Goal: Use online tool/utility: Utilize a website feature to perform a specific function

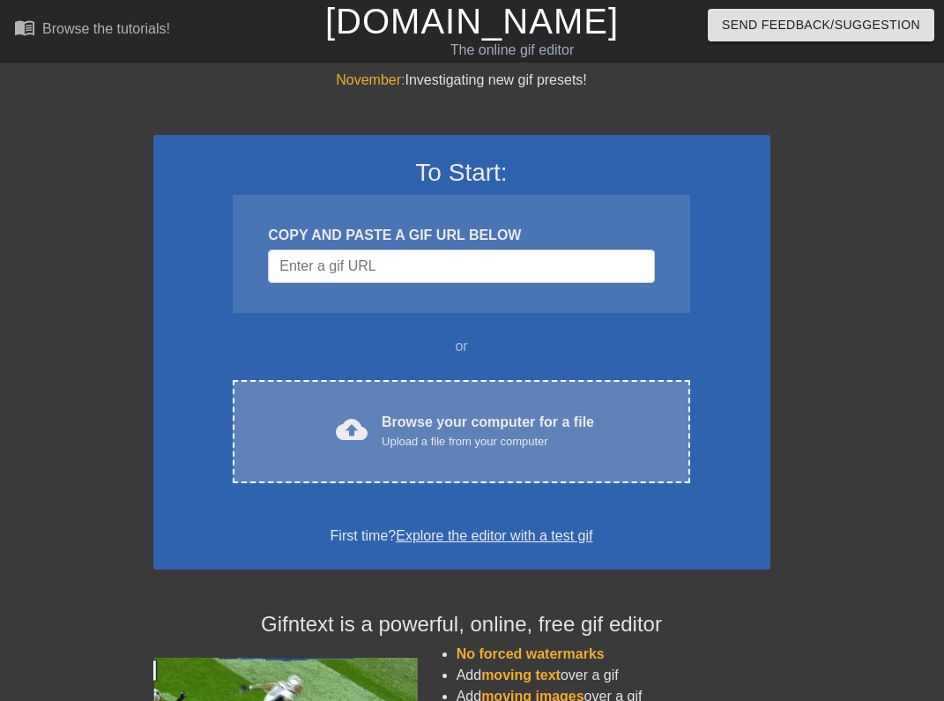
click at [303, 397] on div "cloud_upload Browse your computer for a file Upload a file from your computer C…" at bounding box center [461, 431] width 456 height 103
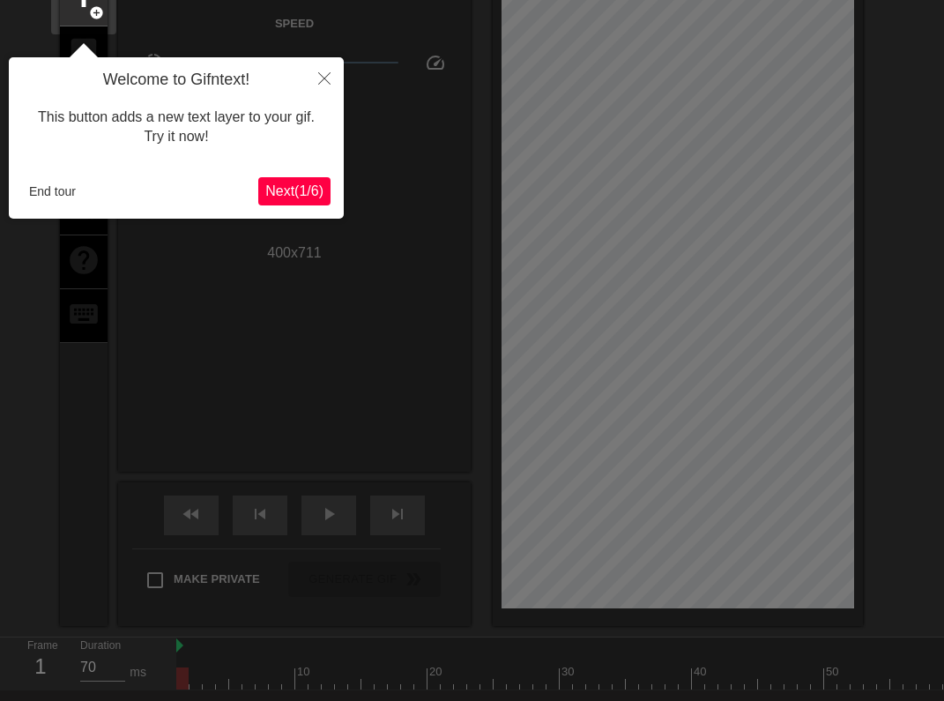
scroll to position [43, 0]
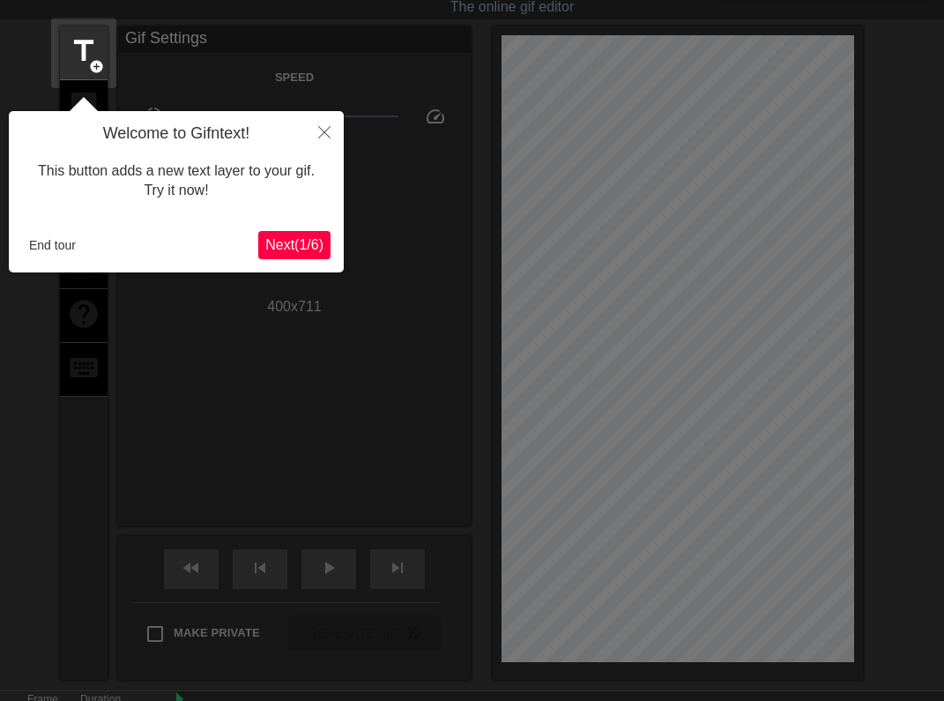
click at [310, 251] on span "Next ( 1 / 6 )" at bounding box center [294, 244] width 58 height 15
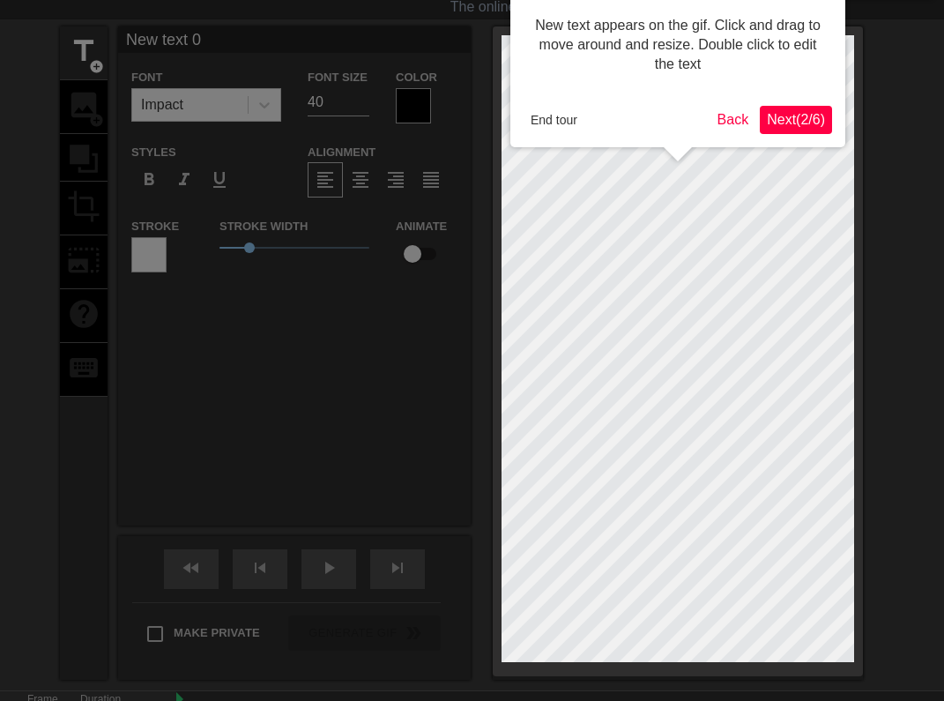
scroll to position [0, 0]
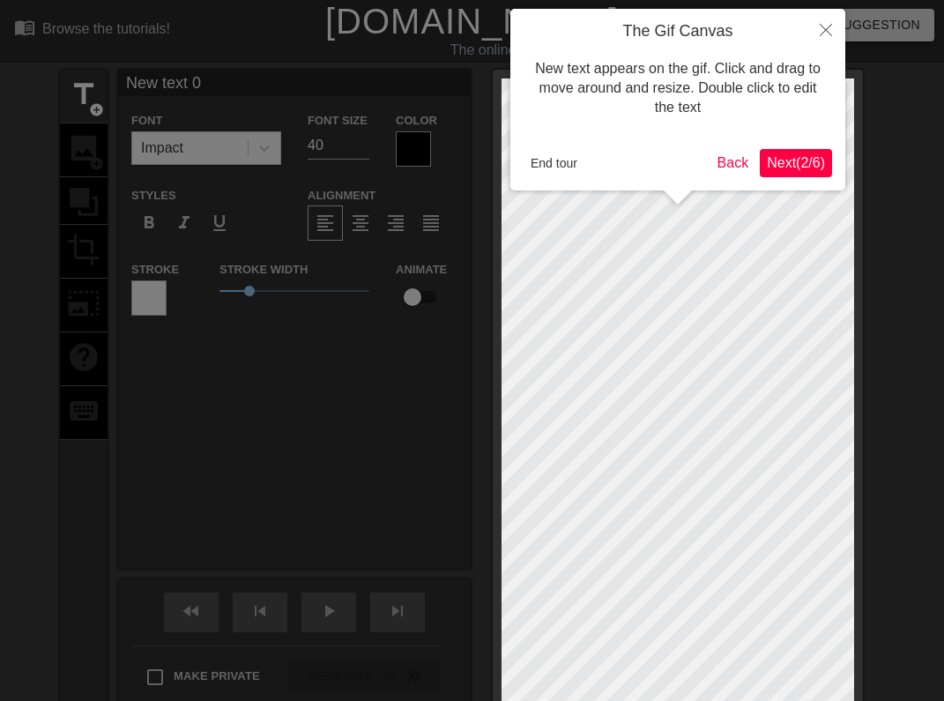
click at [797, 167] on span "Next ( 2 / 6 )" at bounding box center [796, 162] width 58 height 15
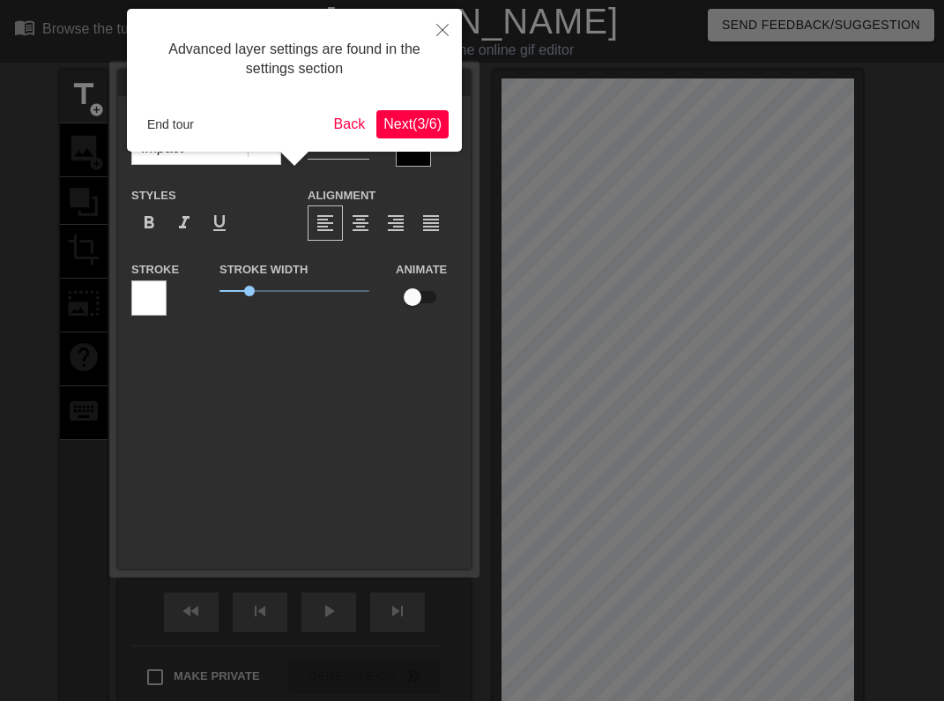
scroll to position [43, 0]
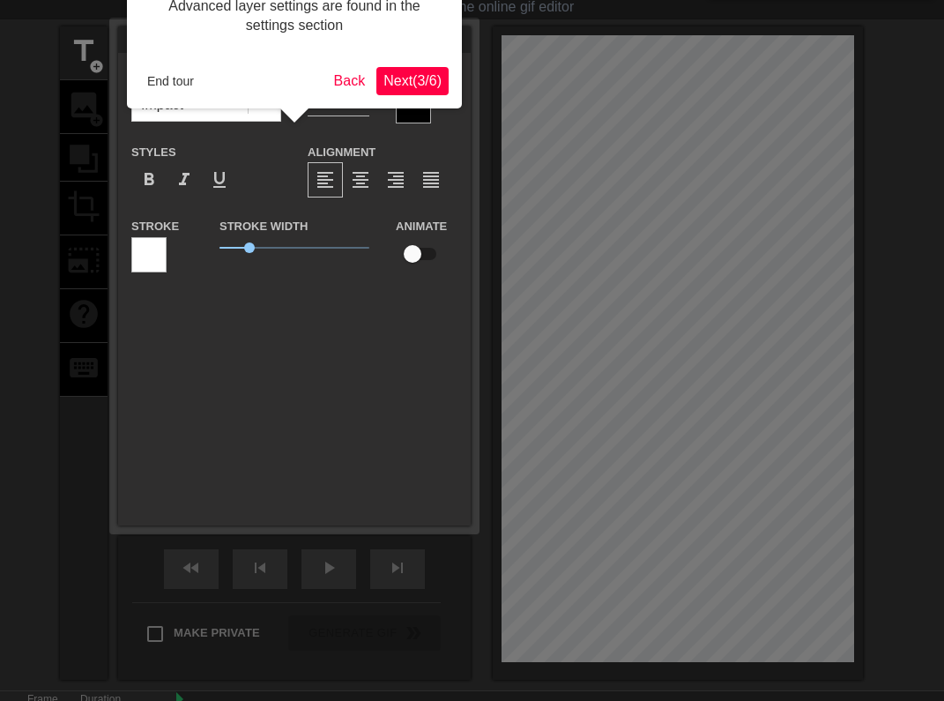
click at [440, 91] on button "Next ( 3 / 6 )" at bounding box center [412, 81] width 72 height 28
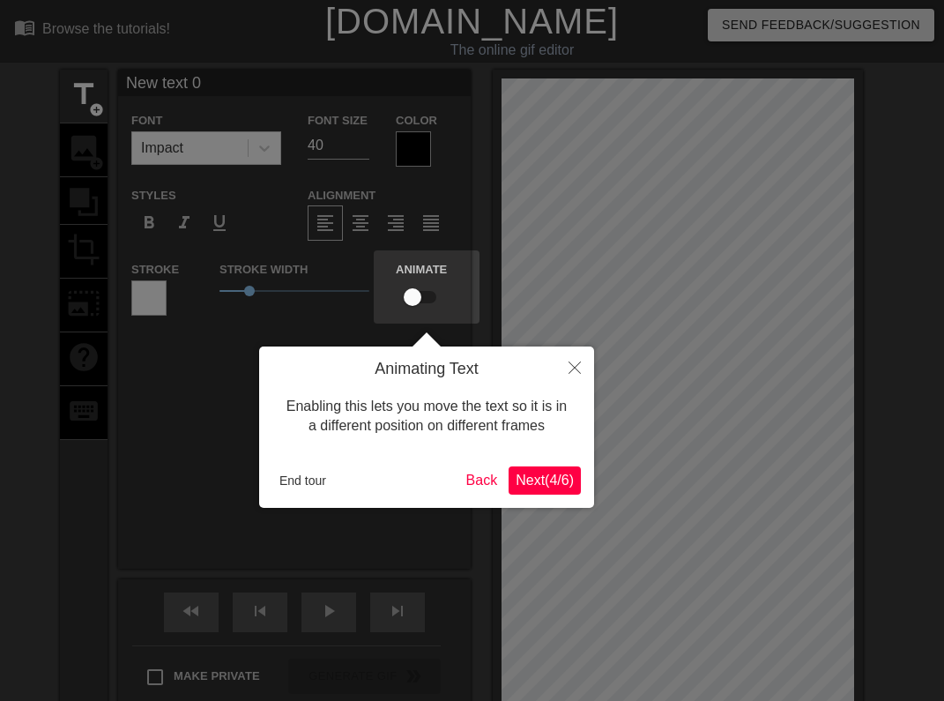
click at [559, 481] on span "Next ( 4 / 6 )" at bounding box center [545, 479] width 58 height 15
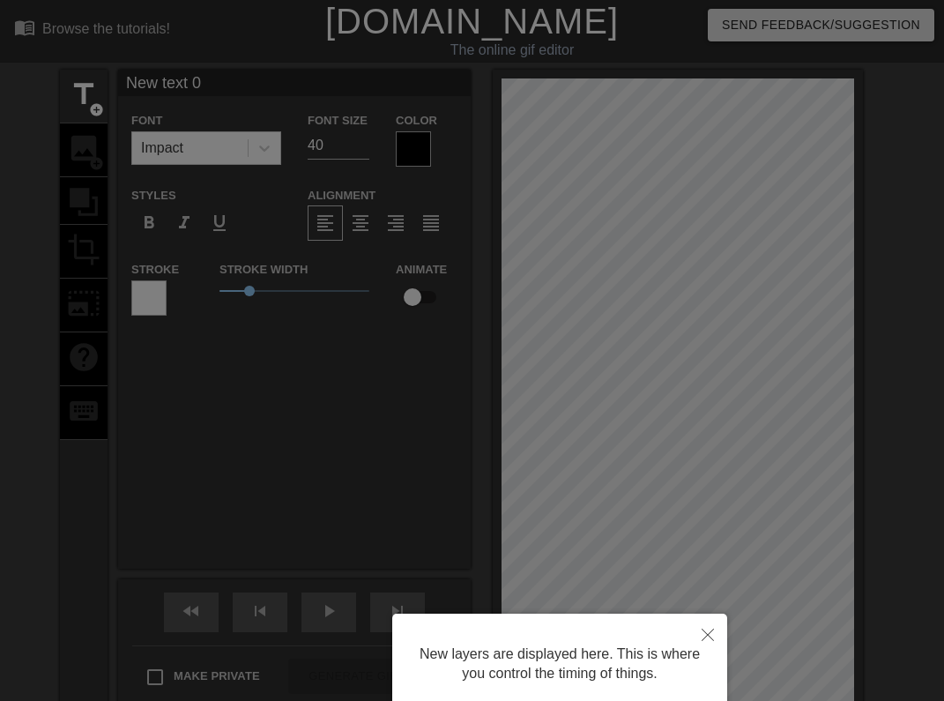
scroll to position [142, 0]
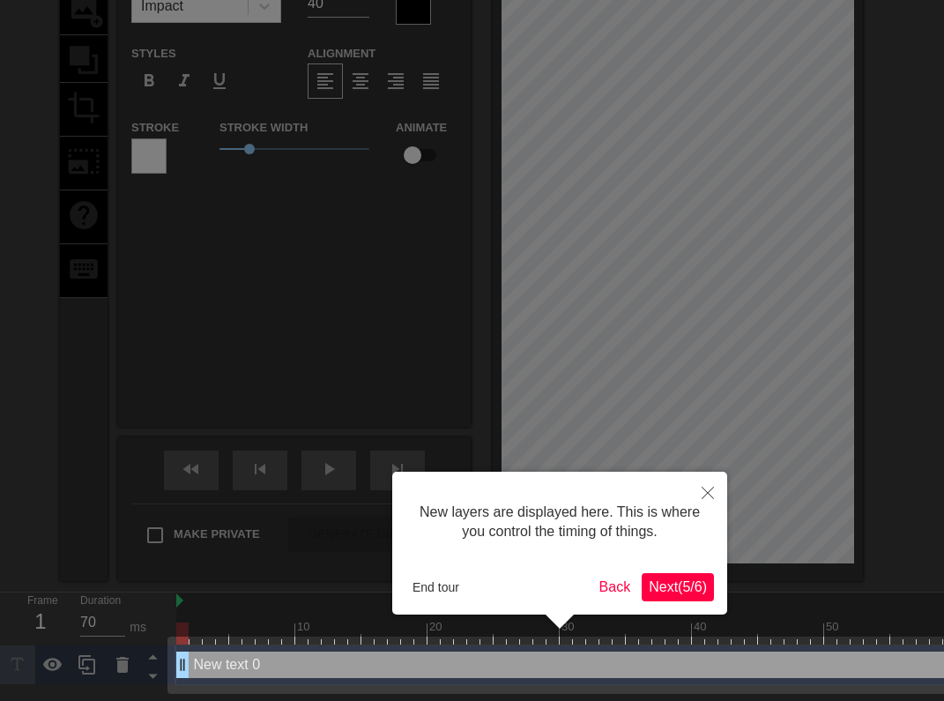
click at [650, 575] on button "Next ( 5 / 6 )" at bounding box center [678, 587] width 72 height 28
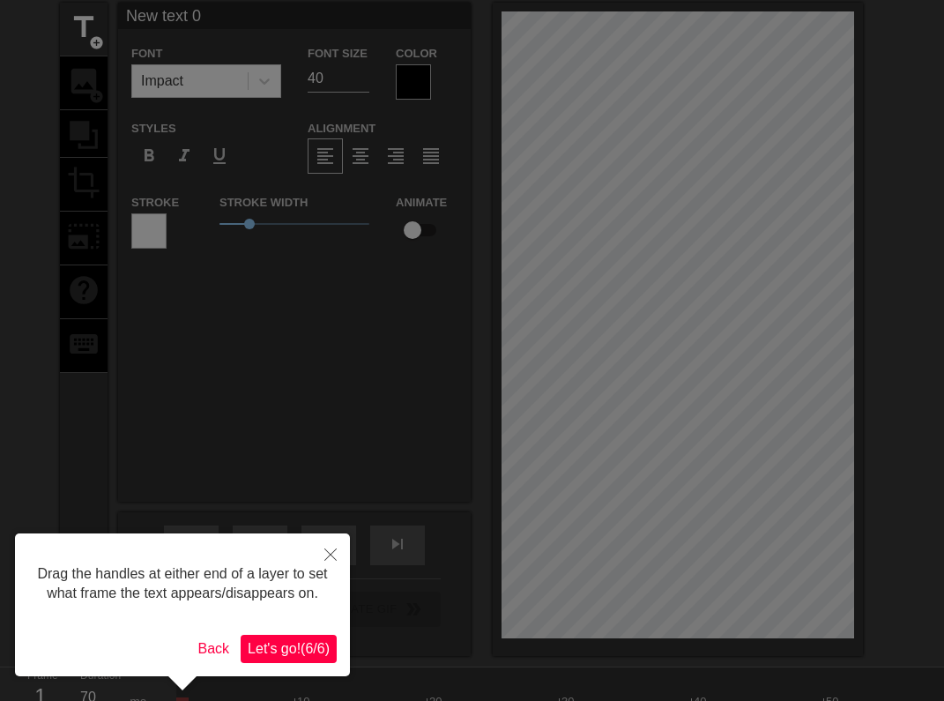
scroll to position [0, 0]
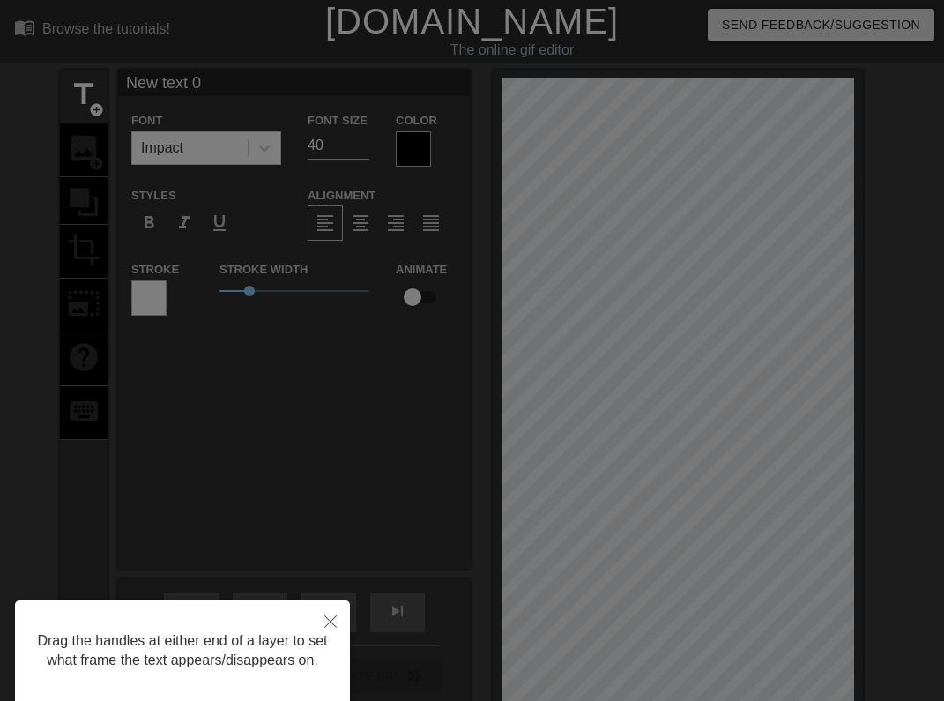
click at [322, 612] on button "Close" at bounding box center [330, 620] width 39 height 41
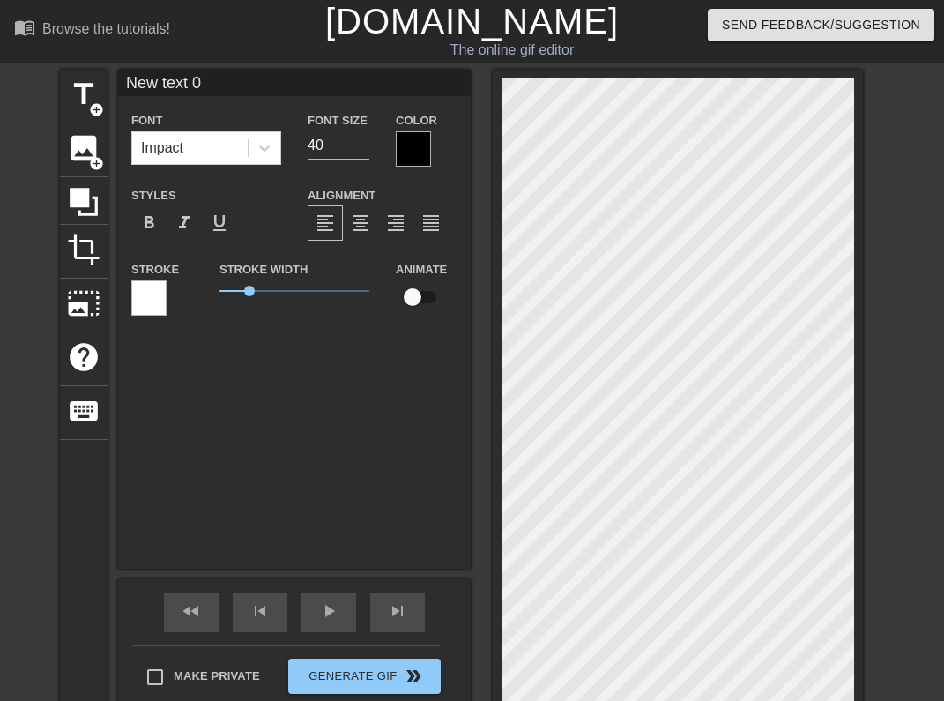
type input "A"
type textarea "A"
type input "Ar"
type textarea "Ar"
type input "Are"
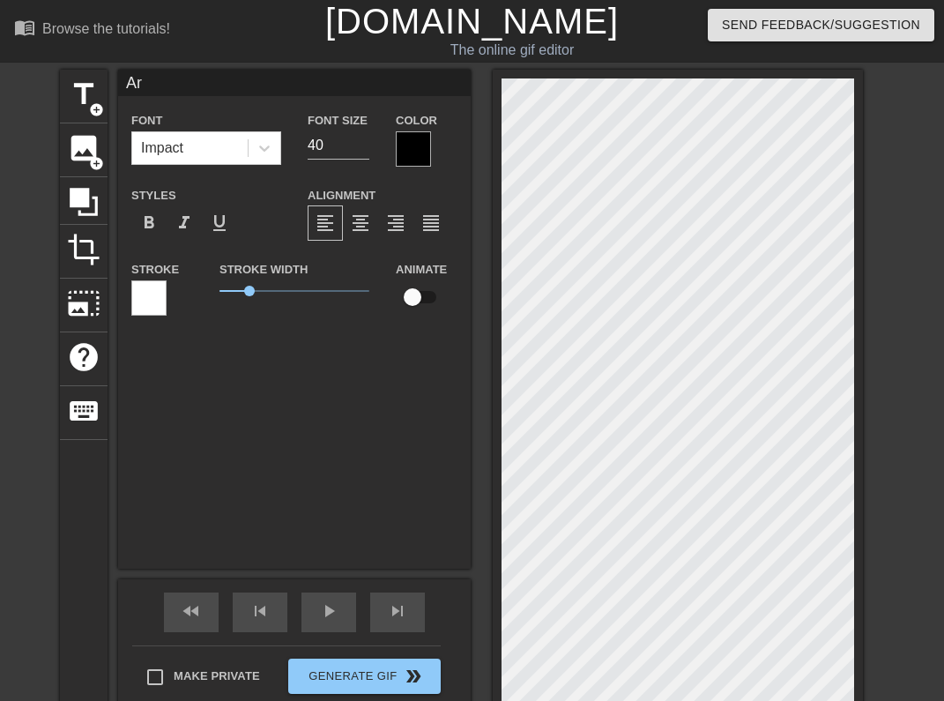
type textarea "Are"
type input "Are"
type textarea "Are"
type input "Are y"
type textarea "Are y"
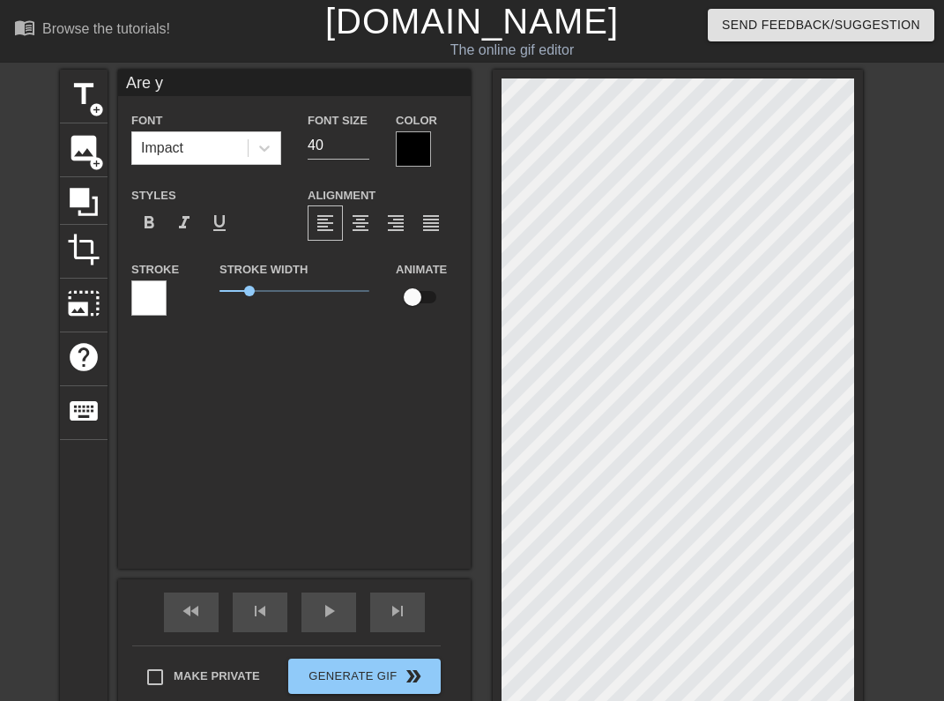
type input "Are yo"
type textarea "Are yo"
type input "Are you"
type textarea "Are you"
type input "Are you"
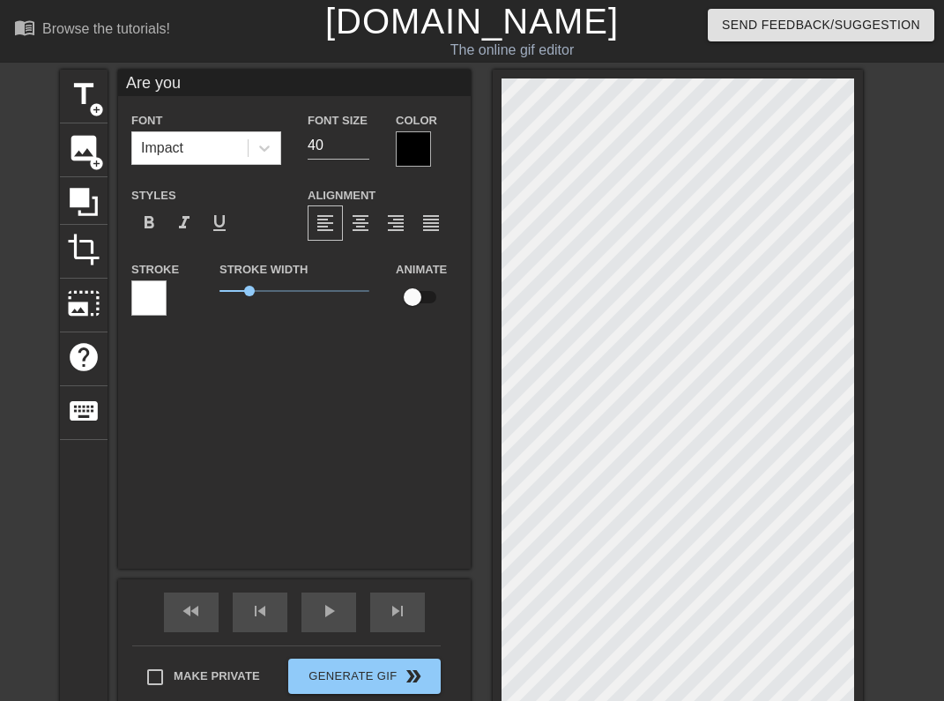
type textarea "Are you"
type input "Are you R"
type textarea "Are you R"
type input "Are you RE"
type textarea "Are you RE"
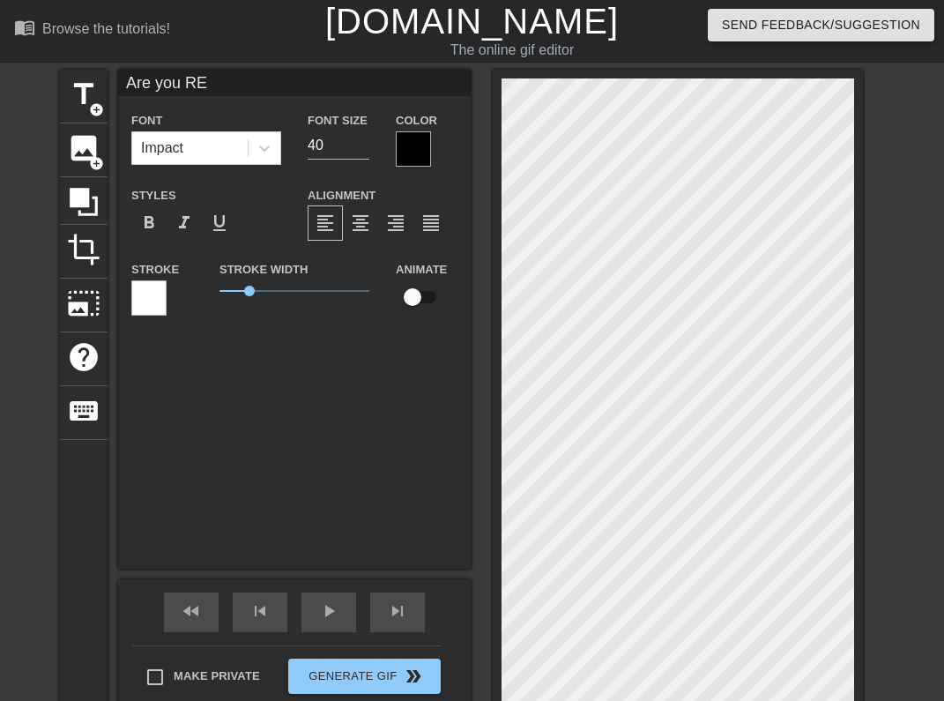
type input "Are you REA"
type textarea "Are you REA"
type input "Are you READ"
type textarea "Are you READ"
type input "Are you READY"
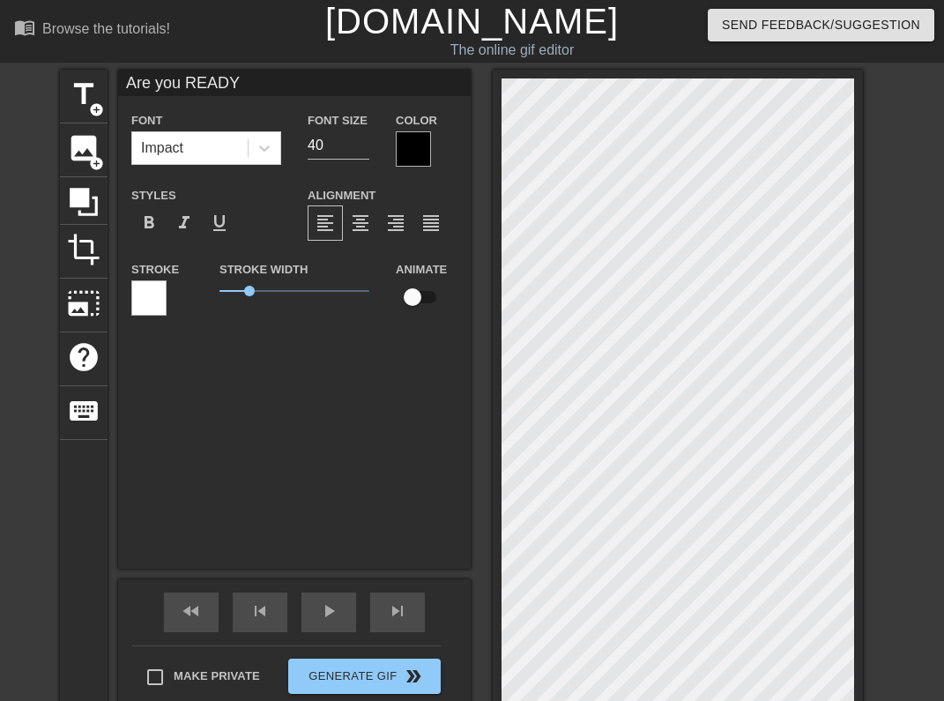
scroll to position [0, 5]
type textarea "Are you READY"
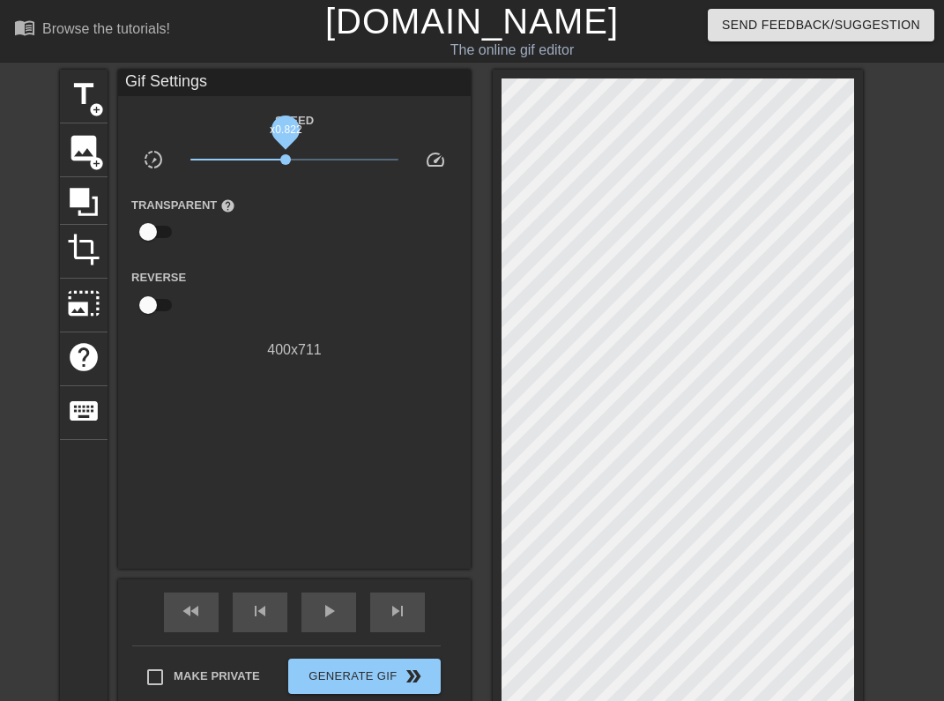
drag, startPoint x: 299, startPoint y: 159, endPoint x: 286, endPoint y: 161, distance: 13.5
click at [286, 161] on span "x0.822" at bounding box center [294, 159] width 209 height 21
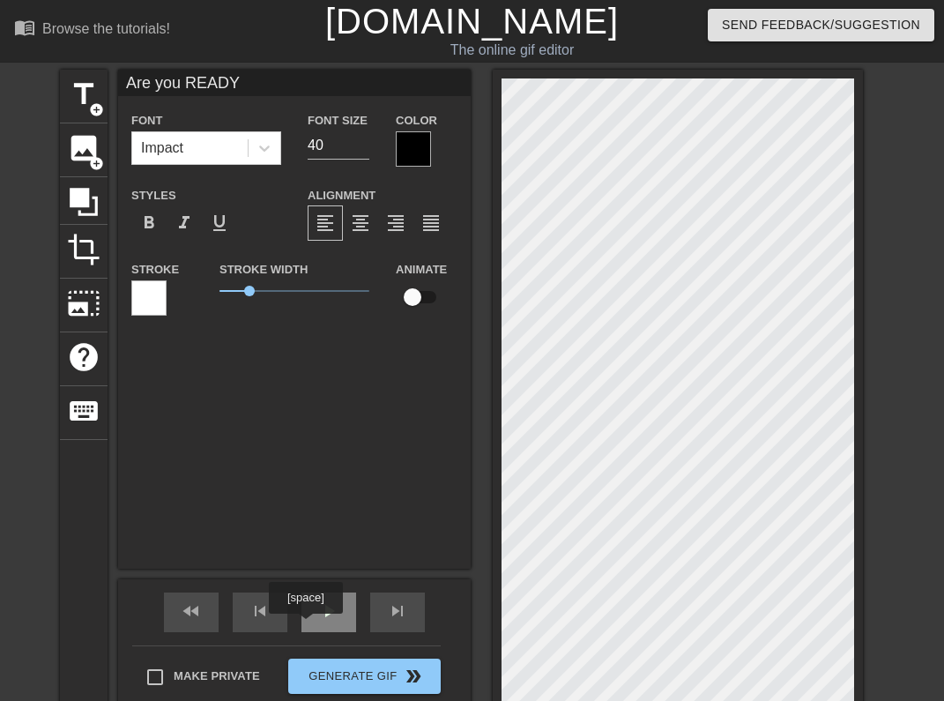
click at [312, 618] on div "play_arrow" at bounding box center [328, 612] width 55 height 40
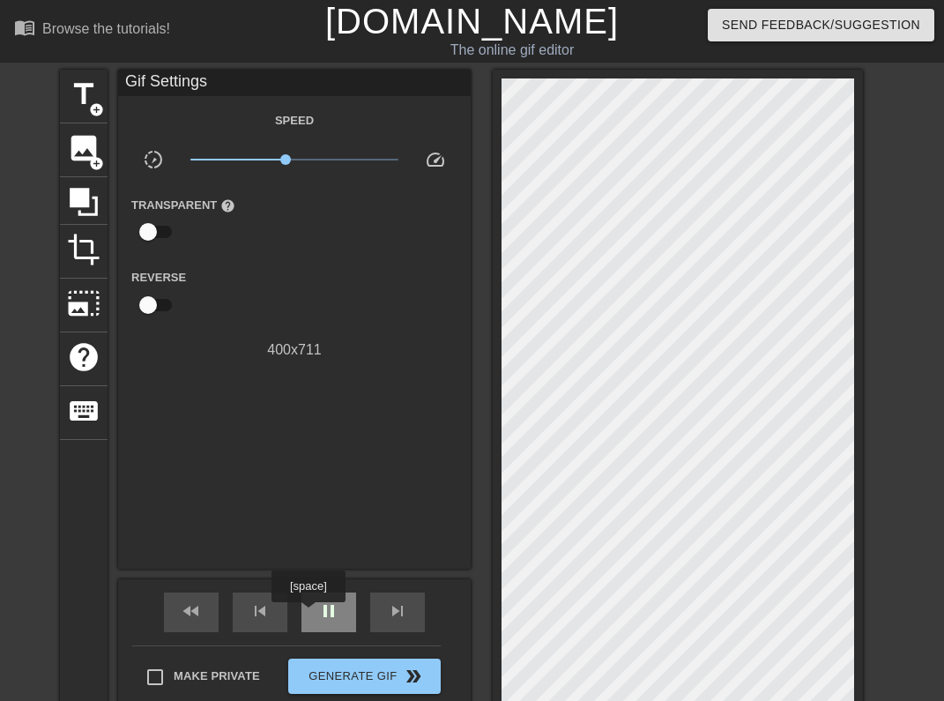
click at [310, 614] on div "pause" at bounding box center [328, 612] width 55 height 40
drag, startPoint x: 283, startPoint y: 160, endPoint x: 259, endPoint y: 163, distance: 23.9
click at [259, 162] on span "x0.507" at bounding box center [263, 159] width 11 height 11
click at [335, 607] on span "play_arrow" at bounding box center [328, 610] width 21 height 21
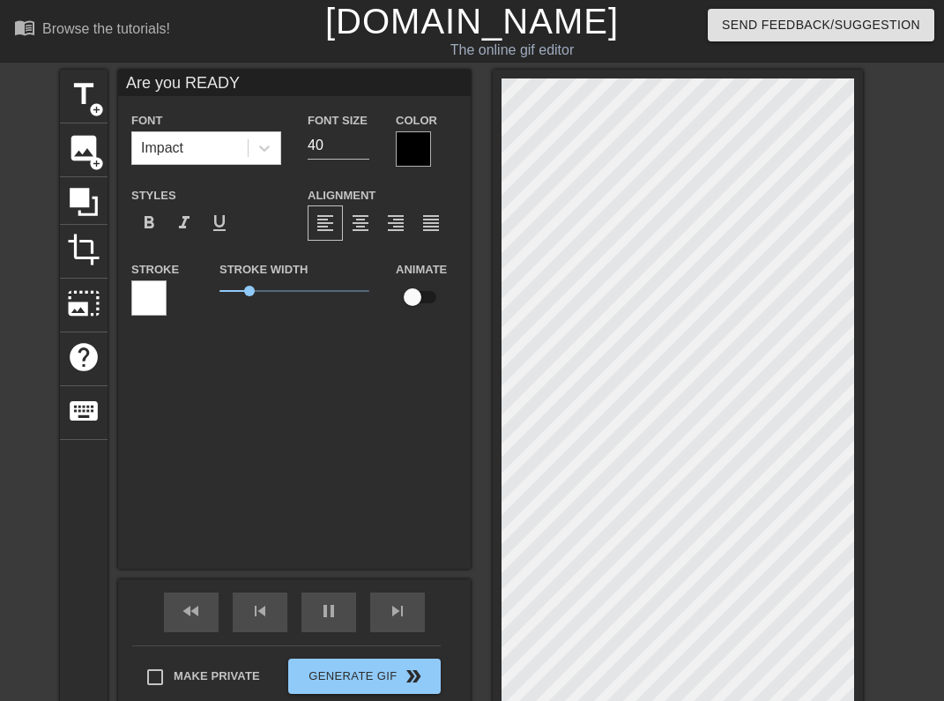
click at [328, 580] on div "fast_rewind skip_previous pause skip_next" at bounding box center [294, 612] width 287 height 66
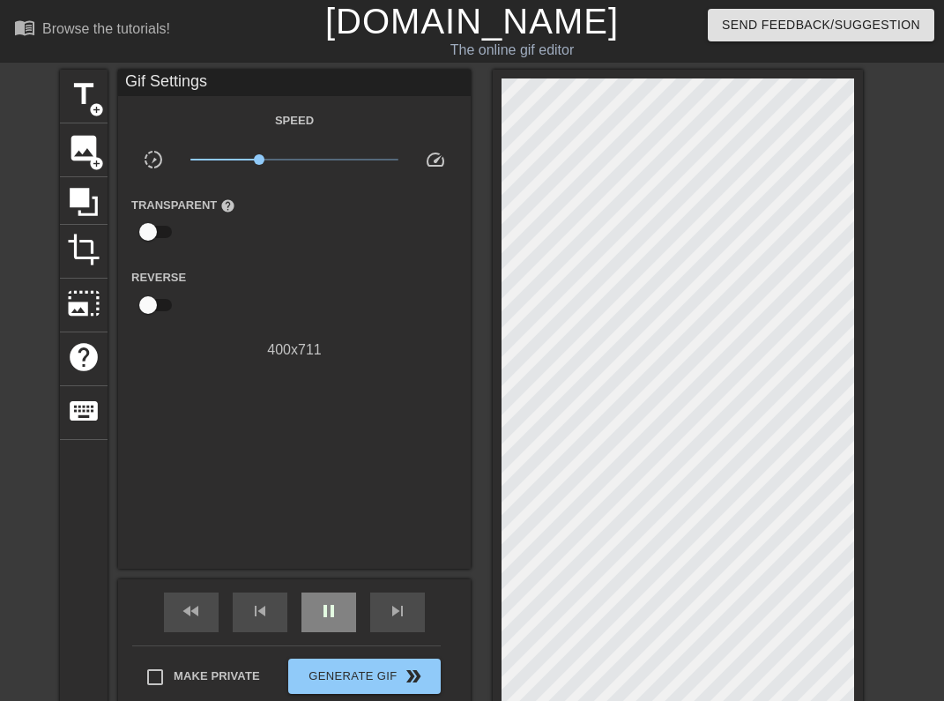
click at [328, 603] on span "pause" at bounding box center [328, 610] width 21 height 21
drag, startPoint x: 261, startPoint y: 159, endPoint x: 270, endPoint y: 162, distance: 9.2
click at [270, 160] on span "x0.582" at bounding box center [269, 159] width 11 height 11
click at [326, 604] on span "play_arrow" at bounding box center [328, 610] width 21 height 21
click at [325, 604] on span "pause" at bounding box center [328, 610] width 21 height 21
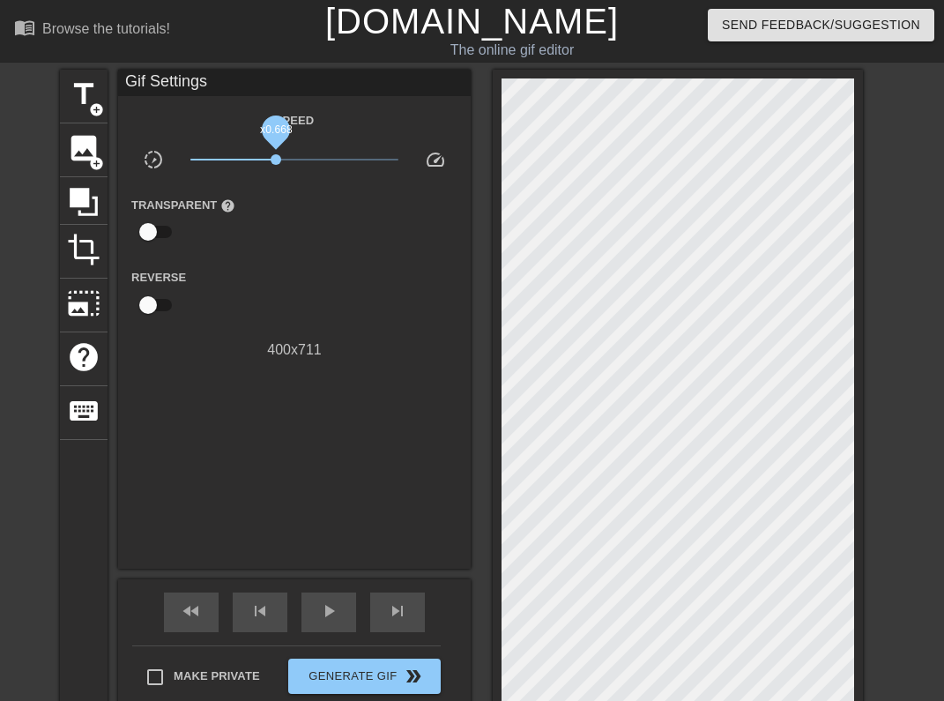
click at [277, 159] on span "x0.668" at bounding box center [276, 159] width 11 height 11
drag, startPoint x: 277, startPoint y: 159, endPoint x: 286, endPoint y: 162, distance: 10.0
click at [287, 163] on span "x0.861" at bounding box center [287, 159] width 11 height 11
click at [326, 591] on div "fast_rewind skip_previous play_arrow skip_next" at bounding box center [294, 612] width 287 height 66
click at [330, 608] on span "play_arrow" at bounding box center [328, 610] width 21 height 21
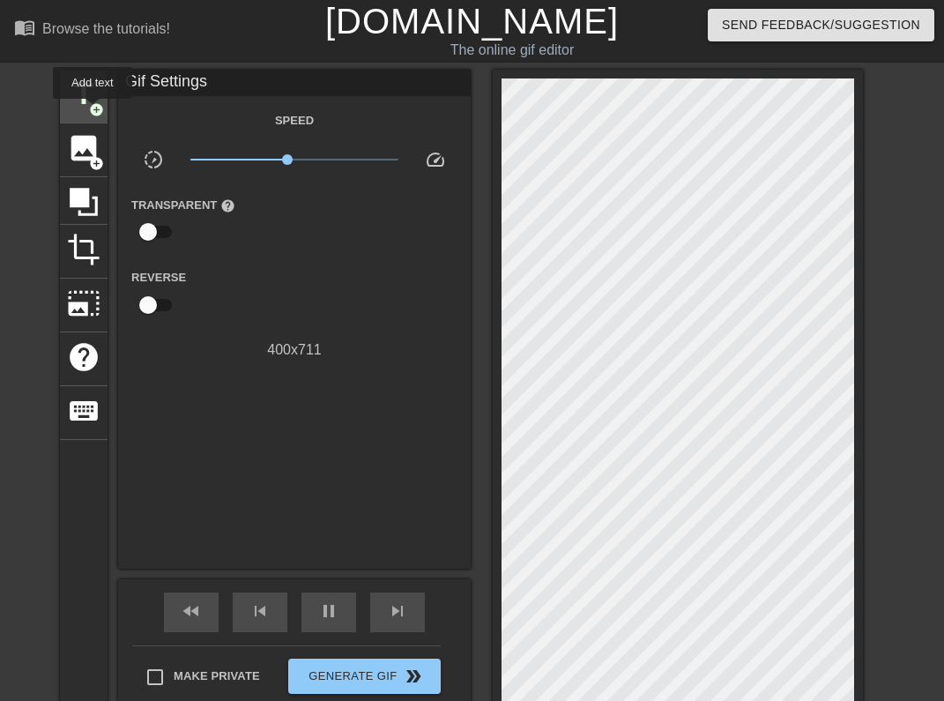
click at [93, 108] on span "add_circle" at bounding box center [96, 109] width 15 height 15
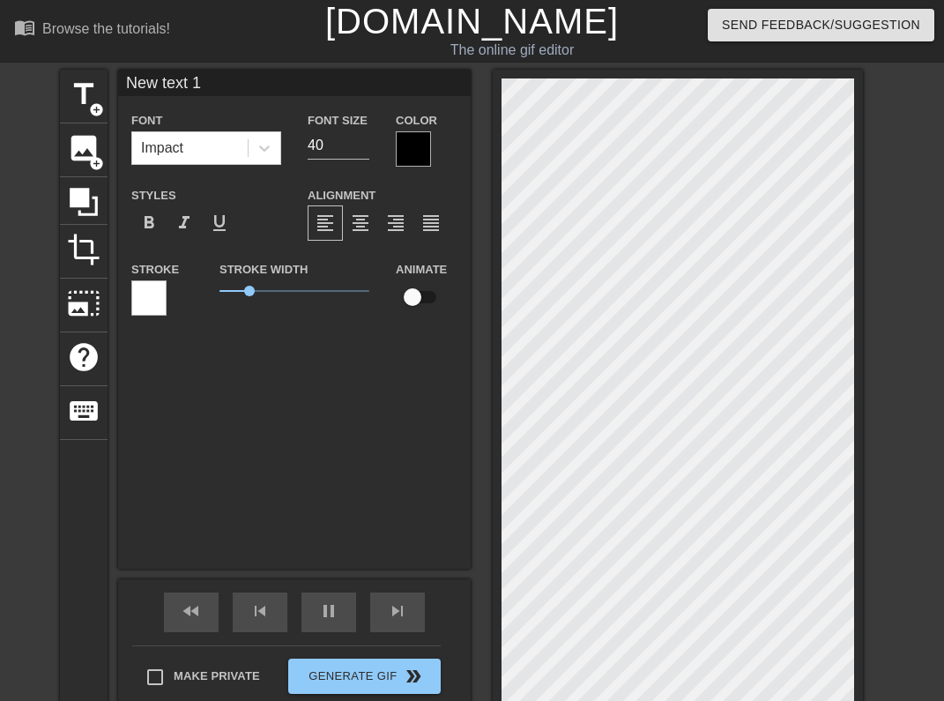
click at [366, 77] on input "New text 1" at bounding box center [294, 83] width 352 height 26
click at [307, 378] on div "New text 1 Font Impact Font Size 40 Color Styles format_bold format_italic form…" at bounding box center [294, 319] width 352 height 499
type input "60"
click at [93, 102] on span "add_circle" at bounding box center [96, 109] width 15 height 15
type input "New text 2"
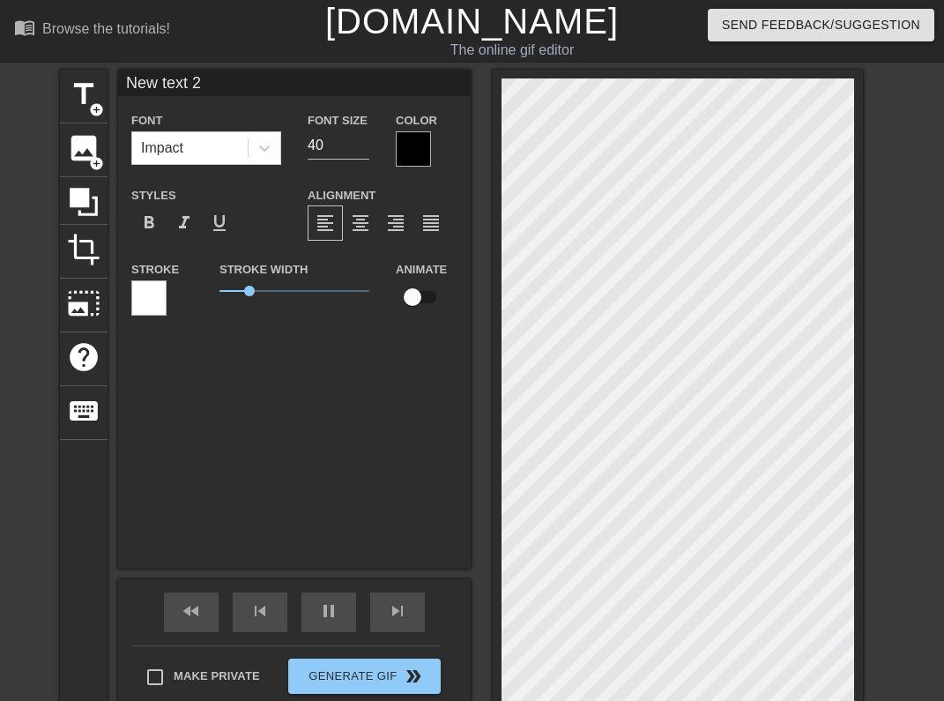
type input "60"
type input "Ne text 2"
type textarea "Ne text 2"
type input "70"
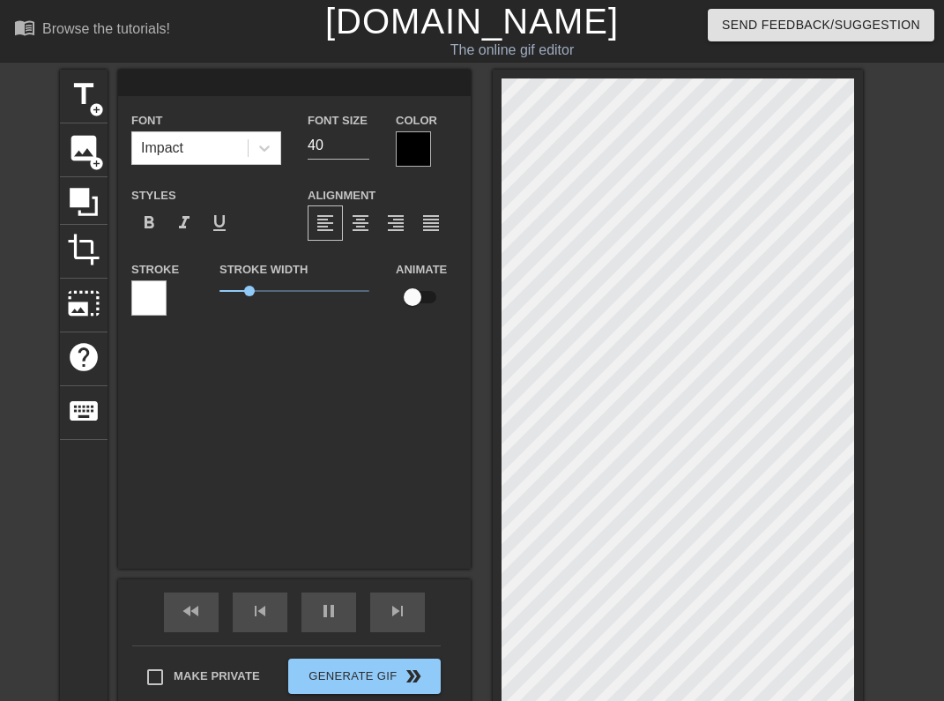
type input "60"
type input "New text 1"
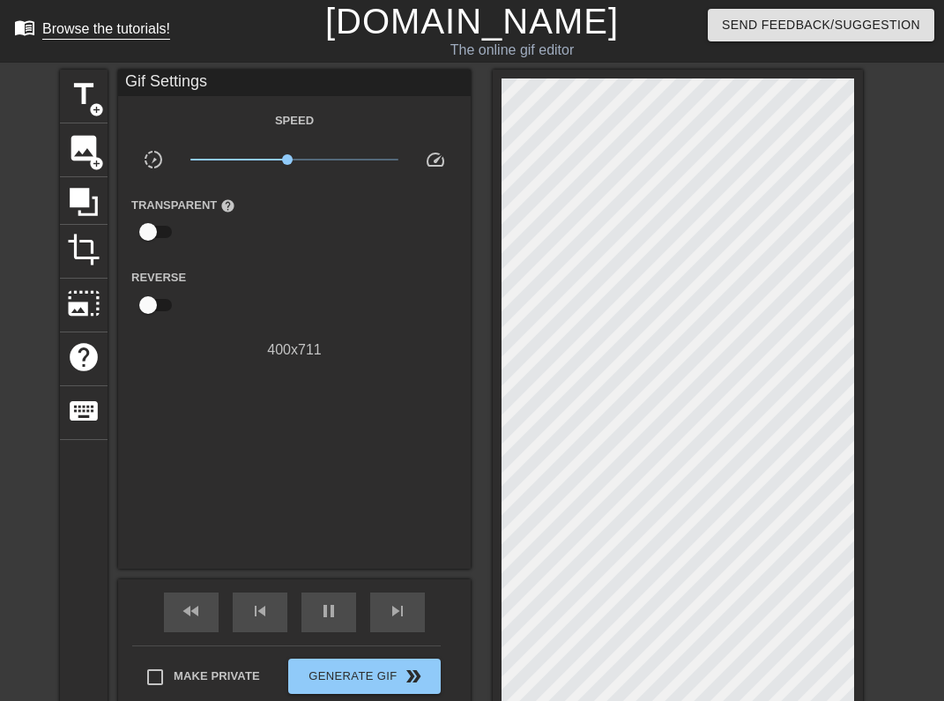
click at [154, 19] on link "menu_book Browse the tutorials!" at bounding box center [92, 30] width 156 height 27
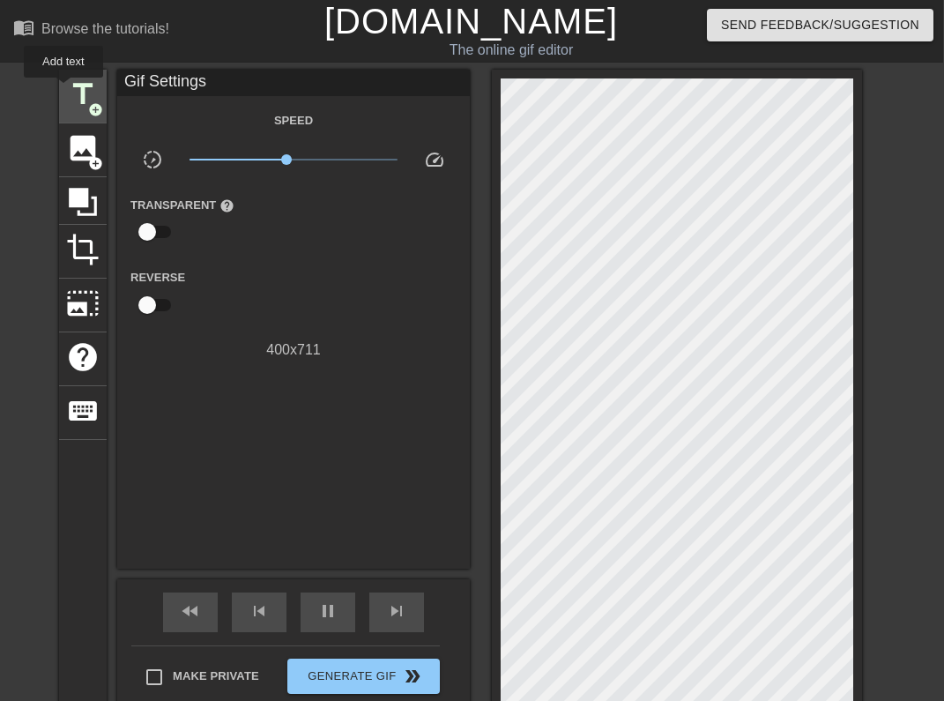
click at [75, 92] on span "title" at bounding box center [82, 94] width 33 height 33
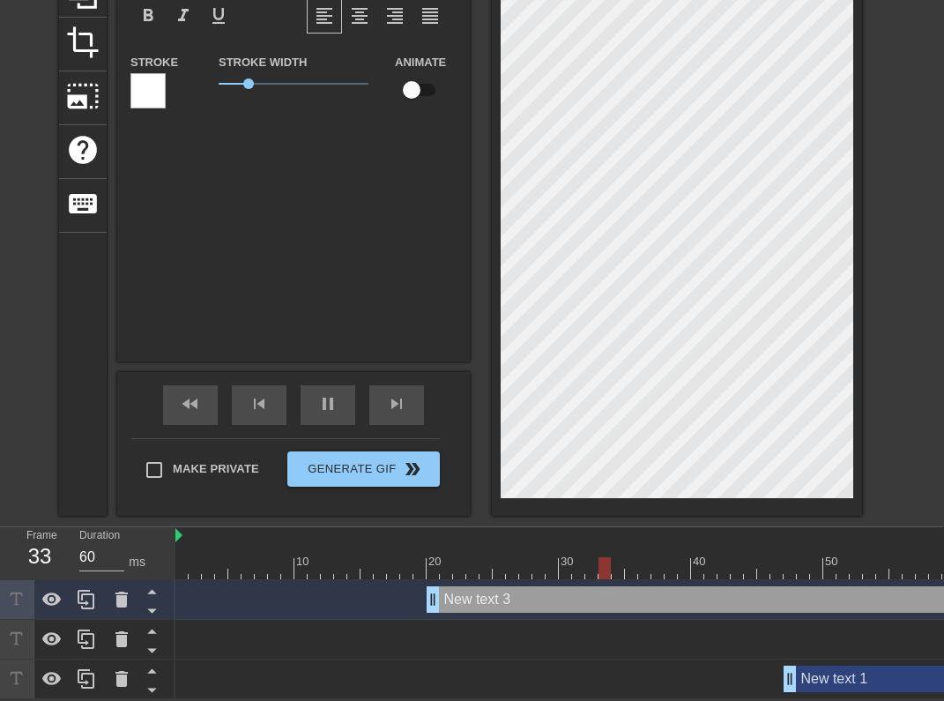
scroll to position [208, 1]
click at [115, 590] on icon at bounding box center [121, 599] width 21 height 21
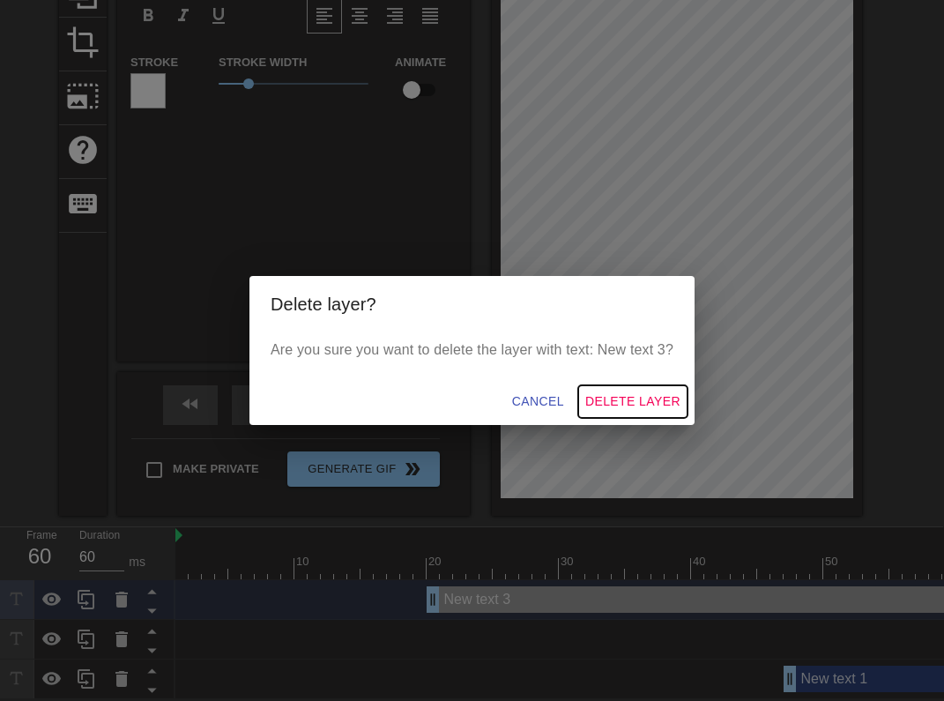
click at [628, 407] on span "Delete Layer" at bounding box center [632, 401] width 95 height 22
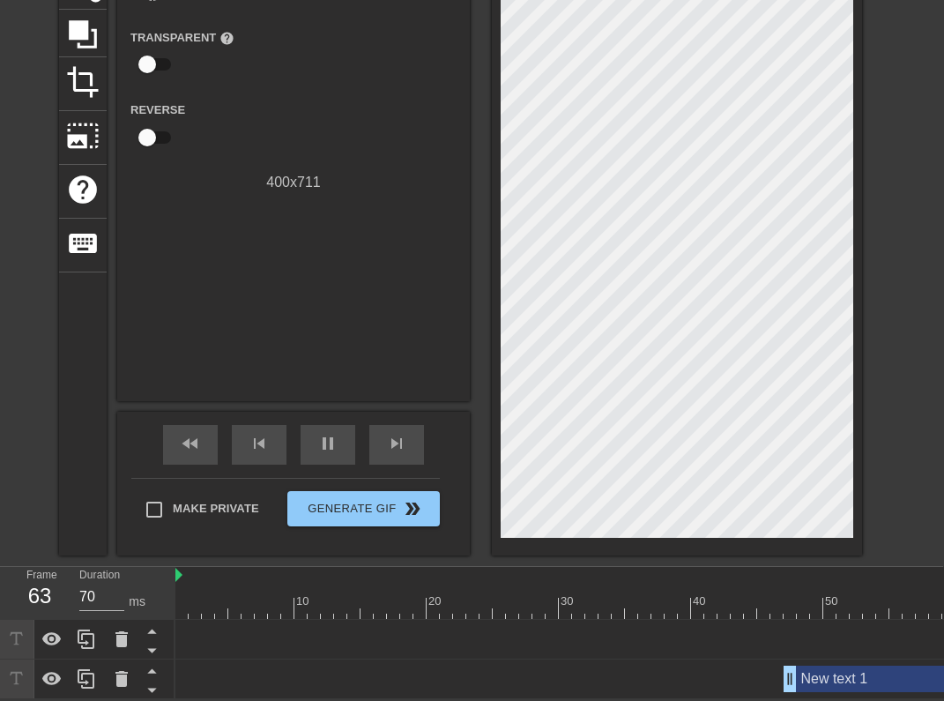
scroll to position [168, 1]
click at [121, 626] on div at bounding box center [121, 638] width 35 height 39
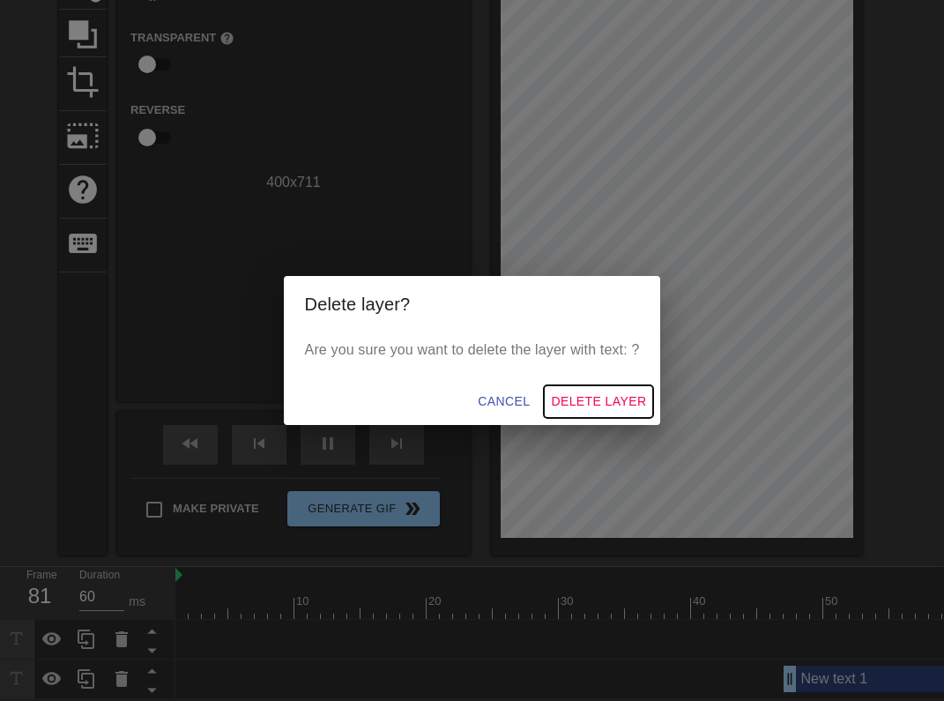
click at [650, 396] on button "Delete Layer" at bounding box center [598, 401] width 109 height 33
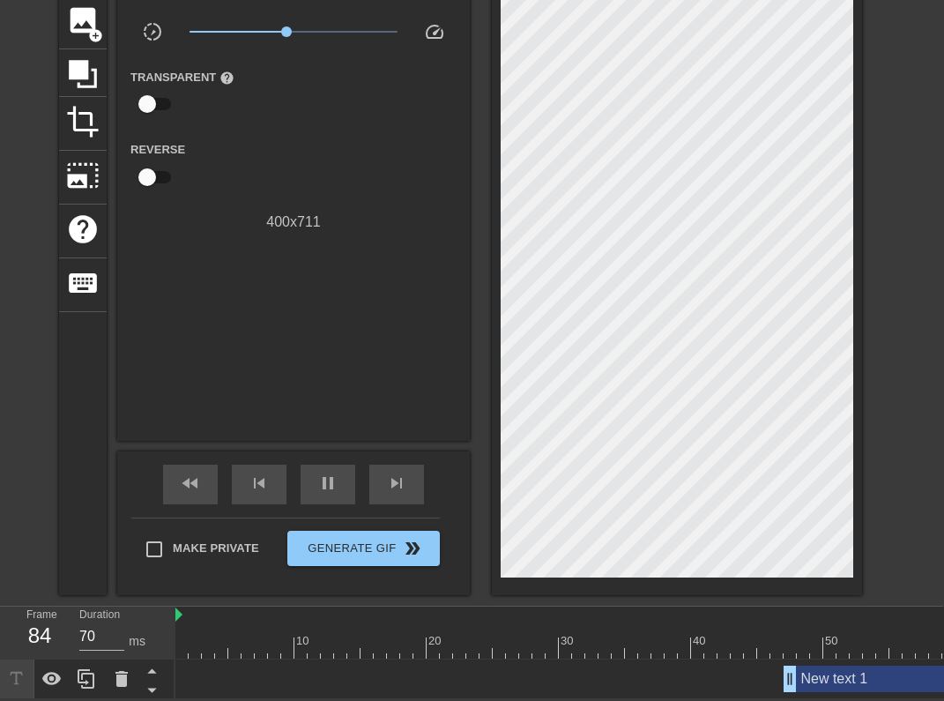
scroll to position [129, 1]
click at [124, 680] on icon at bounding box center [121, 679] width 12 height 16
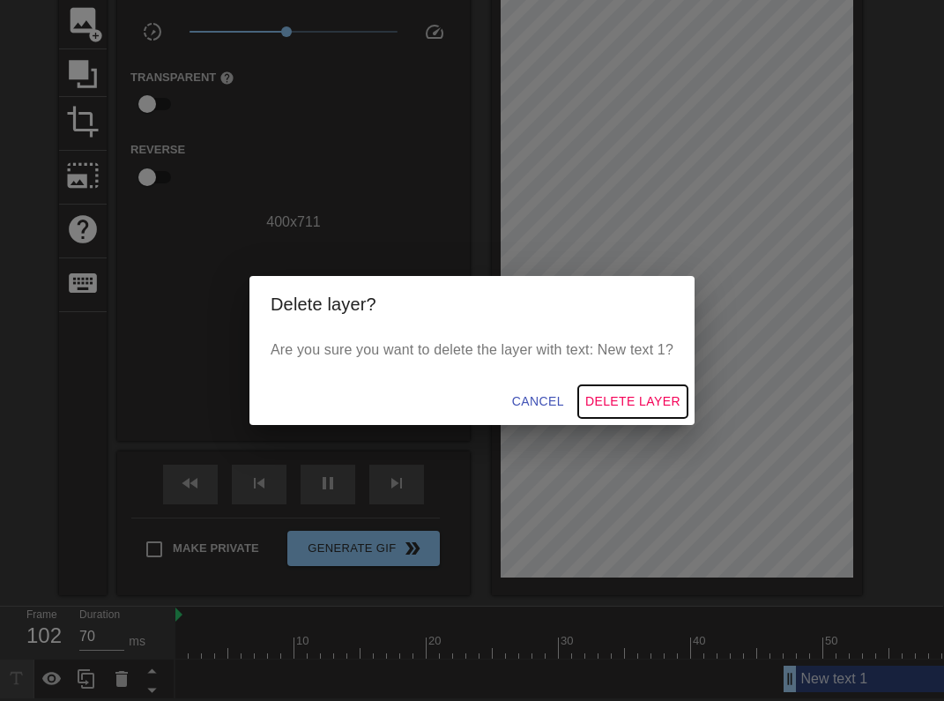
click at [657, 397] on span "Delete Layer" at bounding box center [632, 401] width 95 height 22
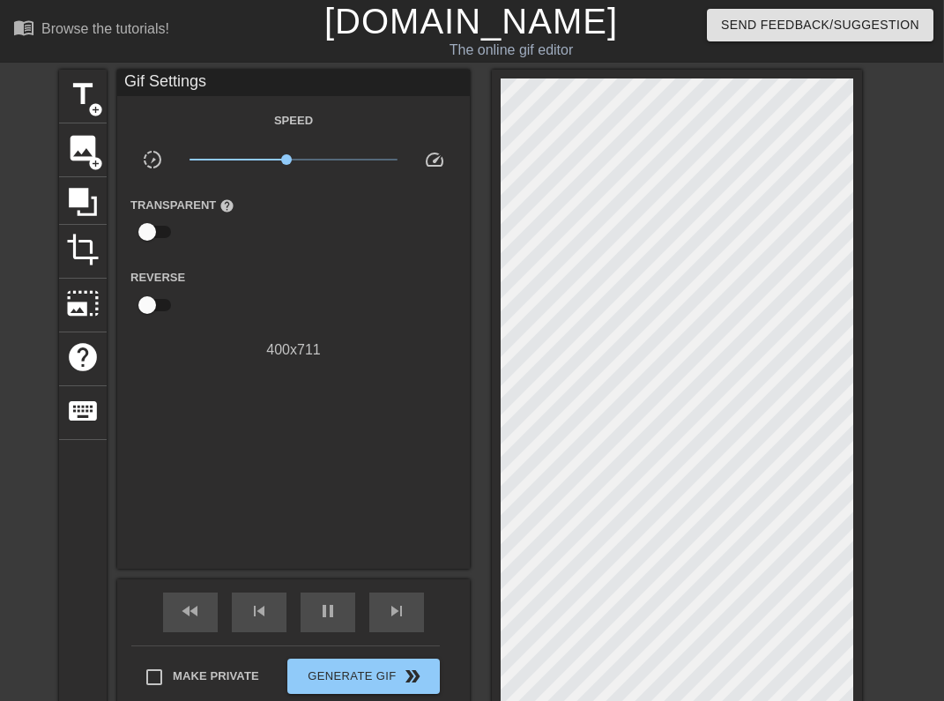
scroll to position [0, 1]
click at [56, 84] on div "title add_circle image add_circle crop photo_size_select_large help keyboard Gi…" at bounding box center [471, 396] width 944 height 653
click at [68, 84] on span "title" at bounding box center [82, 94] width 33 height 33
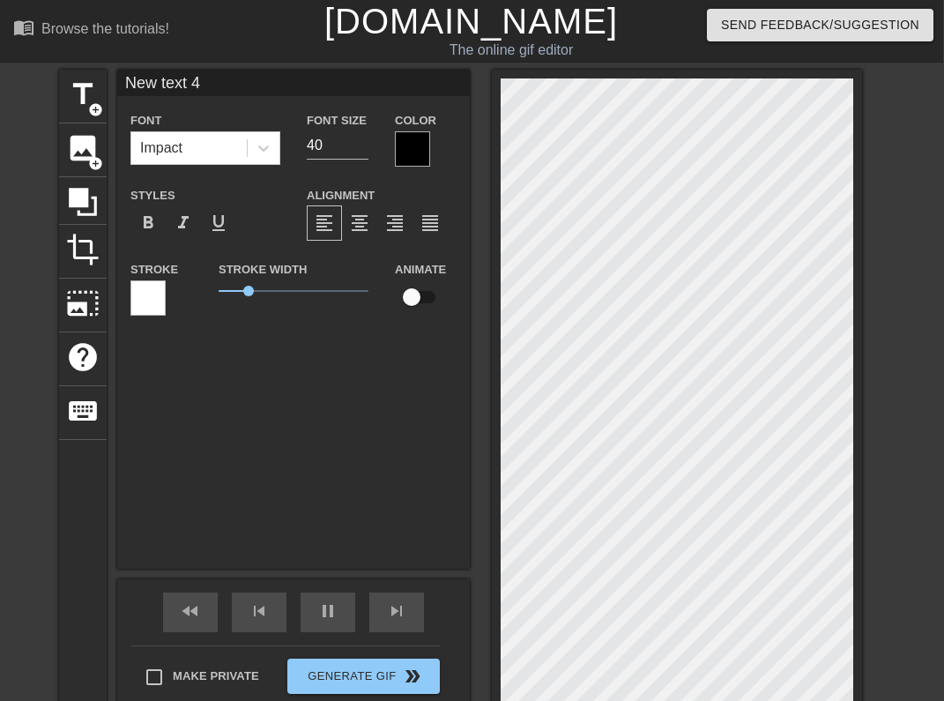
type input "60"
type input "R"
type textarea "R"
type input "70"
type input "Re"
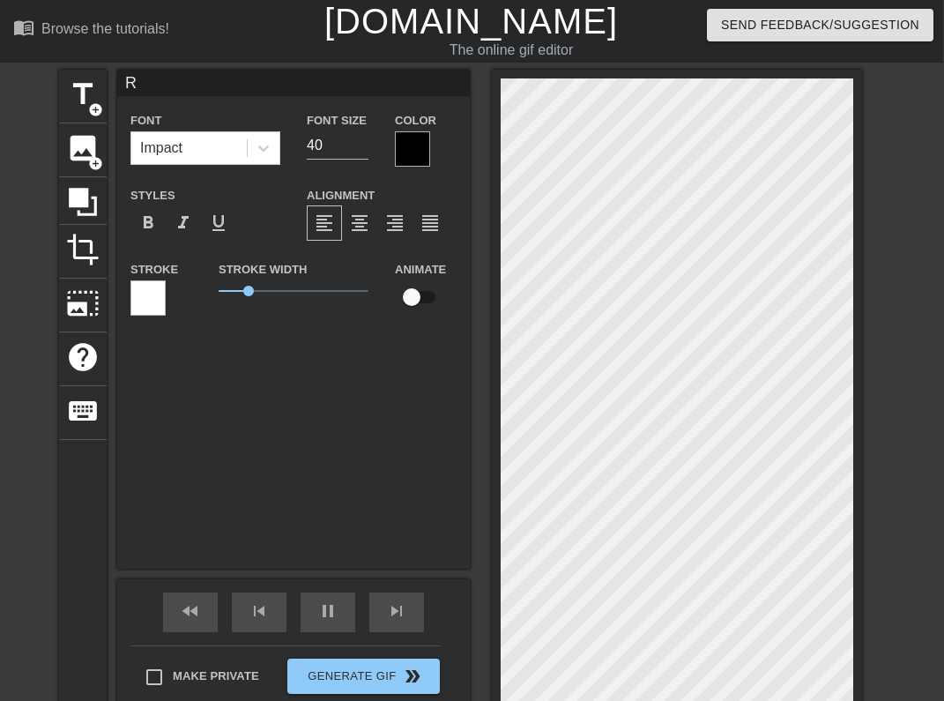
type textarea "Re"
type input "60"
type input "R"
type textarea "R"
type input "70"
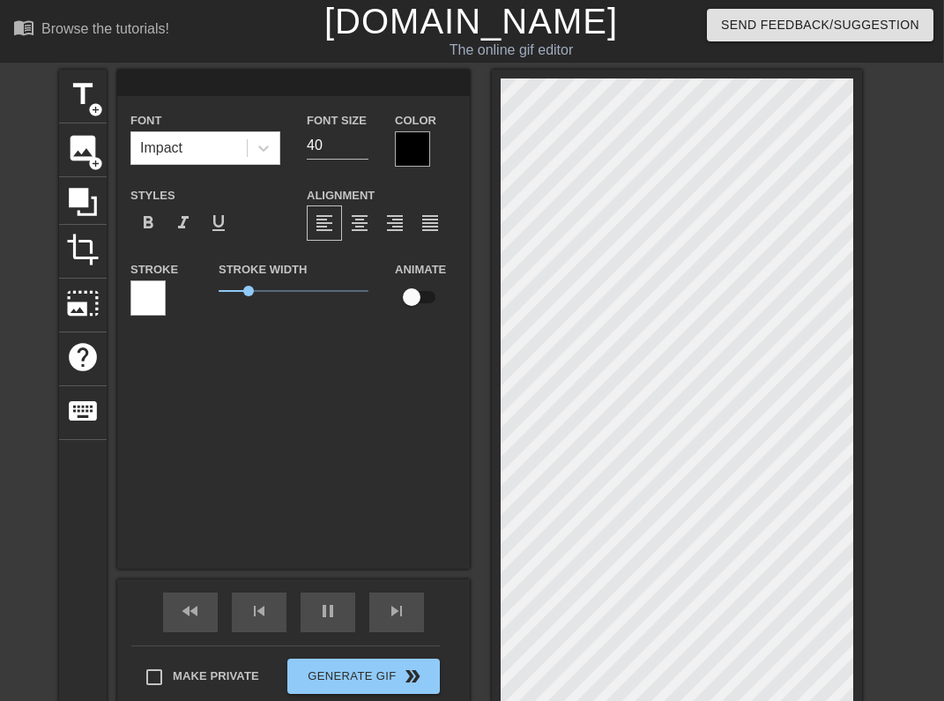
type input "70"
type input "A"
type textarea "A"
type input "60"
type input "Ar"
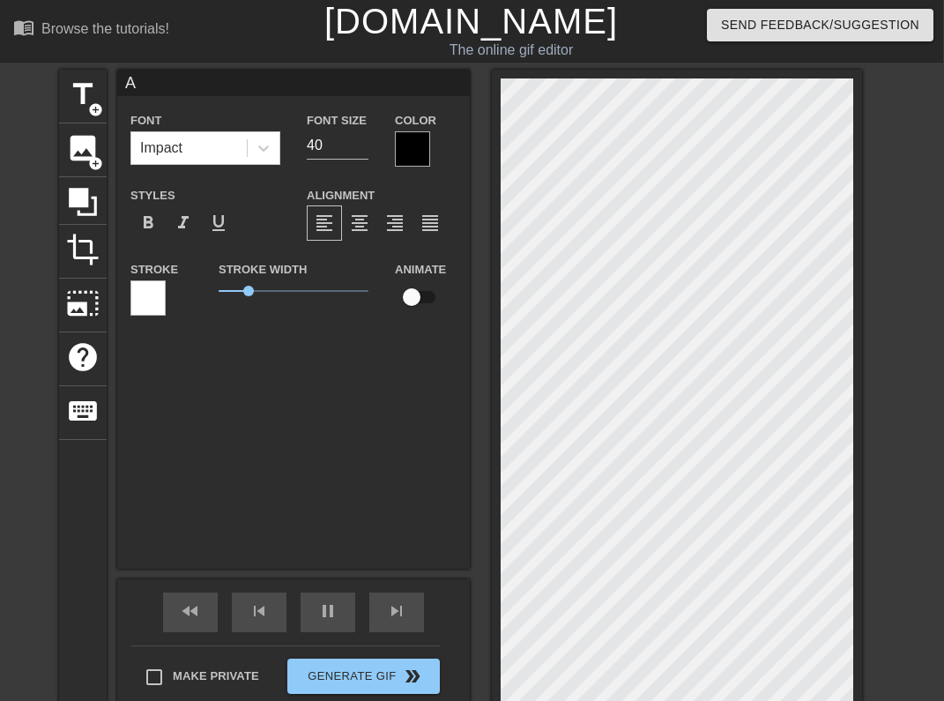
type textarea "Ar"
type input "70"
type input "Are"
type textarea "Are"
type input "70"
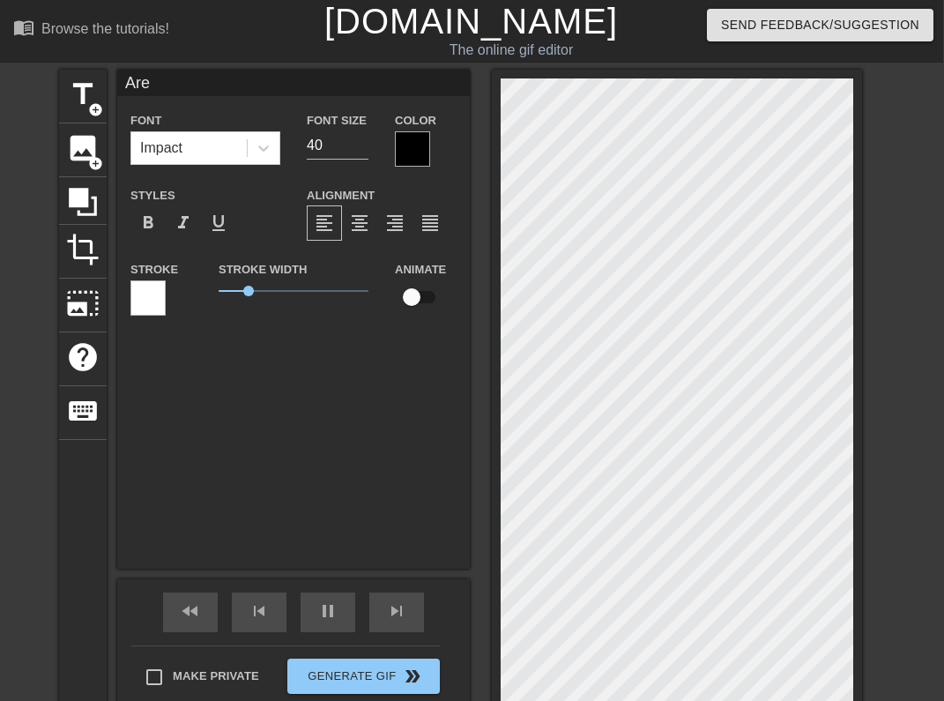
type input "Are"
type textarea "Are"
type input "70"
type input "Are Y"
type textarea "Are Y"
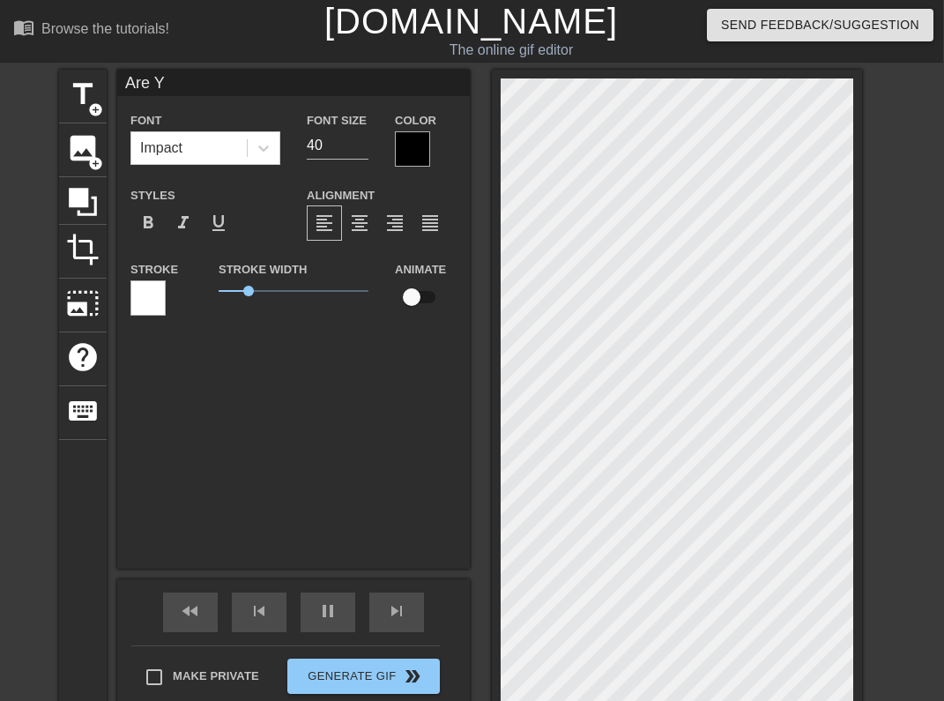
type input "70"
type input "Are YO"
type textarea "Are YO"
type input "Are YOU"
type textarea "Are YOU"
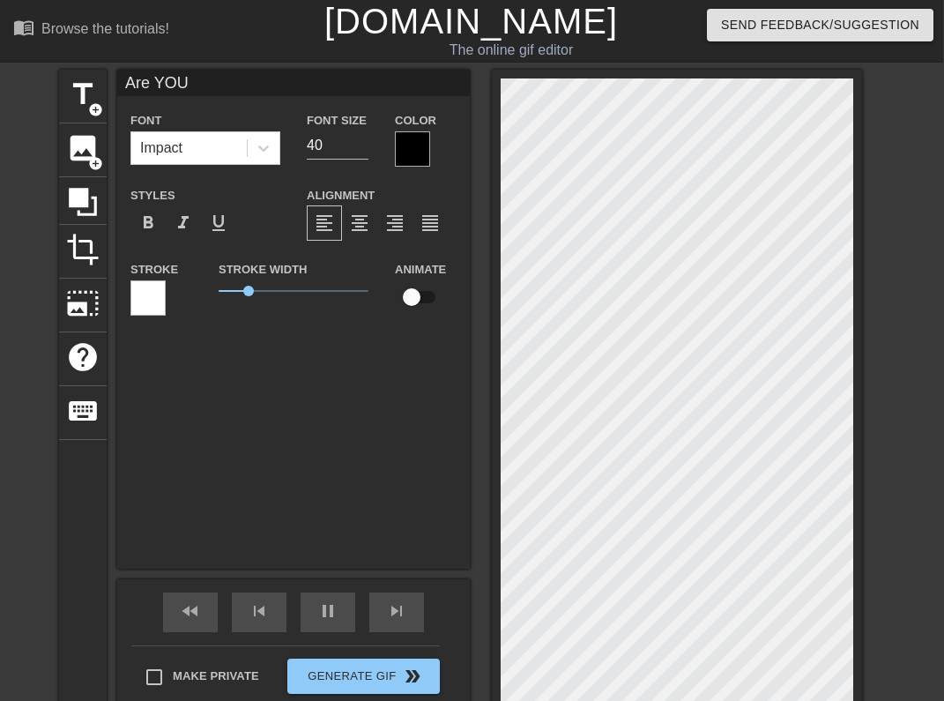
type input "60"
type input "Are YOU"
type input "60"
type input "Are YOU R"
type textarea "Are YOU R"
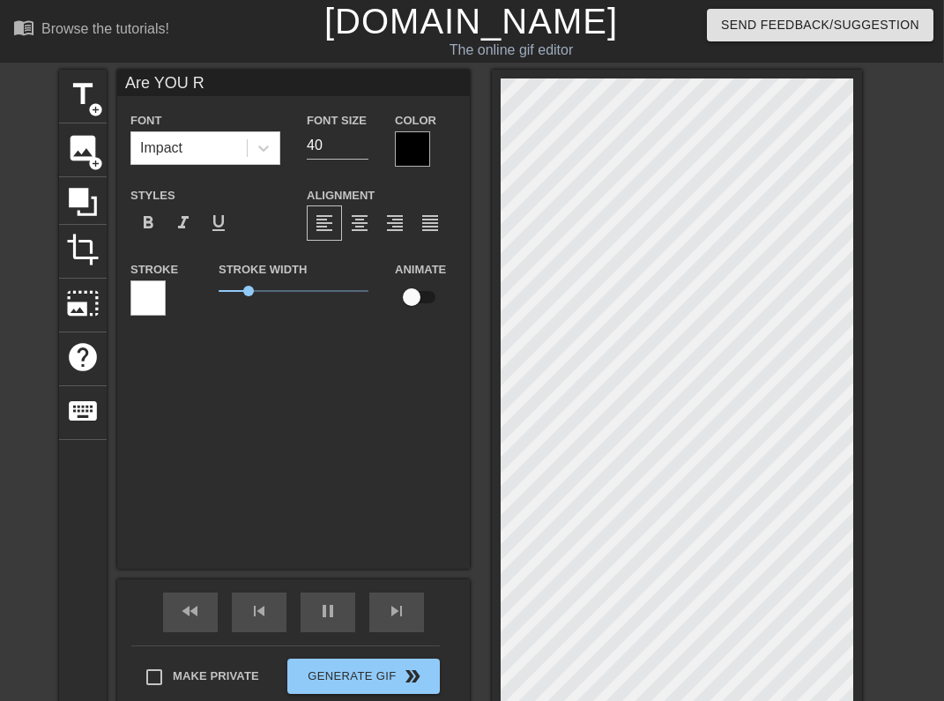
type input "70"
type input "Are YOU RE"
type textarea "Are YOU RE"
type input "60"
type input "Are YOU RED"
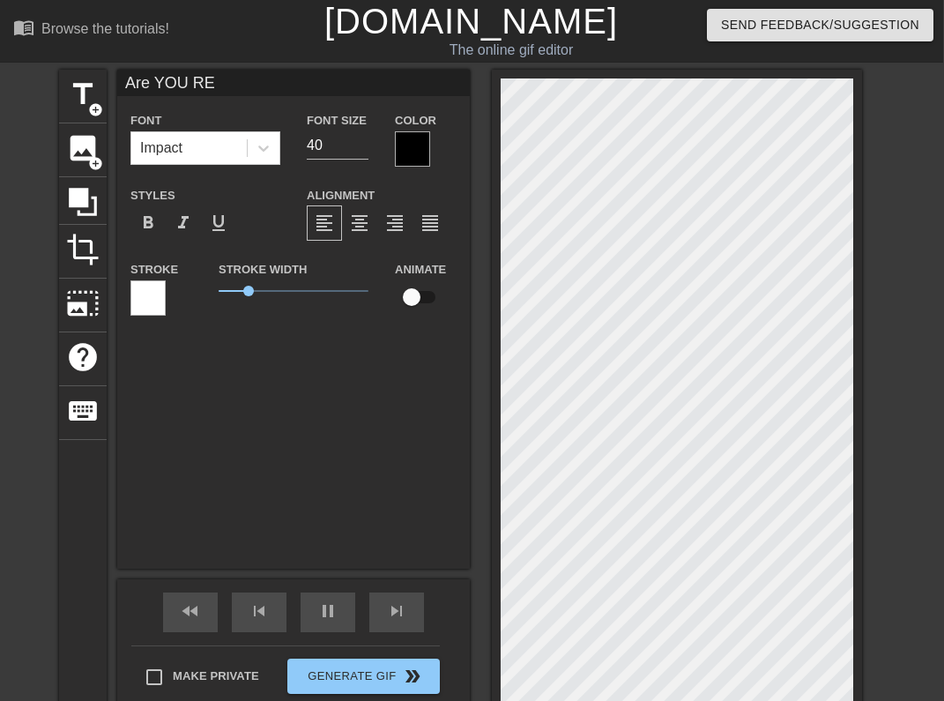
type textarea "Are YOU RED"
type input "70"
type input "Are YOU REDA"
type textarea "Are YOU REDA"
type input "70"
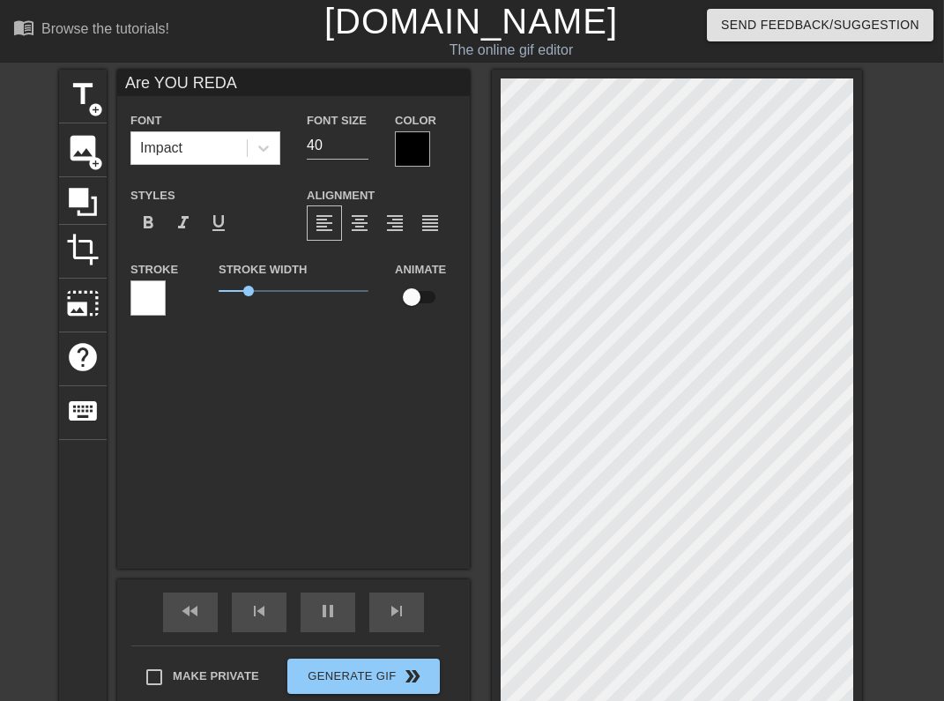
type input "Are YOU RED"
type textarea "Are YOU RED"
type input "60"
type input "Are YOU RE"
type textarea "Are YOU RE"
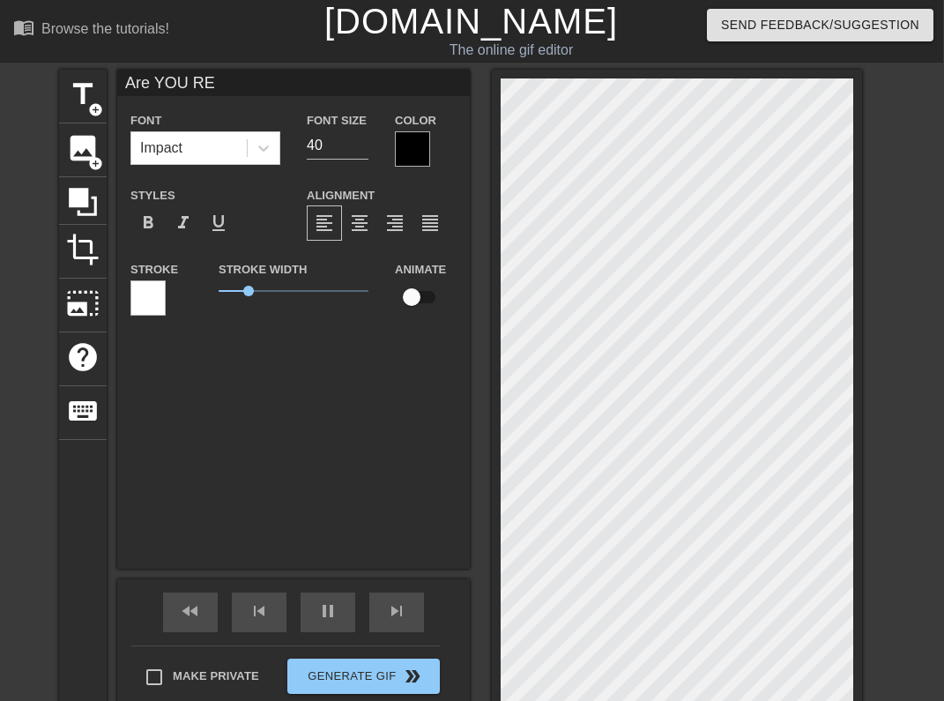
type input "60"
type input "Are YOU R"
type textarea "Are YOU R"
type input "70"
type input "Are YOU"
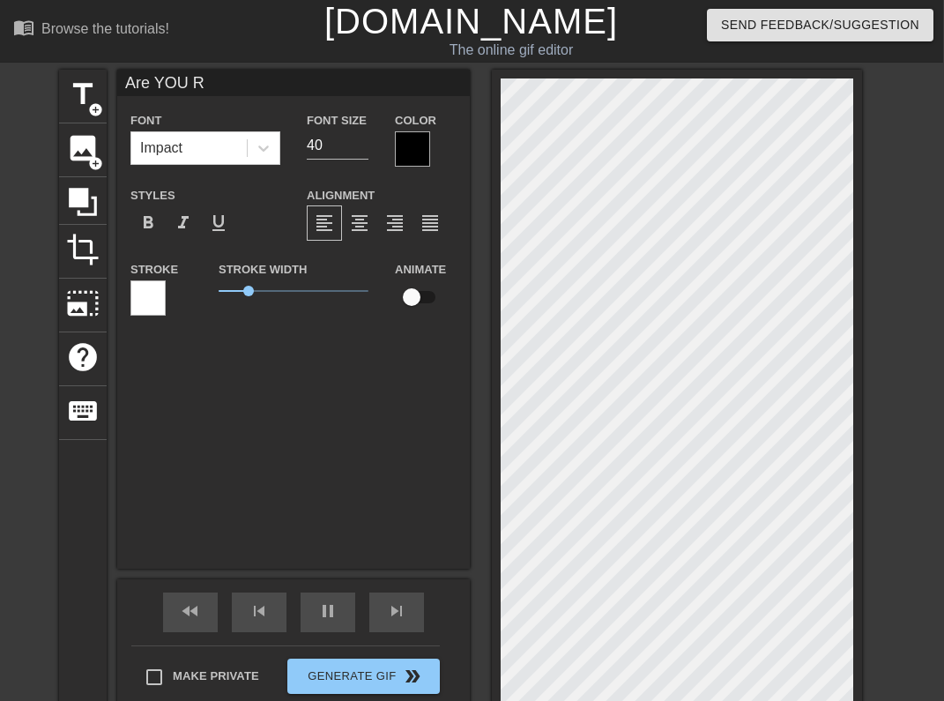
type textarea "Are YOU"
type input "70"
type input "Are YOU"
type textarea "Are YOU"
type input "70"
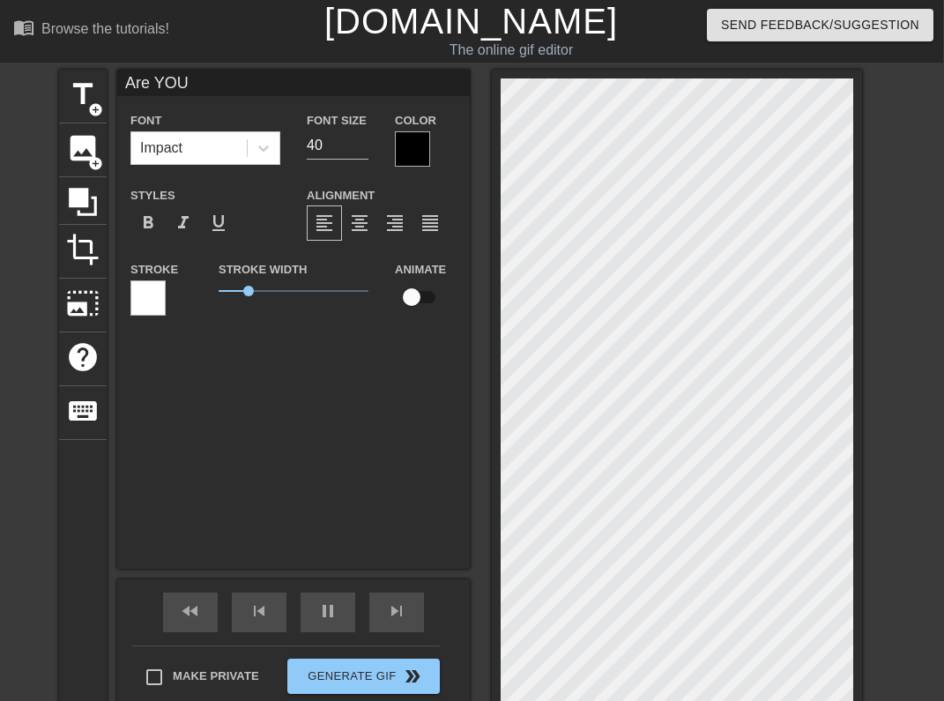
type input "Are YO"
type textarea "Are YO"
type input "60"
type input "Are Y"
type textarea "Are Y"
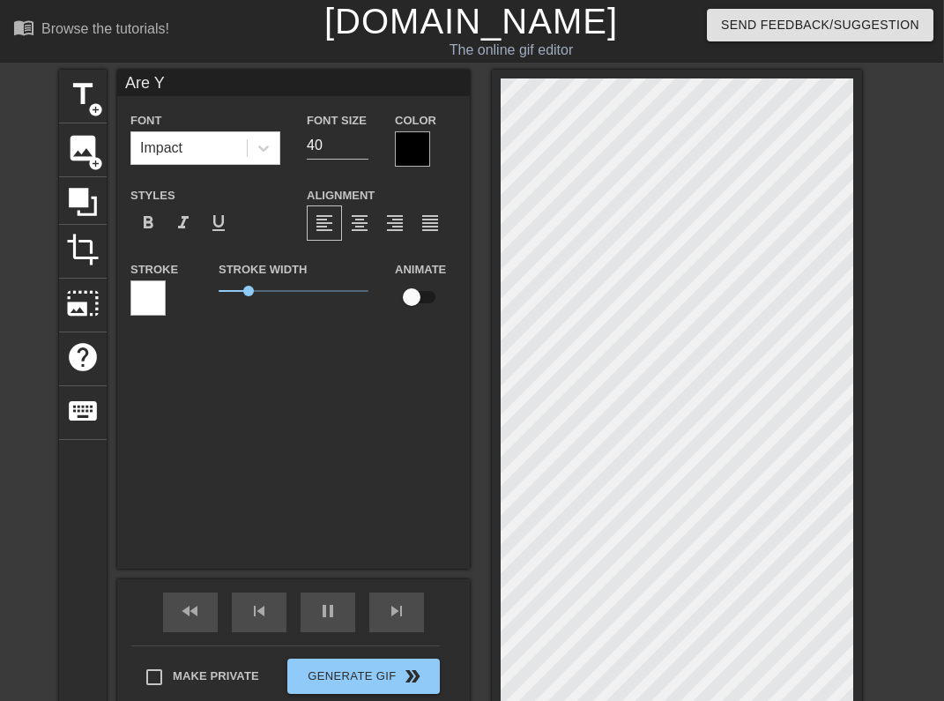
type input "70"
type input "Are"
type textarea "Are"
type input "70"
type input "Are"
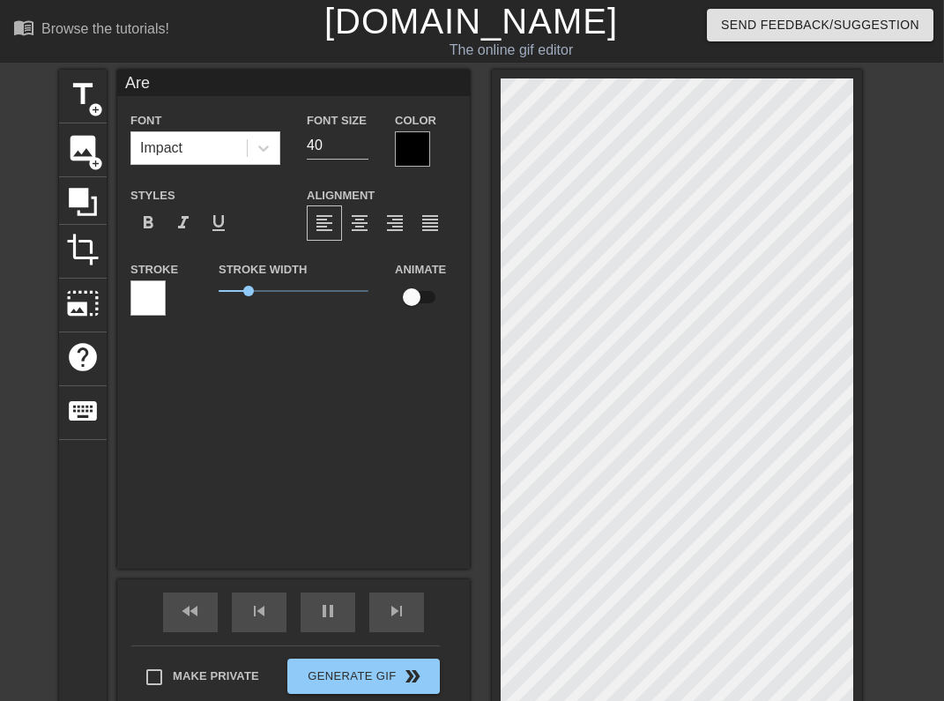
type textarea "Are"
type input "60"
type input "Ar"
type textarea "Ar"
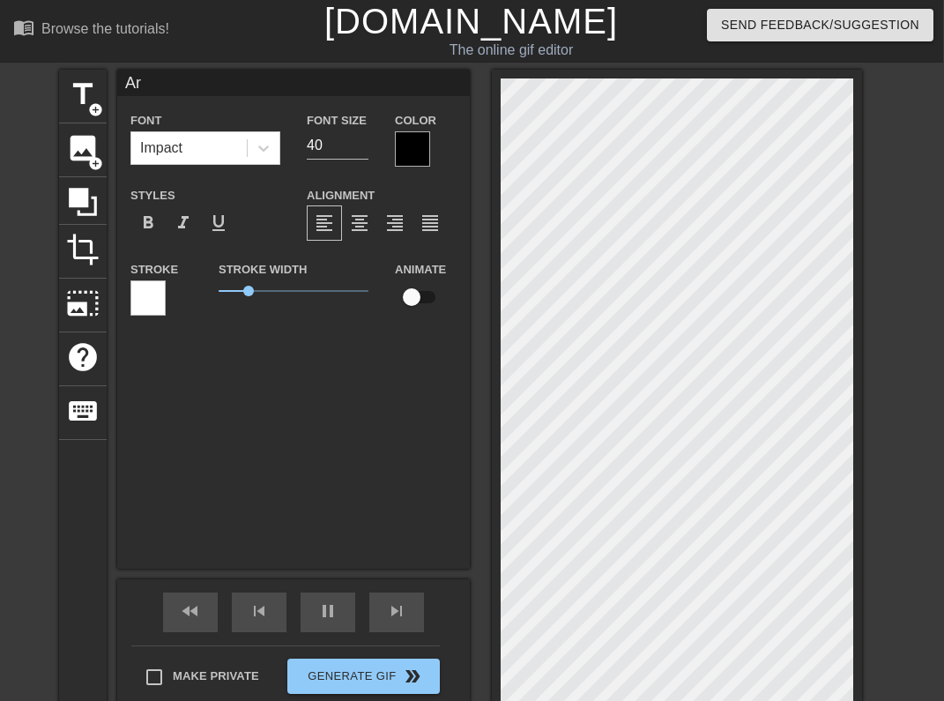
type input "70"
type input "A"
type textarea "A"
type input "70"
type input "AR"
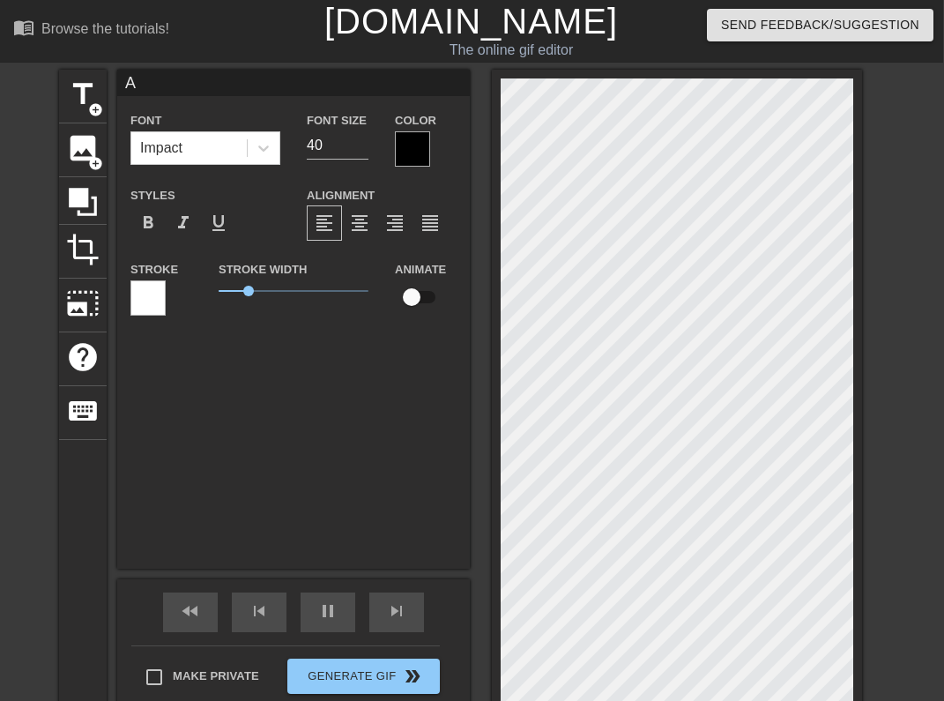
type textarea "AR"
type input "ARE"
type textarea "ARE"
type input "60"
type input "ARE"
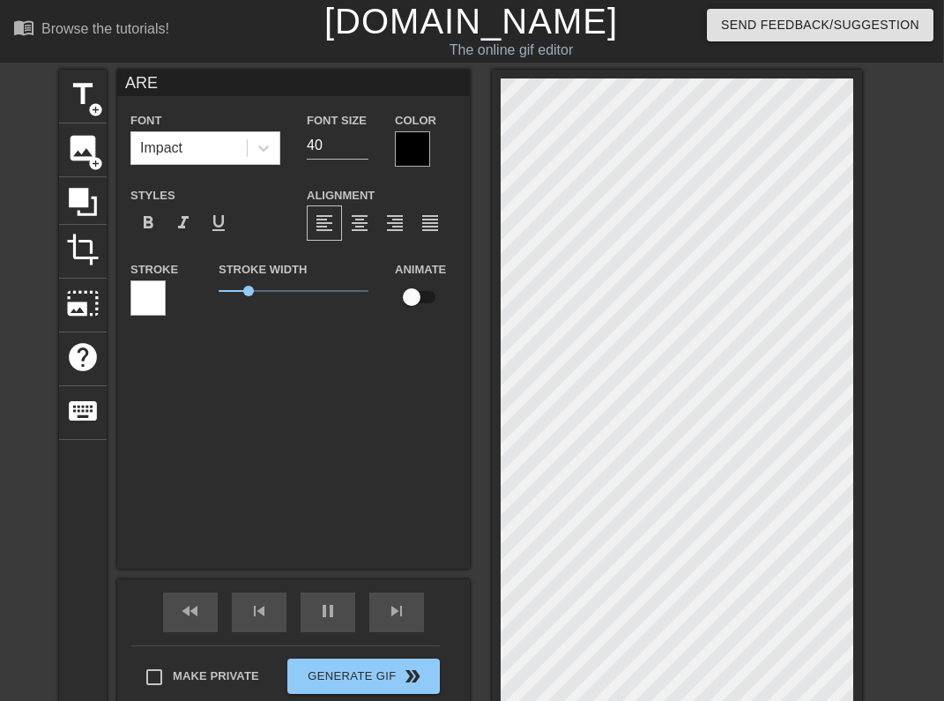
type textarea "ARE"
type input "60"
type input "ARE Y"
type textarea "ARE Y"
type input "70"
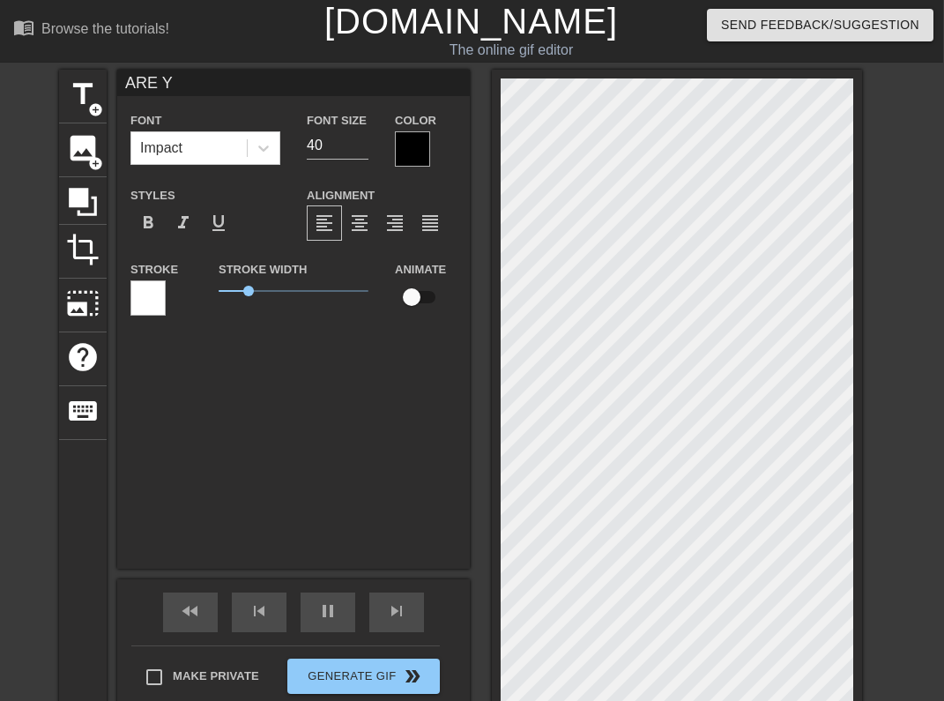
type input "ARE Y="
type textarea "ARE Y="
type input "60"
type input "ARE Y"
type textarea "ARE Y"
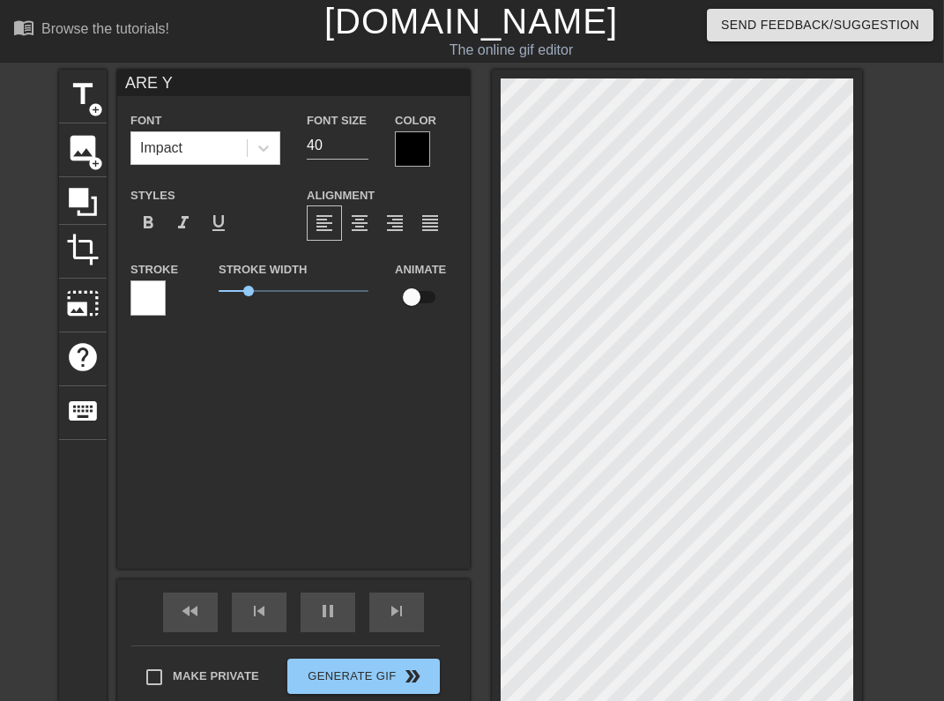
type input "70"
type input "ARE"
type textarea "ARE"
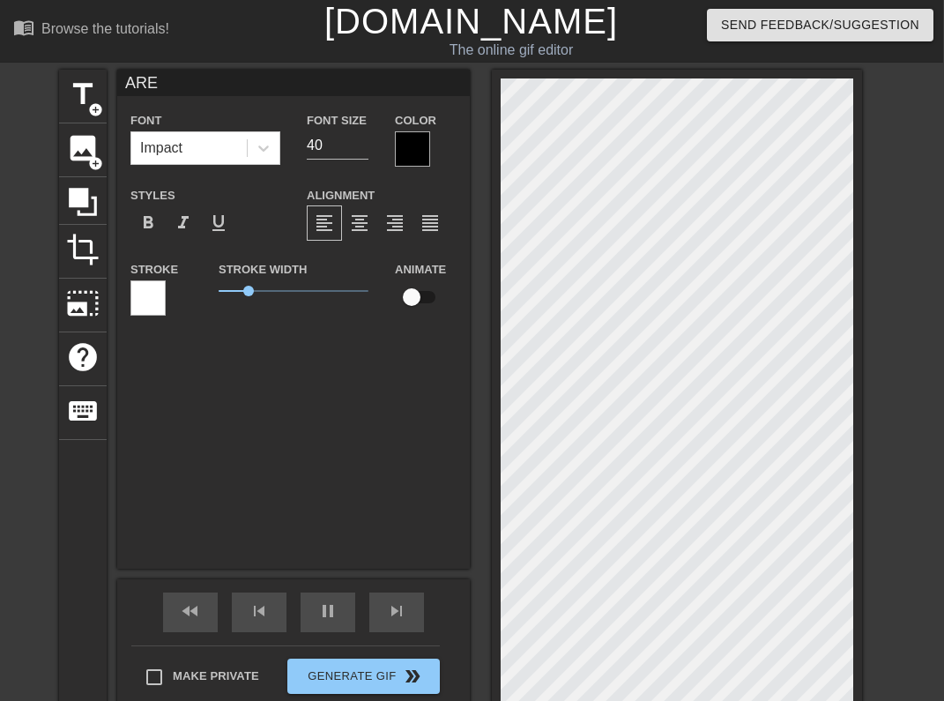
type input "70"
type input "ARE"
type textarea "ARE"
type input "60"
type input "AR"
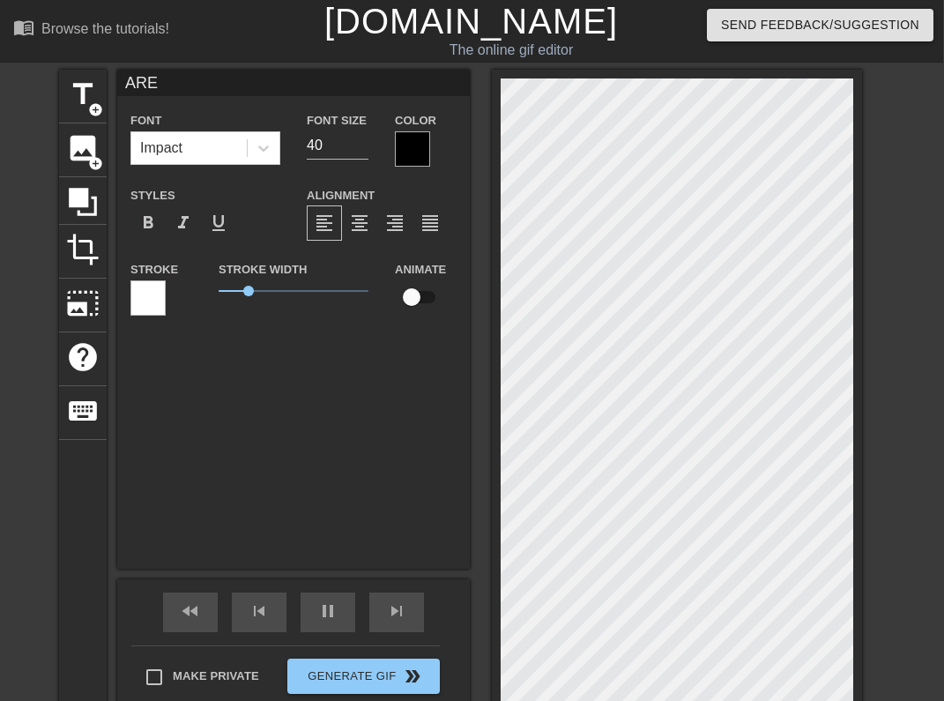
type textarea "AR"
type input "70"
type input "A"
type textarea "A"
type input "70"
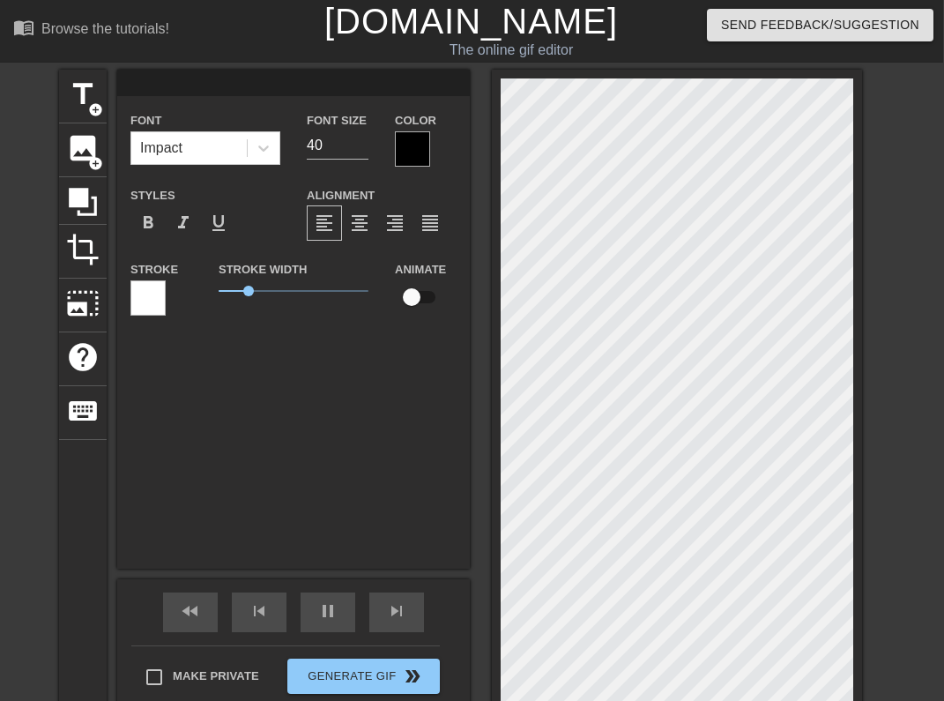
type input "60"
type input "A"
type textarea "A"
type input "70"
type input "AE"
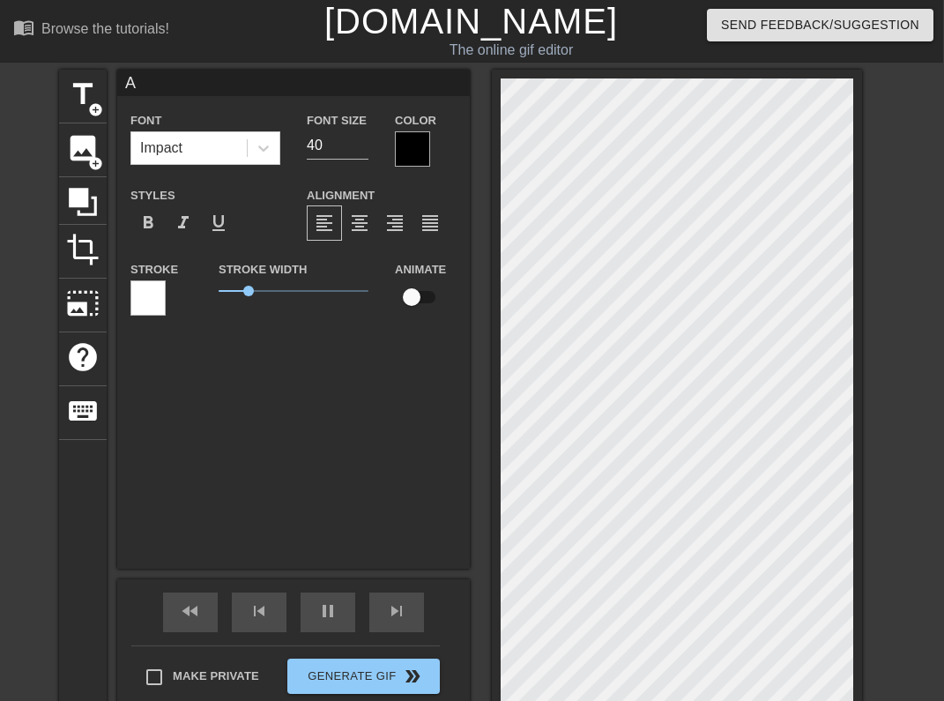
type textarea "AE"
type input "60"
type input "A"
type textarea "A"
type input "70"
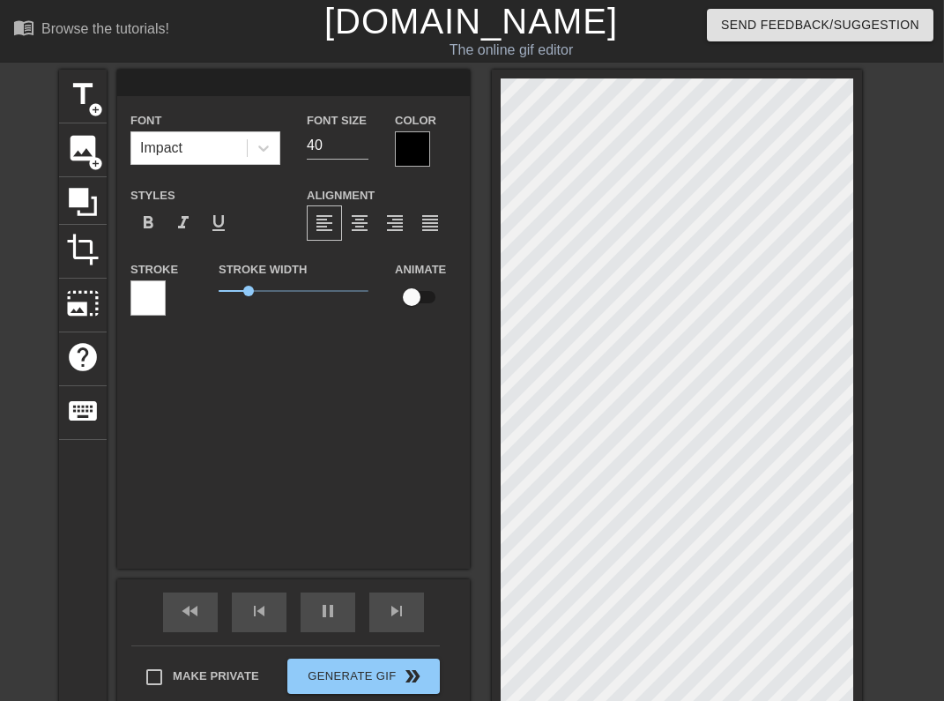
type input "70"
type input "r"
type textarea "r"
type input "70"
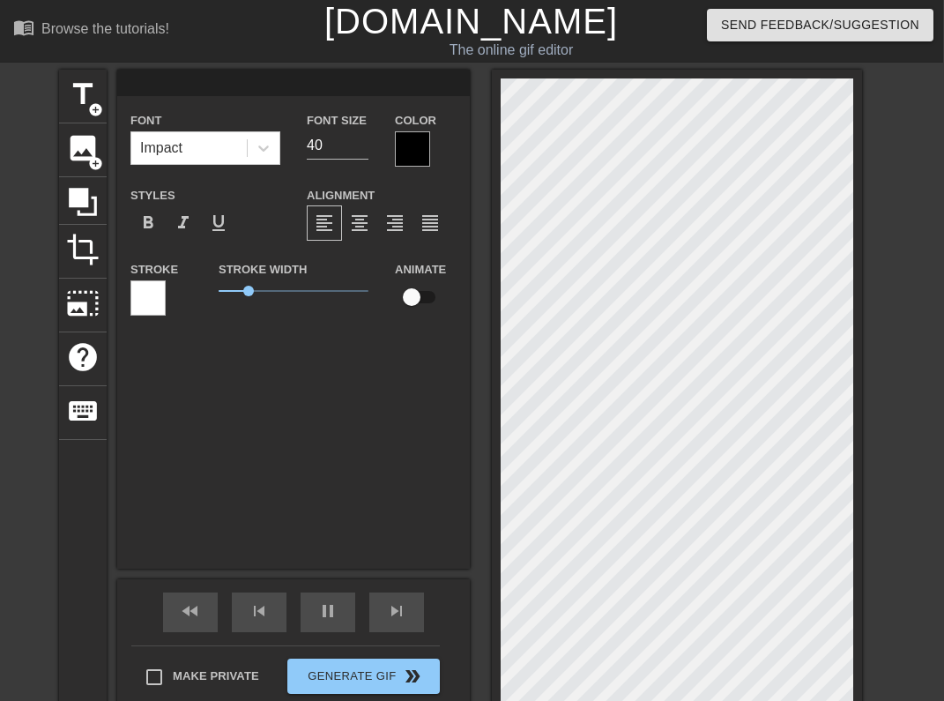
type input "A"
type textarea "A"
type input "AR"
type textarea "AR"
type input "60"
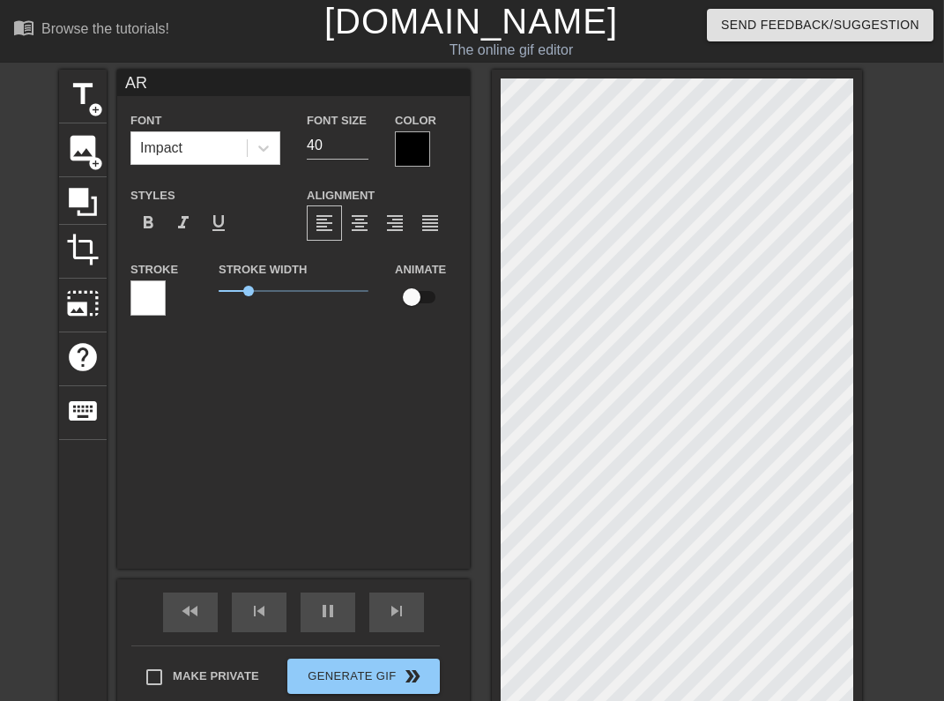
type textarea "ARE"
type input "70"
type input "ARE"
type input "60"
type input "ARE"
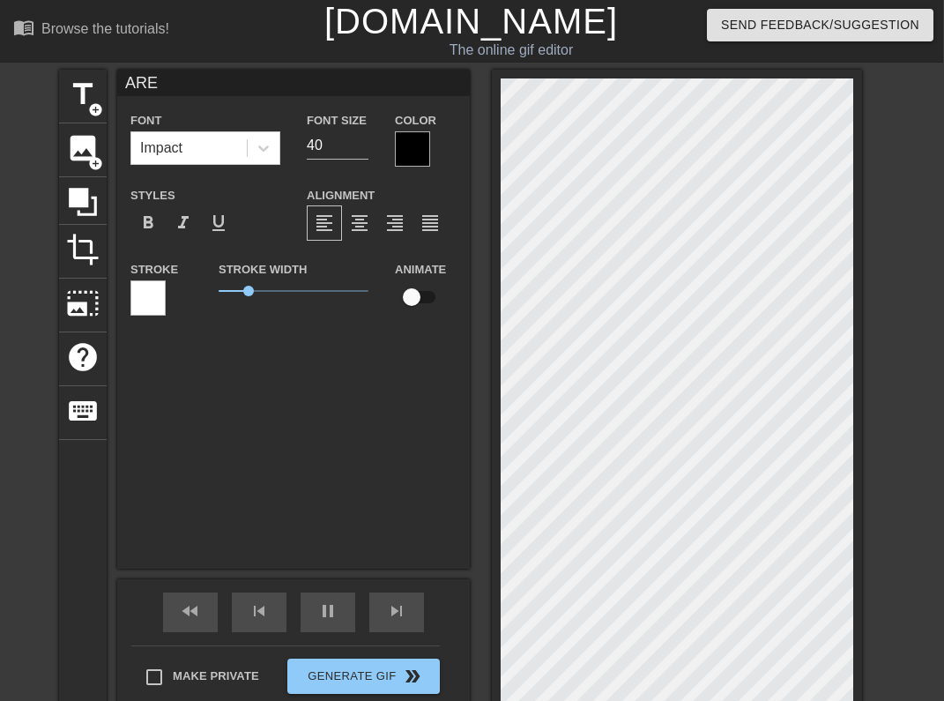
type textarea "ARE"
type input "70"
type input "ARE y"
type textarea "ARE y"
type input "70"
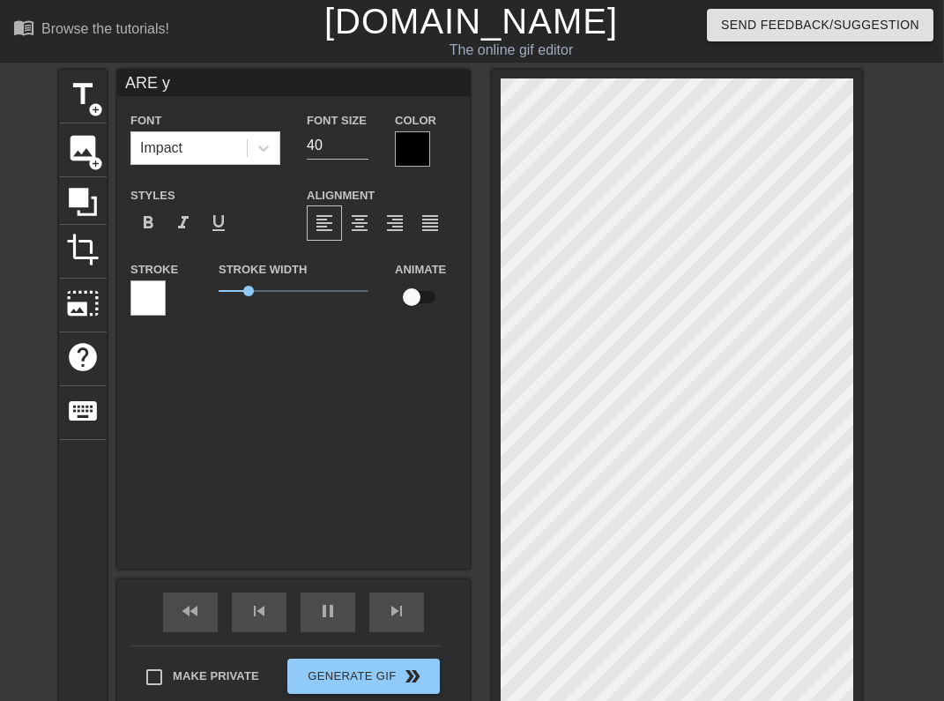
type input "ARE yo"
type textarea "ARE yo"
type input "ARE you"
type textarea "ARE you"
type input "60"
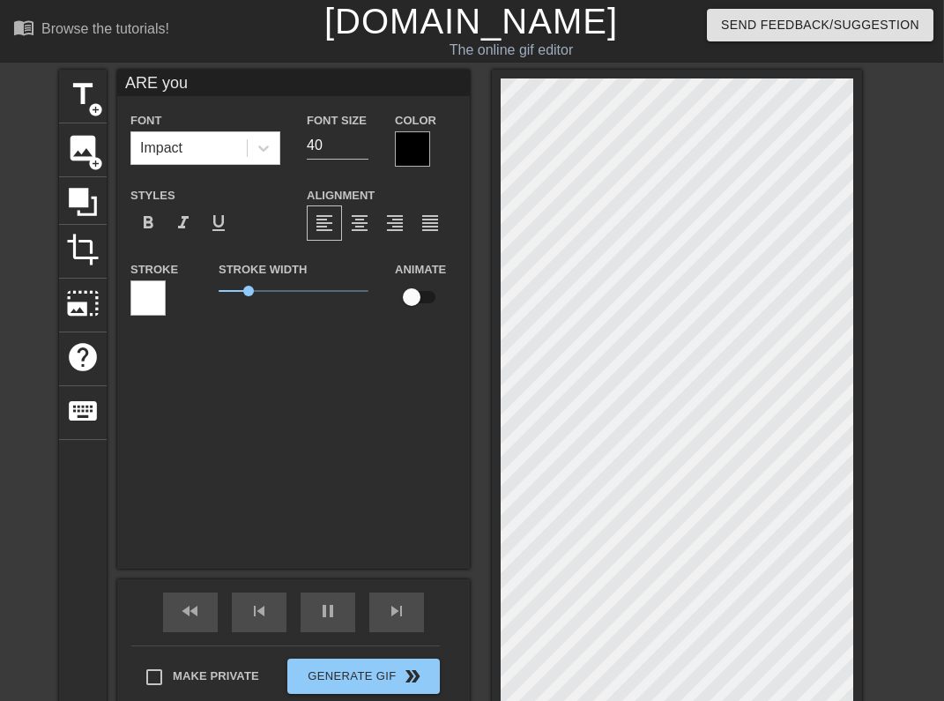
type input "ARE you"
type textarea "ARE you"
type input "60"
type input "ARE you R"
type textarea "ARE you R"
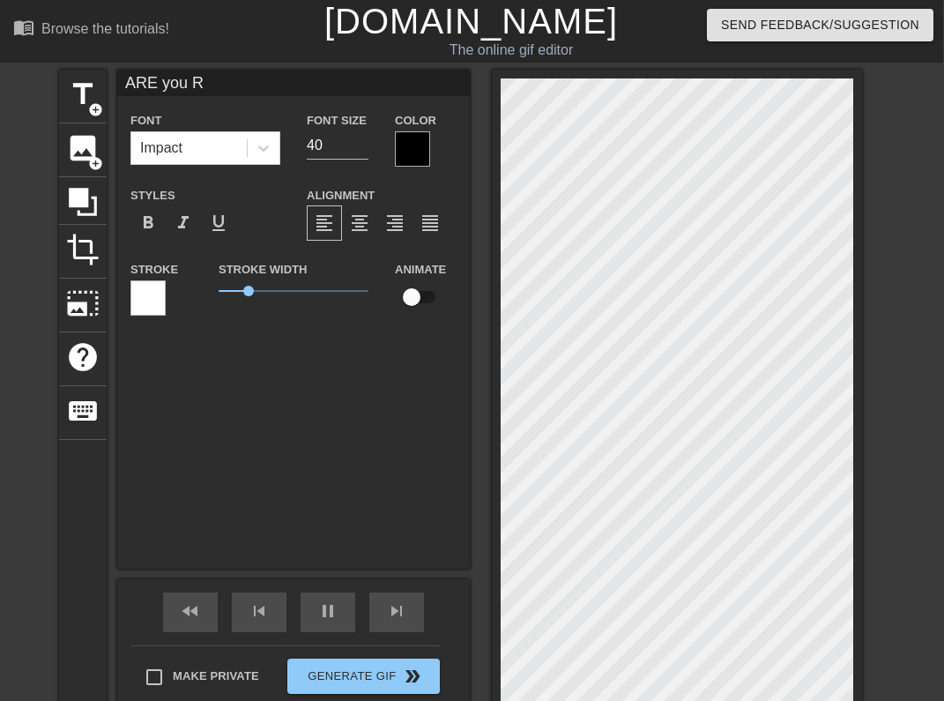
type input "70"
type input "ARE you Re"
type textarea "ARE you Re"
type input "ARE you Rea"
type textarea "ARE you Rea"
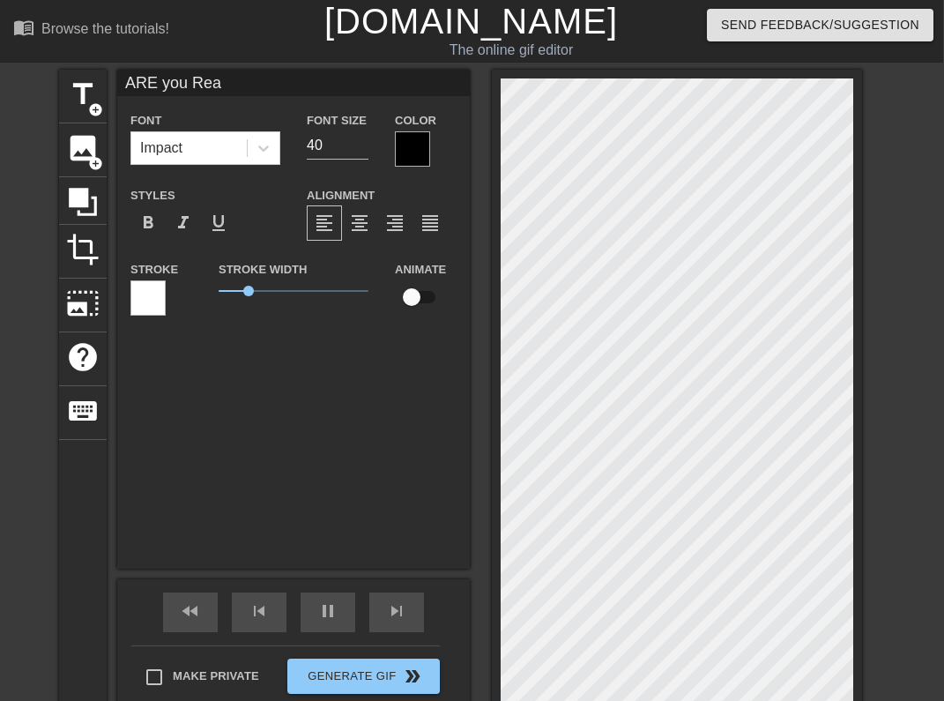
type input "60"
type input "ARE you Read"
type textarea "ARE you Read"
type input "70"
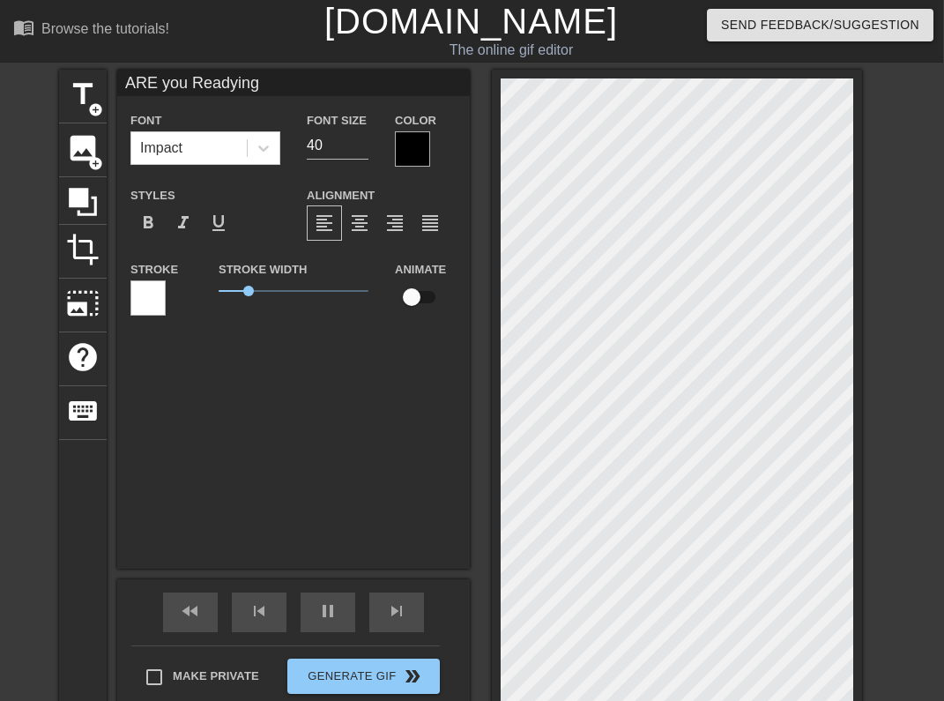
click at [221, 79] on input "ARE you Readying" at bounding box center [293, 83] width 352 height 26
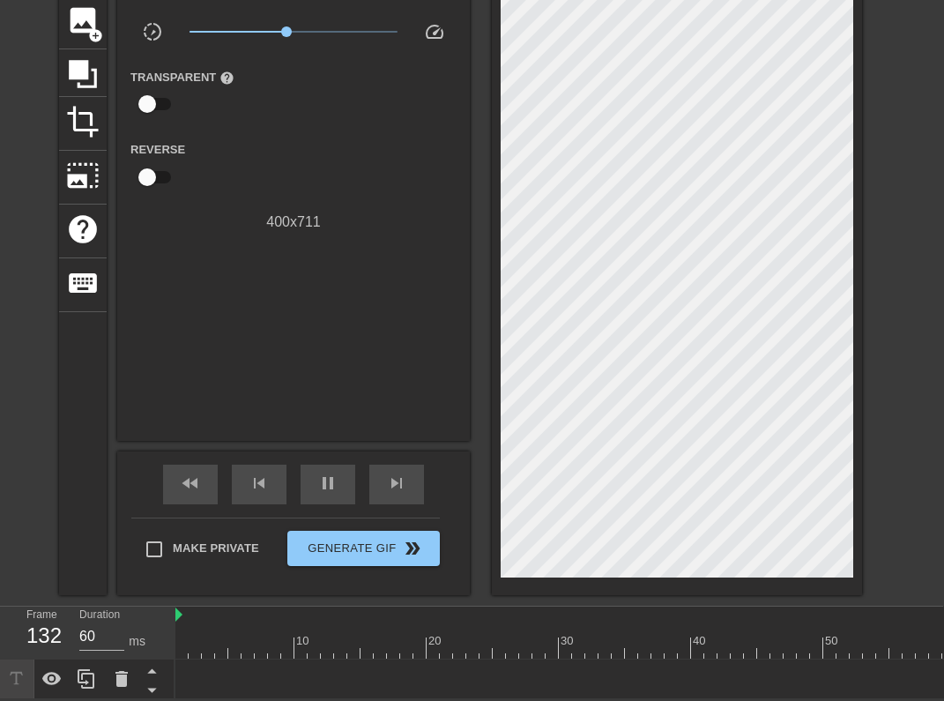
scroll to position [129, 1]
click at [121, 681] on icon at bounding box center [121, 679] width 12 height 16
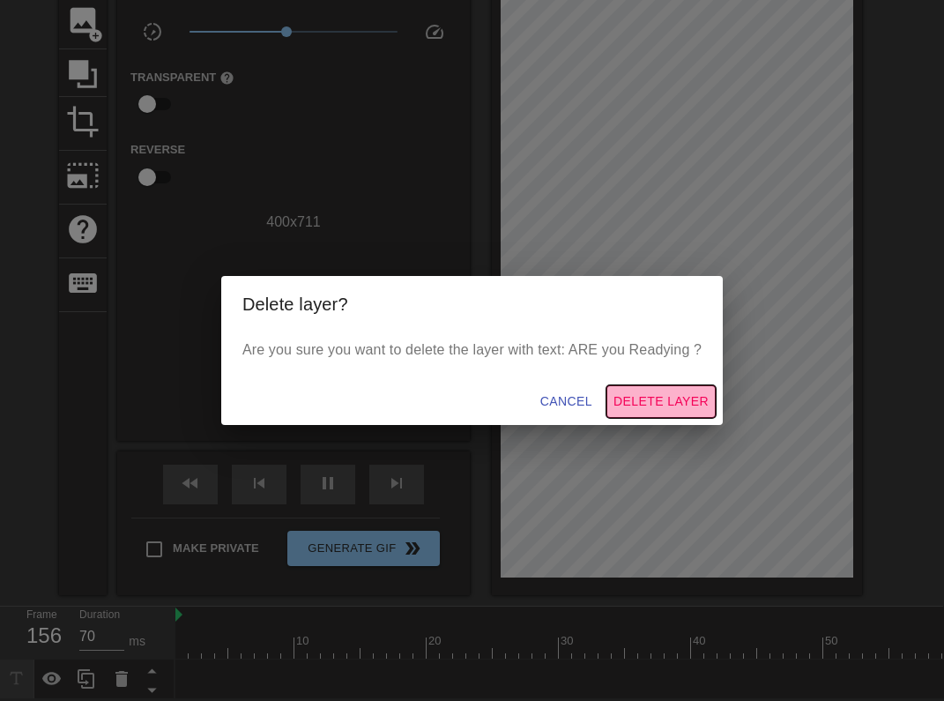
click at [651, 403] on span "Delete Layer" at bounding box center [660, 401] width 95 height 22
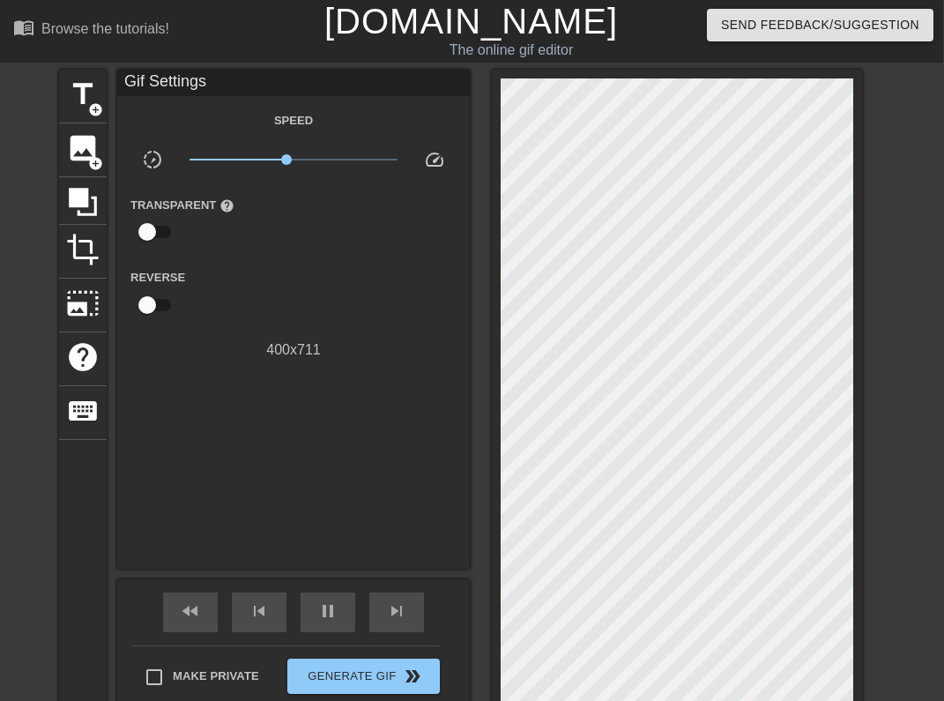
scroll to position [0, 1]
click at [325, 609] on span "pause" at bounding box center [327, 610] width 21 height 21
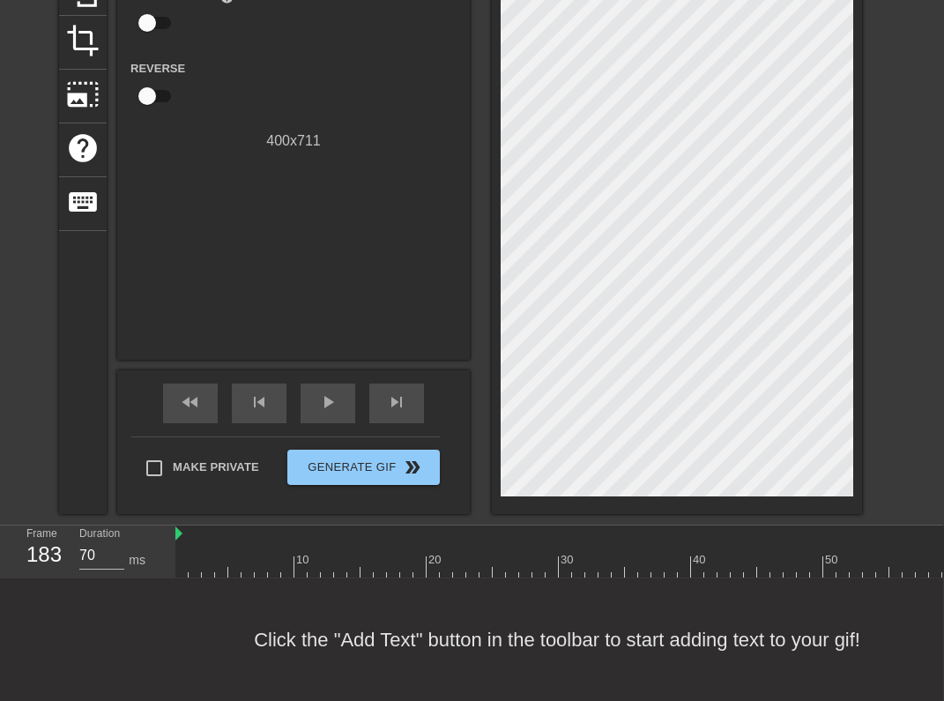
scroll to position [209, 1]
drag, startPoint x: 282, startPoint y: 564, endPoint x: 107, endPoint y: 583, distance: 176.4
click at [108, 582] on div "menu_book Browse the tutorials! [DOMAIN_NAME] The online gif editor Send Feedba…" at bounding box center [471, 245] width 944 height 909
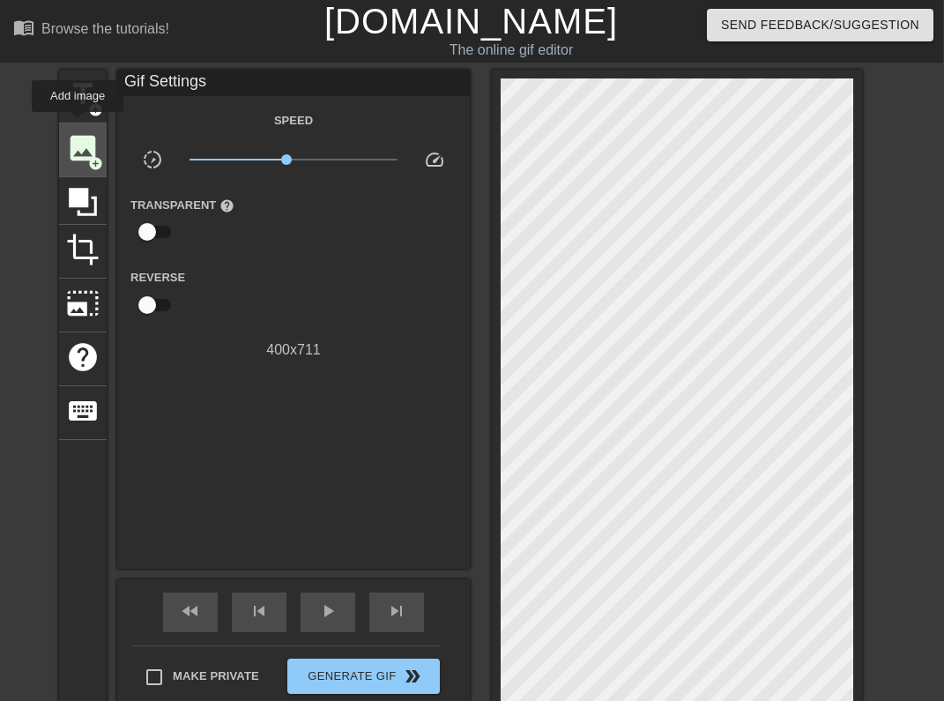
scroll to position [0, 1]
click at [75, 94] on span "title" at bounding box center [82, 94] width 33 height 33
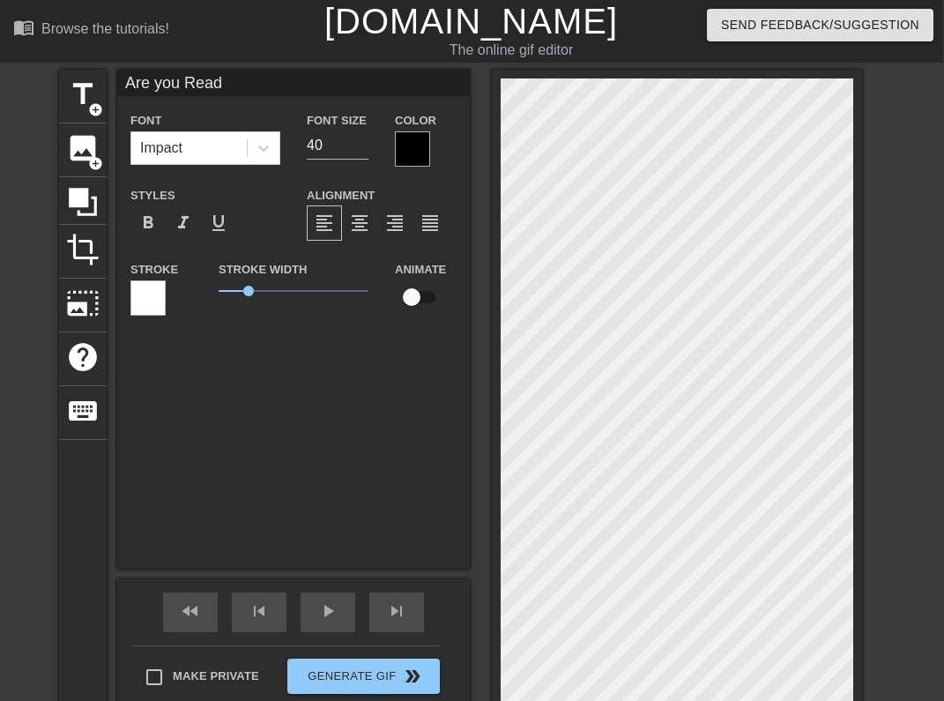
scroll to position [0, 4]
paste textarea "Y"
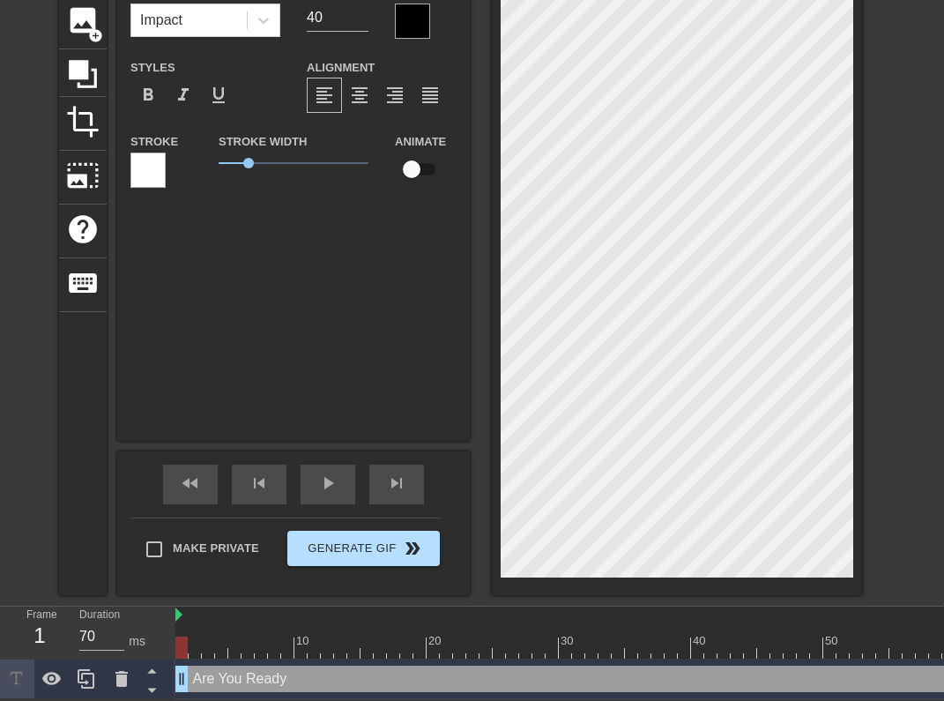
scroll to position [129, 1]
click at [186, 638] on div at bounding box center [181, 647] width 12 height 22
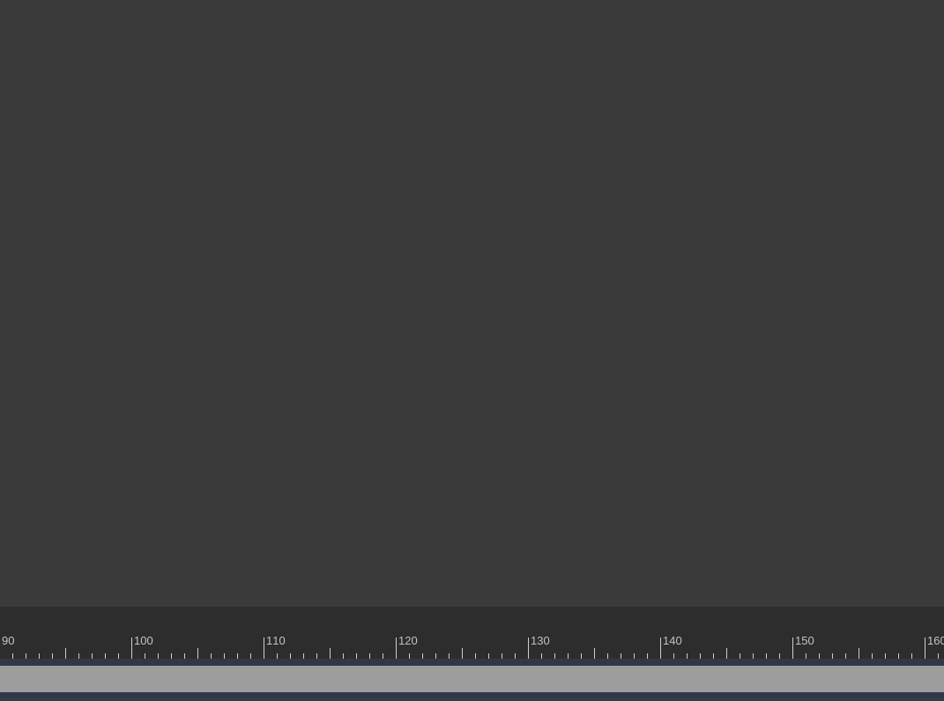
scroll to position [129, 2264]
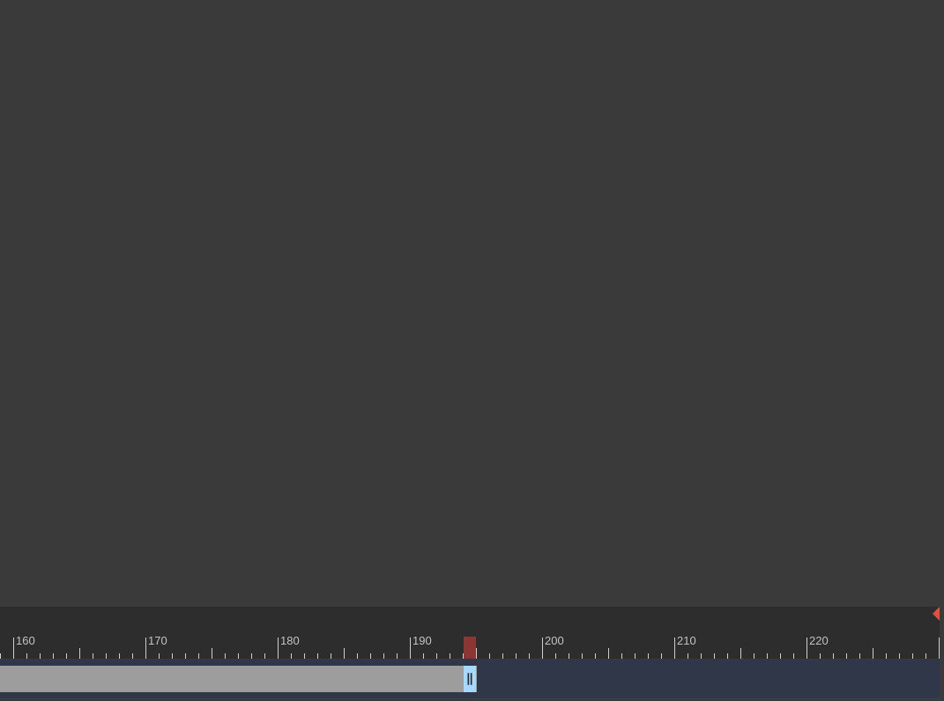
drag, startPoint x: 934, startPoint y: 679, endPoint x: 330, endPoint y: 625, distance: 606.0
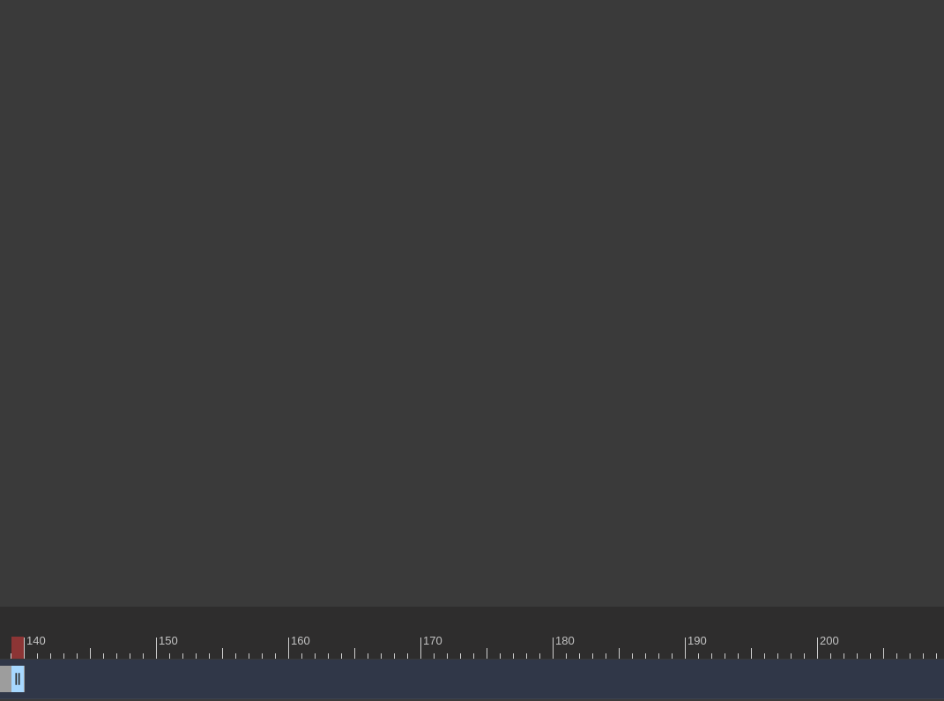
drag, startPoint x: 597, startPoint y: 681, endPoint x: 11, endPoint y: 653, distance: 586.7
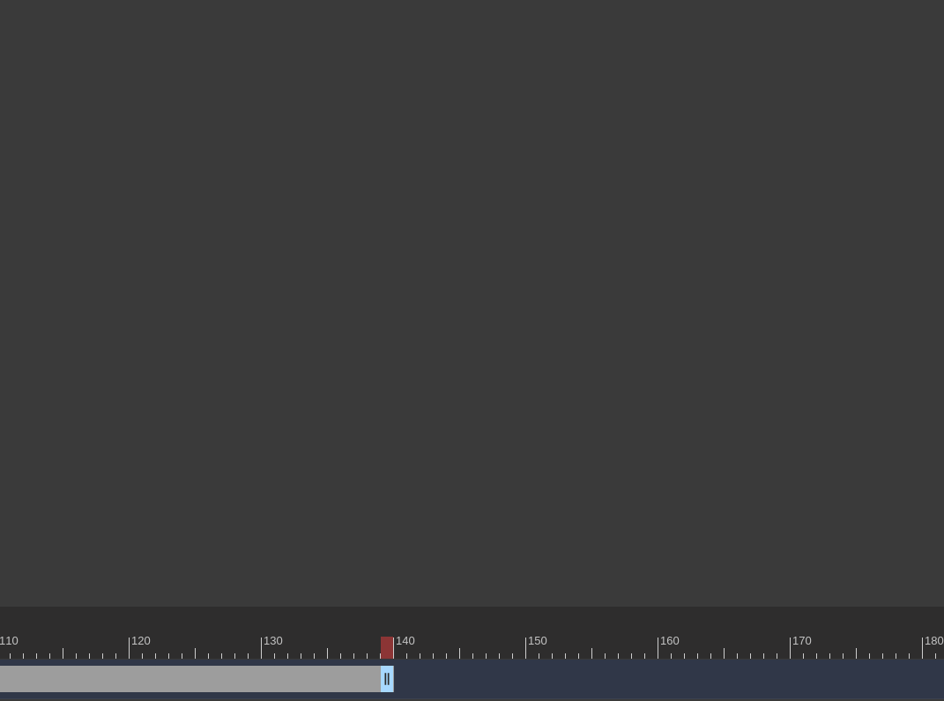
scroll to position [129, 1554]
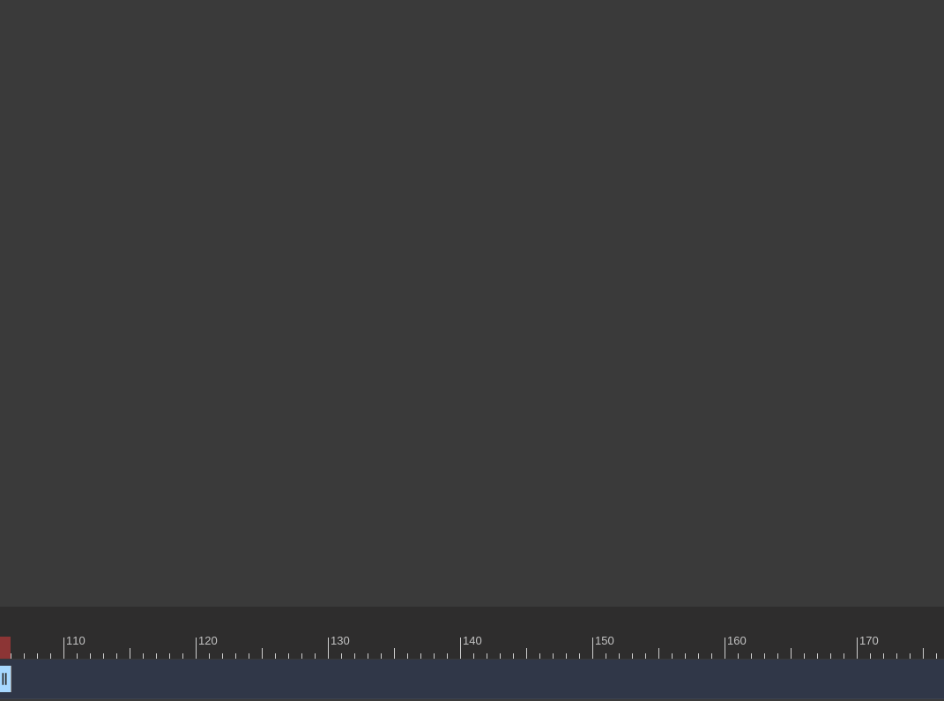
drag, startPoint x: 453, startPoint y: 675, endPoint x: 1, endPoint y: 651, distance: 452.7
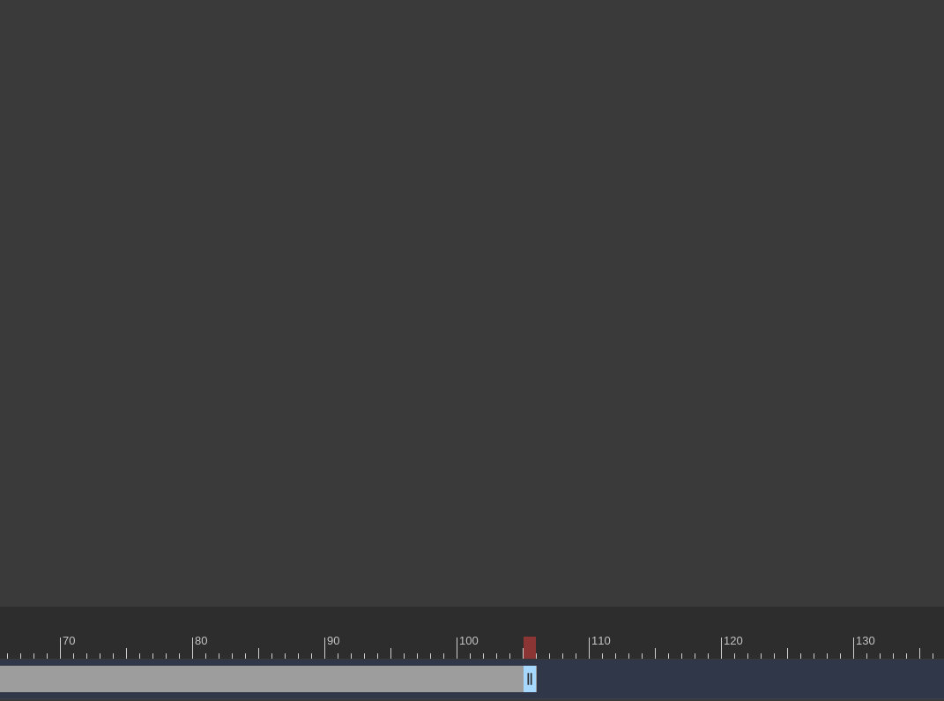
scroll to position [129, 1027]
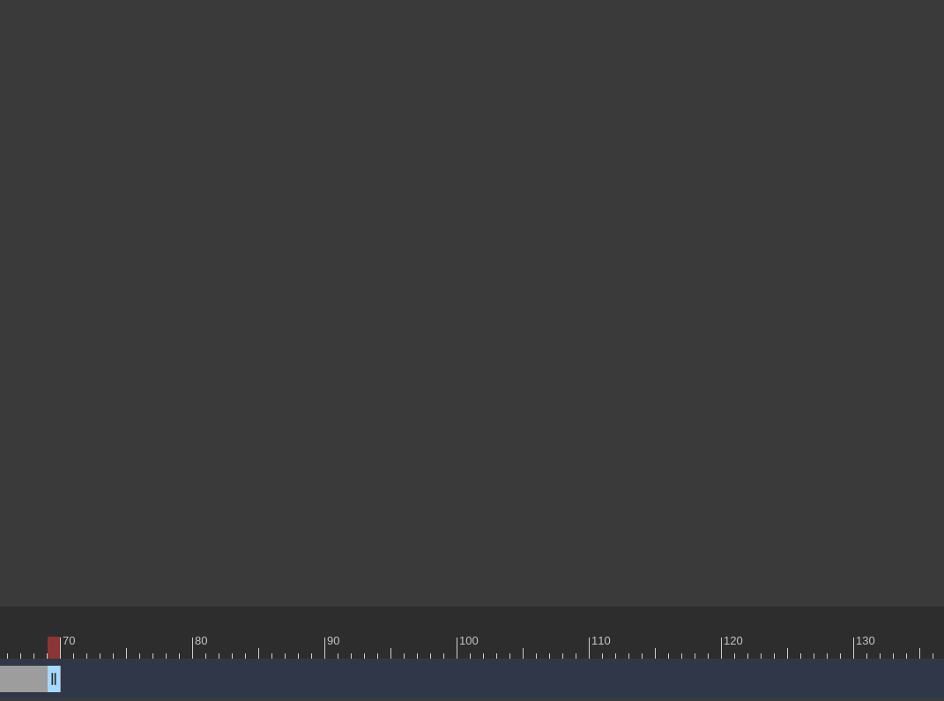
drag, startPoint x: 530, startPoint y: 677, endPoint x: 52, endPoint y: 649, distance: 479.3
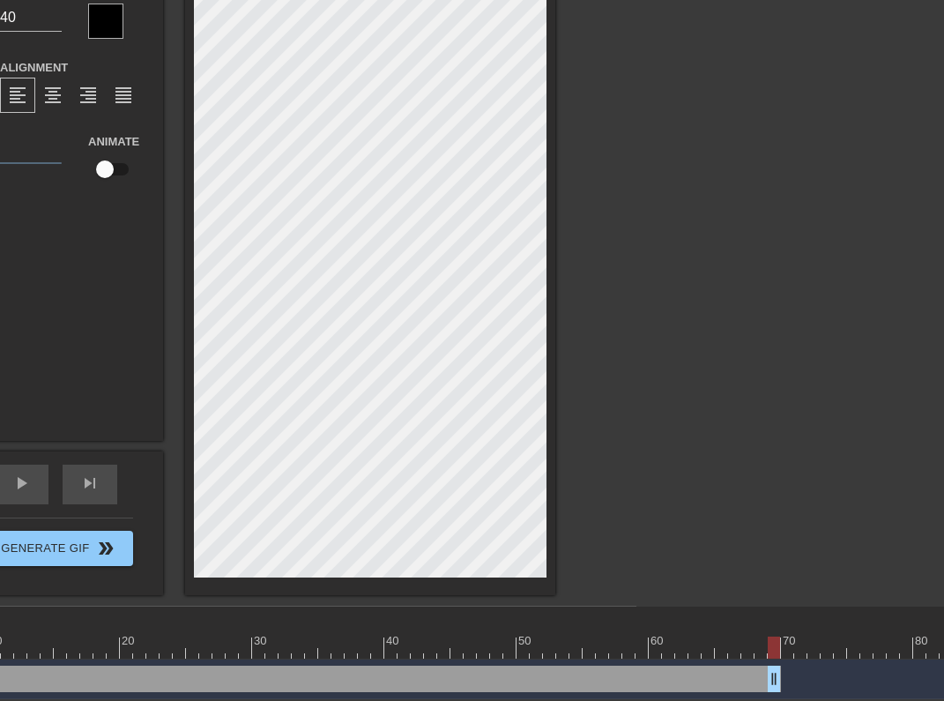
scroll to position [128, 344]
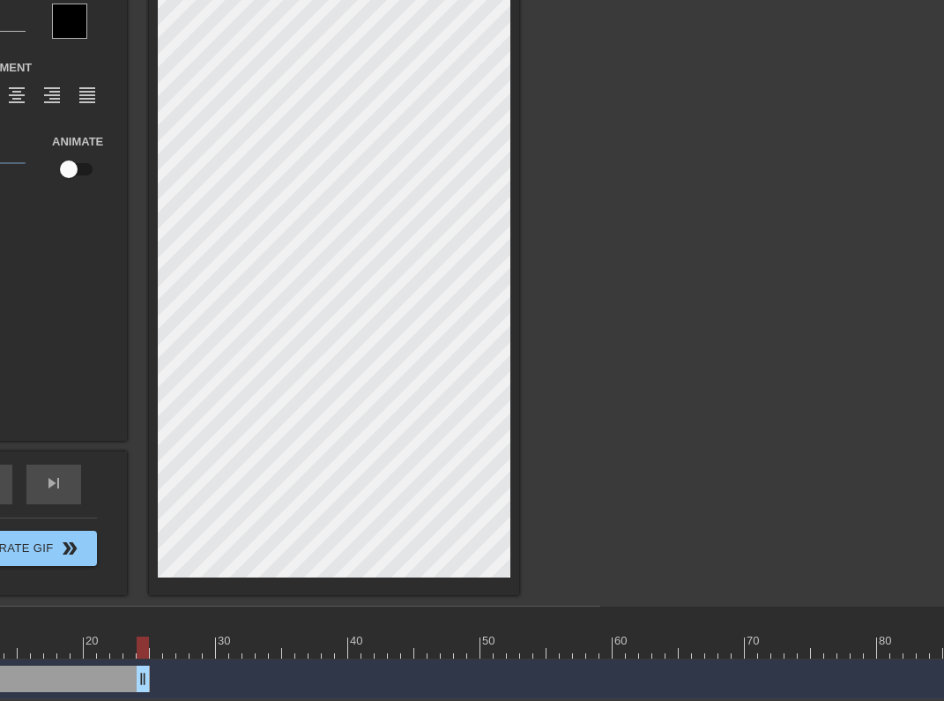
drag, startPoint x: 734, startPoint y: 676, endPoint x: 140, endPoint y: 642, distance: 594.9
click at [141, 642] on div "10 20 30 40 50 60 70 80 90 100 110 120 130 140 150 160" at bounding box center [217, 652] width 768 height 93
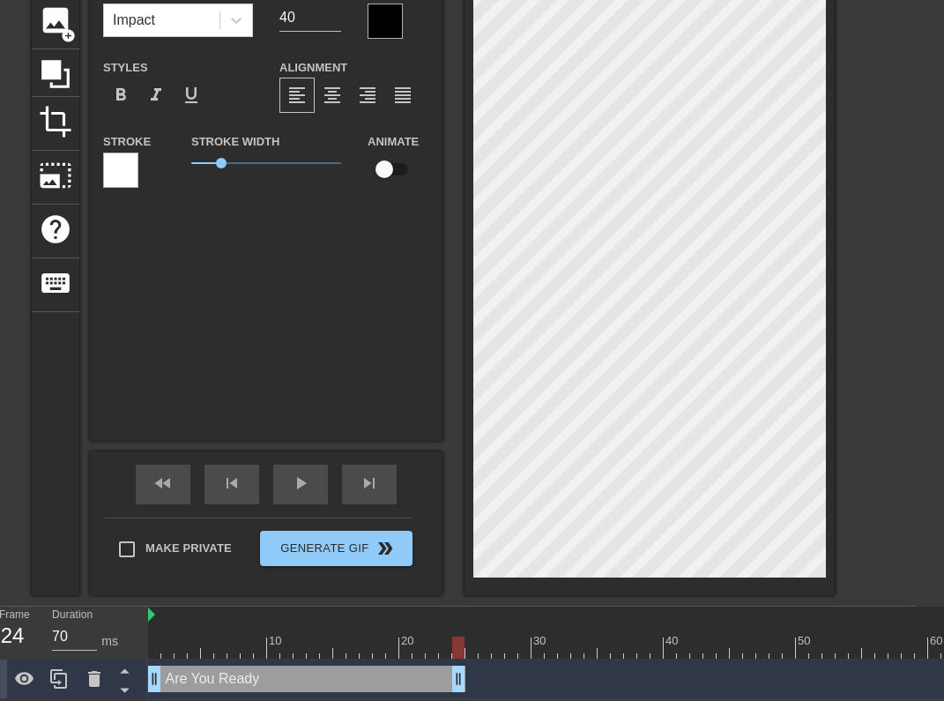
scroll to position [128, 0]
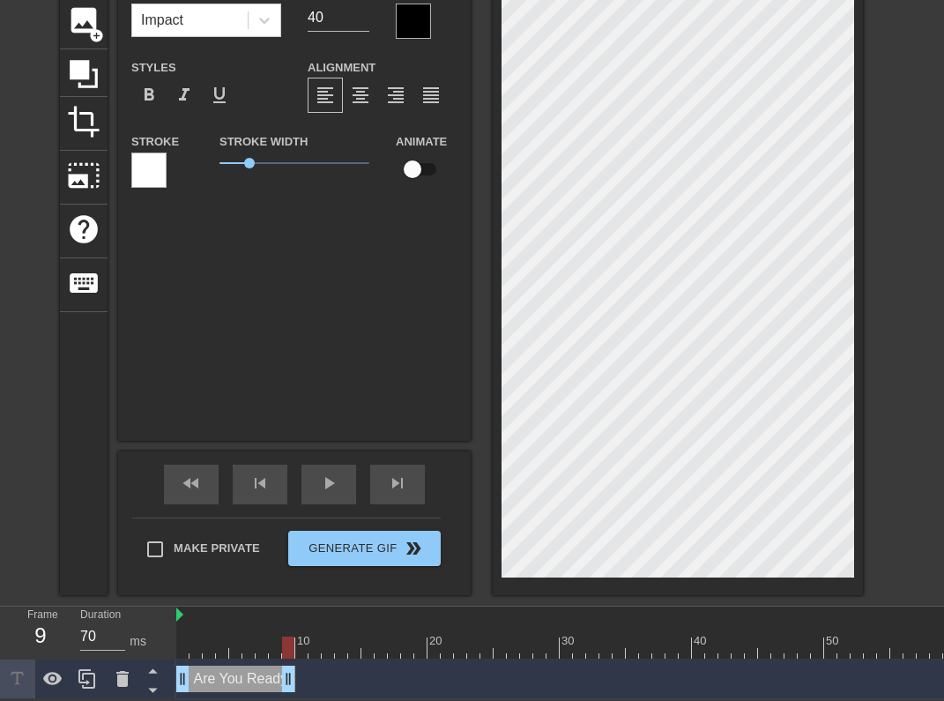
drag, startPoint x: 484, startPoint y: 678, endPoint x: 287, endPoint y: 654, distance: 197.9
click at [287, 654] on div "10 20 30 40 50 60 70 80 90 100 110 120 130 140 150 160" at bounding box center [560, 652] width 768 height 93
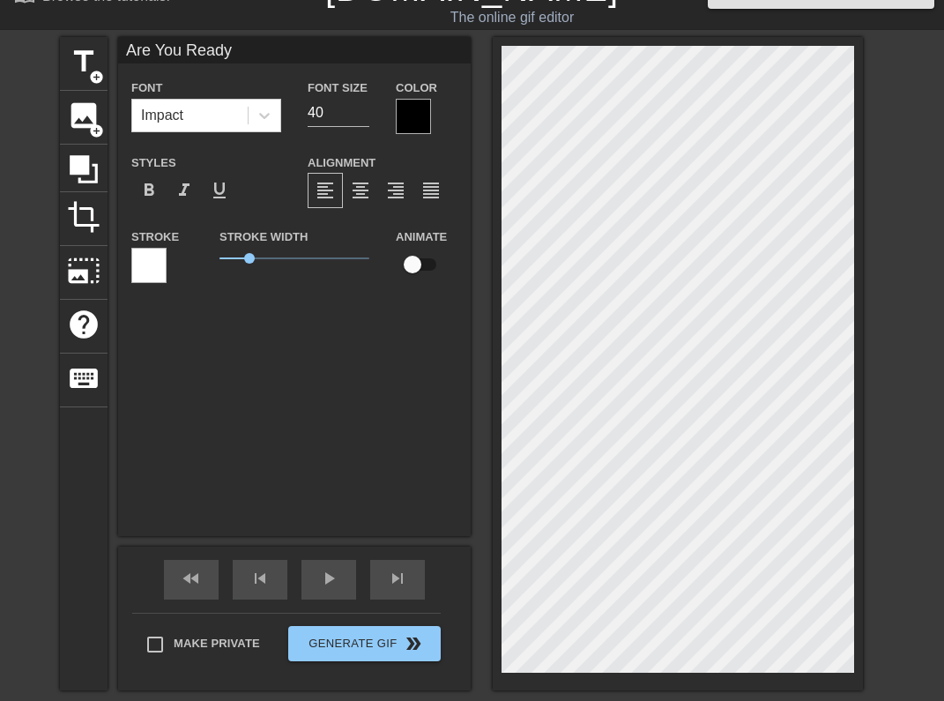
scroll to position [28, 0]
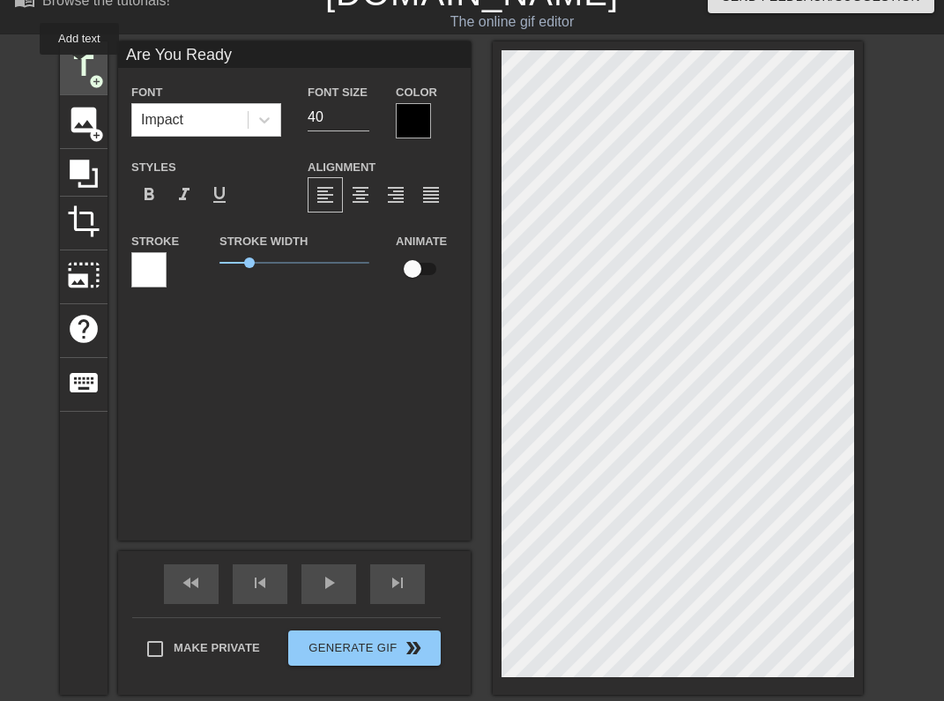
click at [80, 67] on span "title" at bounding box center [83, 65] width 33 height 33
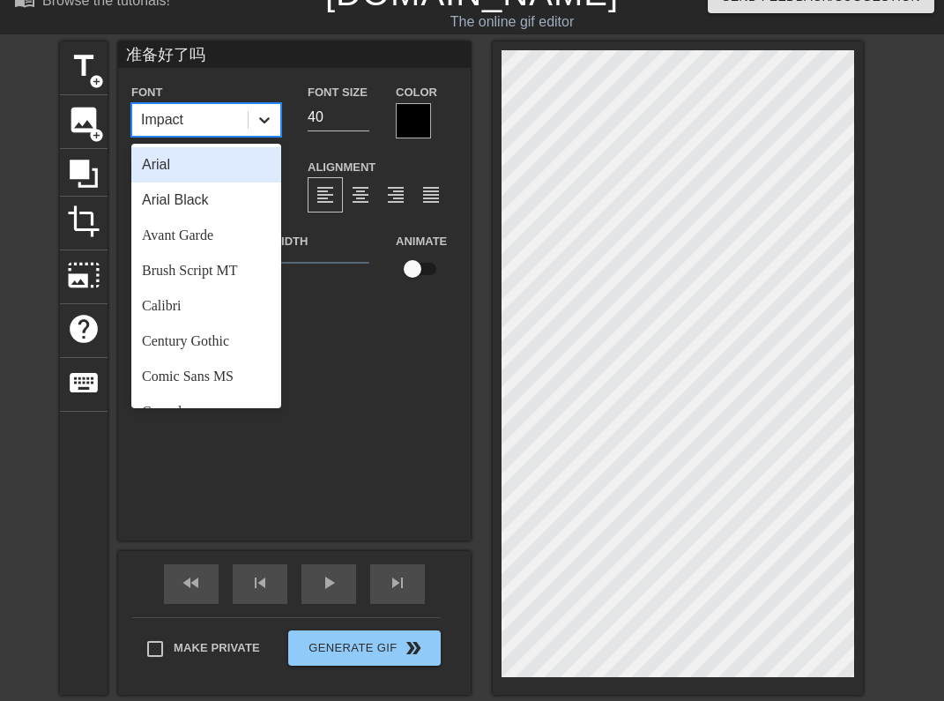
click at [261, 115] on icon at bounding box center [265, 120] width 18 height 18
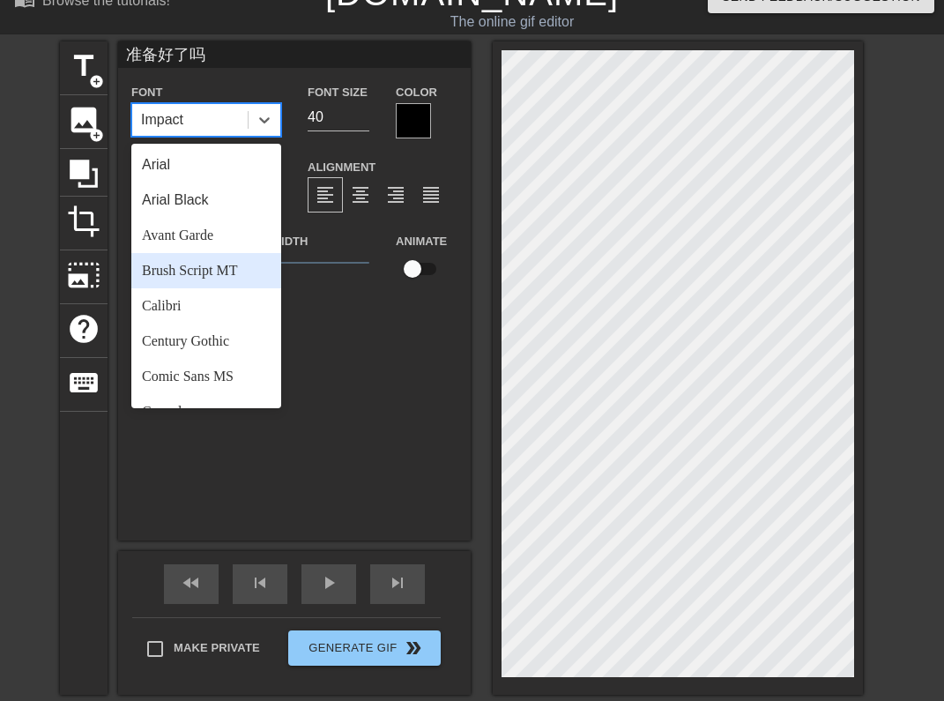
click at [211, 270] on div "Brush Script MT" at bounding box center [206, 270] width 150 height 35
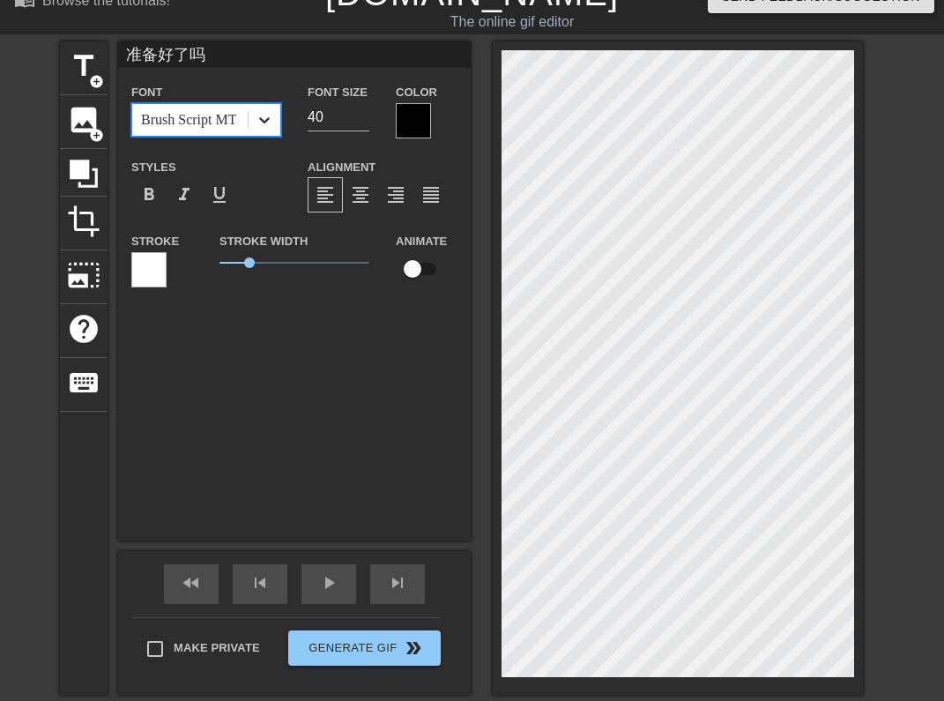
click at [266, 115] on icon at bounding box center [265, 120] width 18 height 18
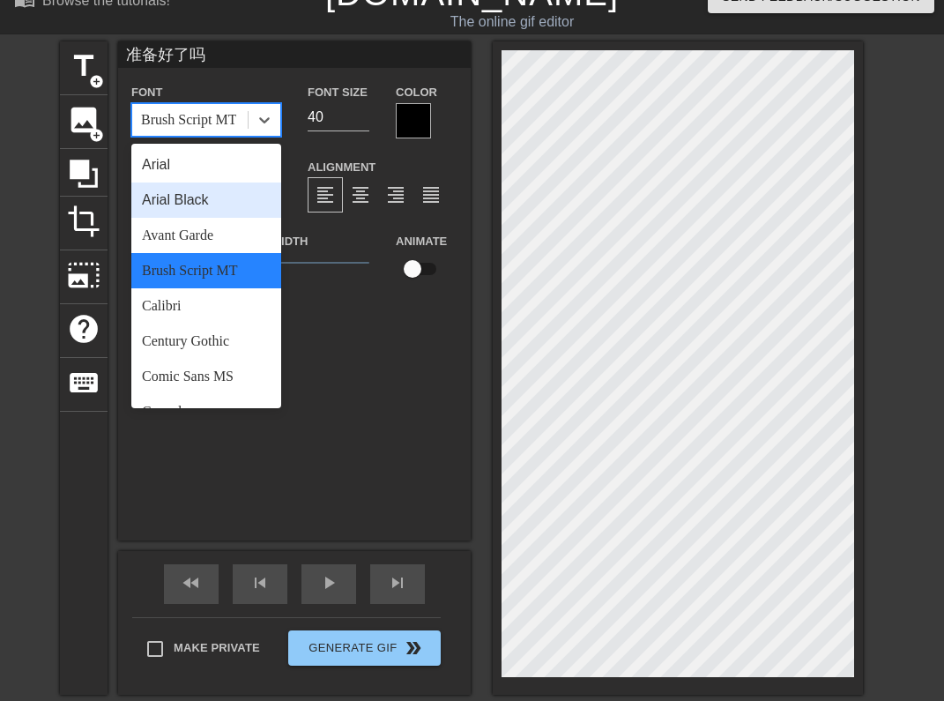
click at [225, 209] on div "Arial Black" at bounding box center [206, 199] width 150 height 35
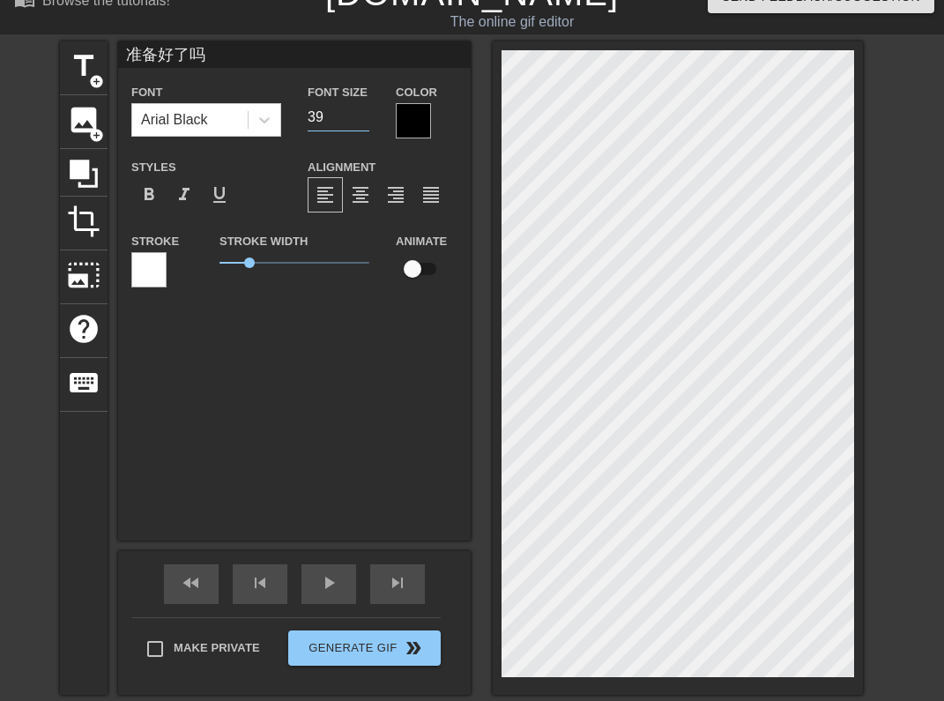
click at [362, 117] on input "39" at bounding box center [339, 117] width 62 height 28
click at [362, 128] on input "39" at bounding box center [339, 117] width 62 height 28
click at [362, 118] on input "38" at bounding box center [339, 117] width 62 height 28
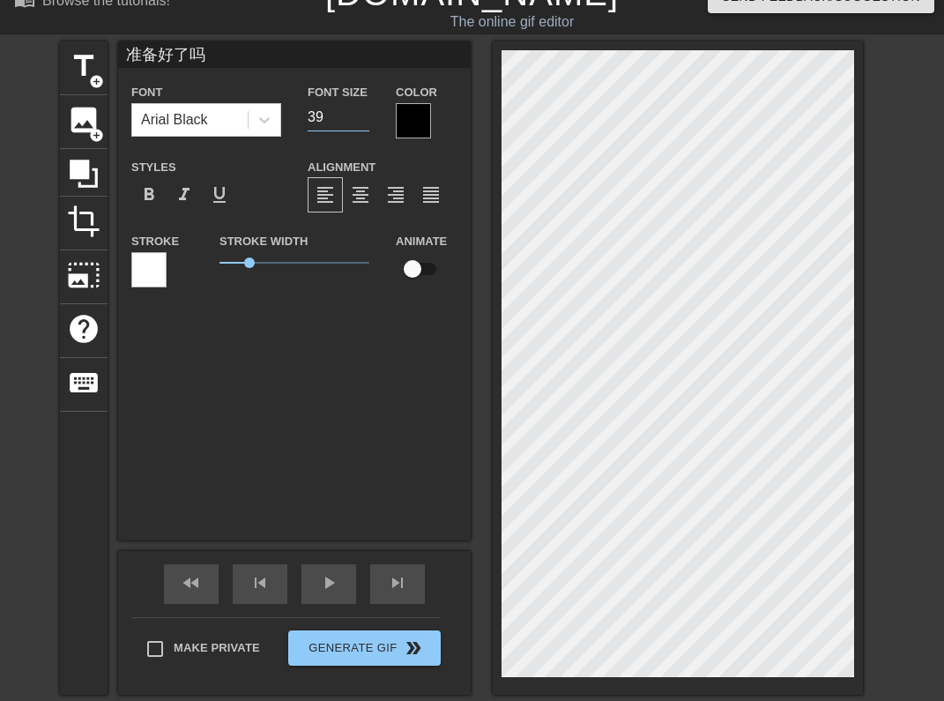
click at [360, 109] on input "39" at bounding box center [339, 117] width 62 height 28
click at [360, 109] on input "40" at bounding box center [339, 117] width 62 height 28
click at [360, 109] on input "41" at bounding box center [339, 117] width 62 height 28
click at [360, 109] on input "42" at bounding box center [339, 117] width 62 height 28
click at [360, 109] on input "43" at bounding box center [339, 117] width 62 height 28
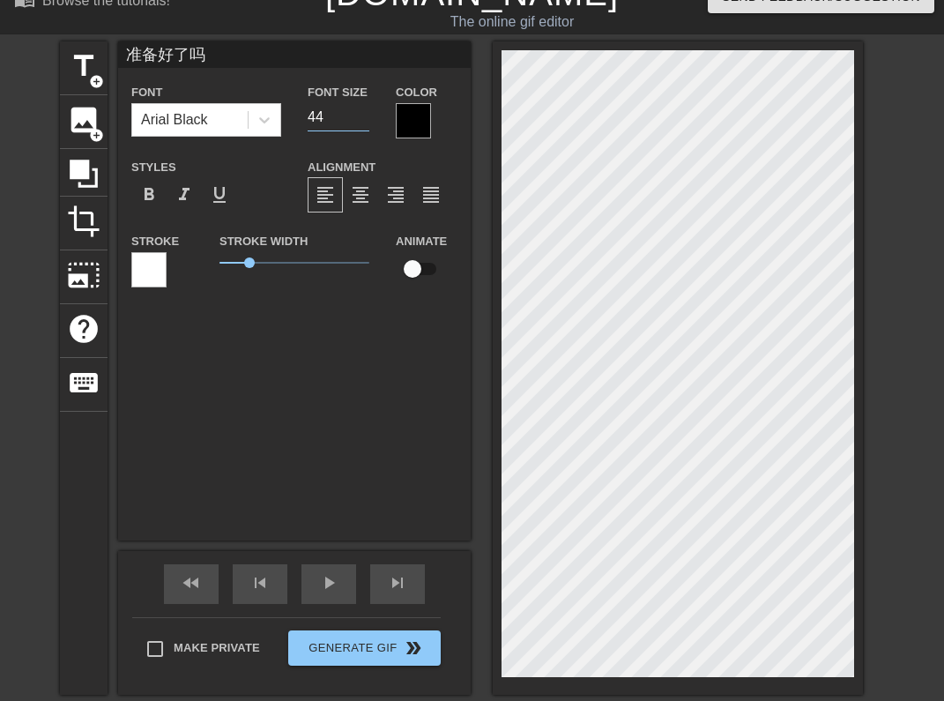
click at [360, 109] on input "44" at bounding box center [339, 117] width 62 height 28
click at [360, 109] on input "45" at bounding box center [339, 117] width 62 height 28
click at [360, 109] on input "46" at bounding box center [339, 117] width 62 height 28
click at [360, 109] on input "47" at bounding box center [339, 117] width 62 height 28
click at [360, 109] on input "48" at bounding box center [339, 117] width 62 height 28
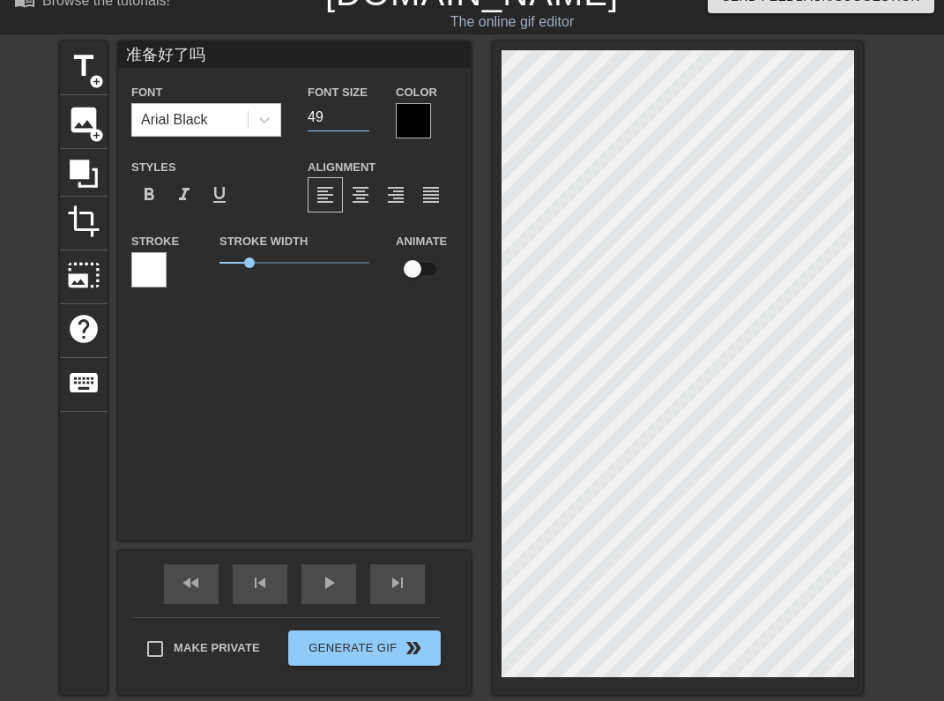
click at [360, 109] on input "49" at bounding box center [339, 117] width 62 height 28
click at [360, 109] on input "50" at bounding box center [339, 117] width 62 height 28
click at [360, 109] on input "51" at bounding box center [339, 117] width 62 height 28
click at [360, 109] on input "52" at bounding box center [339, 117] width 62 height 28
click at [360, 109] on input "53" at bounding box center [339, 117] width 62 height 28
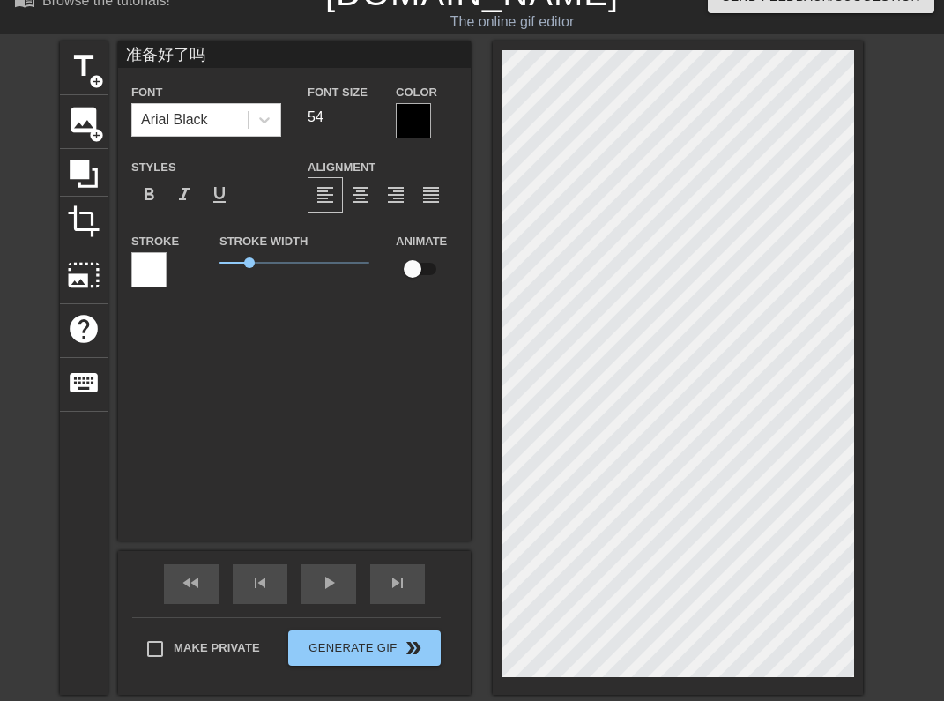
click at [360, 109] on input "54" at bounding box center [339, 117] width 62 height 28
click at [360, 109] on input "55" at bounding box center [339, 117] width 62 height 28
click at [360, 109] on input "56" at bounding box center [339, 117] width 62 height 28
click at [360, 109] on input "57" at bounding box center [339, 117] width 62 height 28
click at [360, 109] on input "58" at bounding box center [339, 117] width 62 height 28
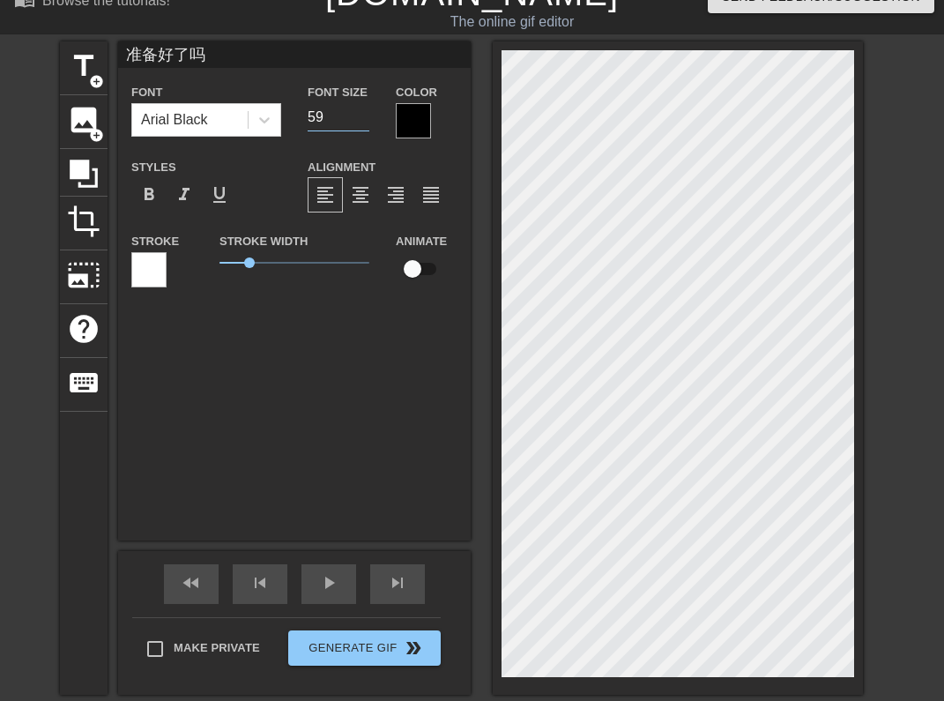
click at [360, 109] on input "59" at bounding box center [339, 117] width 62 height 28
click at [360, 109] on input "60" at bounding box center [339, 117] width 62 height 28
click at [360, 109] on input "61" at bounding box center [339, 117] width 62 height 28
click at [360, 109] on input "62" at bounding box center [339, 117] width 62 height 28
click at [360, 109] on input "63" at bounding box center [339, 117] width 62 height 28
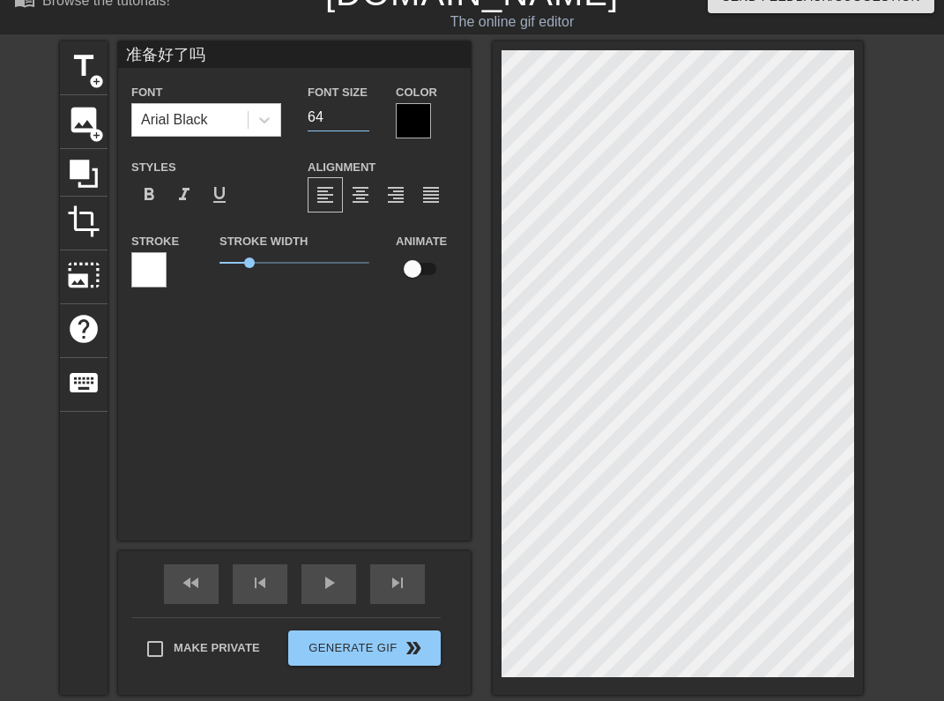
click at [360, 109] on input "64" at bounding box center [339, 117] width 62 height 28
click at [360, 109] on input "65" at bounding box center [339, 117] width 62 height 28
click at [360, 109] on input "66" at bounding box center [339, 117] width 62 height 28
click at [360, 109] on input "67" at bounding box center [339, 117] width 62 height 28
click at [360, 109] on input "68" at bounding box center [339, 117] width 62 height 28
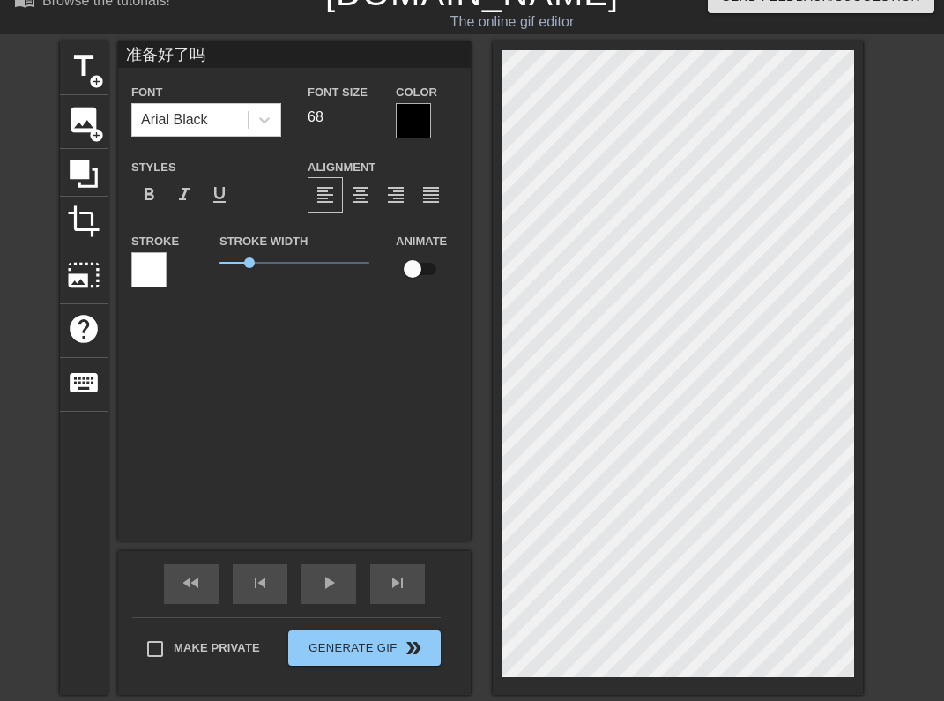
click at [427, 265] on input "checkbox" at bounding box center [412, 268] width 100 height 33
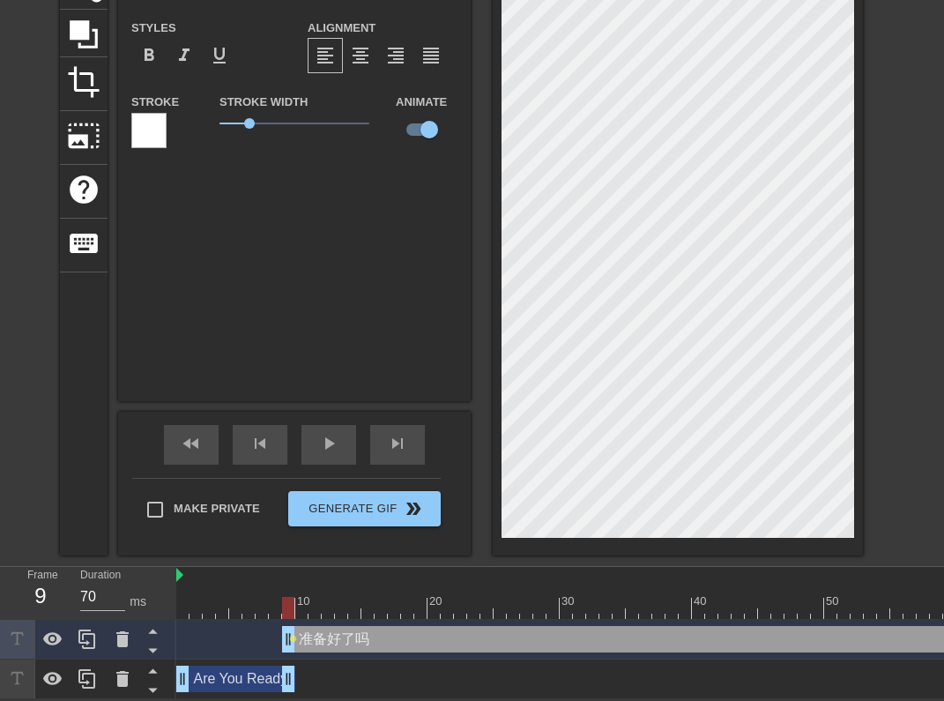
scroll to position [168, 0]
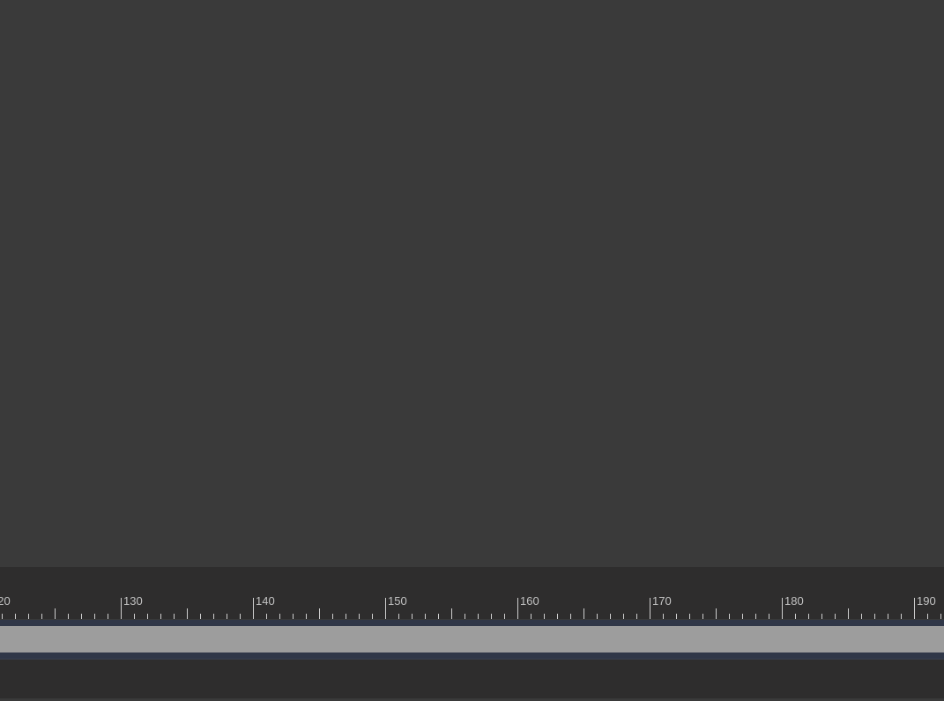
scroll to position [168, 2264]
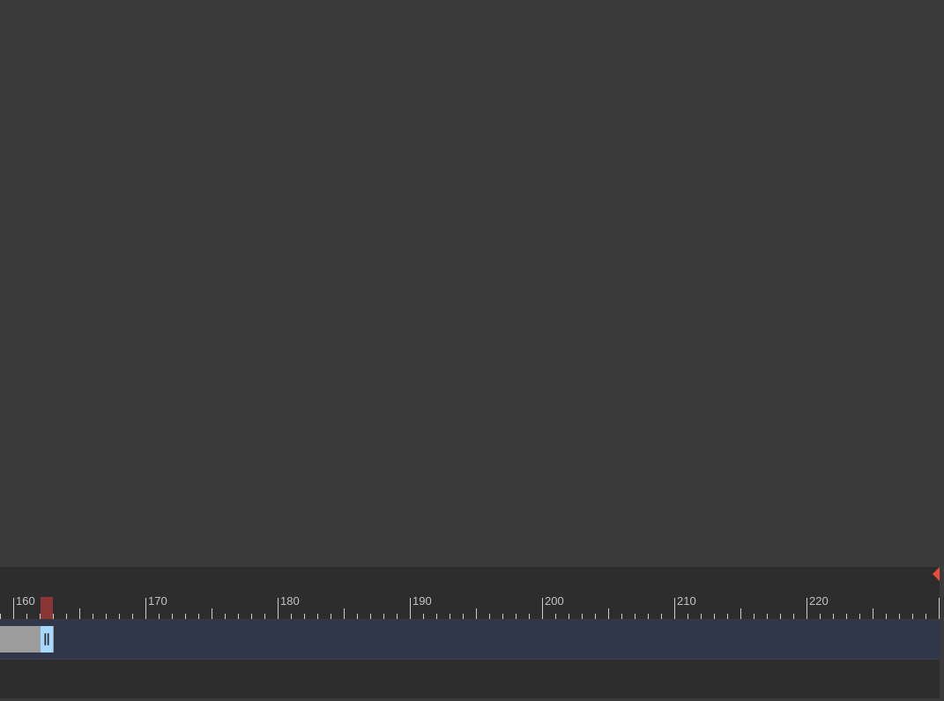
drag, startPoint x: 931, startPoint y: 644, endPoint x: 53, endPoint y: 682, distance: 878.5
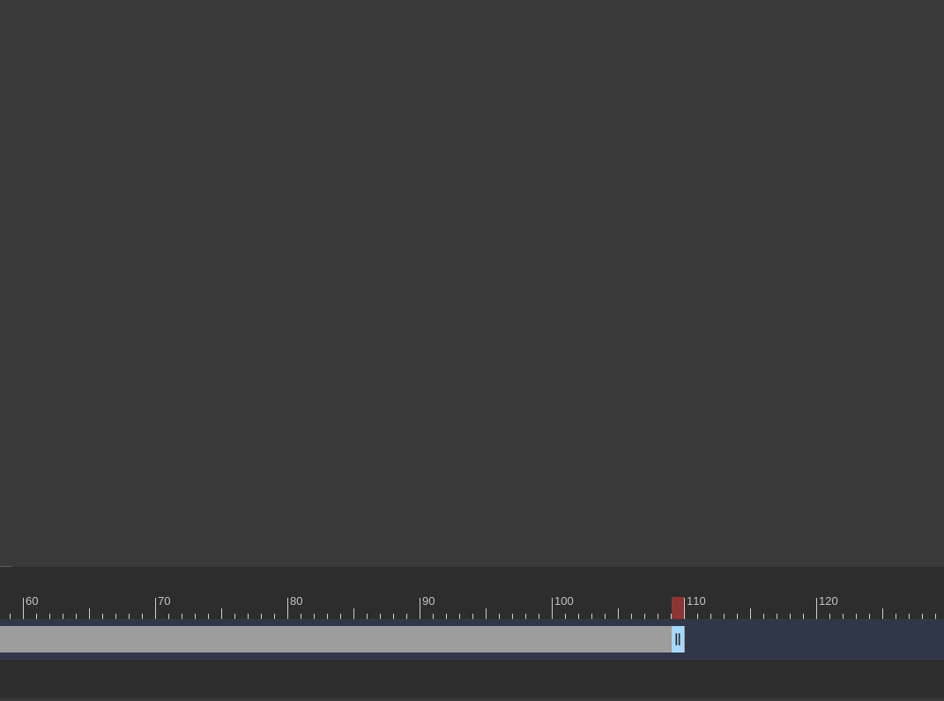
scroll to position [168, 896]
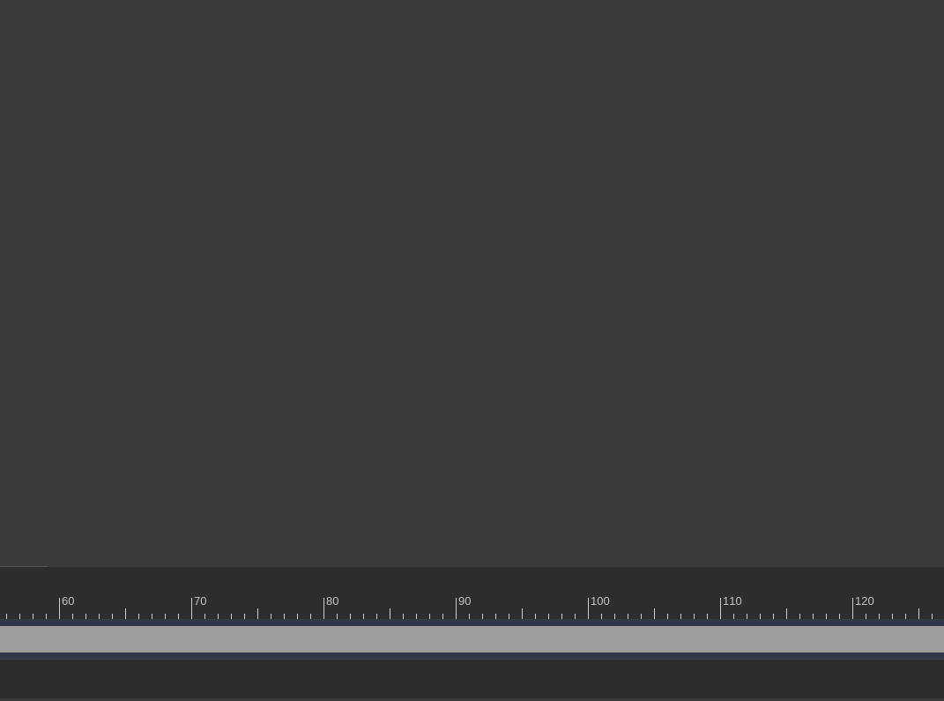
drag, startPoint x: 663, startPoint y: 641, endPoint x: 233, endPoint y: 650, distance: 430.1
click at [233, 651] on div "准备好了吗 drag_handle drag_handle lens" at bounding box center [793, 639] width 3027 height 40
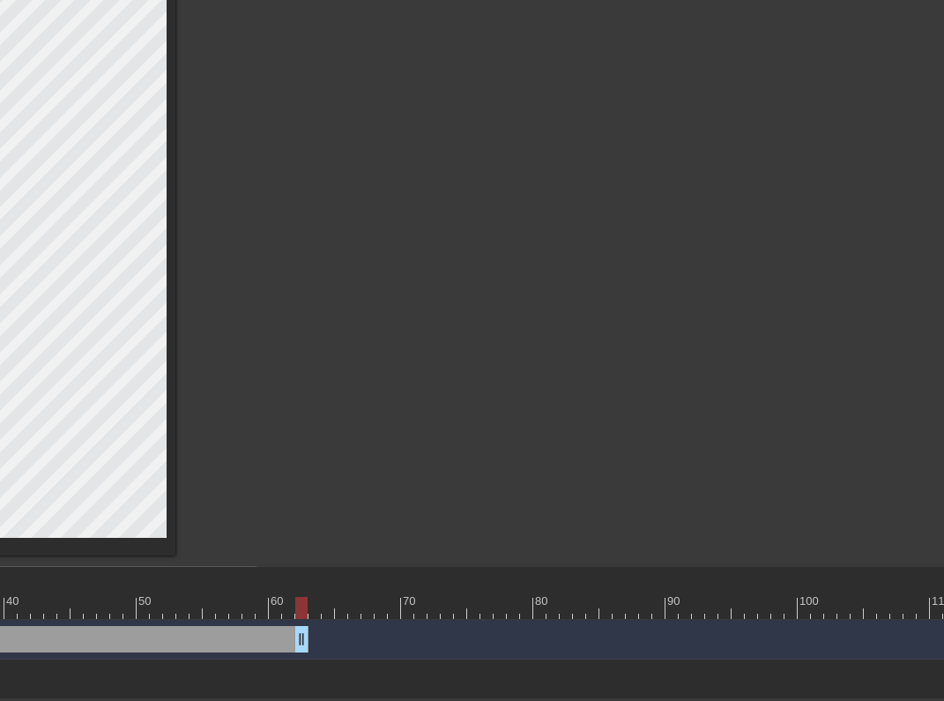
scroll to position [168, 611]
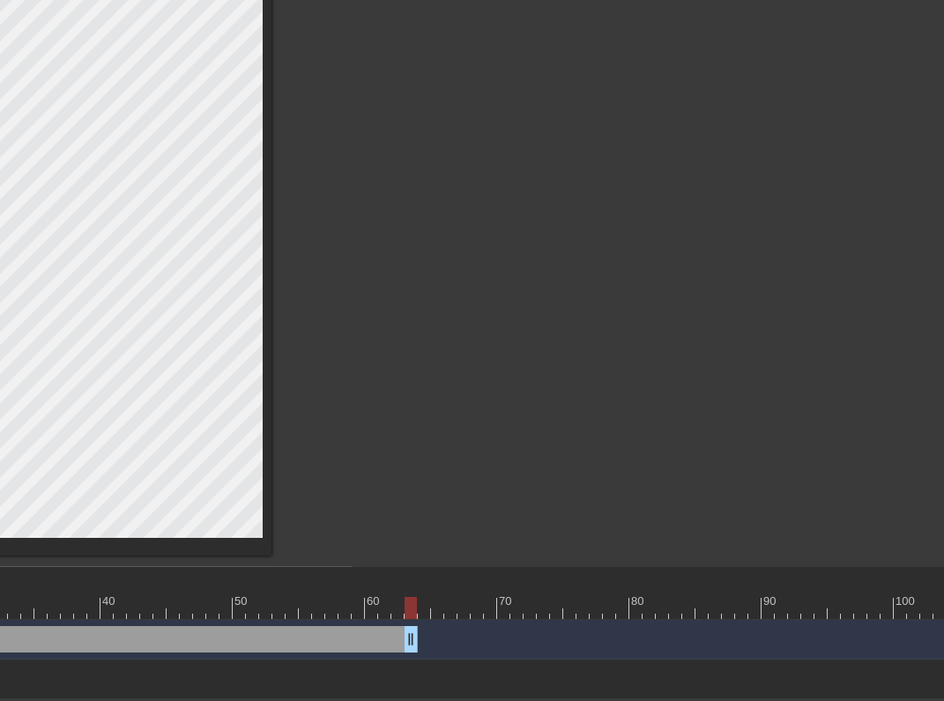
drag, startPoint x: 865, startPoint y: 640, endPoint x: -15, endPoint y: 680, distance: 881.3
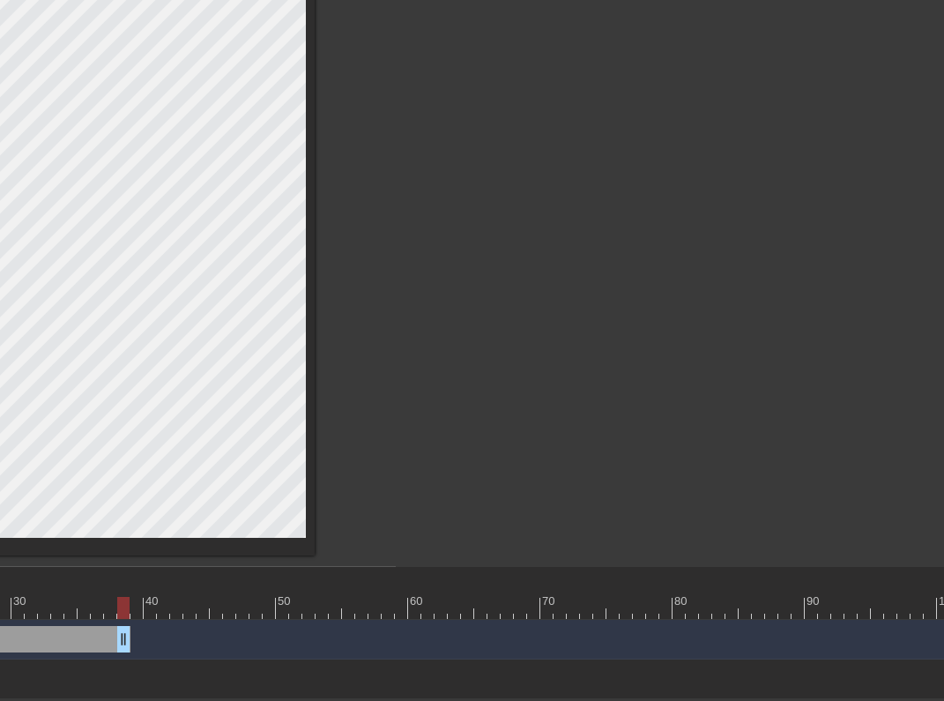
drag, startPoint x: 456, startPoint y: 638, endPoint x: 126, endPoint y: 613, distance: 331.4
click at [126, 613] on div "10 20 30 40 50 60 70 80 90 100 110 120 130 140 150 160" at bounding box center [12, 633] width 768 height 132
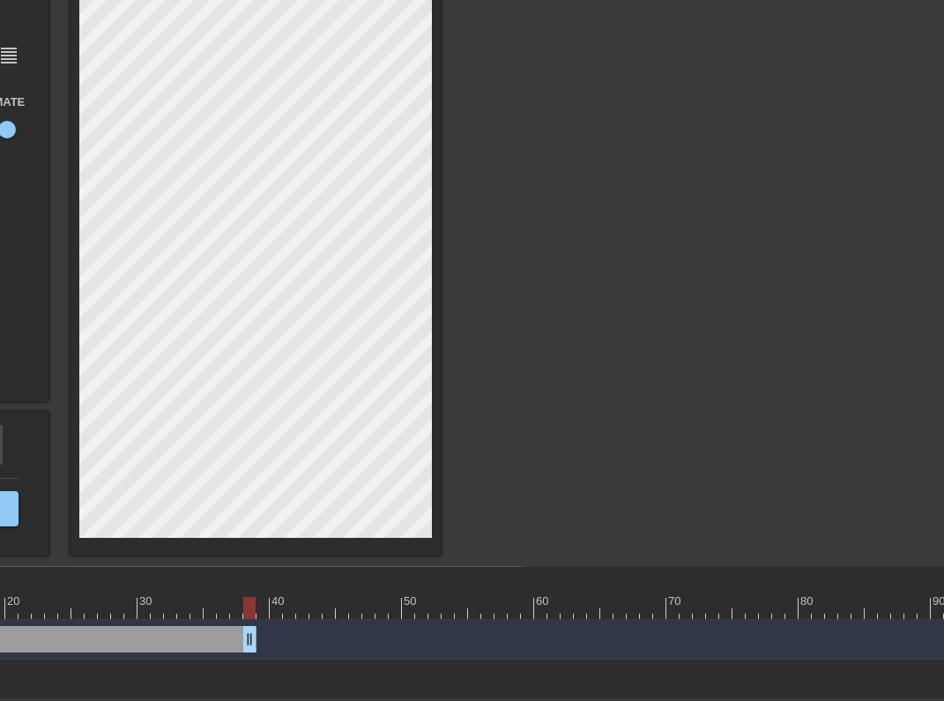
scroll to position [168, 407]
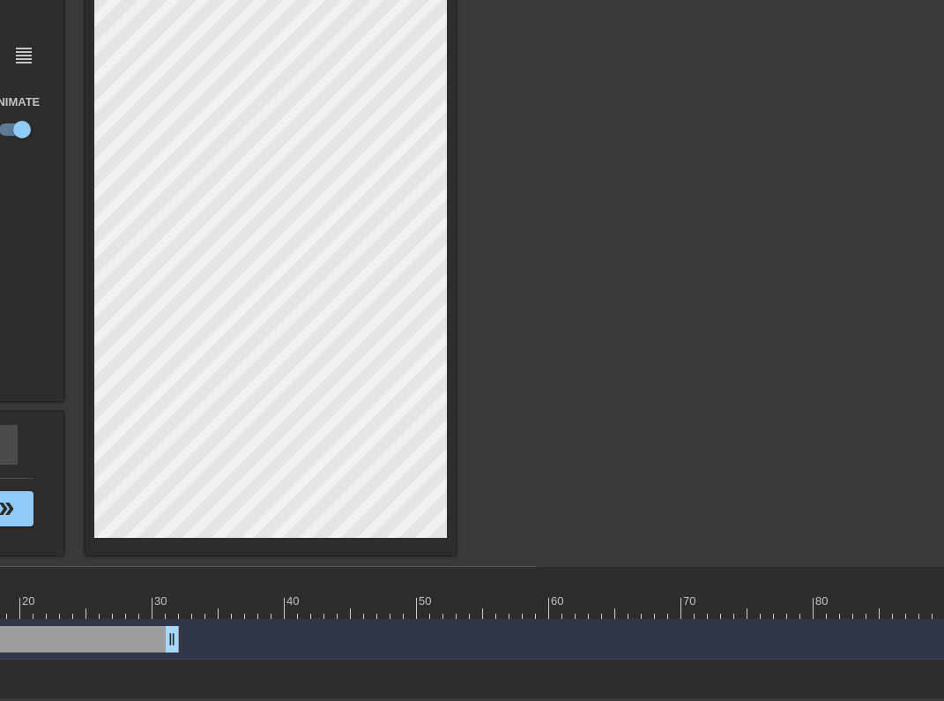
drag, startPoint x: 256, startPoint y: 642, endPoint x: 161, endPoint y: 635, distance: 94.6
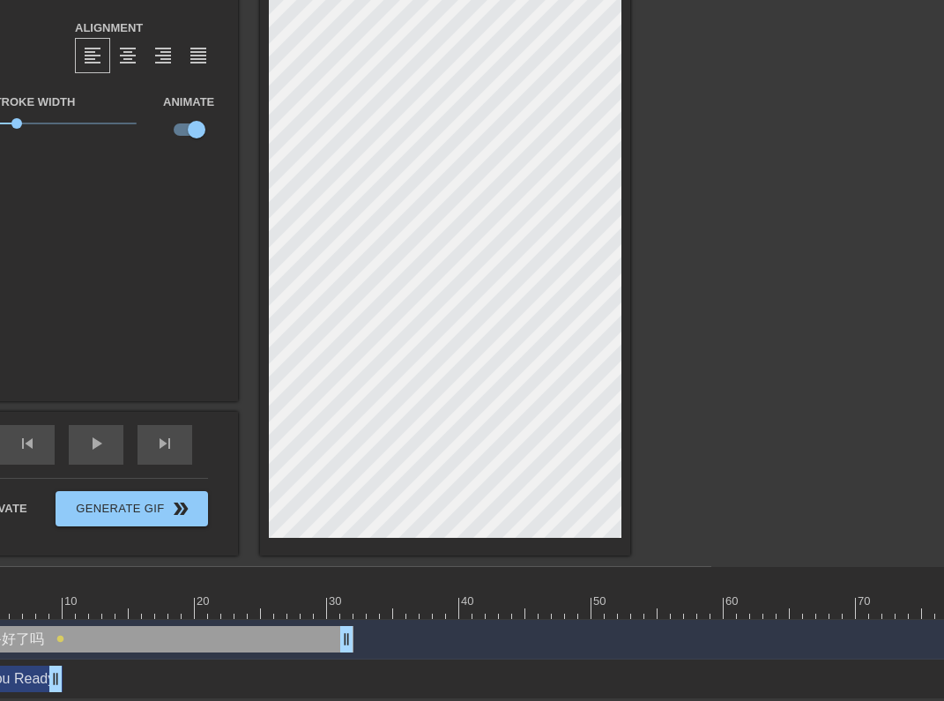
scroll to position [168, 0]
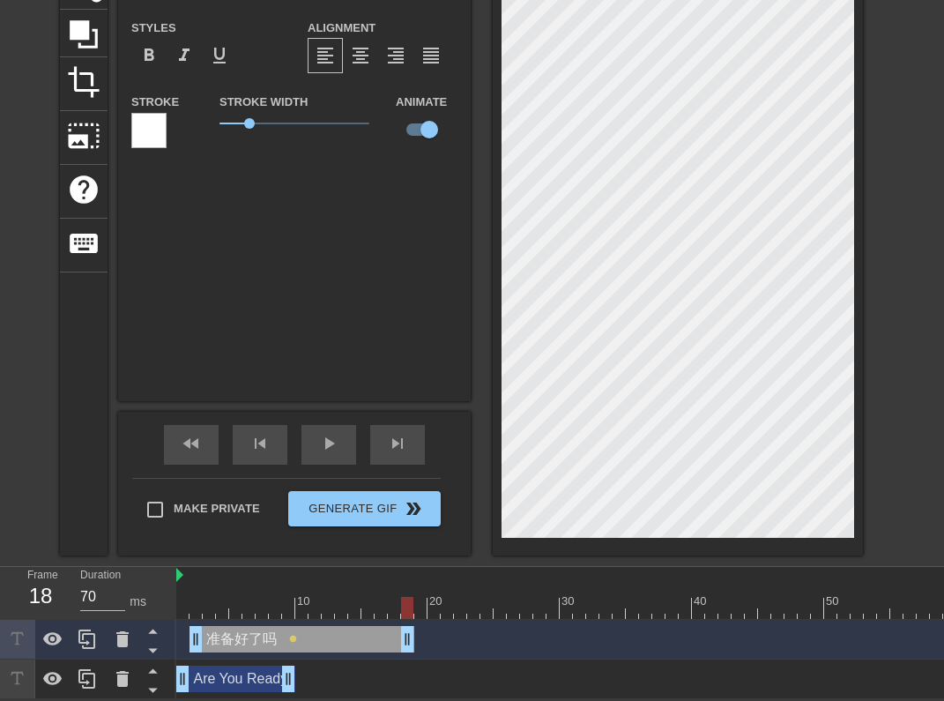
drag, startPoint x: 573, startPoint y: 642, endPoint x: 397, endPoint y: 647, distance: 175.4
drag, startPoint x: 197, startPoint y: 634, endPoint x: 293, endPoint y: 637, distance: 96.1
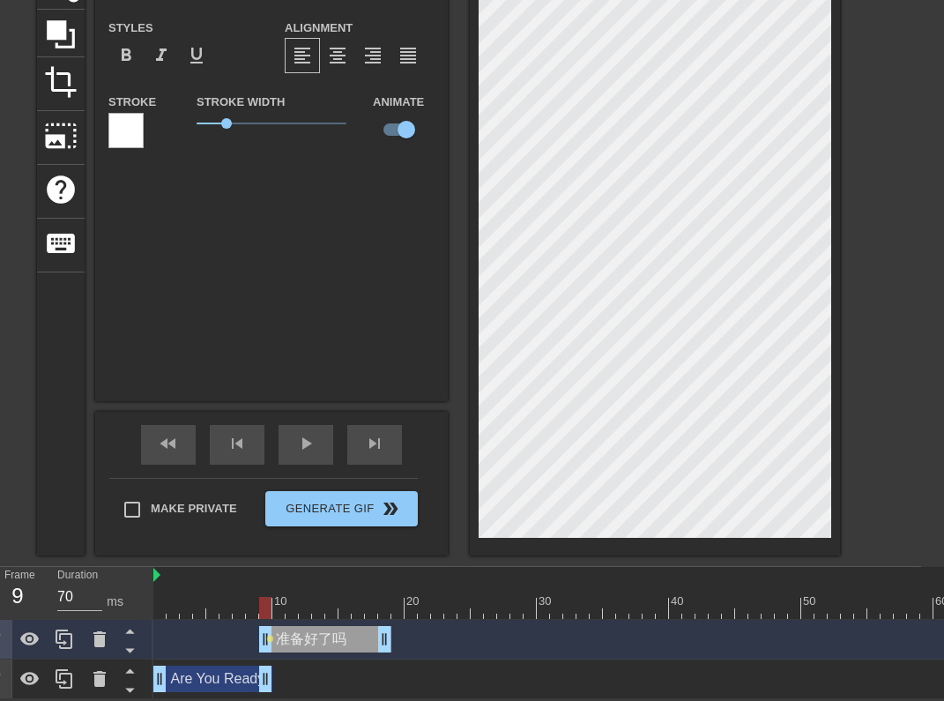
scroll to position [168, 33]
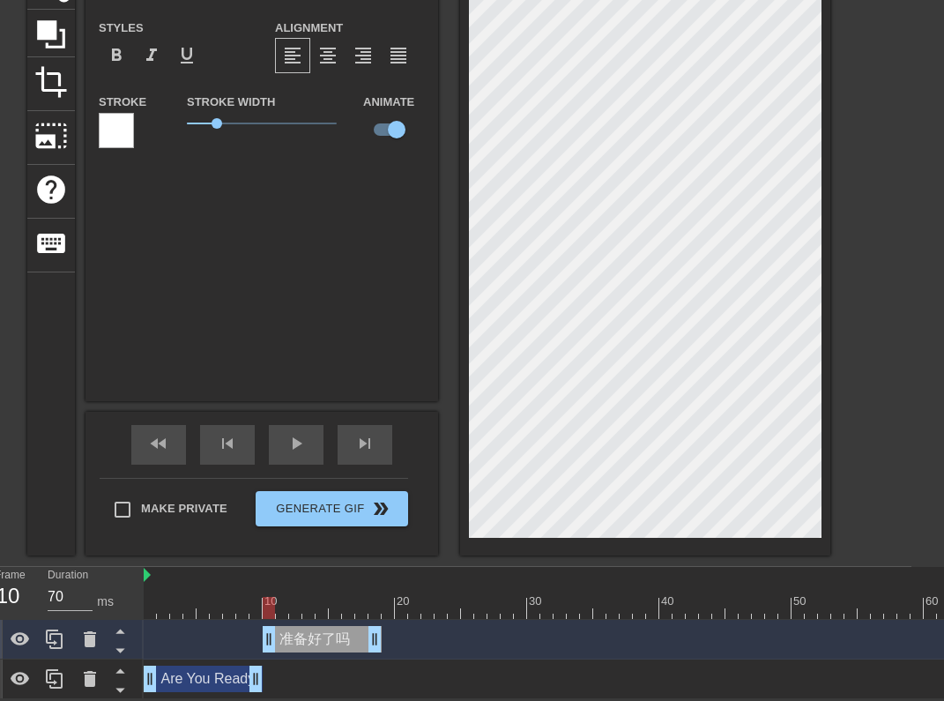
drag, startPoint x: 256, startPoint y: 642, endPoint x: 273, endPoint y: 642, distance: 17.6
drag, startPoint x: 376, startPoint y: 637, endPoint x: 402, endPoint y: 641, distance: 25.8
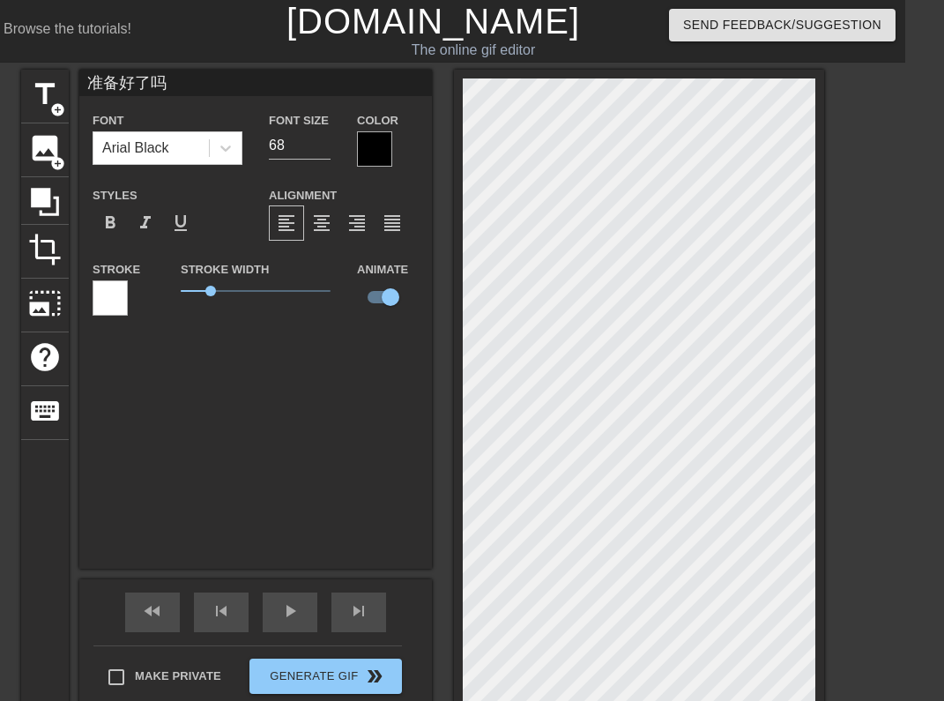
scroll to position [0, 0]
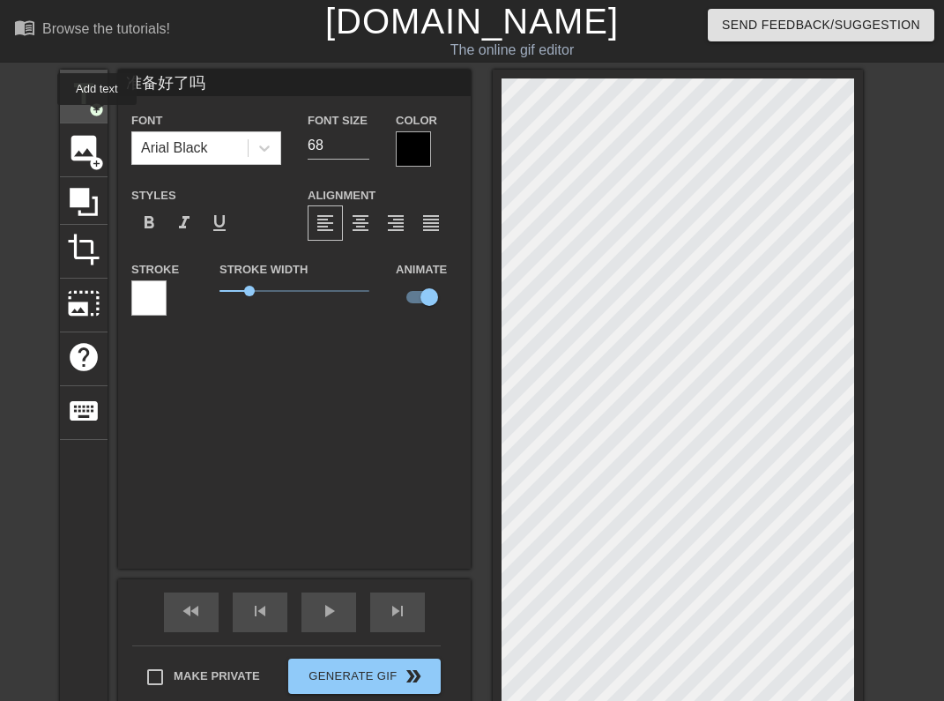
click at [94, 106] on span "add_circle" at bounding box center [96, 109] width 15 height 15
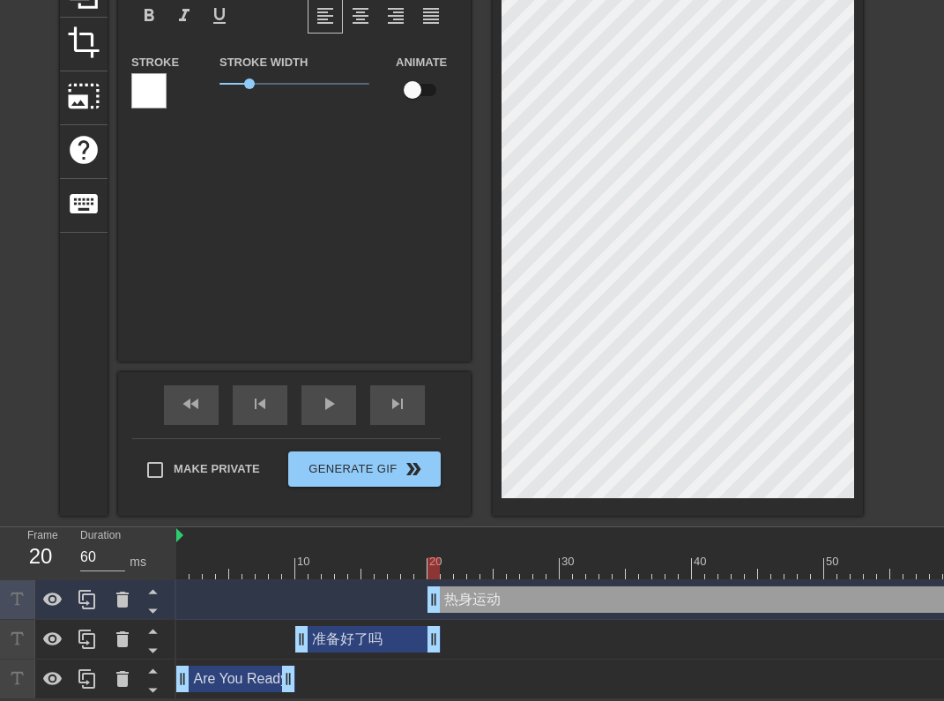
scroll to position [208, 0]
drag, startPoint x: 436, startPoint y: 596, endPoint x: 448, endPoint y: 596, distance: 11.5
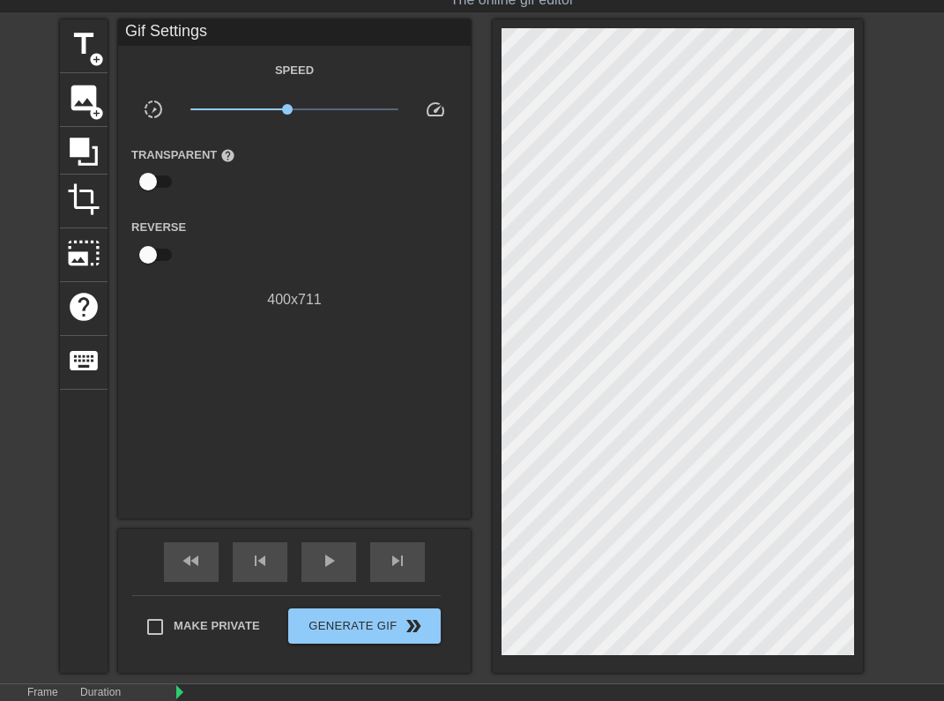
scroll to position [48, 0]
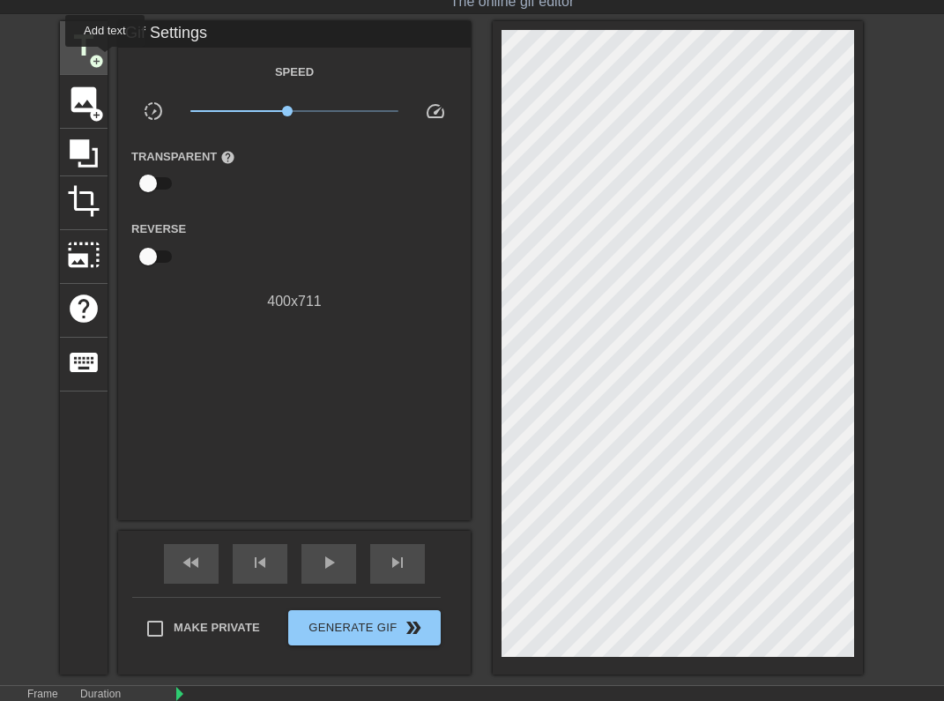
click at [94, 40] on span "title" at bounding box center [83, 45] width 33 height 33
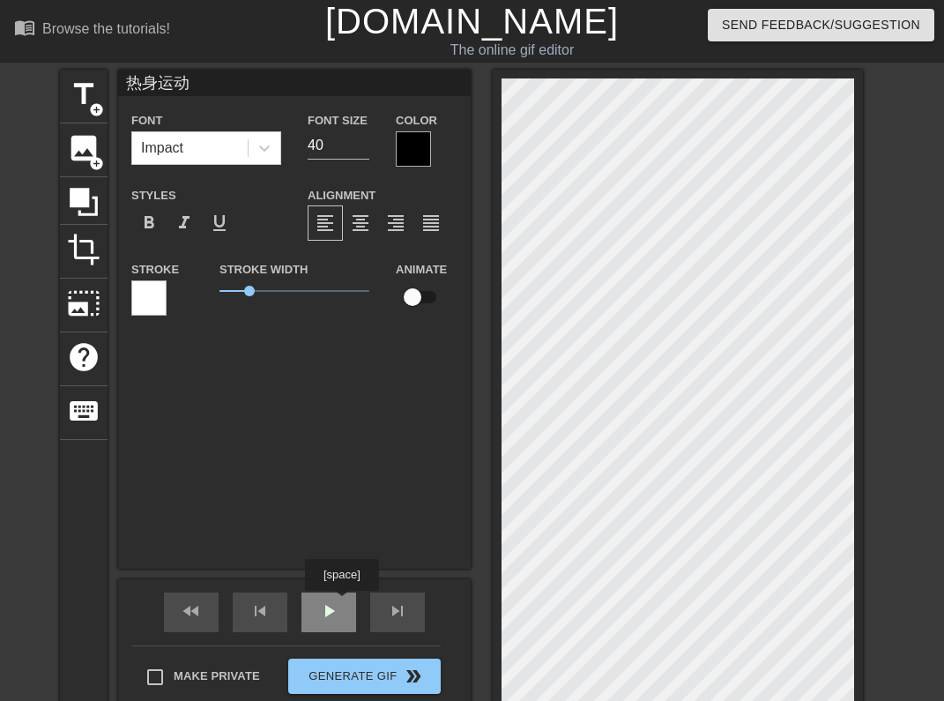
scroll to position [0, 0]
click at [342, 599] on div "play_arrow" at bounding box center [328, 612] width 55 height 40
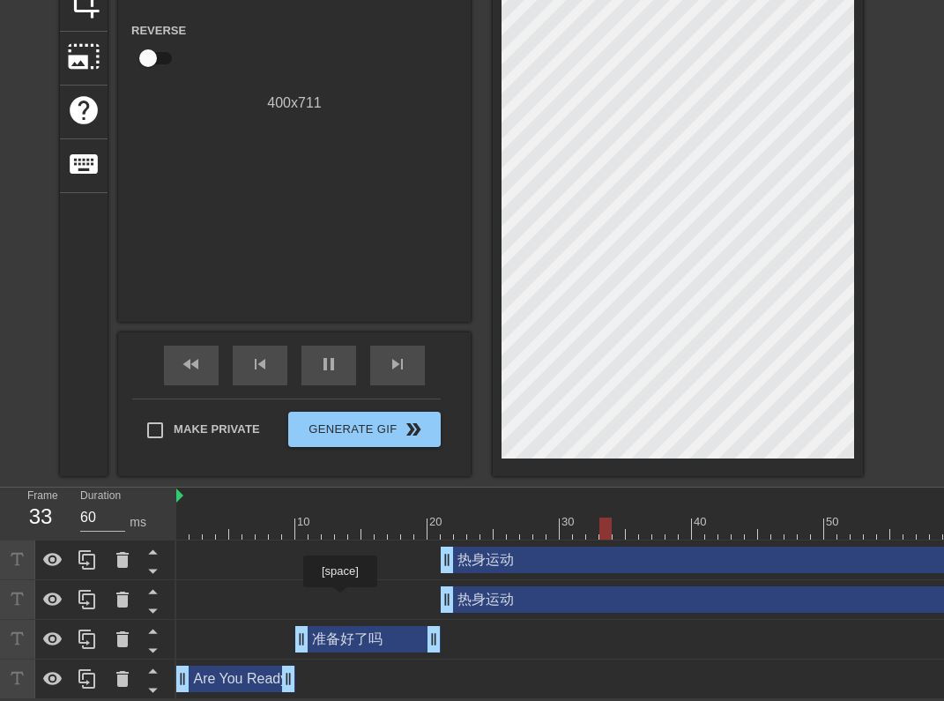
scroll to position [248, 0]
click at [333, 359] on span "pause" at bounding box center [328, 363] width 21 height 21
click at [211, 364] on div "fast_rewind" at bounding box center [191, 365] width 55 height 40
click at [323, 360] on span "play_arrow" at bounding box center [328, 363] width 21 height 21
click at [323, 360] on span "pause" at bounding box center [328, 363] width 21 height 21
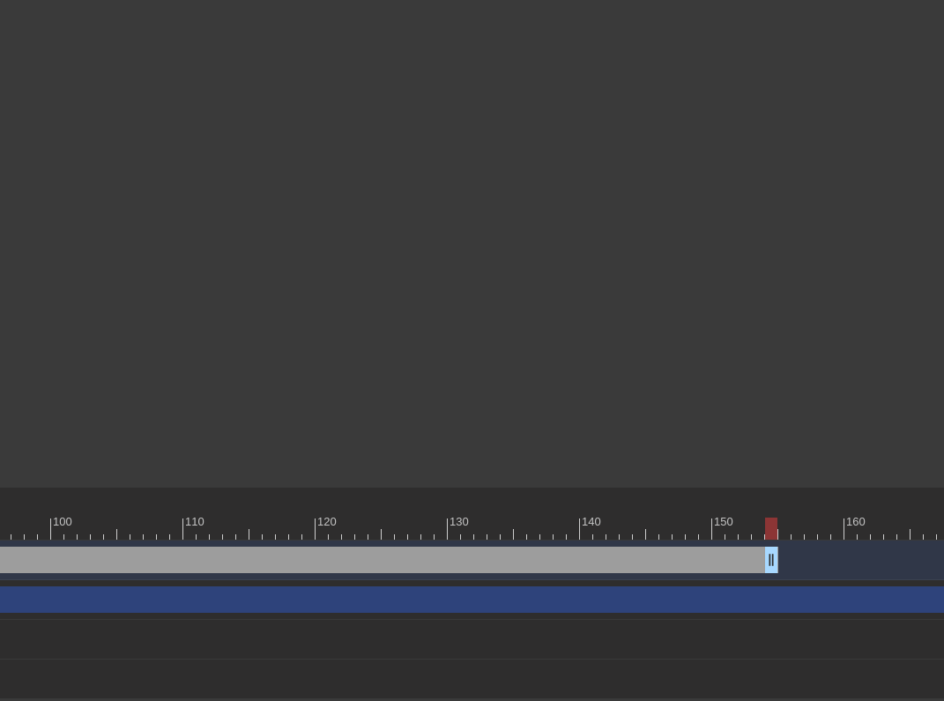
scroll to position [248, 1278]
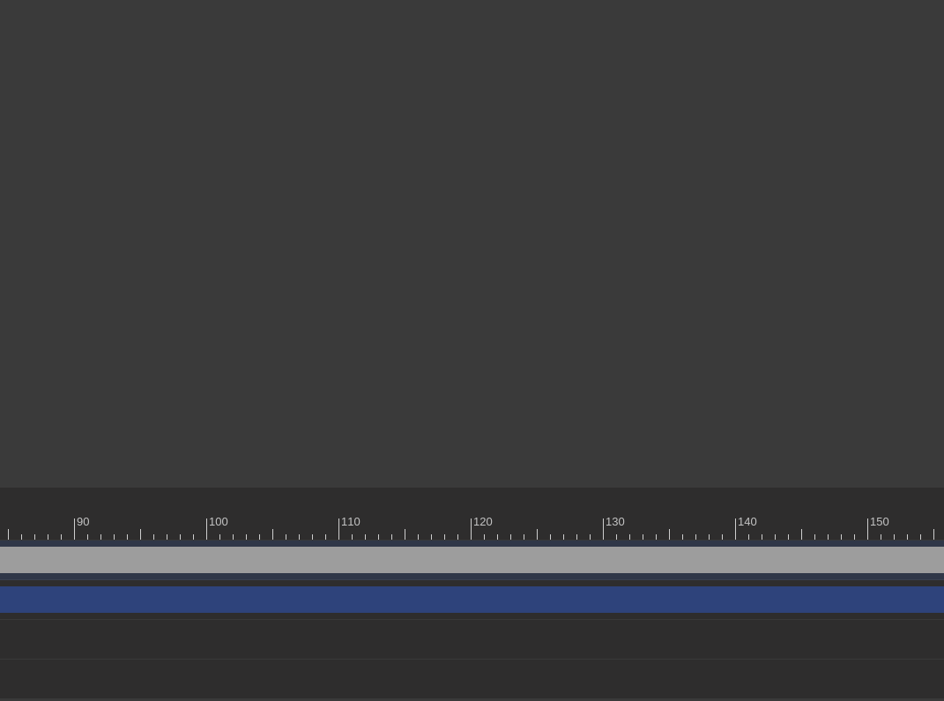
drag, startPoint x: 933, startPoint y: 566, endPoint x: 12, endPoint y: 560, distance: 920.9
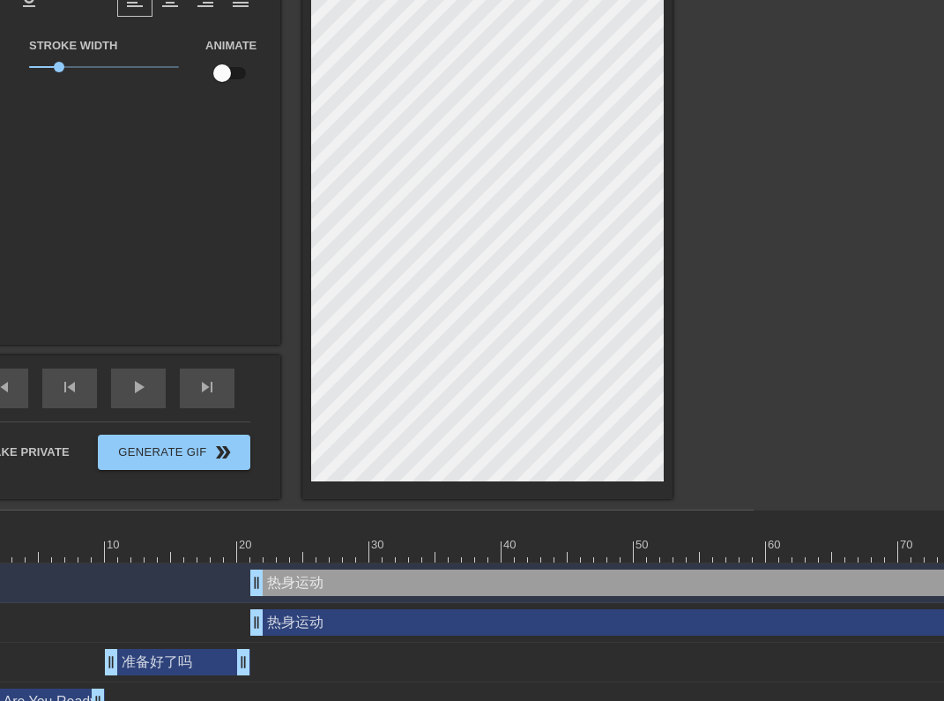
scroll to position [224, 287]
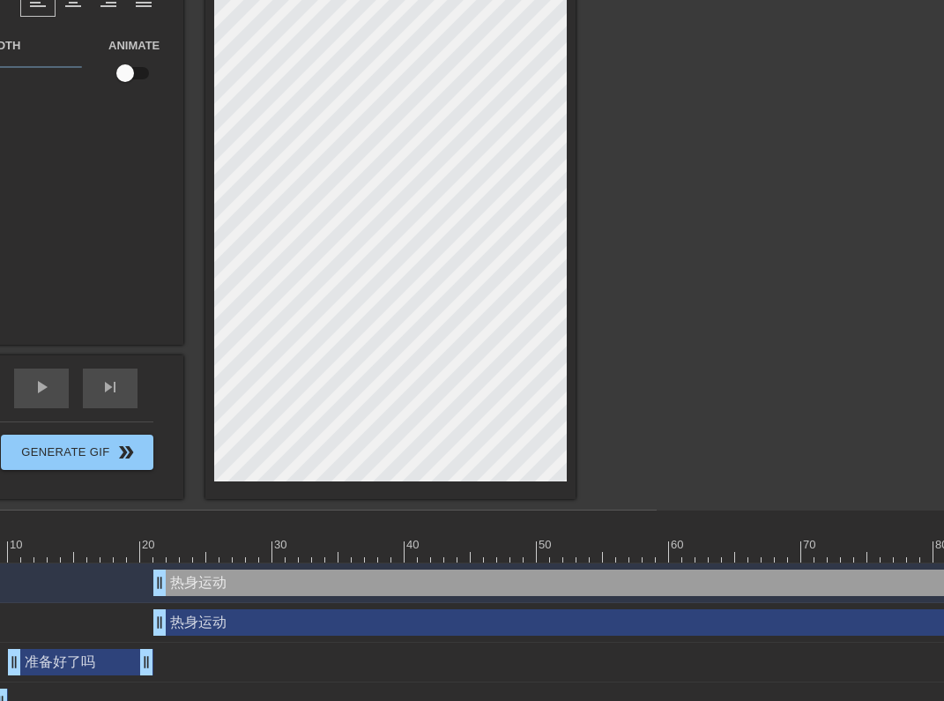
drag, startPoint x: 876, startPoint y: 584, endPoint x: 241, endPoint y: 532, distance: 636.6
click at [238, 531] on div "10 20 30 40 50 60 70 80 90 100 110 120 130 140 150 160" at bounding box center [273, 615] width 768 height 211
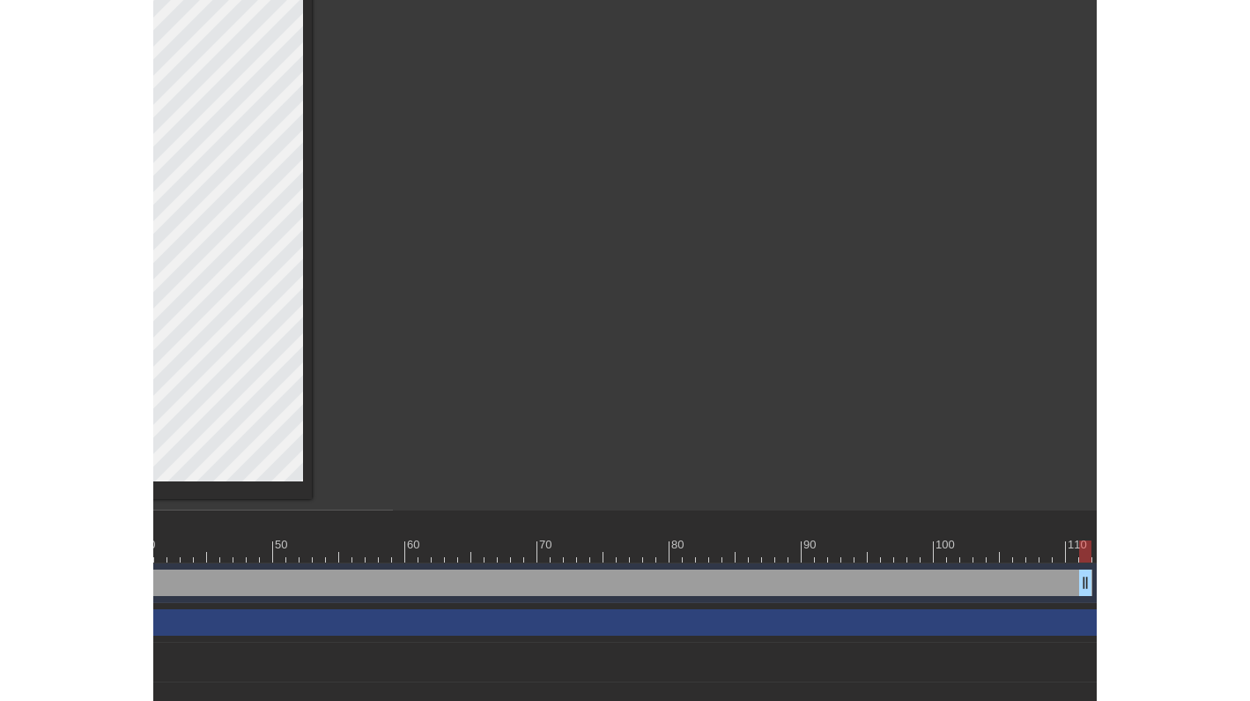
scroll to position [224, 1035]
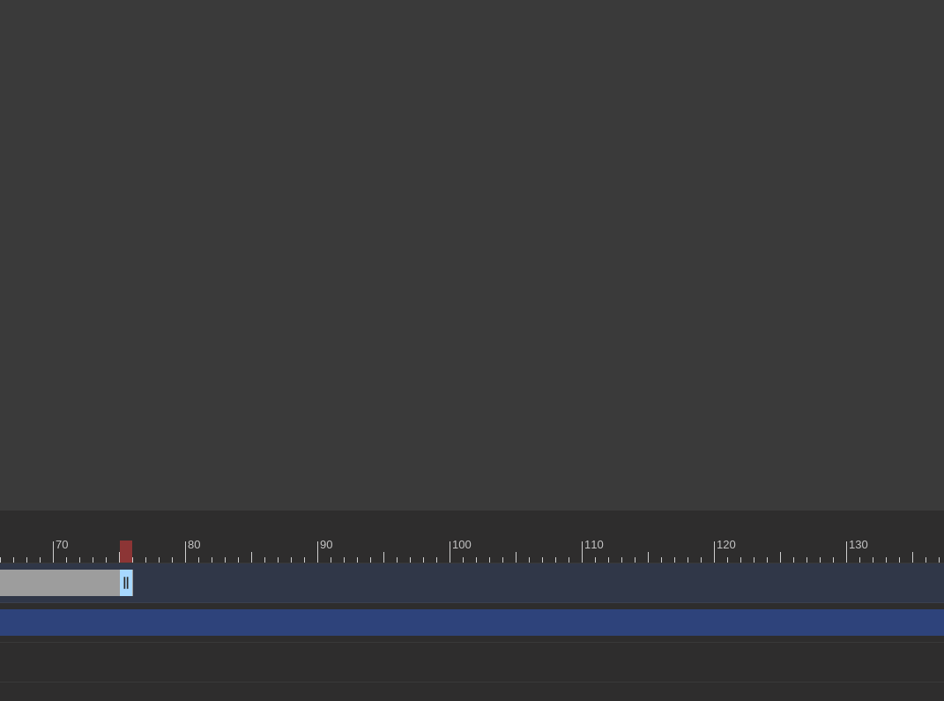
drag, startPoint x: 597, startPoint y: 582, endPoint x: 119, endPoint y: 522, distance: 482.2
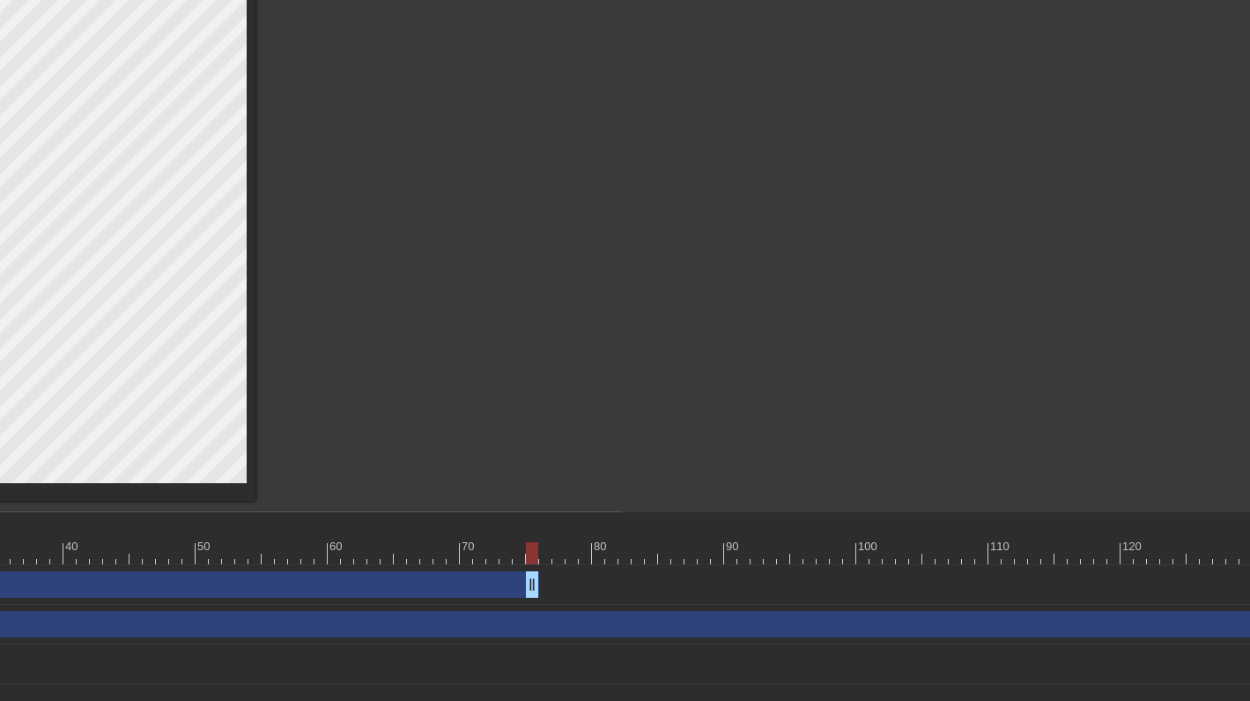
scroll to position [222, 629]
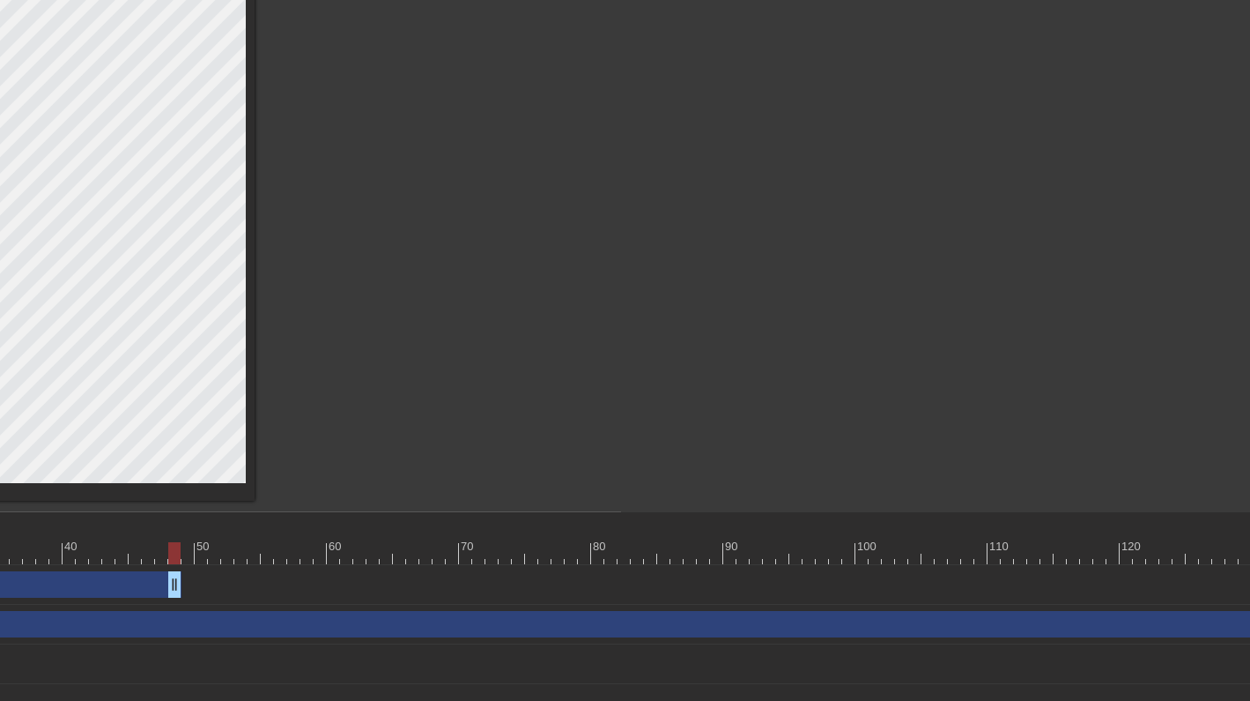
drag, startPoint x: 530, startPoint y: 590, endPoint x: 174, endPoint y: 573, distance: 356.4
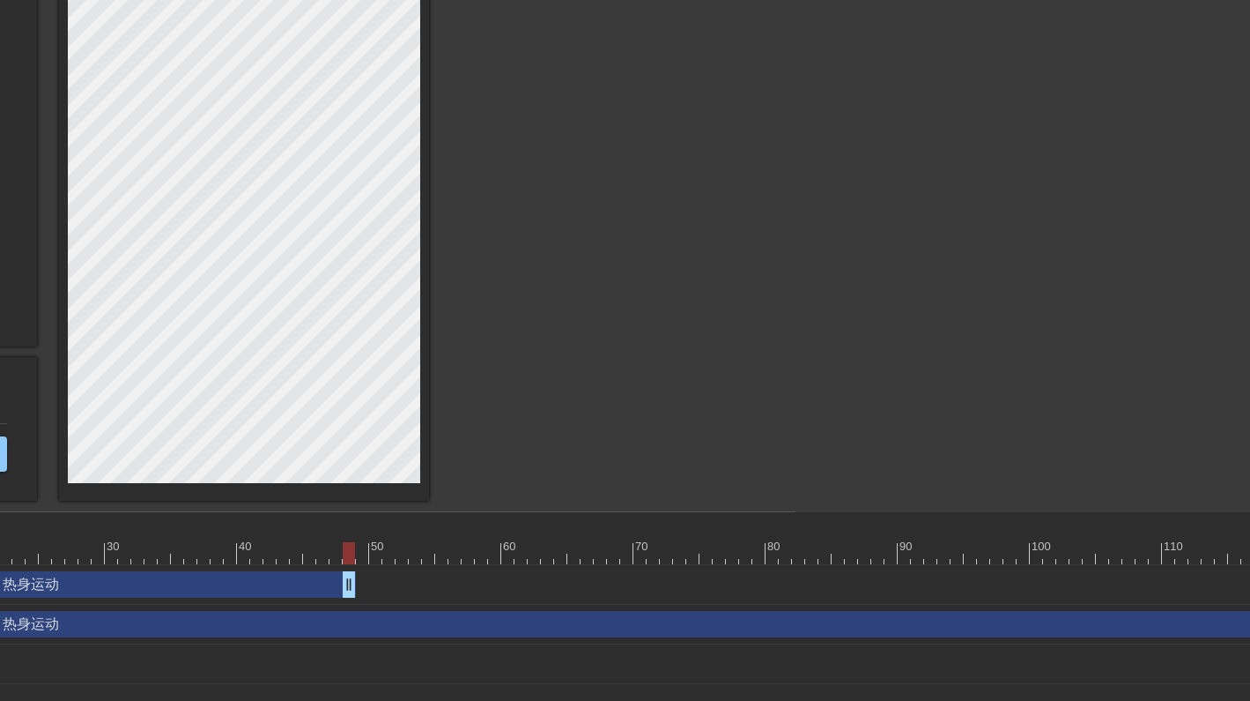
scroll to position [222, 444]
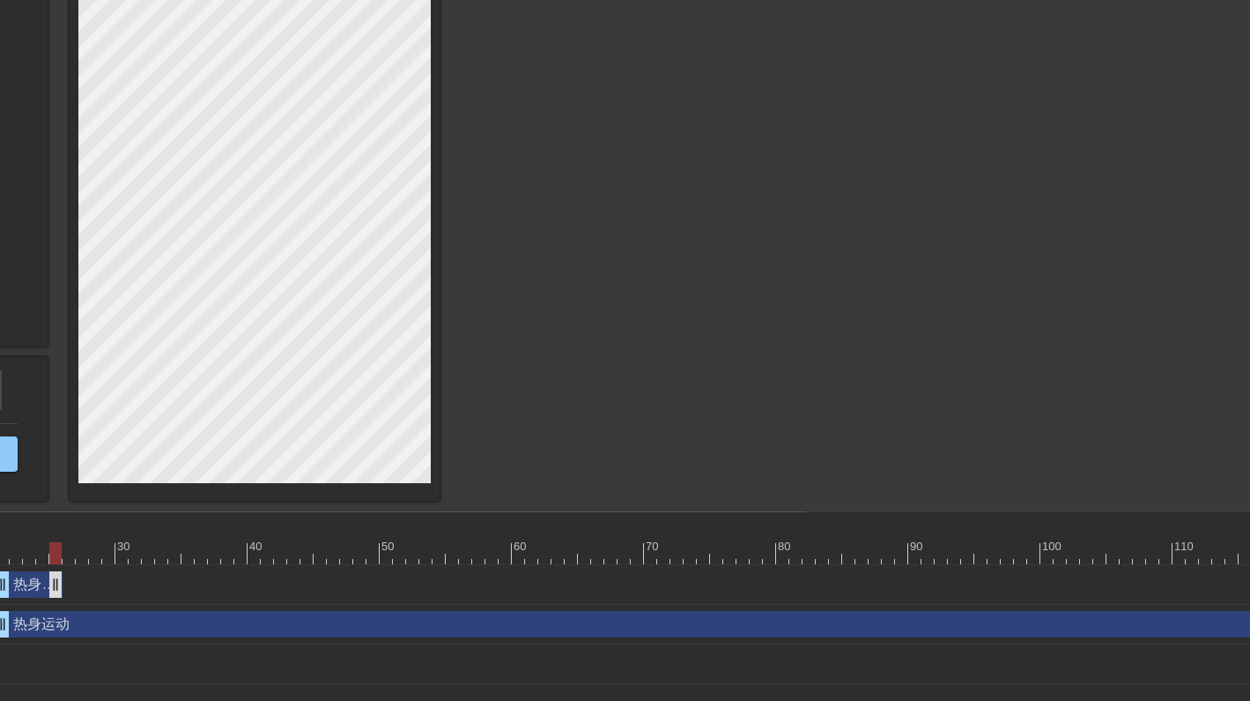
drag, startPoint x: 360, startPoint y: 589, endPoint x: 56, endPoint y: 588, distance: 303.1
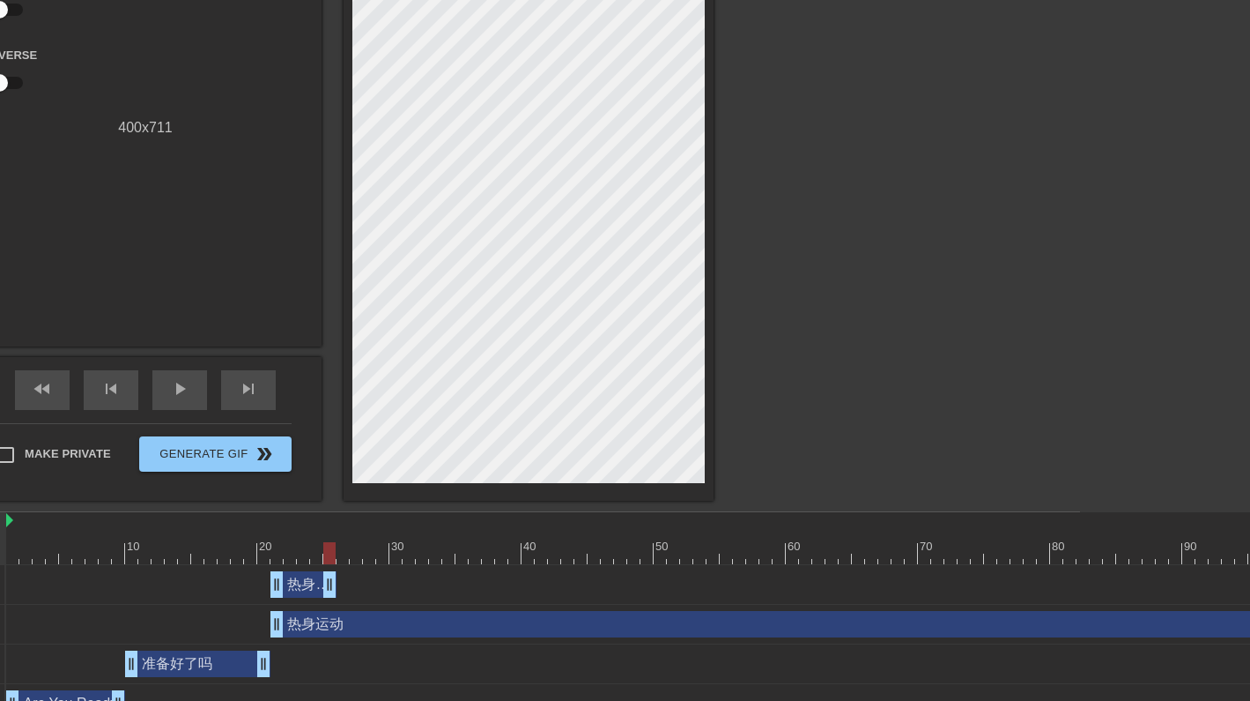
scroll to position [222, 157]
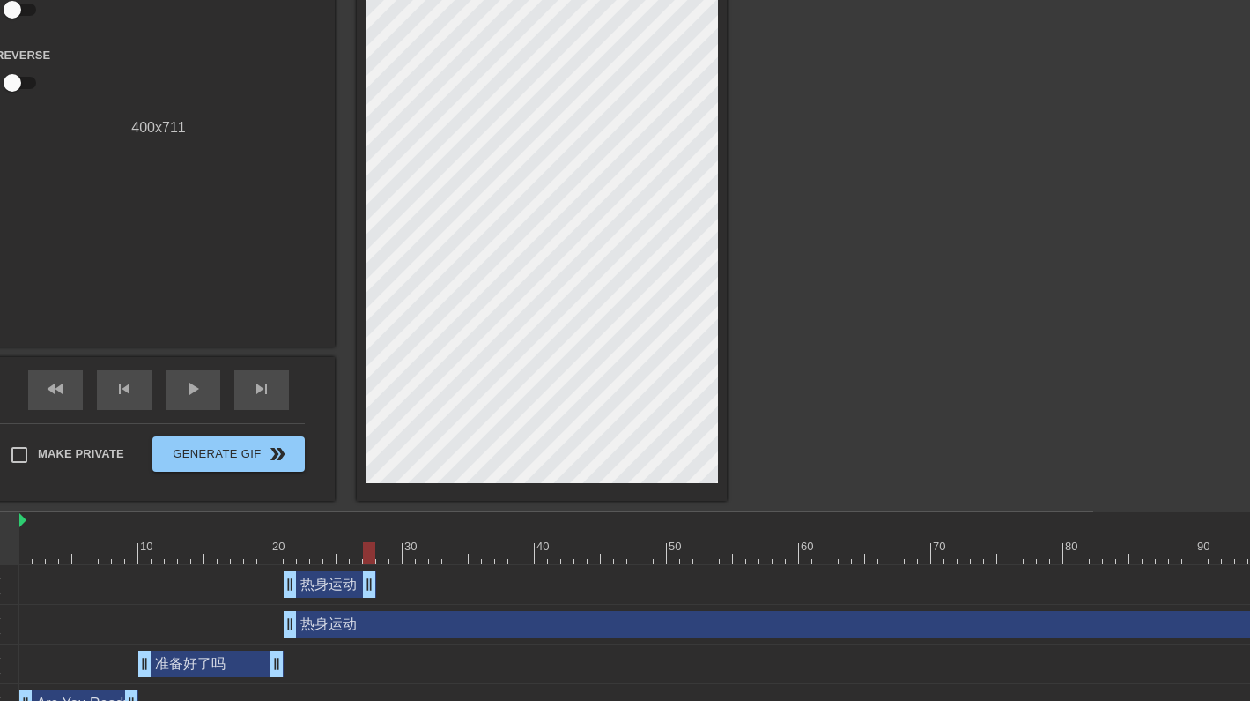
drag, startPoint x: 344, startPoint y: 590, endPoint x: 319, endPoint y: 600, distance: 26.5
click at [223, 660] on div "准备好了吗 drag_handle drag_handle" at bounding box center [210, 663] width 145 height 26
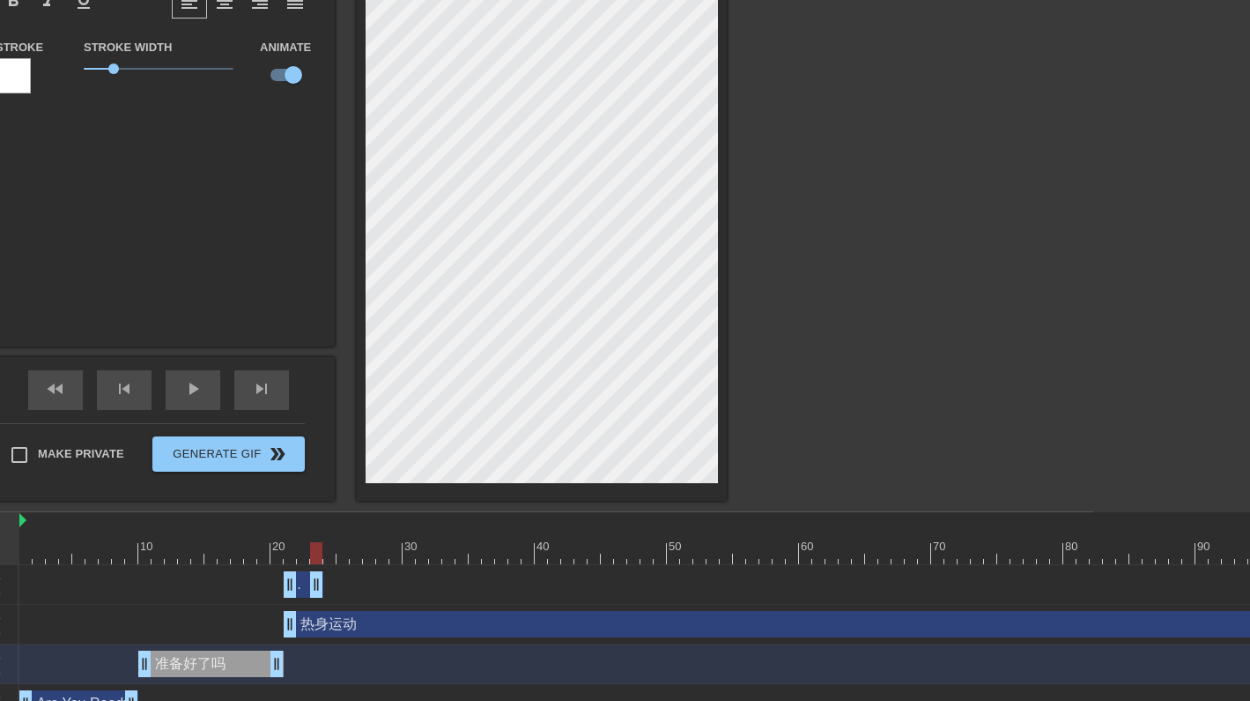
click at [225, 670] on div "准备好了吗 drag_handle drag_handle" at bounding box center [210, 663] width 145 height 26
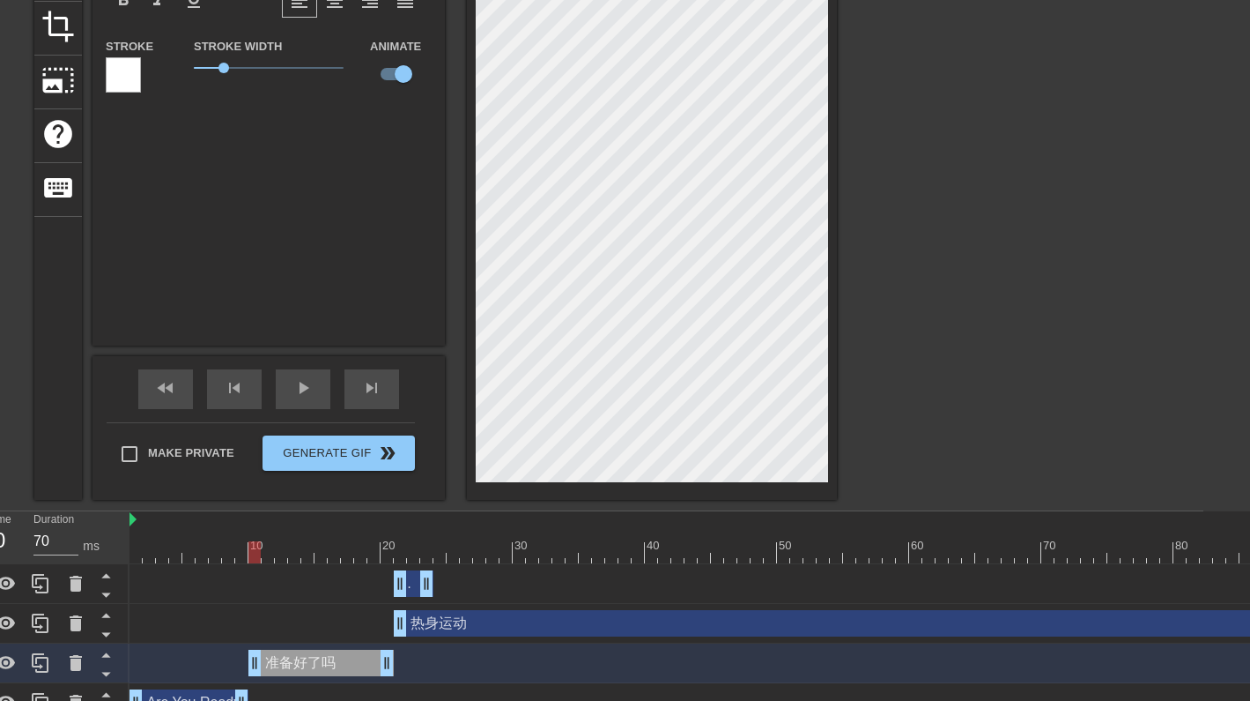
scroll to position [223, 0]
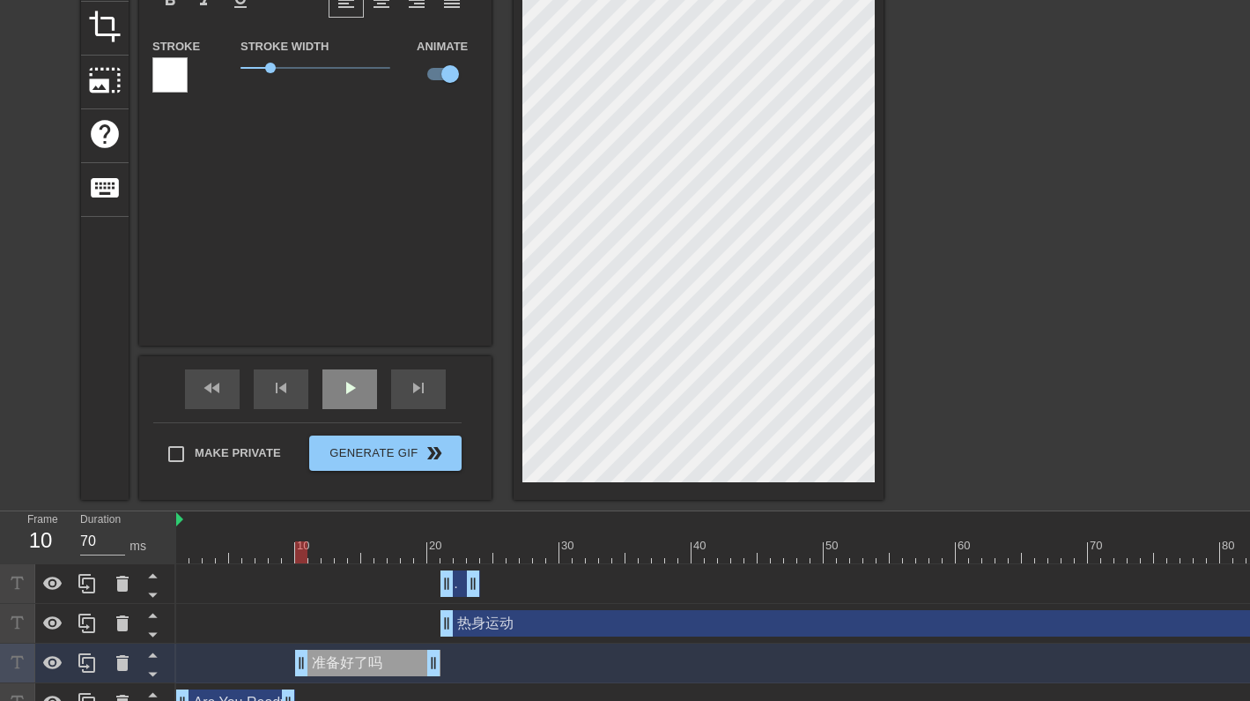
click at [354, 390] on span "play_arrow" at bounding box center [349, 387] width 21 height 21
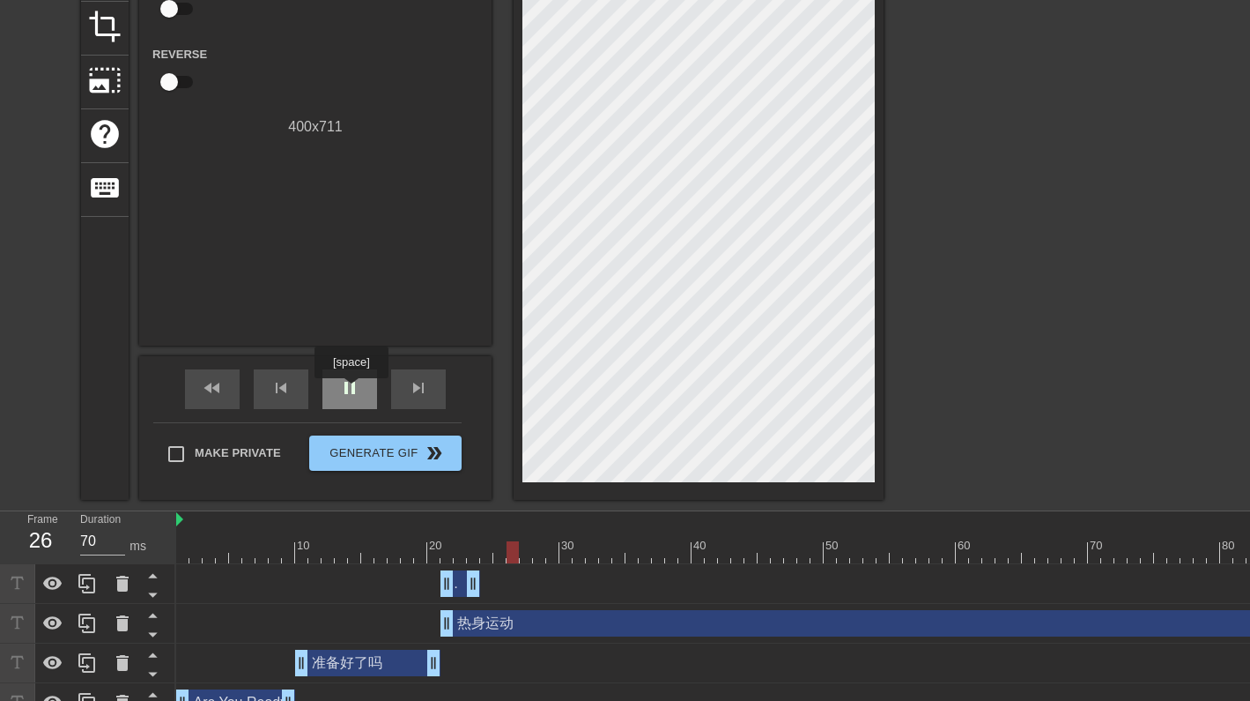
click at [353, 390] on span "pause" at bounding box center [349, 387] width 21 height 21
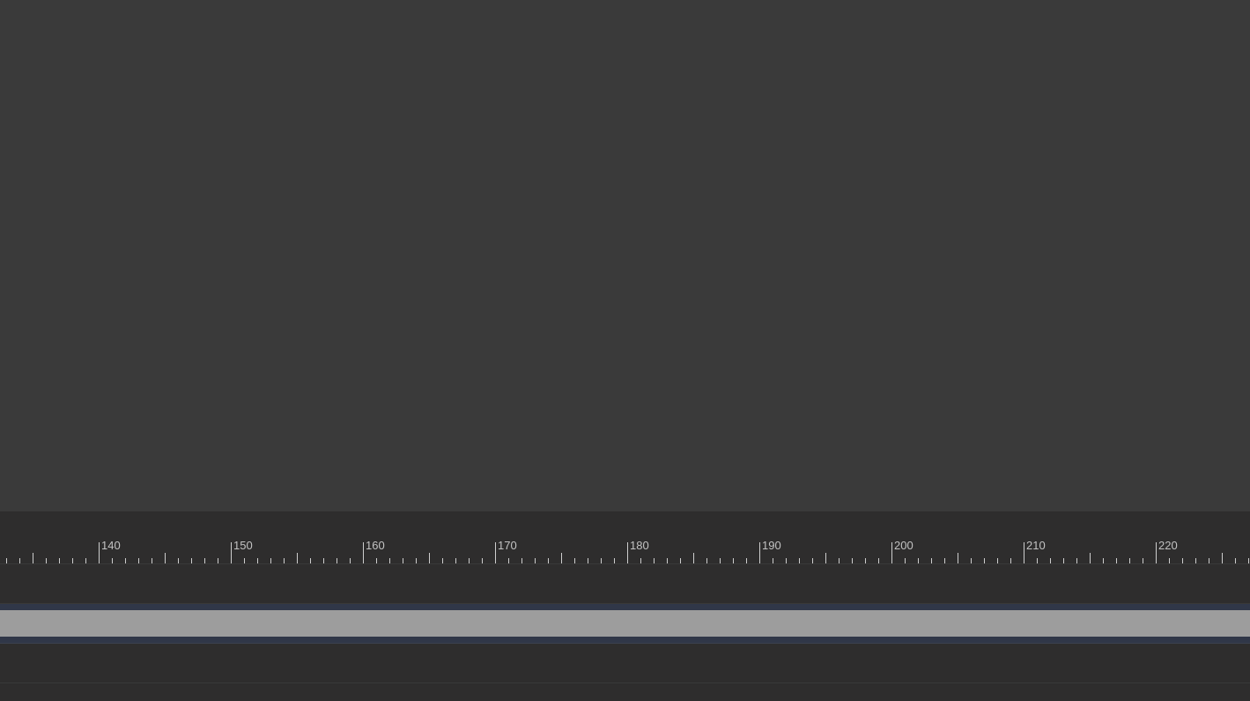
scroll to position [223, 1957]
click at [943, 531] on div at bounding box center [1239, 540] width 13 height 22
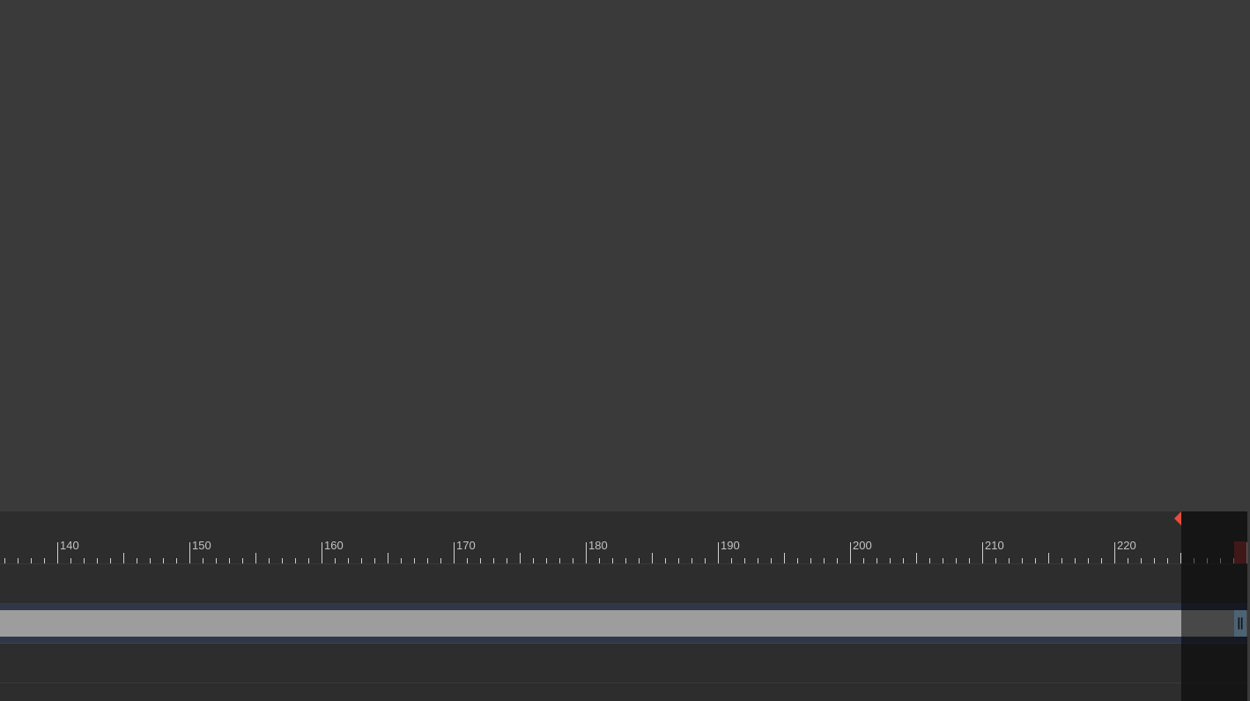
scroll to position [223, 1955]
drag, startPoint x: 1243, startPoint y: 520, endPoint x: 1177, endPoint y: 520, distance: 66.1
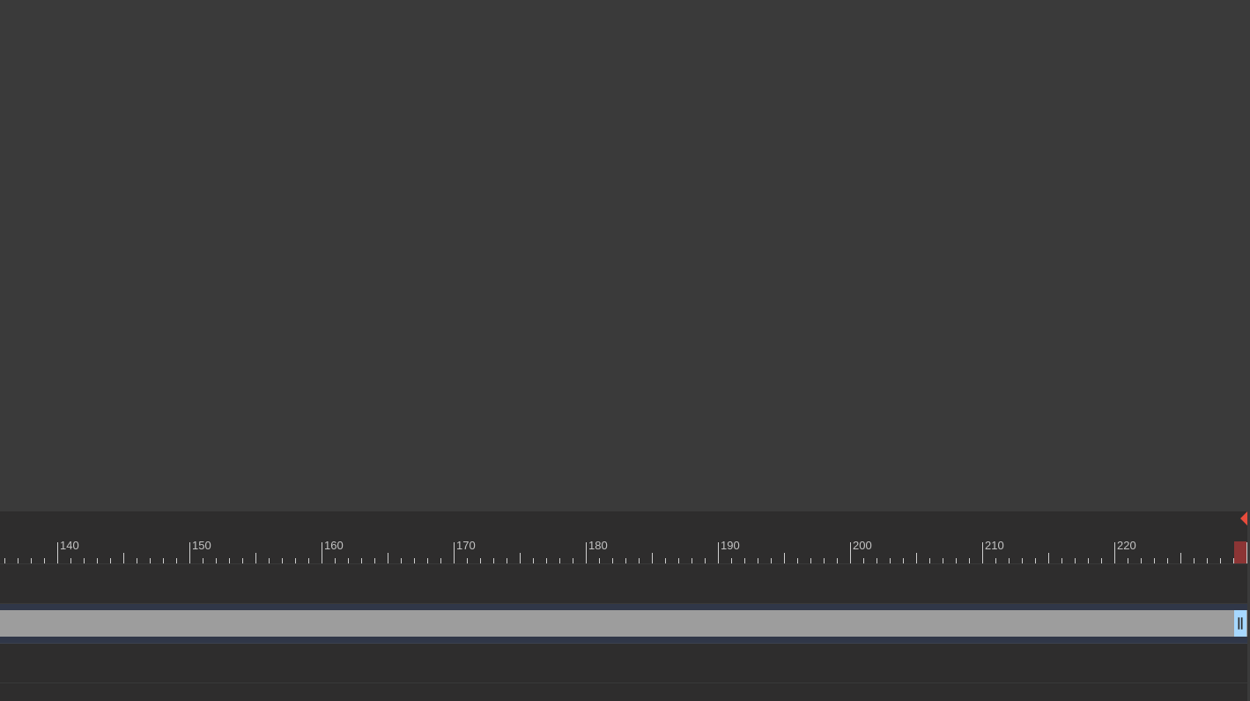
scroll to position [223, 1957]
drag, startPoint x: 1177, startPoint y: 520, endPoint x: 1266, endPoint y: 498, distance: 91.7
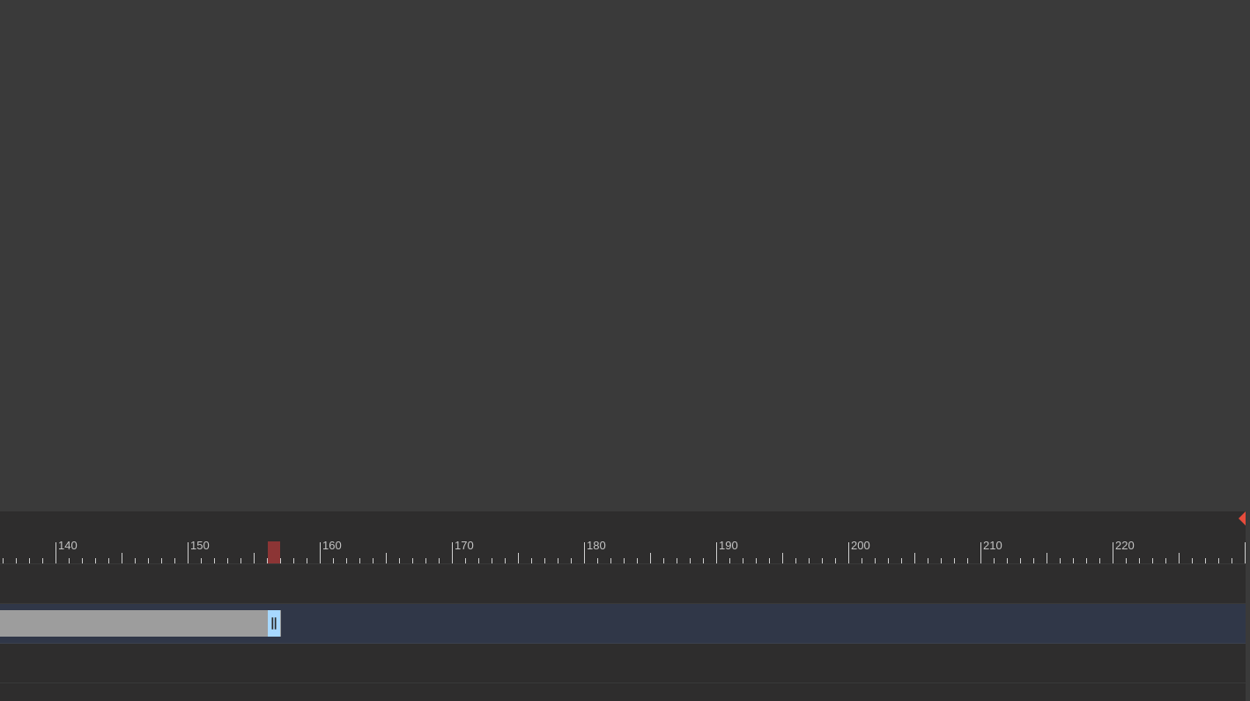
drag, startPoint x: 1235, startPoint y: 627, endPoint x: 257, endPoint y: 650, distance: 977.5
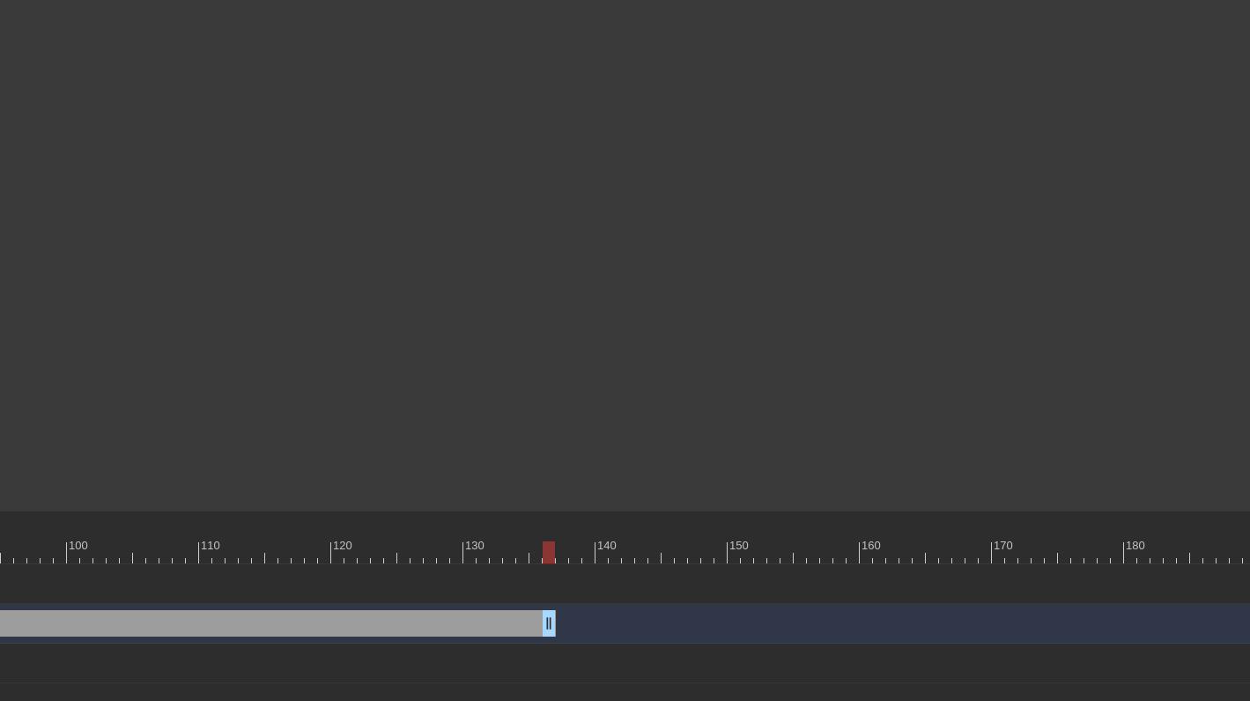
drag, startPoint x: 261, startPoint y: 632, endPoint x: 8, endPoint y: 593, distance: 255.9
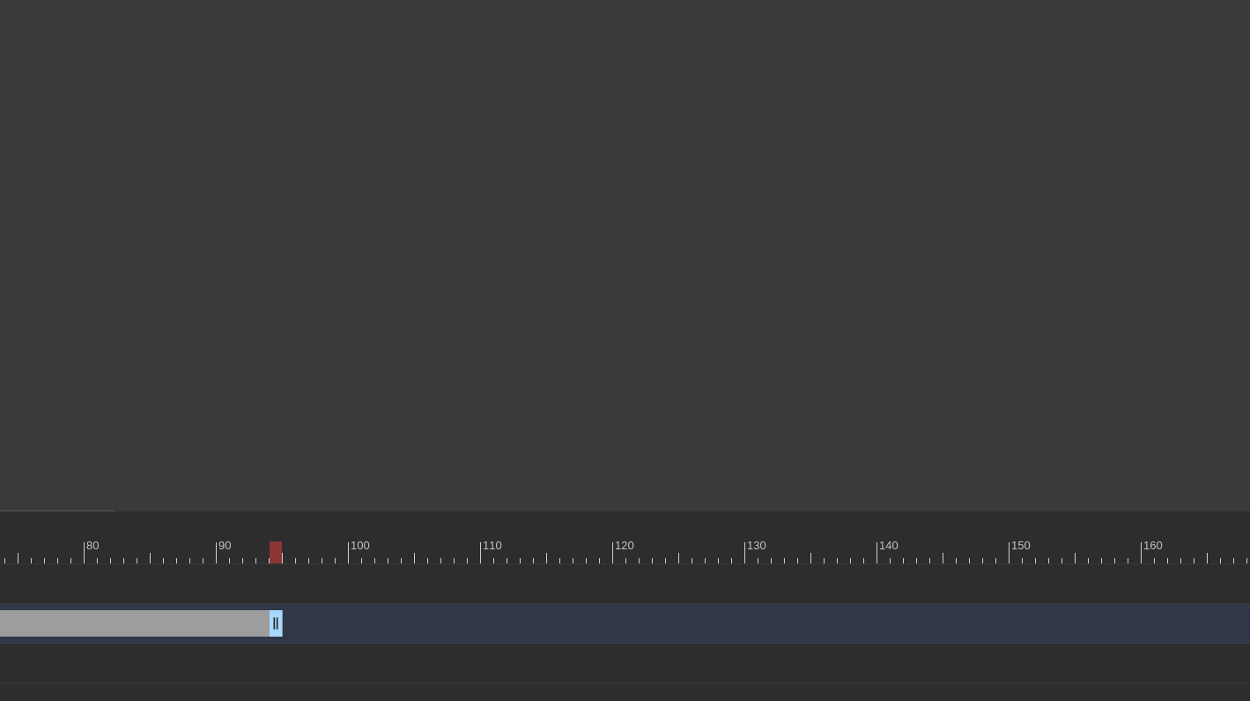
drag, startPoint x: 555, startPoint y: 630, endPoint x: 0, endPoint y: 631, distance: 555.2
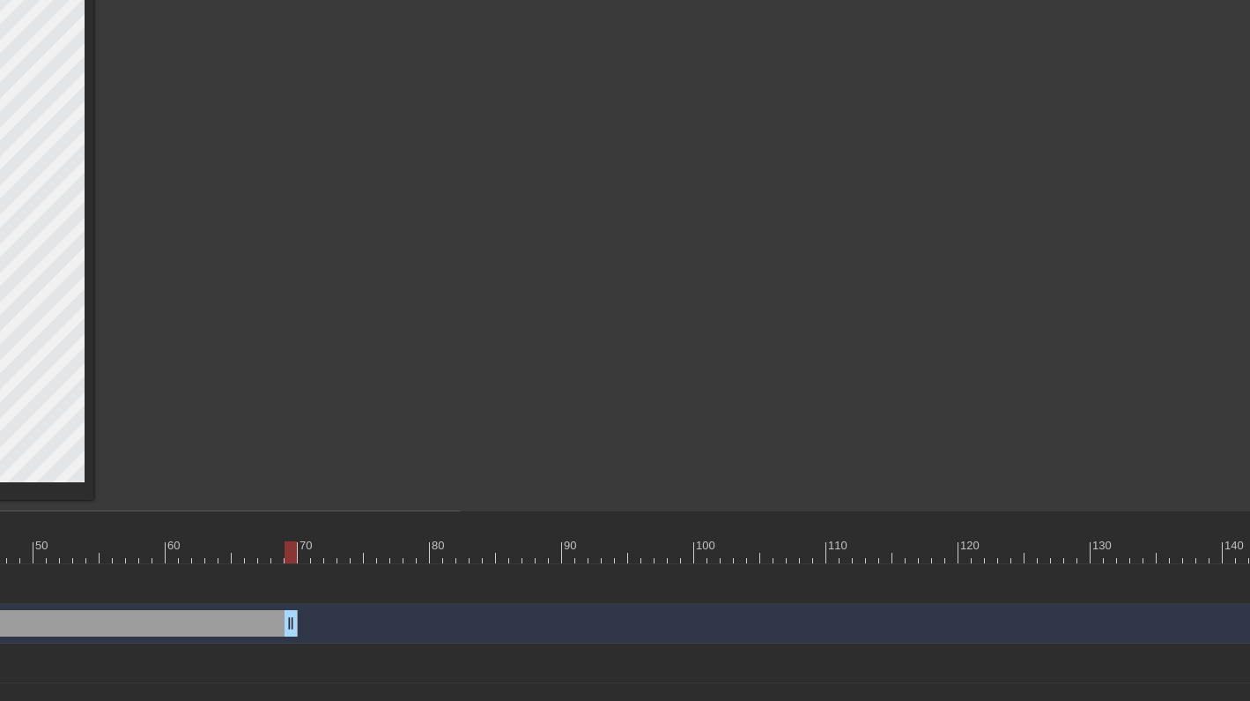
drag, startPoint x: 351, startPoint y: 619, endPoint x: 0, endPoint y: 605, distance: 351.0
click at [0, 607] on div "热身运动 drag_handle drag_handle" at bounding box center [899, 624] width 3027 height 40
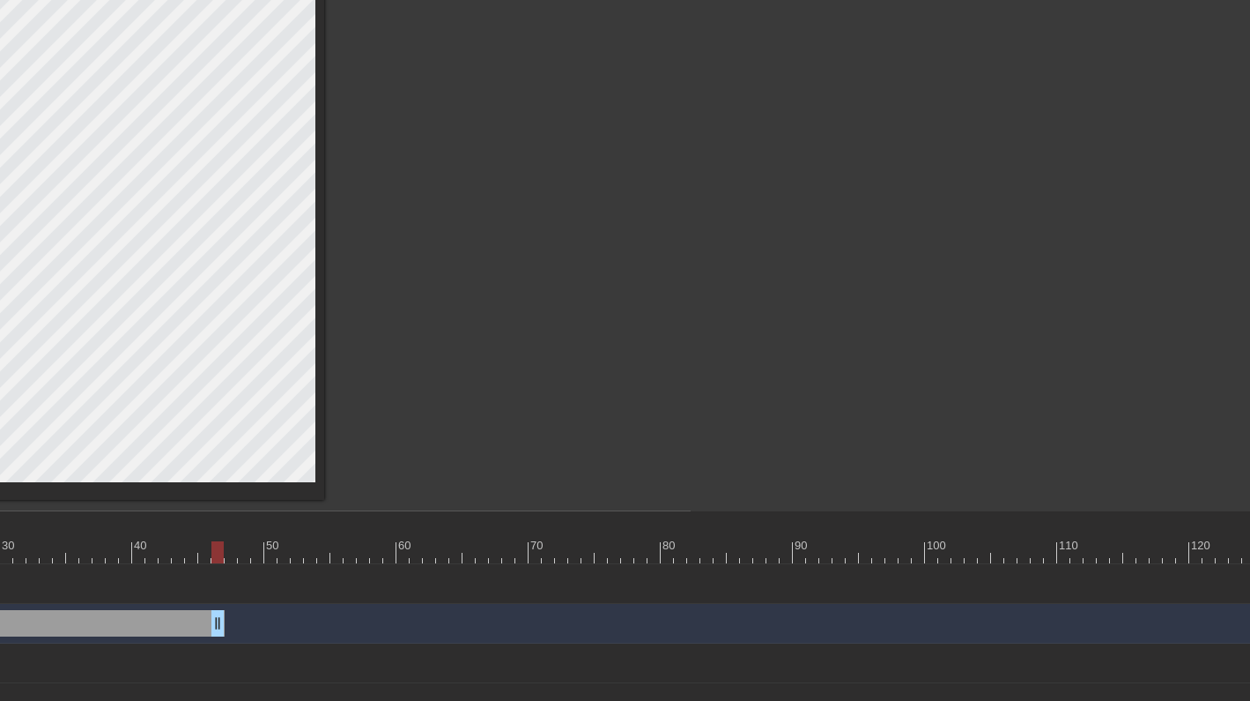
scroll to position [223, 548]
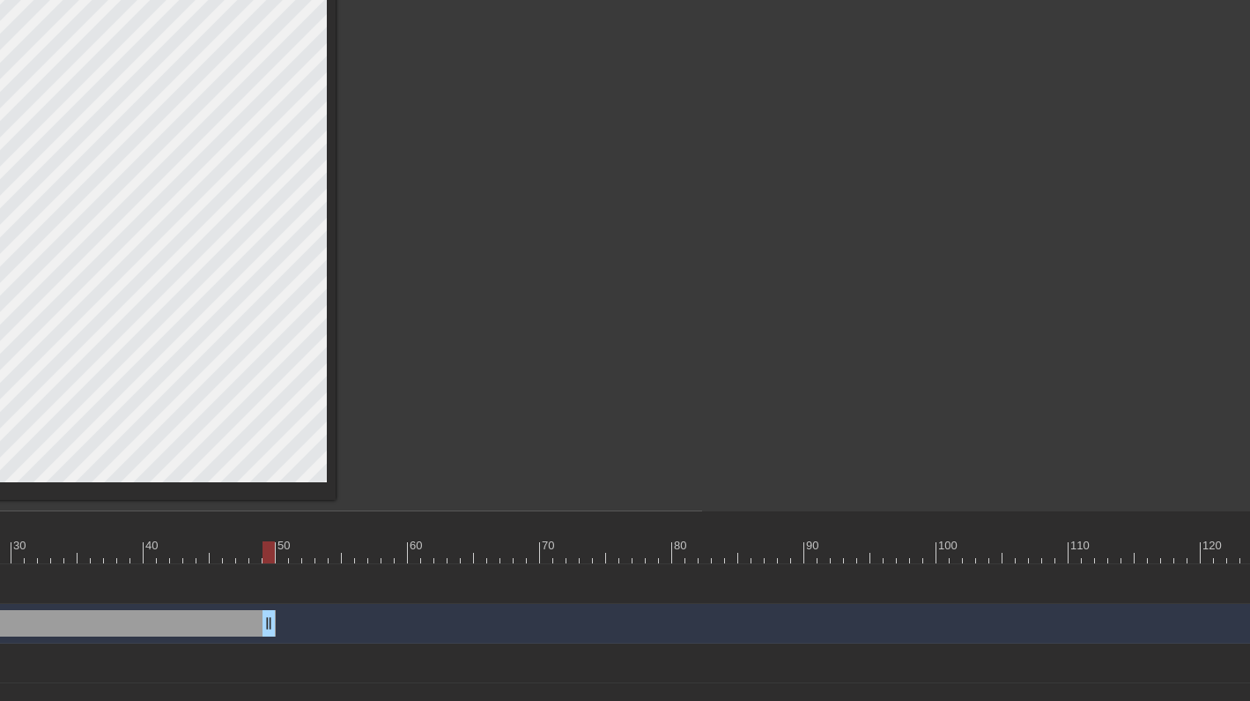
drag, startPoint x: 284, startPoint y: 619, endPoint x: 24, endPoint y: 601, distance: 260.6
click at [24, 600] on div "热身运动 drag_handle drag_handle 热身运动 drag_handle drag_handle 准备好了吗 drag_handle dra…" at bounding box center [165, 643] width 1074 height 159
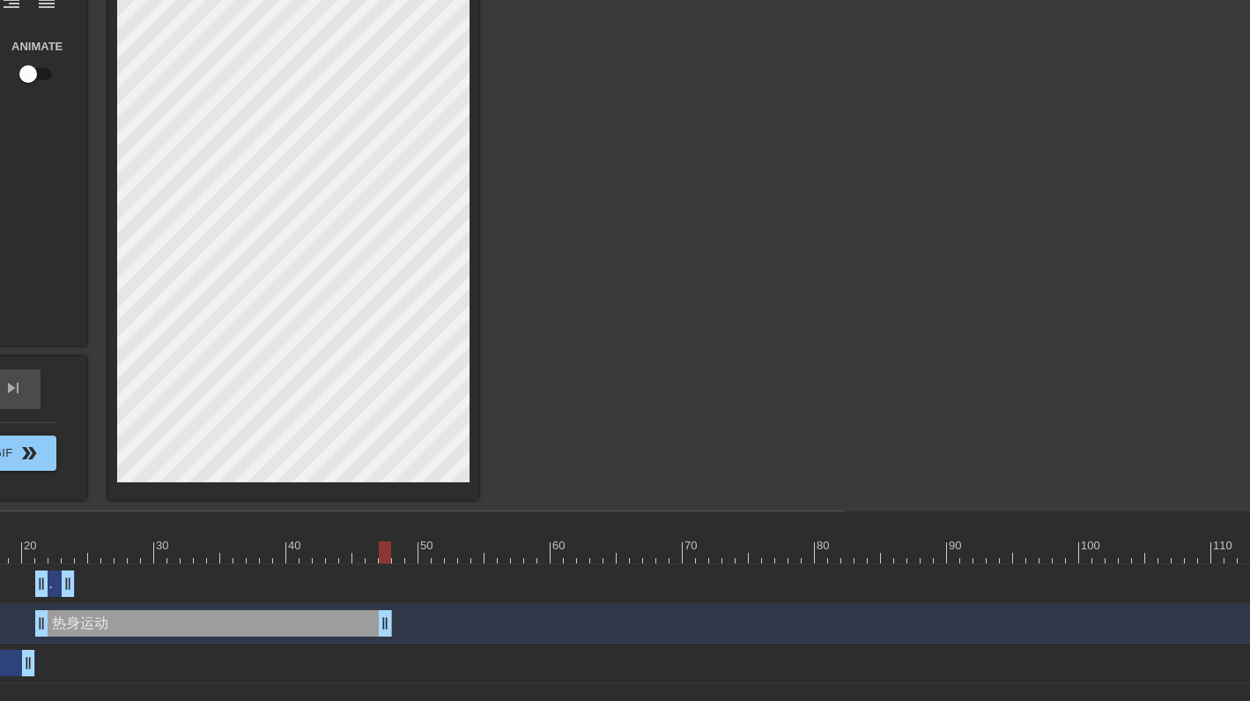
scroll to position [223, 369]
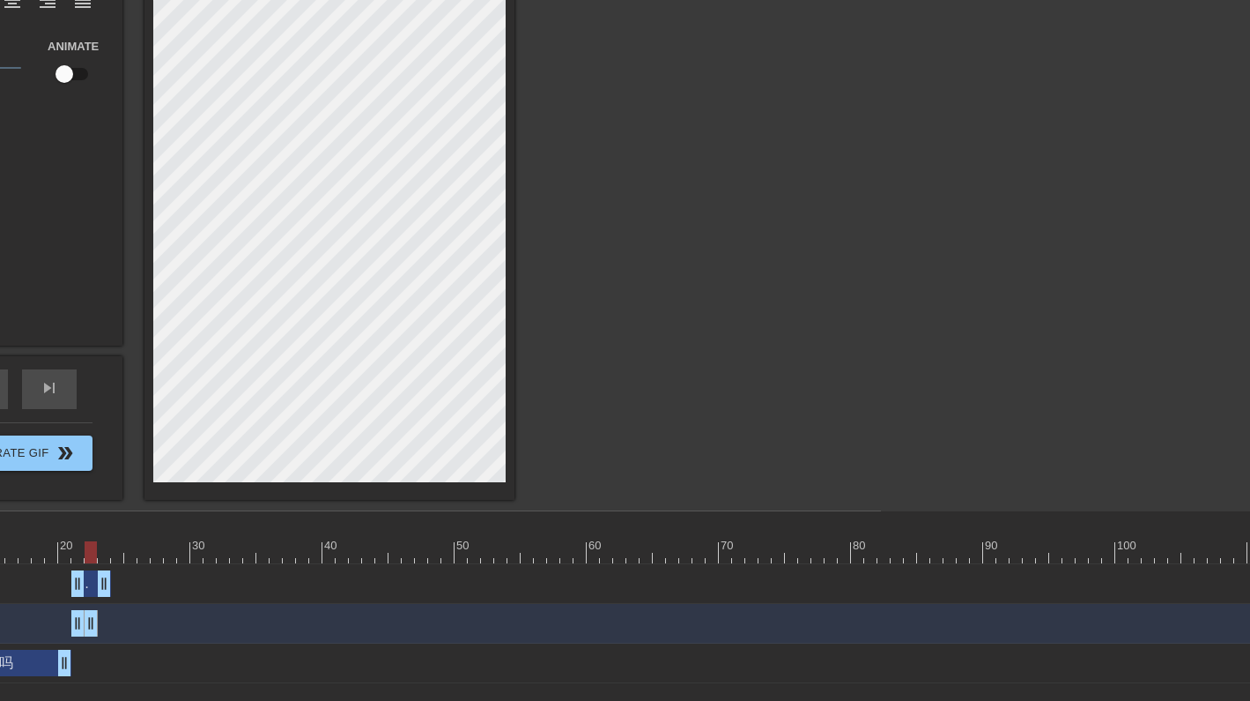
drag, startPoint x: 423, startPoint y: 616, endPoint x: 96, endPoint y: 597, distance: 327.5
click at [97, 597] on div "热身运动 drag_handle drag_handle 热身运动 drag_handle drag_handle 准备好了吗 drag_handle dra…" at bounding box center [344, 643] width 1074 height 159
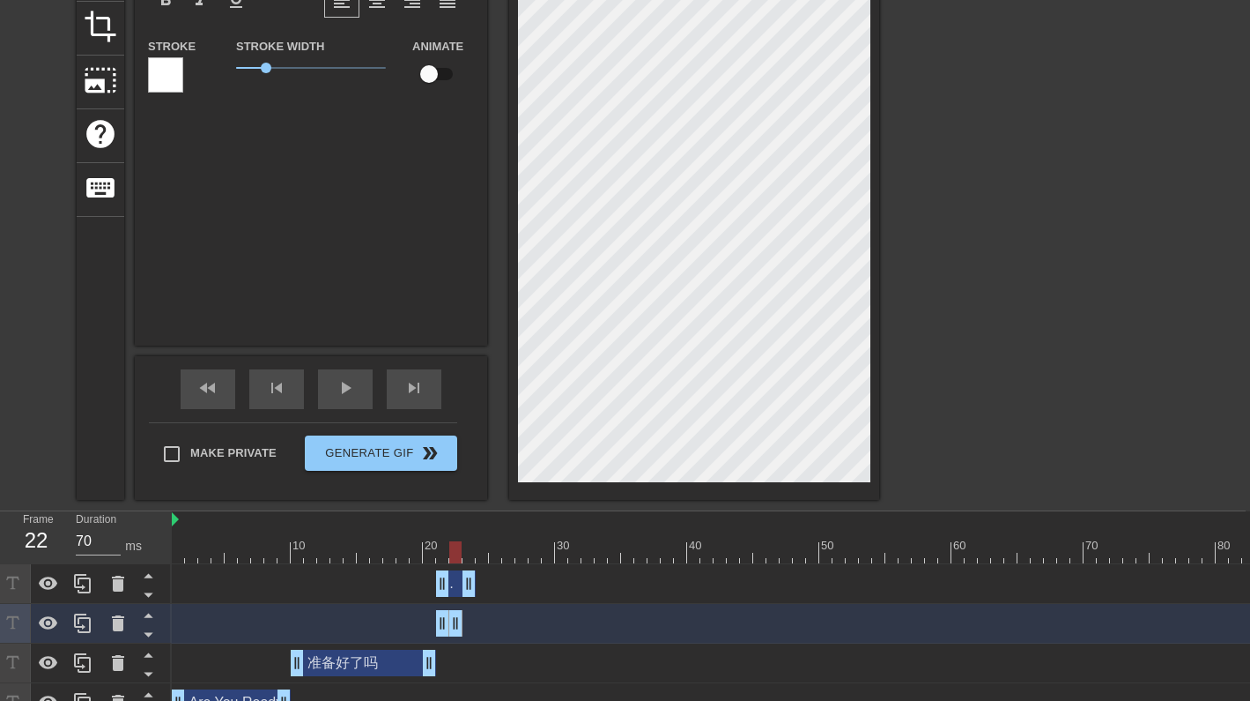
scroll to position [223, 0]
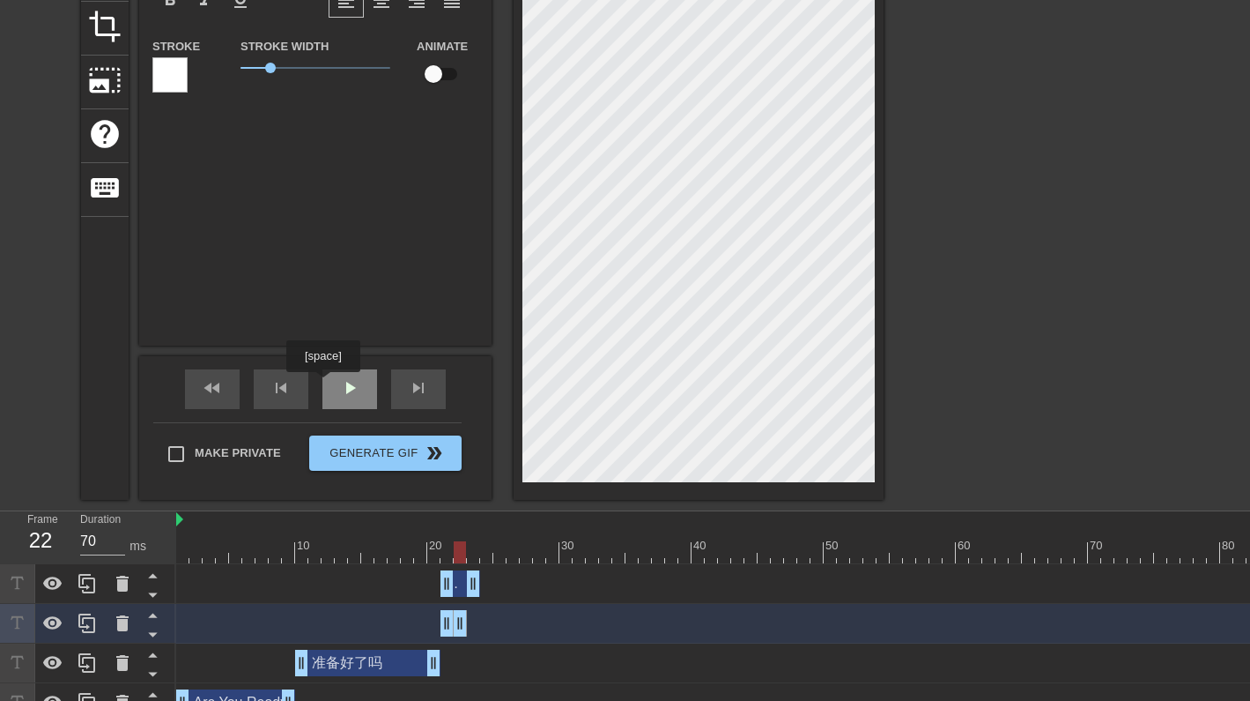
click at [327, 386] on div "play_arrow" at bounding box center [350, 389] width 55 height 40
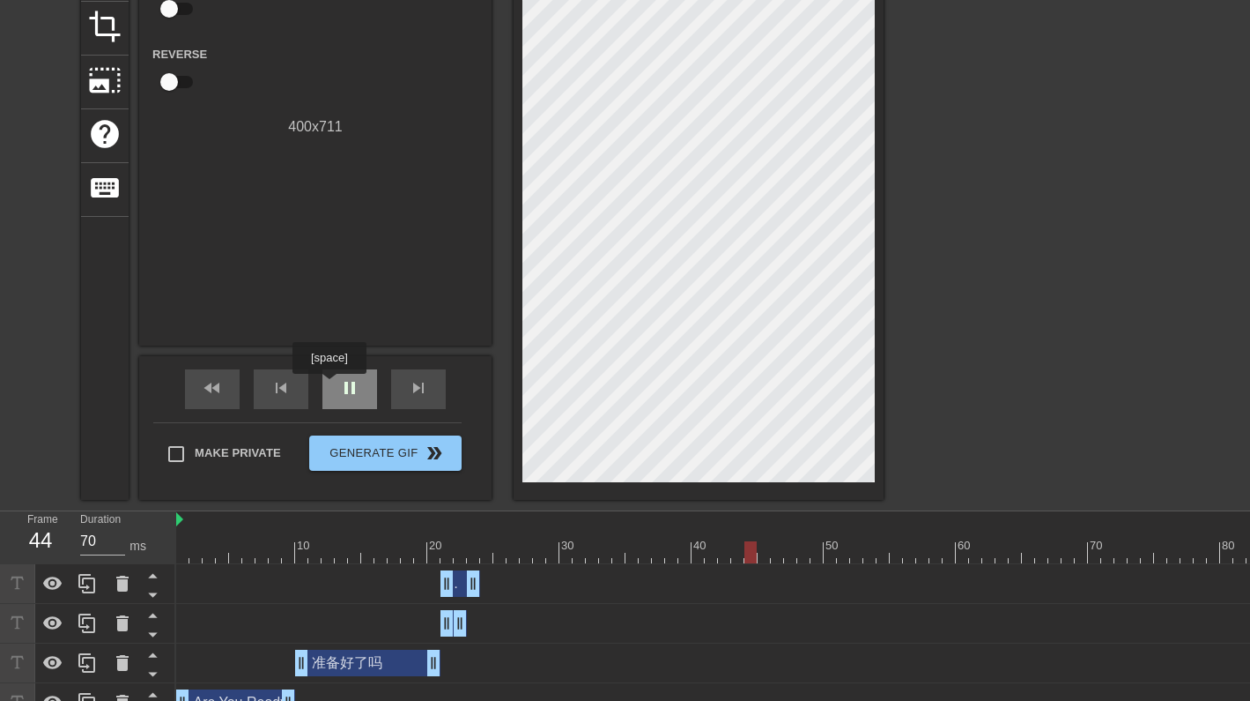
click at [331, 386] on div "pause" at bounding box center [350, 389] width 55 height 40
click at [211, 400] on div "fast_rewind" at bounding box center [212, 389] width 55 height 40
click at [336, 398] on div "play_arrow" at bounding box center [350, 389] width 55 height 40
click at [336, 398] on div "pause" at bounding box center [350, 389] width 55 height 40
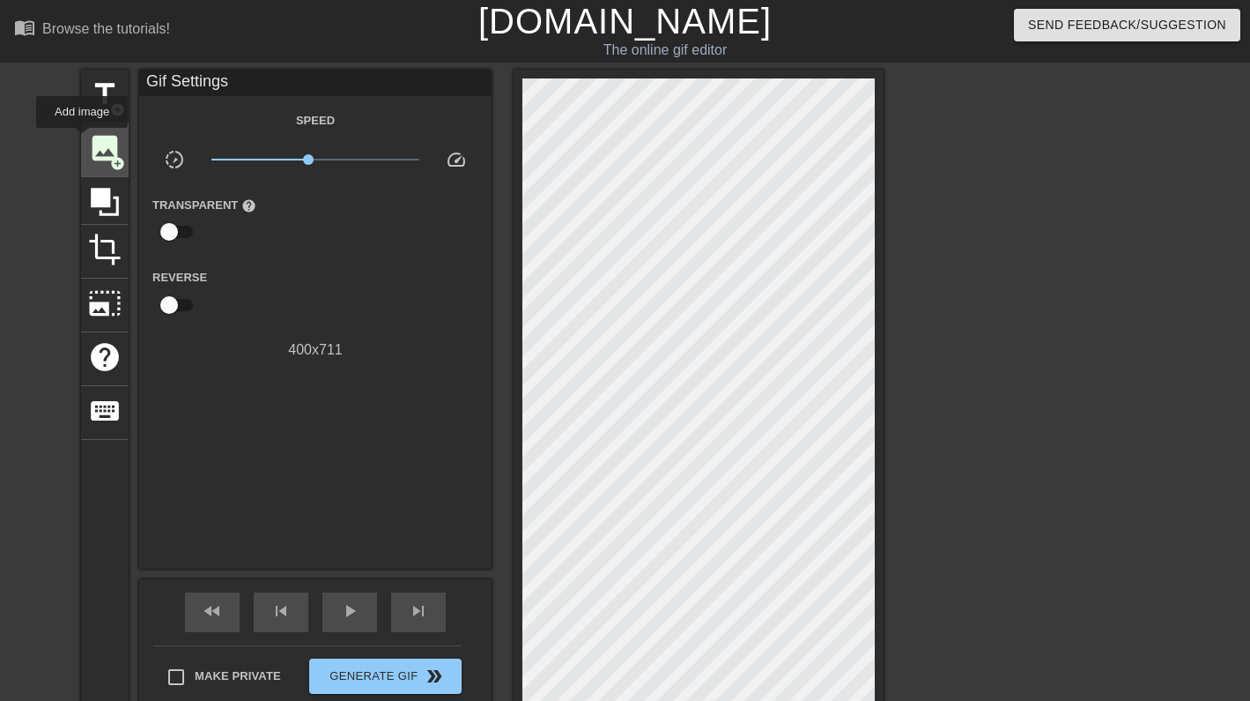
scroll to position [0, 0]
click at [102, 101] on span "title" at bounding box center [104, 94] width 33 height 33
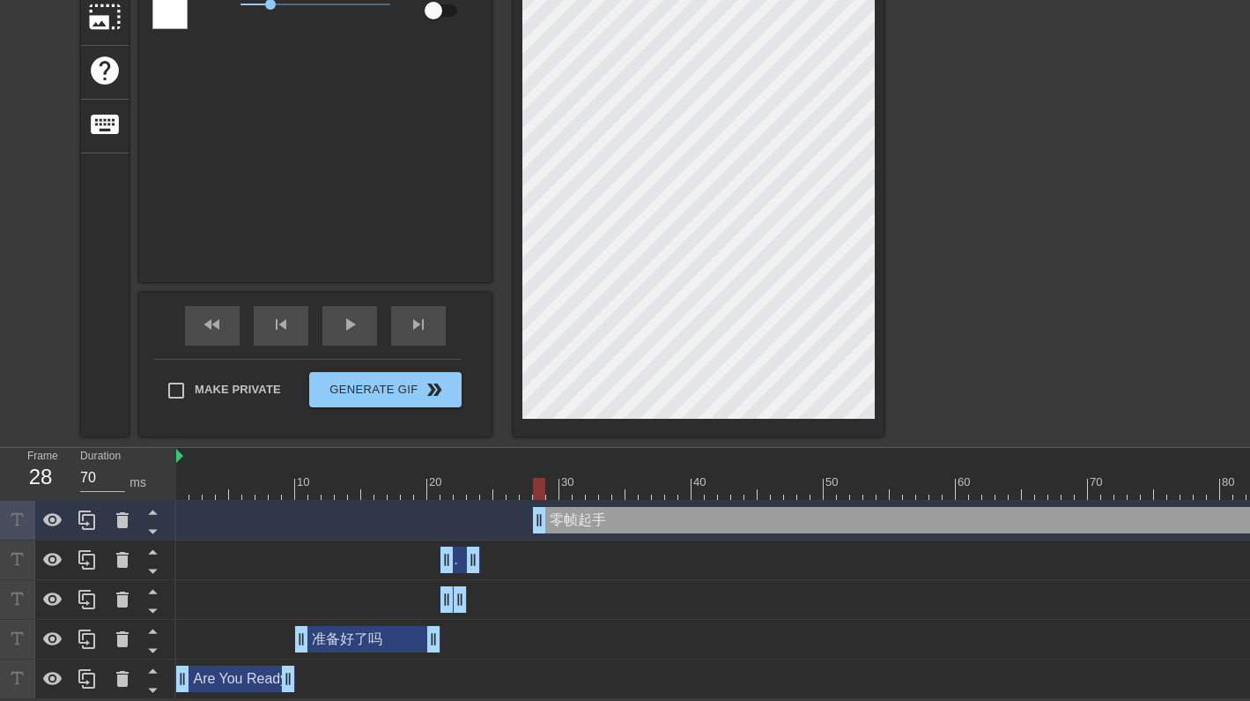
scroll to position [287, 0]
drag, startPoint x: 538, startPoint y: 523, endPoint x: 484, endPoint y: 523, distance: 53.8
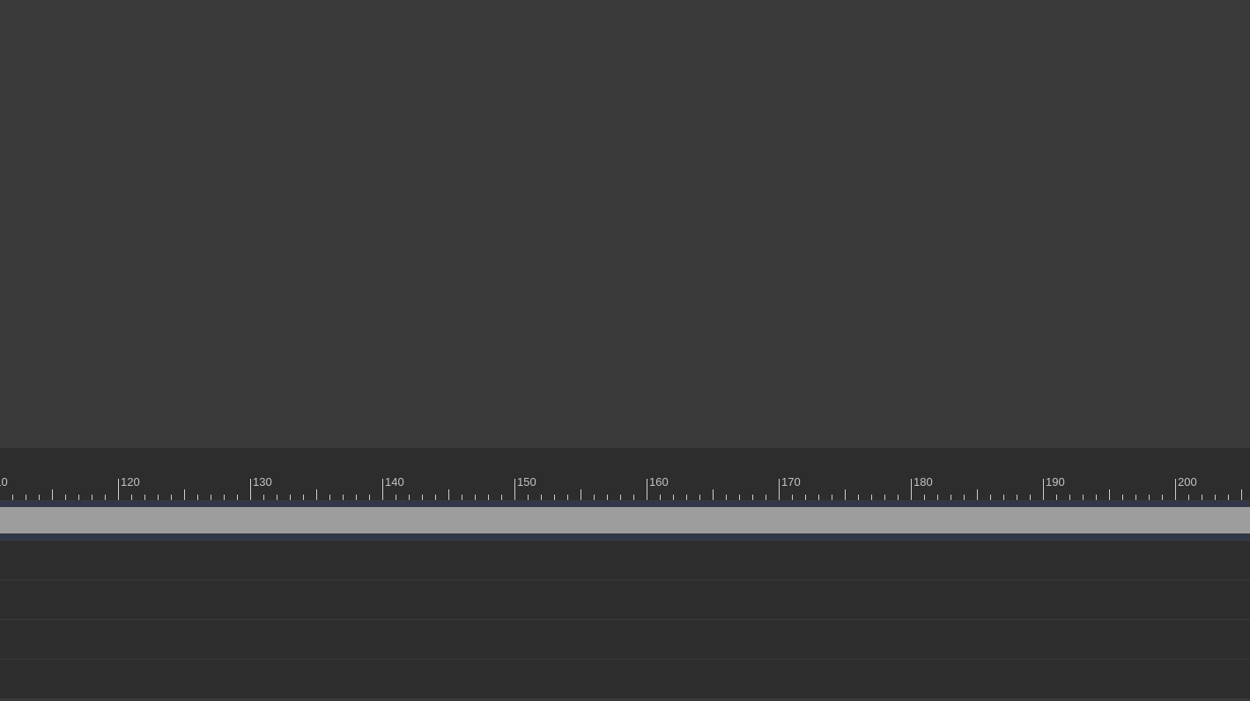
scroll to position [287, 1957]
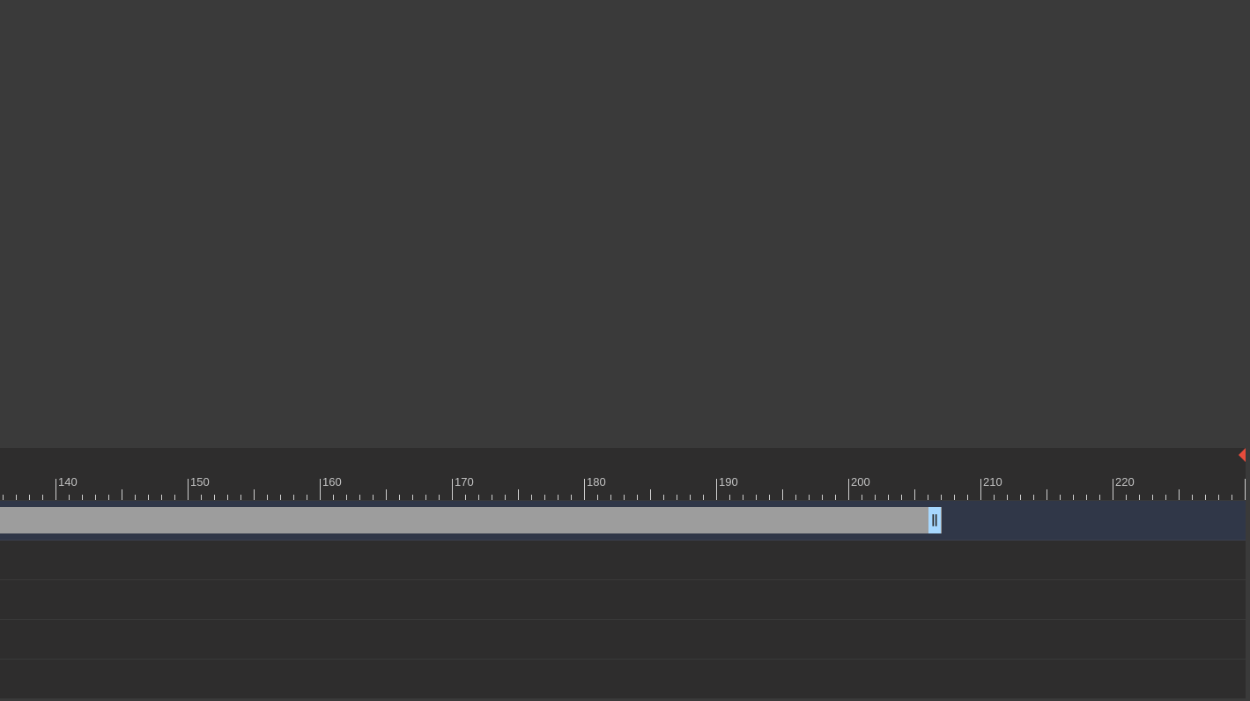
drag, startPoint x: 1229, startPoint y: 516, endPoint x: 486, endPoint y: 525, distance: 743.8
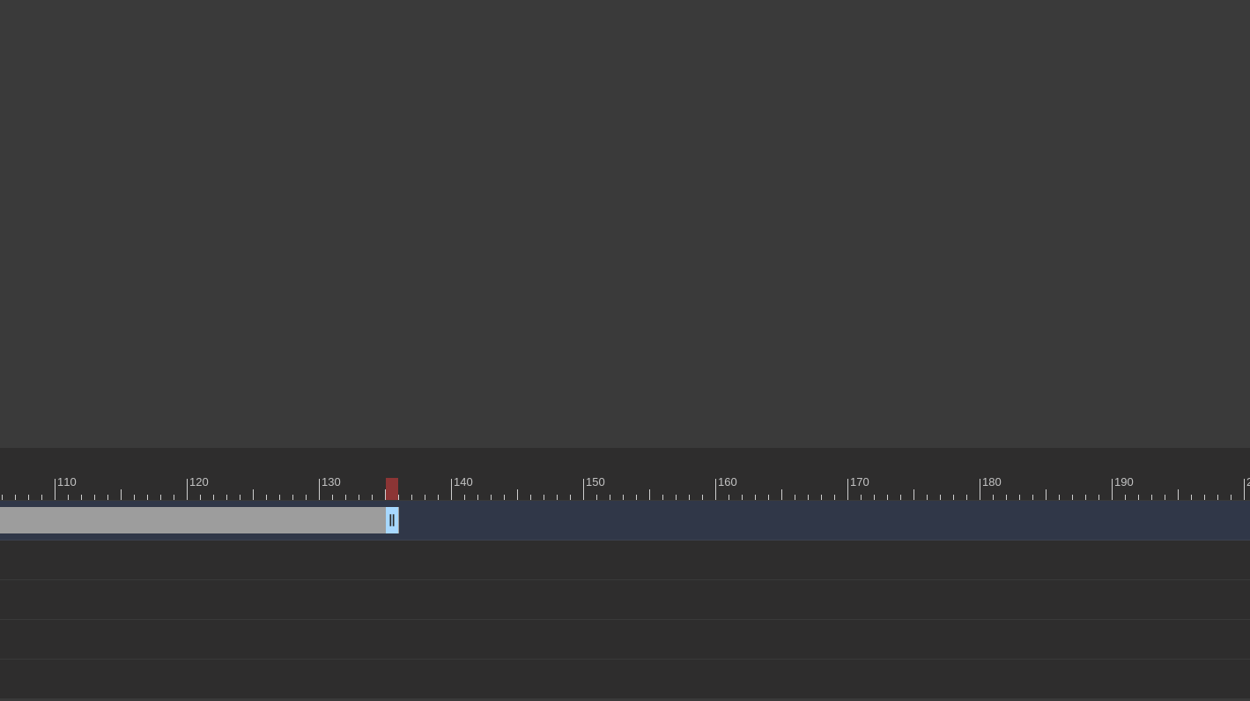
drag, startPoint x: 933, startPoint y: 522, endPoint x: 0, endPoint y: 503, distance: 933.4
click at [0, 504] on div "零帧起手 drag_handle drag_handle" at bounding box center [128, 521] width 3027 height 40
click at [421, 497] on div at bounding box center [145, 489] width 3027 height 22
drag, startPoint x: 404, startPoint y: 522, endPoint x: 0, endPoint y: 490, distance: 404.8
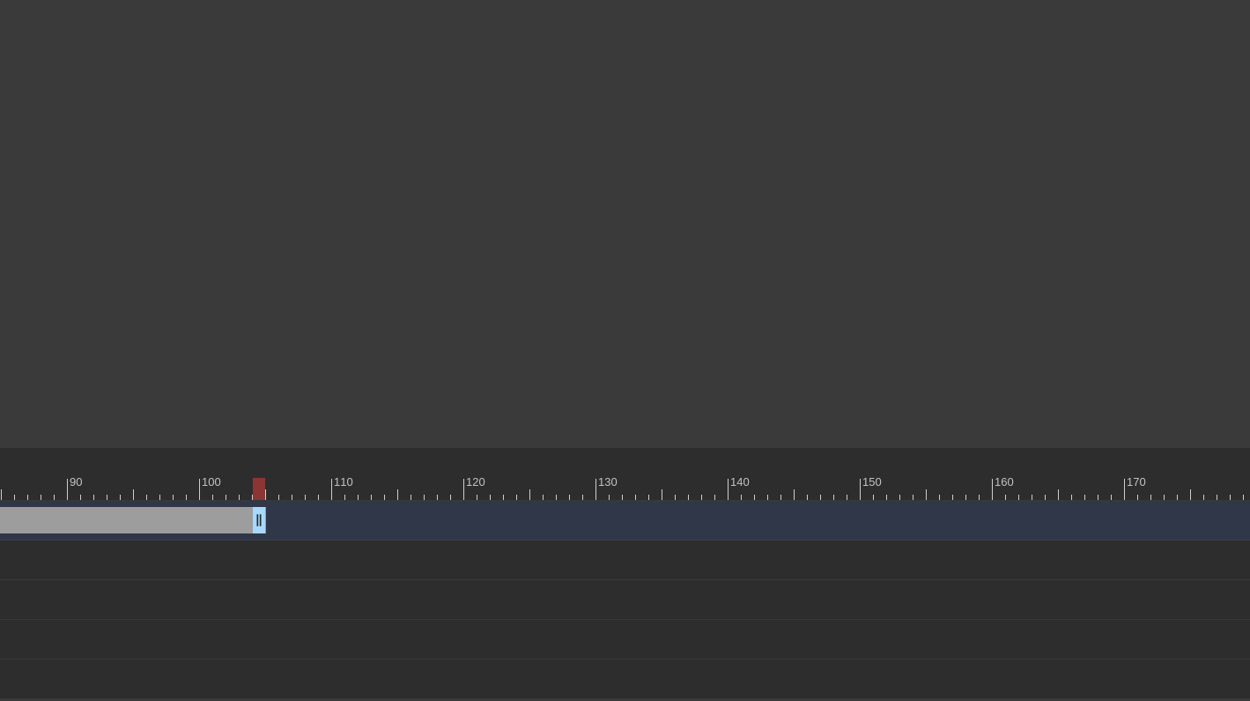
drag, startPoint x: 312, startPoint y: 529, endPoint x: 0, endPoint y: 499, distance: 313.4
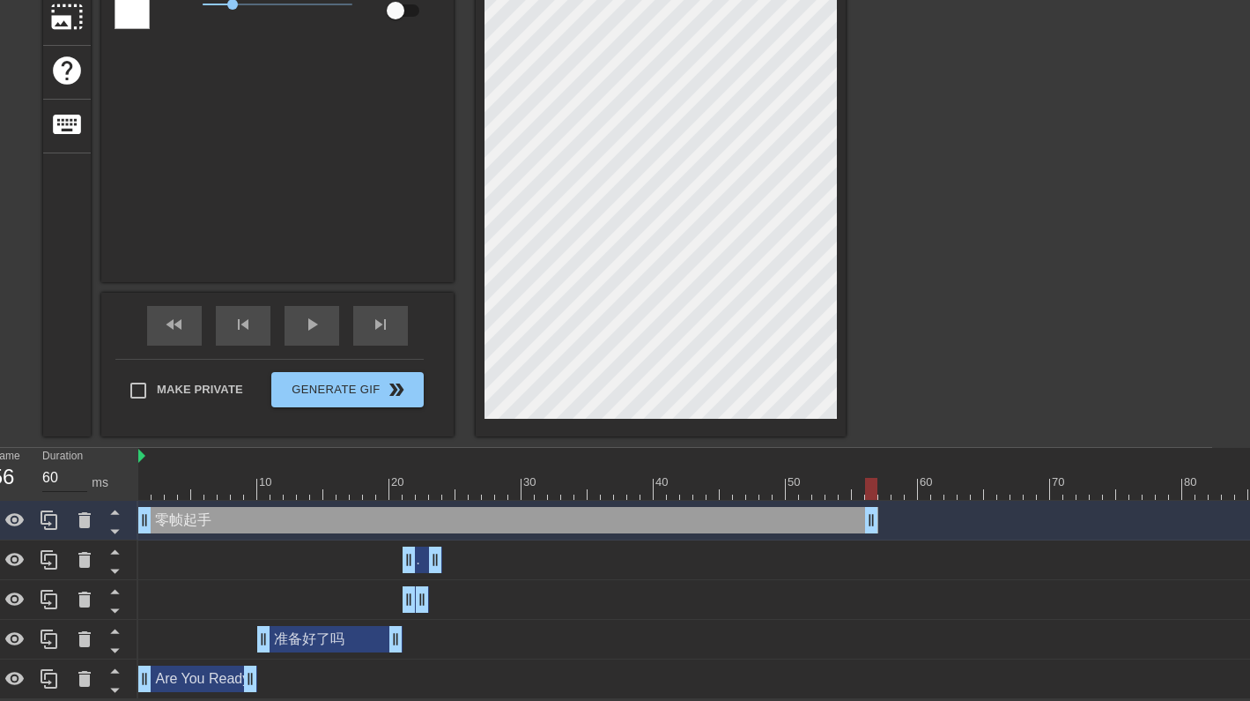
drag, startPoint x: 318, startPoint y: 521, endPoint x: 3, endPoint y: 465, distance: 320.3
click at [3, 465] on div "Frame 56 Duration 60 ms 10 20 30 40 50 60 70 80 90 100 110 120 130 140 150" at bounding box center [587, 573] width 1250 height 251
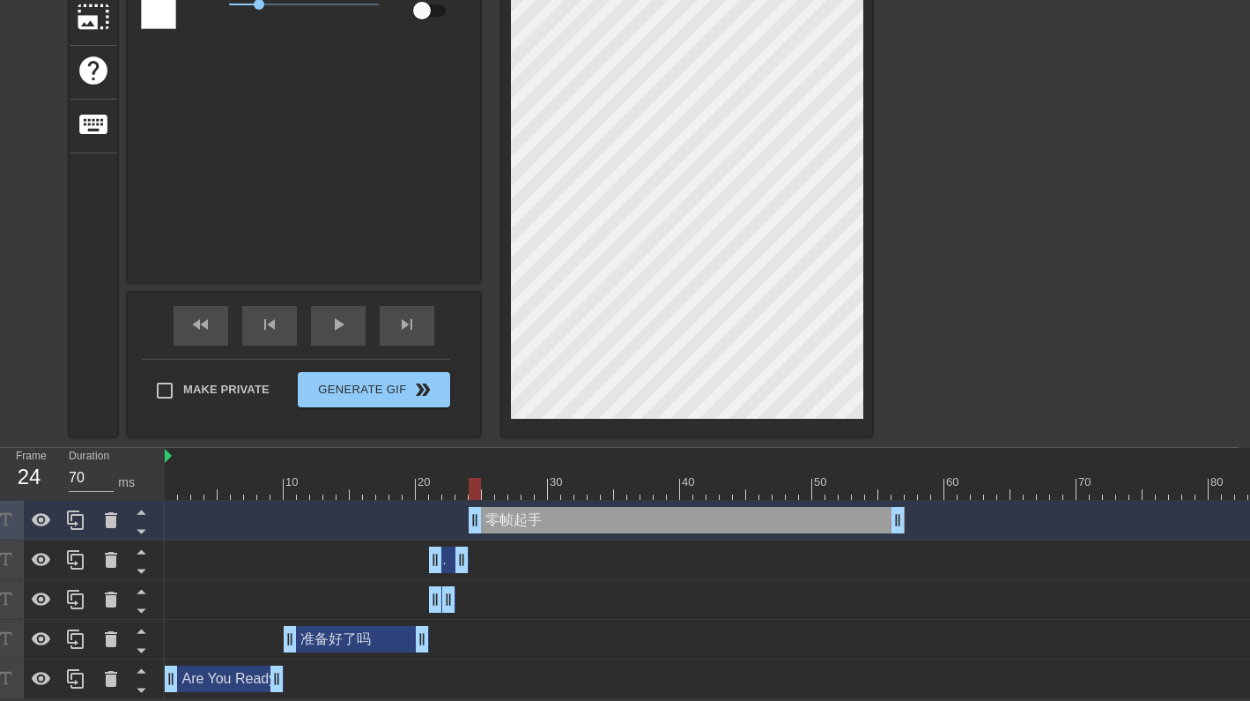
drag, startPoint x: 171, startPoint y: 518, endPoint x: 466, endPoint y: 534, distance: 295.6
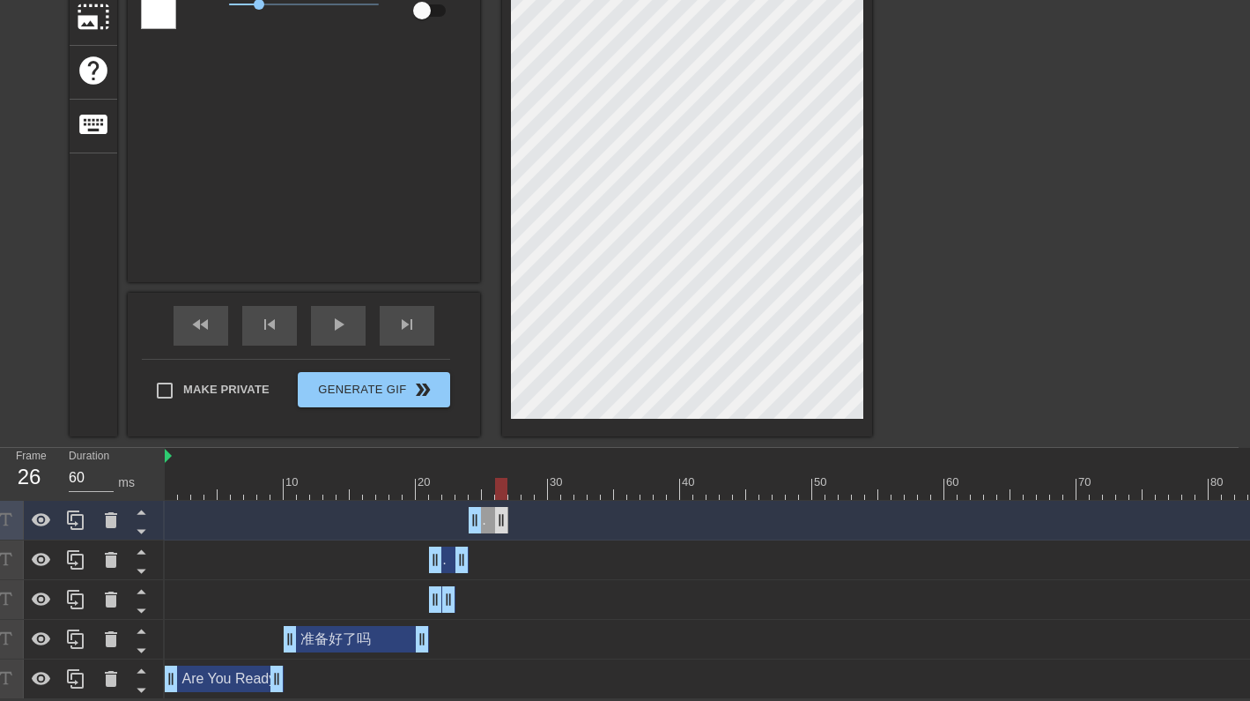
drag, startPoint x: 894, startPoint y: 528, endPoint x: 501, endPoint y: 531, distance: 393.9
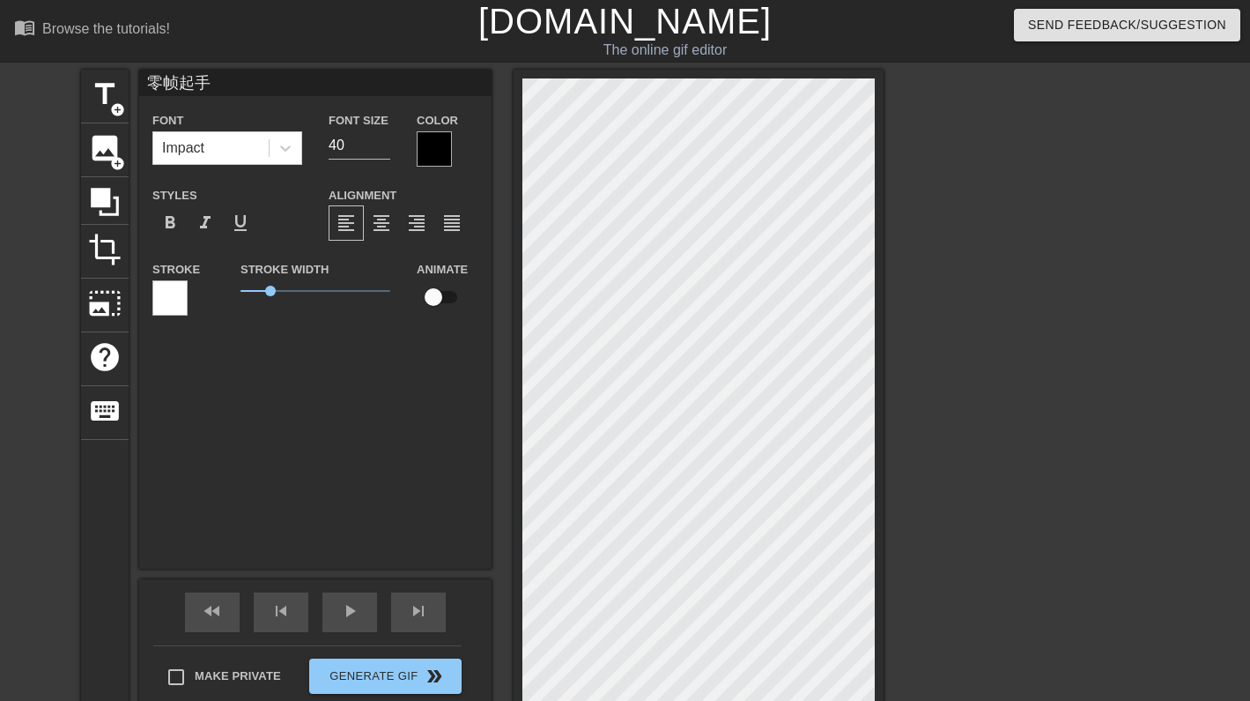
scroll to position [0, 0]
click at [115, 93] on span "title" at bounding box center [104, 94] width 33 height 33
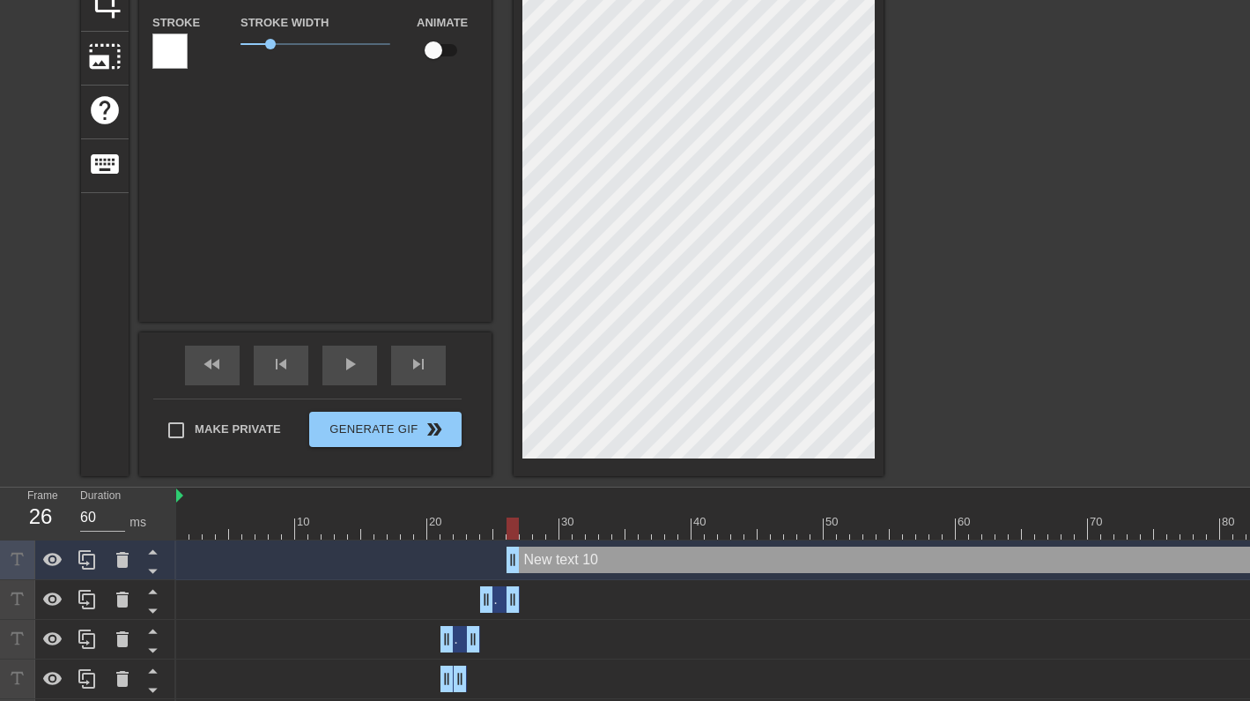
scroll to position [290, 0]
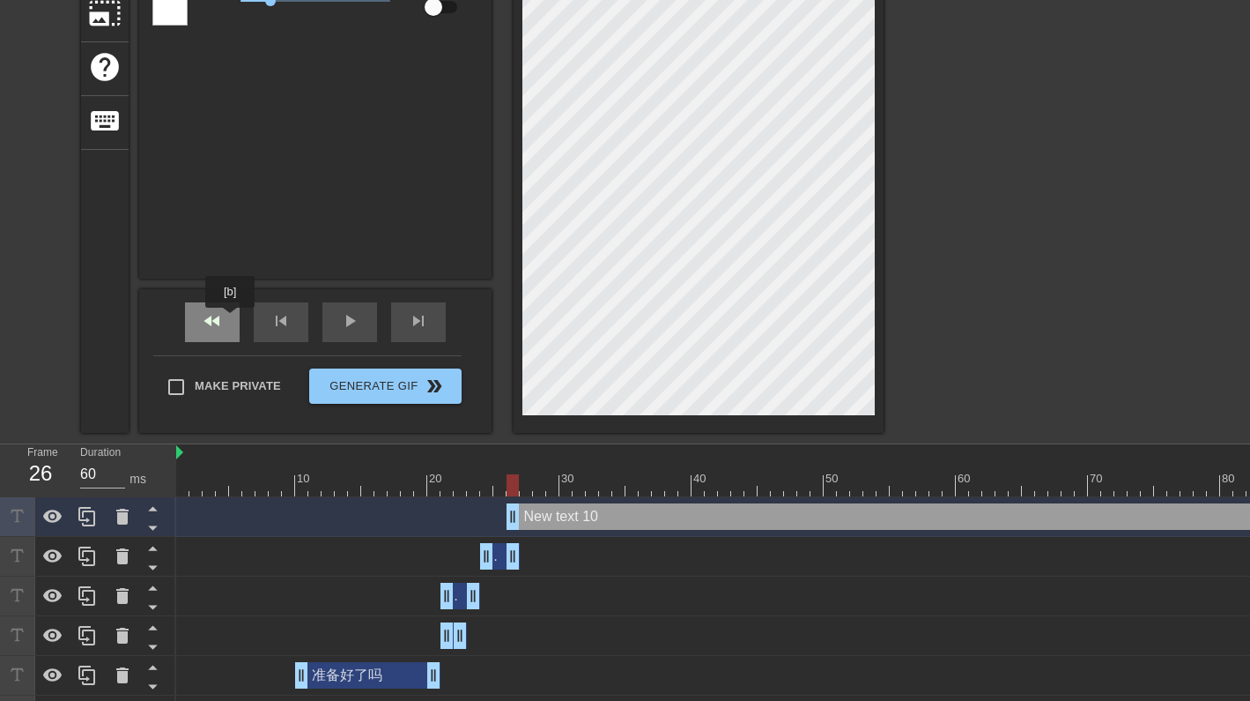
click at [229, 319] on div "fast_rewind" at bounding box center [212, 322] width 55 height 40
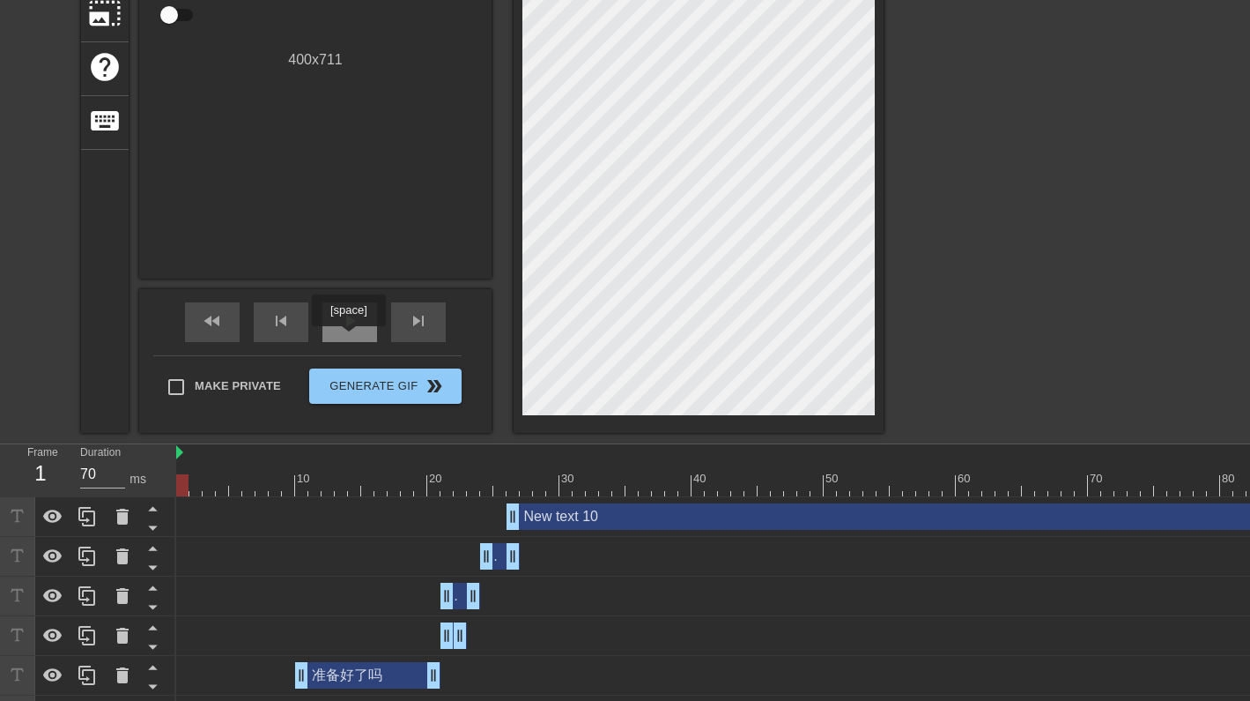
click at [351, 338] on div "play_arrow" at bounding box center [350, 322] width 55 height 40
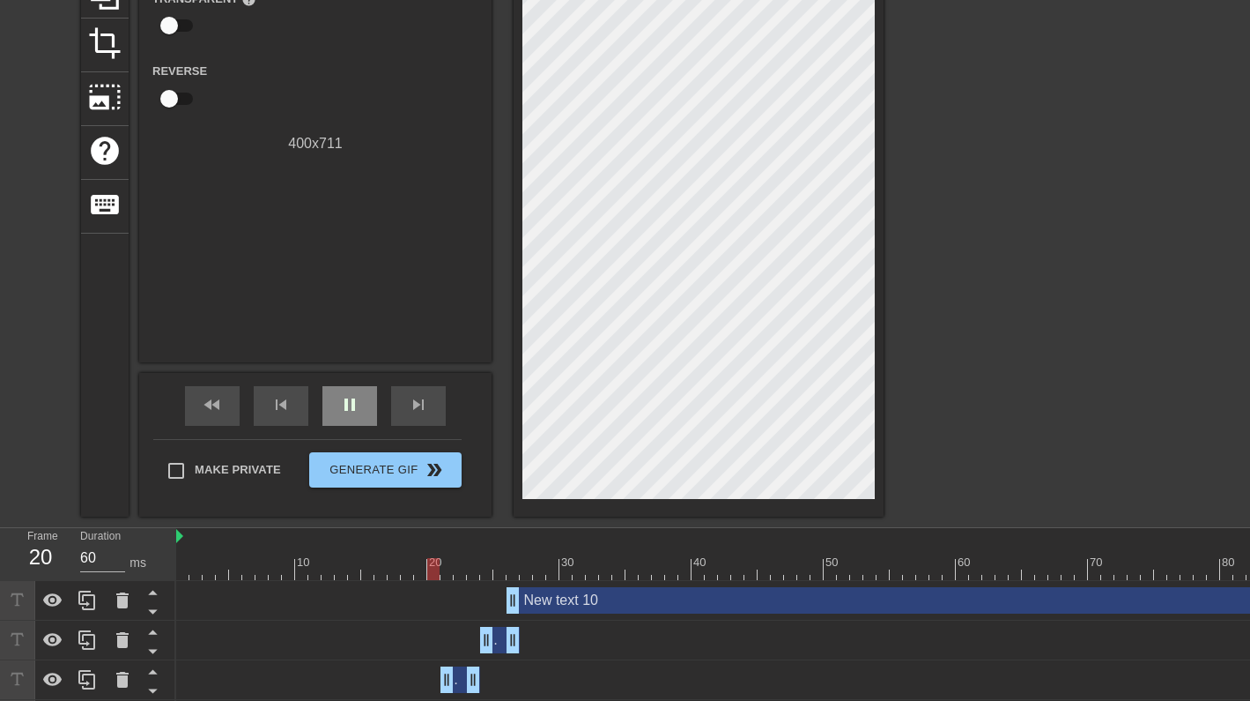
scroll to position [176, 2]
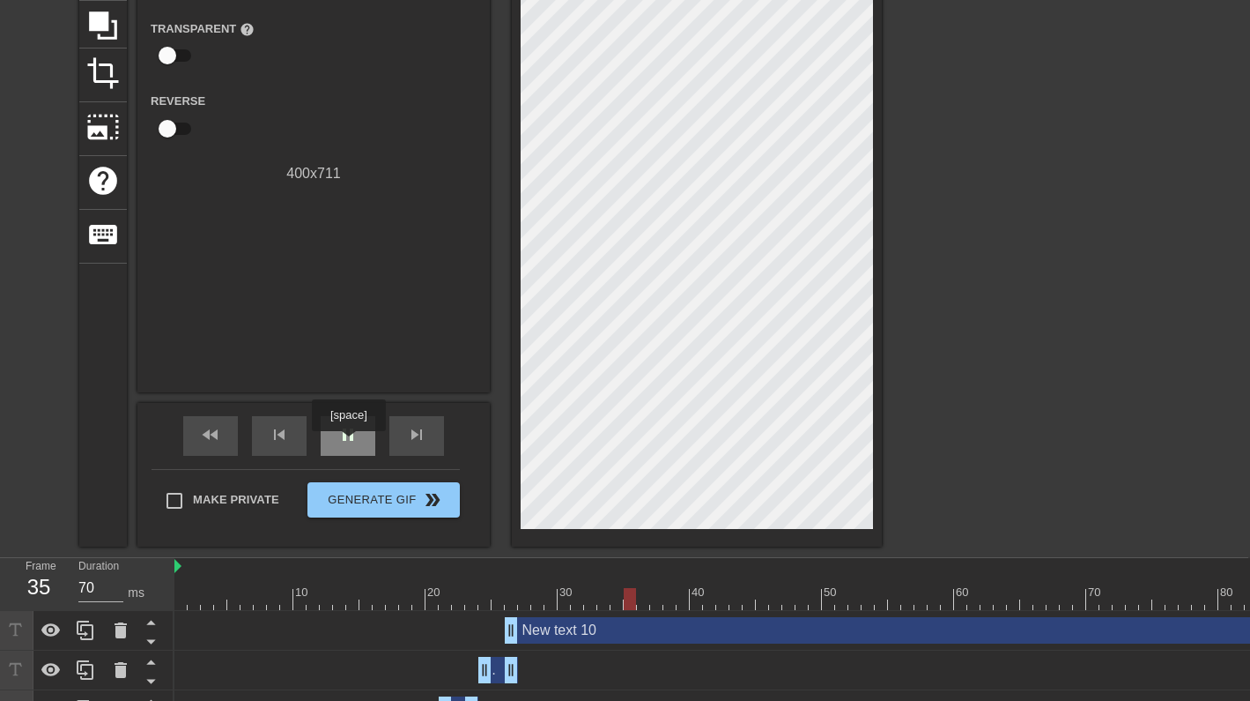
click at [351, 443] on span "pause" at bounding box center [348, 434] width 21 height 21
click at [210, 434] on span "fast_rewind" at bounding box center [210, 434] width 21 height 21
click at [347, 438] on span "play_arrow" at bounding box center [348, 434] width 21 height 21
click at [347, 438] on span "pause" at bounding box center [348, 434] width 21 height 21
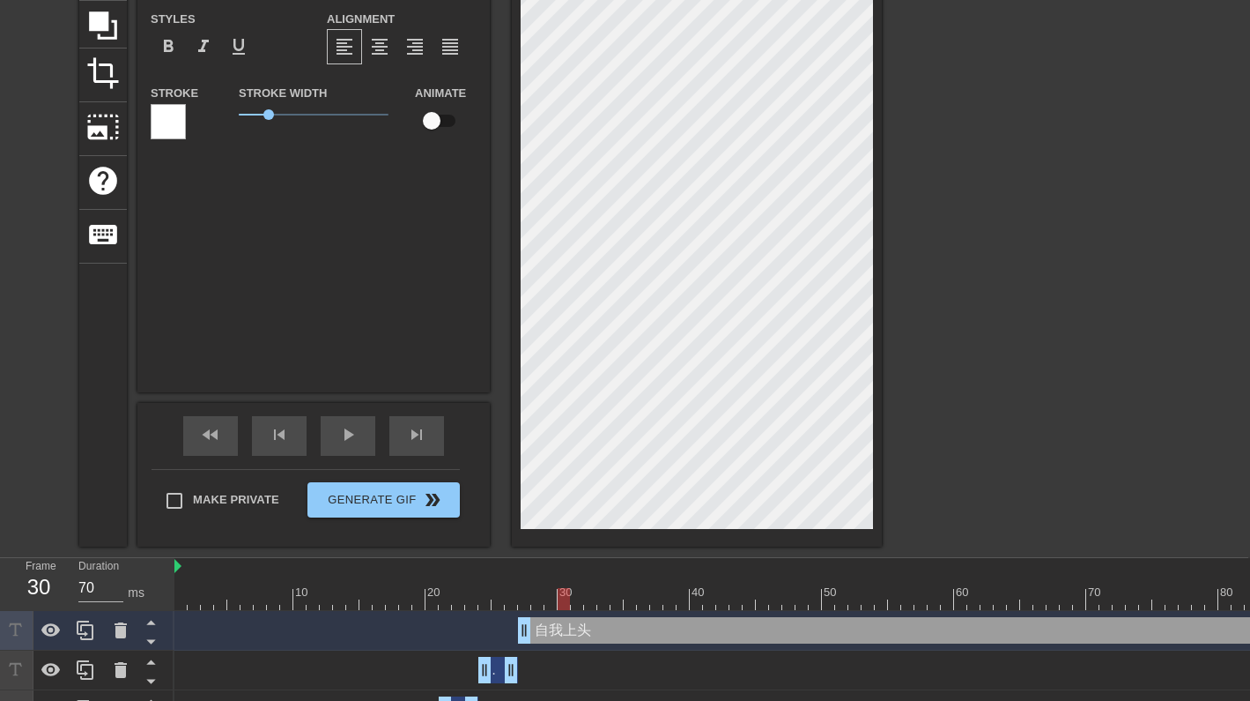
scroll to position [0, 2]
click at [358, 429] on span "play_arrow" at bounding box center [348, 434] width 21 height 21
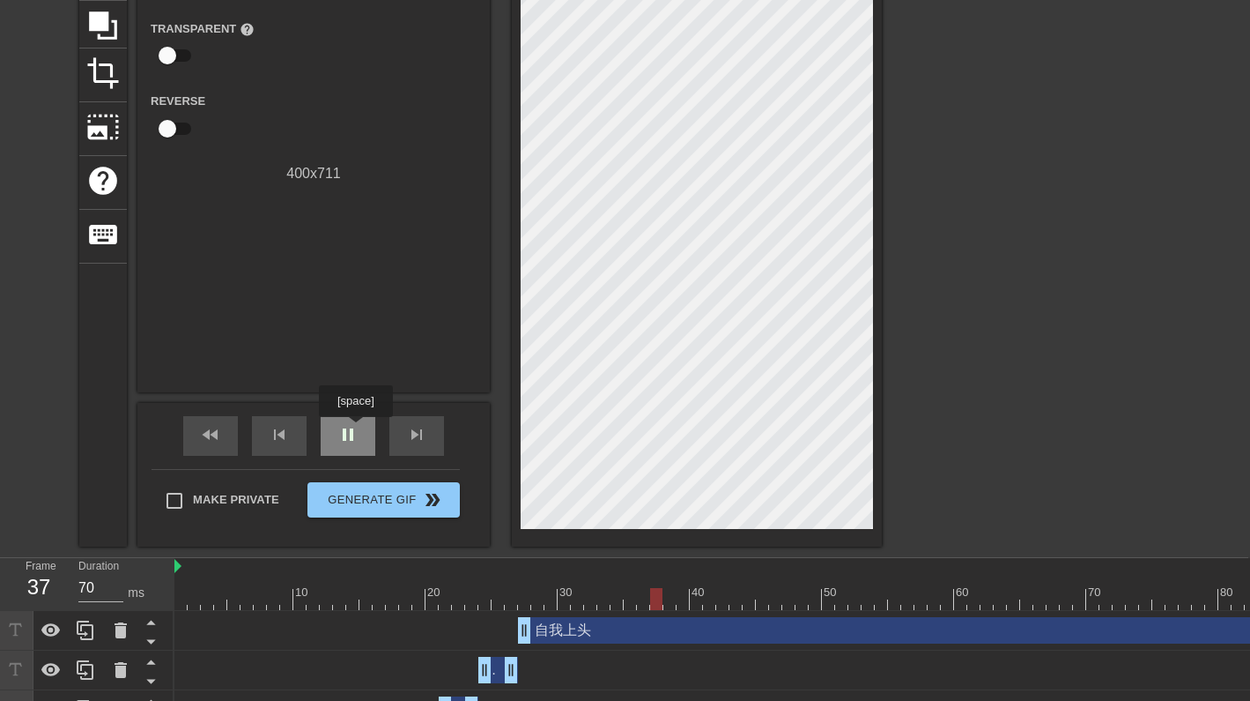
click at [358, 429] on span "pause" at bounding box center [348, 434] width 21 height 21
click at [198, 442] on div "fast_rewind" at bounding box center [210, 436] width 55 height 40
click at [345, 427] on span "play_arrow" at bounding box center [348, 434] width 21 height 21
click at [345, 427] on span "pause" at bounding box center [348, 434] width 21 height 21
click at [345, 427] on span "play_arrow" at bounding box center [348, 434] width 21 height 21
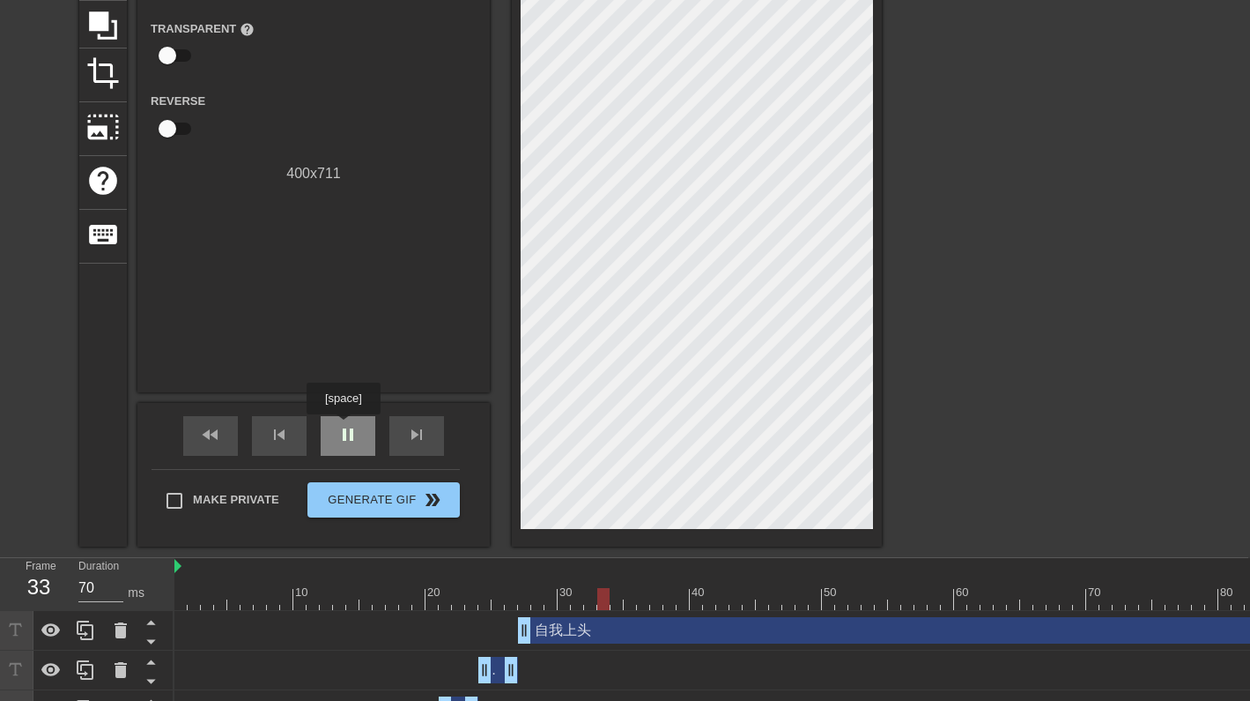
click at [345, 427] on span "pause" at bounding box center [348, 434] width 21 height 21
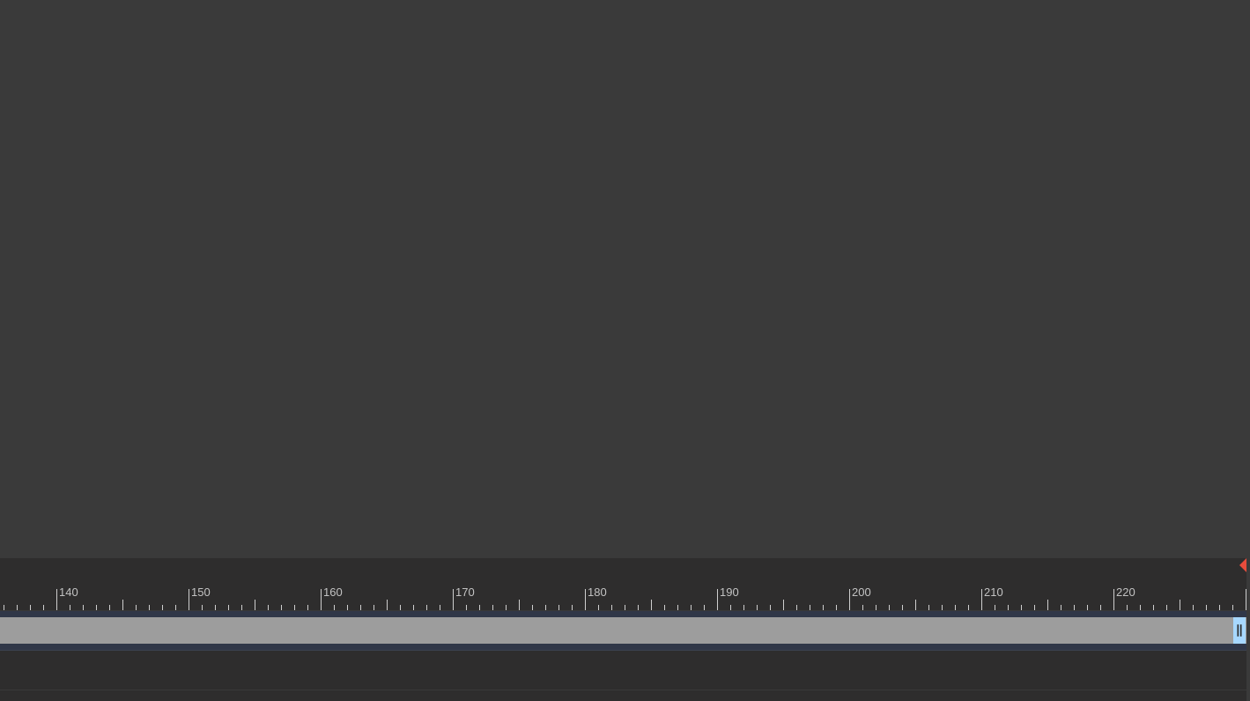
scroll to position [176, 1957]
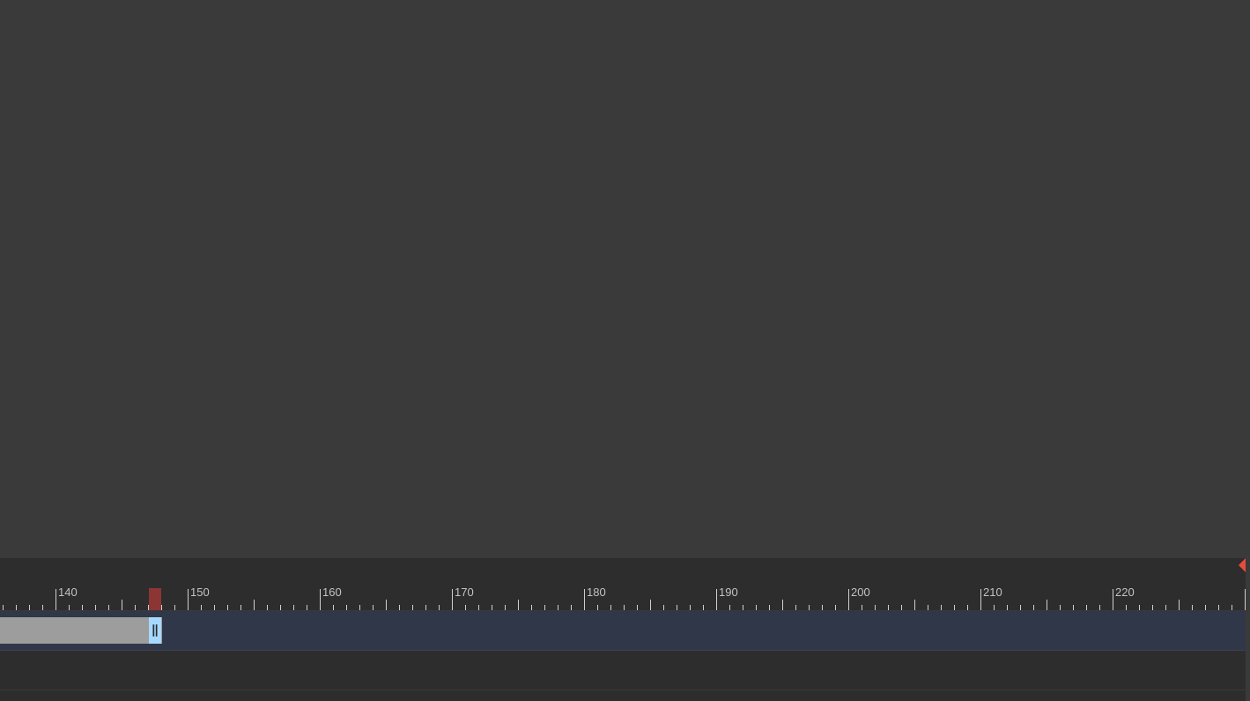
drag, startPoint x: 1240, startPoint y: 627, endPoint x: 90, endPoint y: 615, distance: 1150.1
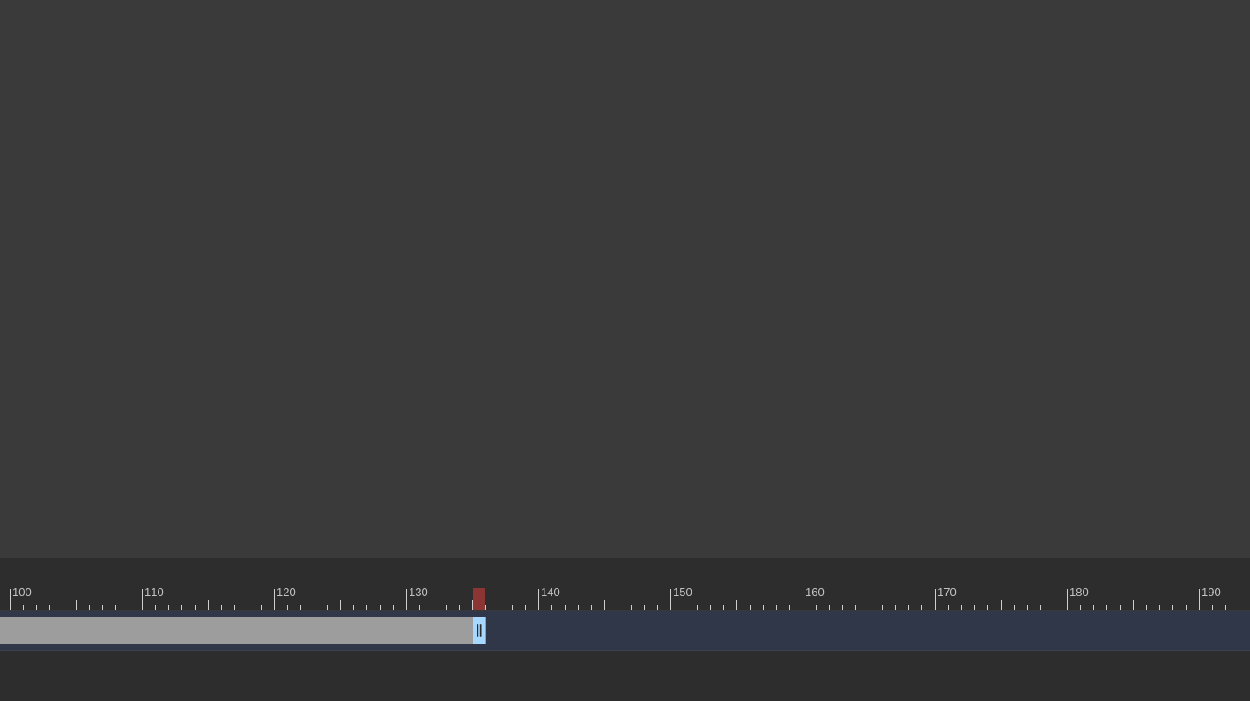
scroll to position [176, 1460]
drag, startPoint x: 102, startPoint y: 624, endPoint x: 16, endPoint y: 568, distance: 102.7
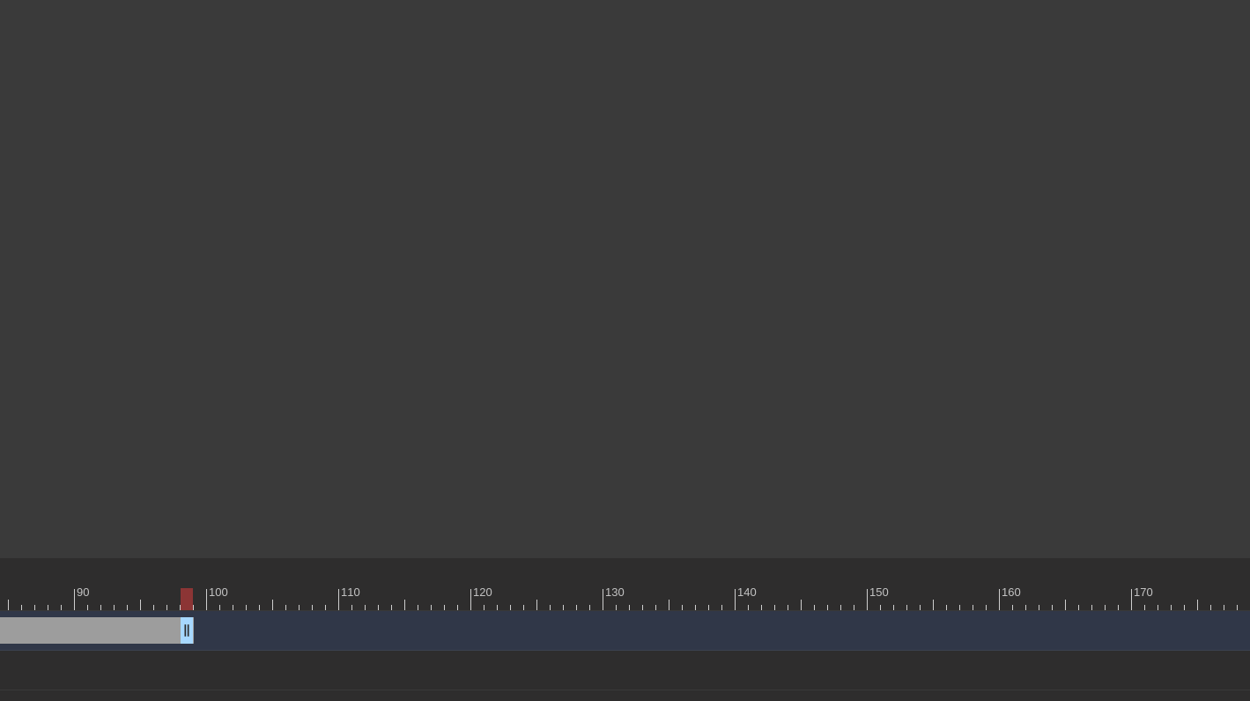
scroll to position [176, 1220]
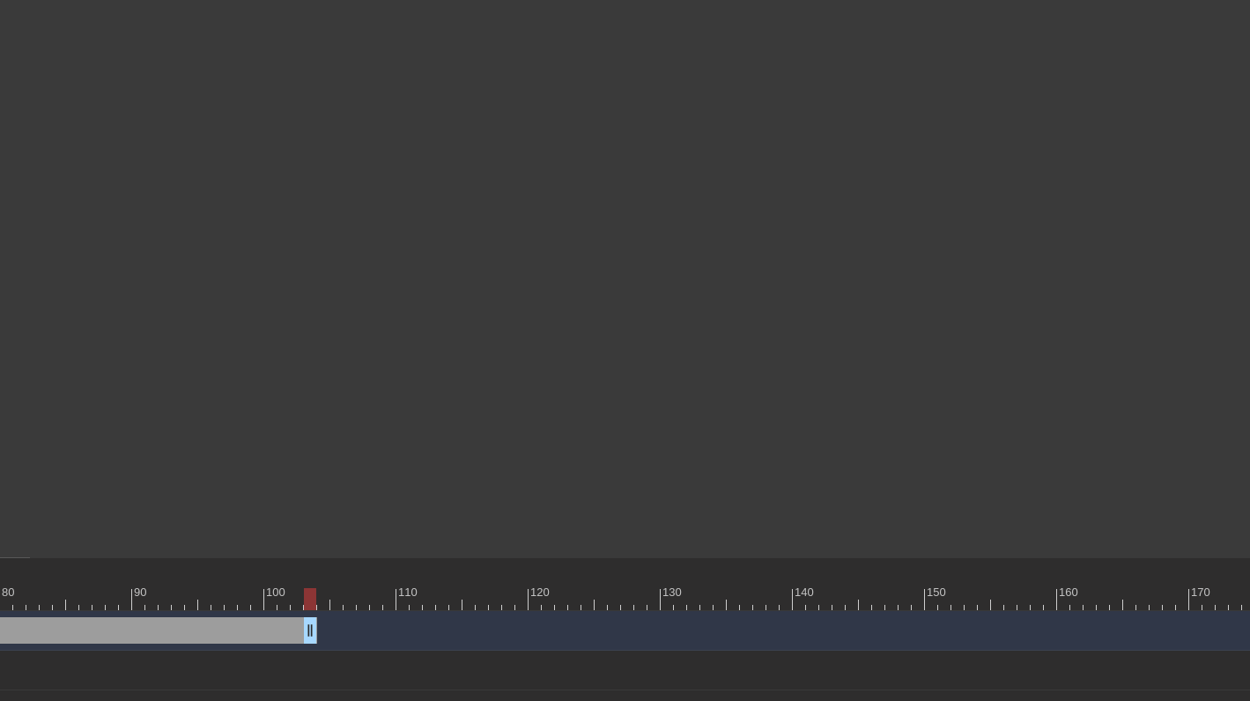
drag, startPoint x: 508, startPoint y: 640, endPoint x: 51, endPoint y: 599, distance: 458.3
drag, startPoint x: 296, startPoint y: 623, endPoint x: 0, endPoint y: 607, distance: 296.5
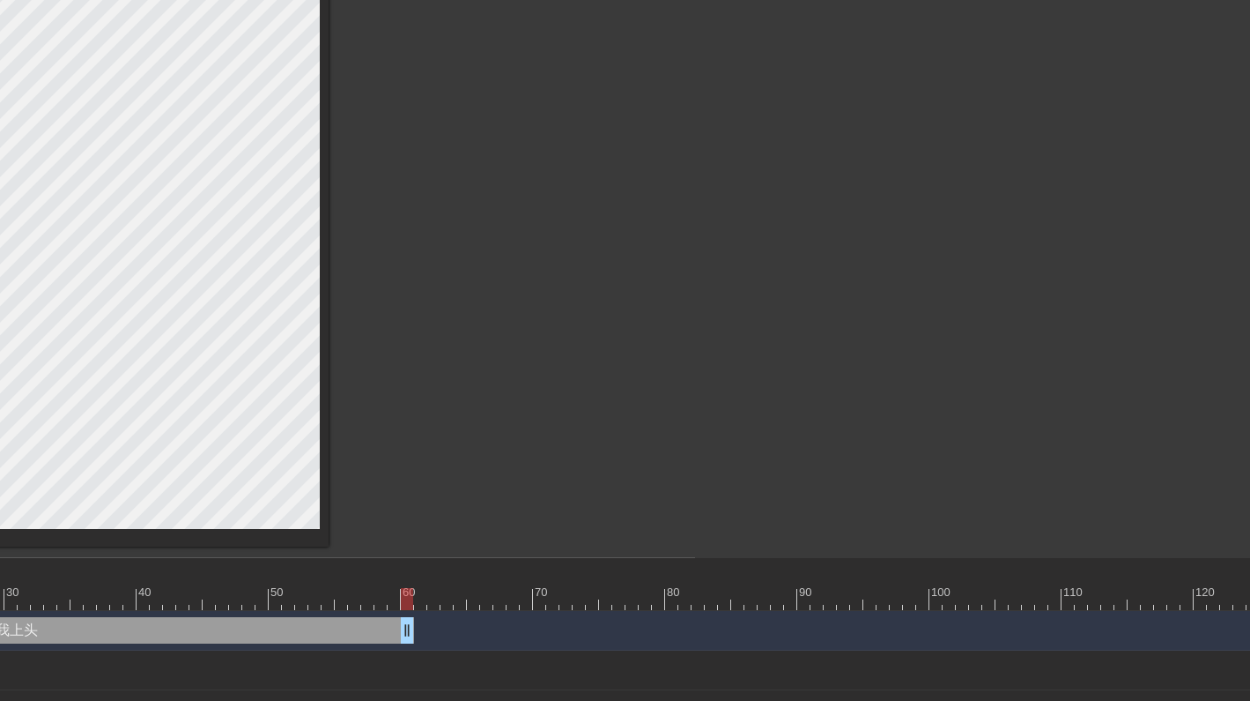
scroll to position [176, 539]
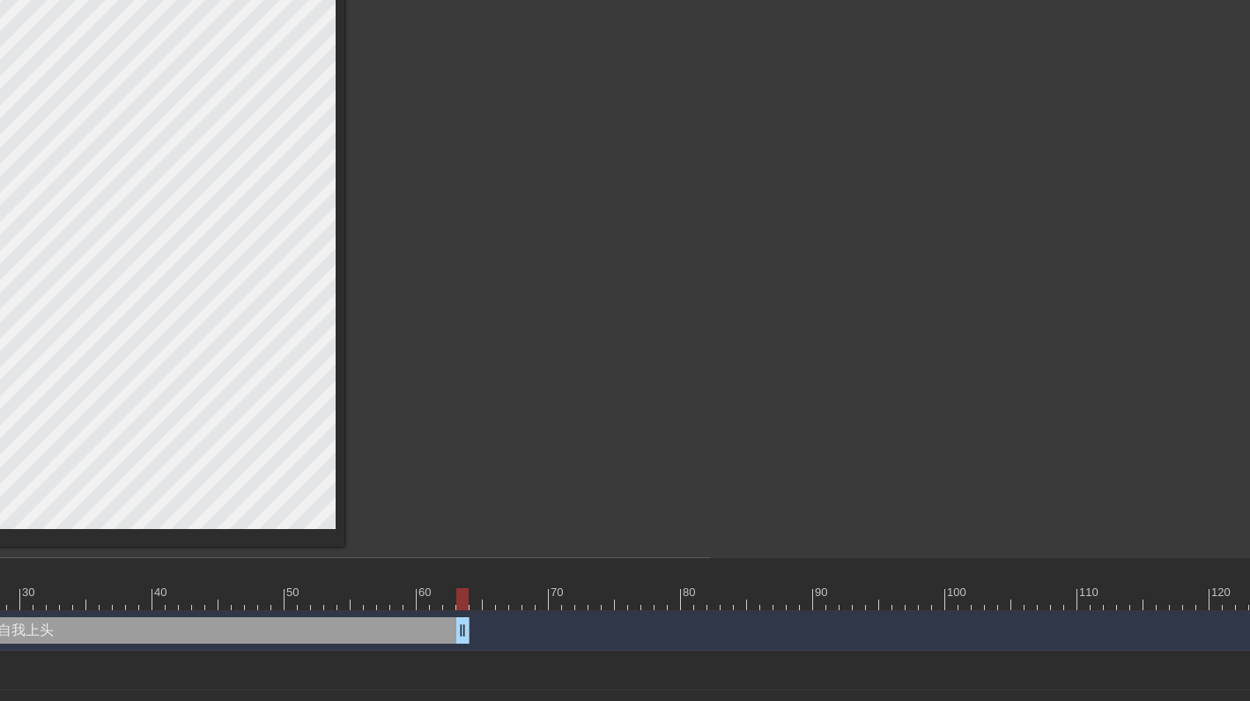
drag, startPoint x: 268, startPoint y: 635, endPoint x: 49, endPoint y: 578, distance: 225.9
click at [49, 578] on div "10 20 30 40 50 60 70 80 90 100 110 120 130 140 150 160" at bounding box center [174, 703] width 1074 height 291
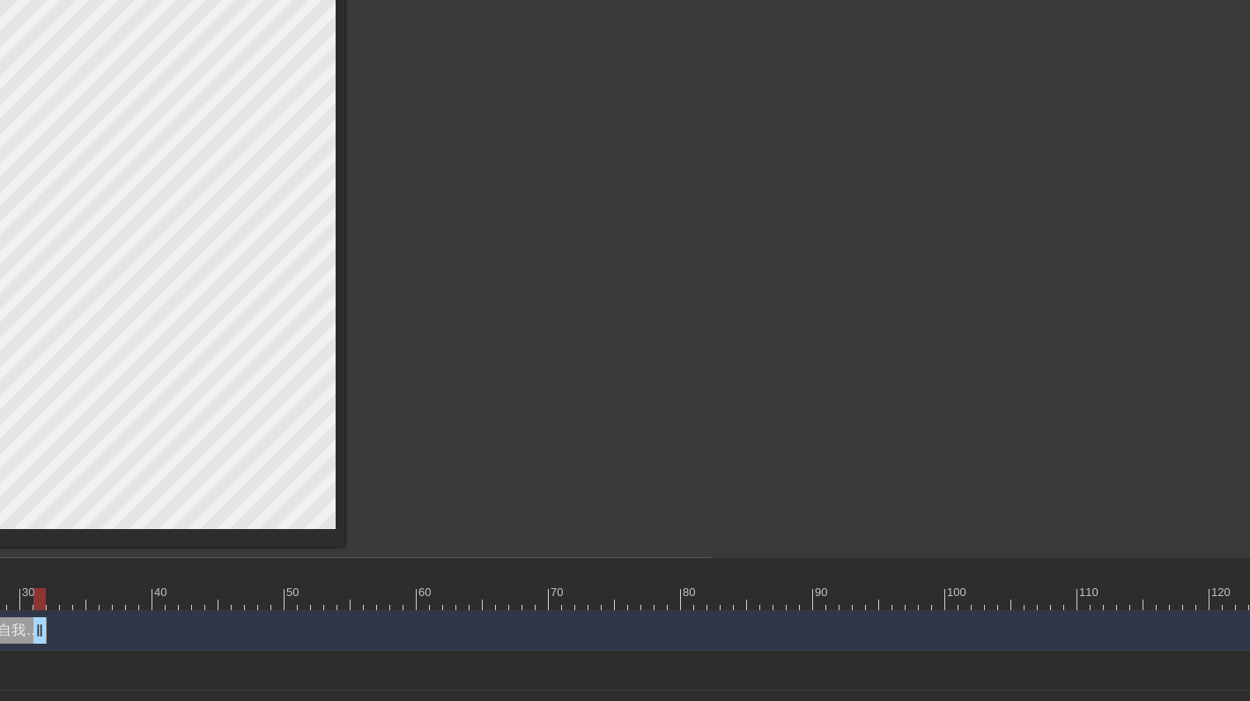
drag, startPoint x: 463, startPoint y: 634, endPoint x: 38, endPoint y: 627, distance: 424.8
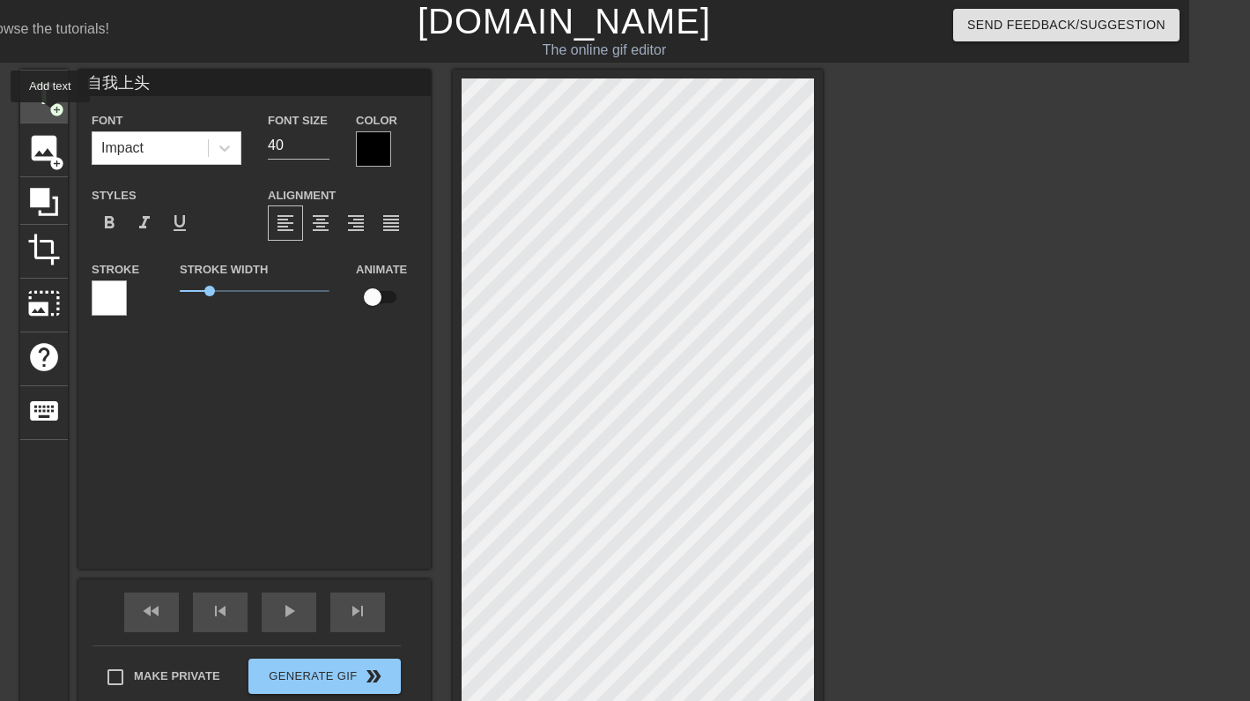
scroll to position [0, 61]
click at [47, 100] on span "title" at bounding box center [43, 94] width 33 height 33
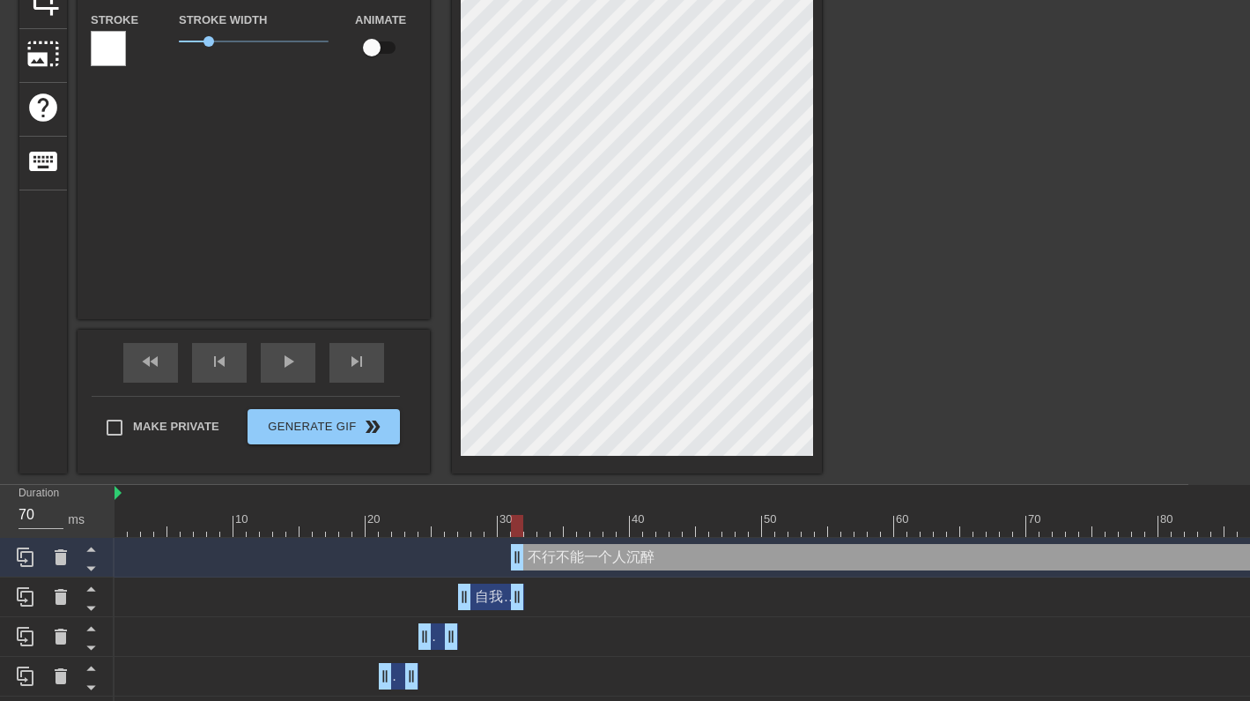
scroll to position [0, 6]
drag, startPoint x: 519, startPoint y: 555, endPoint x: 530, endPoint y: 556, distance: 11.5
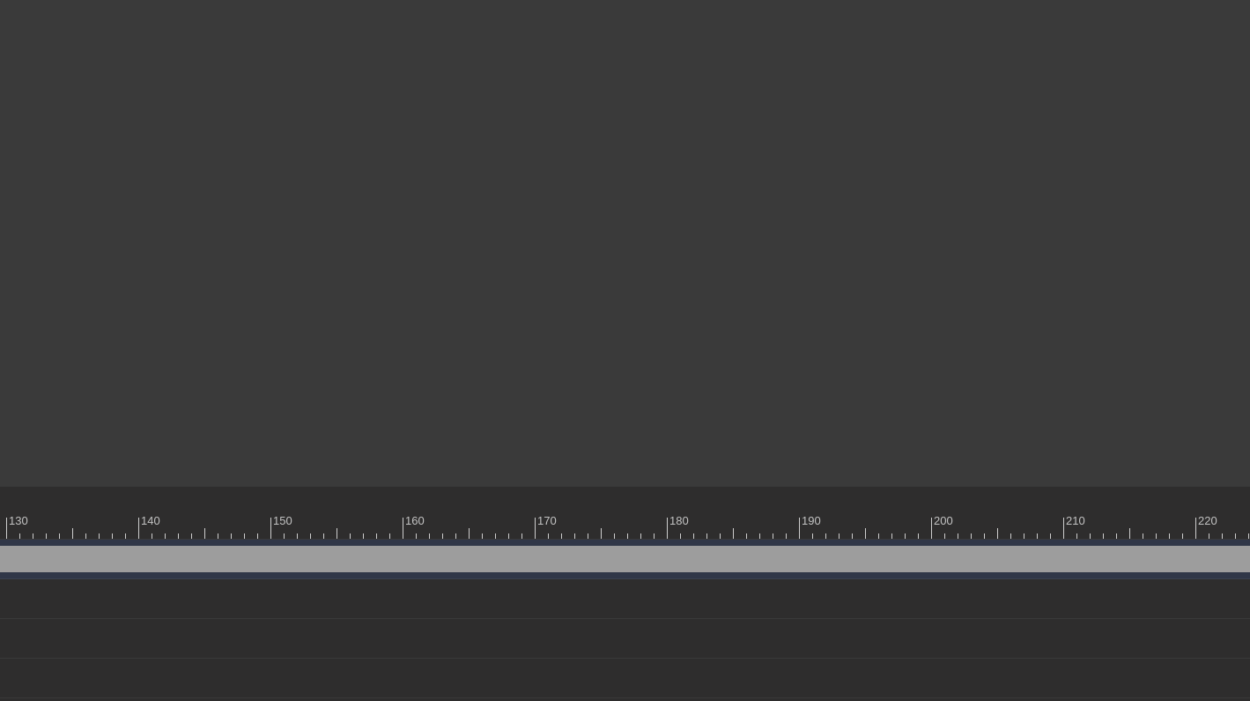
scroll to position [248, 1957]
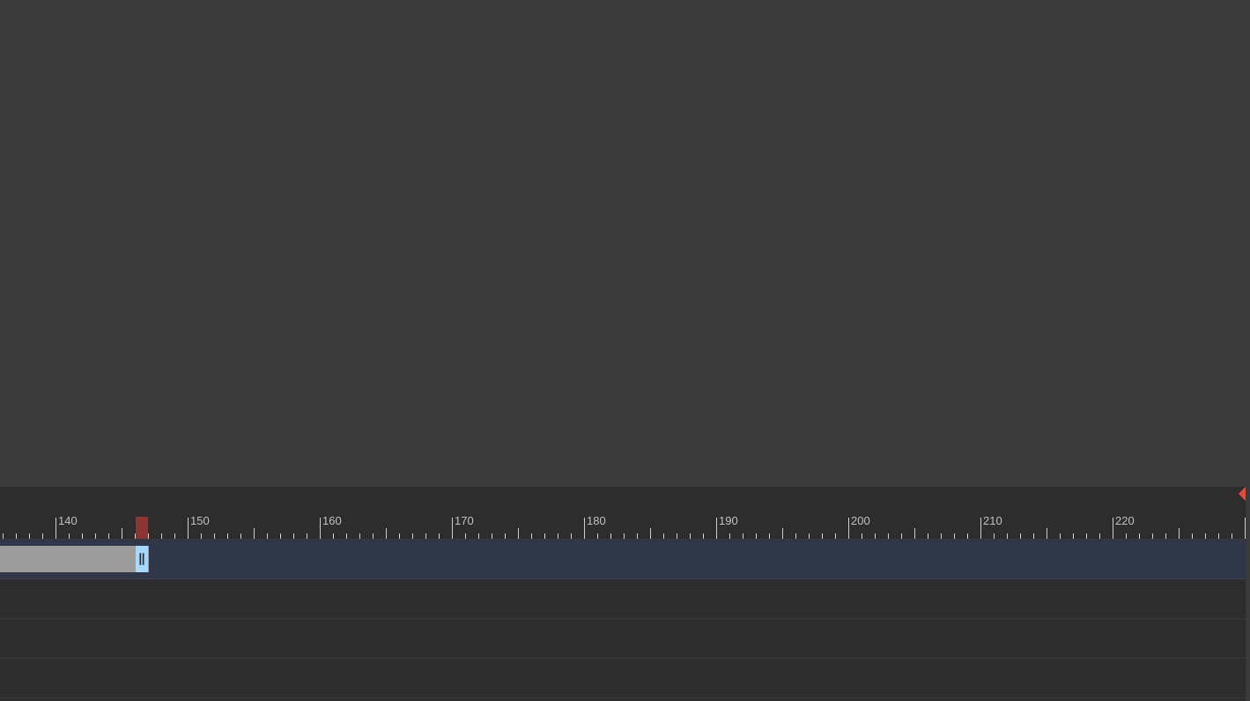
drag, startPoint x: 1234, startPoint y: 552, endPoint x: 25, endPoint y: 540, distance: 1209.1
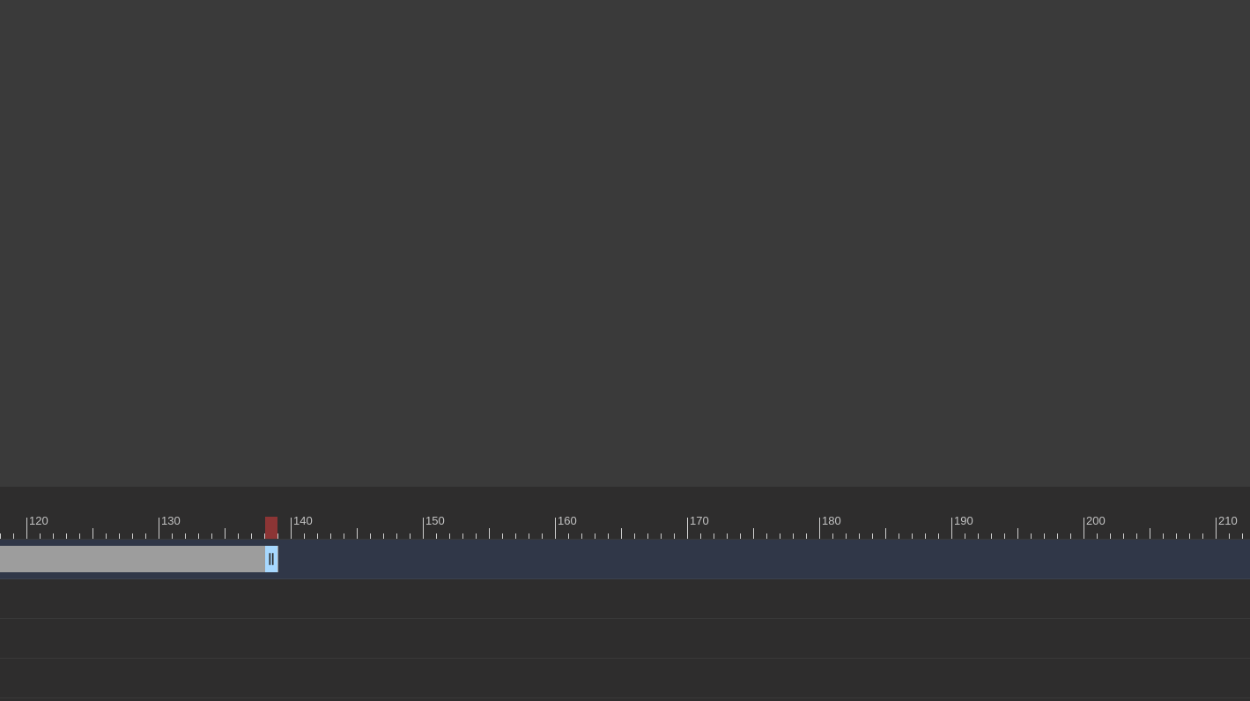
scroll to position [248, 1702]
drag, startPoint x: 288, startPoint y: 565, endPoint x: 0, endPoint y: 544, distance: 288.9
click at [0, 544] on div "不行不能一个人沉醉 drag_handle drag_handle" at bounding box center [220, 559] width 3027 height 40
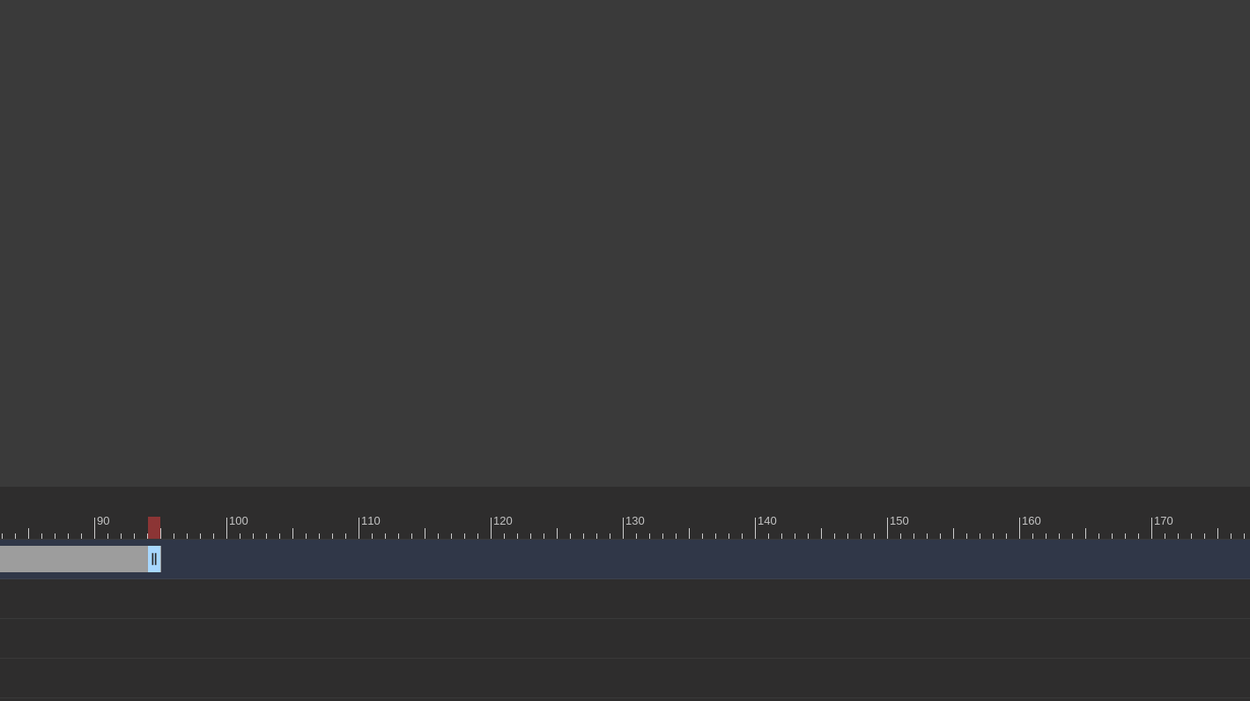
scroll to position [248, 1196]
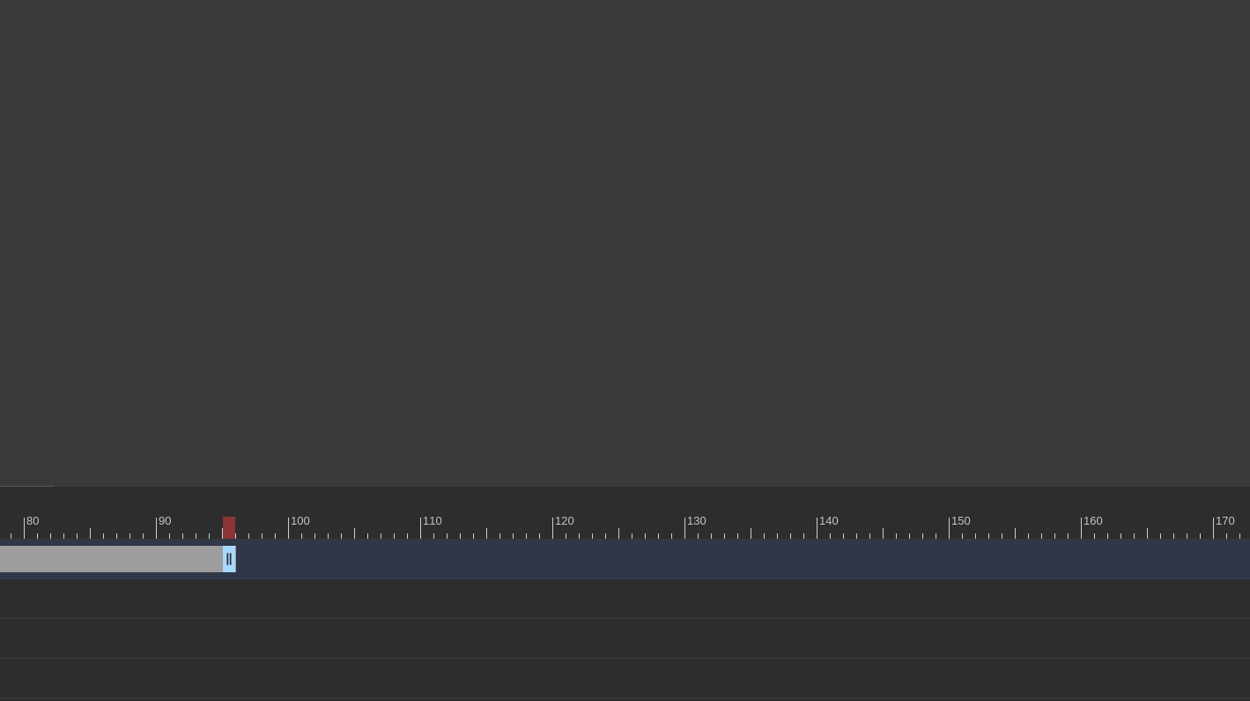
drag, startPoint x: 286, startPoint y: 560, endPoint x: 11, endPoint y: 550, distance: 275.1
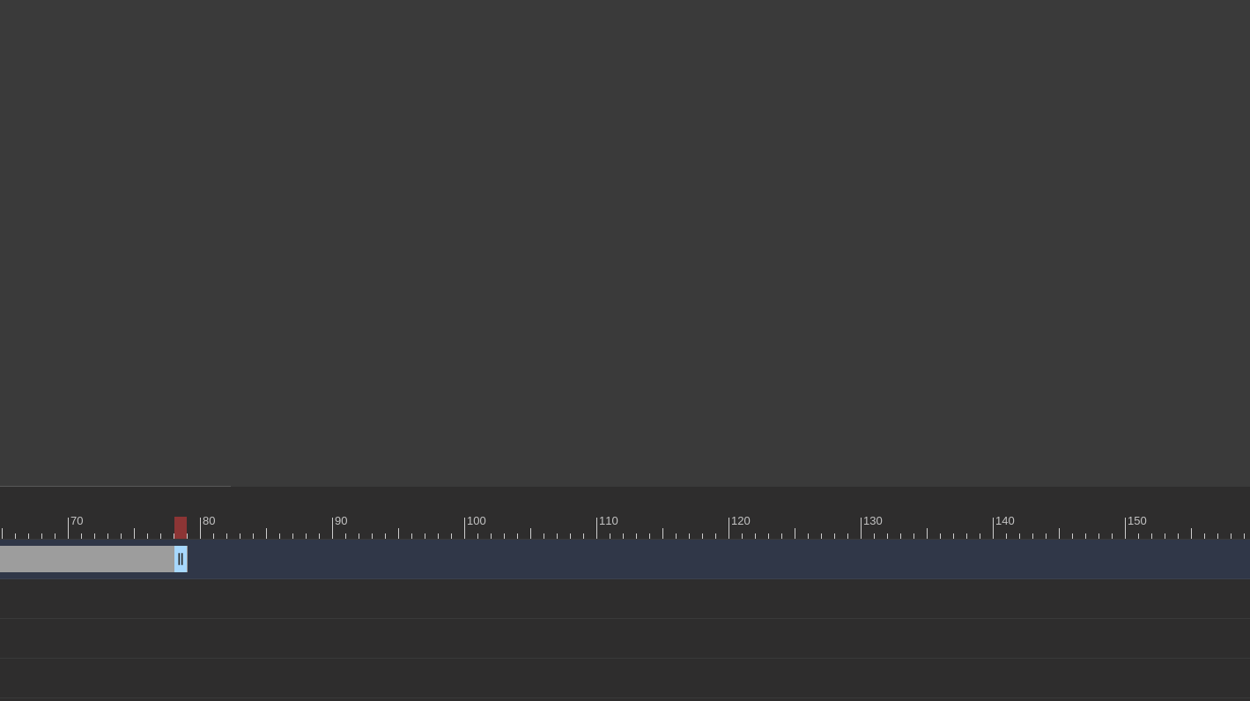
scroll to position [248, 1005]
drag, startPoint x: 229, startPoint y: 569, endPoint x: 24, endPoint y: 538, distance: 207.8
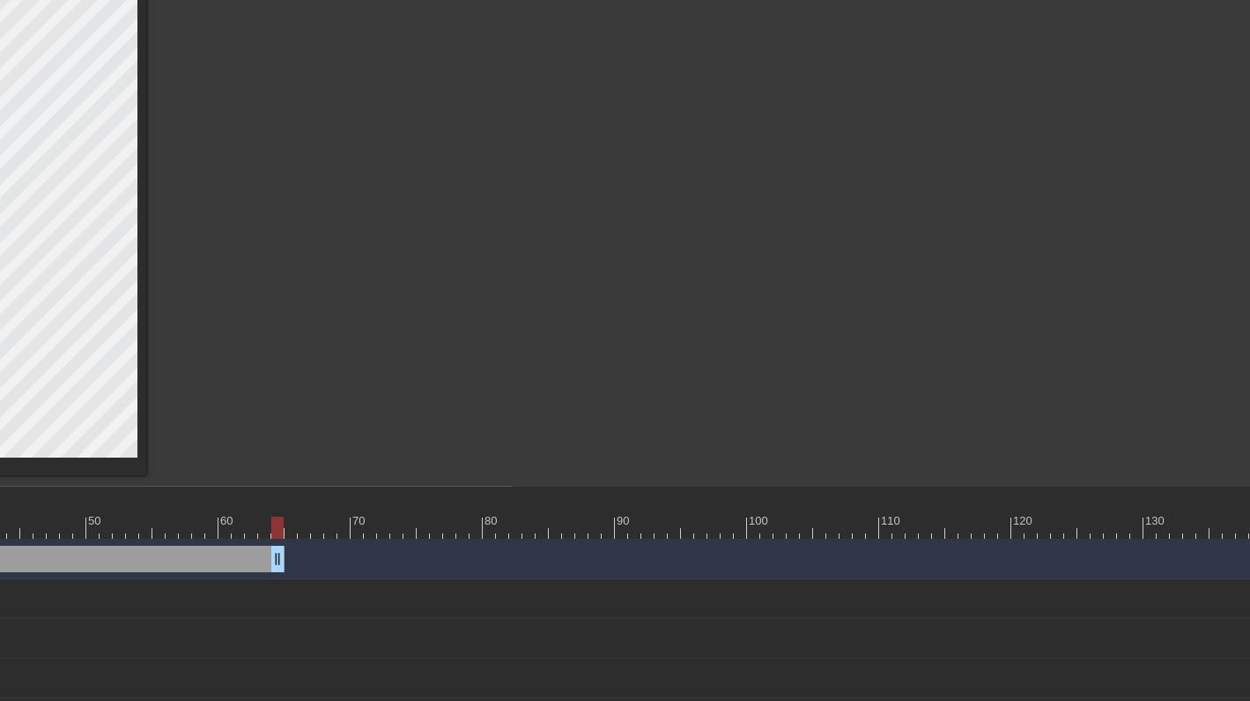
drag, startPoint x: 217, startPoint y: 568, endPoint x: 0, endPoint y: 545, distance: 218.0
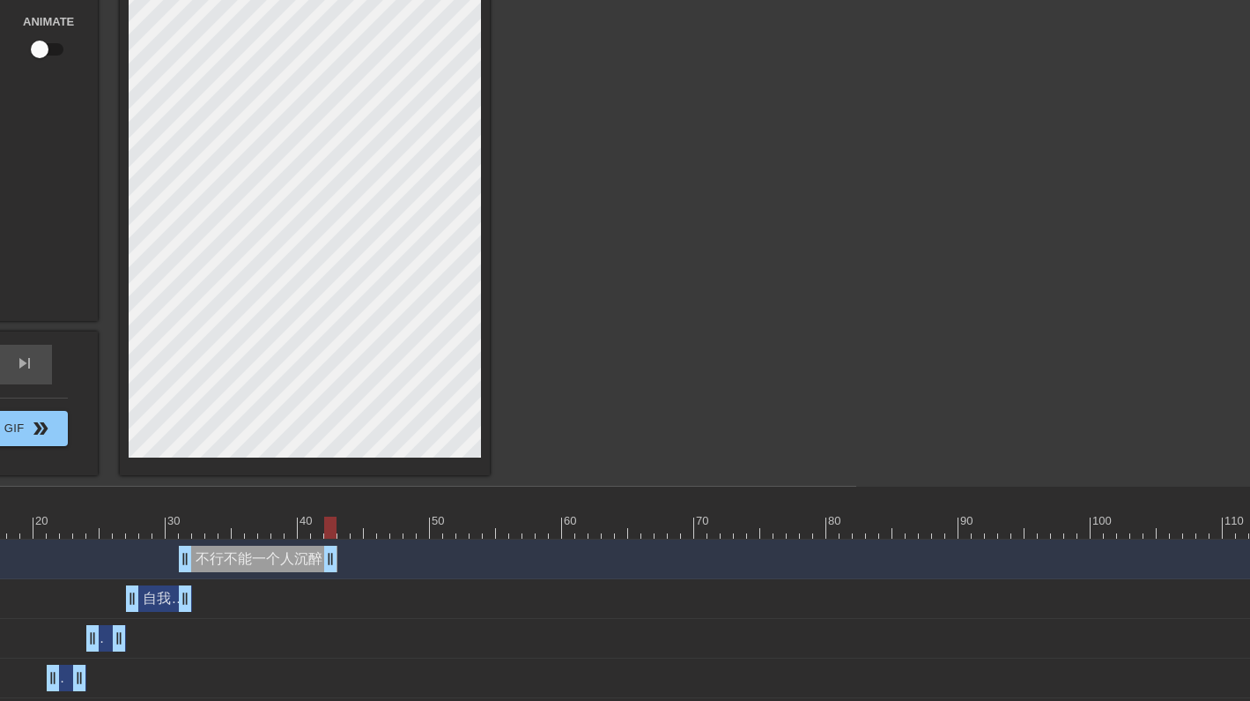
drag, startPoint x: 293, startPoint y: 555, endPoint x: 0, endPoint y: 553, distance: 293.5
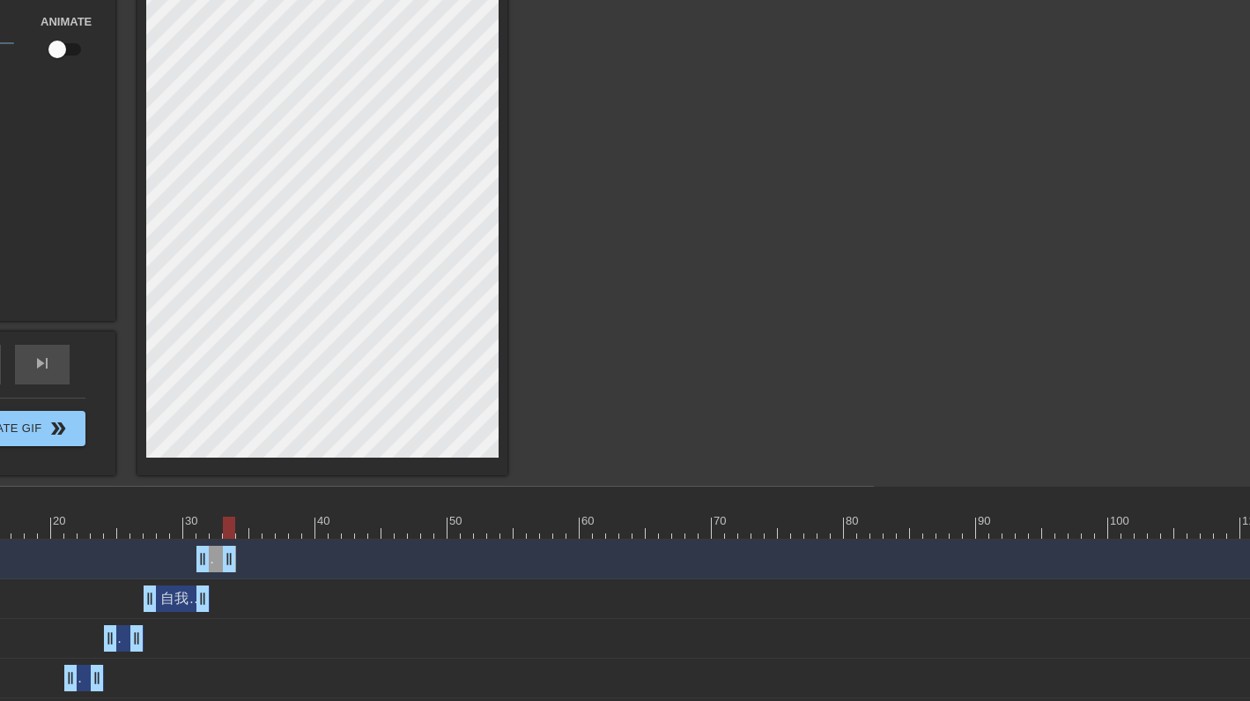
drag, startPoint x: 348, startPoint y: 559, endPoint x: 226, endPoint y: 541, distance: 123.8
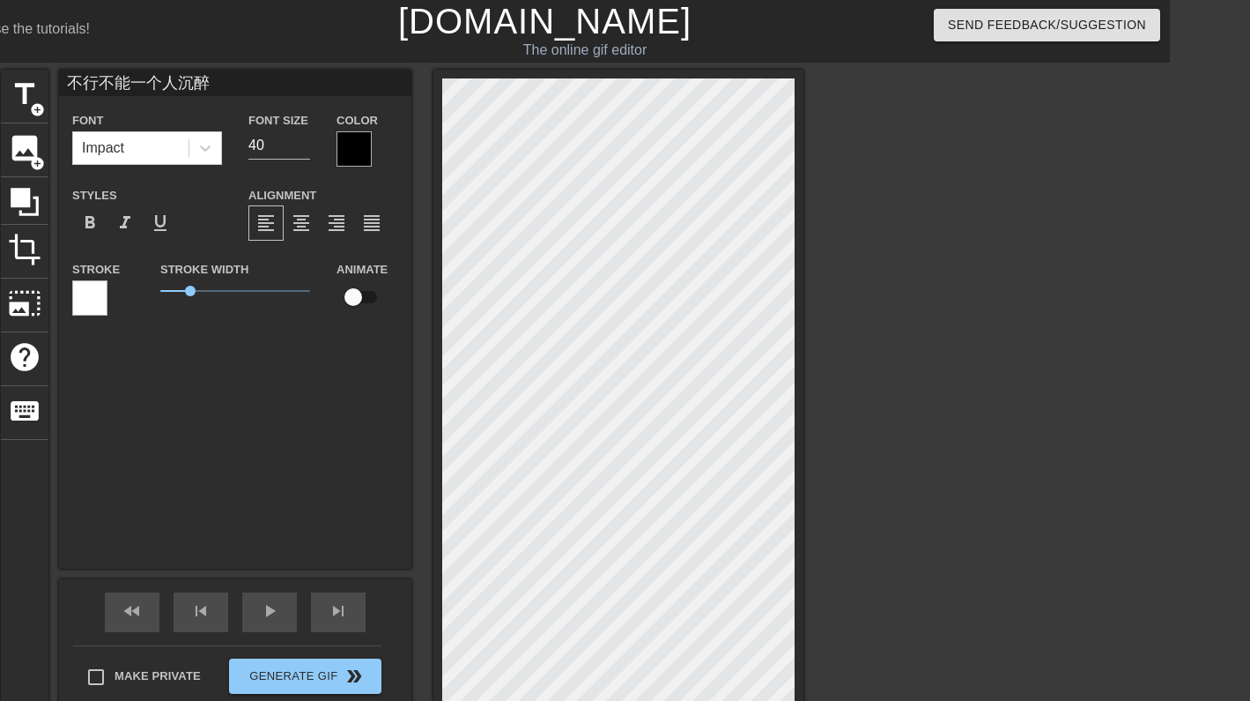
scroll to position [0, 73]
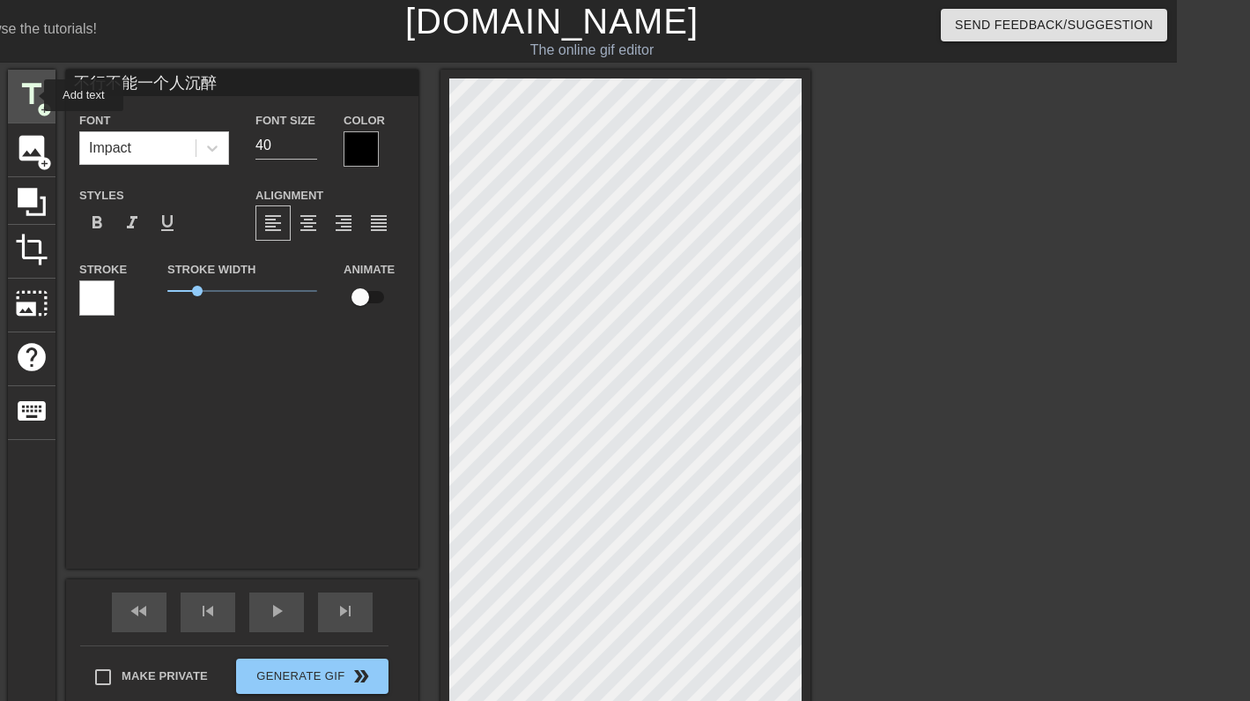
click at [33, 95] on span "title" at bounding box center [31, 94] width 33 height 33
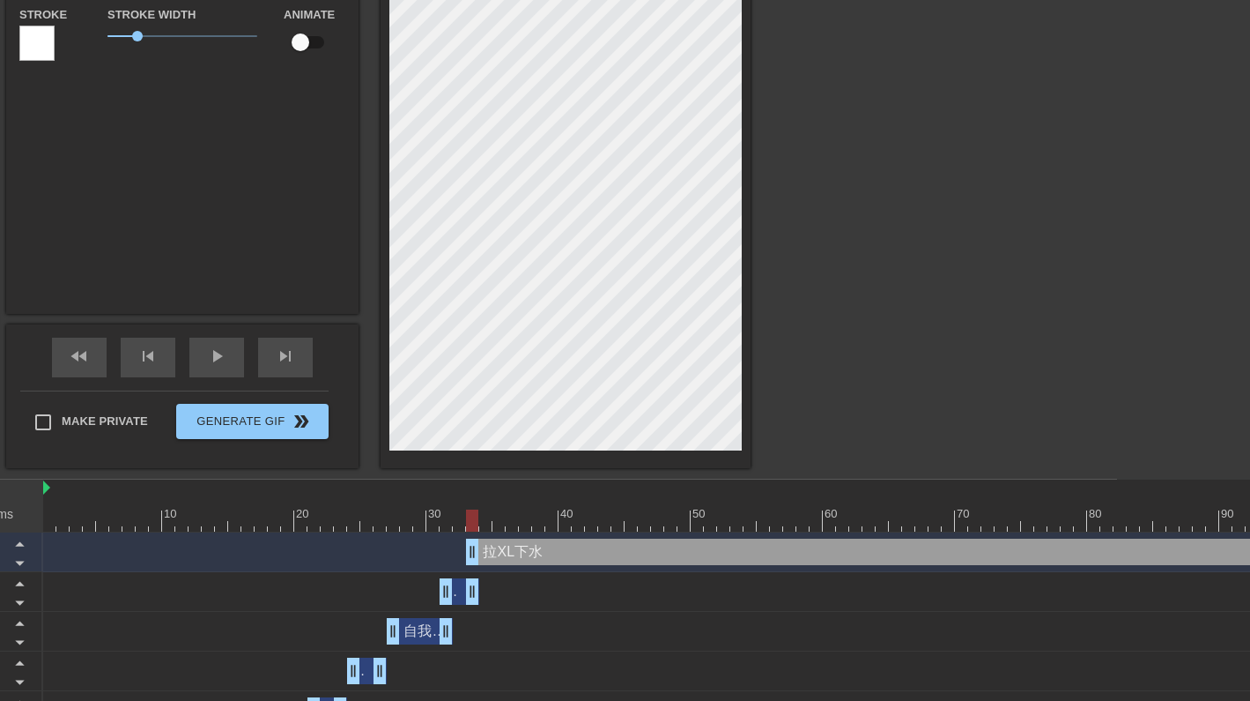
scroll to position [254, 133]
click at [230, 359] on div "play_arrow" at bounding box center [216, 358] width 55 height 40
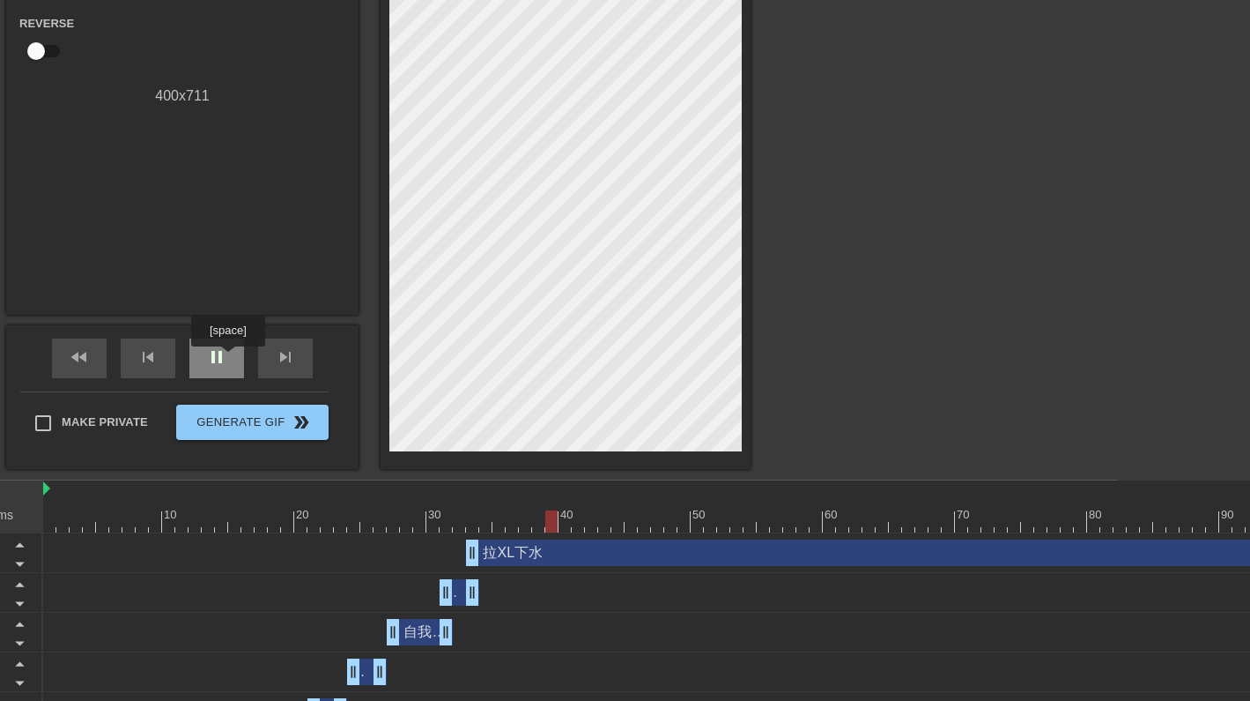
click at [230, 359] on div "pause" at bounding box center [216, 358] width 55 height 40
drag, startPoint x: 471, startPoint y: 548, endPoint x: 480, endPoint y: 547, distance: 9.7
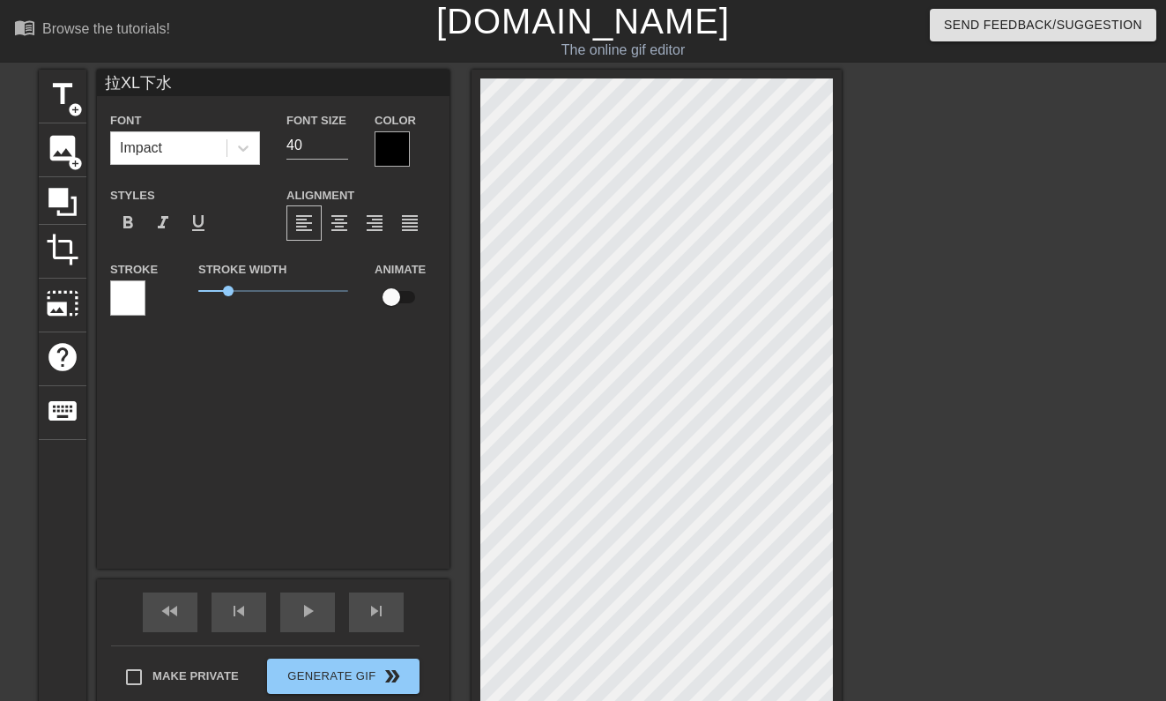
scroll to position [3, 0]
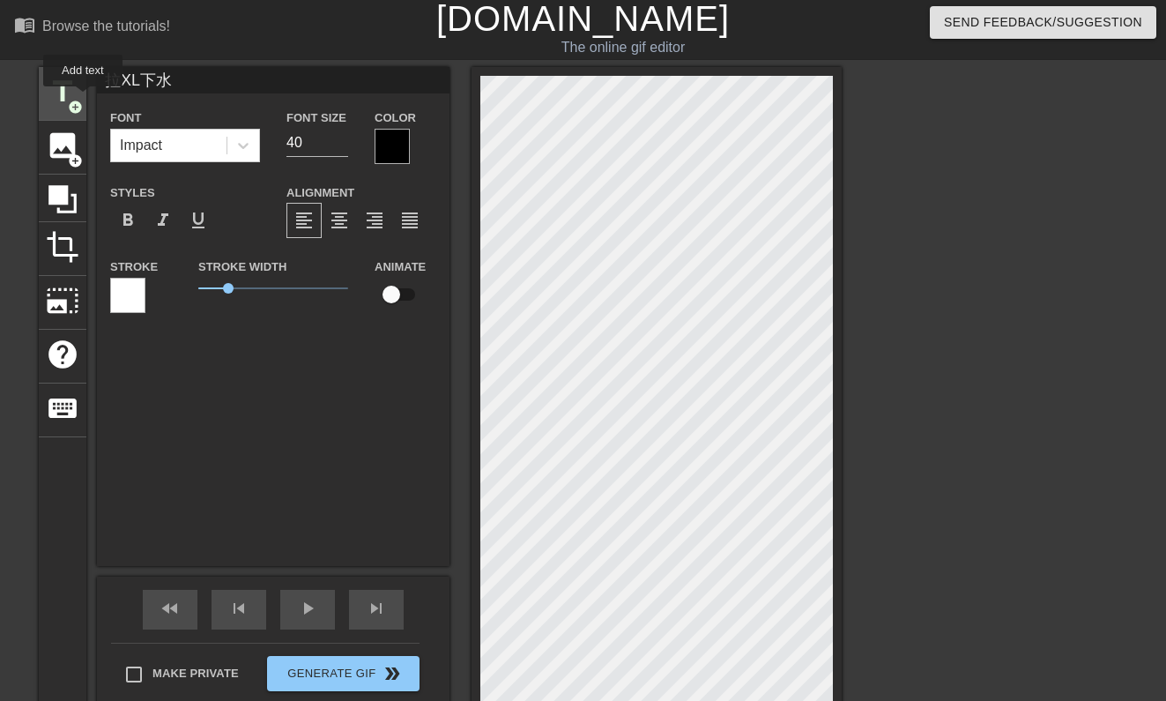
click at [84, 99] on div "title add_circle" at bounding box center [63, 94] width 48 height 54
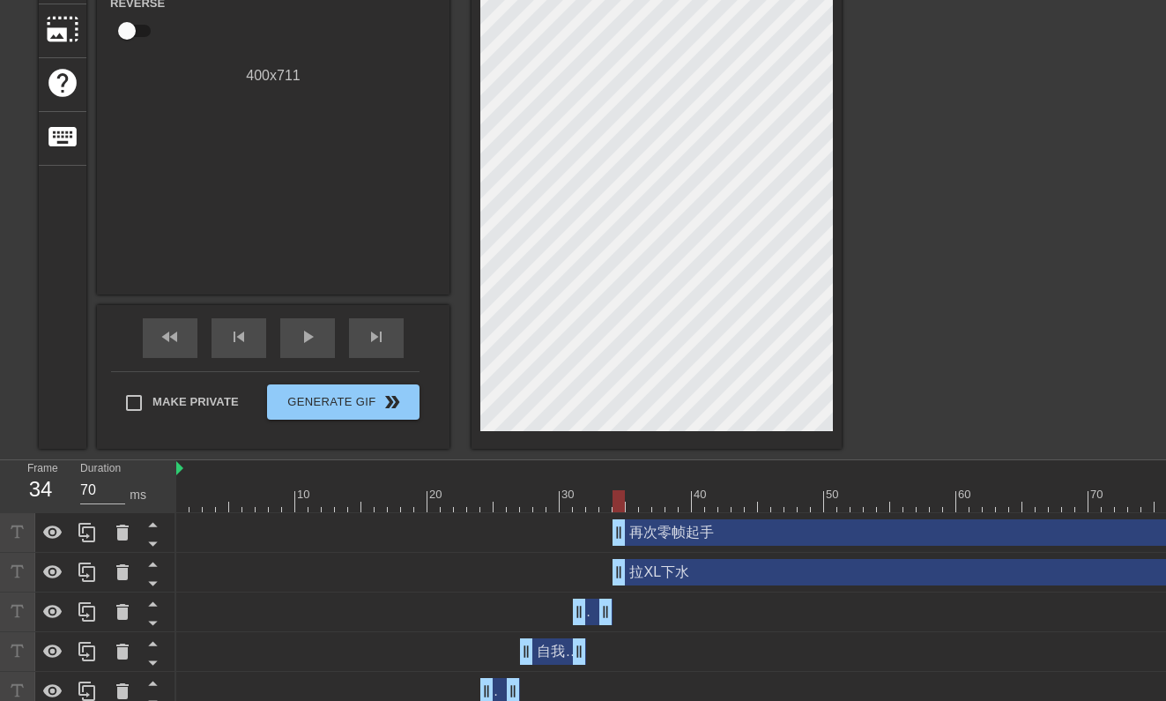
scroll to position [442, 0]
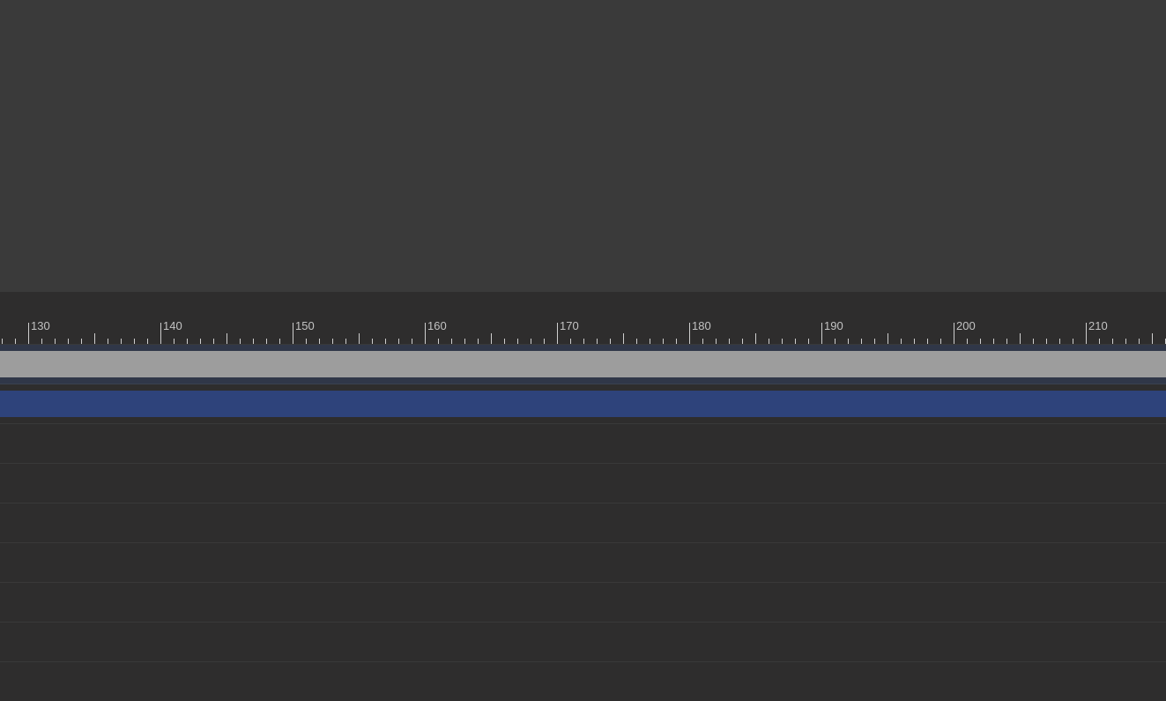
scroll to position [442, 2042]
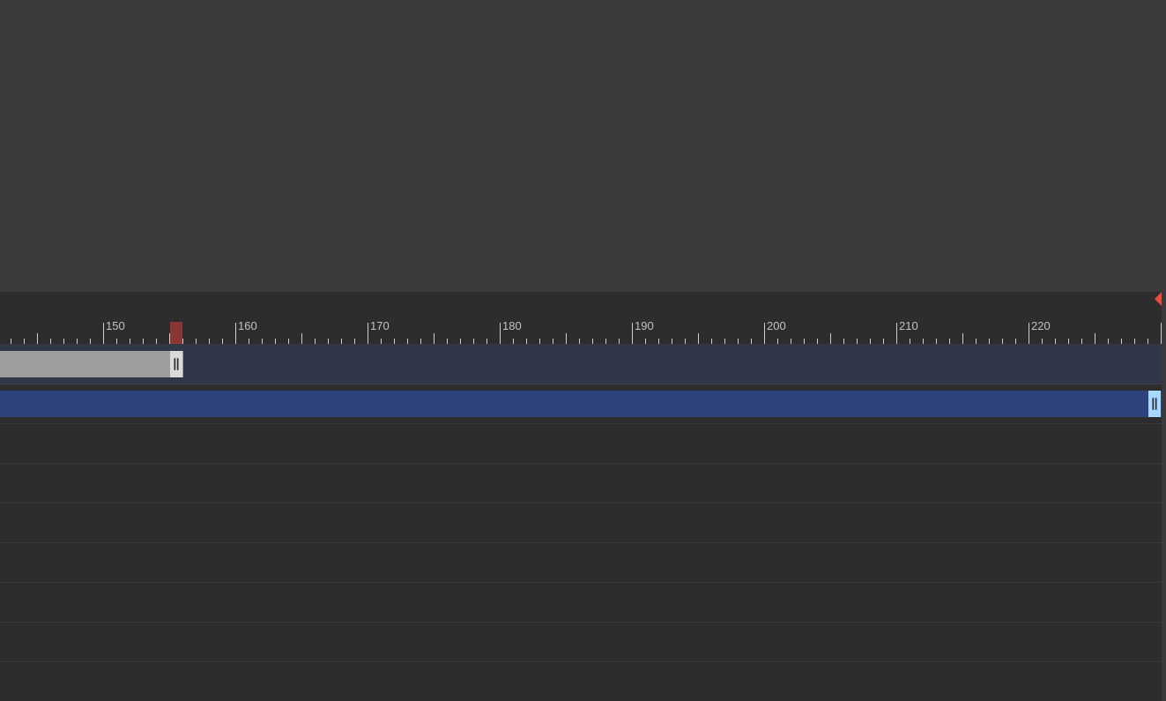
drag, startPoint x: 1151, startPoint y: 367, endPoint x: 169, endPoint y: 361, distance: 981.7
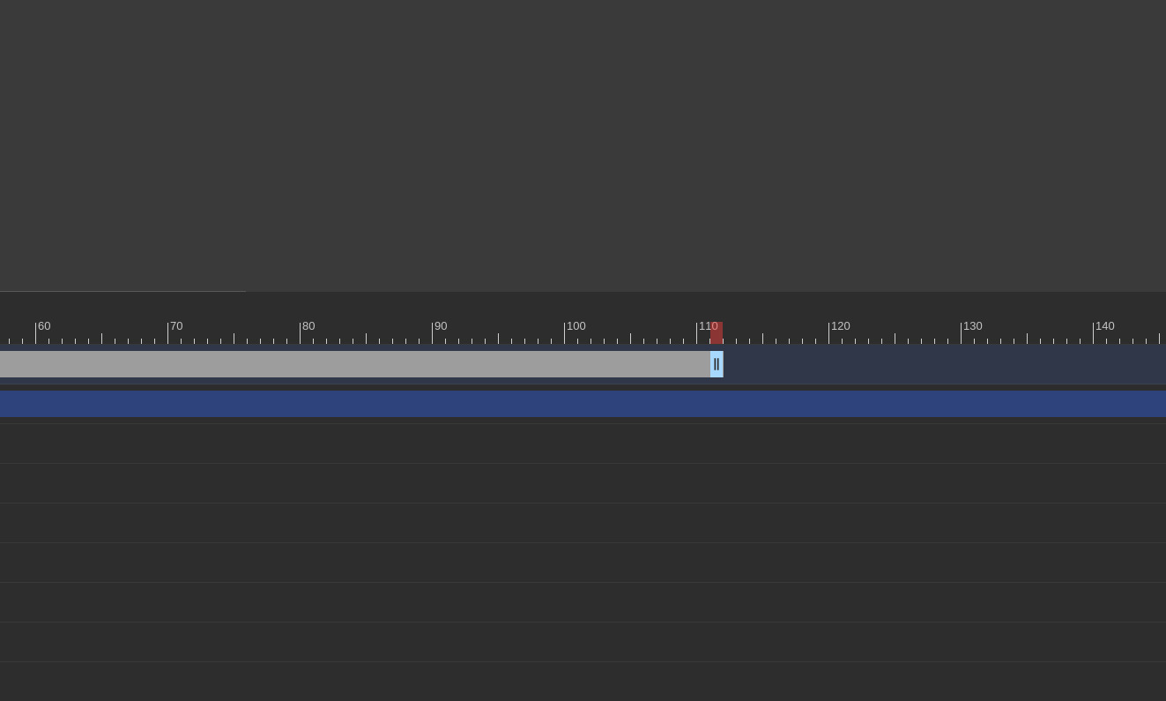
scroll to position [442, 652]
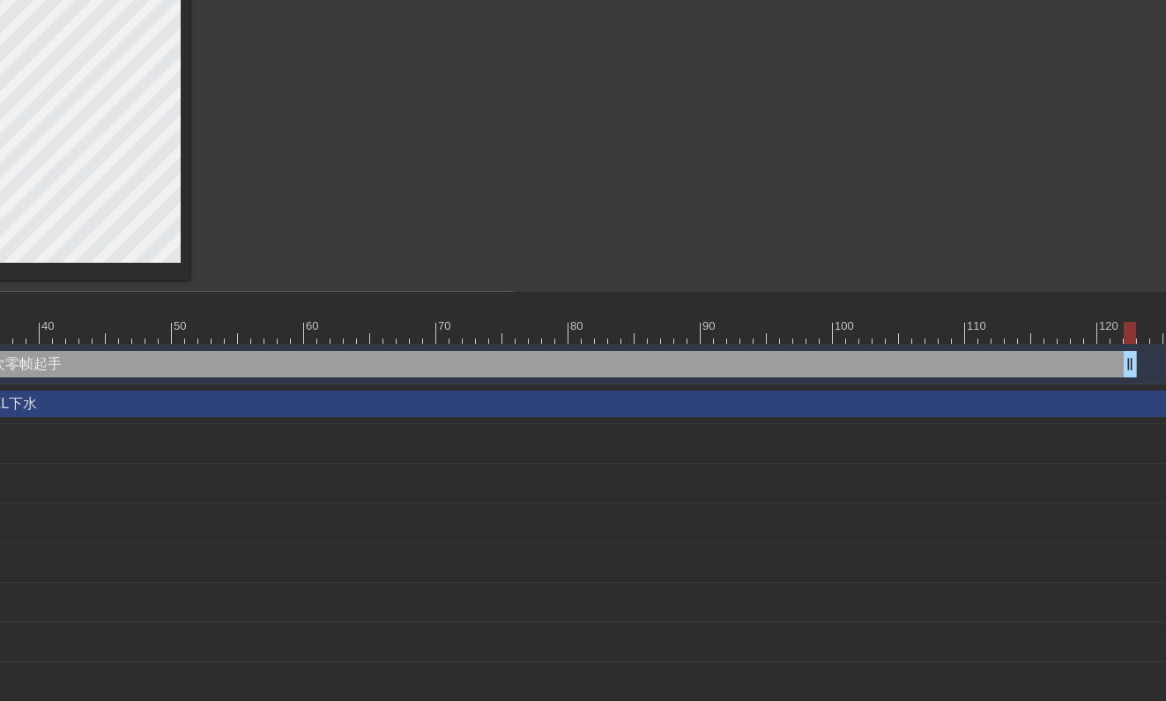
drag, startPoint x: 493, startPoint y: 362, endPoint x: 55, endPoint y: 353, distance: 438.1
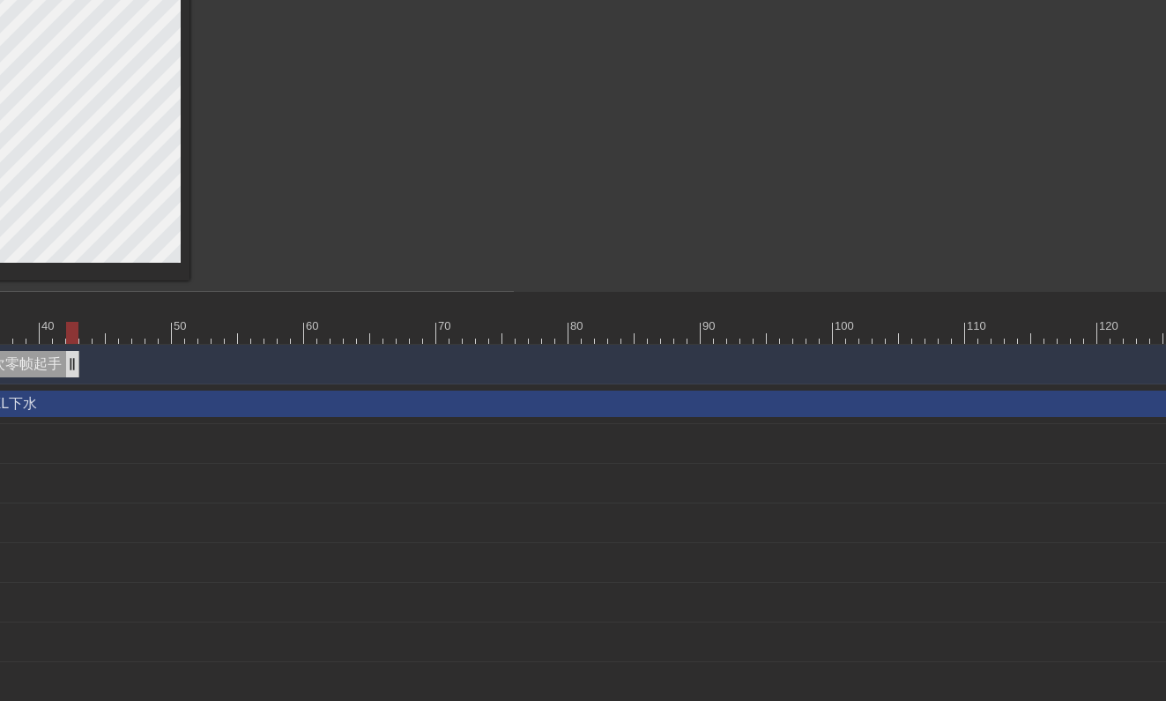
drag, startPoint x: 1125, startPoint y: 359, endPoint x: 57, endPoint y: 375, distance: 1068.2
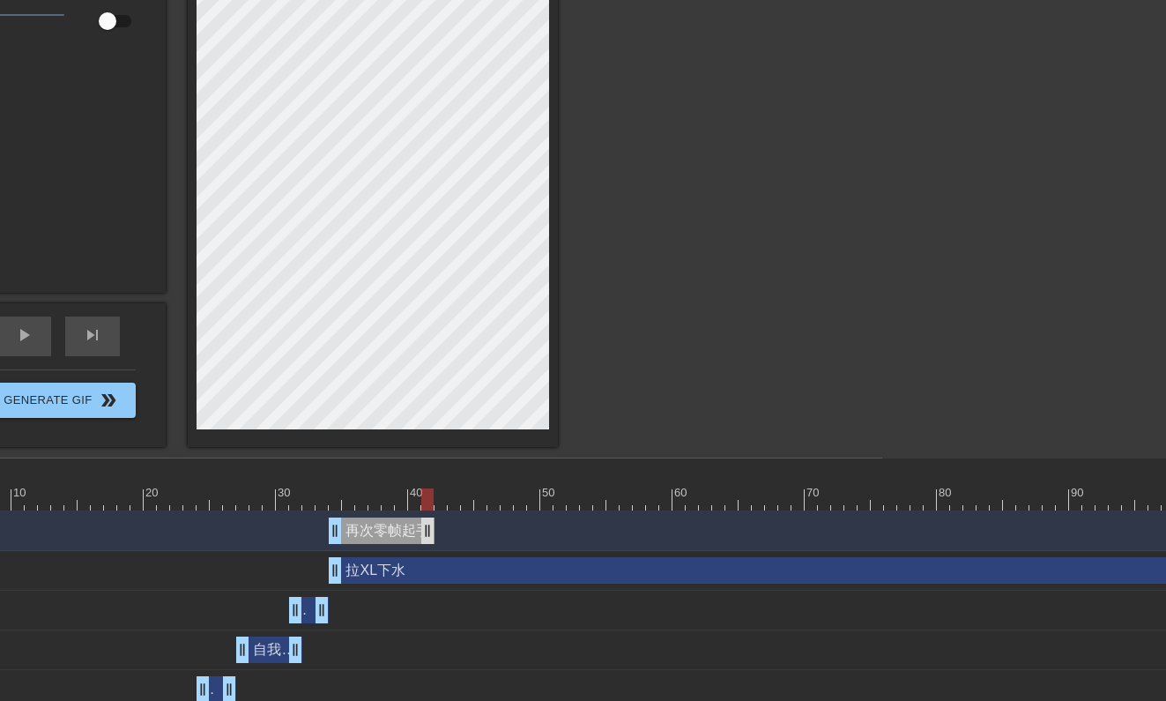
scroll to position [254, 284]
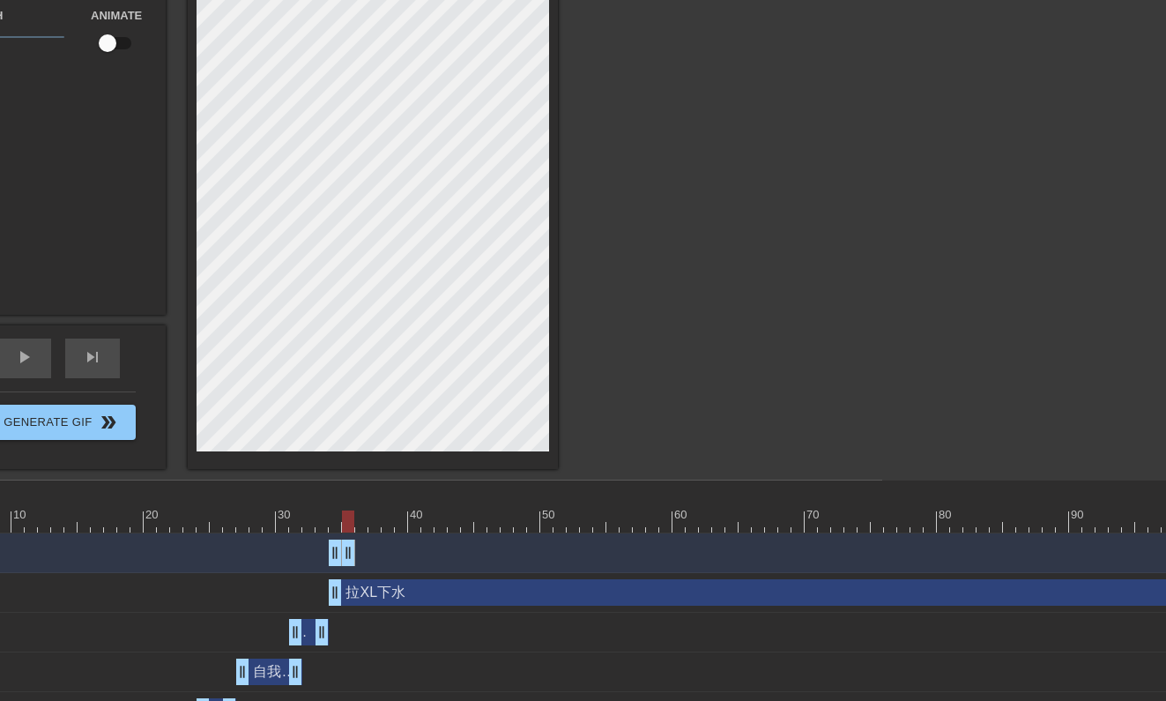
drag, startPoint x: 424, startPoint y: 558, endPoint x: 342, endPoint y: 556, distance: 82.0
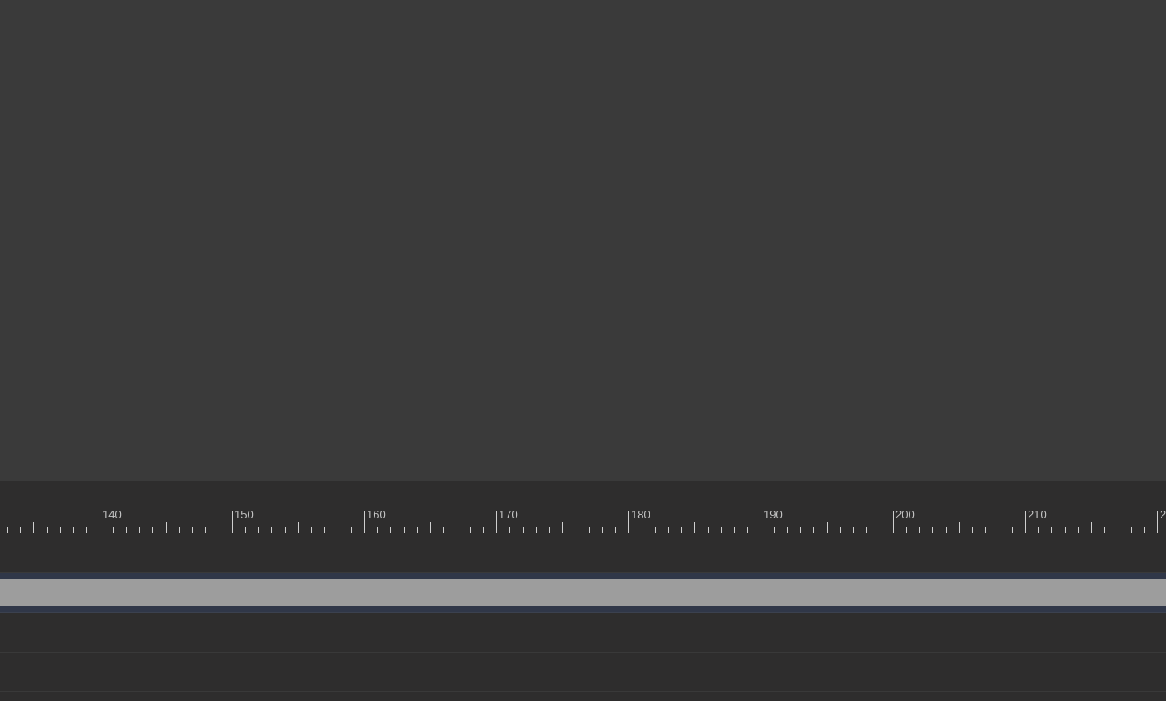
scroll to position [254, 2042]
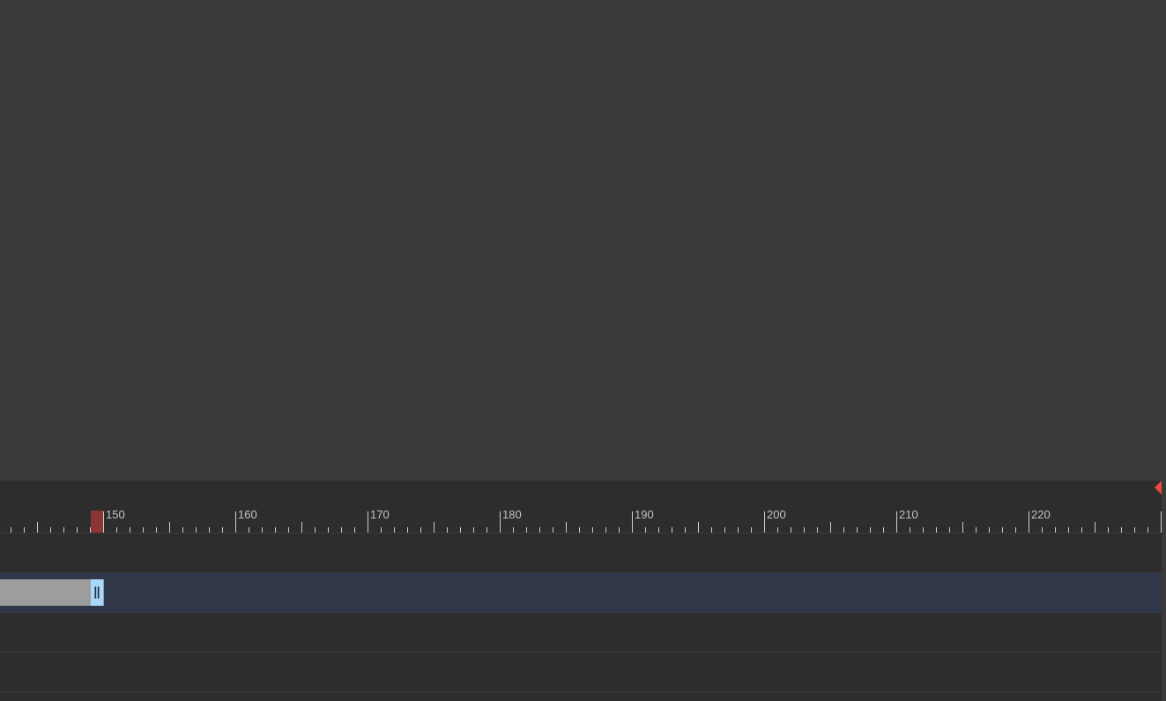
drag, startPoint x: 1155, startPoint y: 589, endPoint x: 84, endPoint y: 619, distance: 1072.0
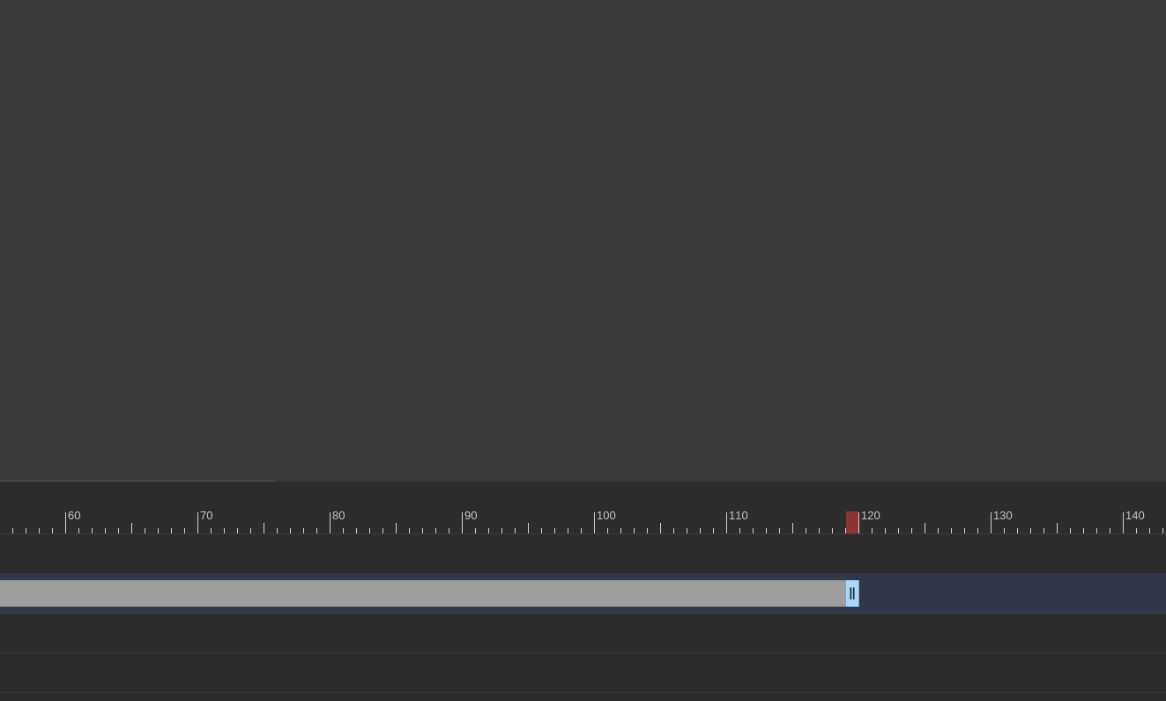
scroll to position [253, 695]
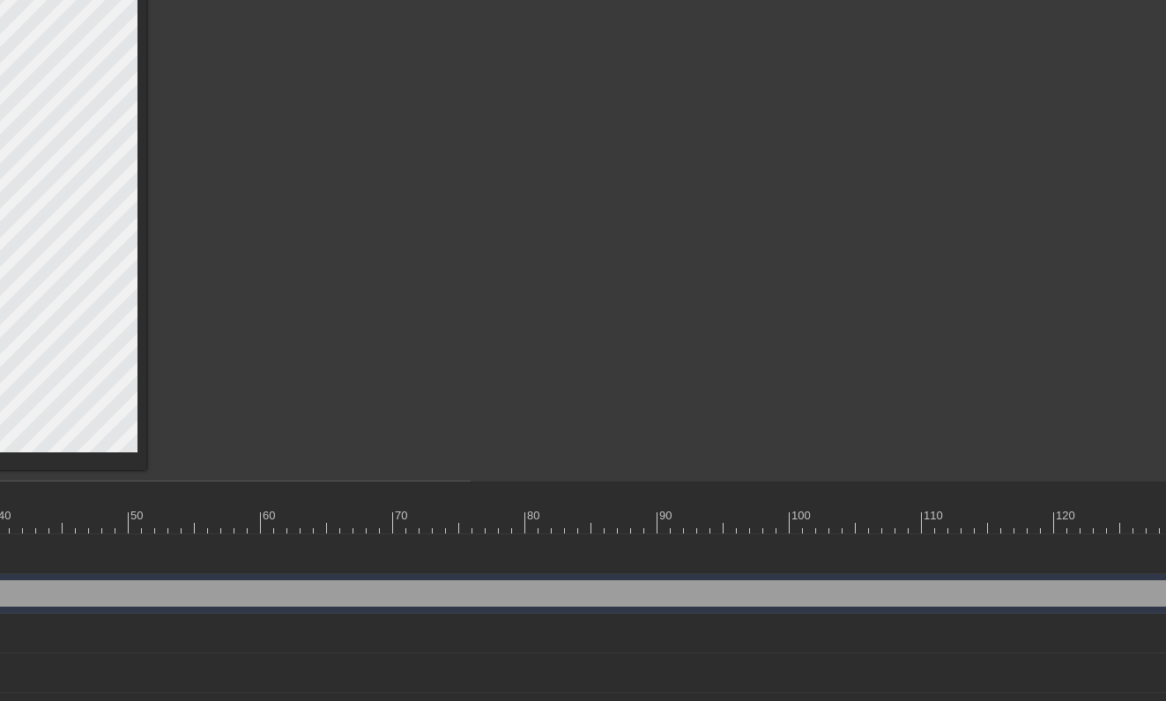
drag, startPoint x: 296, startPoint y: 597, endPoint x: 72, endPoint y: 565, distance: 226.2
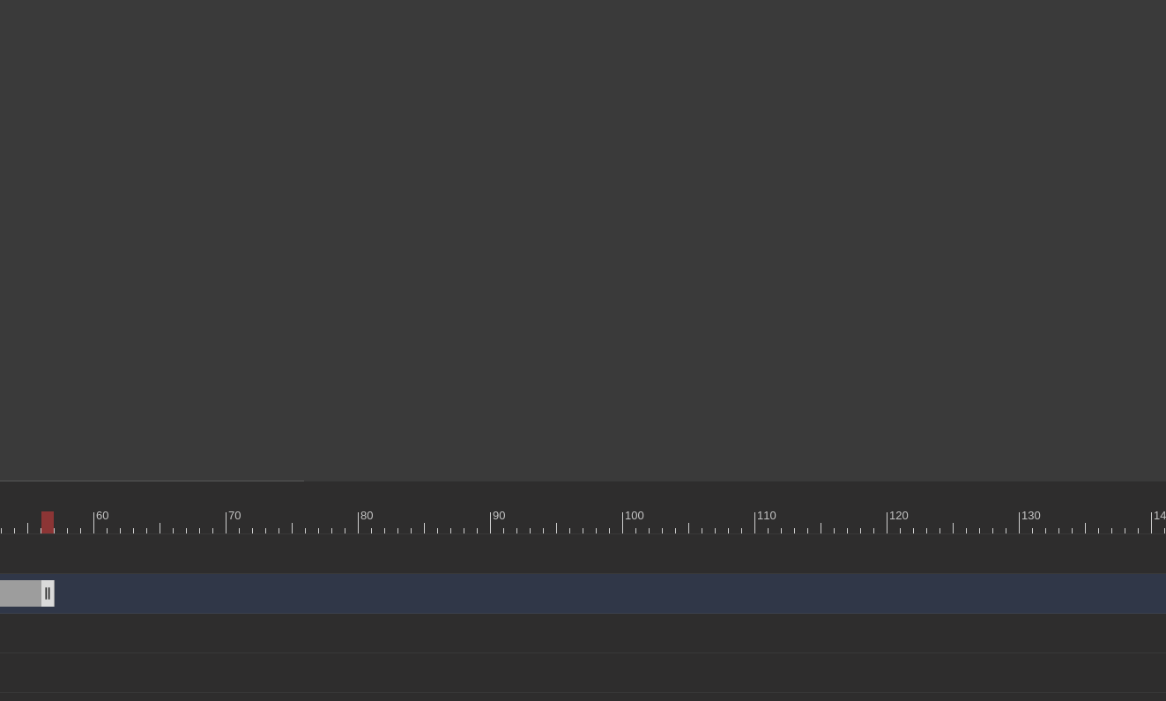
drag, startPoint x: 1035, startPoint y: 595, endPoint x: 29, endPoint y: 594, distance: 1006.3
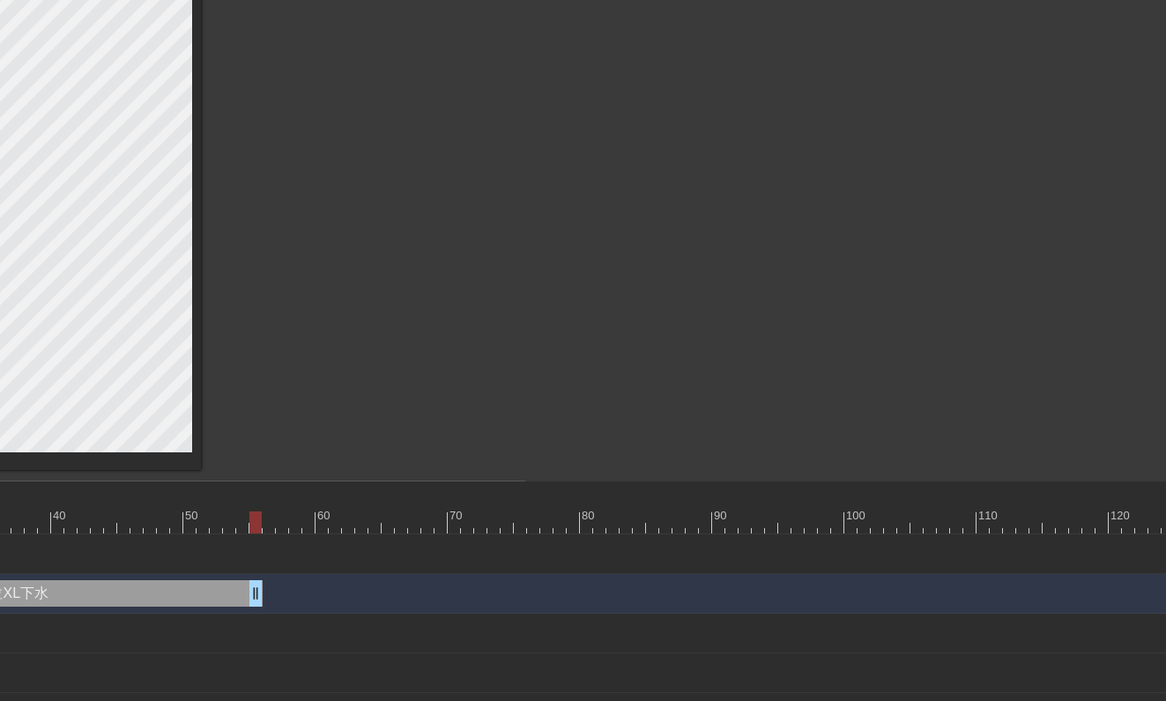
scroll to position [253, 640]
drag, startPoint x: 256, startPoint y: 597, endPoint x: 104, endPoint y: 602, distance: 151.6
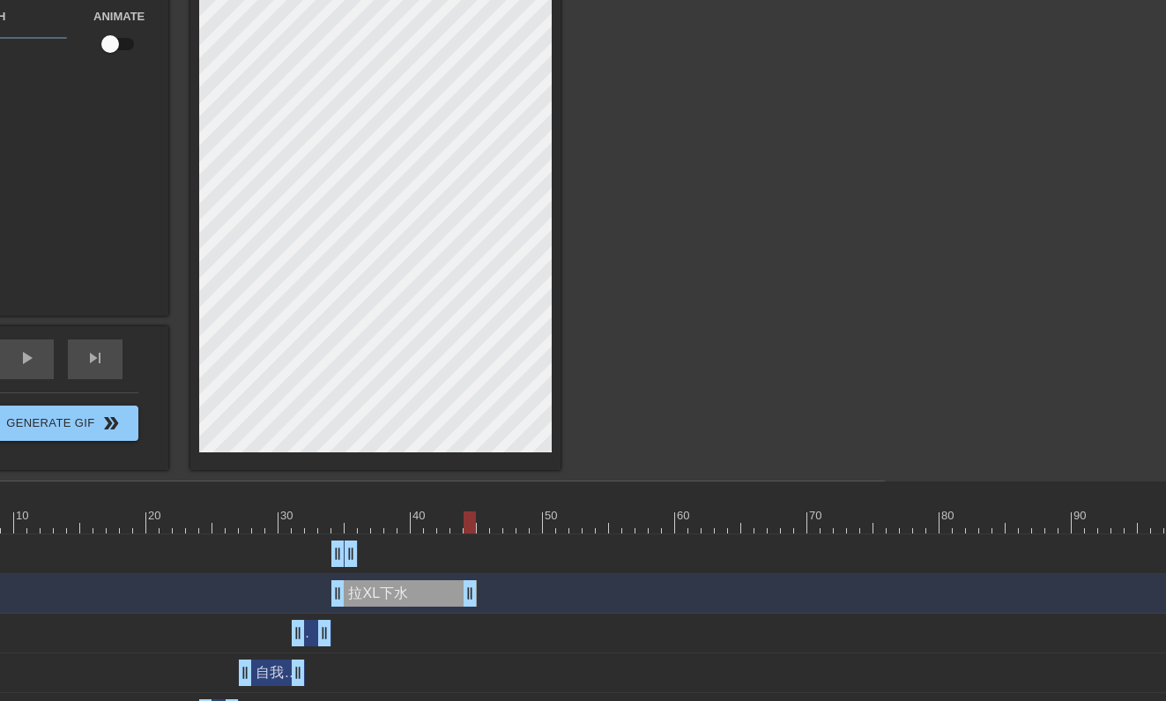
scroll to position [253, 274]
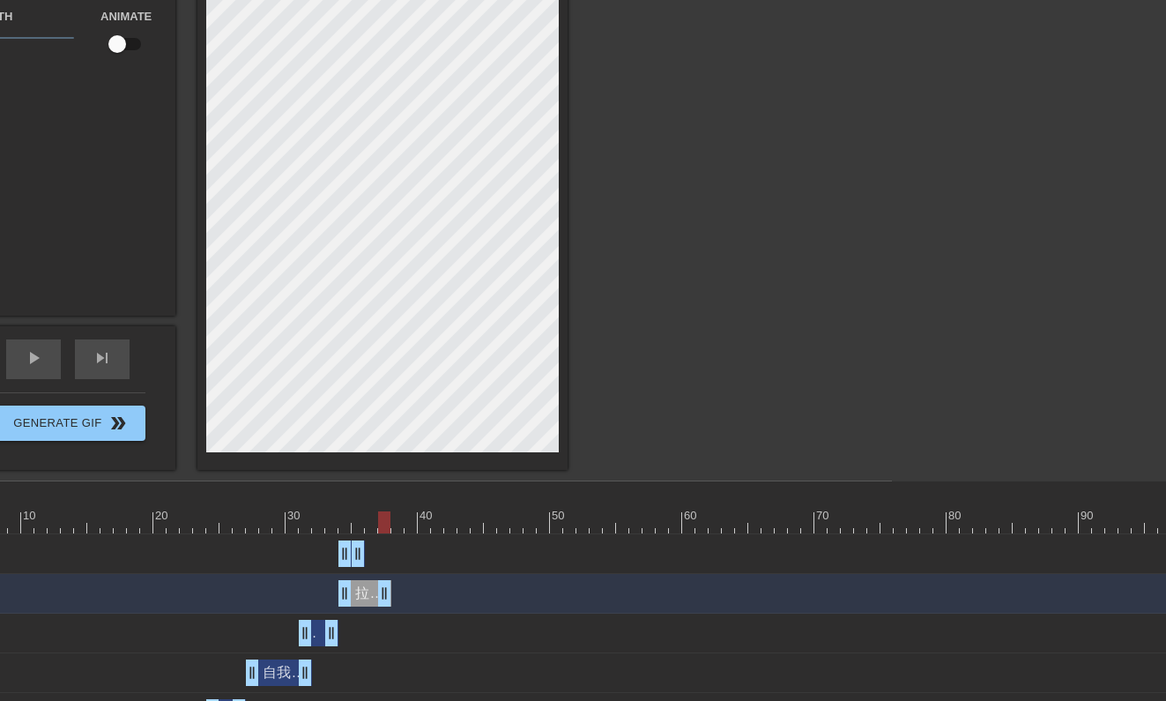
drag, startPoint x: 472, startPoint y: 597, endPoint x: 373, endPoint y: 594, distance: 99.6
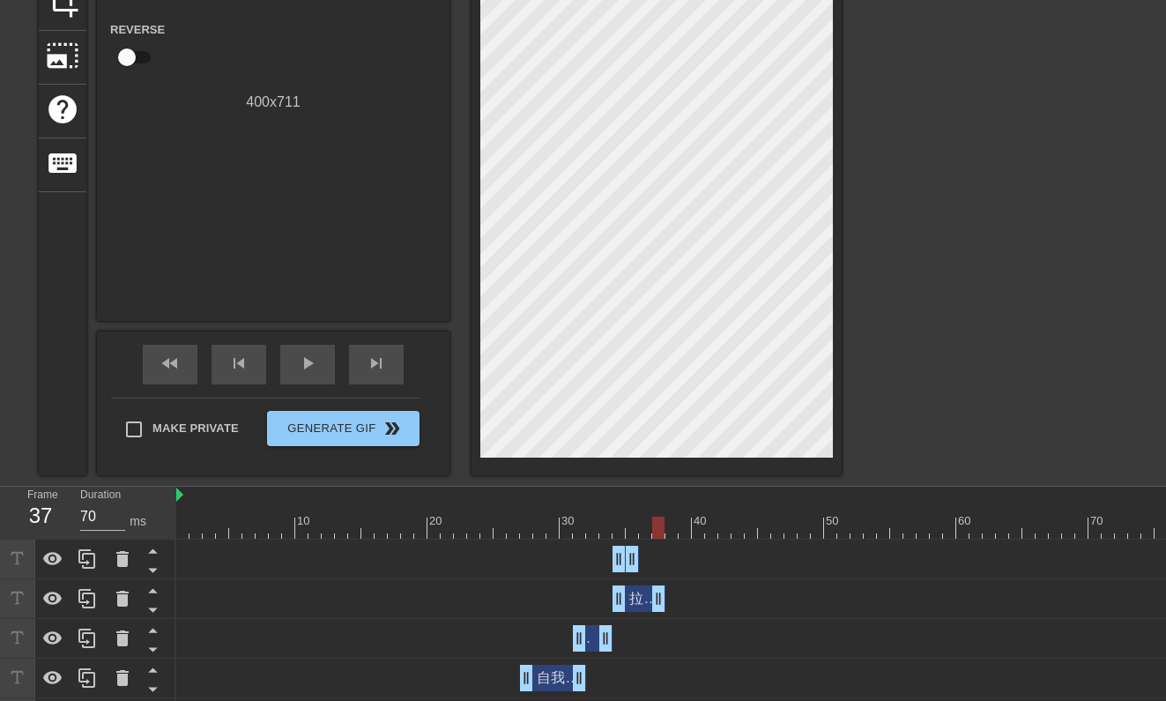
scroll to position [322, 0]
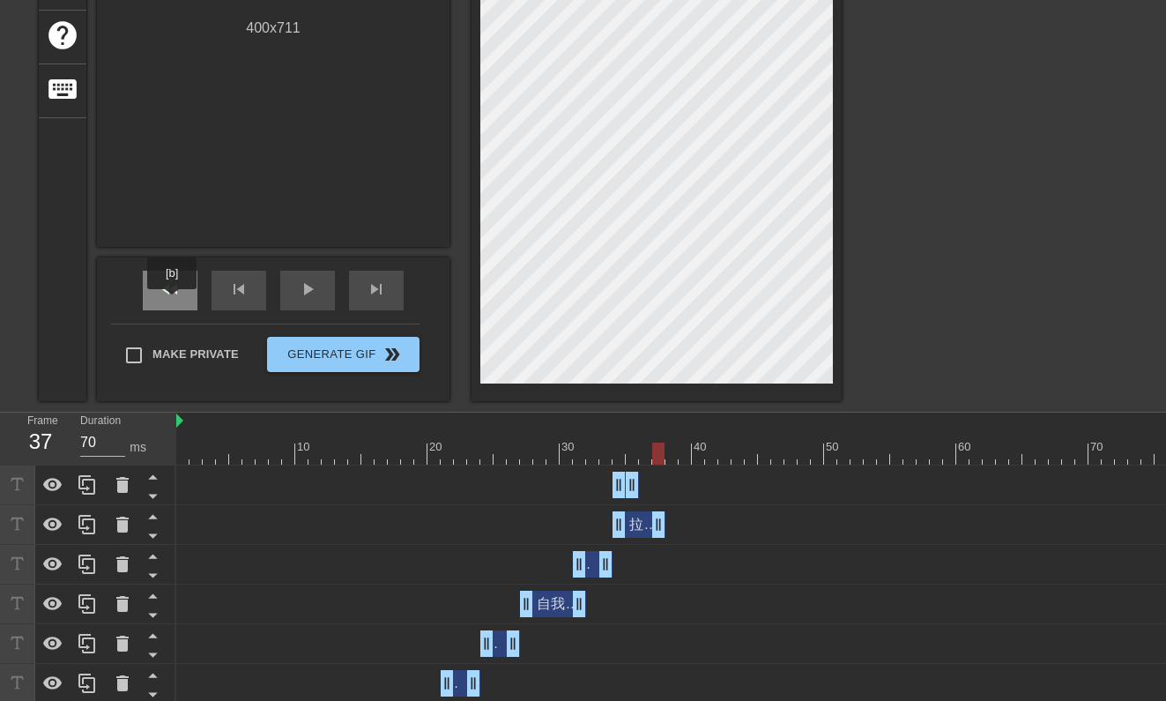
click at [174, 301] on div "fast_rewind" at bounding box center [170, 291] width 55 height 40
click at [314, 303] on div "play_arrow" at bounding box center [307, 291] width 55 height 40
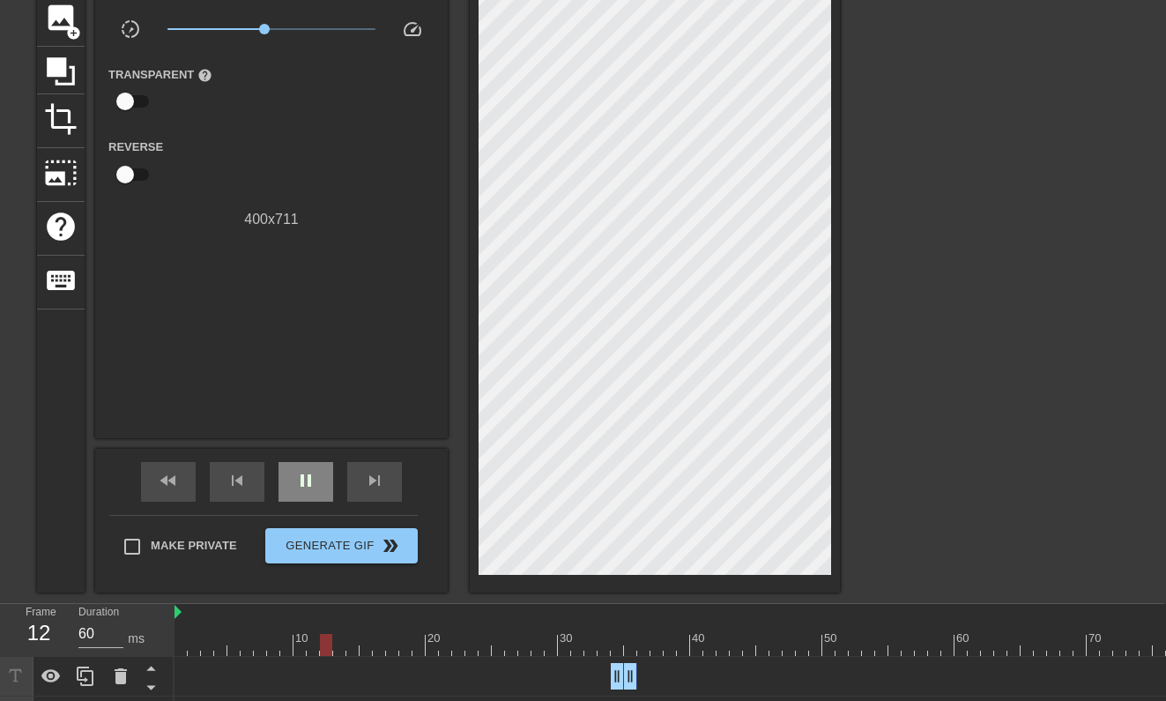
scroll to position [130, 3]
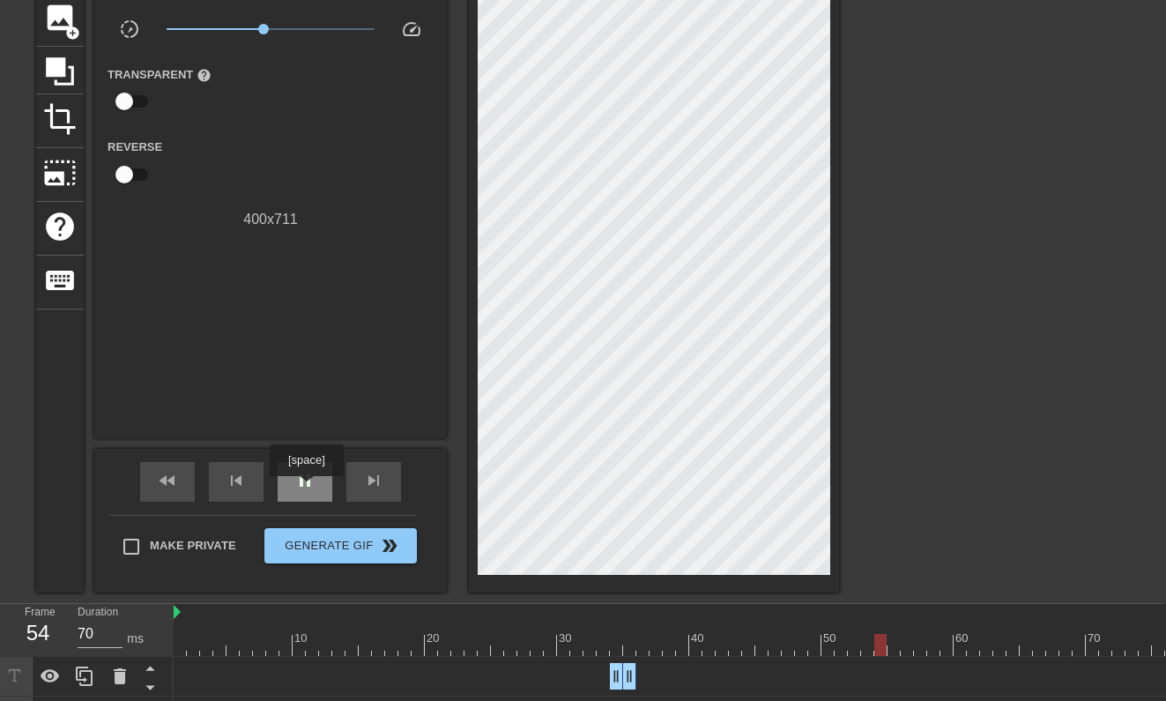
click at [308, 487] on span "pause" at bounding box center [304, 480] width 21 height 21
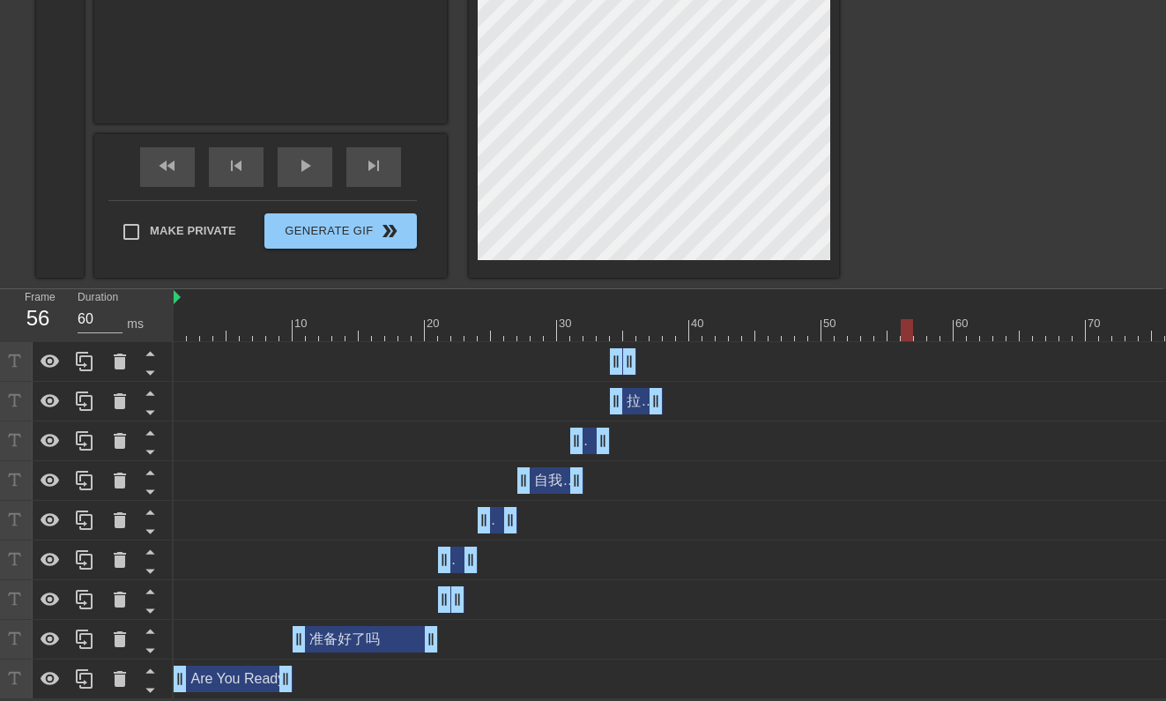
scroll to position [446, 3]
drag, startPoint x: 902, startPoint y: 323, endPoint x: 664, endPoint y: 353, distance: 239.9
click at [664, 353] on div "10 20 30 40 50 60 70 80 90 100 110 120 130 140 150 160" at bounding box center [669, 494] width 990 height 410
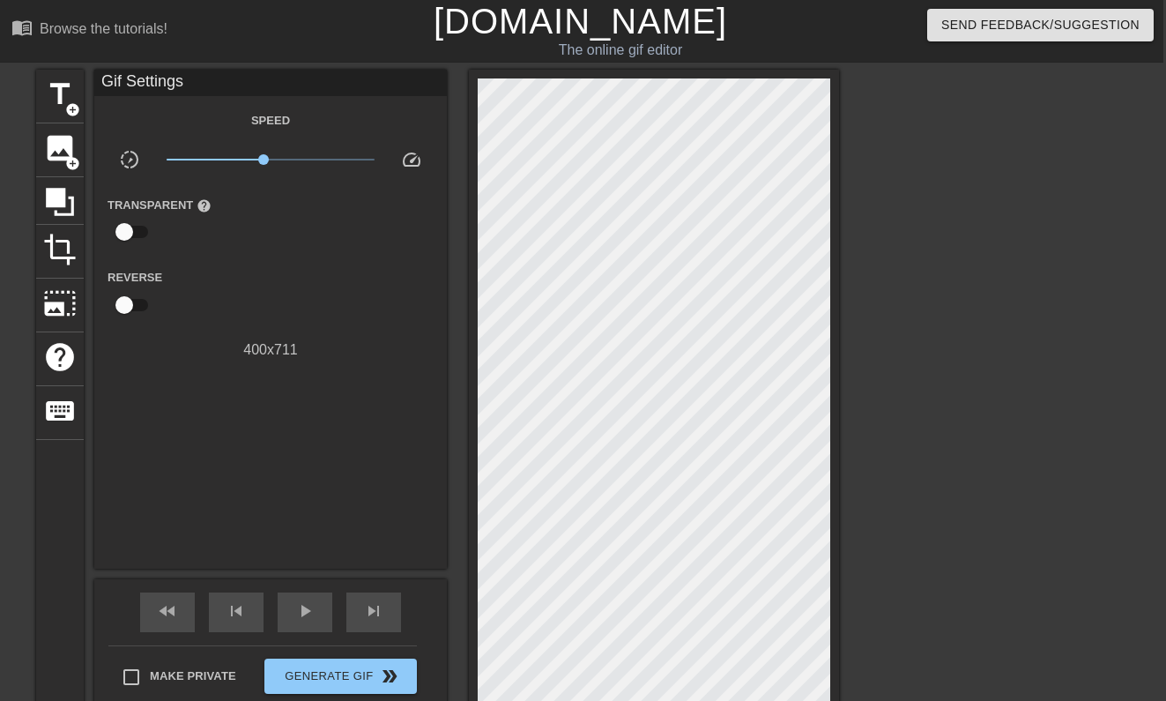
scroll to position [0, 3]
click at [78, 102] on span "add_circle" at bounding box center [72, 109] width 15 height 15
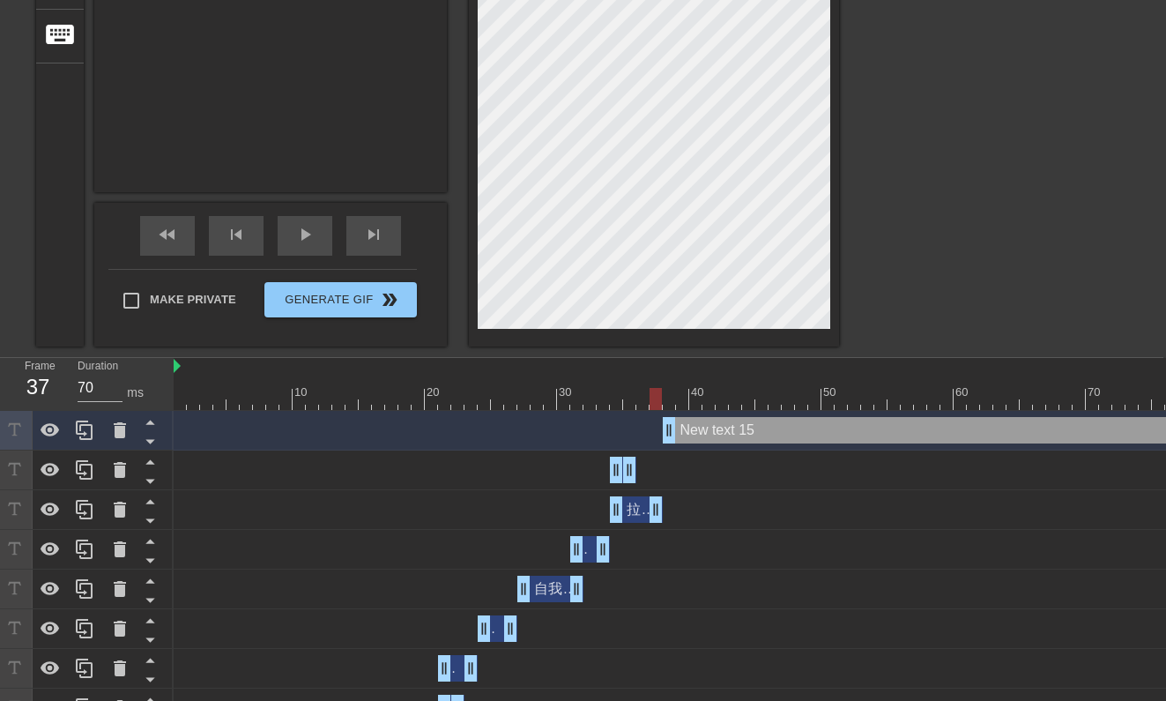
scroll to position [422, 3]
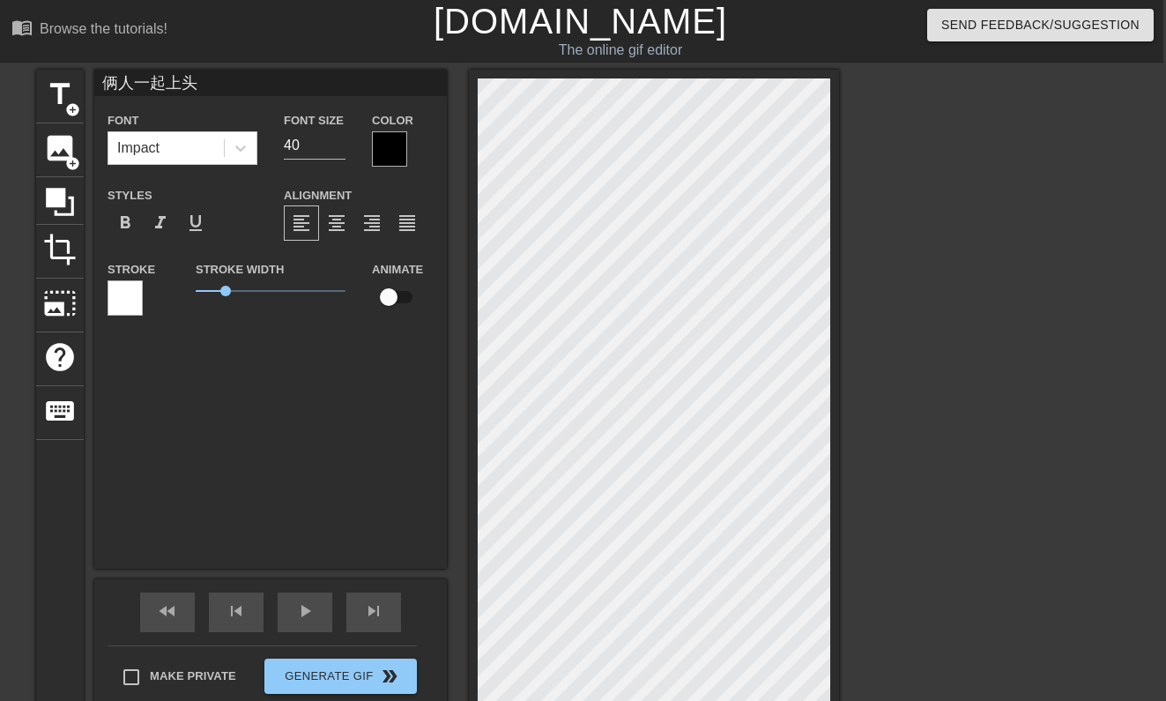
scroll to position [0, 4]
click at [338, 143] on input "41" at bounding box center [315, 145] width 62 height 28
click at [338, 143] on input "42" at bounding box center [315, 145] width 62 height 28
click at [338, 143] on input "43" at bounding box center [315, 145] width 62 height 28
click at [338, 143] on input "44" at bounding box center [315, 145] width 62 height 28
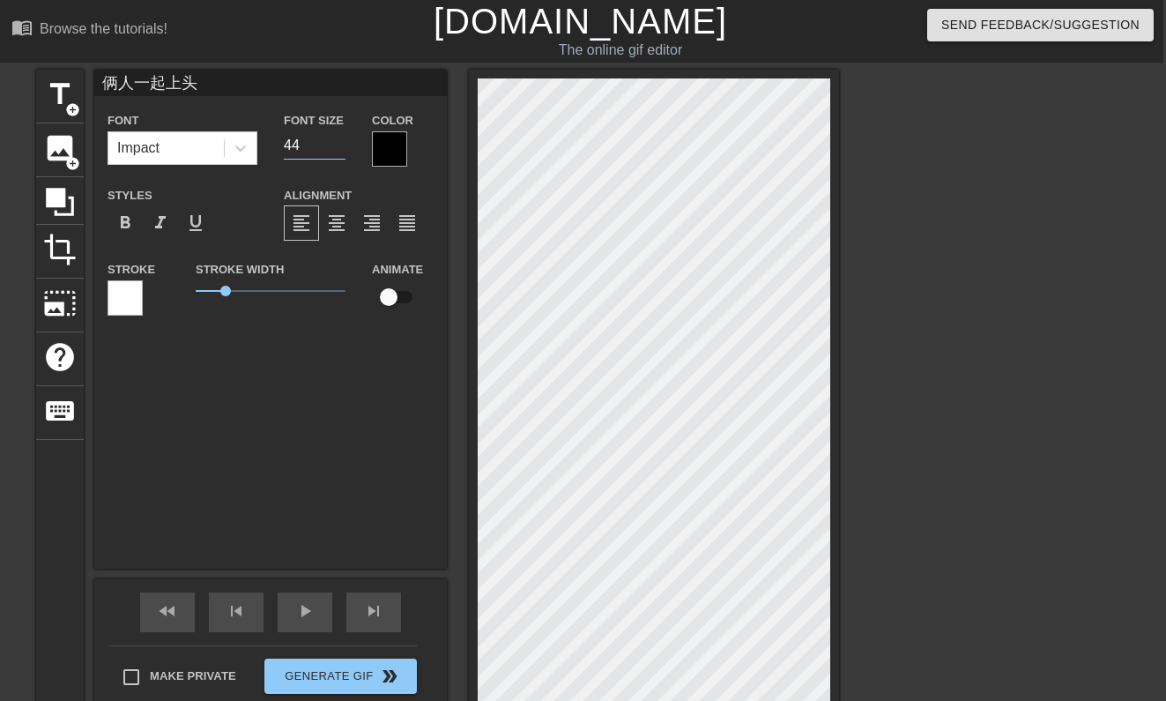
click at [336, 137] on input "45" at bounding box center [315, 145] width 62 height 28
click at [336, 137] on input "46" at bounding box center [315, 145] width 62 height 28
click at [336, 137] on input "47" at bounding box center [315, 145] width 62 height 28
click at [336, 137] on input "48" at bounding box center [315, 145] width 62 height 28
click at [336, 137] on input "49" at bounding box center [315, 145] width 62 height 28
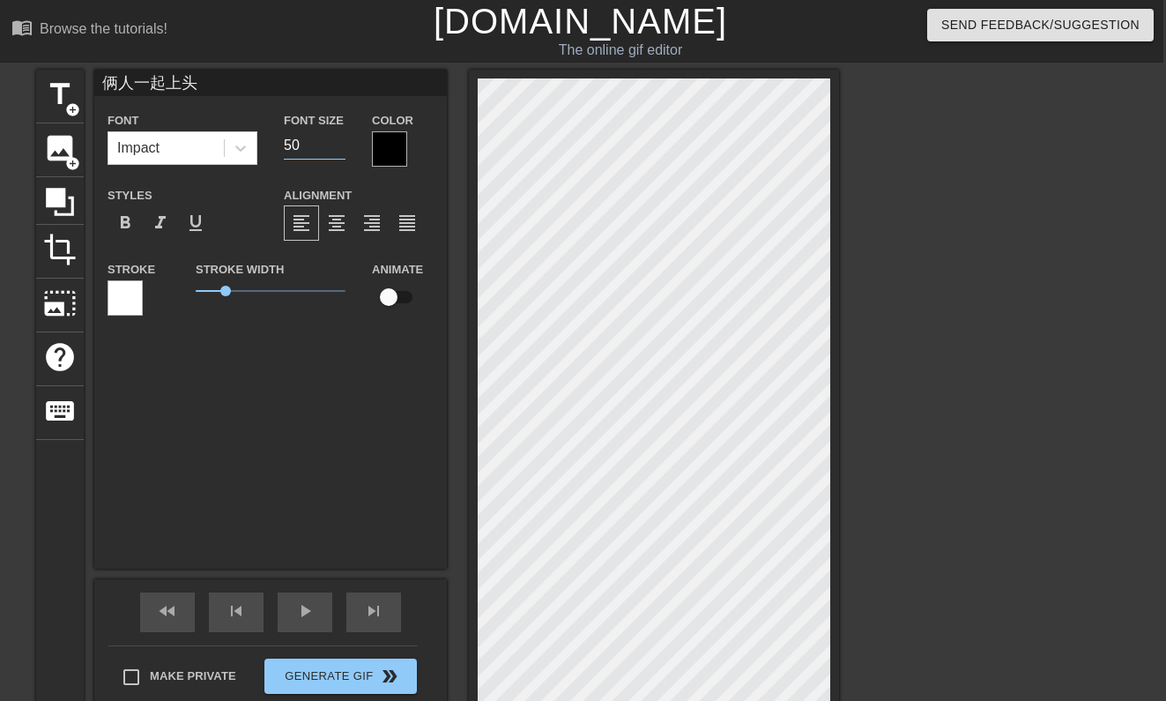
click at [336, 137] on input "50" at bounding box center [315, 145] width 62 height 28
click at [336, 137] on input "51" at bounding box center [315, 145] width 62 height 28
click at [336, 137] on input "52" at bounding box center [315, 145] width 62 height 28
click at [336, 137] on input "53" at bounding box center [315, 145] width 62 height 28
click at [336, 137] on input "54" at bounding box center [315, 145] width 62 height 28
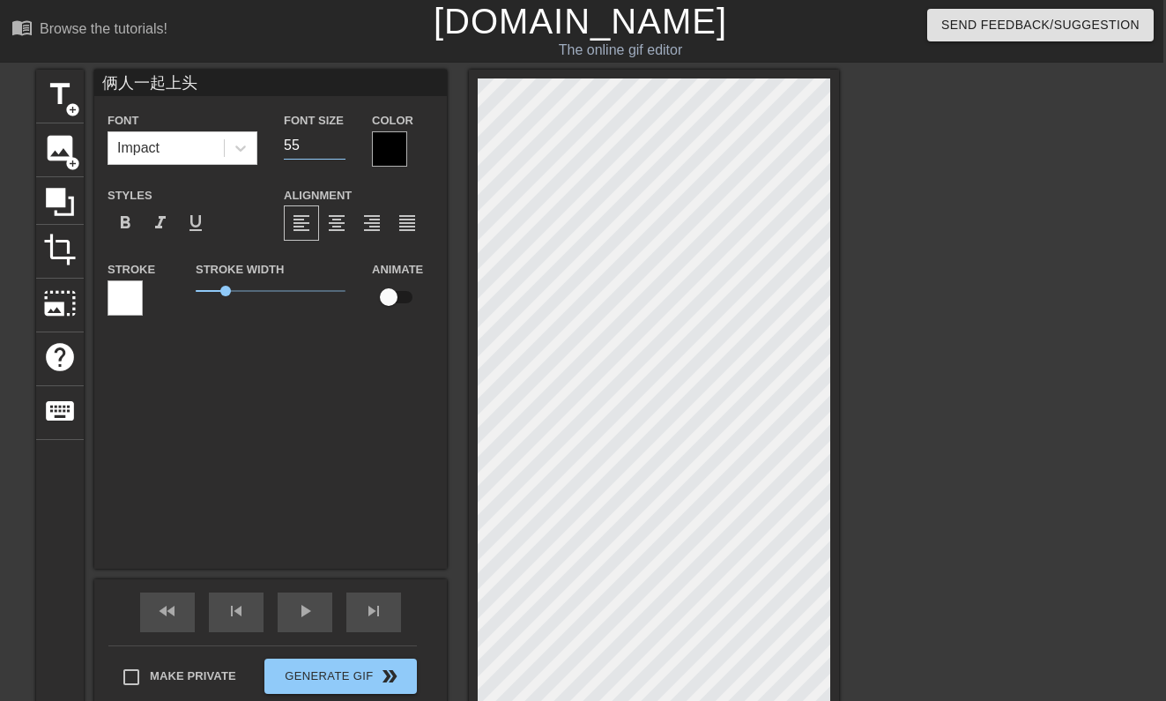
click at [336, 137] on input "55" at bounding box center [315, 145] width 62 height 28
click at [336, 137] on input "56" at bounding box center [315, 145] width 62 height 28
click at [336, 137] on input "57" at bounding box center [315, 145] width 62 height 28
click at [336, 137] on input "58" at bounding box center [315, 145] width 62 height 28
click at [336, 137] on input "59" at bounding box center [315, 145] width 62 height 28
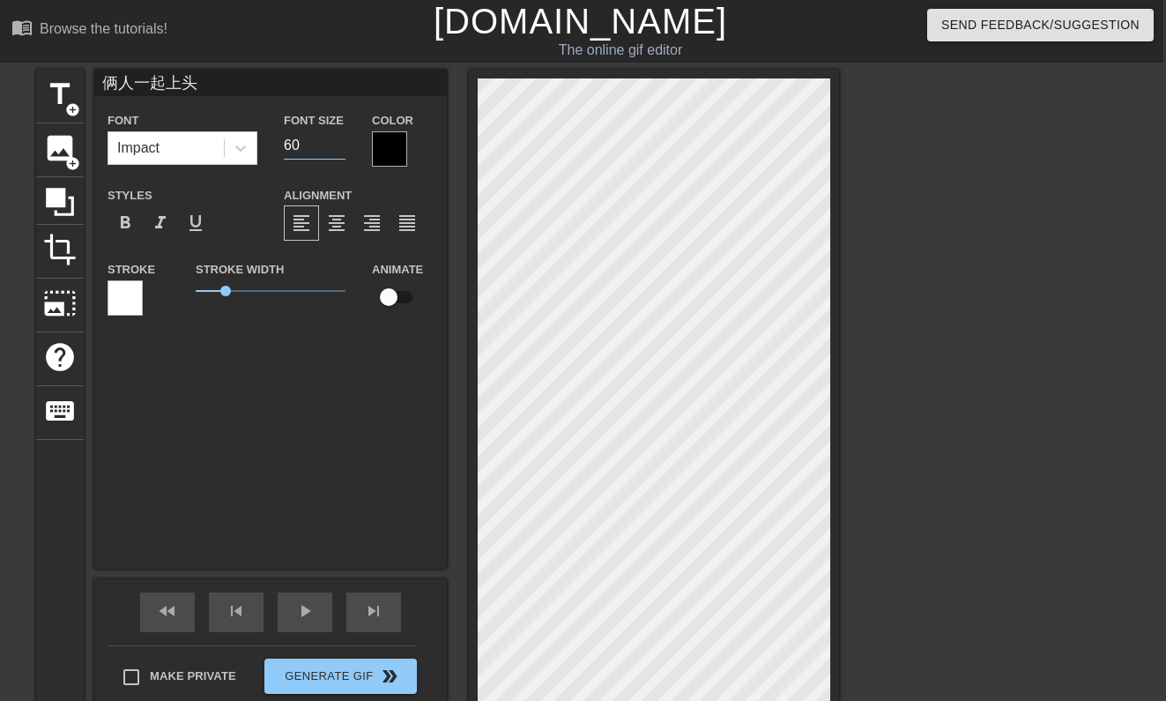
click at [336, 137] on input "60" at bounding box center [315, 145] width 62 height 28
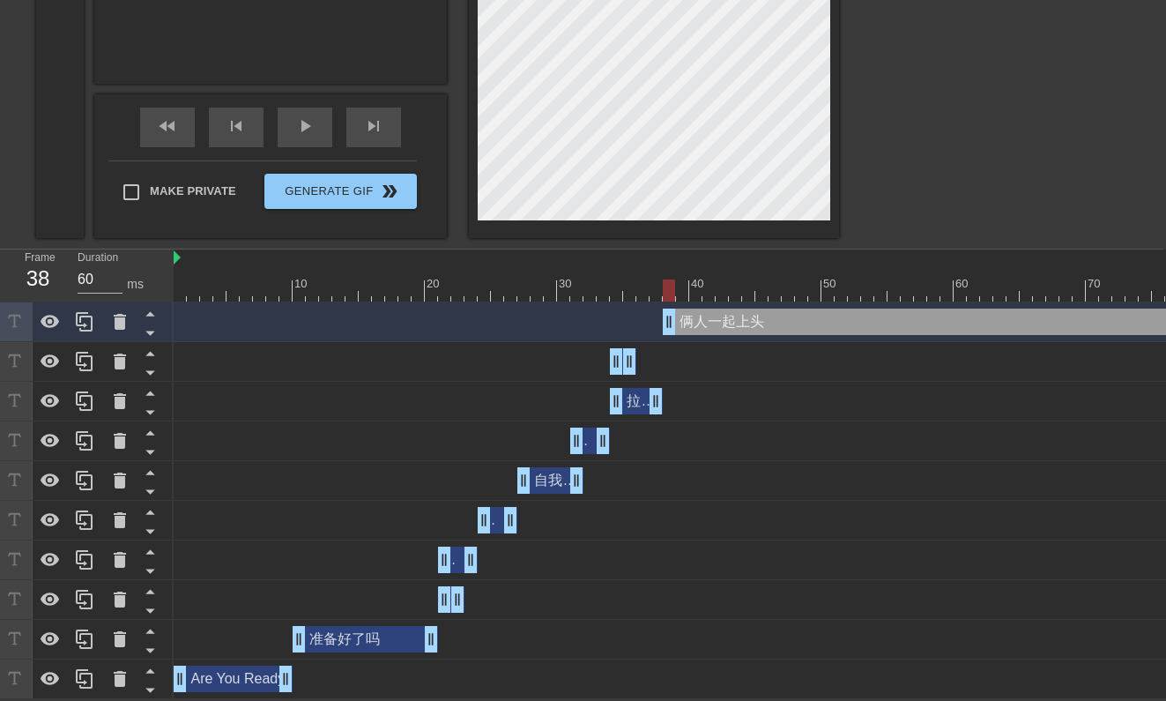
scroll to position [486, 3]
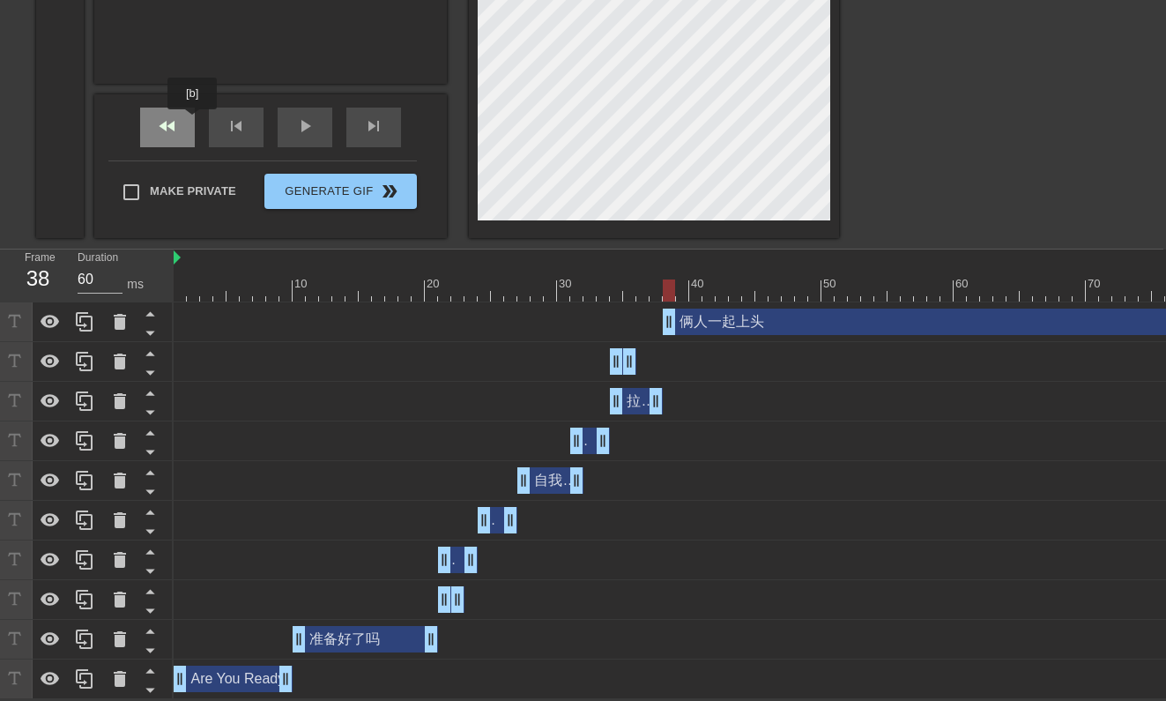
click at [194, 122] on div "fast_rewind" at bounding box center [167, 128] width 55 height 40
click at [315, 137] on div "play_arrow" at bounding box center [305, 128] width 55 height 40
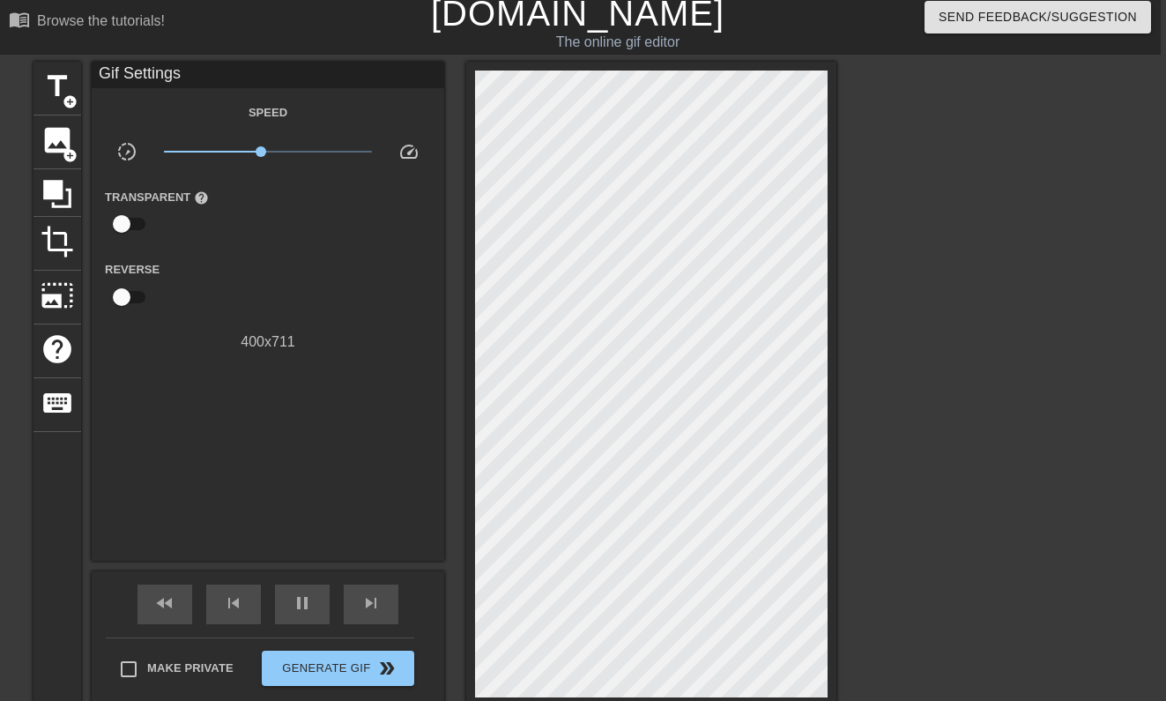
scroll to position [128, 5]
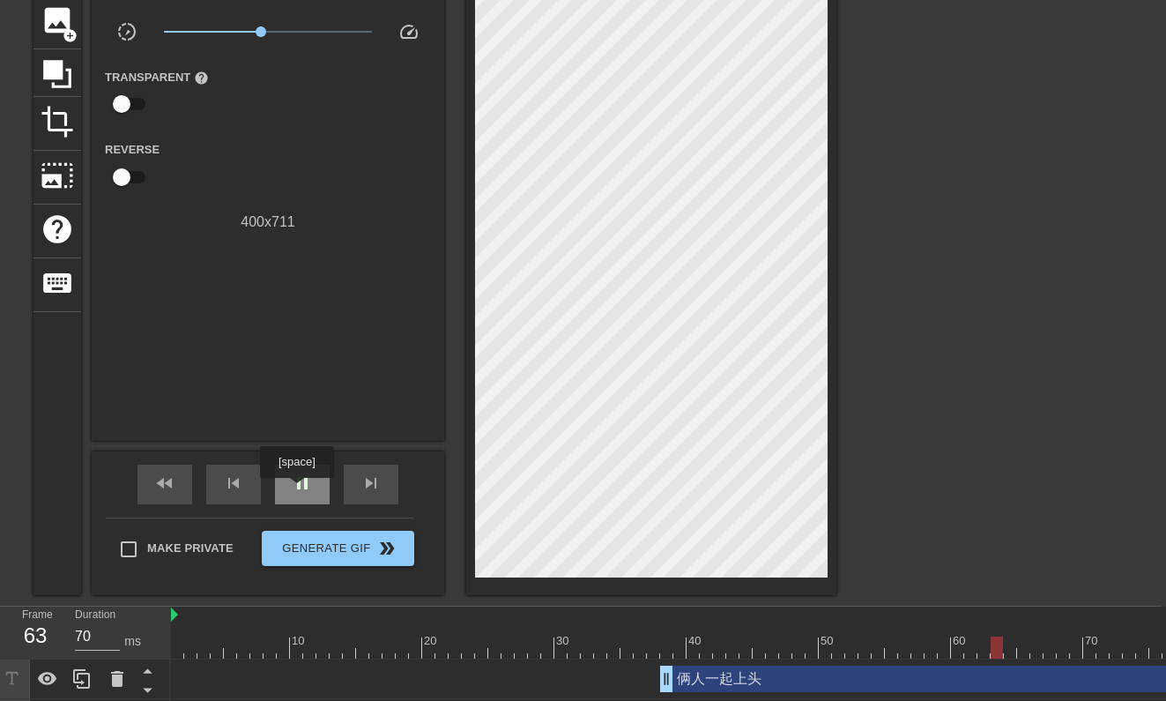
click at [299, 490] on span "pause" at bounding box center [302, 482] width 21 height 21
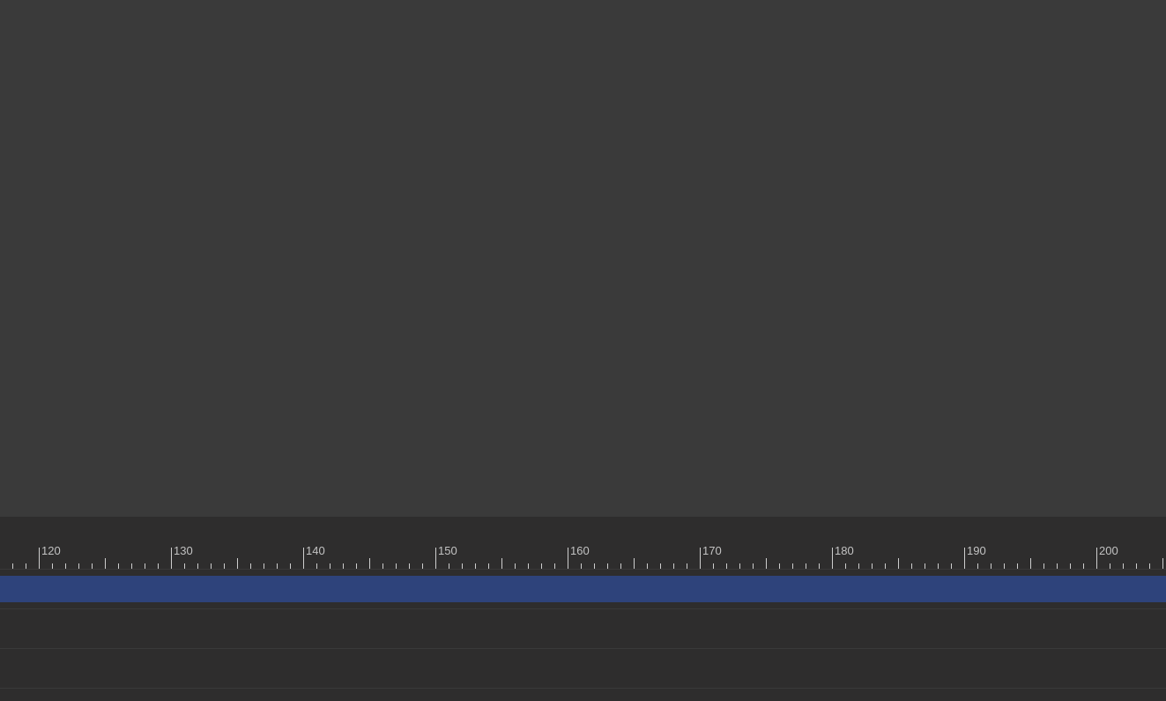
scroll to position [218, 2042]
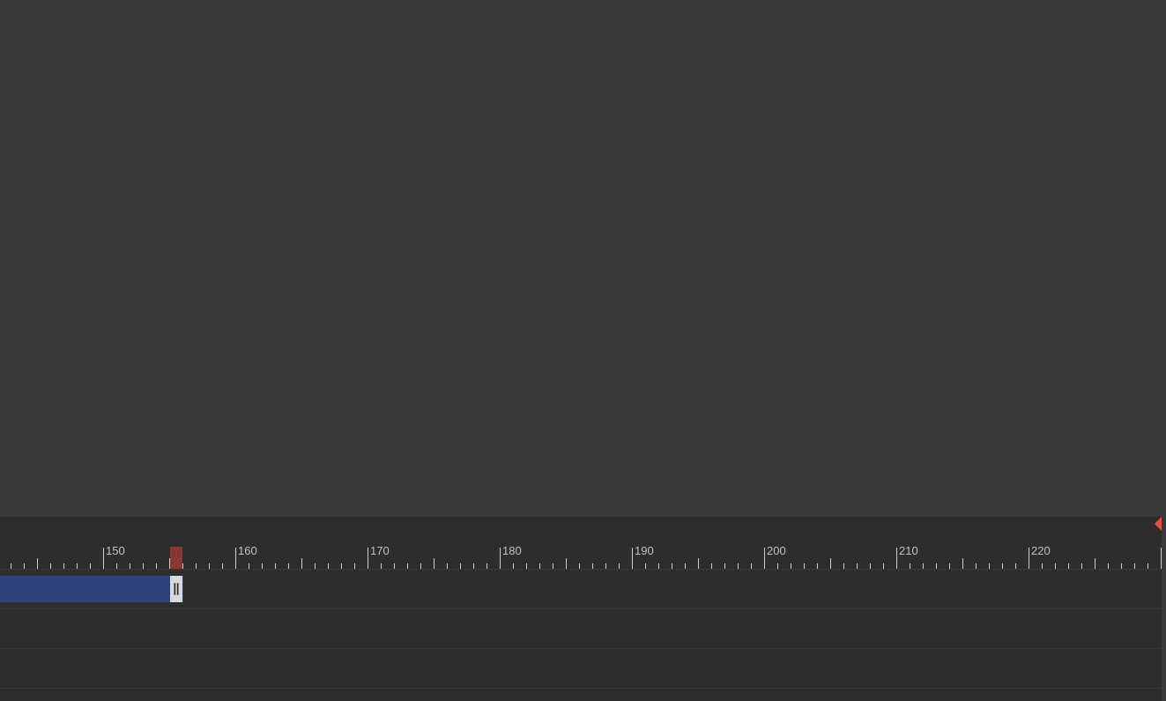
drag, startPoint x: 1152, startPoint y: 593, endPoint x: 167, endPoint y: 585, distance: 985.2
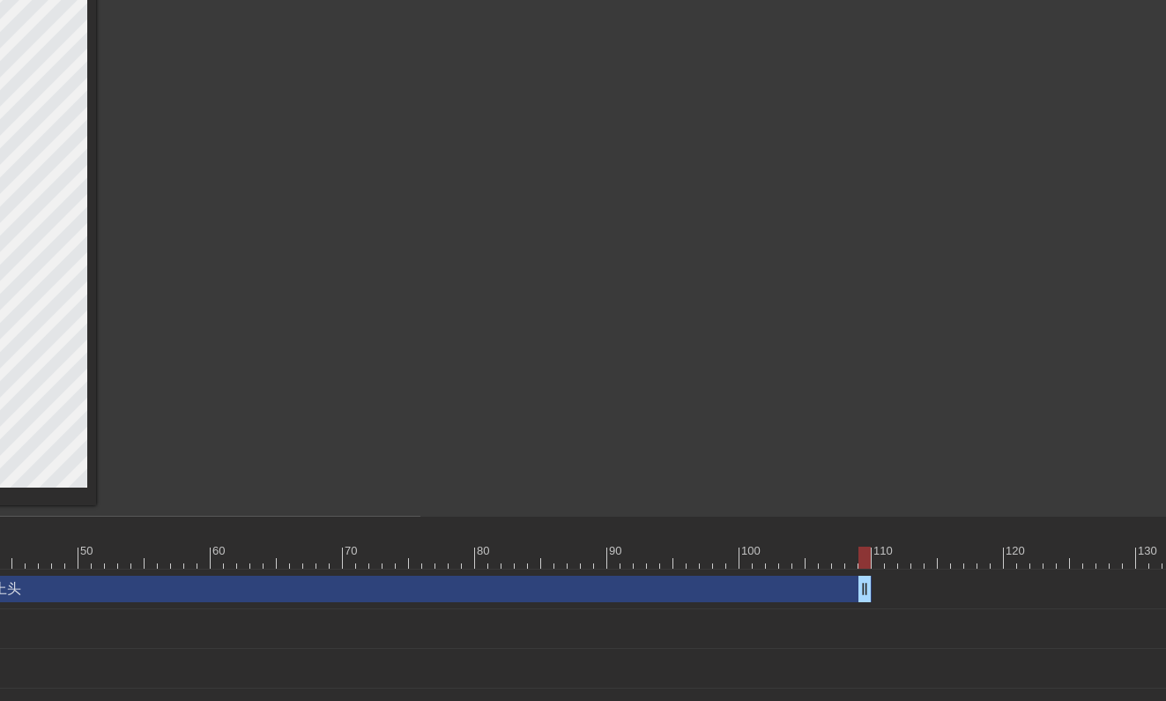
scroll to position [218, 461]
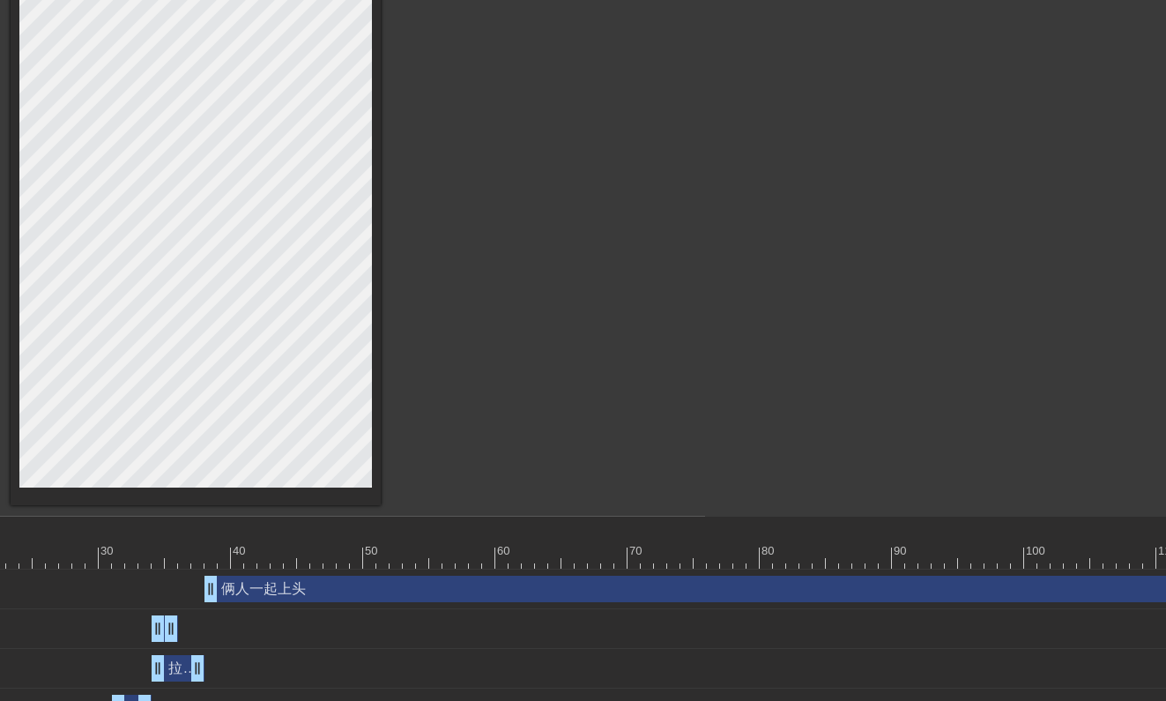
drag, startPoint x: 504, startPoint y: 588, endPoint x: 496, endPoint y: 583, distance: 9.1
click at [496, 590] on div "俩人一起上头 drag_handle drag_handle" at bounding box center [970, 588] width 1533 height 26
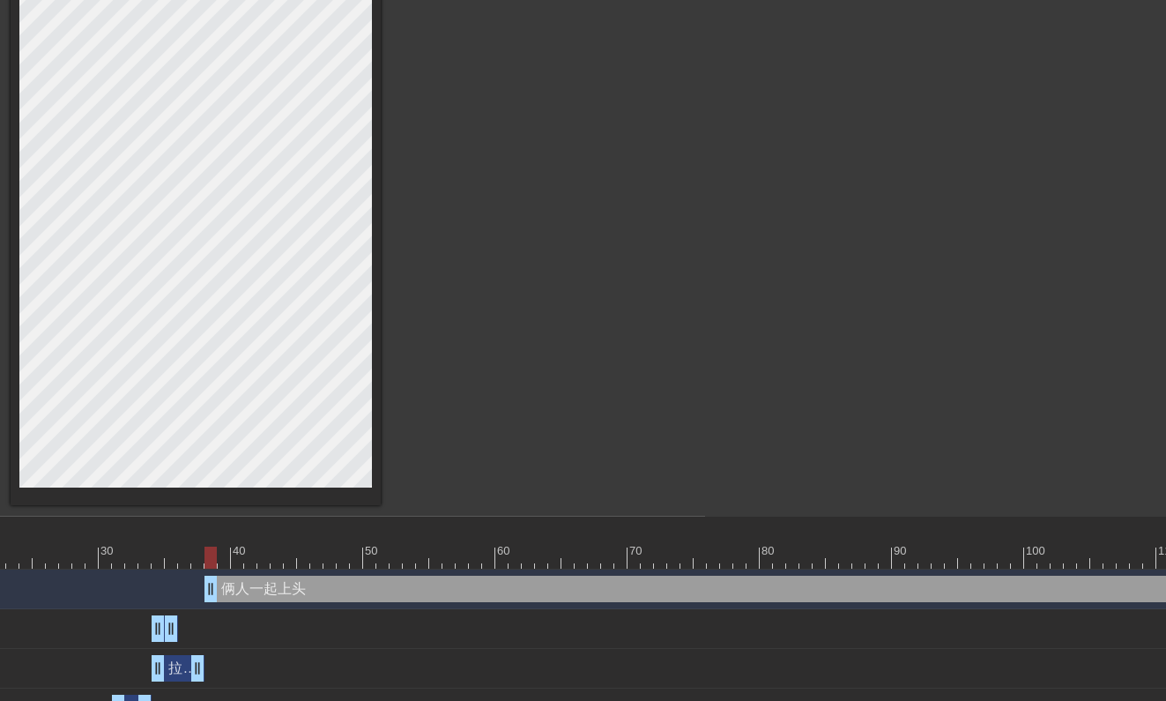
click at [496, 590] on div "俩人一起上头 drag_handle drag_handle" at bounding box center [970, 588] width 1533 height 26
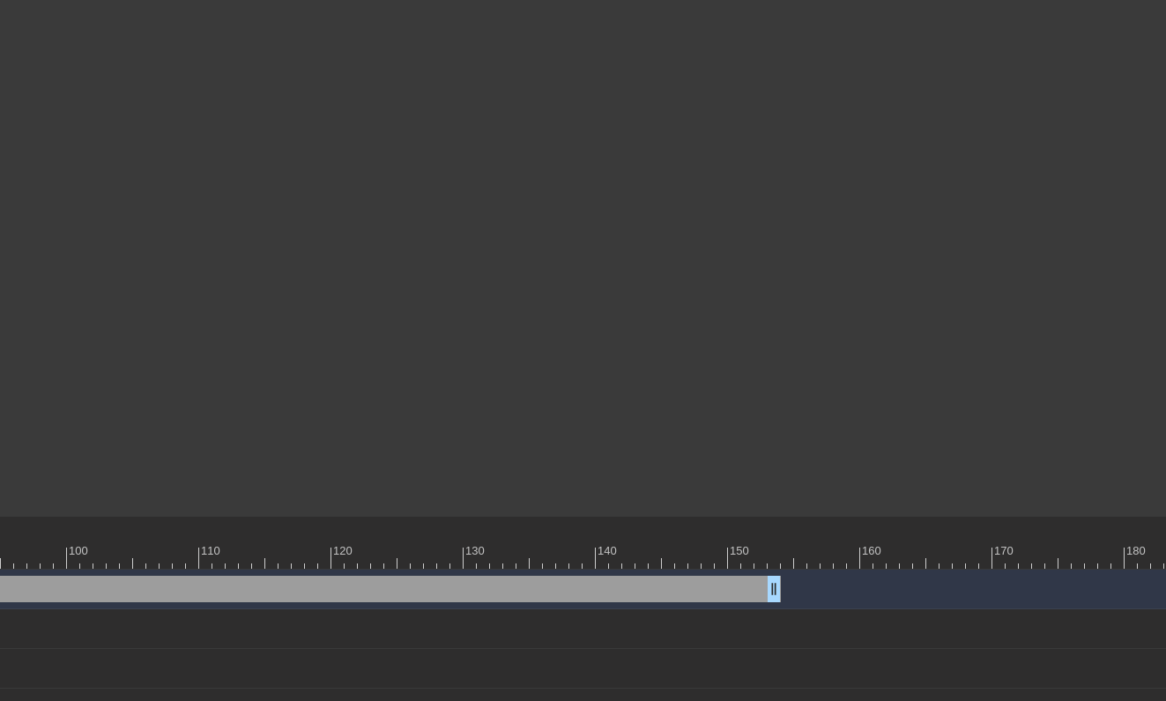
scroll to position [218, 1450]
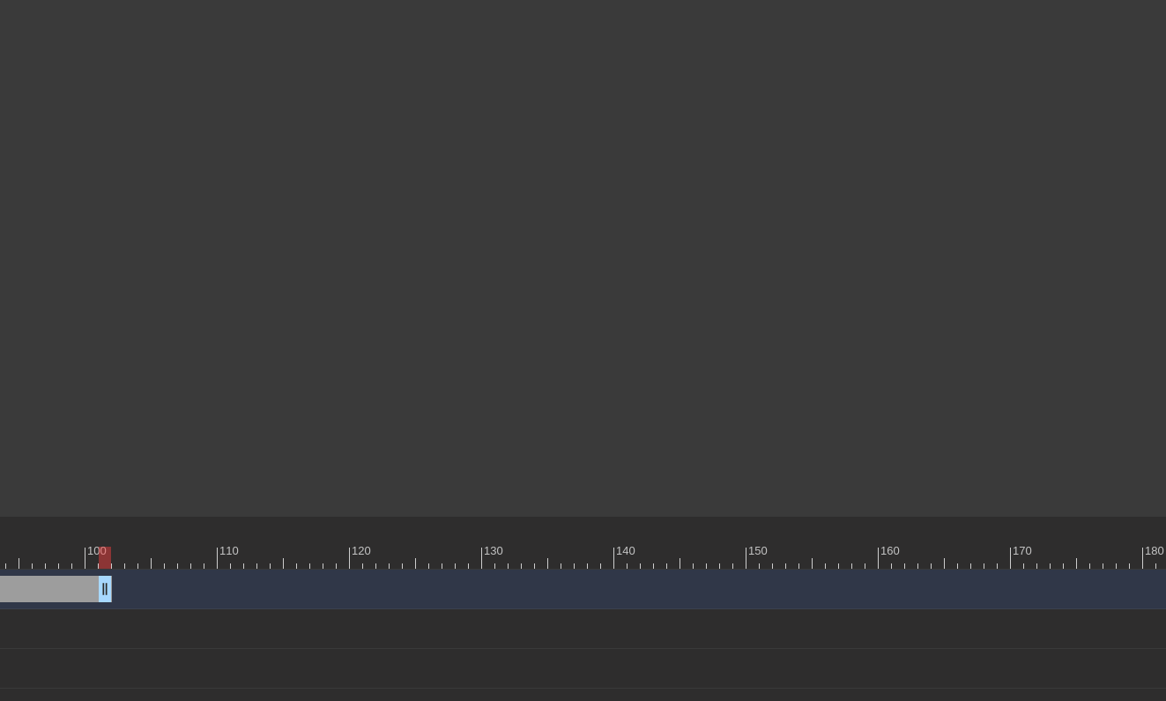
drag, startPoint x: 745, startPoint y: 588, endPoint x: 46, endPoint y: 572, distance: 699.0
click at [46, 573] on div "俩人一起上头 drag_handle drag_handle" at bounding box center [290, 589] width 3027 height 40
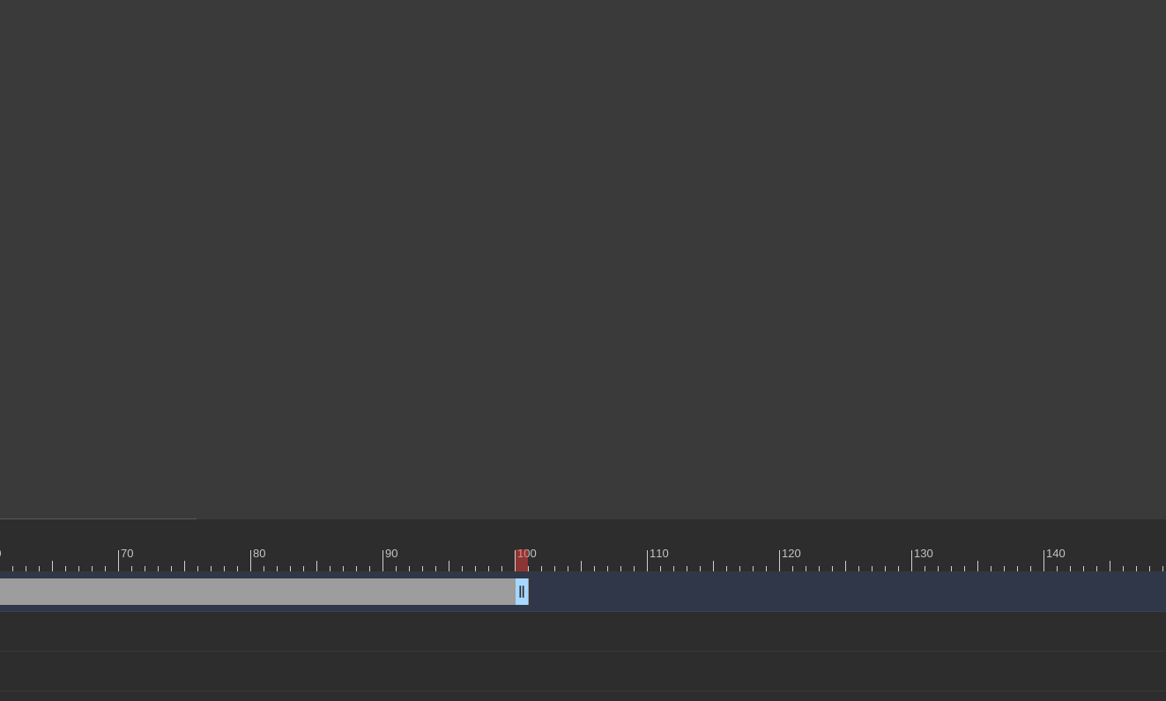
scroll to position [215, 966]
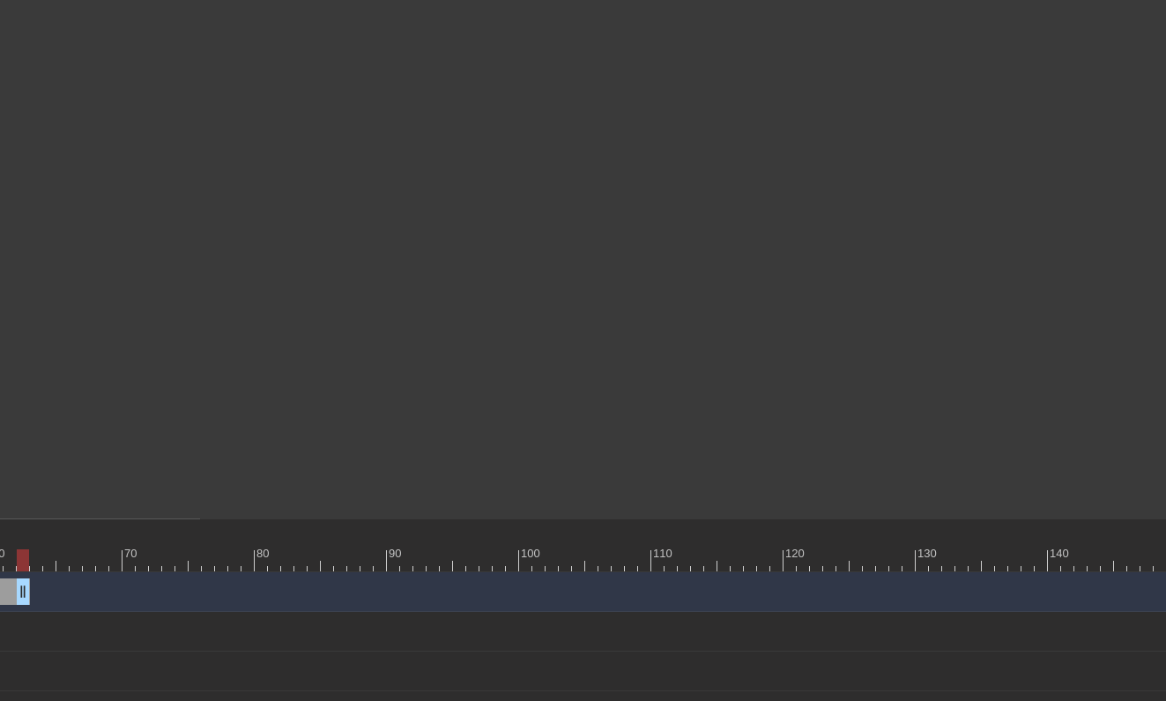
drag, startPoint x: 529, startPoint y: 594, endPoint x: 21, endPoint y: 569, distance: 508.2
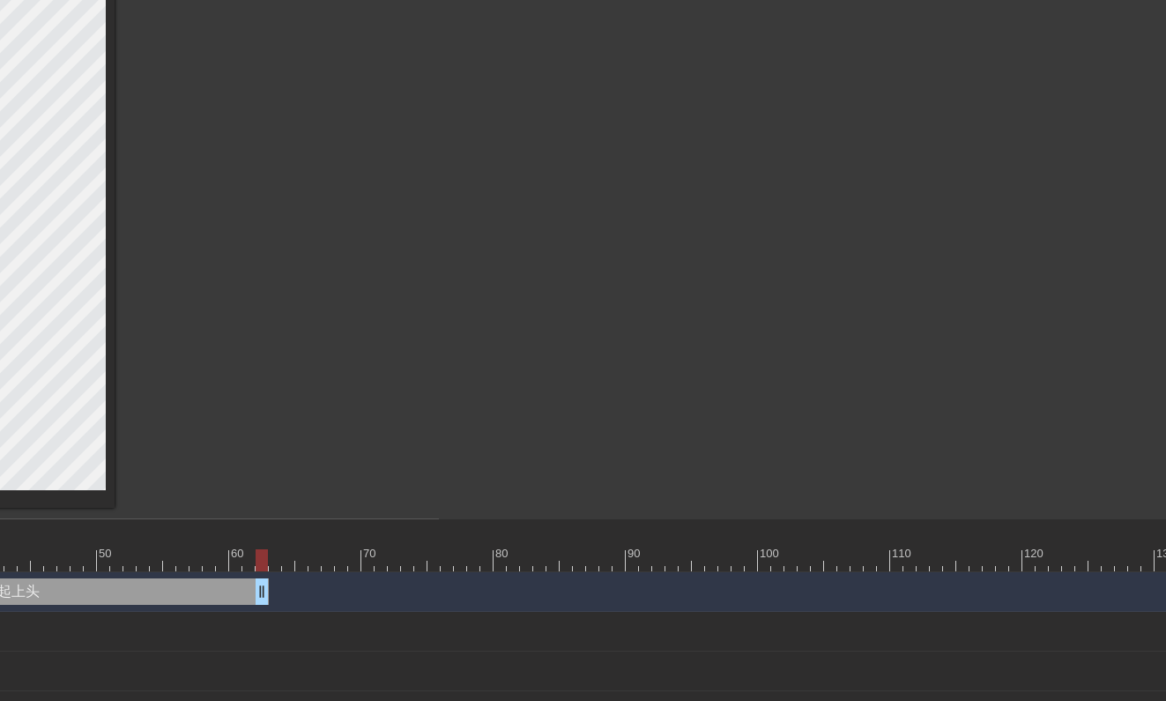
scroll to position [215, 702]
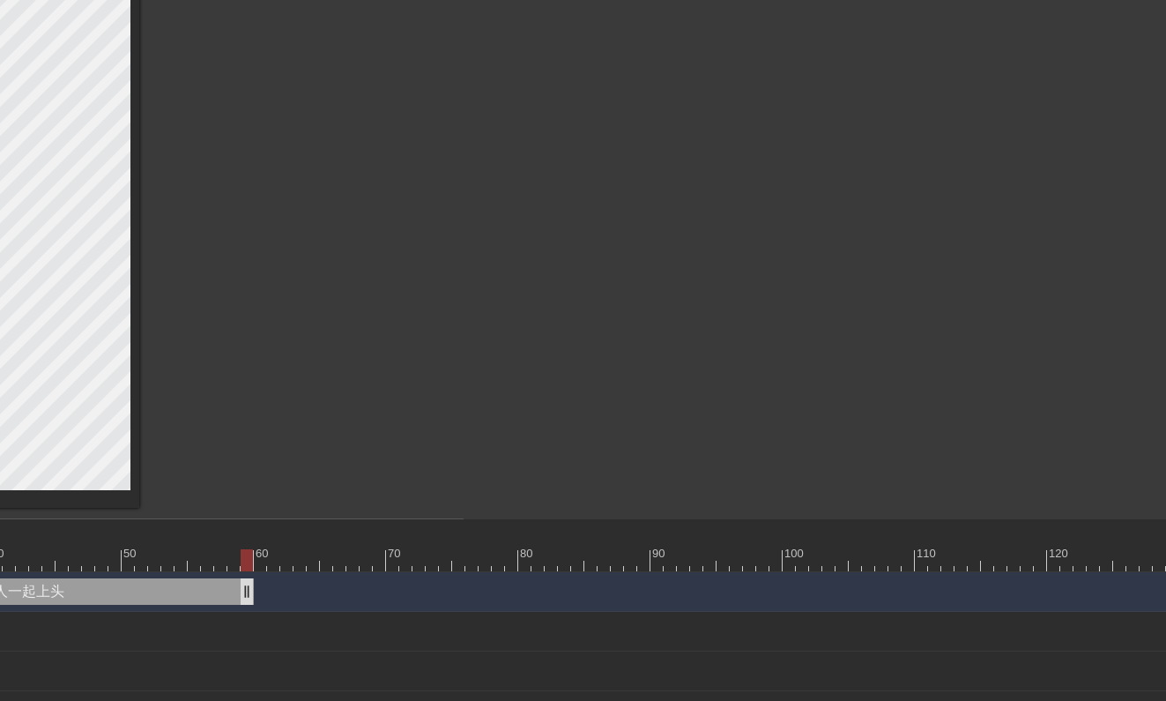
drag, startPoint x: 284, startPoint y: 592, endPoint x: 252, endPoint y: 589, distance: 31.9
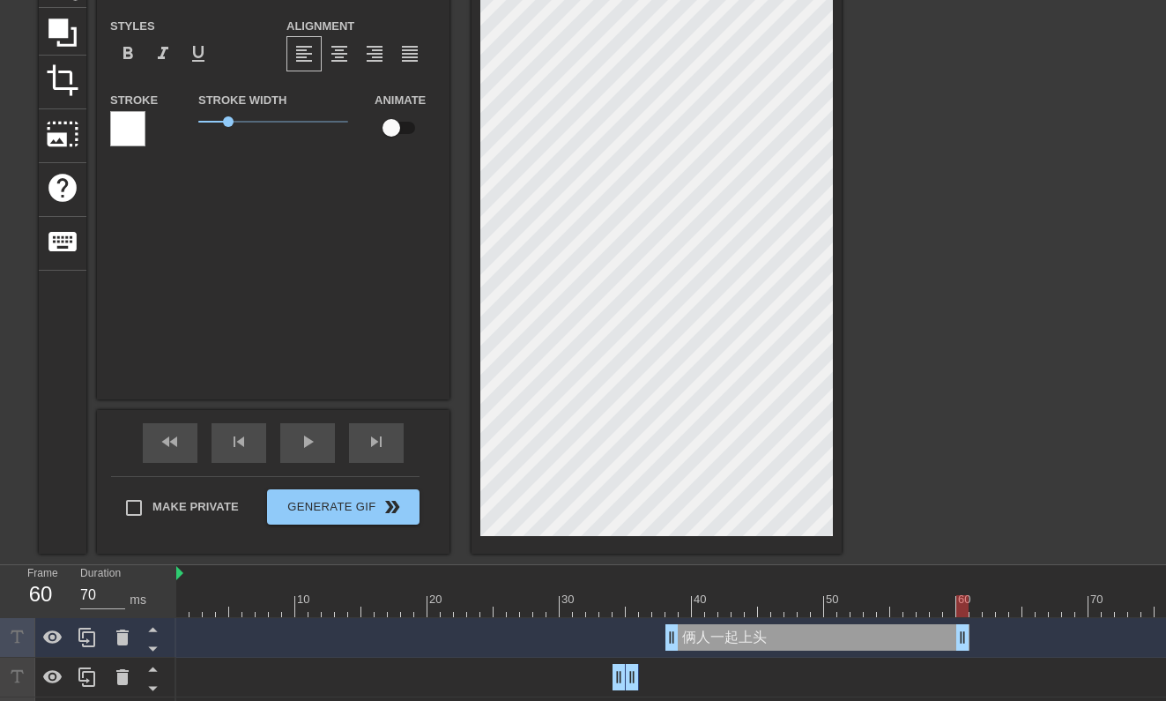
scroll to position [186, 2]
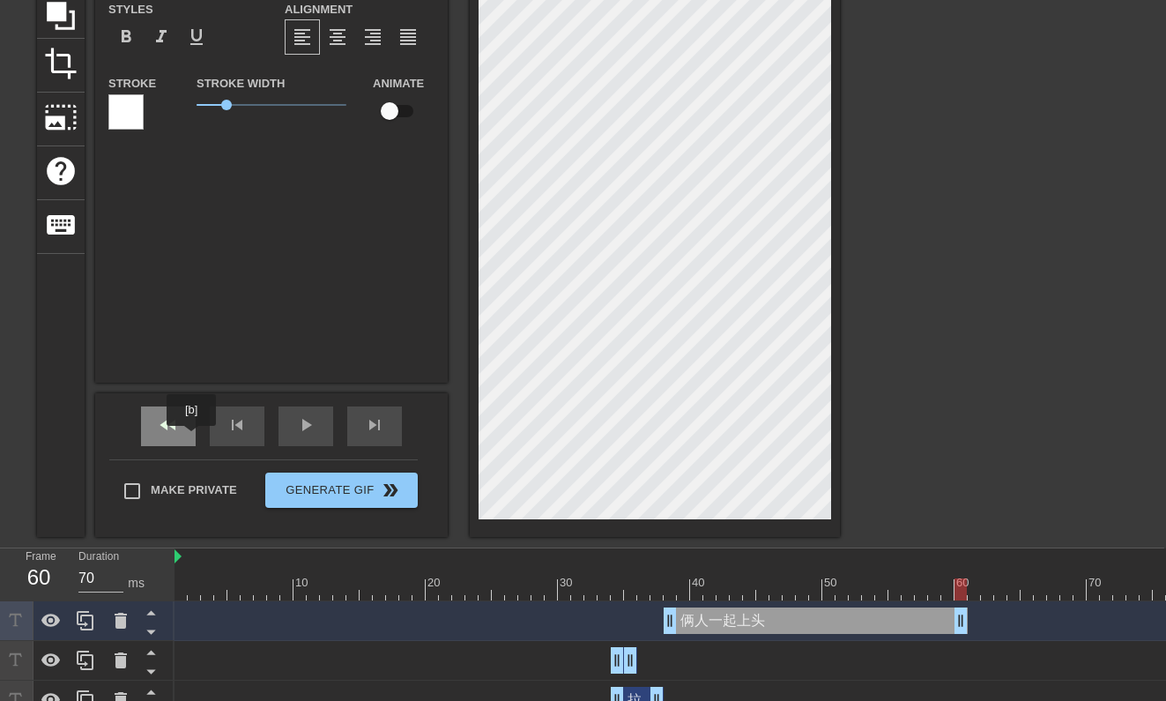
click at [169, 432] on span "fast_rewind" at bounding box center [168, 424] width 21 height 21
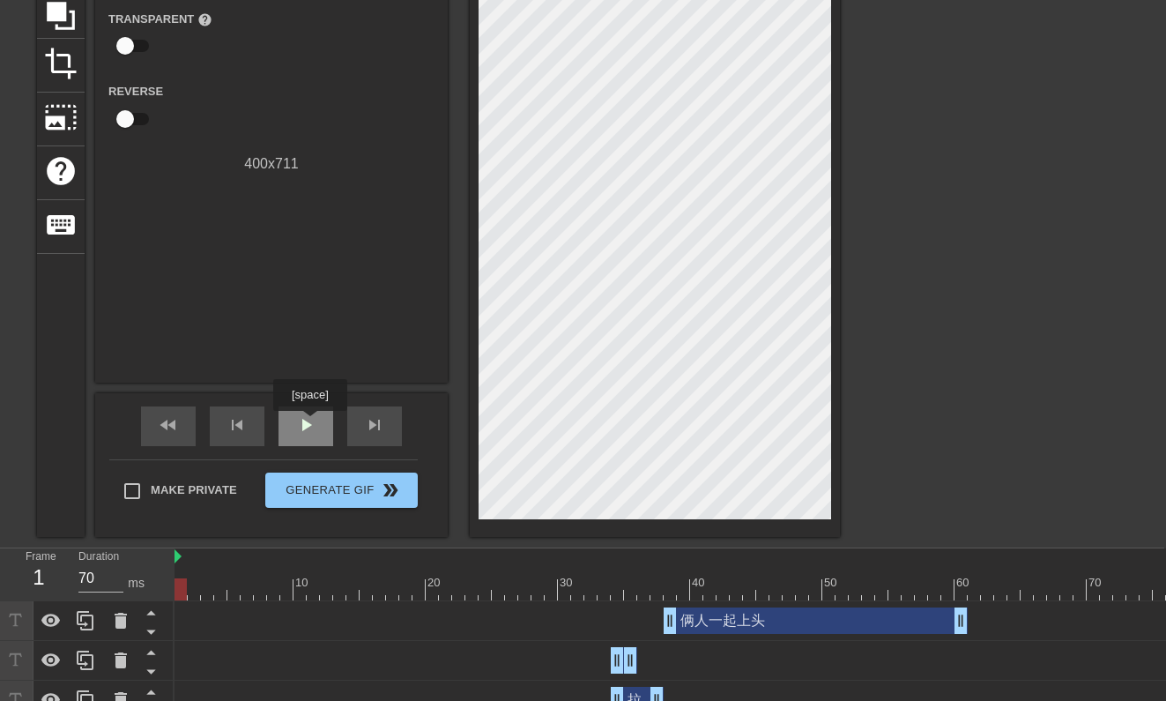
click at [312, 423] on span "play_arrow" at bounding box center [305, 424] width 21 height 21
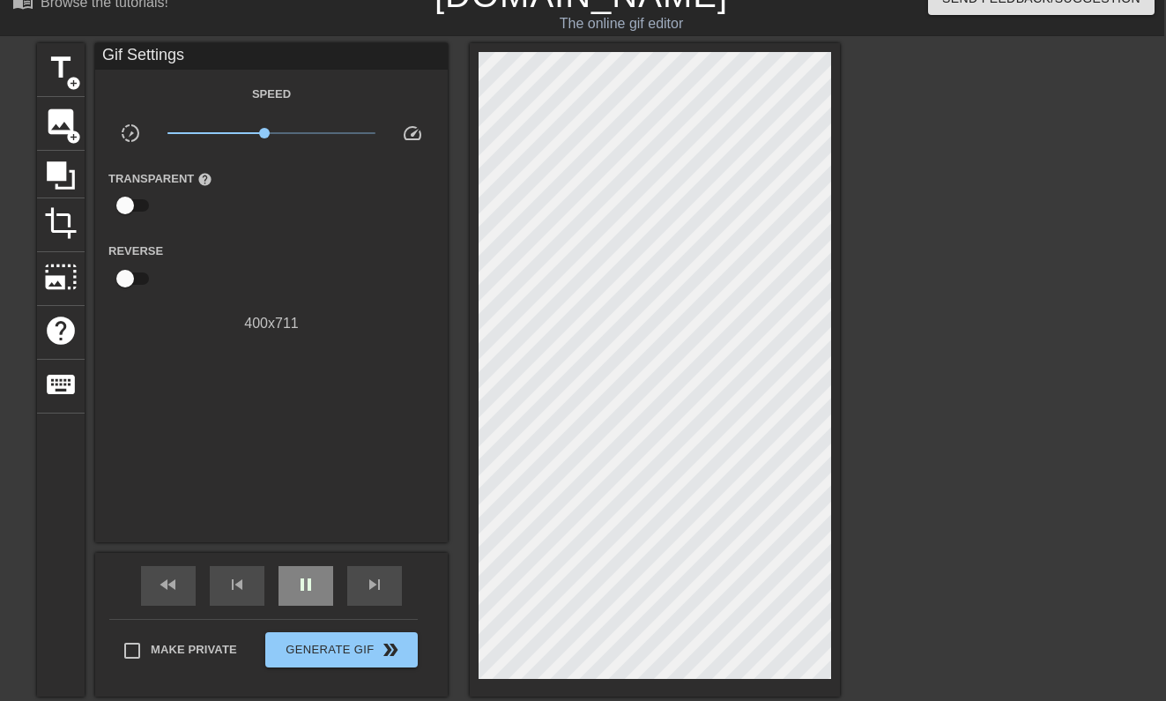
scroll to position [26, 3]
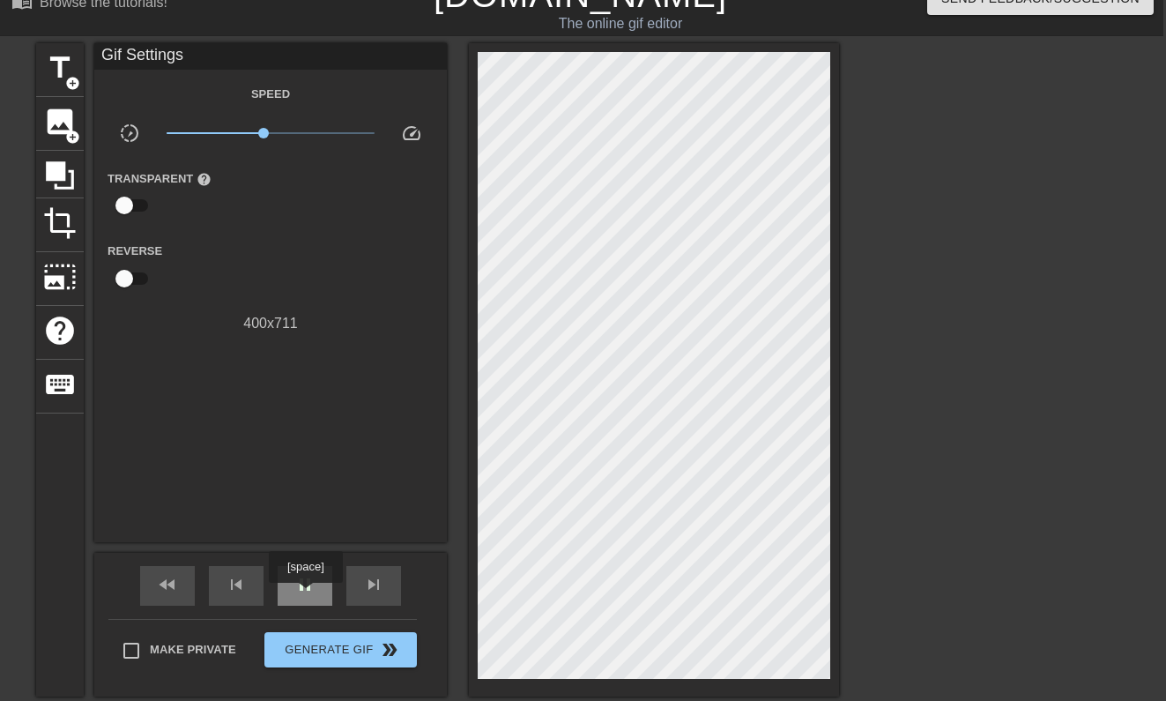
click at [308, 593] on div "pause" at bounding box center [305, 586] width 55 height 40
click at [308, 593] on span "play_arrow" at bounding box center [304, 584] width 21 height 21
click at [308, 593] on span "pause" at bounding box center [304, 584] width 21 height 21
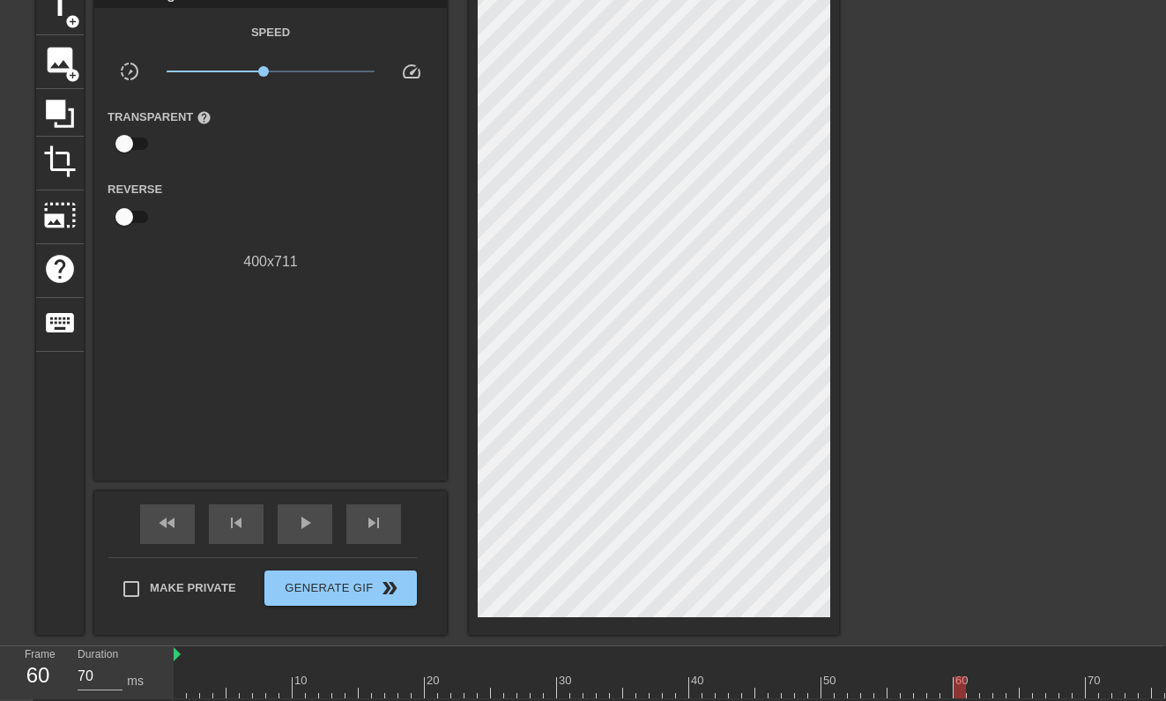
scroll to position [24, 3]
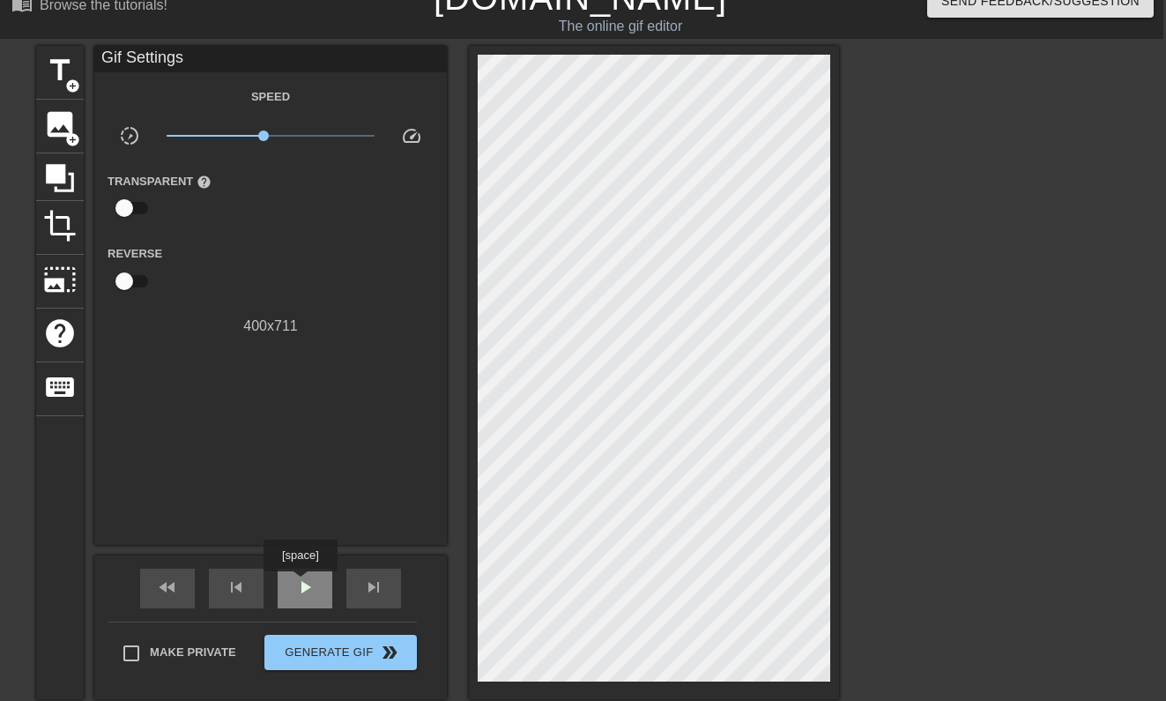
click at [302, 583] on span "play_arrow" at bounding box center [304, 586] width 21 height 21
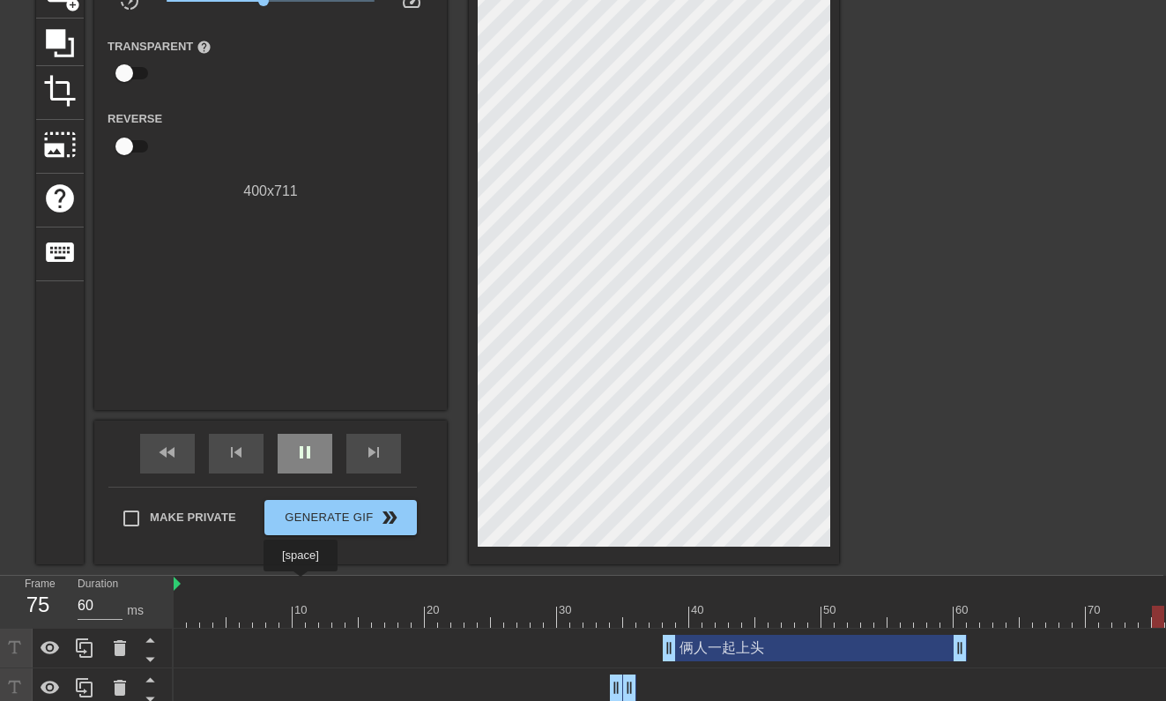
scroll to position [226, 3]
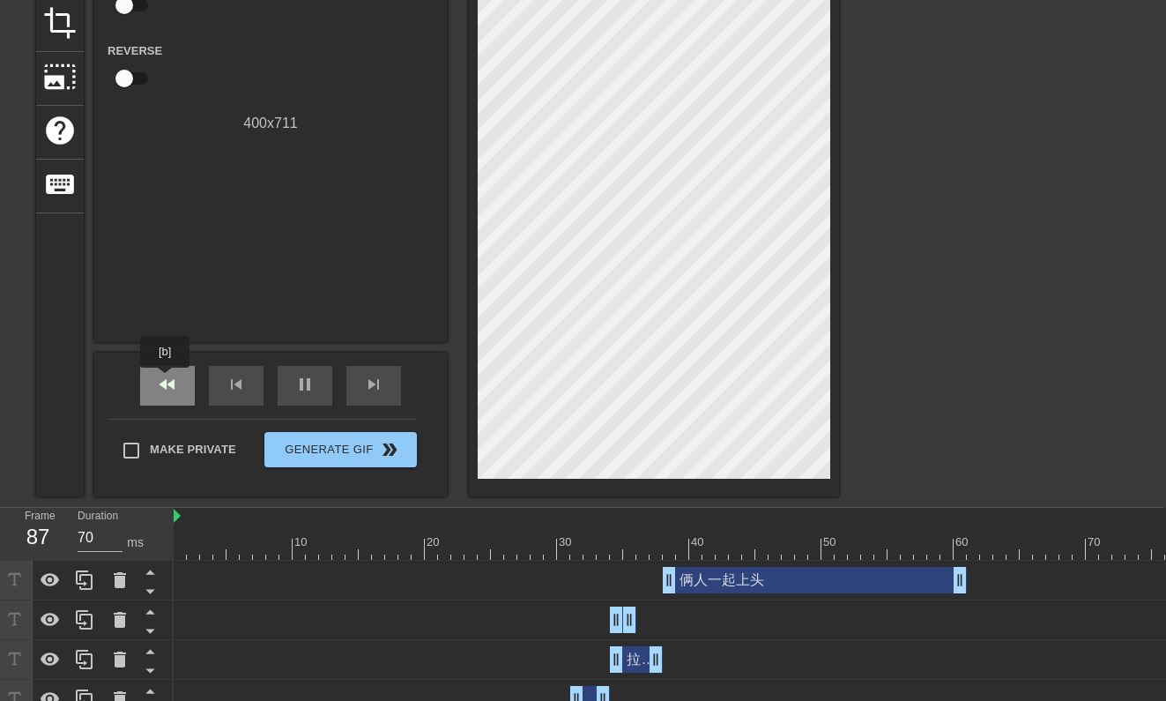
click at [168, 372] on div "fast_rewind" at bounding box center [167, 386] width 55 height 40
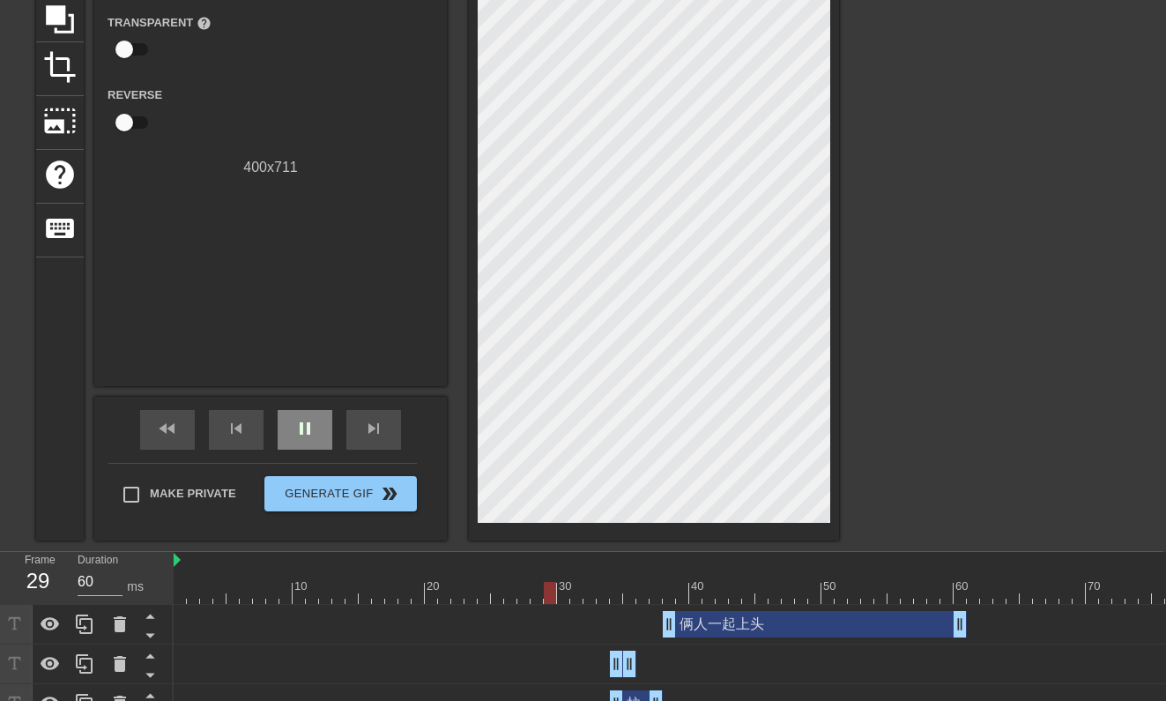
scroll to position [167, 3]
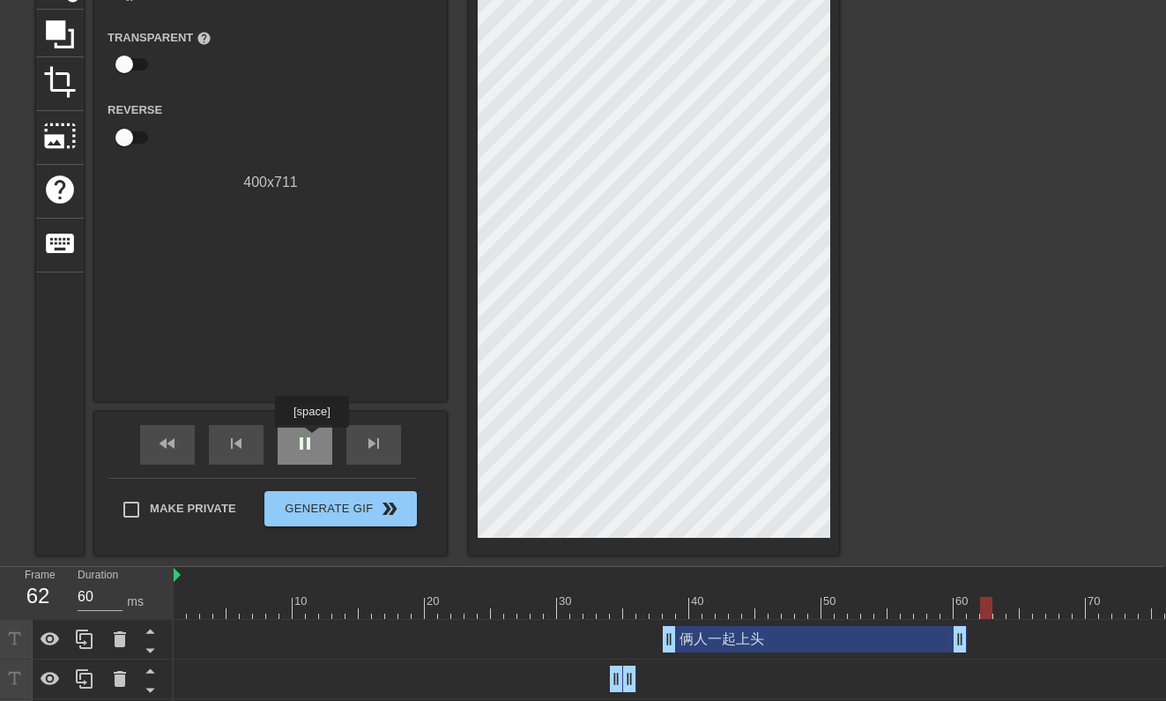
click at [314, 440] on span "pause" at bounding box center [304, 443] width 21 height 21
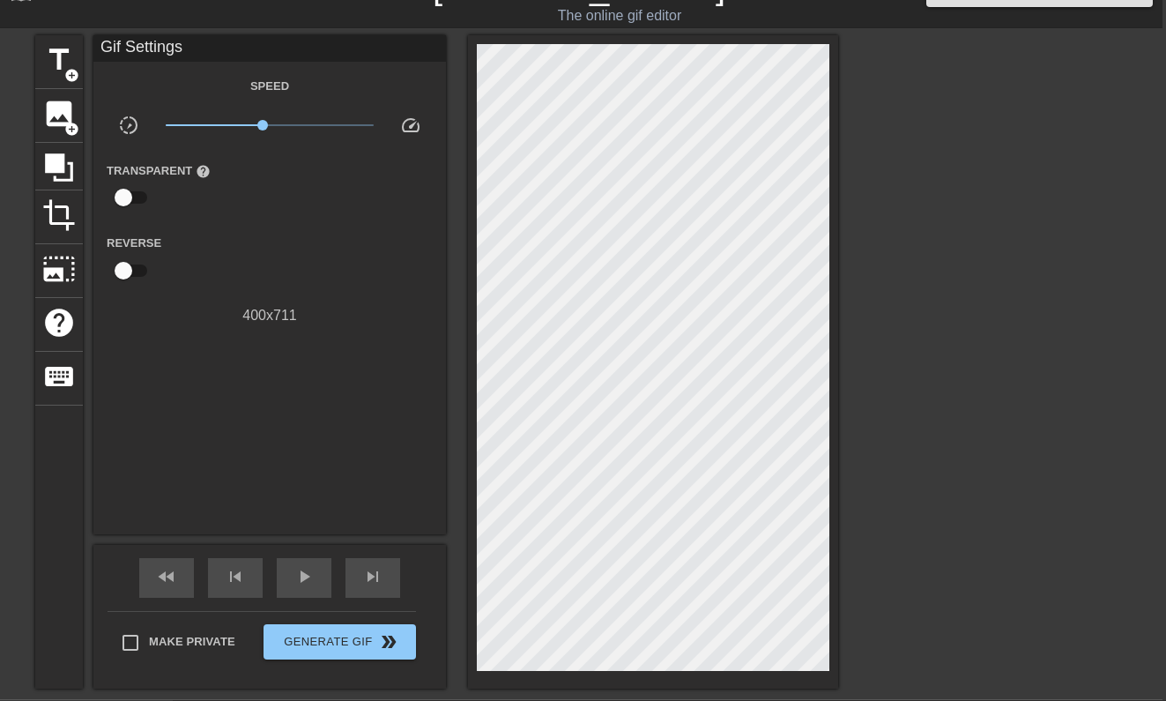
scroll to position [33, 4]
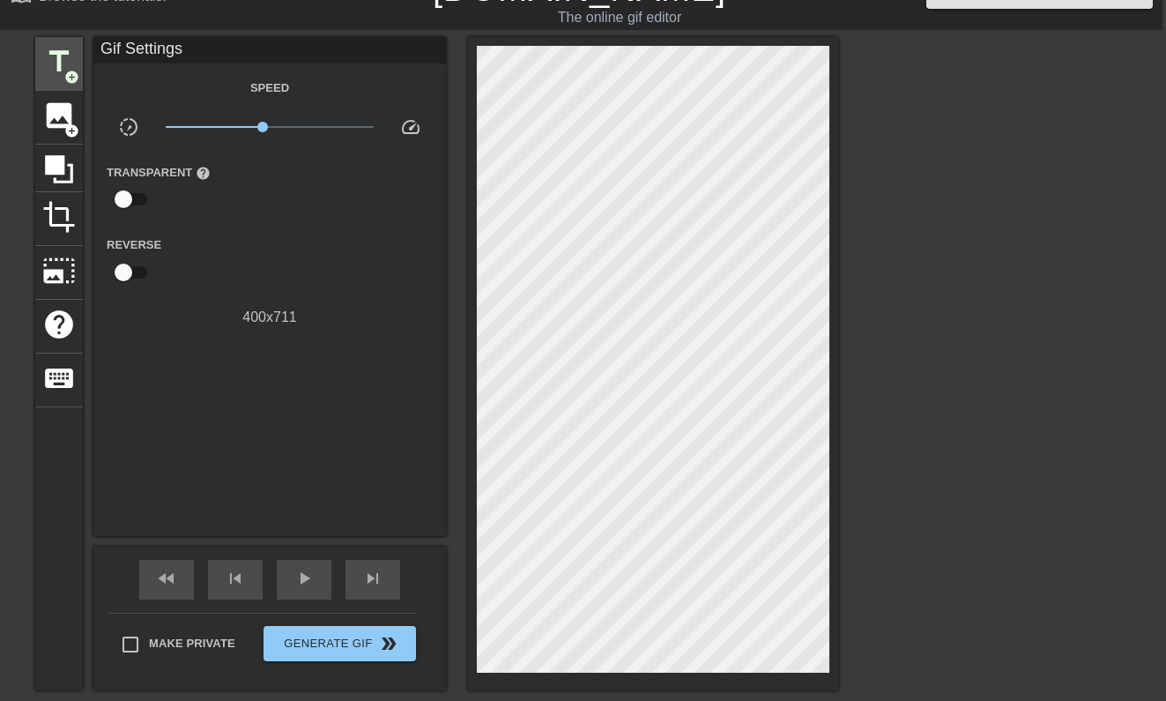
click at [70, 65] on span "title" at bounding box center [58, 61] width 33 height 33
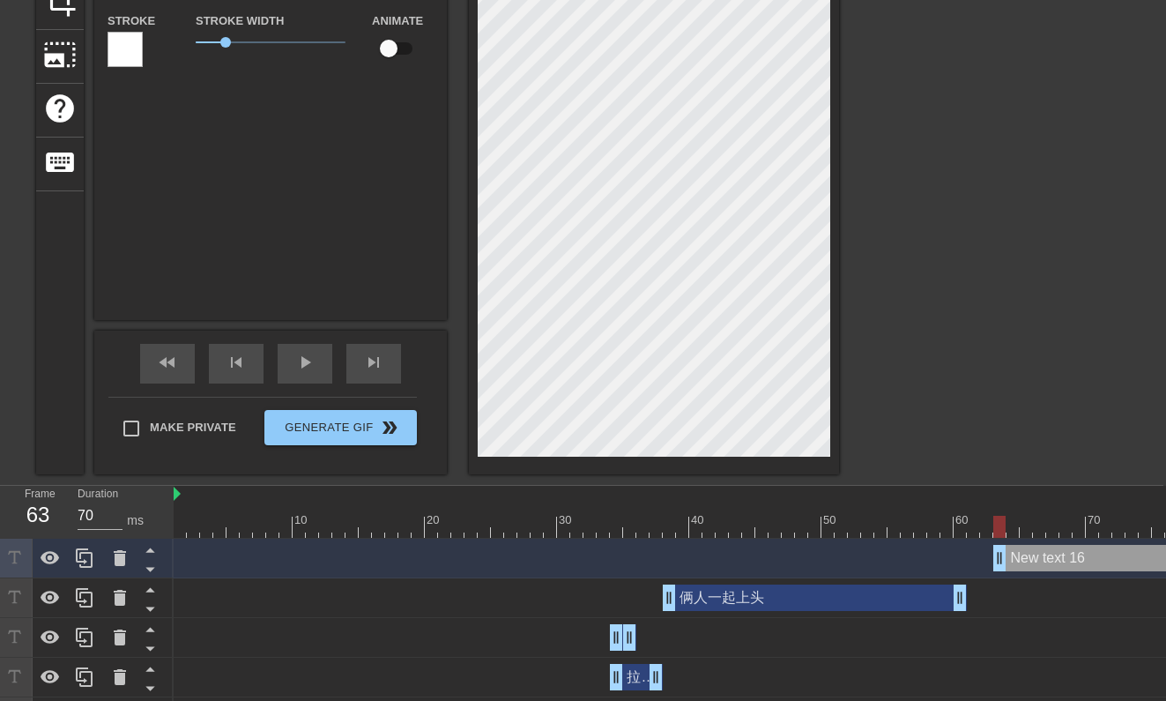
scroll to position [244, 4]
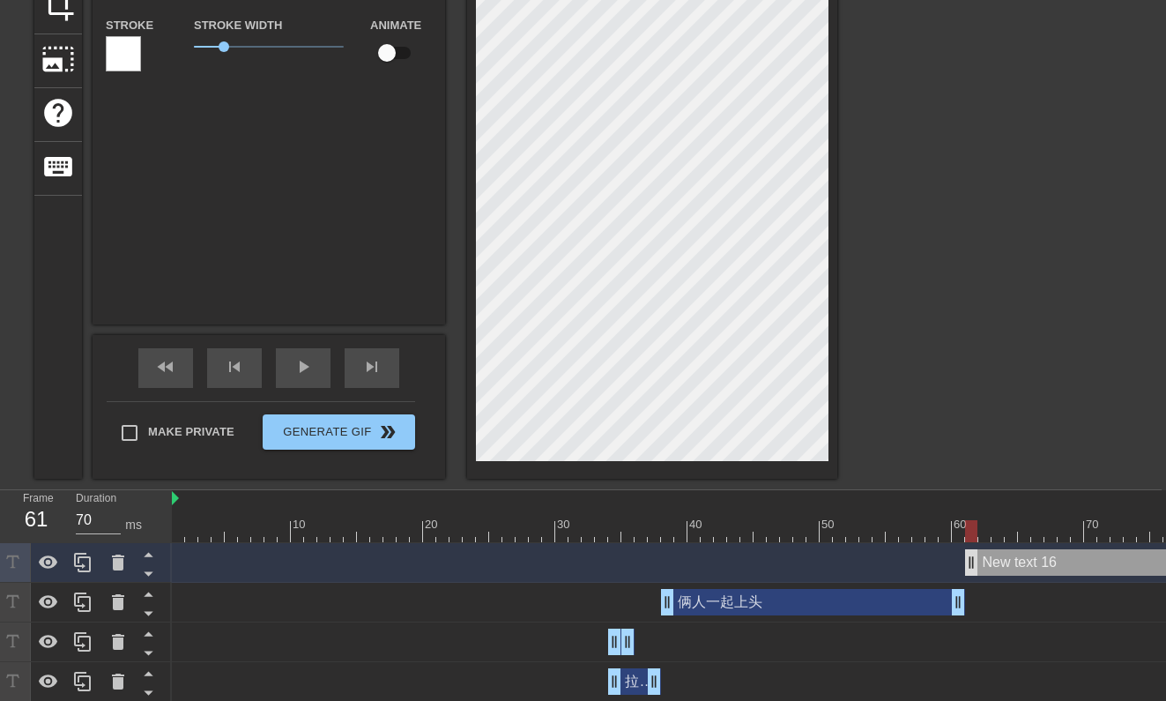
drag, startPoint x: 996, startPoint y: 571, endPoint x: 972, endPoint y: 571, distance: 23.8
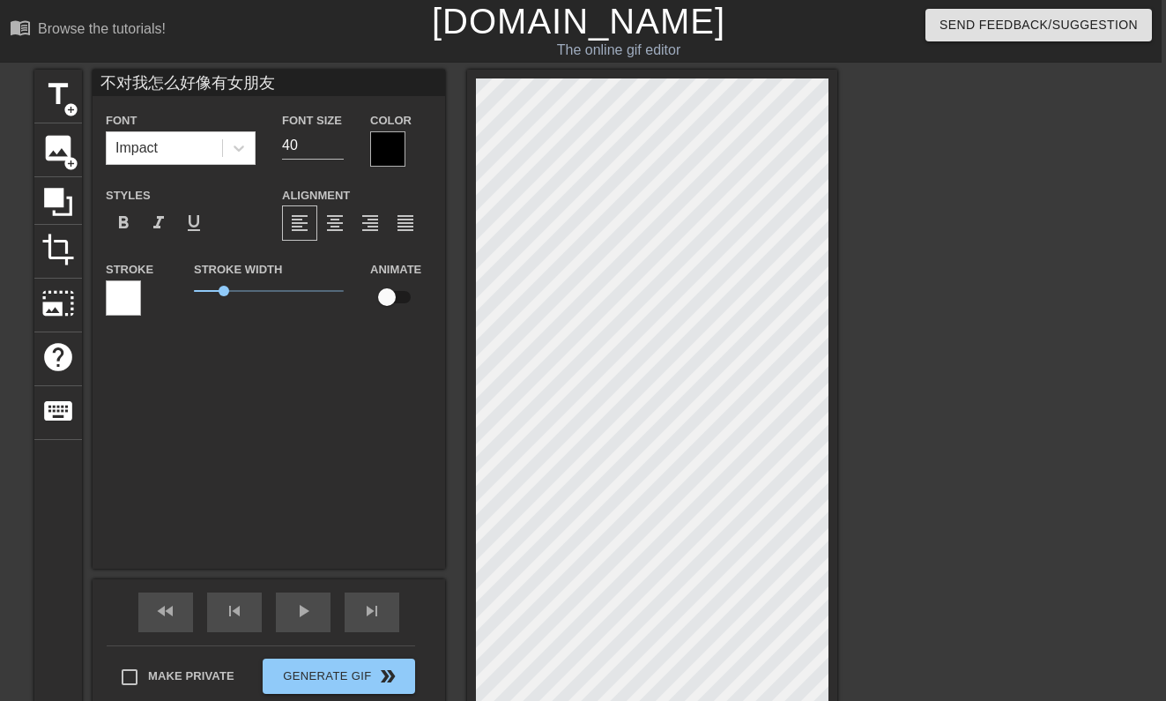
scroll to position [0, 7]
click at [337, 153] on input "39" at bounding box center [313, 145] width 62 height 28
click at [338, 151] on input "38" at bounding box center [313, 145] width 62 height 28
click at [338, 151] on input "37" at bounding box center [313, 145] width 62 height 28
click at [338, 151] on input "36" at bounding box center [313, 145] width 62 height 28
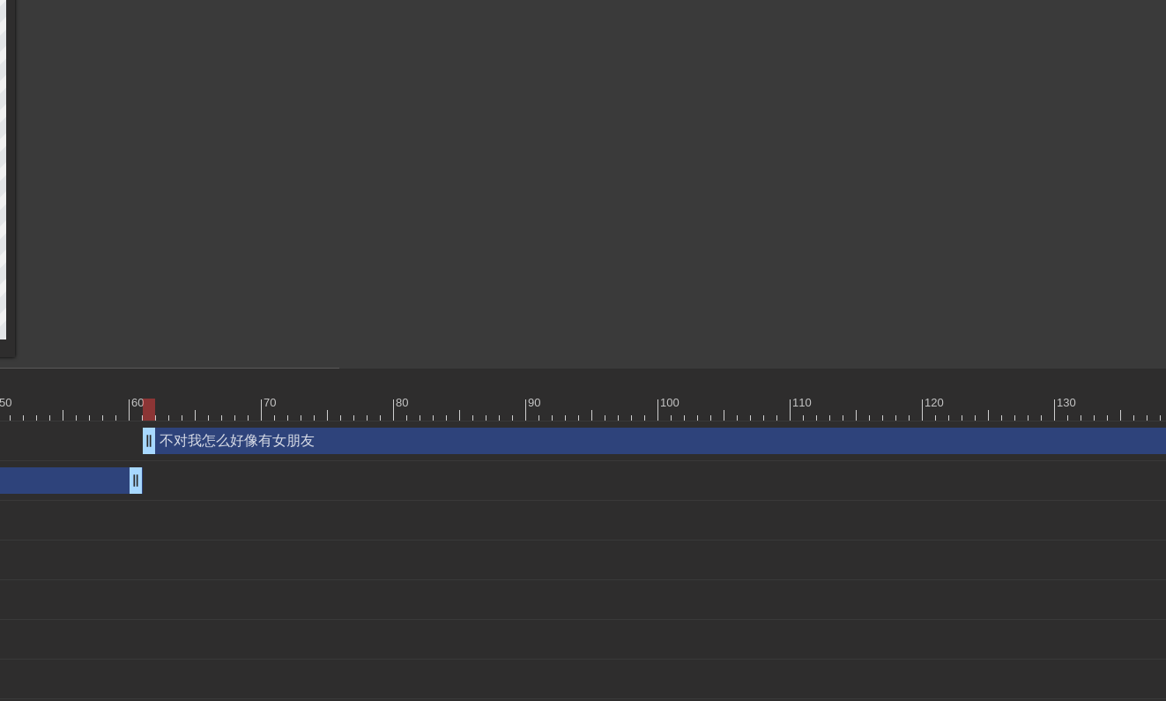
click at [726, 454] on div "不对我怎么好像有女朋友 drag_handle drag_handle" at bounding box center [863, 441] width 3027 height 40
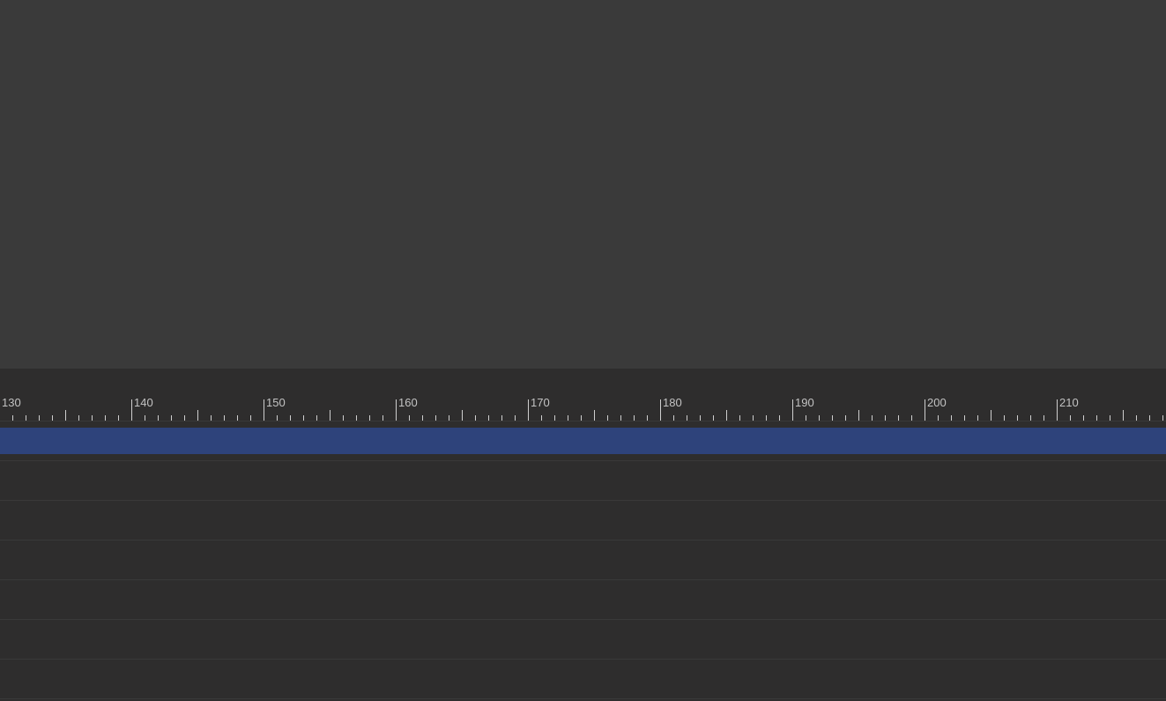
scroll to position [366, 2042]
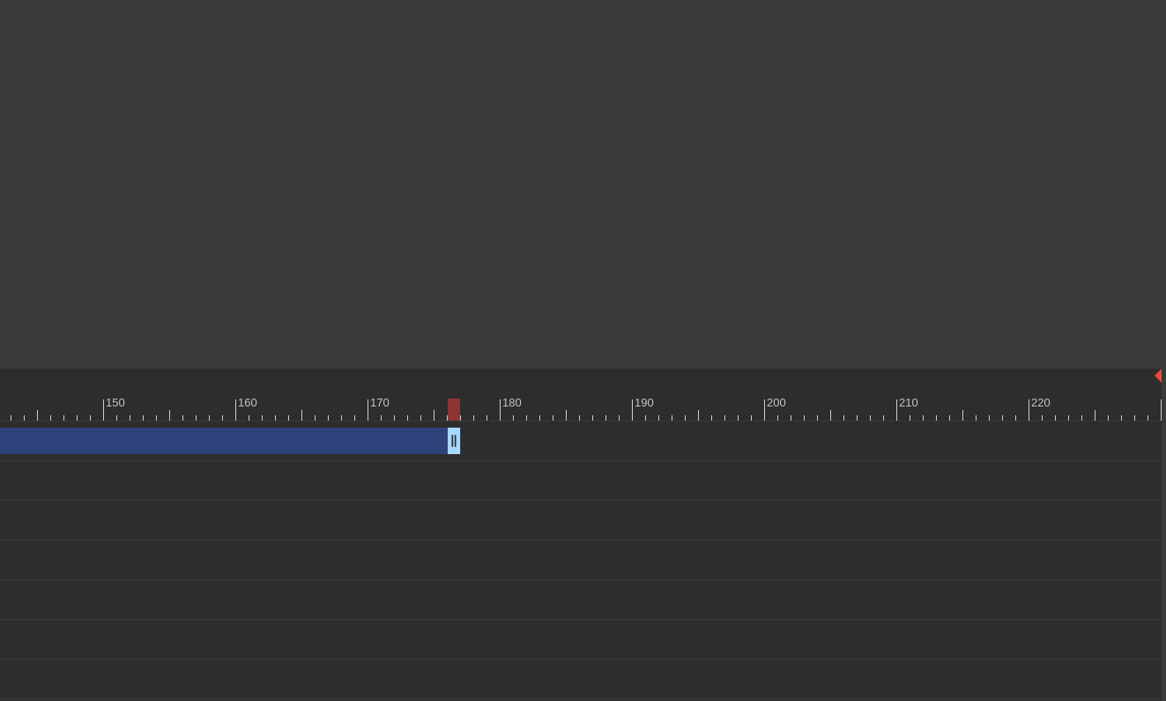
drag, startPoint x: 1147, startPoint y: 441, endPoint x: 358, endPoint y: 463, distance: 789.9
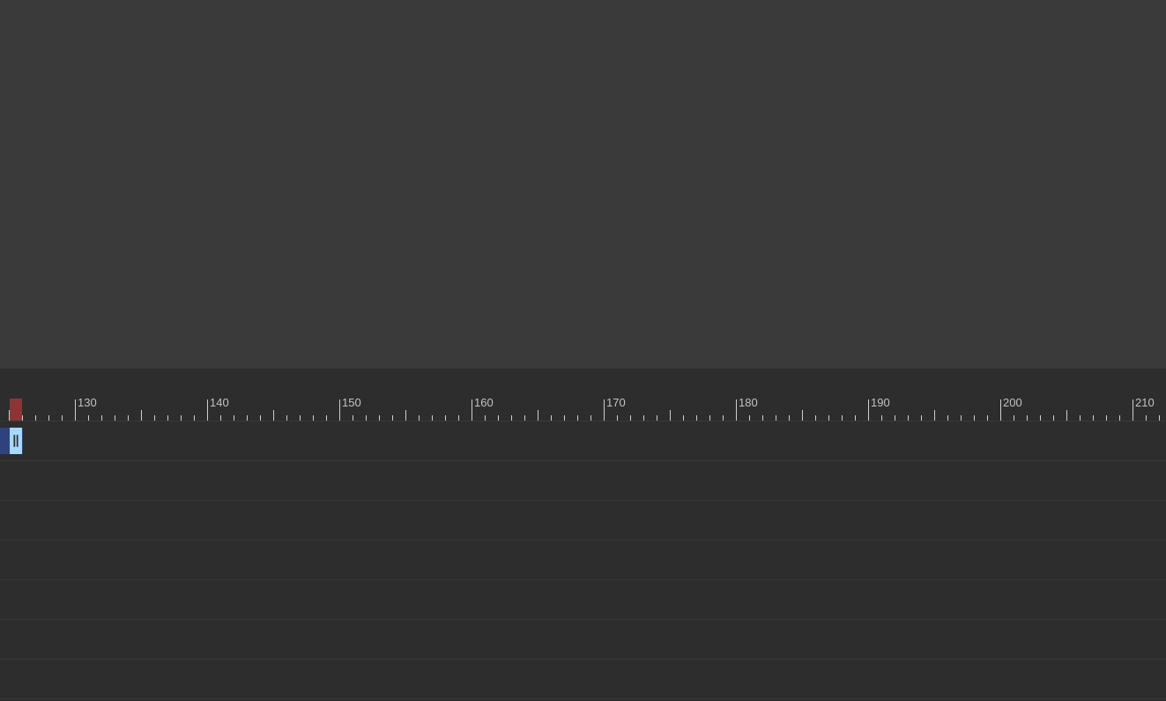
drag, startPoint x: 587, startPoint y: 448, endPoint x: -6, endPoint y: 412, distance: 594.2
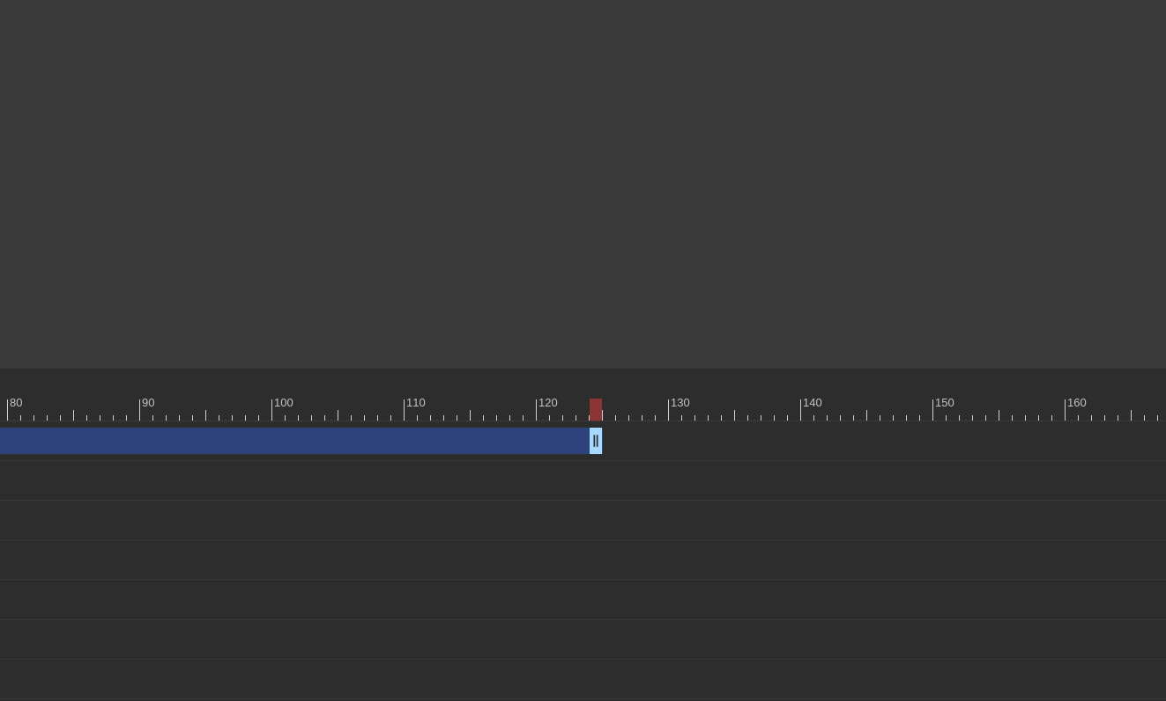
scroll to position [366, 917]
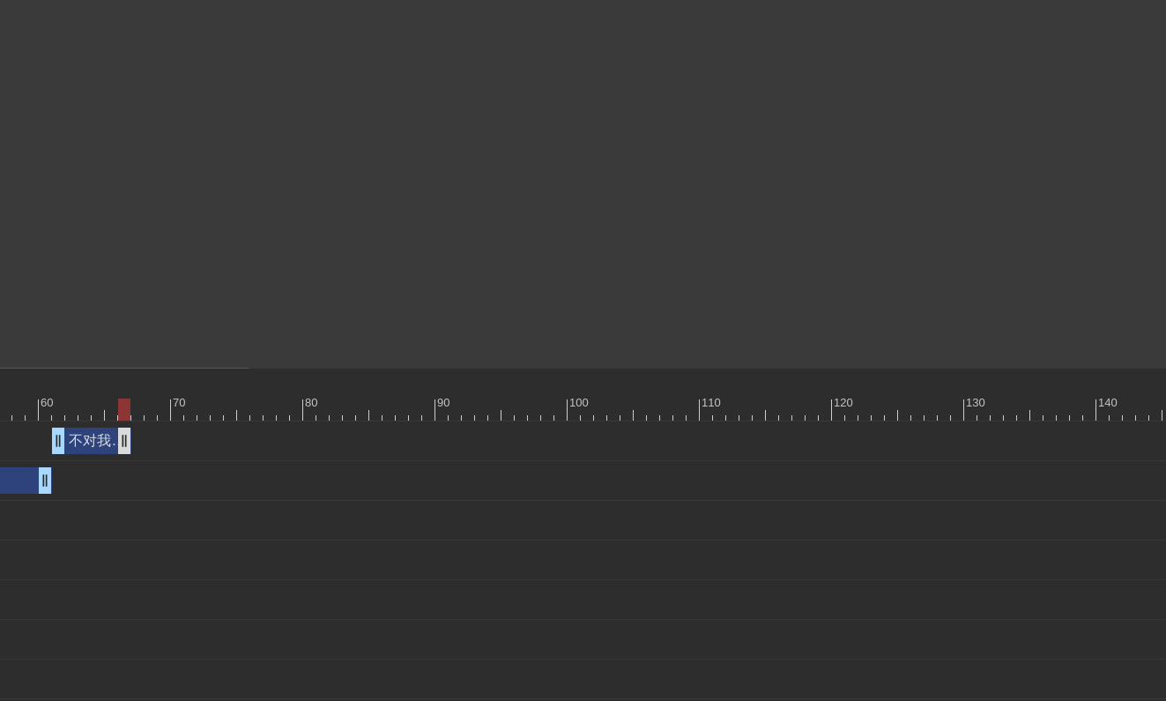
drag, startPoint x: 887, startPoint y: 443, endPoint x: 125, endPoint y: 428, distance: 762.4
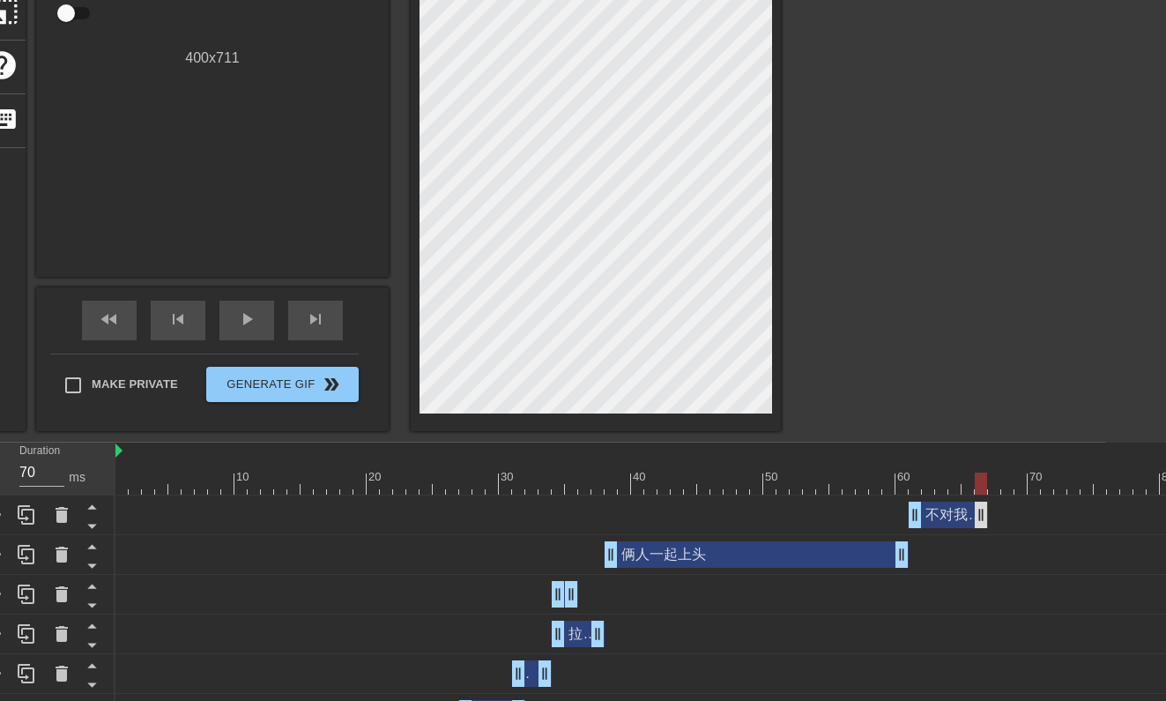
scroll to position [235, 61]
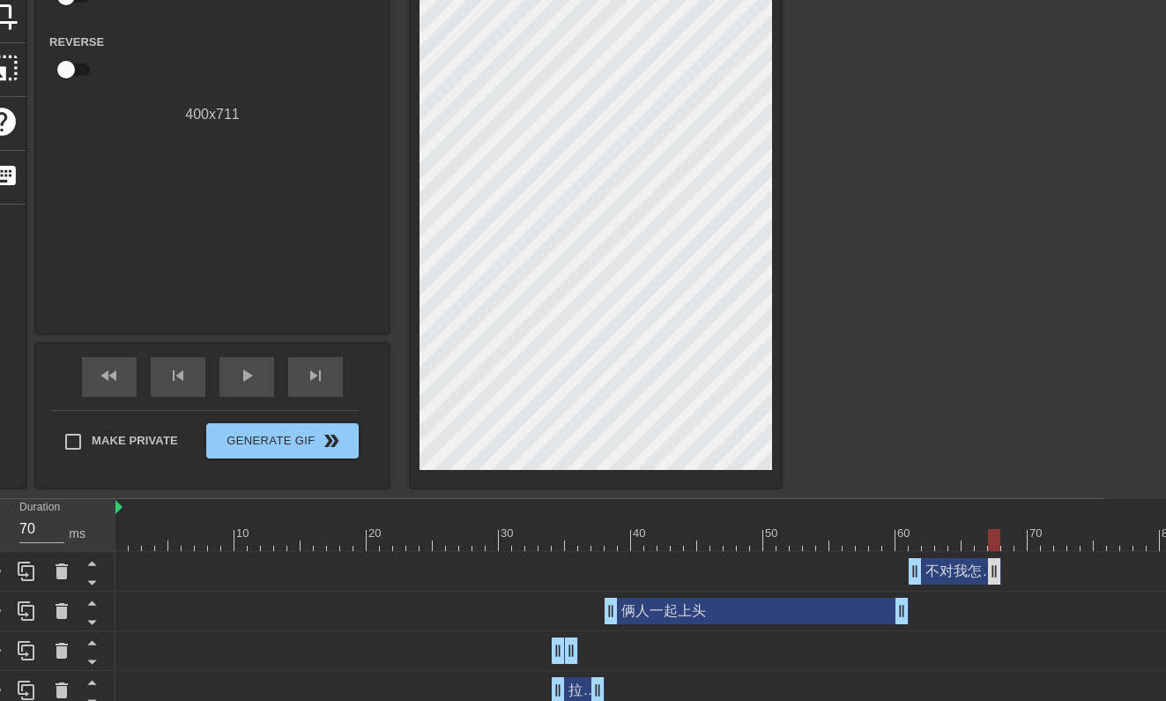
drag, startPoint x: 976, startPoint y: 571, endPoint x: 987, endPoint y: 571, distance: 10.6
drag, startPoint x: 987, startPoint y: 571, endPoint x: 961, endPoint y: 574, distance: 25.7
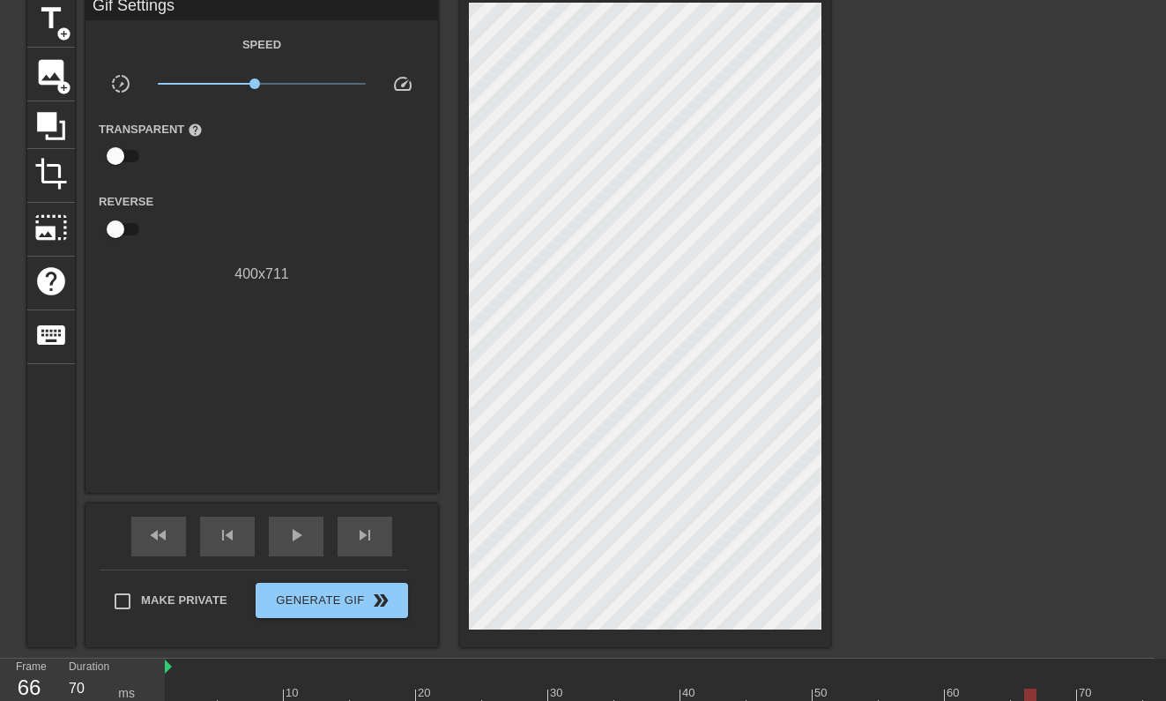
scroll to position [17, 11]
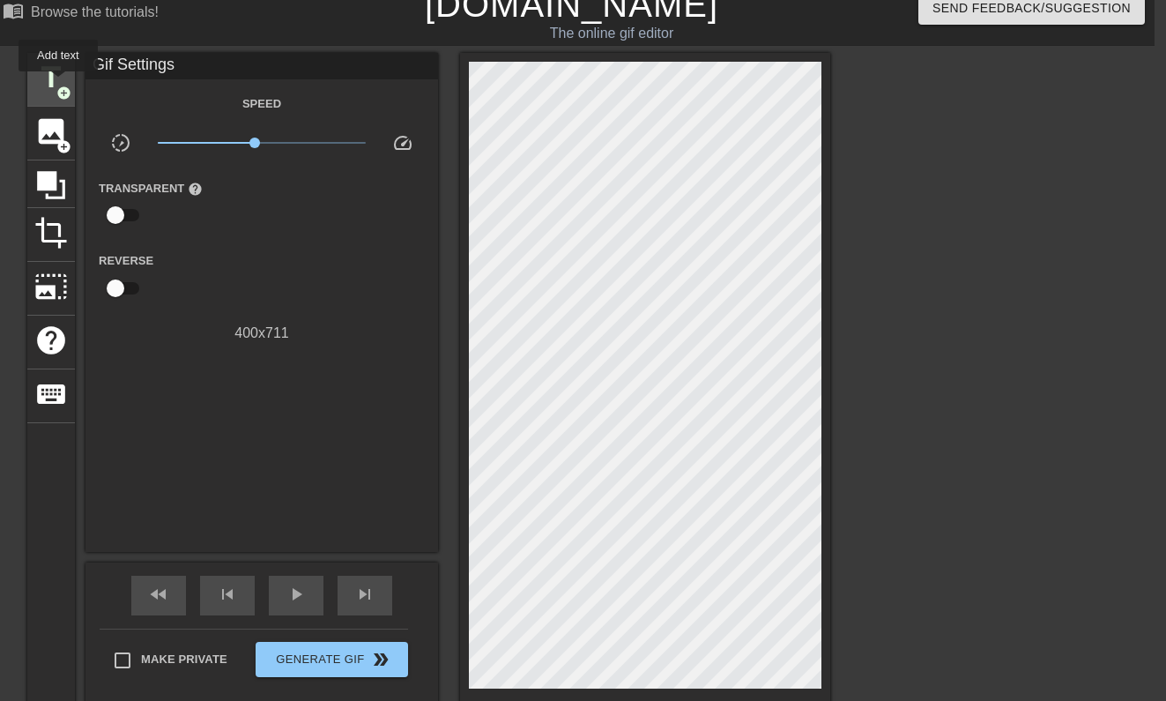
click at [54, 77] on span "title" at bounding box center [50, 77] width 33 height 33
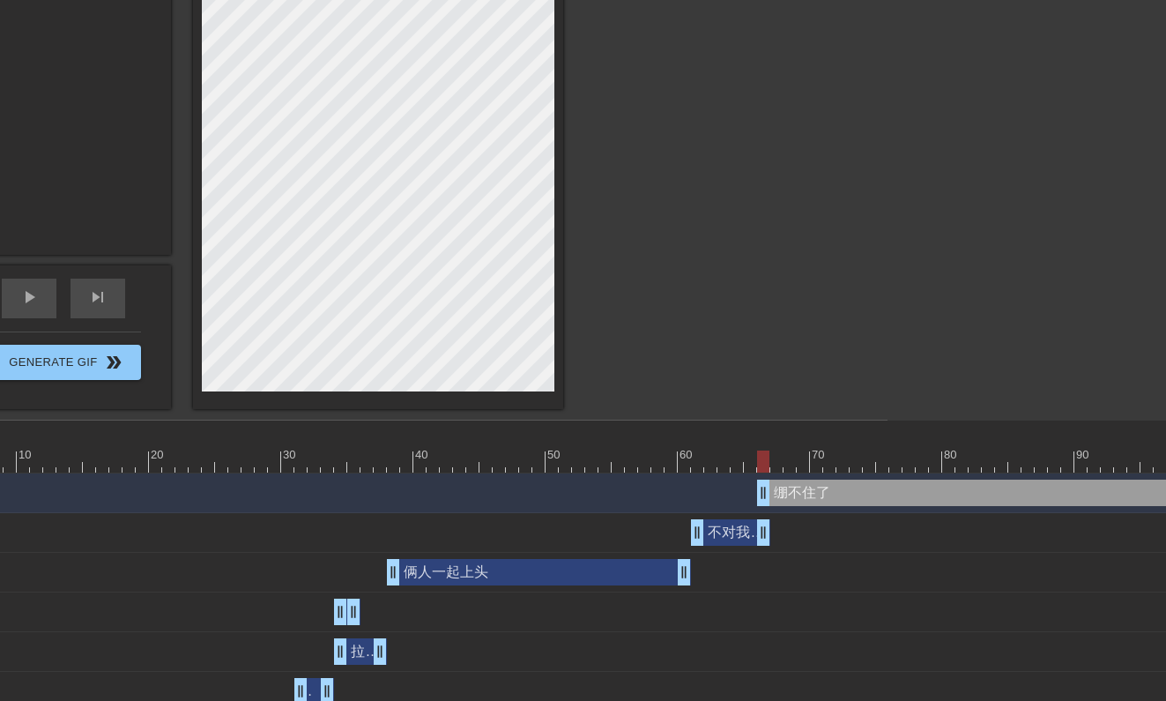
scroll to position [351, 278]
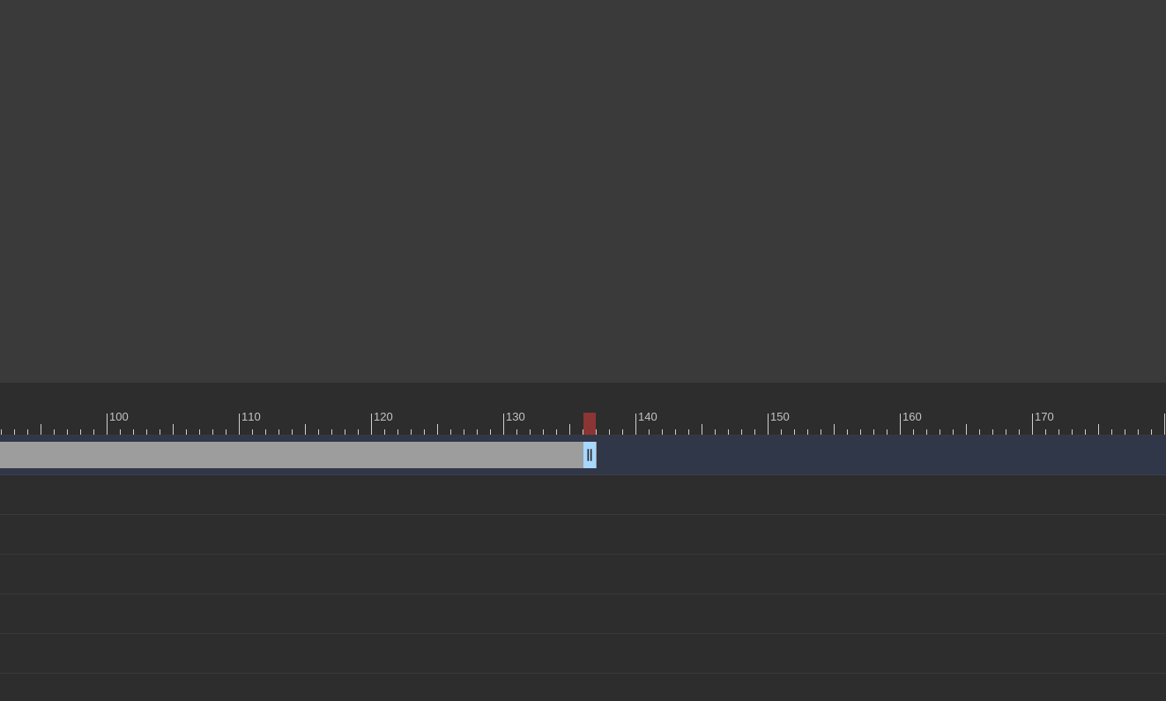
scroll to position [352, 1139]
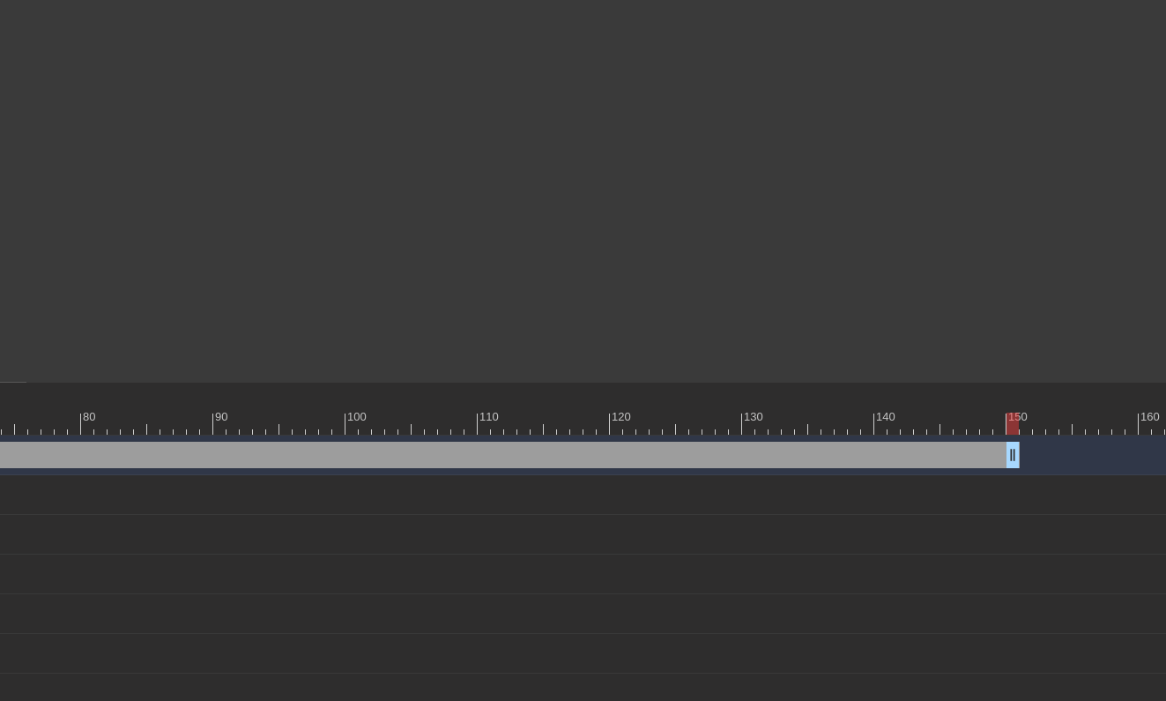
drag, startPoint x: 1153, startPoint y: 456, endPoint x: 29, endPoint y: 488, distance: 1124.0
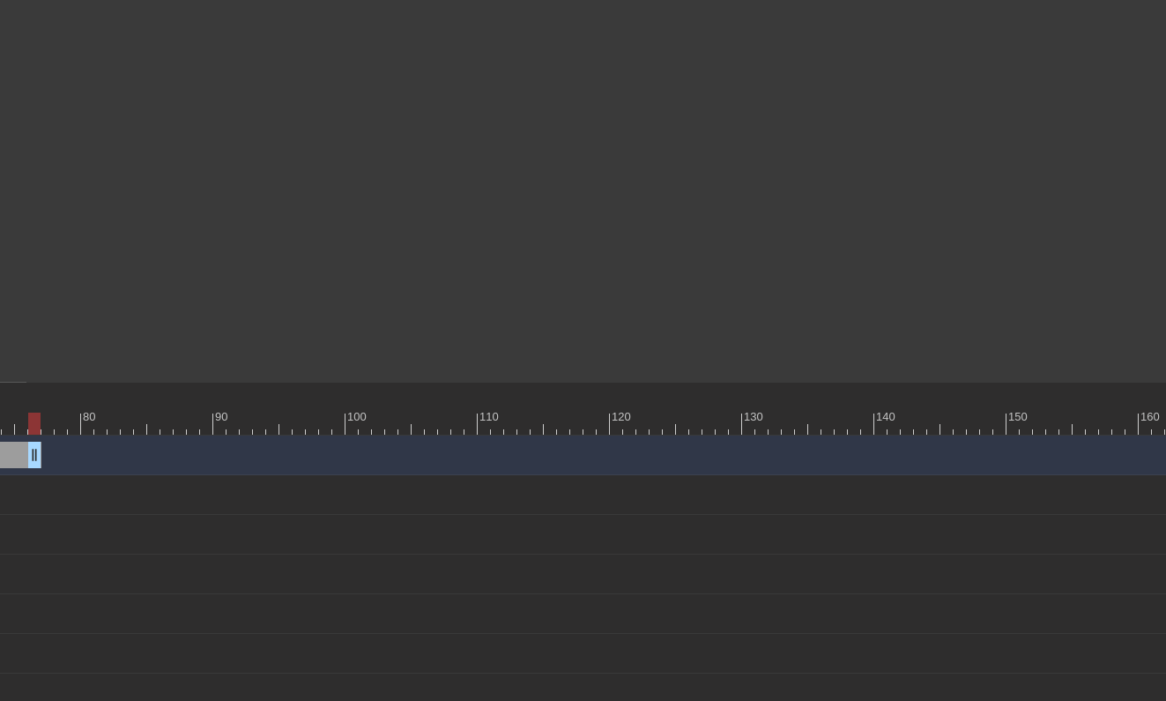
drag, startPoint x: 931, startPoint y: 457, endPoint x: 29, endPoint y: 410, distance: 903.6
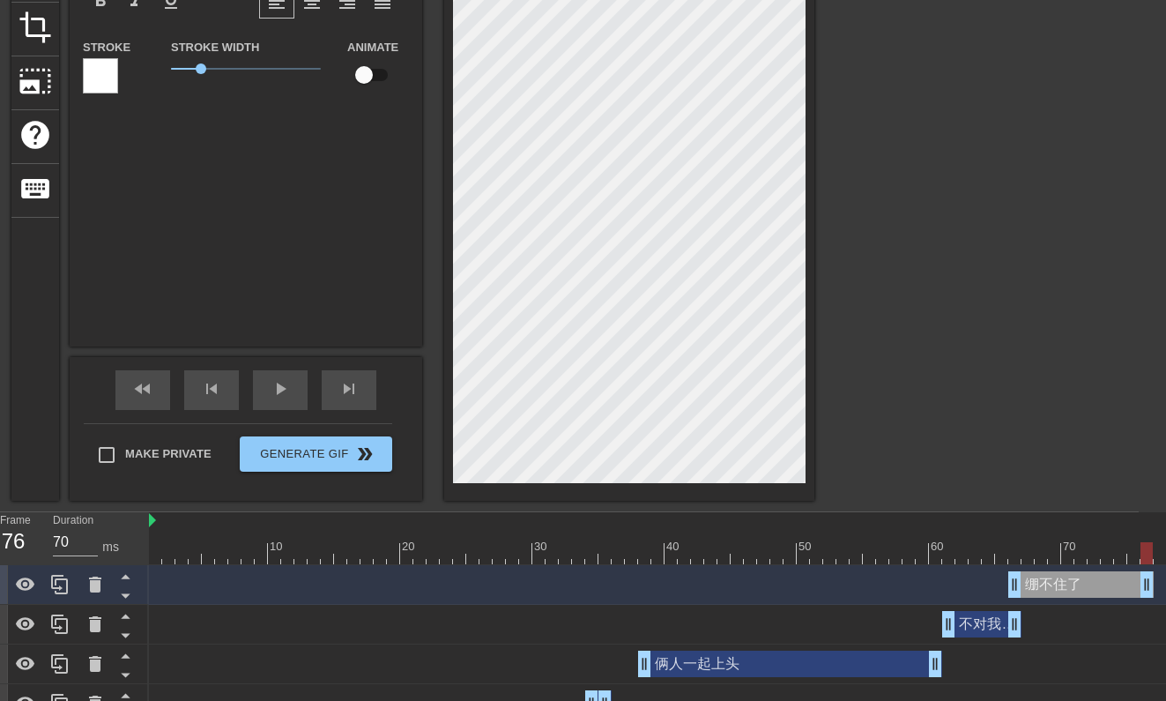
scroll to position [208, 27]
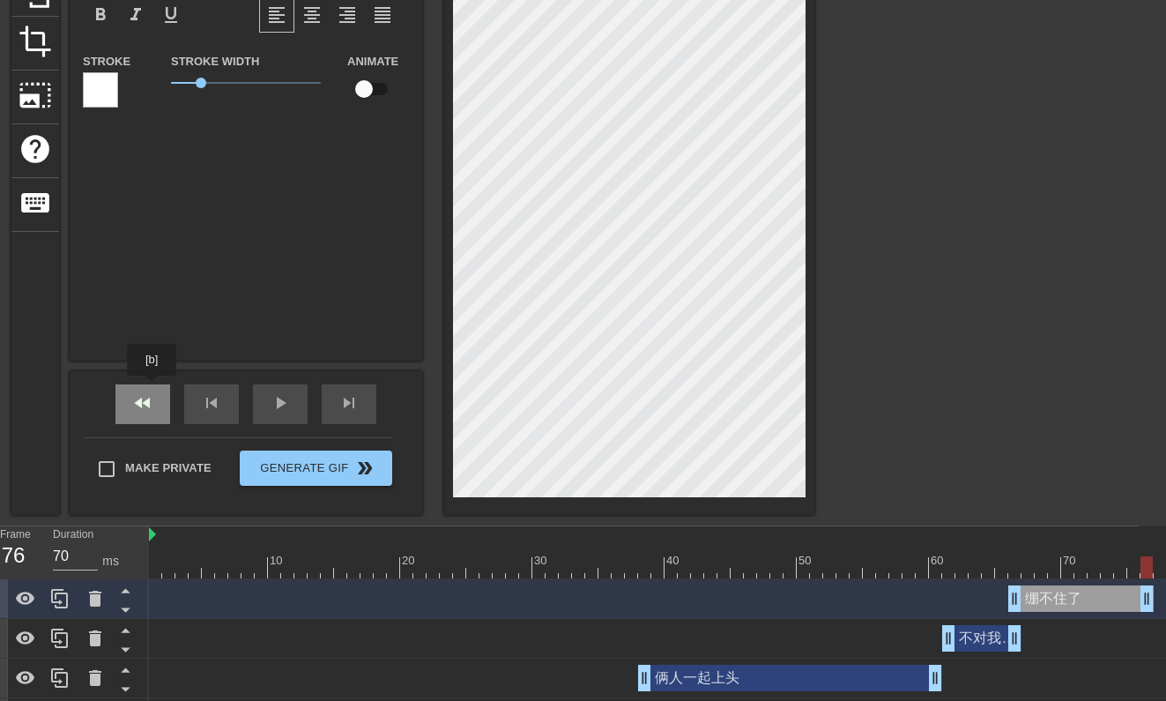
click at [153, 392] on div "fast_rewind" at bounding box center [142, 404] width 55 height 40
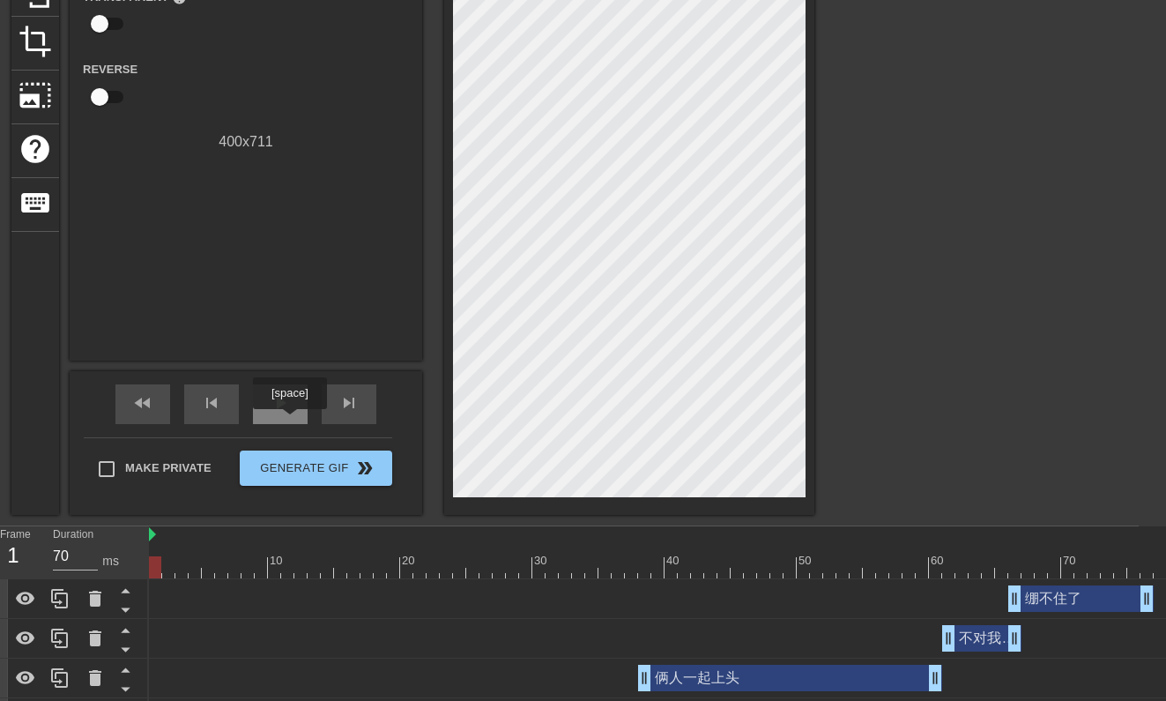
click at [292, 421] on div "play_arrow" at bounding box center [280, 404] width 55 height 40
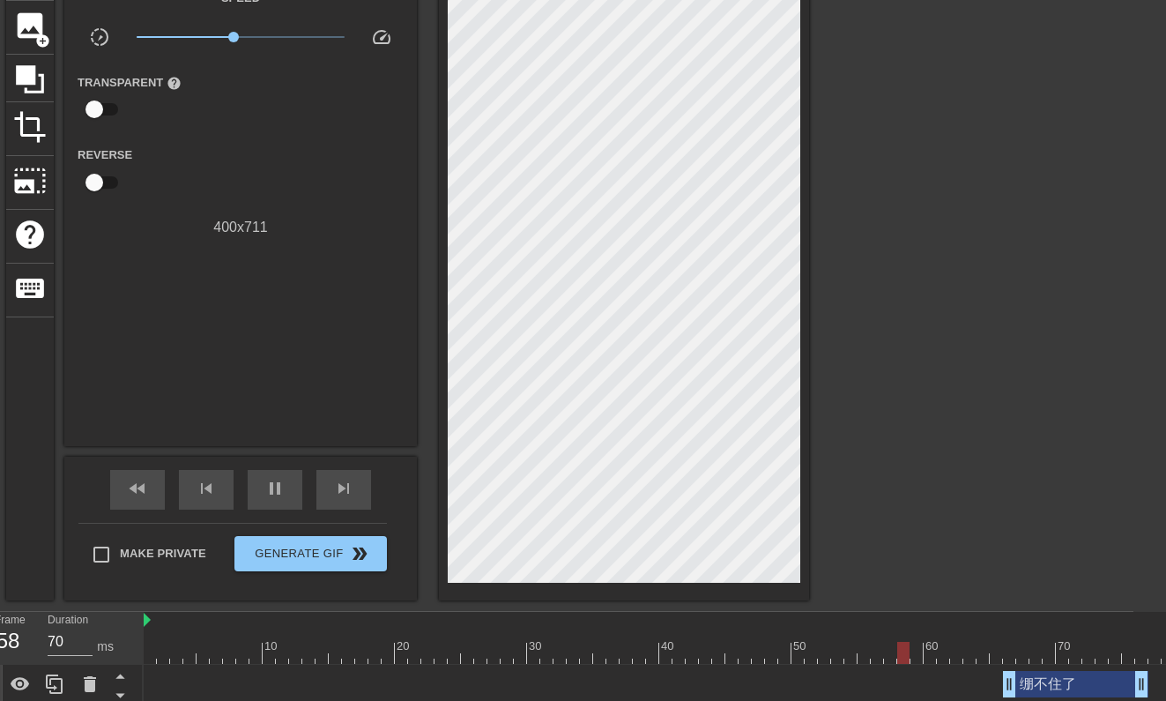
scroll to position [129, 33]
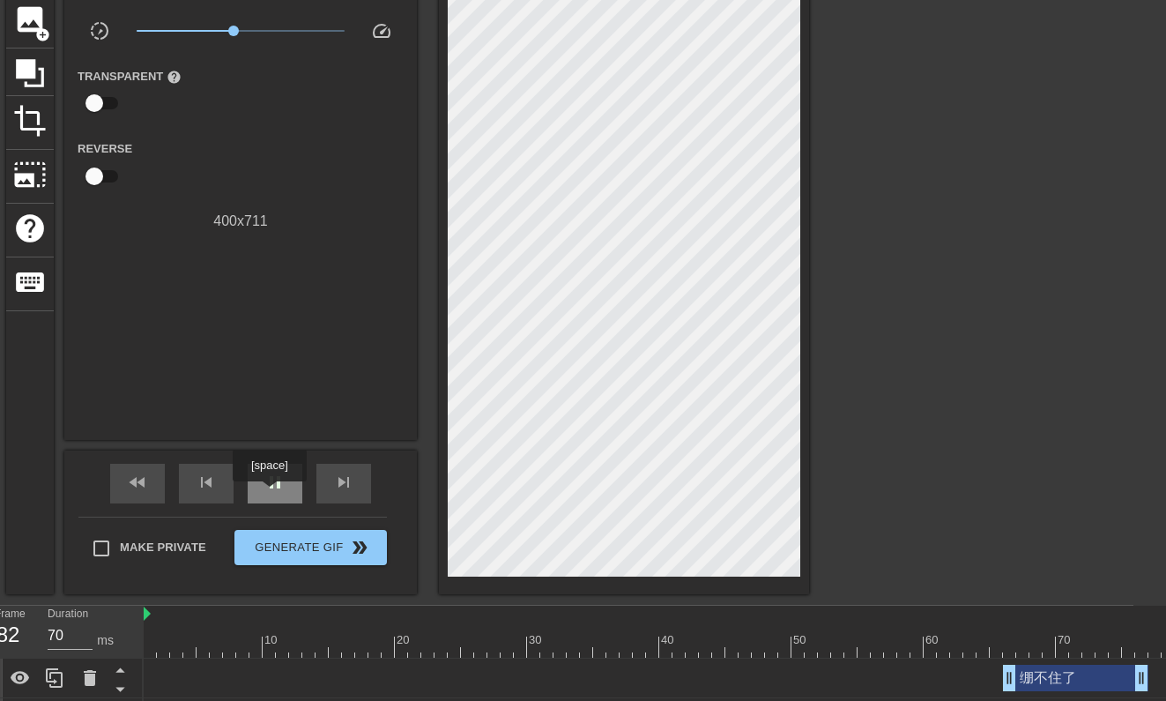
click at [271, 493] on div "pause" at bounding box center [275, 484] width 55 height 40
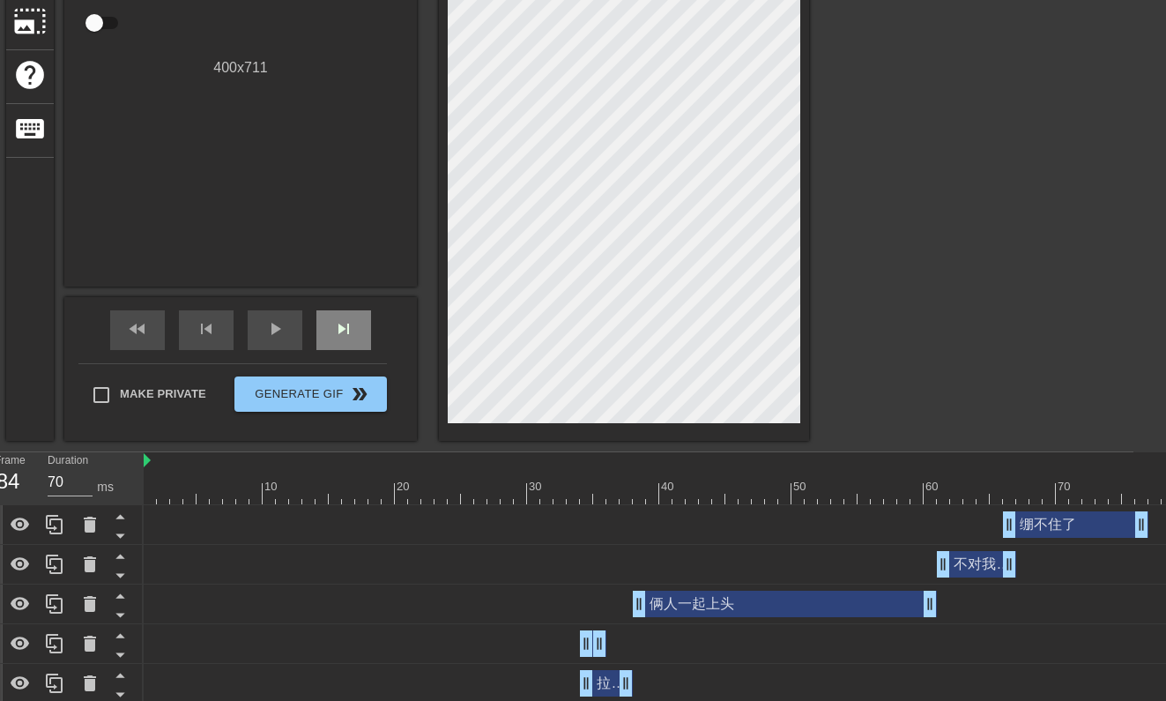
scroll to position [503, 33]
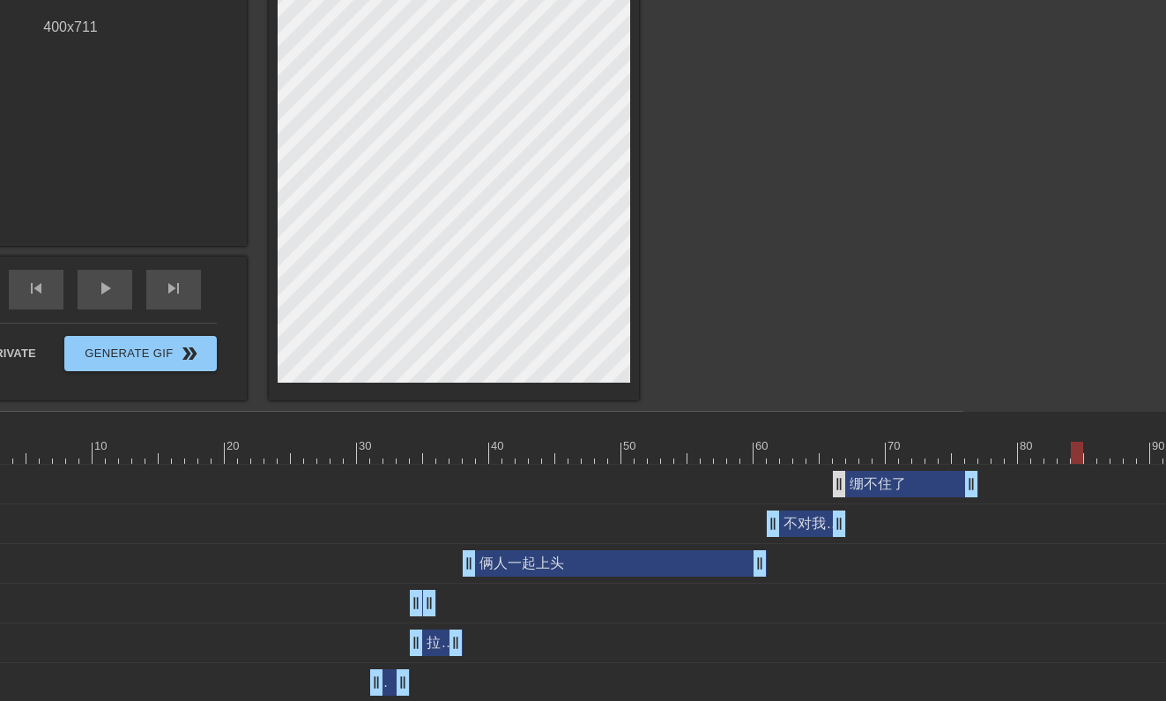
scroll to position [320, 203]
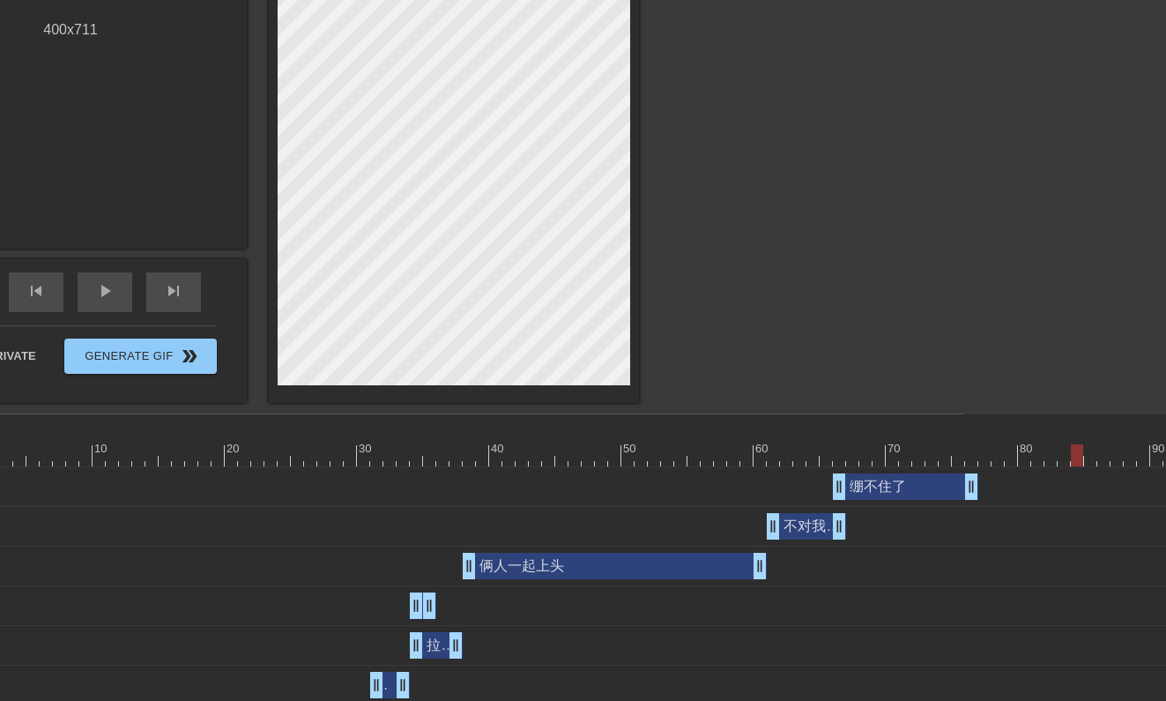
click at [812, 531] on div "不对我怎么好像有女朋友 drag_handle drag_handle" at bounding box center [806, 526] width 79 height 26
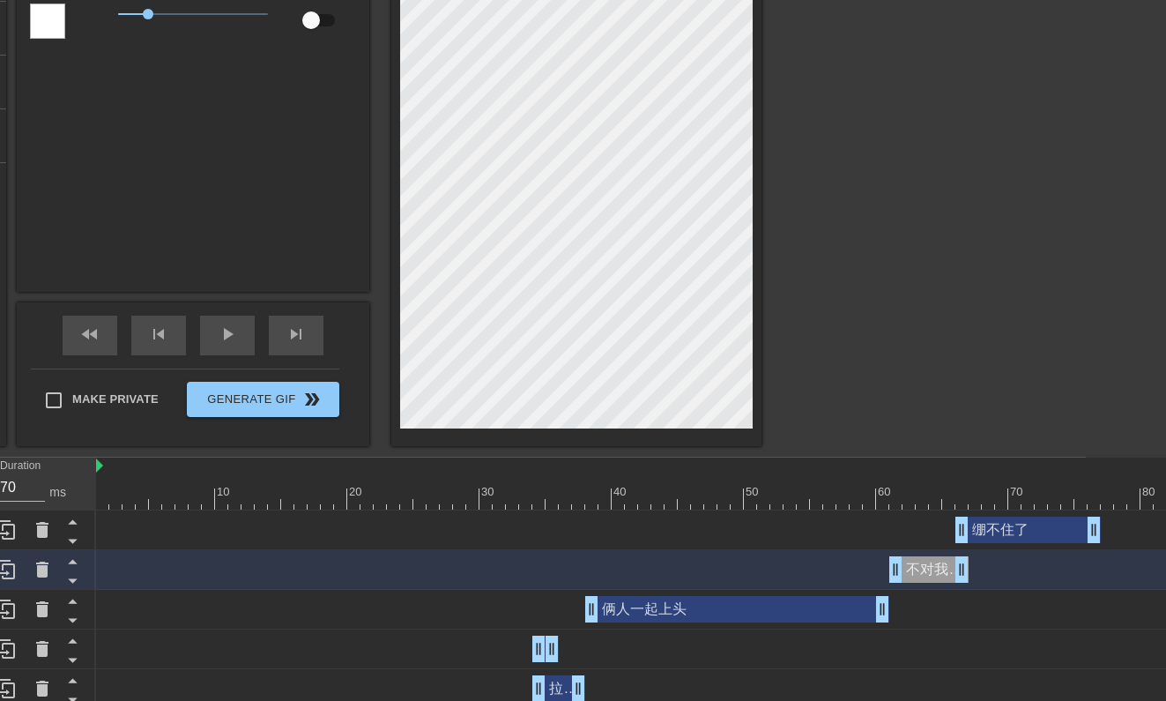
scroll to position [277, 0]
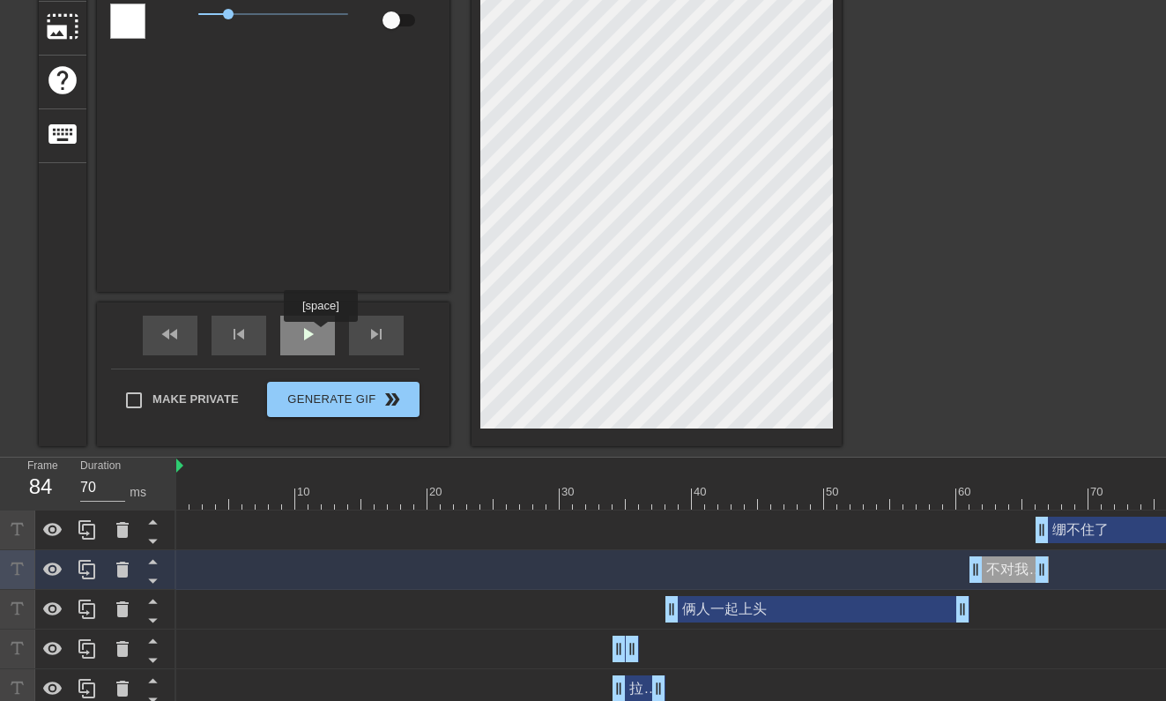
click at [313, 336] on span "play_arrow" at bounding box center [307, 333] width 21 height 21
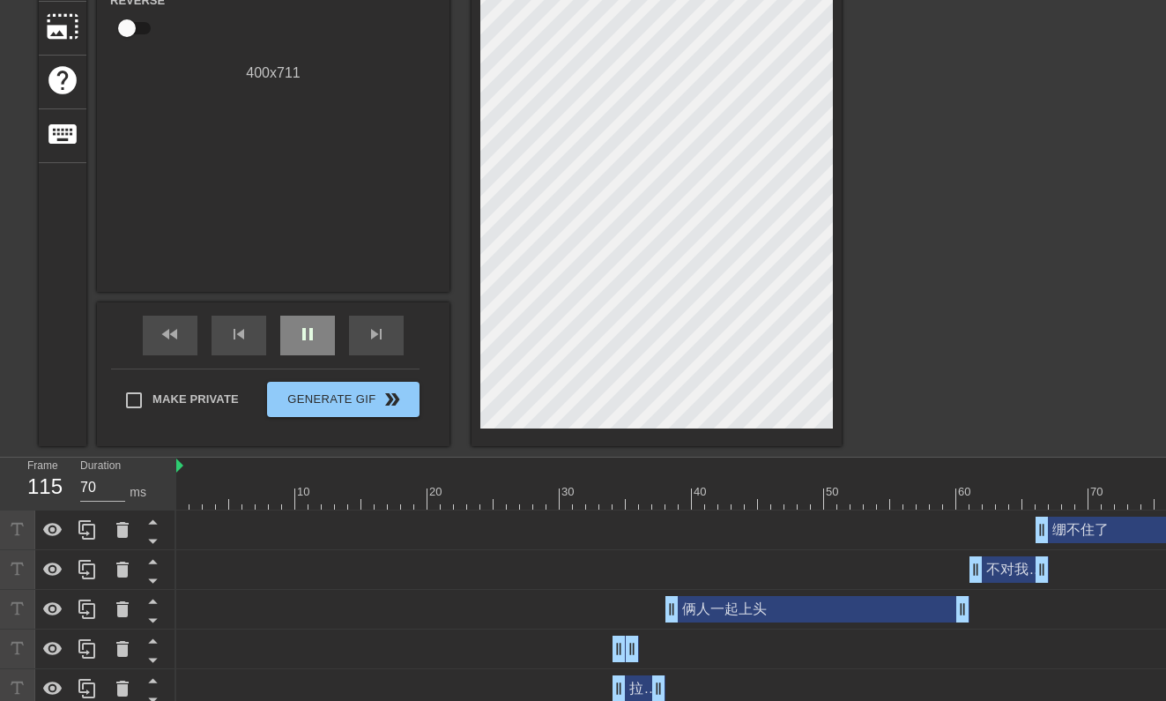
scroll to position [211, 0]
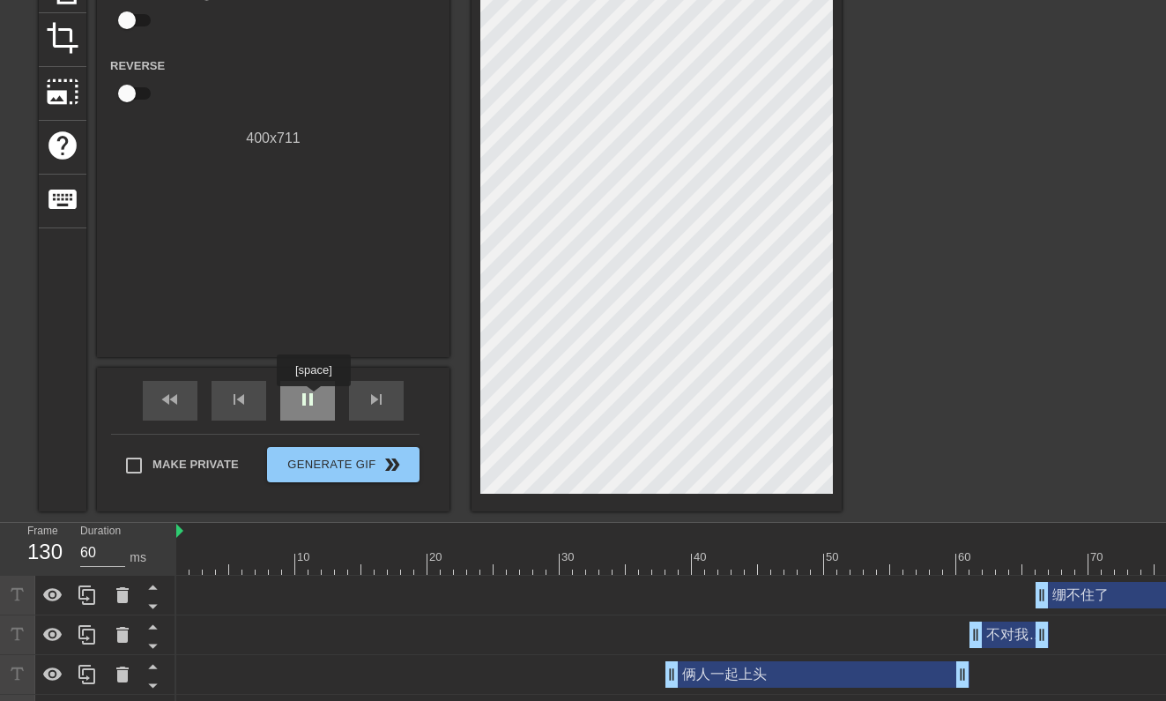
click at [315, 398] on span "pause" at bounding box center [307, 399] width 21 height 21
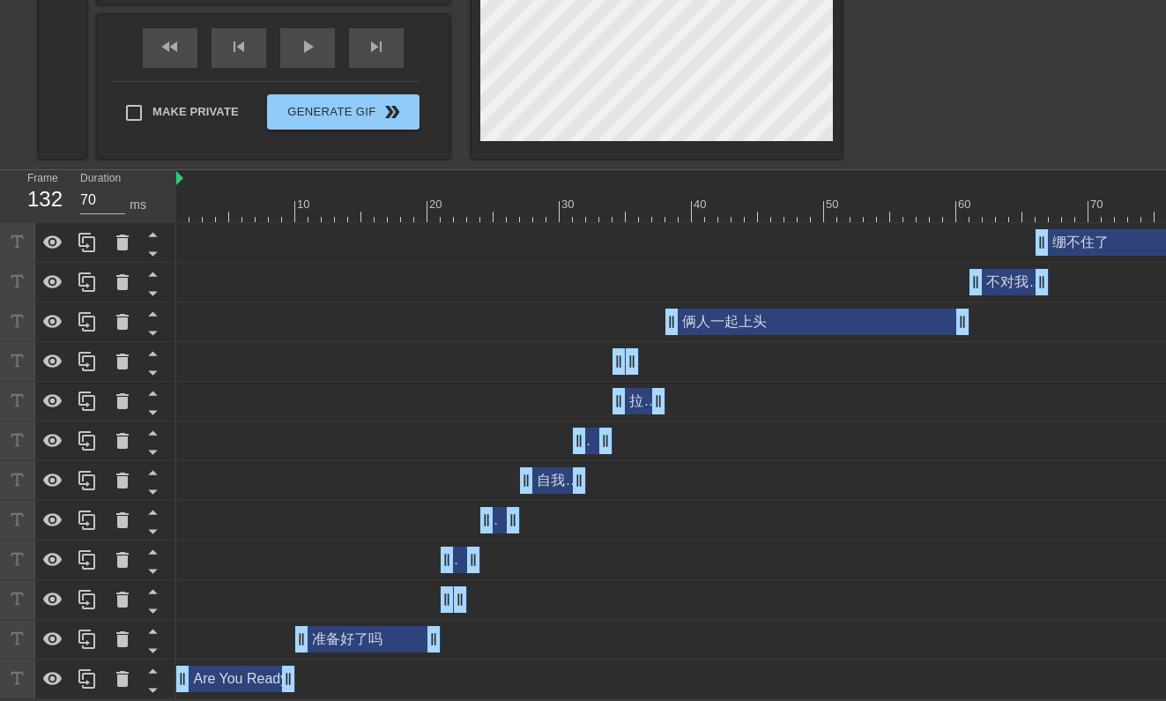
scroll to position [565, 0]
click at [181, 56] on div "fast_rewind" at bounding box center [170, 48] width 55 height 40
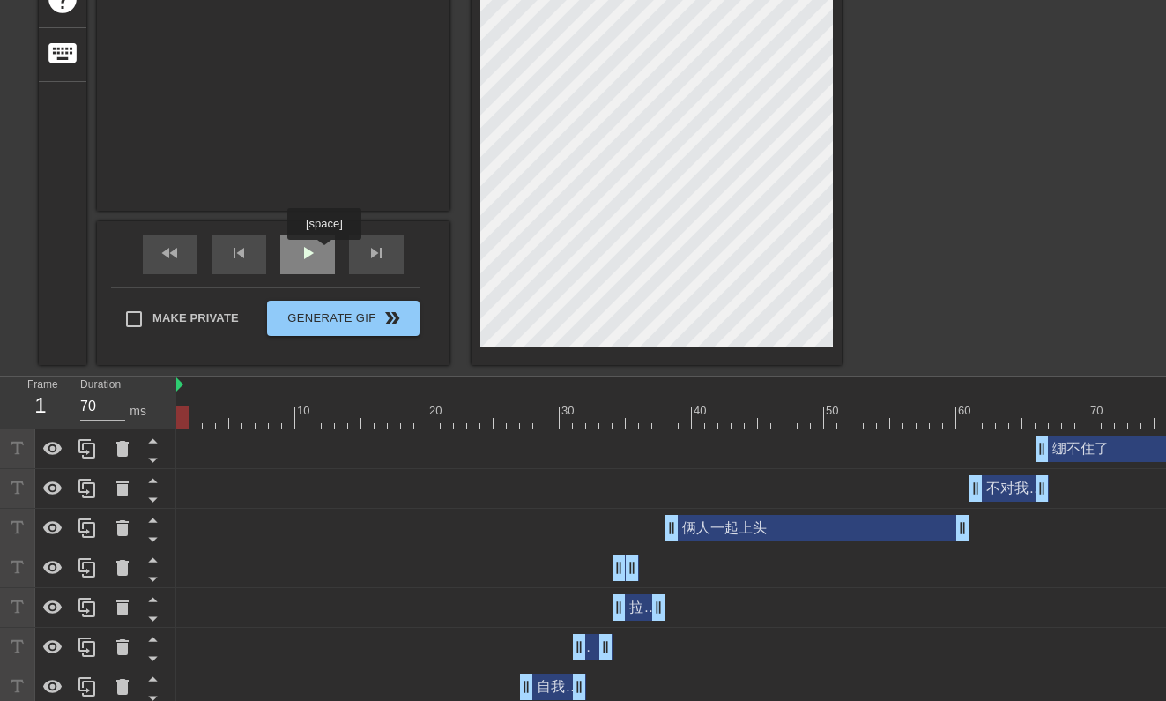
click at [326, 252] on div "play_arrow" at bounding box center [307, 254] width 55 height 40
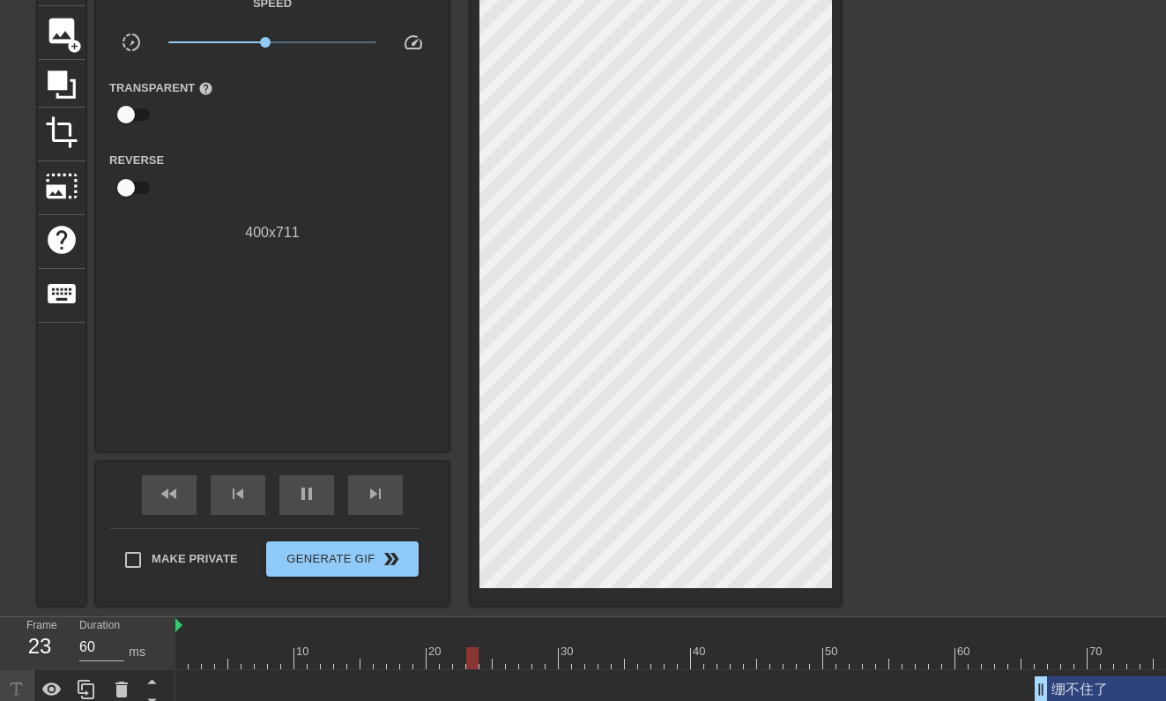
scroll to position [97, 1]
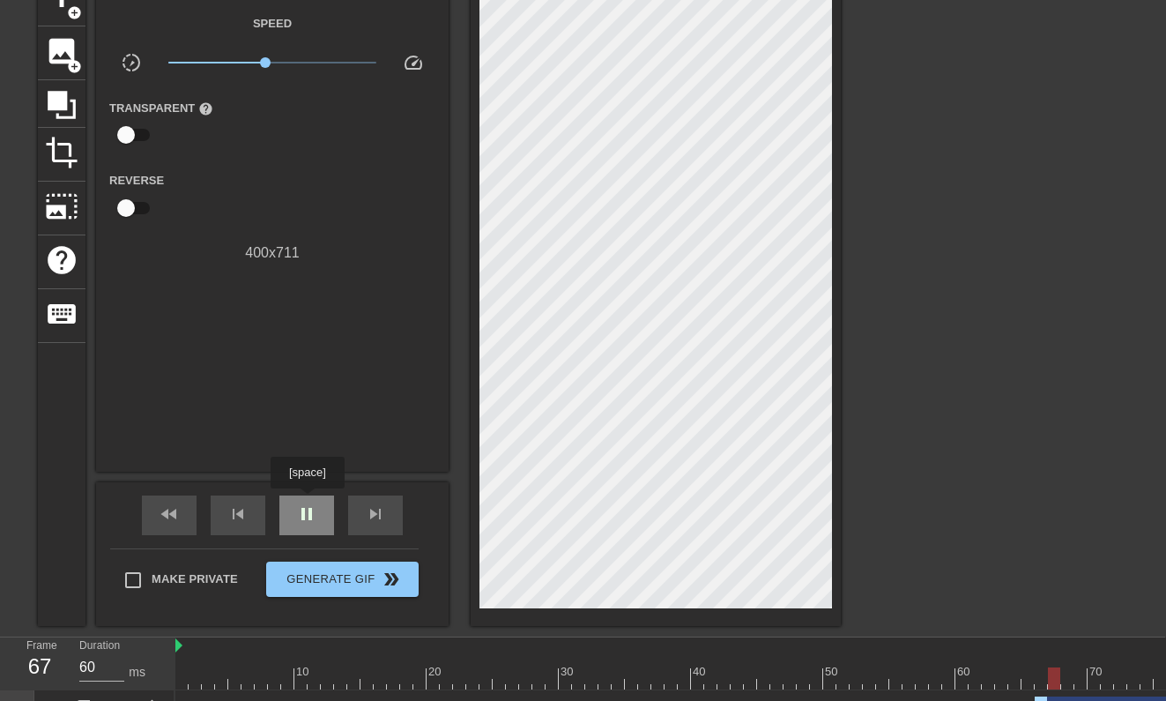
click at [309, 501] on div "pause" at bounding box center [306, 515] width 55 height 40
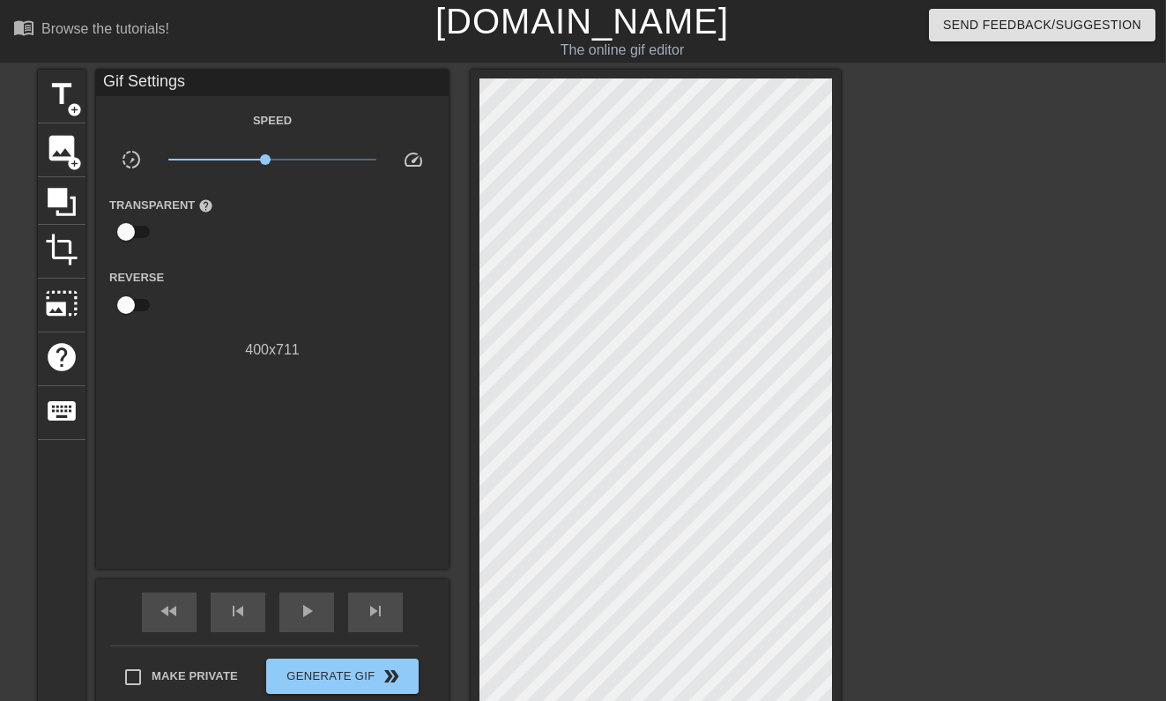
scroll to position [0, 1]
click at [65, 89] on span "title" at bounding box center [61, 94] width 33 height 33
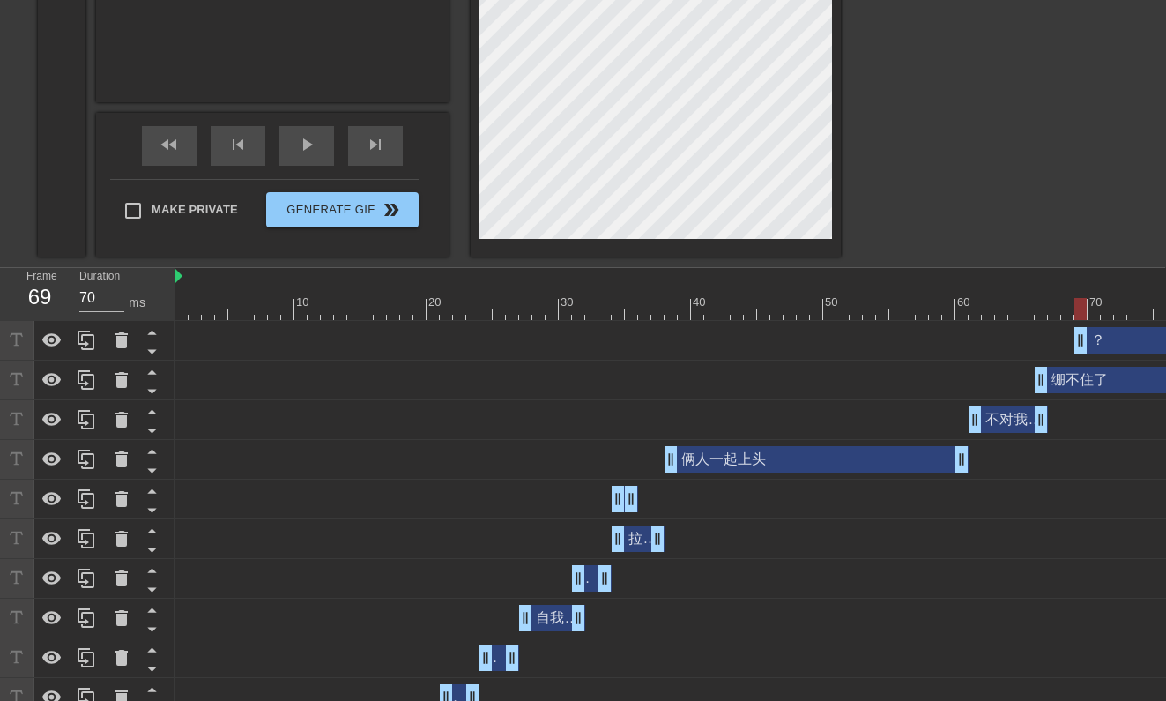
scroll to position [236, 1]
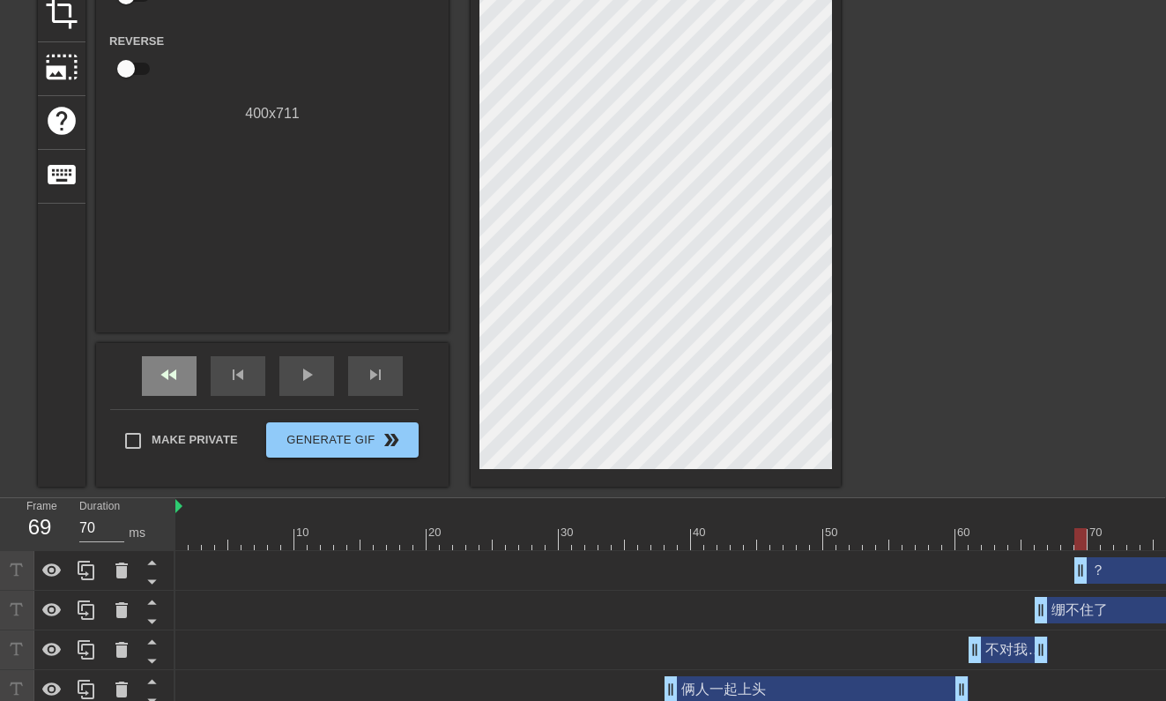
click at [184, 373] on div "fast_rewind" at bounding box center [169, 376] width 55 height 40
click at [315, 382] on span "play_arrow" at bounding box center [306, 374] width 21 height 21
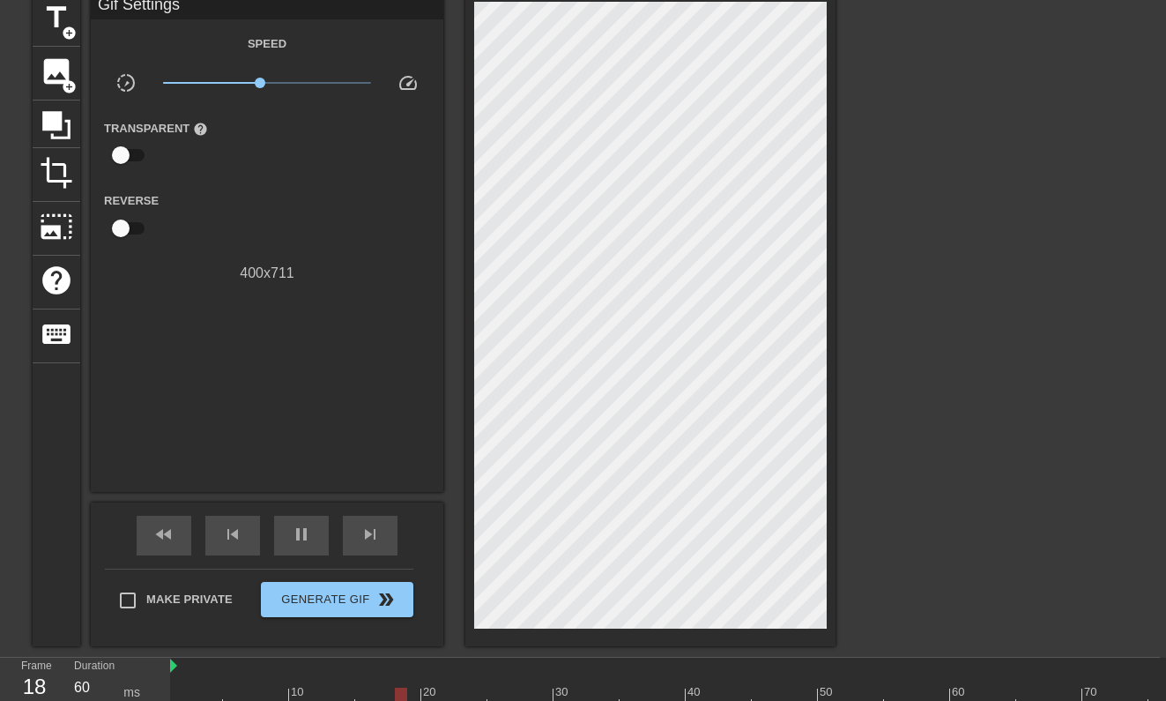
scroll to position [79, 6]
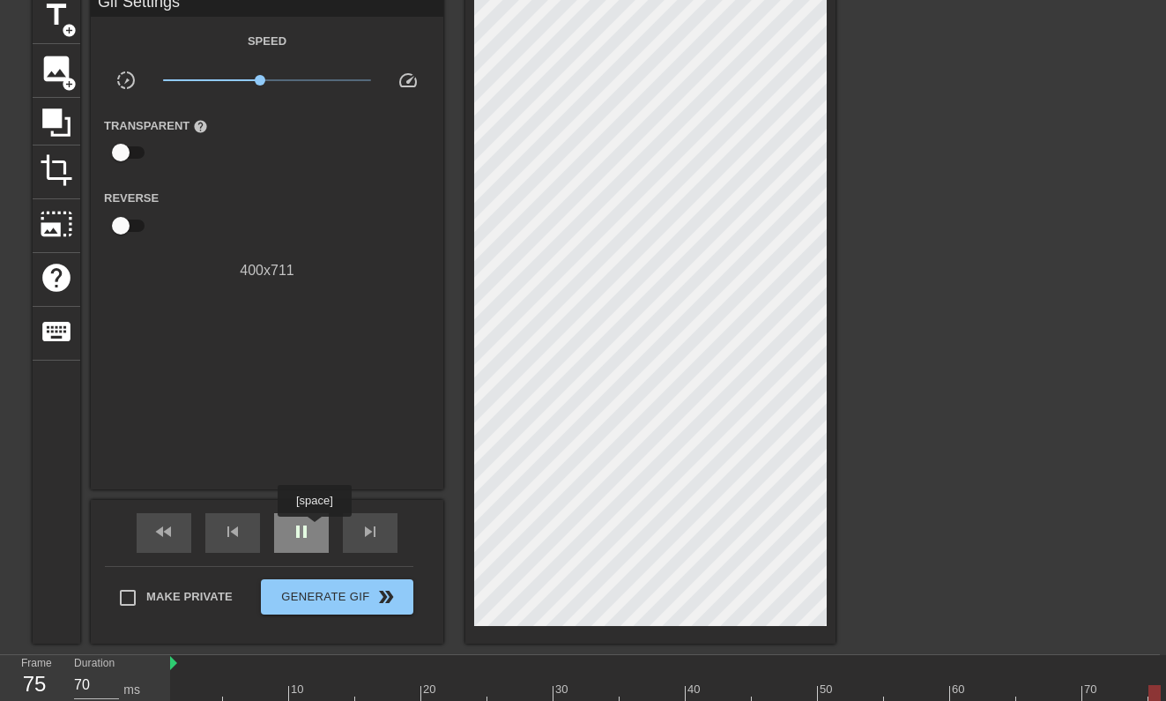
click at [316, 529] on div "pause" at bounding box center [301, 533] width 55 height 40
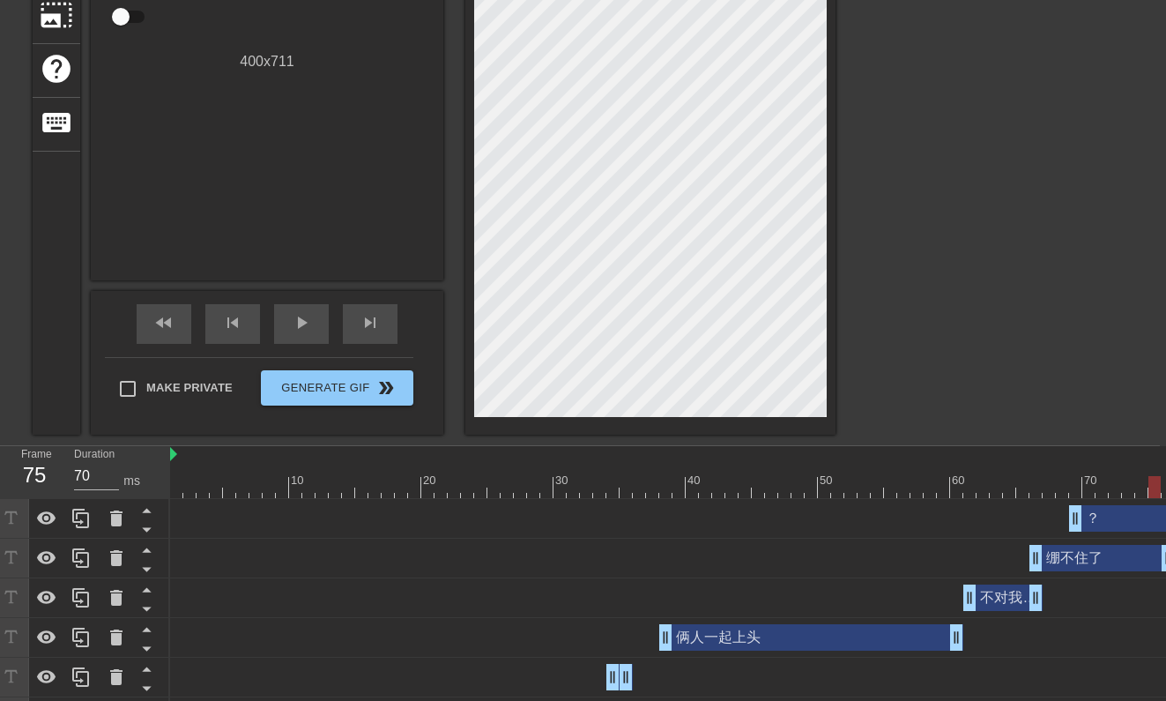
scroll to position [451, 6]
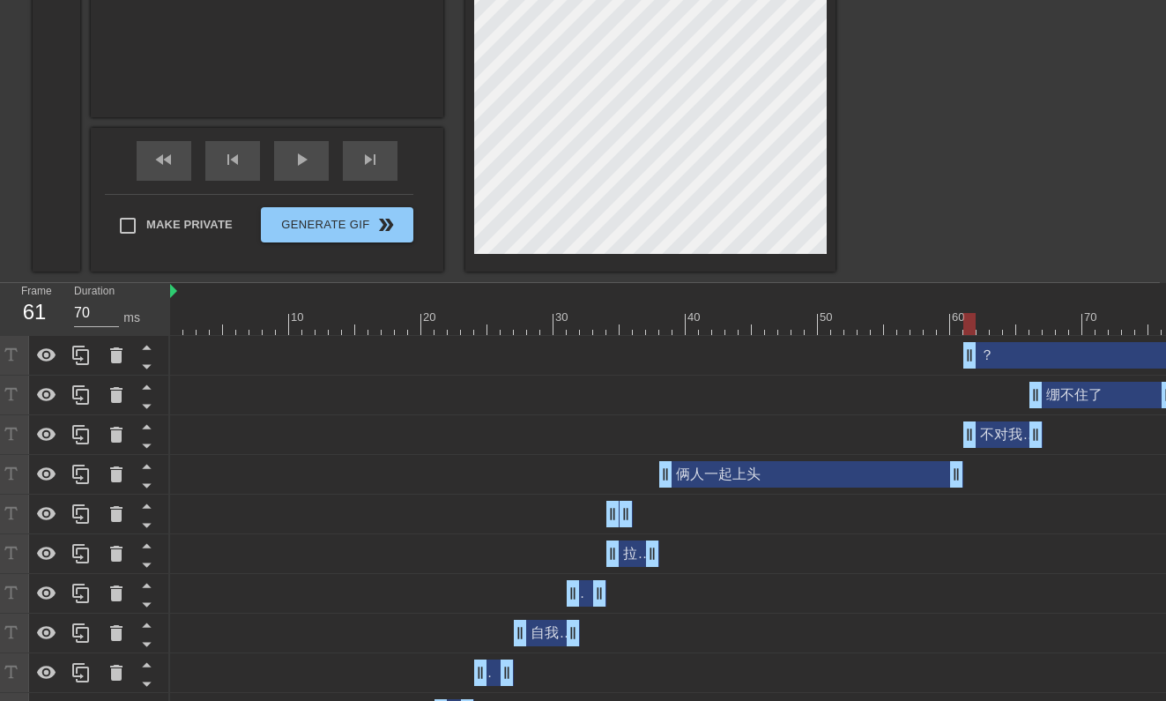
drag, startPoint x: 1075, startPoint y: 356, endPoint x: 968, endPoint y: 362, distance: 107.7
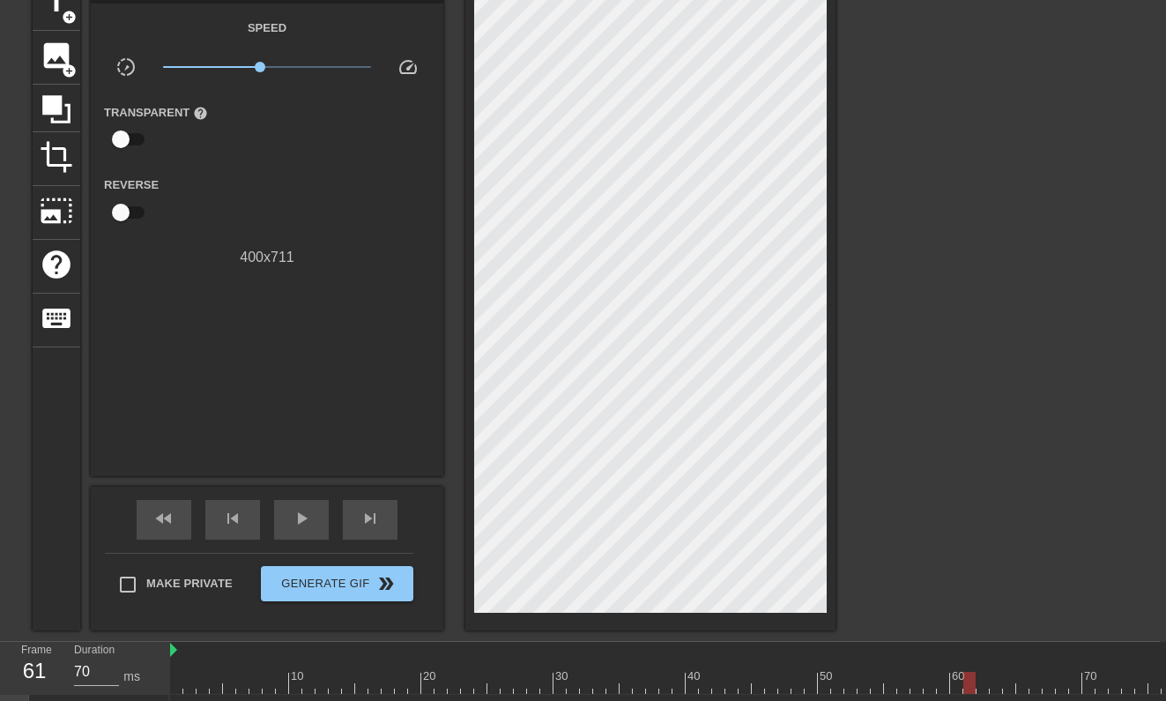
scroll to position [356, 6]
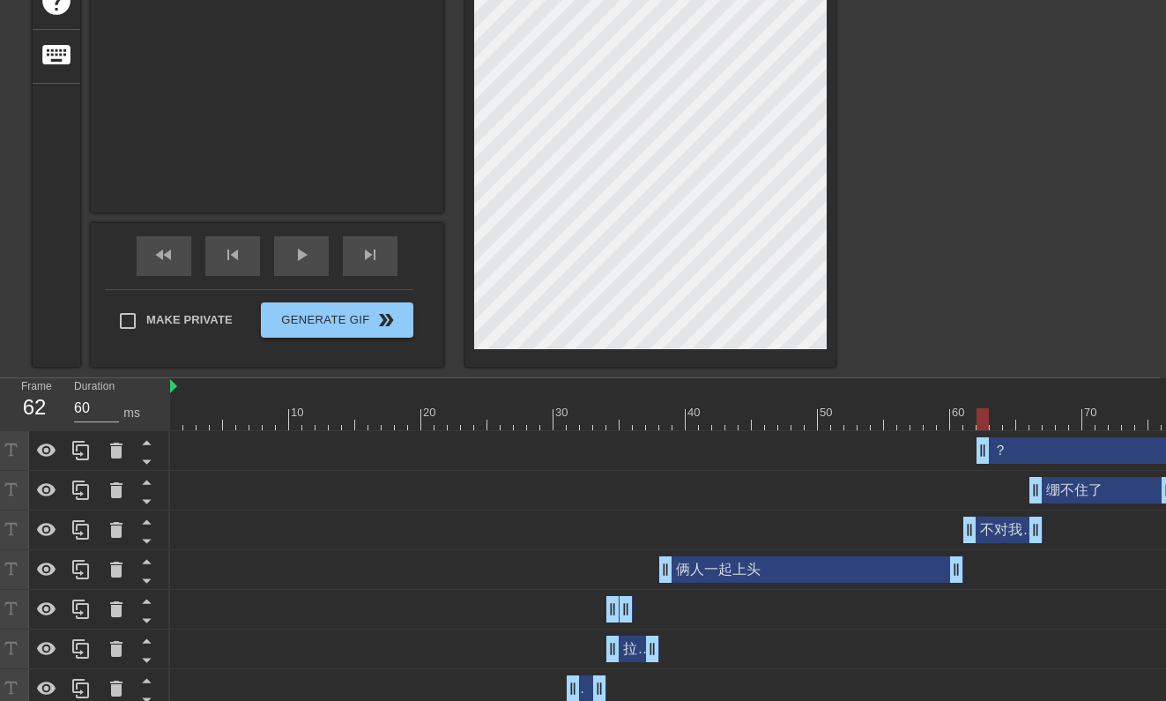
drag, startPoint x: 971, startPoint y: 453, endPoint x: 986, endPoint y: 450, distance: 15.2
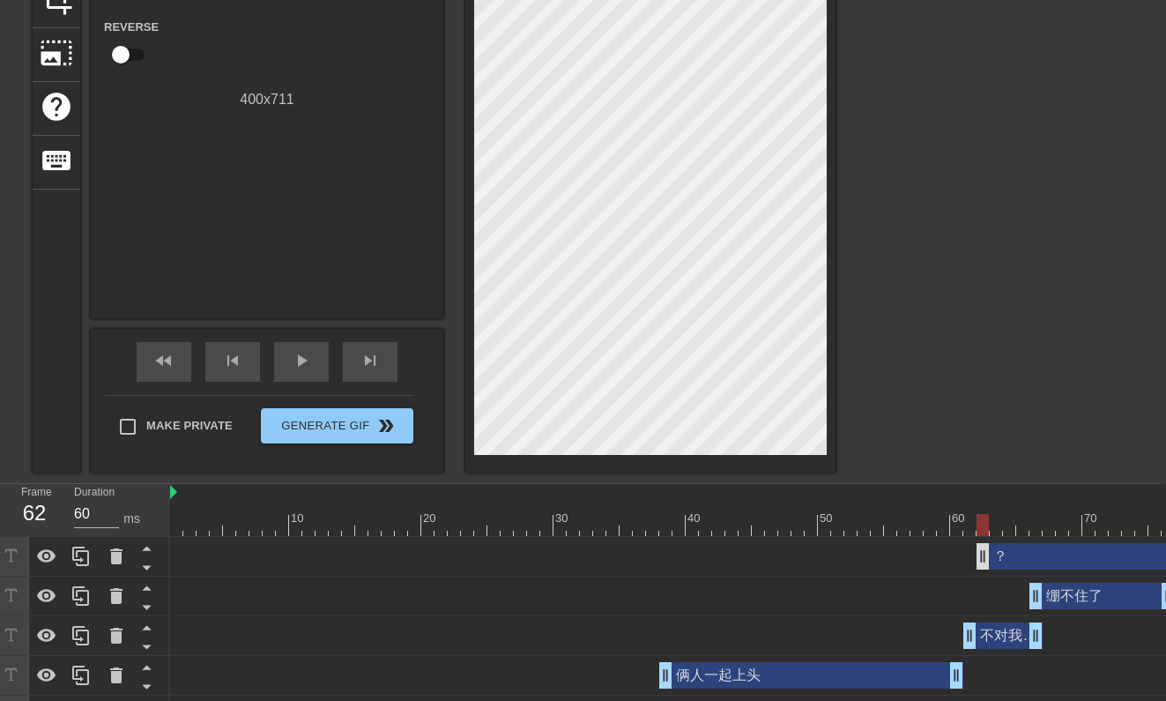
scroll to position [241, 6]
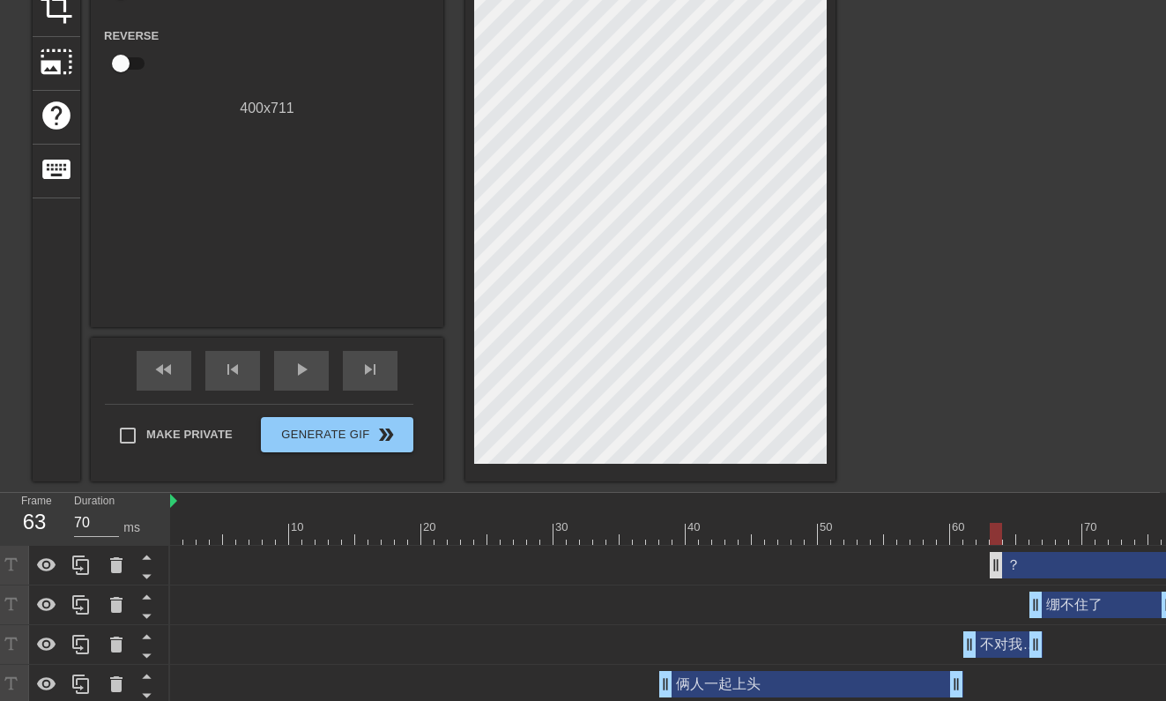
drag, startPoint x: 987, startPoint y: 563, endPoint x: 996, endPoint y: 562, distance: 8.9
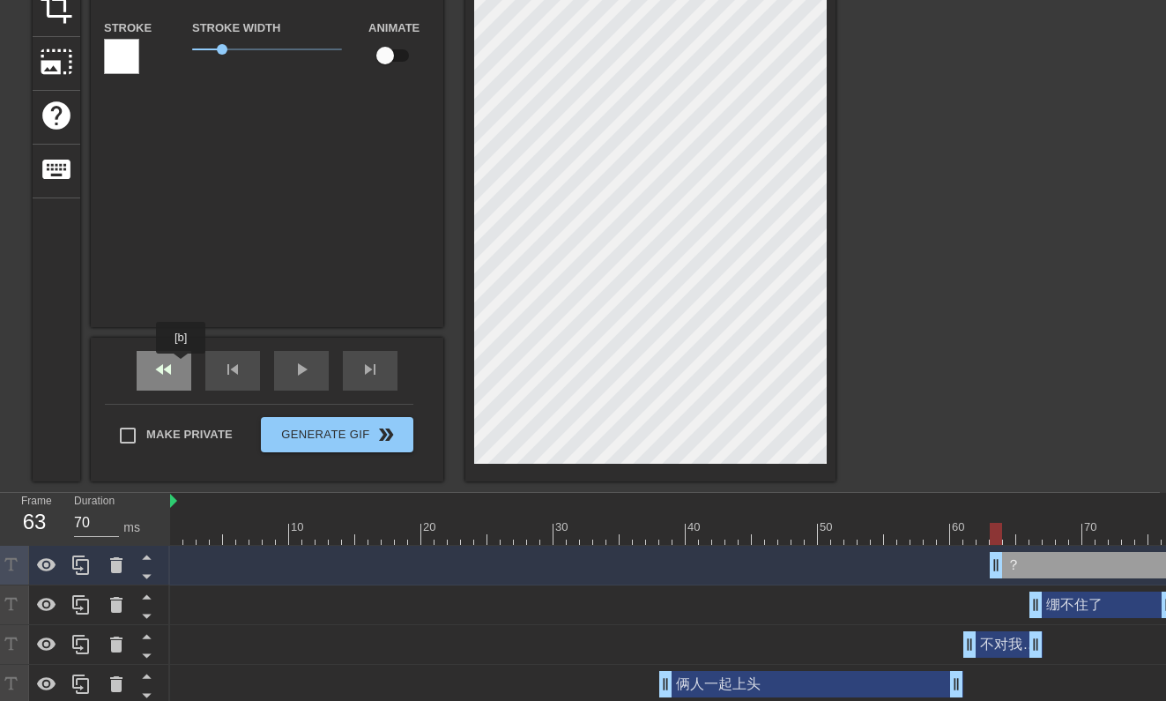
click at [169, 372] on span "fast_rewind" at bounding box center [163, 369] width 21 height 21
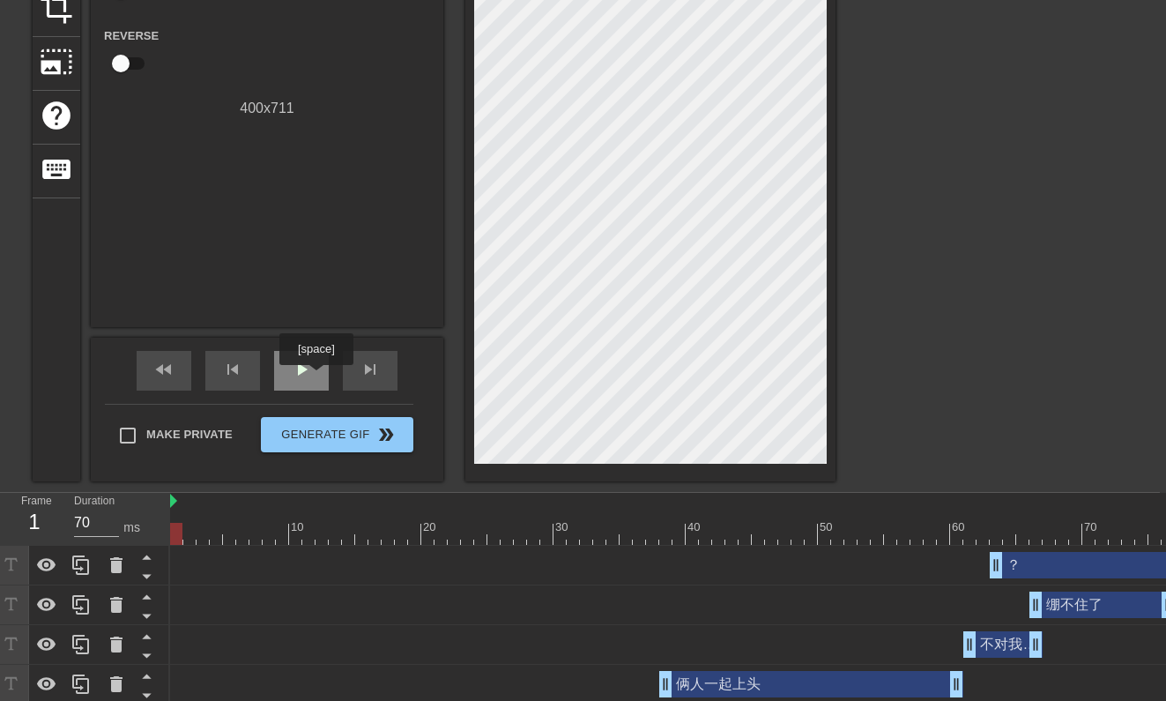
click at [318, 377] on div "play_arrow" at bounding box center [301, 371] width 55 height 40
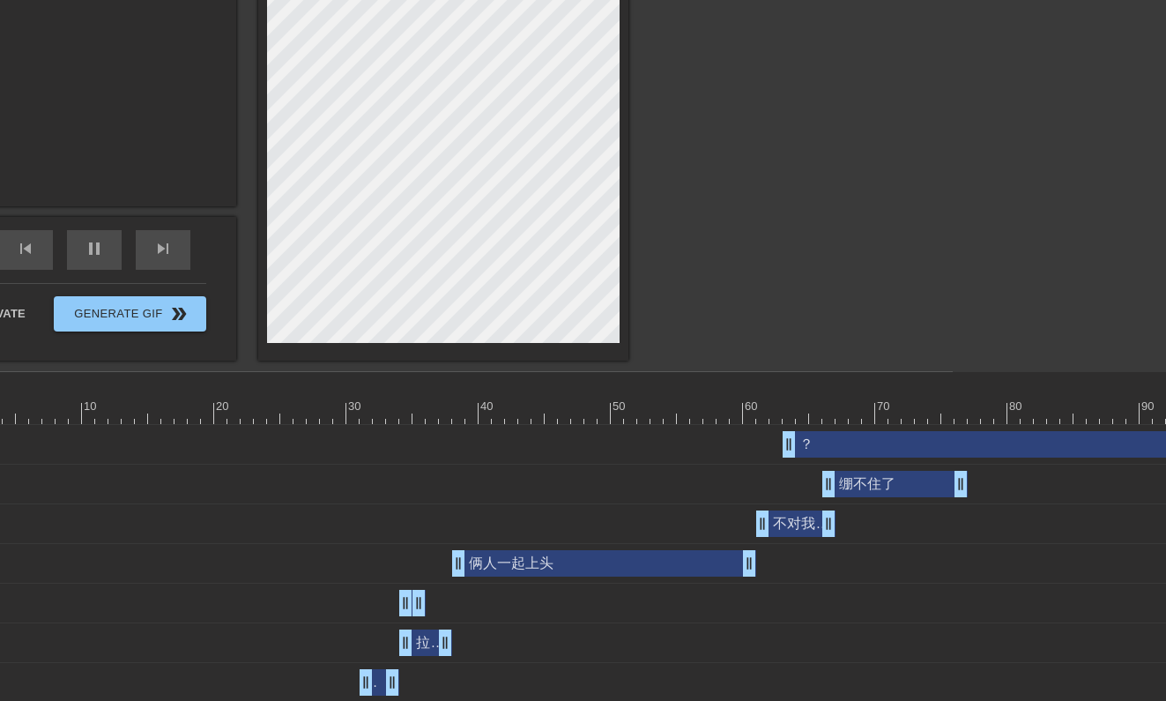
scroll to position [362, 263]
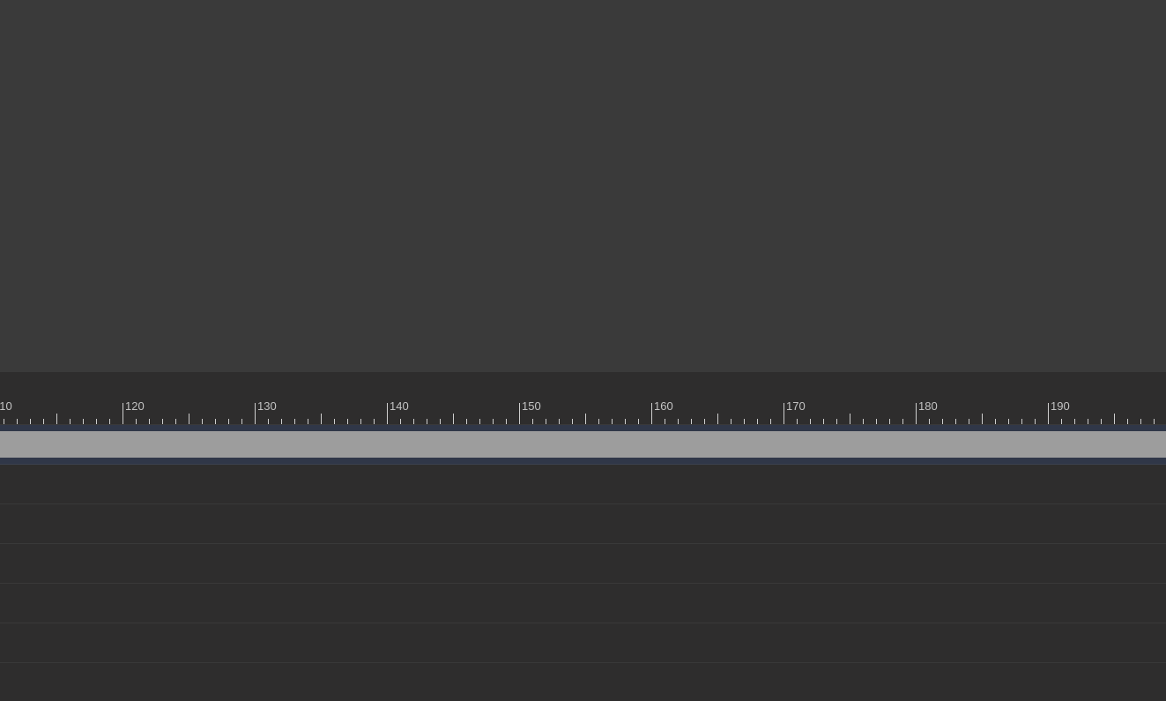
scroll to position [362, 2042]
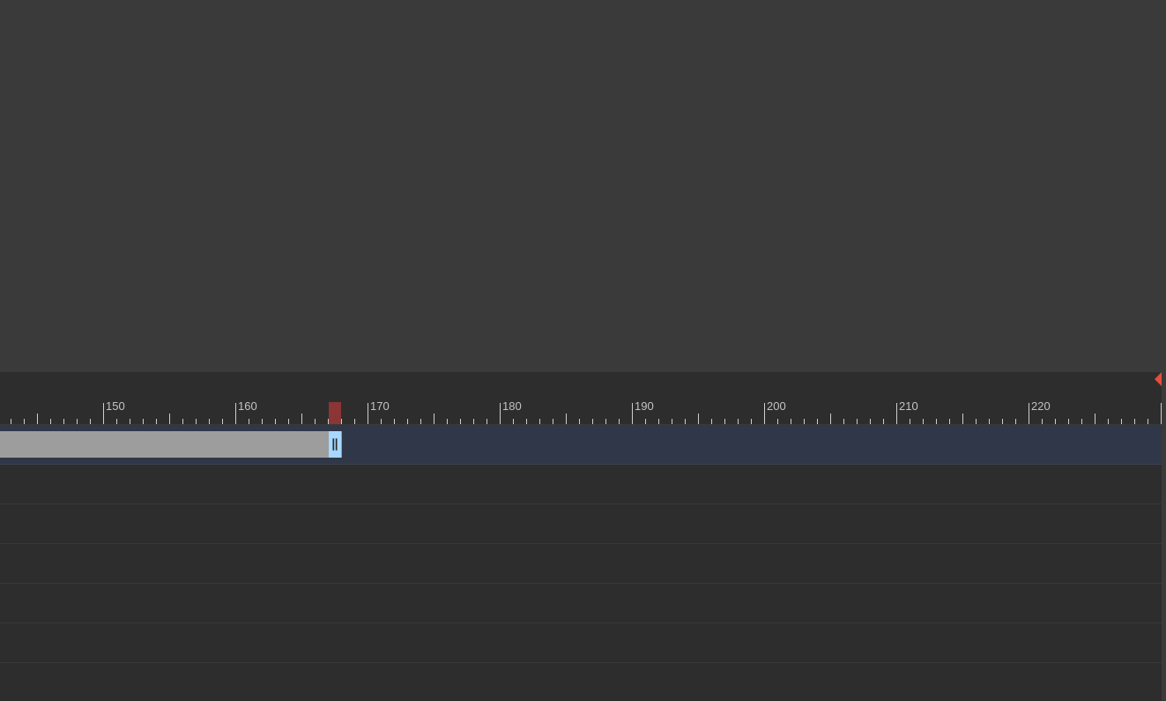
drag, startPoint x: 1155, startPoint y: 454, endPoint x: 247, endPoint y: 519, distance: 910.9
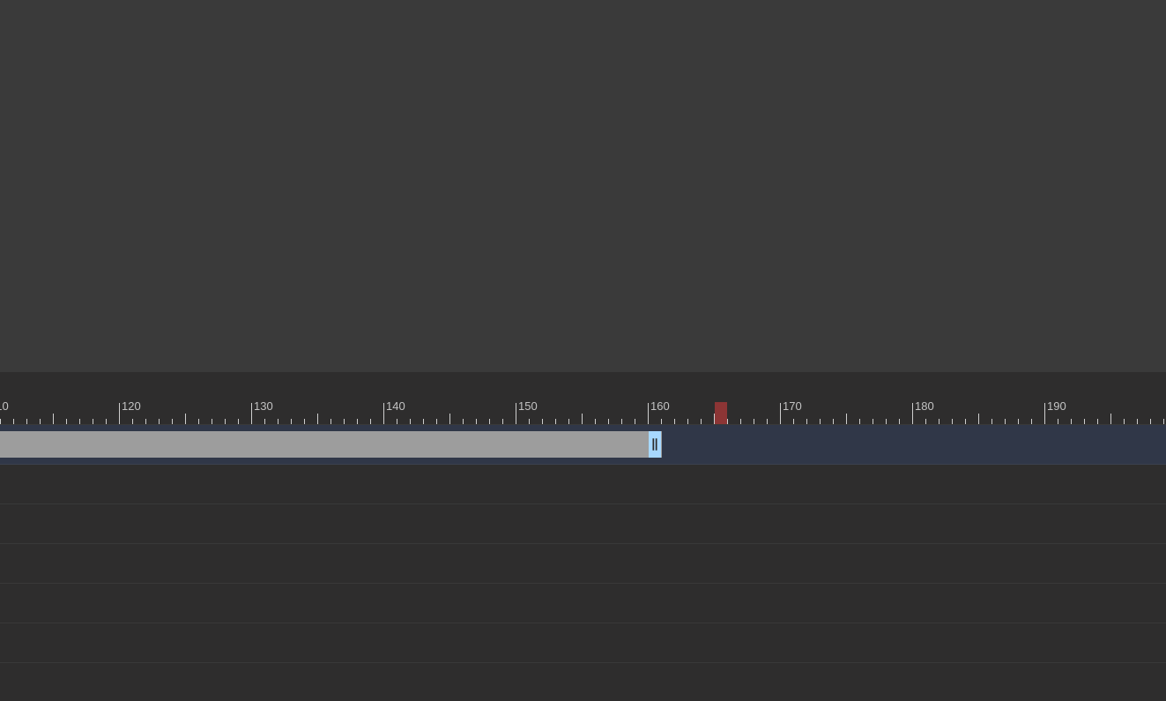
scroll to position [362, 1480]
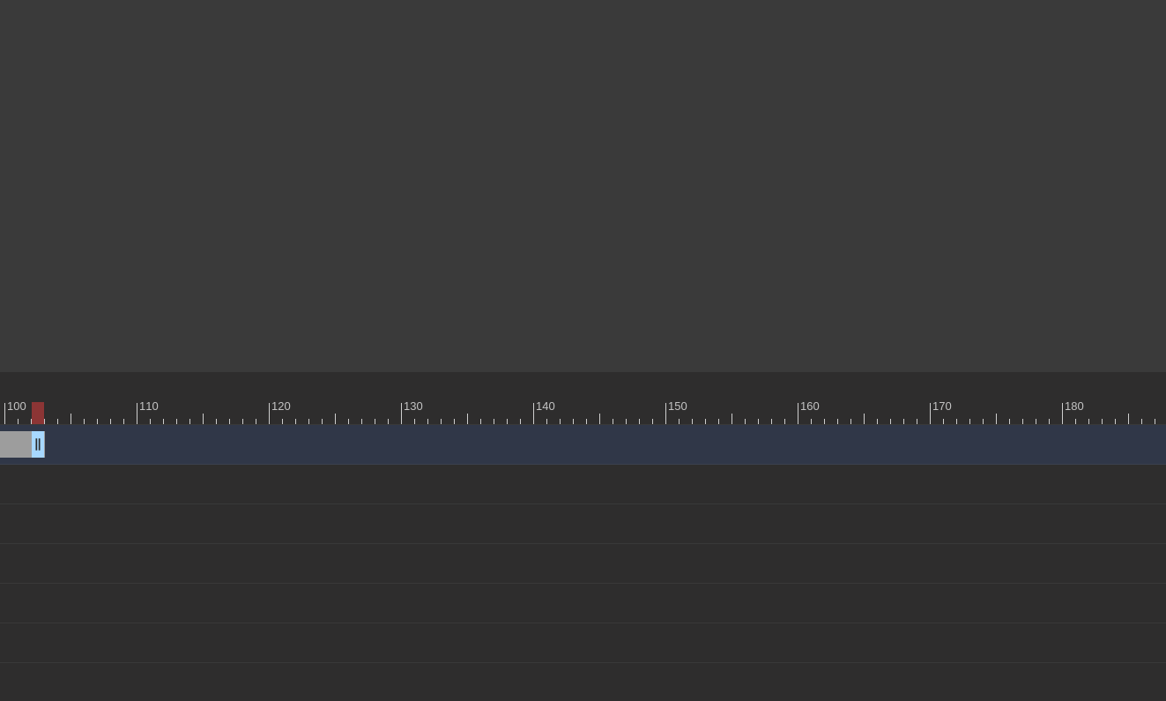
drag, startPoint x: 800, startPoint y: 444, endPoint x: 11, endPoint y: 375, distance: 792.6
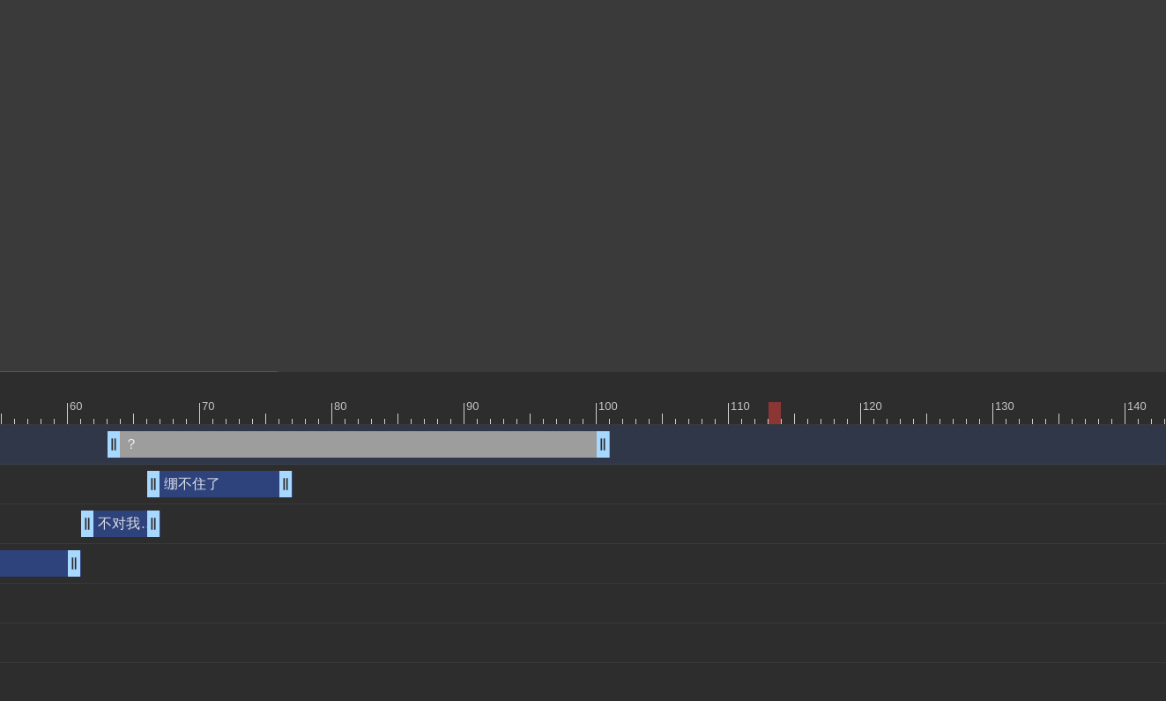
scroll to position [362, 790]
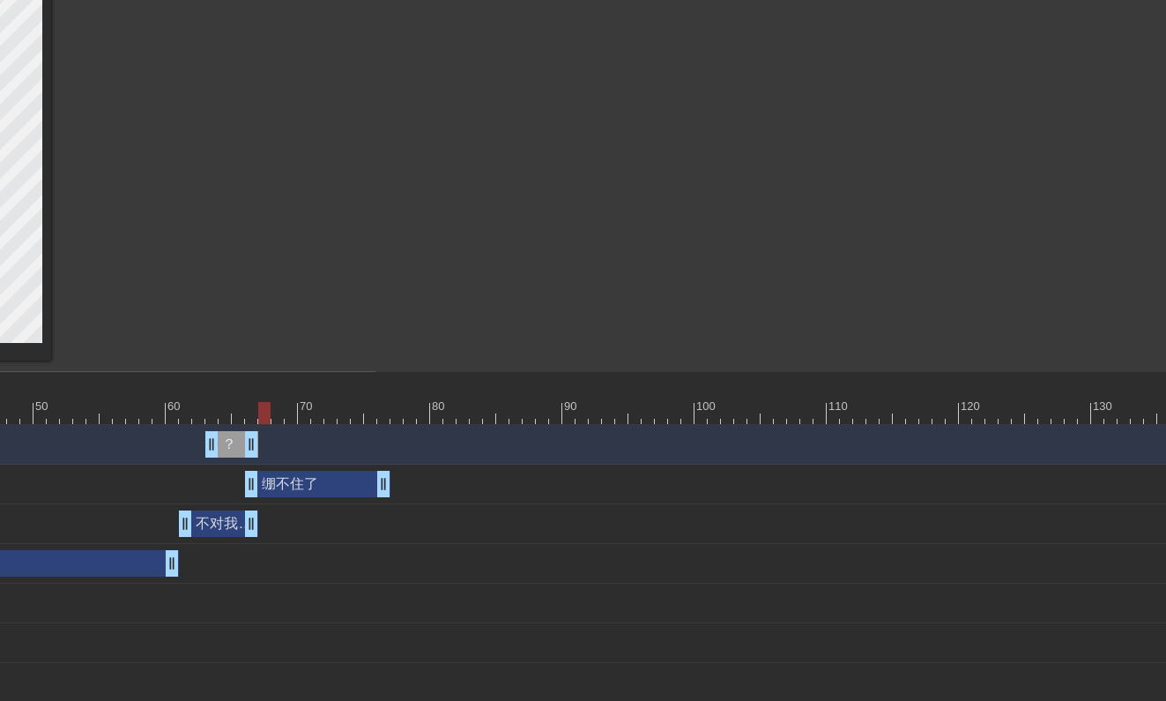
drag, startPoint x: 700, startPoint y: 445, endPoint x: 255, endPoint y: 422, distance: 445.6
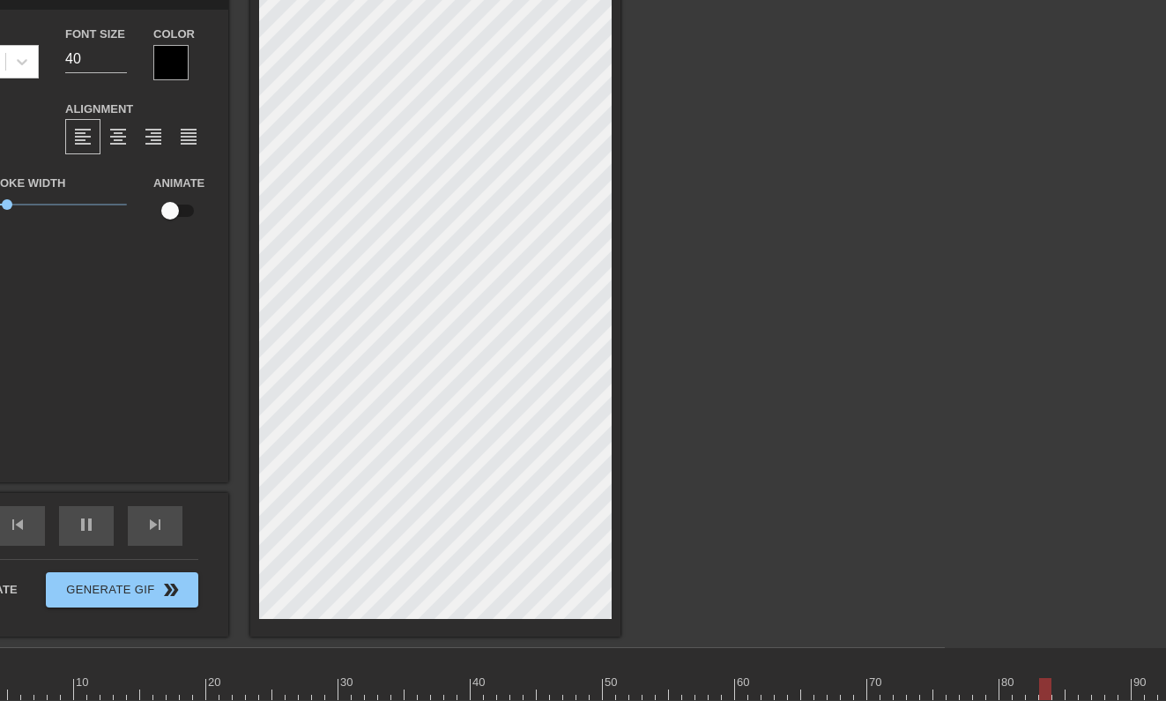
scroll to position [179, 221]
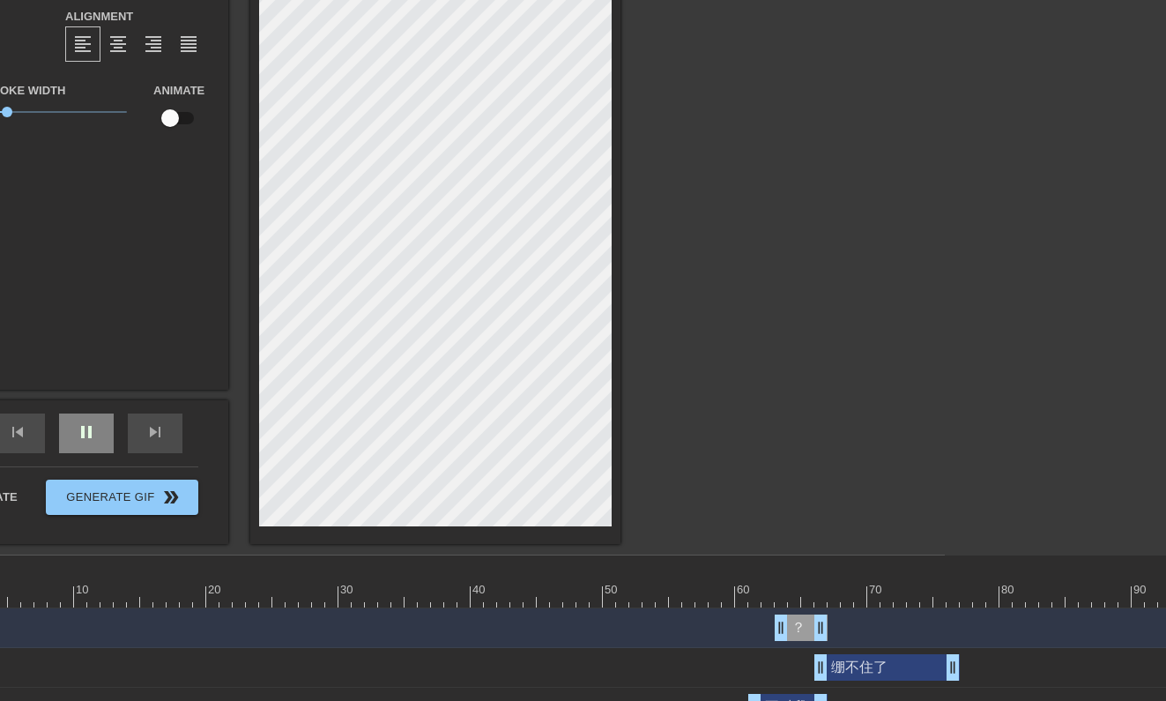
click at [100, 443] on div "pause" at bounding box center [86, 433] width 55 height 40
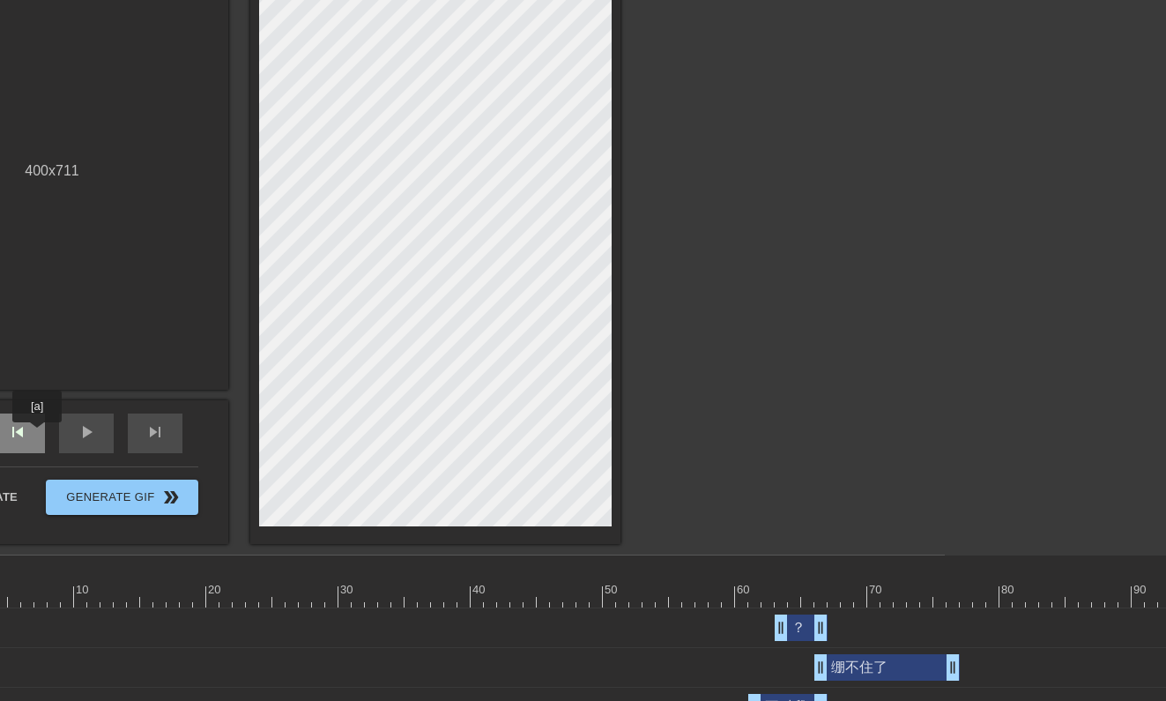
click at [38, 434] on div "skip_previous" at bounding box center [17, 433] width 55 height 40
click at [100, 437] on div "play_arrow" at bounding box center [86, 433] width 55 height 40
click at [18, 441] on span "skip_previous" at bounding box center [17, 431] width 21 height 21
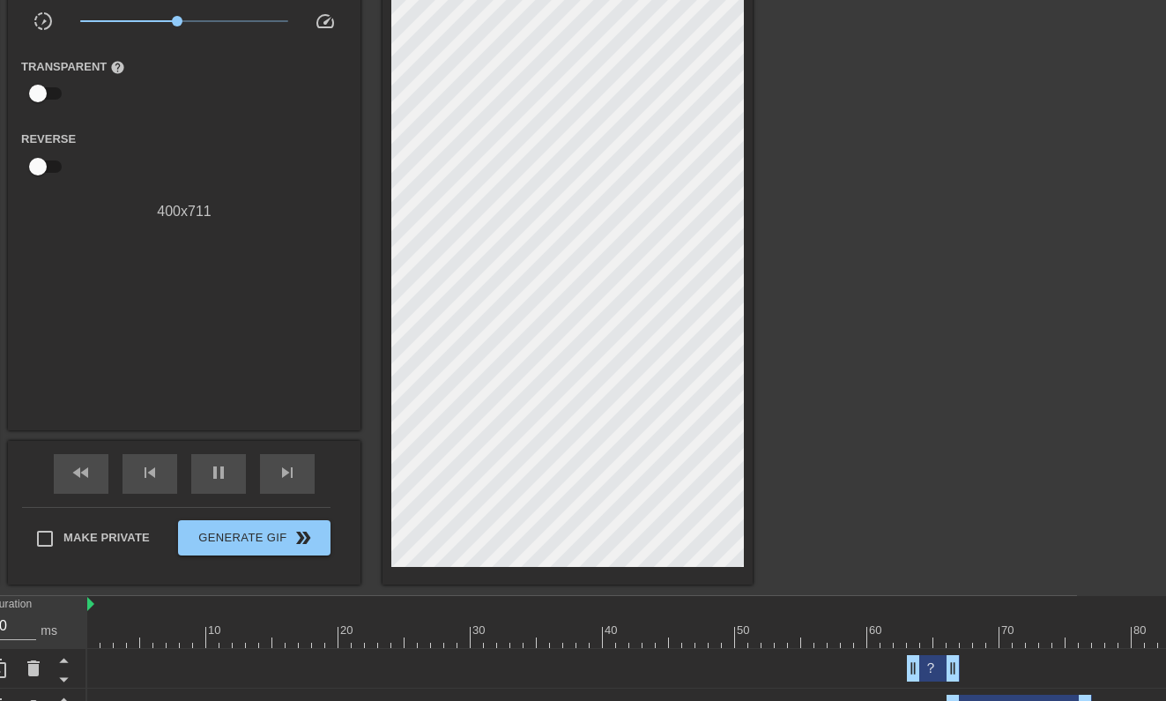
scroll to position [136, 81]
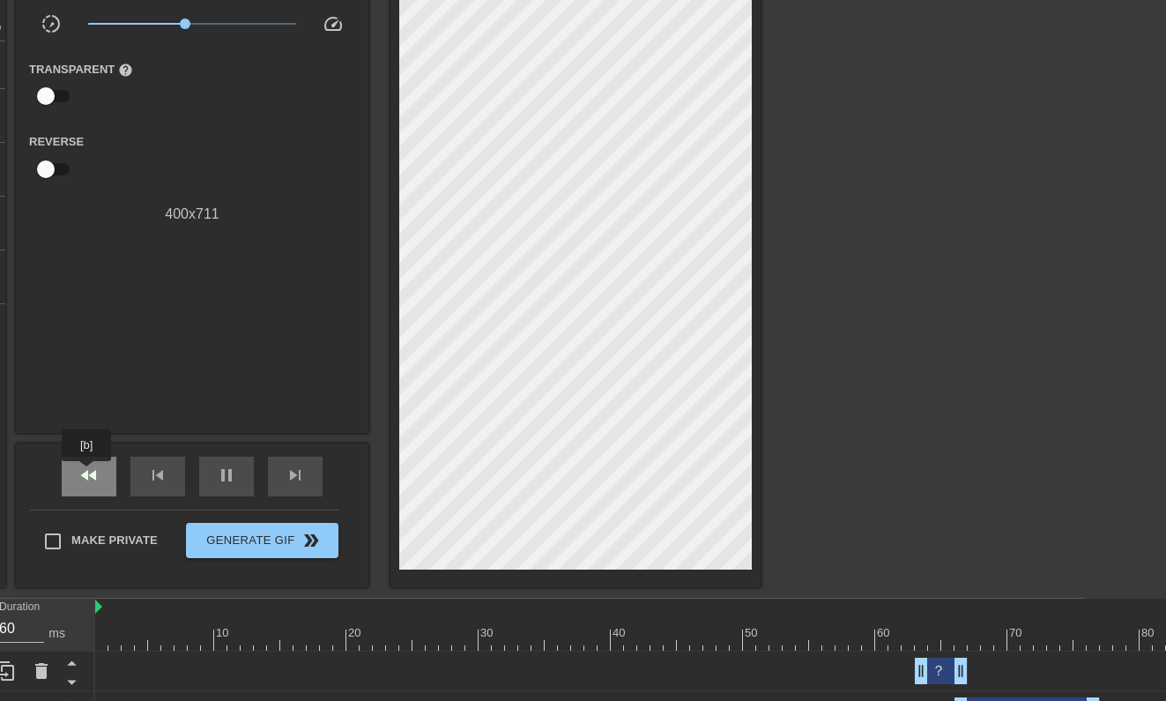
click at [88, 473] on span "fast_rewind" at bounding box center [88, 474] width 21 height 21
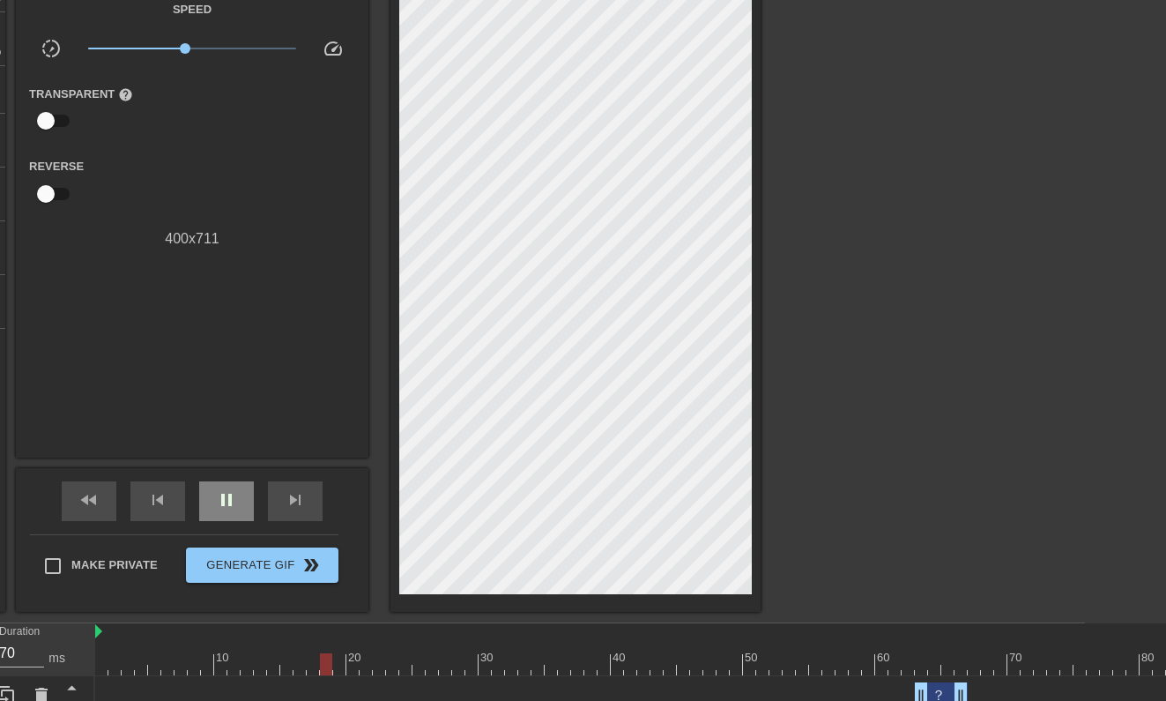
scroll to position [112, 84]
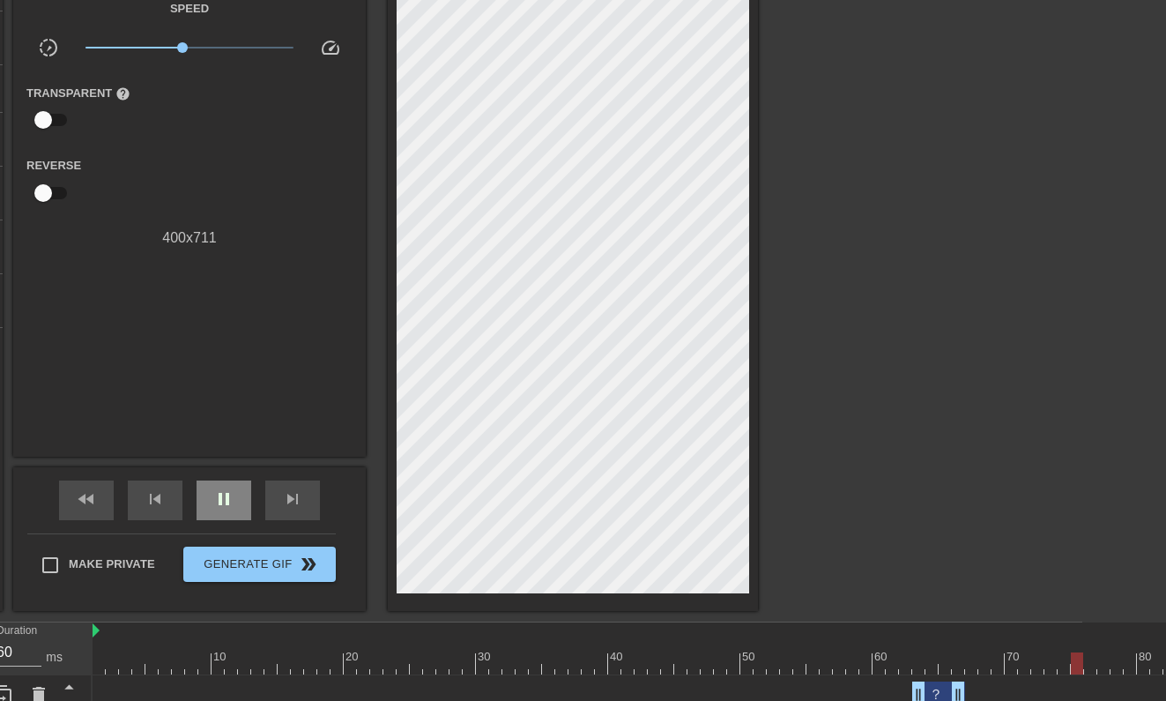
click at [232, 514] on div "pause" at bounding box center [224, 500] width 55 height 40
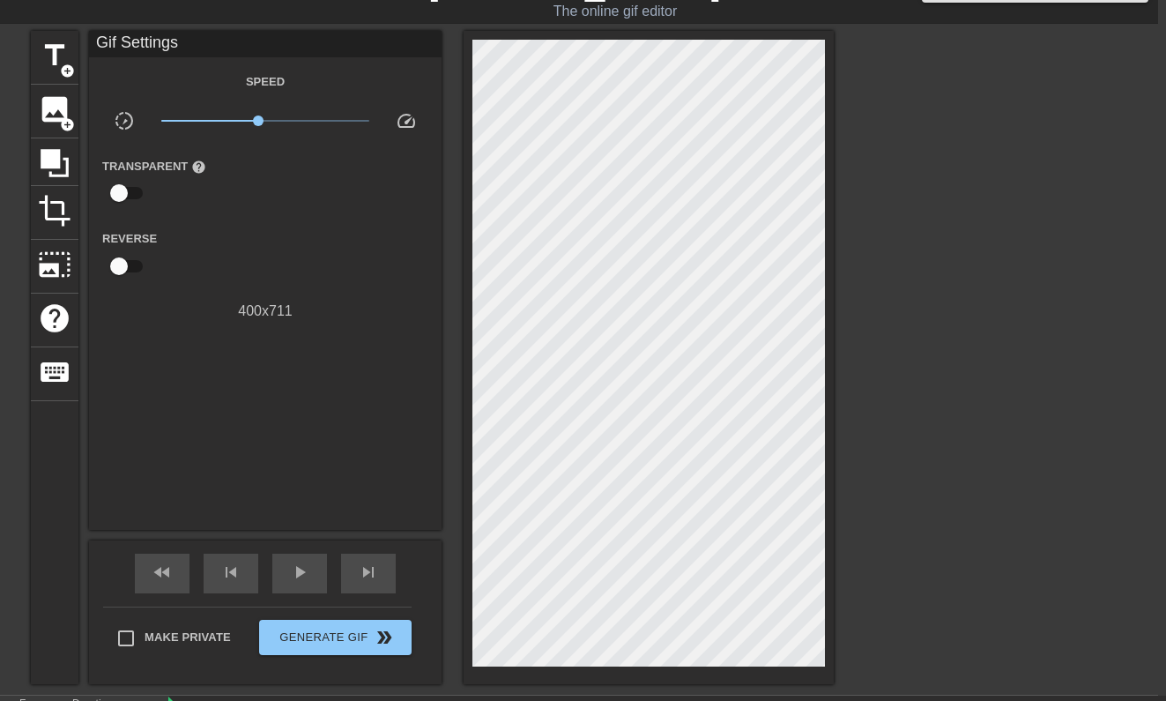
scroll to position [12, 8]
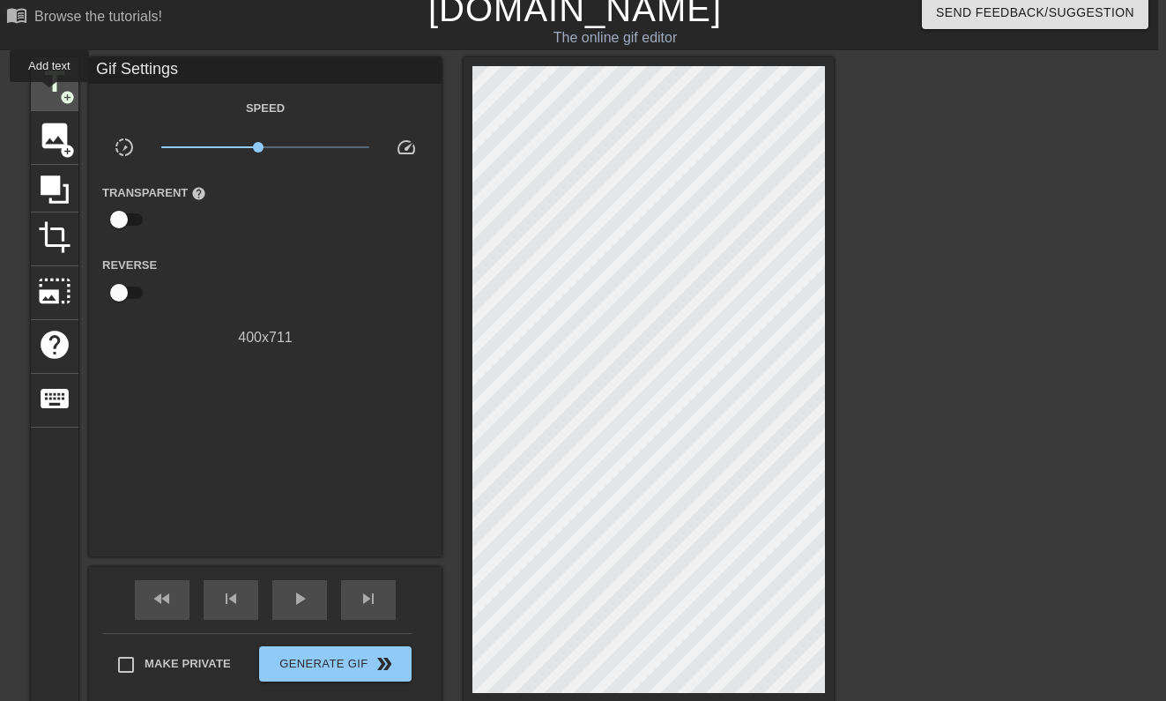
click at [50, 94] on span "title" at bounding box center [54, 81] width 33 height 33
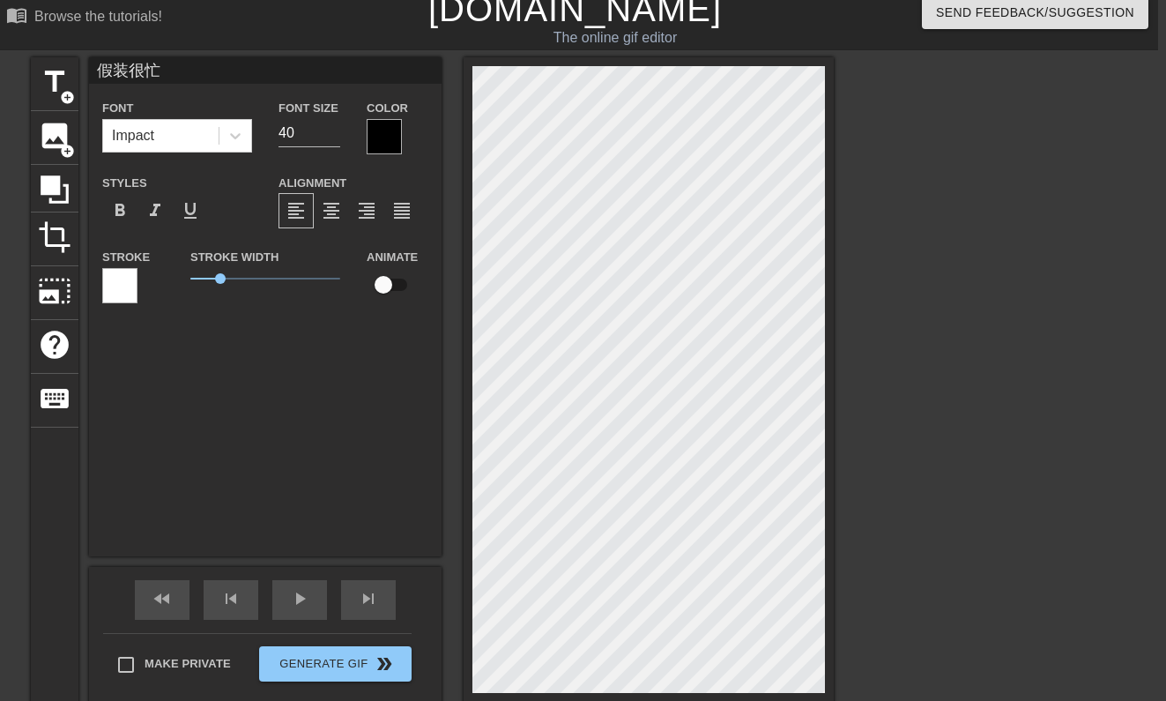
scroll to position [0, 2]
click at [56, 84] on span "title" at bounding box center [54, 81] width 33 height 33
click at [45, 74] on span "title" at bounding box center [54, 81] width 33 height 33
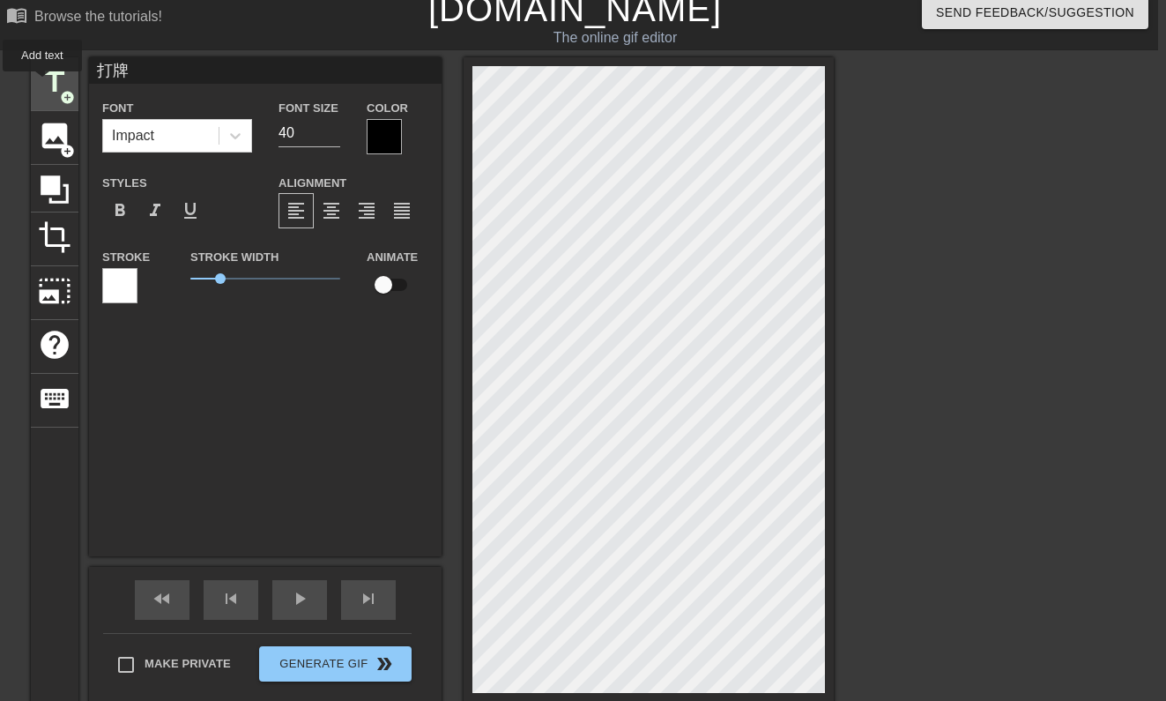
click at [44, 84] on span "title" at bounding box center [54, 81] width 33 height 33
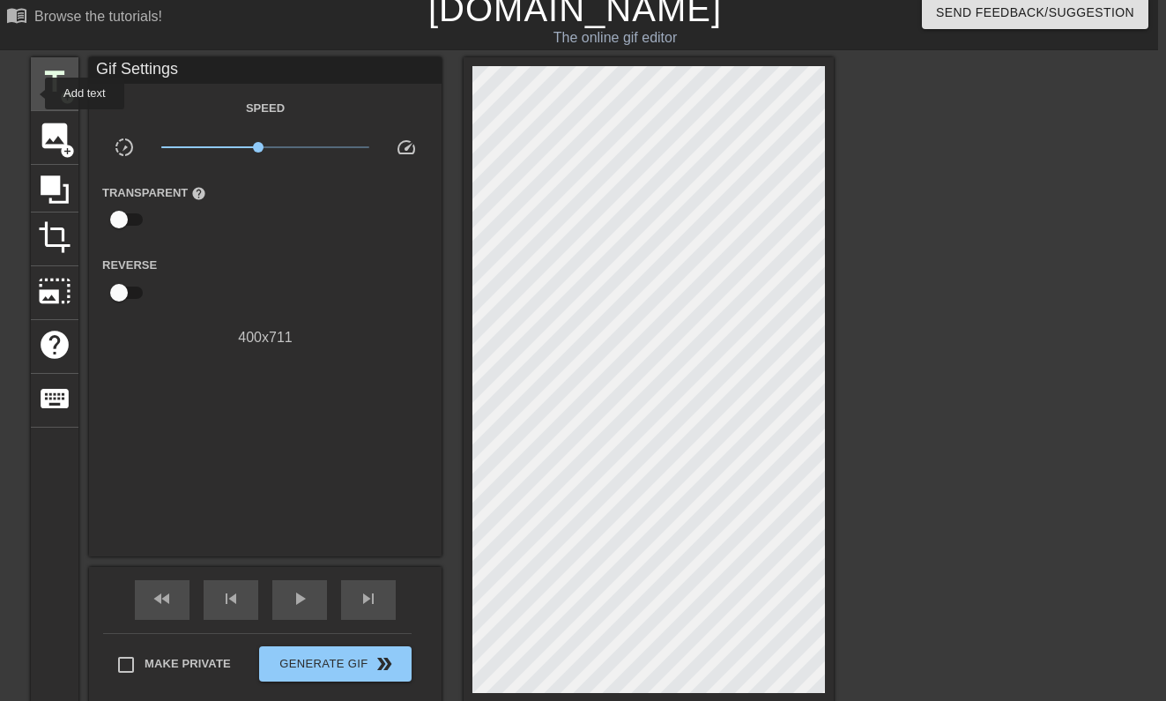
click at [41, 93] on span "title" at bounding box center [54, 81] width 33 height 33
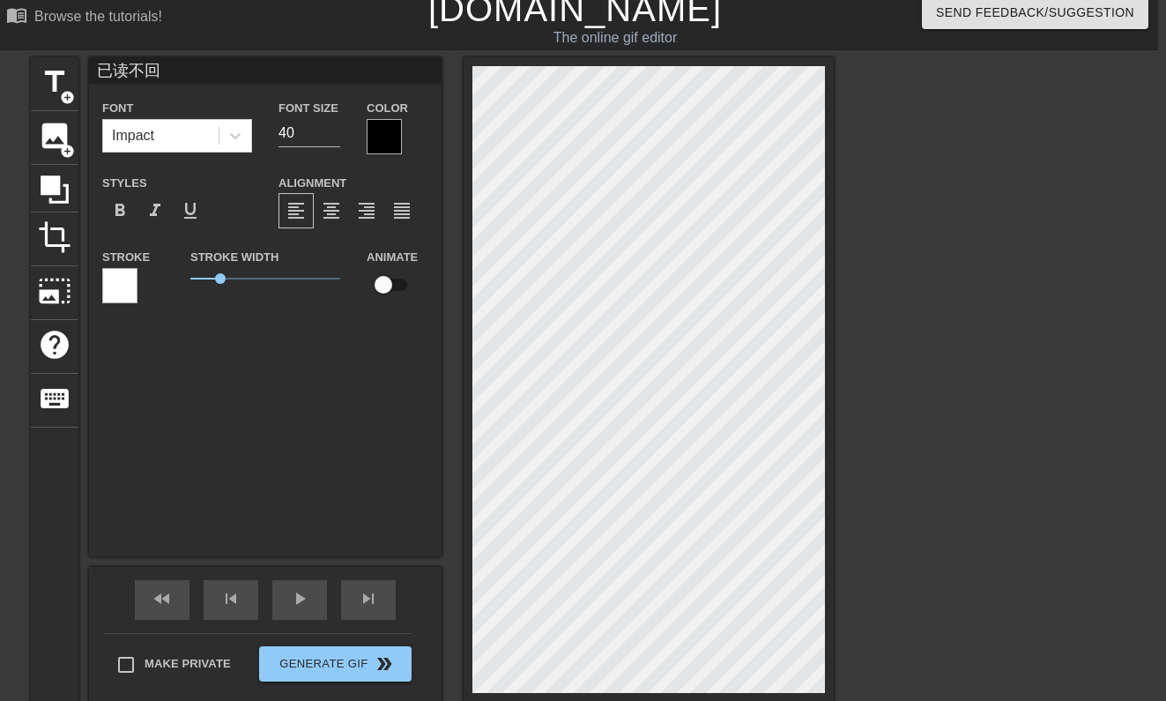
scroll to position [0, 2]
click at [63, 88] on div "title add_circle" at bounding box center [55, 84] width 48 height 54
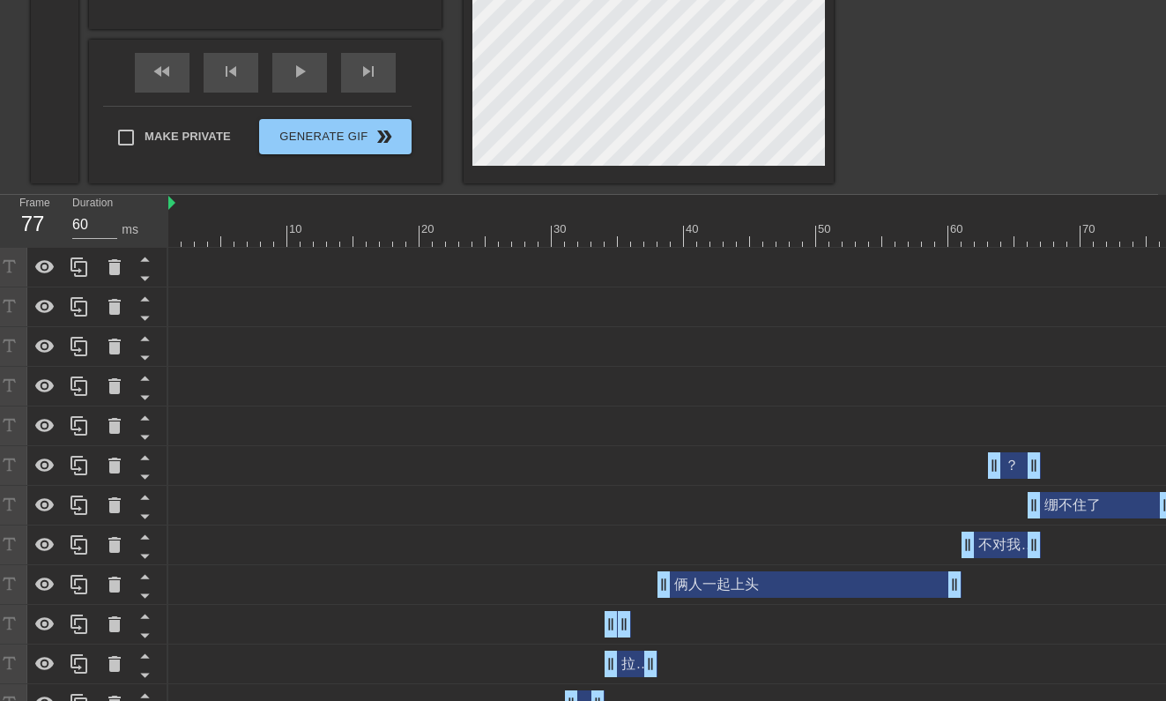
scroll to position [296, 8]
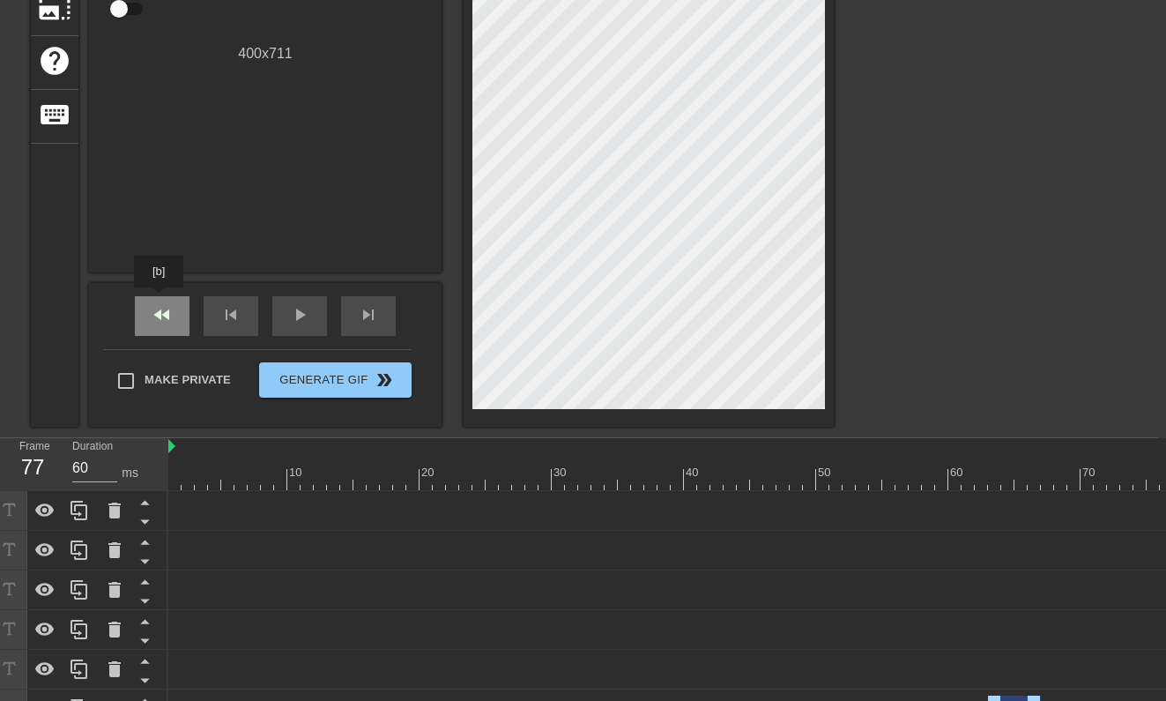
click at [168, 308] on span "fast_rewind" at bounding box center [162, 314] width 21 height 21
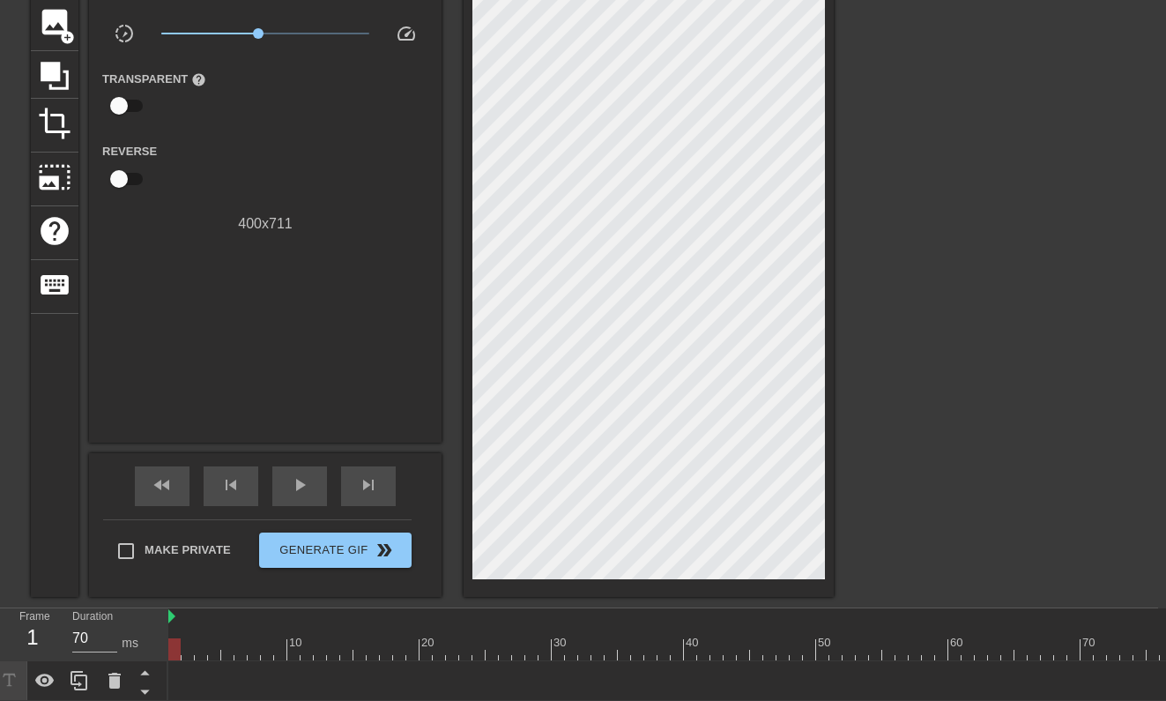
scroll to position [26, 8]
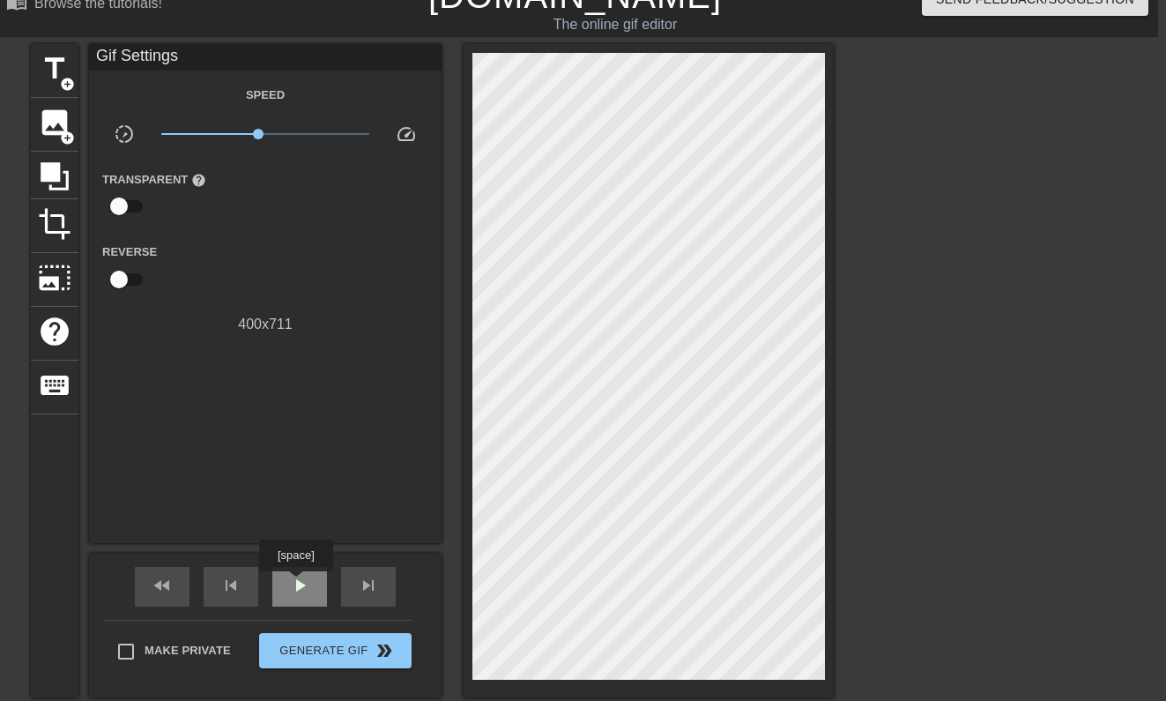
click at [298, 583] on span "play_arrow" at bounding box center [299, 585] width 21 height 21
click at [298, 585] on span "pause" at bounding box center [299, 585] width 21 height 21
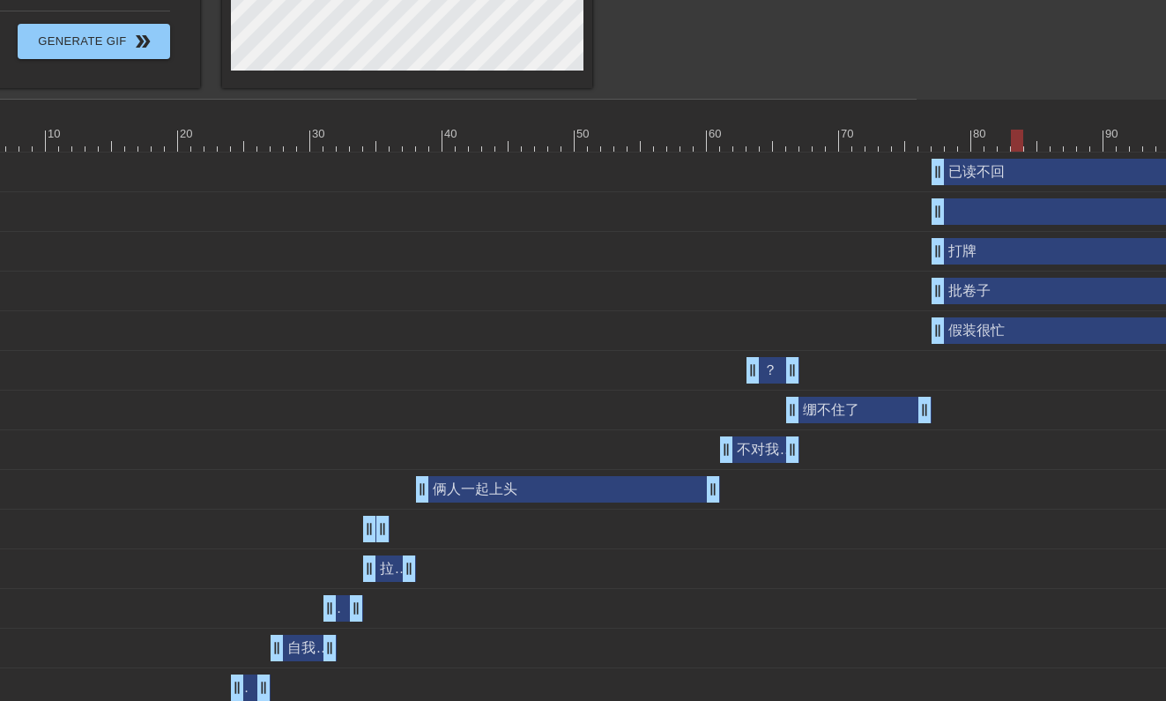
scroll to position [634, 323]
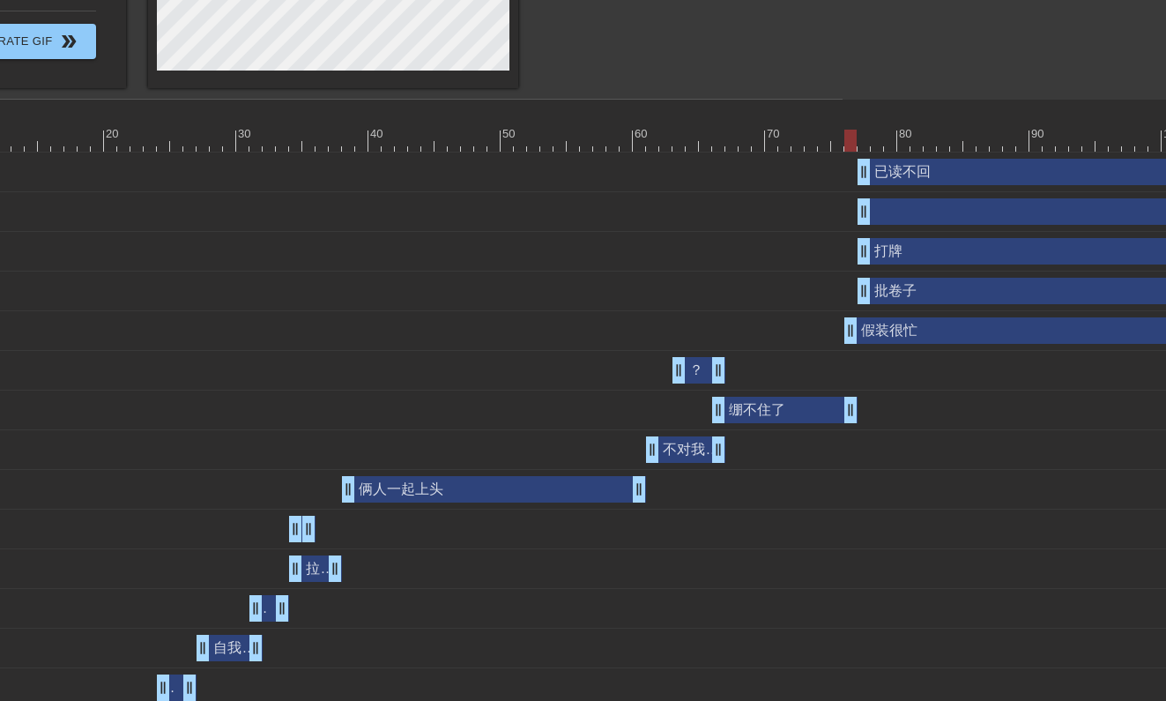
drag, startPoint x: 860, startPoint y: 332, endPoint x: 829, endPoint y: 332, distance: 30.8
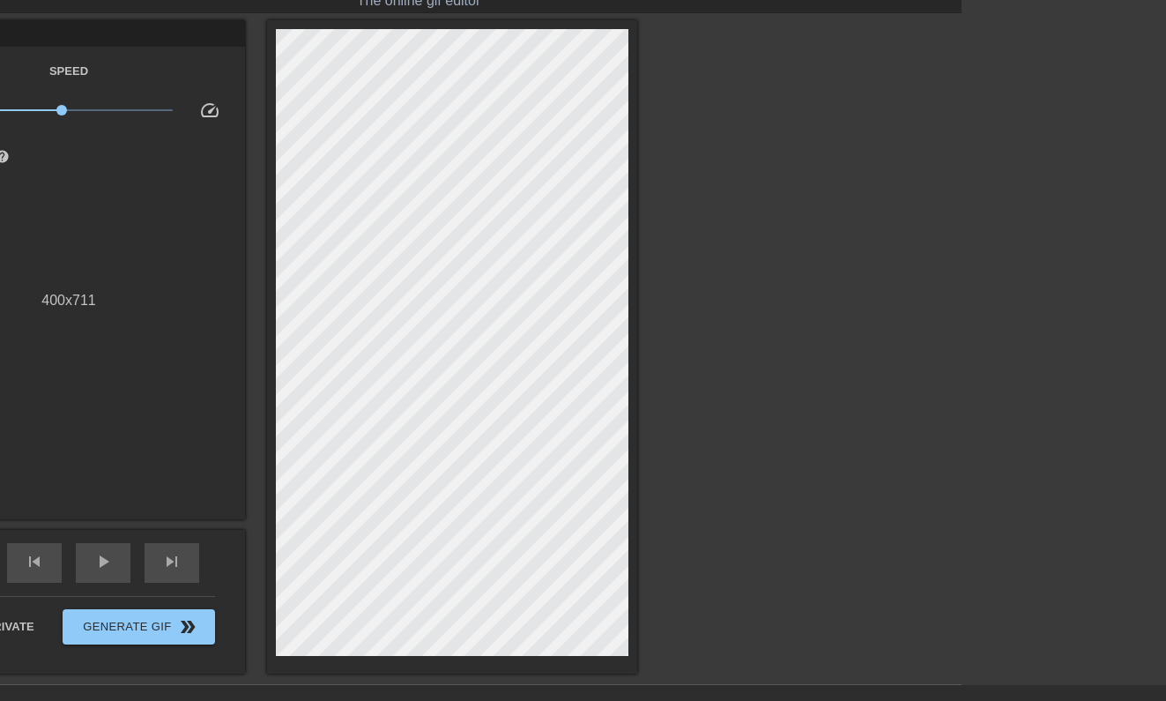
scroll to position [49, 205]
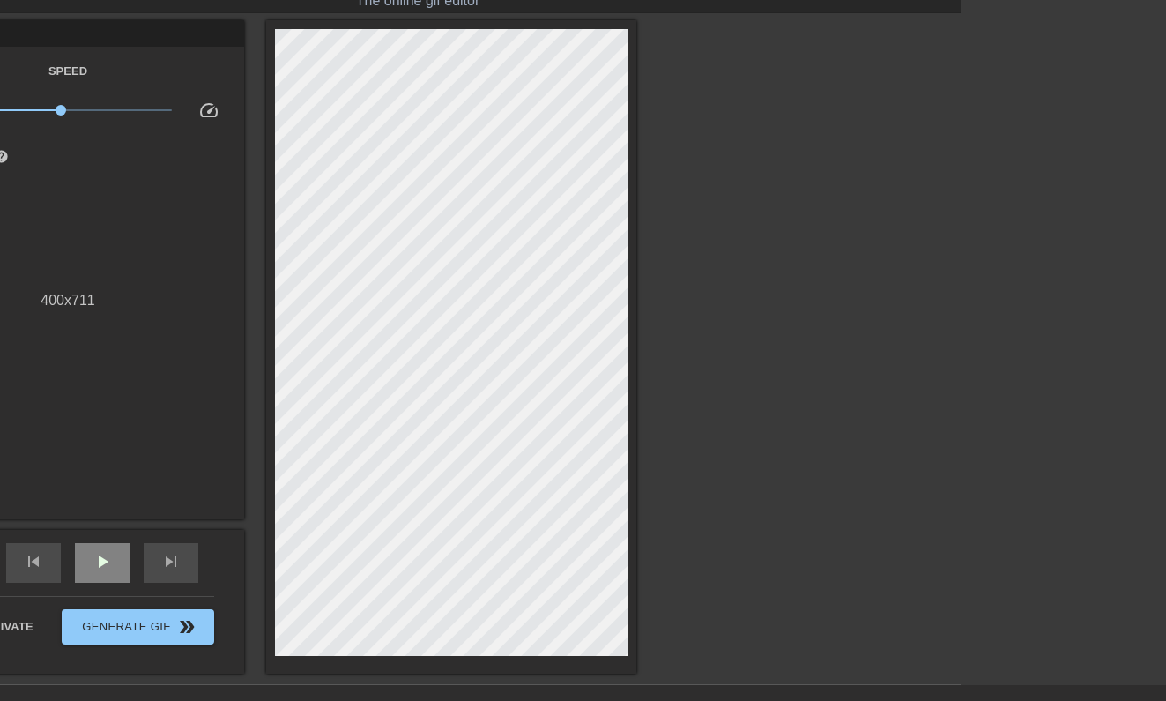
click at [100, 564] on span "play_arrow" at bounding box center [102, 561] width 21 height 21
click at [100, 564] on span "pause" at bounding box center [102, 561] width 21 height 21
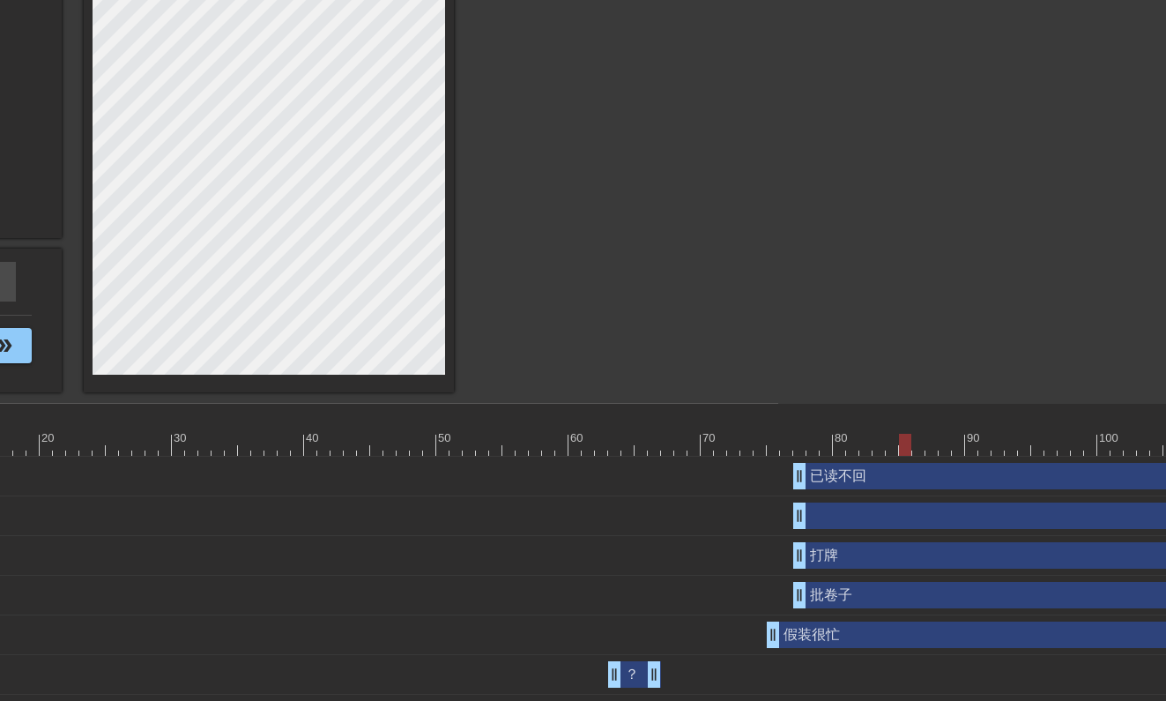
scroll to position [330, 500]
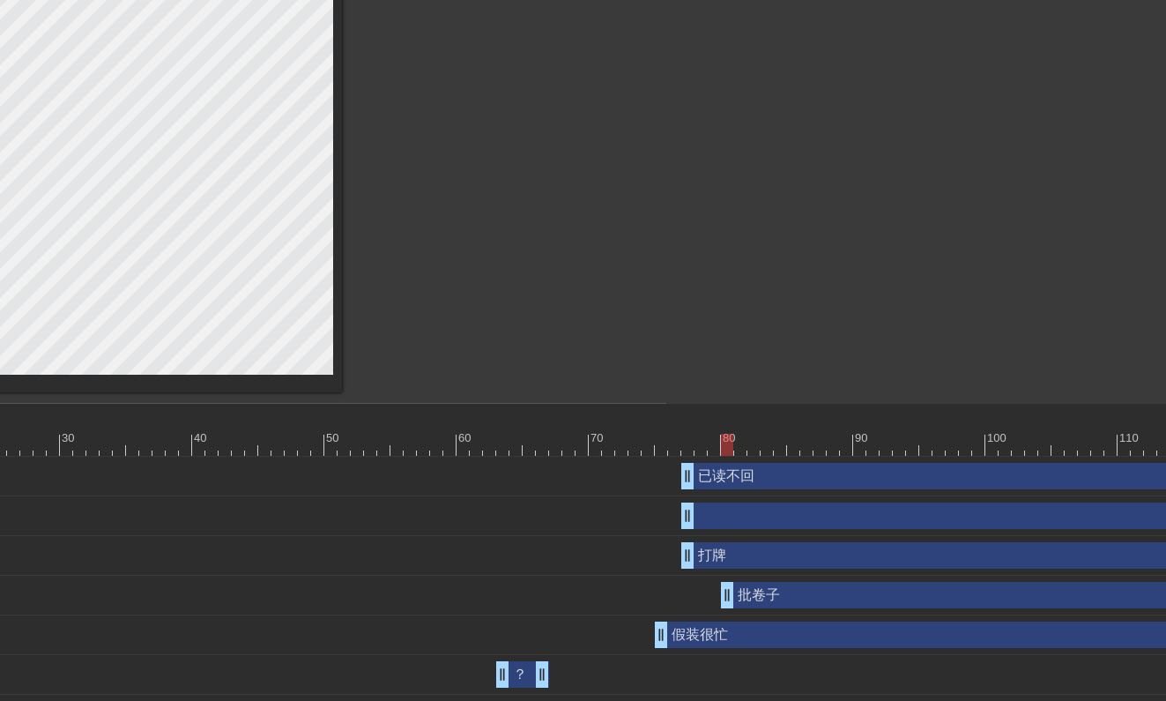
drag, startPoint x: 689, startPoint y: 597, endPoint x: 724, endPoint y: 597, distance: 35.3
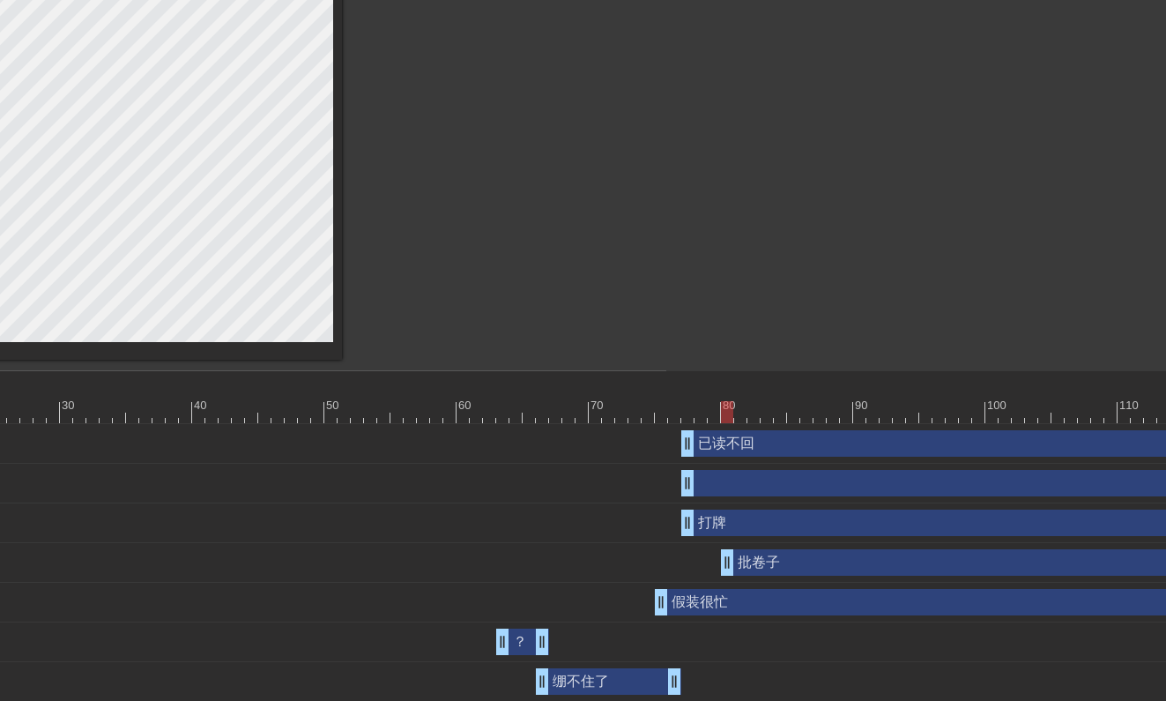
scroll to position [382, 500]
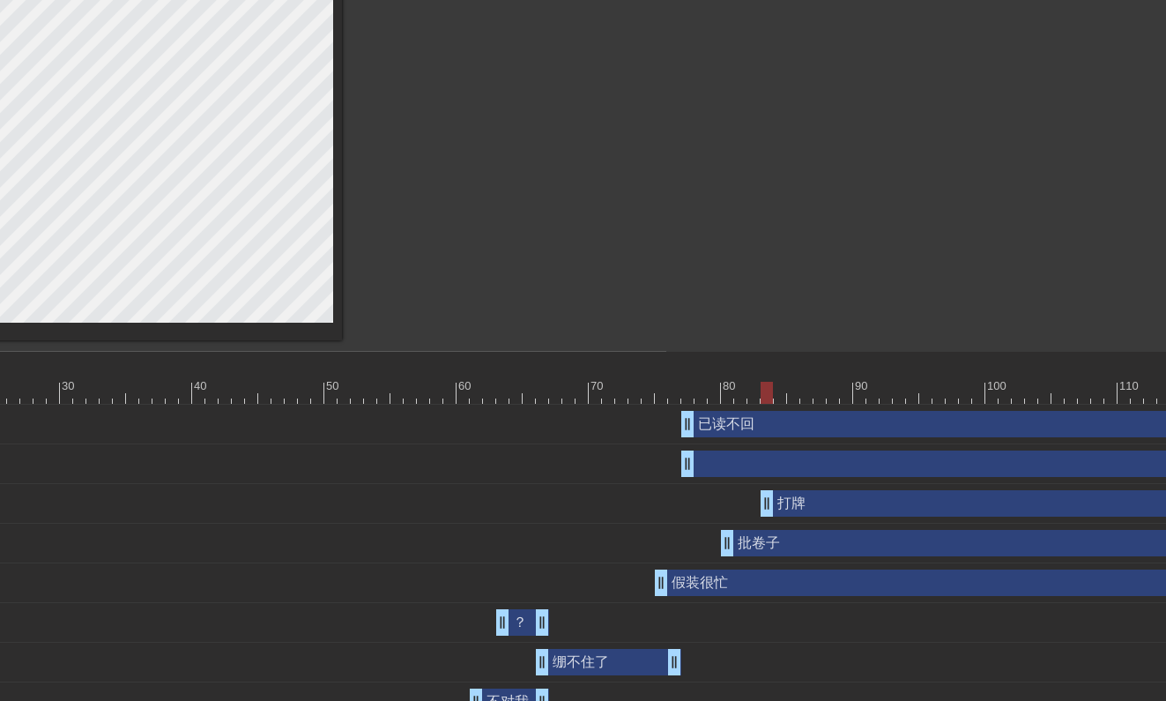
drag, startPoint x: 686, startPoint y: 501, endPoint x: 760, endPoint y: 502, distance: 74.0
drag, startPoint x: 688, startPoint y: 468, endPoint x: 802, endPoint y: 470, distance: 113.7
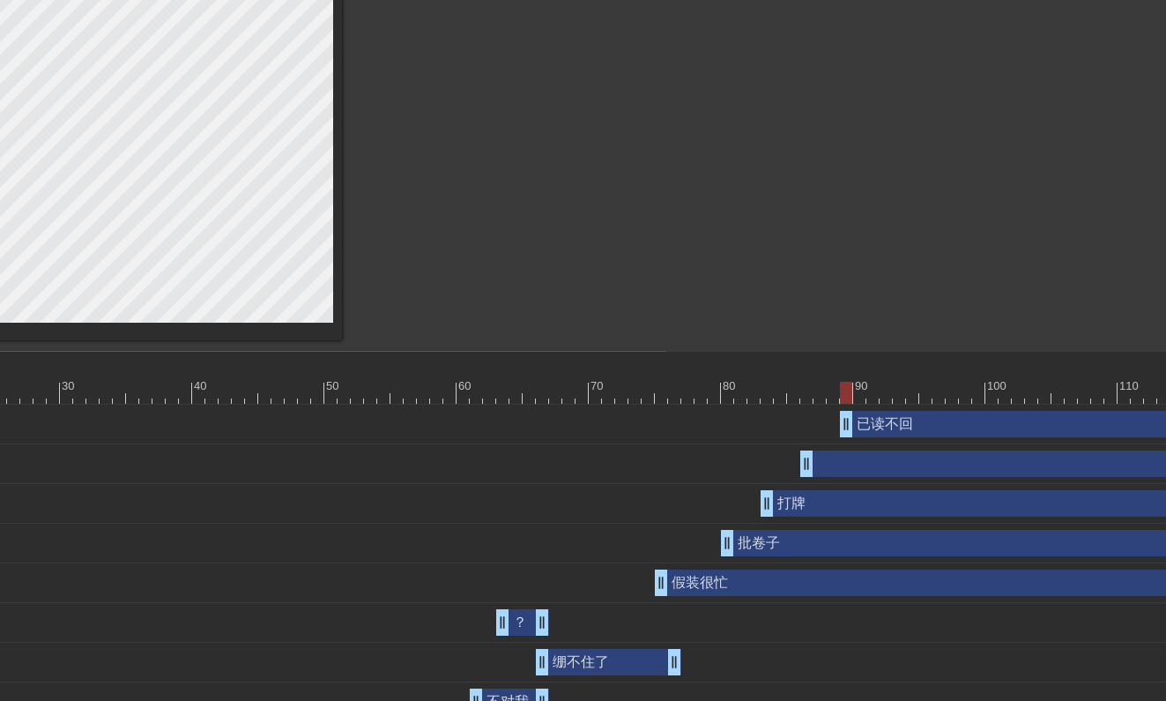
drag, startPoint x: 689, startPoint y: 424, endPoint x: 854, endPoint y: 423, distance: 164.8
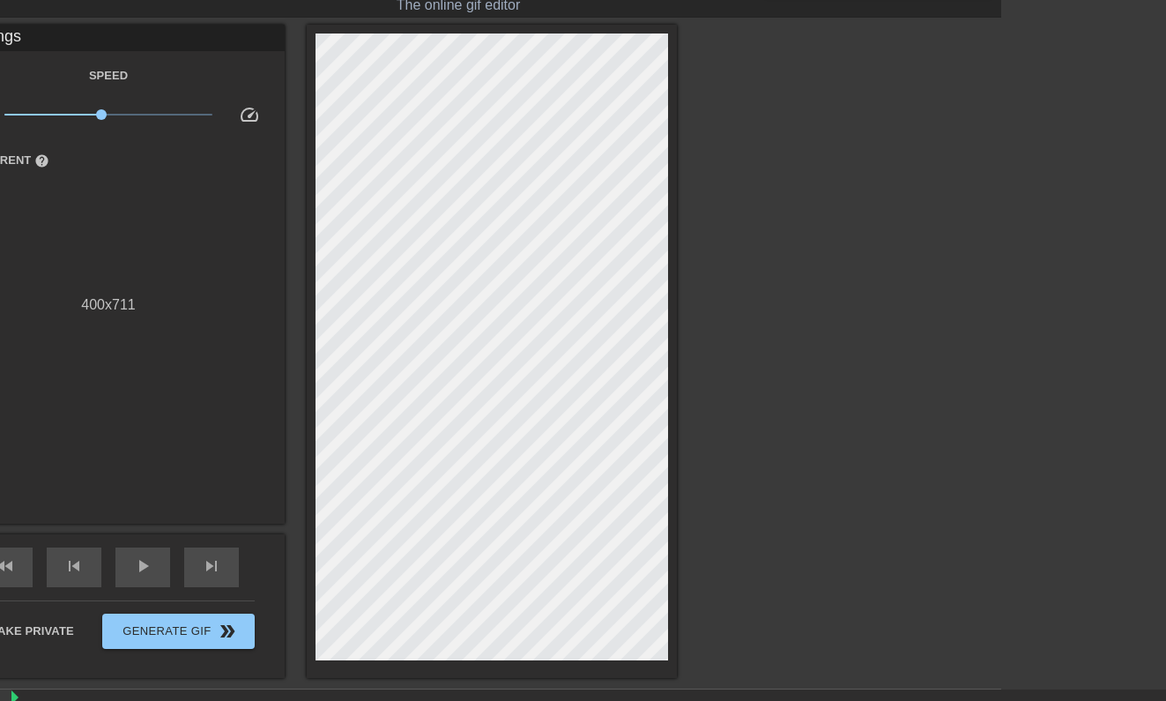
scroll to position [41, 125]
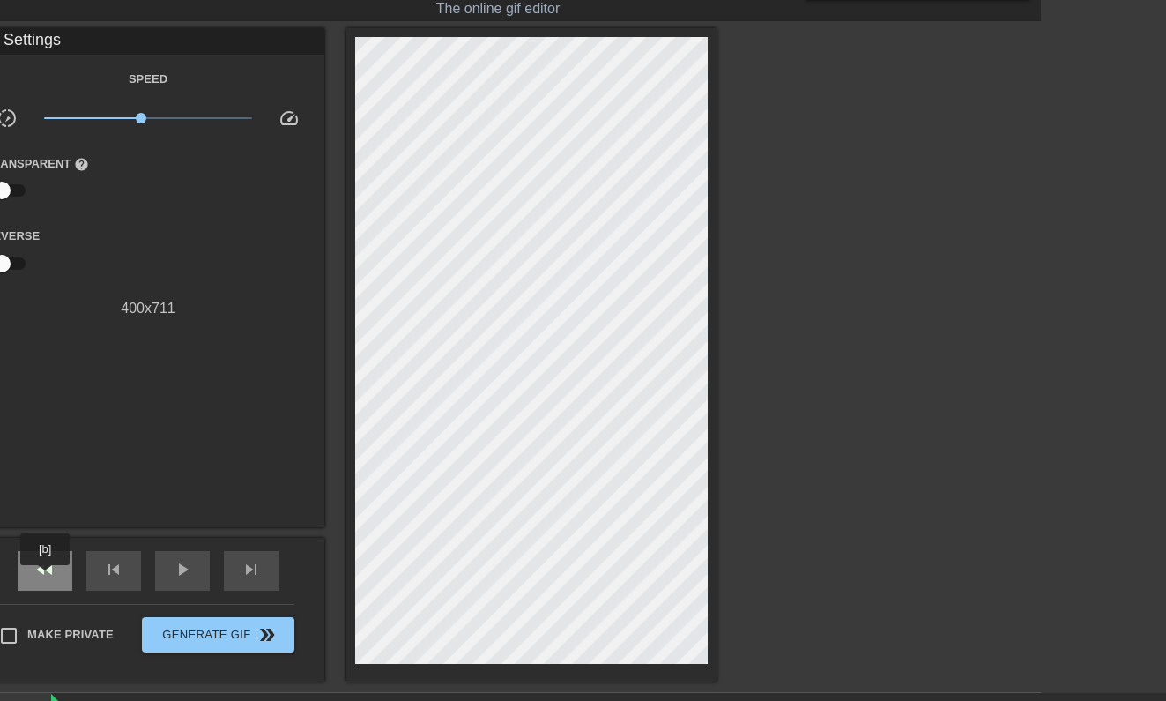
click at [47, 577] on span "fast_rewind" at bounding box center [44, 569] width 21 height 21
click at [189, 554] on div "play_arrow" at bounding box center [182, 571] width 55 height 40
click at [186, 578] on span "pause" at bounding box center [182, 569] width 21 height 21
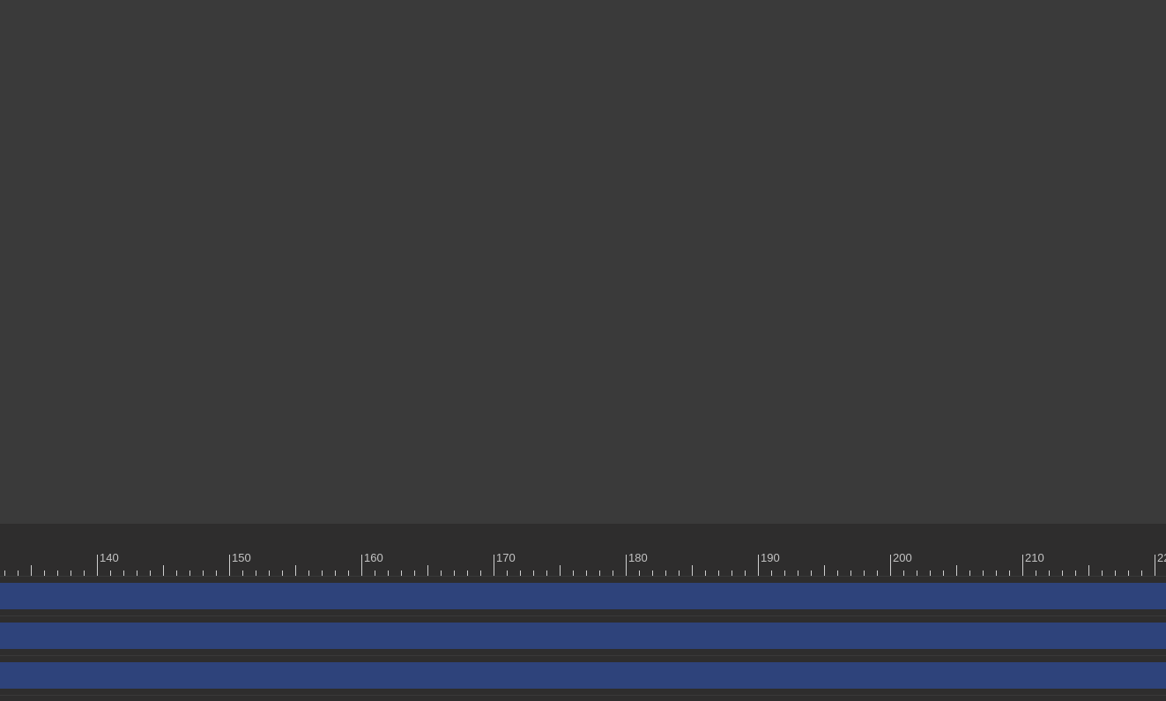
scroll to position [211, 2042]
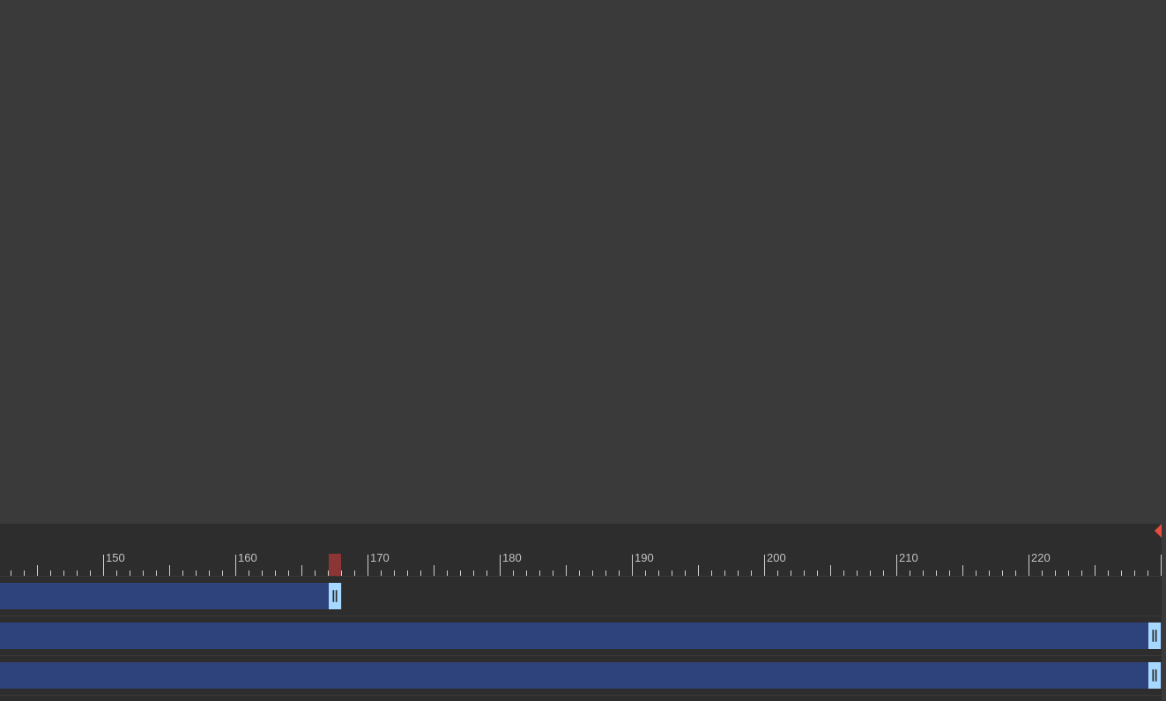
drag, startPoint x: 1152, startPoint y: 597, endPoint x: 202, endPoint y: 600, distance: 950.0
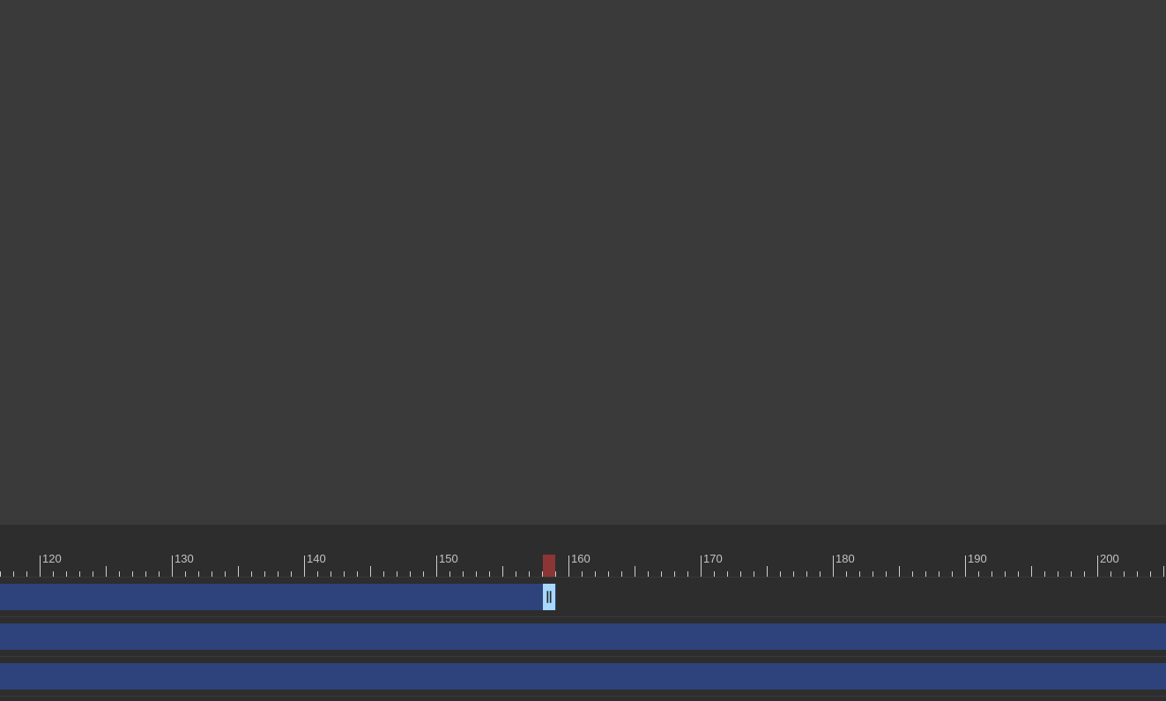
scroll to position [211, 1704]
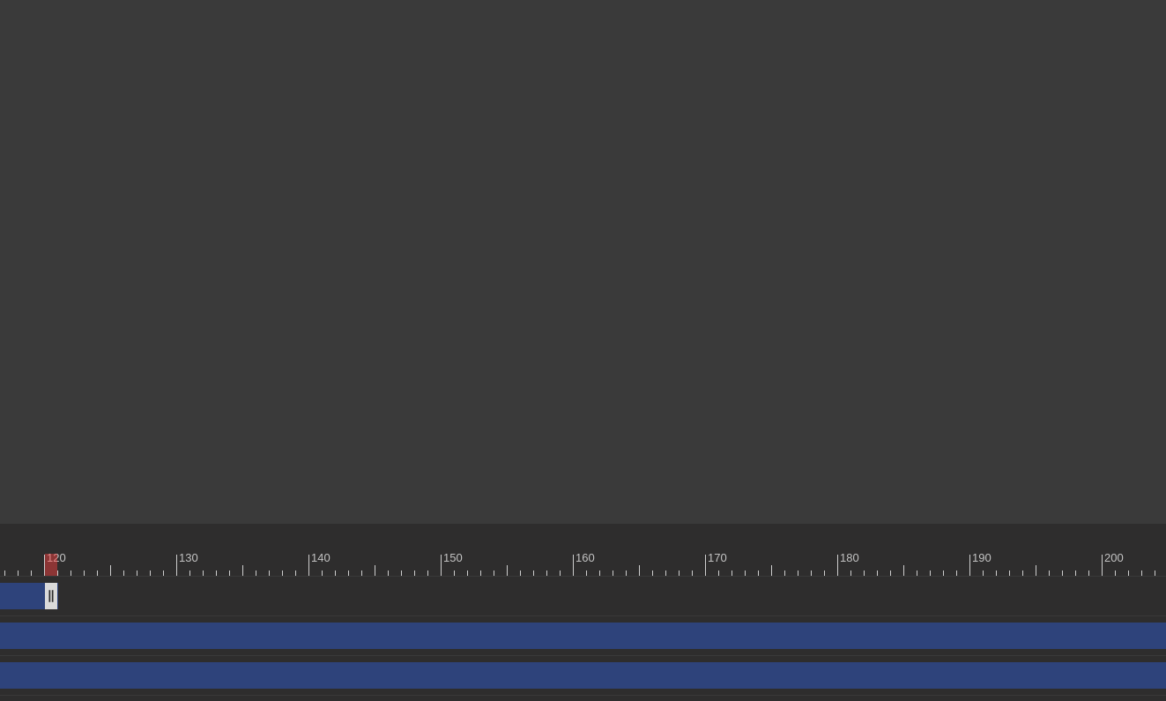
drag, startPoint x: 550, startPoint y: 599, endPoint x: 52, endPoint y: 597, distance: 497.9
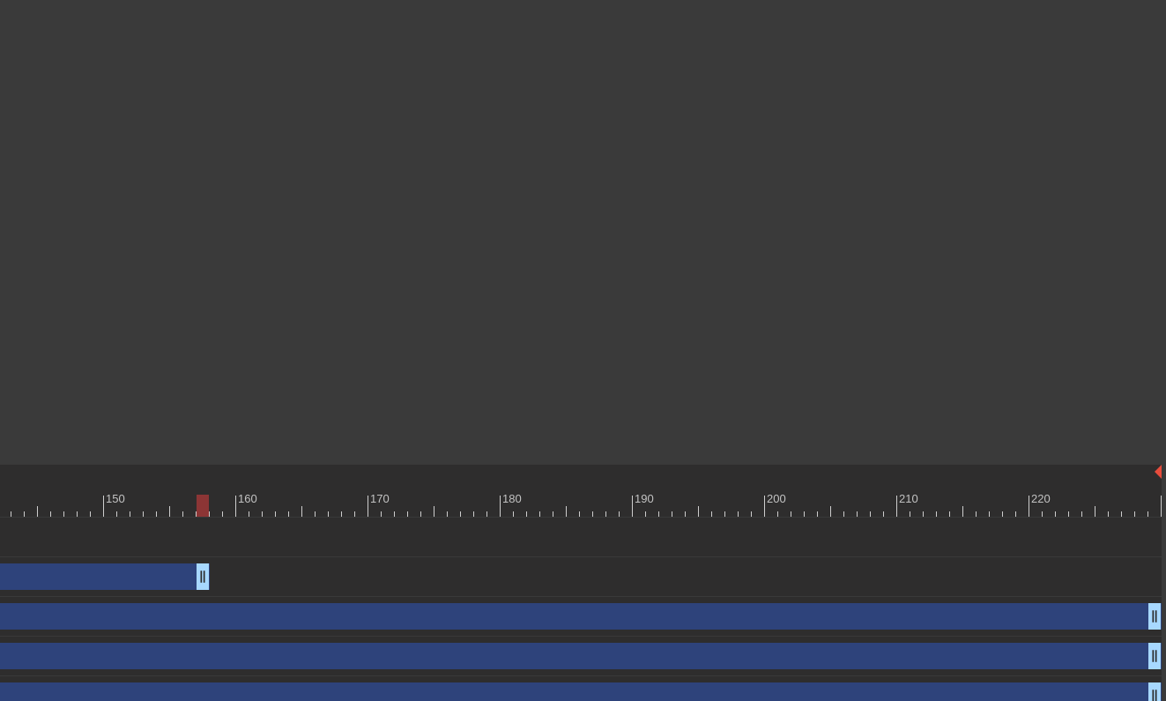
drag, startPoint x: 1153, startPoint y: 643, endPoint x: 146, endPoint y: 627, distance: 1006.5
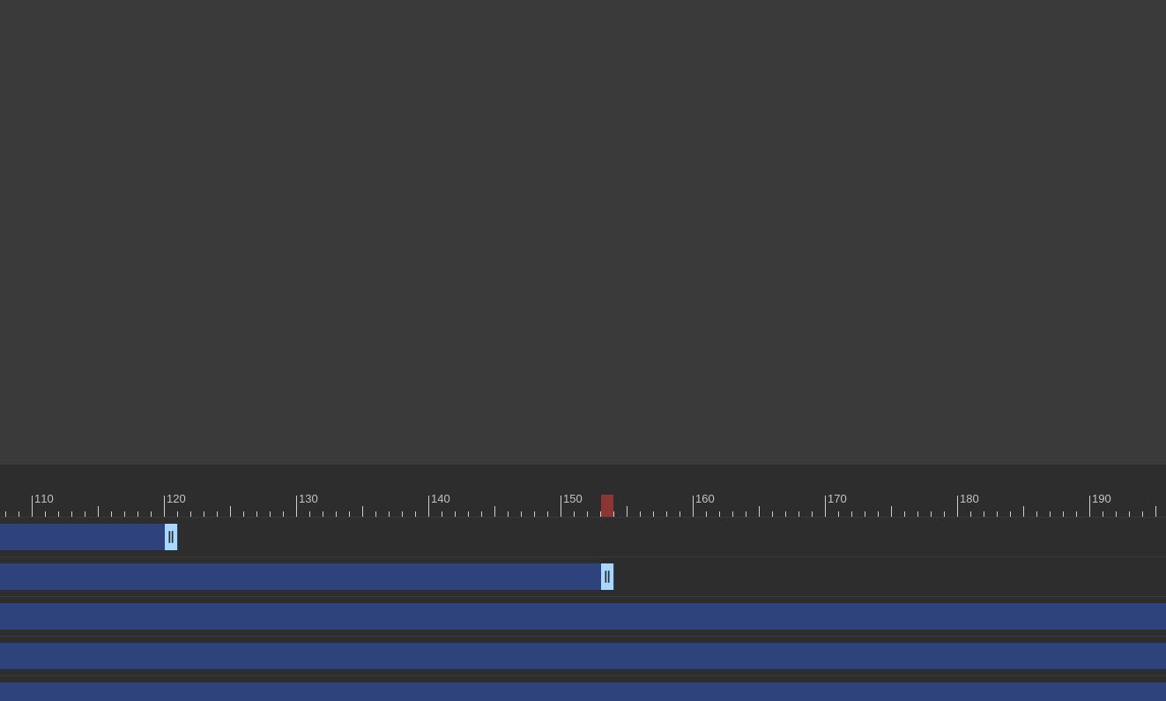
scroll to position [270, 1559]
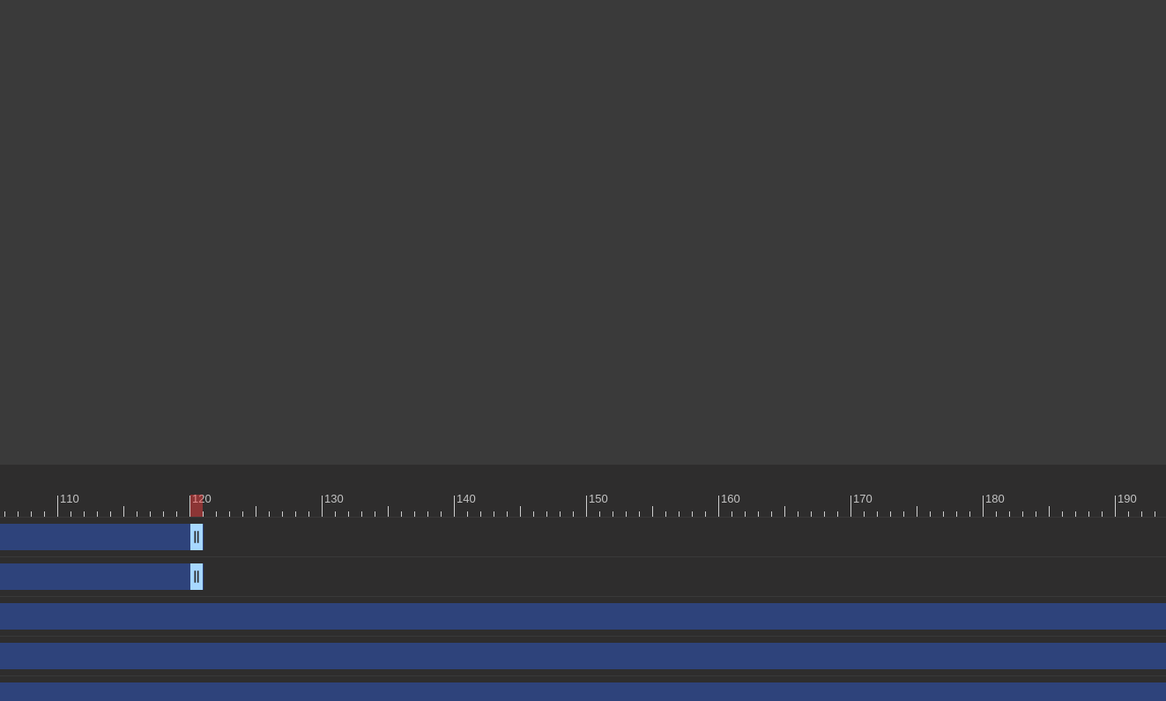
drag, startPoint x: 630, startPoint y: 571, endPoint x: 199, endPoint y: 564, distance: 431.0
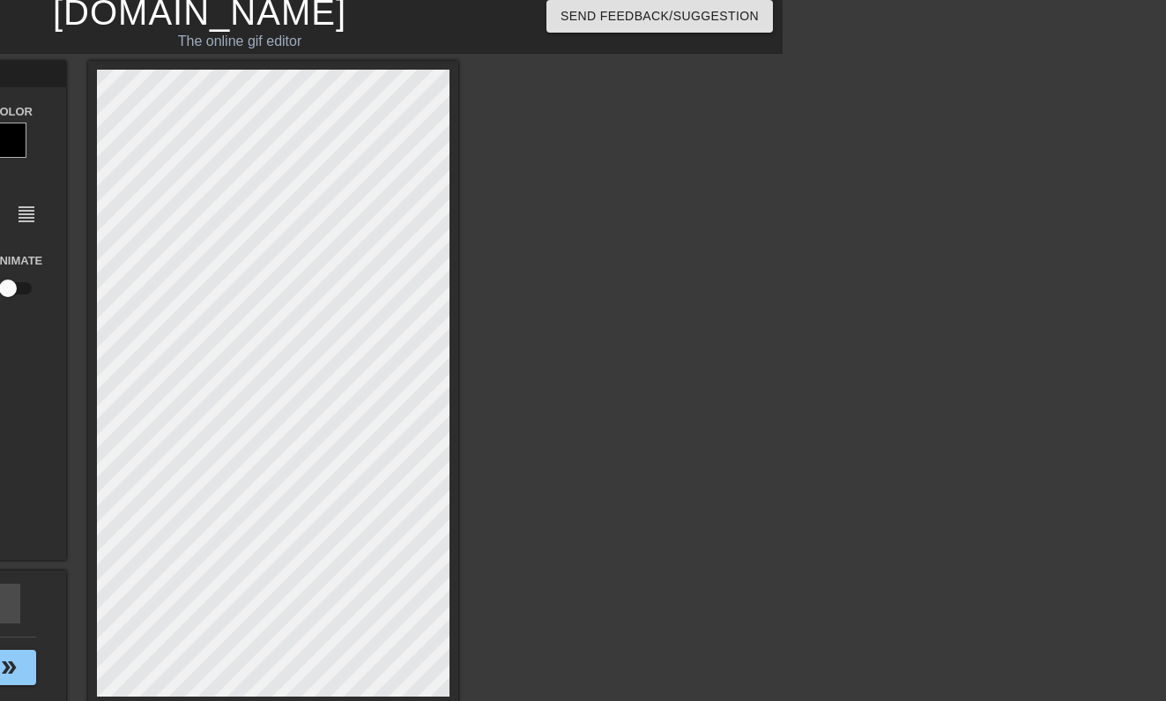
scroll to position [0, 1]
click at [597, 284] on div at bounding box center [611, 325] width 264 height 529
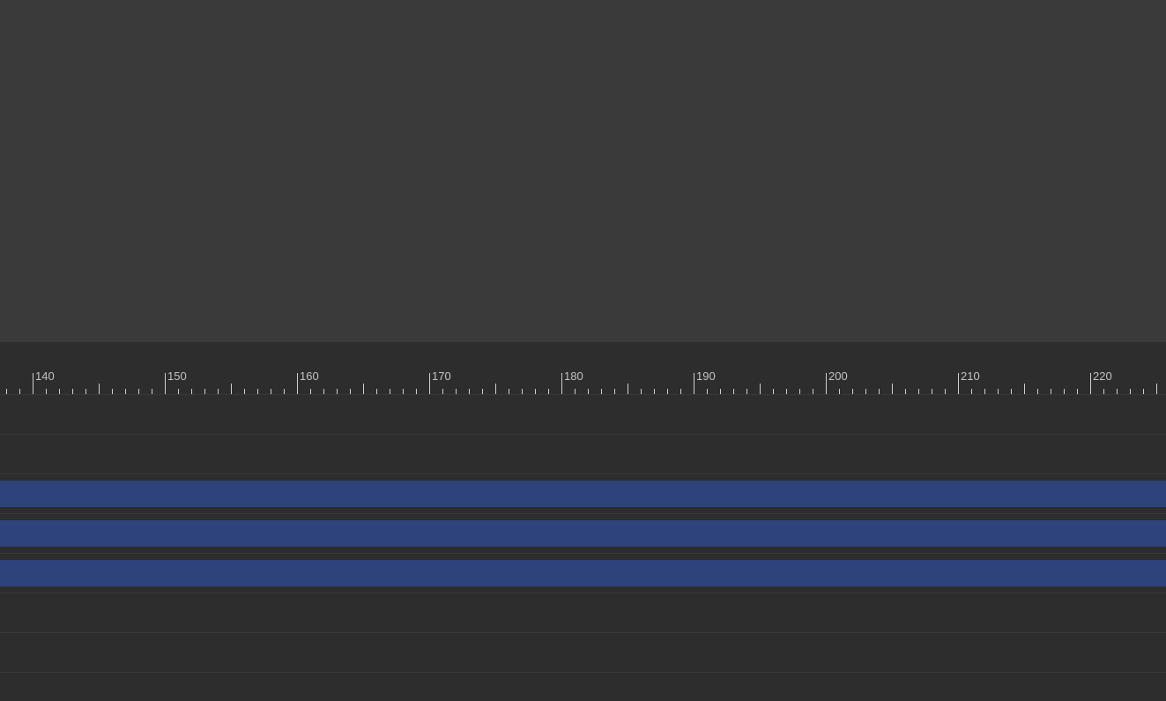
scroll to position [392, 2042]
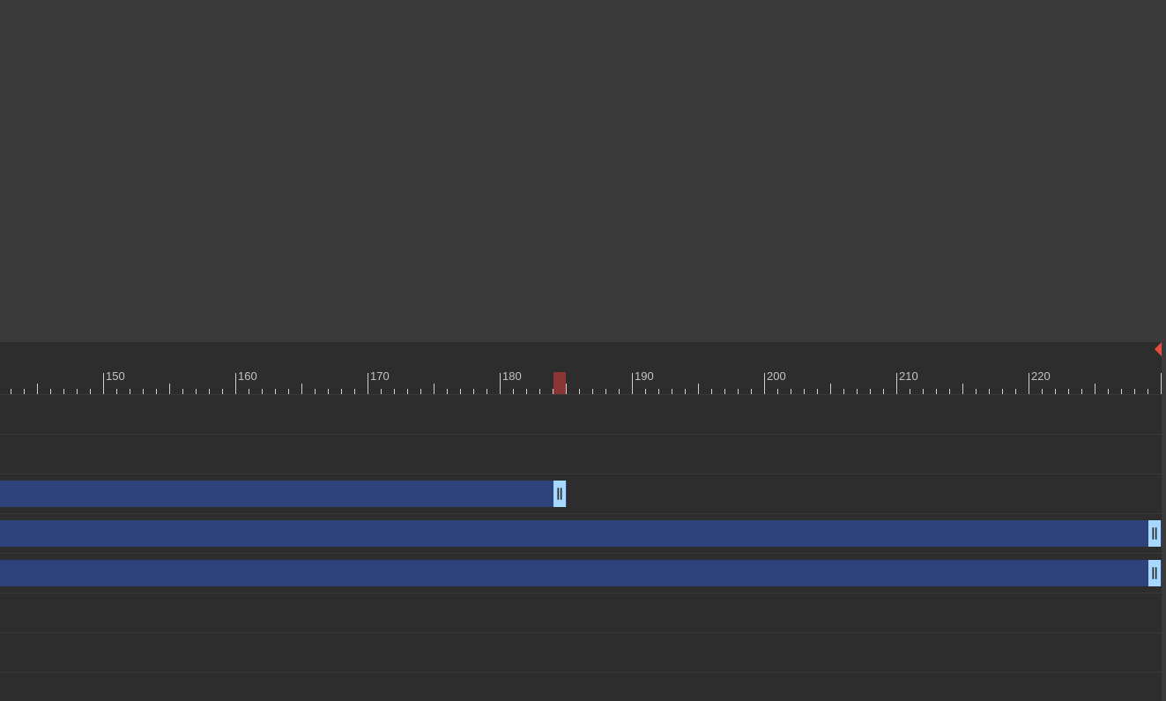
drag, startPoint x: 1153, startPoint y: 495, endPoint x: 278, endPoint y: 427, distance: 876.9
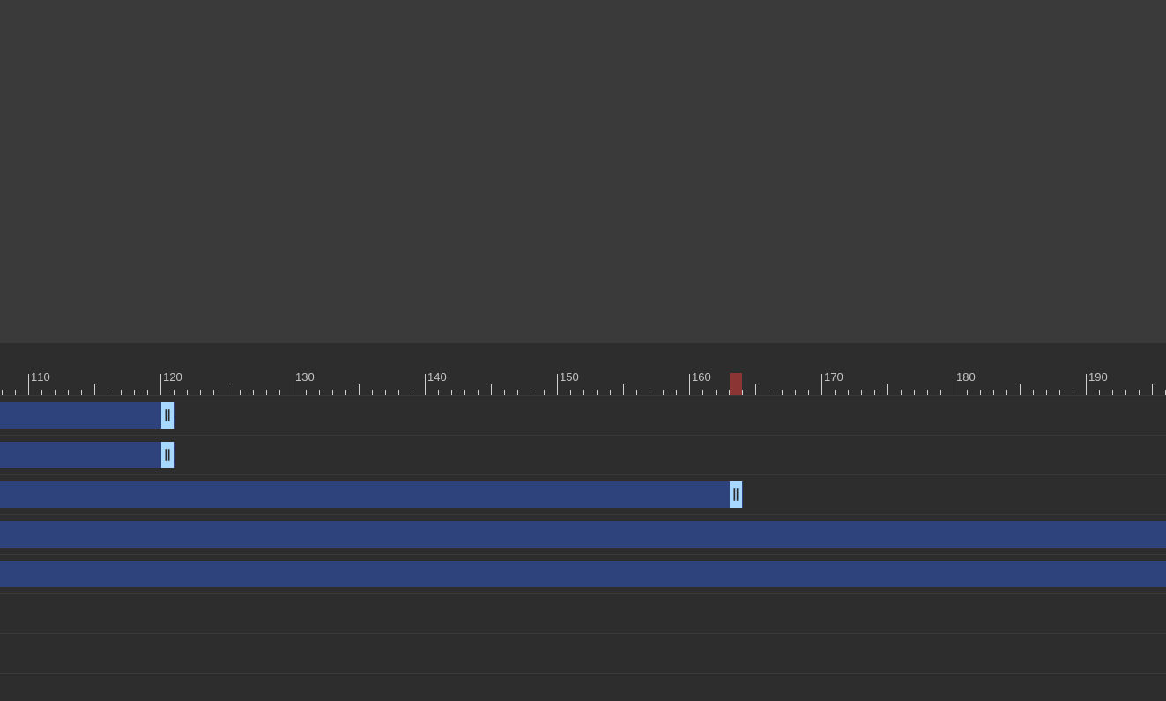
scroll to position [389, 1588]
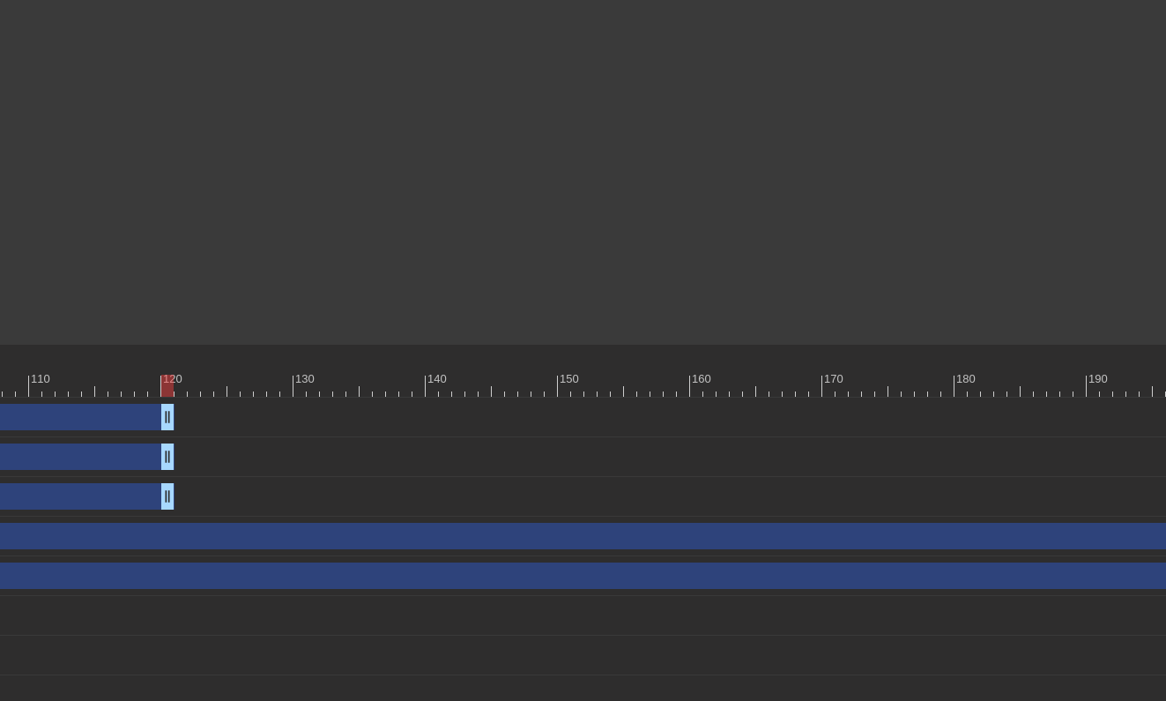
drag, startPoint x: 730, startPoint y: 507, endPoint x: 166, endPoint y: 502, distance: 564.0
click at [636, 542] on div "批作业 drag_handle drag_handle" at bounding box center [624, 536] width 1983 height 26
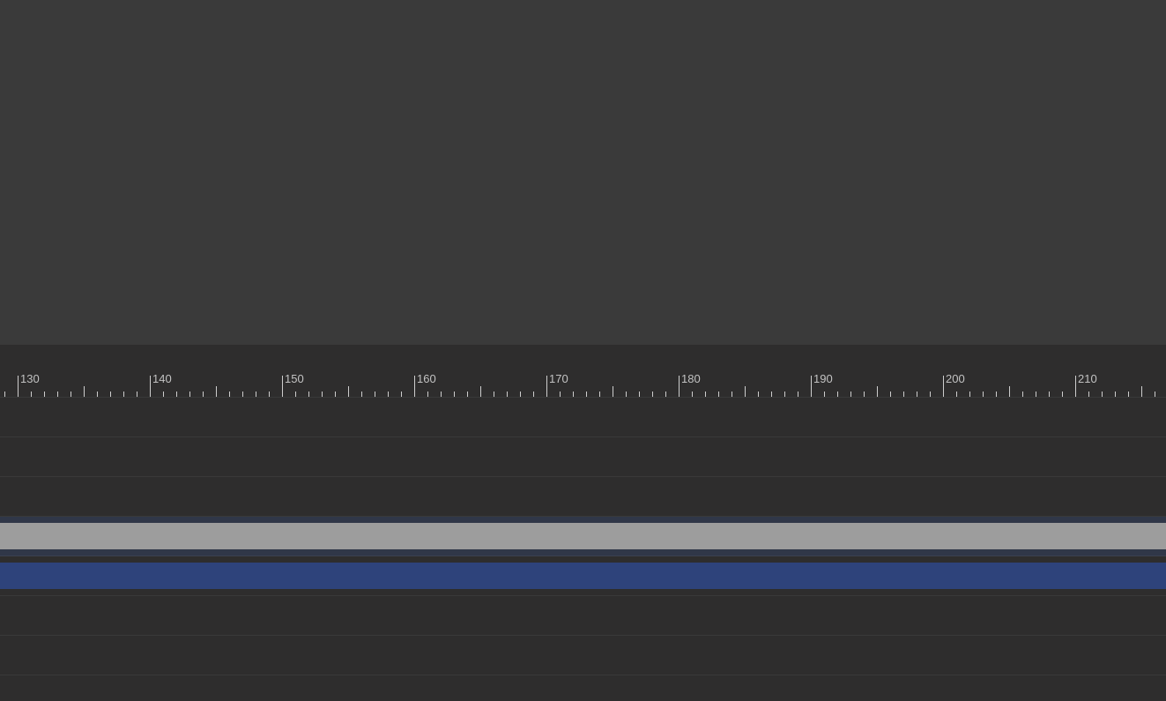
scroll to position [389, 2042]
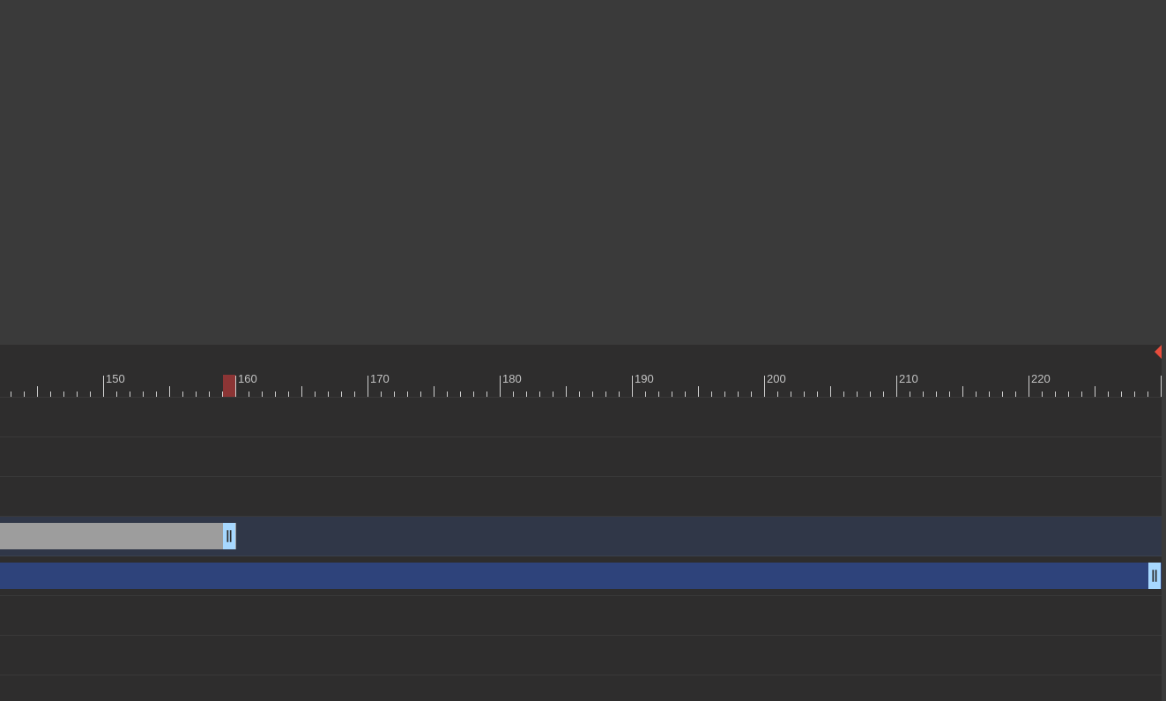
drag, startPoint x: 1151, startPoint y: 530, endPoint x: 164, endPoint y: 565, distance: 987.6
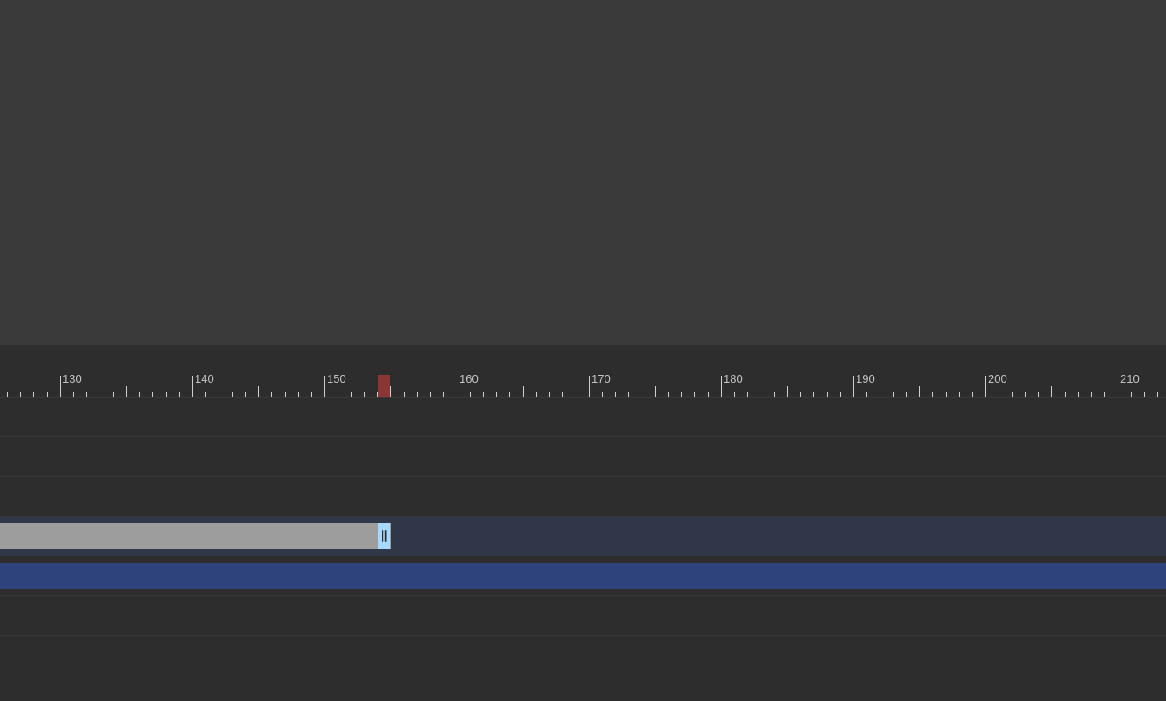
scroll to position [389, 1657]
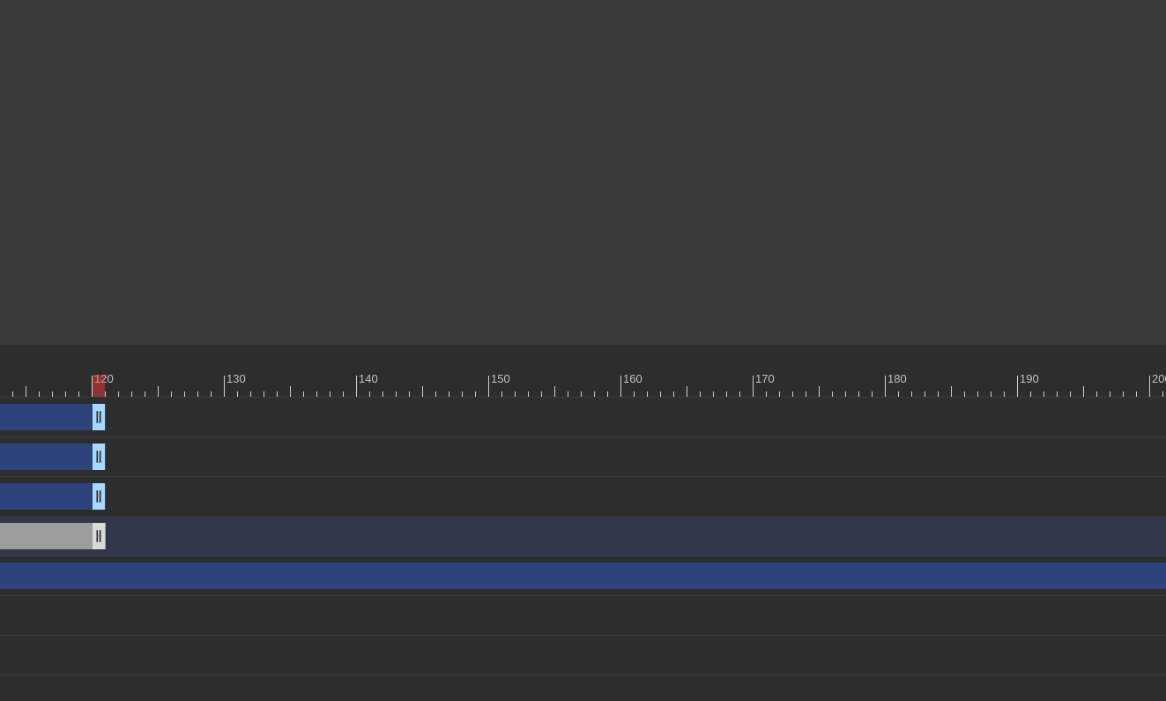
drag, startPoint x: 544, startPoint y: 534, endPoint x: 93, endPoint y: 523, distance: 451.3
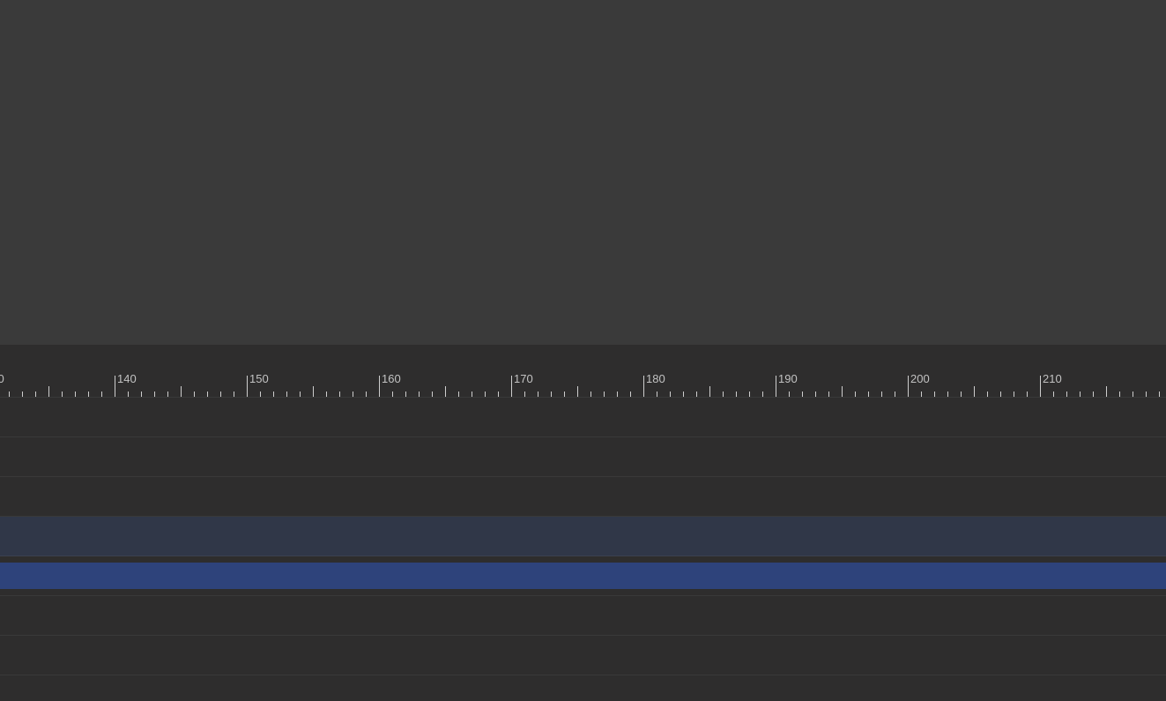
scroll to position [389, 2042]
click at [875, 571] on div "假装很忙 drag_handle drag_handle" at bounding box center [137, 575] width 2049 height 26
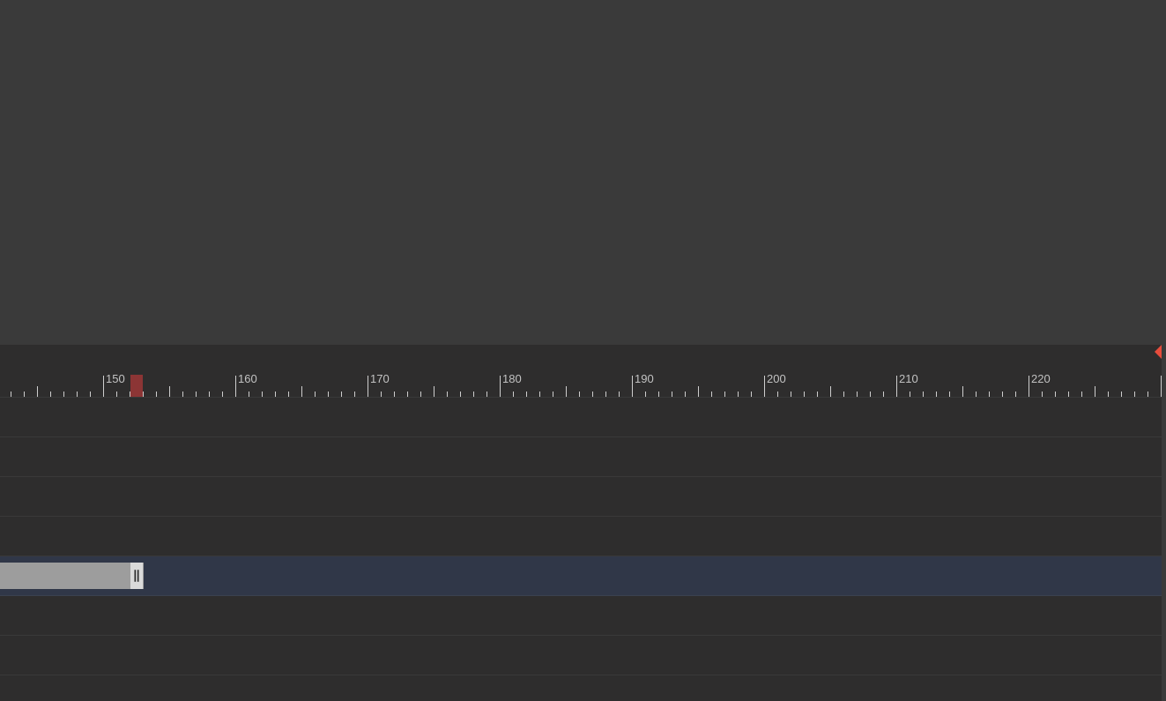
drag, startPoint x: 1151, startPoint y: 581, endPoint x: 69, endPoint y: 563, distance: 1082.3
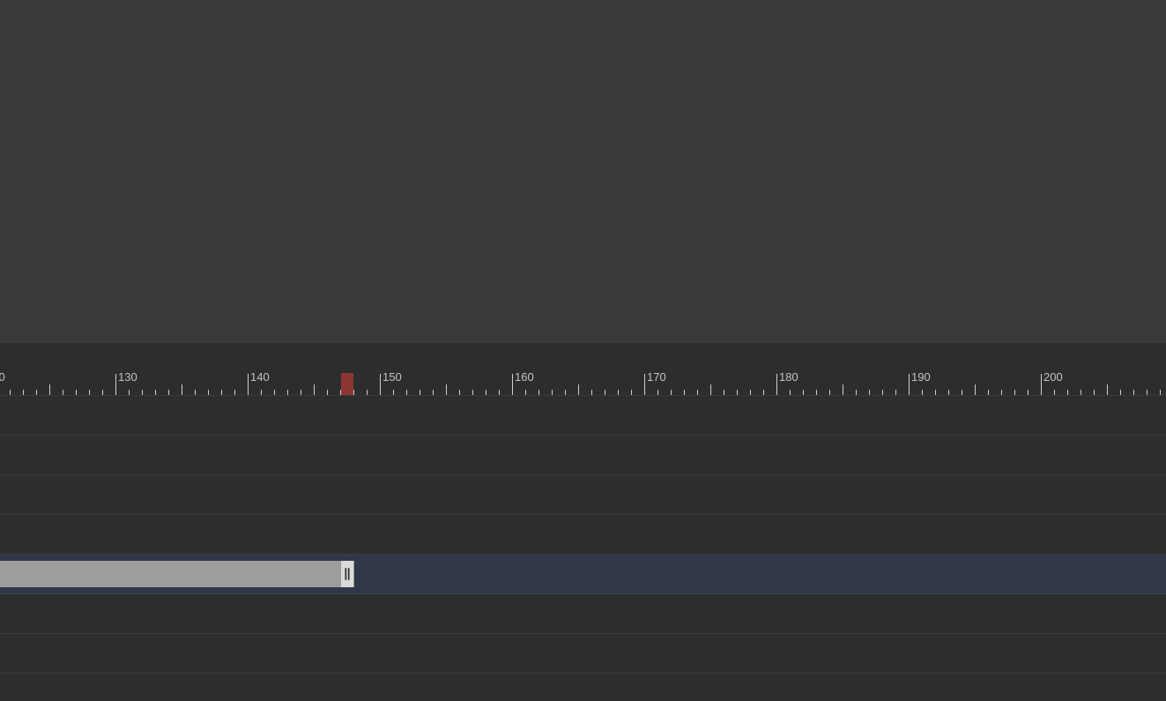
scroll to position [389, 1668]
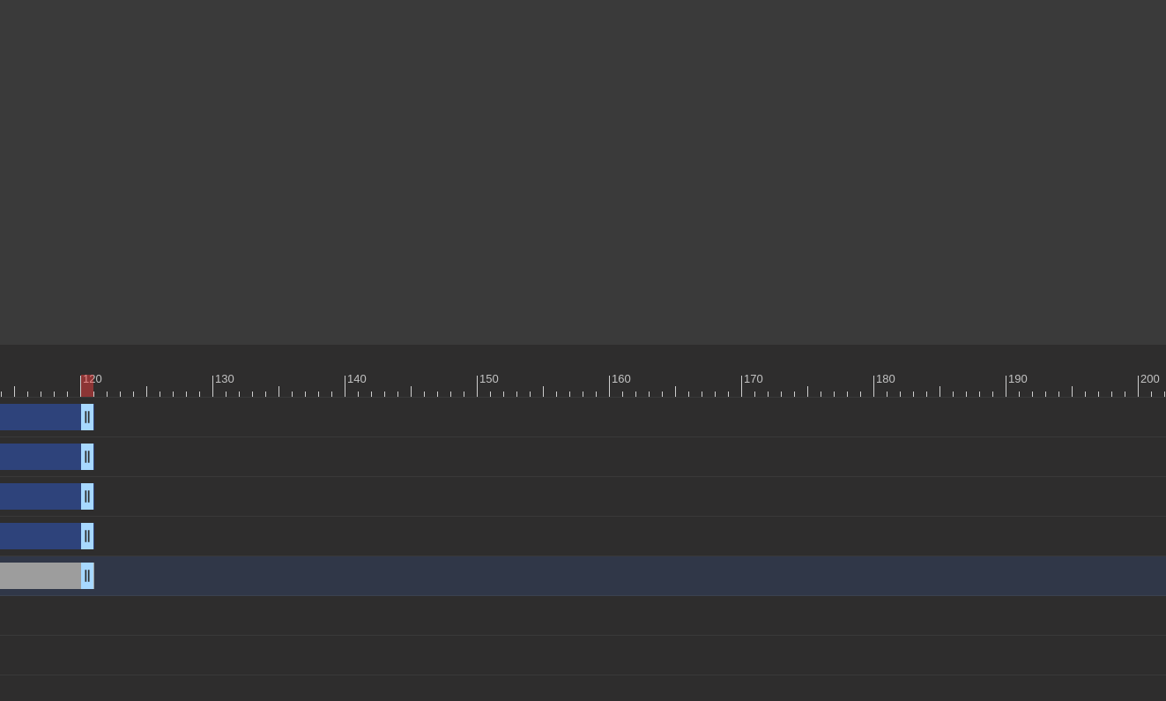
drag, startPoint x: 441, startPoint y: 583, endPoint x: 81, endPoint y: 570, distance: 359.8
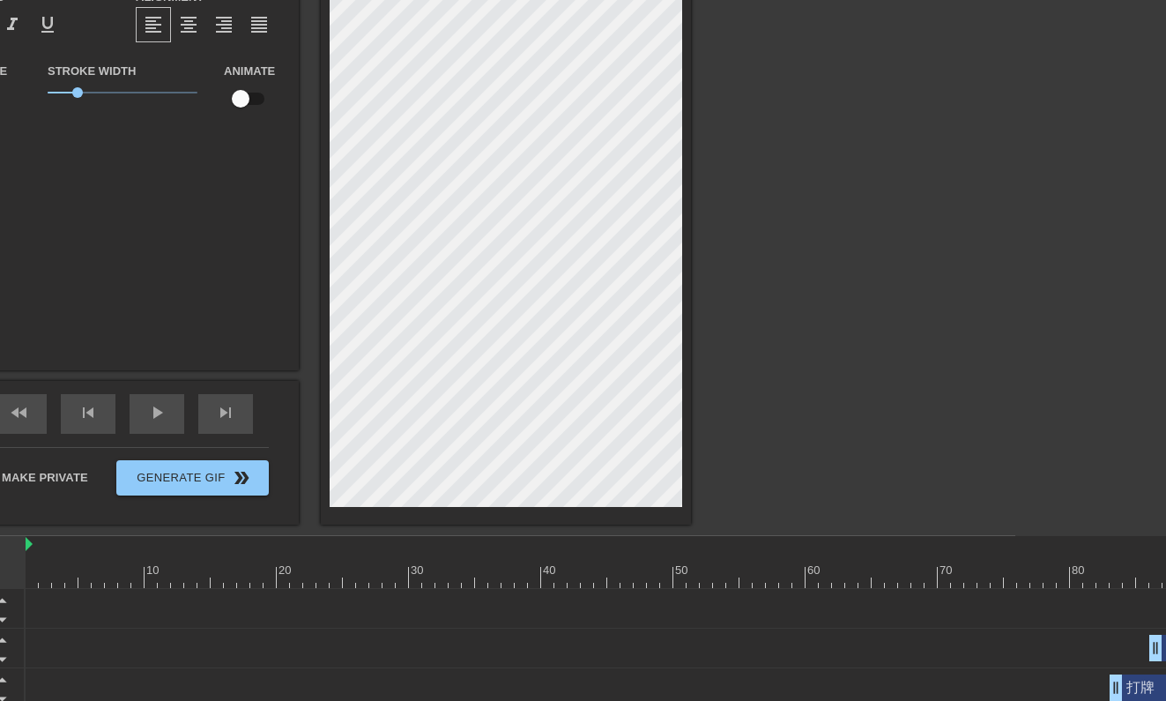
scroll to position [196, 151]
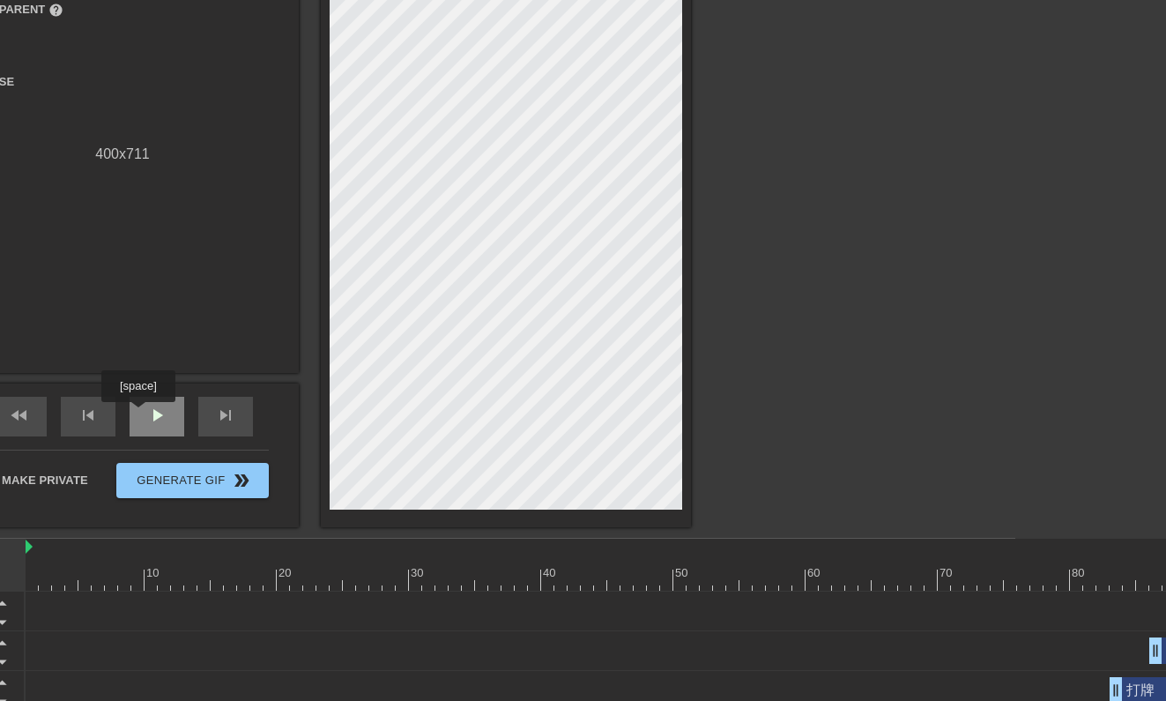
click at [140, 414] on div "play_arrow" at bounding box center [157, 417] width 55 height 40
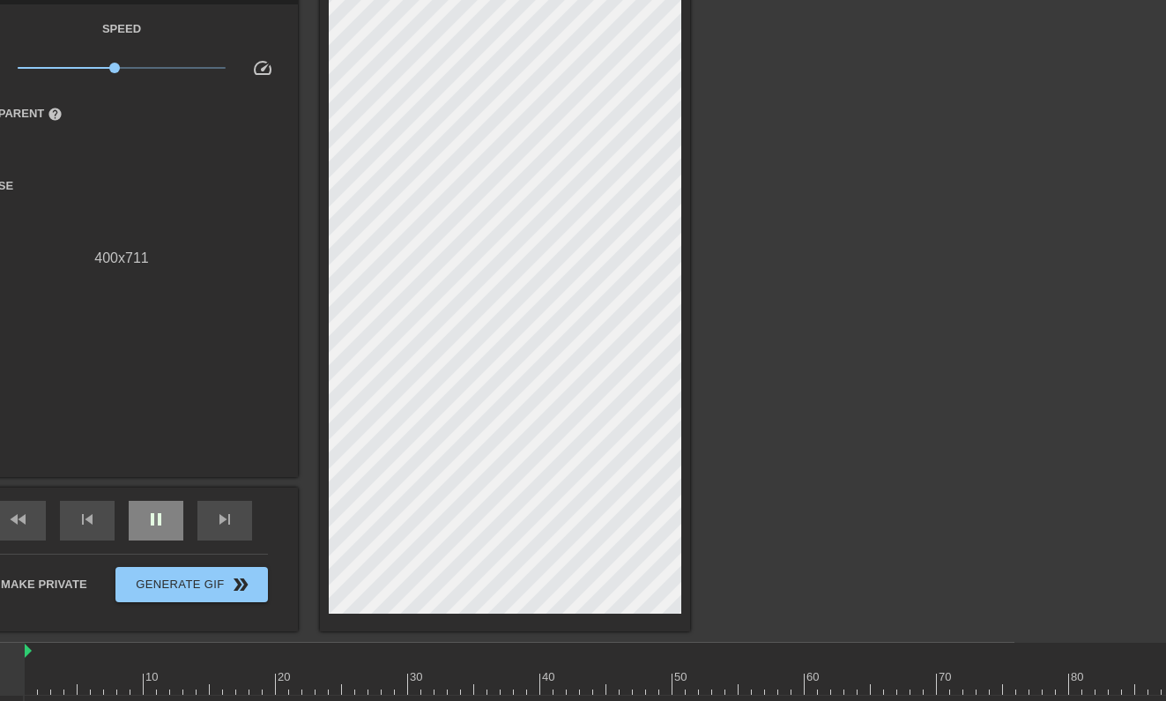
scroll to position [129, 151]
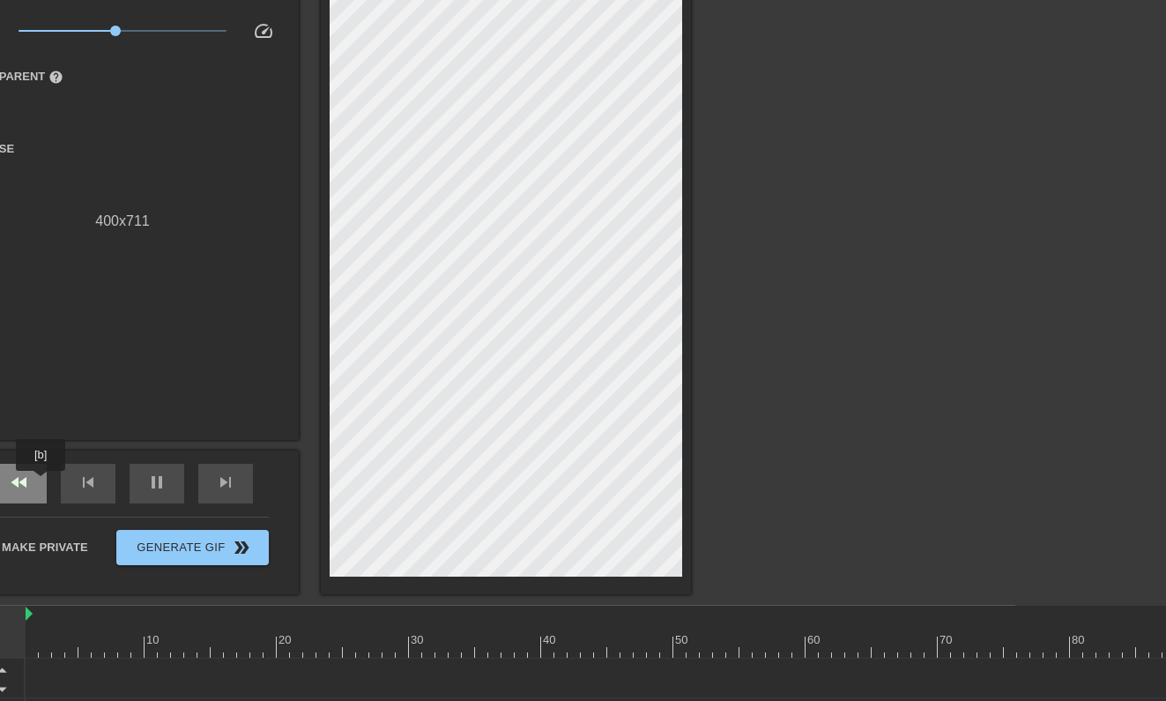
click at [42, 483] on div "fast_rewind" at bounding box center [19, 484] width 55 height 40
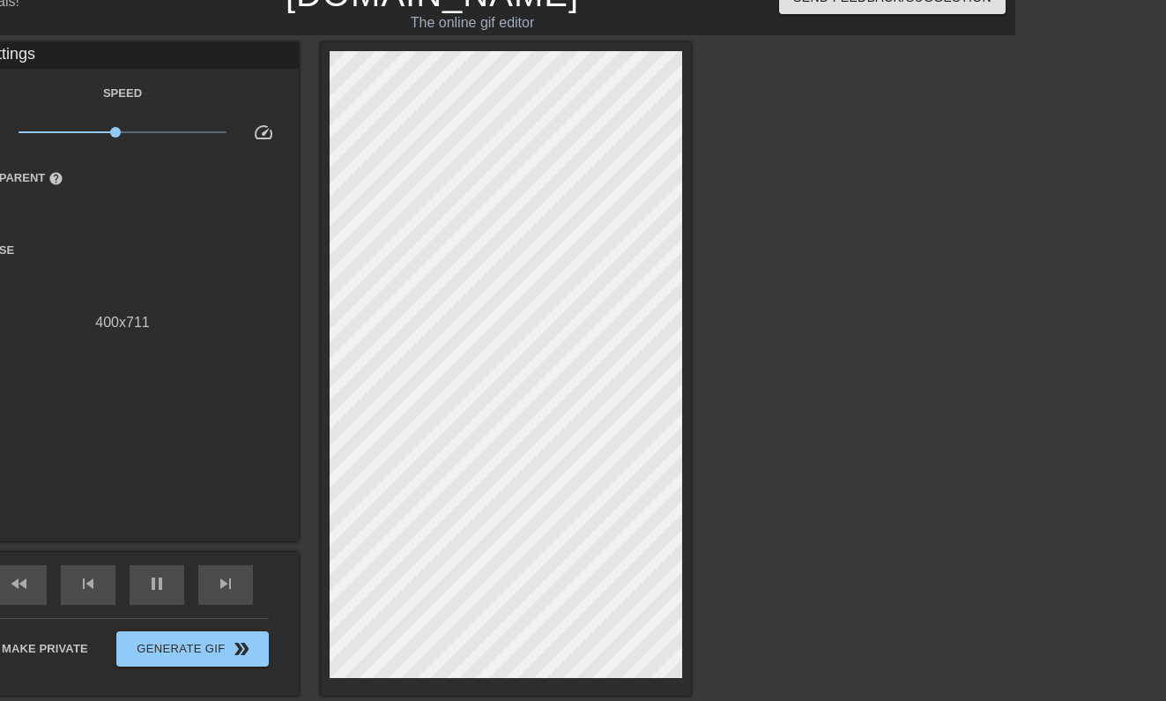
scroll to position [27, 152]
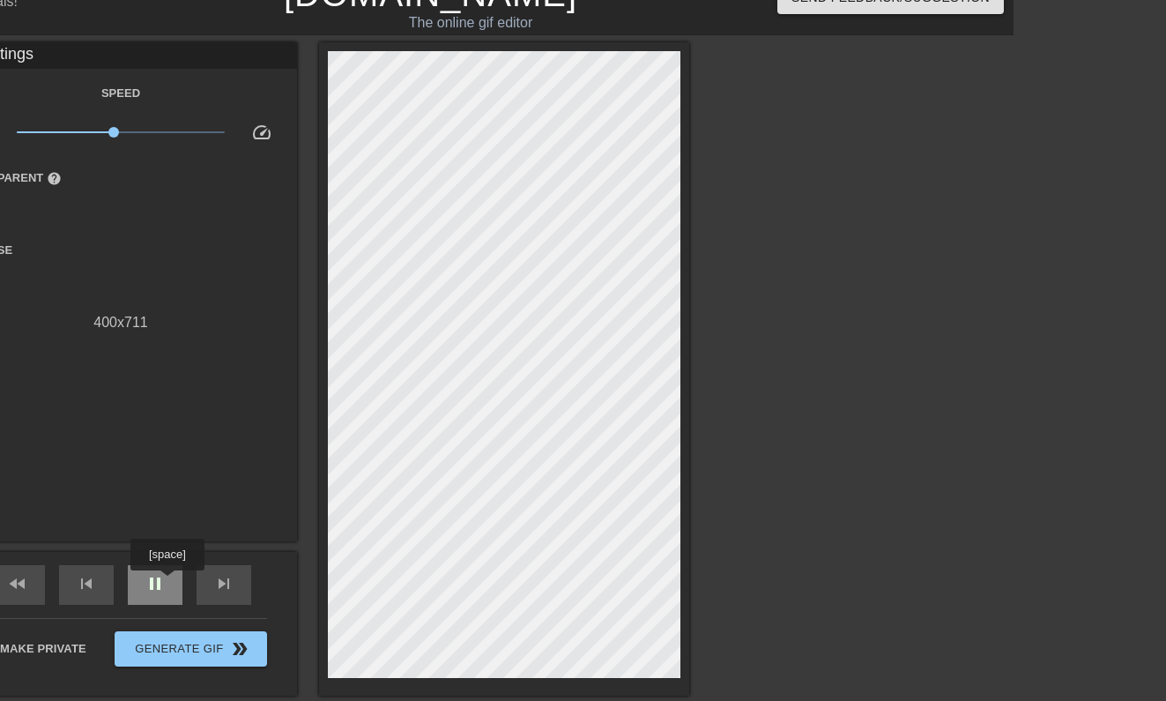
click at [170, 582] on div "pause" at bounding box center [155, 585] width 55 height 40
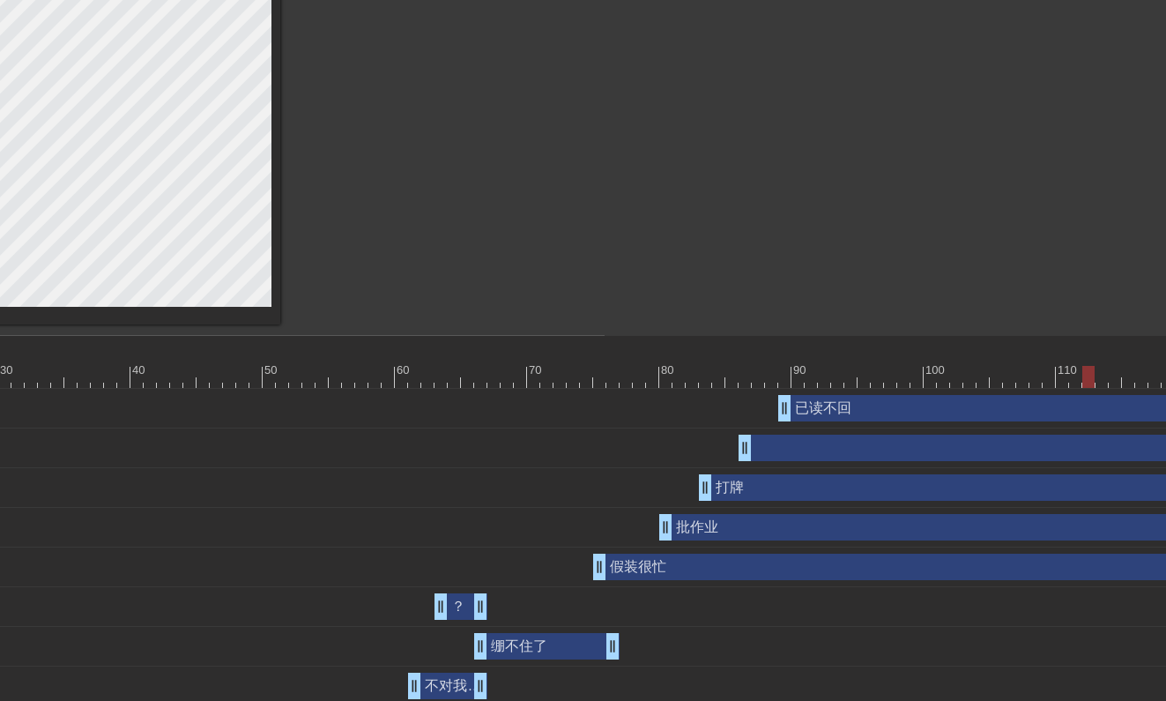
scroll to position [398, 984]
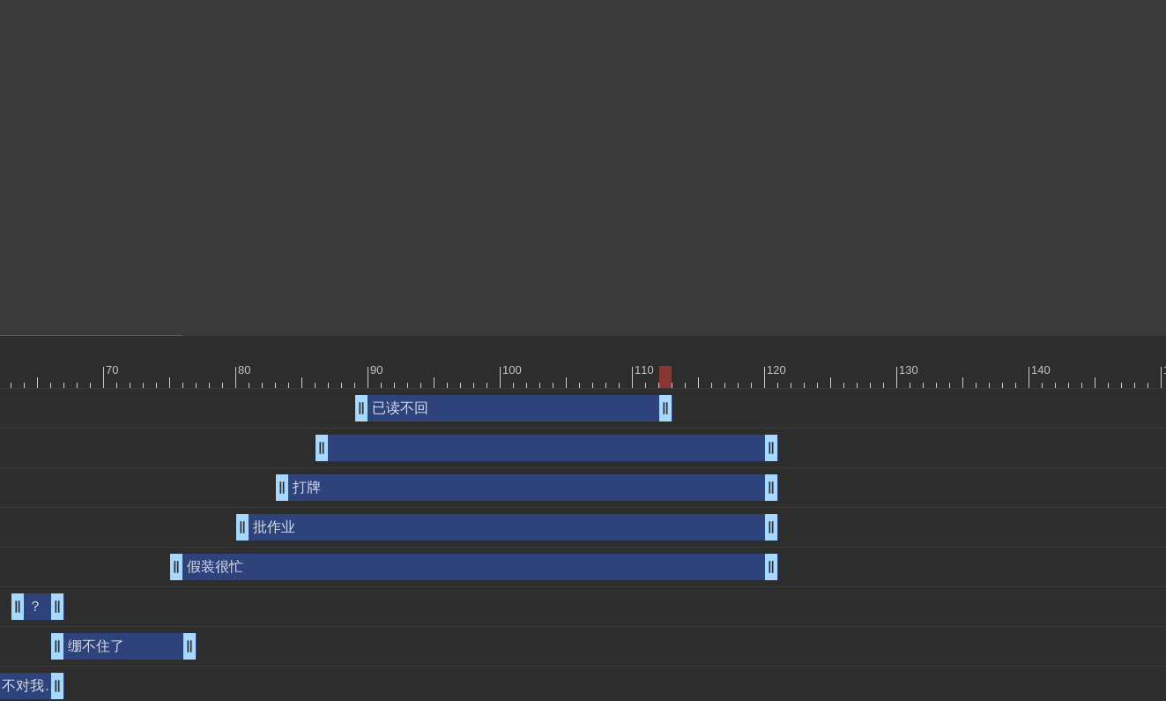
drag, startPoint x: 767, startPoint y: 404, endPoint x: 662, endPoint y: 415, distance: 105.5
drag, startPoint x: 775, startPoint y: 458, endPoint x: 672, endPoint y: 454, distance: 102.3
click at [672, 454] on div "drag_handle drag_handle" at bounding box center [705, 447] width 3027 height 26
drag, startPoint x: 772, startPoint y: 493, endPoint x: 669, endPoint y: 491, distance: 103.1
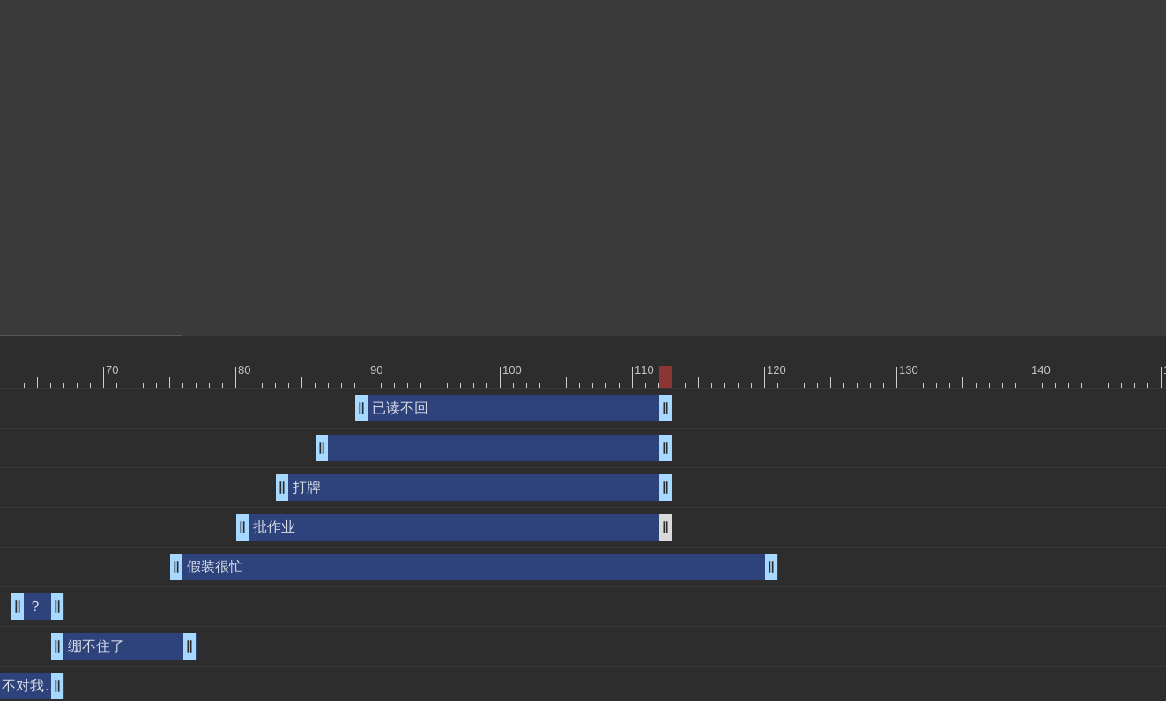
drag, startPoint x: 775, startPoint y: 528, endPoint x: 671, endPoint y: 518, distance: 104.4
drag, startPoint x: 766, startPoint y: 560, endPoint x: 658, endPoint y: 555, distance: 107.6
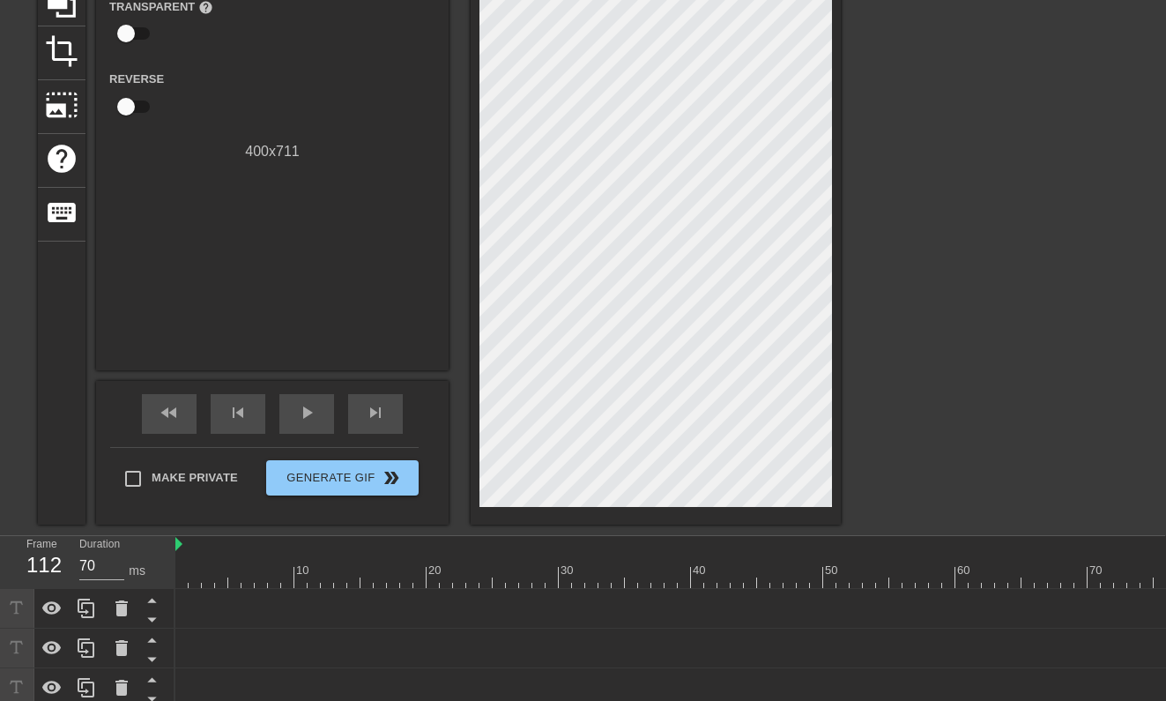
scroll to position [190, 1]
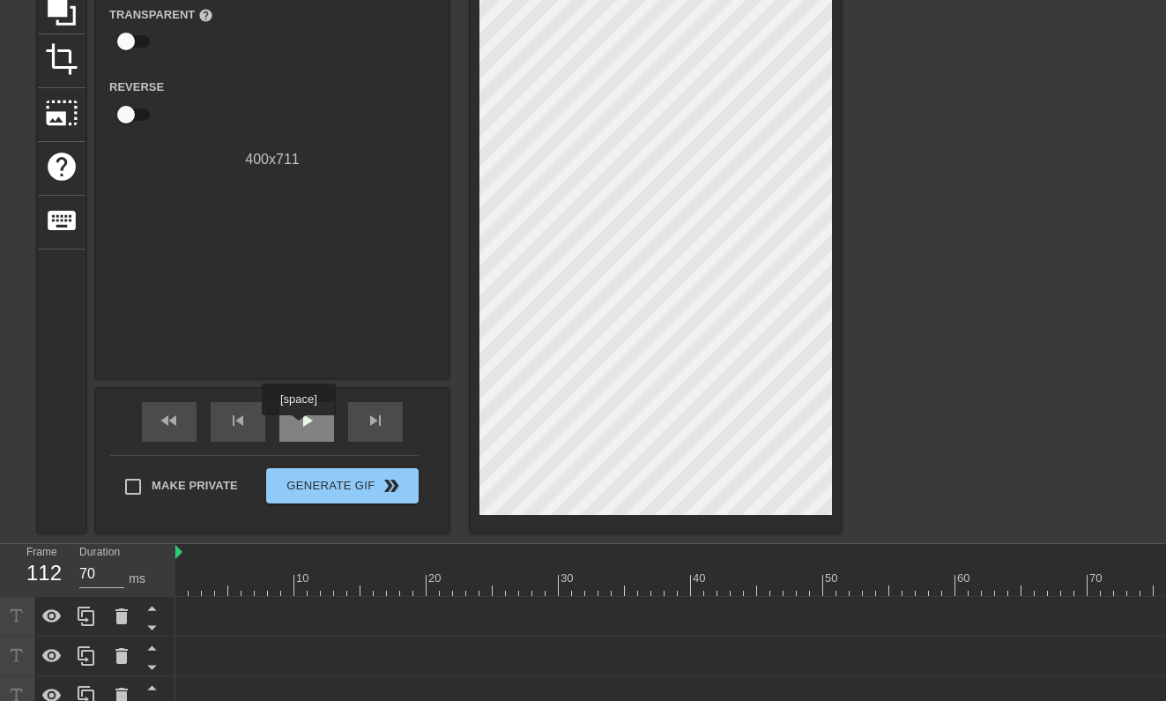
click at [300, 427] on span "play_arrow" at bounding box center [306, 420] width 21 height 21
click at [300, 427] on span "pause" at bounding box center [306, 420] width 21 height 21
click at [188, 428] on div "fast_rewind" at bounding box center [169, 422] width 55 height 40
click at [307, 414] on span "play_arrow" at bounding box center [306, 420] width 21 height 21
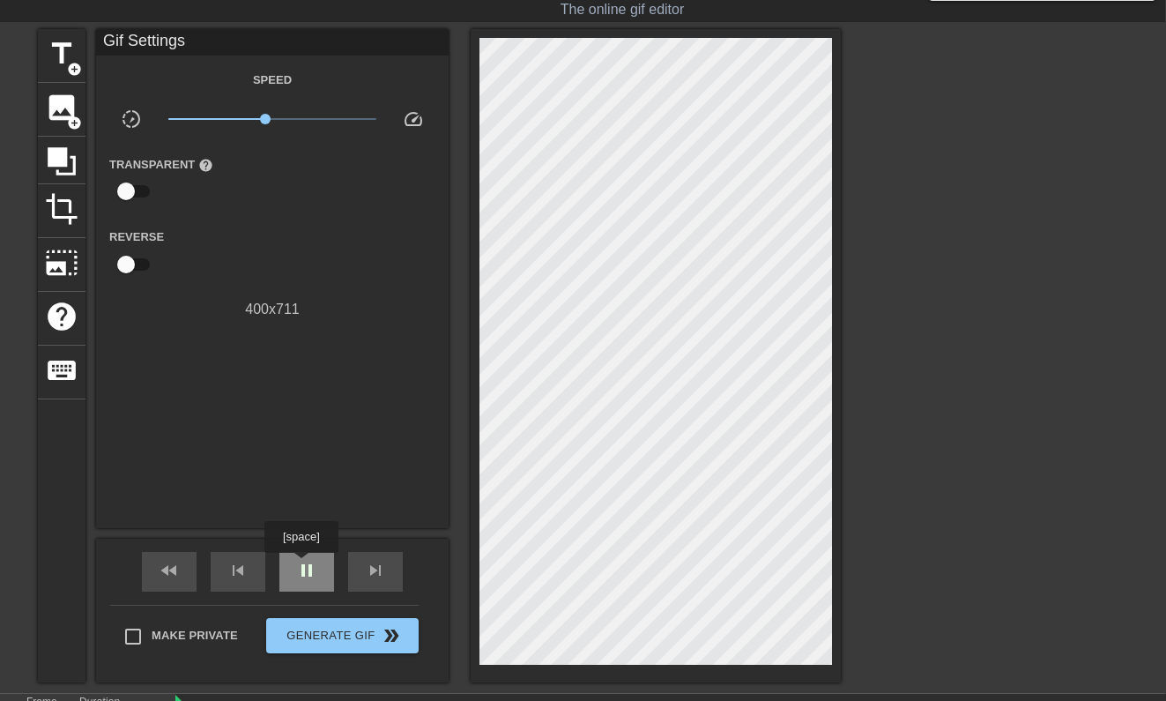
click at [303, 565] on span "pause" at bounding box center [306, 570] width 21 height 21
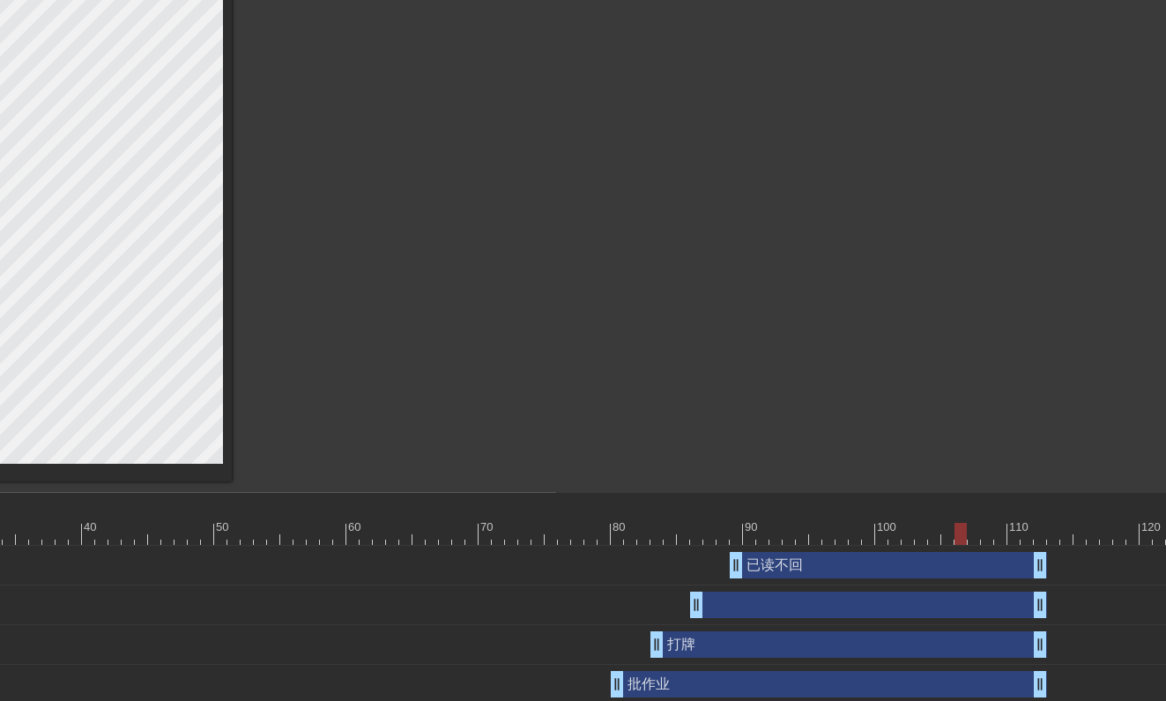
scroll to position [375, 610]
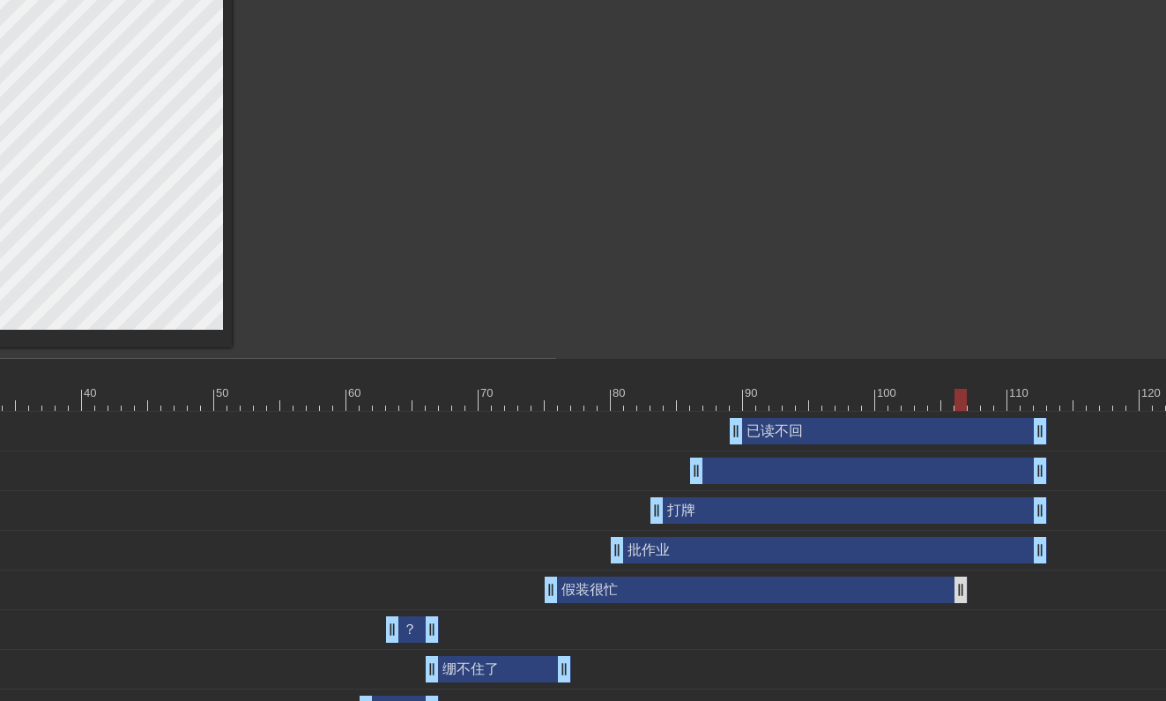
drag, startPoint x: 1036, startPoint y: 590, endPoint x: 949, endPoint y: 589, distance: 87.2
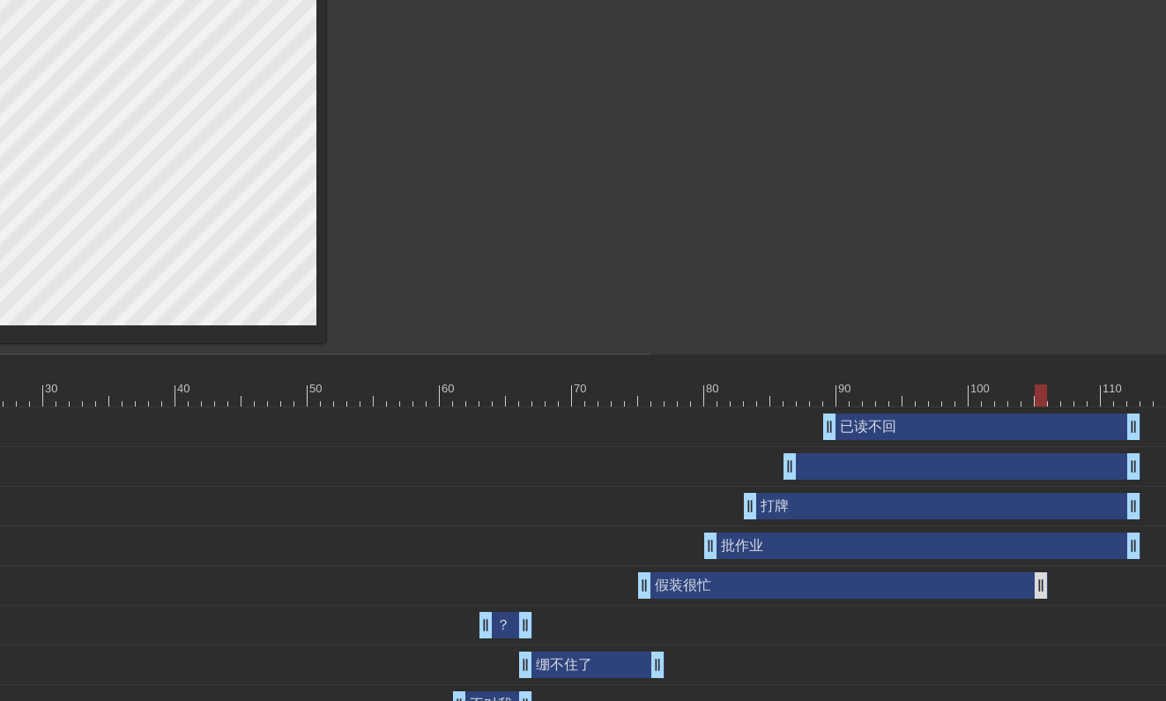
scroll to position [382, 516]
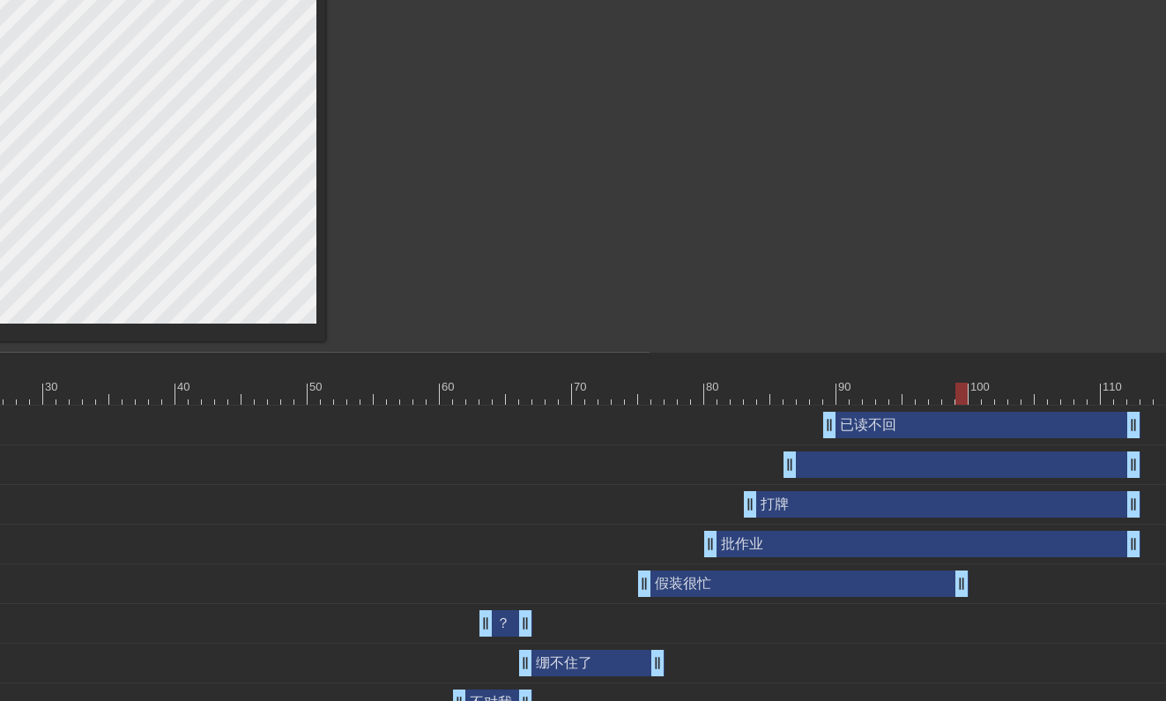
drag, startPoint x: 1040, startPoint y: 590, endPoint x: 961, endPoint y: 582, distance: 78.8
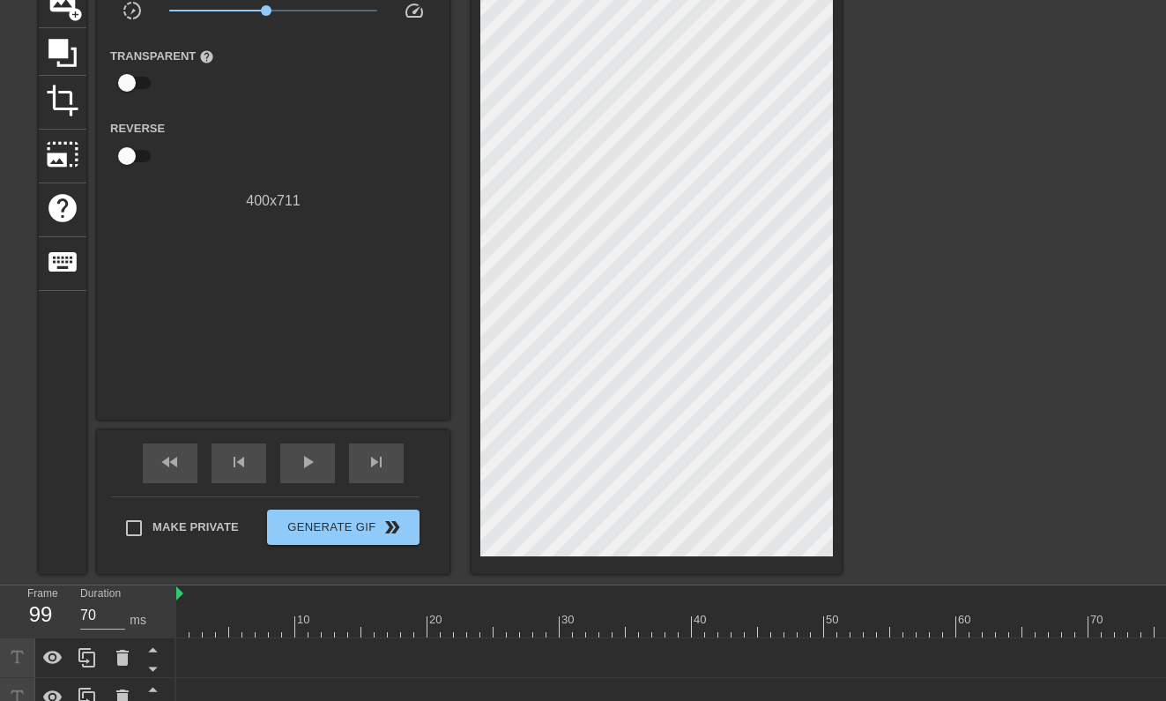
scroll to position [61, 0]
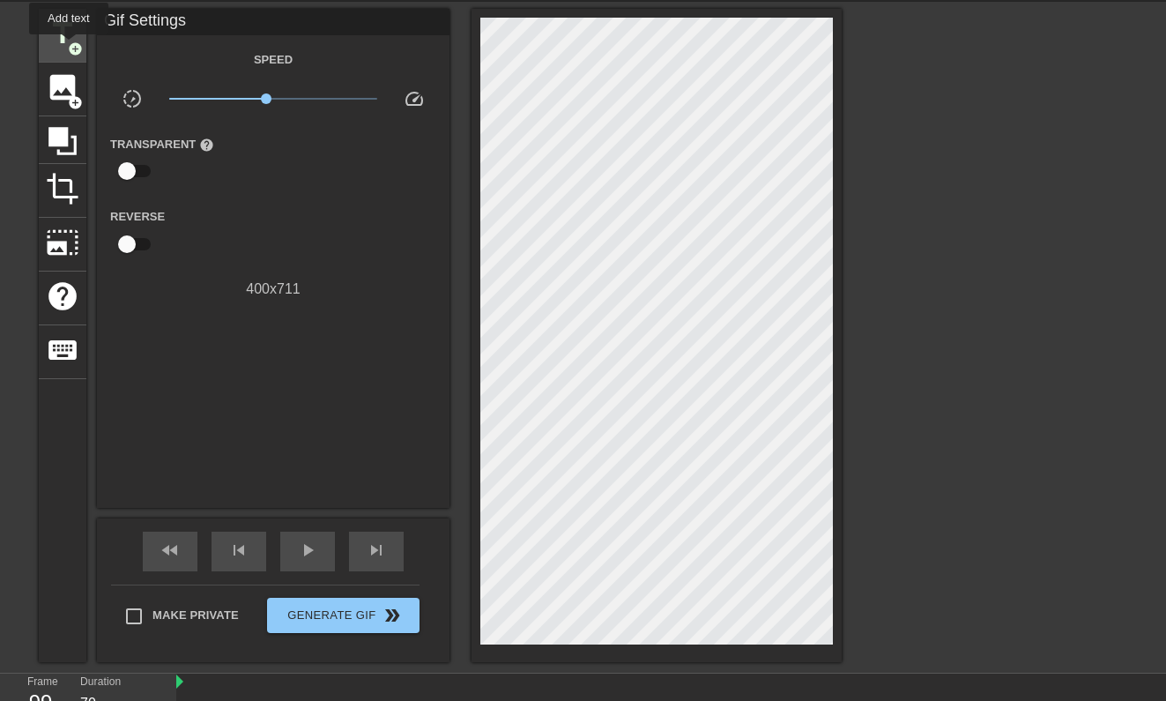
click at [69, 44] on span "add_circle" at bounding box center [75, 48] width 15 height 15
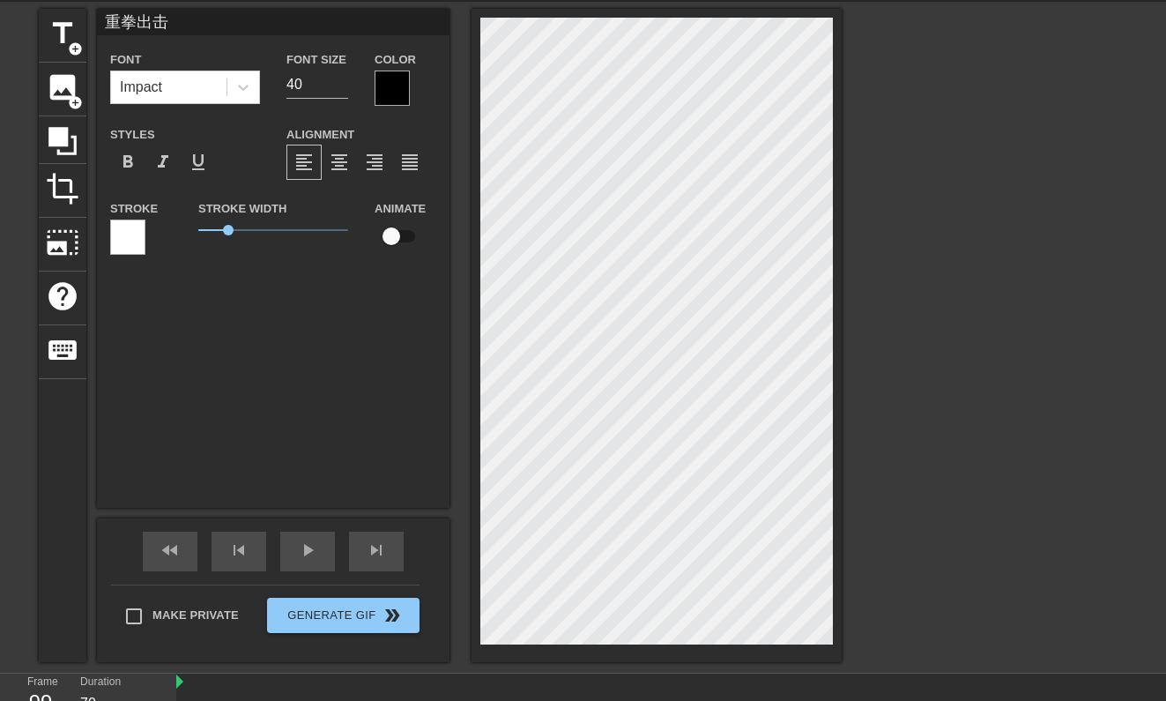
scroll to position [0, 2]
click at [903, 464] on div at bounding box center [995, 273] width 264 height 529
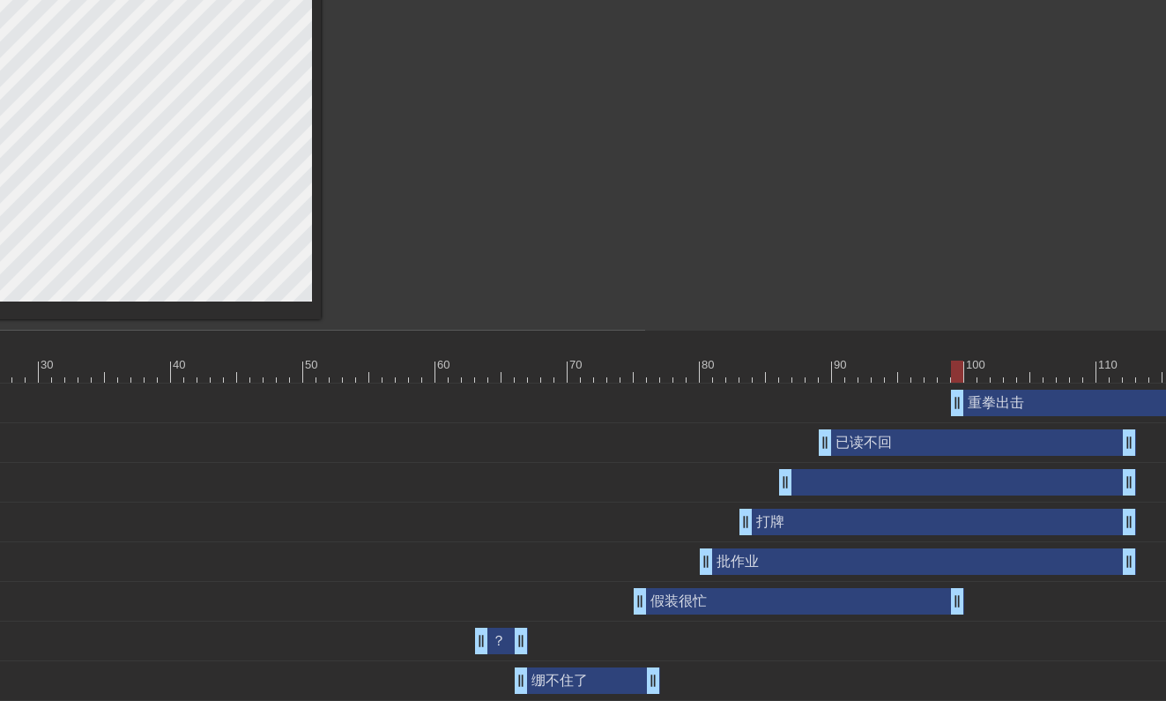
scroll to position [404, 756]
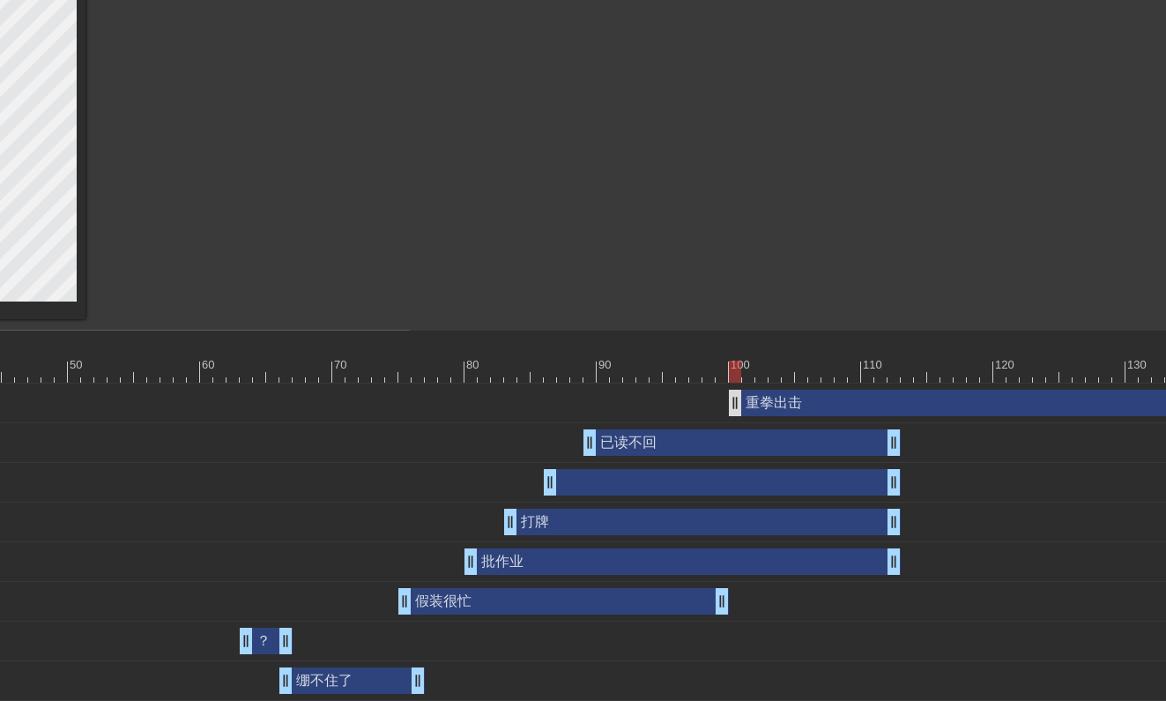
drag, startPoint x: 723, startPoint y: 412, endPoint x: 746, endPoint y: 412, distance: 22.0
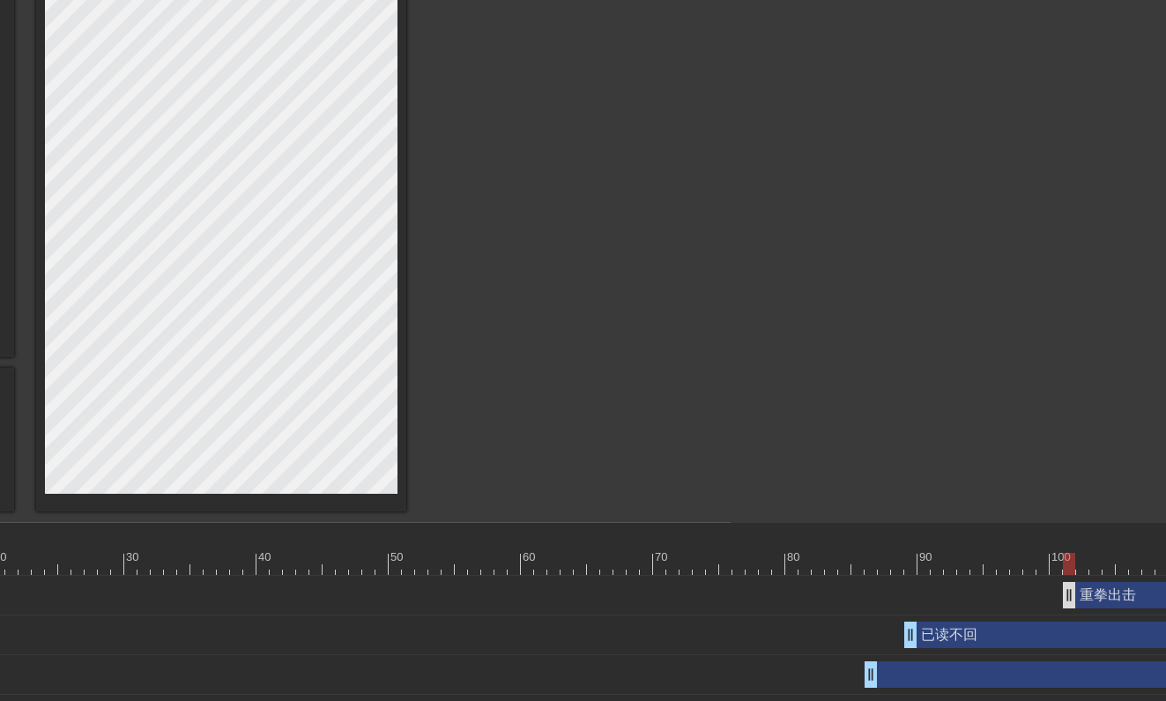
scroll to position [211, 436]
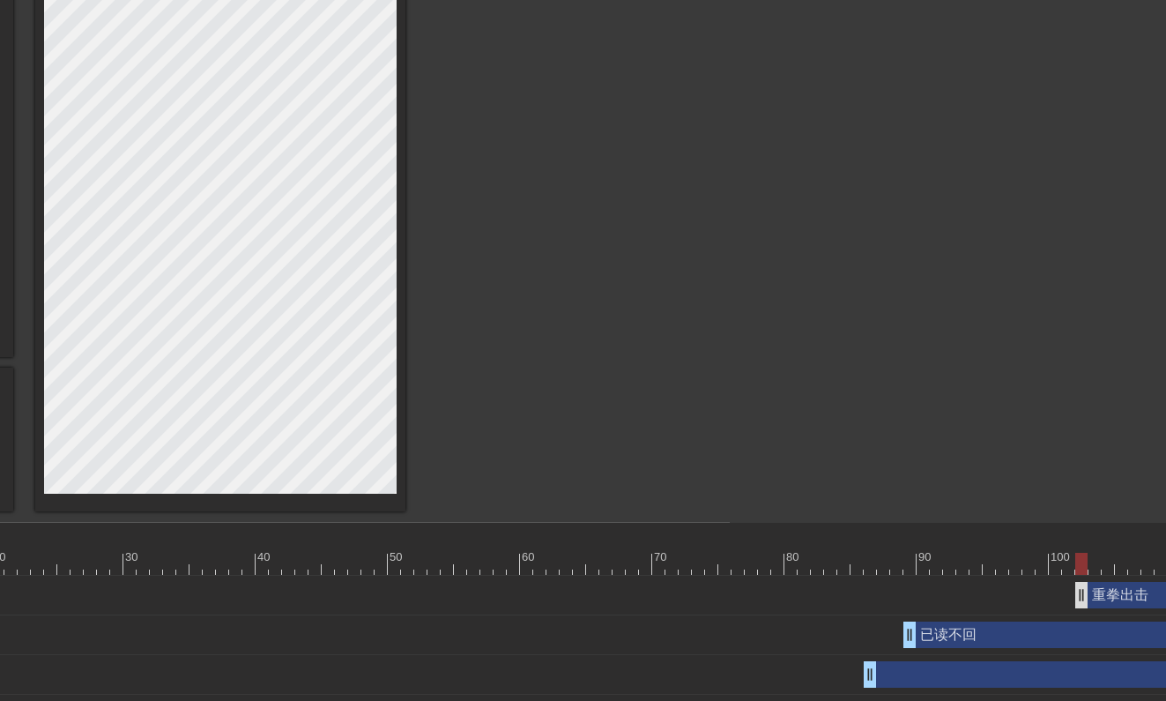
drag, startPoint x: 1065, startPoint y: 595, endPoint x: 1079, endPoint y: 595, distance: 13.2
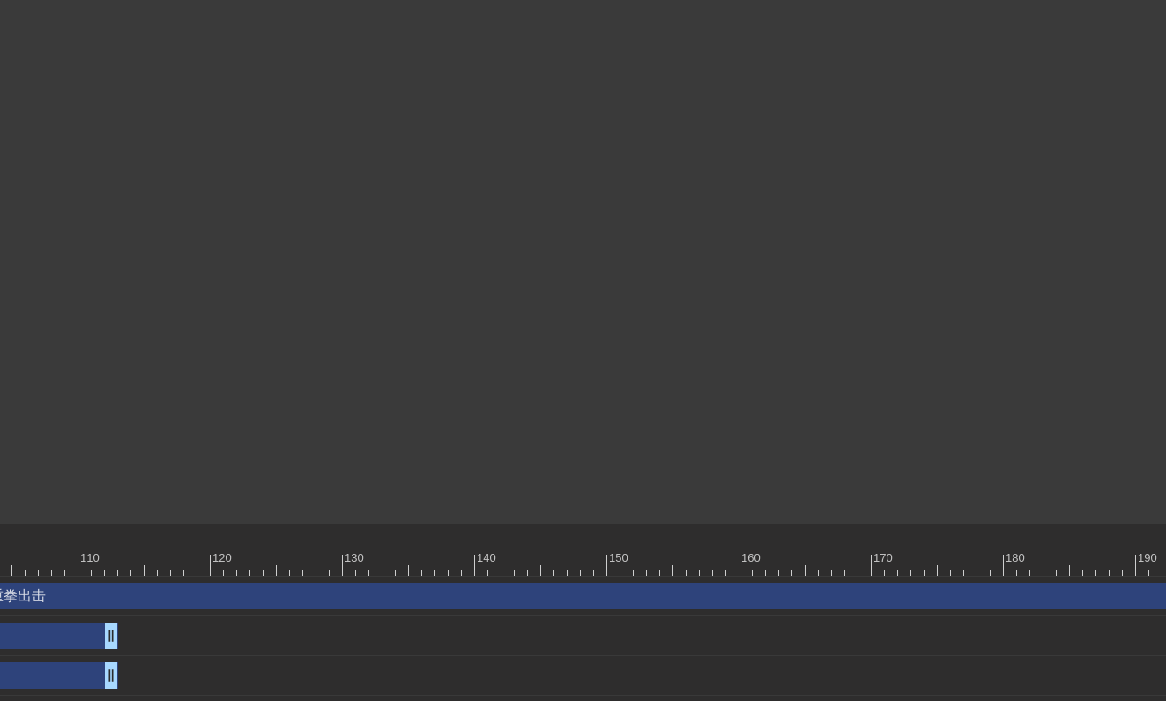
scroll to position [211, 2042]
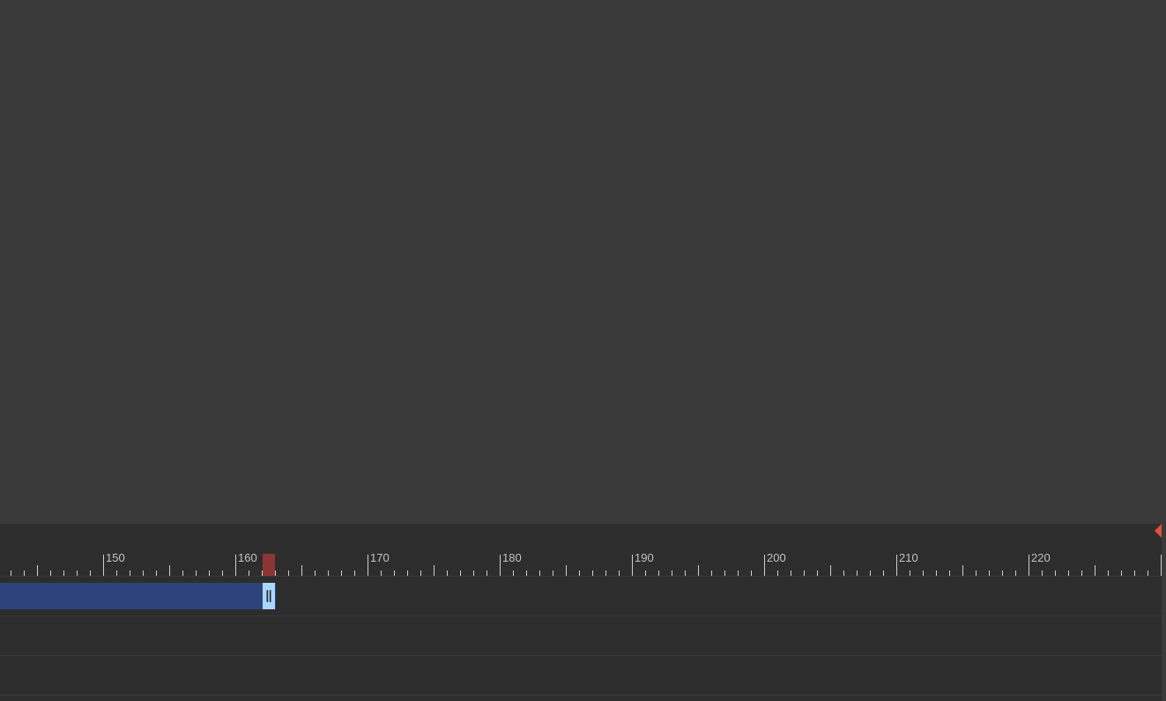
drag, startPoint x: 1152, startPoint y: 591, endPoint x: 228, endPoint y: 622, distance: 924.0
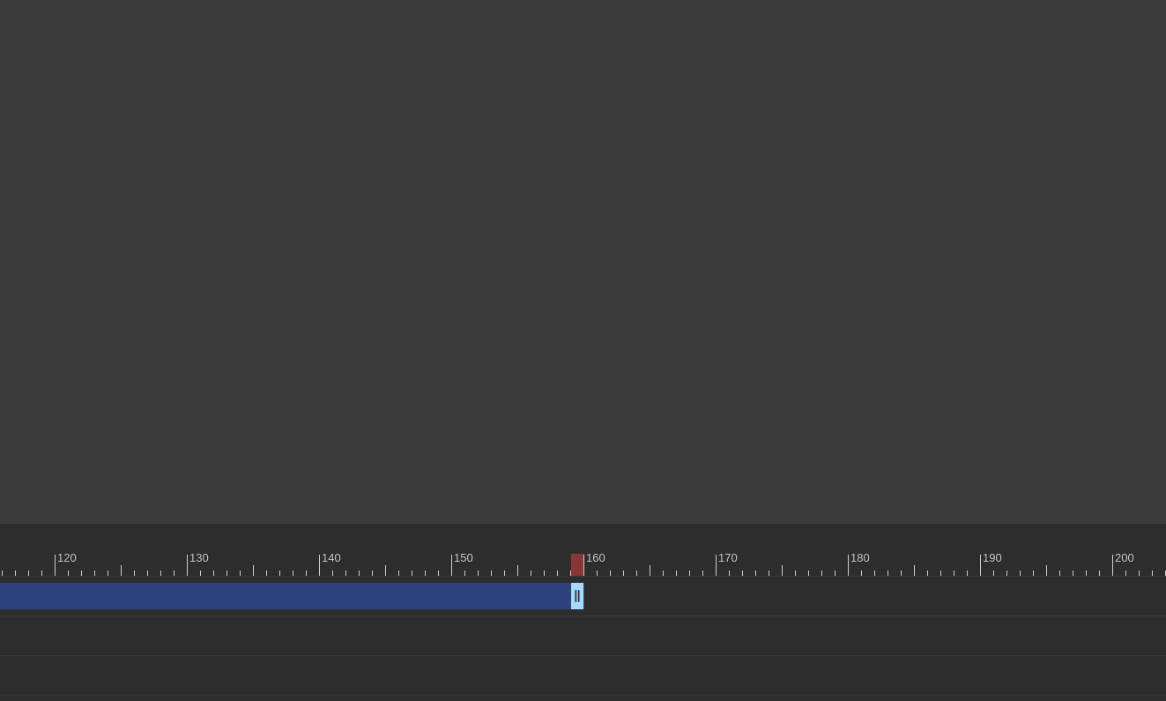
scroll to position [211, 1517]
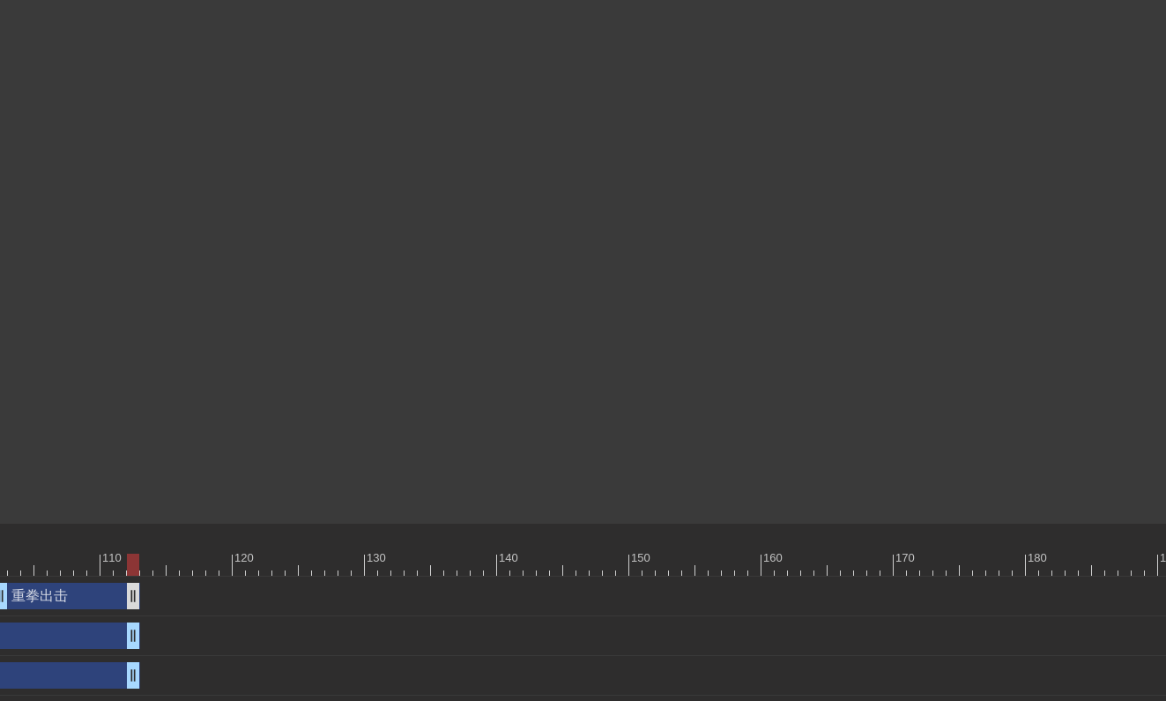
drag, startPoint x: 753, startPoint y: 593, endPoint x: 127, endPoint y: 599, distance: 625.7
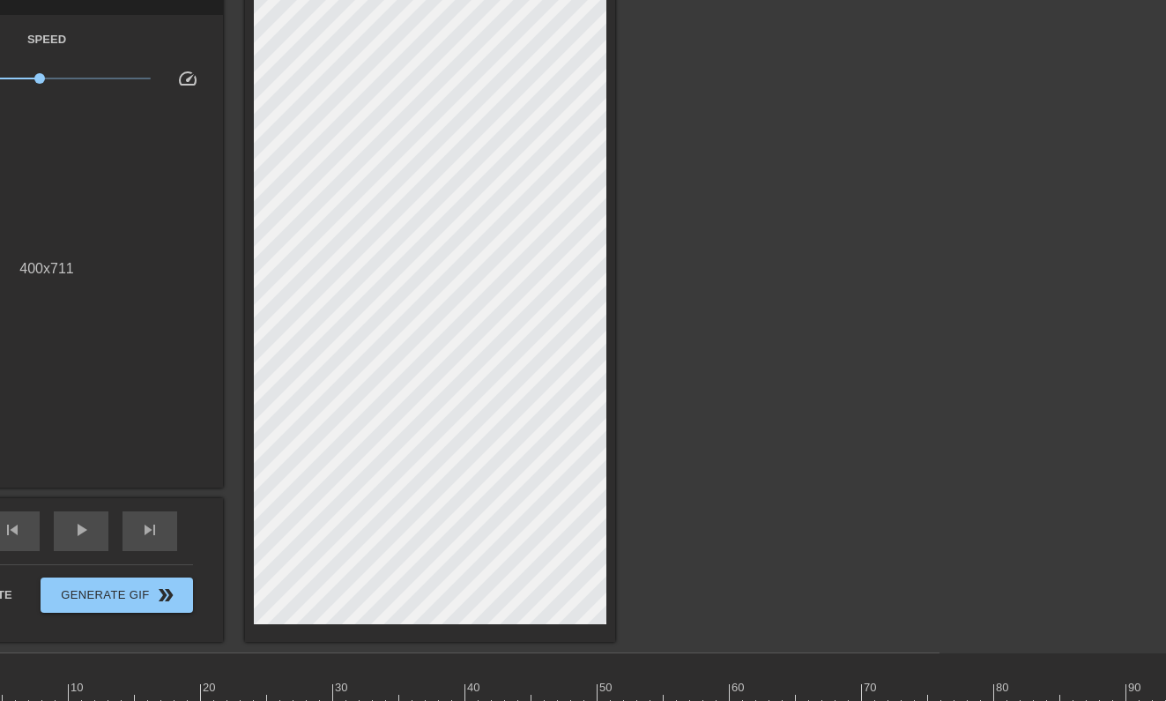
scroll to position [72, 226]
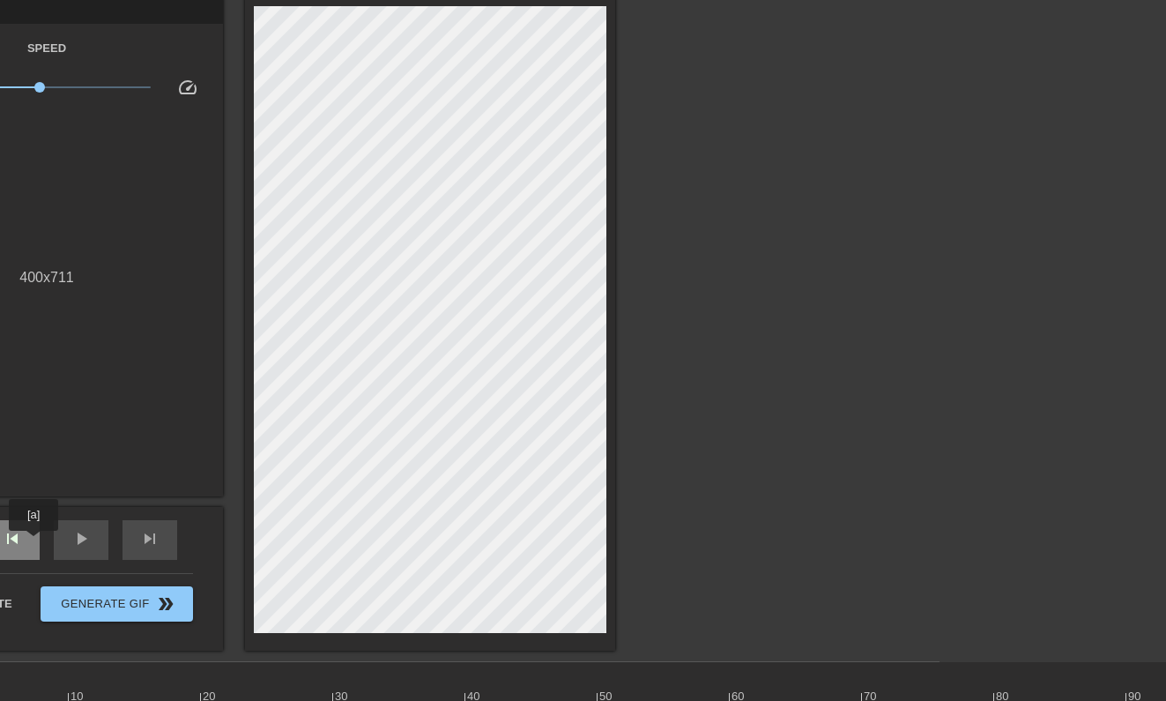
click at [33, 542] on div "skip_previous" at bounding box center [12, 540] width 55 height 40
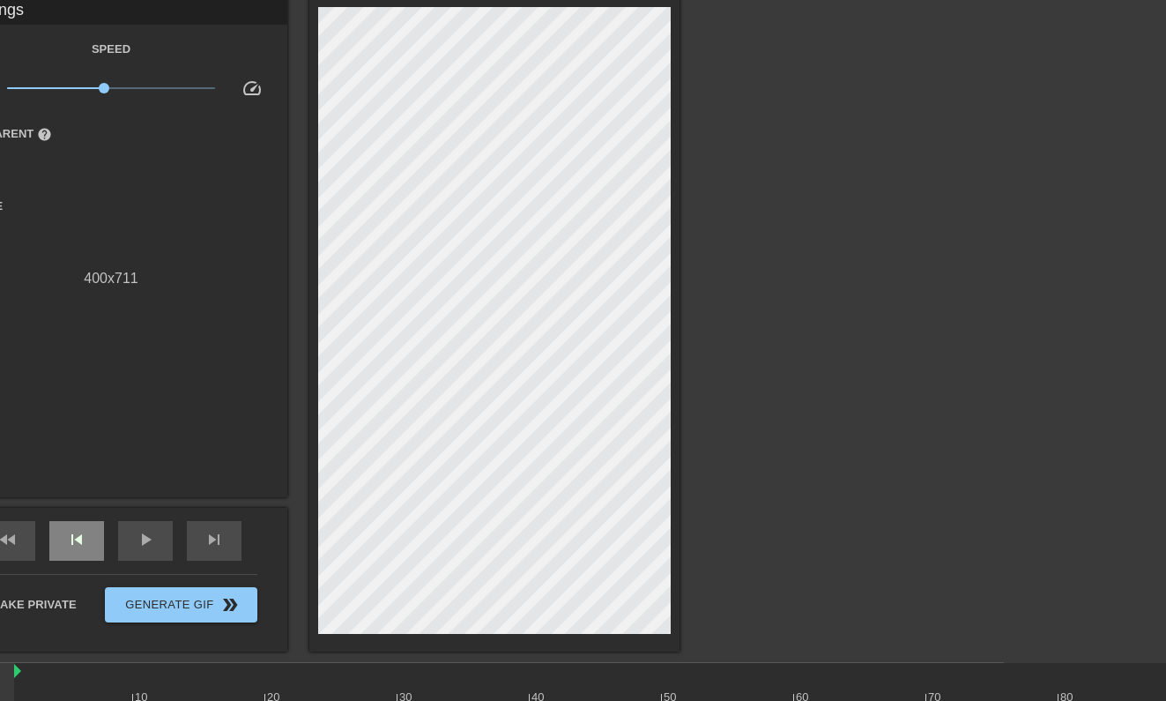
scroll to position [71, 160]
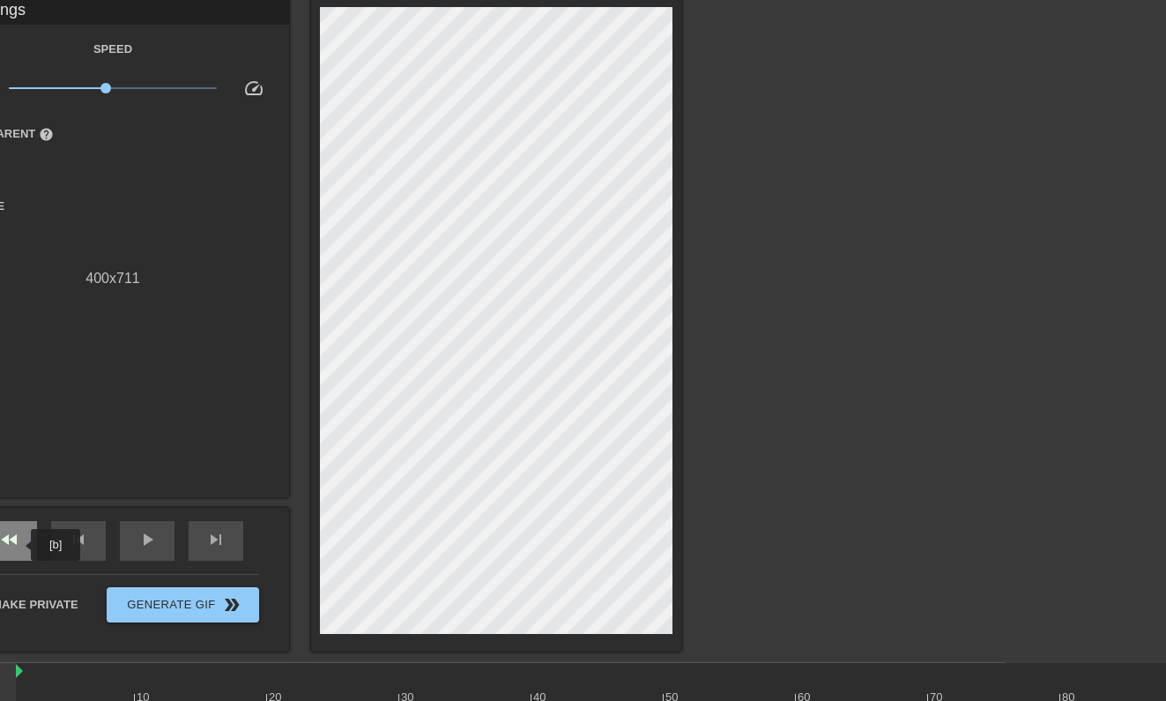
click at [19, 545] on span "fast_rewind" at bounding box center [9, 539] width 21 height 21
click at [162, 546] on div "play_arrow" at bounding box center [147, 541] width 55 height 40
click at [155, 545] on span "pause" at bounding box center [147, 539] width 21 height 21
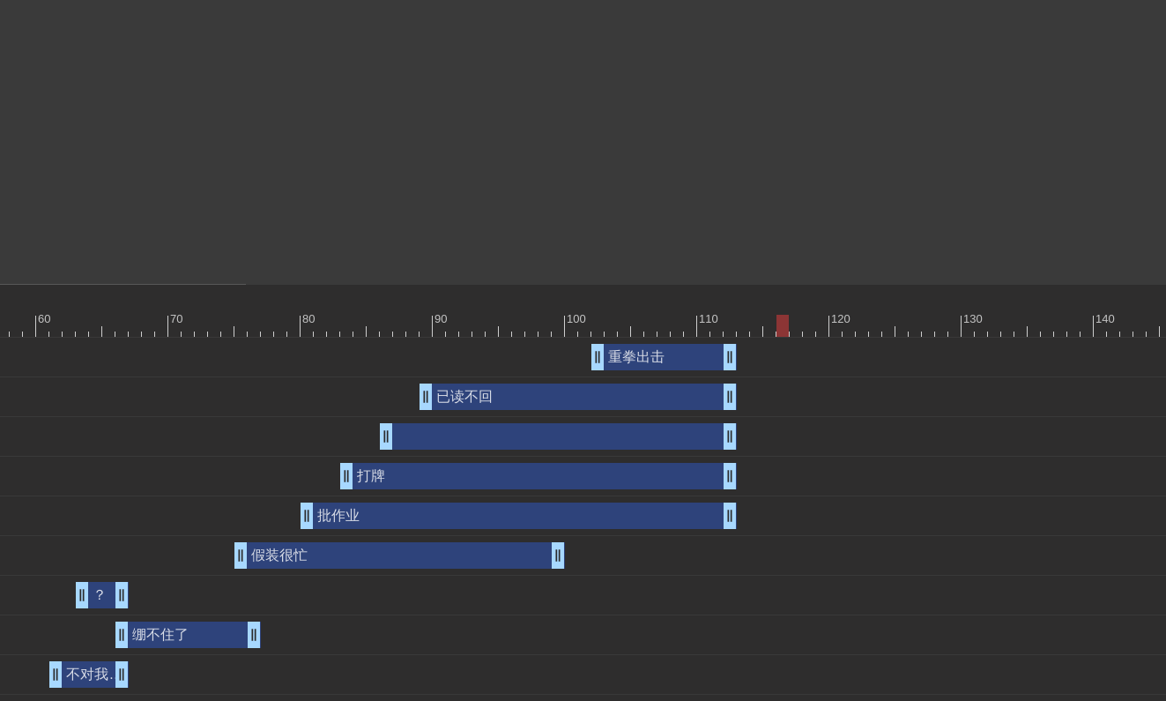
scroll to position [449, 949]
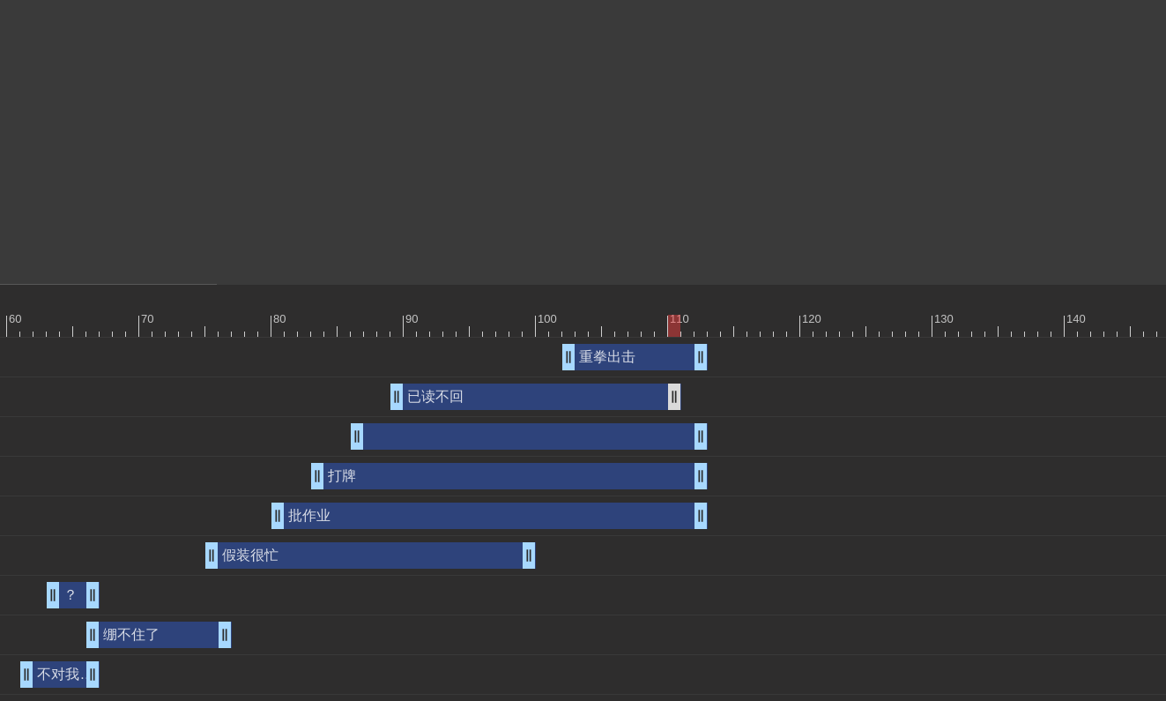
drag, startPoint x: 699, startPoint y: 401, endPoint x: 666, endPoint y: 404, distance: 32.7
drag, startPoint x: 705, startPoint y: 437, endPoint x: 676, endPoint y: 436, distance: 29.1
drag, startPoint x: 701, startPoint y: 480, endPoint x: 680, endPoint y: 481, distance: 20.3
drag, startPoint x: 699, startPoint y: 515, endPoint x: 666, endPoint y: 512, distance: 32.7
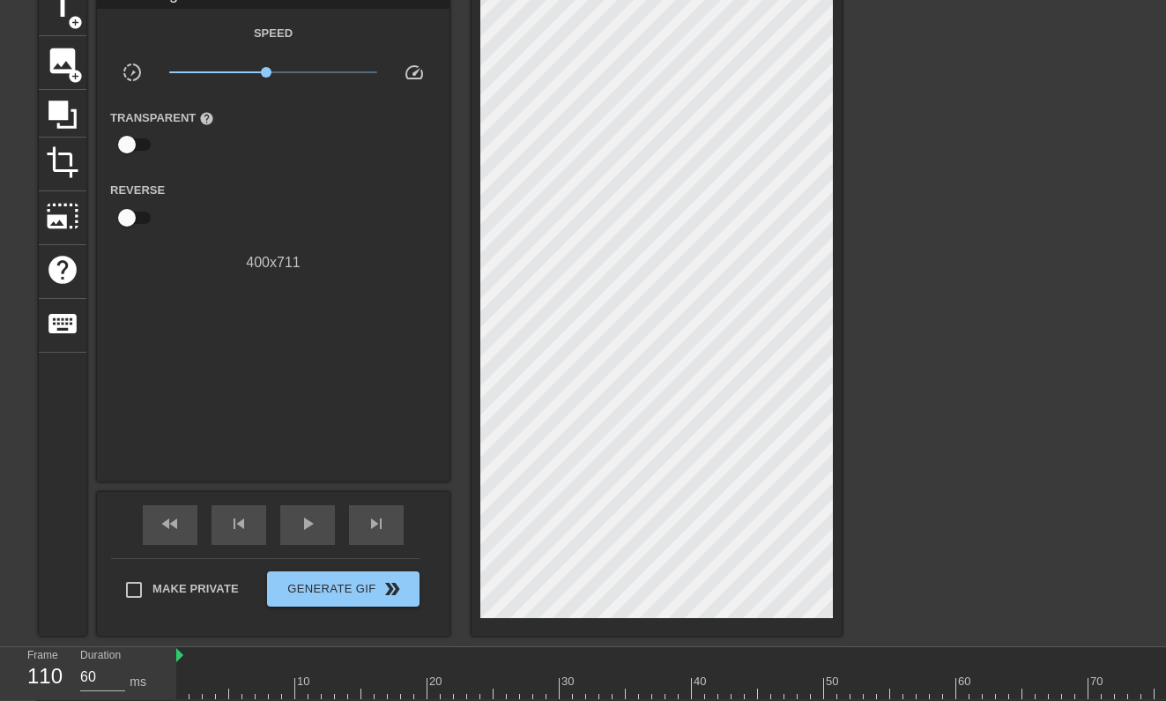
scroll to position [55, 0]
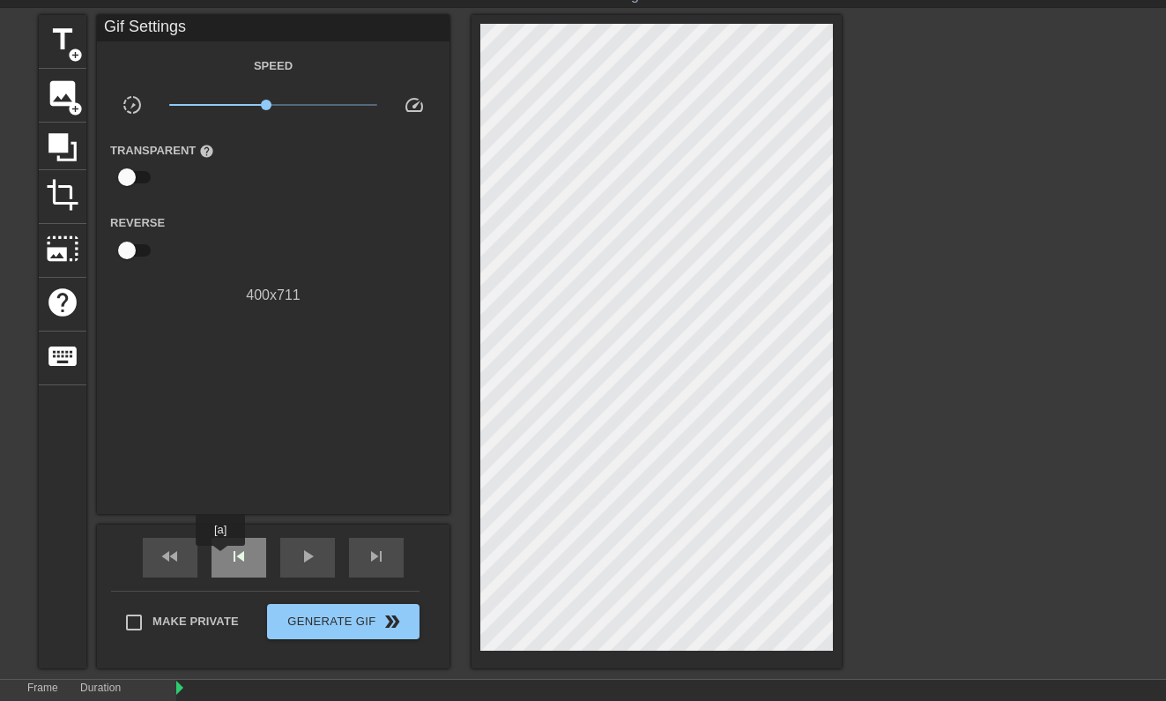
click at [219, 558] on div "skip_previous" at bounding box center [238, 558] width 55 height 40
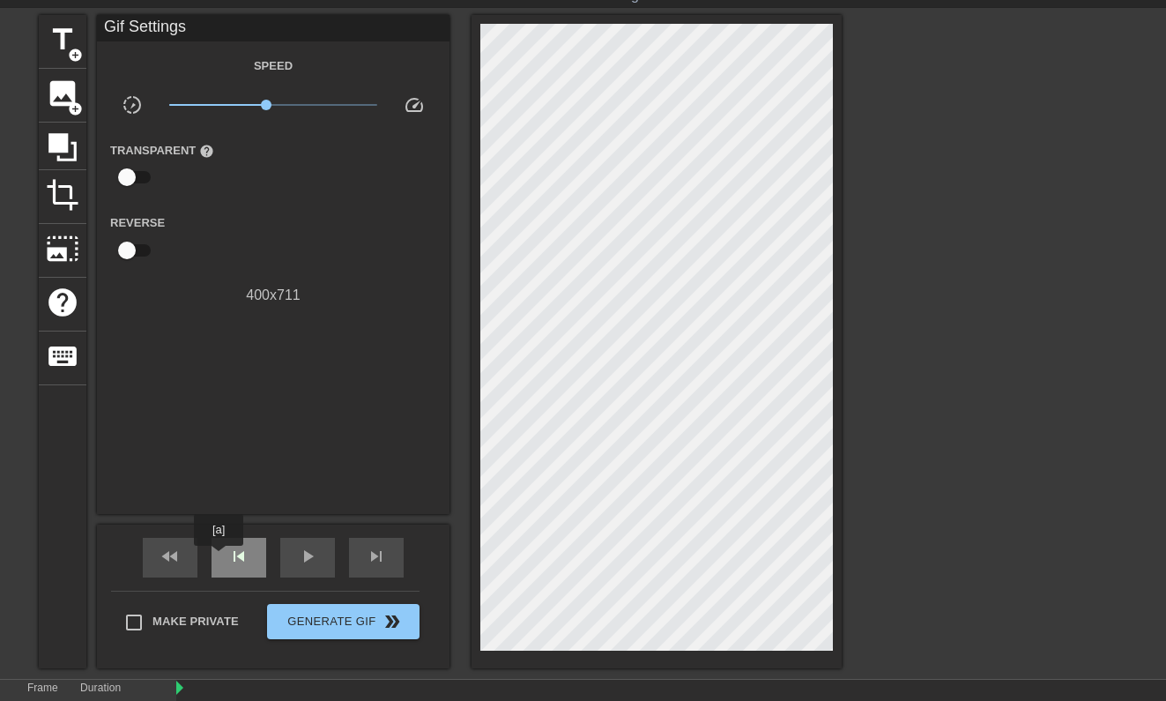
click at [219, 558] on div "skip_previous" at bounding box center [238, 558] width 55 height 40
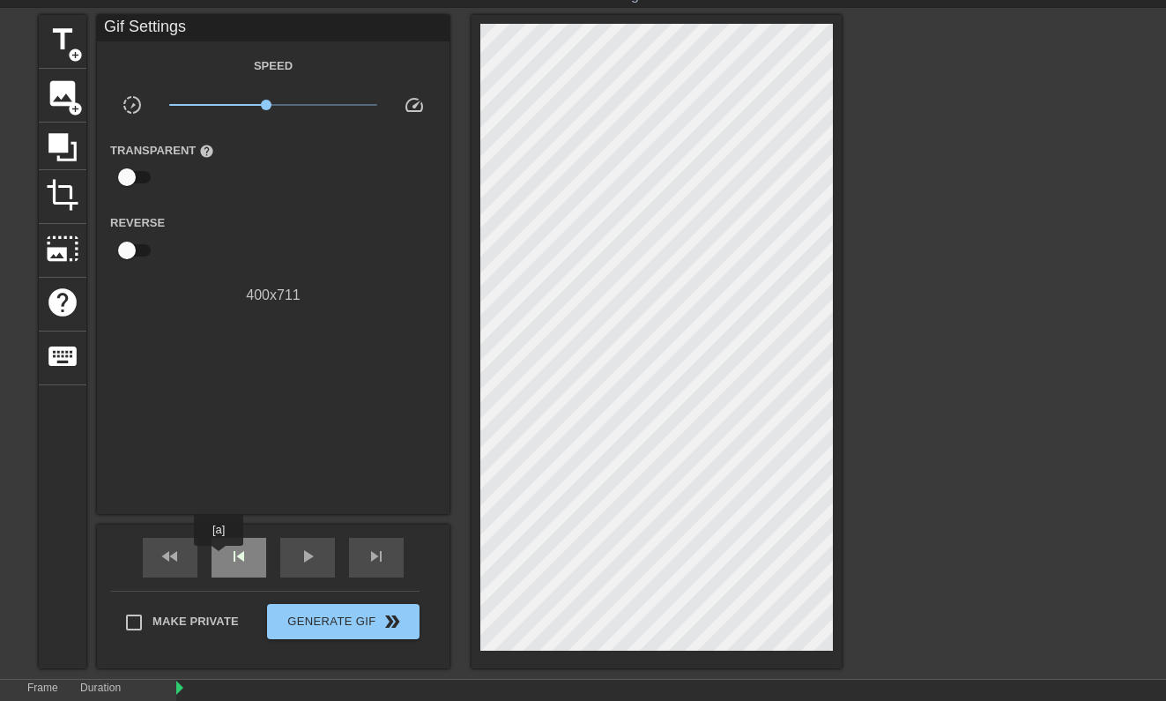
click at [219, 558] on div "skip_previous" at bounding box center [238, 558] width 55 height 40
click at [365, 553] on div "skip_next" at bounding box center [376, 558] width 55 height 40
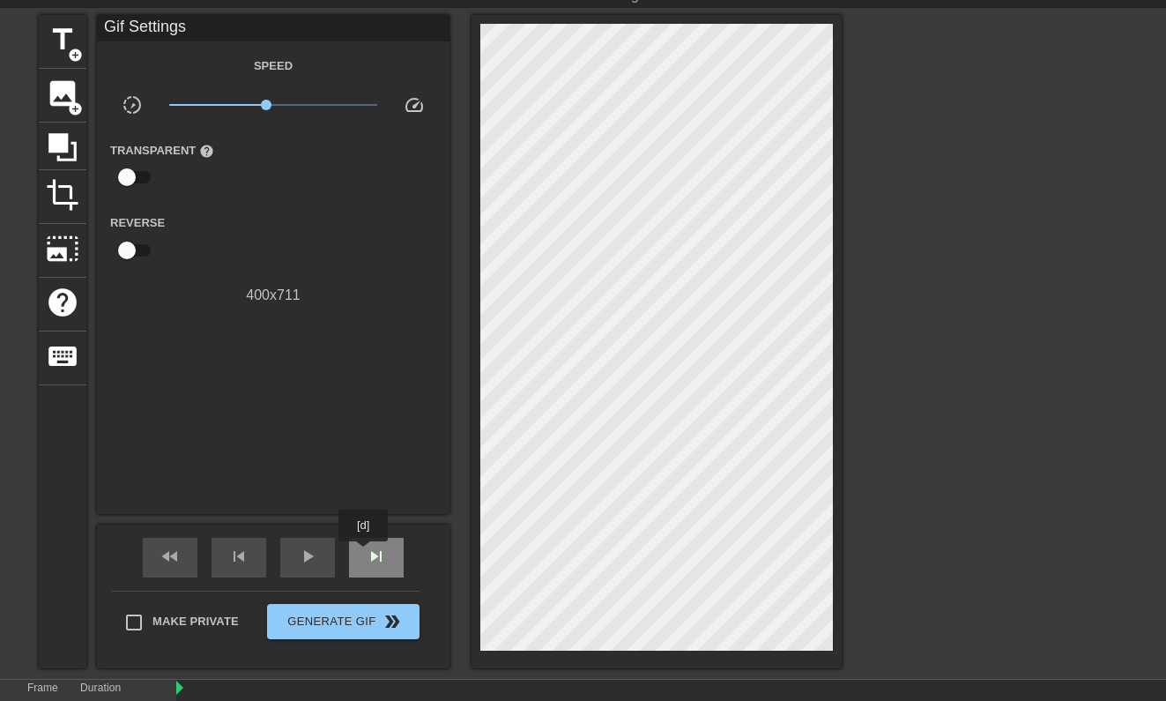
click at [365, 553] on div "skip_next" at bounding box center [376, 558] width 55 height 40
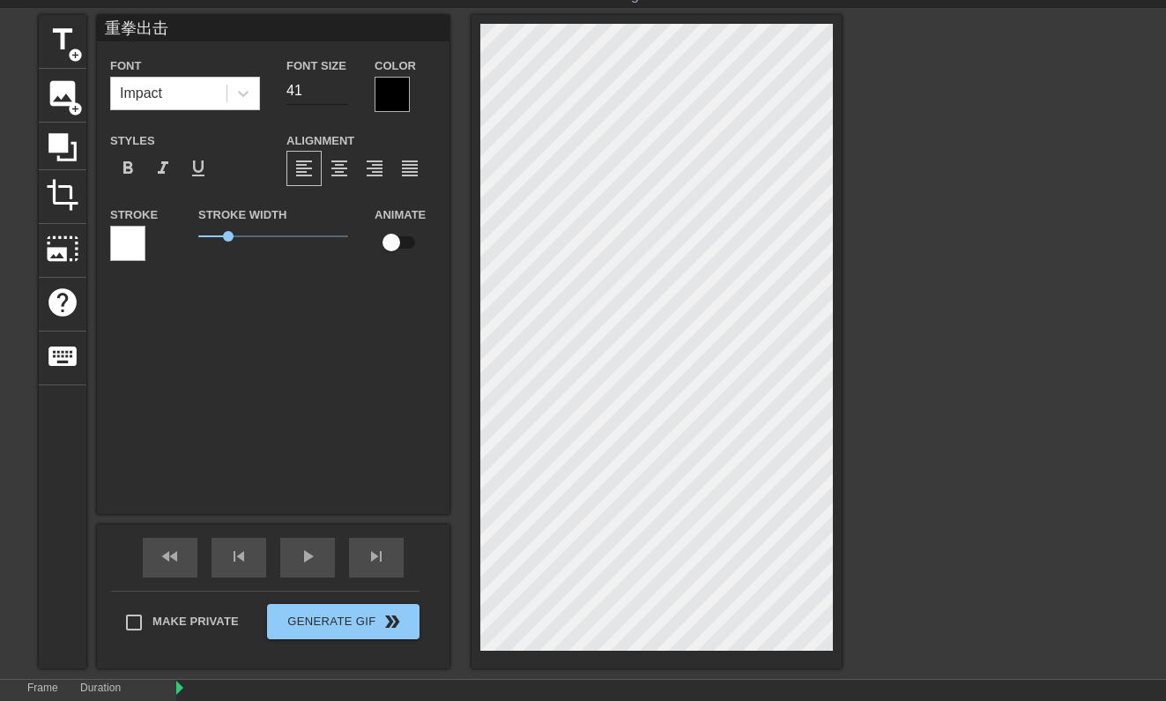
click at [341, 87] on input "41" at bounding box center [317, 91] width 62 height 28
click at [341, 87] on input "42" at bounding box center [317, 91] width 62 height 28
click at [341, 87] on input "43" at bounding box center [317, 91] width 62 height 28
click at [341, 87] on input "44" at bounding box center [317, 91] width 62 height 28
click at [341, 87] on input "45" at bounding box center [317, 91] width 62 height 28
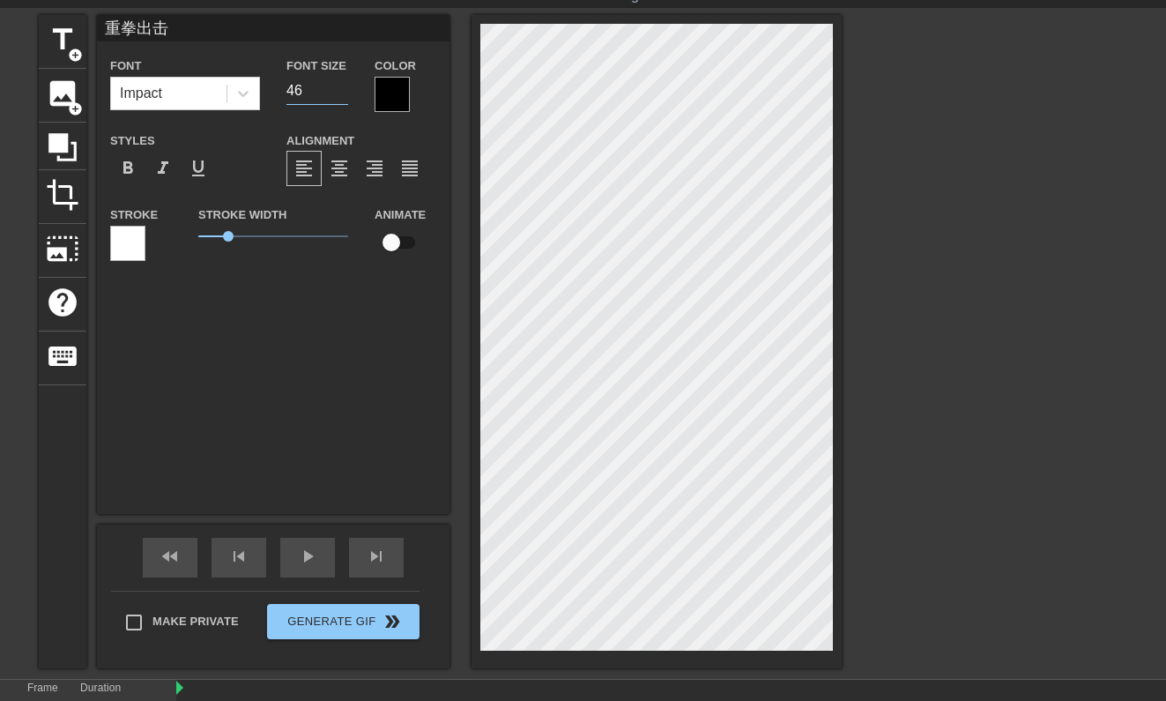
click at [341, 87] on input "46" at bounding box center [317, 91] width 62 height 28
click at [341, 87] on input "47" at bounding box center [317, 91] width 62 height 28
click at [341, 87] on input "48" at bounding box center [317, 91] width 62 height 28
click at [341, 87] on input "49" at bounding box center [317, 91] width 62 height 28
click at [341, 87] on input "50" at bounding box center [317, 91] width 62 height 28
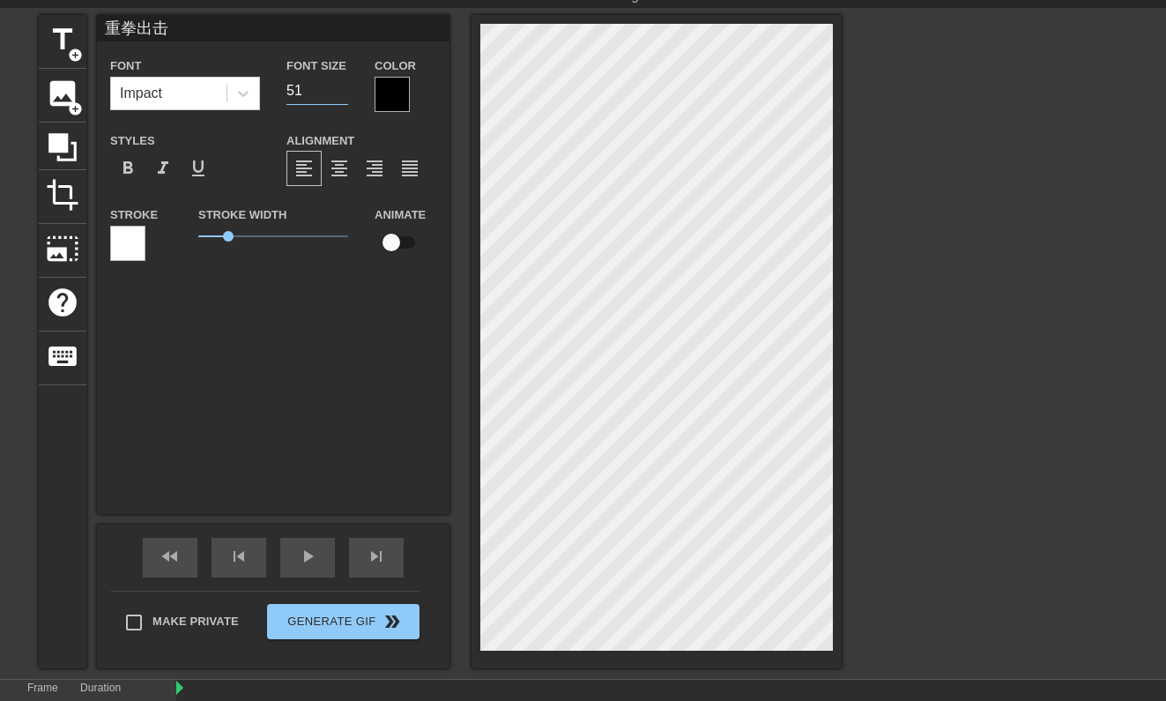
click at [341, 87] on input "51" at bounding box center [317, 91] width 62 height 28
click at [341, 87] on input "52" at bounding box center [317, 91] width 62 height 28
click at [341, 87] on input "53" at bounding box center [317, 91] width 62 height 28
click at [341, 87] on input "54" at bounding box center [317, 91] width 62 height 28
click at [341, 87] on input "55" at bounding box center [317, 91] width 62 height 28
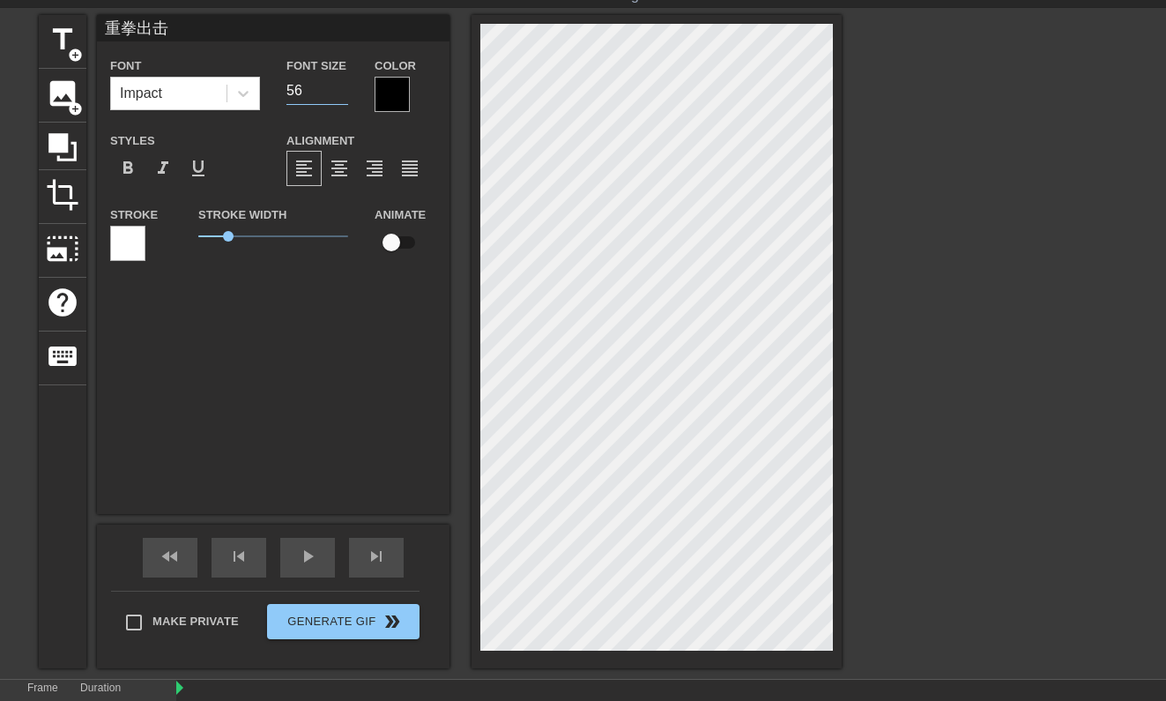
click at [341, 87] on input "56" at bounding box center [317, 91] width 62 height 28
click at [341, 87] on input "57" at bounding box center [317, 91] width 62 height 28
click at [341, 87] on input "58" at bounding box center [317, 91] width 62 height 28
click at [341, 87] on input "59" at bounding box center [317, 91] width 62 height 28
click at [341, 87] on input "60" at bounding box center [317, 91] width 62 height 28
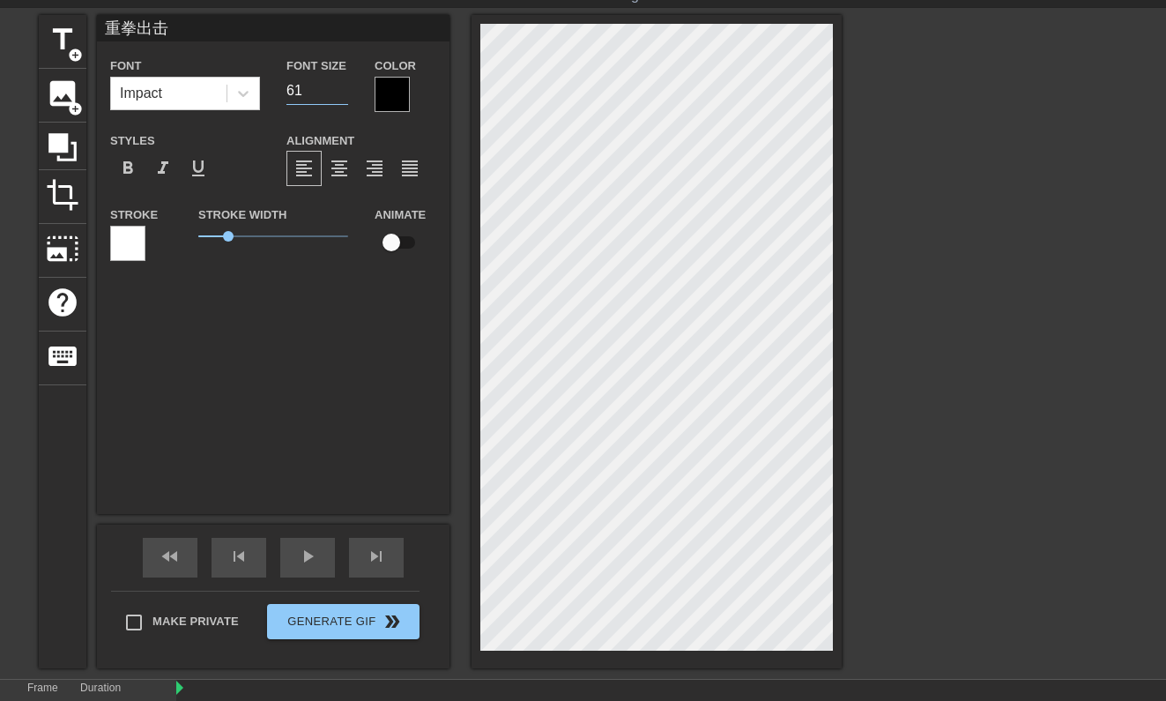
click at [341, 87] on input "61" at bounding box center [317, 91] width 62 height 28
click at [341, 87] on input "62" at bounding box center [317, 91] width 62 height 28
click at [341, 87] on input "63" at bounding box center [317, 91] width 62 height 28
click at [341, 87] on input "64" at bounding box center [317, 91] width 62 height 28
click at [341, 87] on input "65" at bounding box center [317, 91] width 62 height 28
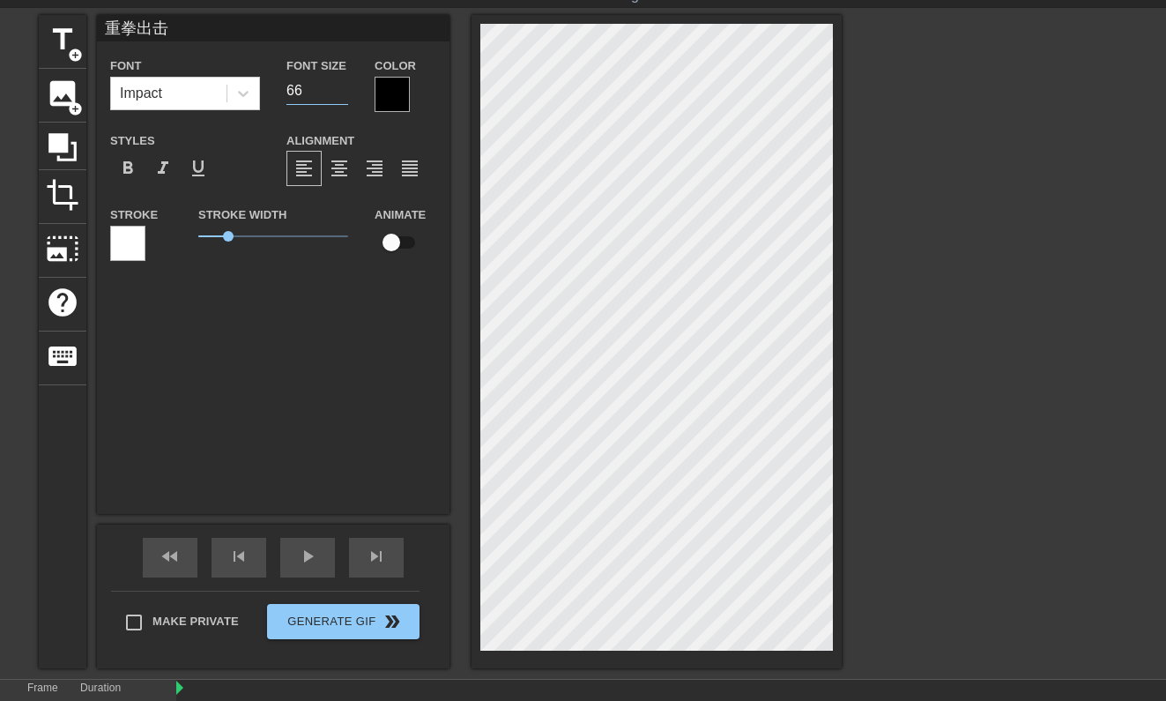
click at [341, 87] on input "66" at bounding box center [317, 91] width 62 height 28
click at [341, 87] on input "67" at bounding box center [317, 91] width 62 height 28
click at [341, 87] on input "68" at bounding box center [317, 91] width 62 height 28
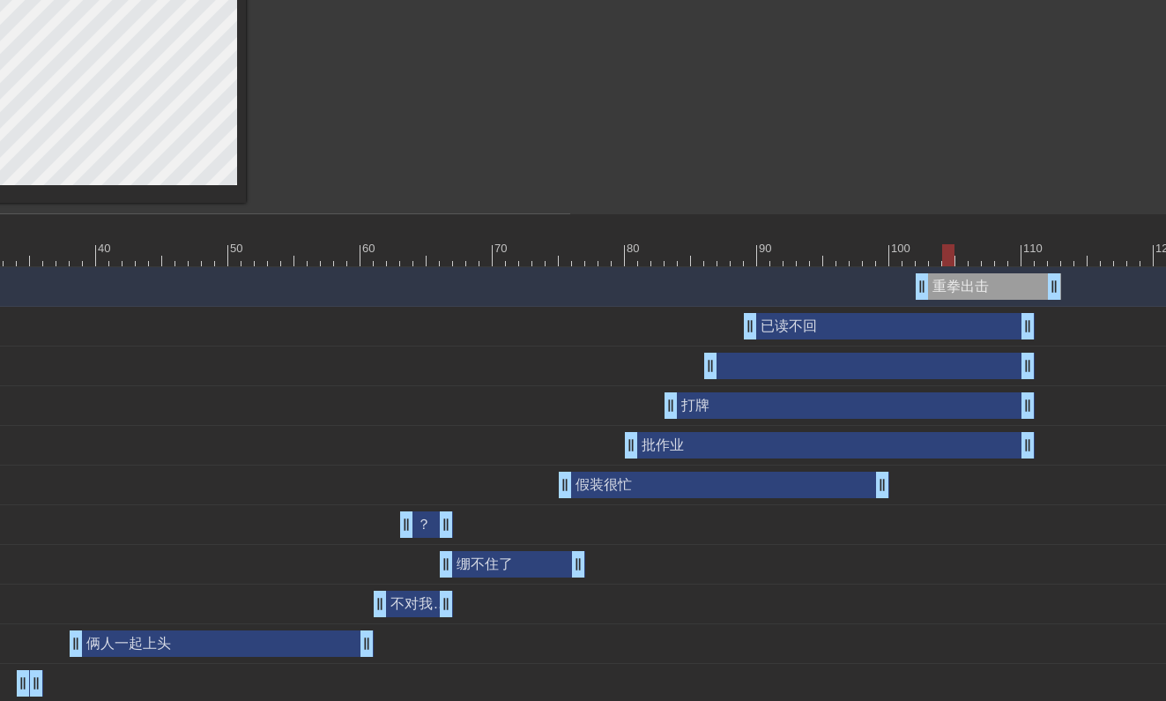
scroll to position [520, 614]
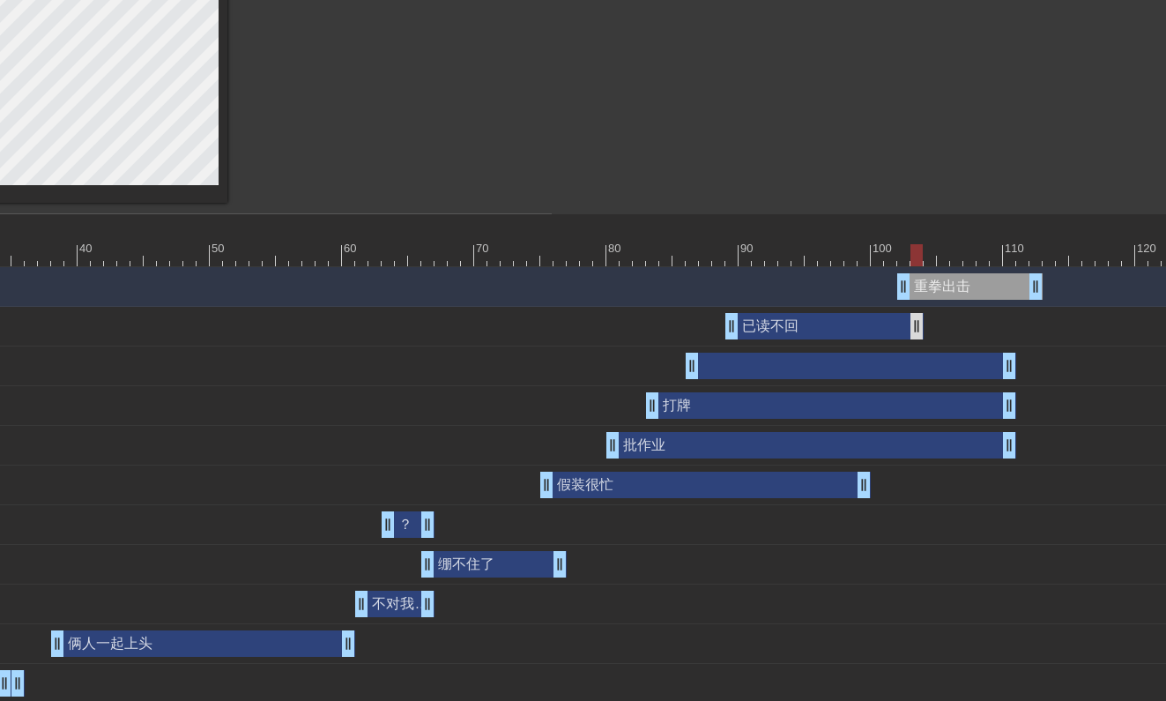
drag, startPoint x: 1008, startPoint y: 334, endPoint x: 916, endPoint y: 329, distance: 92.7
drag, startPoint x: 1013, startPoint y: 374, endPoint x: 913, endPoint y: 375, distance: 99.6
click at [913, 375] on div "drag_handle drag_handle" at bounding box center [1075, 365] width 3027 height 26
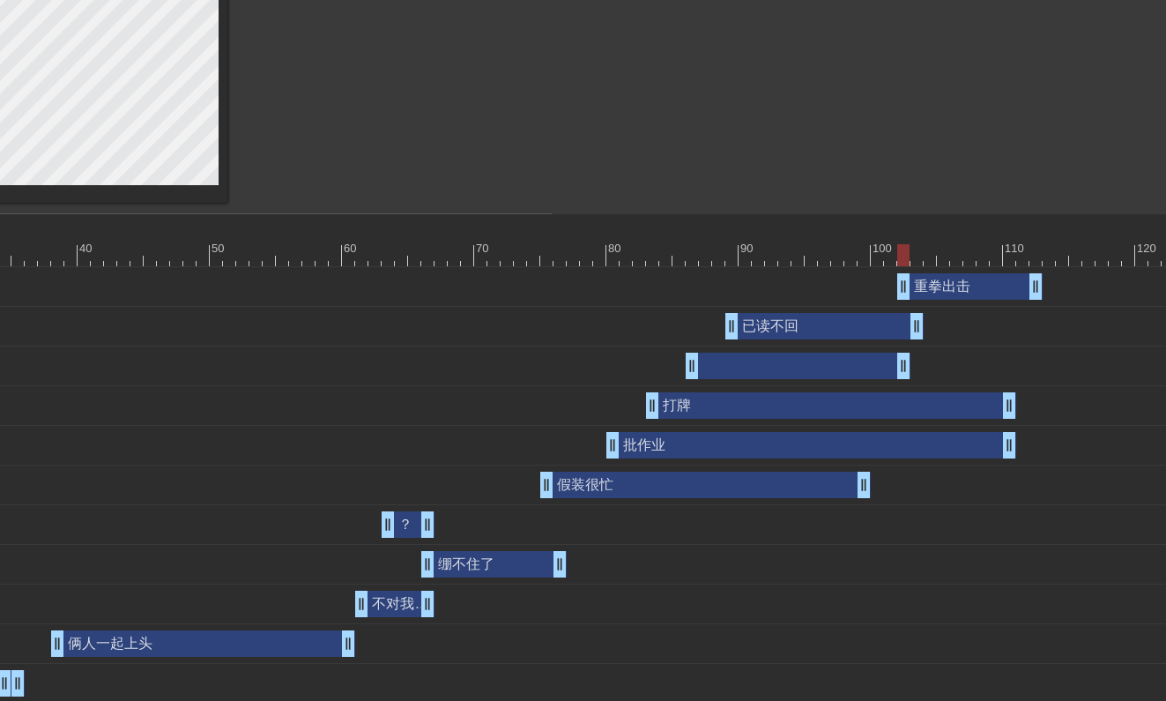
drag, startPoint x: 1016, startPoint y: 419, endPoint x: 999, endPoint y: 419, distance: 16.7
click at [943, 419] on div "打牌 drag_handle drag_handle" at bounding box center [1075, 406] width 3027 height 40
drag, startPoint x: 1009, startPoint y: 408, endPoint x: 905, endPoint y: 412, distance: 104.1
drag, startPoint x: 1013, startPoint y: 453, endPoint x: 898, endPoint y: 452, distance: 114.6
click at [898, 452] on div "批作业 drag_handle drag_handle" at bounding box center [1075, 445] width 3027 height 26
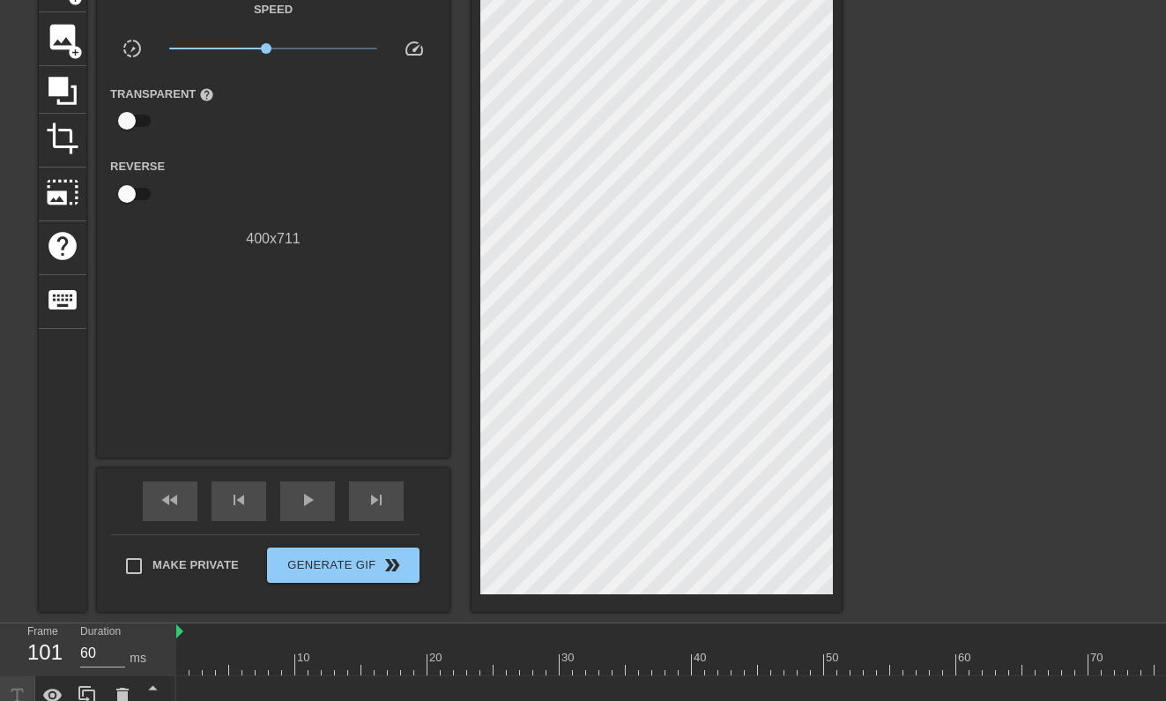
scroll to position [69, 0]
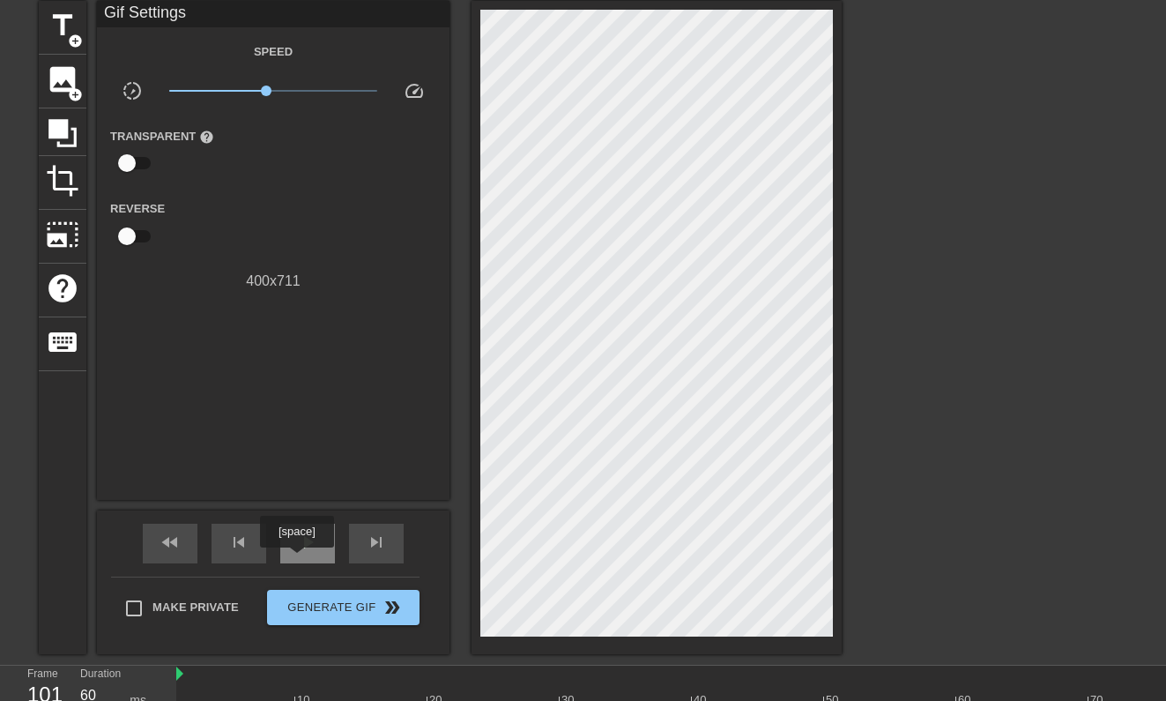
click at [299, 555] on div "play_arrow" at bounding box center [307, 543] width 55 height 40
click at [299, 555] on div "pause" at bounding box center [307, 543] width 55 height 40
click at [70, 42] on span "add_circle" at bounding box center [75, 40] width 15 height 15
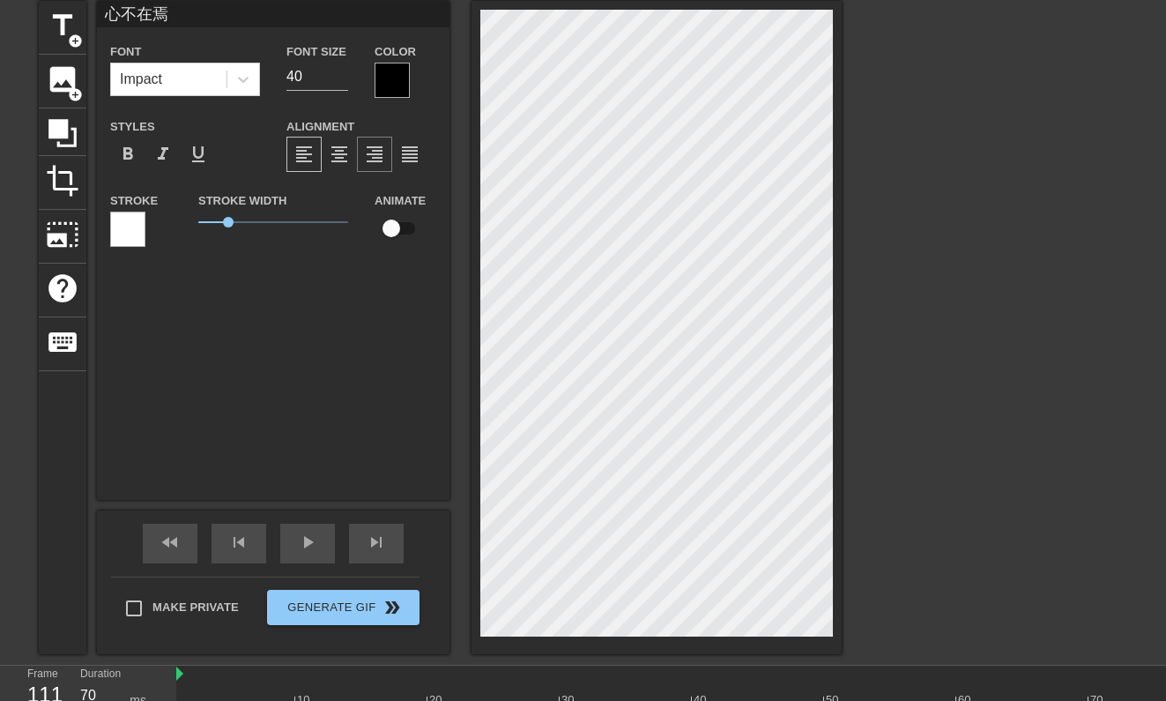
scroll to position [0, 2]
click at [78, 34] on span "add_circle" at bounding box center [75, 40] width 15 height 15
click at [341, 75] on input "41" at bounding box center [317, 77] width 62 height 28
click at [341, 73] on input "42" at bounding box center [317, 77] width 62 height 28
click at [341, 73] on input "43" at bounding box center [317, 77] width 62 height 28
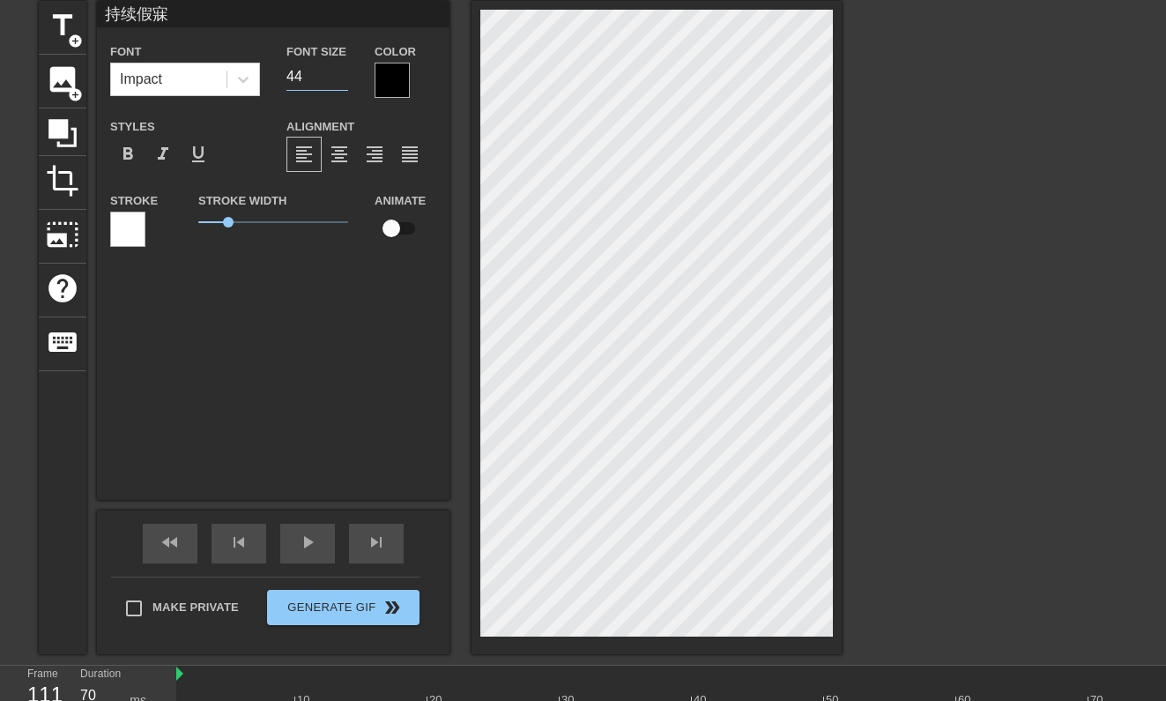
click at [341, 73] on input "44" at bounding box center [317, 77] width 62 height 28
click at [341, 73] on input "45" at bounding box center [317, 77] width 62 height 28
click at [341, 73] on input "46" at bounding box center [317, 77] width 62 height 28
click at [341, 73] on input "47" at bounding box center [317, 77] width 62 height 28
click at [341, 73] on input "48" at bounding box center [317, 77] width 62 height 28
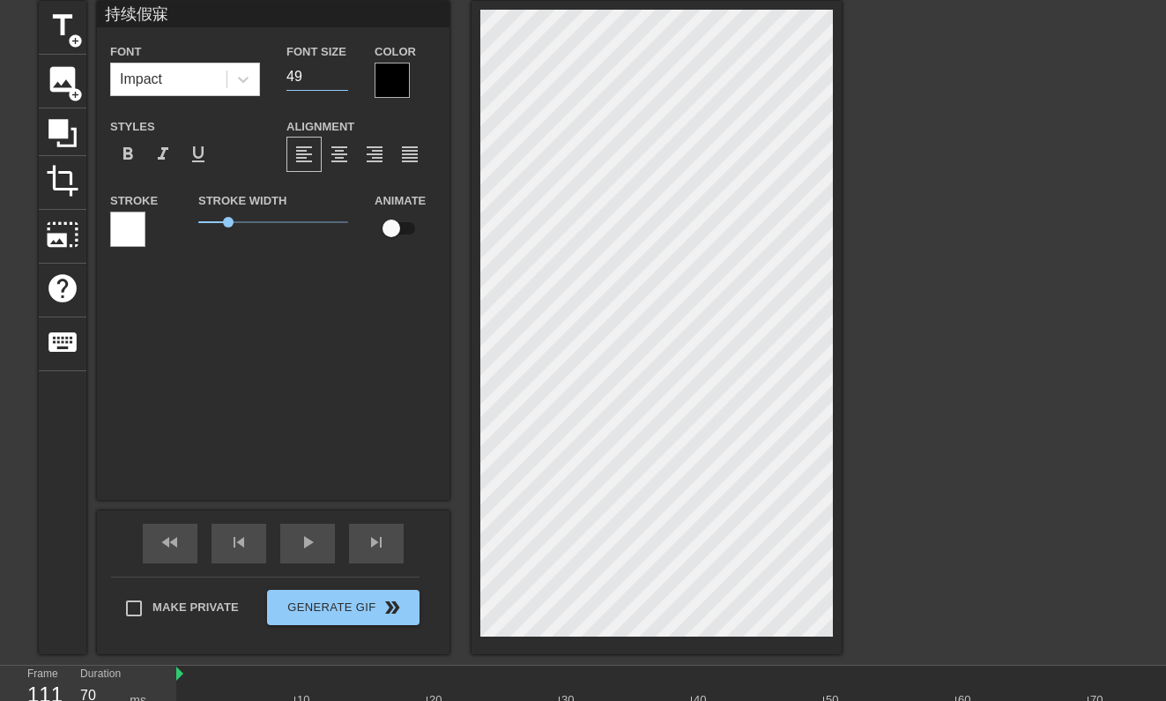
click at [341, 73] on input "49" at bounding box center [317, 77] width 62 height 28
click at [341, 73] on input "50" at bounding box center [317, 77] width 62 height 28
click at [341, 73] on input "51" at bounding box center [317, 77] width 62 height 28
click at [341, 73] on input "52" at bounding box center [317, 77] width 62 height 28
click at [341, 73] on input "53" at bounding box center [317, 77] width 62 height 28
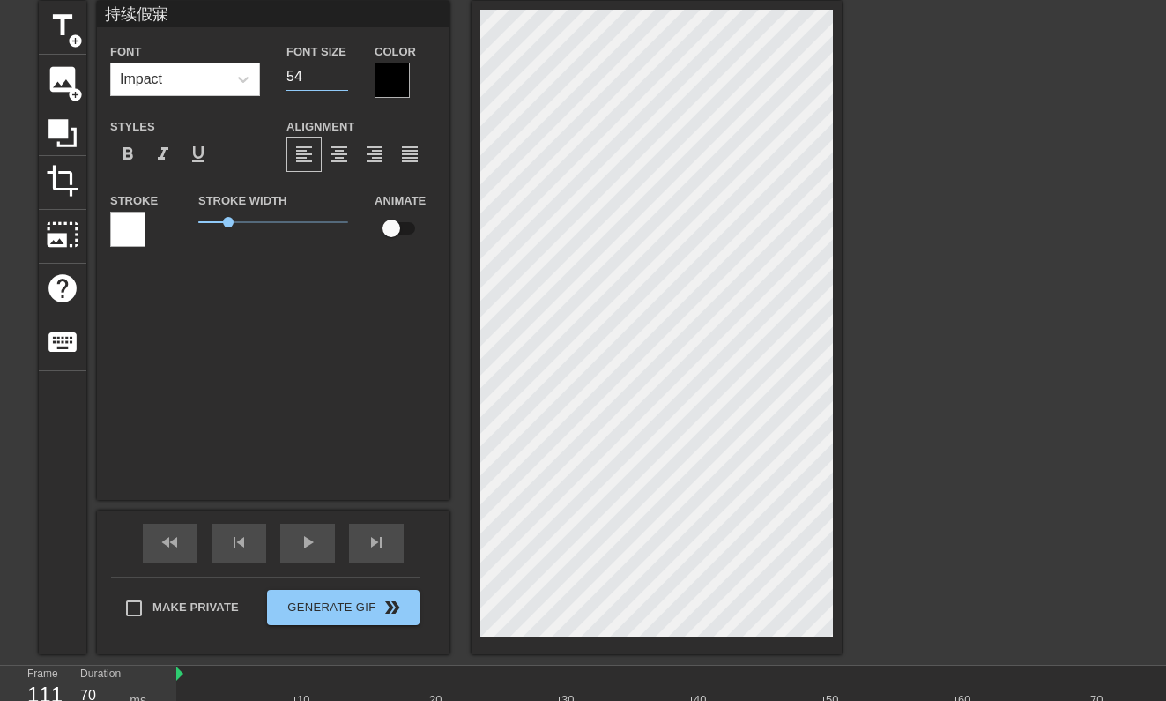
click at [341, 73] on input "54" at bounding box center [317, 77] width 62 height 28
click at [341, 73] on input "55" at bounding box center [317, 77] width 62 height 28
click at [341, 73] on input "56" at bounding box center [317, 77] width 62 height 28
click at [341, 73] on input "57" at bounding box center [317, 77] width 62 height 28
click at [341, 73] on input "58" at bounding box center [317, 77] width 62 height 28
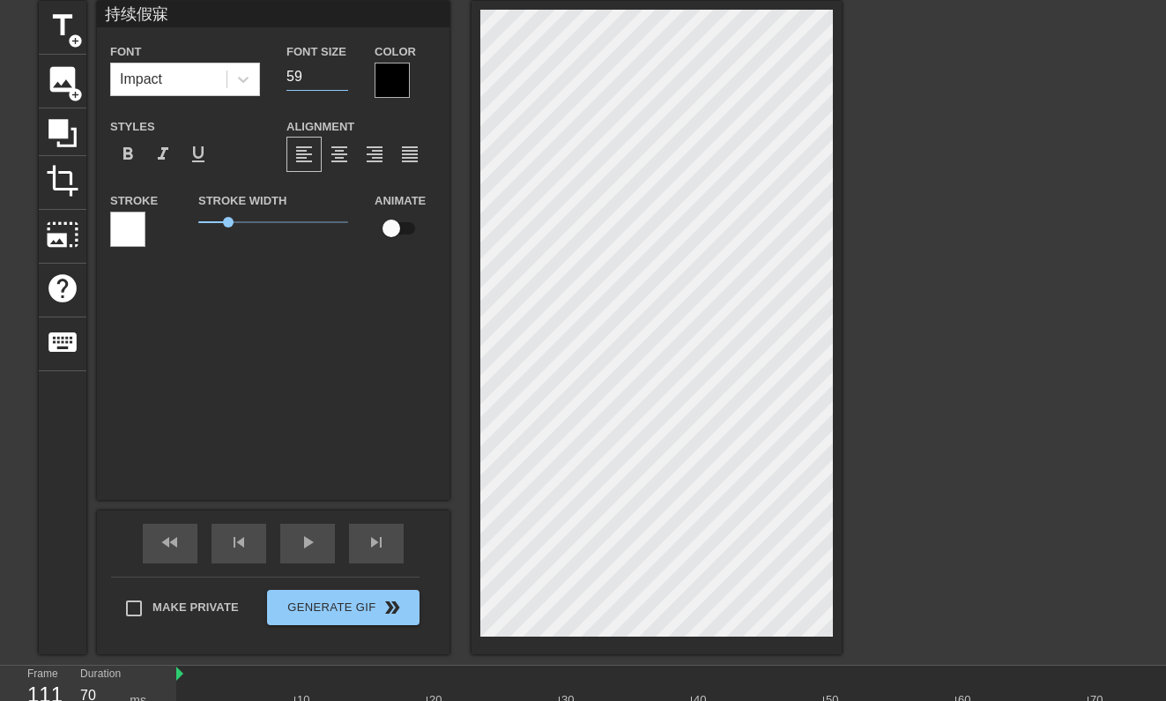
click at [341, 73] on input "59" at bounding box center [317, 77] width 62 height 28
click at [341, 73] on input "60" at bounding box center [317, 77] width 62 height 28
click at [341, 73] on input "61" at bounding box center [317, 77] width 62 height 28
click at [341, 73] on input "62" at bounding box center [317, 77] width 62 height 28
click at [341, 73] on input "63" at bounding box center [317, 77] width 62 height 28
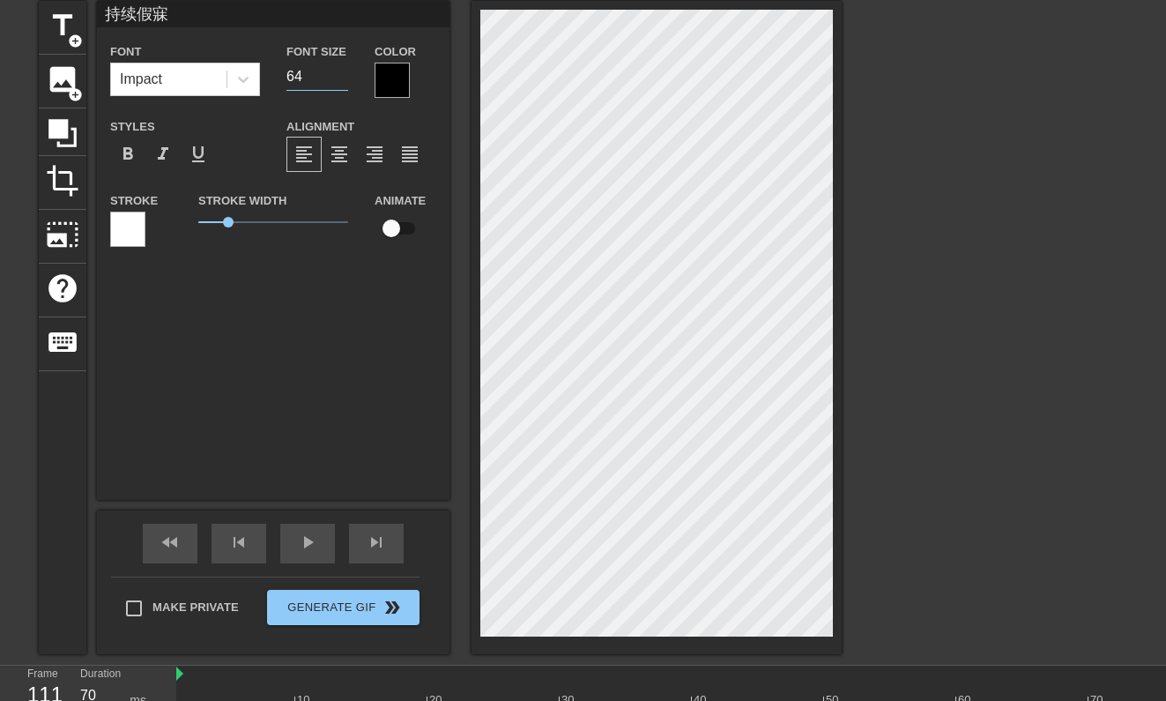
click at [341, 73] on input "64" at bounding box center [317, 77] width 62 height 28
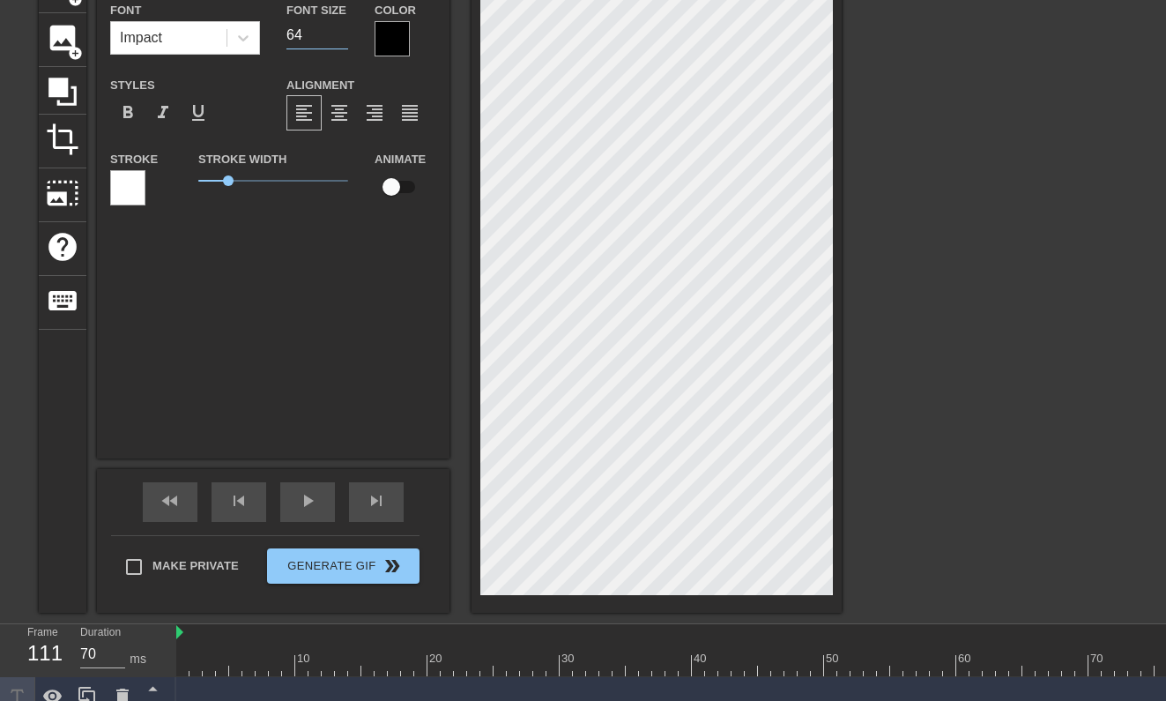
scroll to position [131, 0]
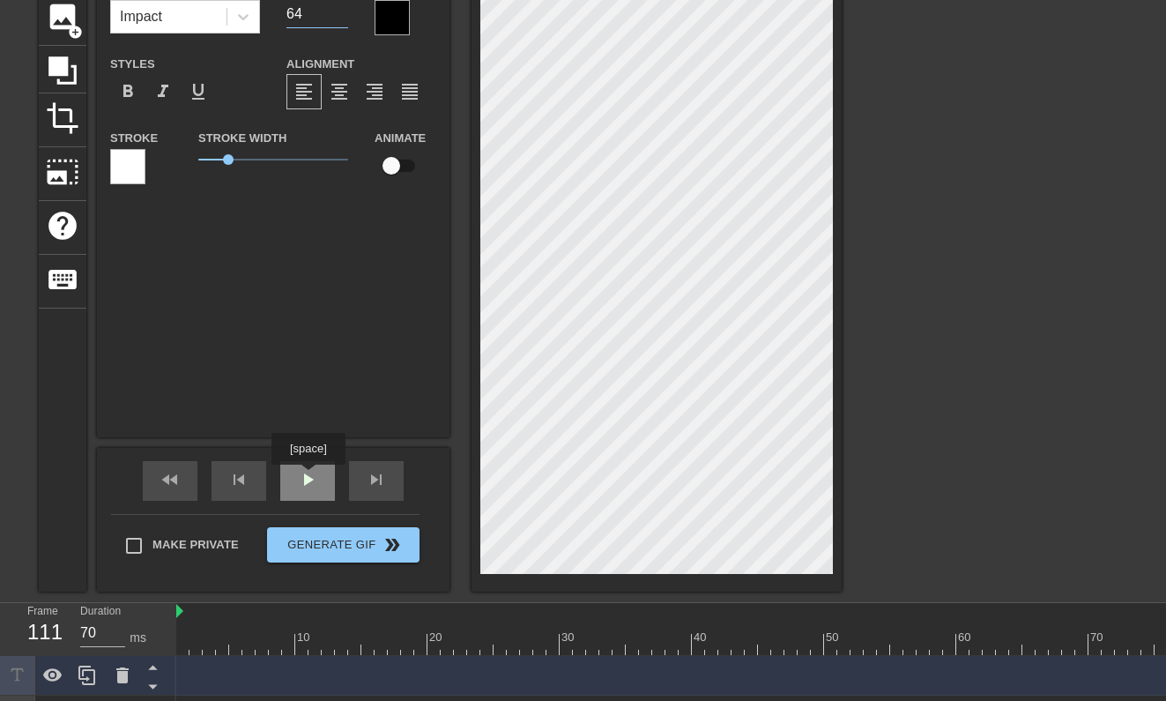
click at [310, 478] on span "play_arrow" at bounding box center [307, 479] width 21 height 21
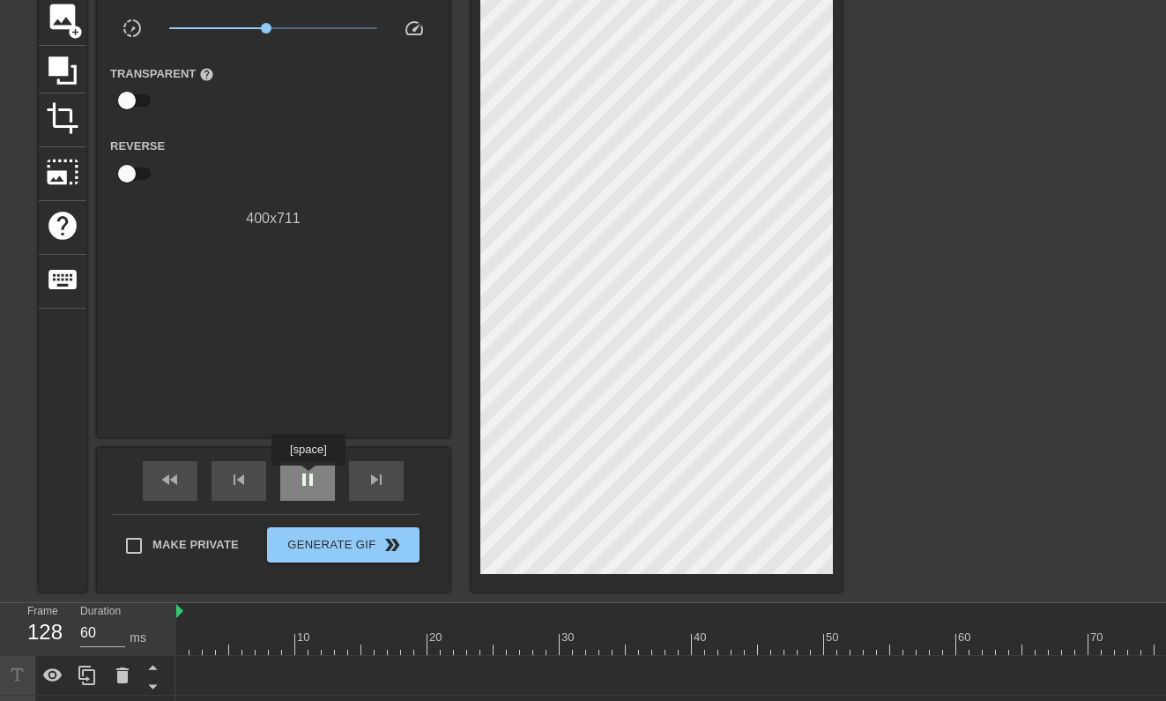
click at [310, 478] on span "pause" at bounding box center [307, 479] width 21 height 21
click at [180, 476] on span "fast_rewind" at bounding box center [169, 479] width 21 height 21
click at [317, 480] on div "play_arrow" at bounding box center [307, 481] width 55 height 40
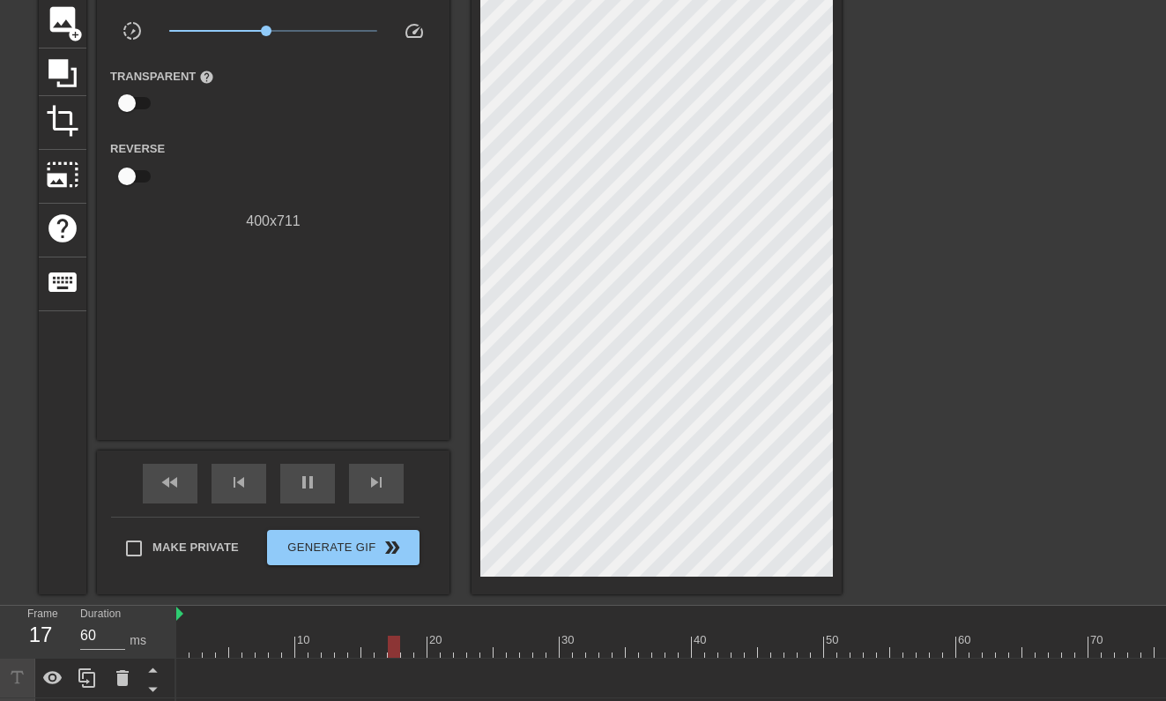
scroll to position [128, 0]
click at [178, 485] on span "fast_rewind" at bounding box center [169, 482] width 21 height 21
click at [321, 490] on div "pause" at bounding box center [307, 484] width 55 height 40
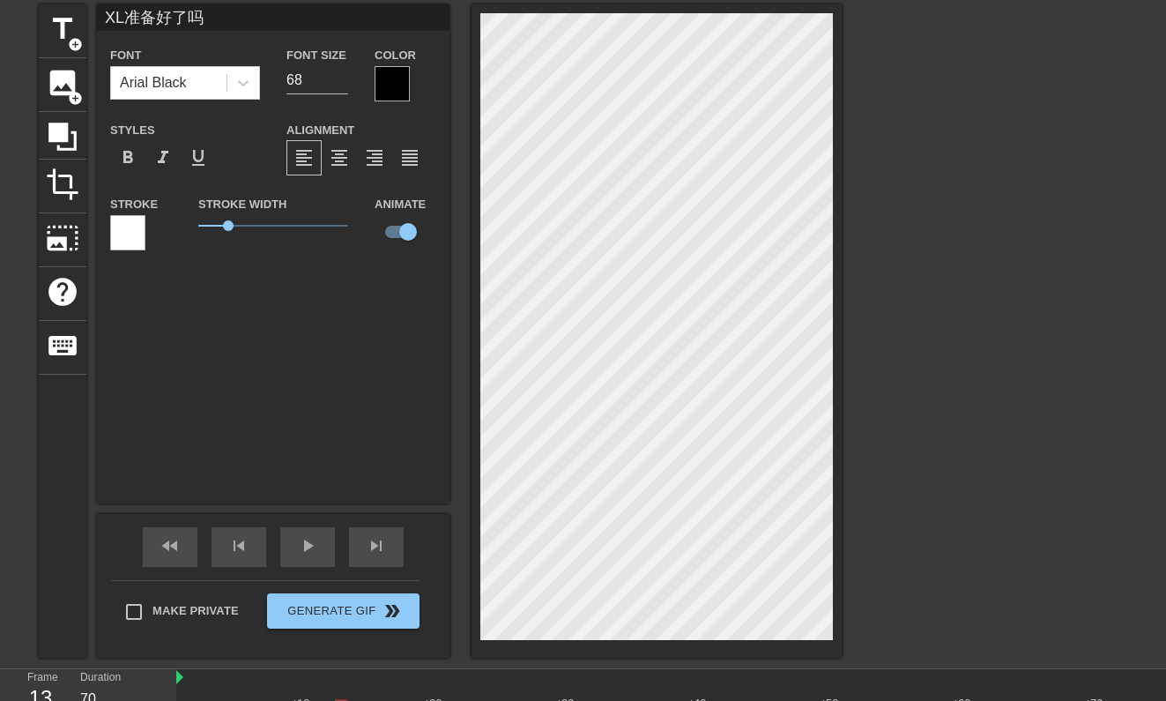
scroll to position [52, 0]
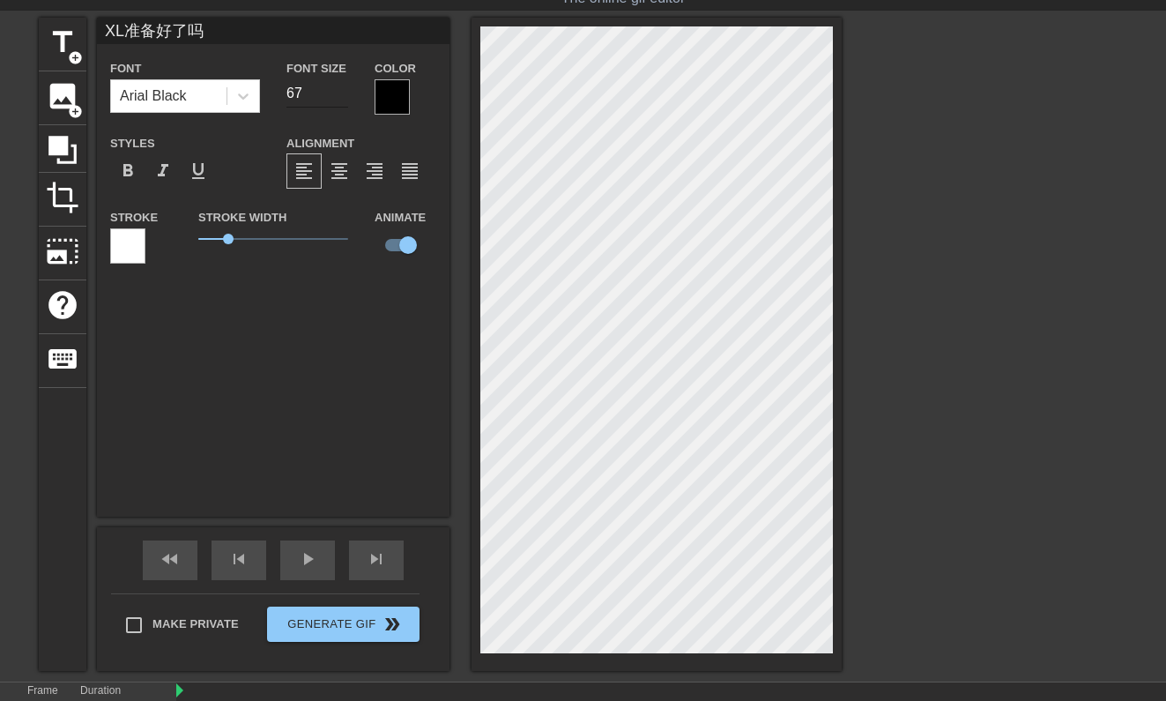
click at [341, 95] on input "67" at bounding box center [317, 93] width 62 height 28
click at [341, 95] on input "66" at bounding box center [317, 93] width 62 height 28
click at [341, 95] on input "65" at bounding box center [317, 93] width 62 height 28
click at [341, 95] on input "64" at bounding box center [317, 93] width 62 height 28
click at [341, 95] on input "63" at bounding box center [317, 93] width 62 height 28
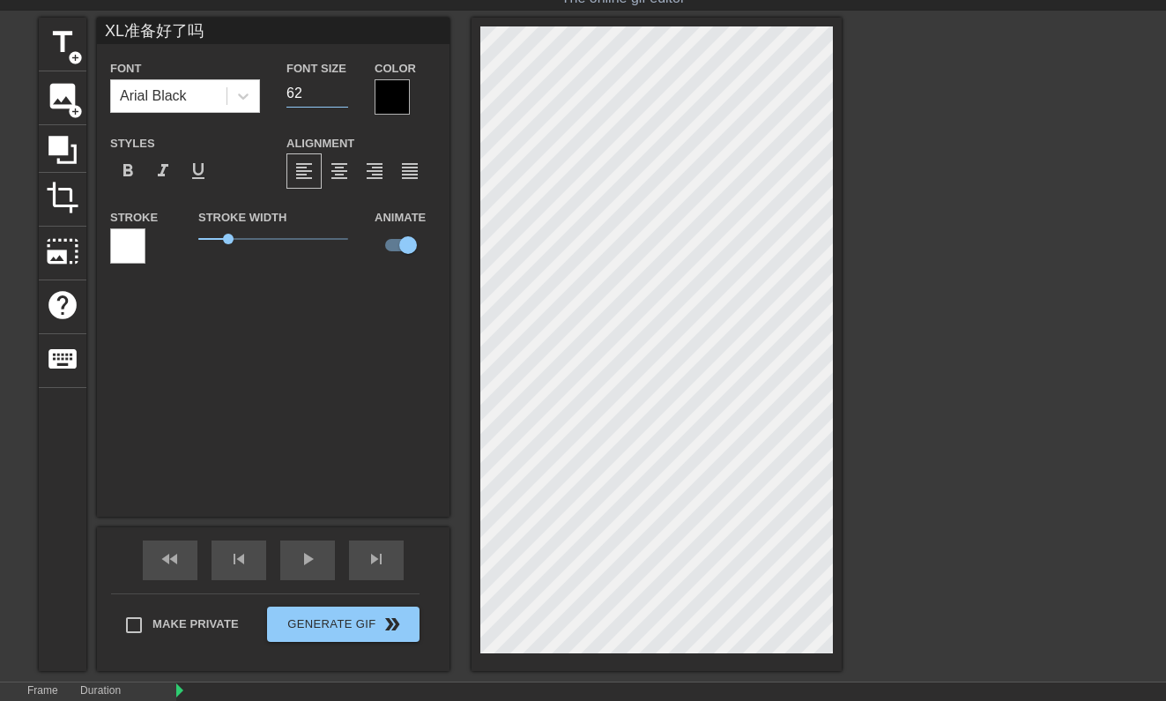
click at [341, 95] on input "62" at bounding box center [317, 93] width 62 height 28
click at [341, 95] on input "61" at bounding box center [317, 93] width 62 height 28
click at [341, 95] on input "60" at bounding box center [317, 93] width 62 height 28
click at [341, 95] on input "59" at bounding box center [317, 93] width 62 height 28
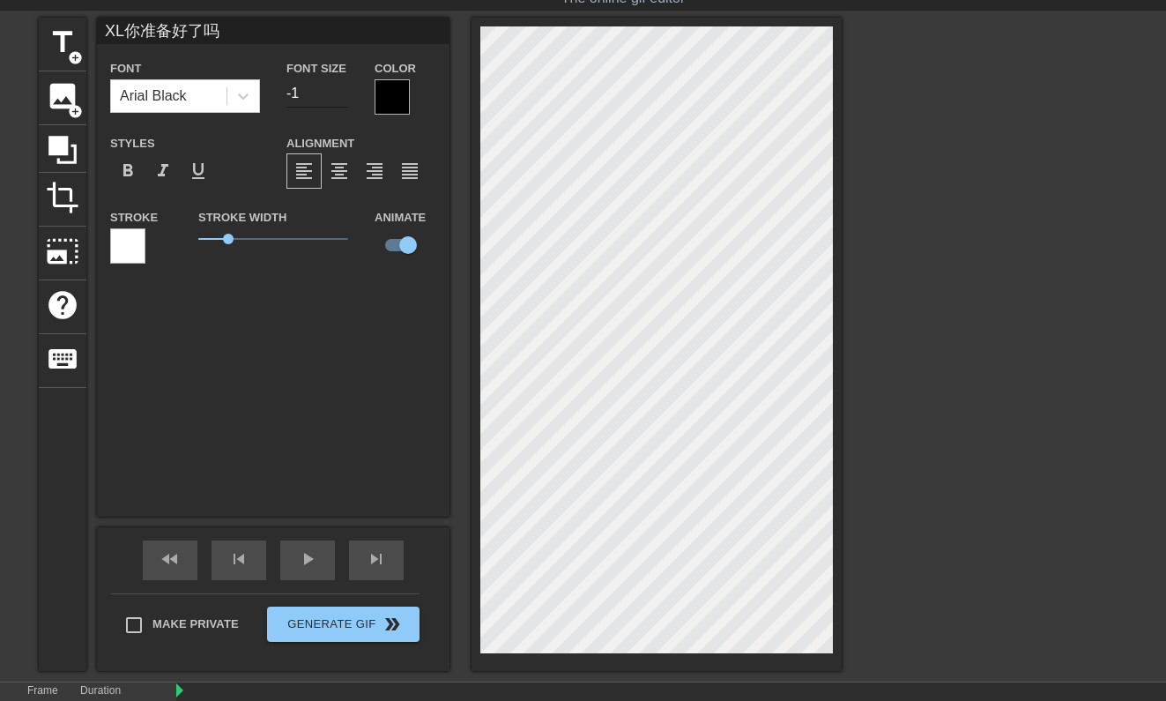
click at [341, 93] on input "-1" at bounding box center [317, 93] width 62 height 28
click at [341, 93] on input "-2" at bounding box center [317, 93] width 62 height 28
click at [339, 86] on input "-1" at bounding box center [317, 93] width 62 height 28
click at [339, 86] on input "0" at bounding box center [317, 93] width 62 height 28
click at [339, 86] on input "1" at bounding box center [317, 93] width 62 height 28
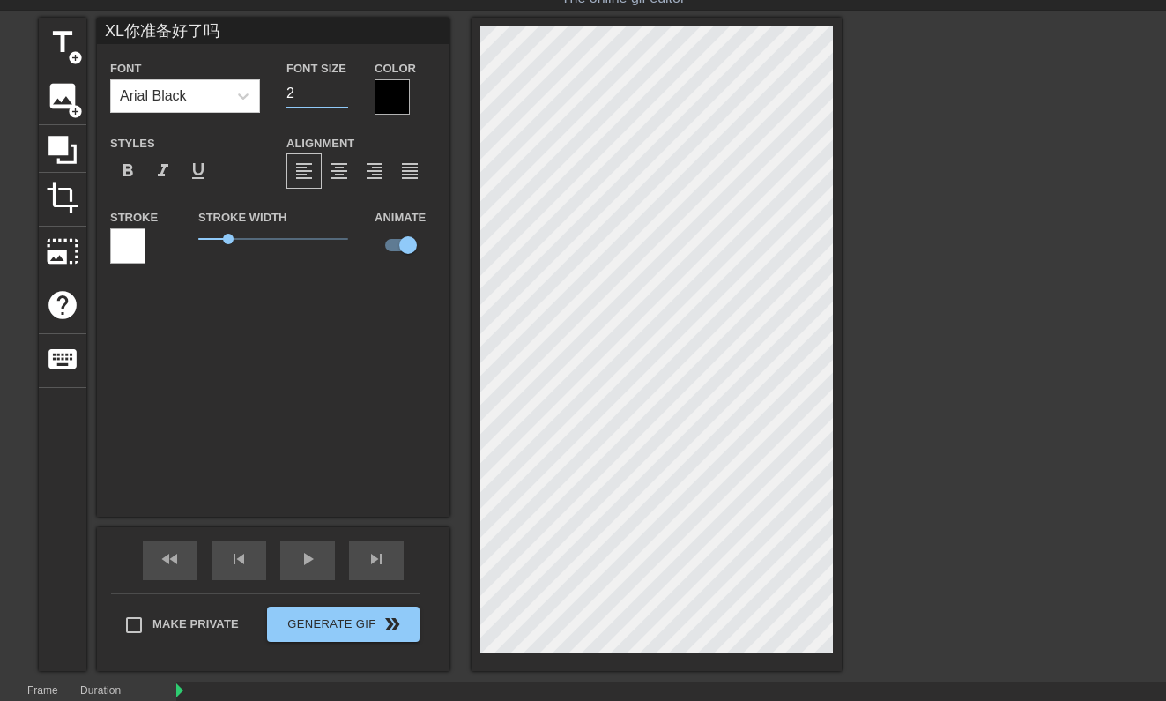
click at [339, 86] on input "2" at bounding box center [317, 93] width 62 height 28
click at [339, 86] on input "3" at bounding box center [317, 93] width 62 height 28
click at [318, 96] on input "3" at bounding box center [317, 93] width 62 height 28
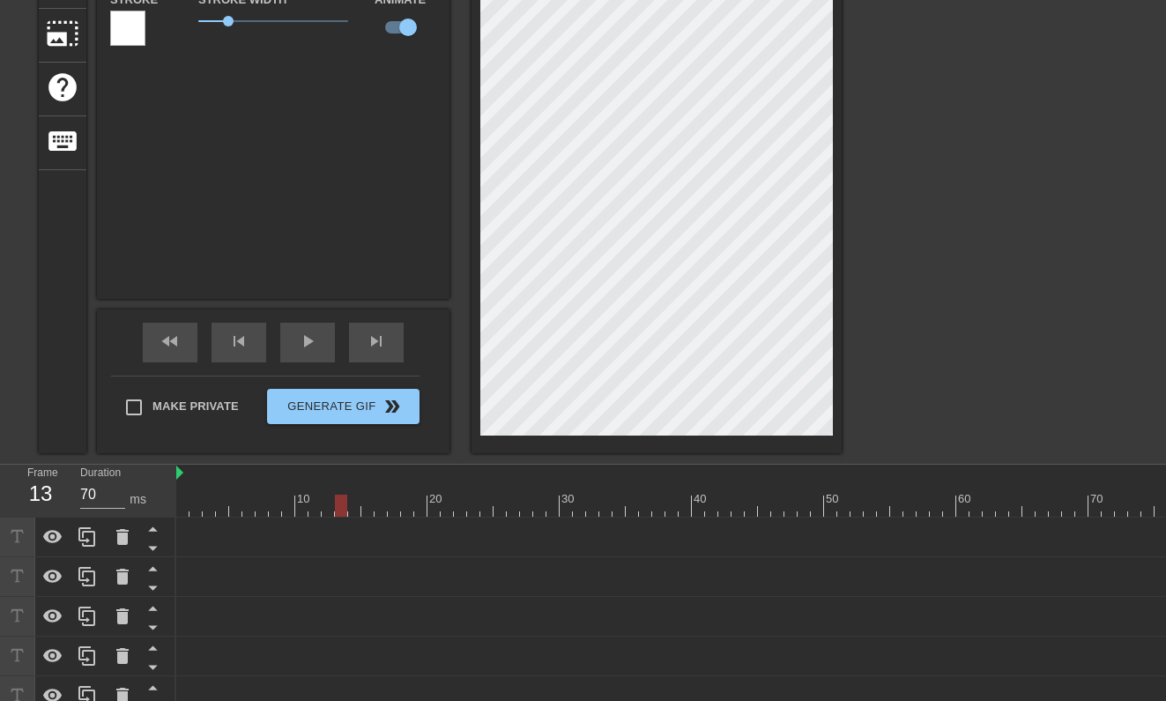
scroll to position [267, 0]
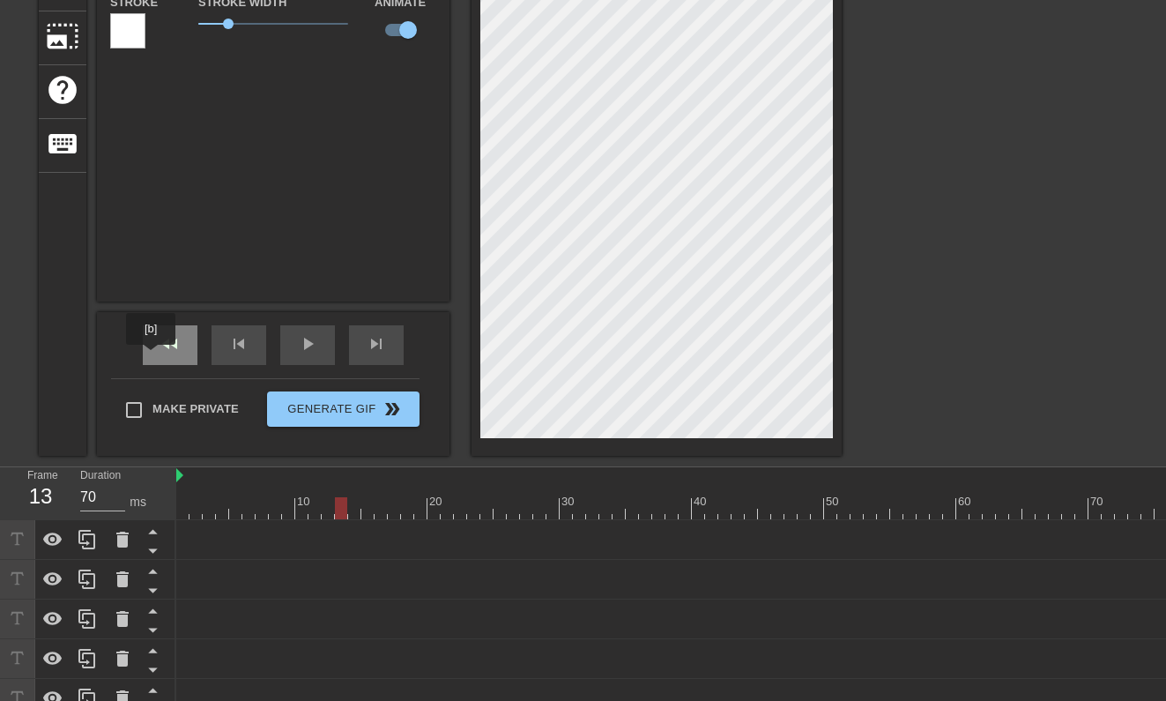
click at [155, 357] on div "fast_rewind" at bounding box center [170, 345] width 55 height 40
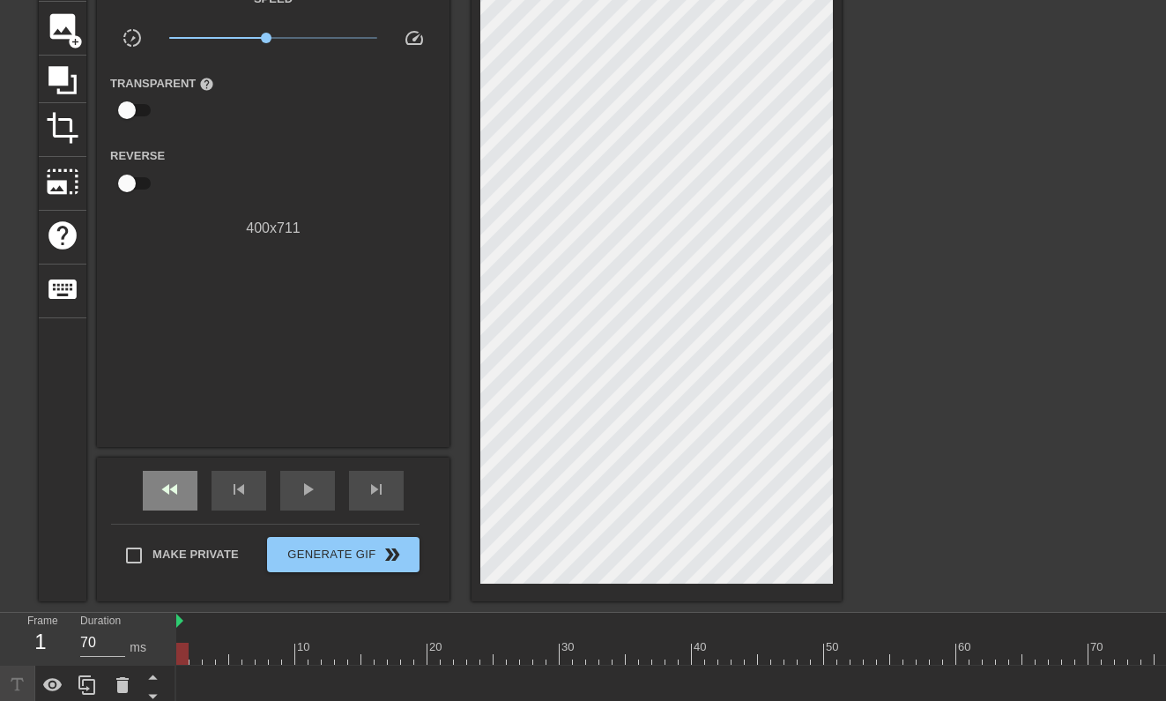
scroll to position [57, 0]
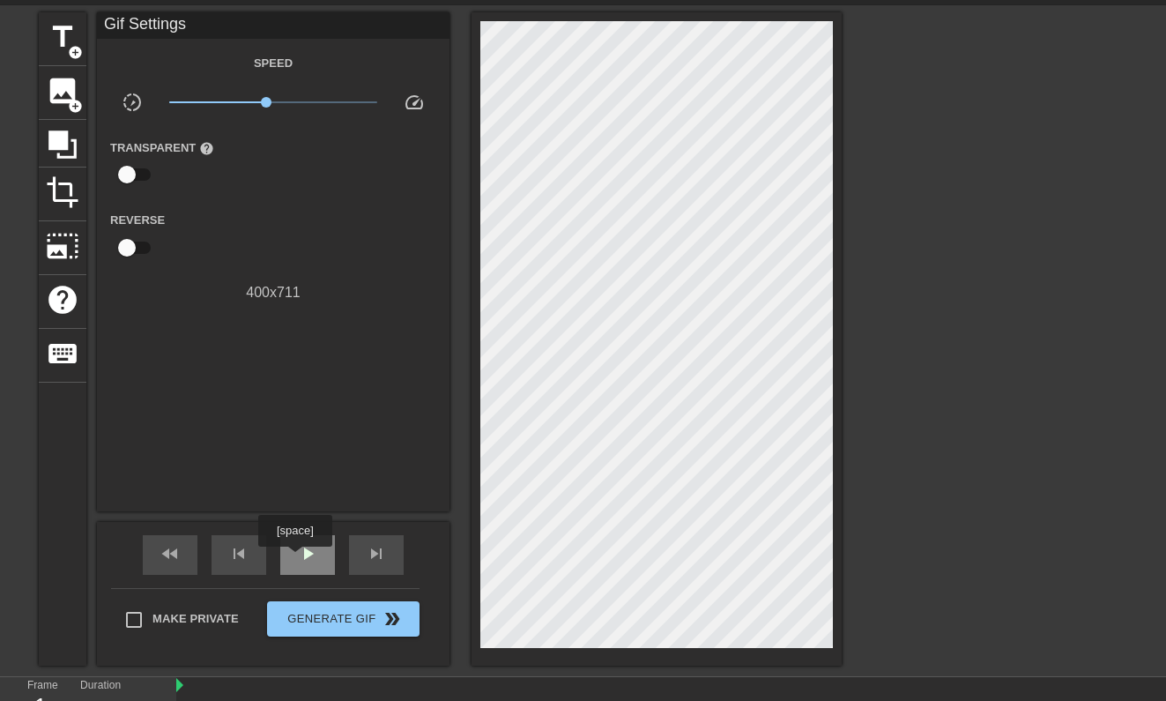
click at [297, 559] on span "play_arrow" at bounding box center [307, 553] width 21 height 21
click at [288, 557] on div "pause" at bounding box center [307, 555] width 55 height 40
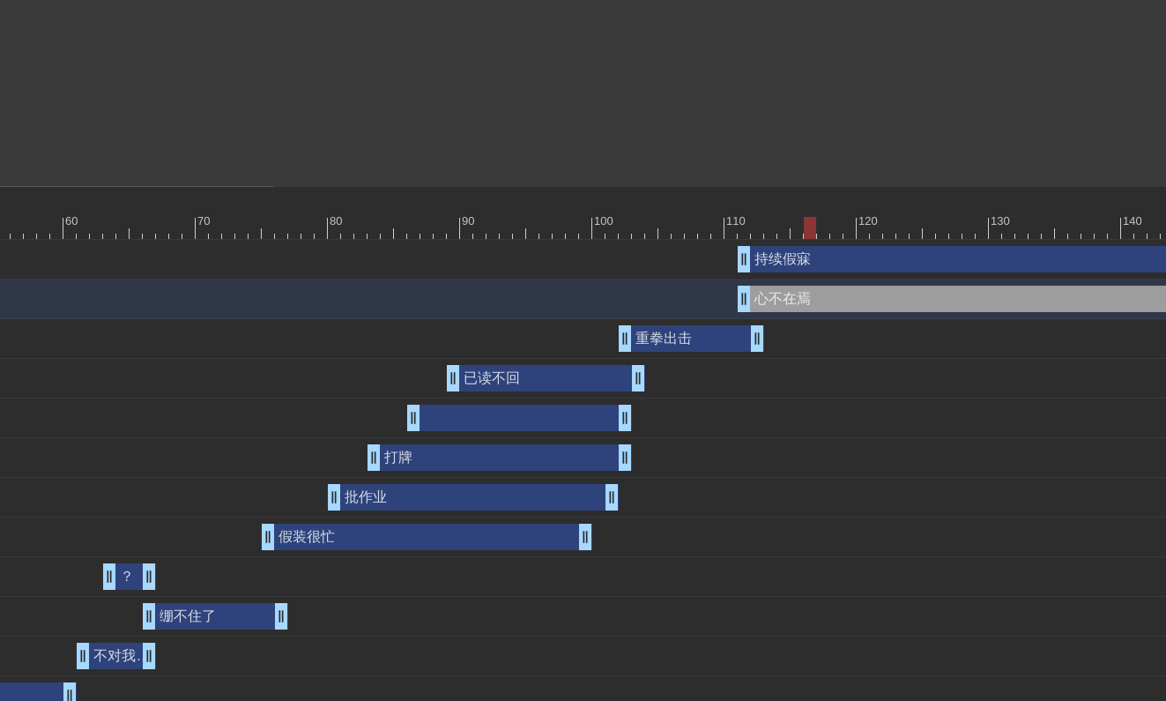
scroll to position [541, 893]
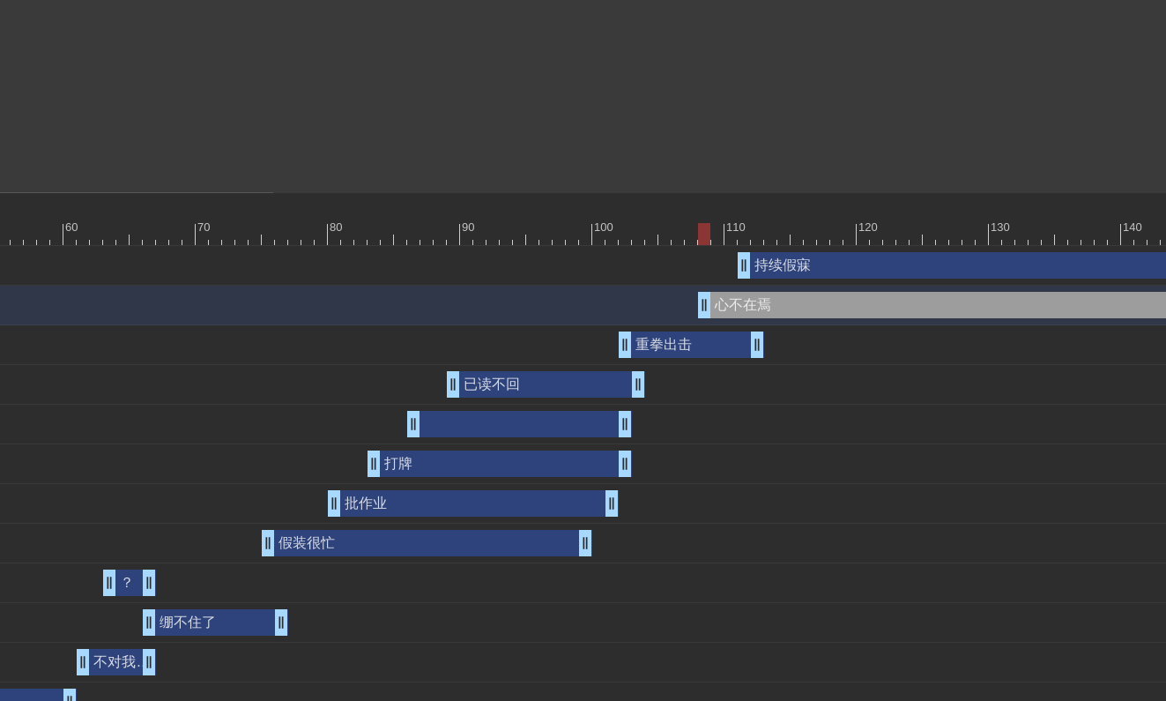
drag, startPoint x: 741, startPoint y: 308, endPoint x: 696, endPoint y: 308, distance: 45.0
click at [697, 308] on div "心不在焉 drag_handle drag_handle" at bounding box center [797, 305] width 3027 height 26
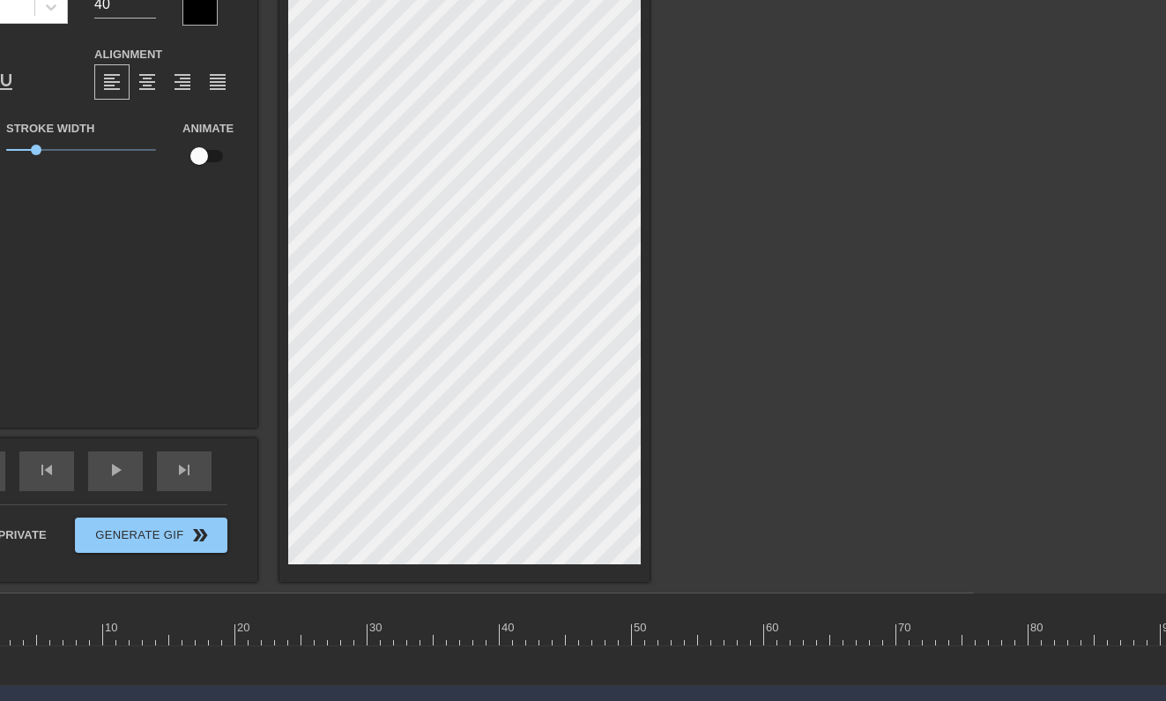
scroll to position [143, 193]
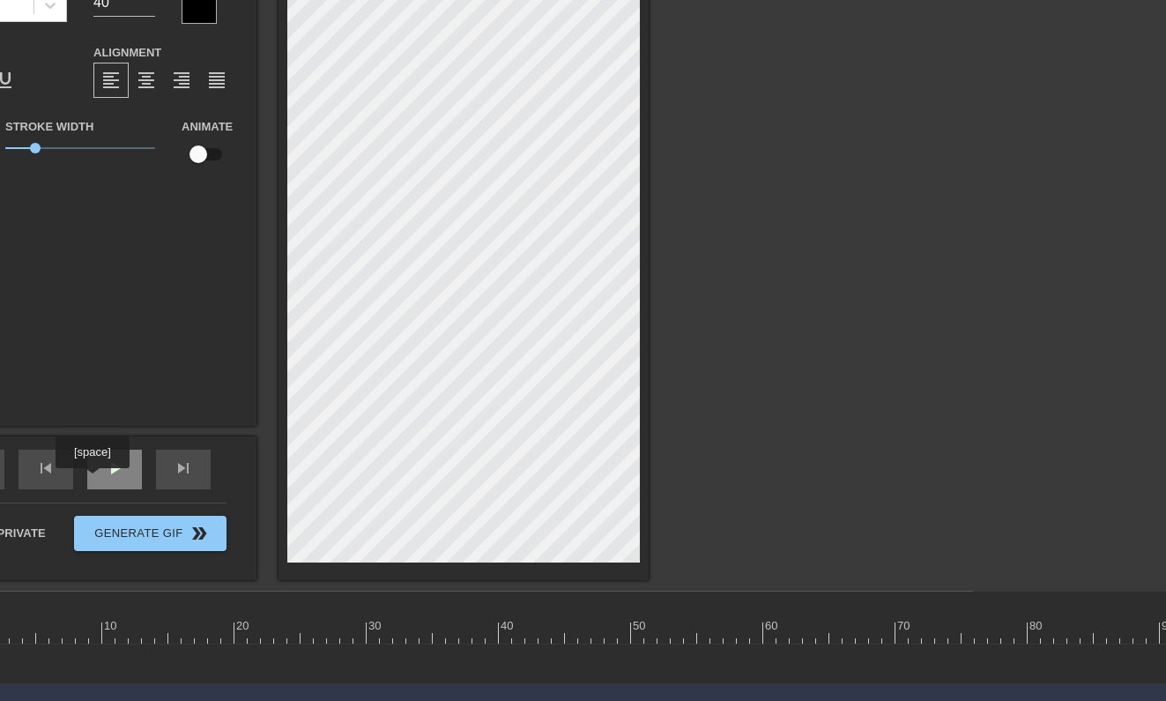
click at [95, 480] on div "play_arrow" at bounding box center [114, 469] width 55 height 40
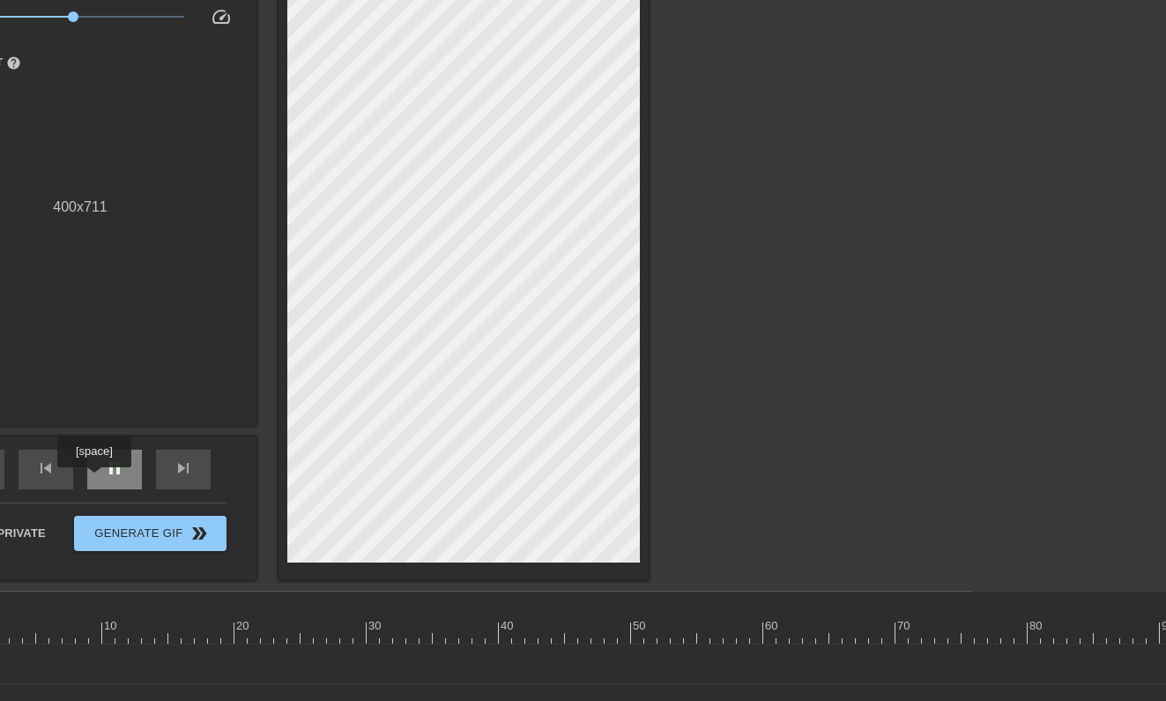
click at [96, 479] on div "pause" at bounding box center [114, 469] width 55 height 40
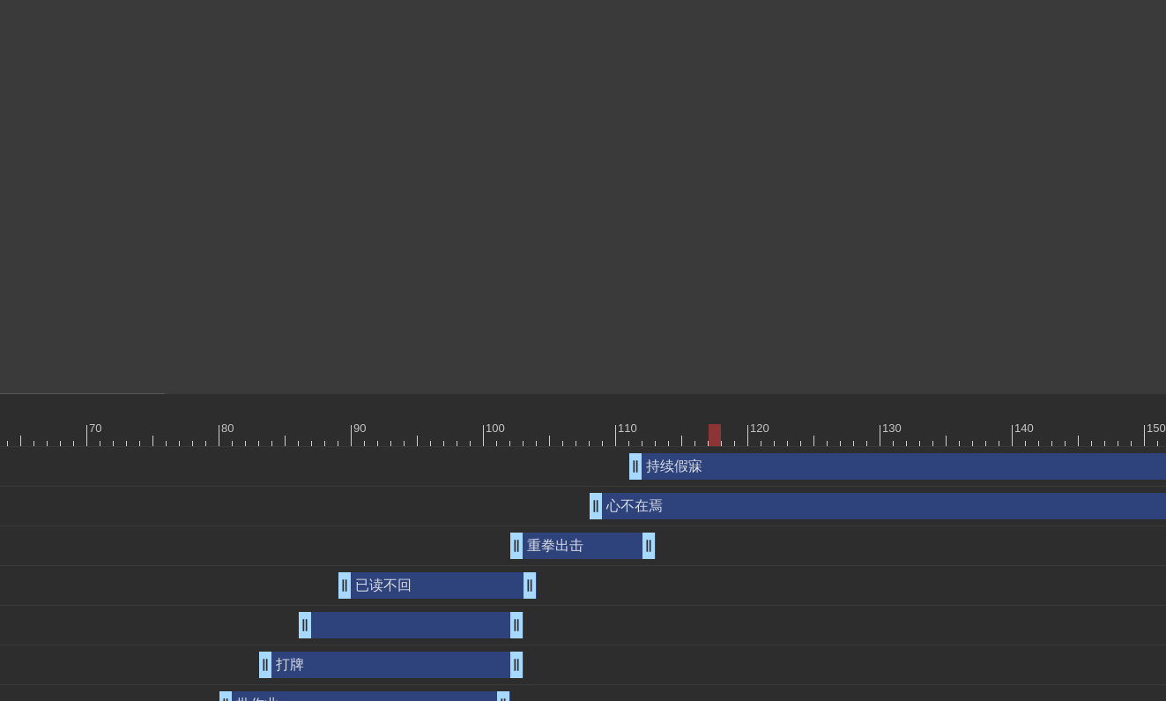
scroll to position [403, 1001]
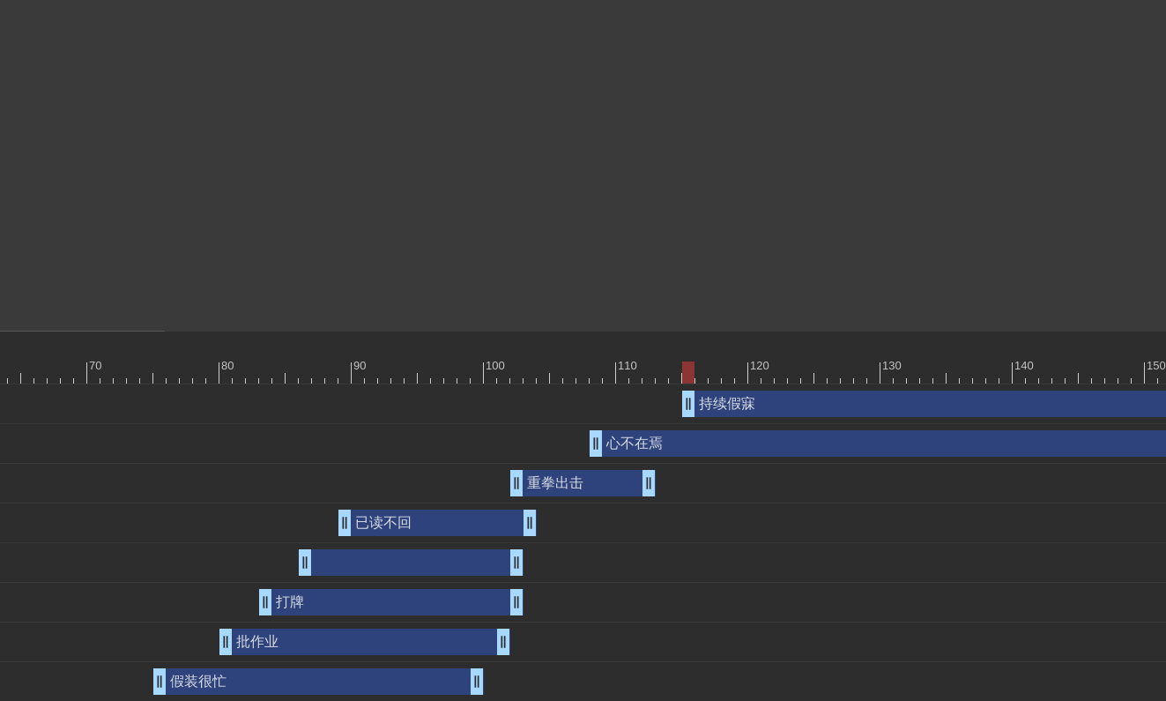
drag, startPoint x: 637, startPoint y: 404, endPoint x: 693, endPoint y: 404, distance: 55.5
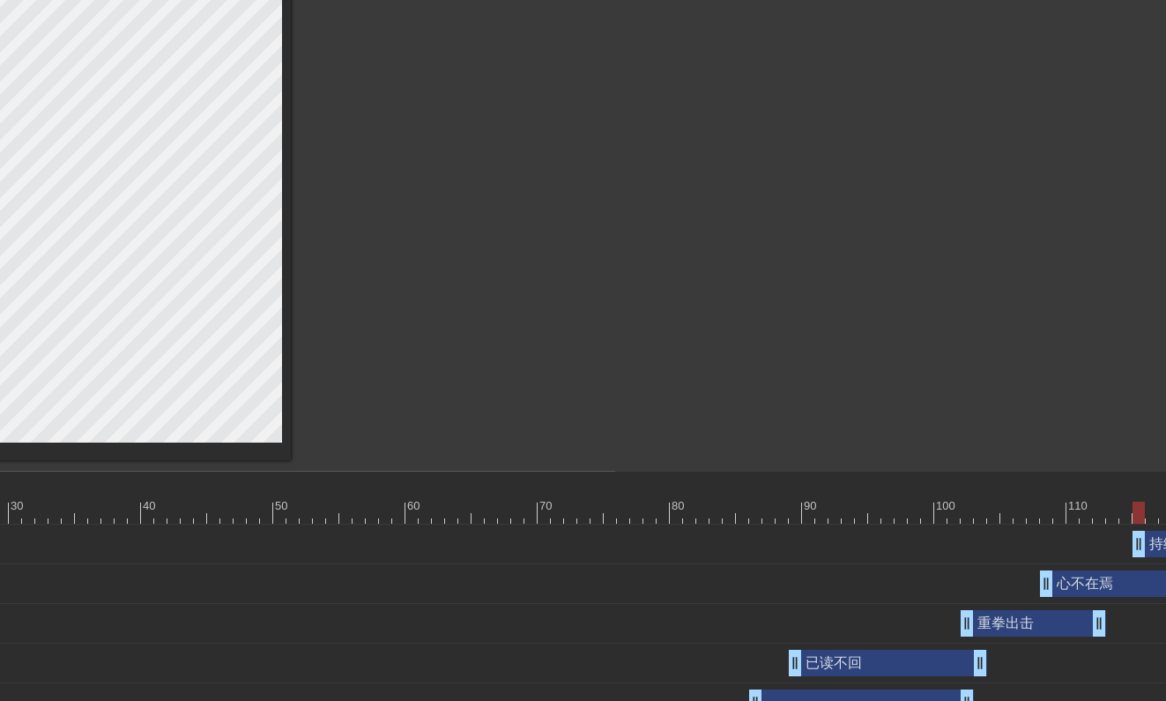
scroll to position [263, 629]
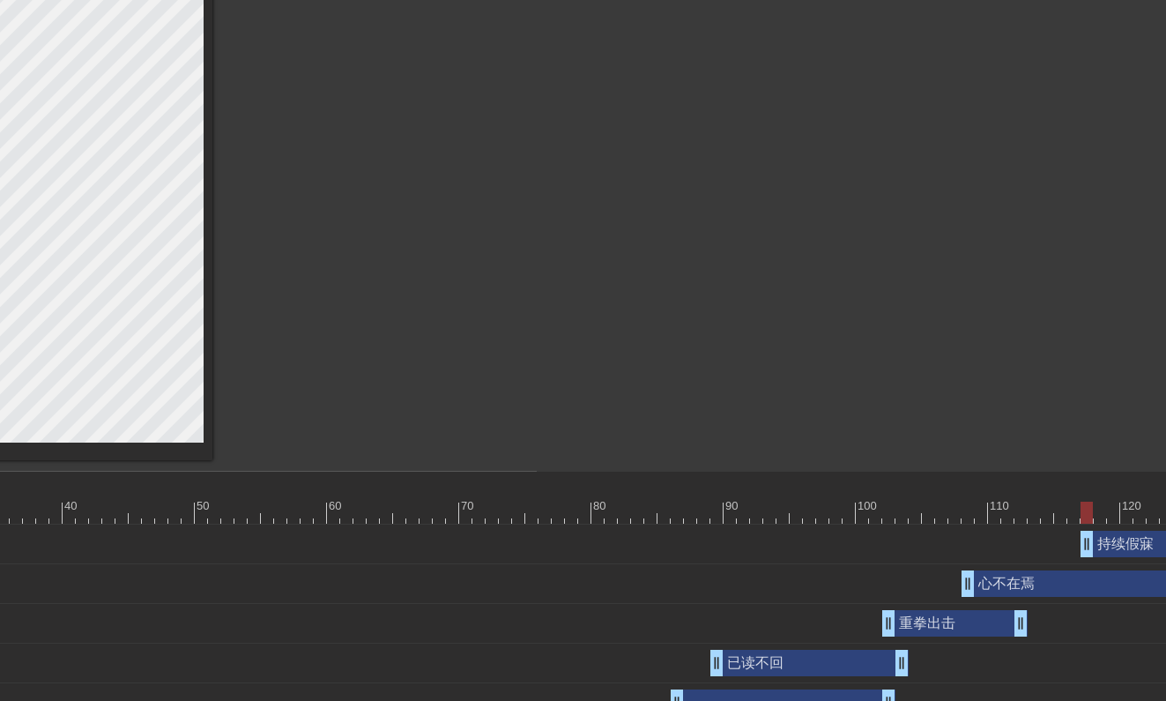
drag, startPoint x: 1062, startPoint y: 552, endPoint x: 1091, endPoint y: 549, distance: 29.2
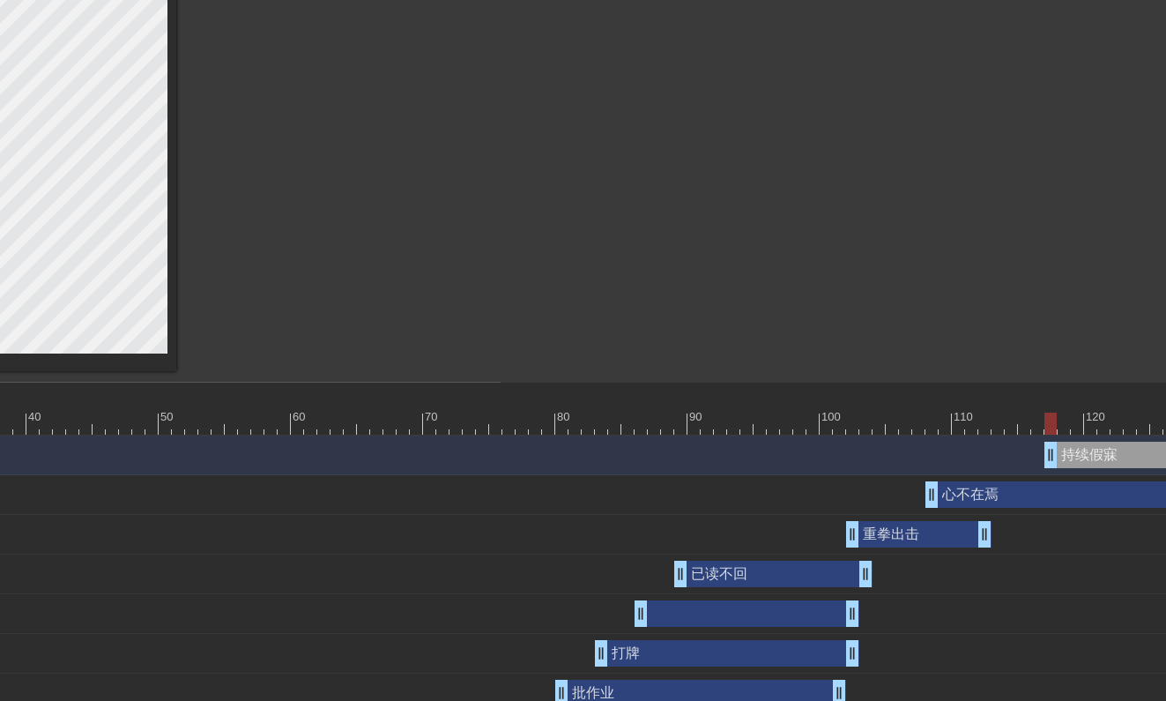
scroll to position [352, 735]
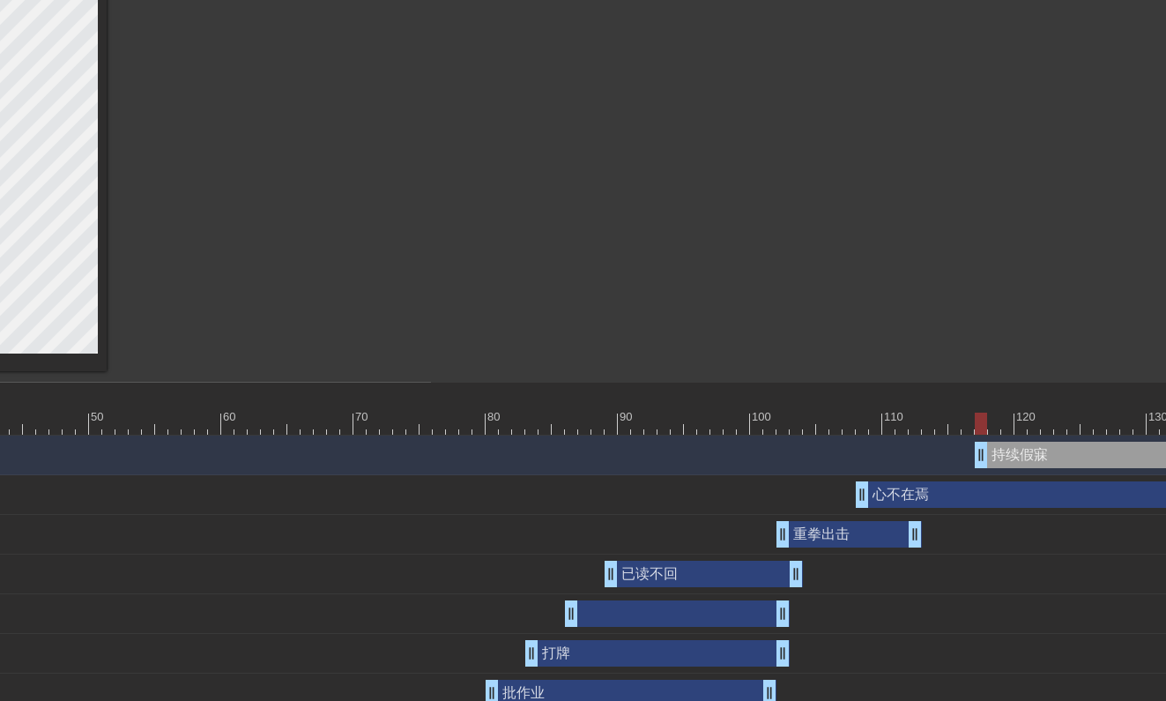
click at [911, 509] on div "心不在焉 drag_handle drag_handle" at bounding box center [954, 495] width 3027 height 40
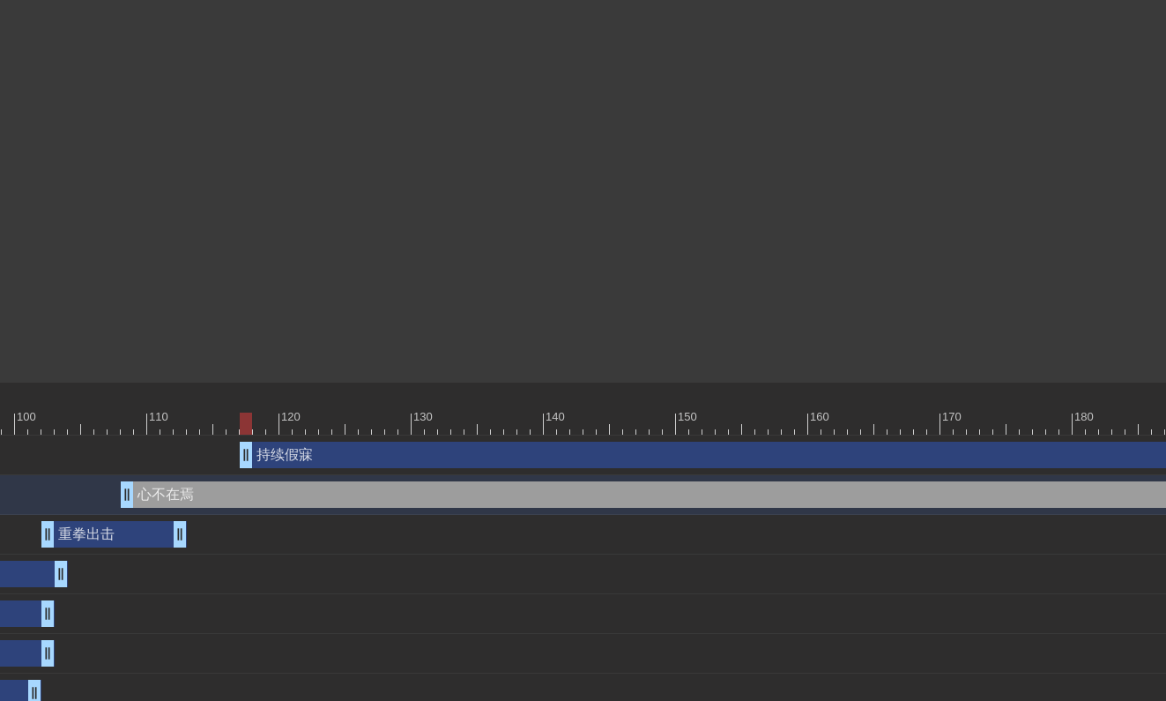
scroll to position [352, 2042]
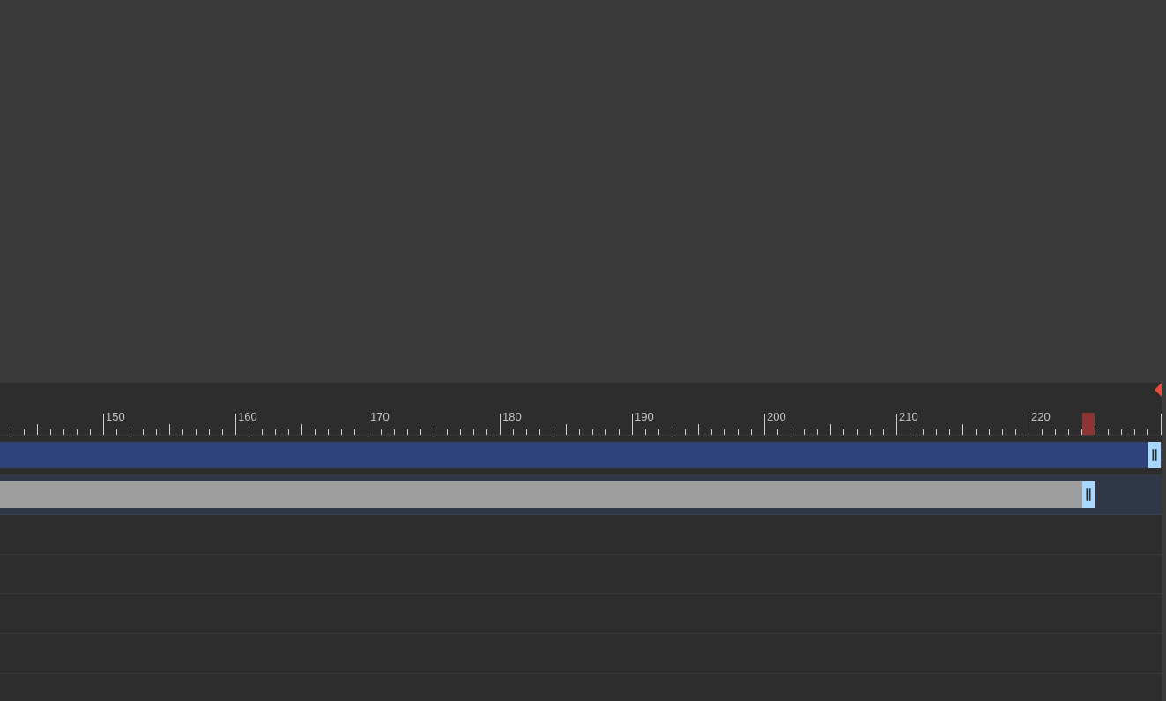
drag, startPoint x: 1155, startPoint y: 486, endPoint x: 365, endPoint y: 524, distance: 791.4
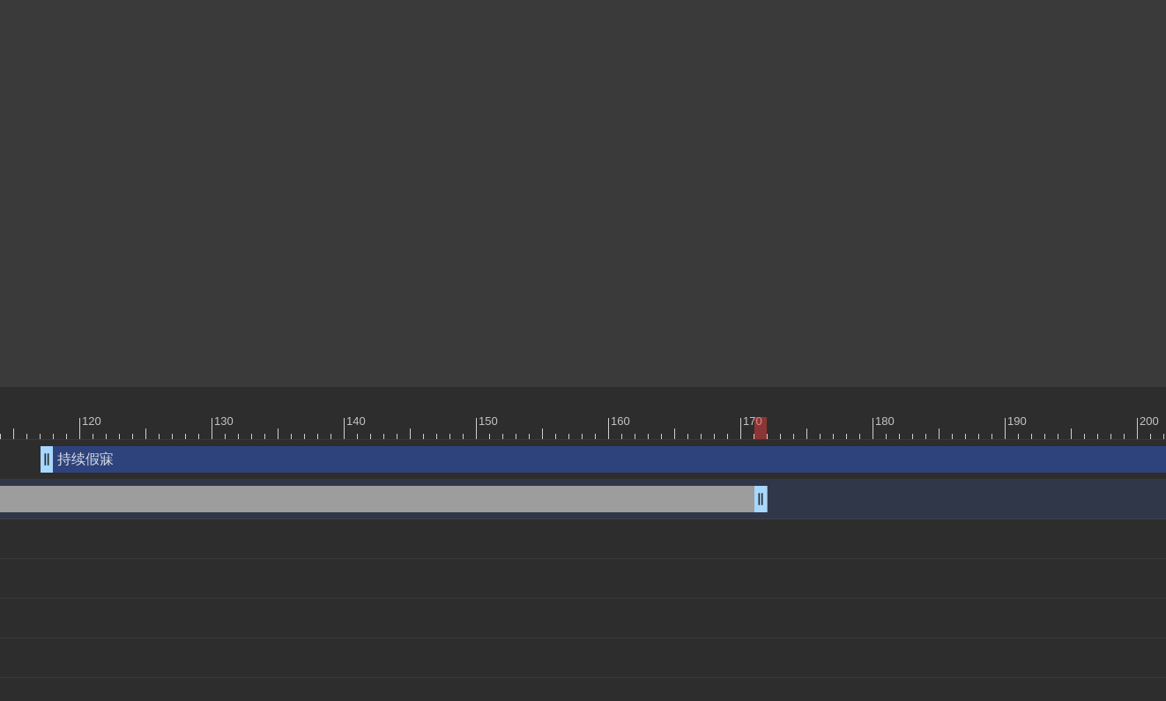
scroll to position [347, 1464]
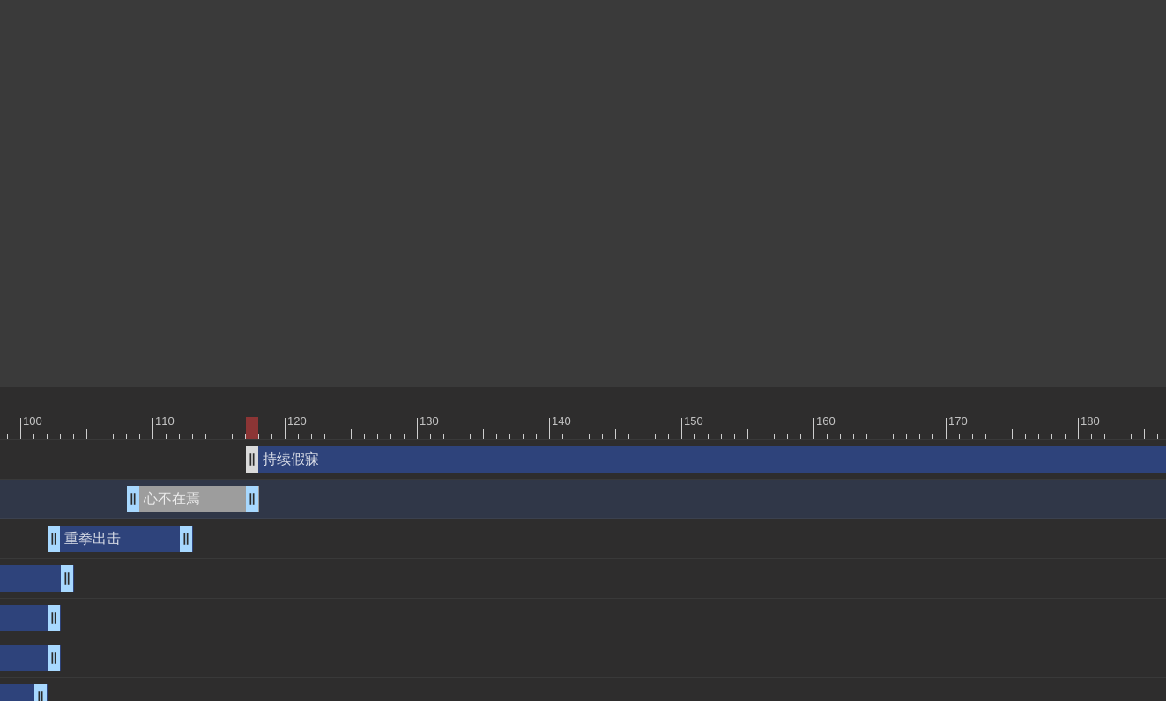
drag, startPoint x: 967, startPoint y: 489, endPoint x: 255, endPoint y: 449, distance: 713.1
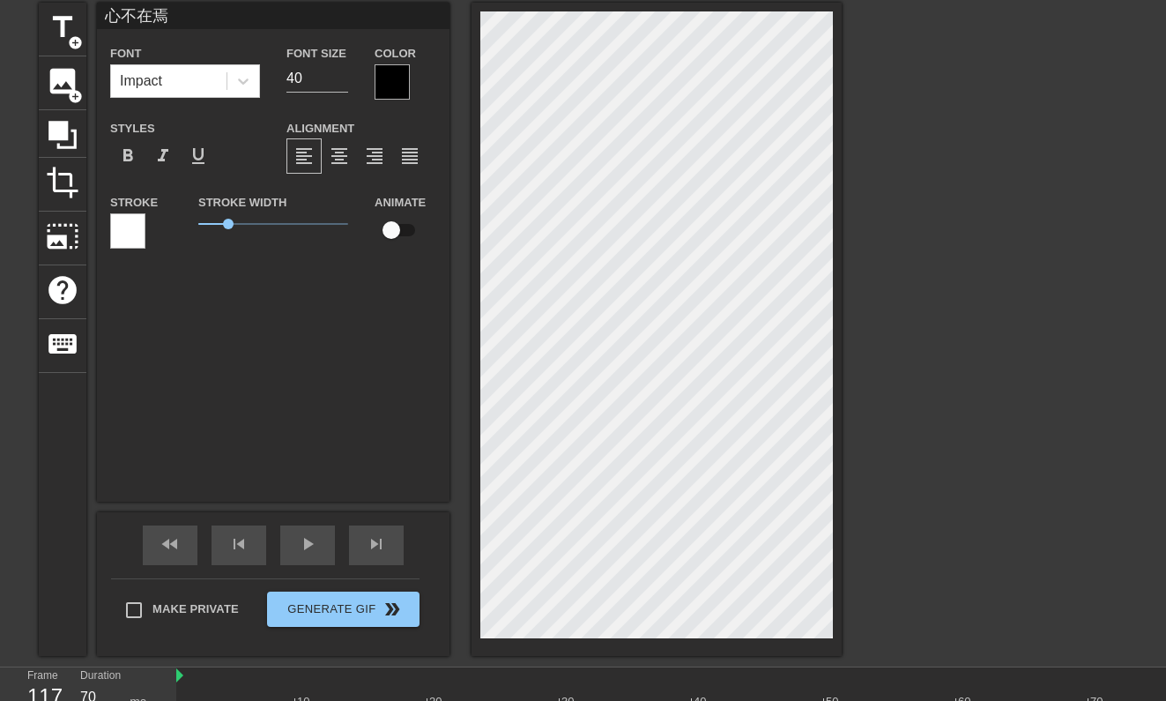
scroll to position [27, 0]
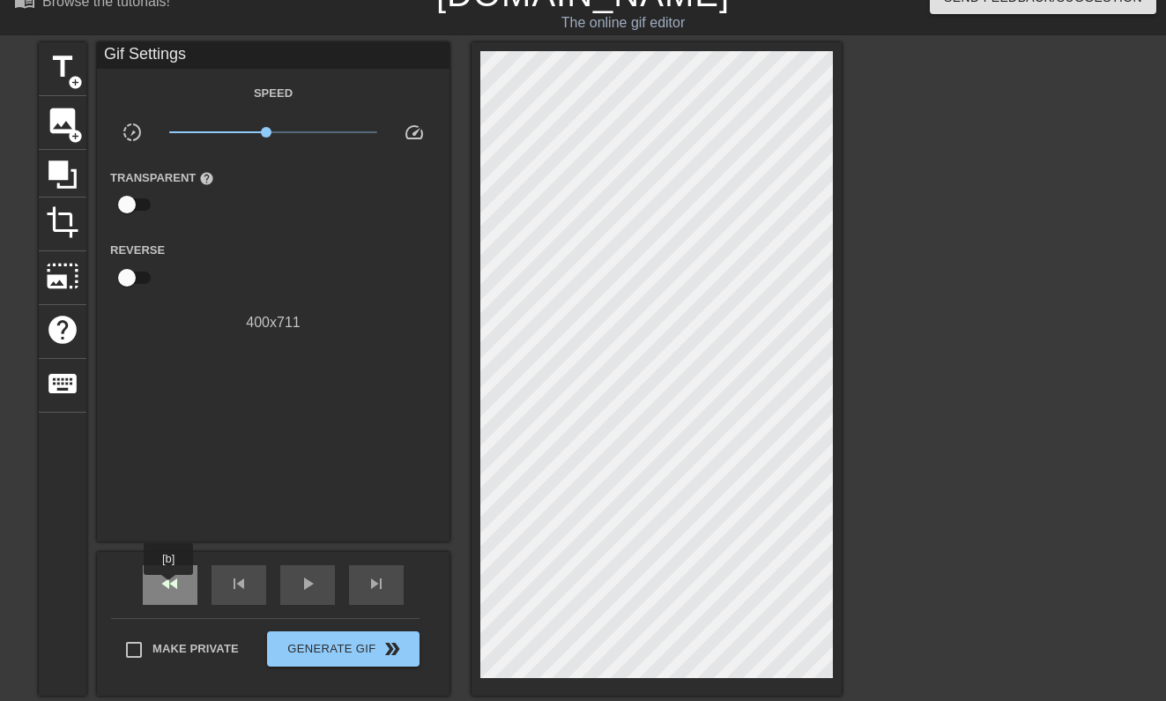
click at [169, 587] on span "fast_rewind" at bounding box center [169, 583] width 21 height 21
click at [293, 582] on div "play_arrow" at bounding box center [307, 585] width 55 height 40
click at [291, 582] on div "pause" at bounding box center [307, 585] width 55 height 40
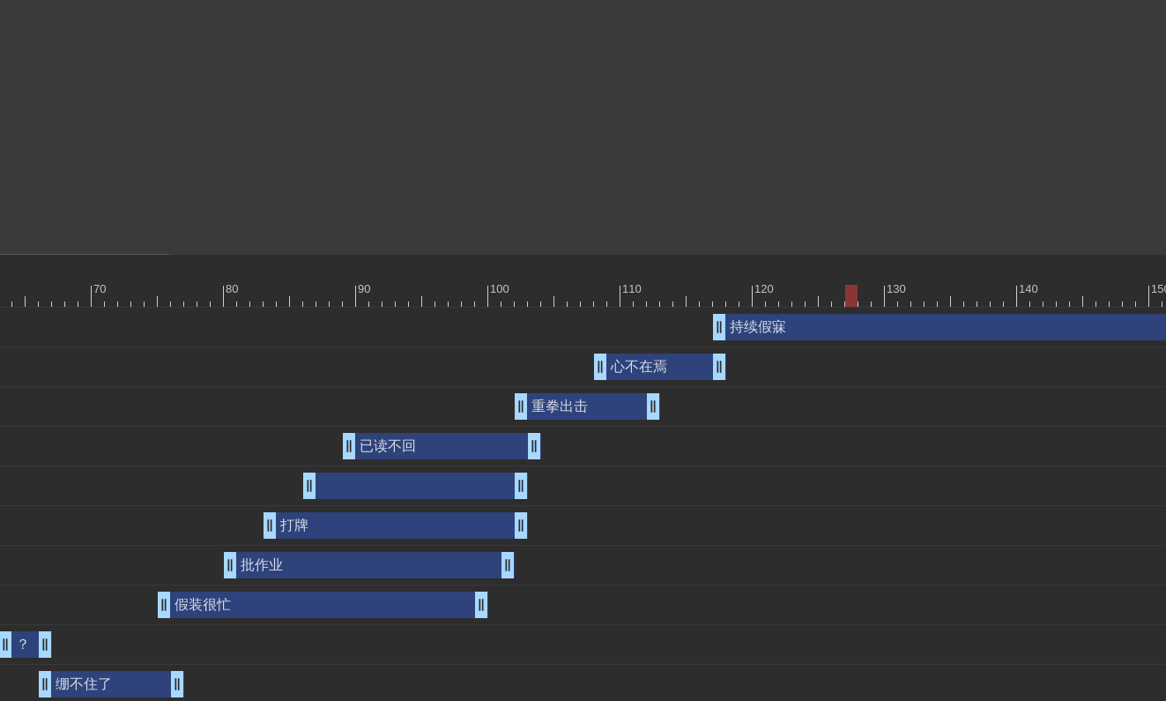
scroll to position [479, 1017]
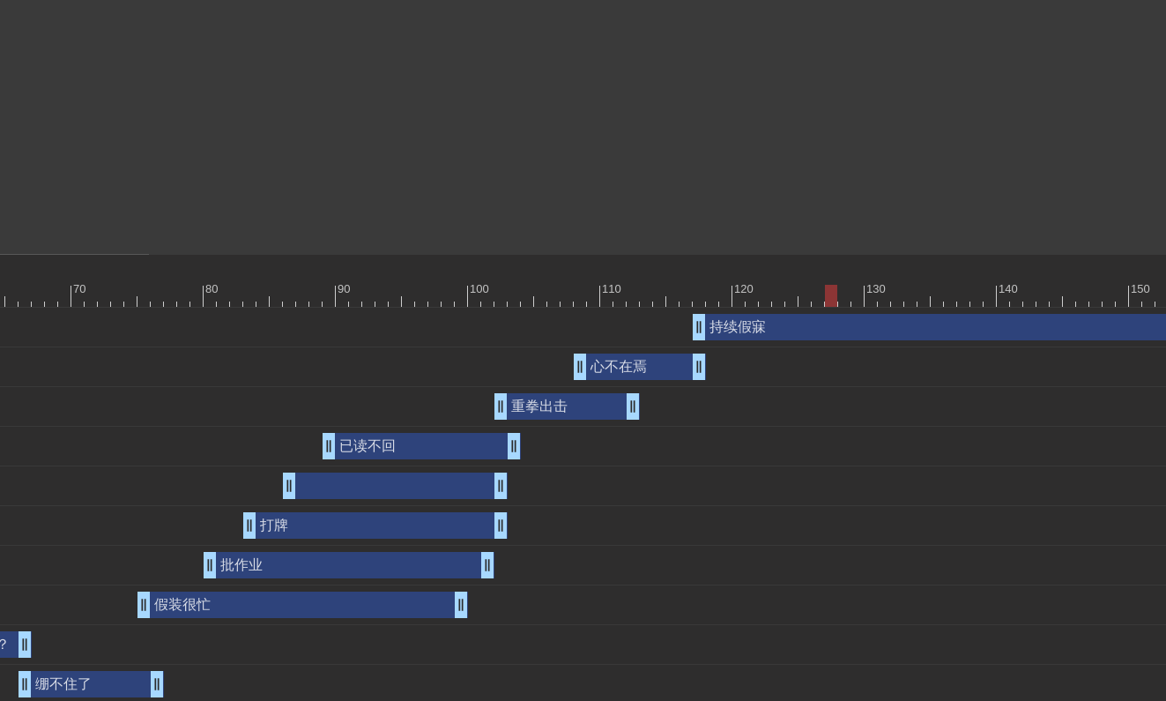
click at [621, 376] on div "心不在焉 drag_handle drag_handle" at bounding box center [640, 366] width 132 height 26
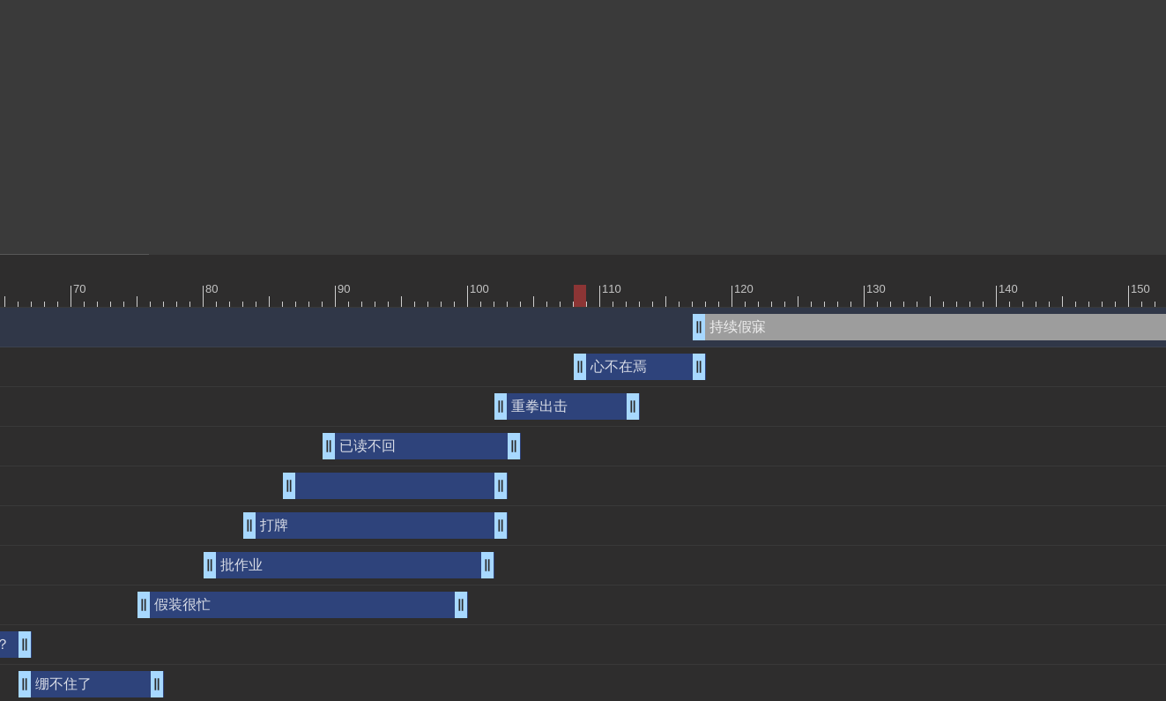
drag, startPoint x: 695, startPoint y: 326, endPoint x: 701, endPoint y: 389, distance: 62.9
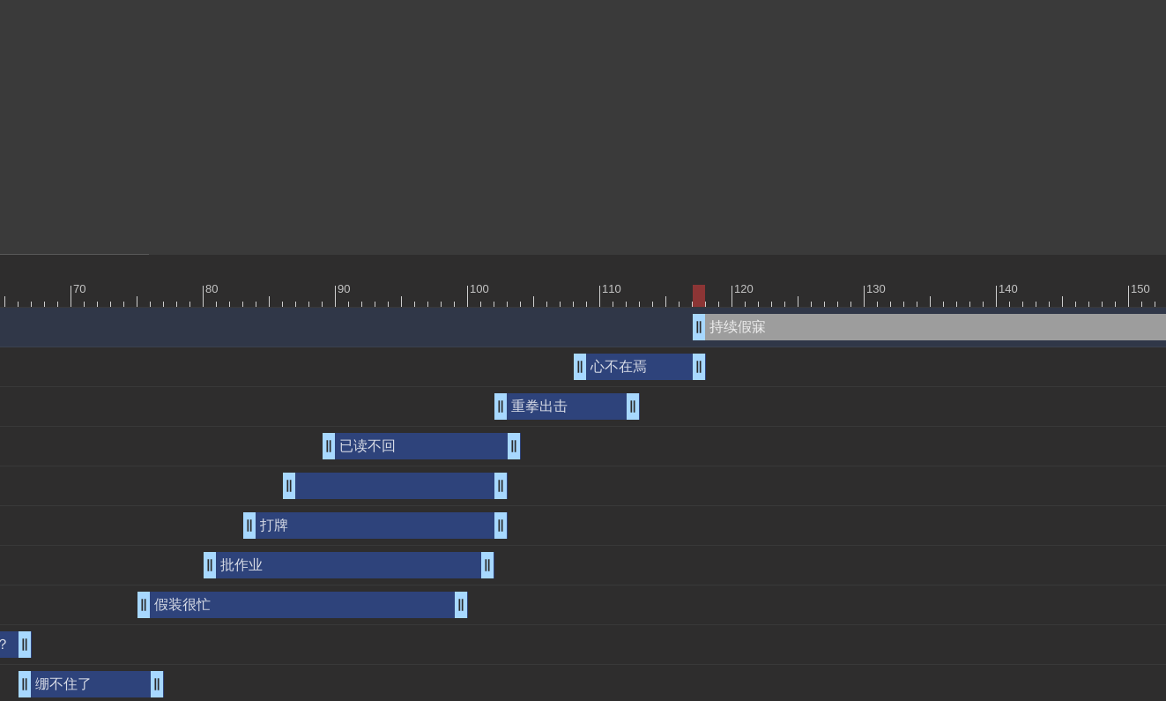
click at [645, 367] on div "心不在焉 drag_handle drag_handle" at bounding box center [640, 366] width 132 height 26
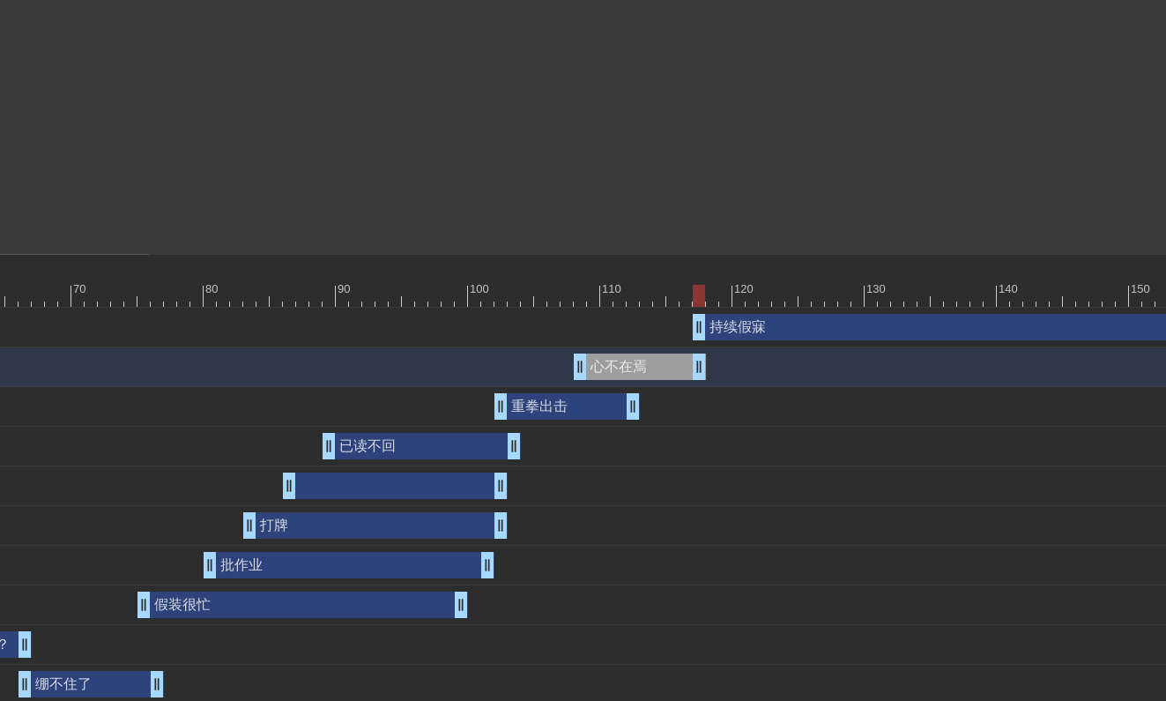
click at [645, 367] on div "心不在焉 drag_handle drag_handle" at bounding box center [640, 366] width 132 height 26
click at [625, 367] on div "心不在焉 drag_handle drag_handle" at bounding box center [640, 366] width 132 height 26
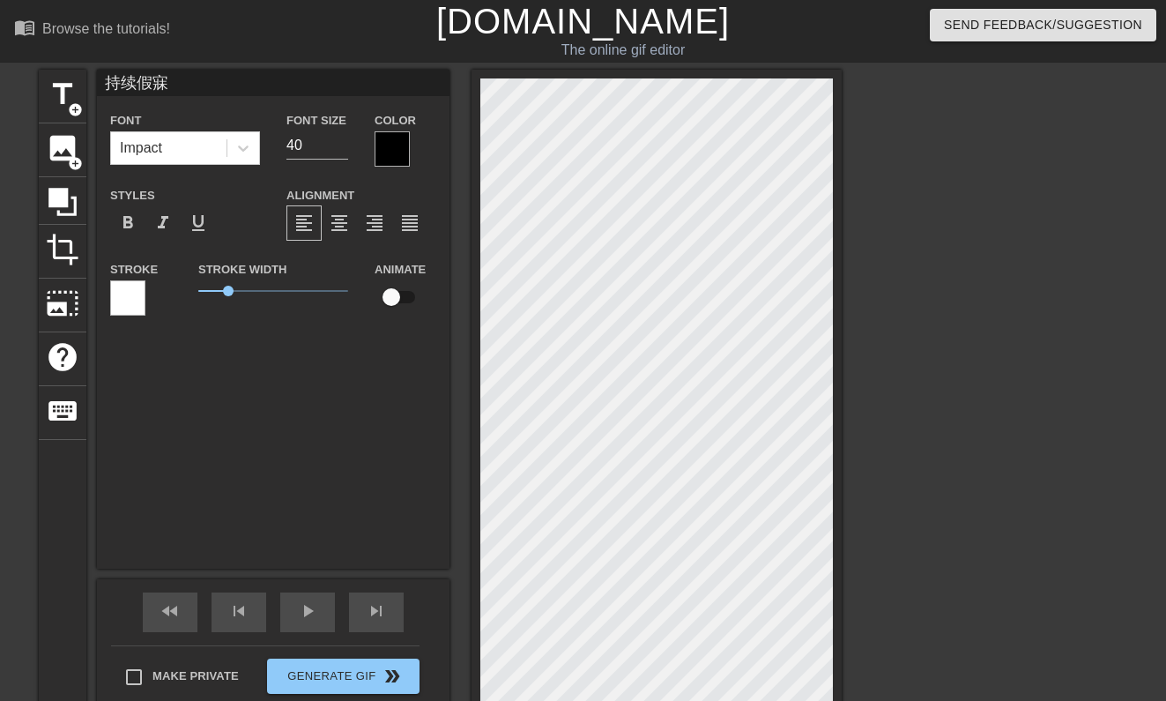
scroll to position [0, 1]
click at [340, 150] on input "39" at bounding box center [317, 145] width 62 height 28
click at [340, 150] on input "38" at bounding box center [317, 145] width 62 height 28
click at [340, 150] on input "37" at bounding box center [317, 145] width 62 height 28
click at [340, 150] on input "36" at bounding box center [317, 145] width 62 height 28
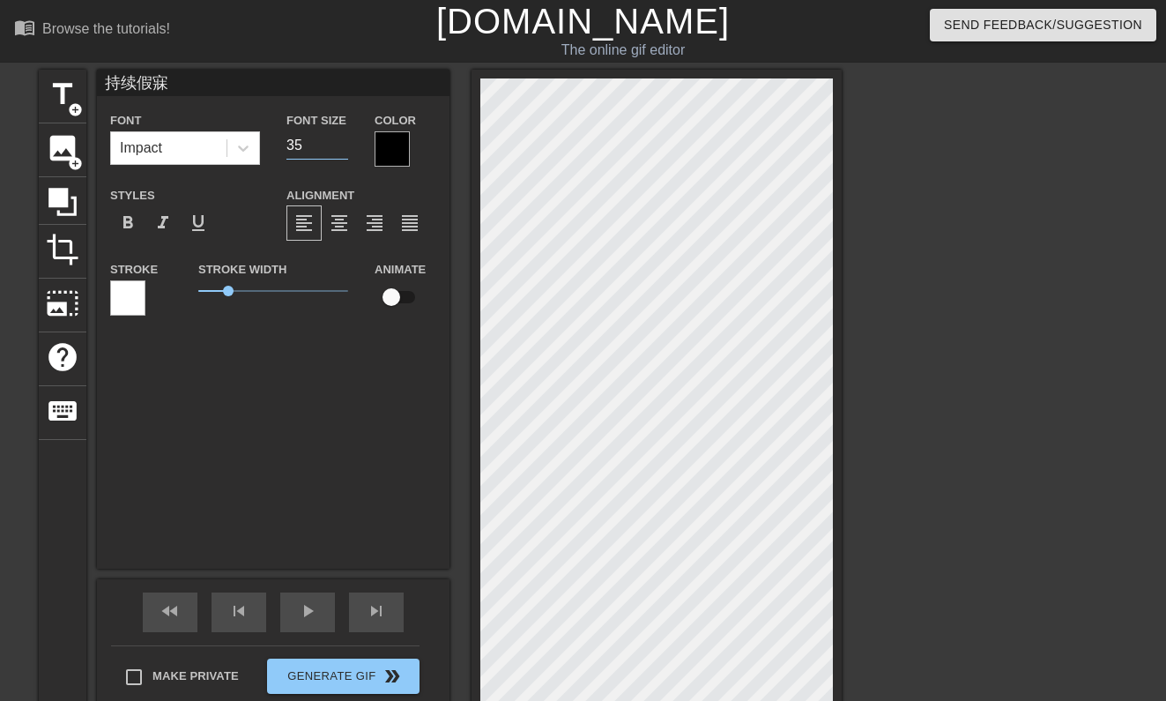
click at [340, 150] on input "35" at bounding box center [317, 145] width 62 height 28
click at [340, 150] on input "34" at bounding box center [317, 145] width 62 height 28
click at [340, 150] on input "33" at bounding box center [317, 145] width 62 height 28
click at [340, 150] on input "32" at bounding box center [317, 145] width 62 height 28
click at [340, 150] on input "31" at bounding box center [317, 145] width 62 height 28
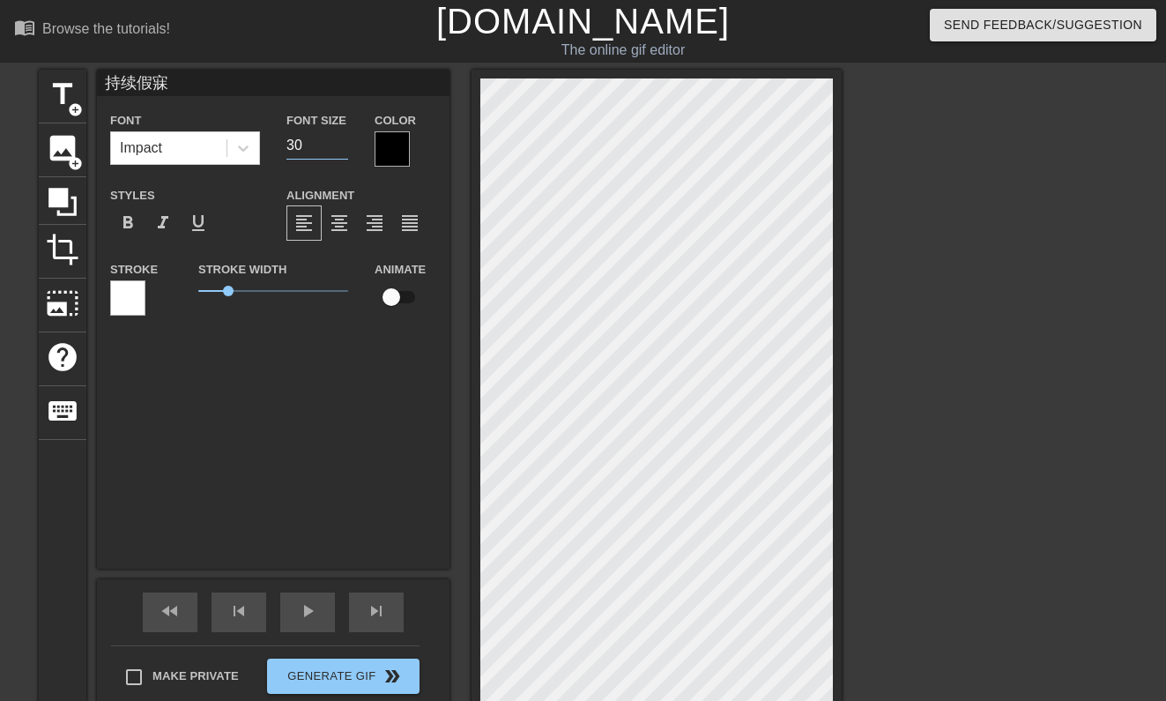
click at [340, 150] on input "30" at bounding box center [317, 145] width 62 height 28
click at [60, 97] on span "title" at bounding box center [62, 94] width 33 height 33
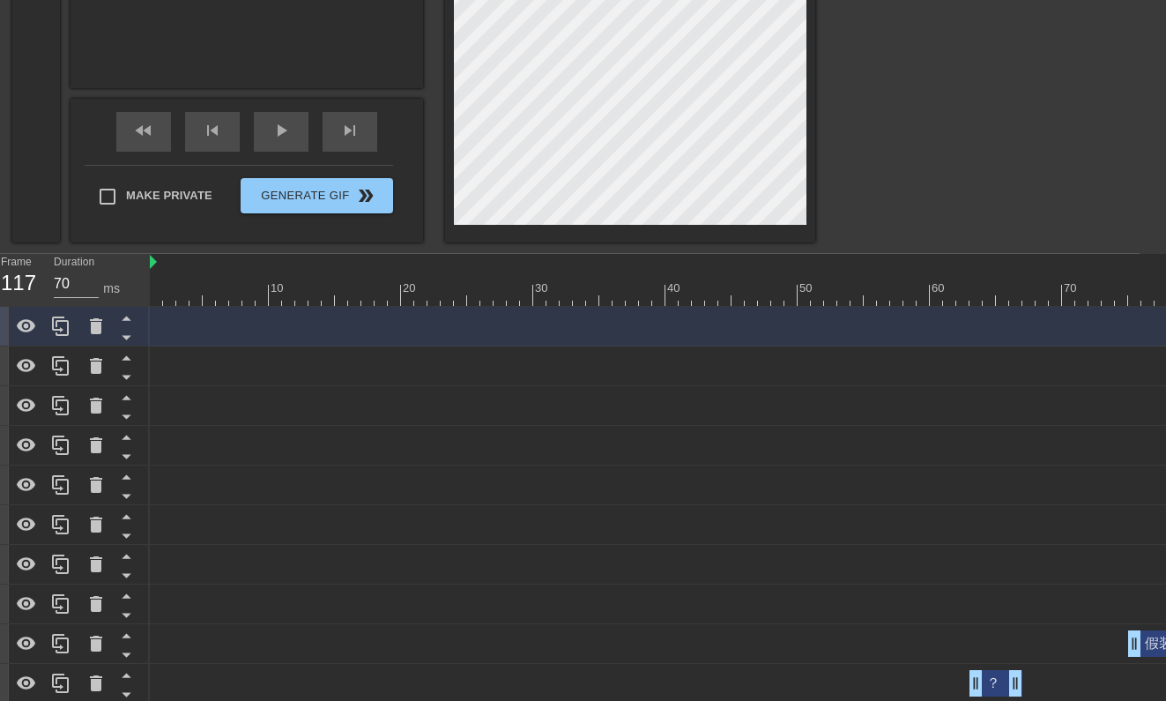
scroll to position [480, 0]
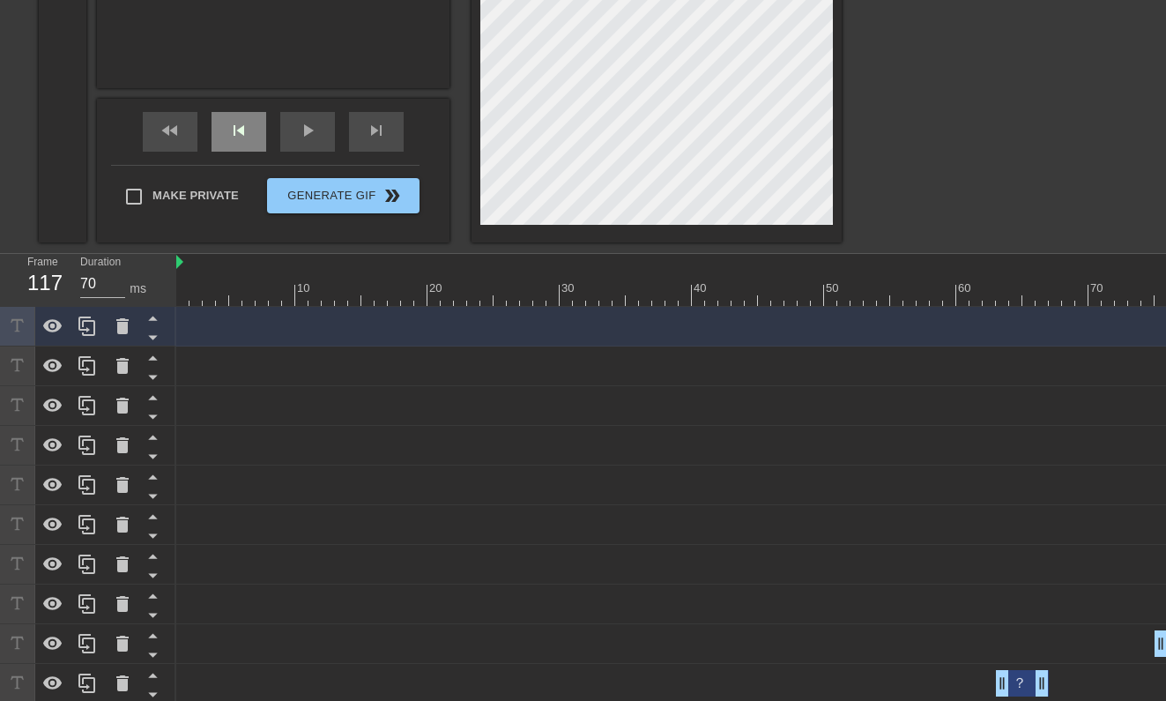
click at [237, 143] on div "skip_previous" at bounding box center [238, 132] width 55 height 40
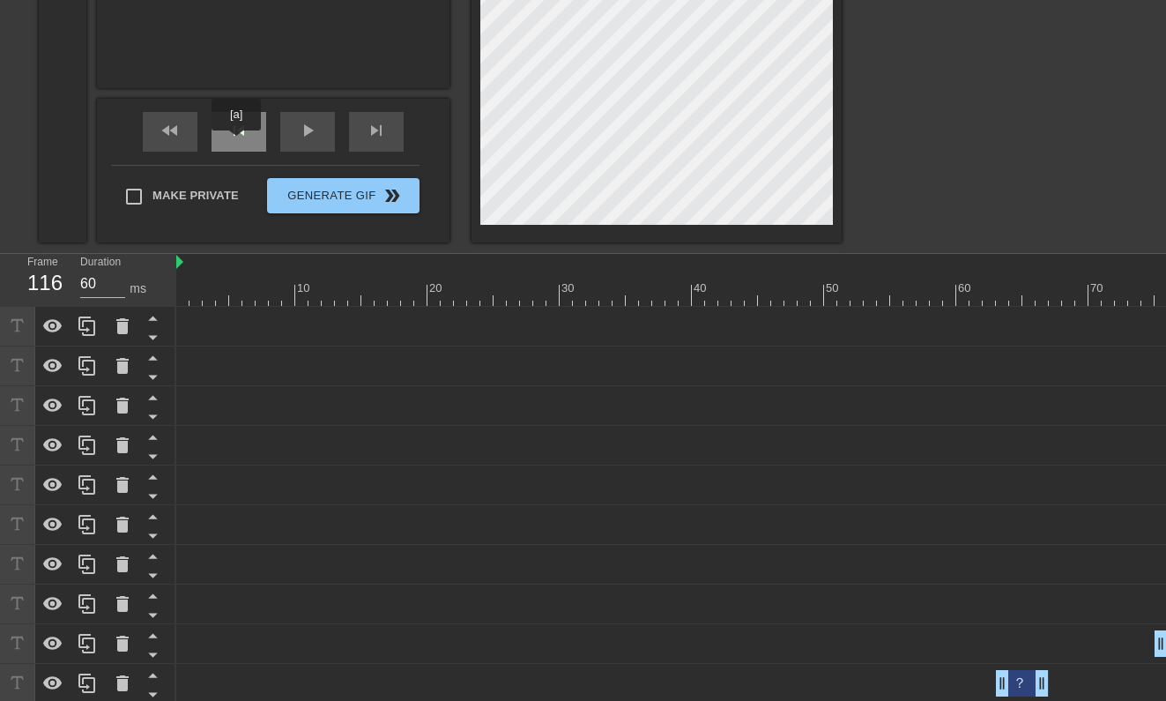
click at [237, 143] on div "skip_previous" at bounding box center [238, 132] width 55 height 40
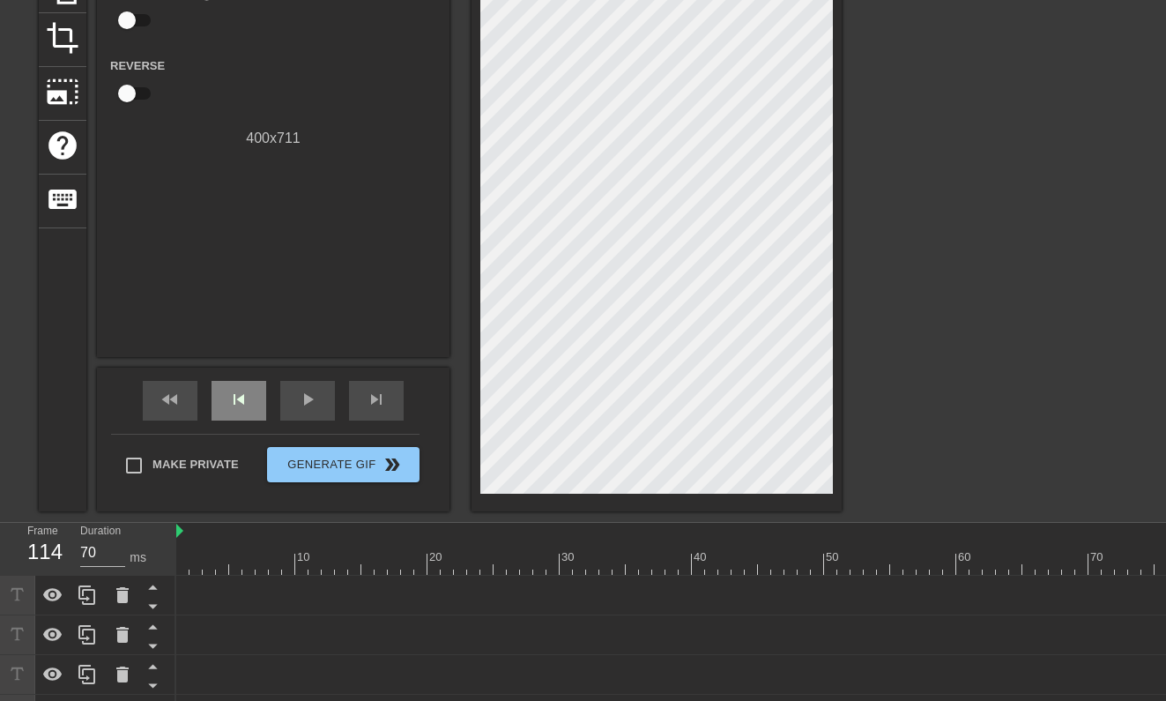
scroll to position [164, 0]
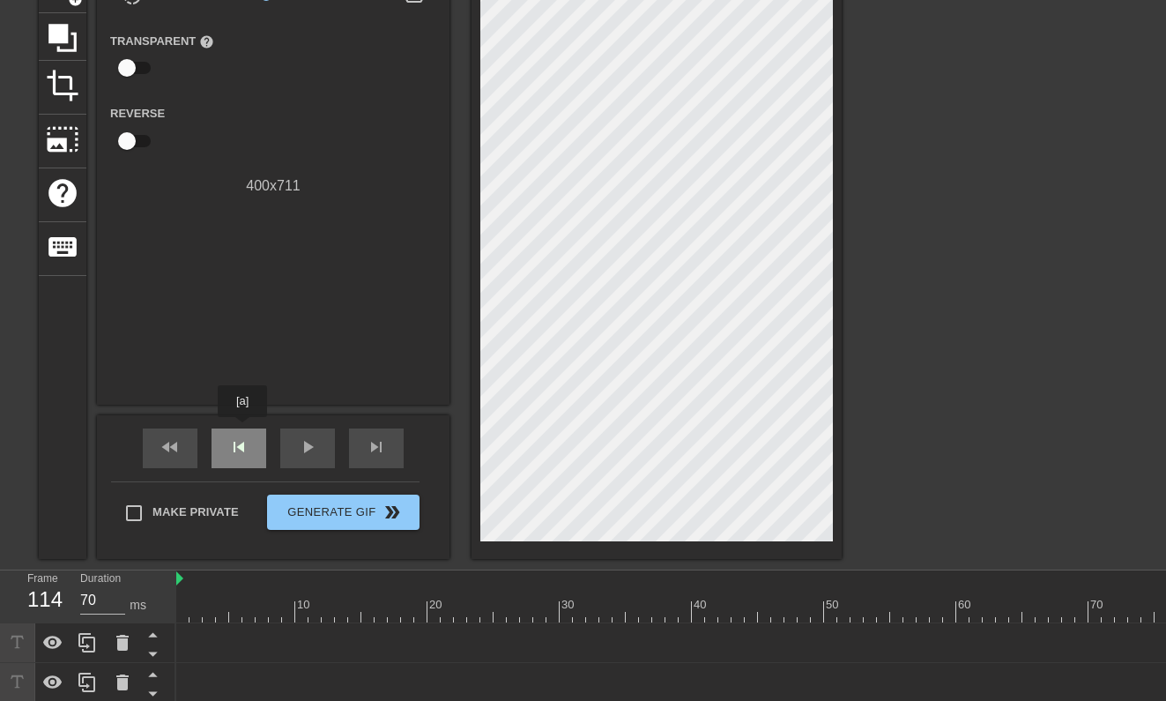
click at [235, 438] on span "skip_previous" at bounding box center [238, 446] width 21 height 21
click at [309, 443] on span "play_arrow" at bounding box center [307, 446] width 21 height 21
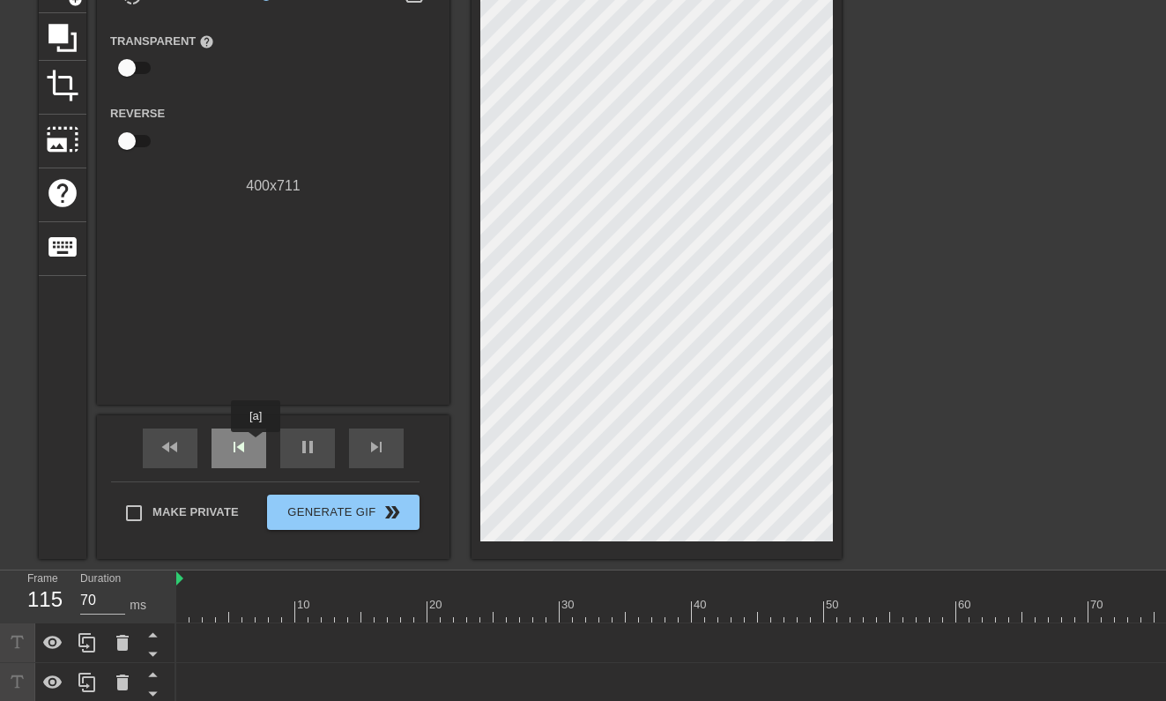
click at [235, 445] on span "skip_previous" at bounding box center [238, 446] width 21 height 21
click at [306, 443] on span "pause" at bounding box center [307, 446] width 21 height 21
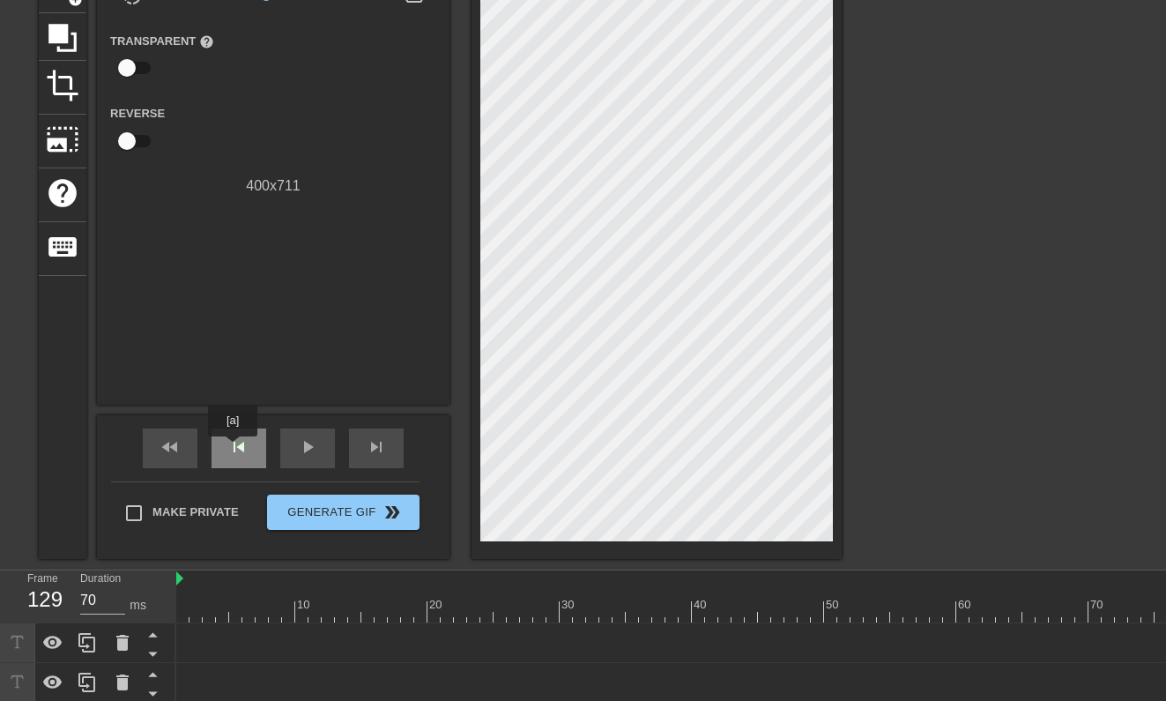
click at [234, 449] on span "skip_previous" at bounding box center [238, 446] width 21 height 21
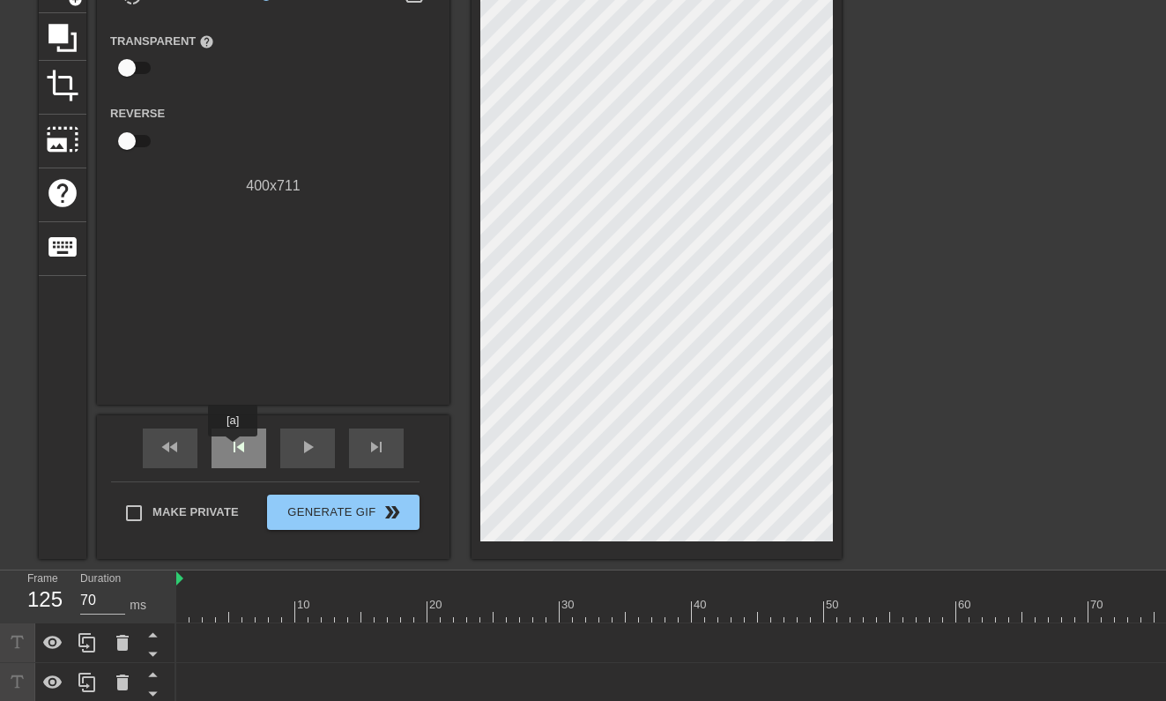
click at [234, 449] on span "skip_previous" at bounding box center [238, 446] width 21 height 21
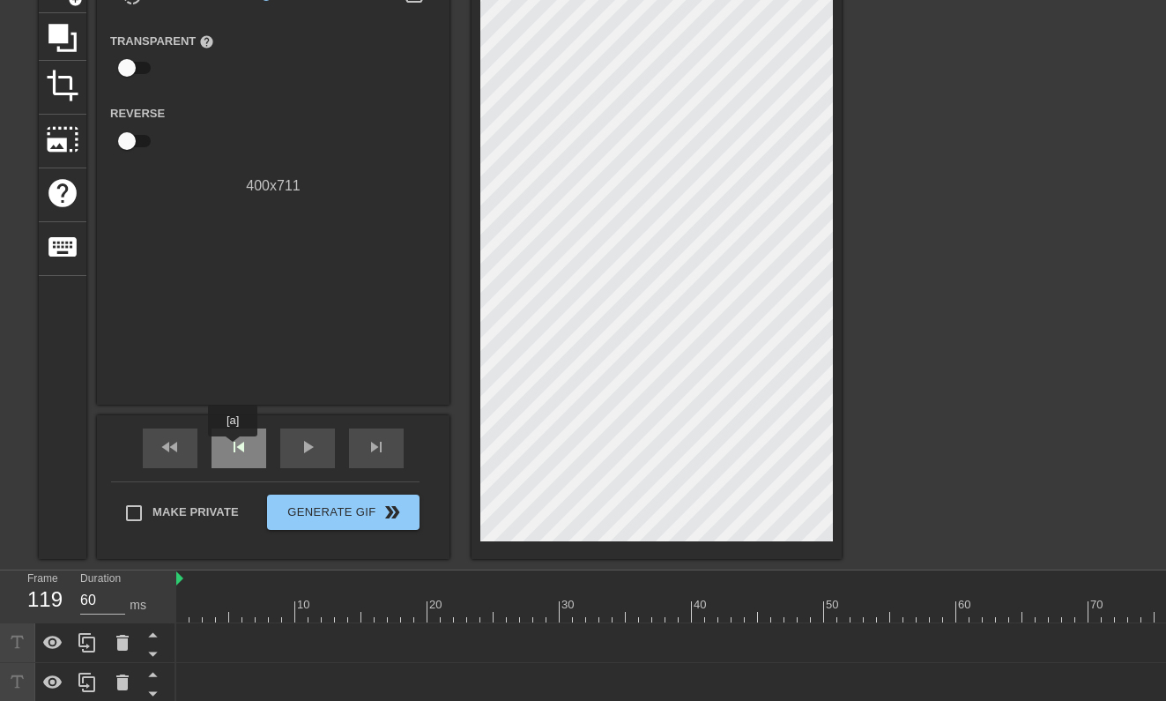
click at [234, 449] on span "skip_previous" at bounding box center [238, 446] width 21 height 21
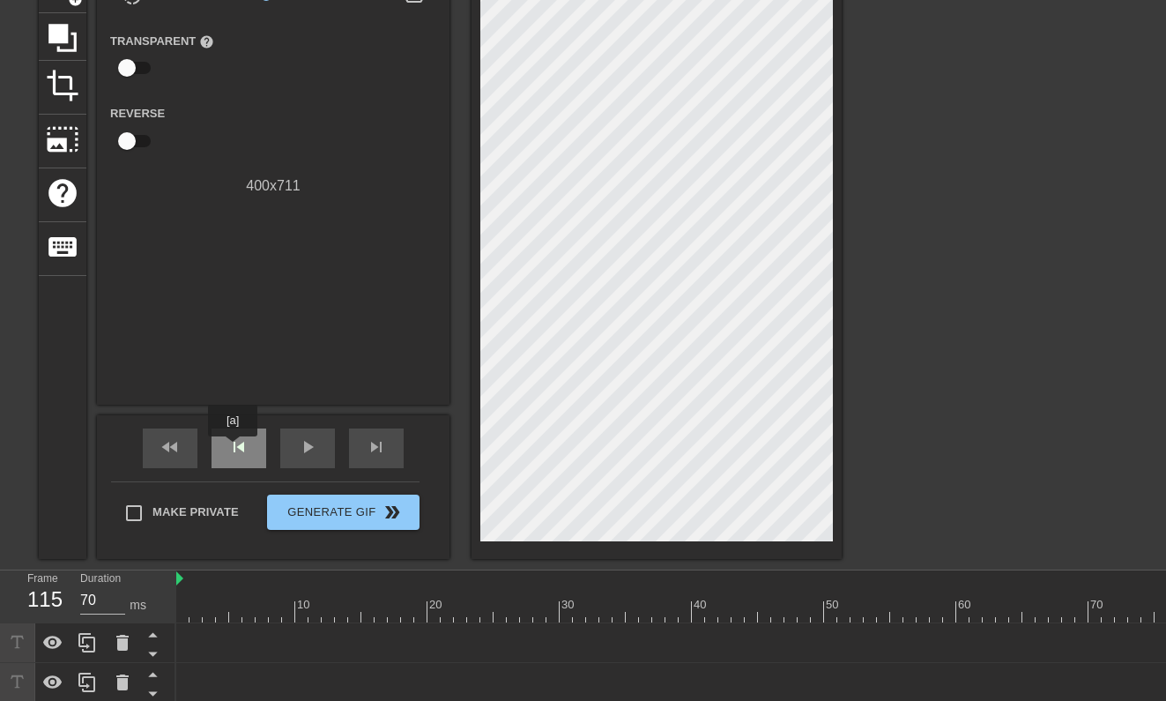
click at [234, 449] on span "skip_previous" at bounding box center [238, 446] width 21 height 21
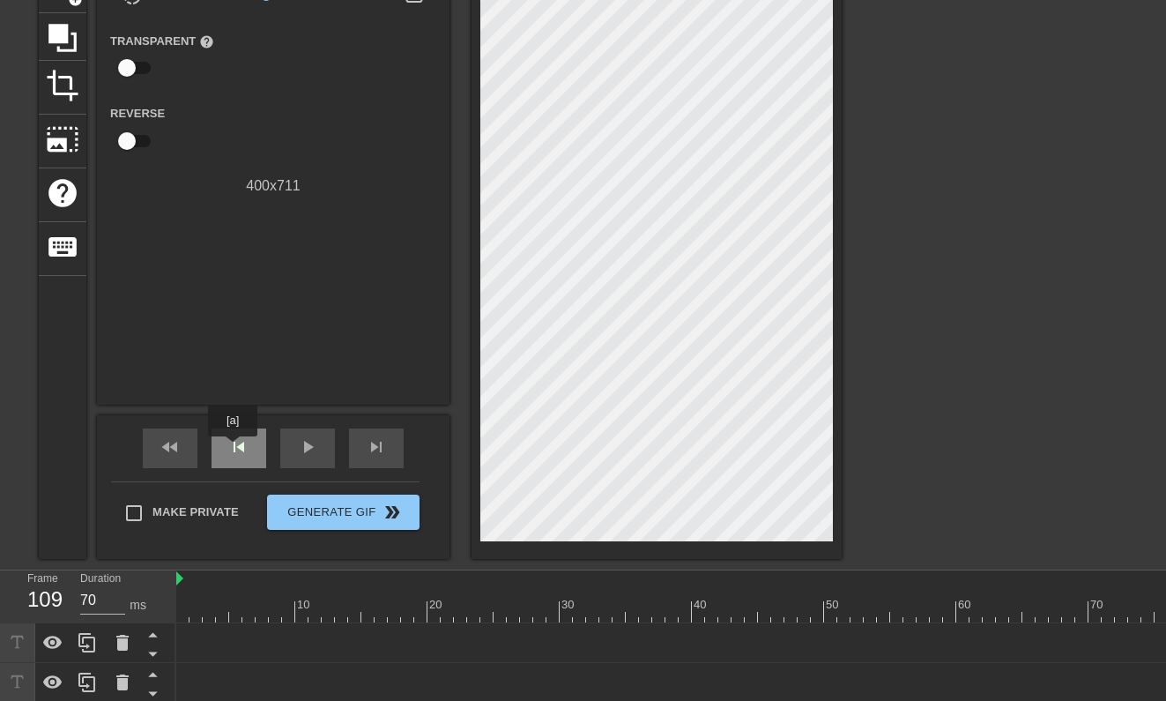
click at [234, 449] on span "skip_previous" at bounding box center [238, 446] width 21 height 21
click at [353, 444] on div "skip_next" at bounding box center [376, 448] width 55 height 40
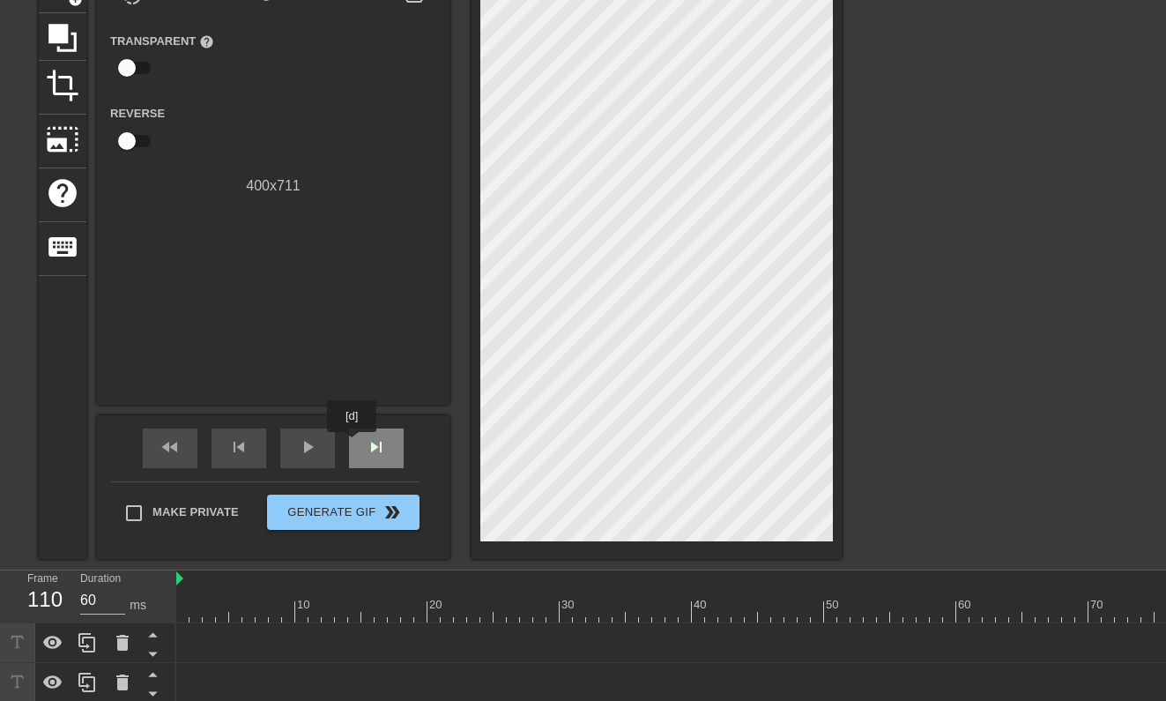
click at [353, 444] on div "skip_next" at bounding box center [376, 448] width 55 height 40
click at [362, 441] on div "skip_next" at bounding box center [376, 448] width 55 height 40
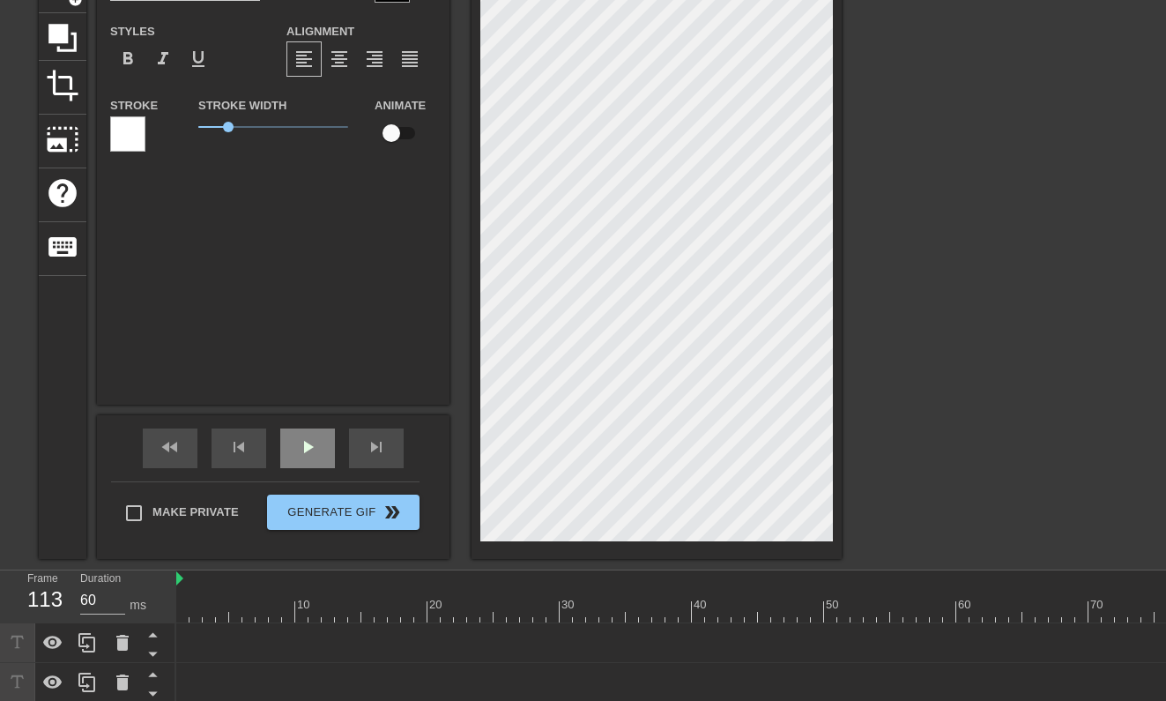
click at [305, 445] on span "play_arrow" at bounding box center [307, 446] width 21 height 21
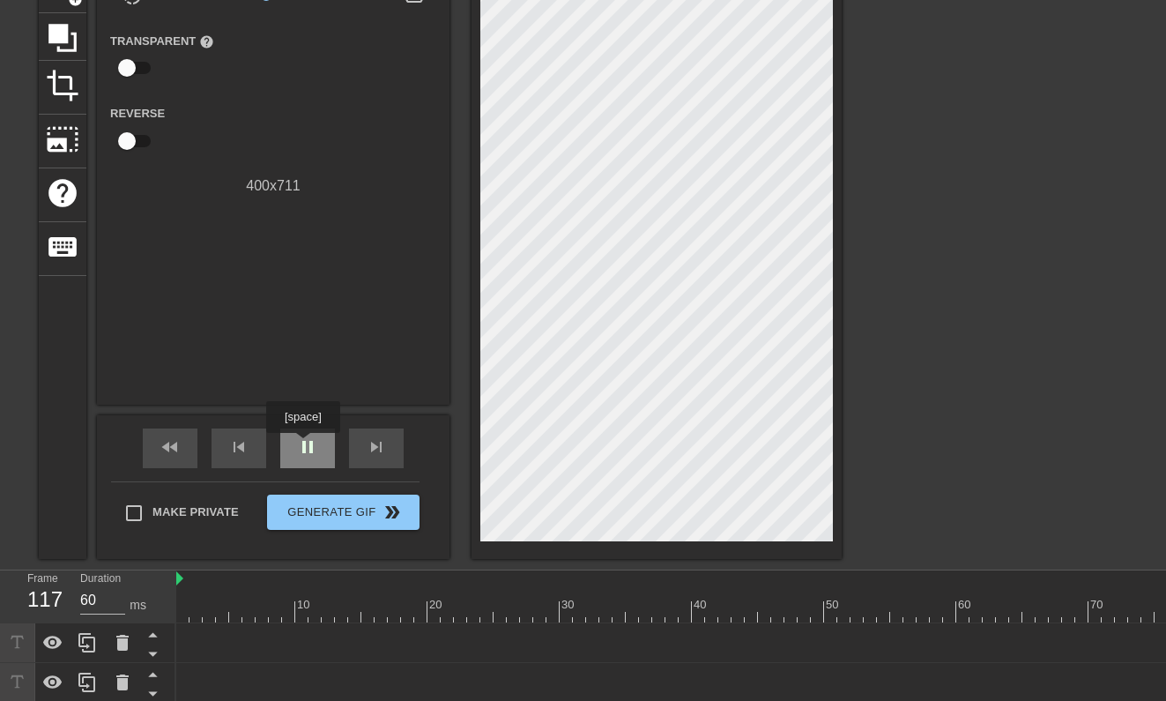
click at [305, 445] on span "pause" at bounding box center [307, 446] width 21 height 21
click at [305, 445] on span "play_arrow" at bounding box center [307, 446] width 21 height 21
click at [305, 445] on span "pause" at bounding box center [307, 446] width 21 height 21
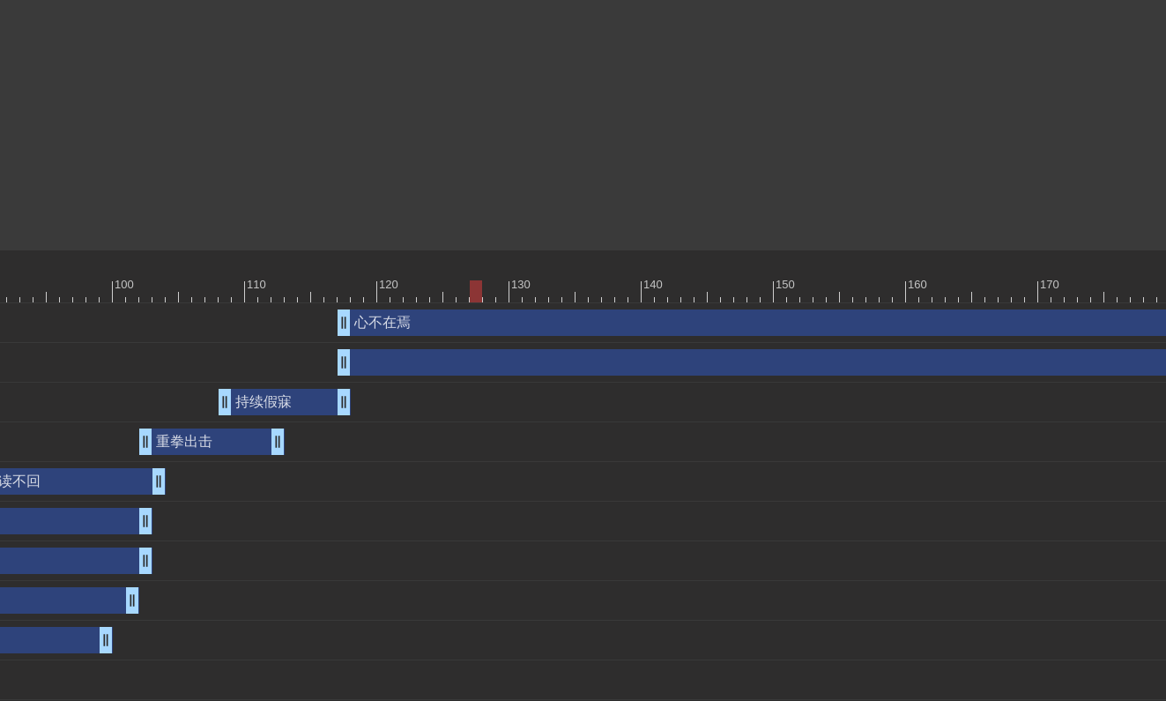
scroll to position [452, 1372]
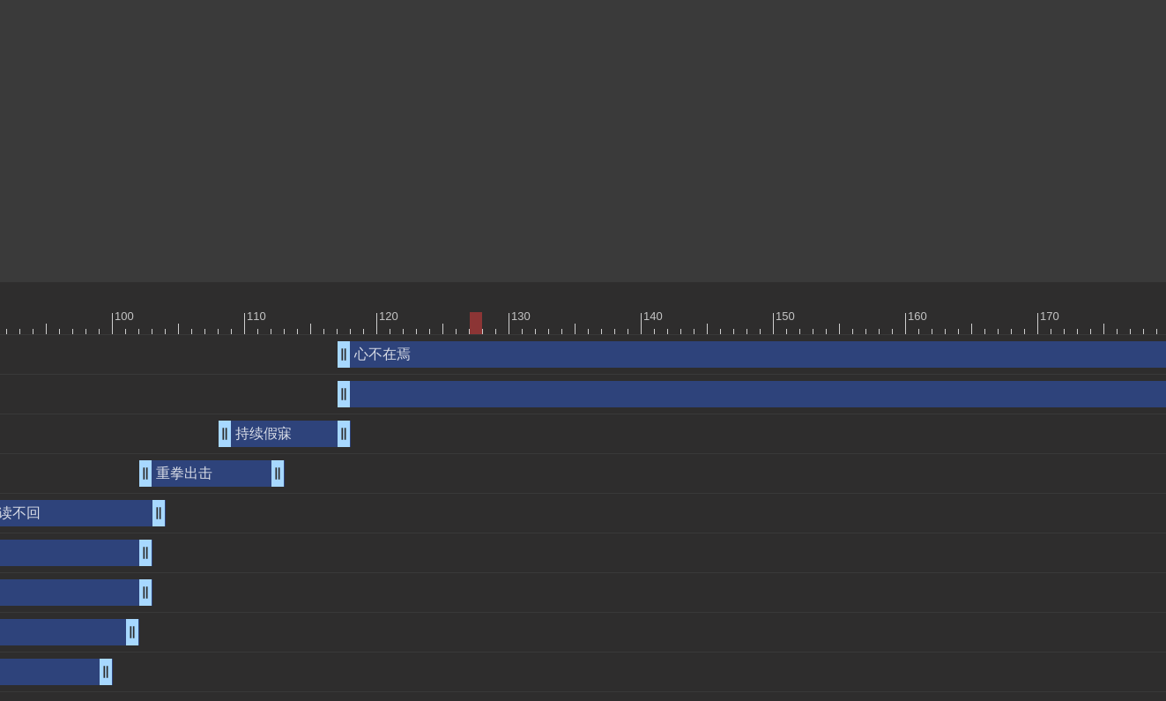
click at [747, 389] on div "drag_handle drag_handle" at bounding box center [1085, 394] width 1494 height 26
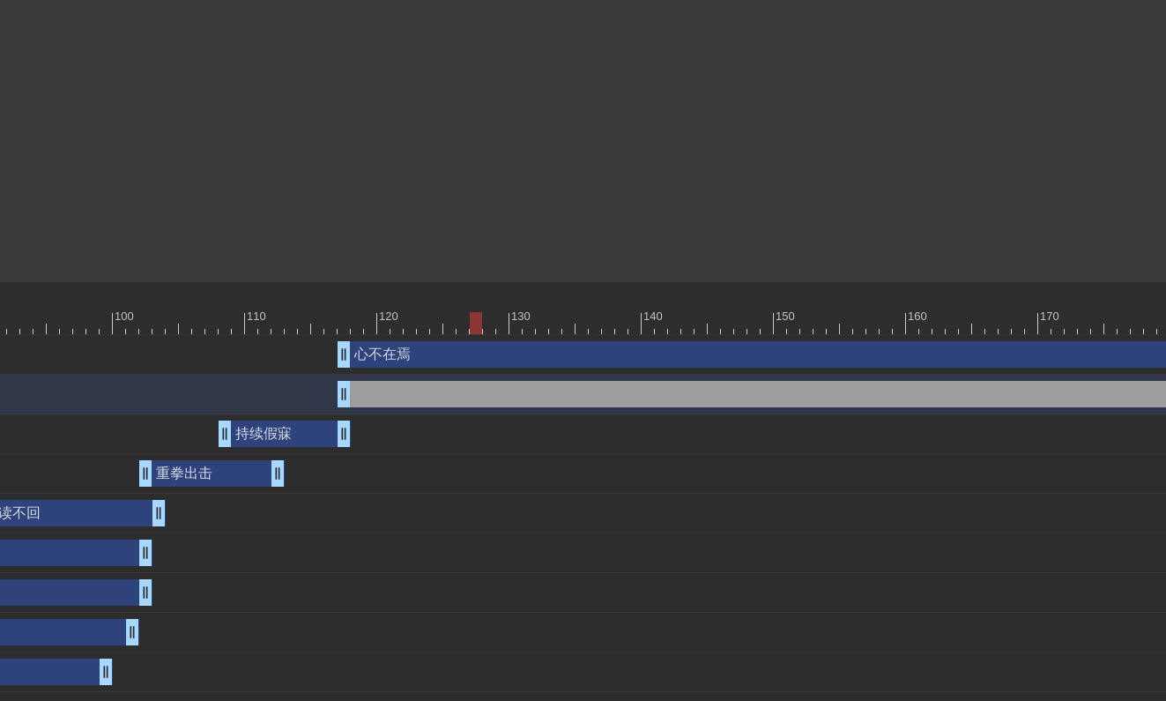
click at [747, 389] on div "drag_handle drag_handle" at bounding box center [1085, 394] width 1494 height 26
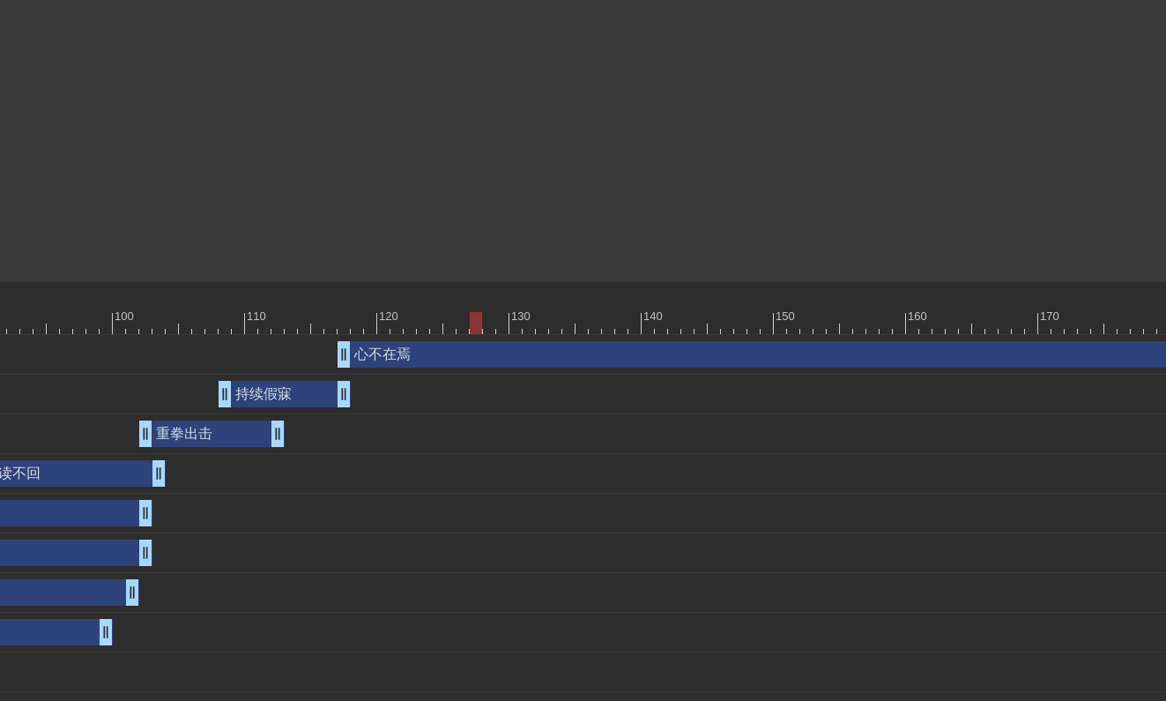
click at [681, 350] on div "心不在焉 drag_handle drag_handle" at bounding box center [1085, 354] width 1494 height 26
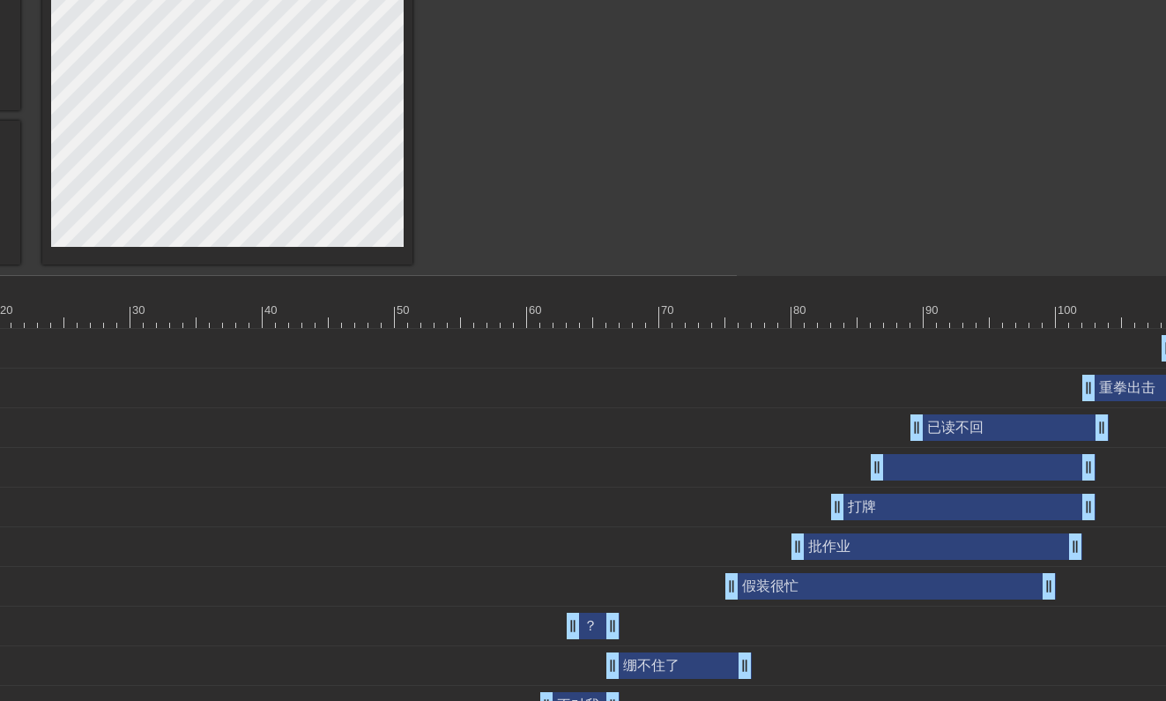
scroll to position [458, 467]
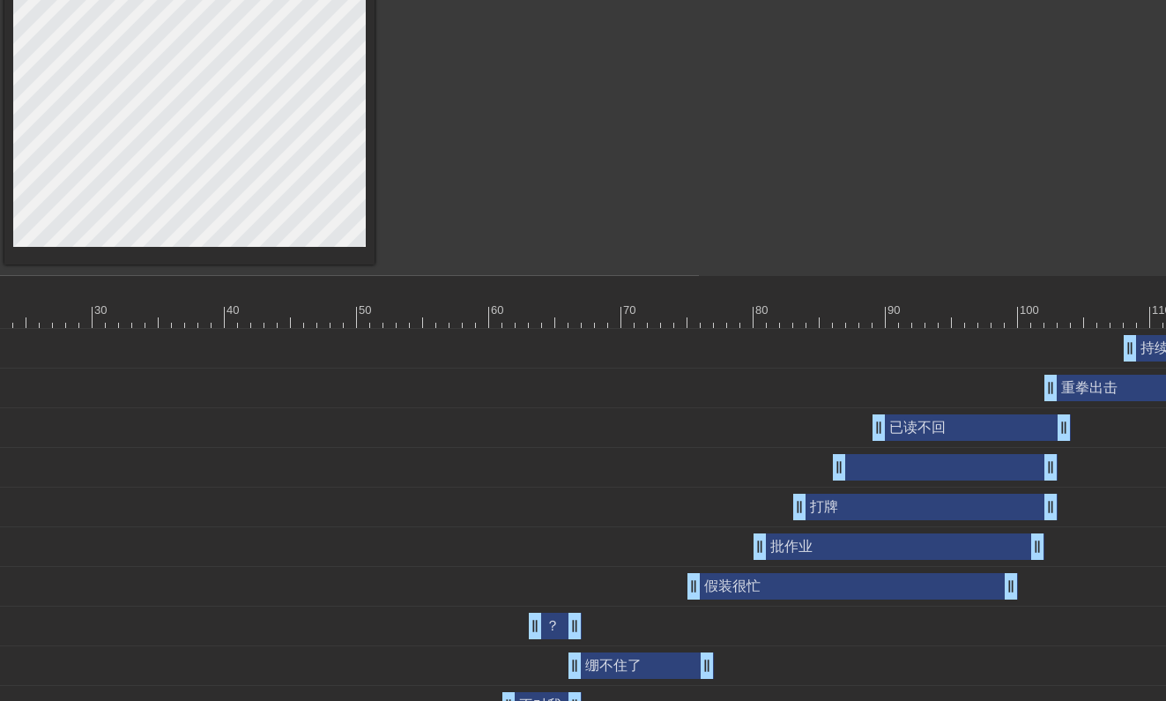
click at [943, 389] on div "重拳出击 drag_handle drag_handle" at bounding box center [1116, 388] width 145 height 26
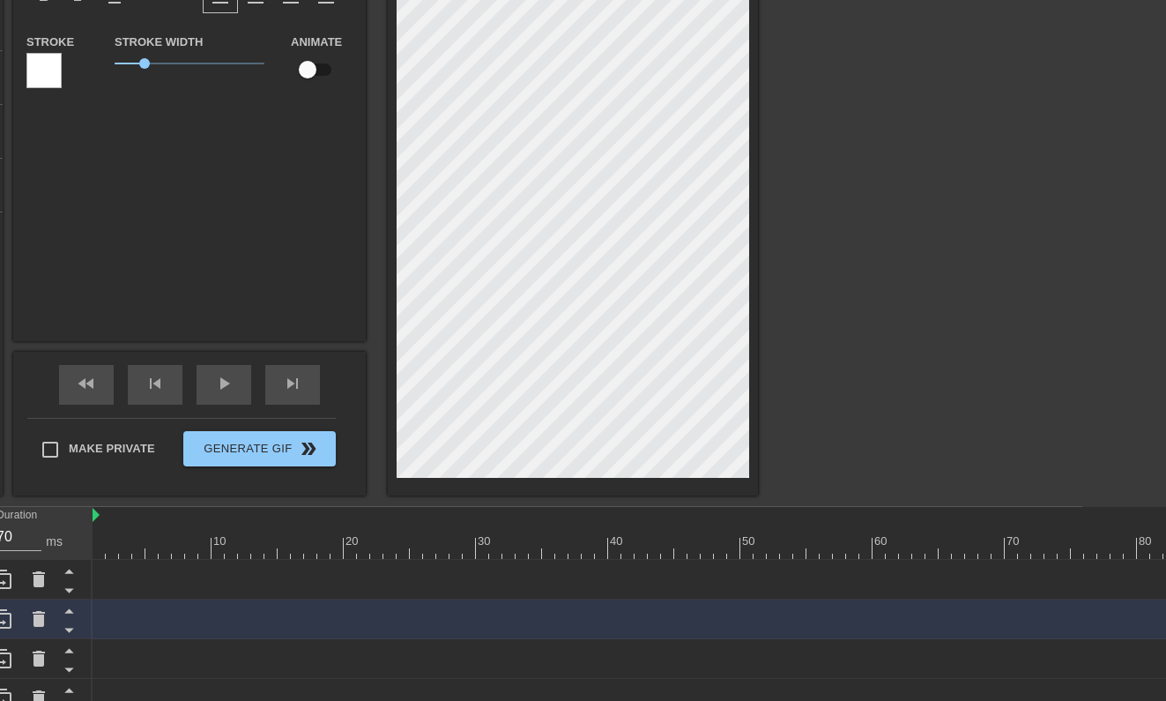
scroll to position [227, 40]
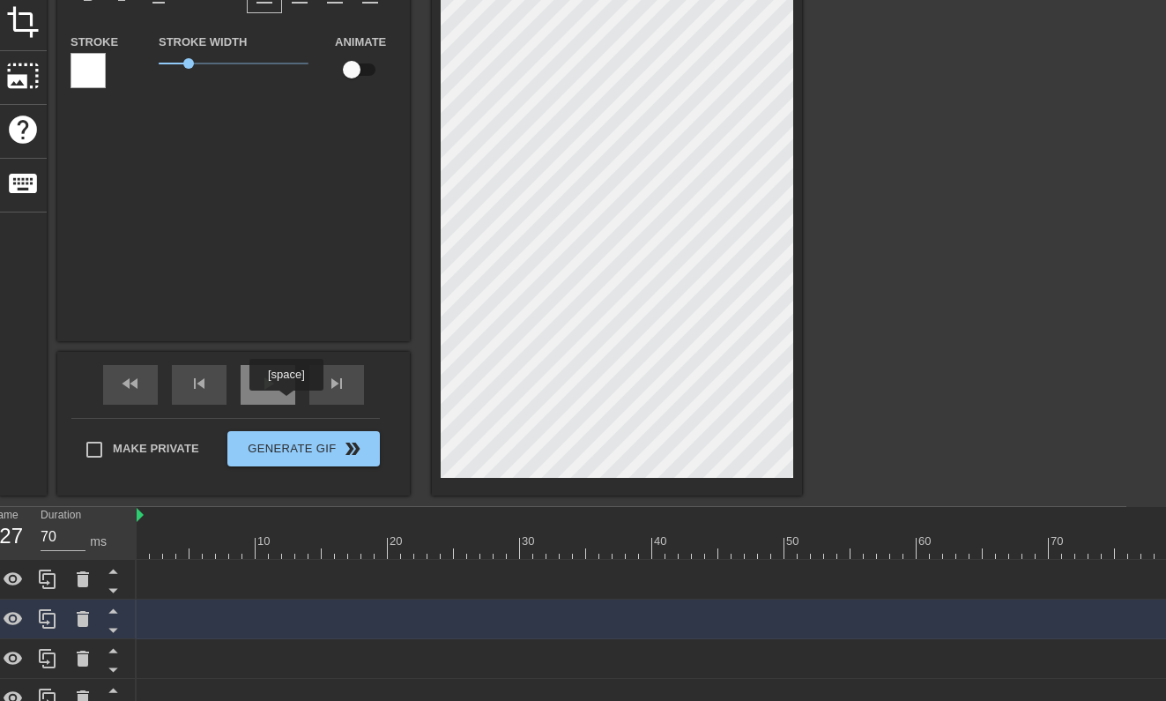
click at [282, 389] on div "play_arrow" at bounding box center [268, 385] width 55 height 40
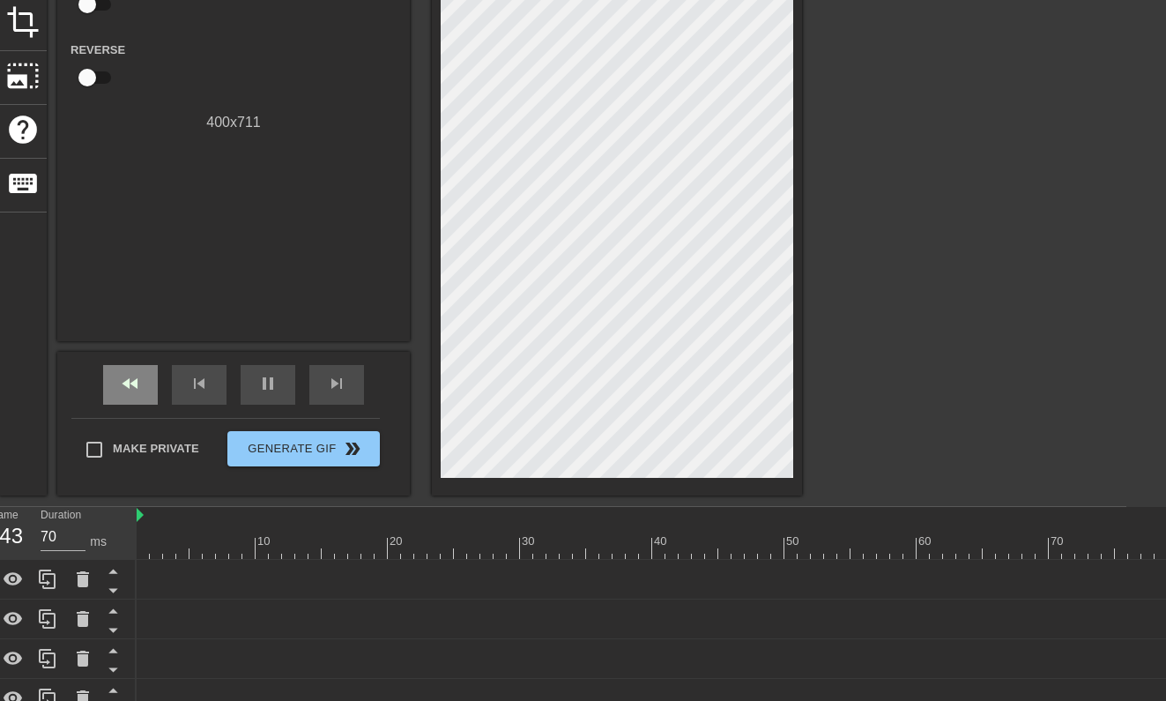
click at [157, 394] on div "fast_rewind skip_previous pause skip_next" at bounding box center [233, 385] width 287 height 66
click at [148, 392] on div "fast_rewind" at bounding box center [130, 385] width 55 height 40
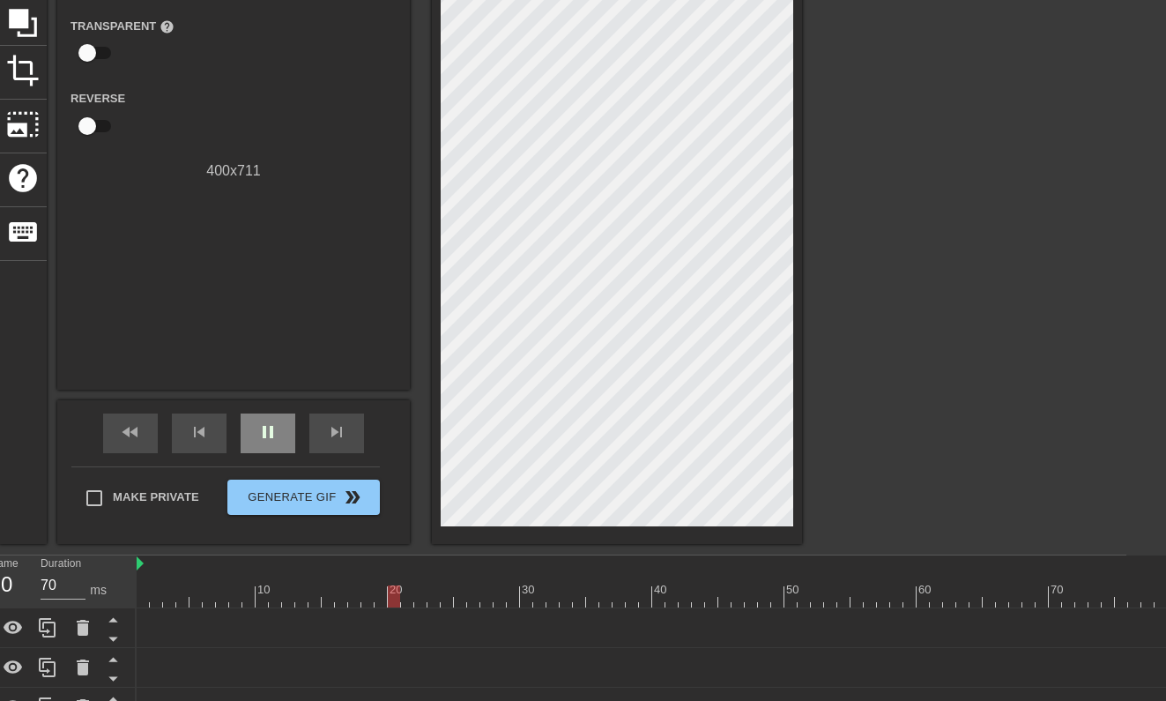
scroll to position [176, 40]
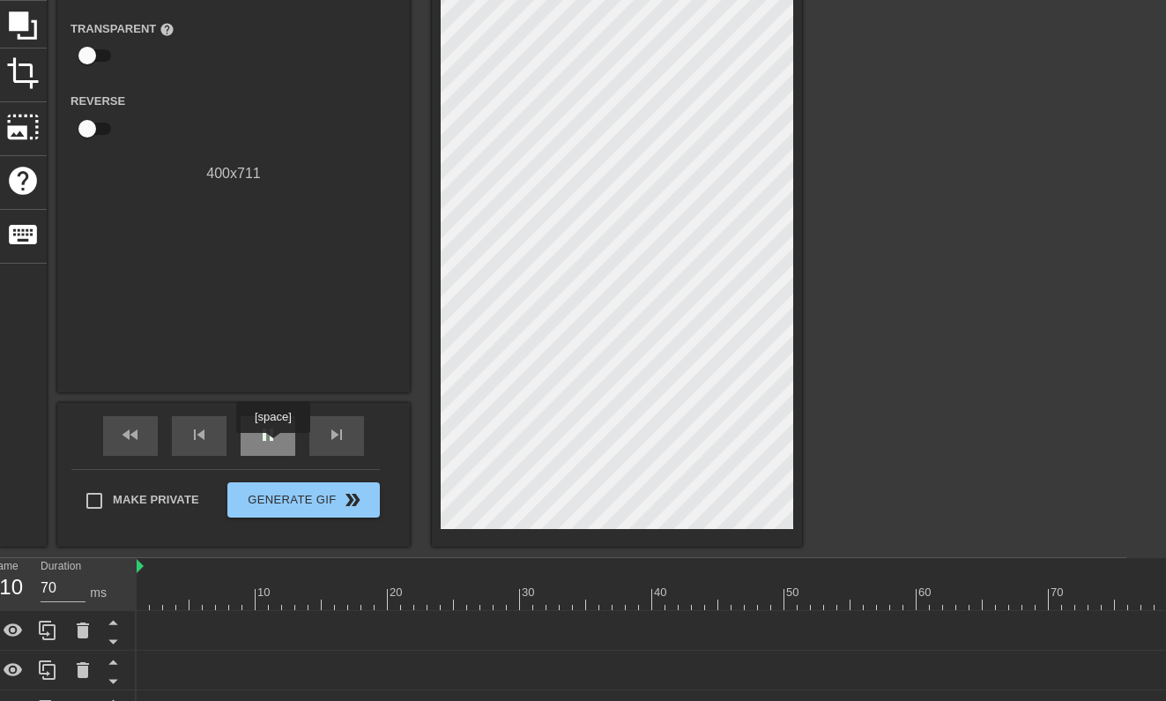
click at [275, 445] on div "pause" at bounding box center [268, 436] width 55 height 40
click at [284, 445] on div "play_arrow" at bounding box center [268, 436] width 55 height 40
click at [282, 444] on div "pause" at bounding box center [268, 436] width 55 height 40
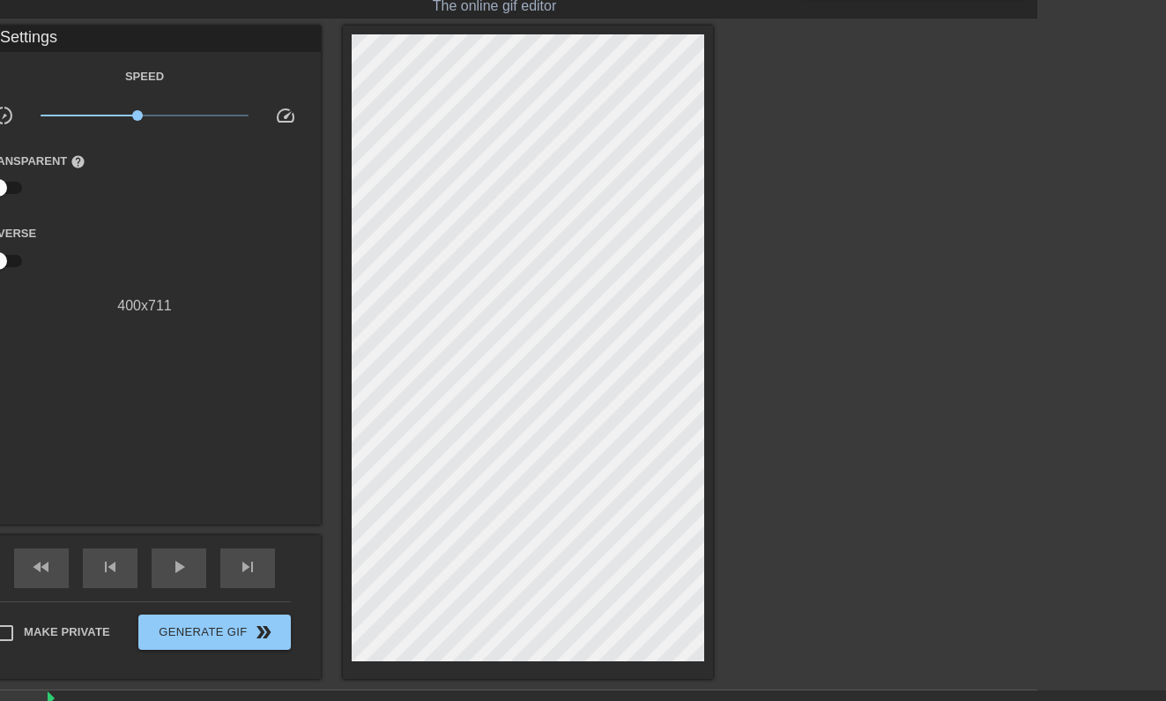
scroll to position [44, 0]
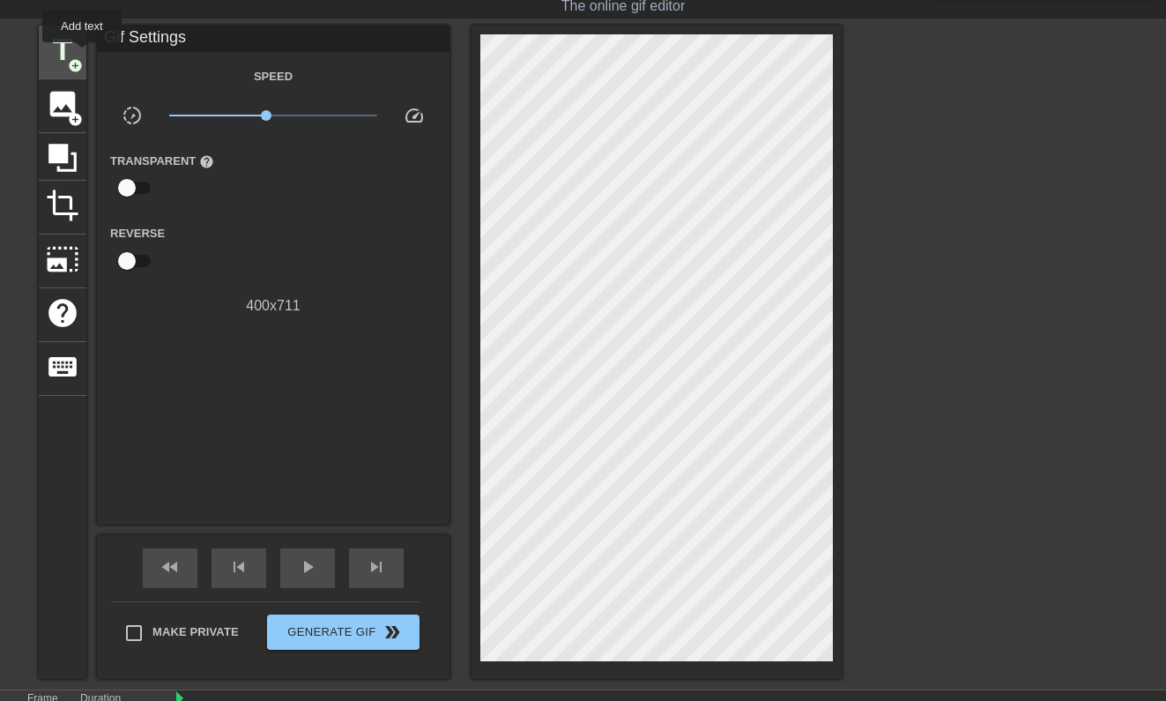
click at [75, 54] on span "title" at bounding box center [62, 49] width 33 height 33
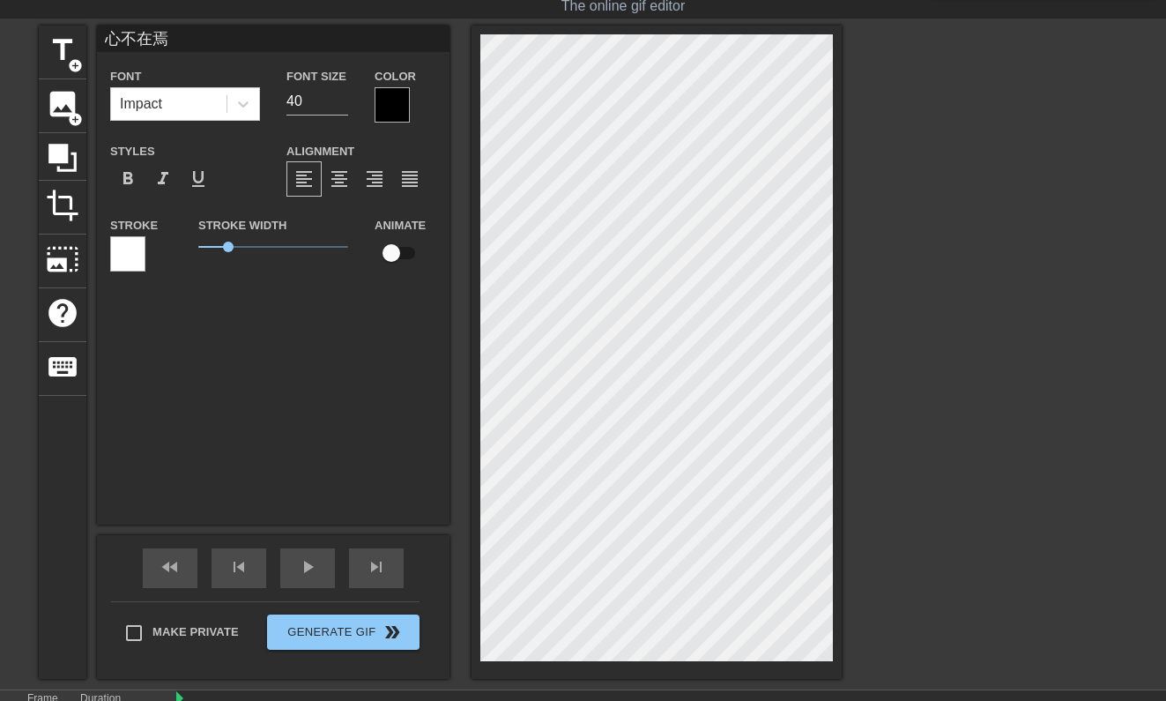
scroll to position [0, 2]
click at [61, 50] on span "title" at bounding box center [62, 49] width 33 height 33
click at [70, 61] on span "add_circle" at bounding box center [75, 65] width 15 height 15
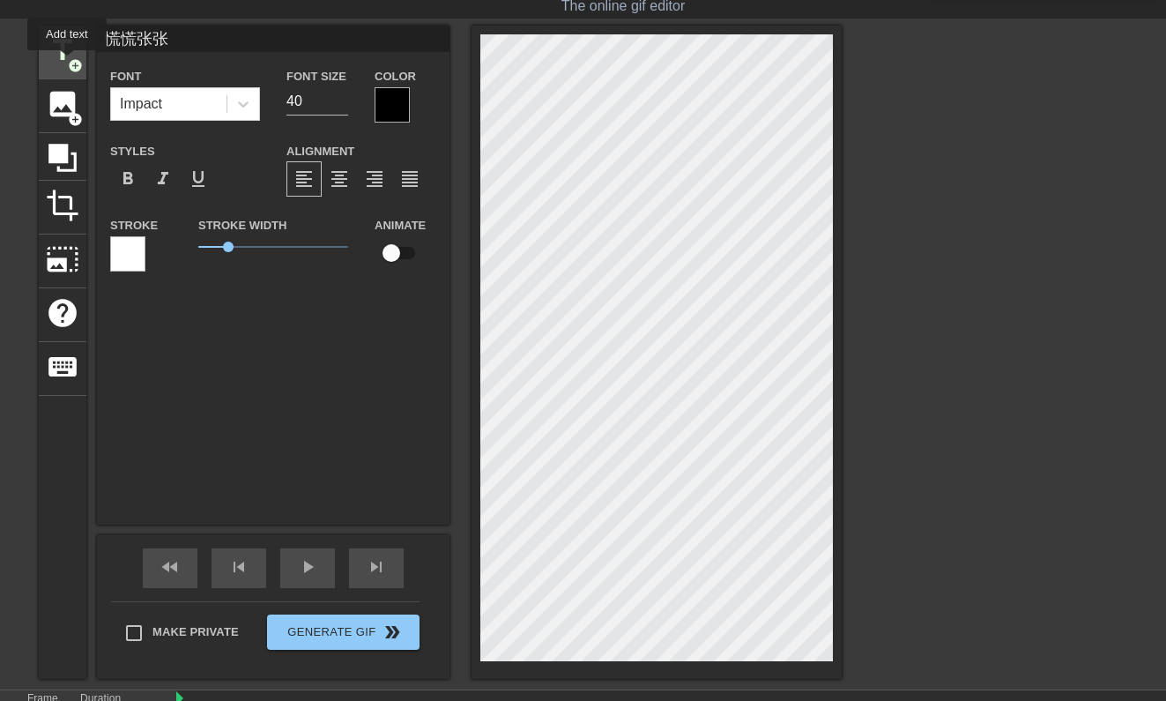
click at [66, 60] on span "title" at bounding box center [62, 49] width 33 height 33
click at [342, 101] on input "39" at bounding box center [317, 101] width 62 height 28
click at [342, 101] on input "38" at bounding box center [317, 101] width 62 height 28
click at [342, 101] on input "37" at bounding box center [317, 101] width 62 height 28
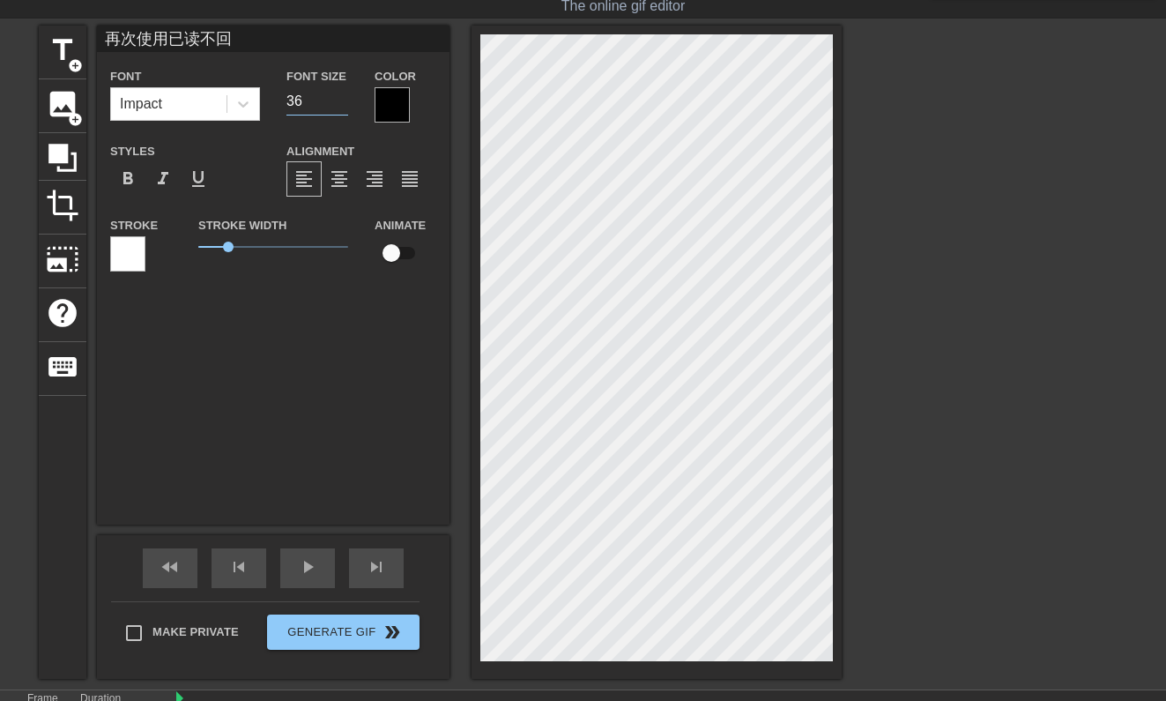
click at [342, 101] on input "36" at bounding box center [317, 101] width 62 height 28
click at [342, 101] on input "35" at bounding box center [317, 101] width 62 height 28
click at [342, 101] on input "34" at bounding box center [317, 101] width 62 height 28
click at [342, 101] on input "33" at bounding box center [317, 101] width 62 height 28
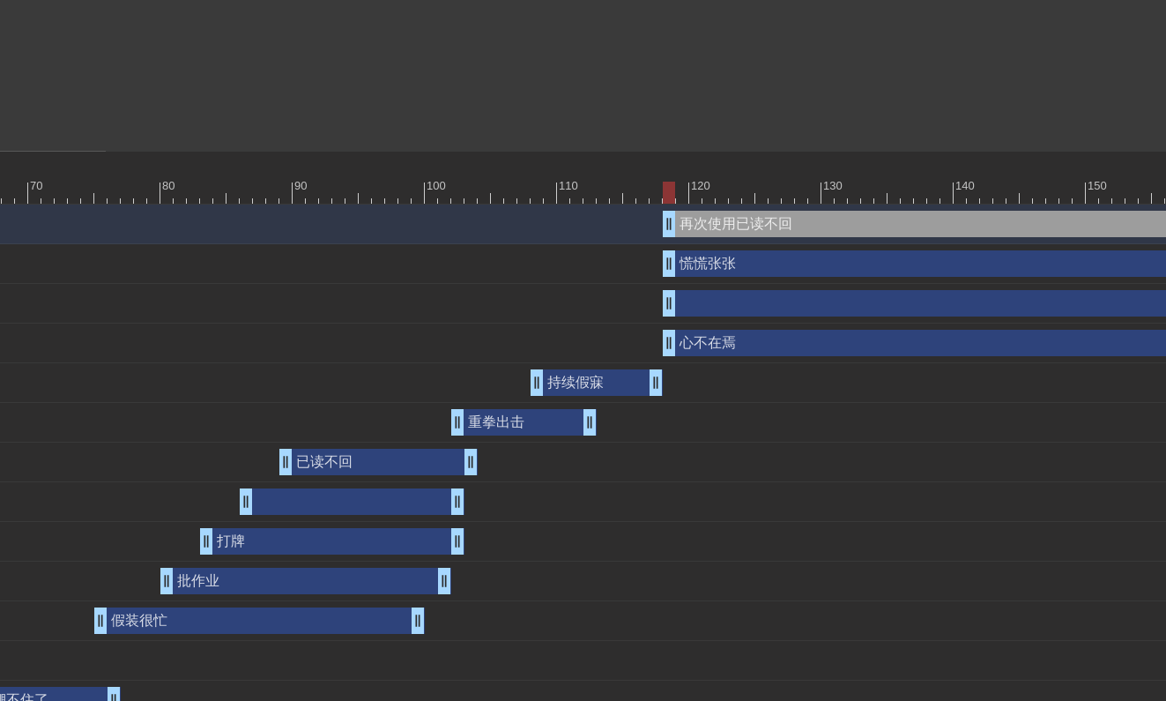
scroll to position [582, 1065]
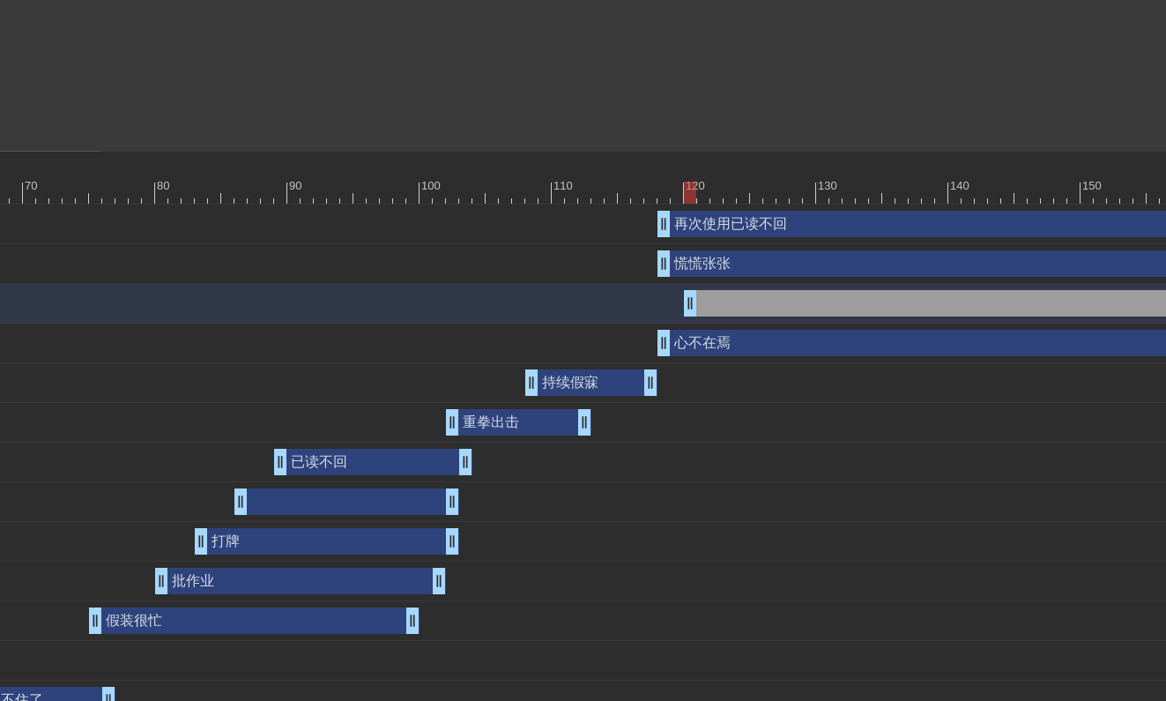
drag, startPoint x: 664, startPoint y: 306, endPoint x: 691, endPoint y: 306, distance: 26.4
drag, startPoint x: 658, startPoint y: 265, endPoint x: 706, endPoint y: 270, distance: 47.8
click at [706, 270] on div "慌慌张张 drag_handle drag_handle" at bounding box center [624, 263] width 3027 height 26
drag, startPoint x: 659, startPoint y: 227, endPoint x: 719, endPoint y: 230, distance: 60.0
click at [720, 230] on div "再次使用已读不回 drag_handle drag_handle" at bounding box center [624, 224] width 3027 height 26
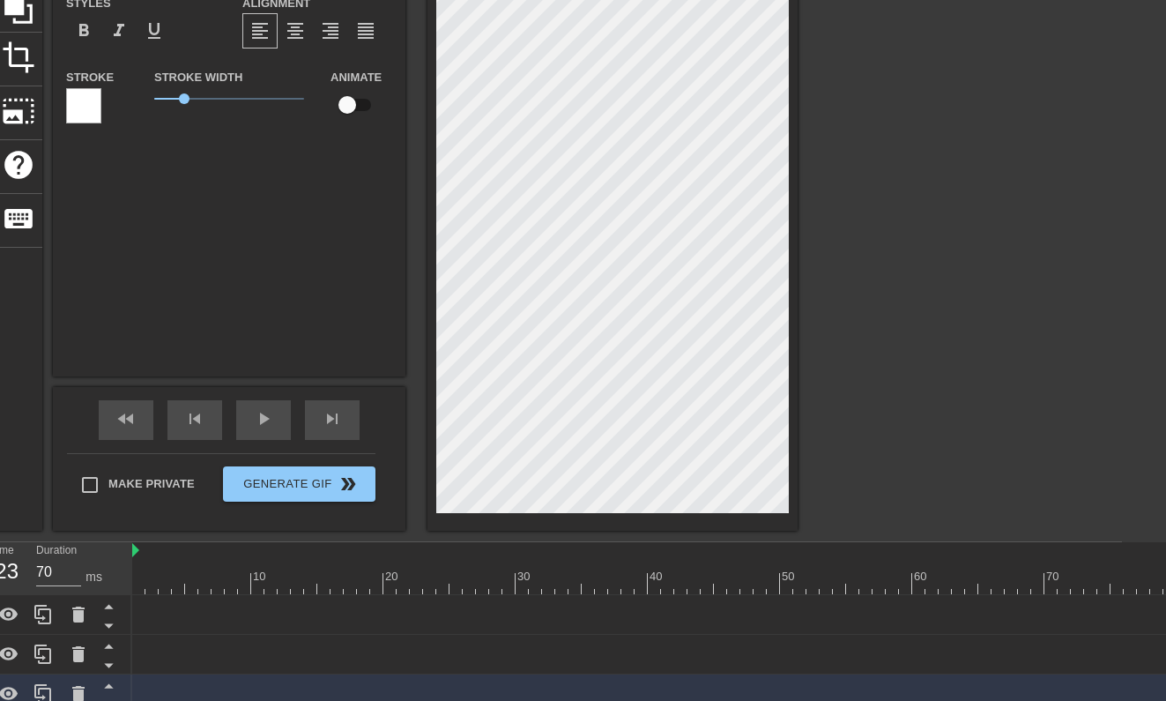
scroll to position [192, 0]
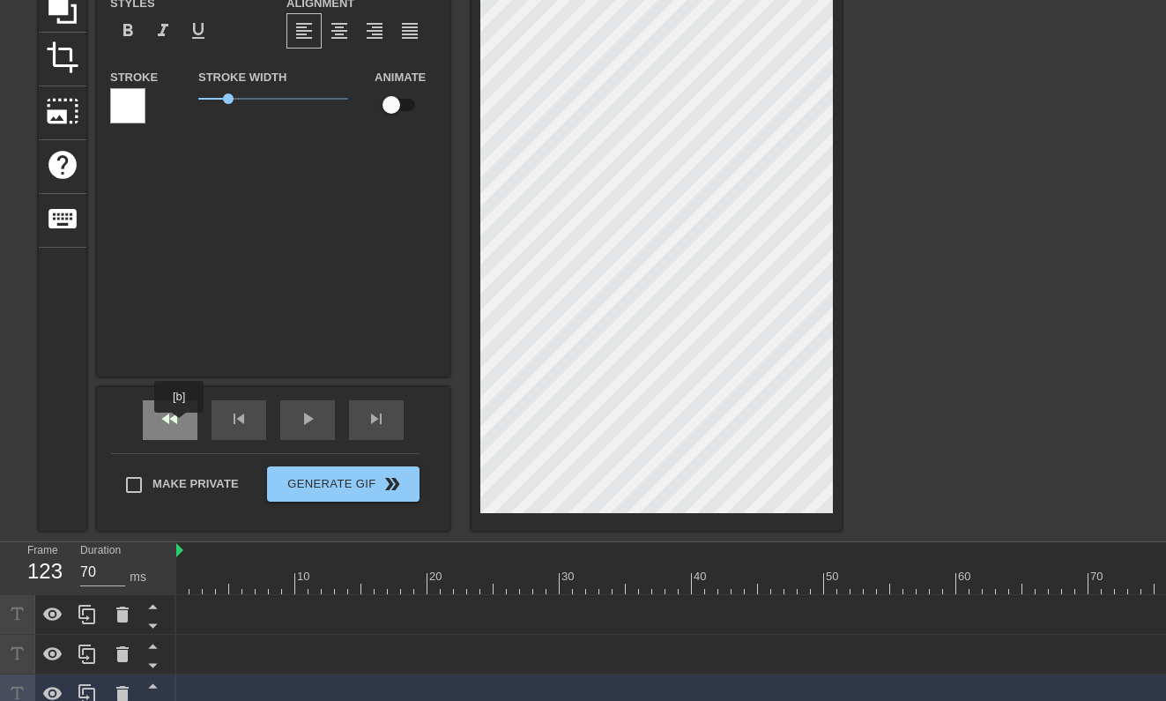
click at [181, 425] on div "fast_rewind" at bounding box center [170, 420] width 55 height 40
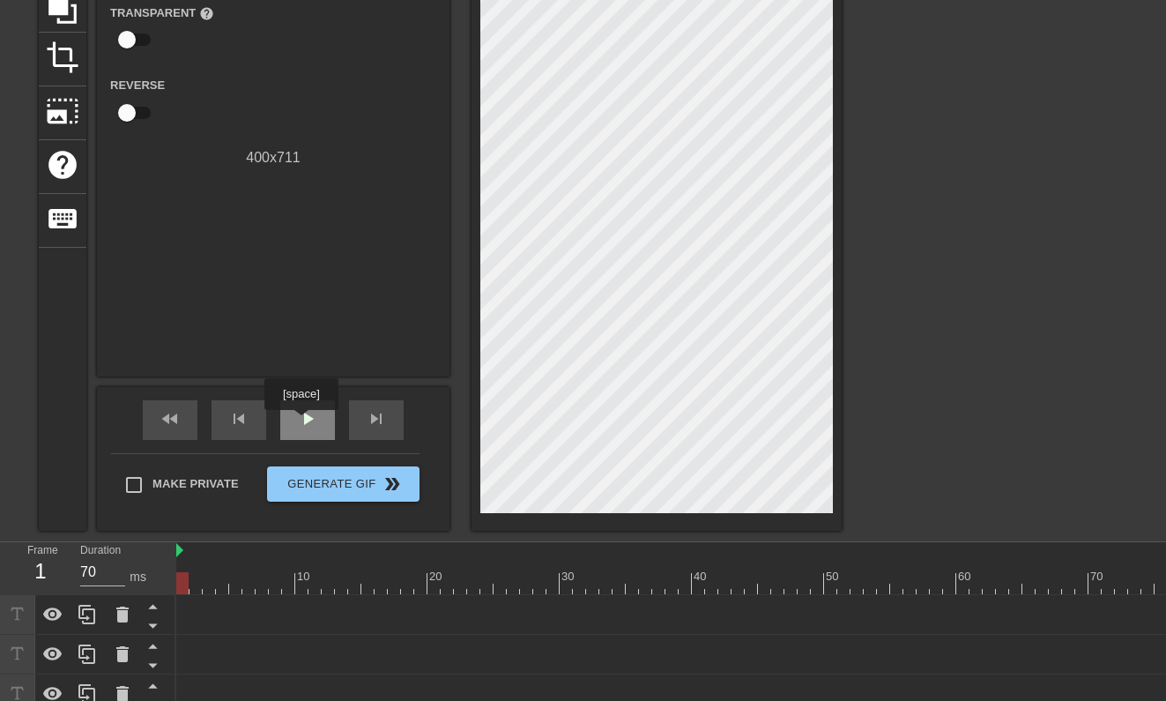
click at [303, 422] on span "play_arrow" at bounding box center [307, 418] width 21 height 21
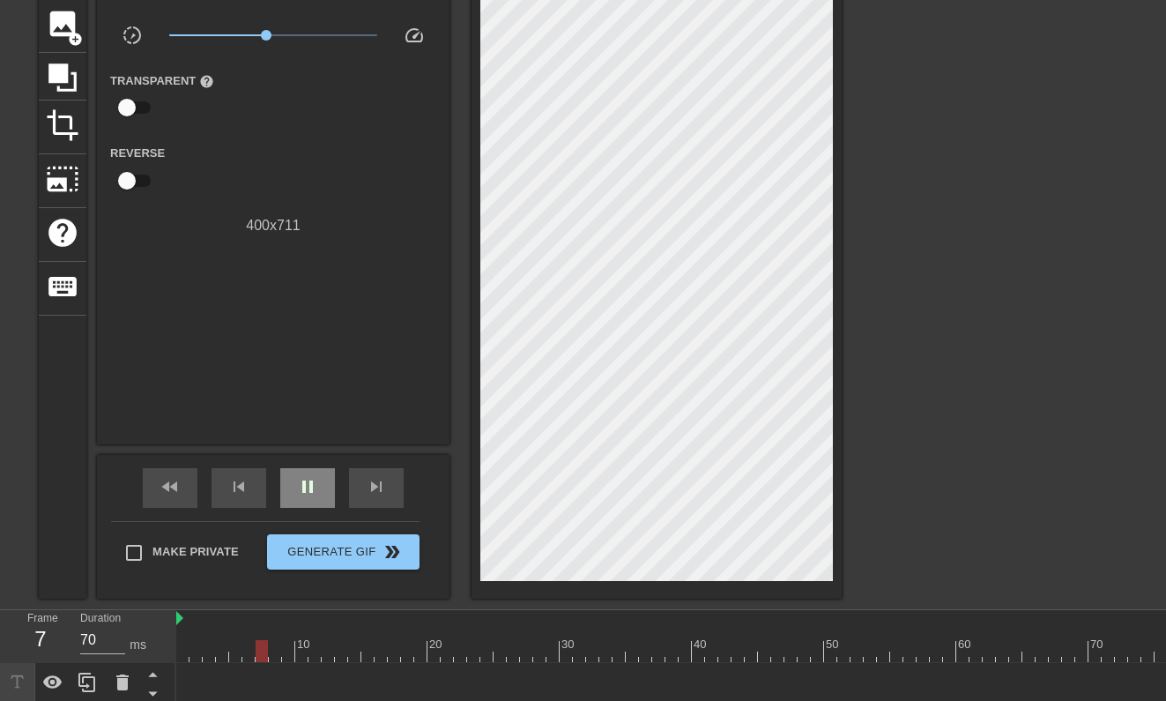
scroll to position [114, 0]
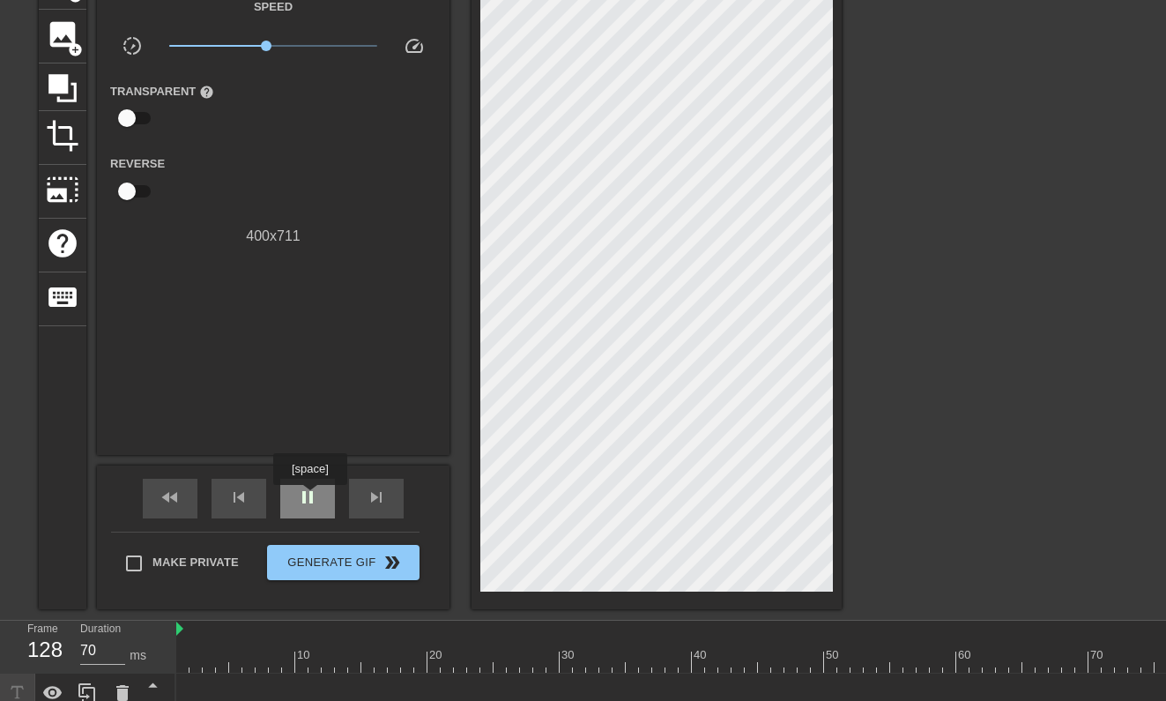
click at [312, 497] on span "pause" at bounding box center [307, 496] width 21 height 21
click at [312, 498] on span "play_arrow" at bounding box center [307, 496] width 21 height 21
click at [312, 498] on span "pause" at bounding box center [307, 496] width 21 height 21
click at [254, 501] on div "skip_previous" at bounding box center [238, 498] width 55 height 40
click at [255, 502] on div "skip_previous" at bounding box center [238, 498] width 55 height 40
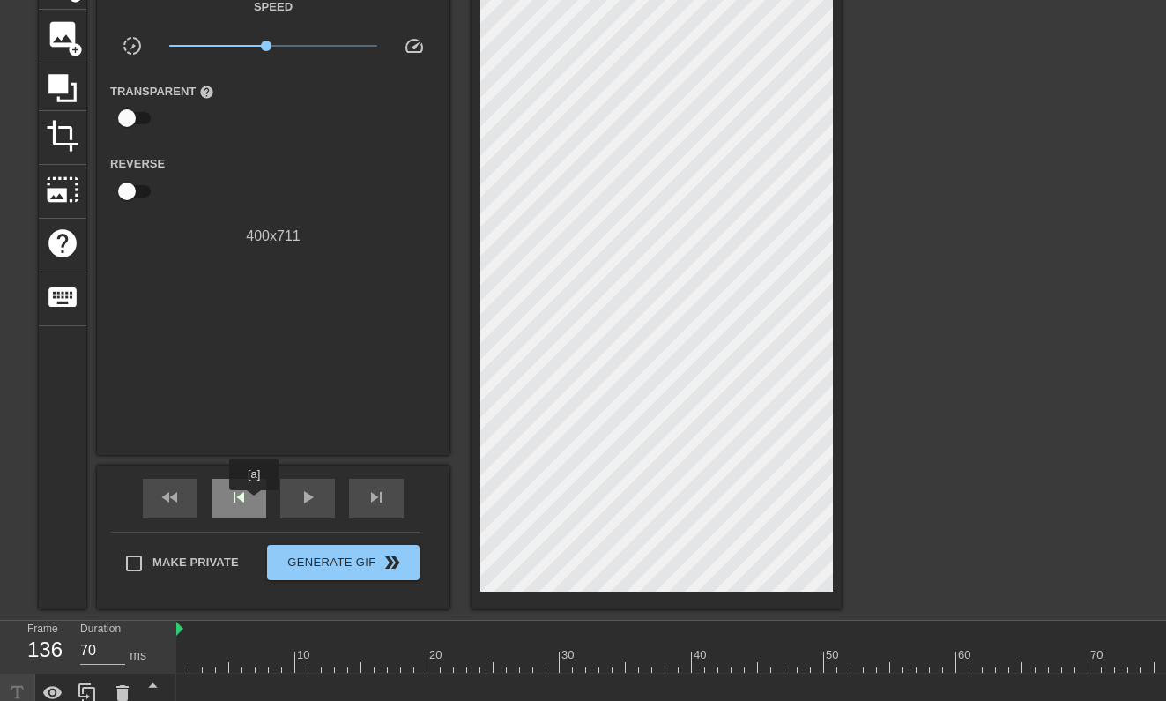
click at [255, 502] on div "skip_previous" at bounding box center [238, 498] width 55 height 40
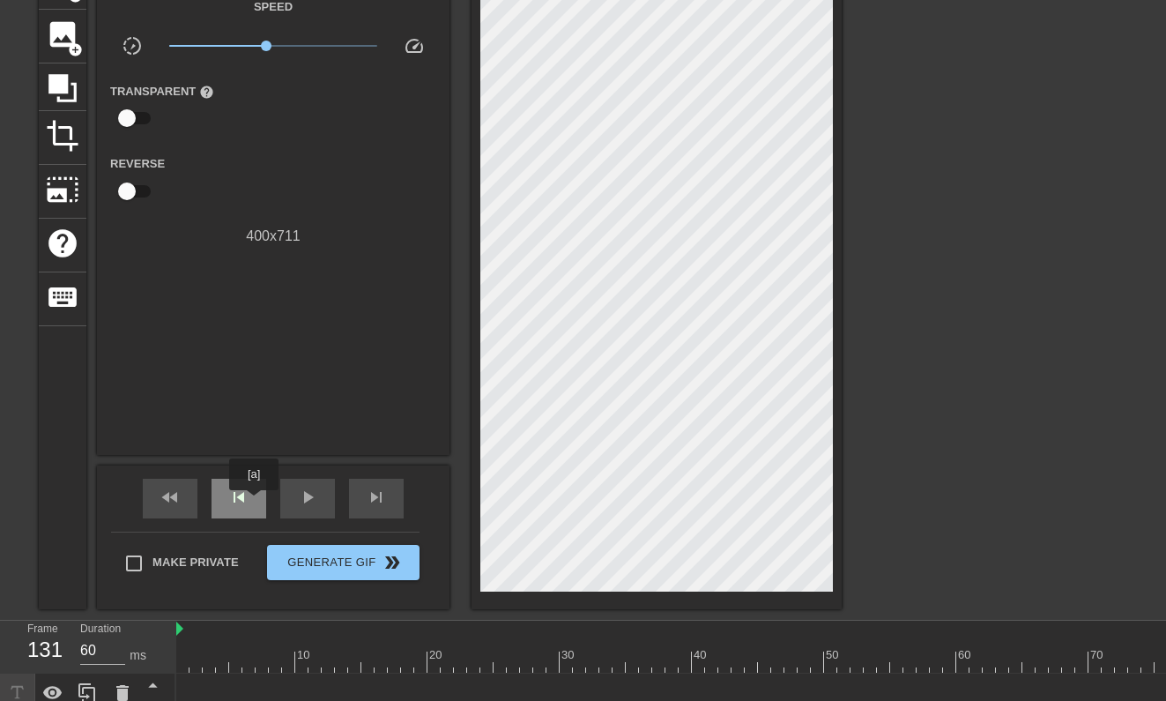
click at [255, 502] on div "skip_previous" at bounding box center [238, 498] width 55 height 40
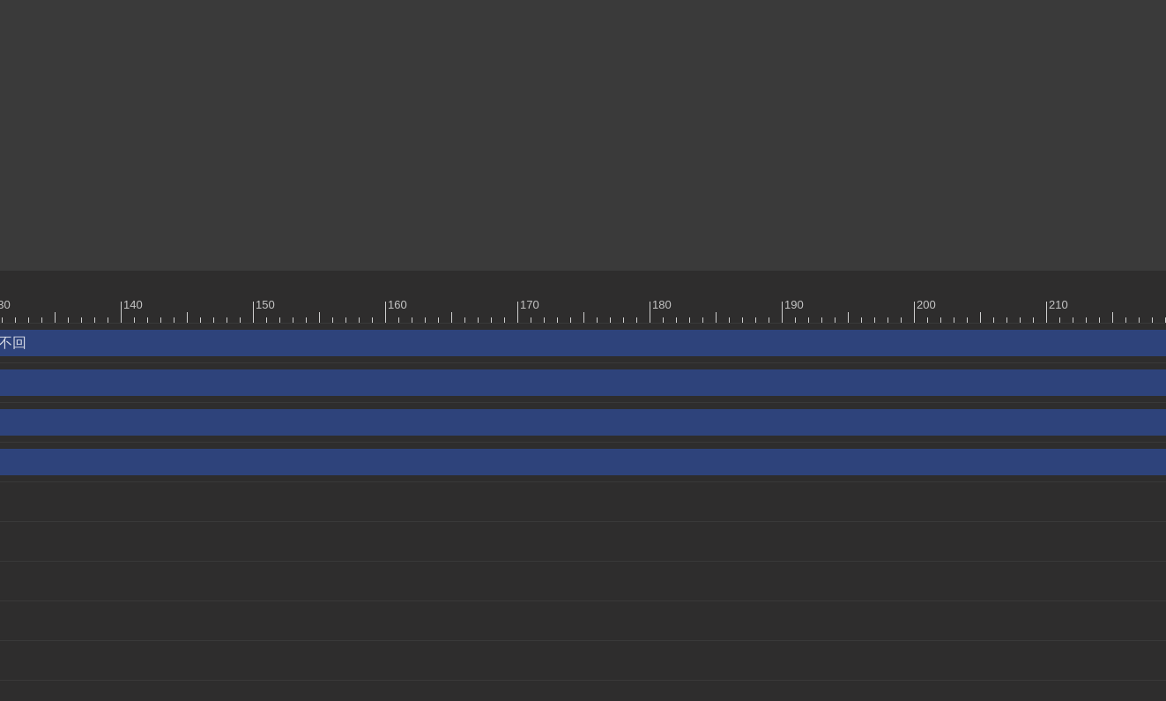
scroll to position [464, 2042]
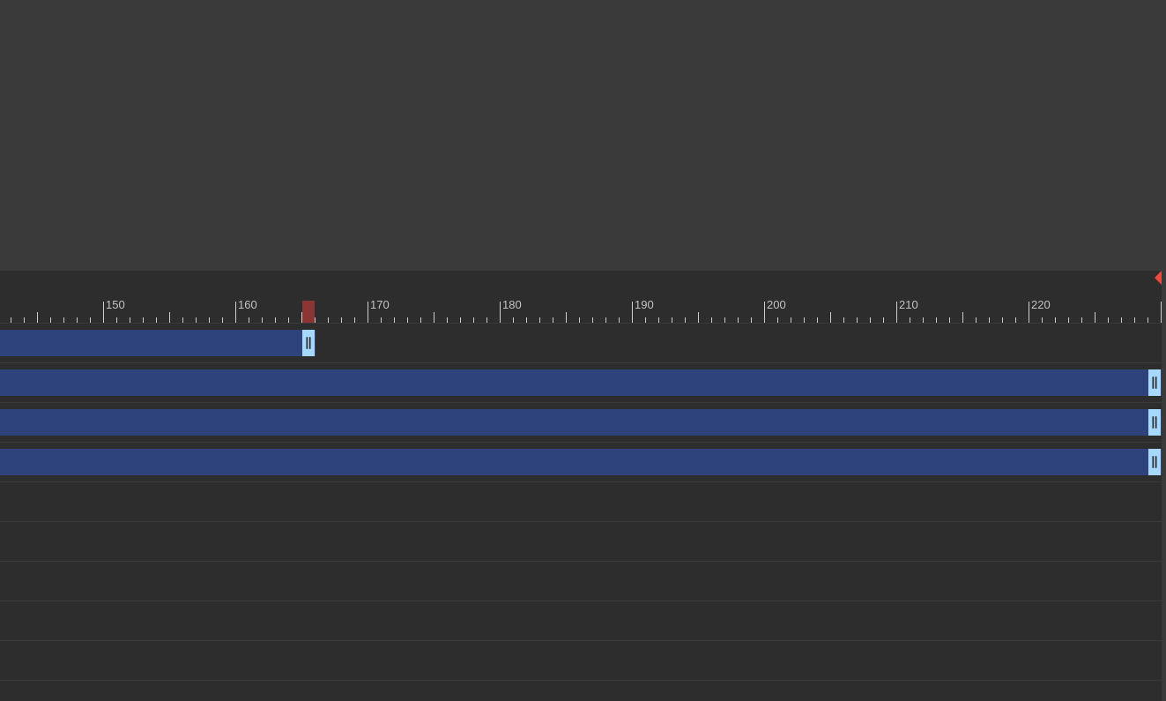
drag, startPoint x: 1151, startPoint y: 349, endPoint x: 212, endPoint y: 382, distance: 939.1
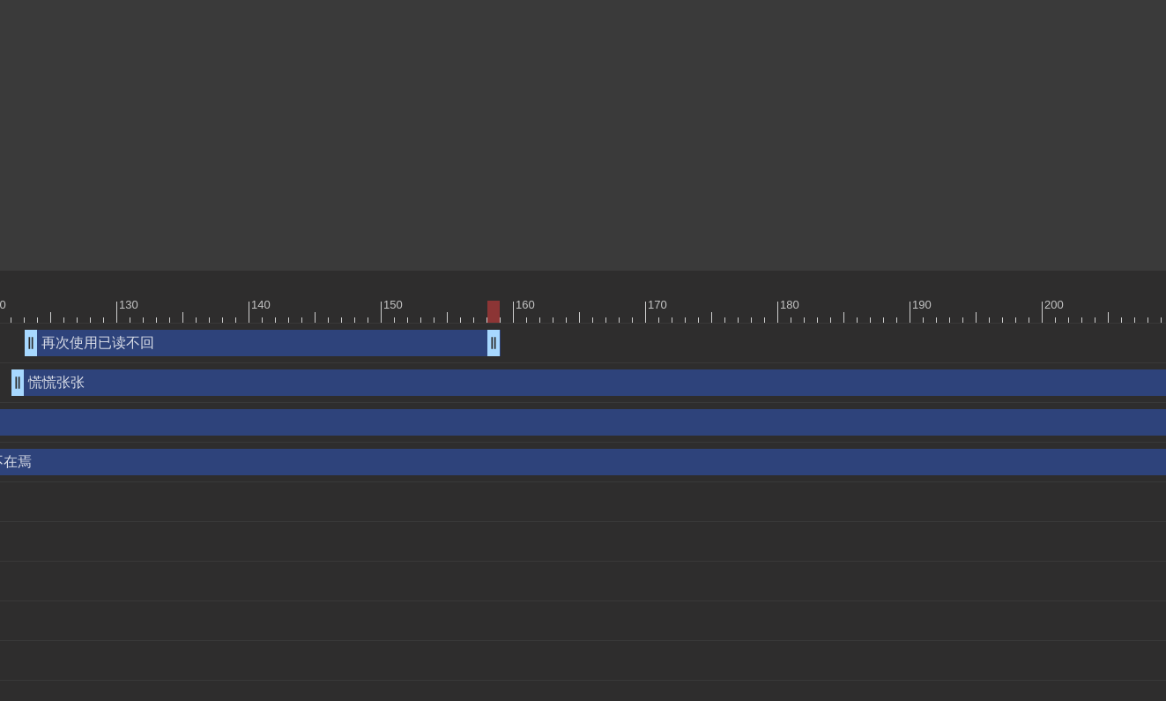
scroll to position [464, 1740]
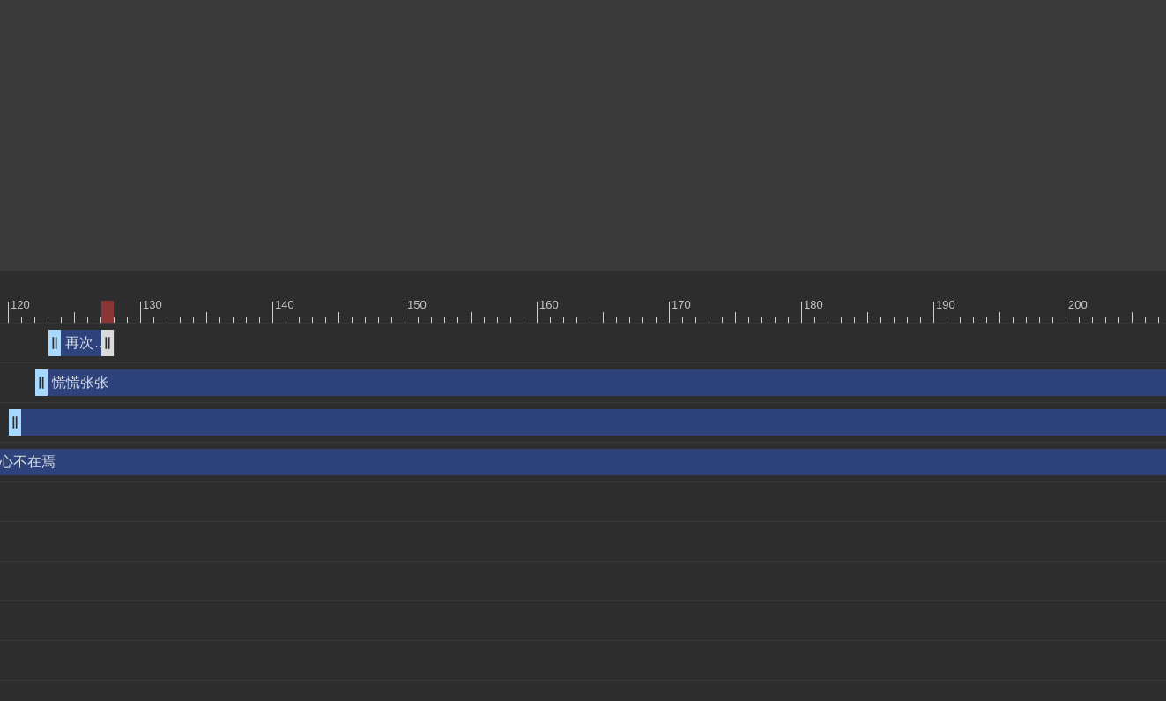
drag, startPoint x: 517, startPoint y: 347, endPoint x: 107, endPoint y: 349, distance: 410.6
click at [943, 388] on div "慌慌张张 drag_handle drag_handle" at bounding box center [749, 382] width 1428 height 26
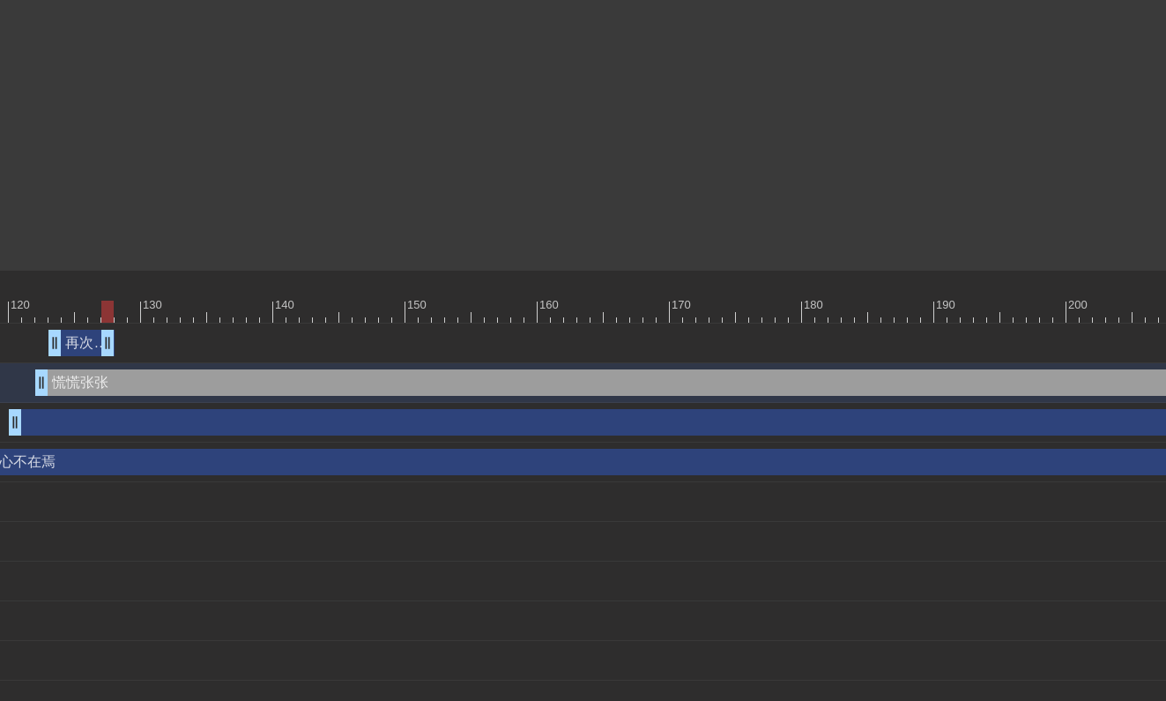
scroll to position [464, 2042]
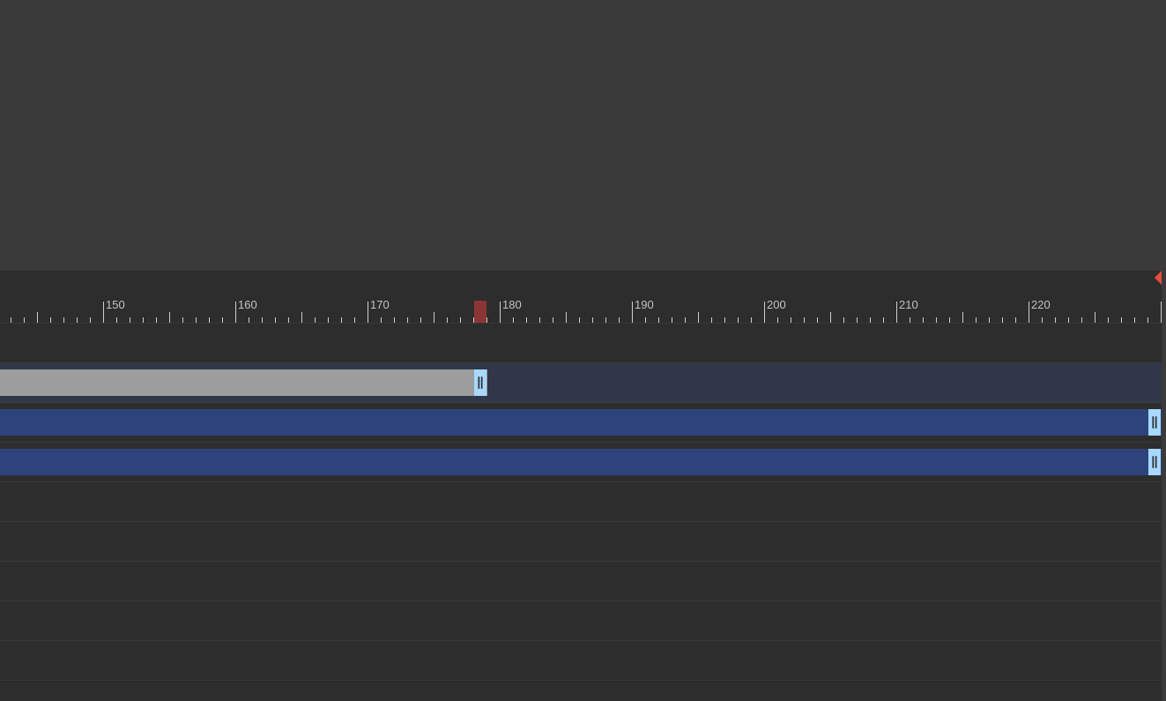
drag, startPoint x: 1155, startPoint y: 382, endPoint x: 207, endPoint y: 365, distance: 948.3
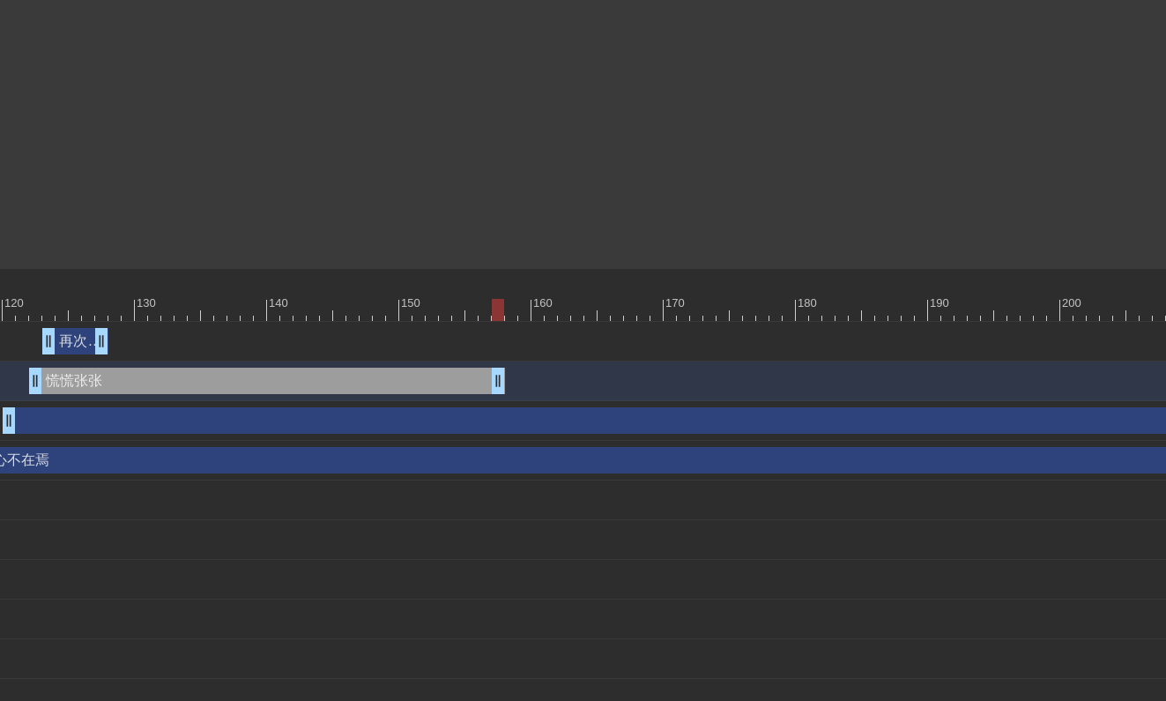
scroll to position [465, 1707]
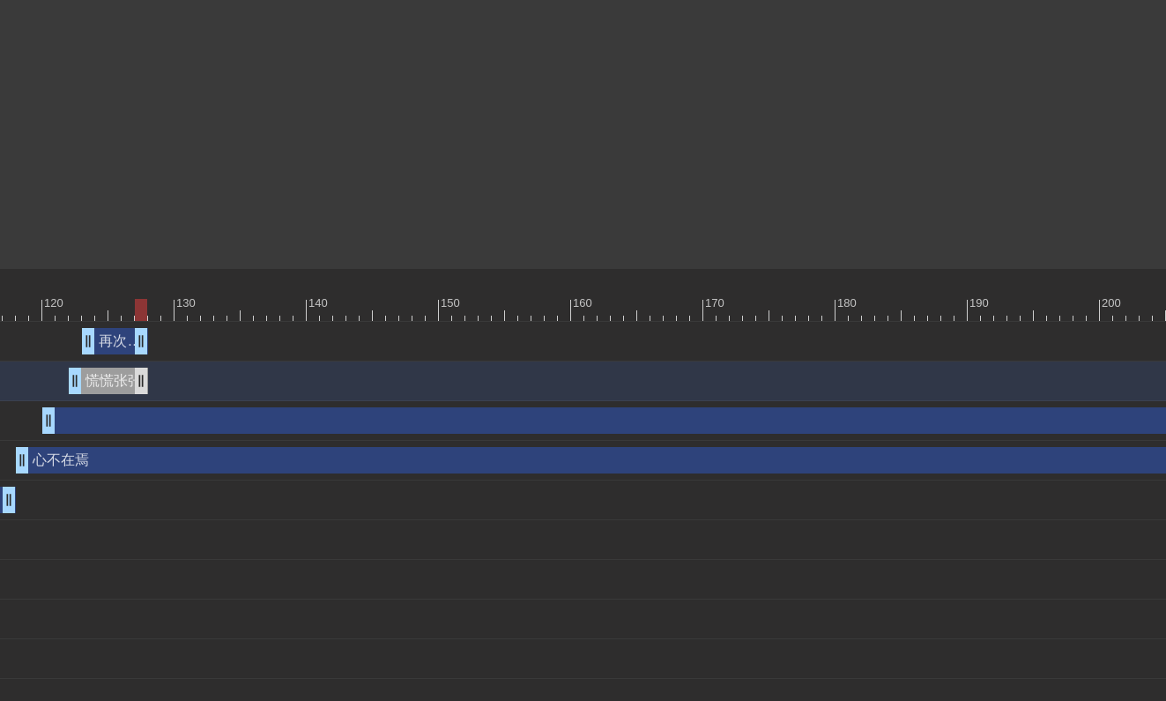
drag, startPoint x: 534, startPoint y: 380, endPoint x: 139, endPoint y: 386, distance: 394.8
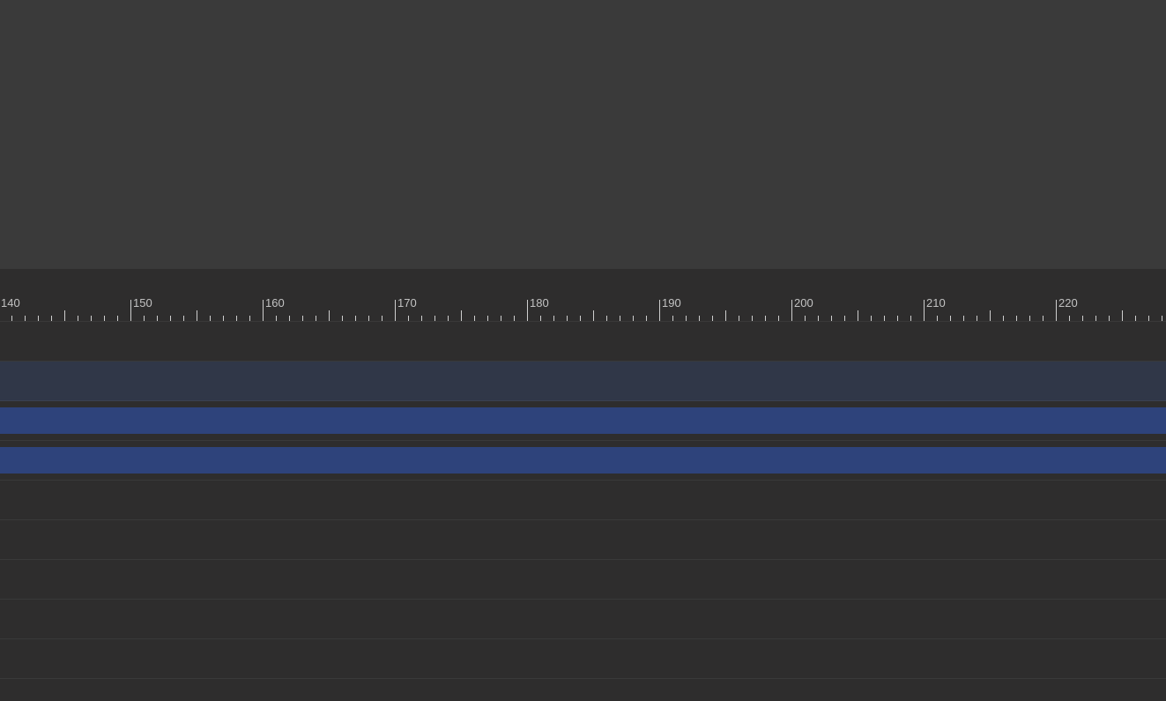
scroll to position [465, 2042]
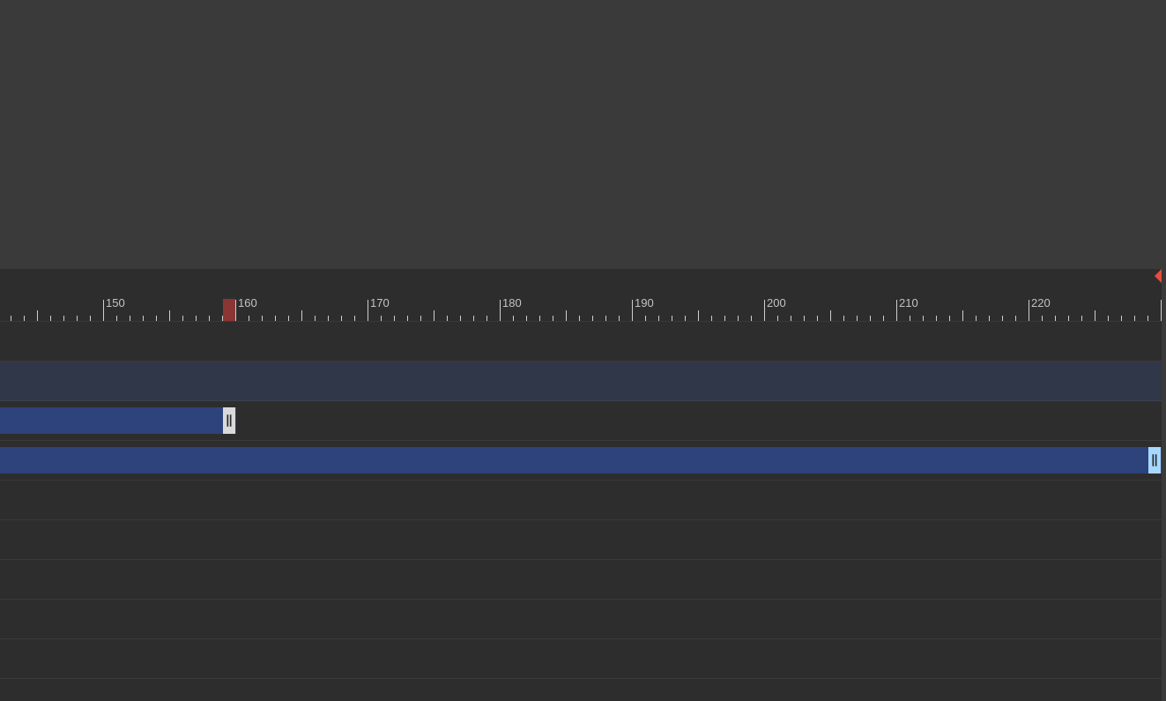
drag, startPoint x: 1151, startPoint y: 432, endPoint x: 210, endPoint y: 408, distance: 941.4
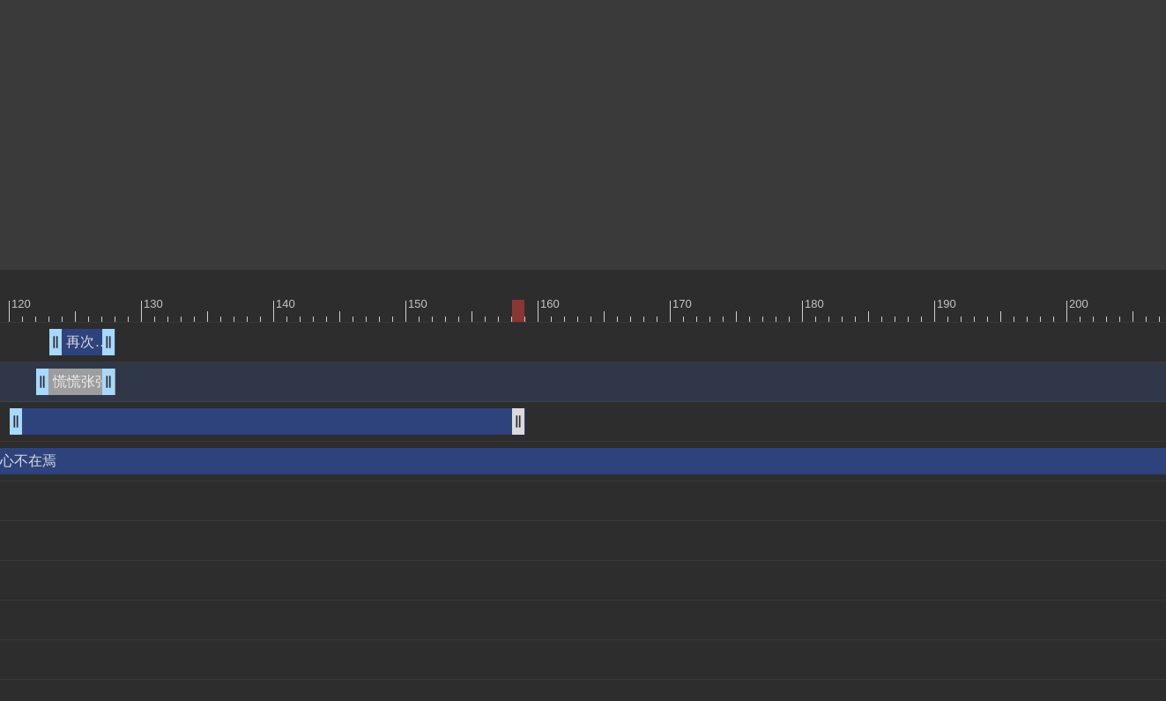
scroll to position [464, 1725]
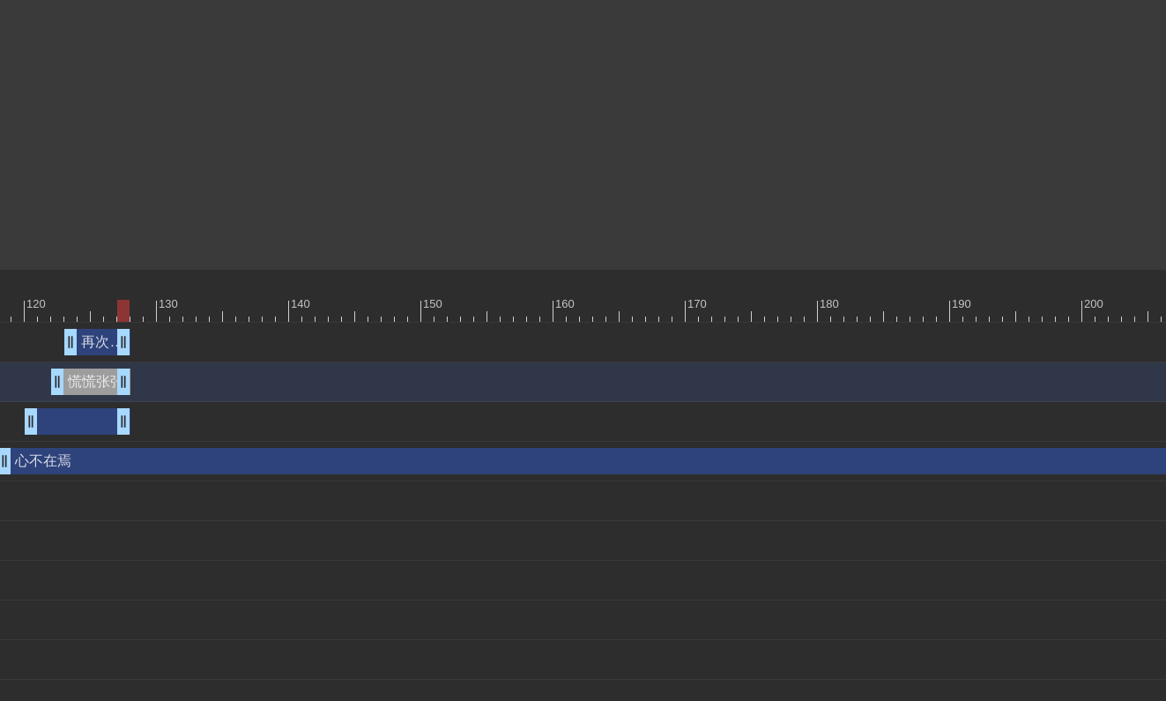
drag, startPoint x: 529, startPoint y: 427, endPoint x: 117, endPoint y: 438, distance: 411.7
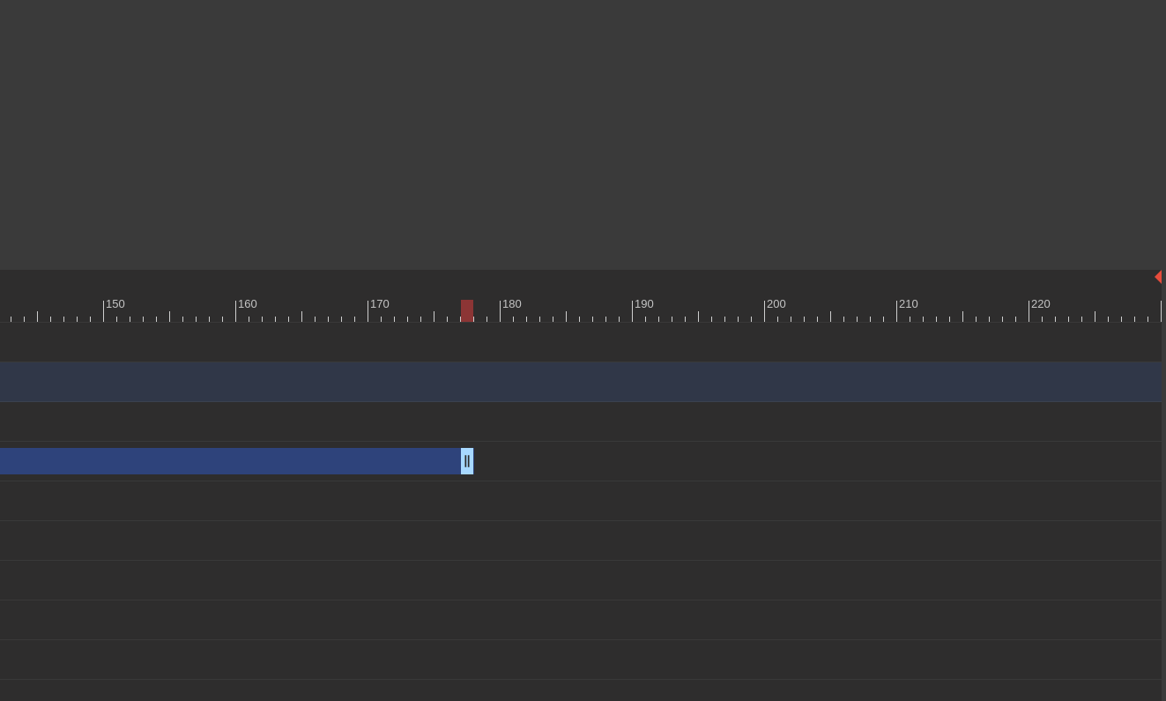
drag, startPoint x: 1155, startPoint y: 462, endPoint x: 455, endPoint y: 498, distance: 701.5
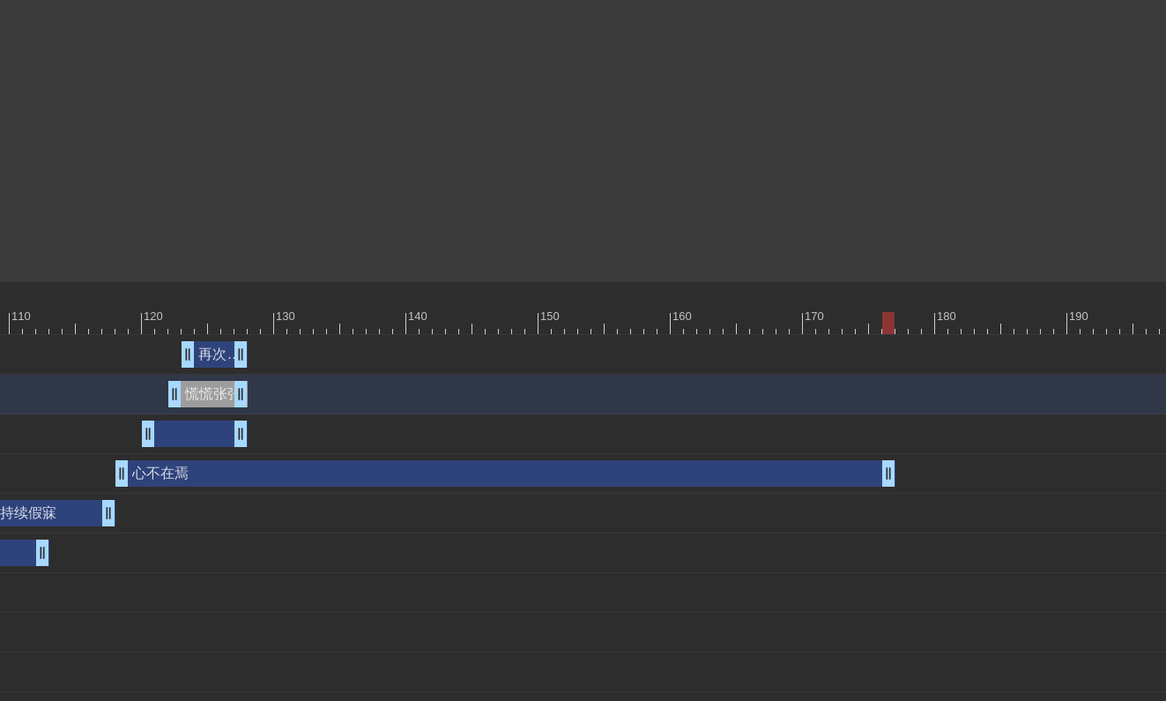
scroll to position [425, 1607]
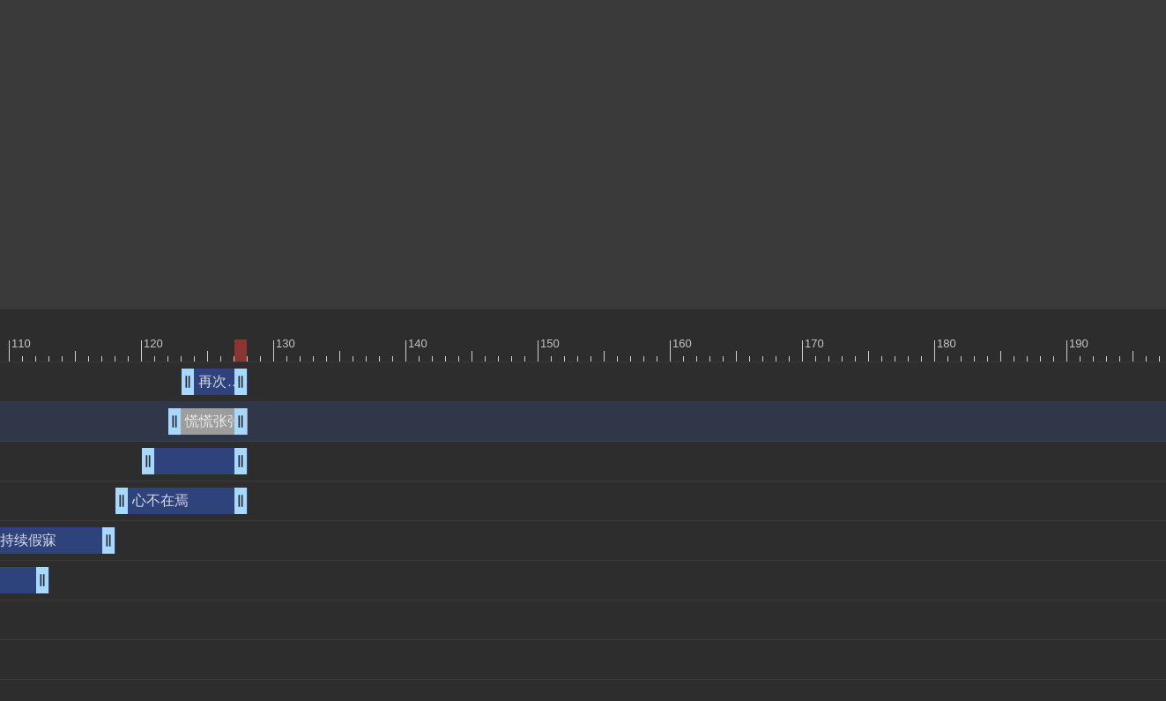
drag, startPoint x: 886, startPoint y: 510, endPoint x: 236, endPoint y: 516, distance: 649.5
click at [234, 516] on div "心不在焉 drag_handle drag_handle" at bounding box center [82, 501] width 3027 height 40
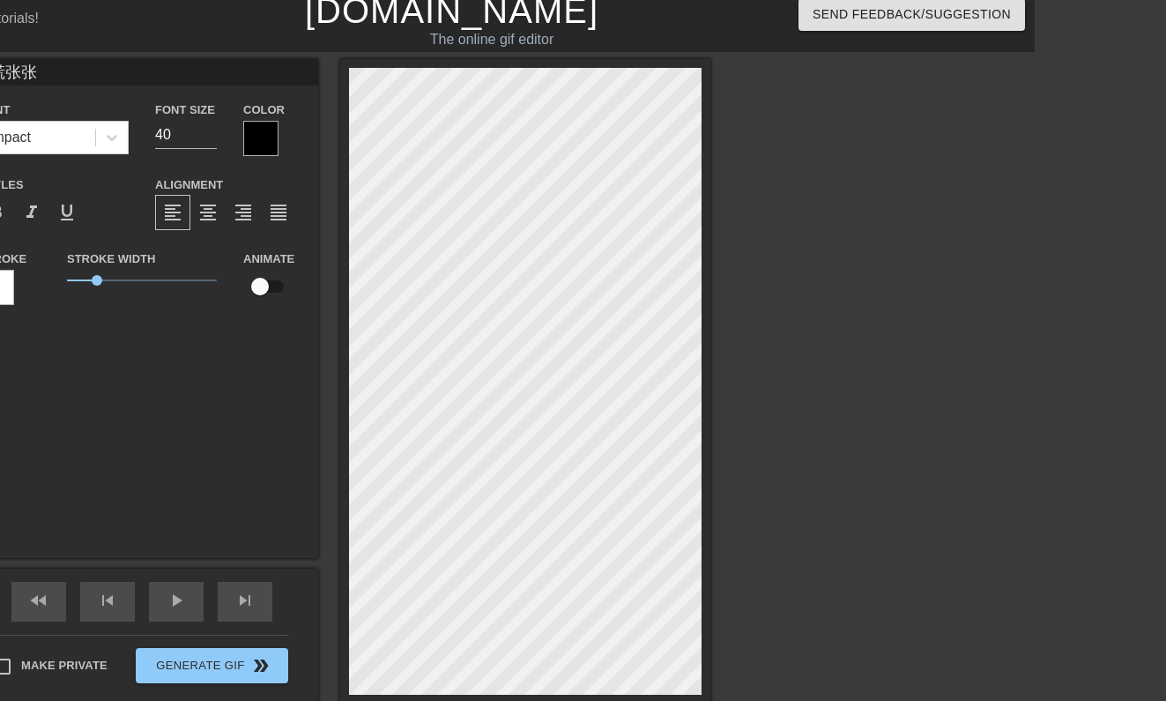
scroll to position [11, 131]
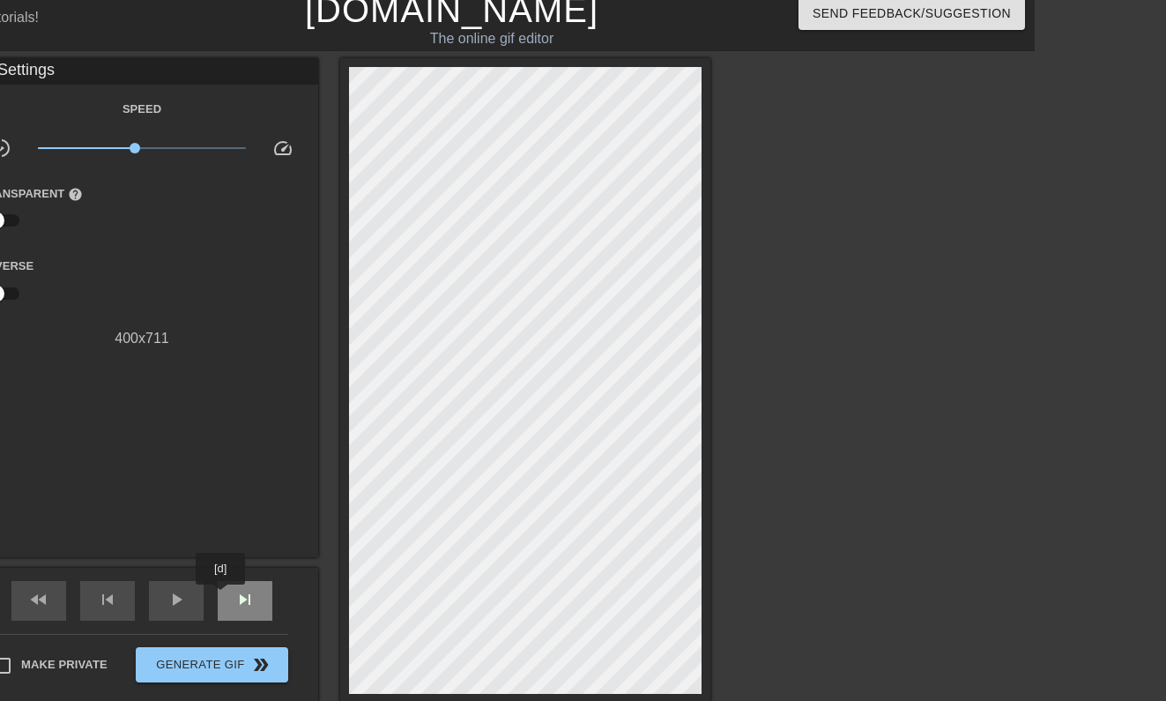
click at [222, 597] on div "skip_next" at bounding box center [245, 601] width 55 height 40
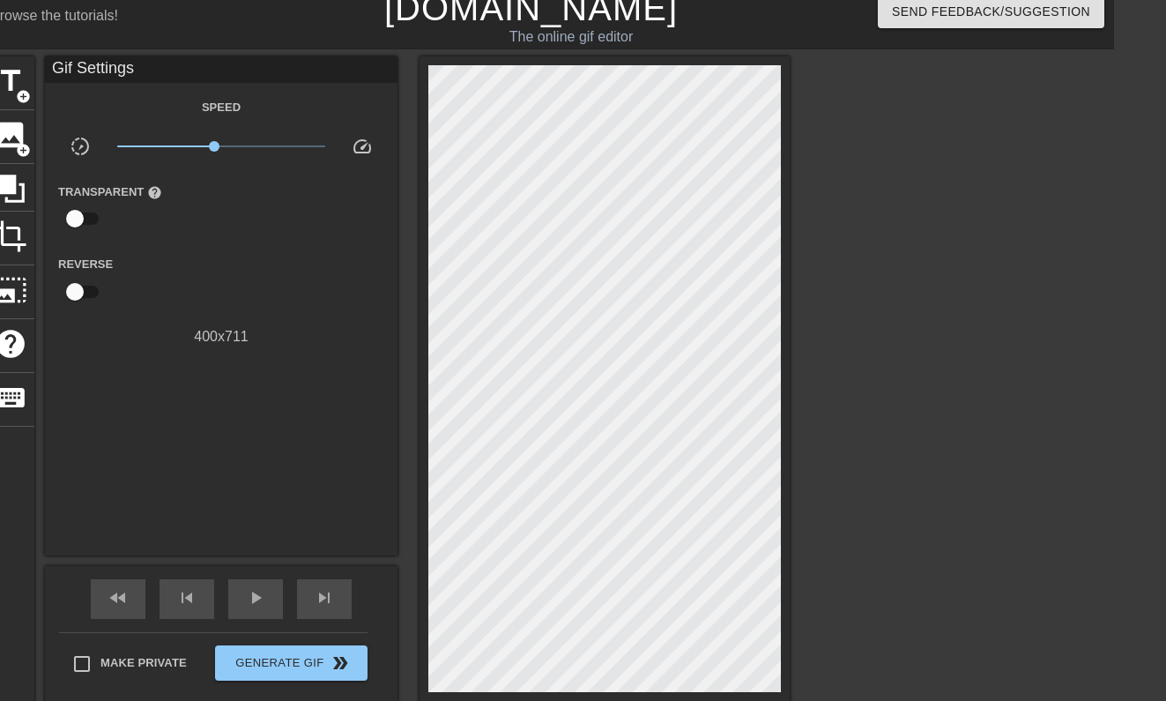
scroll to position [14, 52]
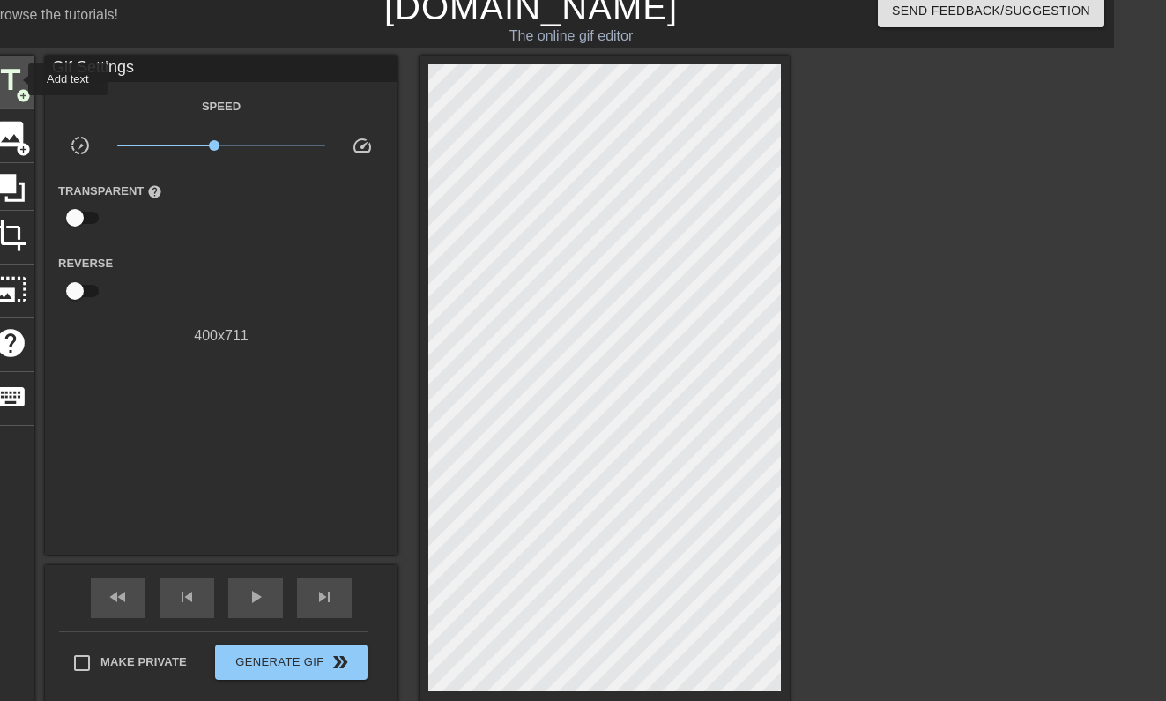
click at [17, 77] on span "title" at bounding box center [10, 79] width 33 height 33
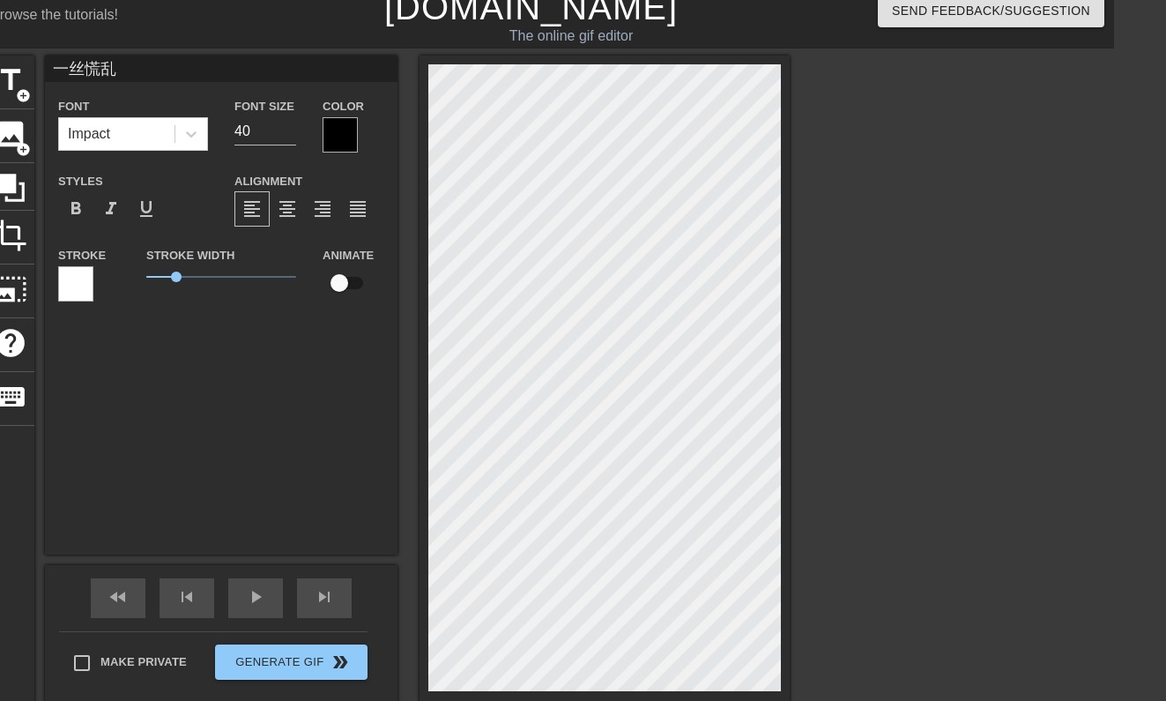
scroll to position [111, 52]
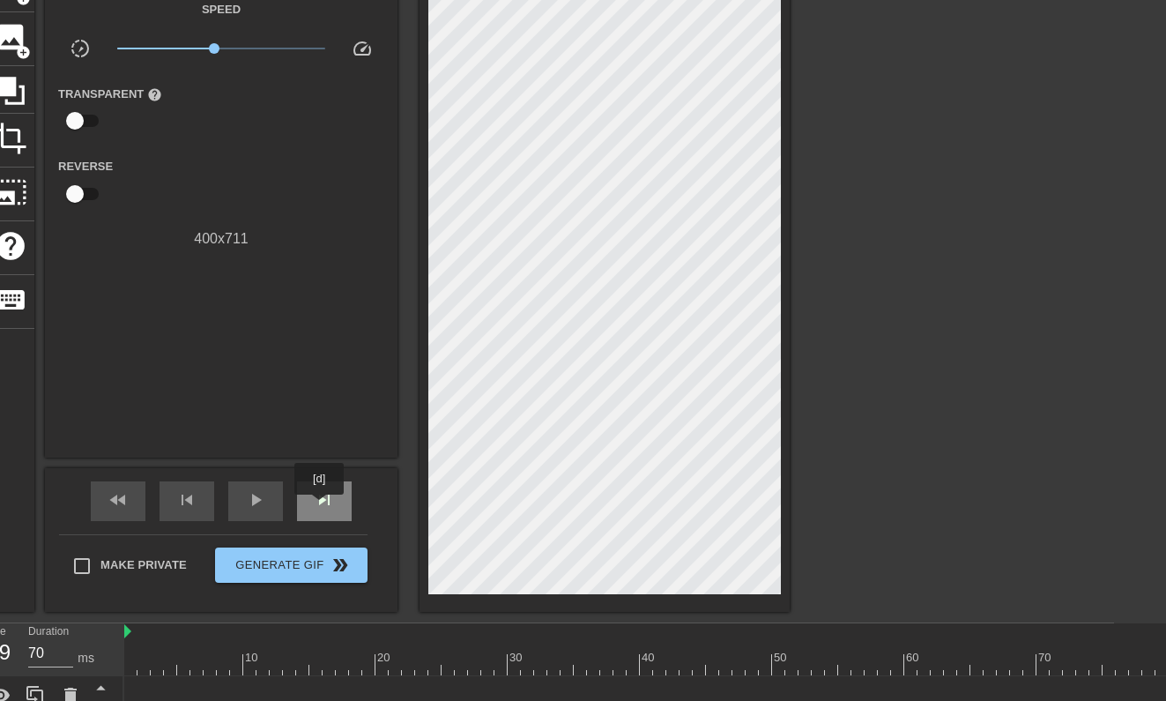
click at [321, 507] on span "skip_next" at bounding box center [324, 499] width 21 height 21
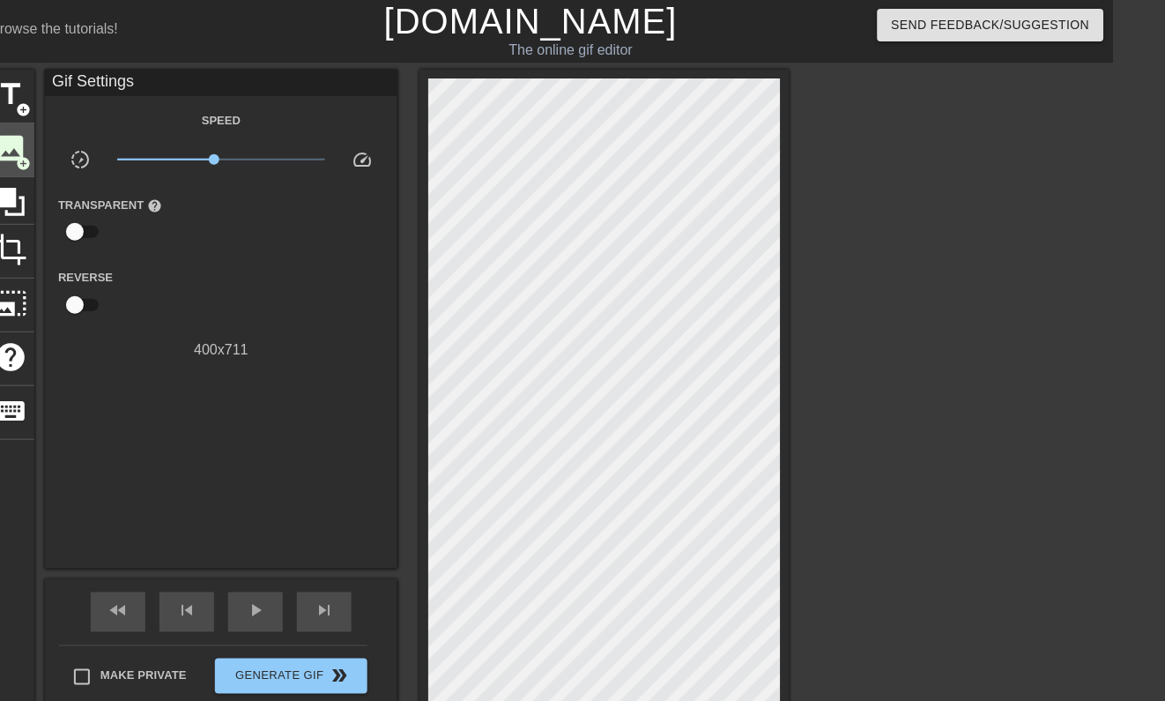
scroll to position [0, 52]
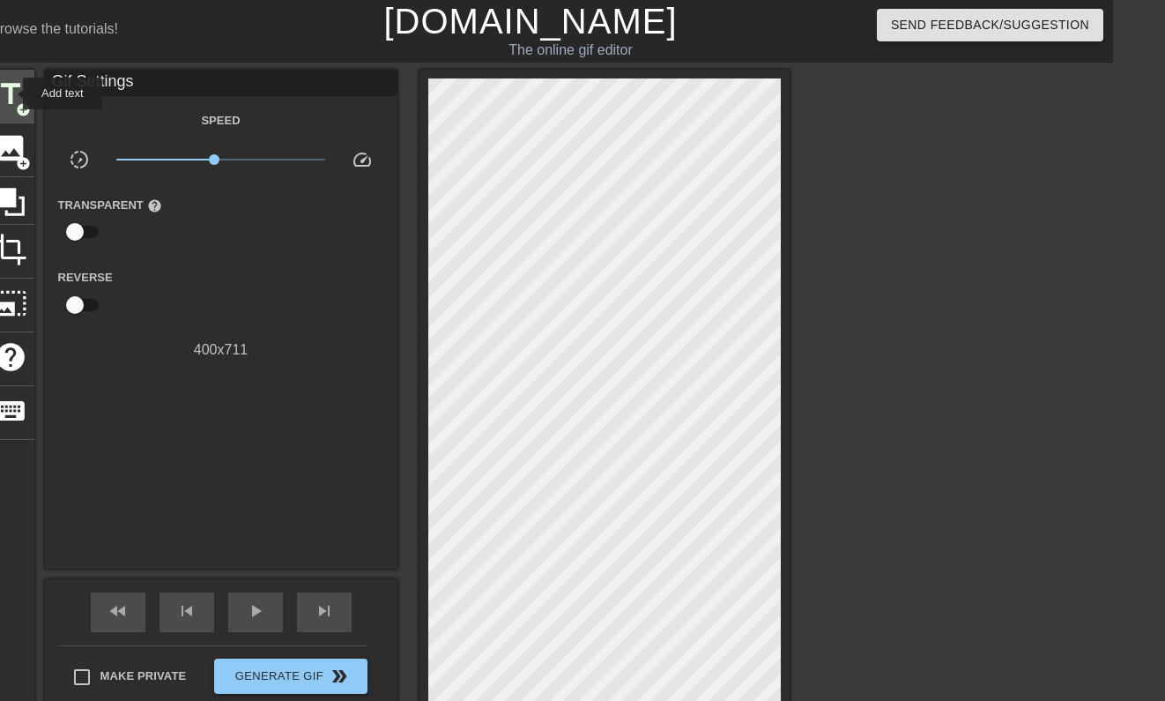
click at [11, 93] on span "title" at bounding box center [10, 94] width 33 height 33
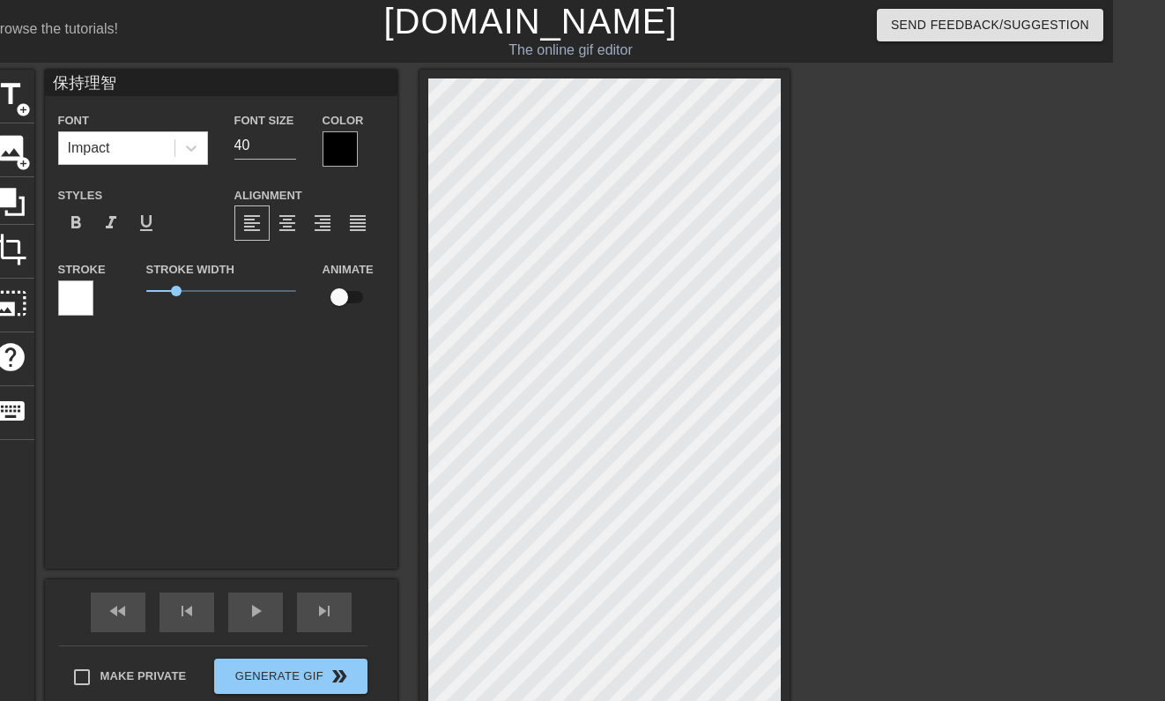
scroll to position [0, 2]
click at [312, 615] on div "skip_next" at bounding box center [324, 612] width 55 height 40
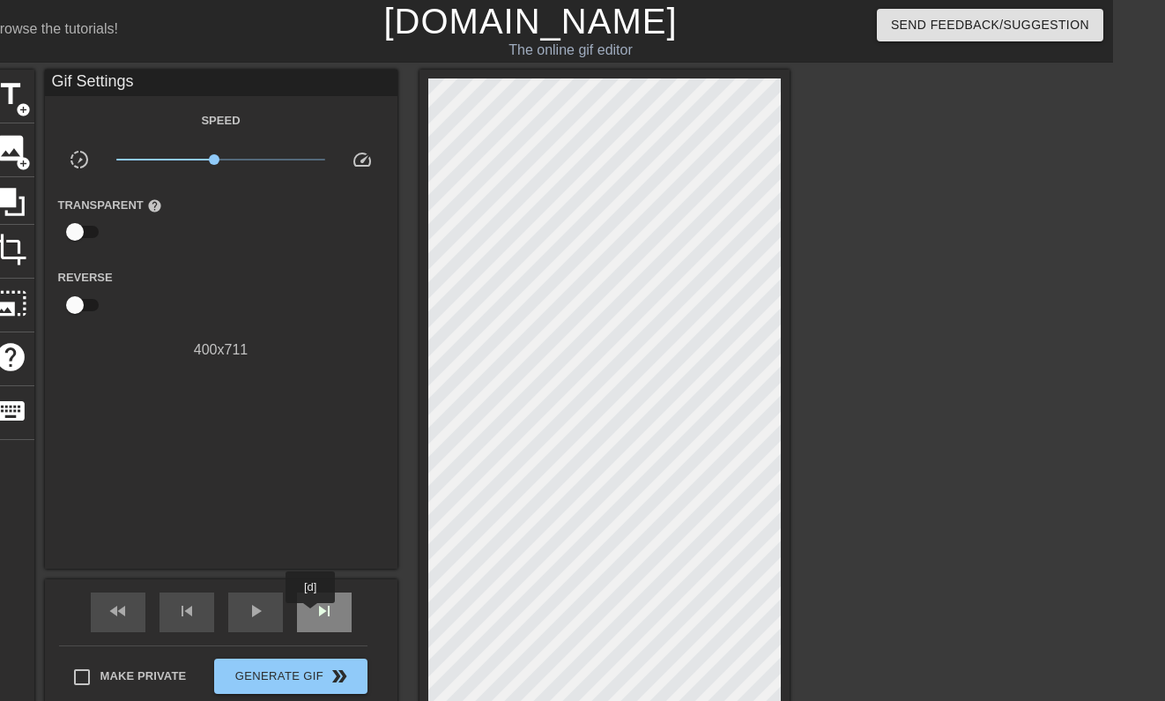
click at [312, 616] on div "skip_next" at bounding box center [324, 612] width 55 height 40
click at [13, 100] on span "title" at bounding box center [10, 94] width 33 height 33
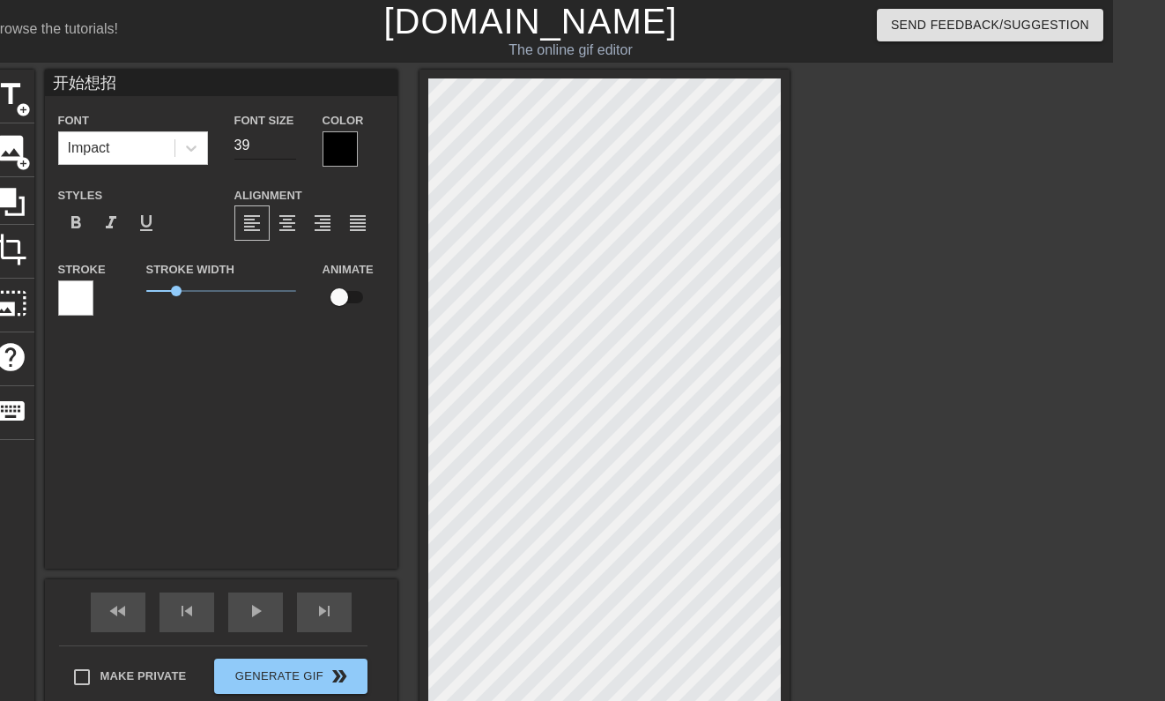
click at [288, 148] on input "39" at bounding box center [265, 145] width 62 height 28
click at [288, 148] on input "38" at bounding box center [265, 145] width 62 height 28
click at [288, 148] on input "37" at bounding box center [265, 145] width 62 height 28
click at [288, 148] on input "36" at bounding box center [265, 145] width 62 height 28
click at [288, 148] on input "35" at bounding box center [265, 145] width 62 height 28
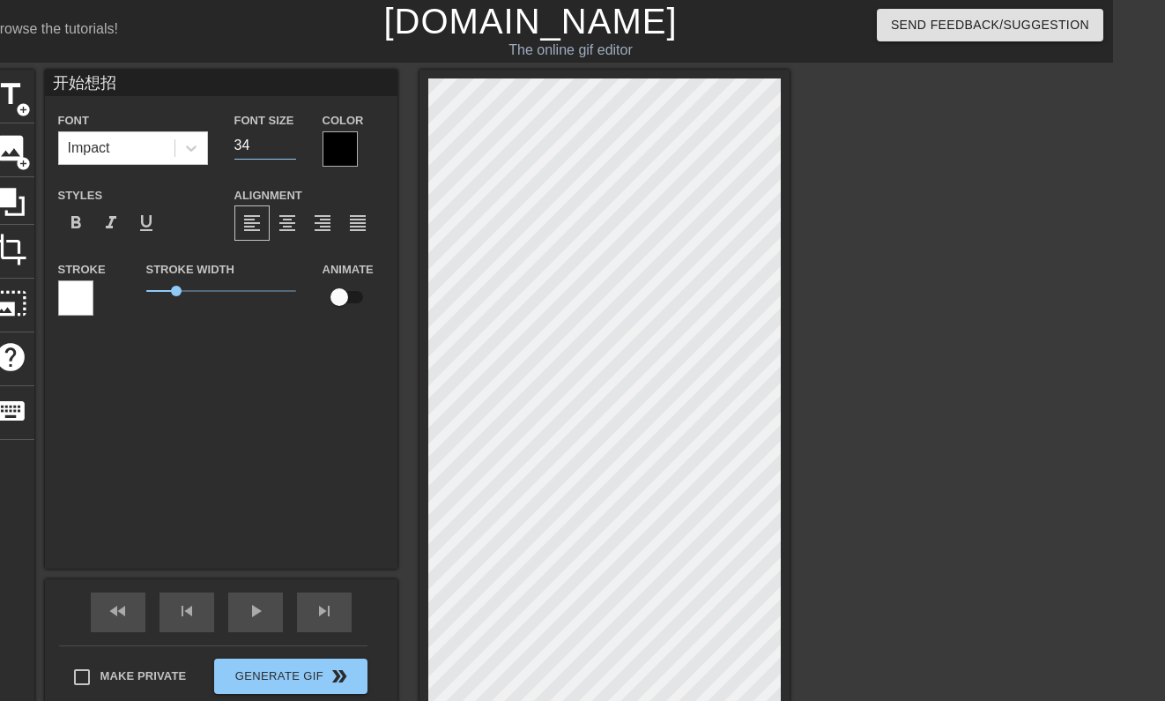
click at [288, 148] on input "34" at bounding box center [265, 145] width 62 height 28
click at [288, 148] on input "33" at bounding box center [265, 145] width 62 height 28
click at [288, 148] on input "32" at bounding box center [265, 145] width 62 height 28
click at [287, 149] on input "31" at bounding box center [265, 145] width 62 height 28
click at [287, 149] on input "30" at bounding box center [265, 145] width 62 height 28
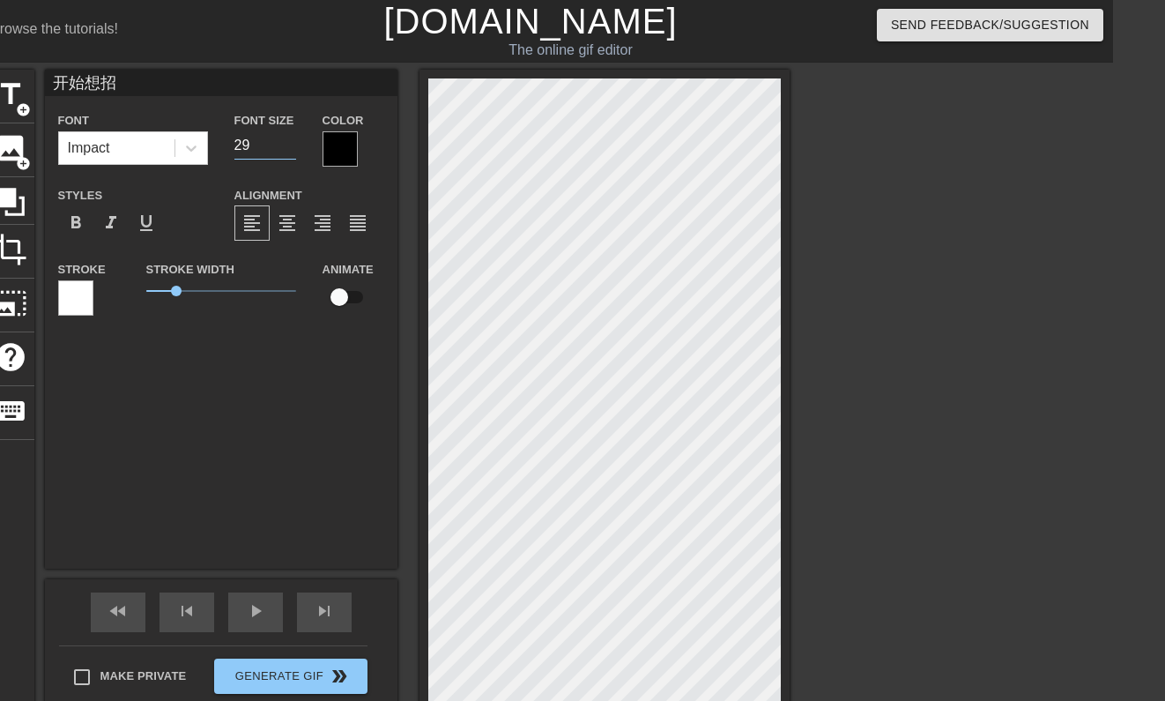
click at [287, 149] on input "29" at bounding box center [265, 145] width 62 height 28
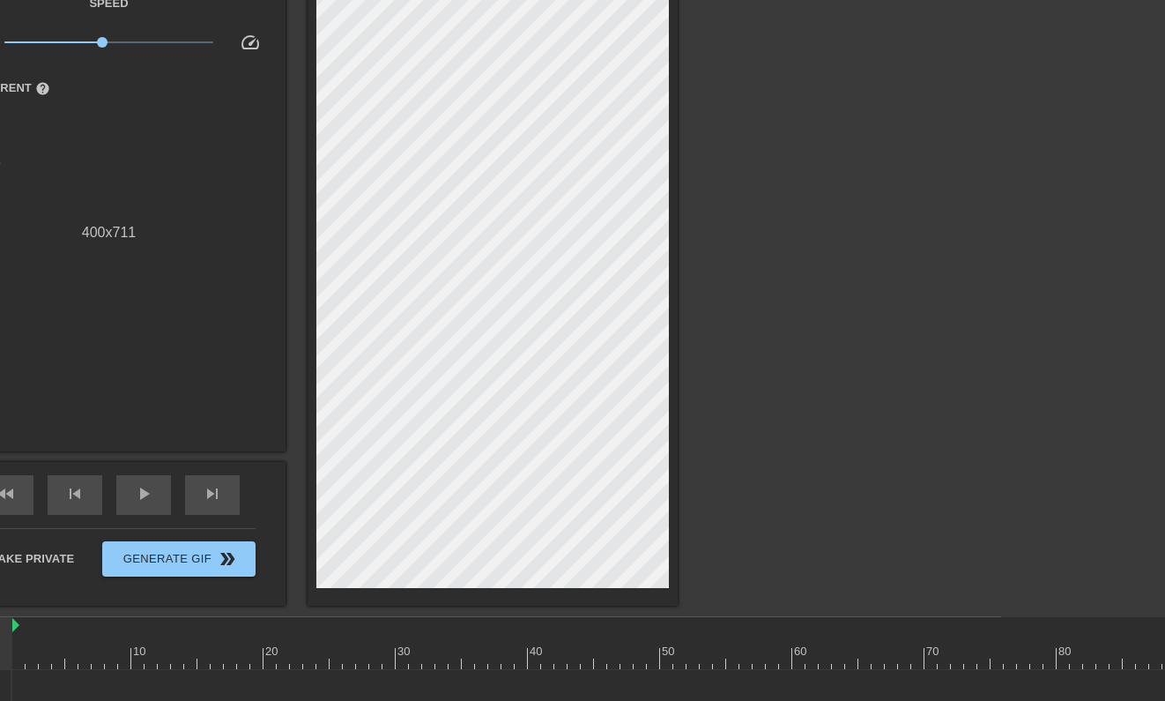
scroll to position [38, 164]
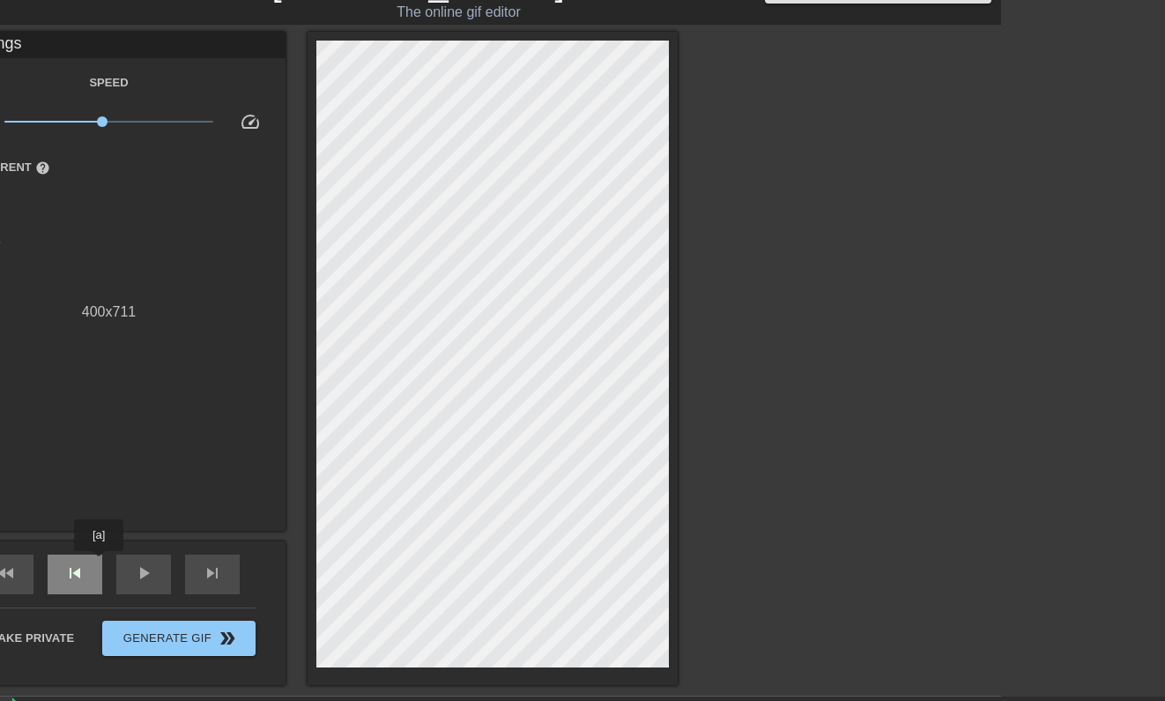
click at [83, 566] on span "skip_previous" at bounding box center [74, 572] width 21 height 21
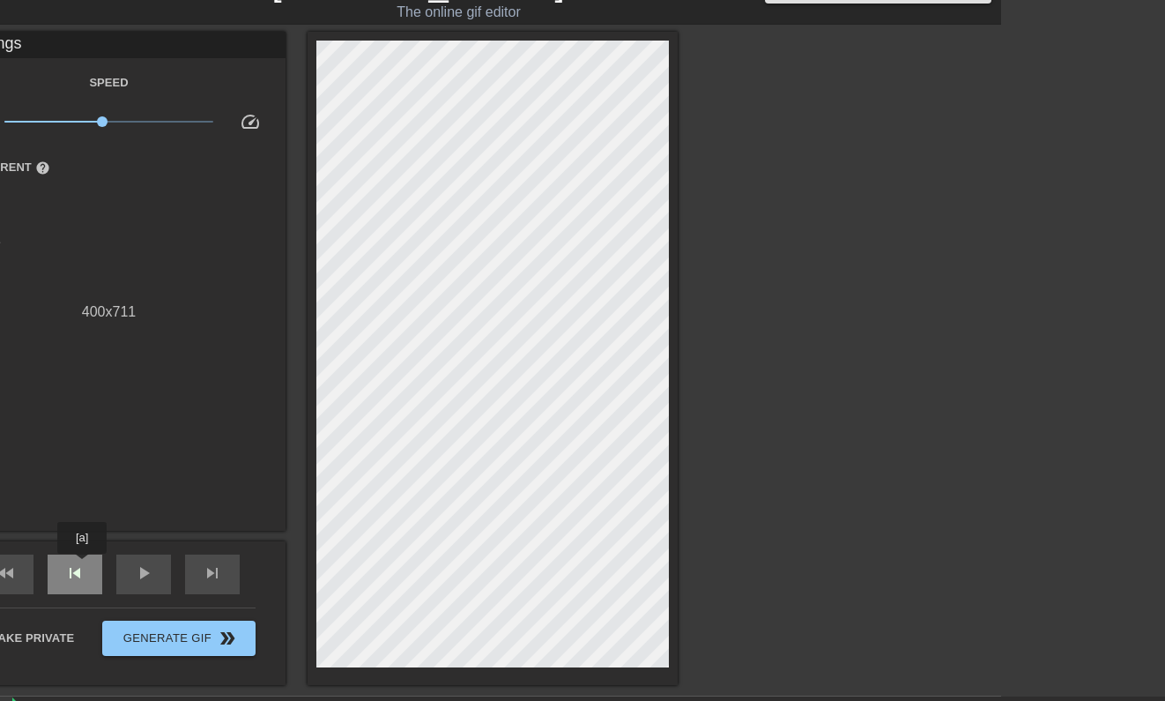
click at [83, 566] on span "skip_previous" at bounding box center [74, 572] width 21 height 21
click at [204, 575] on span "skip_next" at bounding box center [212, 572] width 21 height 21
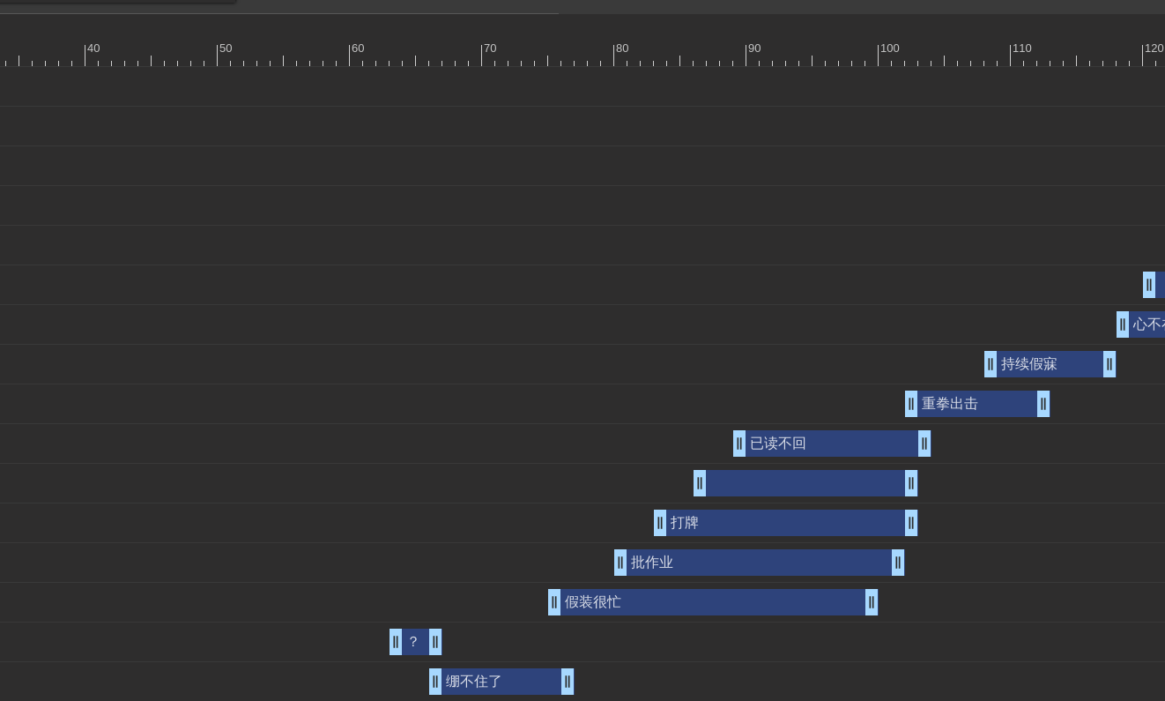
scroll to position [720, 906]
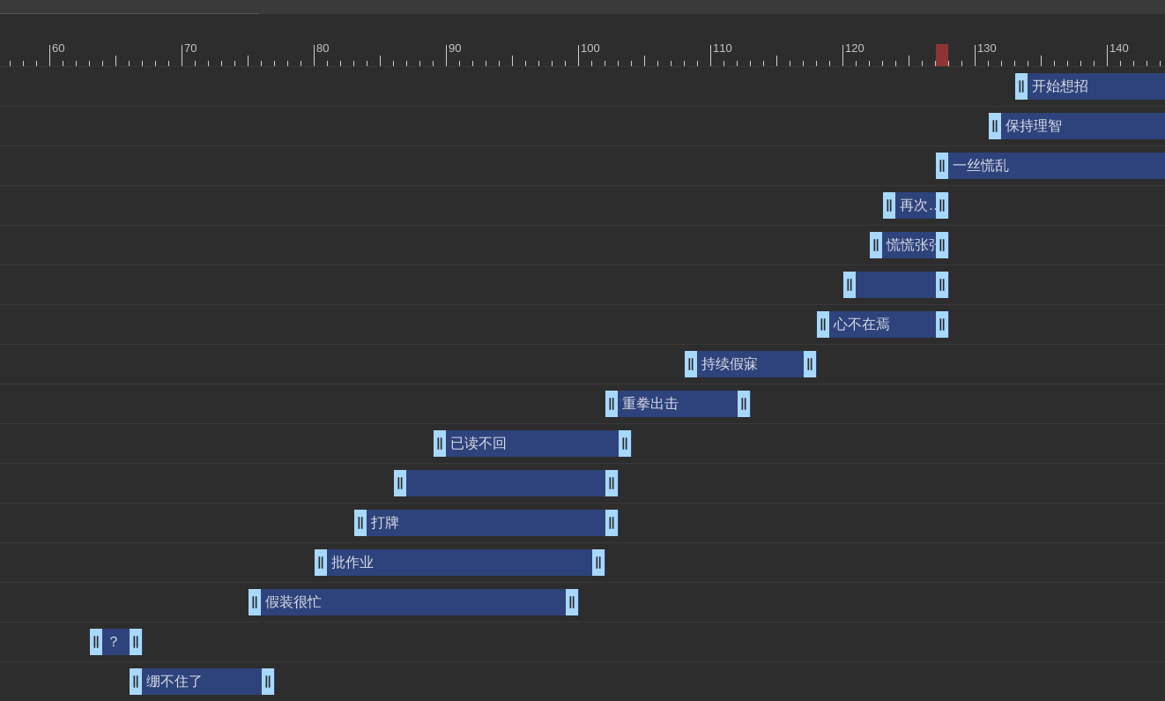
drag, startPoint x: 969, startPoint y: 166, endPoint x: 943, endPoint y: 168, distance: 26.6
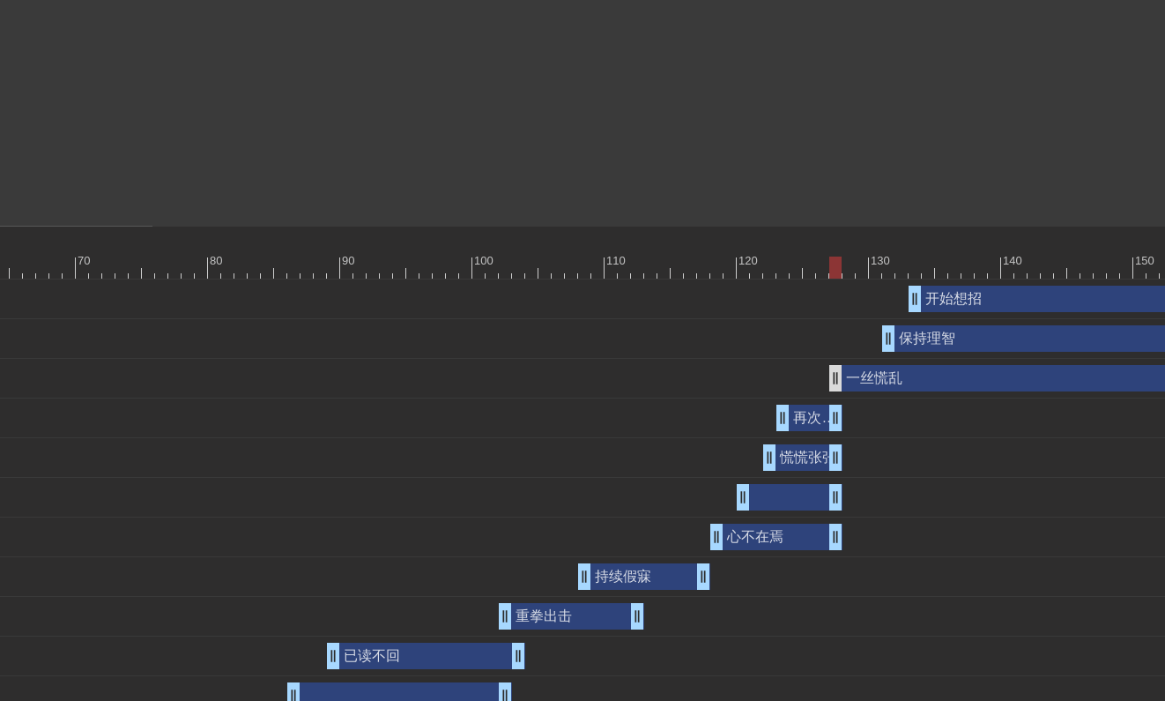
scroll to position [690, 1013]
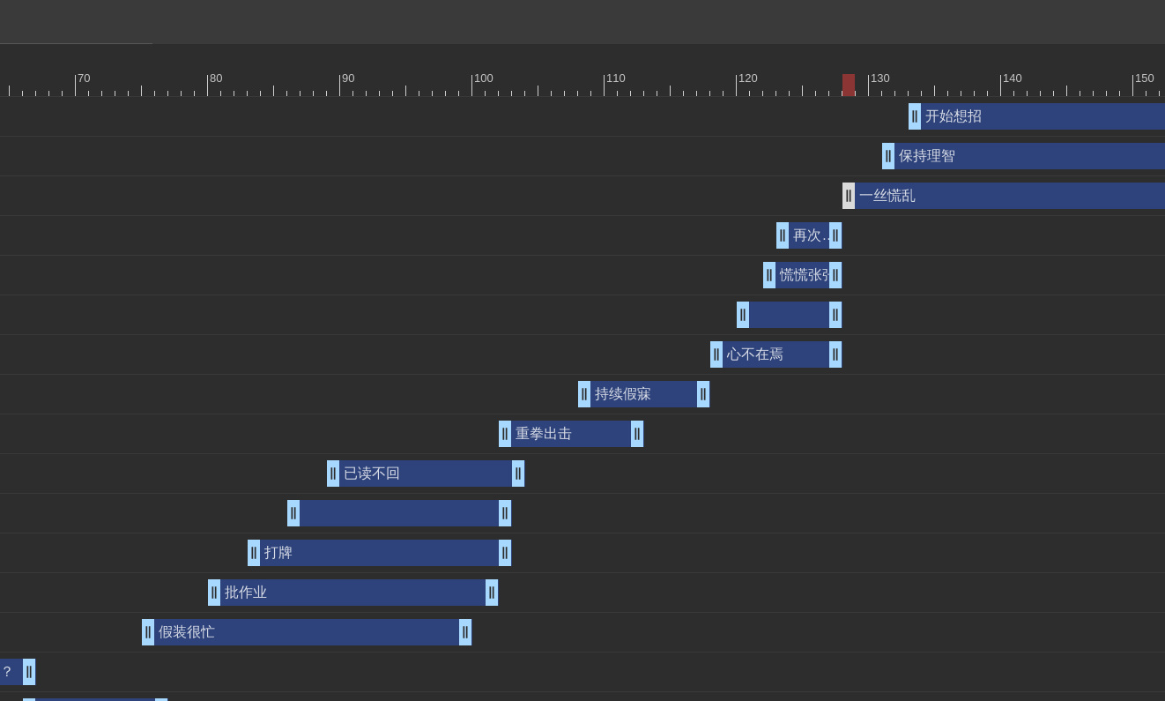
drag, startPoint x: 838, startPoint y: 198, endPoint x: 849, endPoint y: 199, distance: 11.5
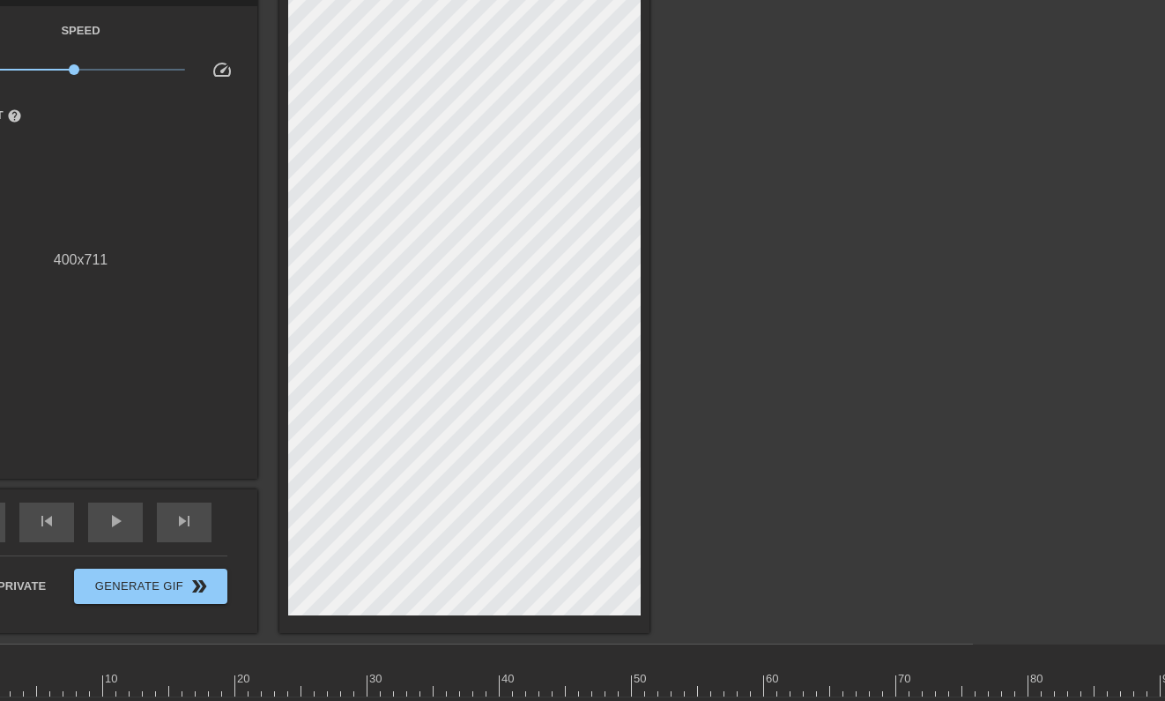
scroll to position [100, 173]
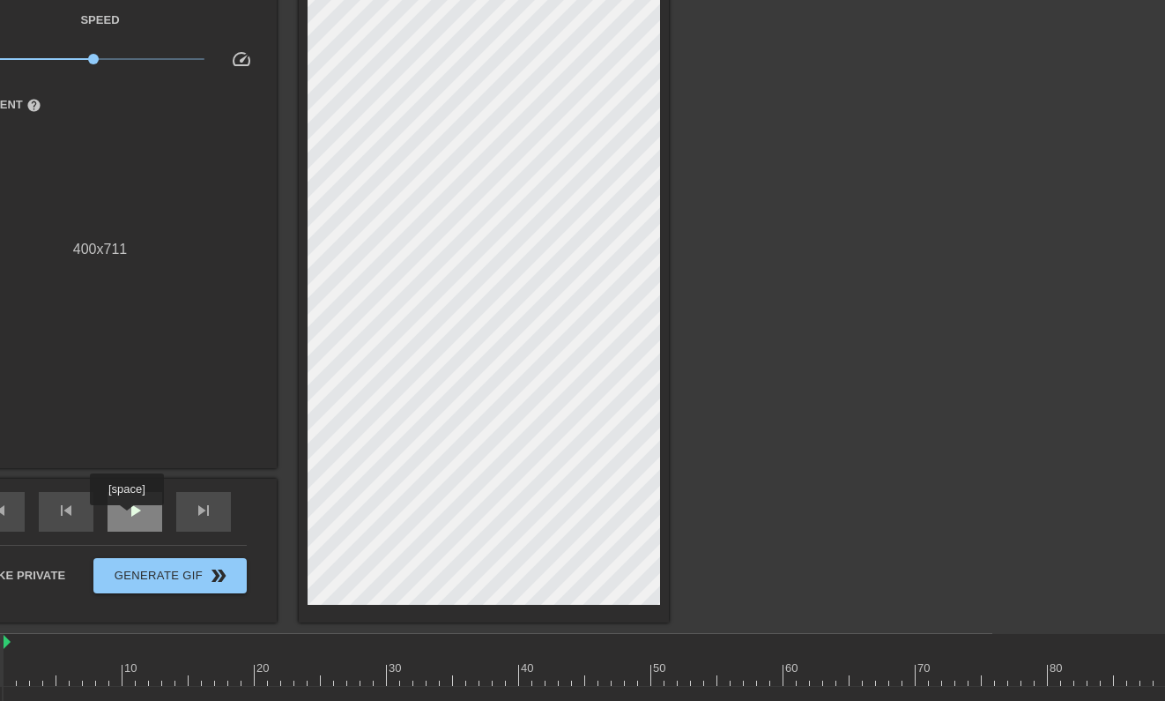
click at [129, 517] on span "play_arrow" at bounding box center [134, 510] width 21 height 21
click at [129, 517] on span "pause" at bounding box center [134, 510] width 21 height 21
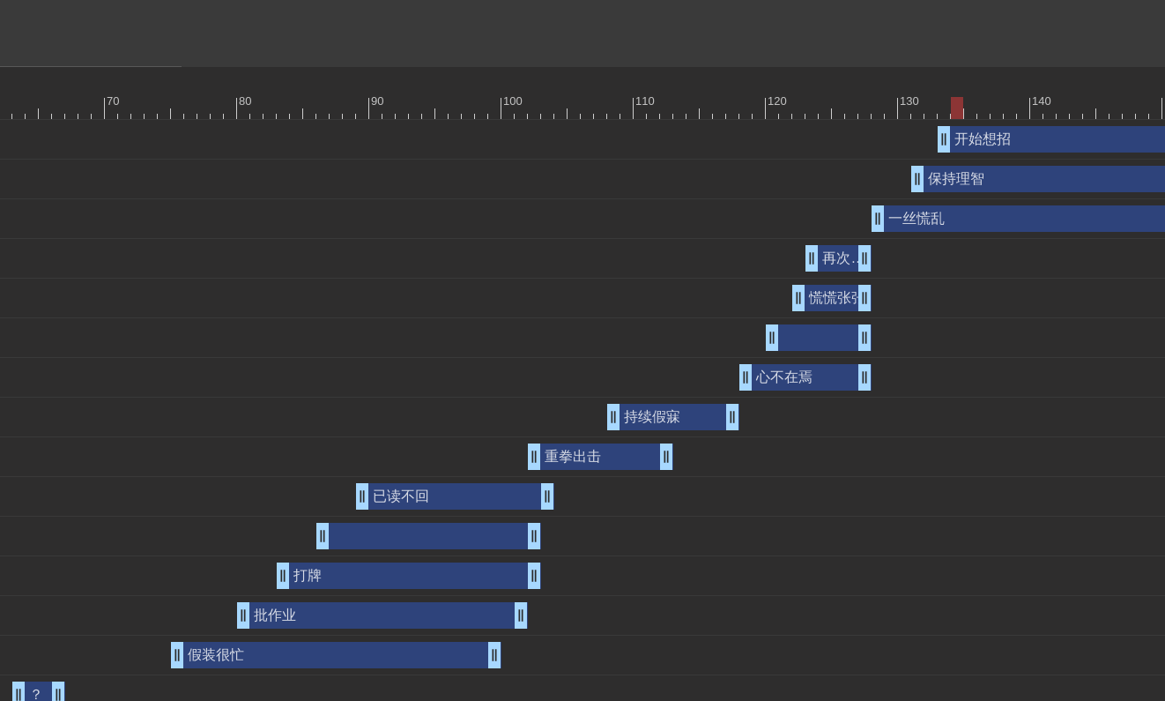
scroll to position [667, 1015]
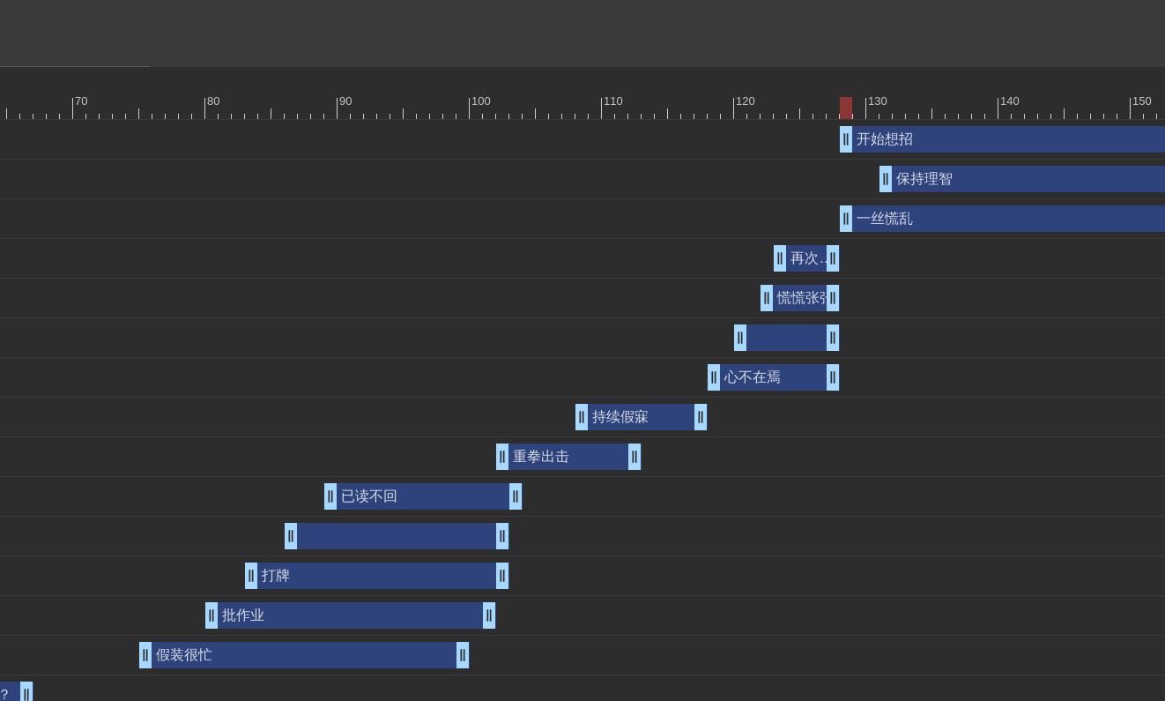
drag, startPoint x: 912, startPoint y: 144, endPoint x: 843, endPoint y: 145, distance: 68.8
drag, startPoint x: 844, startPoint y: 145, endPoint x: 856, endPoint y: 145, distance: 11.5
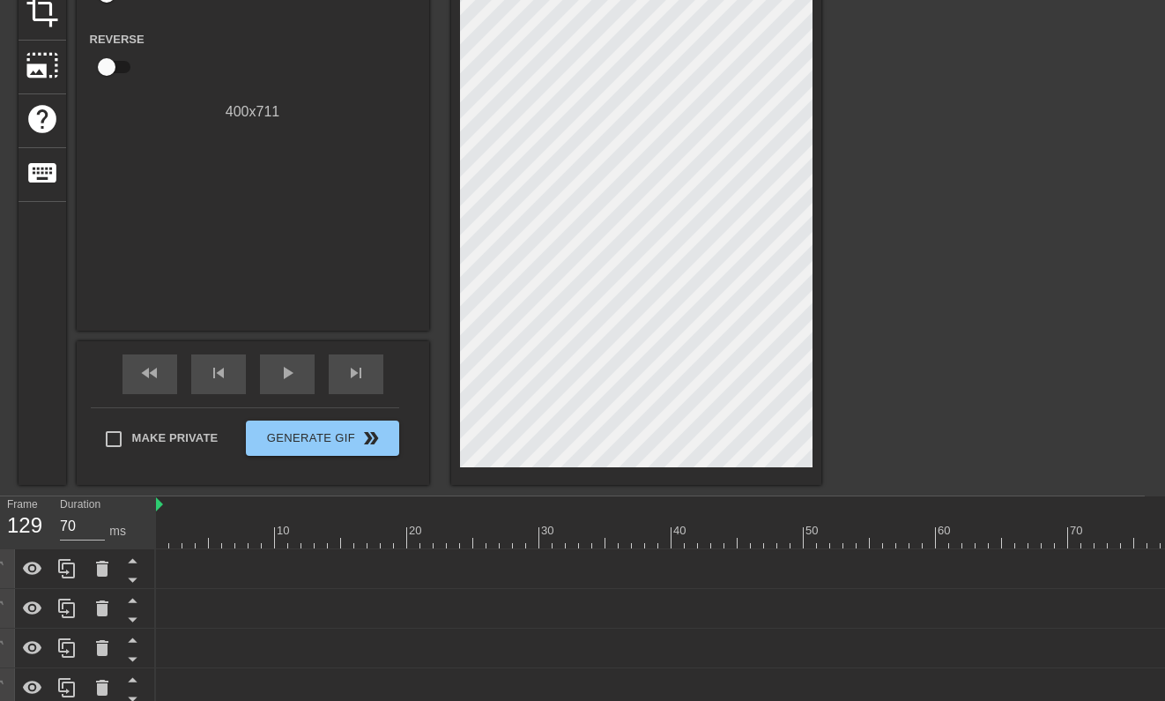
scroll to position [189, 20]
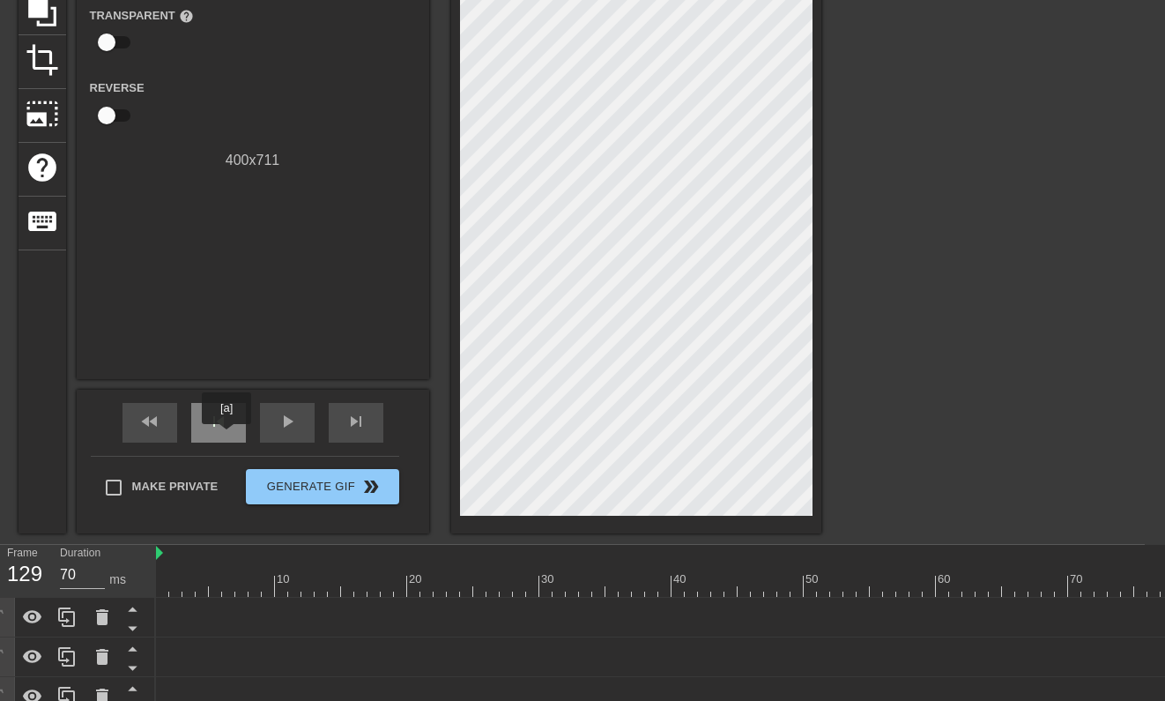
click at [227, 435] on div "skip_previous" at bounding box center [218, 423] width 55 height 40
click at [353, 419] on span "skip_next" at bounding box center [355, 421] width 21 height 21
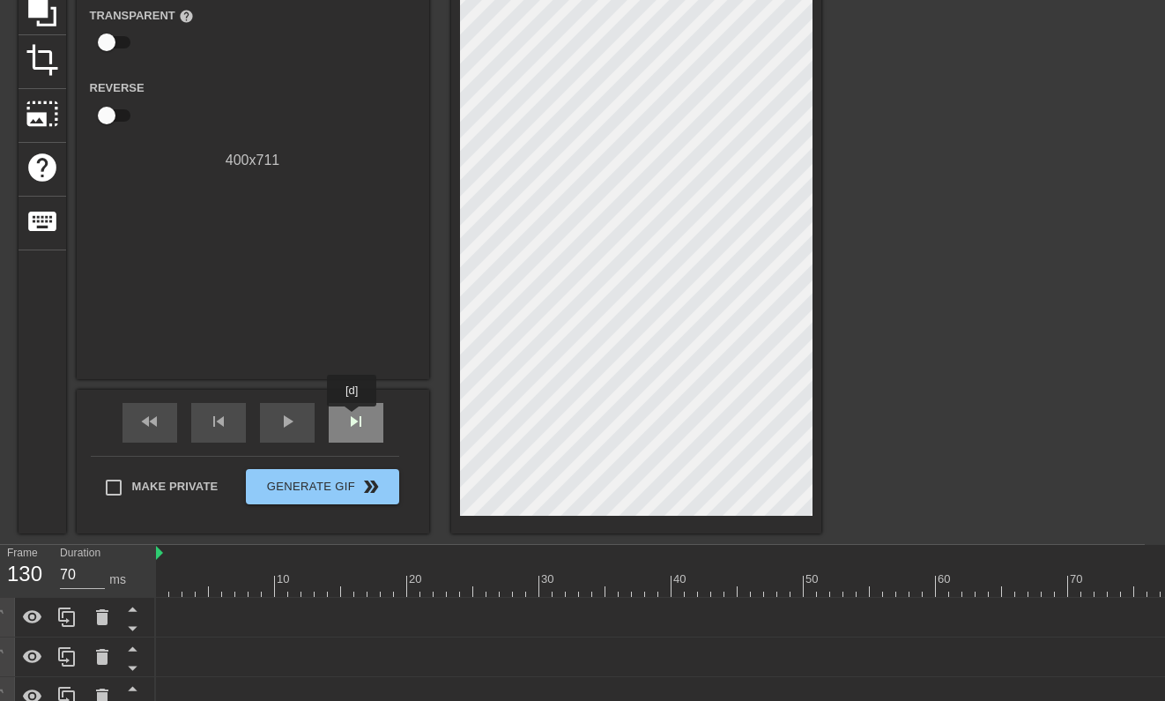
click at [353, 419] on span "skip_next" at bounding box center [355, 421] width 21 height 21
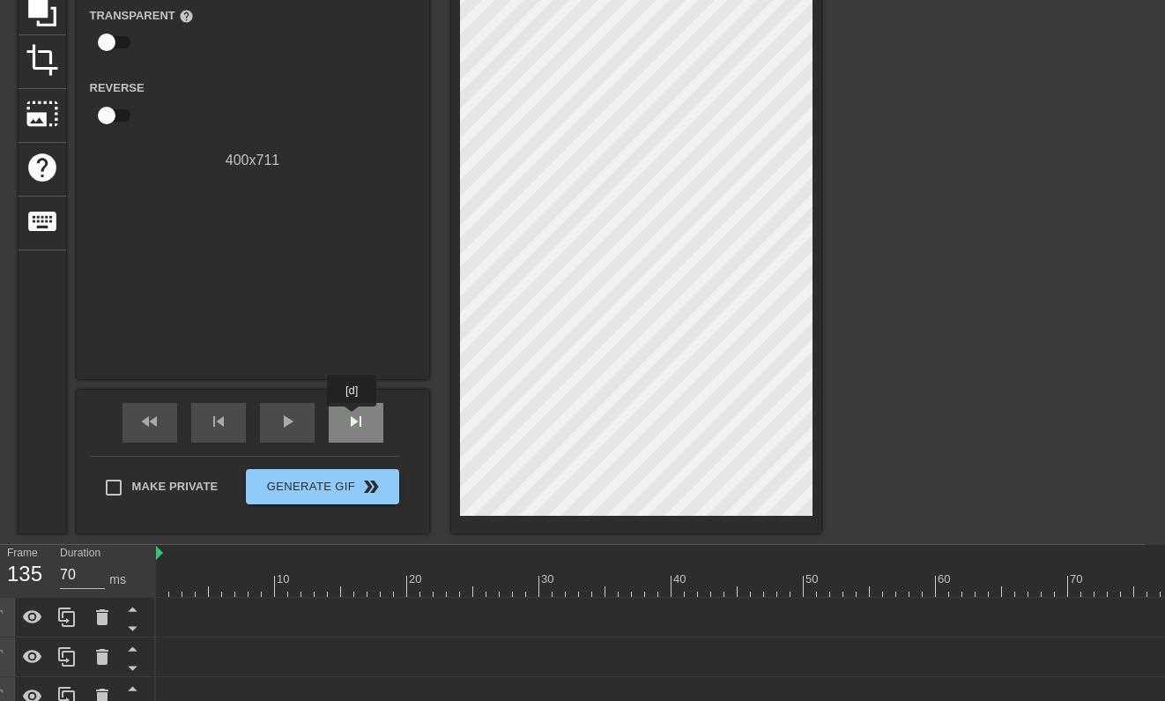
click at [353, 419] on span "skip_next" at bounding box center [355, 421] width 21 height 21
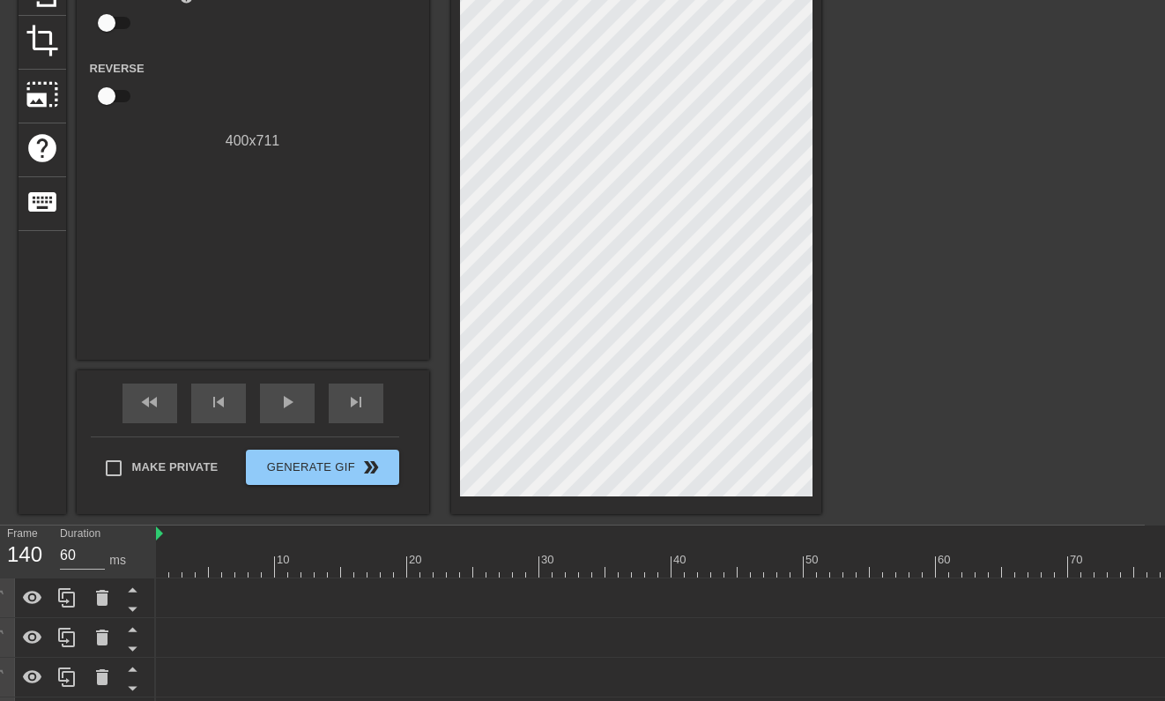
scroll to position [163, 20]
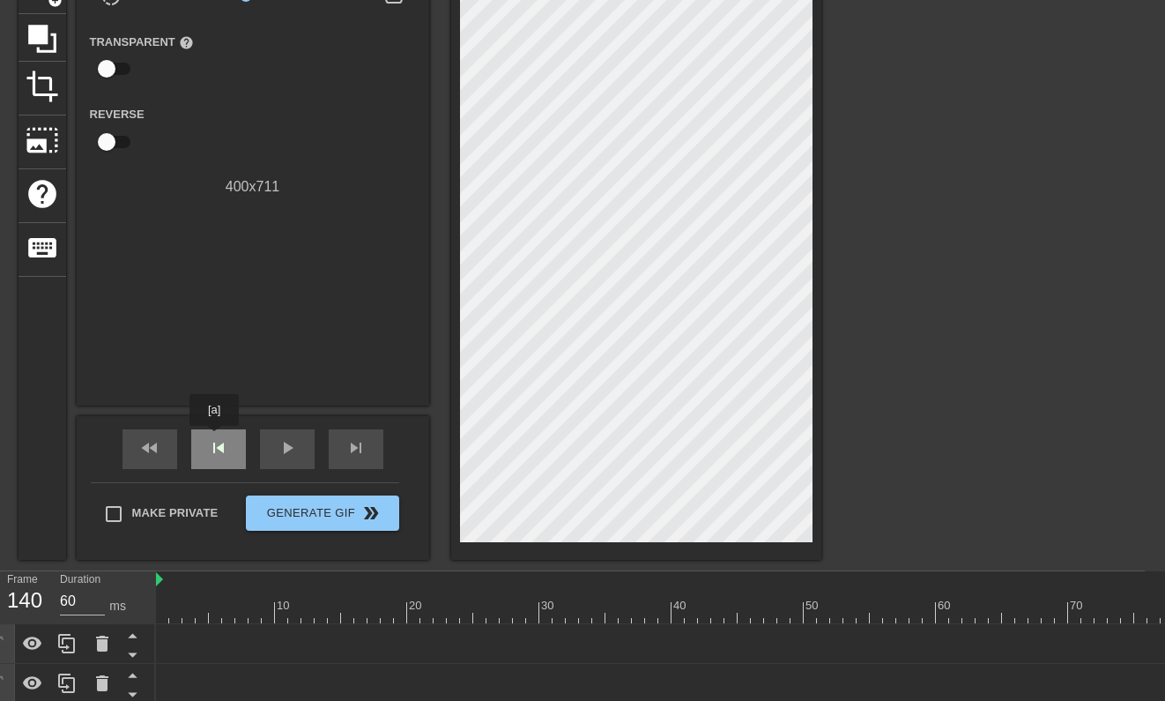
click at [214, 449] on span "skip_previous" at bounding box center [218, 447] width 21 height 21
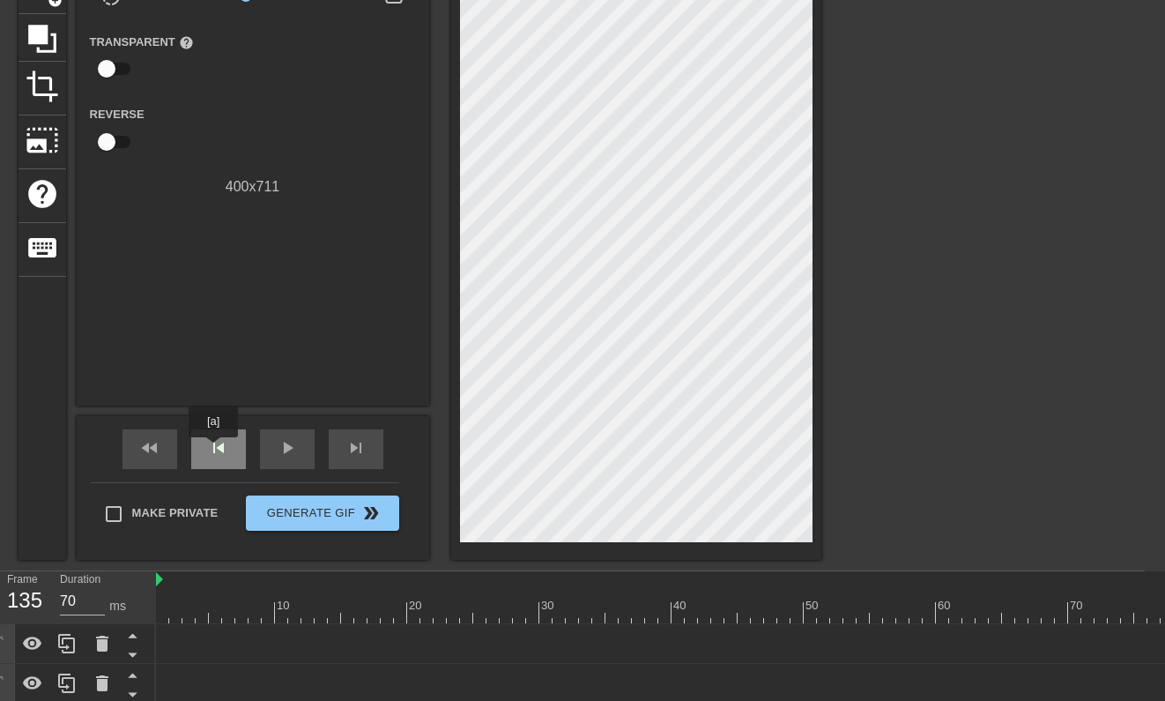
click at [214, 449] on span "skip_previous" at bounding box center [218, 447] width 21 height 21
click at [337, 449] on div "skip_next" at bounding box center [356, 449] width 55 height 40
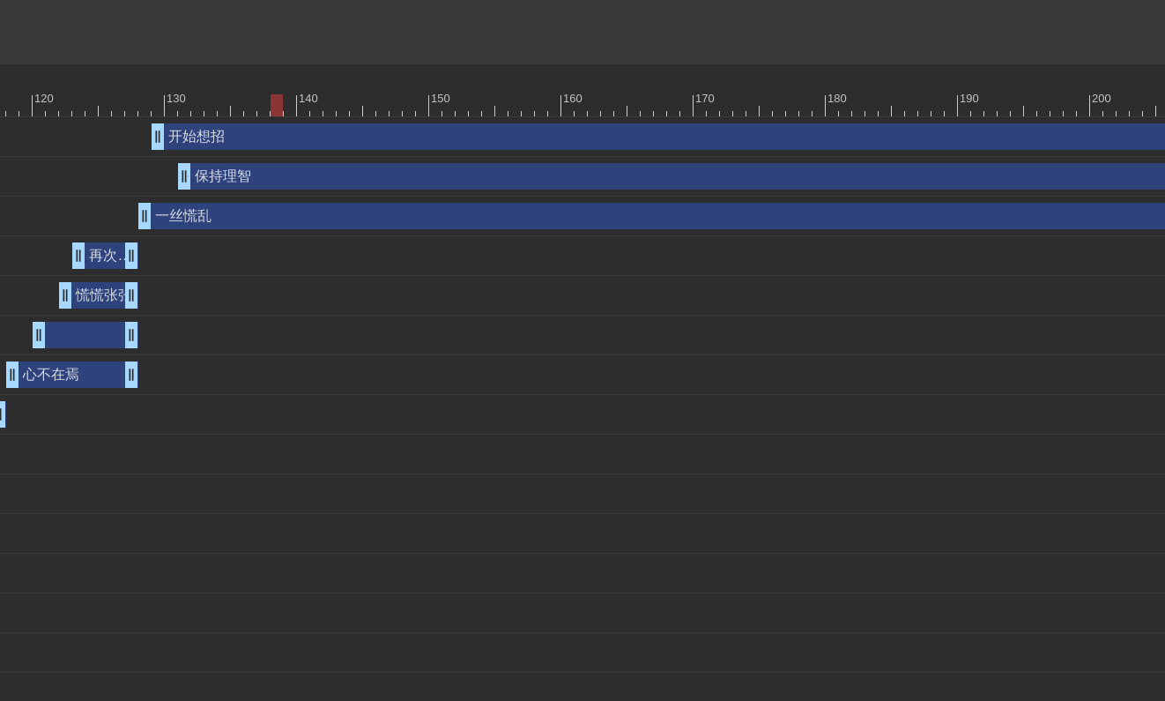
scroll to position [670, 2043]
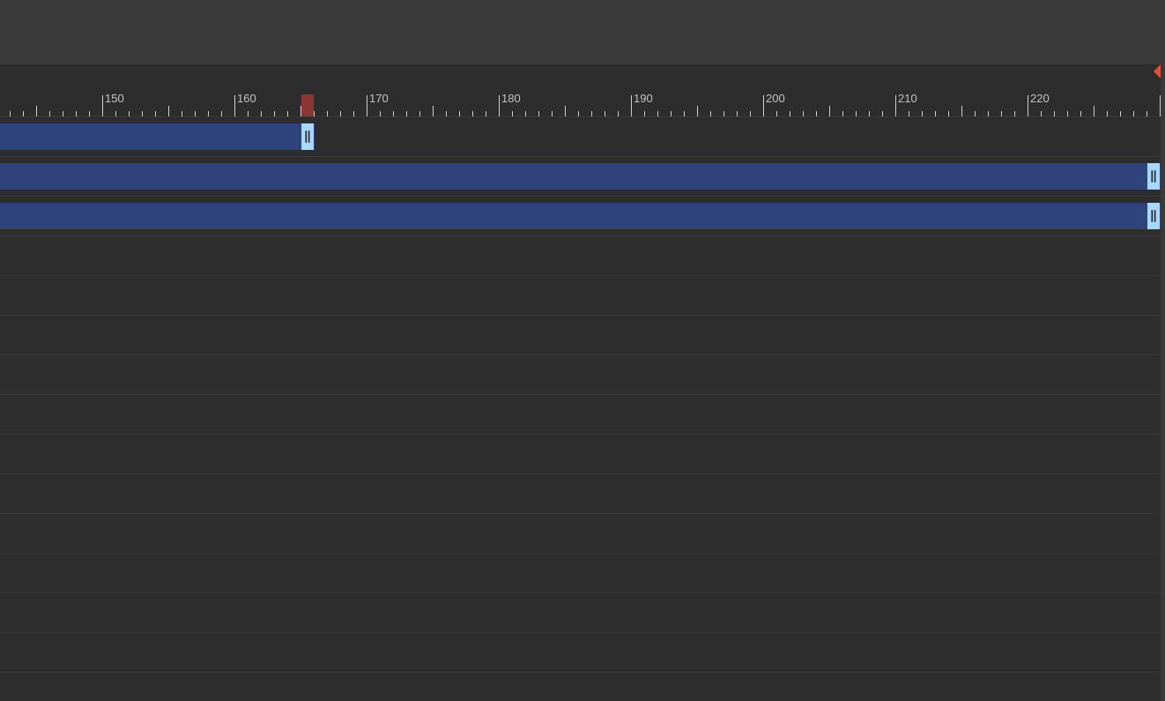
drag, startPoint x: 1147, startPoint y: 143, endPoint x: 283, endPoint y: 226, distance: 868.4
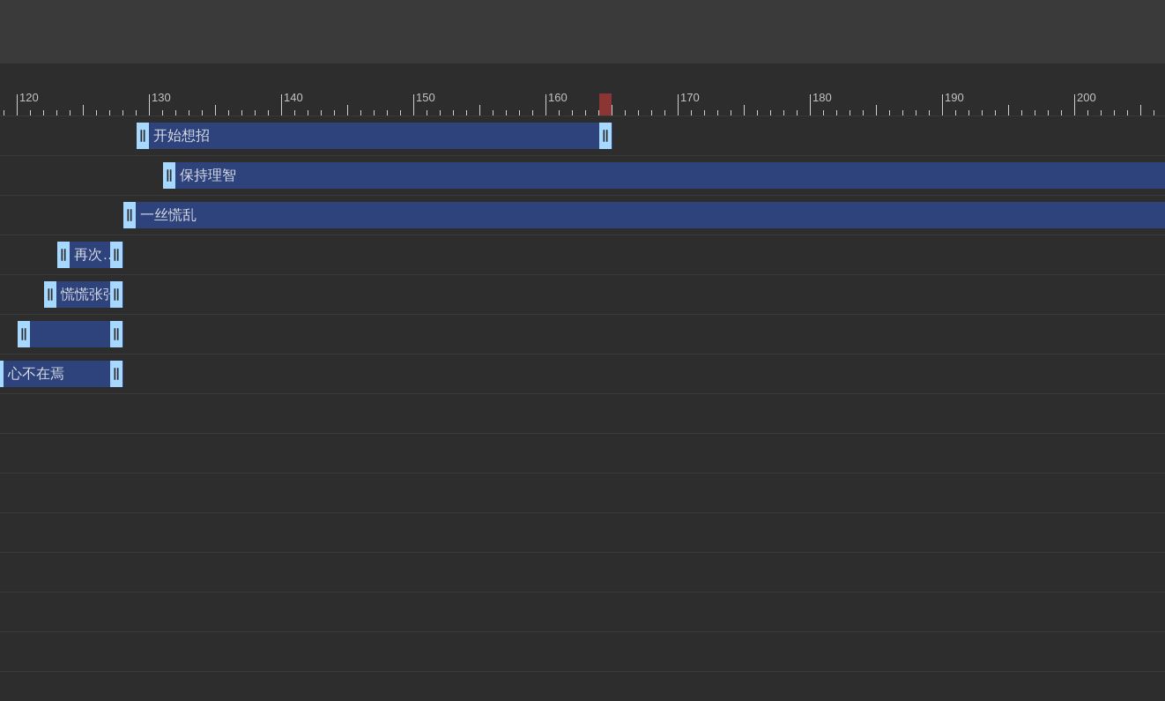
scroll to position [671, 1702]
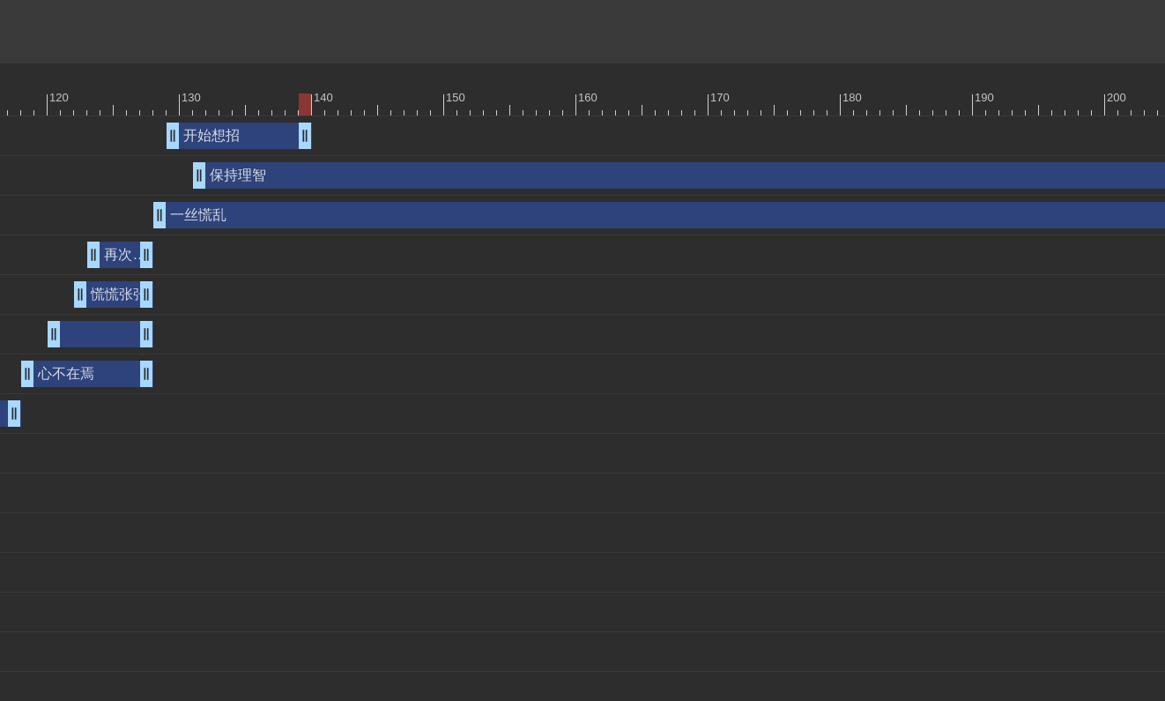
drag, startPoint x: 633, startPoint y: 139, endPoint x: 300, endPoint y: 140, distance: 333.1
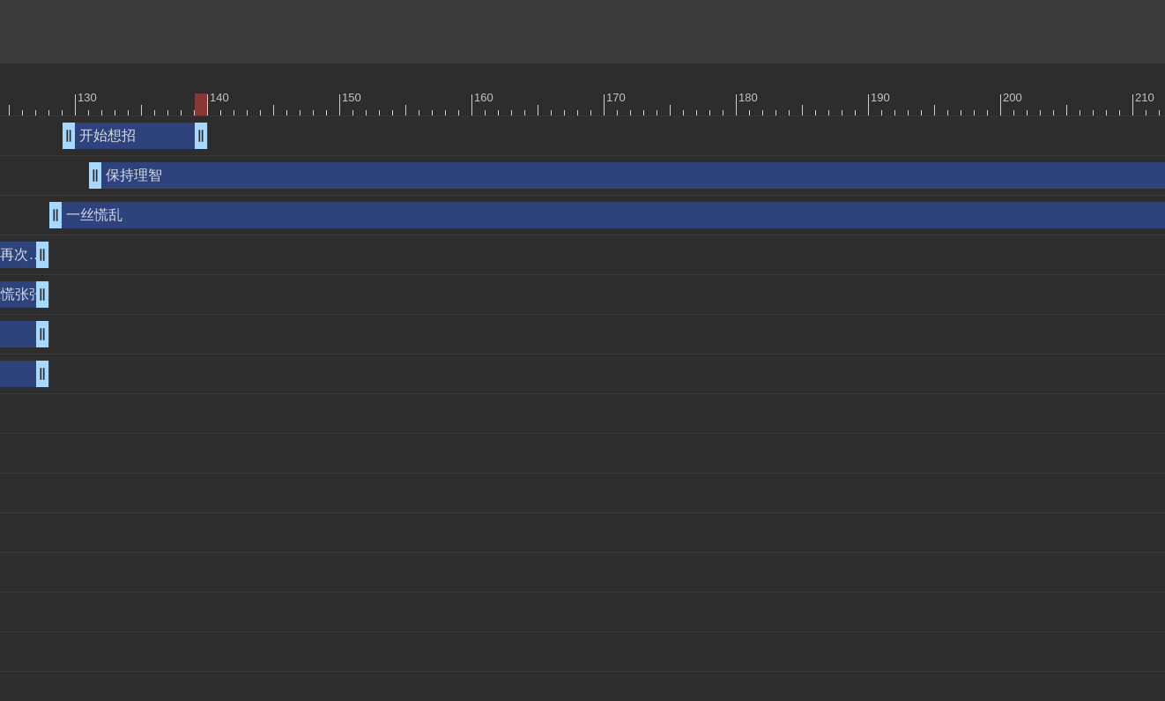
scroll to position [671, 2043]
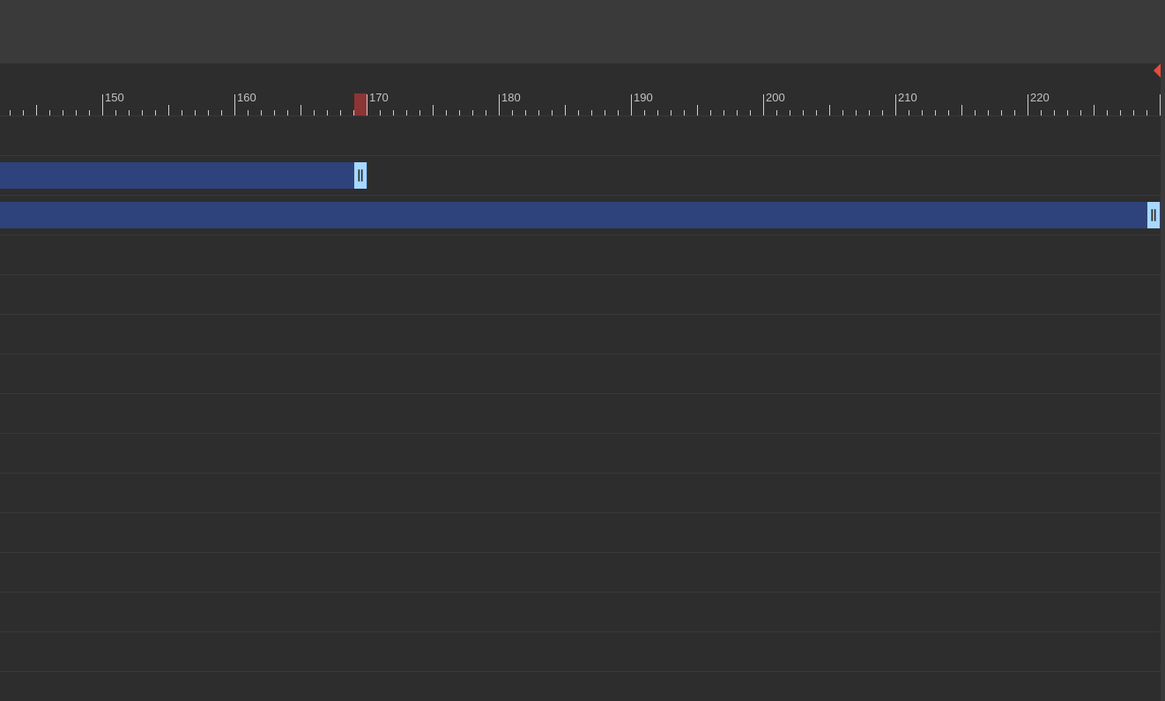
drag, startPoint x: 1148, startPoint y: 175, endPoint x: 259, endPoint y: 183, distance: 889.2
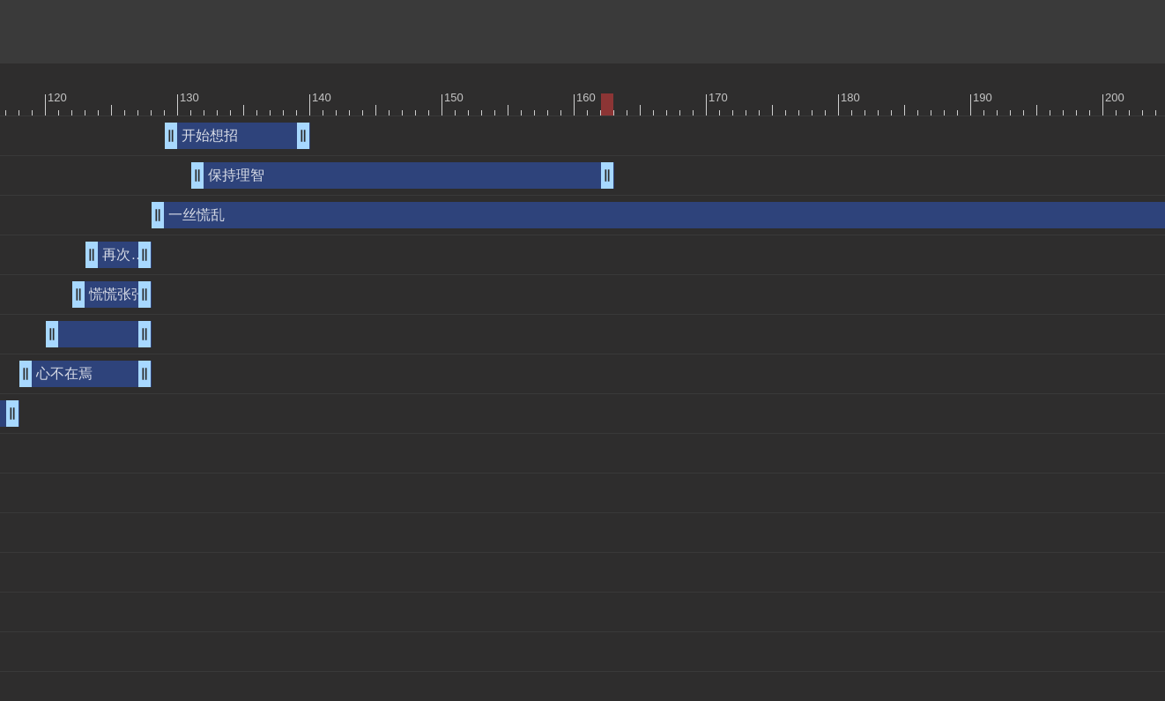
scroll to position [669, 1701]
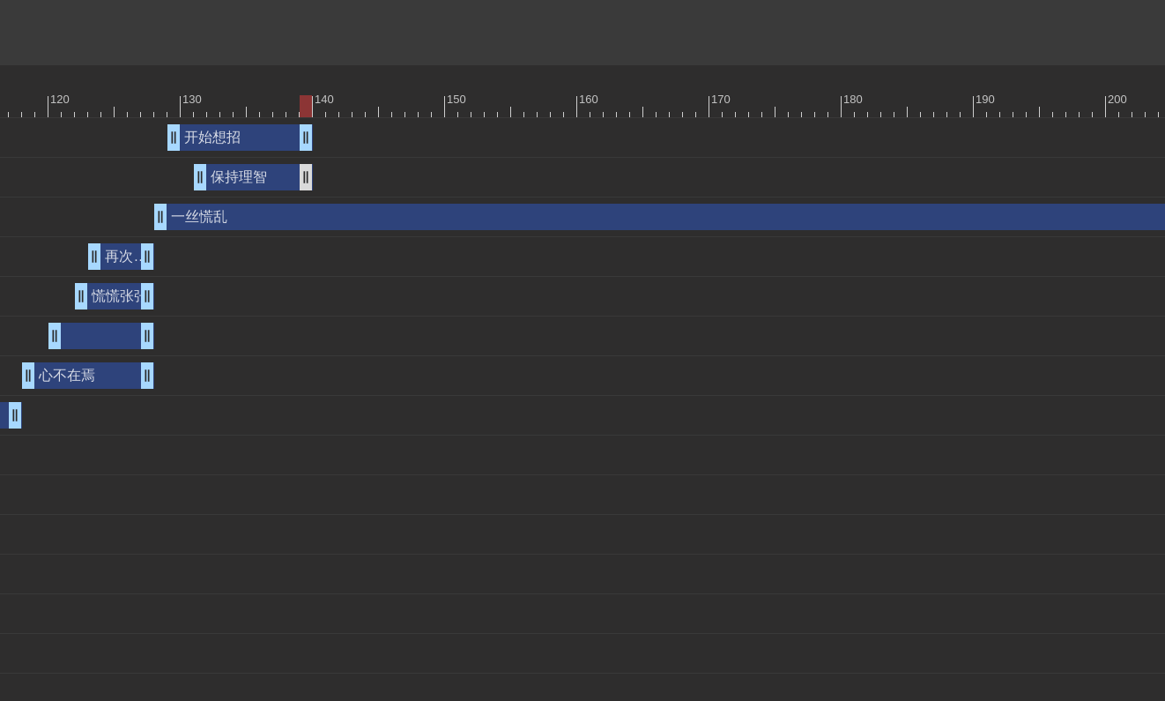
drag, startPoint x: 607, startPoint y: 184, endPoint x: 306, endPoint y: 171, distance: 301.7
click at [605, 216] on div "一丝慌乱 drag_handle drag_handle" at bounding box center [828, 217] width 1348 height 26
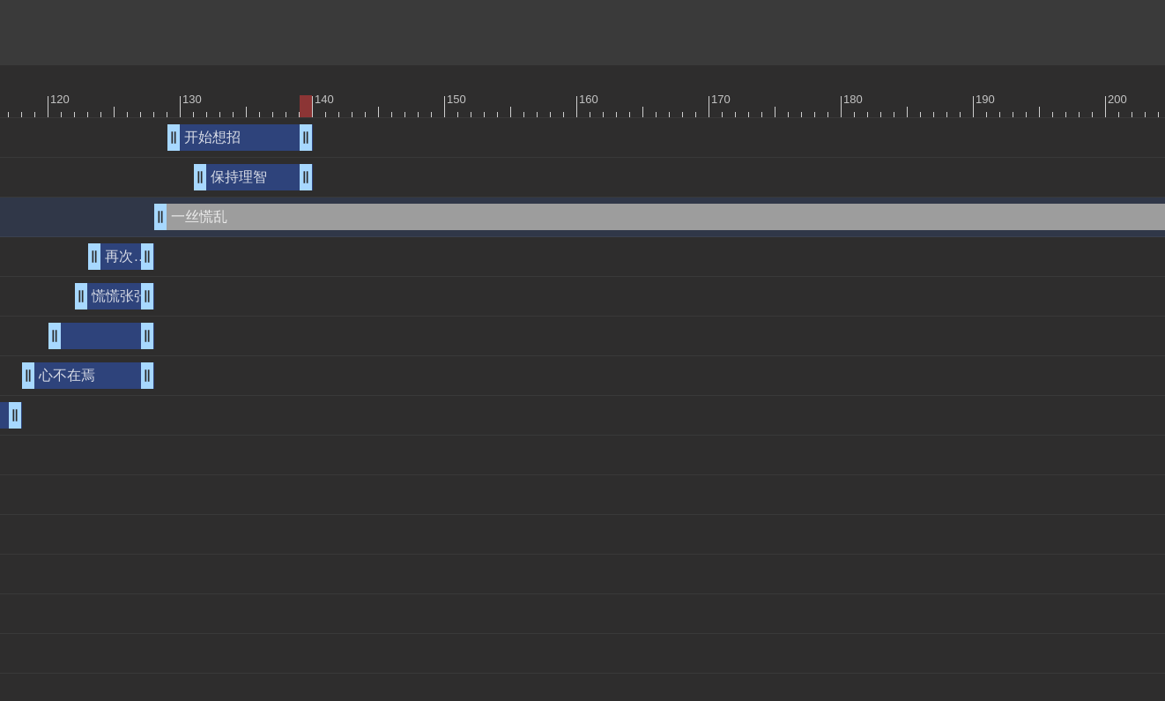
scroll to position [669, 2043]
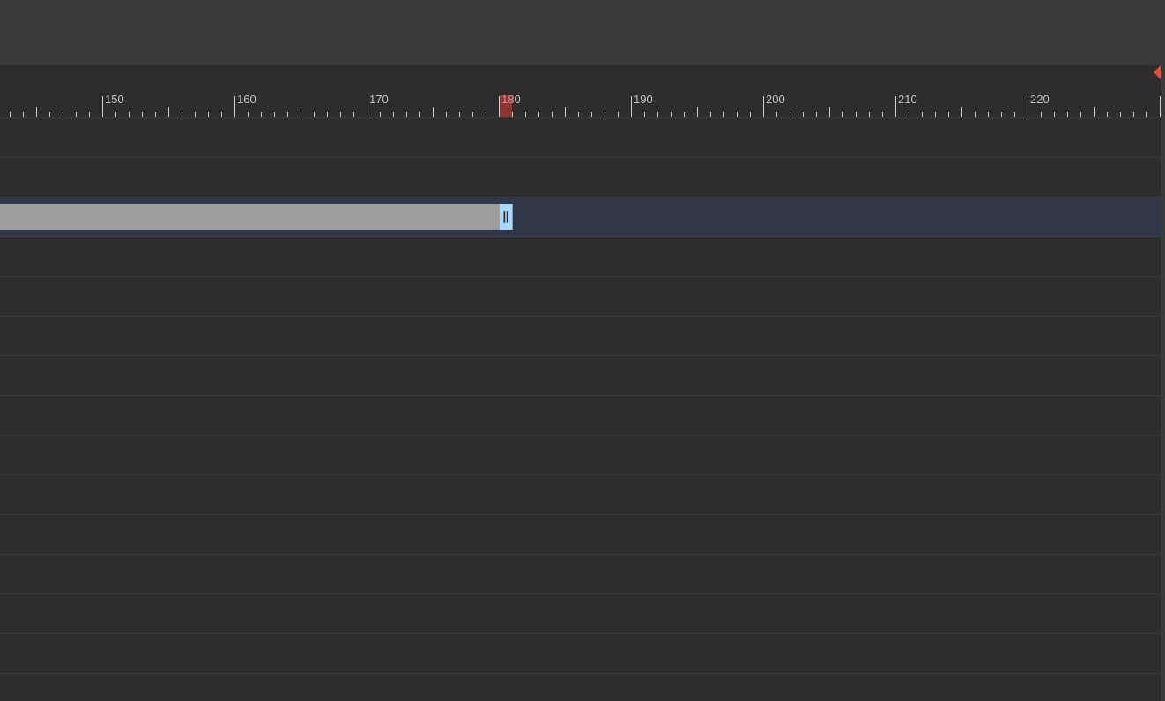
drag, startPoint x: 1147, startPoint y: 210, endPoint x: 220, endPoint y: 151, distance: 928.9
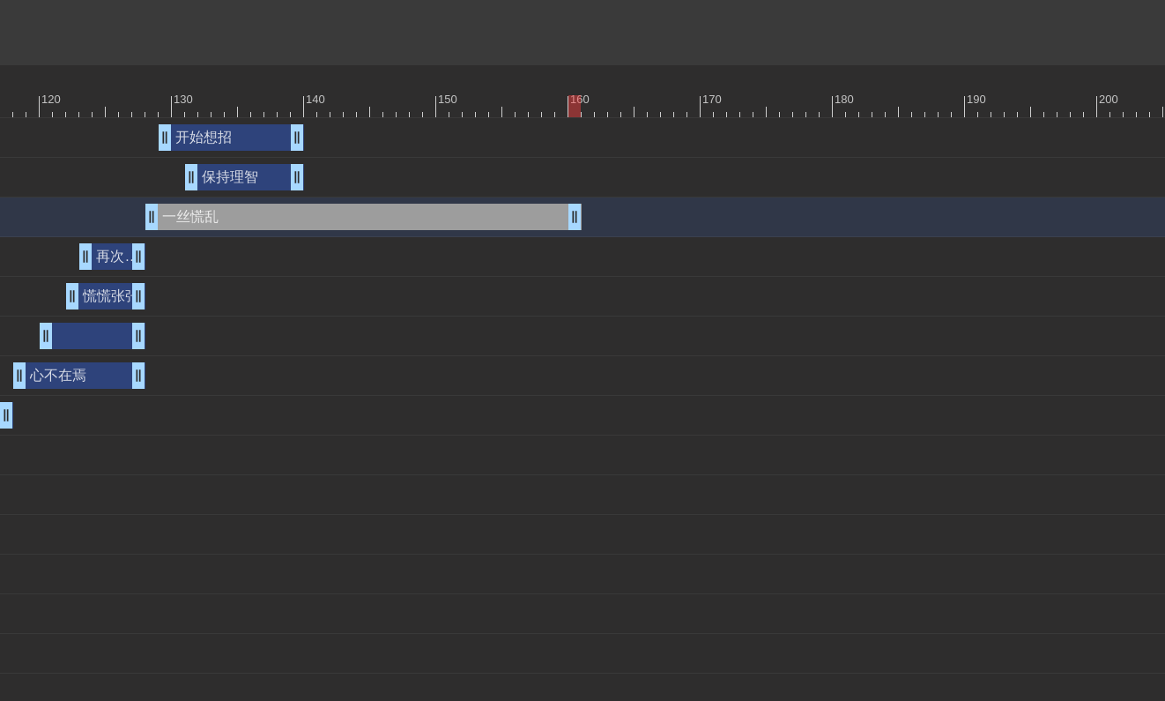
scroll to position [667, 1593]
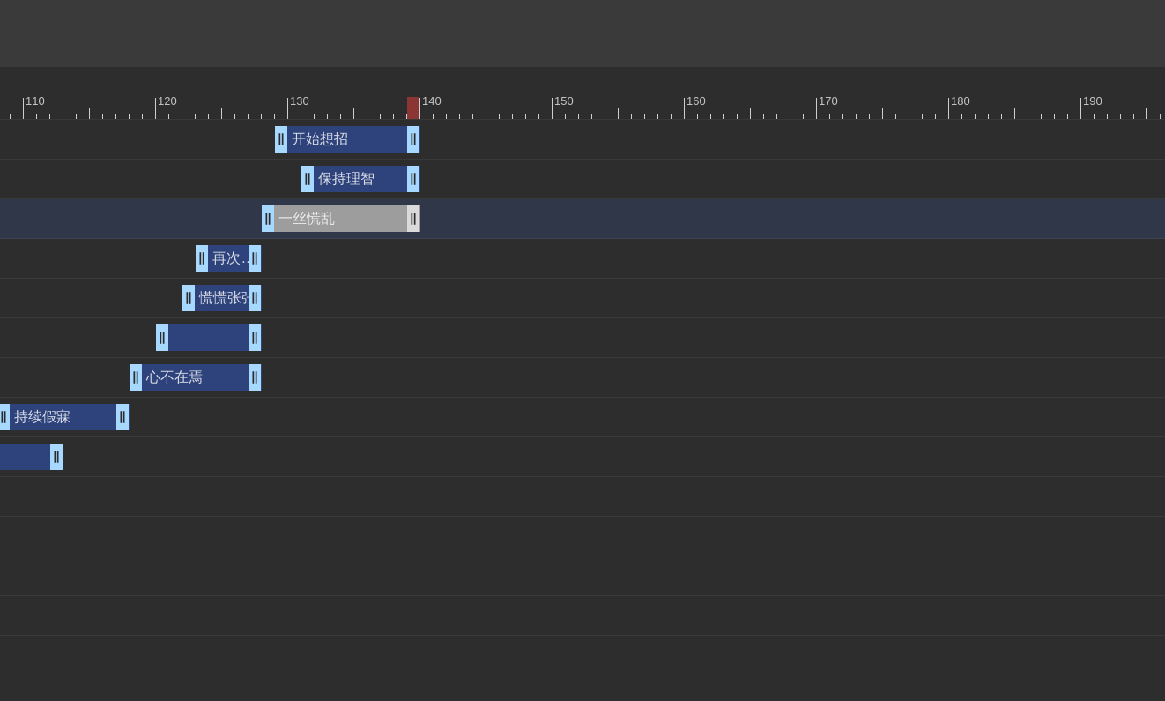
drag, startPoint x: 688, startPoint y: 216, endPoint x: 412, endPoint y: 219, distance: 276.7
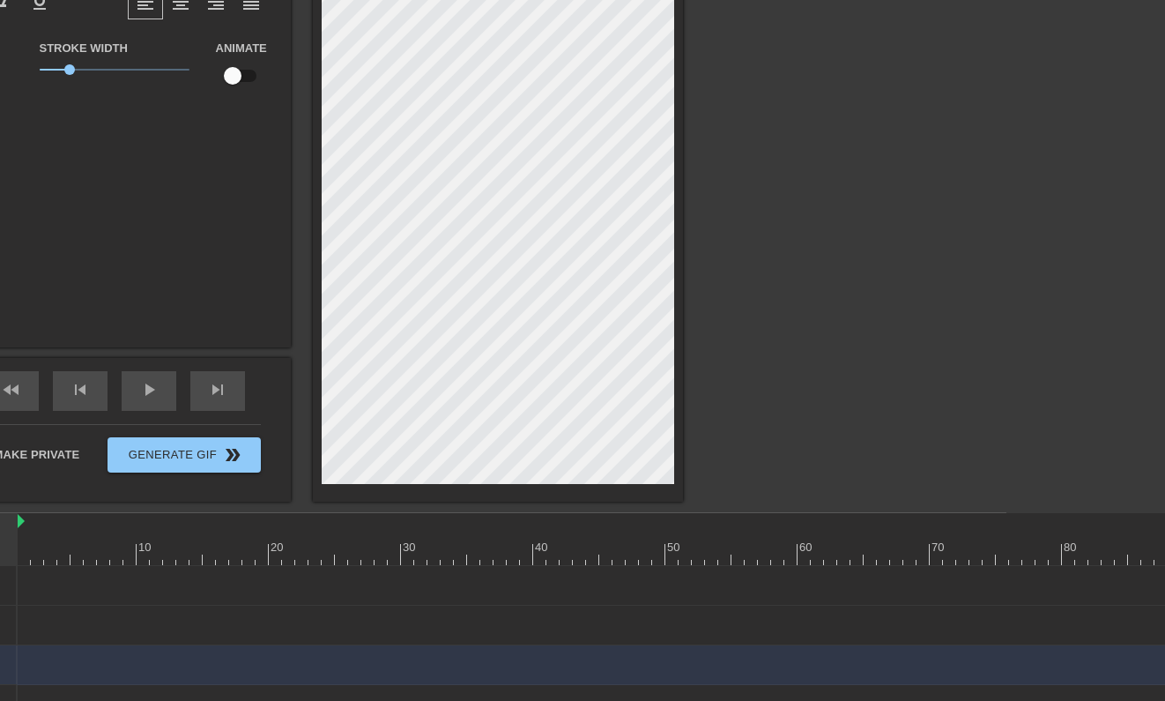
scroll to position [278, 159]
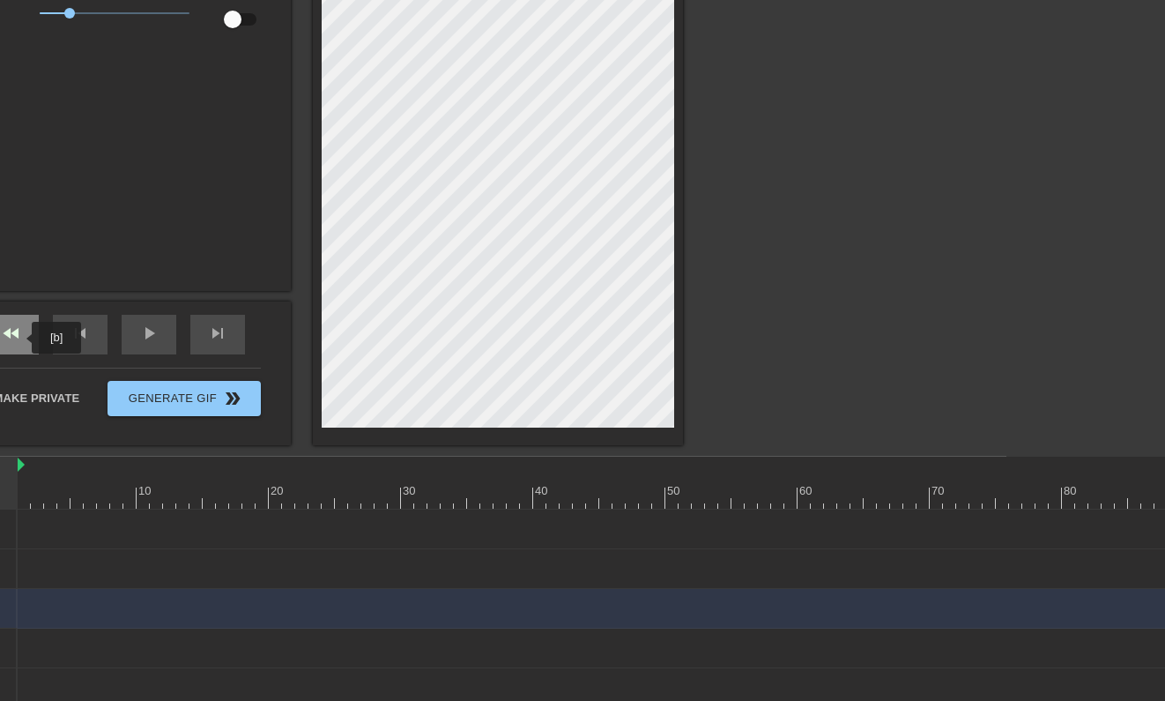
click at [19, 334] on span "fast_rewind" at bounding box center [11, 333] width 21 height 21
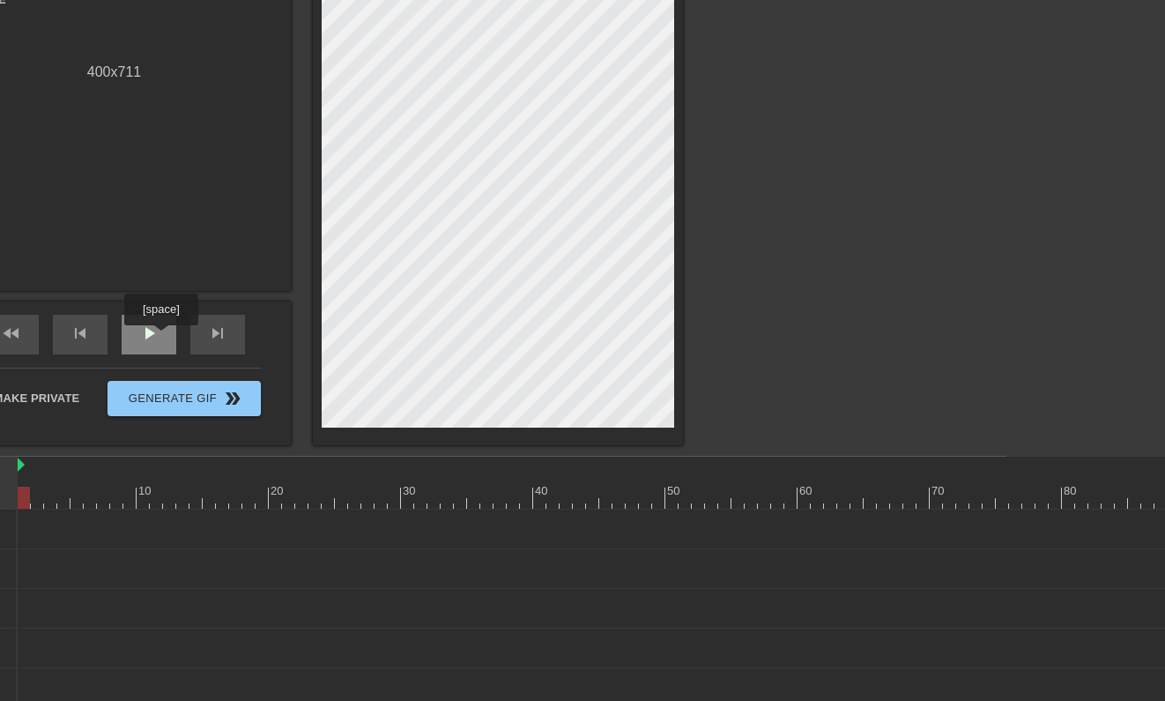
click at [166, 338] on div "play_arrow" at bounding box center [149, 335] width 55 height 40
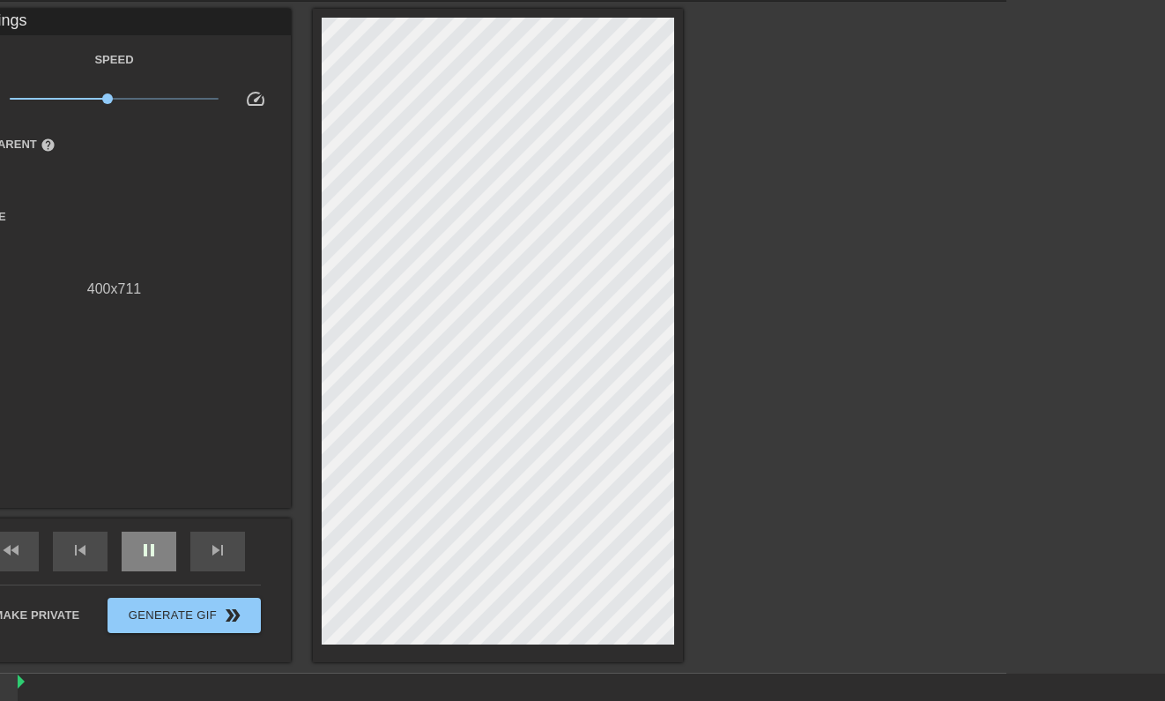
scroll to position [60, 159]
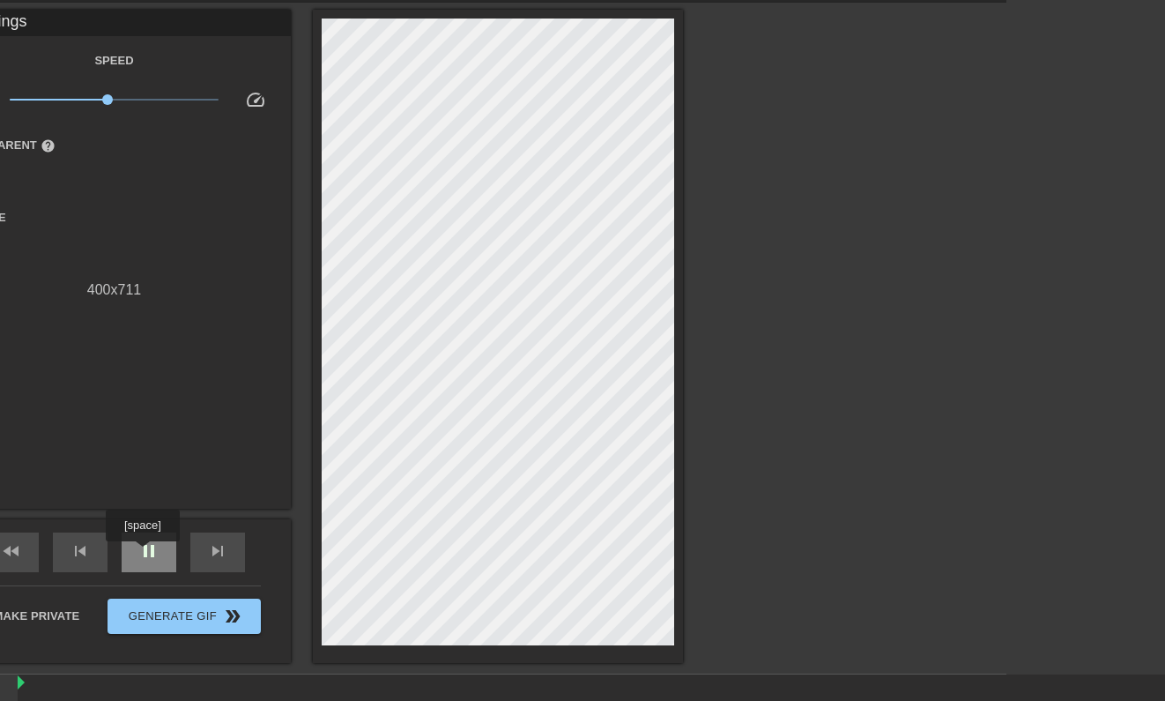
click at [145, 553] on span "pause" at bounding box center [148, 550] width 21 height 21
click at [95, 553] on div "skip_previous" at bounding box center [80, 552] width 55 height 40
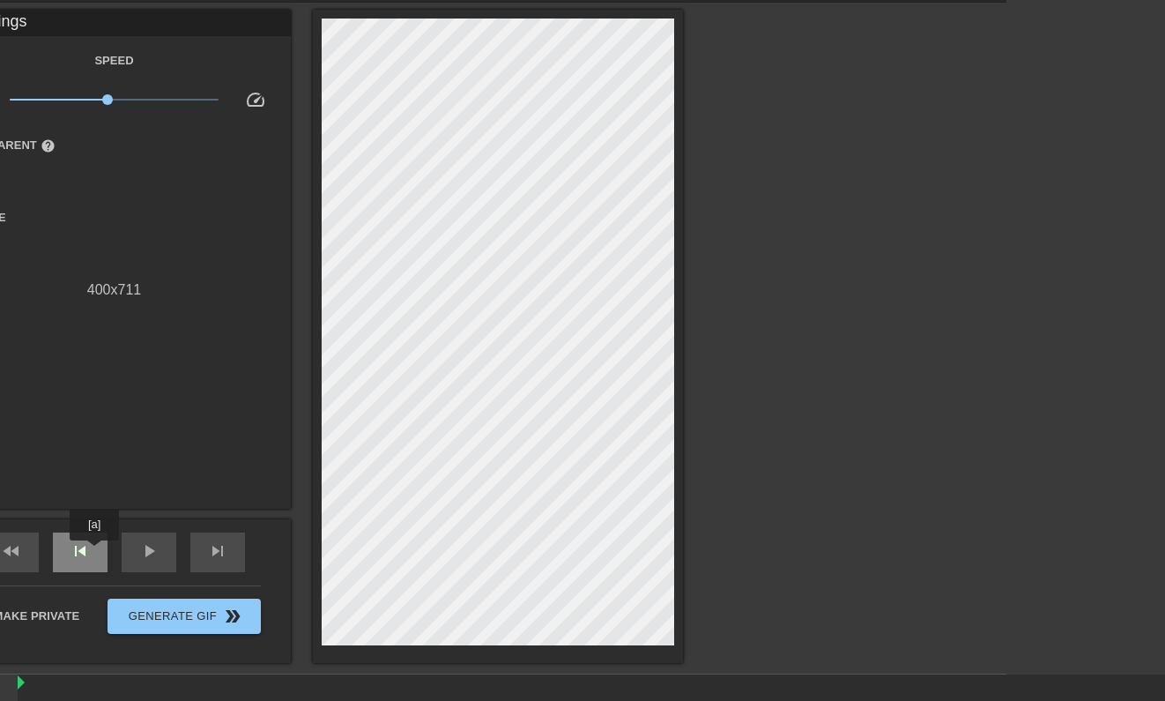
click at [95, 553] on div "skip_previous" at bounding box center [80, 552] width 55 height 40
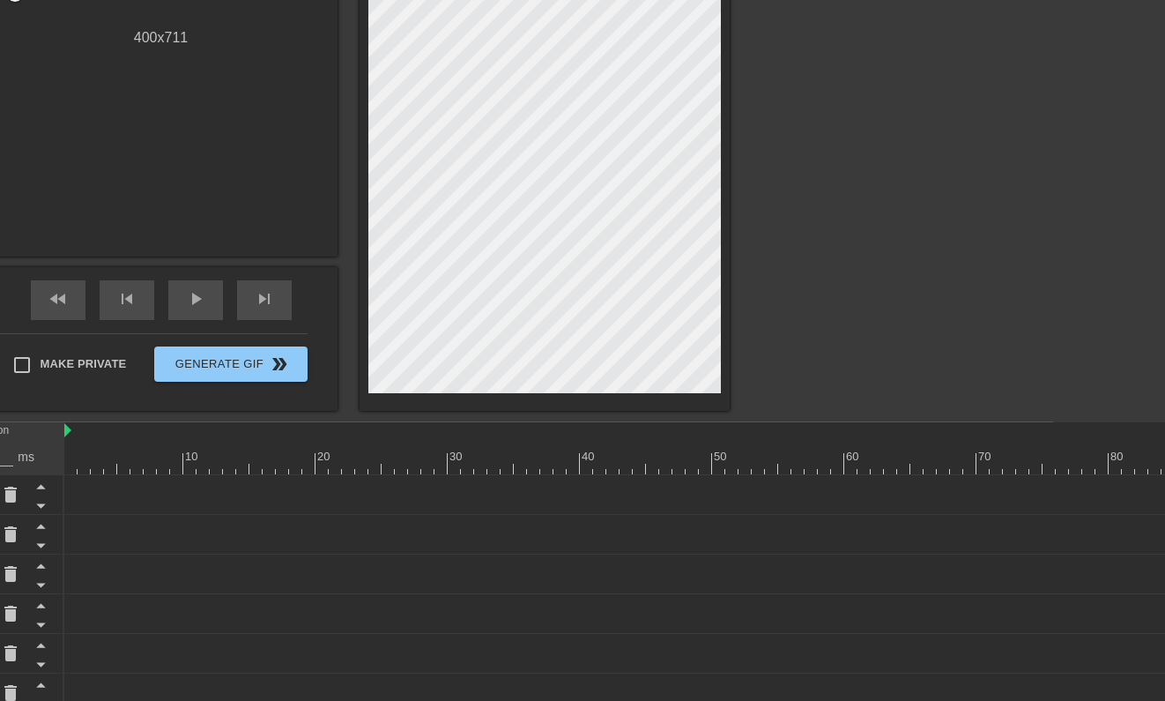
scroll to position [189, 112]
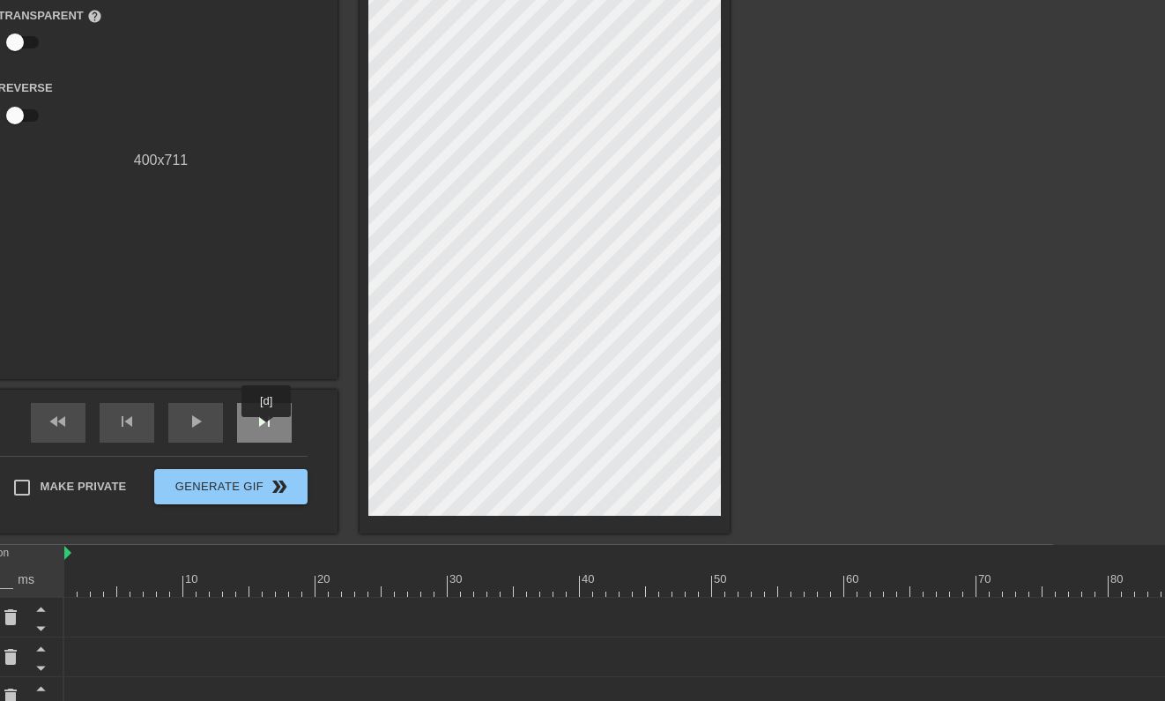
click at [268, 428] on span "skip_next" at bounding box center [264, 421] width 21 height 21
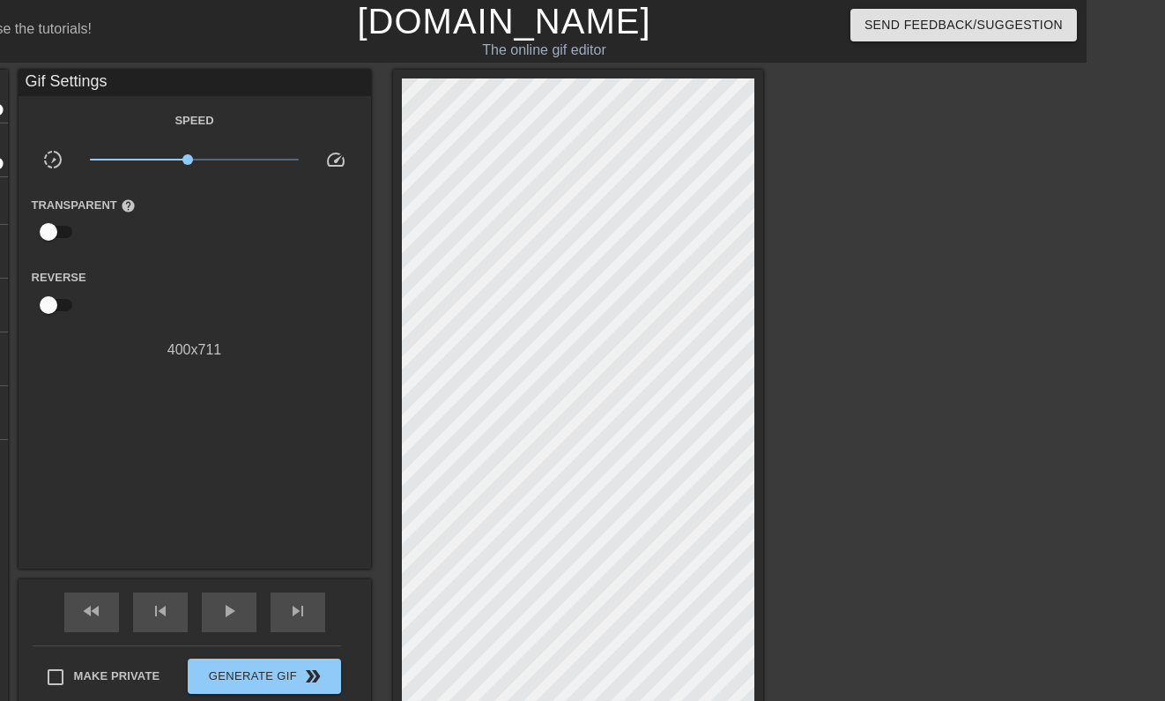
scroll to position [0, 0]
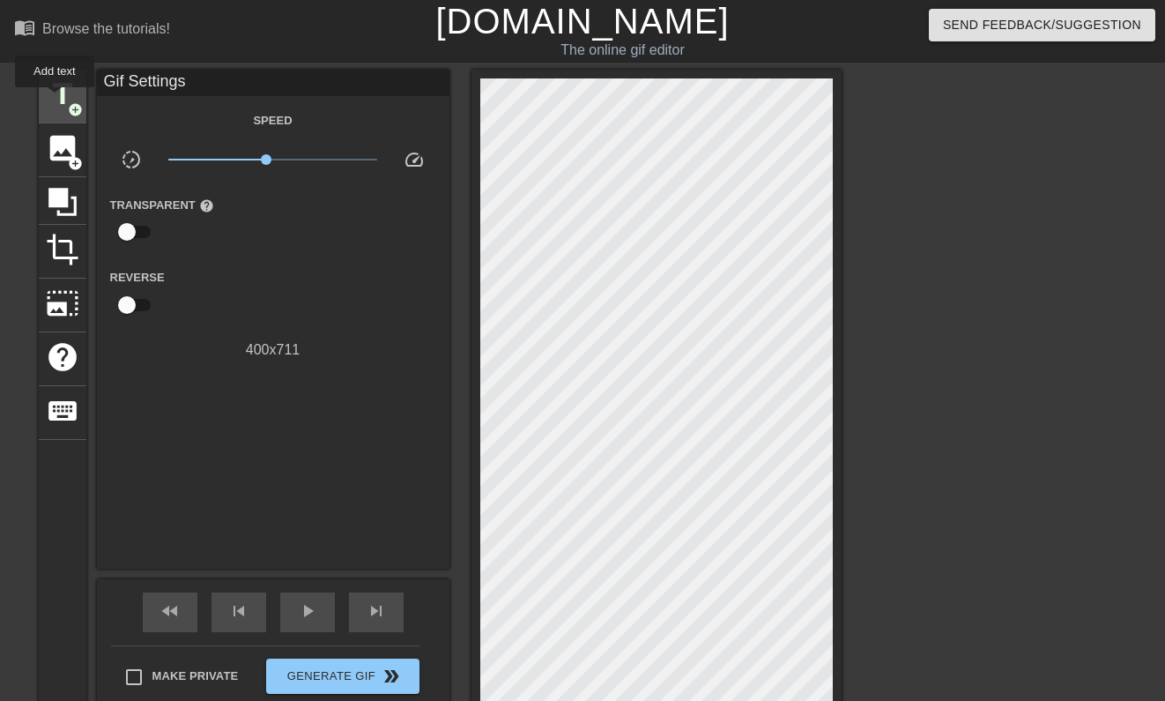
click at [56, 100] on span "title" at bounding box center [62, 94] width 33 height 33
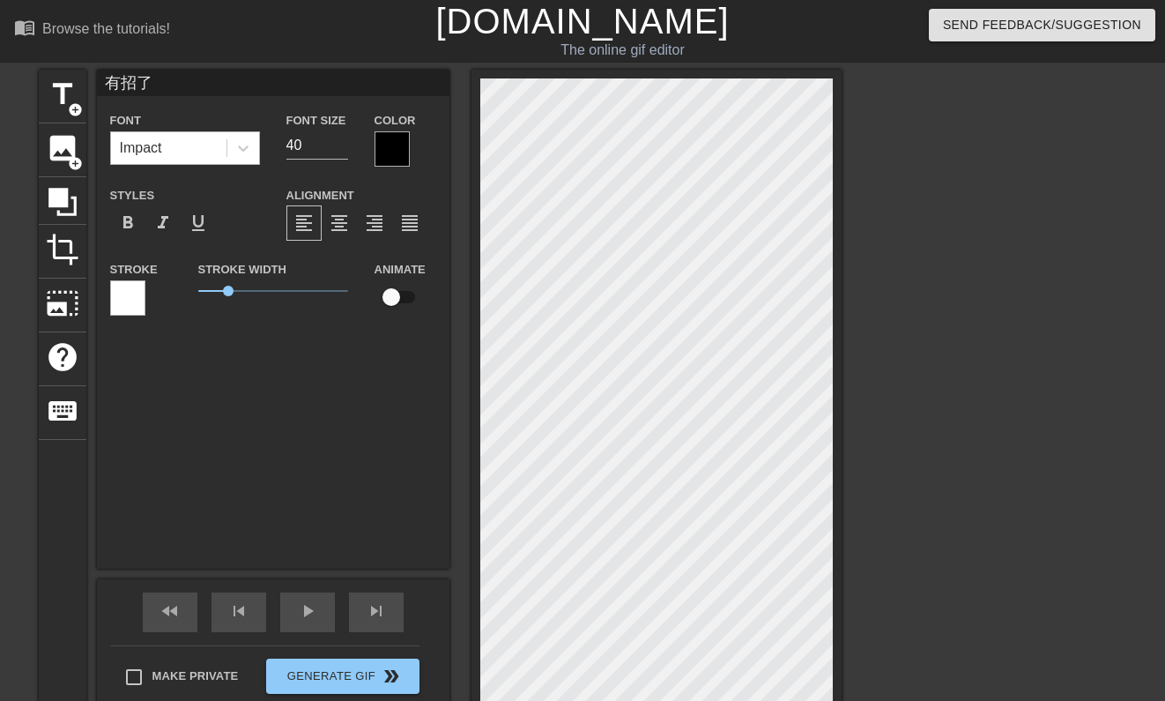
scroll to position [0, 1]
click at [343, 138] on input "41" at bounding box center [317, 145] width 62 height 28
click at [343, 138] on input "42" at bounding box center [317, 145] width 62 height 28
click at [343, 138] on input "43" at bounding box center [317, 145] width 62 height 28
click at [343, 138] on input "44" at bounding box center [317, 145] width 62 height 28
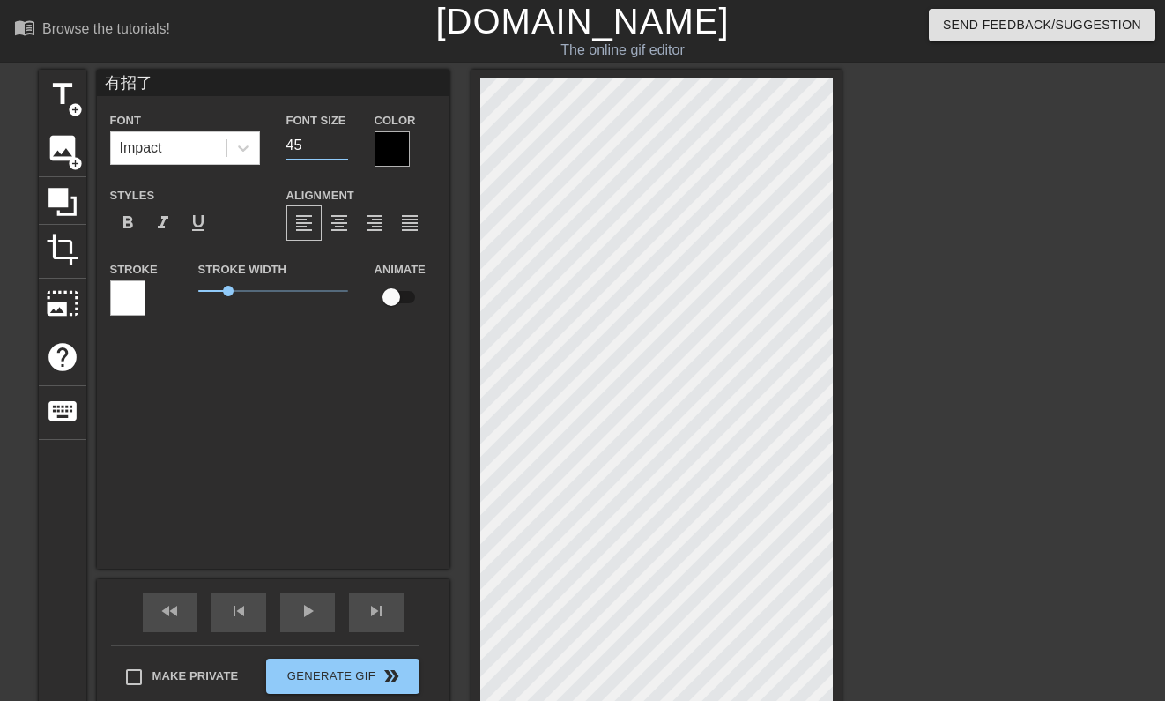
click at [343, 138] on input "45" at bounding box center [317, 145] width 62 height 28
click at [343, 138] on input "46" at bounding box center [317, 145] width 62 height 28
click at [343, 138] on input "47" at bounding box center [317, 145] width 62 height 28
click at [343, 138] on input "48" at bounding box center [317, 145] width 62 height 28
click at [343, 138] on input "49" at bounding box center [317, 145] width 62 height 28
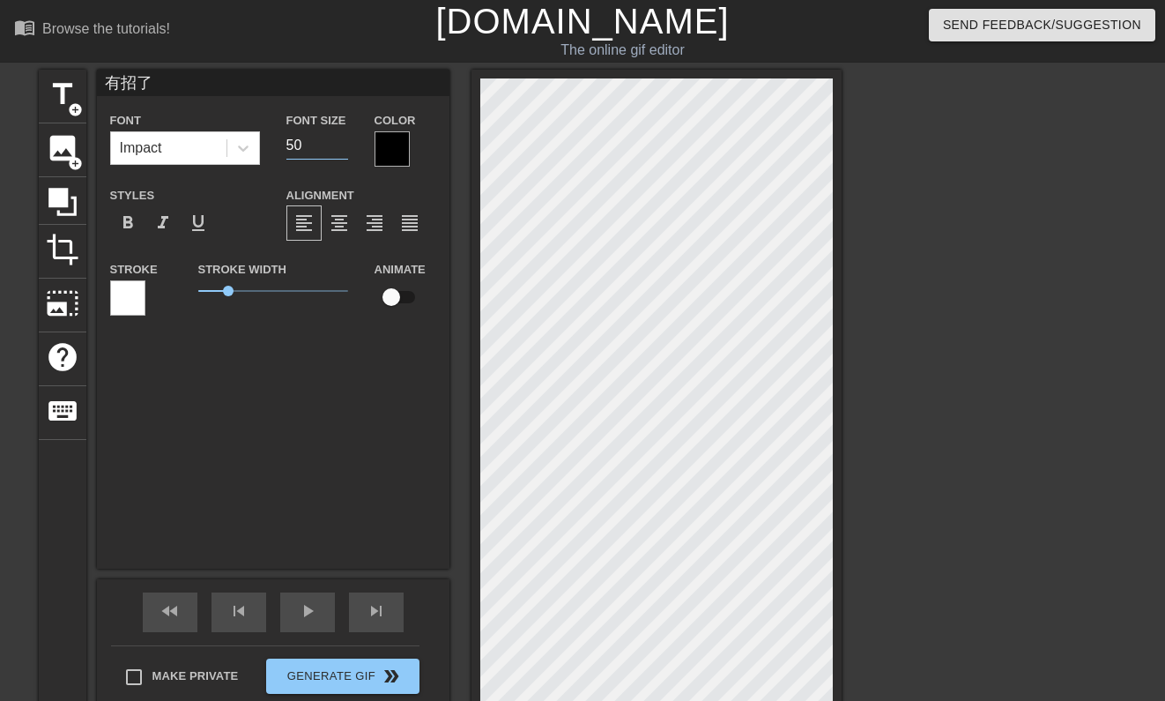
click at [343, 138] on input "50" at bounding box center [317, 145] width 62 height 28
click at [343, 138] on input "51" at bounding box center [317, 145] width 62 height 28
click at [343, 138] on input "52" at bounding box center [317, 145] width 62 height 28
click at [343, 138] on input "53" at bounding box center [317, 145] width 62 height 28
click at [343, 138] on input "54" at bounding box center [317, 145] width 62 height 28
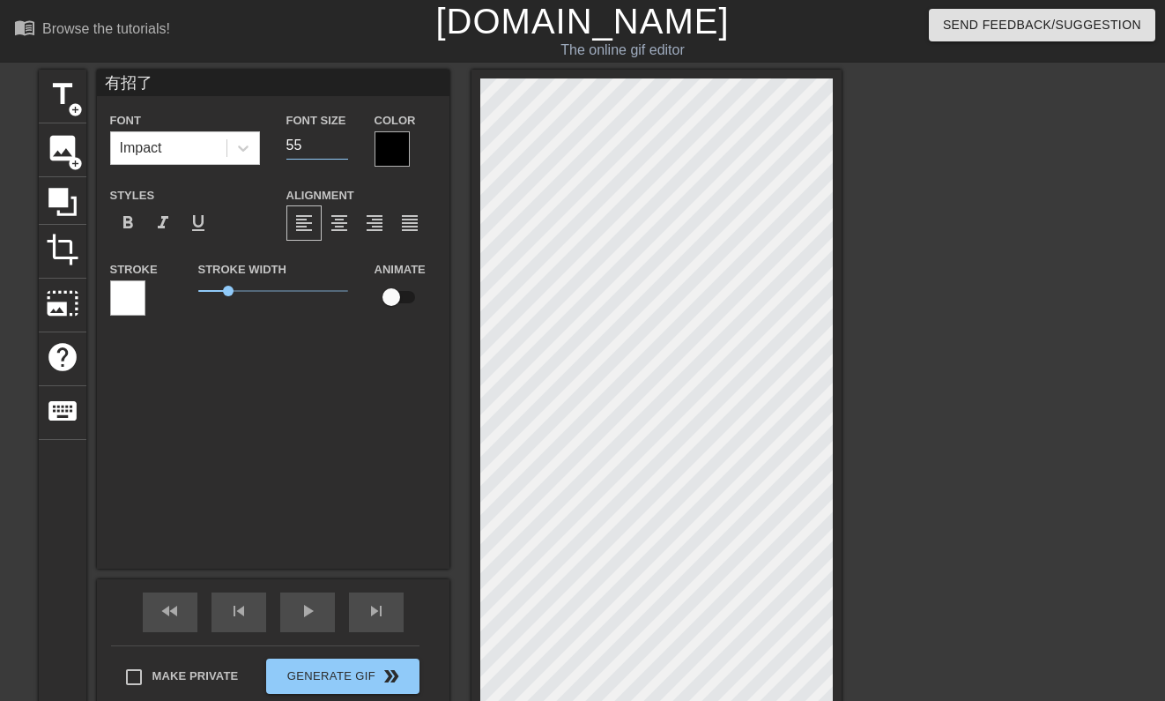
click at [343, 138] on input "55" at bounding box center [317, 145] width 62 height 28
click at [343, 138] on input "56" at bounding box center [317, 145] width 62 height 28
click at [343, 138] on input "57" at bounding box center [317, 145] width 62 height 28
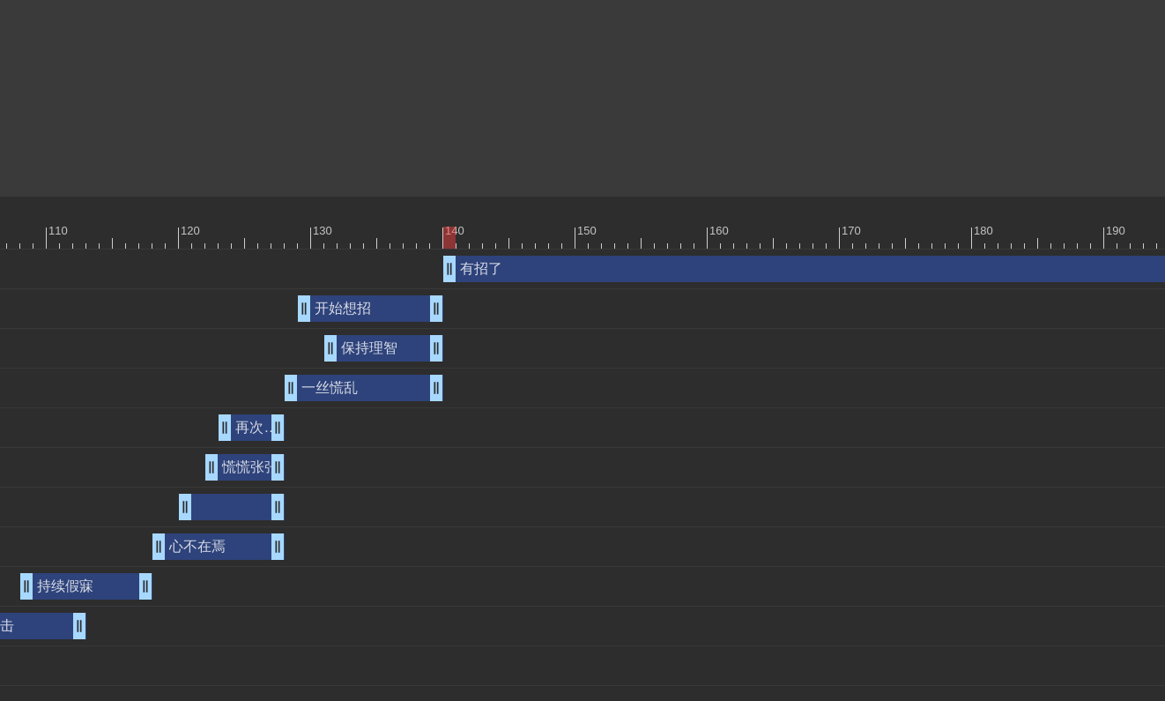
scroll to position [538, 2043]
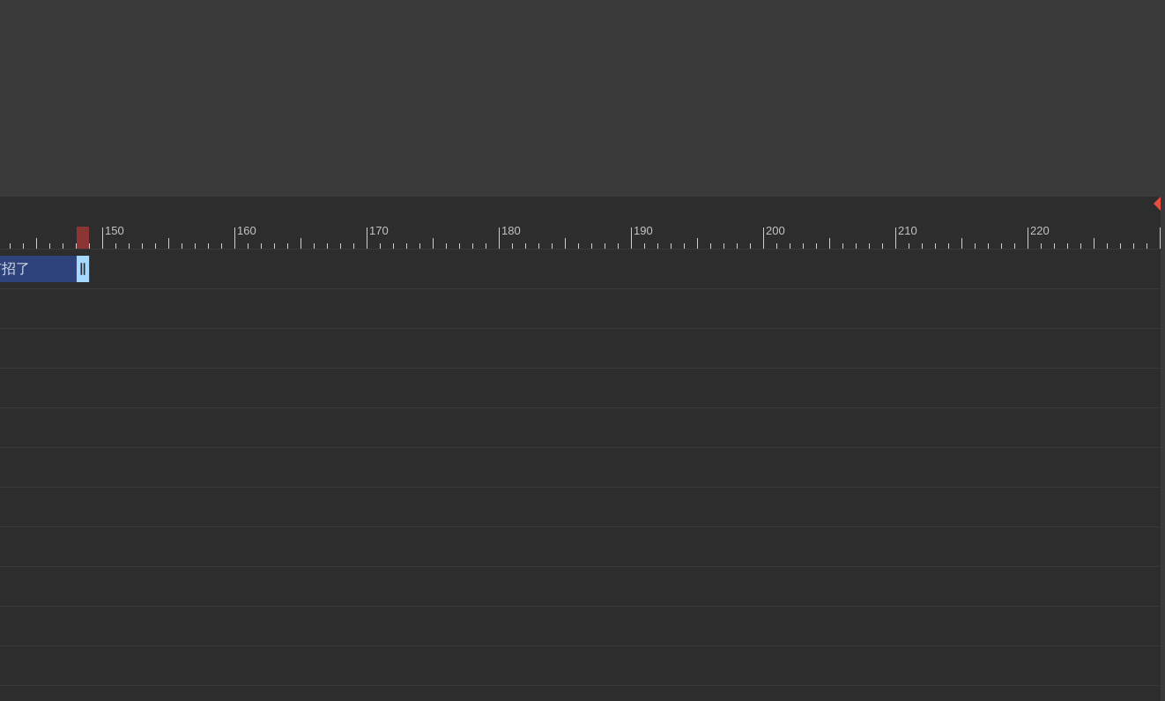
drag, startPoint x: 1153, startPoint y: 262, endPoint x: 24, endPoint y: 269, distance: 1128.9
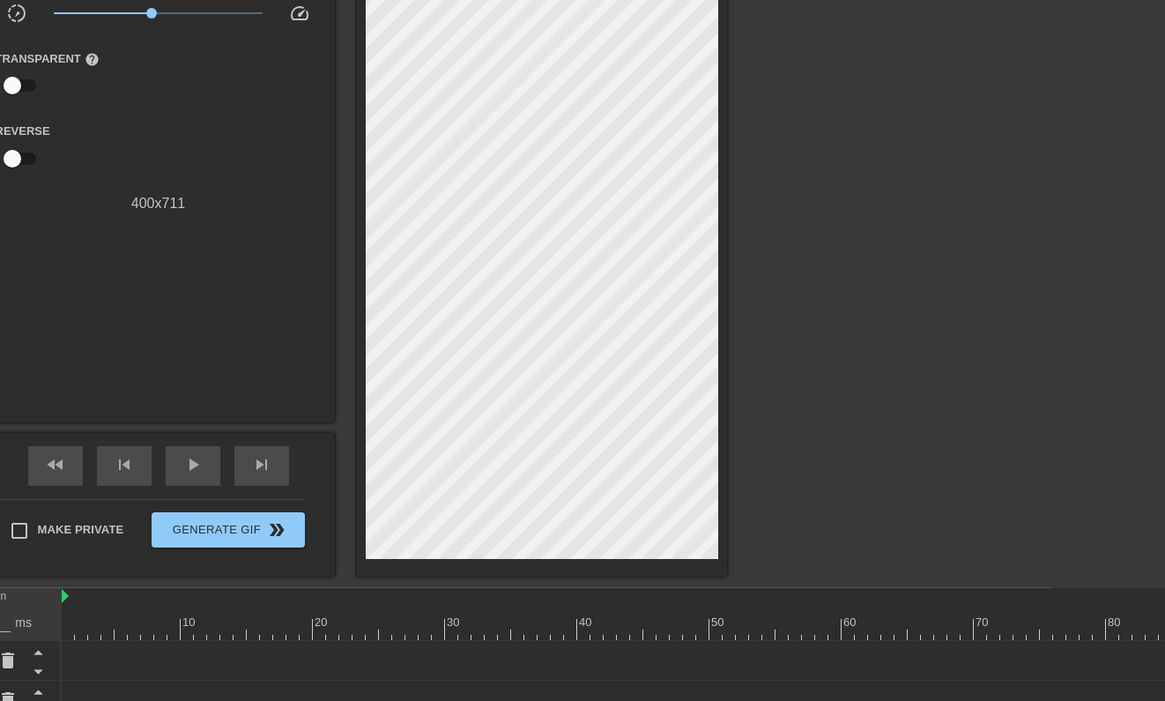
scroll to position [174, 115]
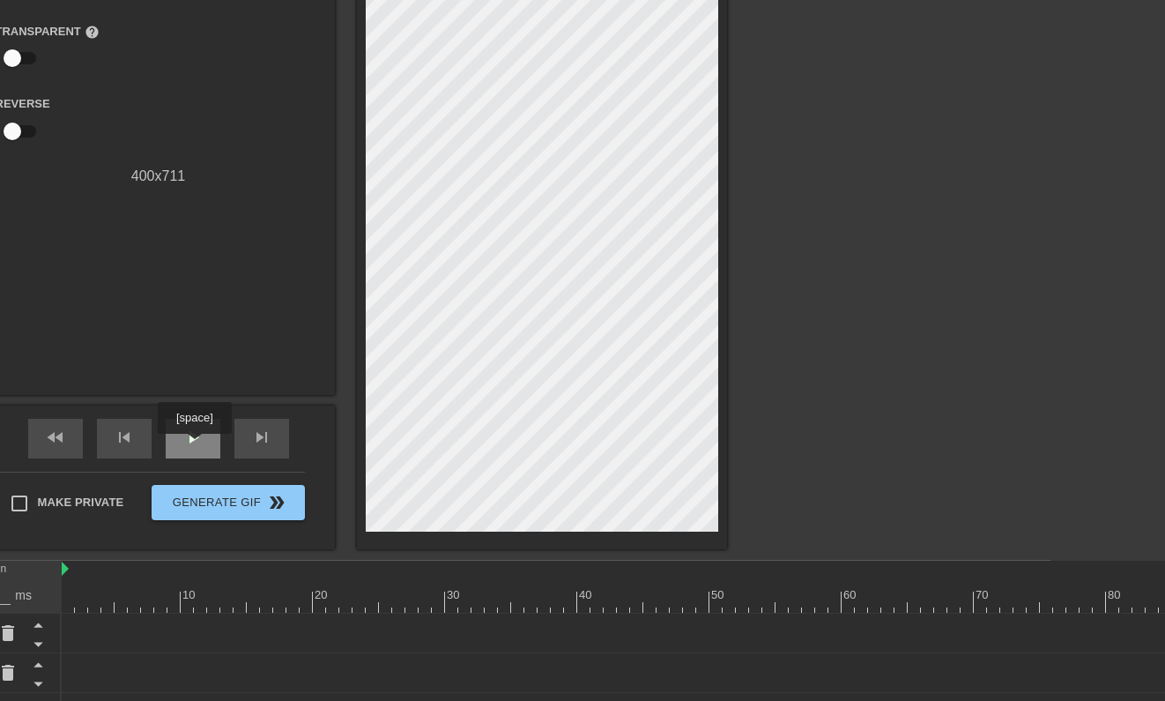
click at [197, 446] on span "play_arrow" at bounding box center [192, 437] width 21 height 21
click at [197, 446] on span "pause" at bounding box center [192, 437] width 21 height 21
click at [110, 442] on div "skip_previous" at bounding box center [124, 439] width 55 height 40
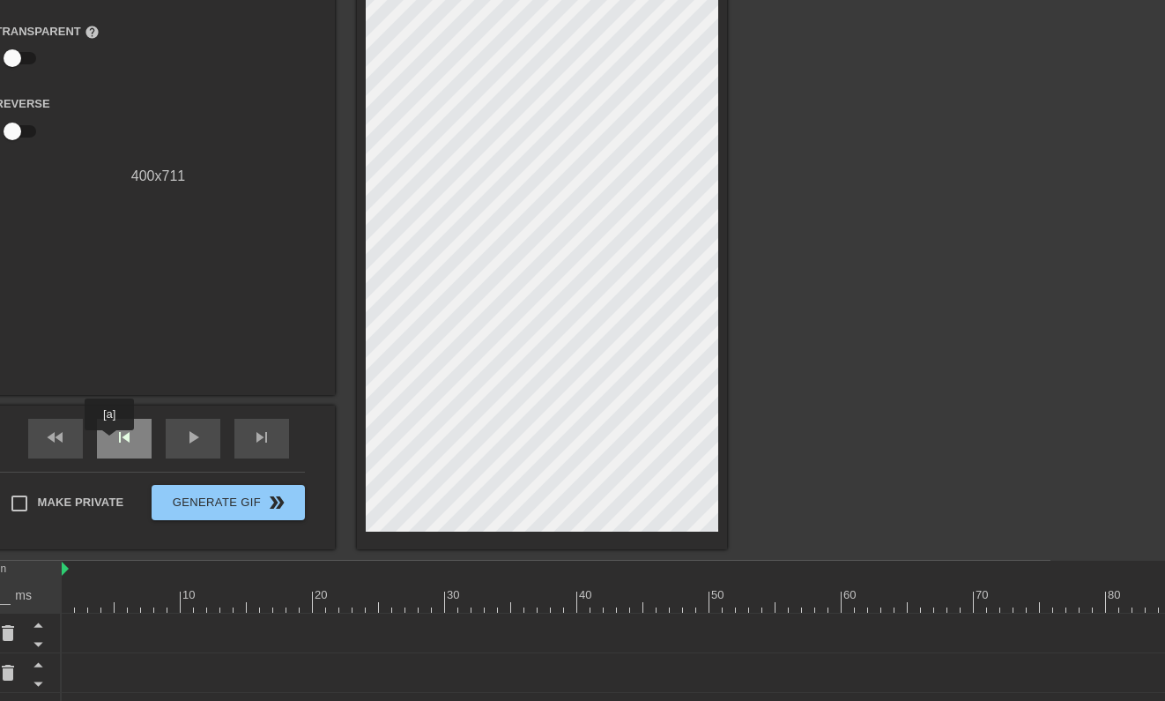
click at [110, 442] on div "skip_previous" at bounding box center [124, 439] width 55 height 40
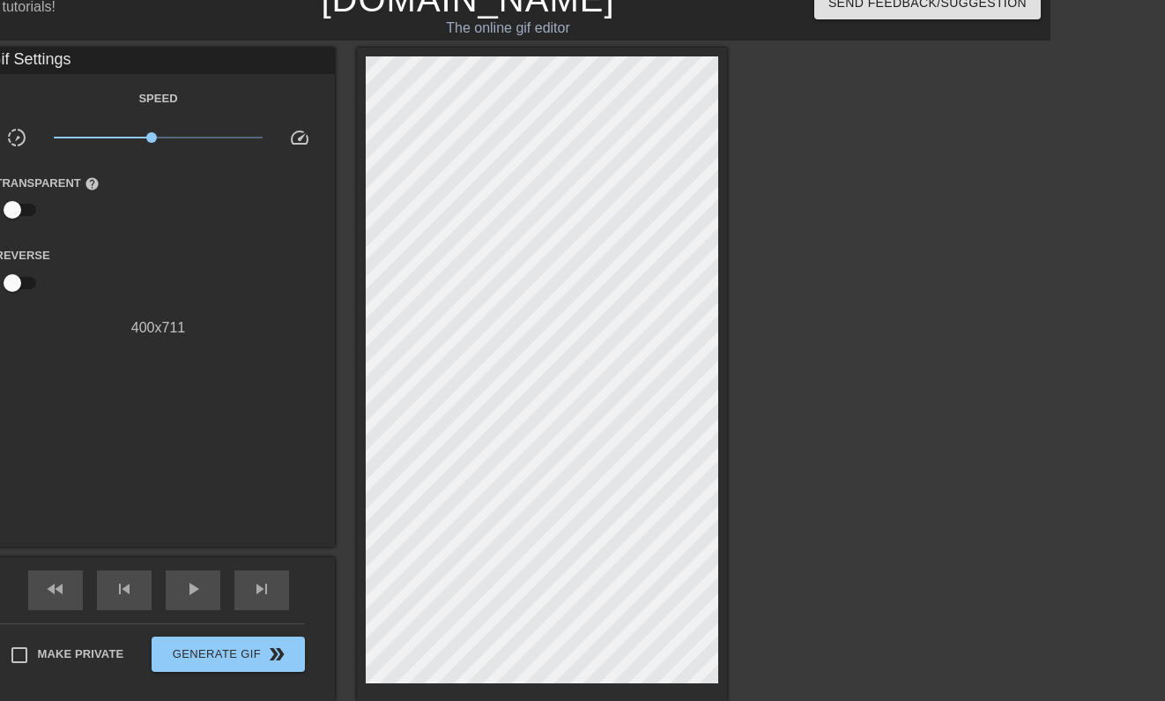
scroll to position [7, 115]
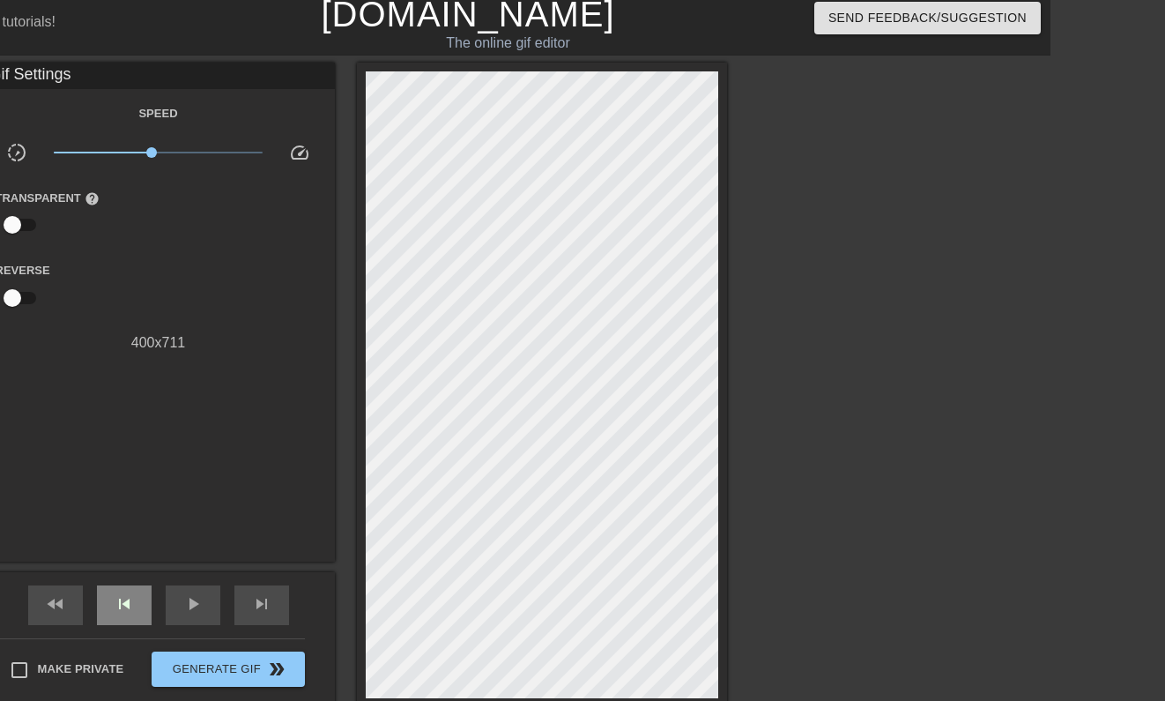
click at [117, 591] on div "skip_previous" at bounding box center [124, 605] width 55 height 40
click at [127, 592] on div "skip_previous" at bounding box center [124, 605] width 55 height 40
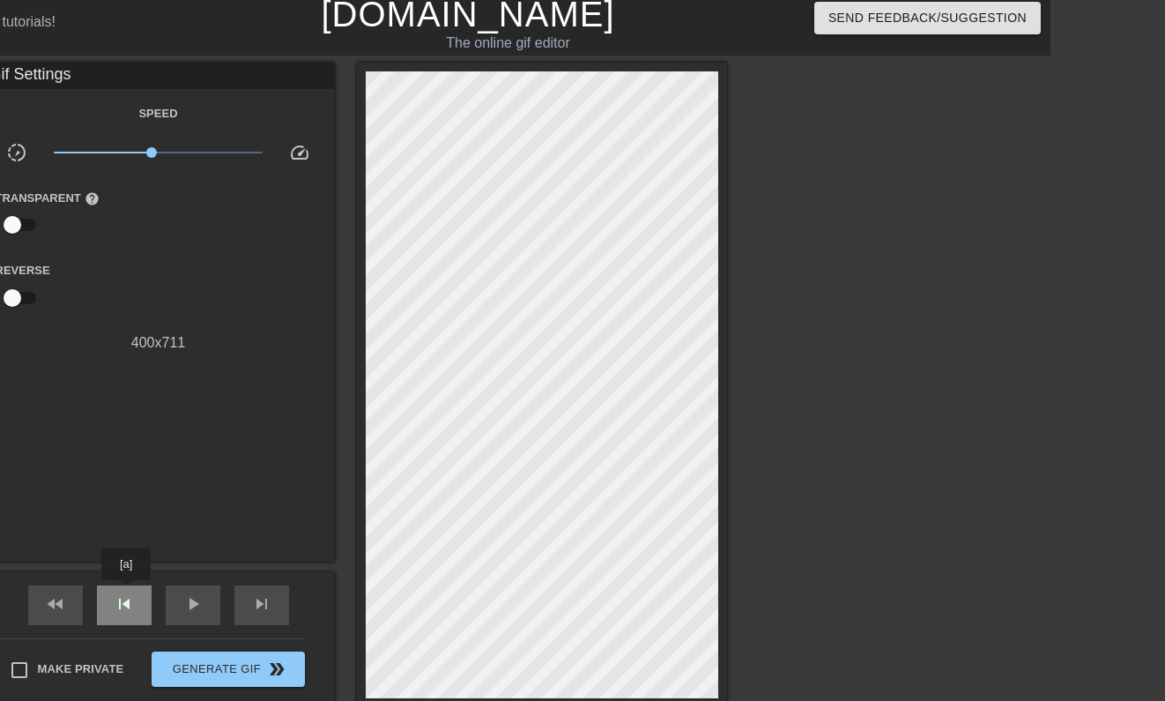
click at [127, 592] on div "skip_previous" at bounding box center [124, 605] width 55 height 40
click at [254, 590] on div "skip_next" at bounding box center [261, 605] width 55 height 40
click at [253, 590] on div "skip_next" at bounding box center [261, 605] width 55 height 40
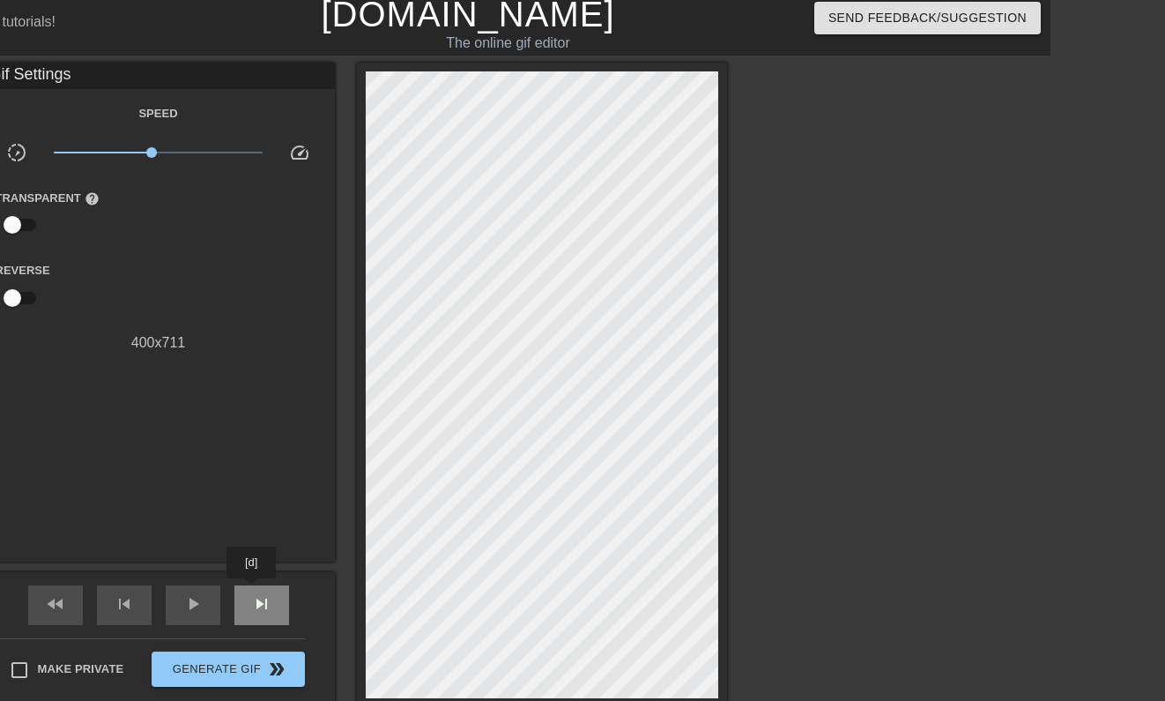
click at [253, 590] on div "skip_next" at bounding box center [261, 605] width 55 height 40
click at [130, 605] on span "skip_previous" at bounding box center [124, 603] width 21 height 21
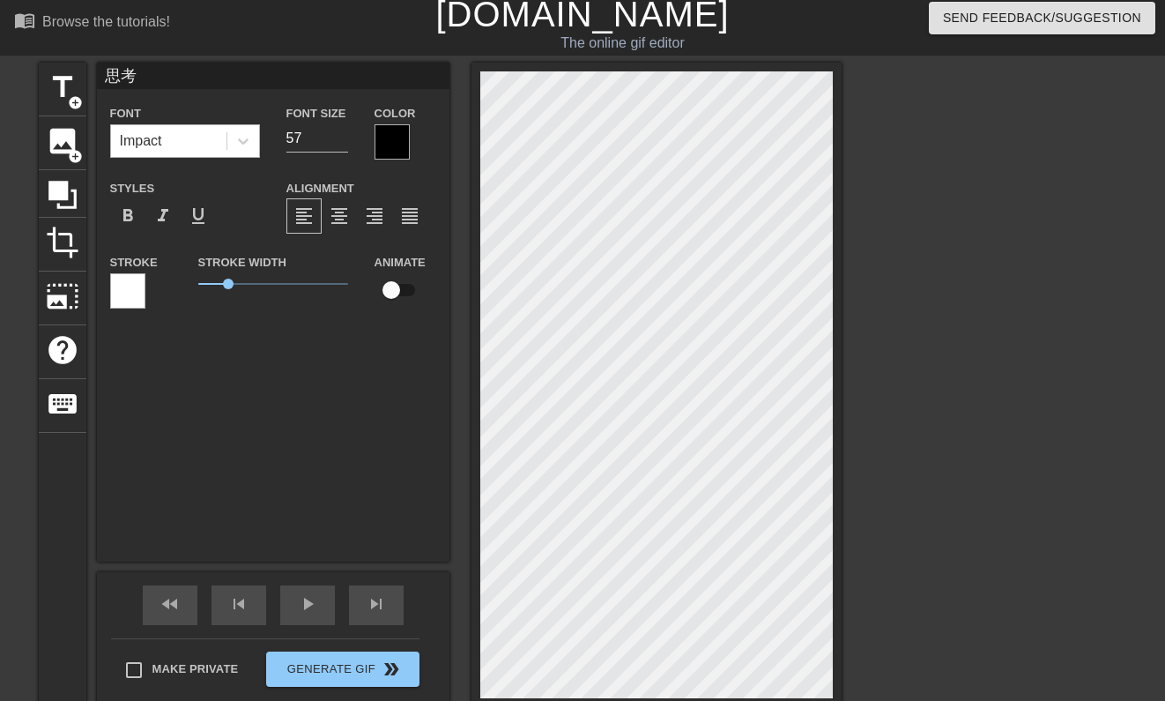
scroll to position [8, 0]
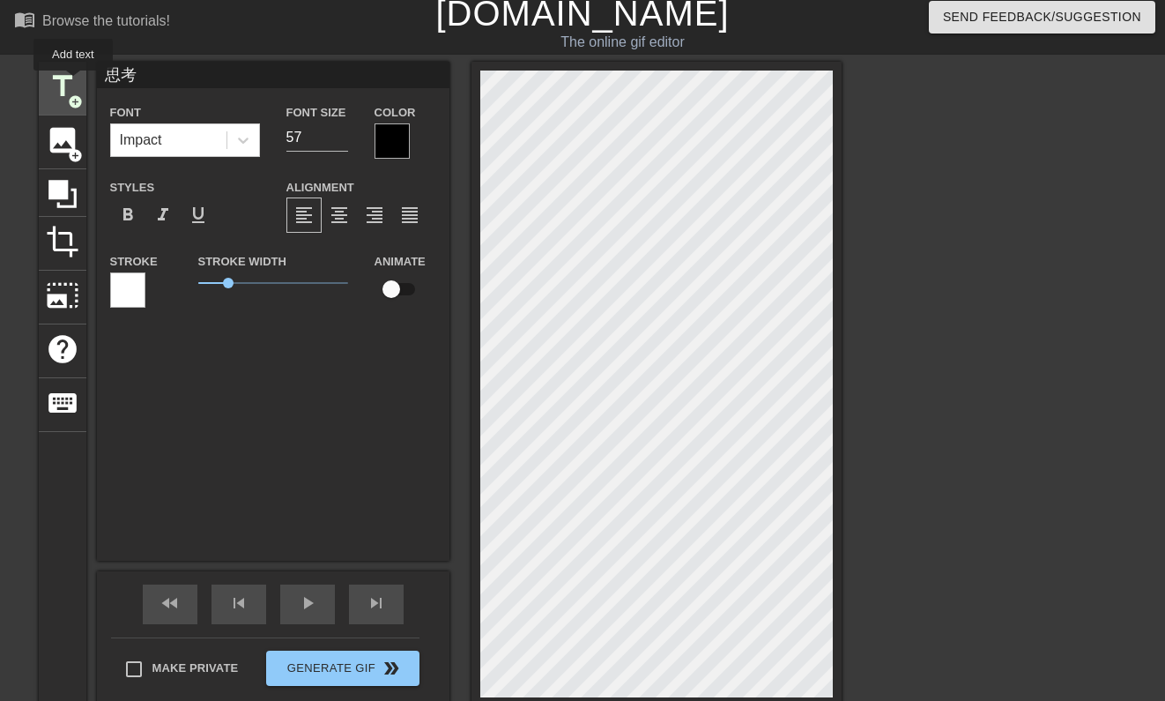
click at [73, 84] on span "title" at bounding box center [62, 86] width 33 height 33
click at [68, 94] on span "add_circle" at bounding box center [75, 101] width 15 height 15
click at [234, 597] on span "skip_previous" at bounding box center [238, 602] width 21 height 21
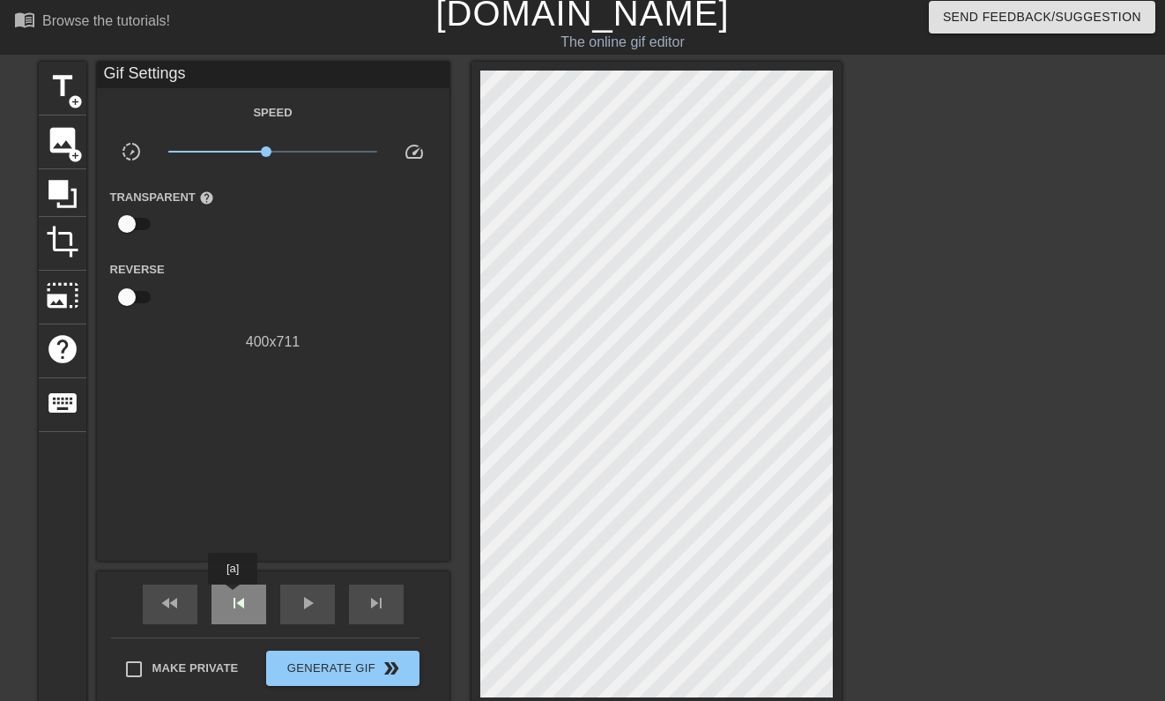
click at [234, 597] on span "skip_previous" at bounding box center [238, 602] width 21 height 21
click at [323, 612] on div "play_arrow" at bounding box center [307, 604] width 55 height 40
click at [318, 612] on div "pause" at bounding box center [307, 604] width 55 height 40
click at [245, 613] on div "skip_previous" at bounding box center [238, 604] width 55 height 40
click at [253, 611] on div "skip_previous" at bounding box center [238, 604] width 55 height 40
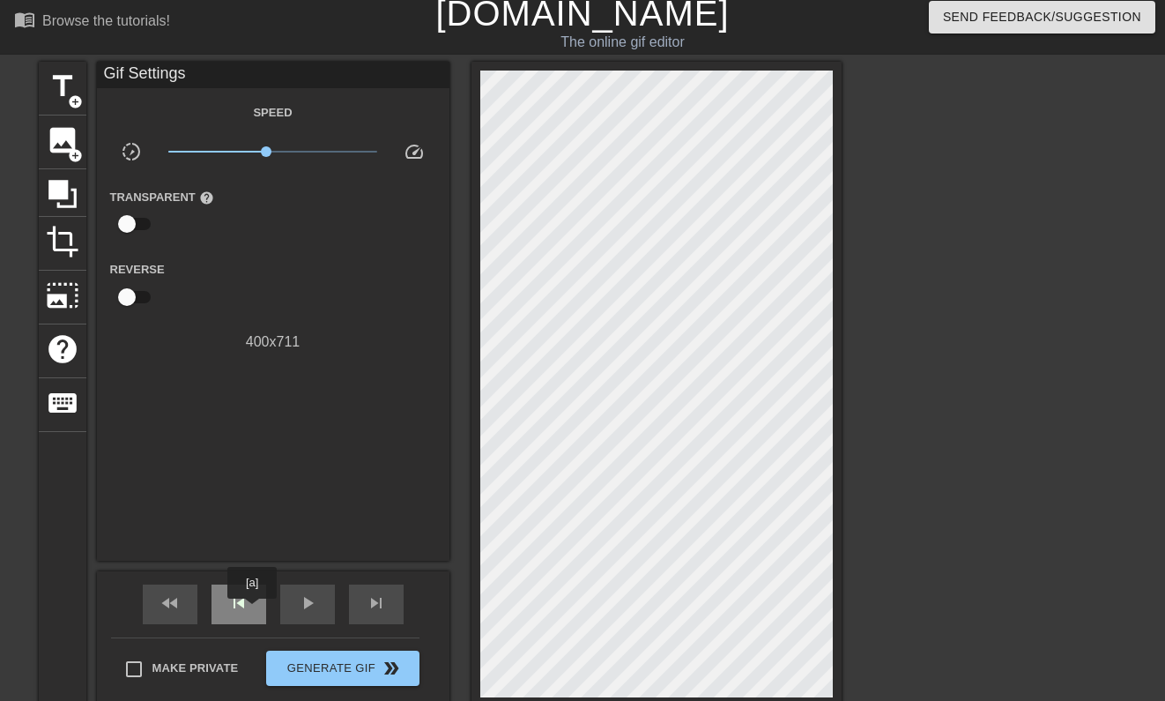
click at [253, 611] on div "skip_previous" at bounding box center [238, 604] width 55 height 40
click at [367, 600] on span "skip_next" at bounding box center [376, 602] width 21 height 21
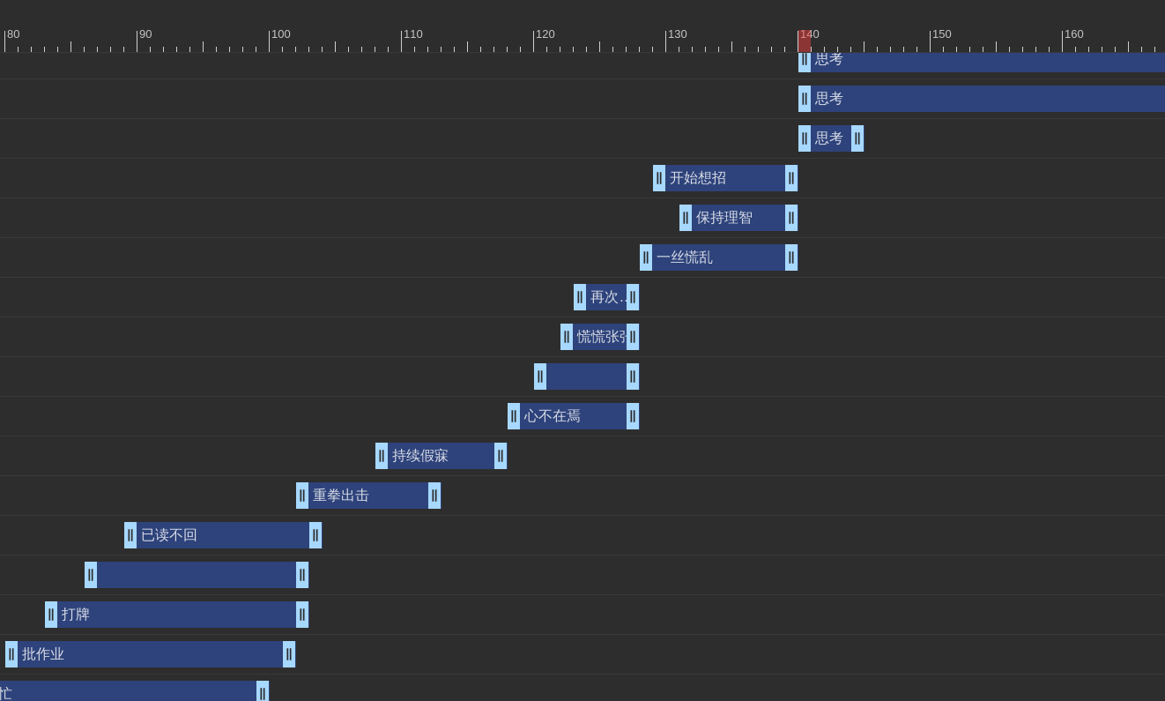
scroll to position [586, 1215]
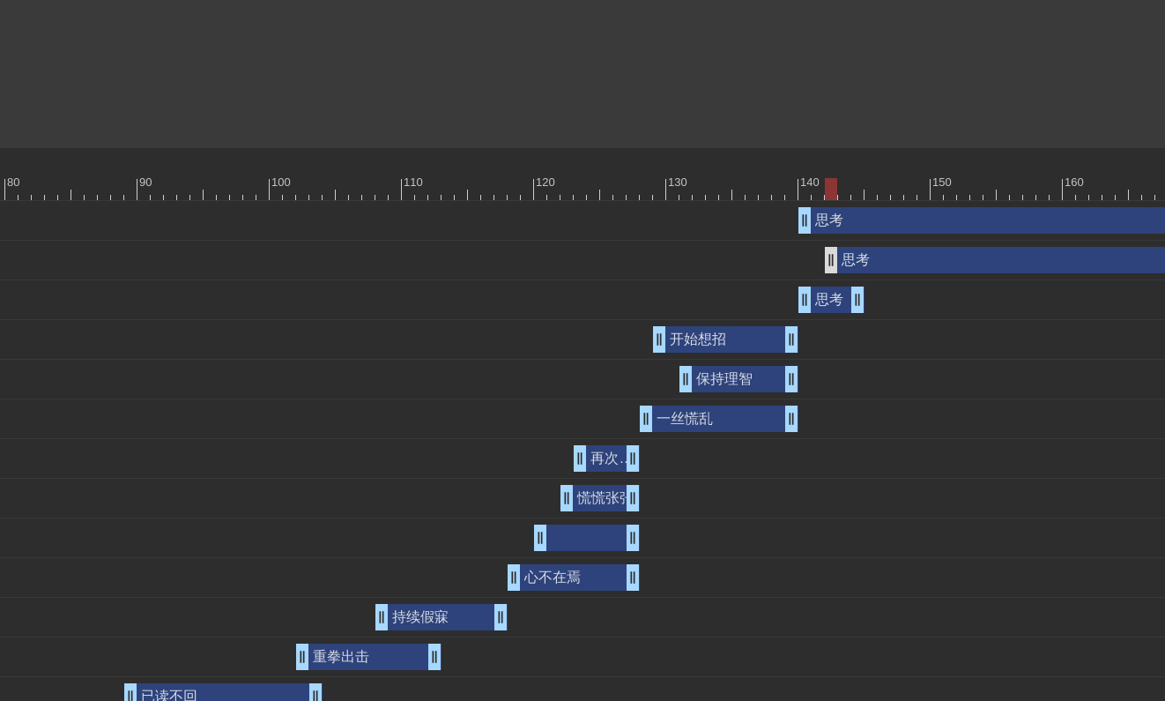
drag, startPoint x: 809, startPoint y: 265, endPoint x: 824, endPoint y: 261, distance: 15.6
drag, startPoint x: 812, startPoint y: 241, endPoint x: 827, endPoint y: 241, distance: 15.0
click at [827, 241] on div "思考 drag_handle drag_handle" at bounding box center [474, 261] width 3027 height 40
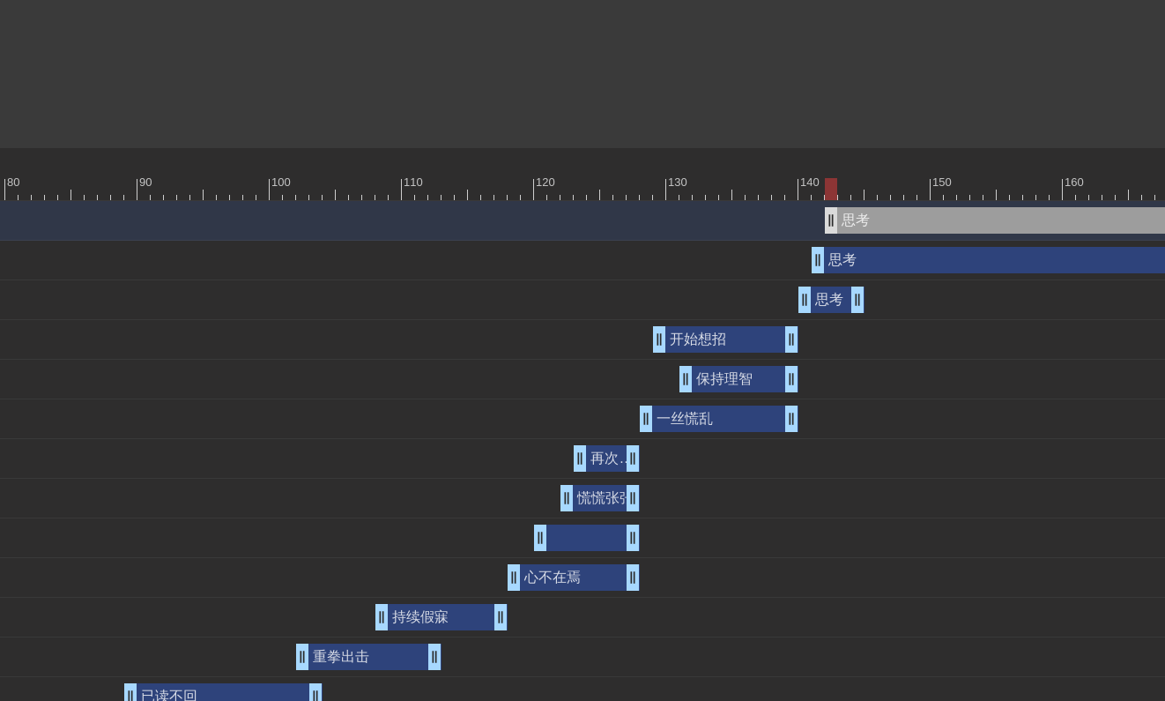
drag, startPoint x: 804, startPoint y: 228, endPoint x: 830, endPoint y: 227, distance: 26.5
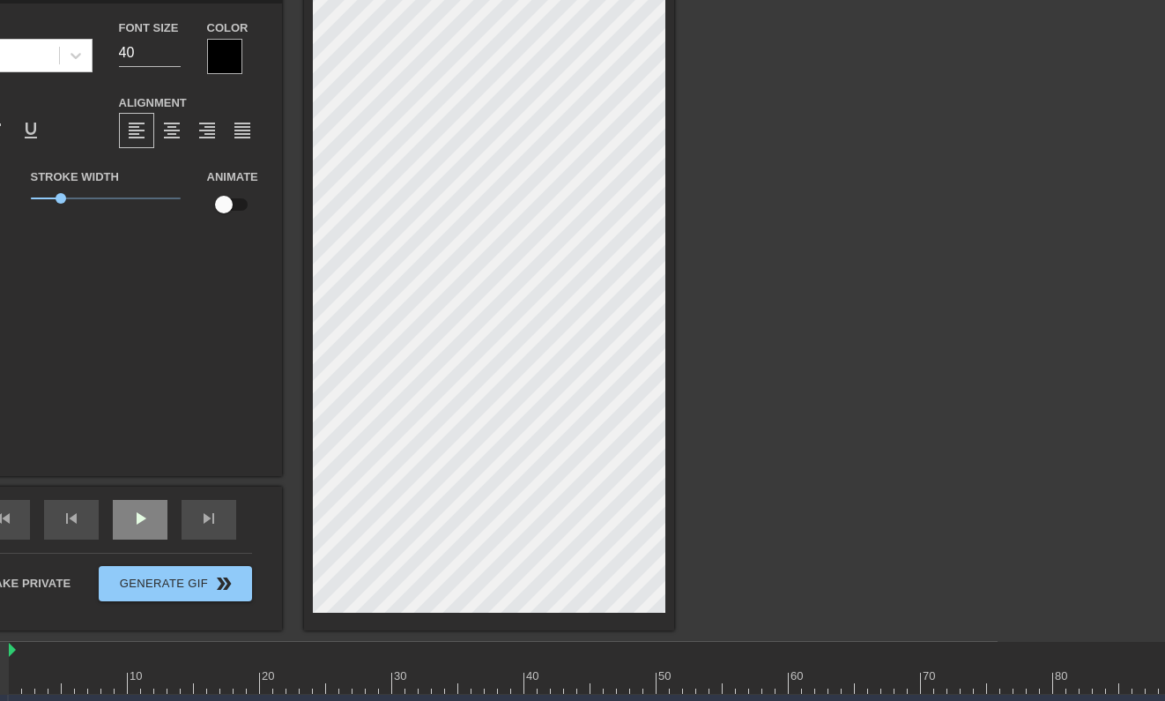
scroll to position [90, 167]
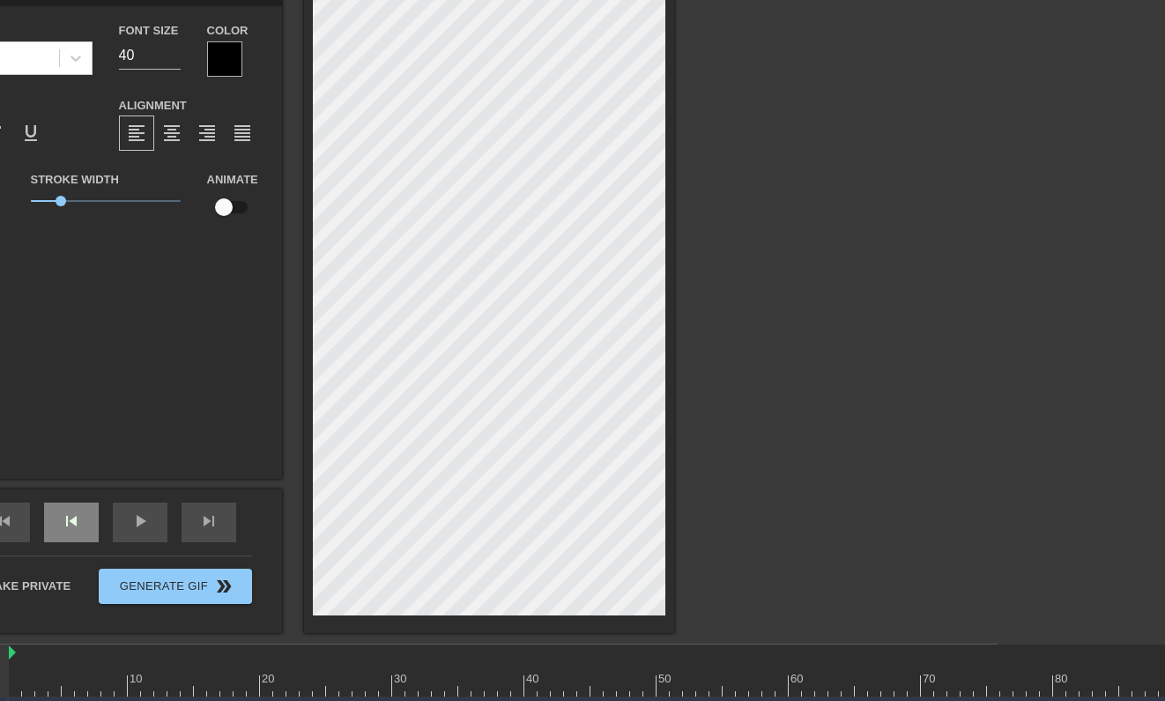
click at [76, 527] on span "skip_previous" at bounding box center [71, 520] width 21 height 21
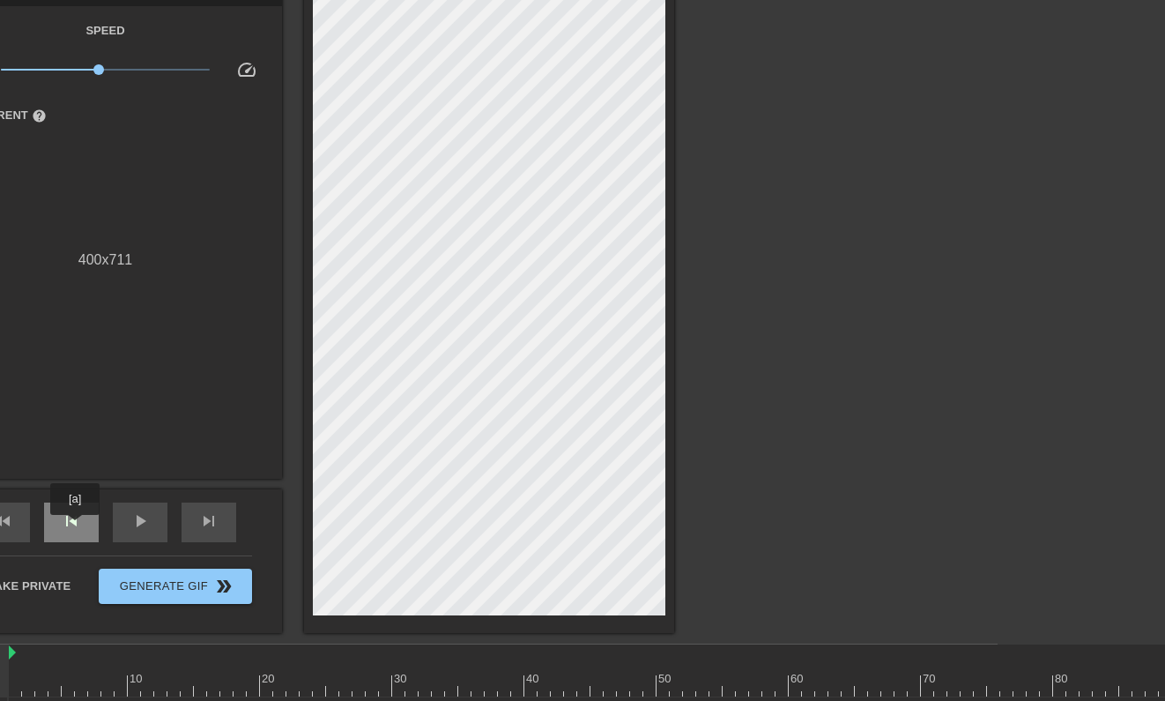
click at [76, 527] on span "skip_previous" at bounding box center [71, 520] width 21 height 21
click at [196, 516] on div "skip_next" at bounding box center [209, 522] width 55 height 40
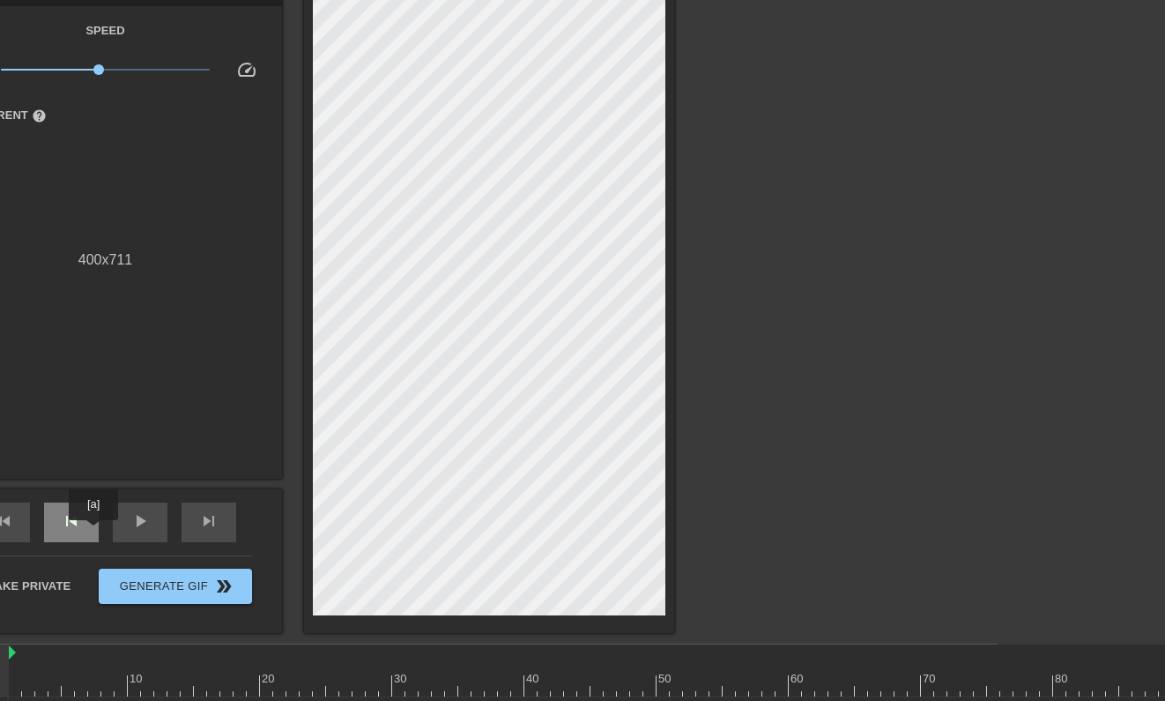
click at [71, 523] on span "skip_previous" at bounding box center [71, 520] width 21 height 21
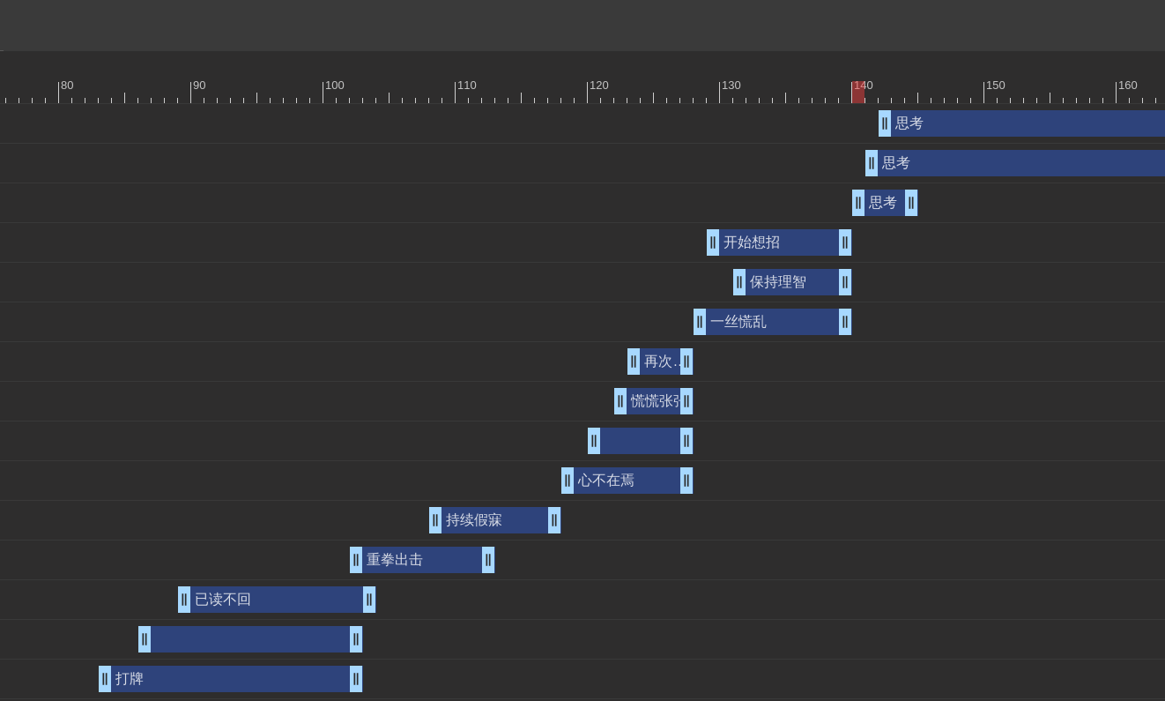
scroll to position [683, 1195]
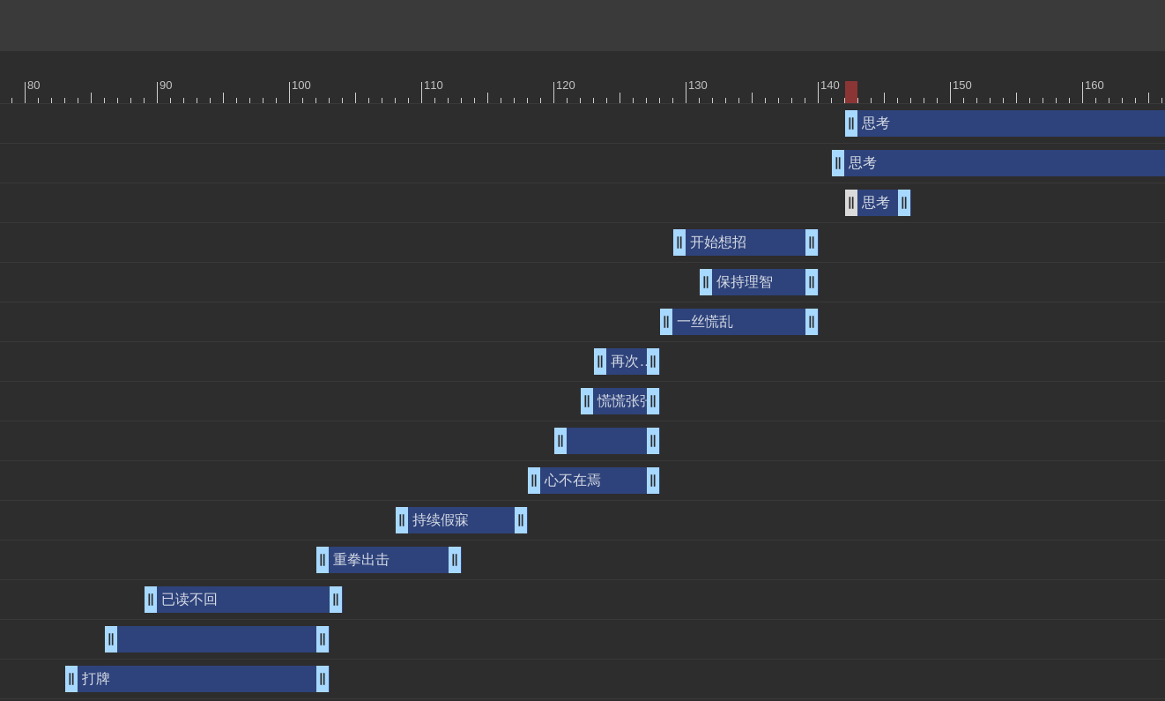
drag, startPoint x: 832, startPoint y: 211, endPoint x: 857, endPoint y: 211, distance: 24.7
click at [857, 211] on div "思考 drag_handle drag_handle" at bounding box center [878, 202] width 66 height 26
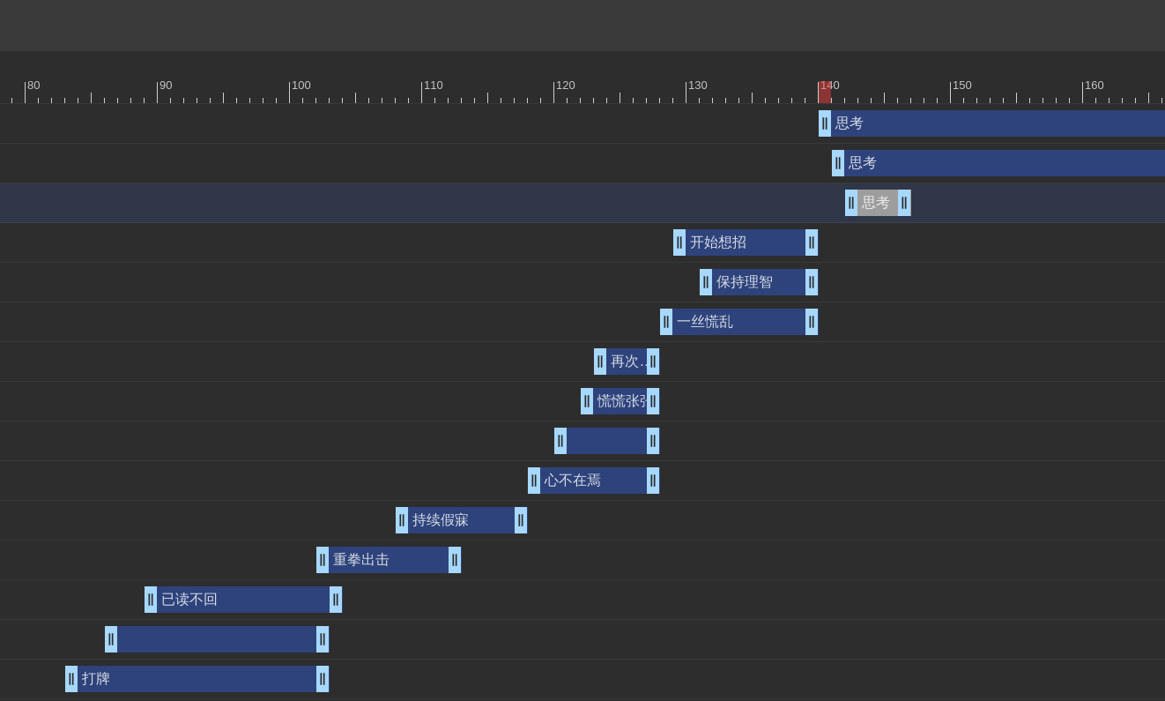
drag, startPoint x: 850, startPoint y: 134, endPoint x: 827, endPoint y: 135, distance: 23.8
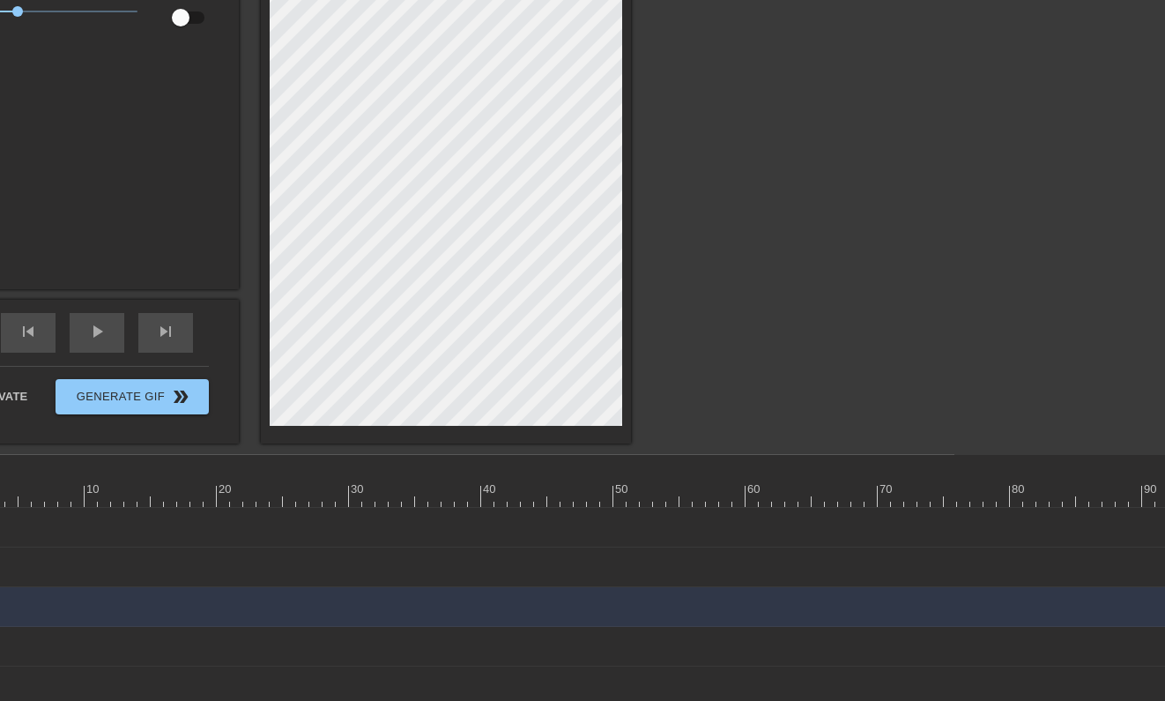
scroll to position [274, 195]
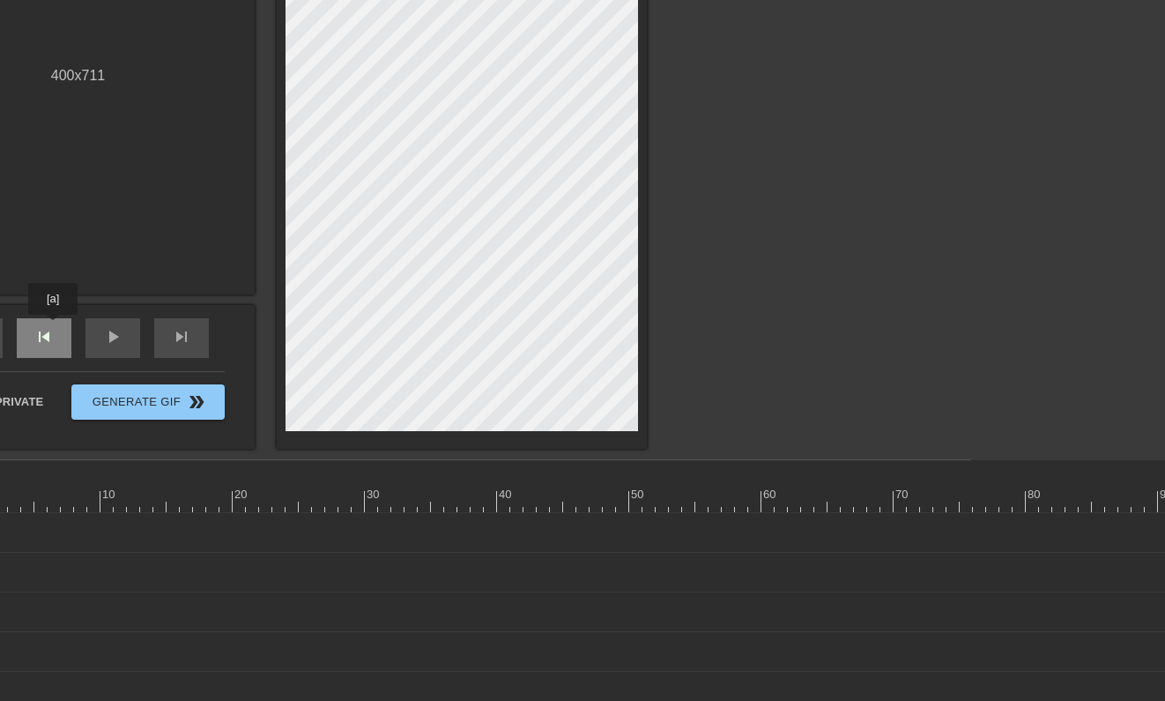
click at [54, 327] on span "skip_previous" at bounding box center [43, 336] width 21 height 21
click at [171, 328] on span "skip_next" at bounding box center [181, 336] width 21 height 21
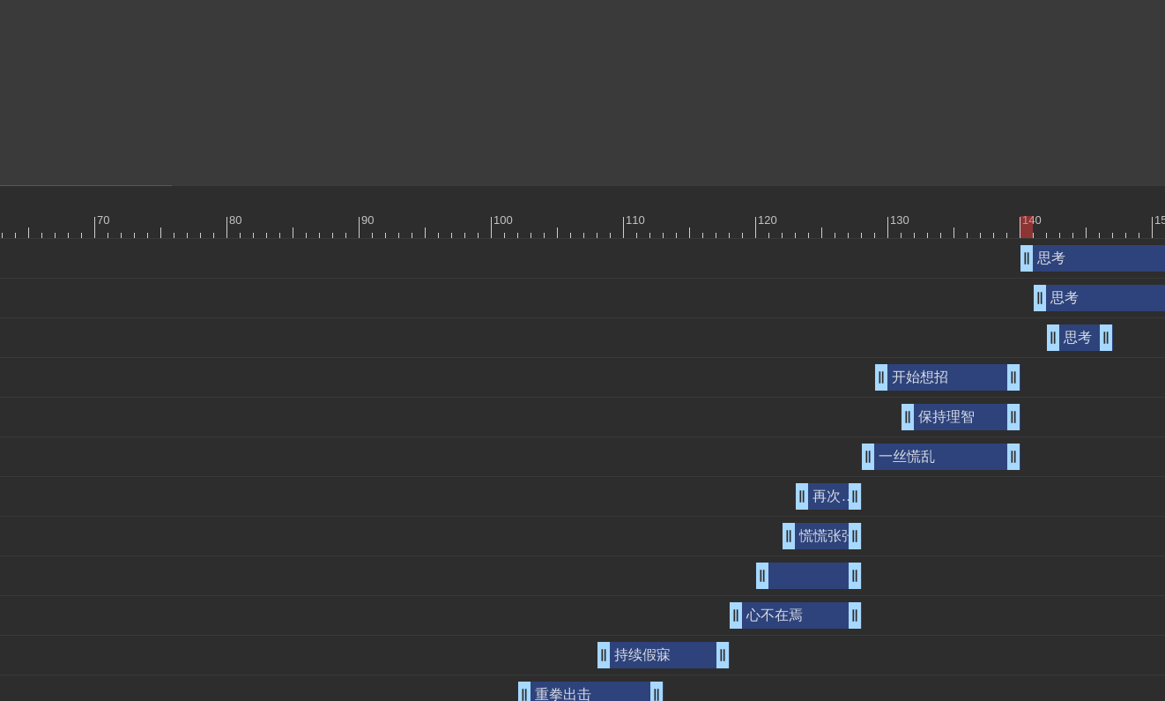
scroll to position [544, 1005]
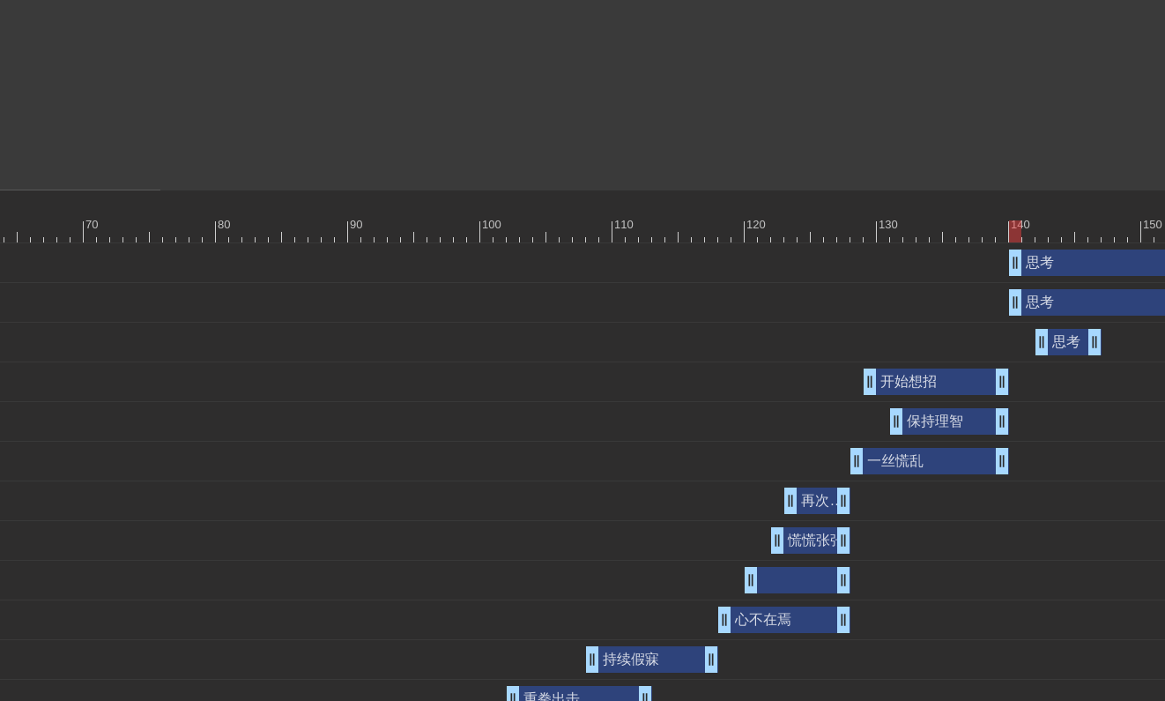
drag, startPoint x: 1027, startPoint y: 307, endPoint x: 1013, endPoint y: 307, distance: 15.0
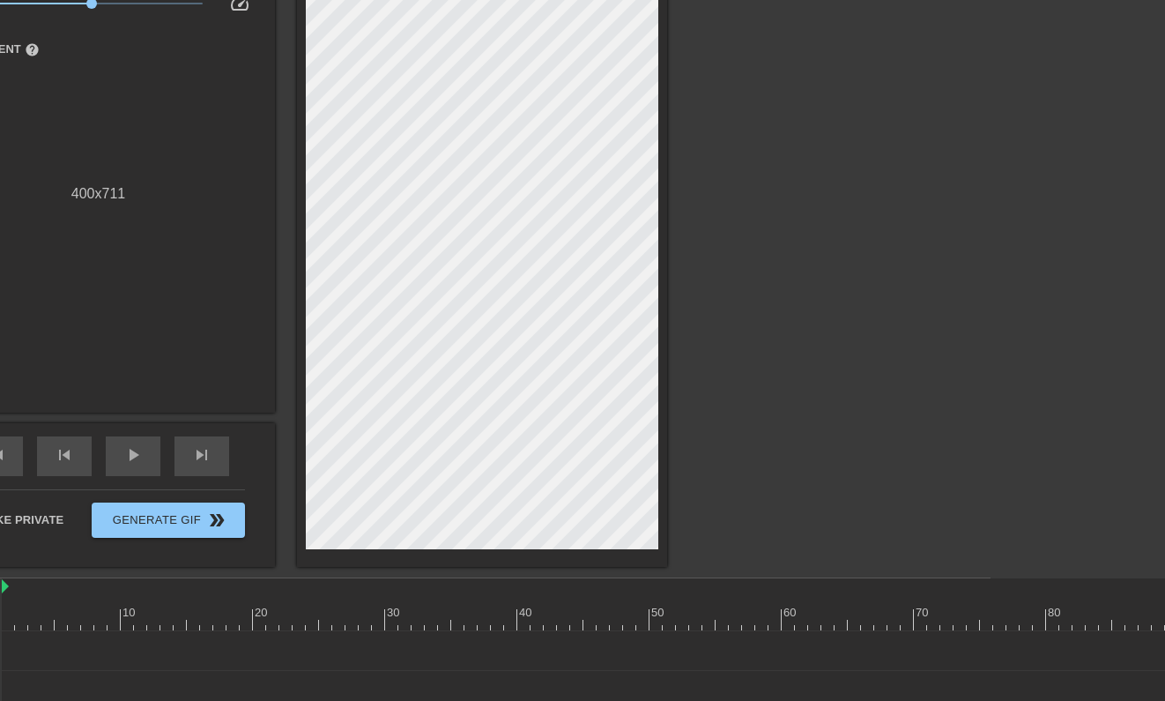
scroll to position [156, 165]
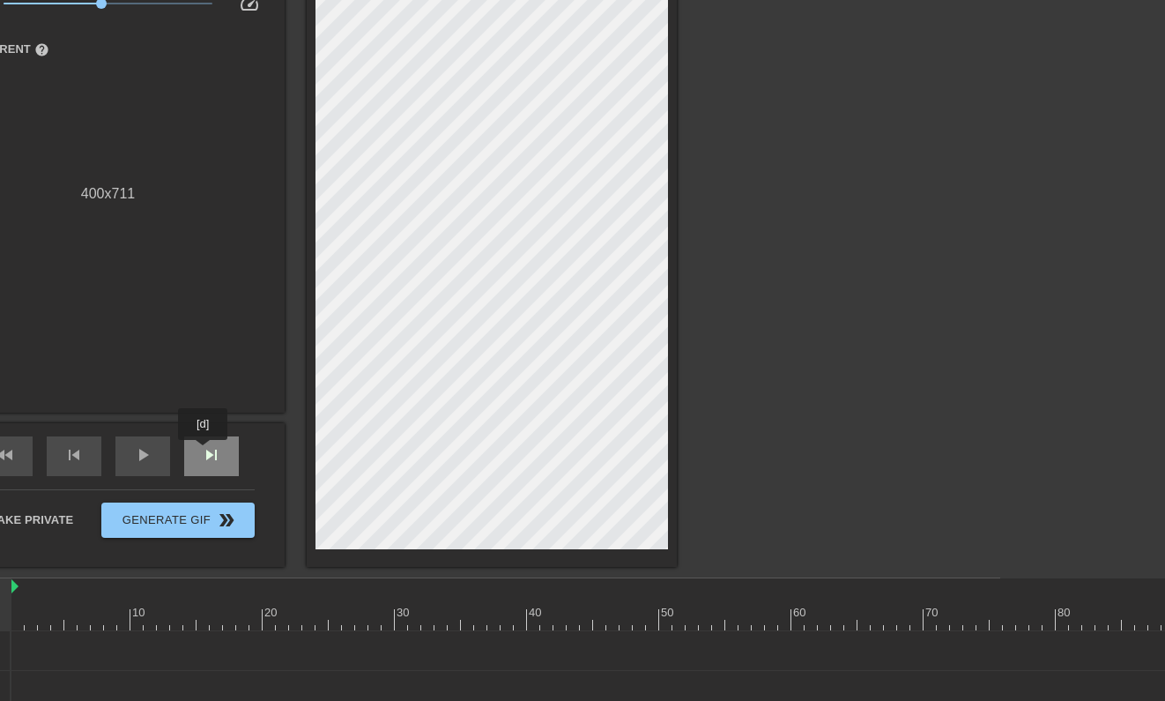
click at [204, 452] on span "skip_next" at bounding box center [211, 454] width 21 height 21
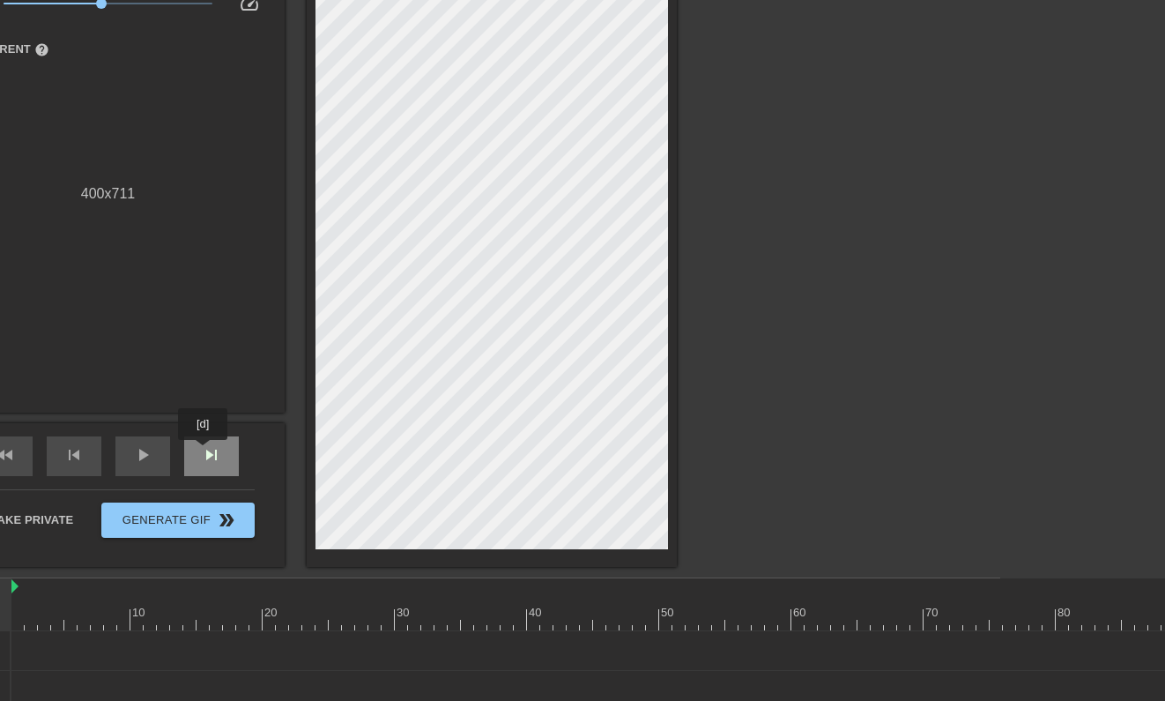
click at [204, 452] on span "skip_next" at bounding box center [211, 454] width 21 height 21
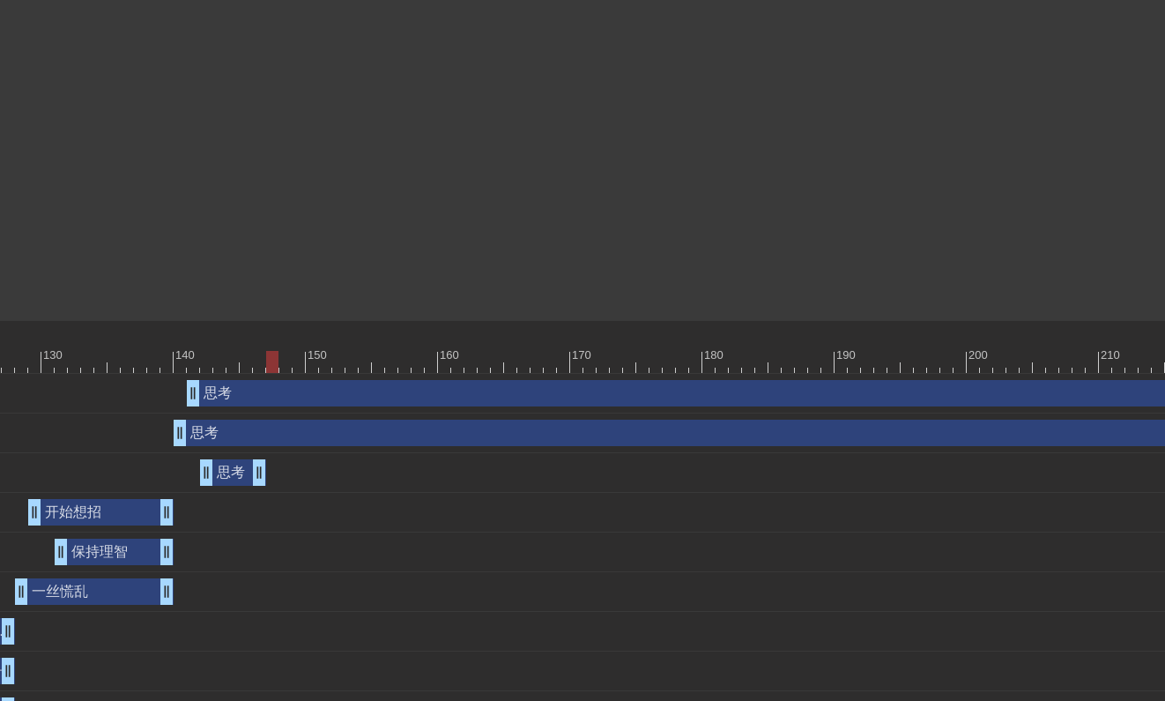
scroll to position [413, 2043]
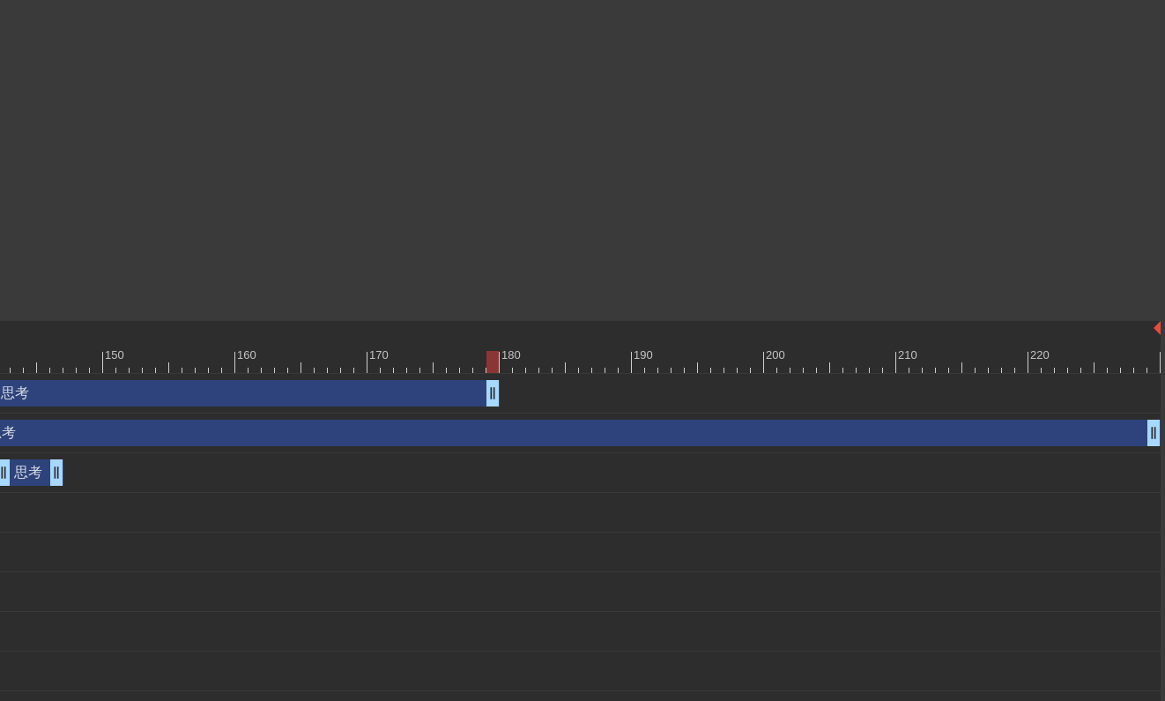
drag, startPoint x: 1152, startPoint y: 388, endPoint x: 250, endPoint y: 378, distance: 901.5
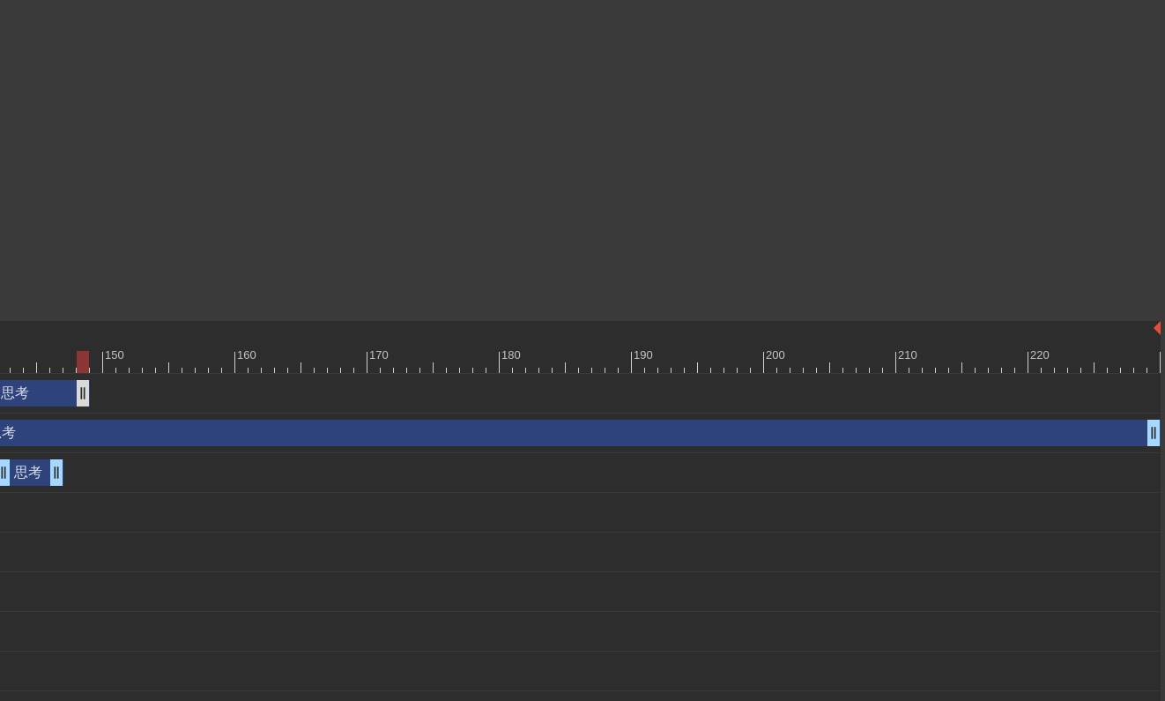
drag, startPoint x: 255, startPoint y: 384, endPoint x: 84, endPoint y: 384, distance: 171.0
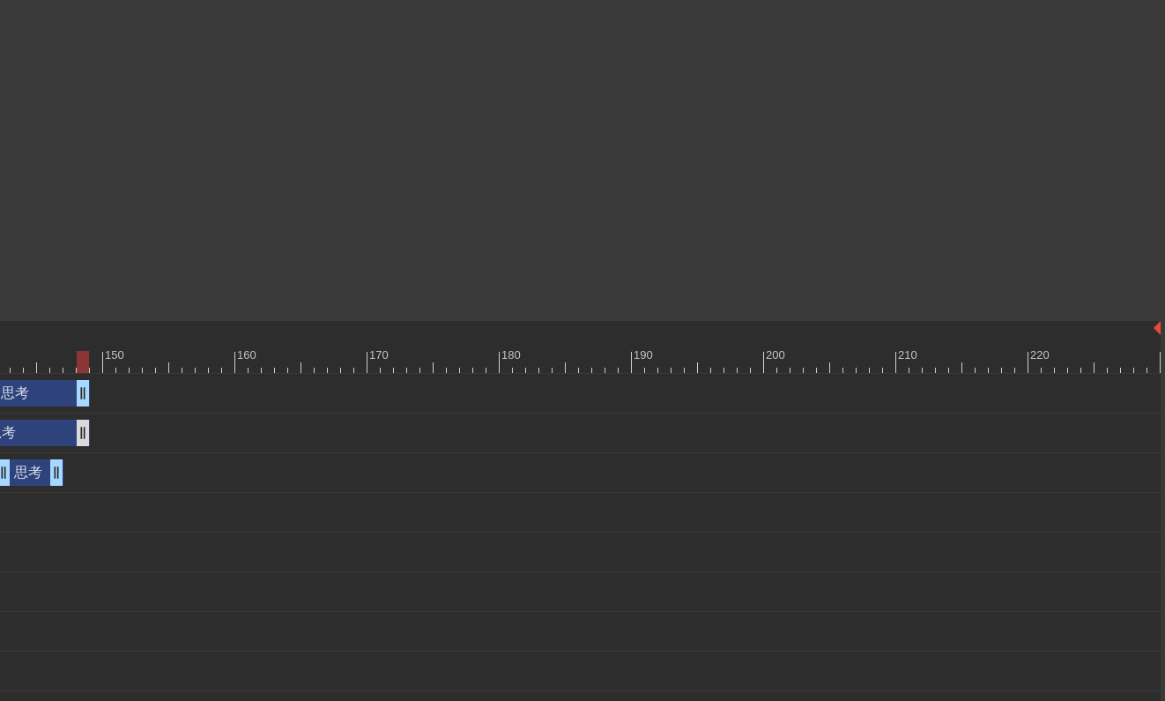
drag, startPoint x: 1151, startPoint y: 435, endPoint x: 84, endPoint y: 432, distance: 1067.2
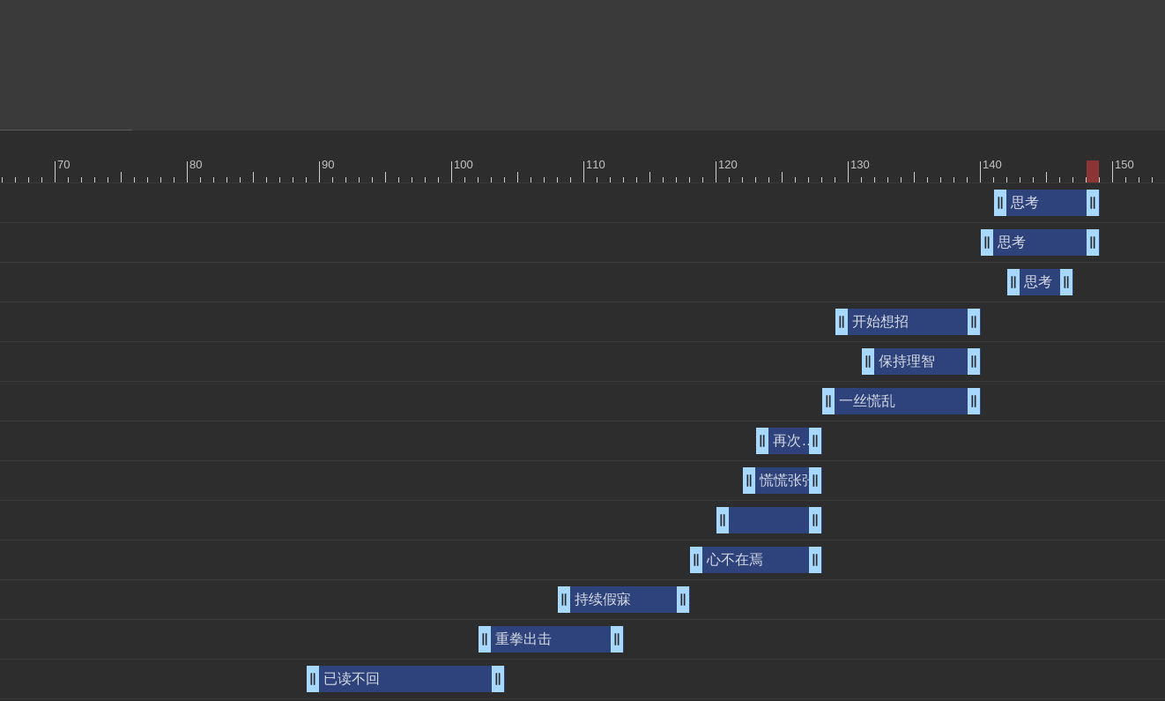
scroll to position [604, 1349]
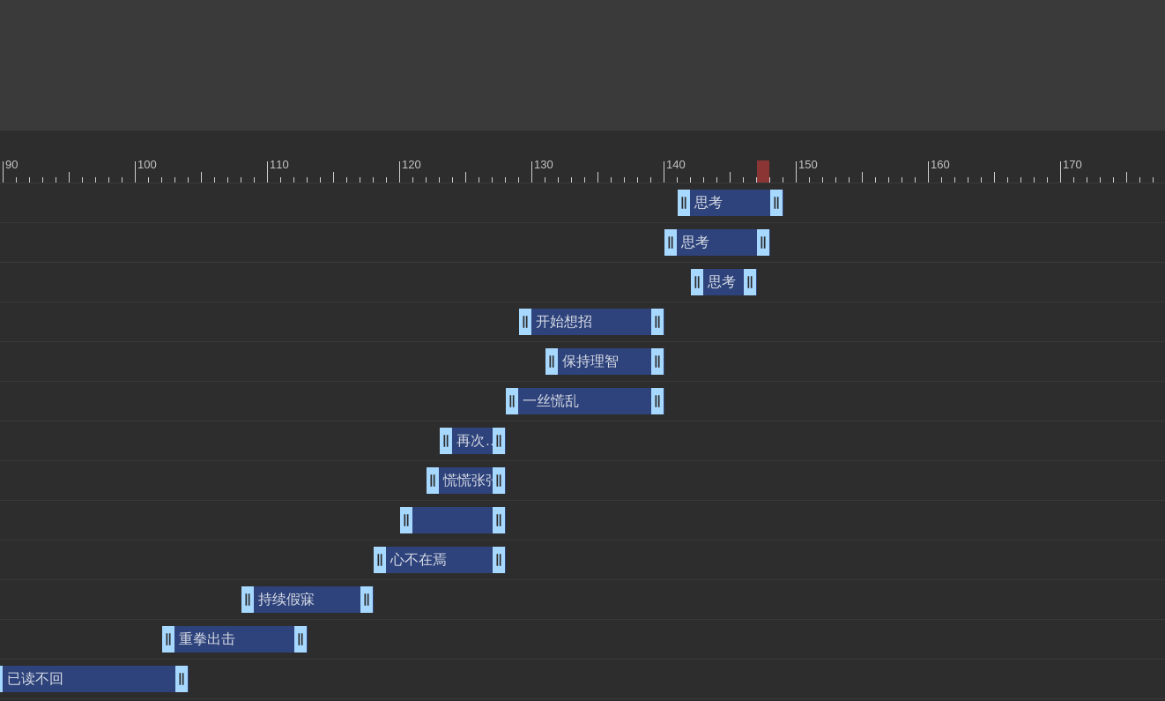
drag, startPoint x: 778, startPoint y: 249, endPoint x: 766, endPoint y: 248, distance: 12.4
drag, startPoint x: 775, startPoint y: 211, endPoint x: 765, endPoint y: 209, distance: 10.7
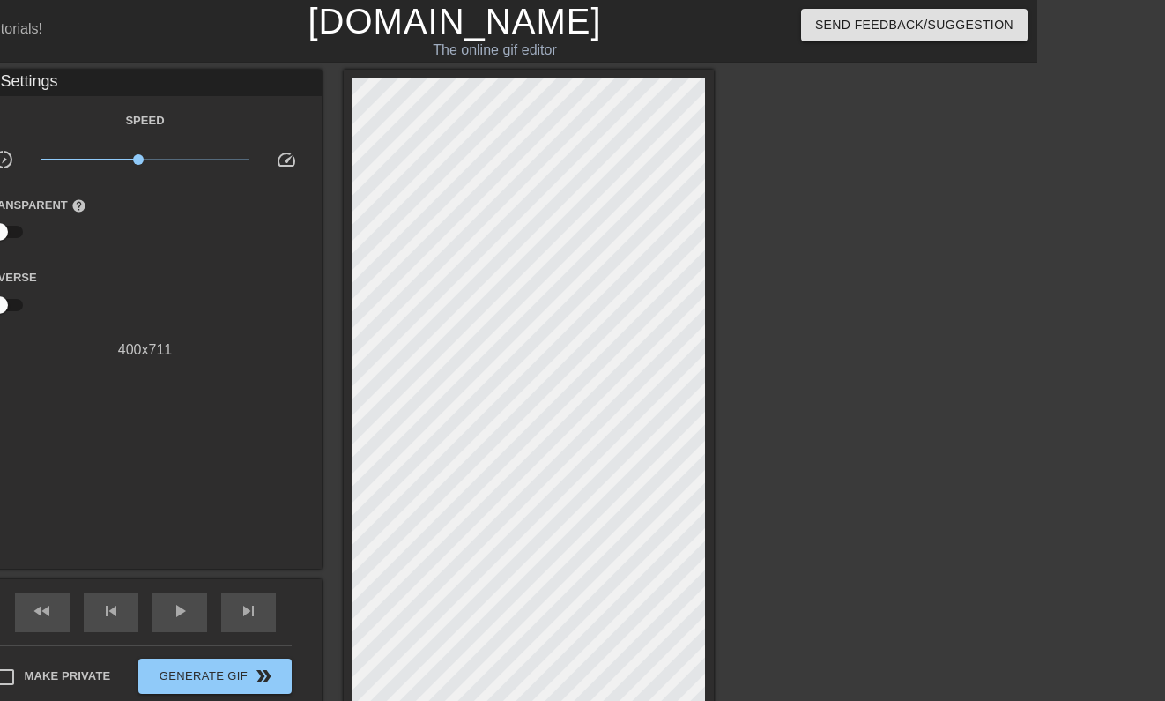
scroll to position [0, 0]
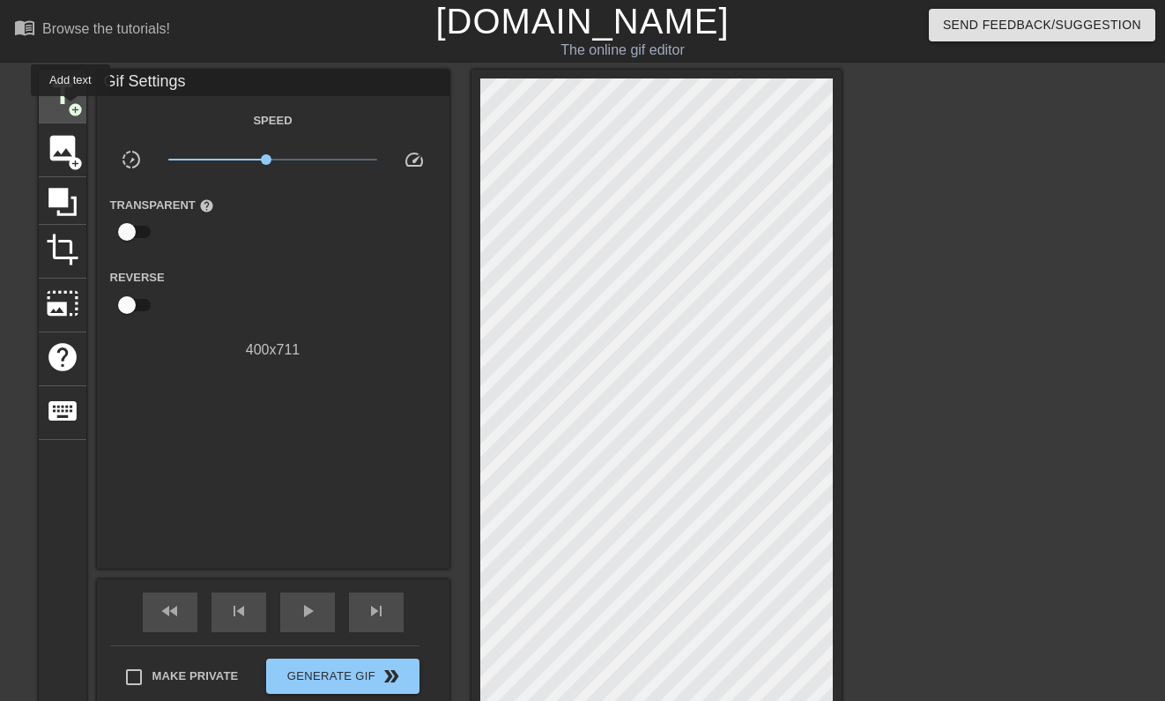
click at [66, 102] on div "title add_circle" at bounding box center [63, 97] width 48 height 54
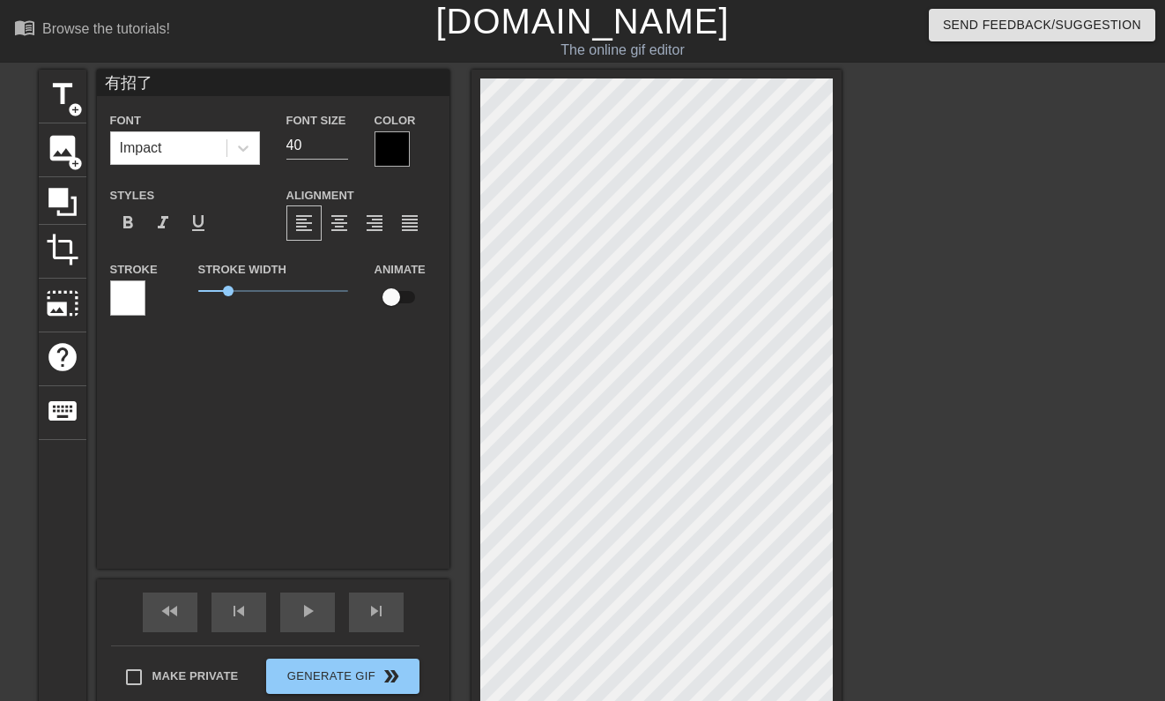
scroll to position [0, 1]
click at [338, 138] on input "41" at bounding box center [317, 145] width 62 height 28
click at [338, 138] on input "42" at bounding box center [317, 145] width 62 height 28
click at [338, 138] on input "43" at bounding box center [317, 145] width 62 height 28
click at [338, 138] on input "44" at bounding box center [317, 145] width 62 height 28
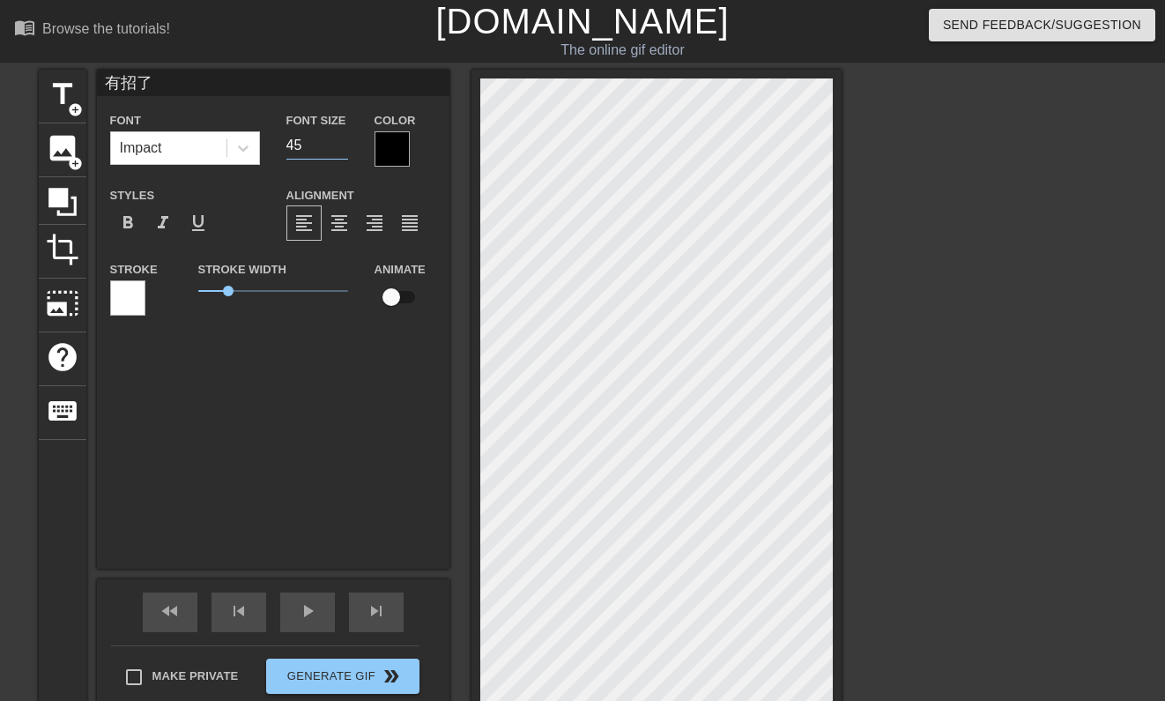
click at [338, 138] on input "45" at bounding box center [317, 145] width 62 height 28
click at [338, 138] on input "46" at bounding box center [317, 145] width 62 height 28
click at [338, 138] on input "47" at bounding box center [317, 145] width 62 height 28
click at [338, 138] on input "48" at bounding box center [317, 145] width 62 height 28
click at [338, 138] on input "49" at bounding box center [317, 145] width 62 height 28
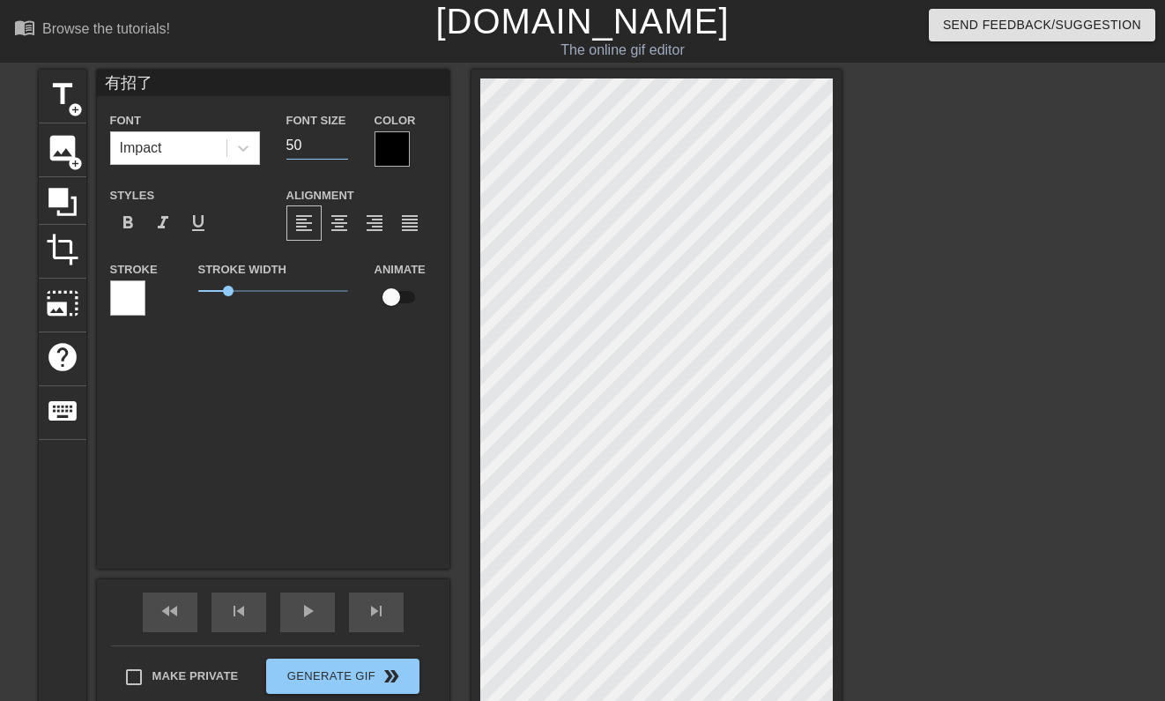
click at [338, 138] on input "50" at bounding box center [317, 145] width 62 height 28
click at [338, 138] on input "51" at bounding box center [317, 145] width 62 height 28
click at [338, 138] on input "52" at bounding box center [317, 145] width 62 height 28
click at [338, 138] on input "53" at bounding box center [317, 145] width 62 height 28
click at [338, 138] on input "54" at bounding box center [317, 145] width 62 height 28
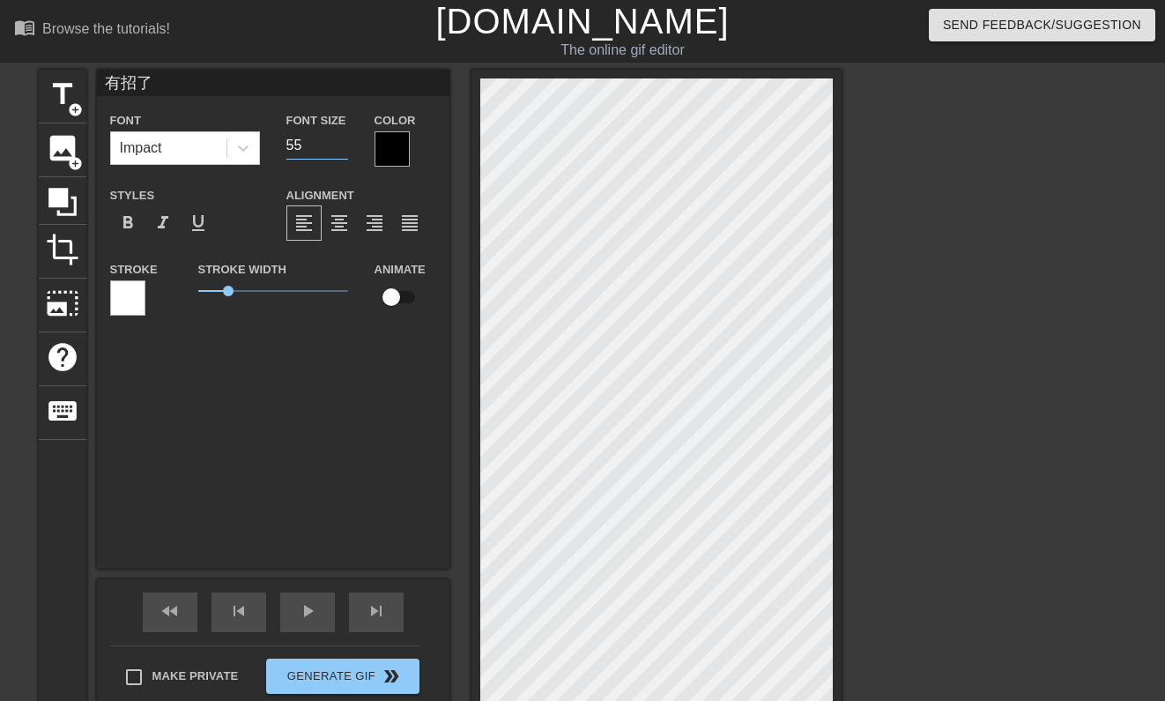
click at [338, 138] on input "55" at bounding box center [317, 145] width 62 height 28
click at [338, 138] on input "56" at bounding box center [317, 145] width 62 height 28
click at [338, 138] on input "57" at bounding box center [317, 145] width 62 height 28
click at [338, 138] on input "58" at bounding box center [317, 145] width 62 height 28
click at [338, 138] on input "59" at bounding box center [317, 145] width 62 height 28
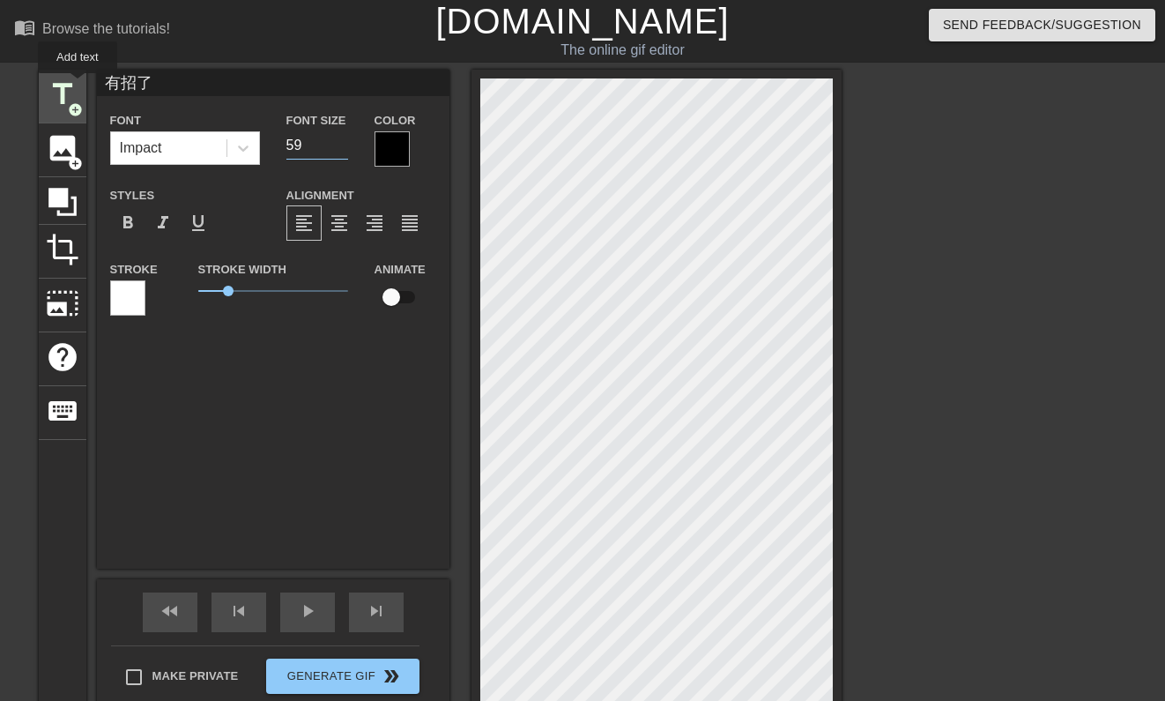
click at [75, 90] on span "title" at bounding box center [62, 94] width 33 height 33
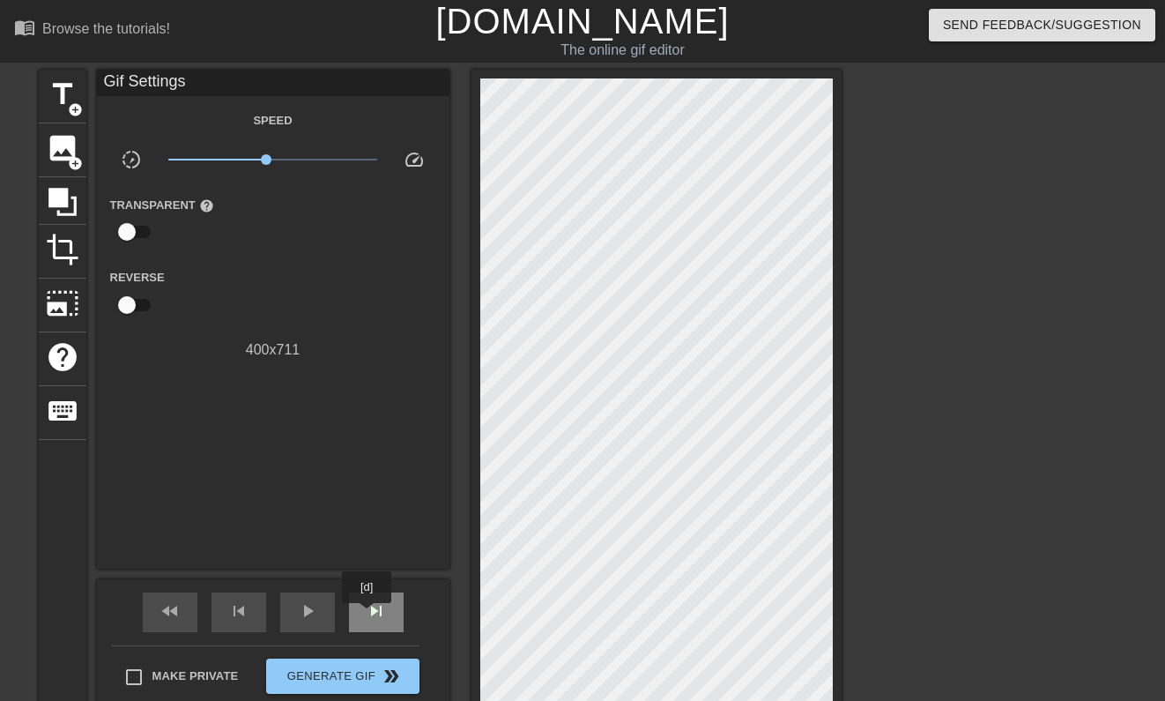
click at [368, 615] on span "skip_next" at bounding box center [376, 610] width 21 height 21
click at [72, 98] on span "title" at bounding box center [62, 94] width 33 height 33
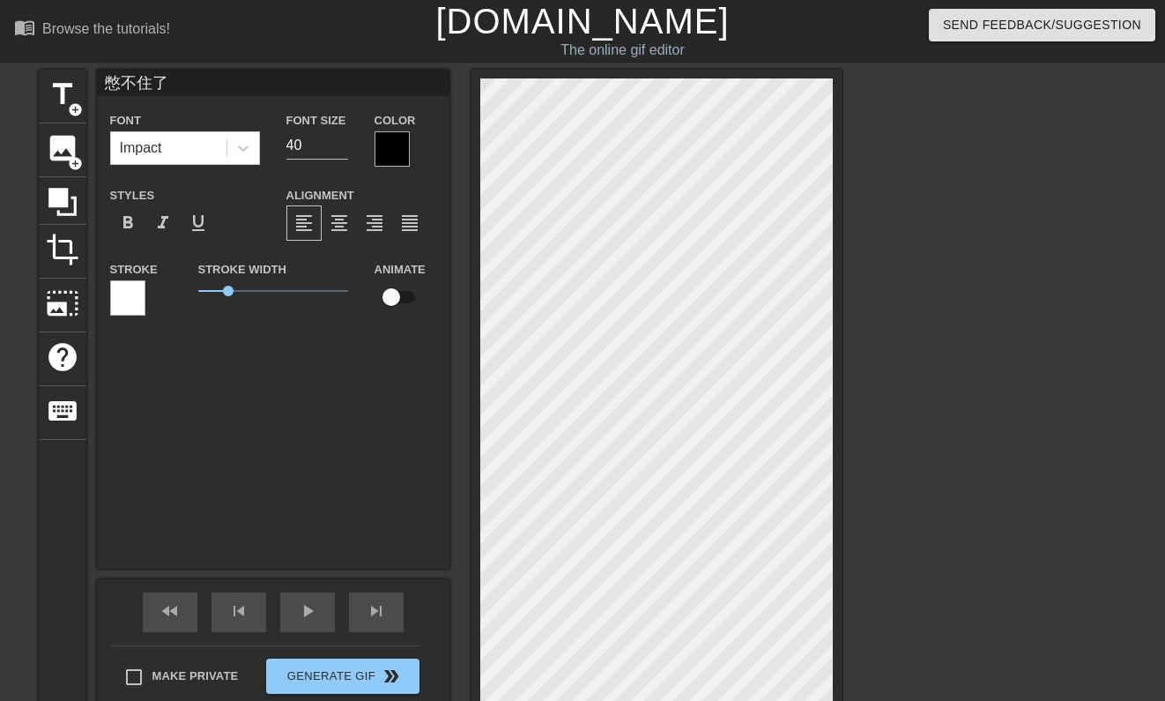
scroll to position [0, 2]
click at [342, 148] on input "39" at bounding box center [317, 145] width 62 height 28
click at [342, 148] on input "38" at bounding box center [317, 145] width 62 height 28
click at [342, 148] on input "37" at bounding box center [317, 145] width 62 height 28
click at [342, 148] on input "36" at bounding box center [317, 145] width 62 height 28
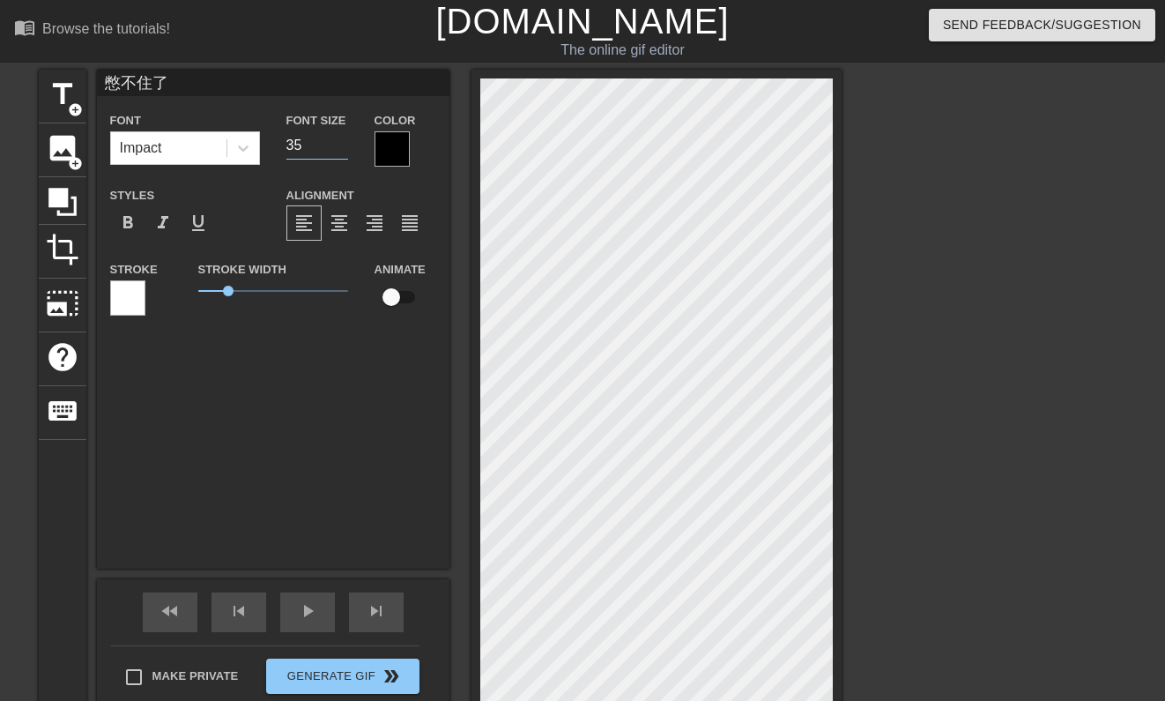
click at [342, 148] on input "35" at bounding box center [317, 145] width 62 height 28
click at [342, 148] on input "34" at bounding box center [317, 145] width 62 height 28
click at [342, 148] on input "33" at bounding box center [317, 145] width 62 height 28
click at [342, 148] on input "32" at bounding box center [317, 145] width 62 height 28
click at [342, 148] on input "31" at bounding box center [317, 145] width 62 height 28
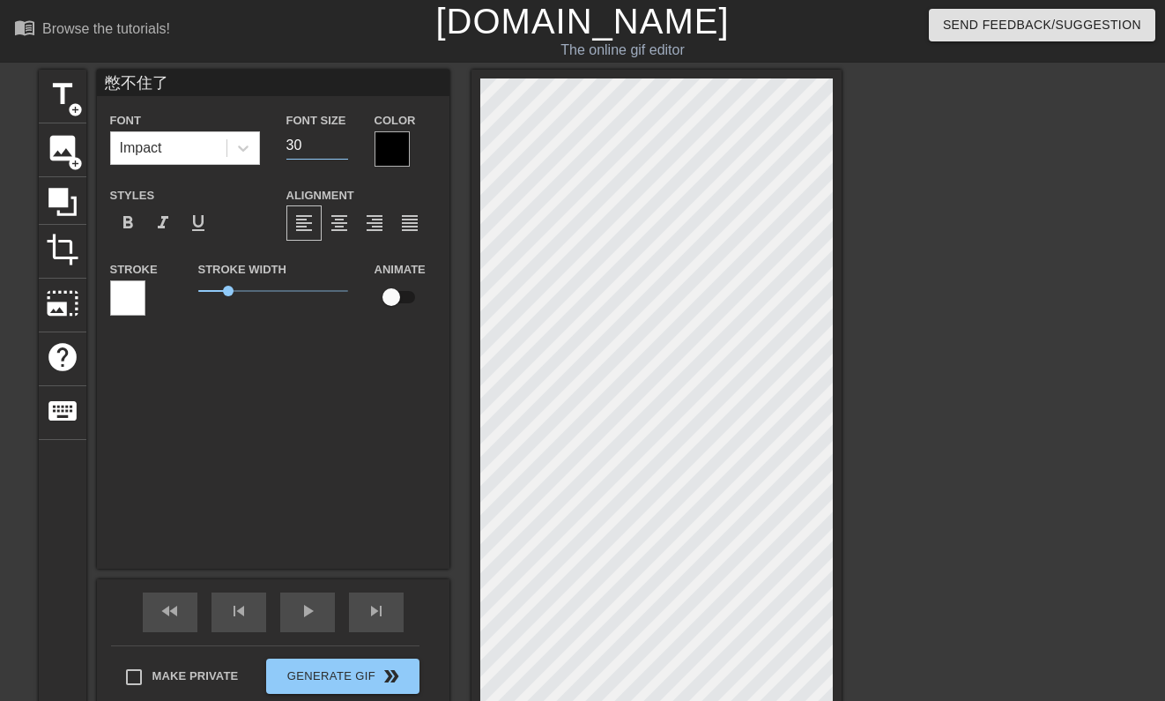
click at [342, 148] on input "30" at bounding box center [317, 145] width 62 height 28
click at [342, 148] on input "29" at bounding box center [317, 145] width 62 height 28
click at [342, 148] on input "28" at bounding box center [317, 145] width 62 height 28
click at [342, 148] on input "27" at bounding box center [317, 145] width 62 height 28
click at [342, 148] on input "26" at bounding box center [317, 145] width 62 height 28
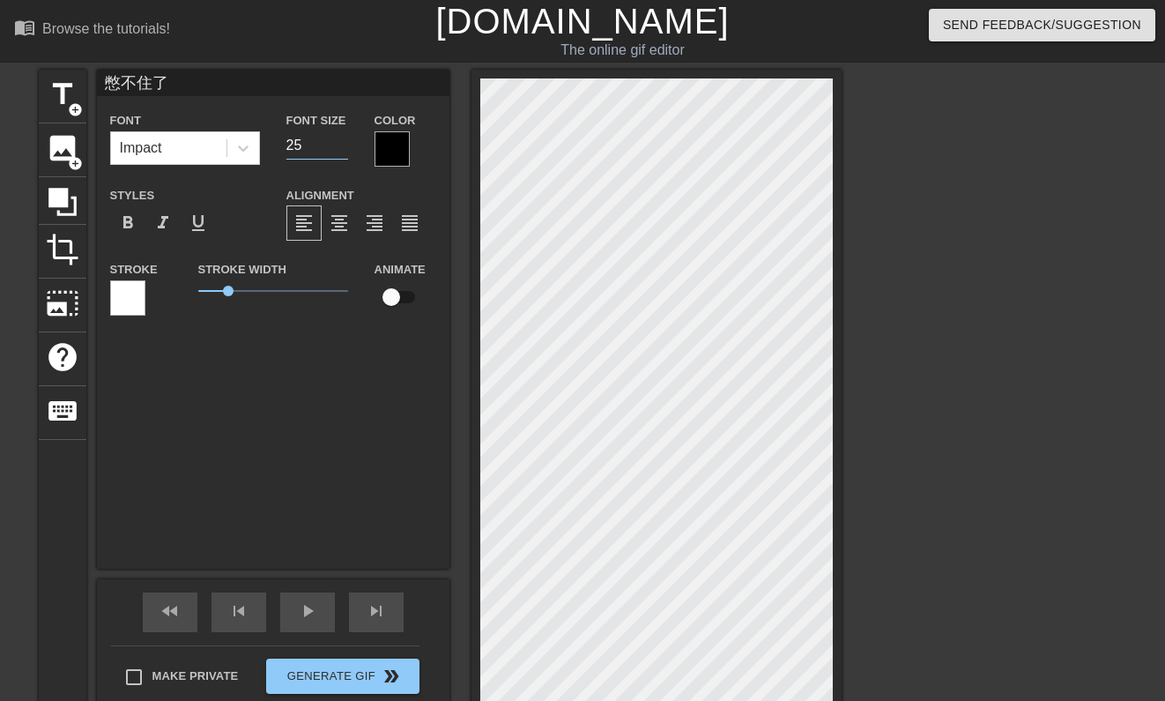
click at [342, 148] on input "25" at bounding box center [317, 145] width 62 height 28
click at [342, 148] on input "24" at bounding box center [317, 145] width 62 height 28
click at [342, 148] on input "23" at bounding box center [317, 145] width 62 height 28
click at [342, 148] on input "22" at bounding box center [317, 145] width 62 height 28
click at [342, 148] on input "21" at bounding box center [317, 145] width 62 height 28
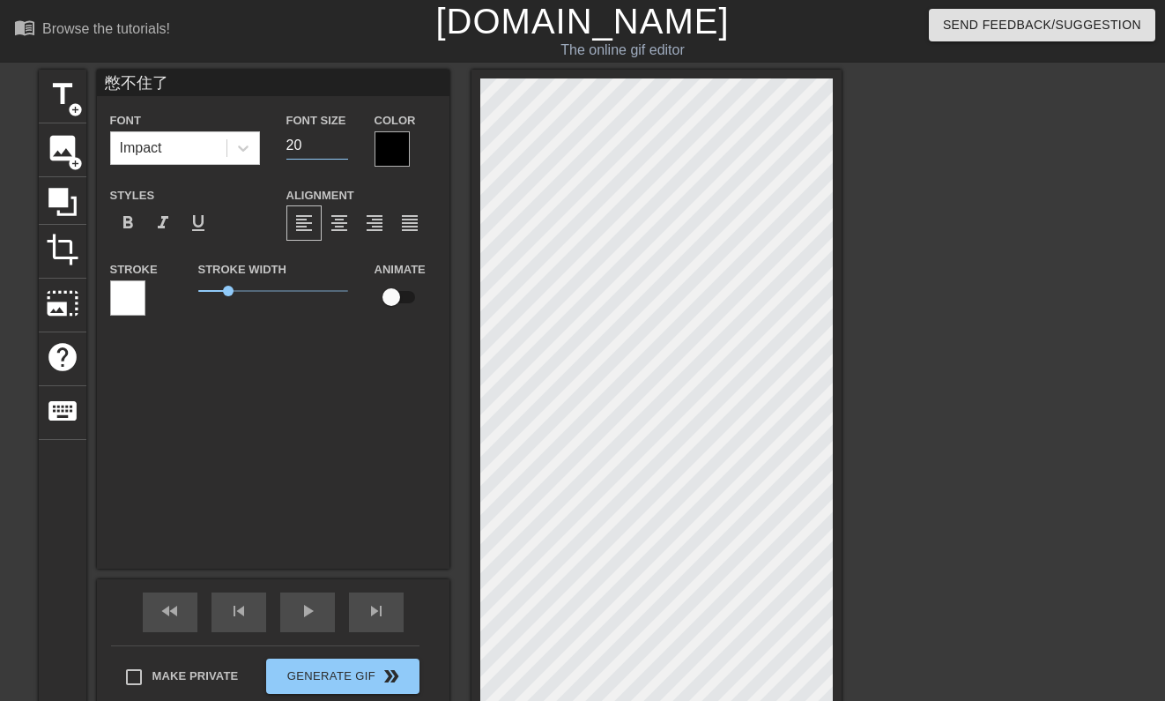
click at [342, 148] on input "20" at bounding box center [317, 145] width 62 height 28
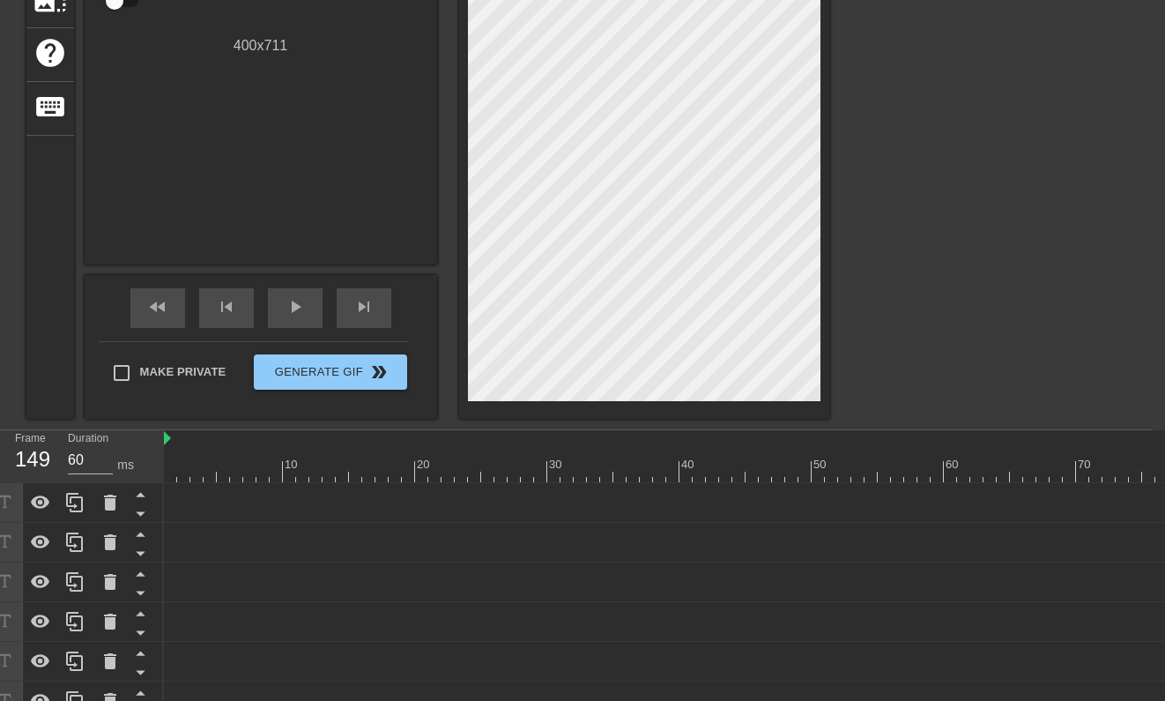
scroll to position [228, 12]
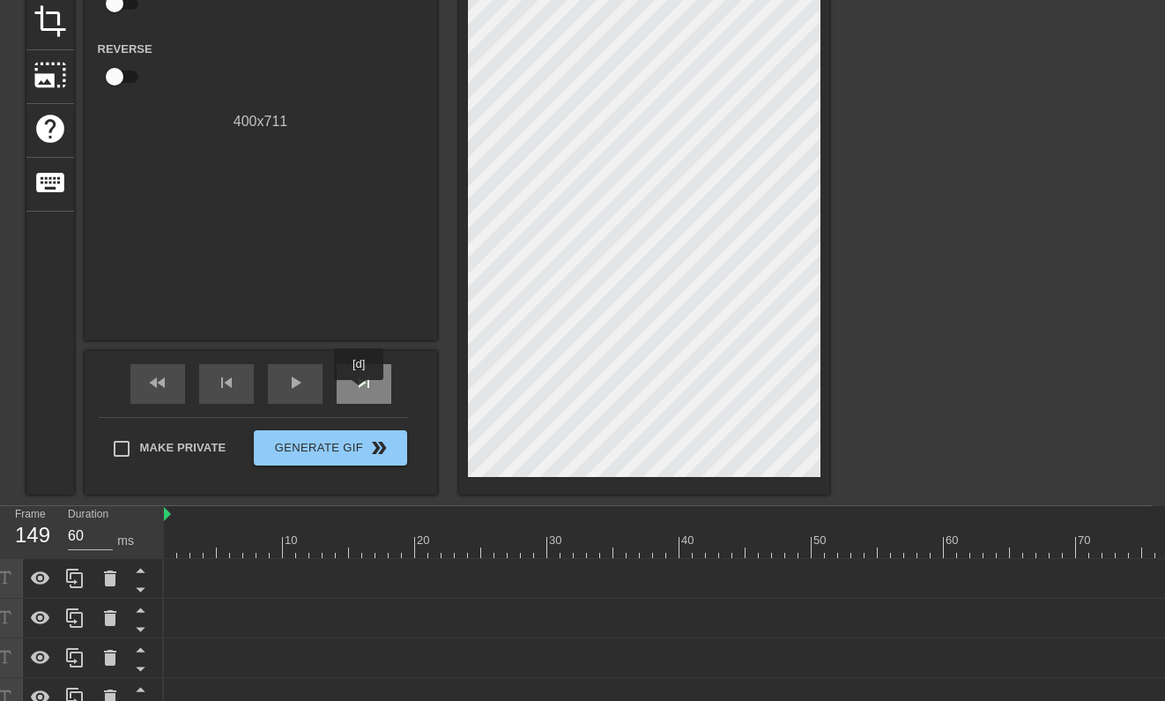
click at [360, 392] on span "skip_next" at bounding box center [363, 382] width 21 height 21
click at [360, 391] on span "skip_next" at bounding box center [363, 382] width 21 height 21
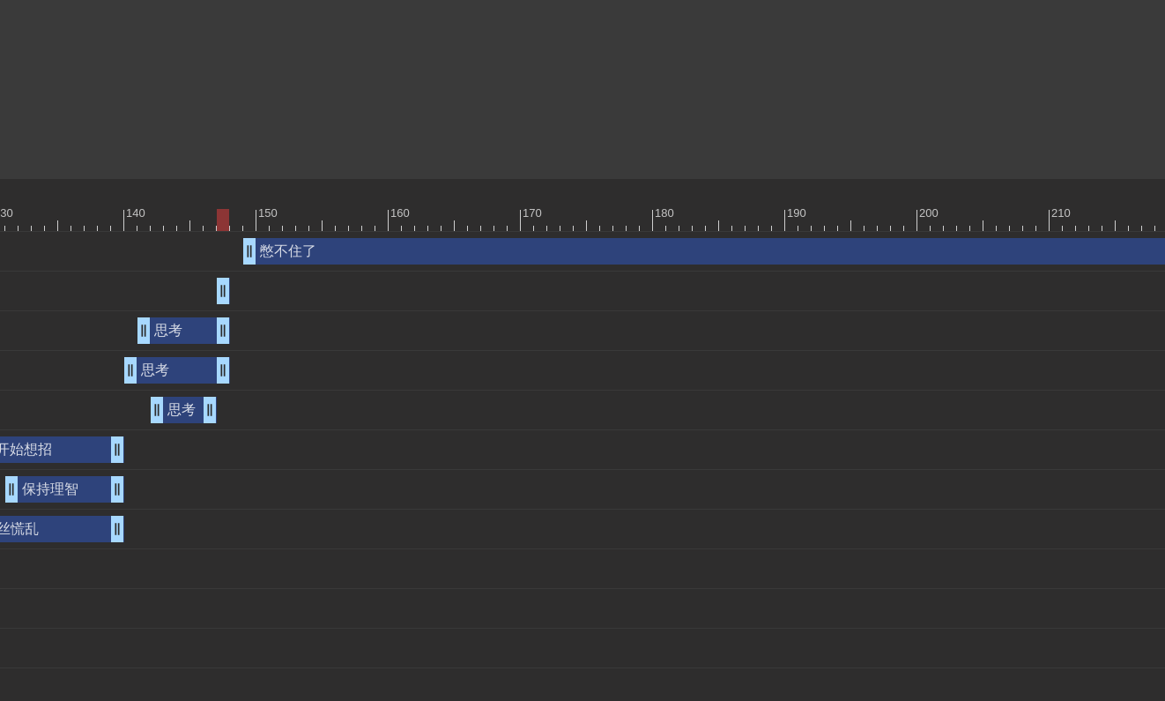
scroll to position [555, 1752]
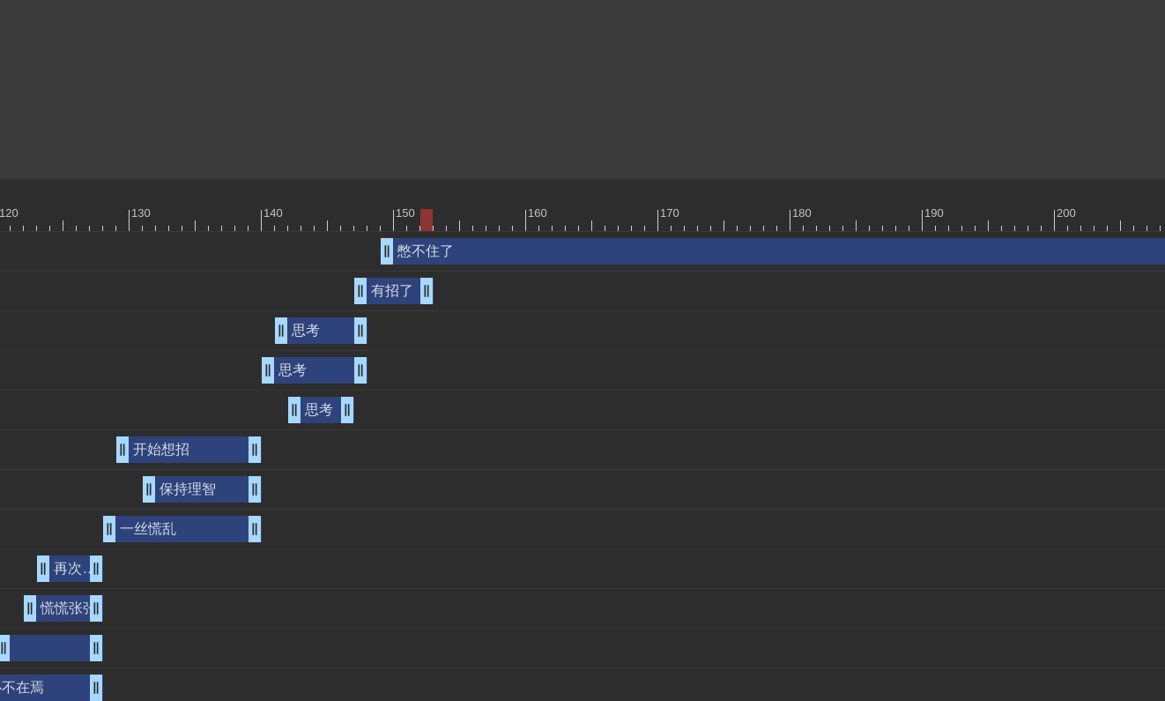
drag, startPoint x: 1149, startPoint y: 283, endPoint x: 134, endPoint y: 254, distance: 1015.6
click at [691, 240] on div "憋不住了 drag_handle drag_handle" at bounding box center [916, 251] width 1071 height 26
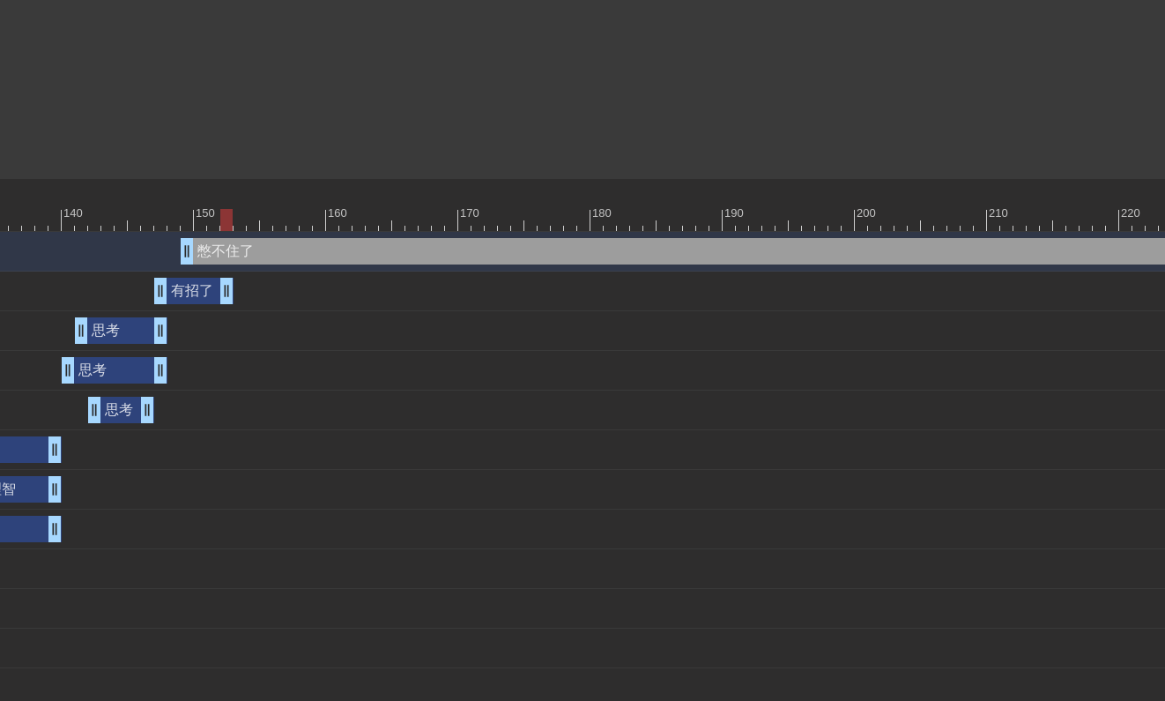
scroll to position [555, 2043]
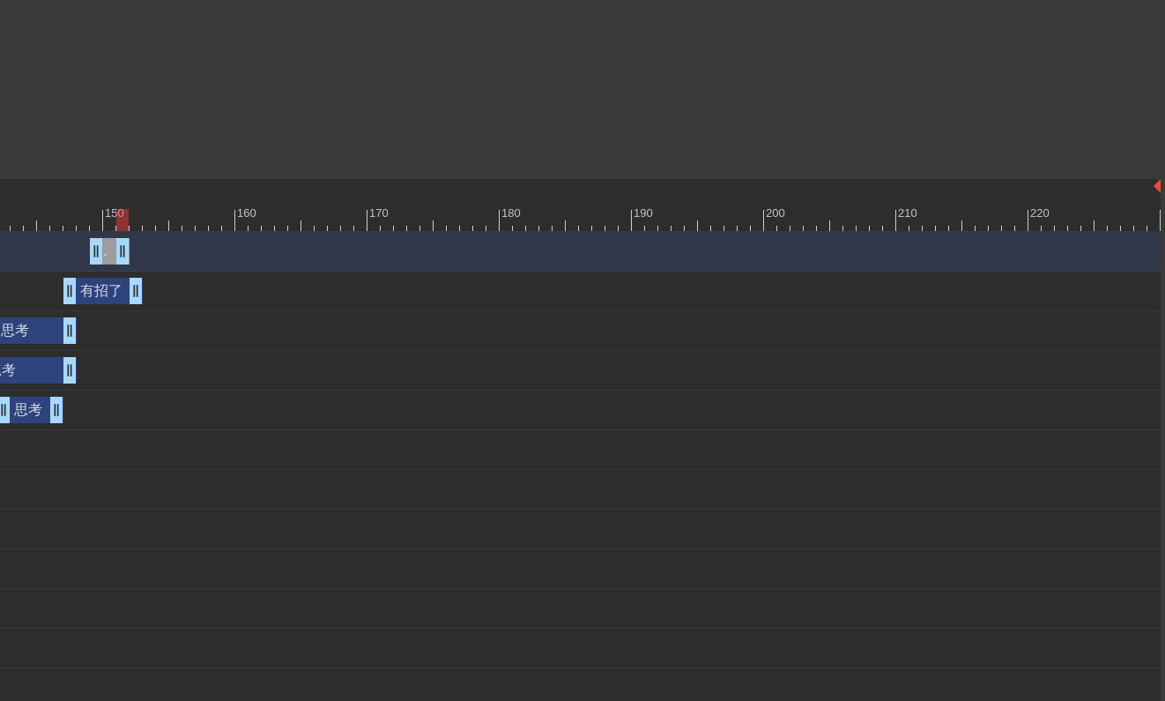
drag, startPoint x: 1155, startPoint y: 248, endPoint x: 121, endPoint y: 252, distance: 1034.6
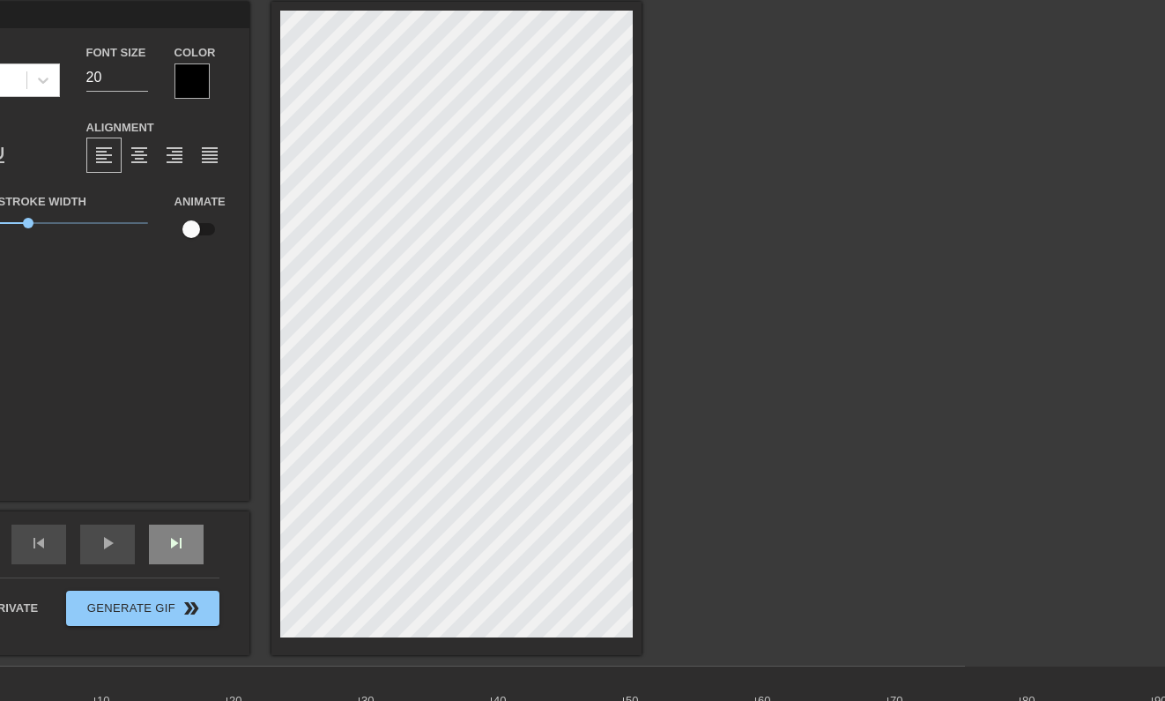
scroll to position [68, 178]
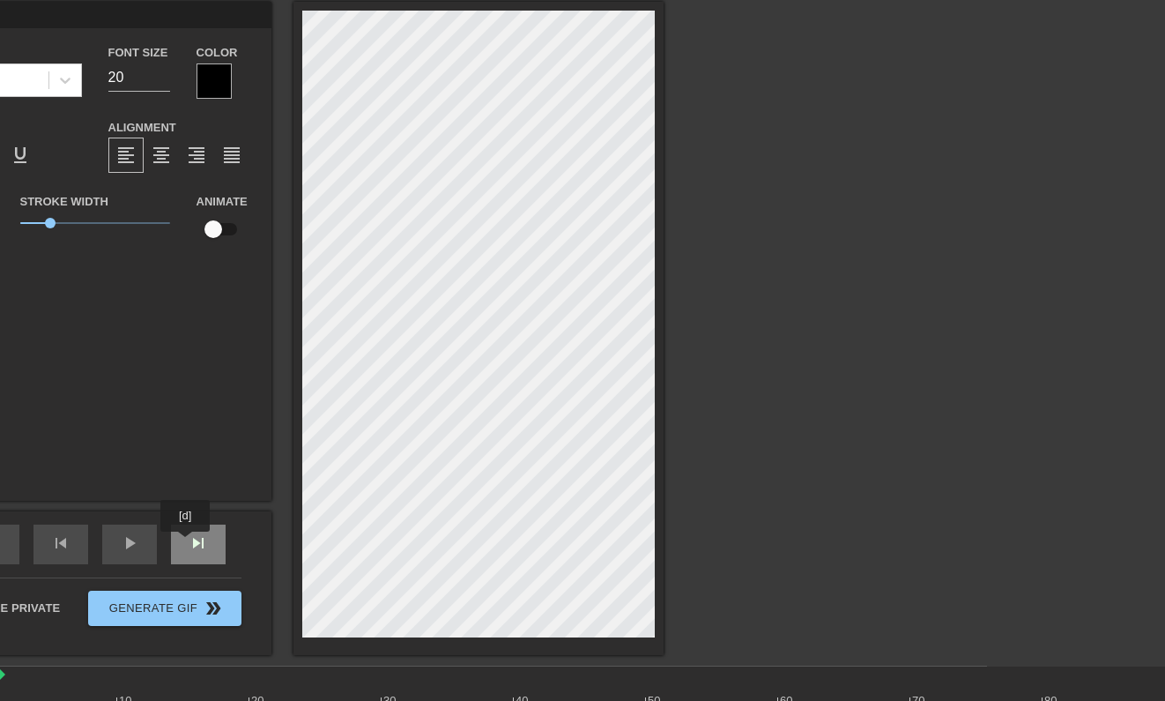
click at [189, 544] on span "skip_next" at bounding box center [198, 542] width 21 height 21
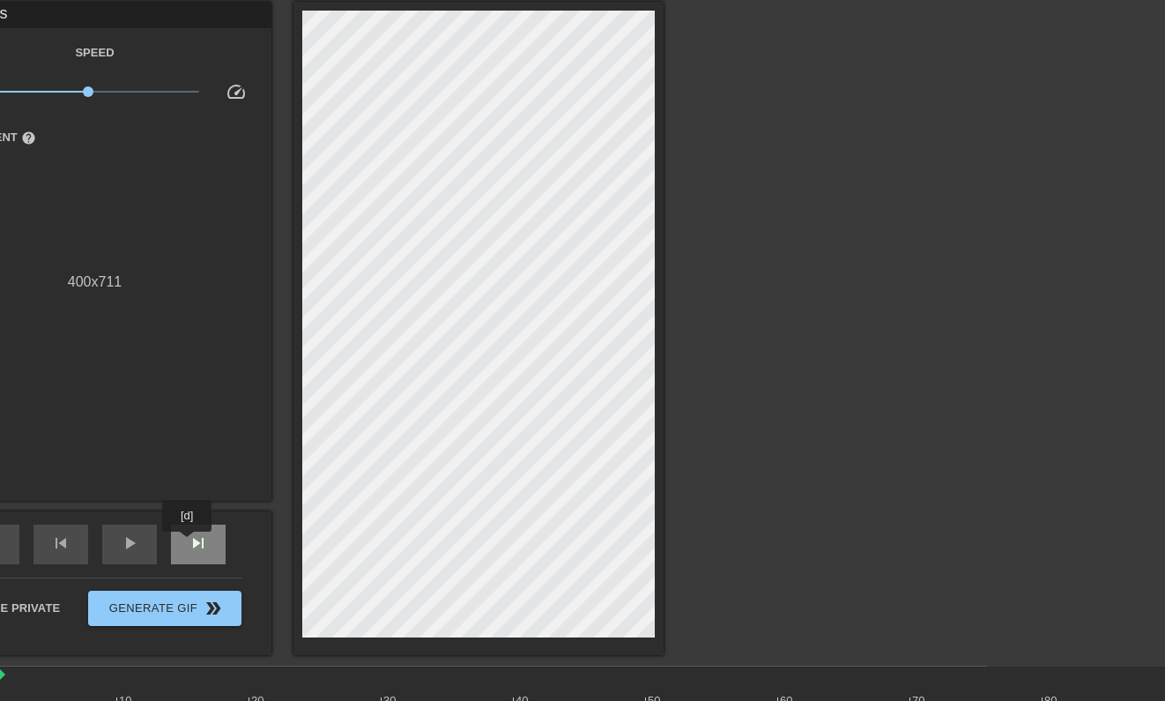
click at [189, 544] on span "skip_next" at bounding box center [198, 542] width 21 height 21
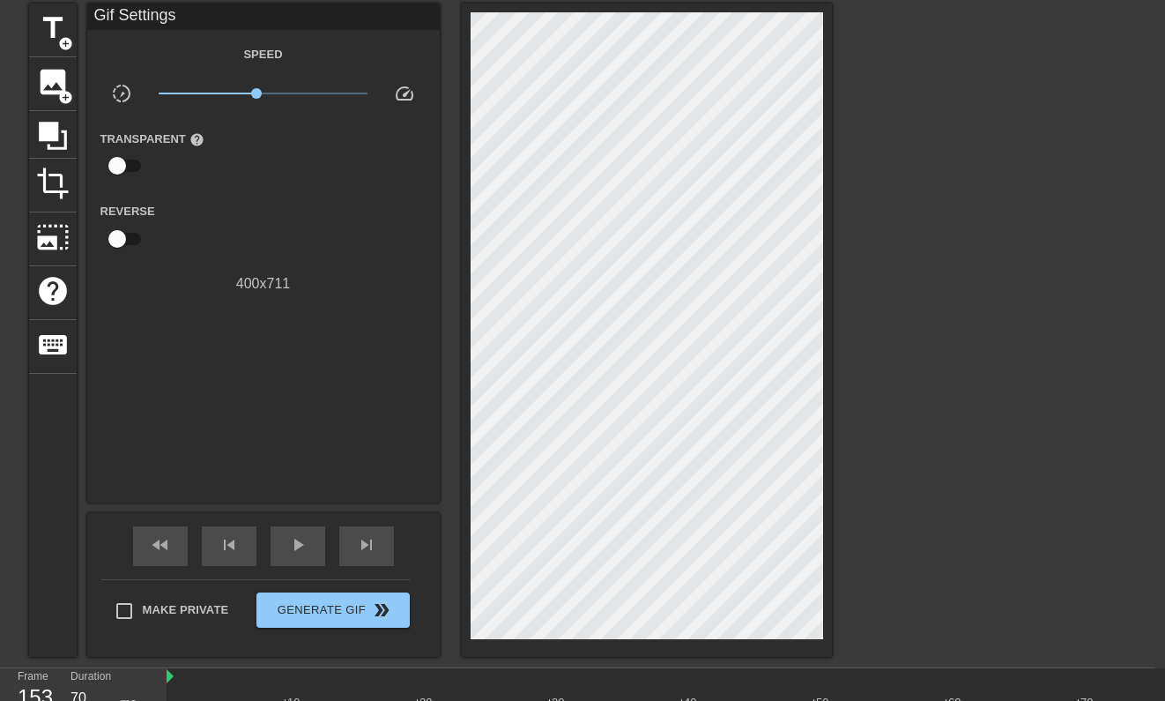
scroll to position [66, 0]
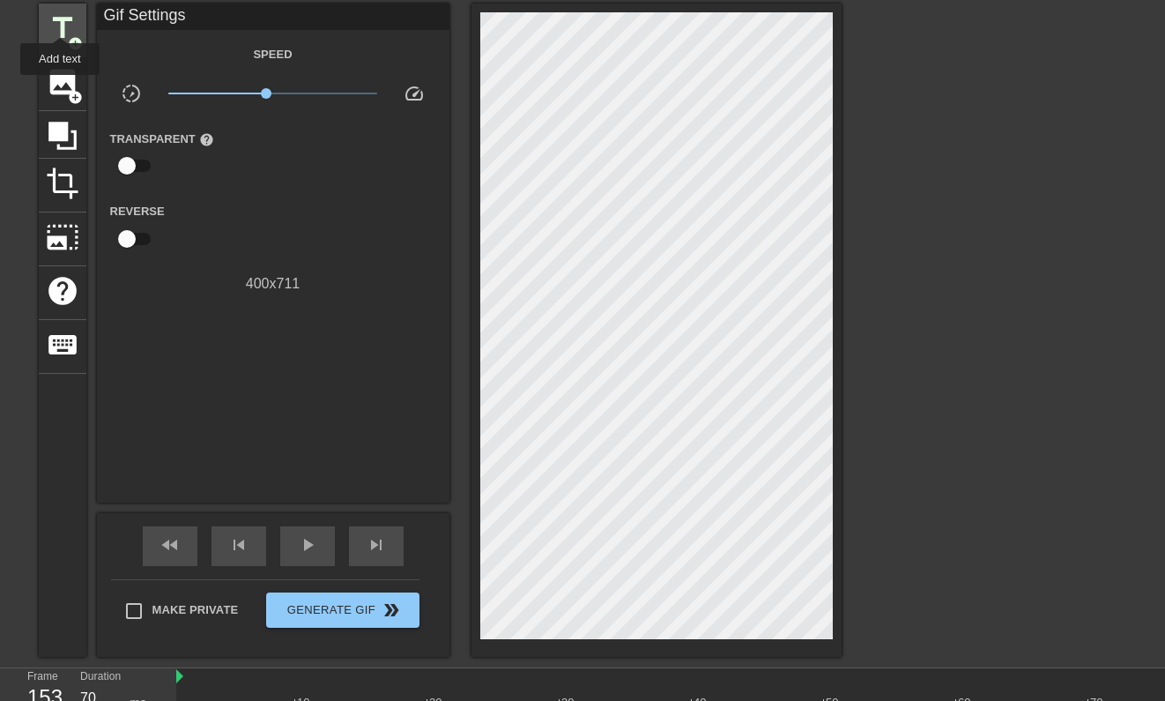
click at [60, 21] on span "title" at bounding box center [62, 27] width 33 height 33
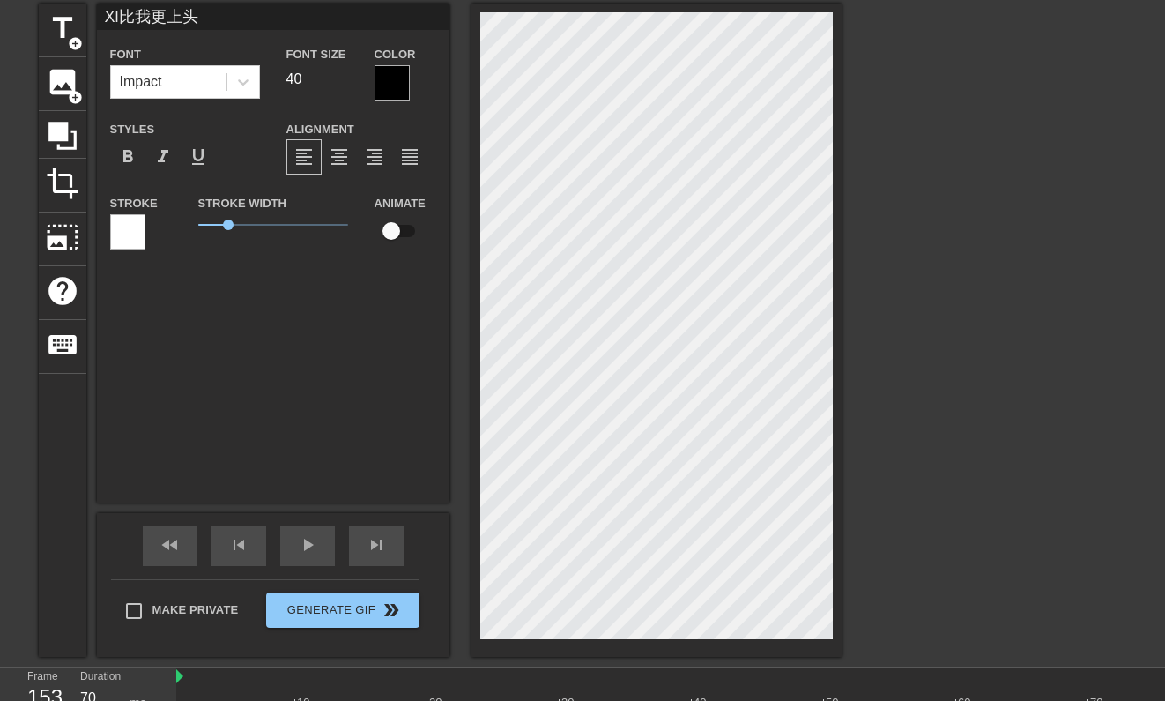
scroll to position [0, 4]
click at [167, 153] on span "format_italic" at bounding box center [162, 156] width 21 height 21
click at [342, 73] on input "41" at bounding box center [317, 79] width 62 height 28
click at [342, 73] on input "42" at bounding box center [317, 79] width 62 height 28
click at [342, 73] on input "43" at bounding box center [317, 79] width 62 height 28
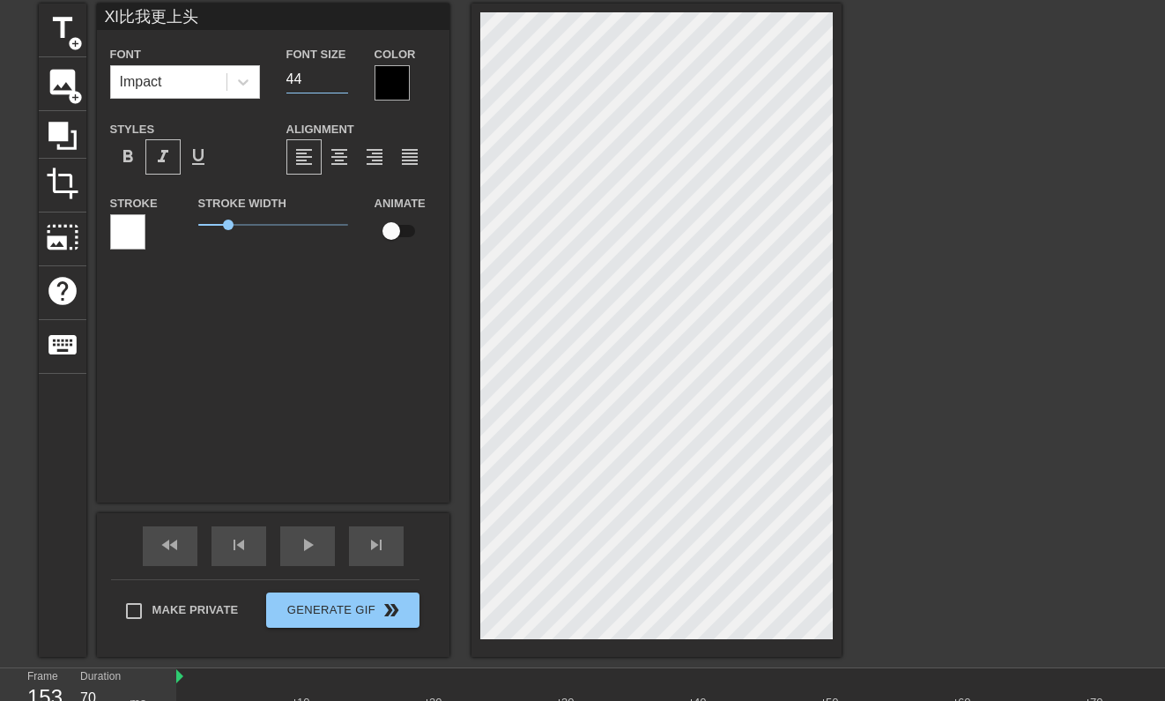
click at [342, 73] on input "44" at bounding box center [317, 79] width 62 height 28
click at [342, 73] on input "45" at bounding box center [317, 79] width 62 height 28
click at [342, 73] on input "46" at bounding box center [317, 79] width 62 height 28
click at [342, 73] on input "47" at bounding box center [317, 79] width 62 height 28
click at [61, 37] on span "title" at bounding box center [62, 27] width 33 height 33
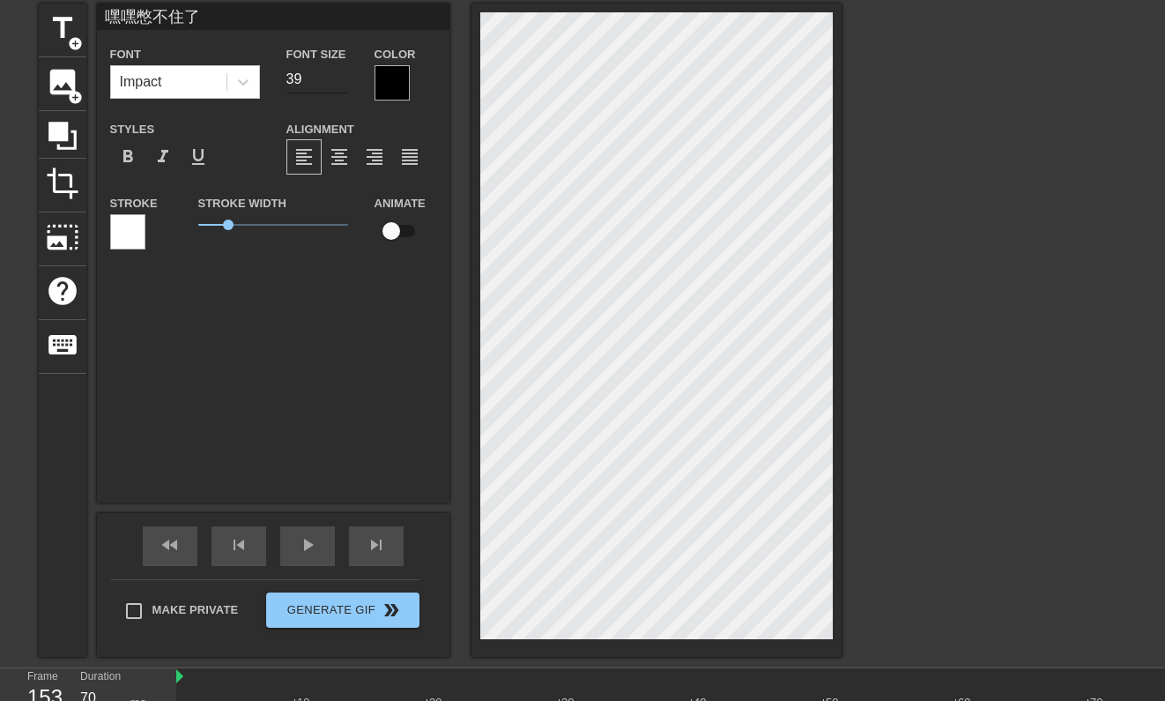
click at [344, 84] on input "39" at bounding box center [317, 79] width 62 height 28
click at [344, 84] on input "38" at bounding box center [317, 79] width 62 height 28
click at [344, 84] on input "37" at bounding box center [317, 79] width 62 height 28
click at [344, 84] on input "36" at bounding box center [317, 79] width 62 height 28
click at [344, 84] on input "35" at bounding box center [317, 79] width 62 height 28
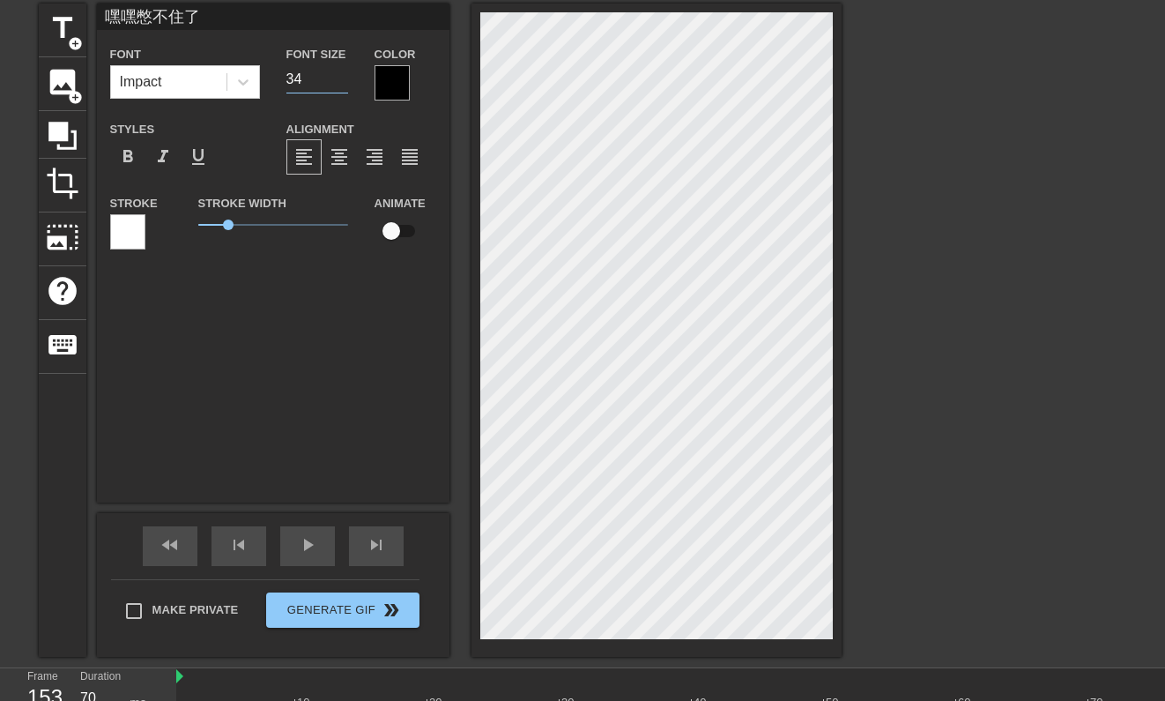
click at [344, 84] on input "34" at bounding box center [317, 79] width 62 height 28
click at [344, 84] on input "33" at bounding box center [317, 79] width 62 height 28
click at [344, 84] on input "32" at bounding box center [317, 79] width 62 height 28
click at [344, 84] on input "31" at bounding box center [317, 79] width 62 height 28
click at [344, 84] on input "30" at bounding box center [317, 79] width 62 height 28
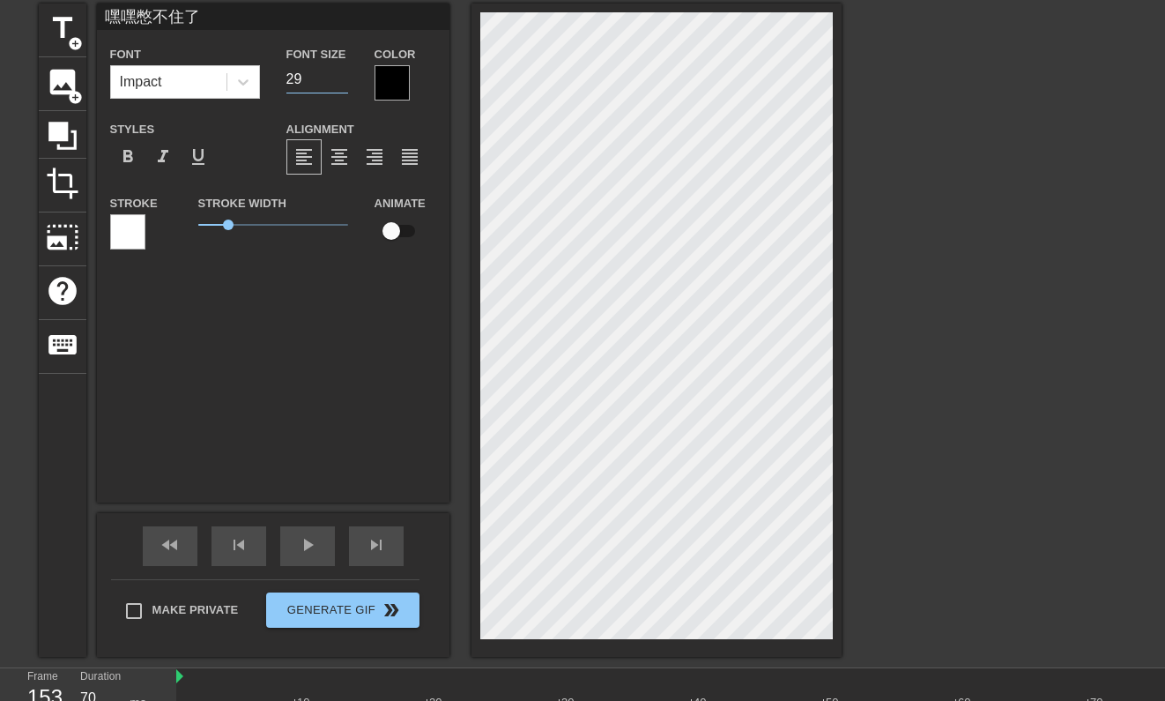
click at [344, 84] on input "29" at bounding box center [317, 79] width 62 height 28
click at [344, 84] on input "28" at bounding box center [317, 79] width 62 height 28
click at [344, 84] on input "27" at bounding box center [317, 79] width 62 height 28
click at [344, 84] on input "26" at bounding box center [317, 79] width 62 height 28
click at [342, 79] on input "25" at bounding box center [317, 79] width 62 height 28
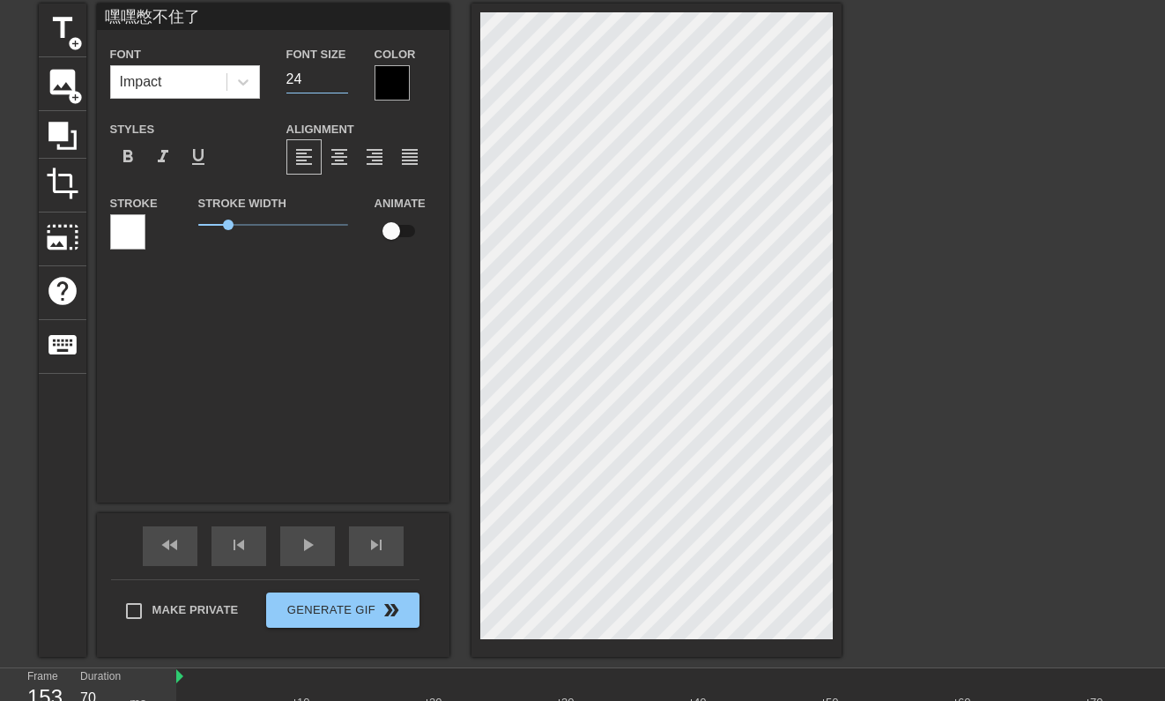
click at [342, 79] on input "24" at bounding box center [317, 79] width 62 height 28
click at [342, 79] on input "23" at bounding box center [317, 79] width 62 height 28
click at [342, 79] on input "22" at bounding box center [317, 79] width 62 height 28
click at [342, 79] on input "21" at bounding box center [317, 79] width 62 height 28
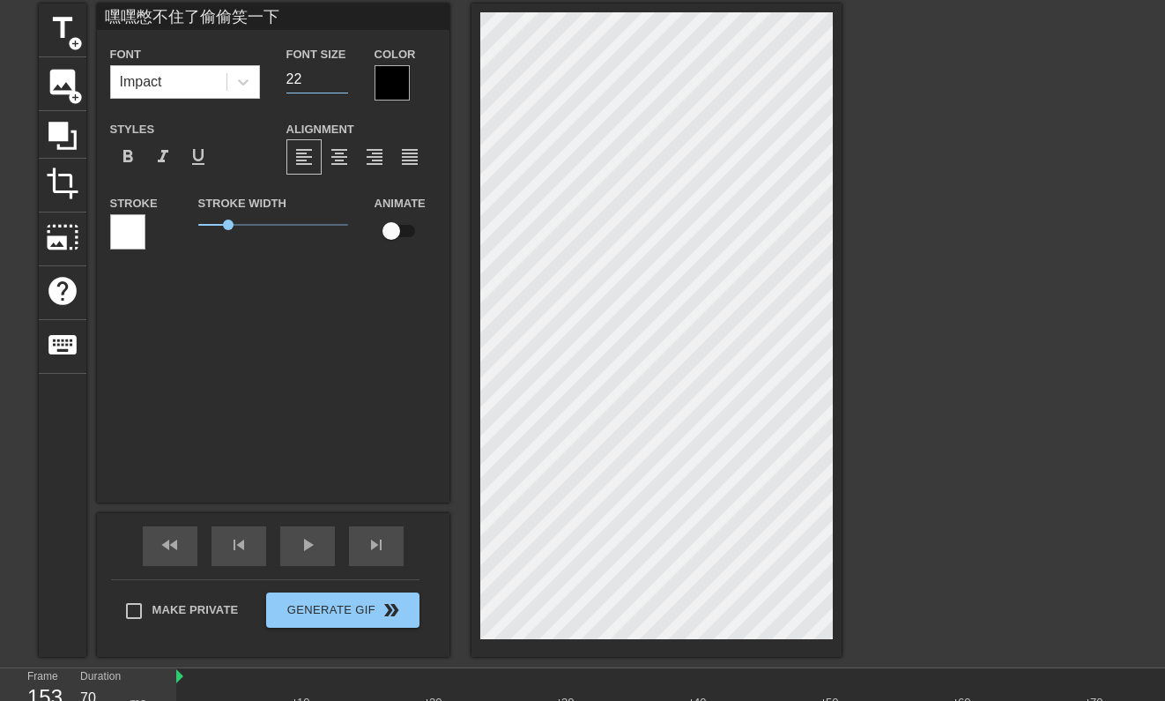
click at [345, 77] on input "22" at bounding box center [317, 79] width 62 height 28
click at [345, 78] on input "21" at bounding box center [317, 79] width 62 height 28
click at [345, 78] on input "20" at bounding box center [317, 79] width 62 height 28
click at [345, 78] on input "19" at bounding box center [317, 79] width 62 height 28
click at [345, 78] on input "18" at bounding box center [317, 79] width 62 height 28
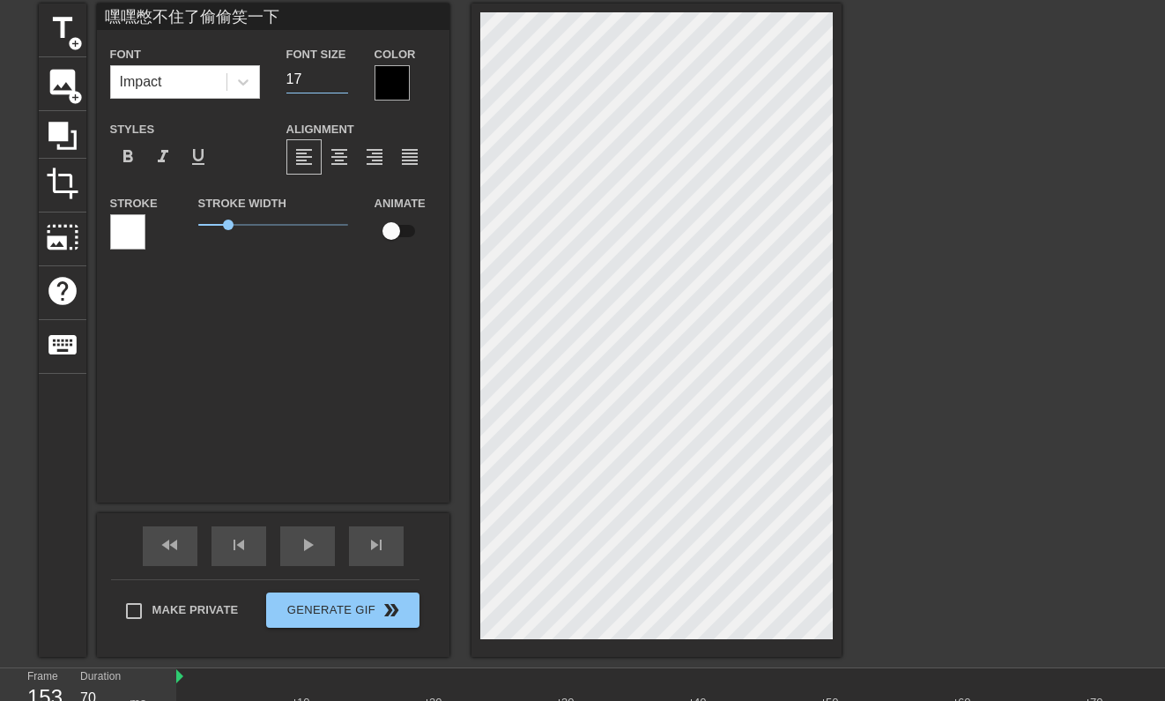
click at [345, 78] on input "17" at bounding box center [317, 79] width 62 height 28
click at [345, 78] on input "16" at bounding box center [317, 79] width 62 height 28
click at [345, 78] on input "15" at bounding box center [317, 79] width 62 height 28
click at [345, 78] on input "14" at bounding box center [317, 79] width 62 height 28
click at [345, 78] on input "13" at bounding box center [317, 79] width 62 height 28
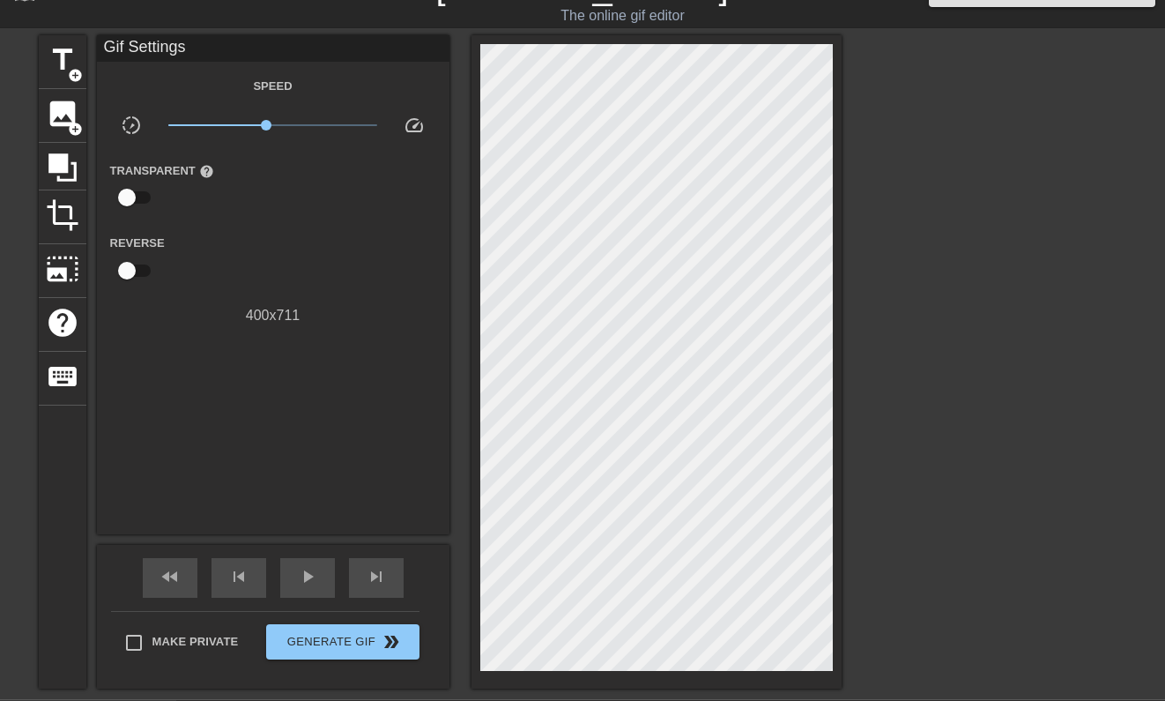
scroll to position [10, 0]
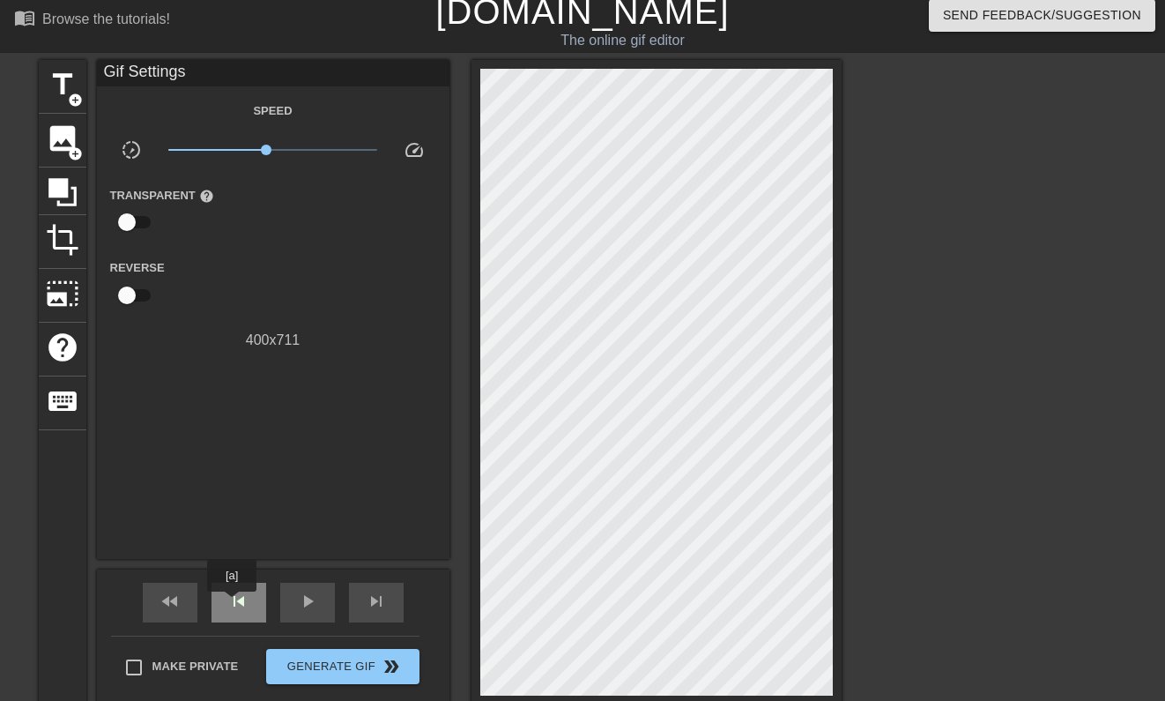
click at [233, 604] on span "skip_previous" at bounding box center [238, 600] width 21 height 21
click at [367, 599] on span "skip_next" at bounding box center [376, 600] width 21 height 21
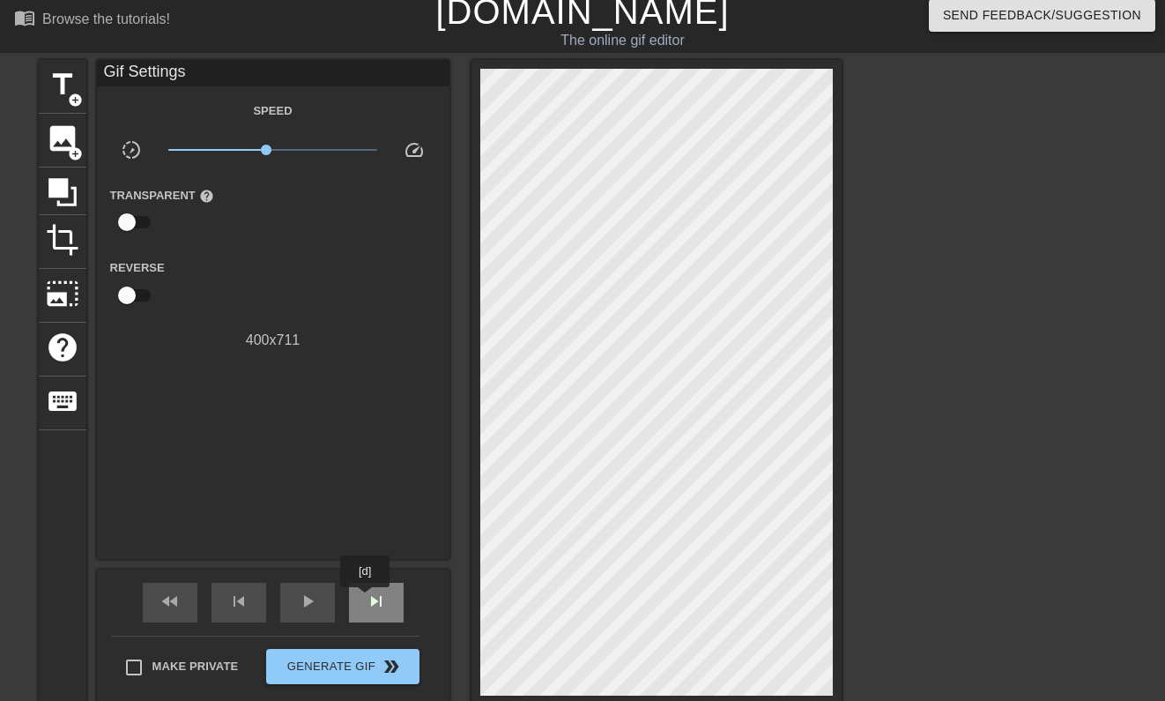
click at [367, 599] on span "skip_next" at bounding box center [376, 600] width 21 height 21
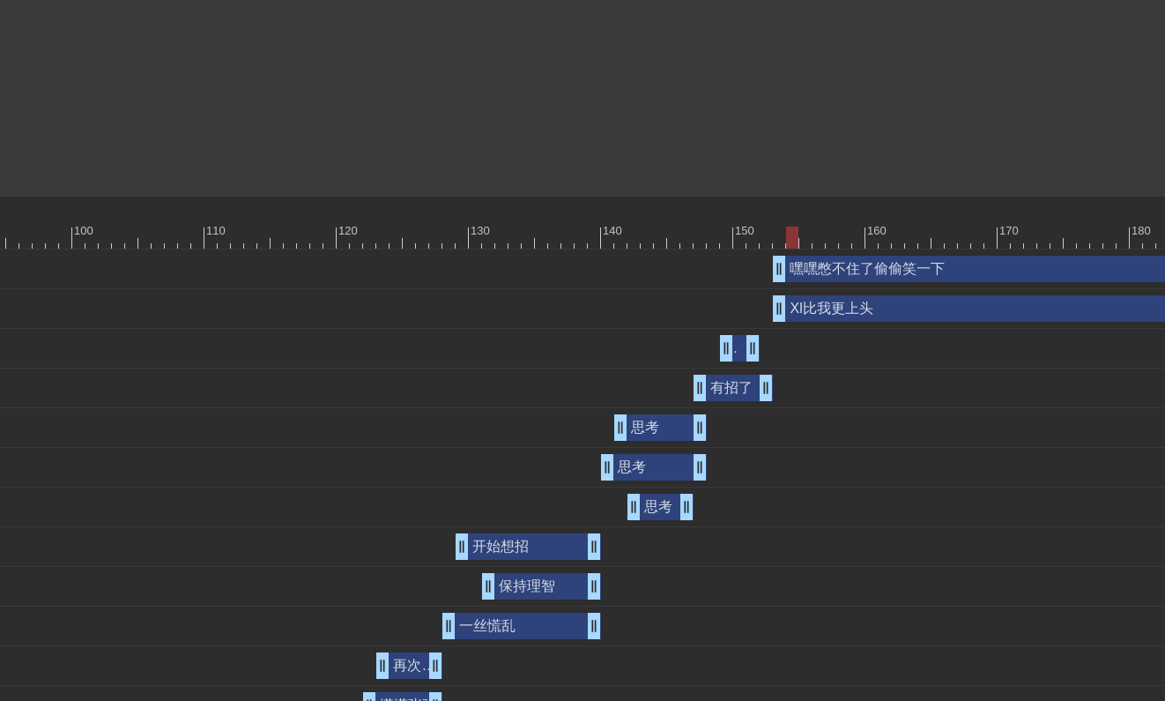
scroll to position [538, 1430]
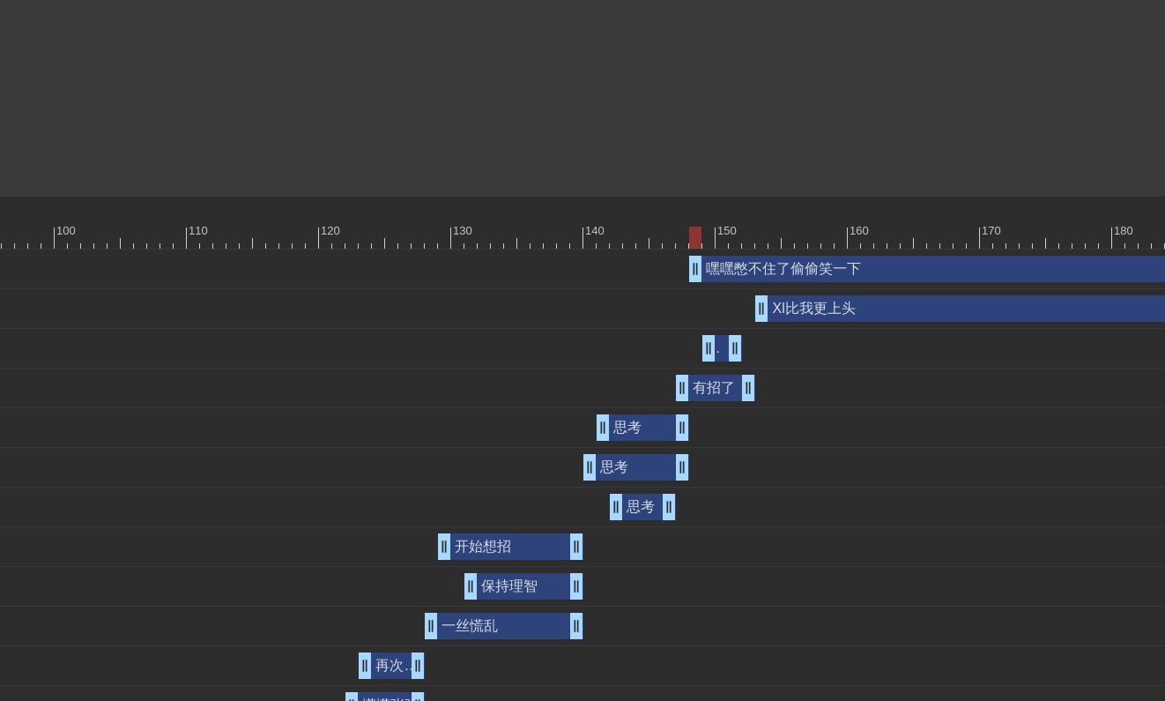
drag, startPoint x: 756, startPoint y: 274, endPoint x: 686, endPoint y: 280, distance: 69.9
click at [686, 280] on div "嘿嘿憋不住了偷偷笑一下 drag_handle drag_handle" at bounding box center [259, 269] width 3027 height 26
click at [722, 347] on div "憋不住了 drag_handle drag_handle" at bounding box center [722, 348] width 40 height 26
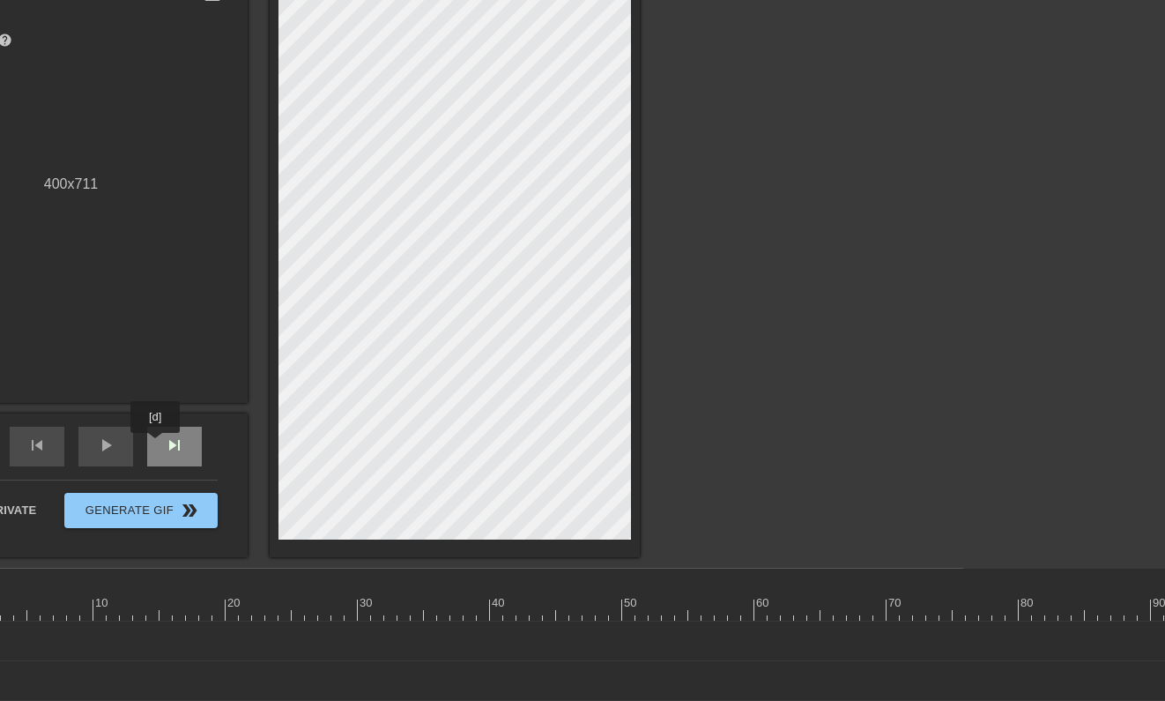
scroll to position [166, 201]
click at [170, 445] on span "skip_next" at bounding box center [175, 444] width 21 height 21
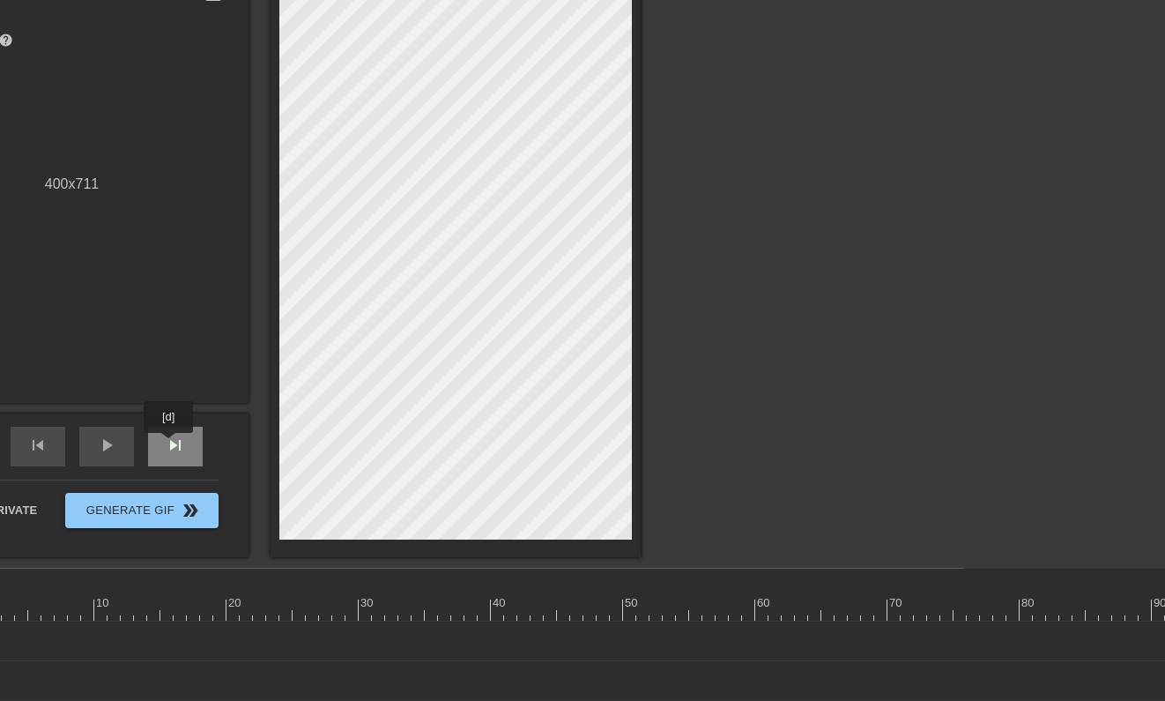
click at [170, 445] on span "skip_next" at bounding box center [175, 444] width 21 height 21
click at [48, 449] on span "skip_previous" at bounding box center [37, 444] width 21 height 21
click at [178, 454] on span "skip_next" at bounding box center [175, 444] width 21 height 21
click at [48, 449] on div "skip_previous" at bounding box center [38, 447] width 55 height 40
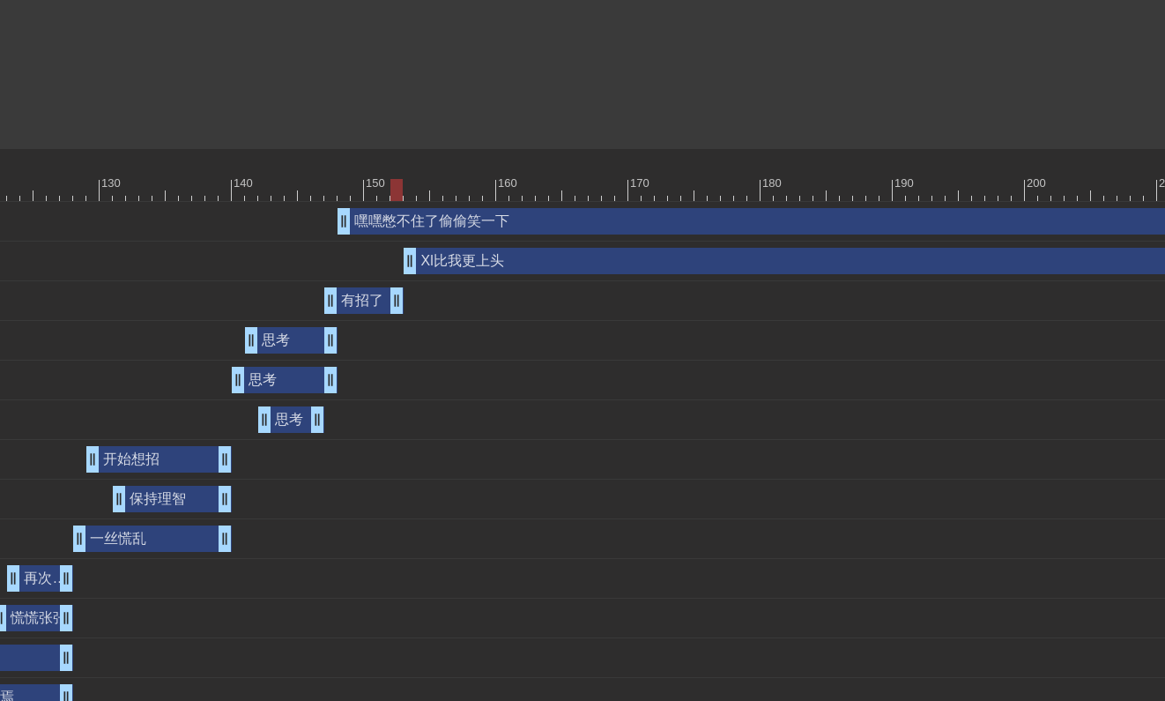
scroll to position [582, 1782]
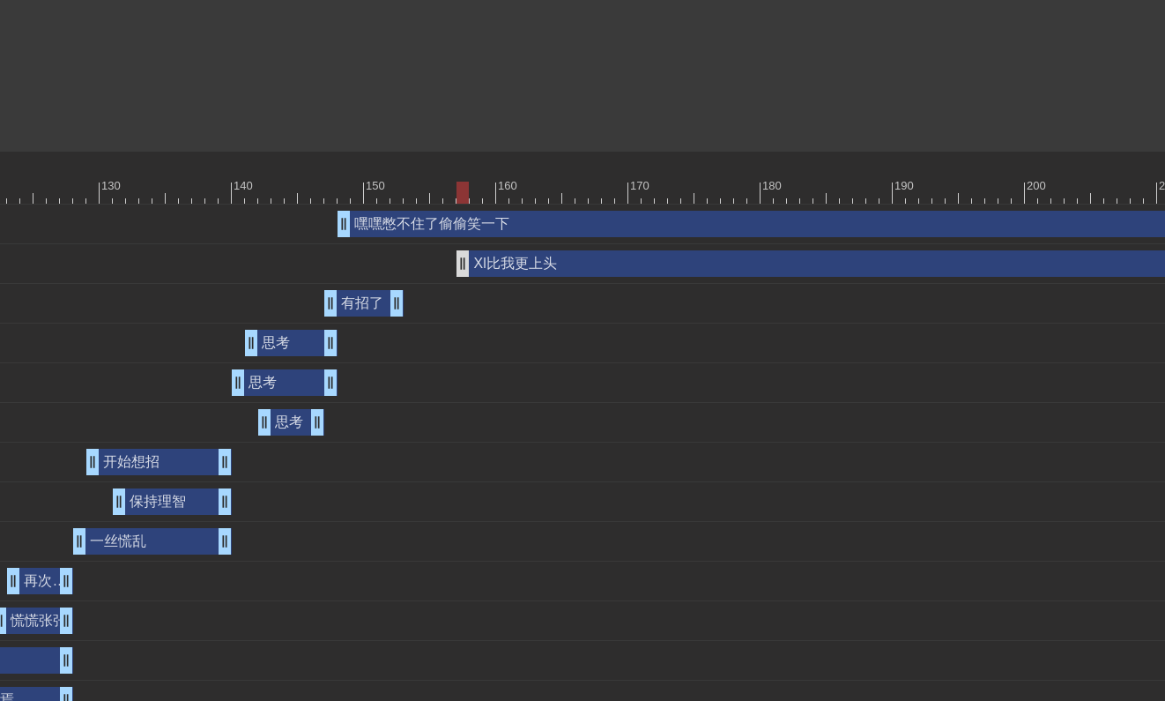
drag, startPoint x: 411, startPoint y: 262, endPoint x: 492, endPoint y: 251, distance: 81.8
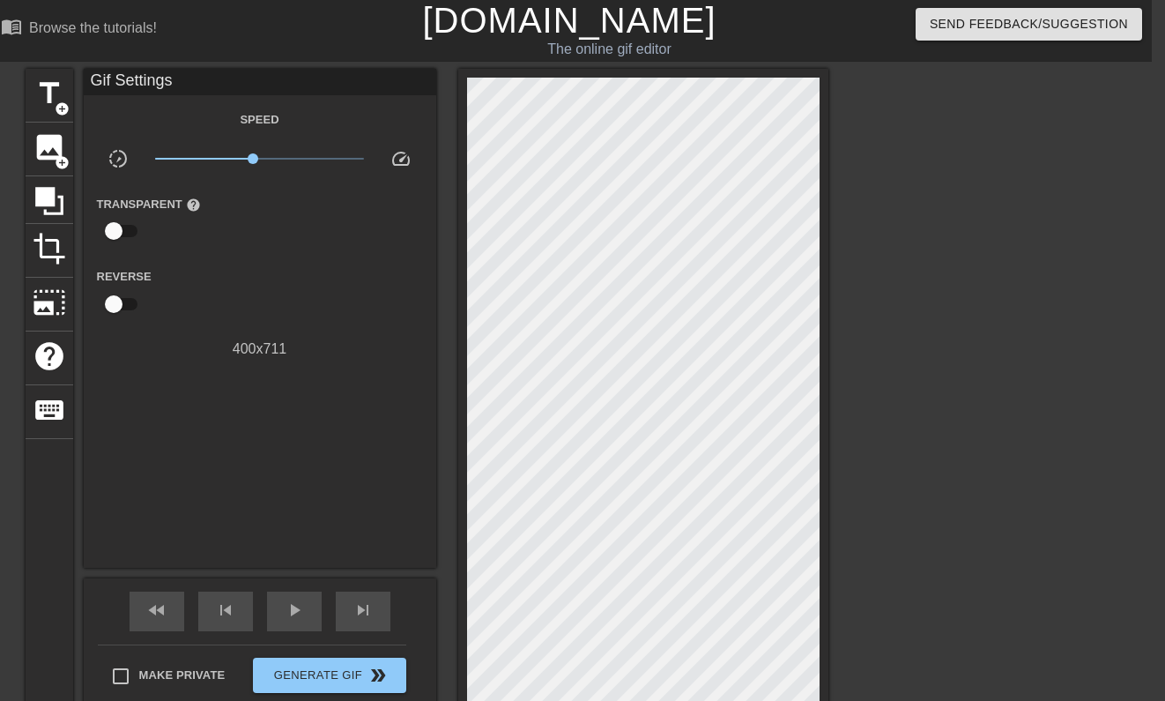
scroll to position [1, 0]
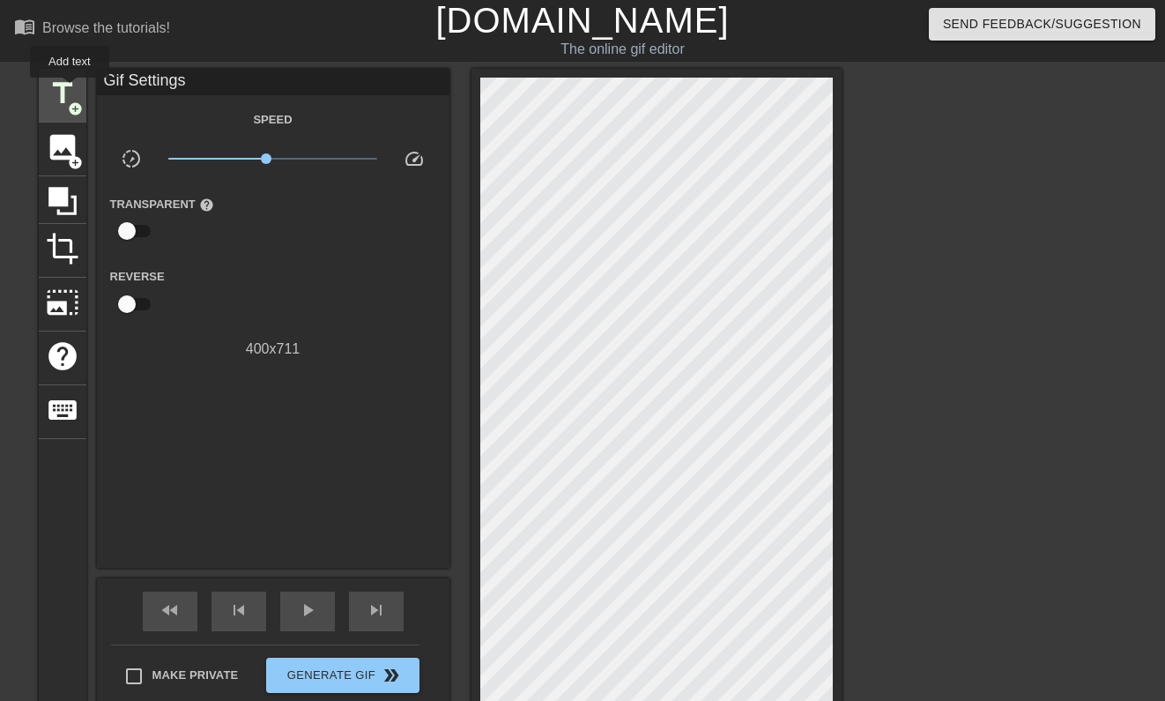
click at [67, 91] on span "title" at bounding box center [62, 93] width 33 height 33
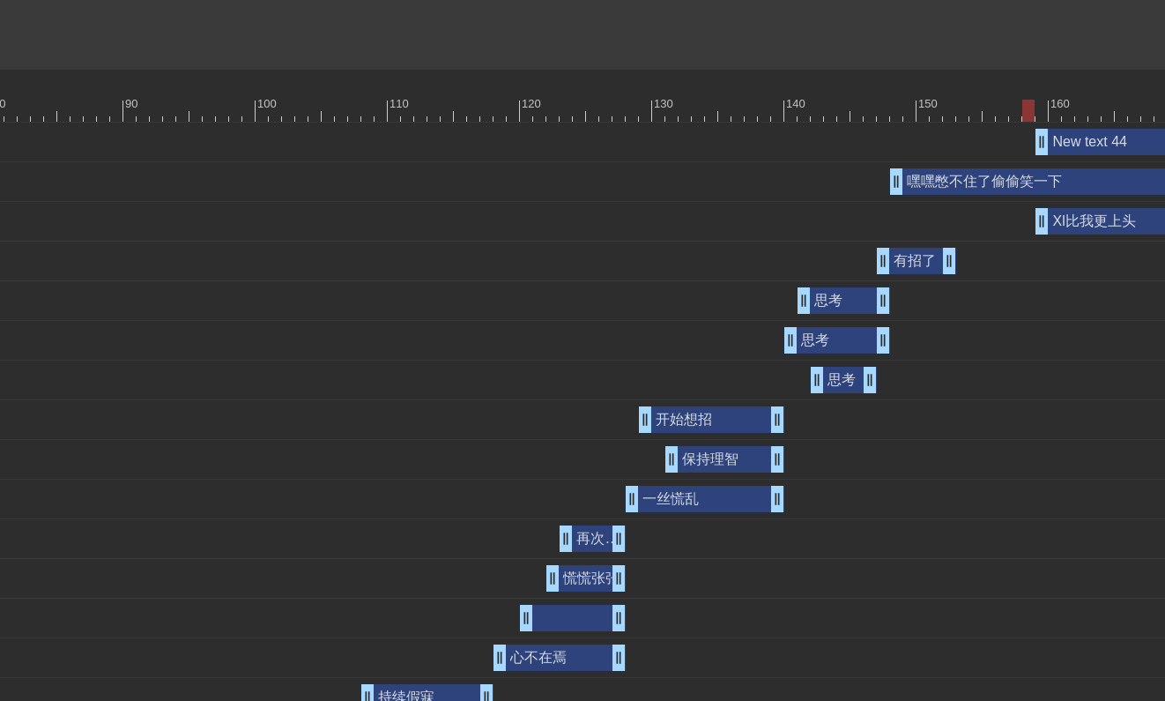
scroll to position [658, 1229]
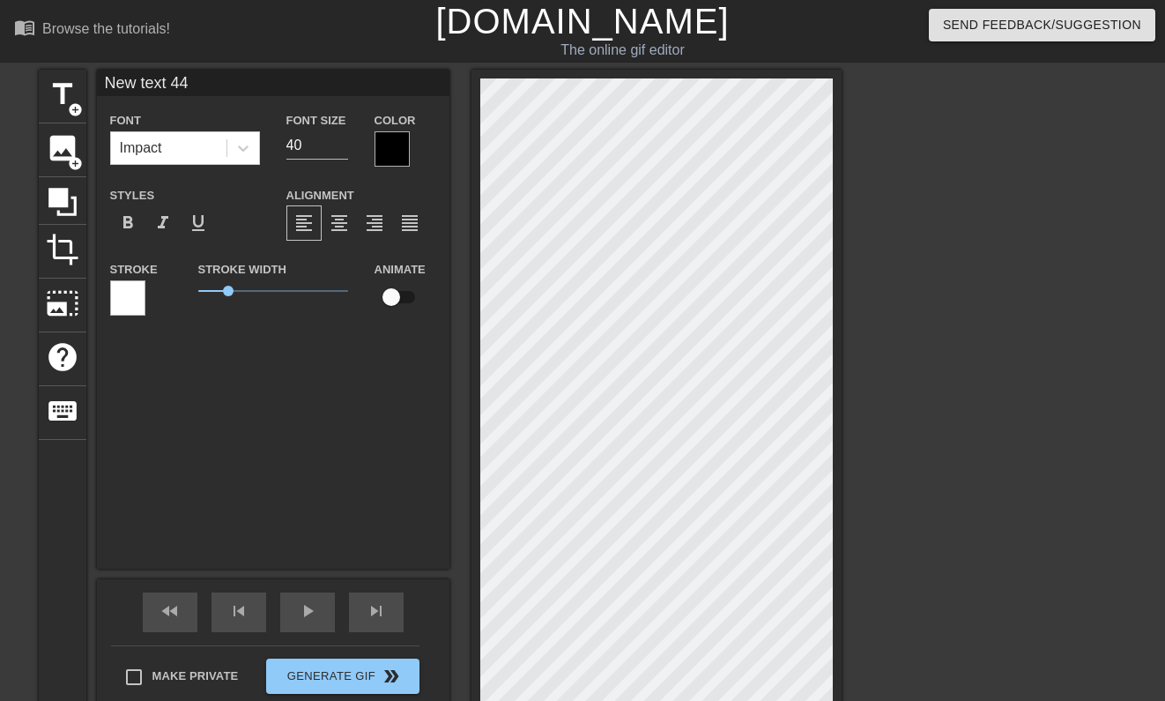
scroll to position [0, 0]
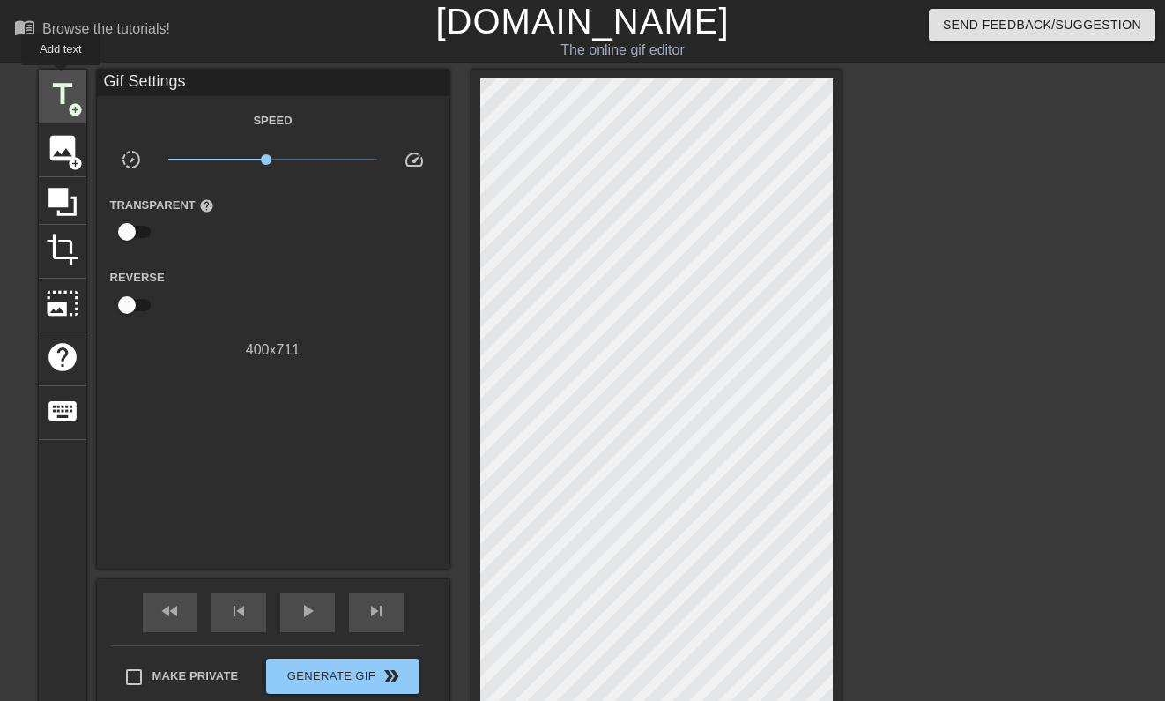
click at [62, 78] on span "title" at bounding box center [62, 94] width 33 height 33
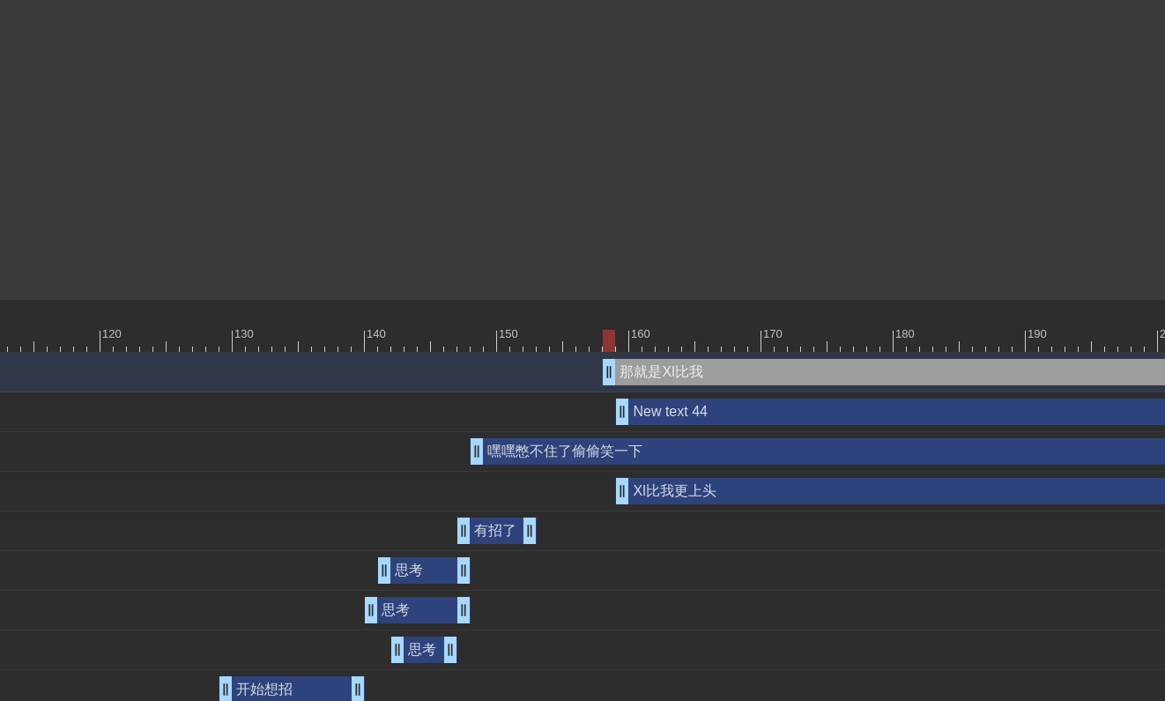
scroll to position [434, 1678]
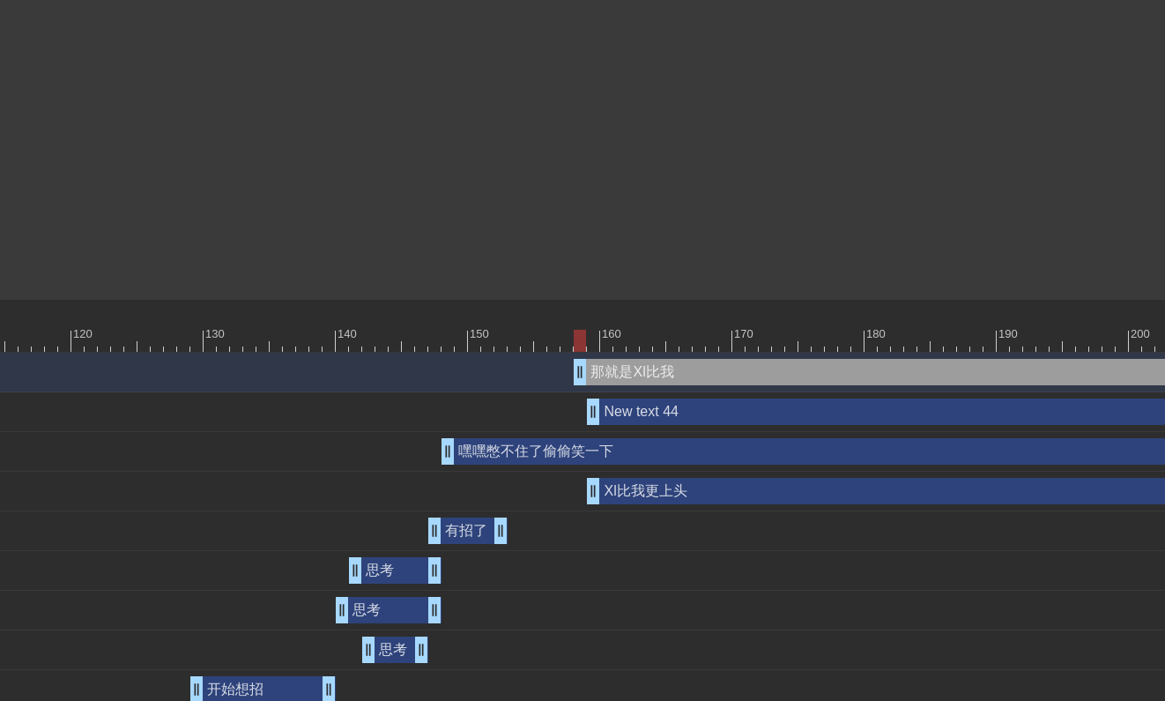
click at [676, 408] on div "New text 44 drag_handle drag_handle" at bounding box center [1056, 411] width 938 height 26
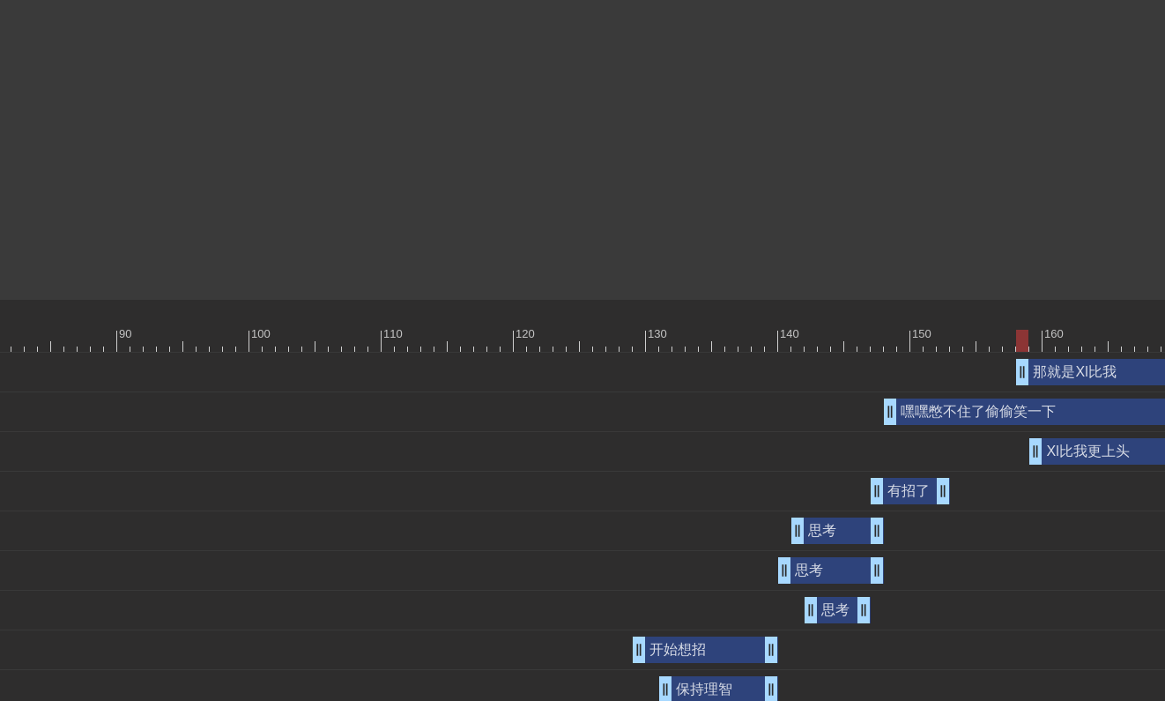
scroll to position [434, 1443]
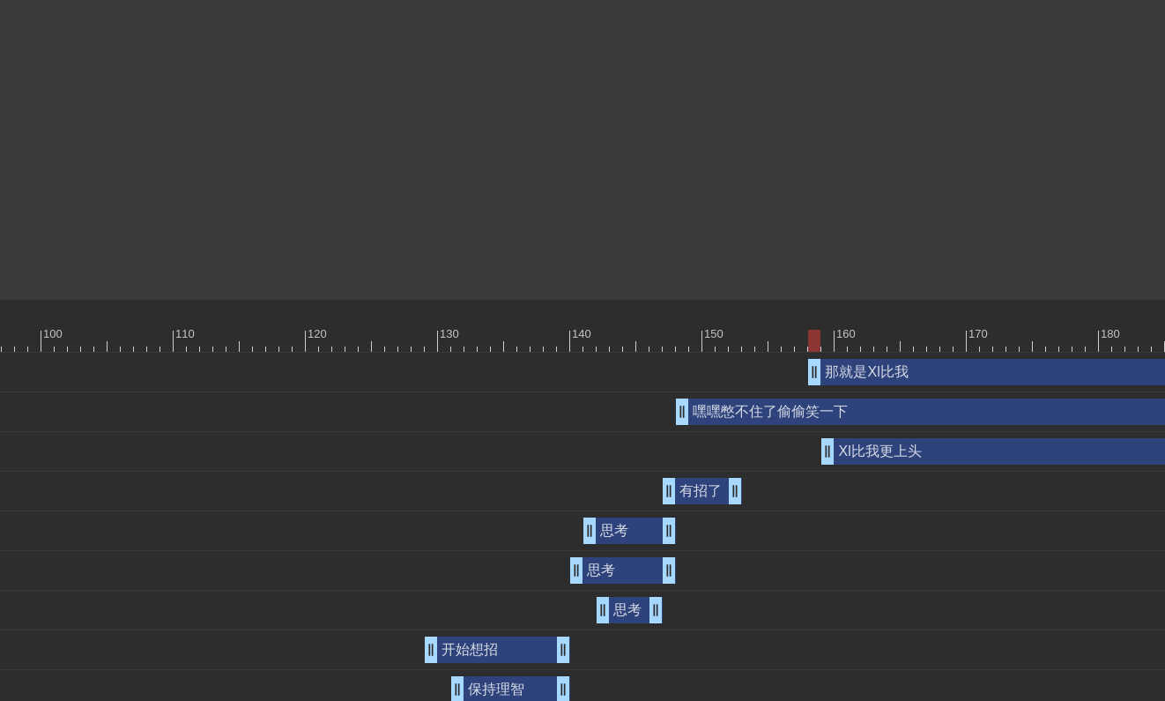
click at [694, 483] on div "有招了 drag_handle drag_handle" at bounding box center [702, 491] width 79 height 26
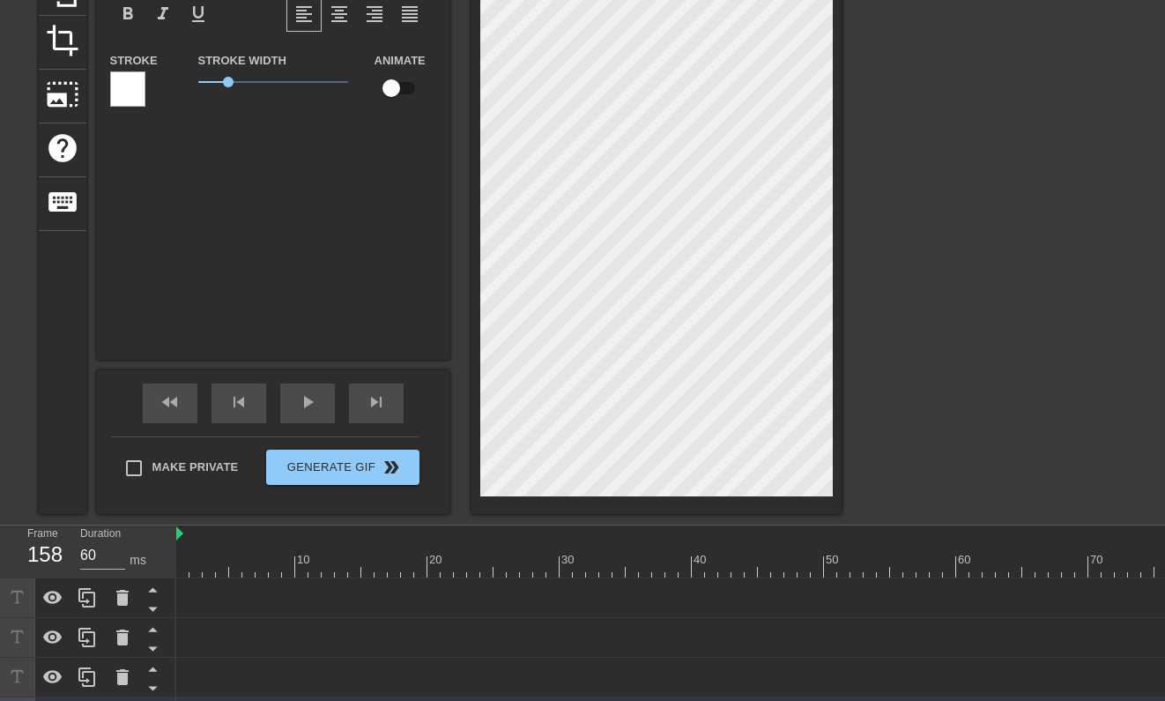
scroll to position [94, 0]
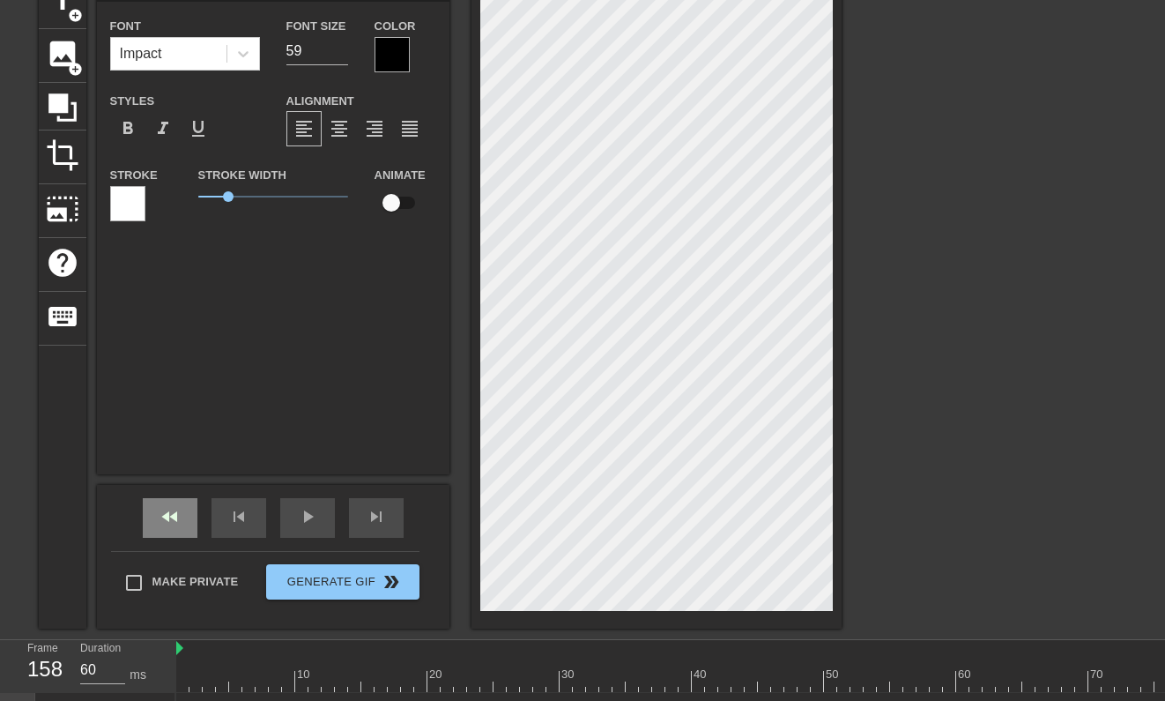
click at [174, 523] on span "fast_rewind" at bounding box center [169, 516] width 21 height 21
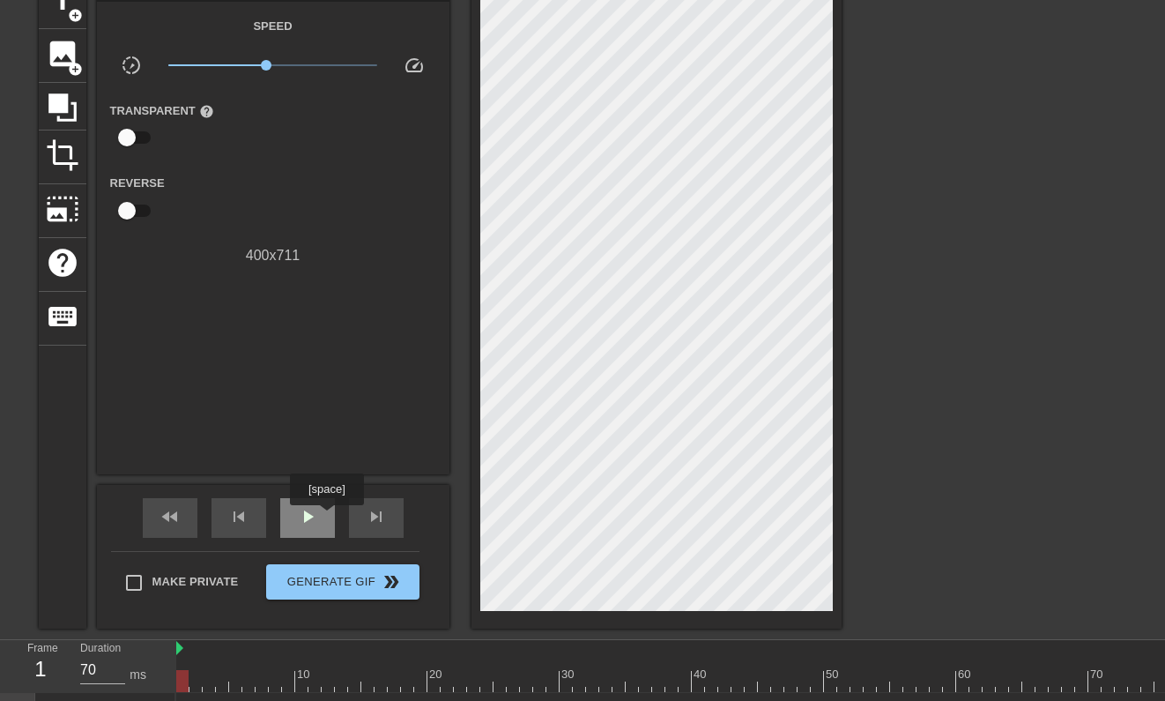
click at [316, 518] on span "play_arrow" at bounding box center [307, 516] width 21 height 21
click at [315, 523] on span "pause" at bounding box center [307, 516] width 21 height 21
click at [315, 523] on span "play_arrow" at bounding box center [307, 516] width 21 height 21
click at [315, 523] on span "pause" at bounding box center [307, 516] width 21 height 21
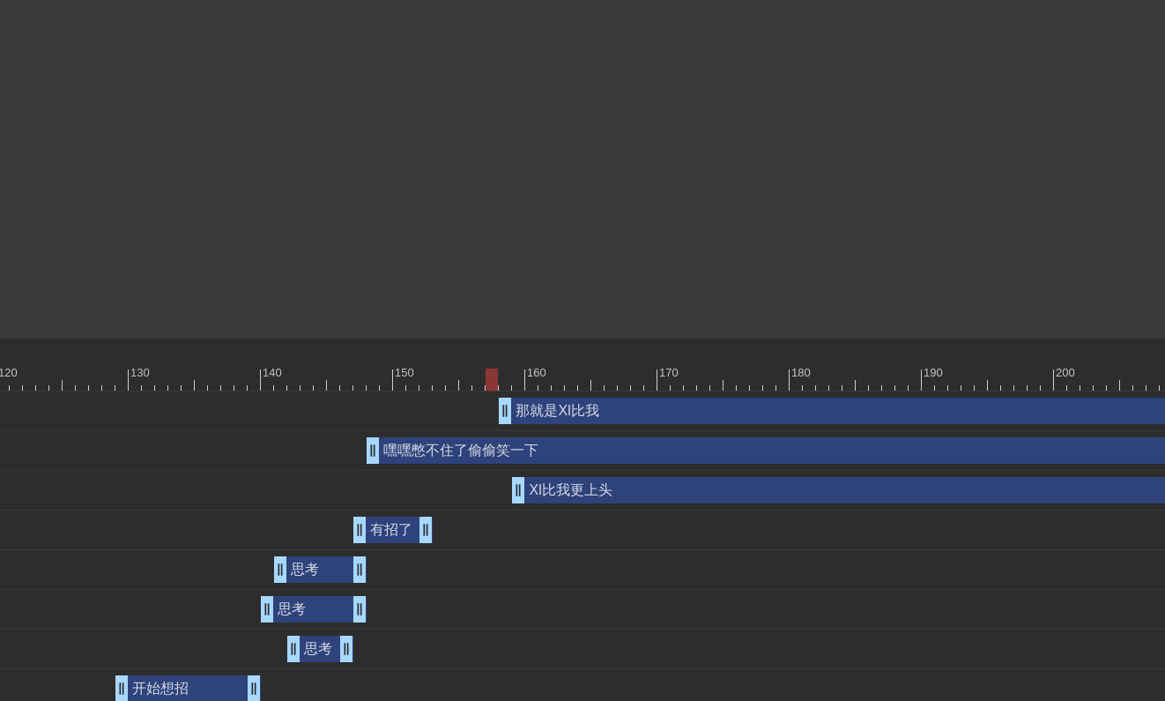
scroll to position [396, 1796]
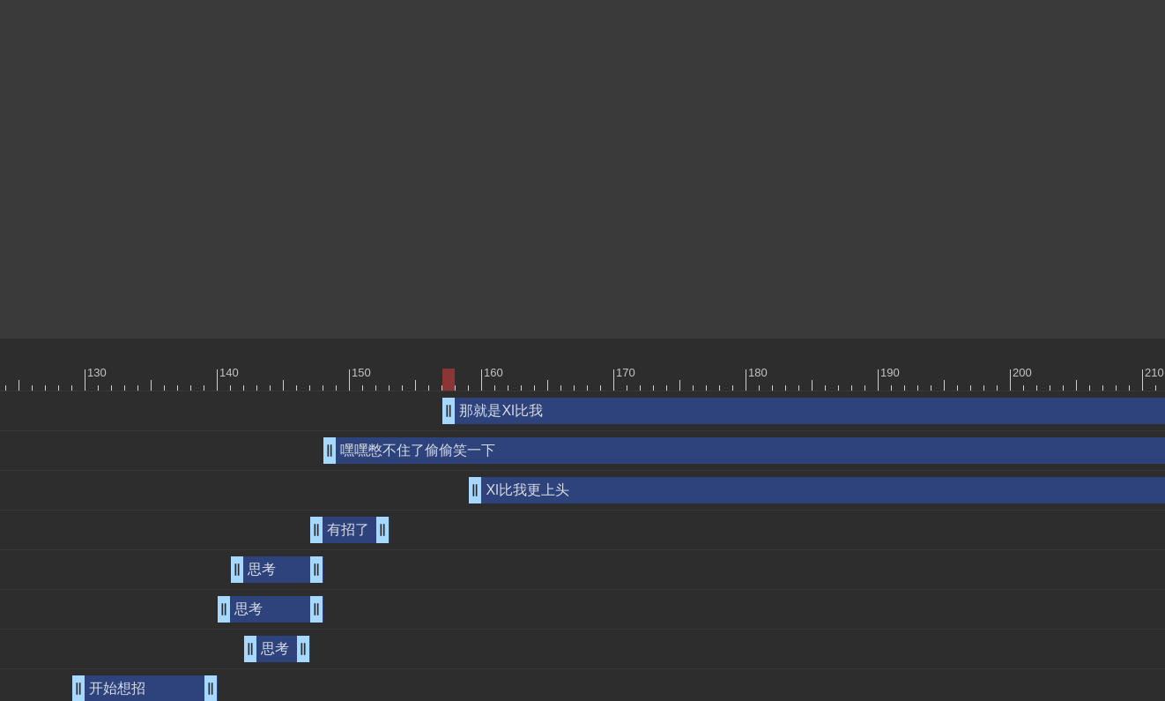
drag, startPoint x: 464, startPoint y: 417, endPoint x: 450, endPoint y: 410, distance: 15.0
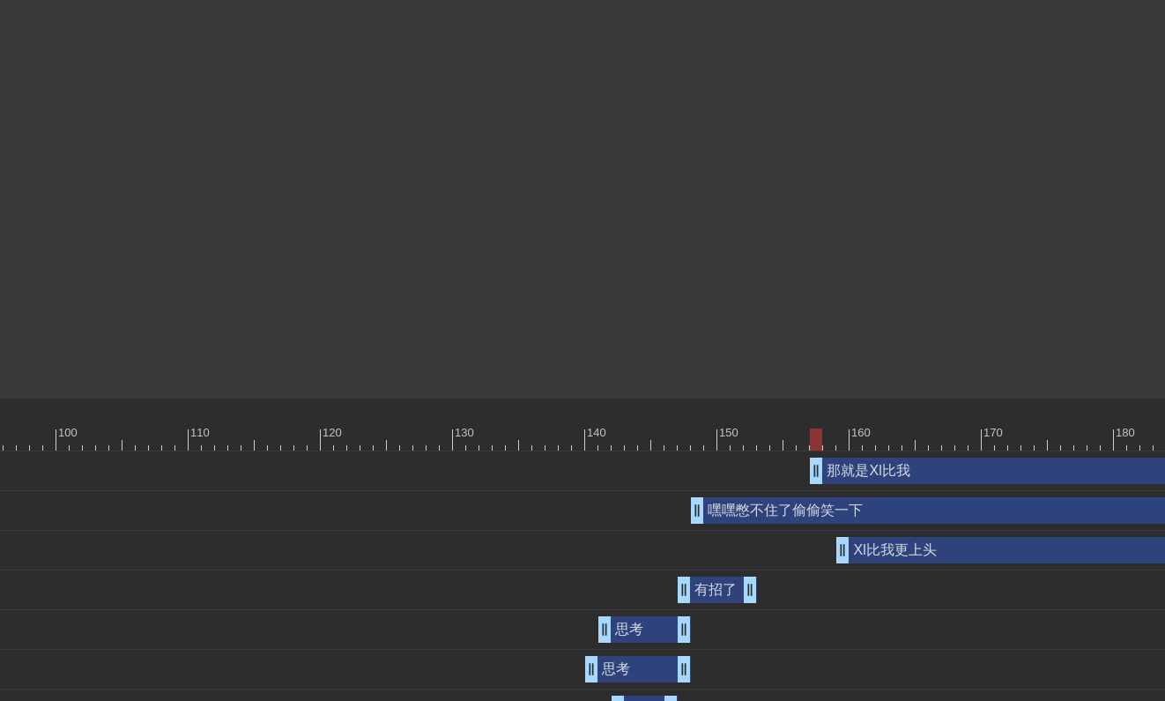
scroll to position [394, 1428]
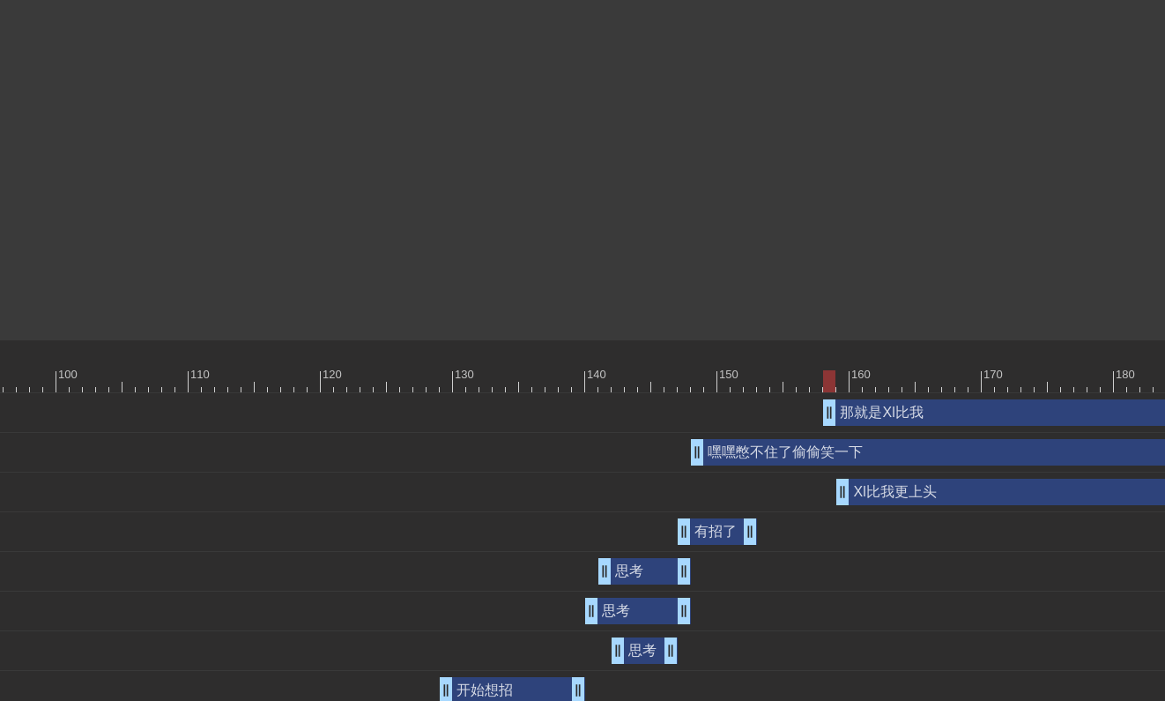
drag, startPoint x: 815, startPoint y: 416, endPoint x: 830, endPoint y: 415, distance: 15.0
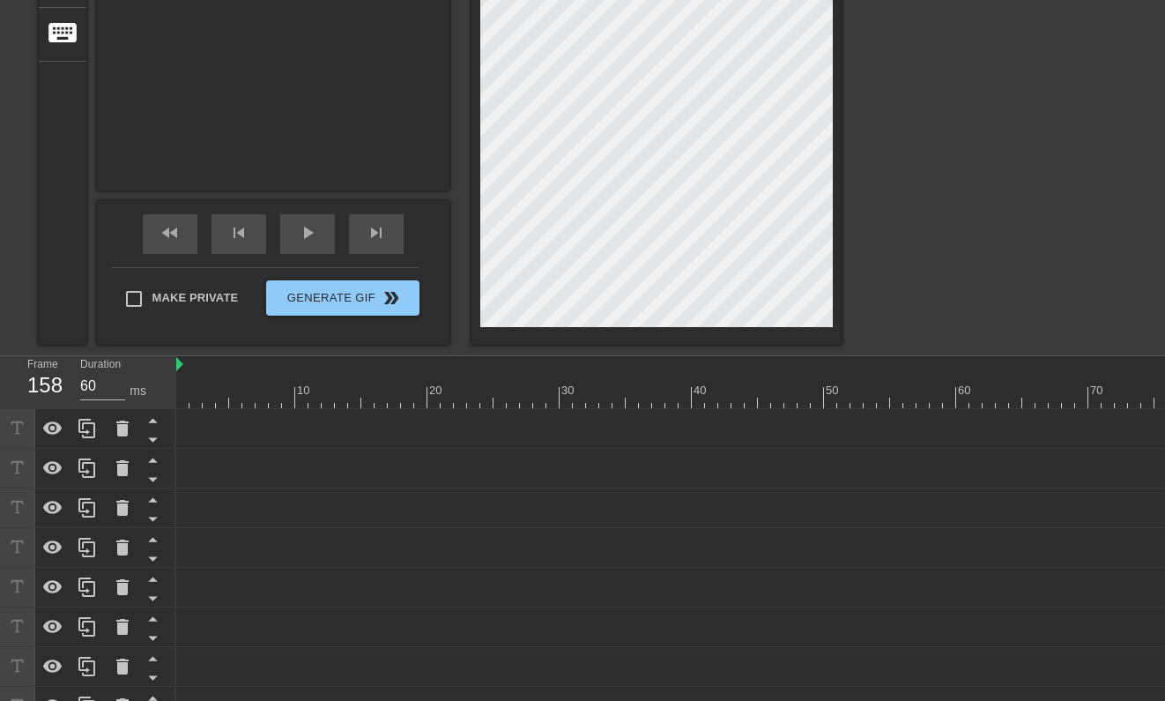
scroll to position [10, 0]
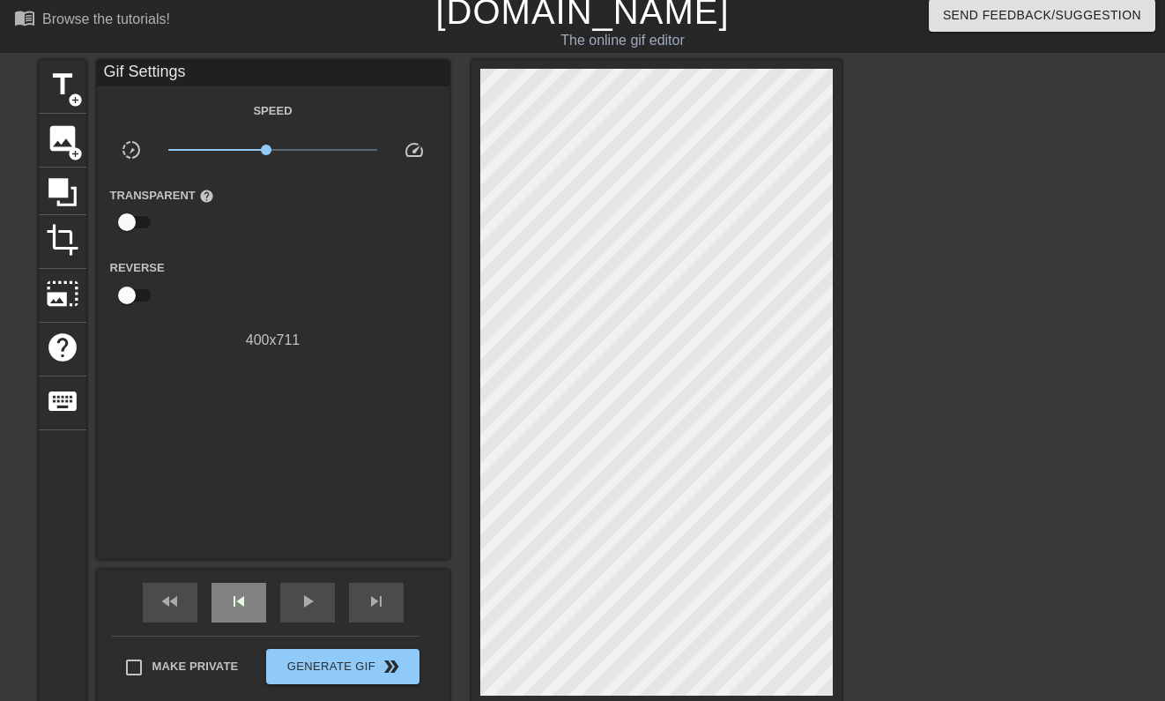
click at [257, 594] on div "skip_previous" at bounding box center [238, 602] width 55 height 40
click at [315, 597] on span "play_arrow" at bounding box center [307, 600] width 21 height 21
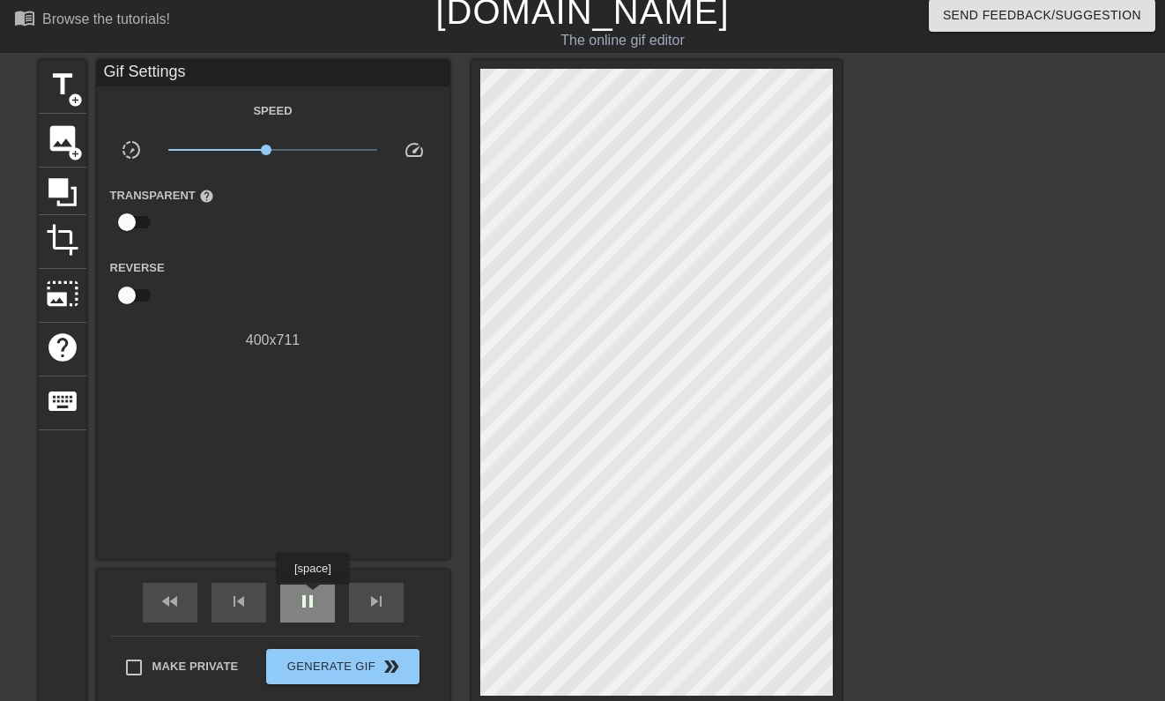
click at [315, 597] on span "pause" at bounding box center [307, 600] width 21 height 21
click at [237, 612] on div "skip_previous" at bounding box center [238, 602] width 55 height 40
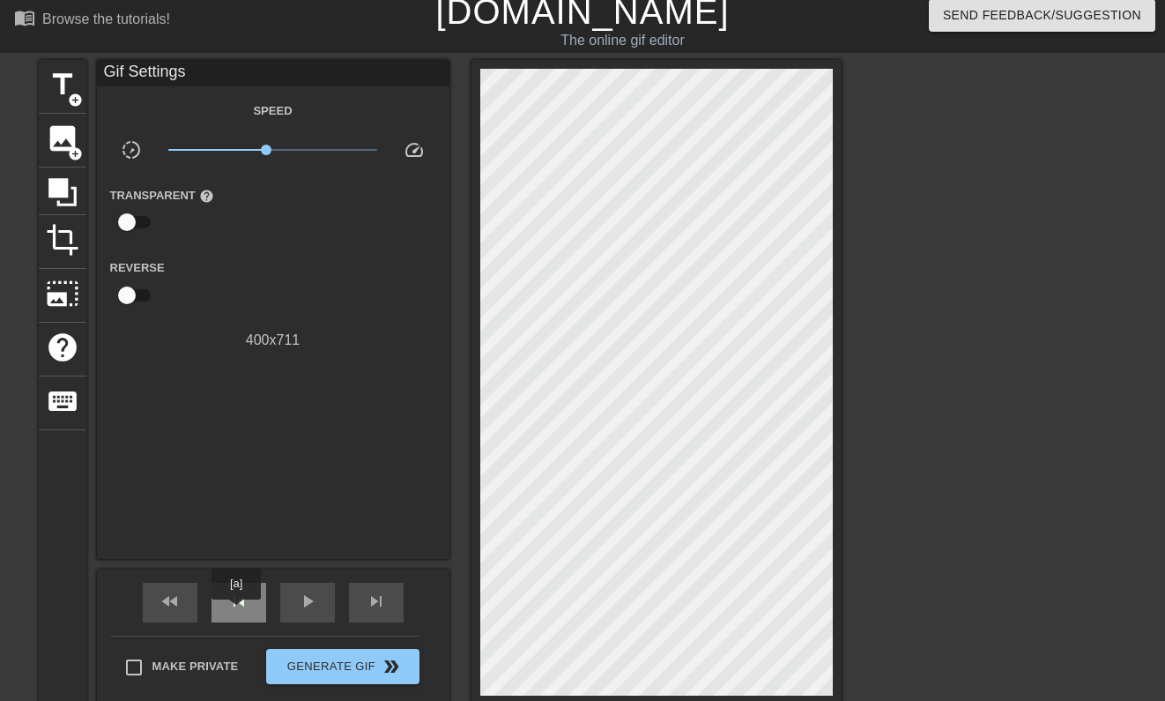
click at [237, 612] on div "skip_previous" at bounding box center [238, 602] width 55 height 40
click at [367, 587] on div "skip_next" at bounding box center [376, 602] width 55 height 40
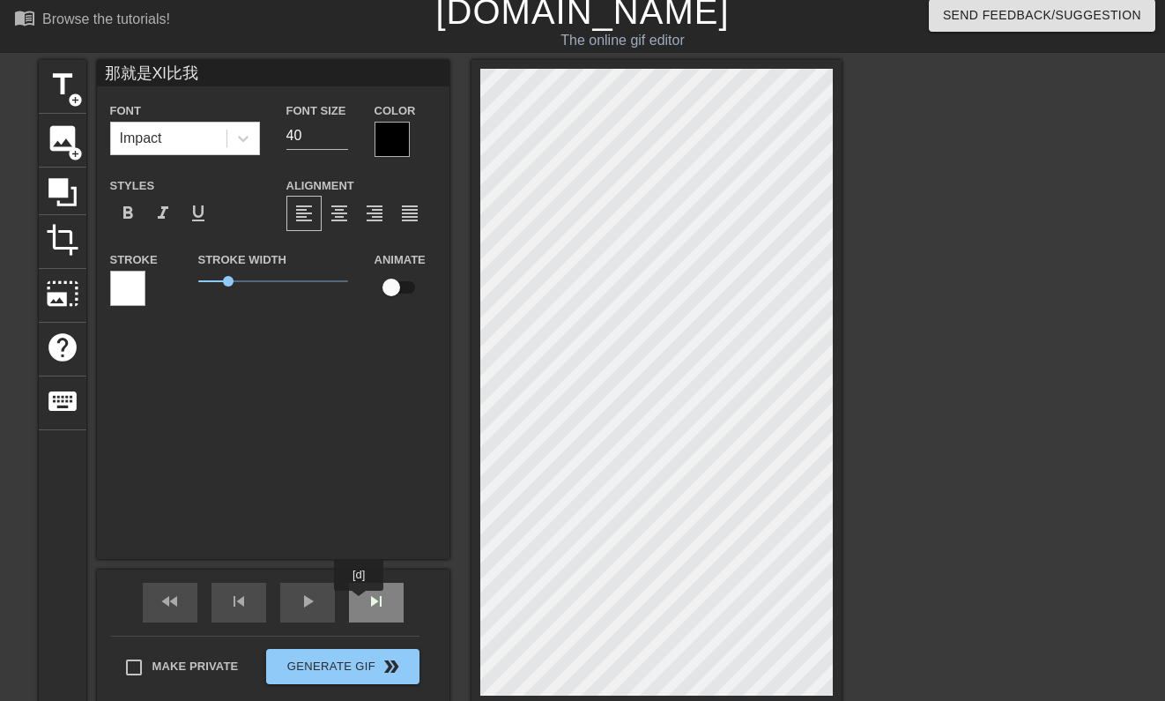
click at [360, 603] on div "skip_next" at bounding box center [376, 602] width 55 height 40
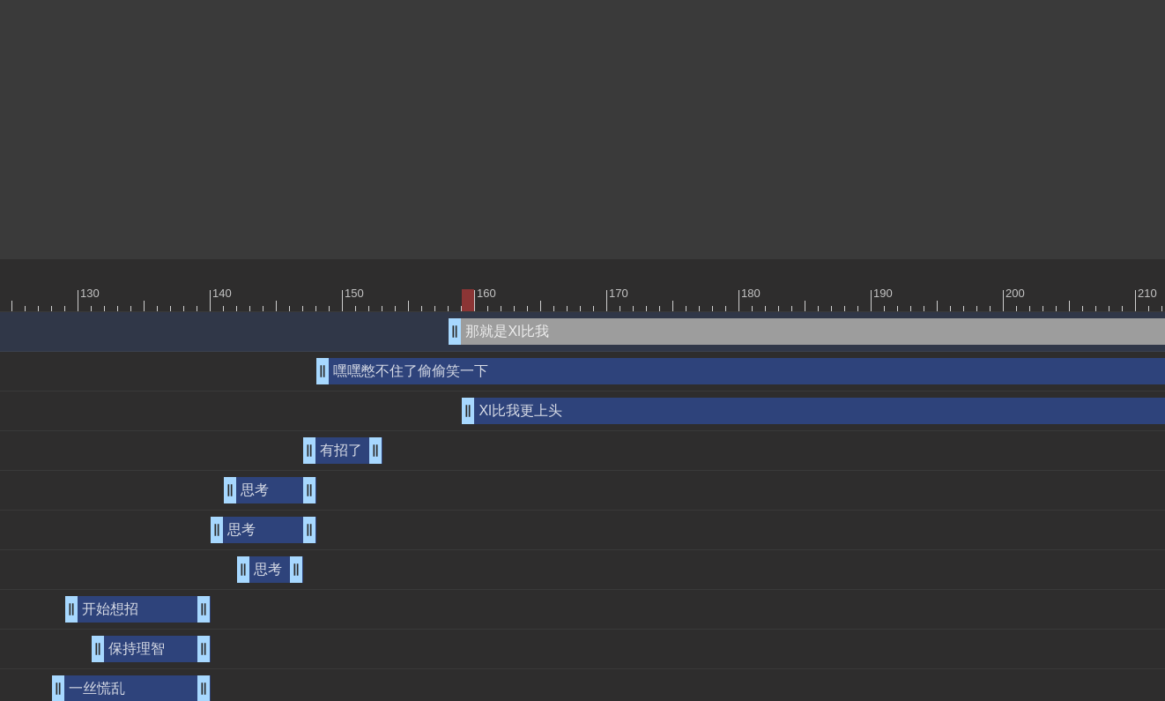
scroll to position [475, 2043]
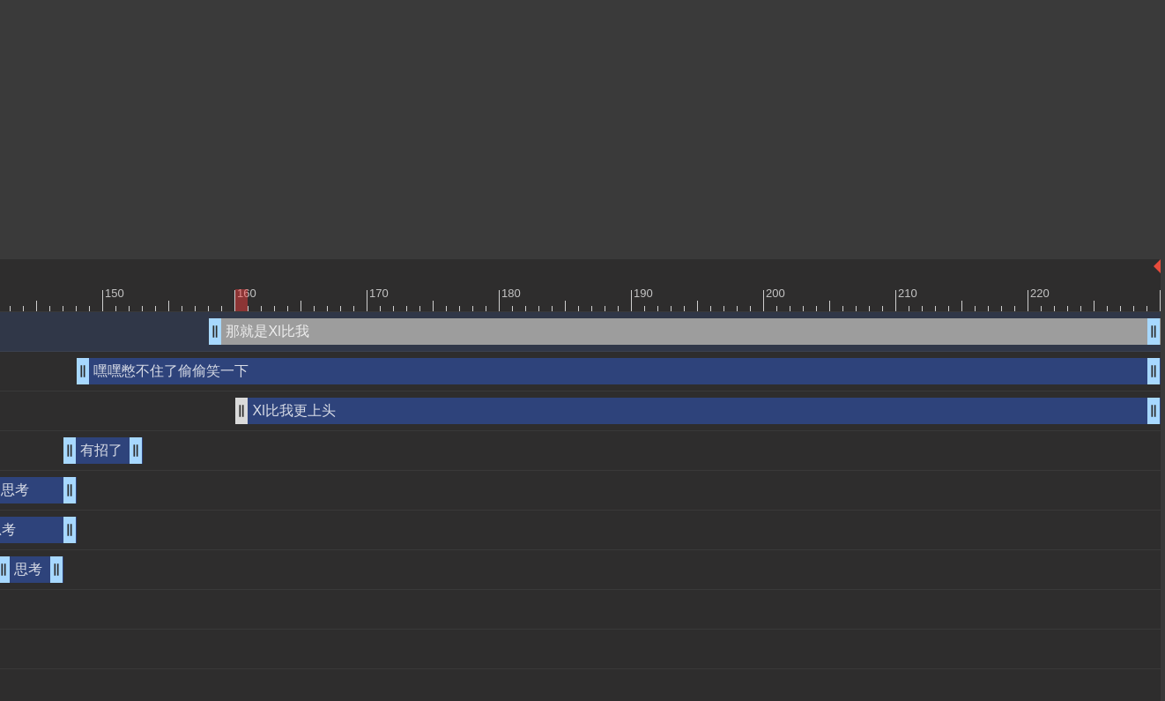
drag, startPoint x: 233, startPoint y: 413, endPoint x: 246, endPoint y: 413, distance: 13.2
click at [388, 337] on div "那就是Xl比我 drag_handle drag_handle" at bounding box center [685, 331] width 952 height 26
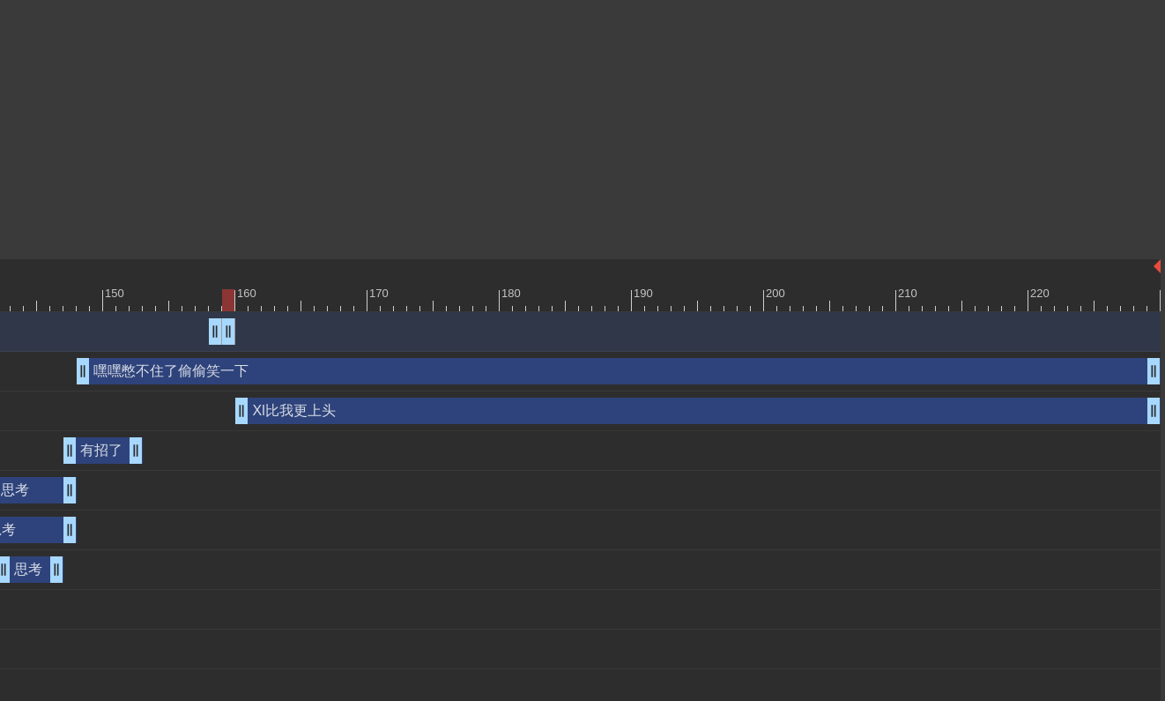
drag, startPoint x: 1150, startPoint y: 336, endPoint x: 228, endPoint y: 318, distance: 921.9
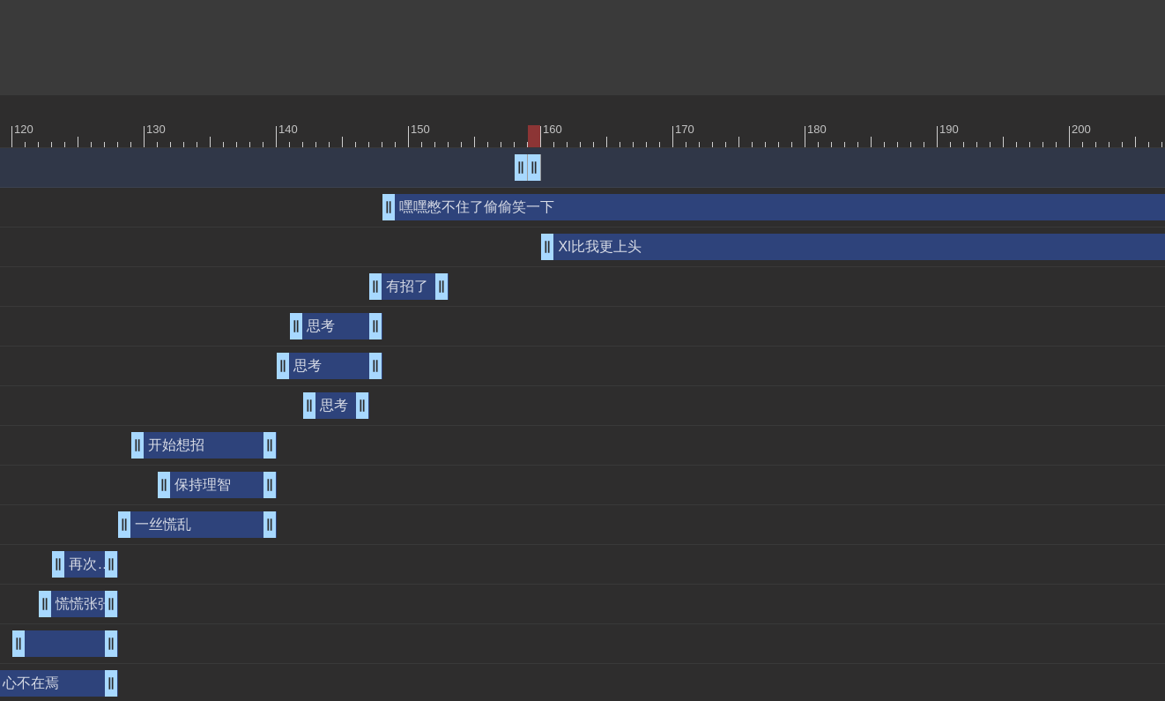
scroll to position [639, 1761]
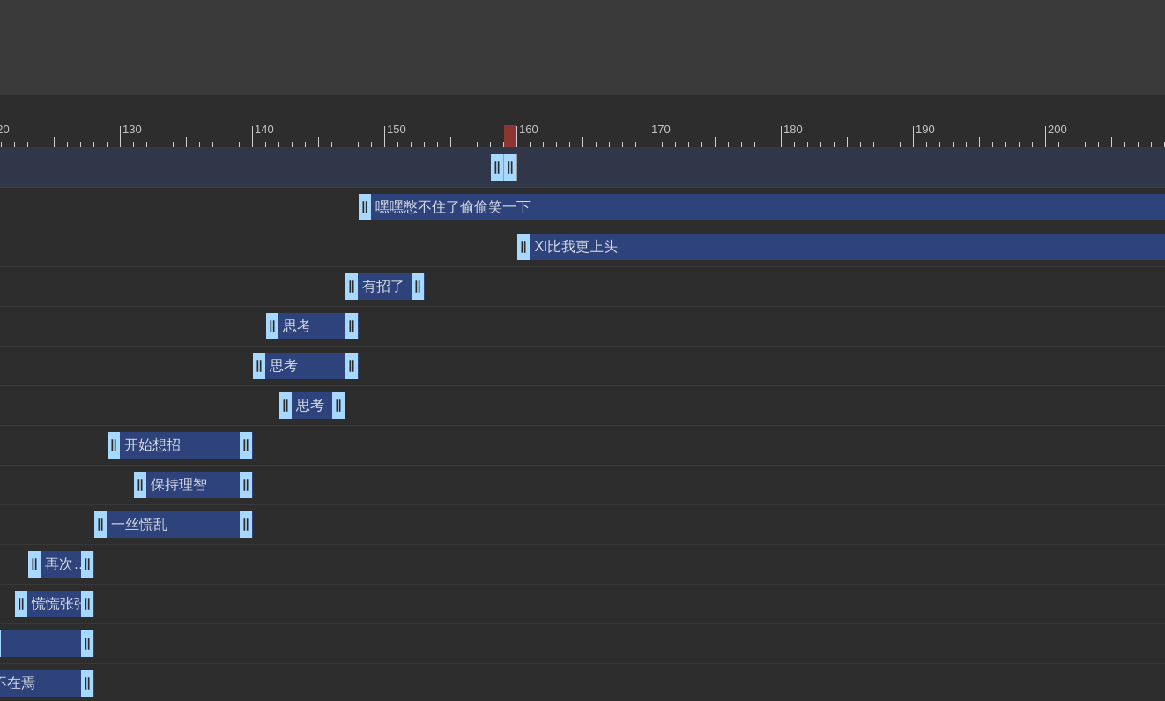
click at [827, 194] on div "嘿嘿憋不住了偷偷笑一下 drag_handle drag_handle" at bounding box center [901, 207] width 1084 height 26
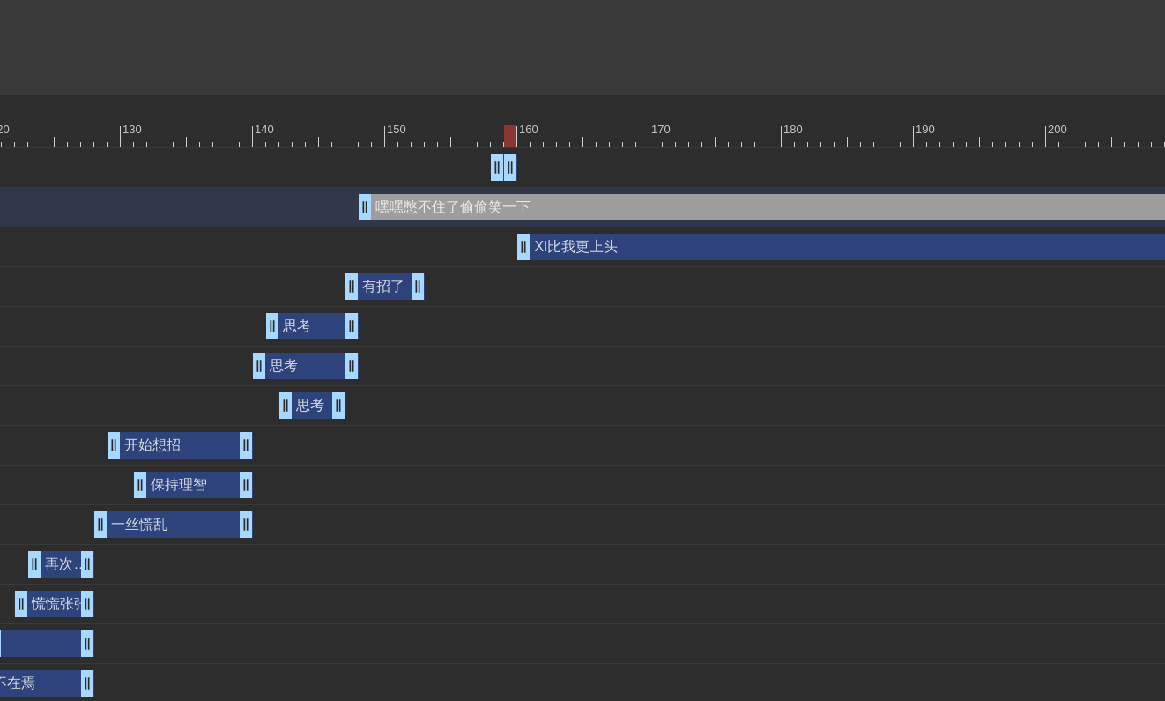
scroll to position [638, 2043]
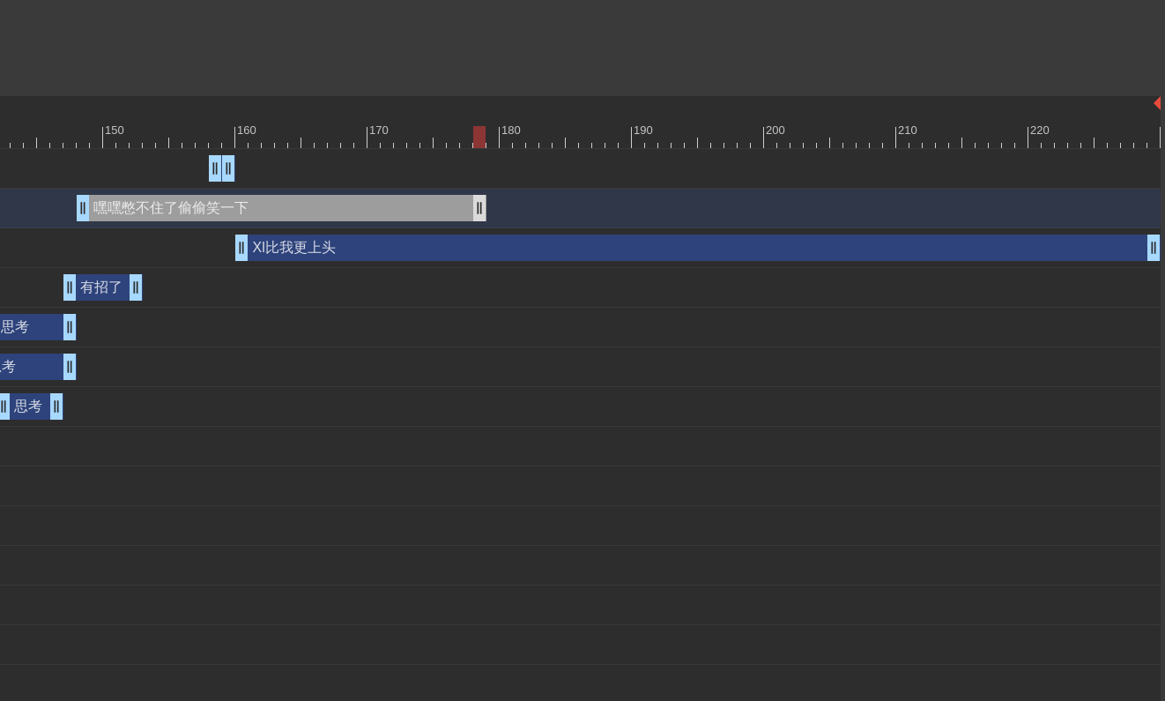
drag, startPoint x: 1150, startPoint y: 198, endPoint x: 464, endPoint y: 201, distance: 686.5
drag, startPoint x: 464, startPoint y: 201, endPoint x: 231, endPoint y: 207, distance: 232.7
click at [290, 243] on div "Xl比我更上头 drag_handle drag_handle" at bounding box center [697, 247] width 925 height 26
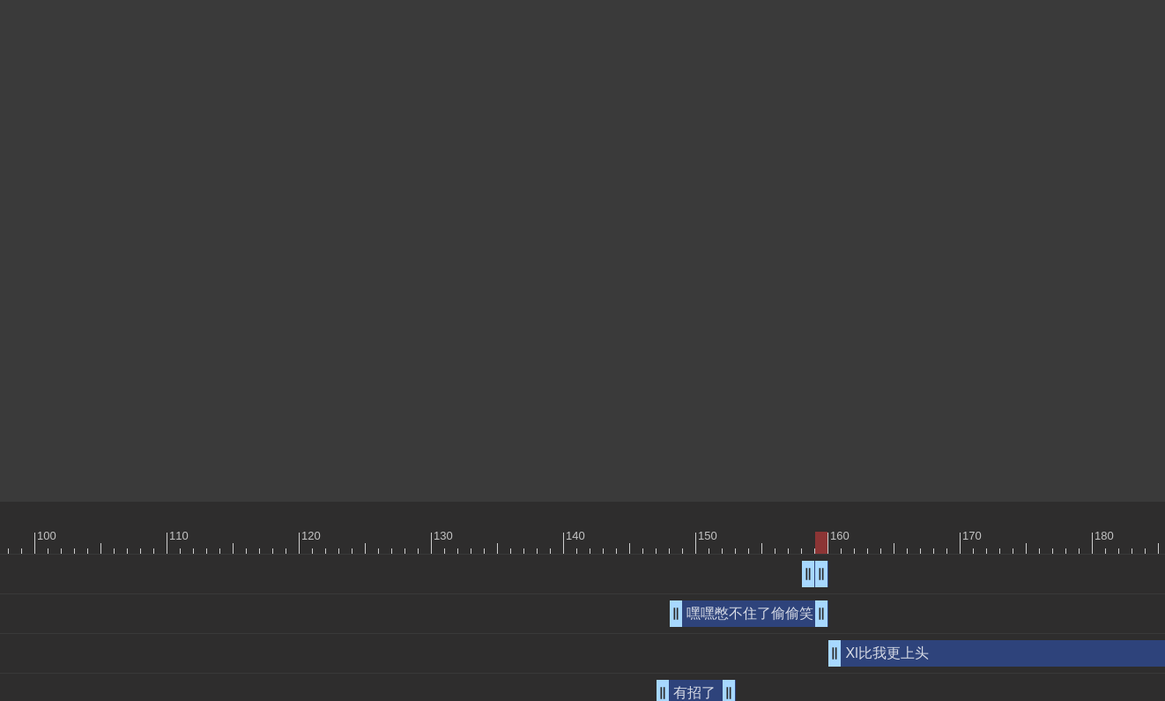
scroll to position [240, 1450]
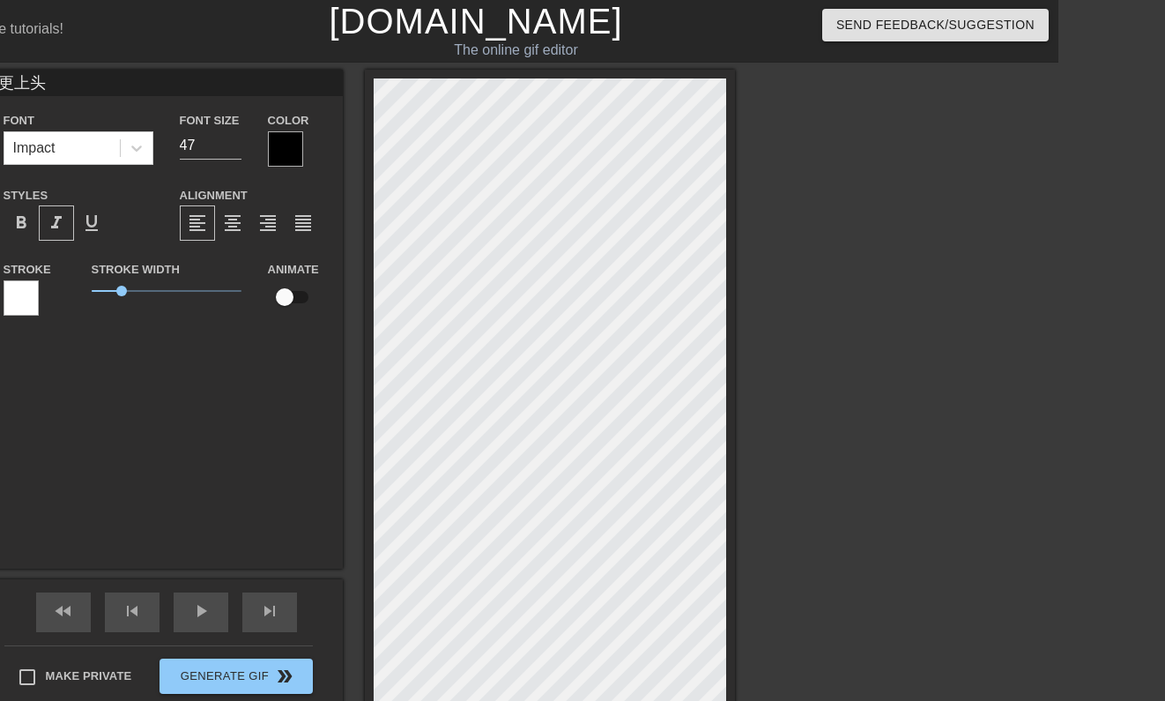
scroll to position [0, 1]
click at [232, 139] on input "48" at bounding box center [211, 145] width 62 height 28
click at [232, 139] on input "49" at bounding box center [211, 145] width 62 height 28
click at [232, 139] on input "50" at bounding box center [211, 145] width 62 height 28
click at [232, 139] on input "51" at bounding box center [211, 145] width 62 height 28
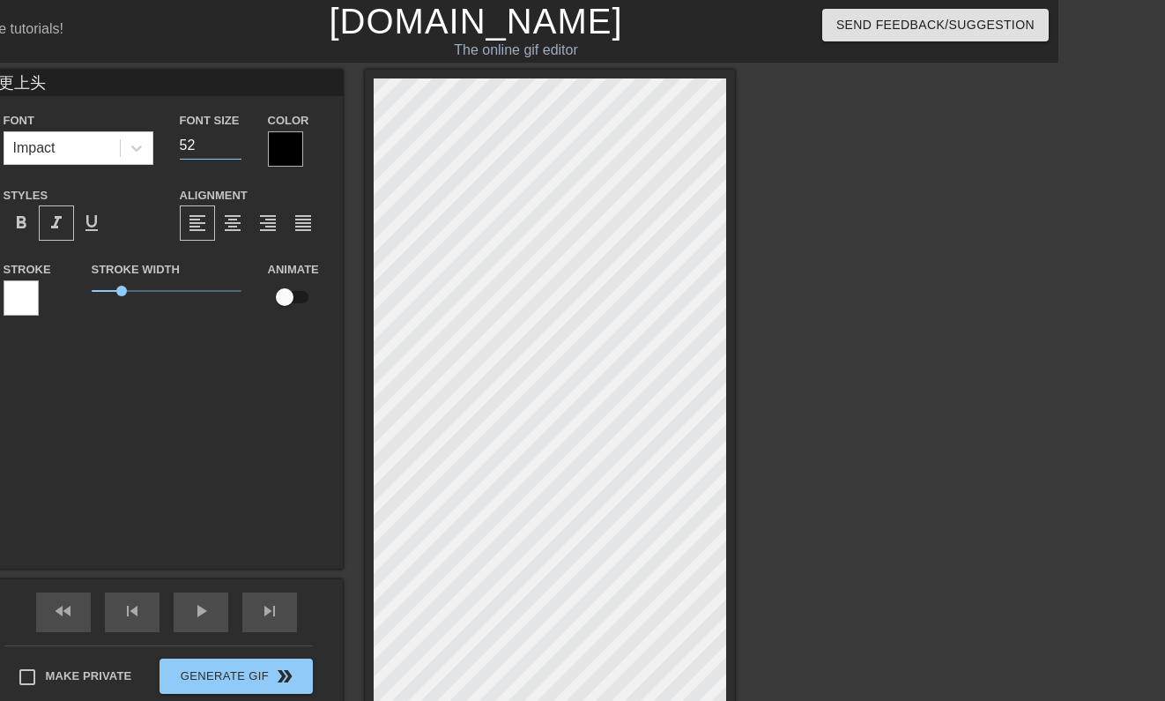
click at [232, 139] on input "52" at bounding box center [211, 145] width 62 height 28
click at [232, 139] on input "53" at bounding box center [211, 145] width 62 height 28
click at [232, 139] on input "54" at bounding box center [211, 145] width 62 height 28
click at [232, 139] on input "55" at bounding box center [211, 145] width 62 height 28
click at [232, 139] on input "56" at bounding box center [211, 145] width 62 height 28
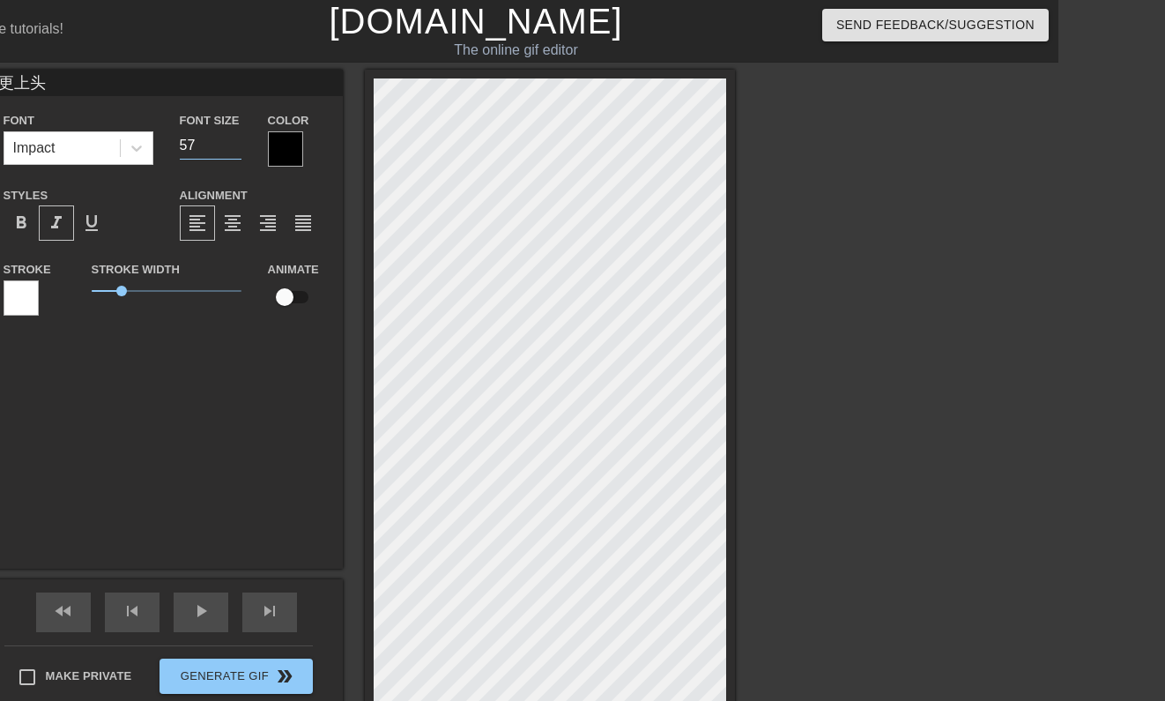
click at [232, 139] on input "57" at bounding box center [211, 145] width 62 height 28
click at [232, 139] on input "58" at bounding box center [211, 145] width 62 height 28
click at [232, 139] on input "59" at bounding box center [211, 145] width 62 height 28
click at [232, 139] on input "60" at bounding box center [211, 145] width 62 height 28
click at [232, 139] on input "61" at bounding box center [211, 145] width 62 height 28
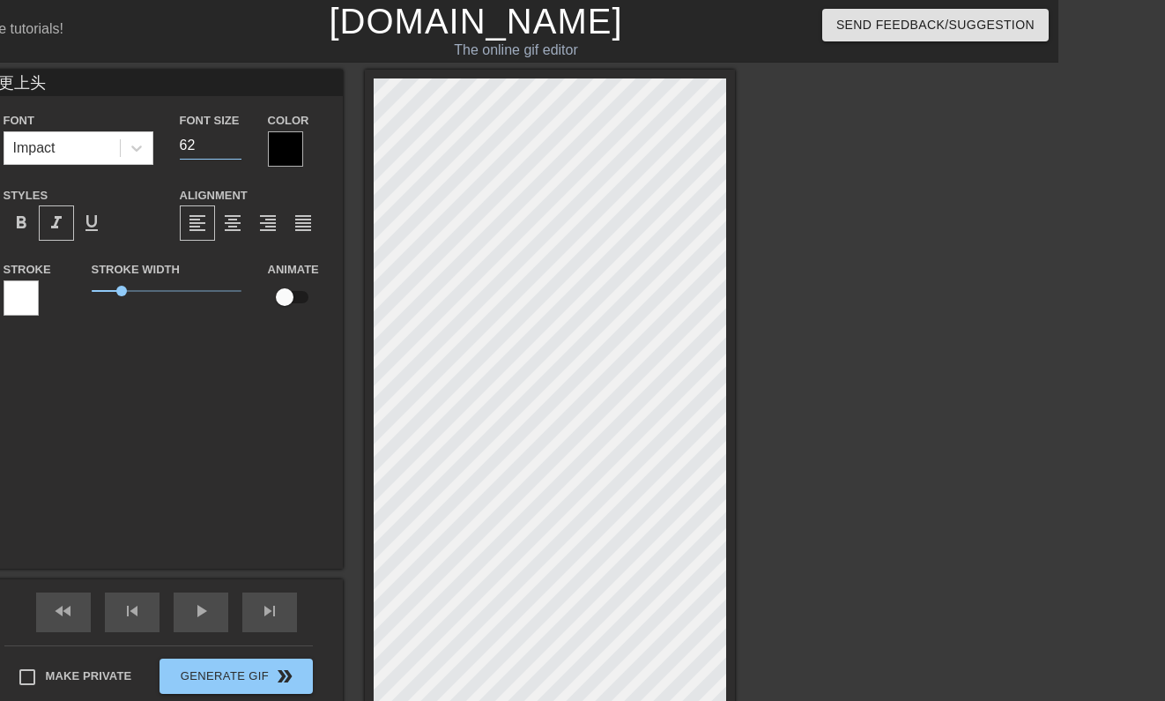
click at [232, 139] on input "62" at bounding box center [211, 145] width 62 height 28
click at [232, 139] on input "63" at bounding box center [211, 145] width 62 height 28
click at [232, 139] on input "64" at bounding box center [211, 145] width 62 height 28
click at [232, 139] on input "65" at bounding box center [211, 145] width 62 height 28
click at [232, 139] on input "66" at bounding box center [211, 145] width 62 height 28
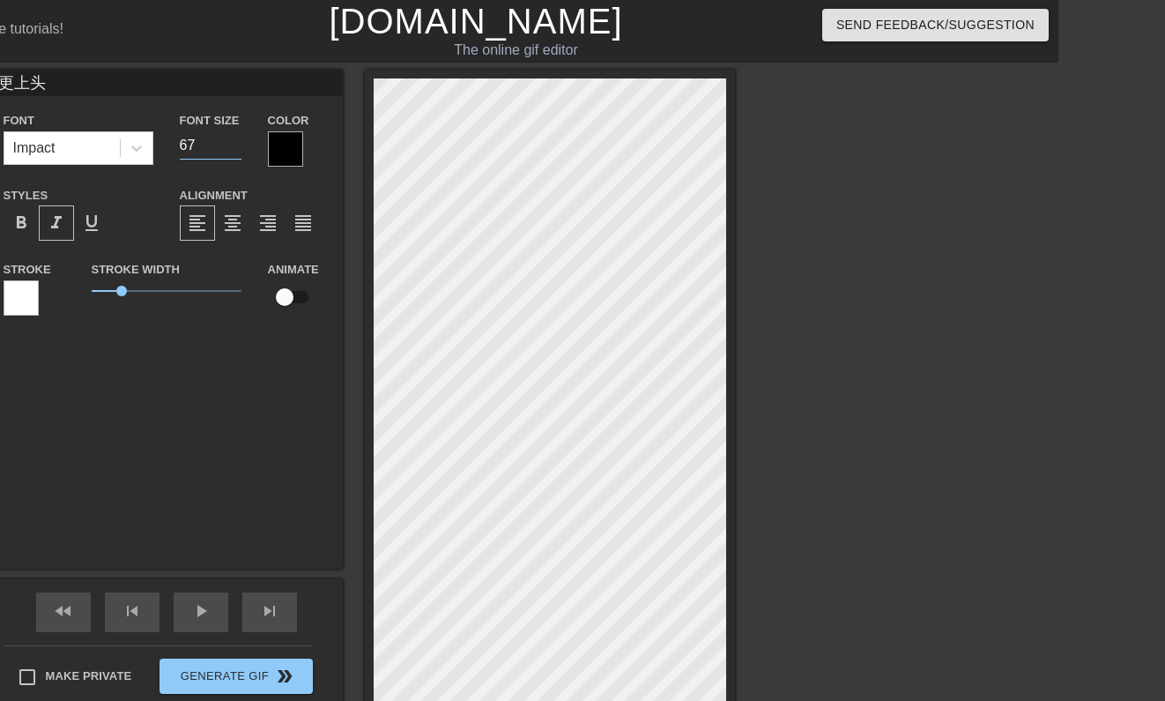
click at [232, 139] on input "67" at bounding box center [211, 145] width 62 height 28
click at [232, 139] on input "68" at bounding box center [211, 145] width 62 height 28
click at [232, 139] on input "69" at bounding box center [211, 145] width 62 height 28
click at [232, 139] on input "70" at bounding box center [211, 145] width 62 height 28
click at [232, 139] on input "71" at bounding box center [211, 145] width 62 height 28
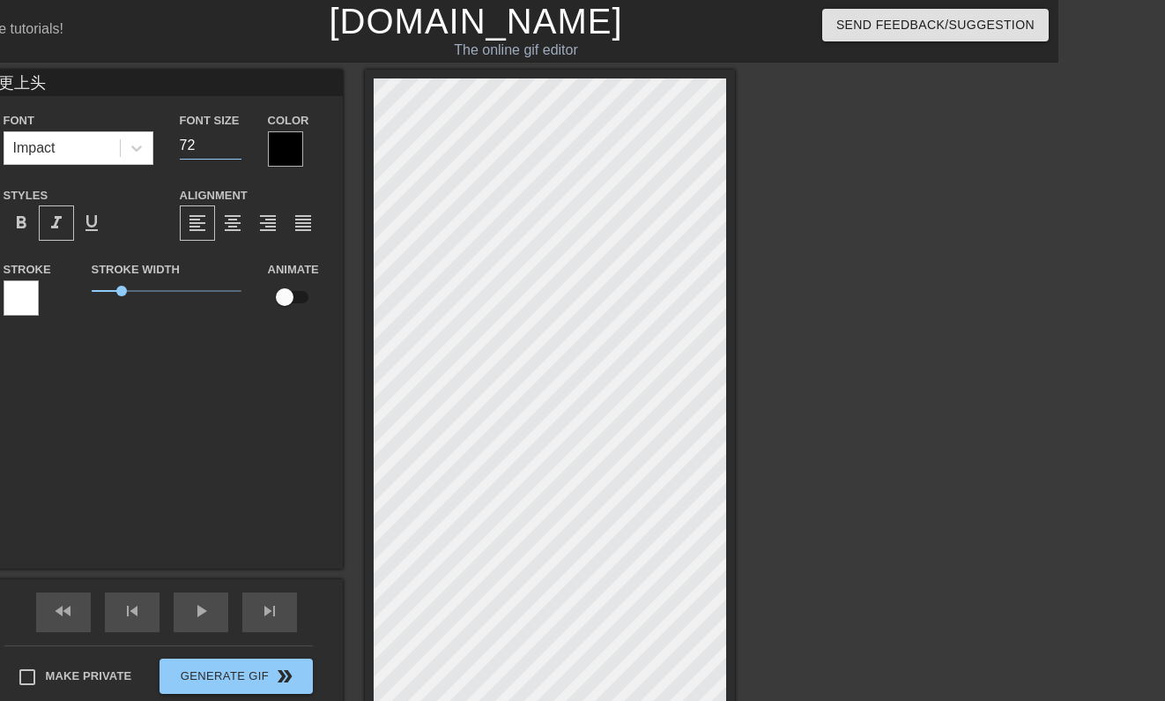
click at [232, 139] on input "72" at bounding box center [211, 145] width 62 height 28
click at [232, 139] on input "73" at bounding box center [211, 145] width 62 height 28
click at [232, 139] on input "74" at bounding box center [211, 145] width 62 height 28
click at [232, 139] on input "75" at bounding box center [211, 145] width 62 height 28
click at [232, 139] on input "76" at bounding box center [211, 145] width 62 height 28
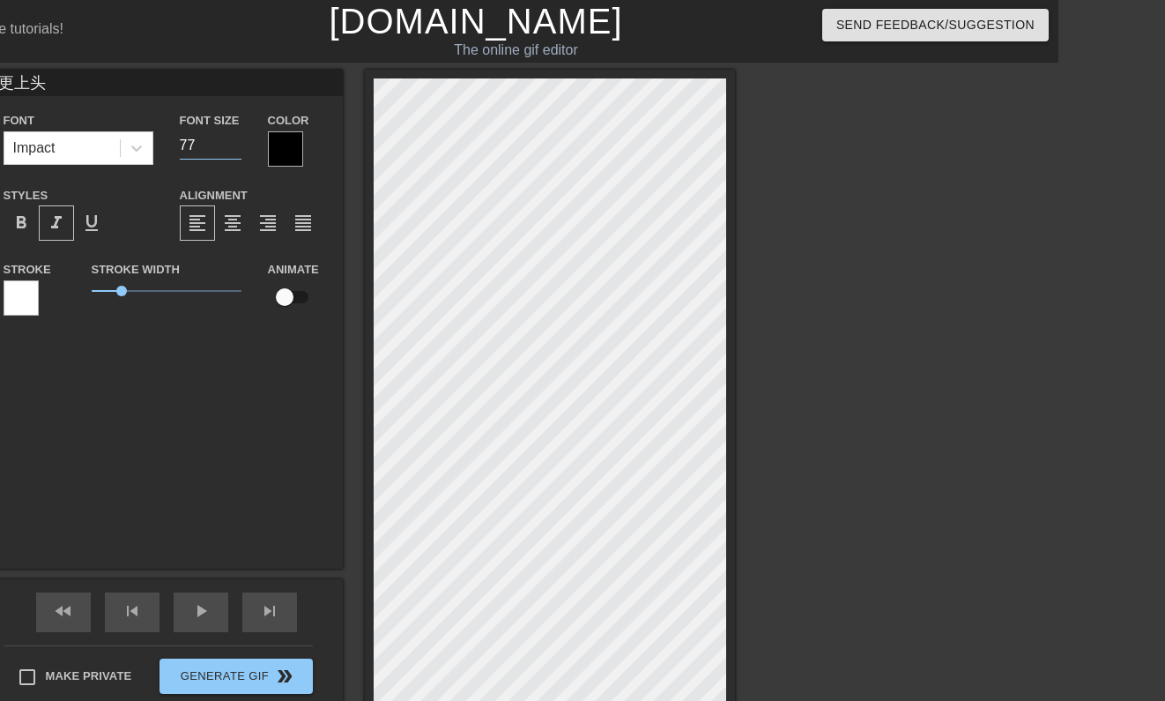
click at [232, 139] on input "77" at bounding box center [211, 145] width 62 height 28
click at [232, 139] on input "78" at bounding box center [211, 145] width 62 height 28
click at [232, 139] on input "79" at bounding box center [211, 145] width 62 height 28
click at [232, 139] on input "80" at bounding box center [211, 145] width 62 height 28
click at [232, 139] on input "81" at bounding box center [211, 145] width 62 height 28
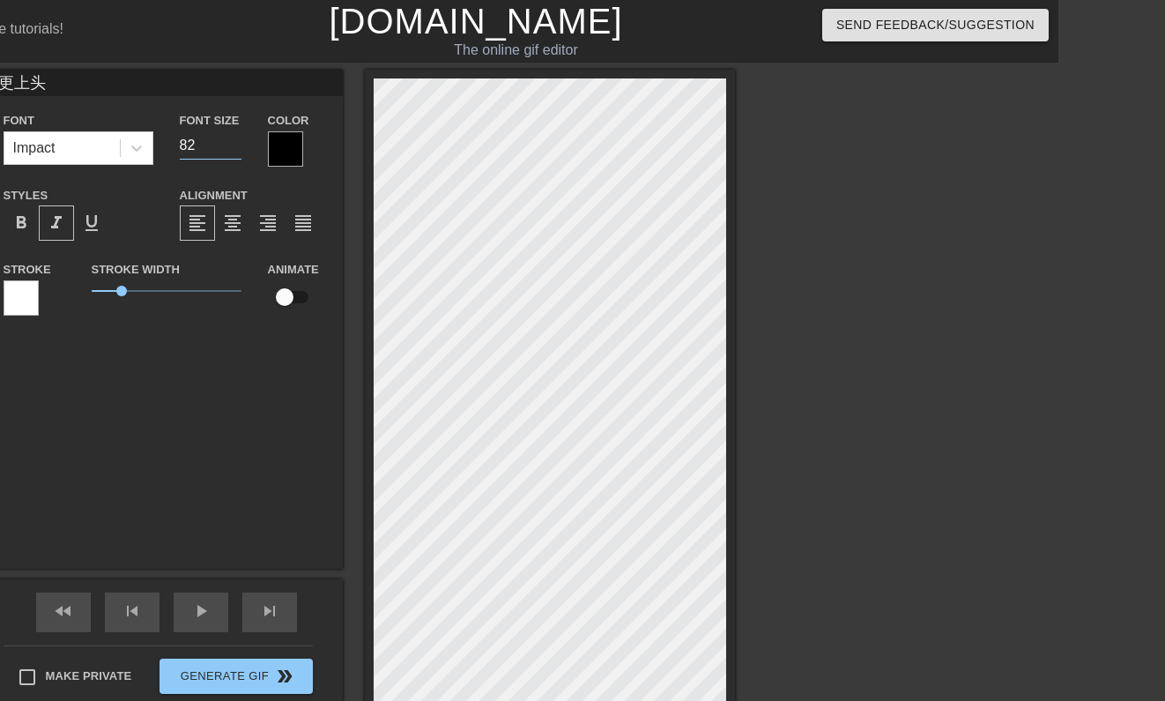
click at [232, 139] on input "82" at bounding box center [211, 145] width 62 height 28
click at [232, 139] on input "83" at bounding box center [211, 145] width 62 height 28
click at [232, 139] on input "84" at bounding box center [211, 145] width 62 height 28
click at [232, 139] on input "85" at bounding box center [211, 145] width 62 height 28
click at [232, 139] on input "86" at bounding box center [211, 145] width 62 height 28
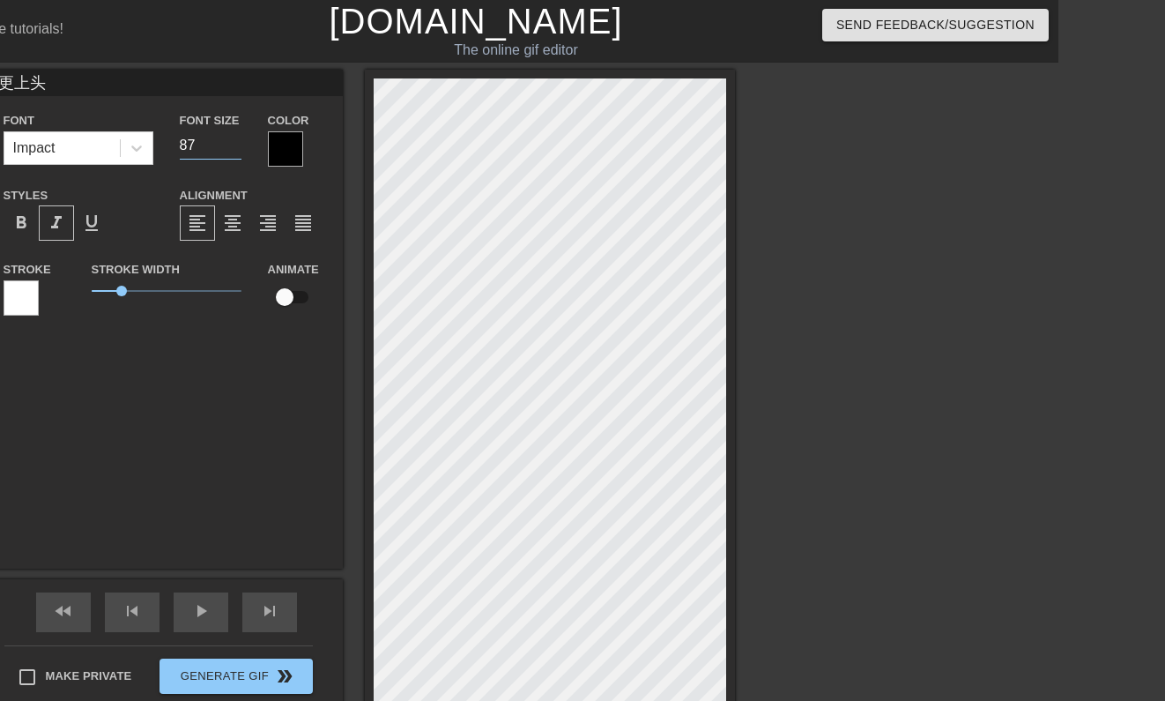
click at [232, 139] on input "87" at bounding box center [211, 145] width 62 height 28
click at [232, 139] on input "88" at bounding box center [211, 145] width 62 height 28
click at [232, 139] on input "89" at bounding box center [211, 145] width 62 height 28
click at [232, 139] on input "90" at bounding box center [211, 145] width 62 height 28
click at [232, 139] on input "91" at bounding box center [211, 145] width 62 height 28
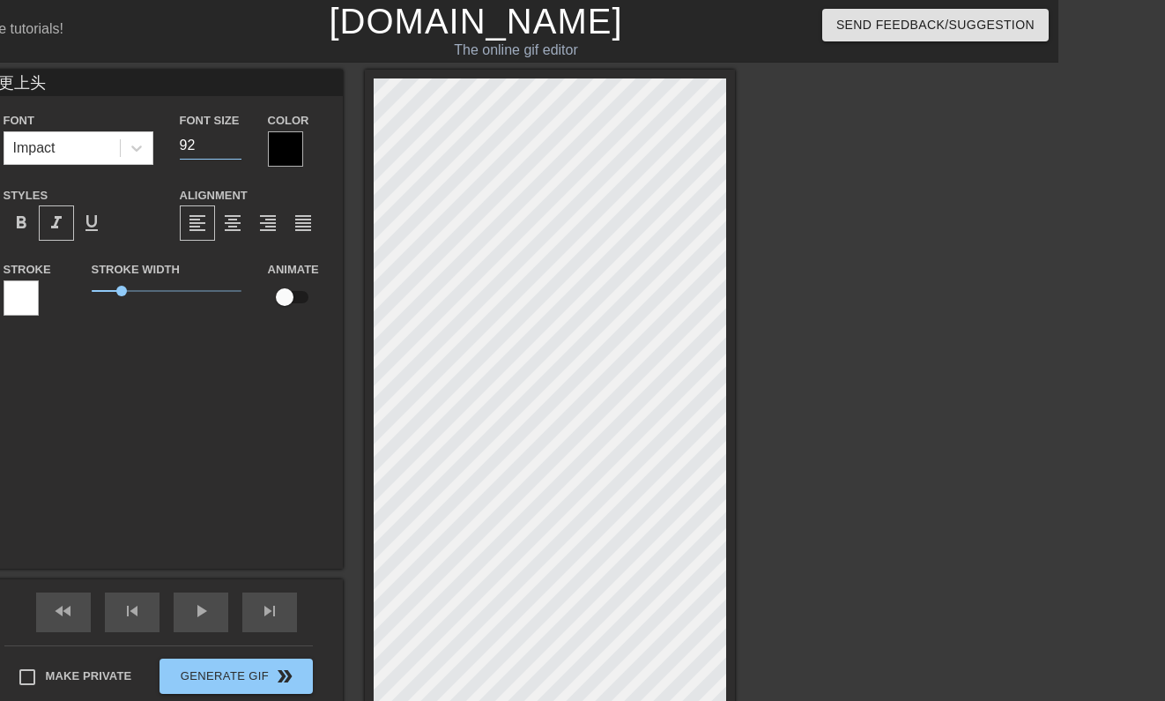
click at [232, 139] on input "92" at bounding box center [211, 145] width 62 height 28
click at [232, 139] on input "93" at bounding box center [211, 145] width 62 height 28
click at [232, 139] on input "94" at bounding box center [211, 145] width 62 height 28
click at [232, 139] on input "95" at bounding box center [211, 145] width 62 height 28
click at [232, 139] on input "96" at bounding box center [211, 145] width 62 height 28
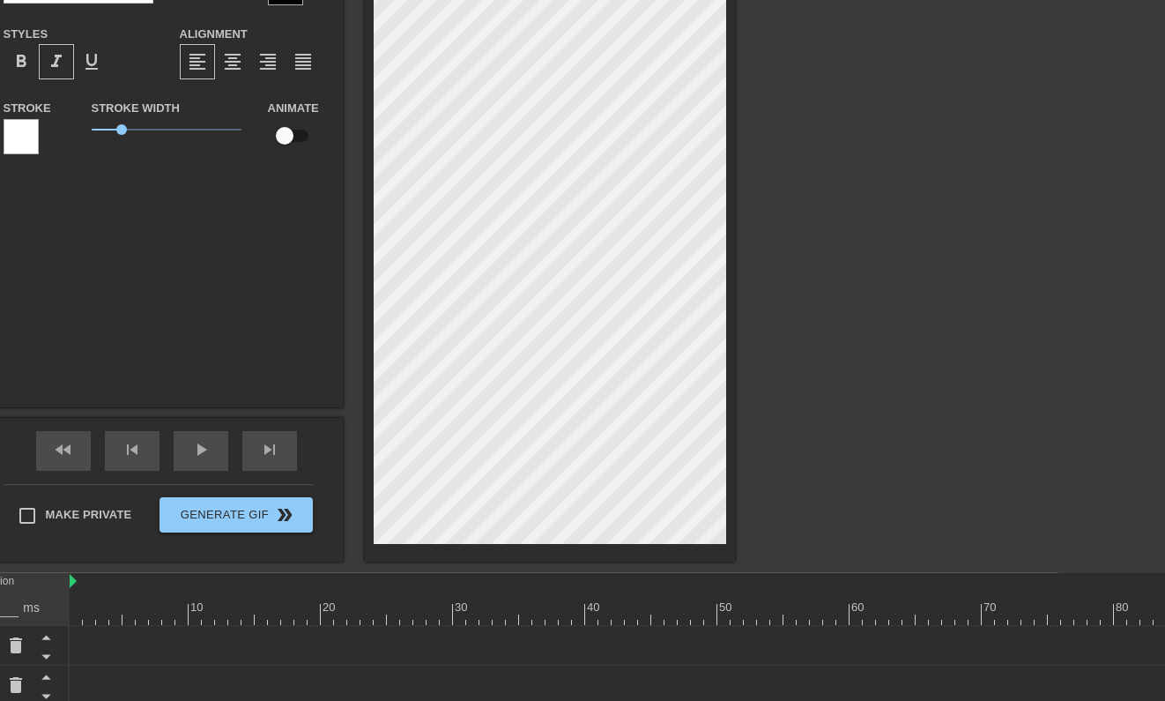
scroll to position [203, 107]
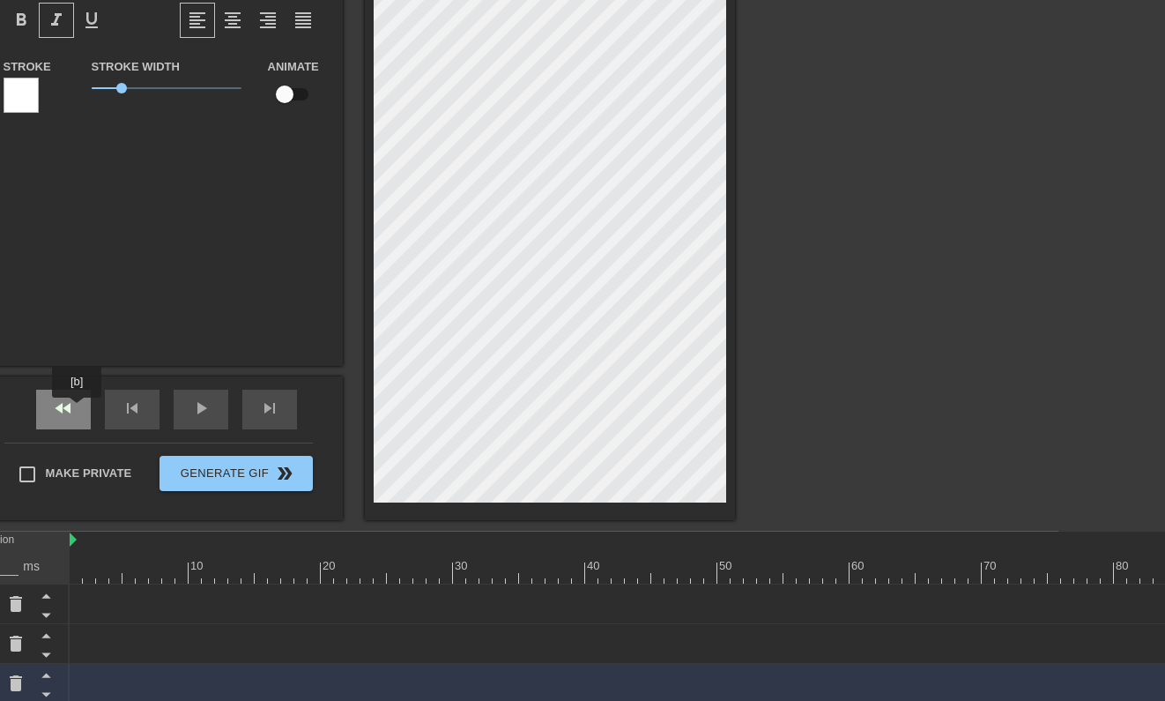
click at [78, 410] on div "fast_rewind" at bounding box center [63, 409] width 55 height 40
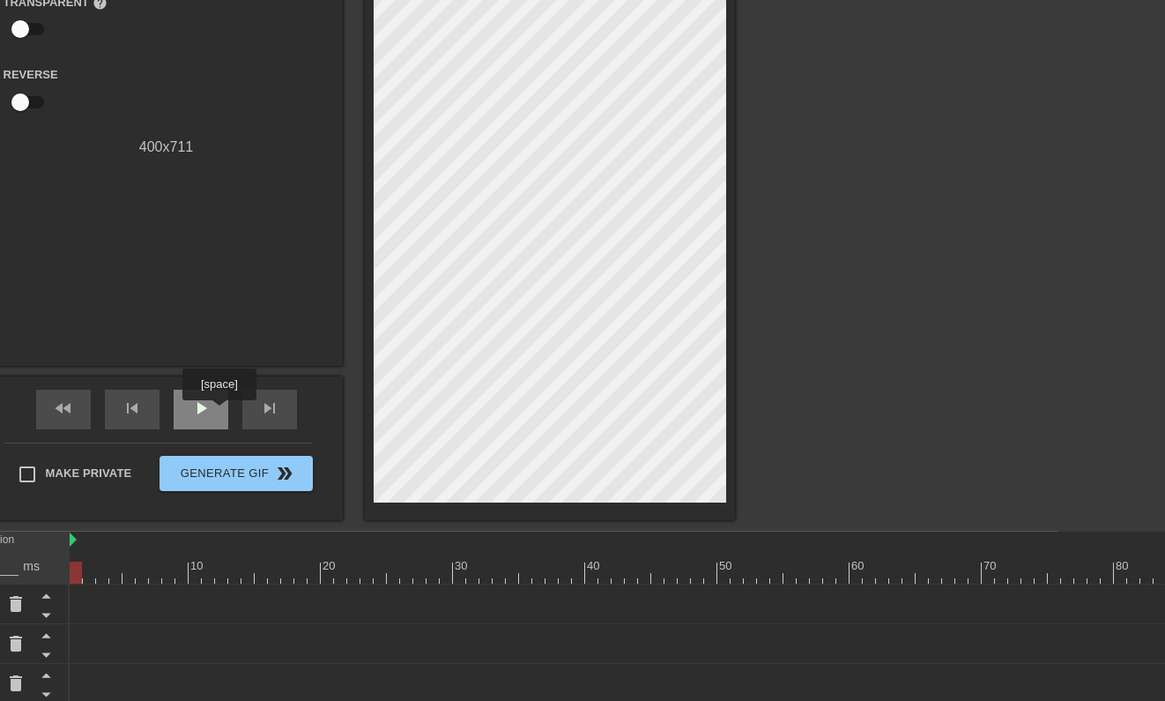
click at [221, 412] on div "play_arrow" at bounding box center [201, 409] width 55 height 40
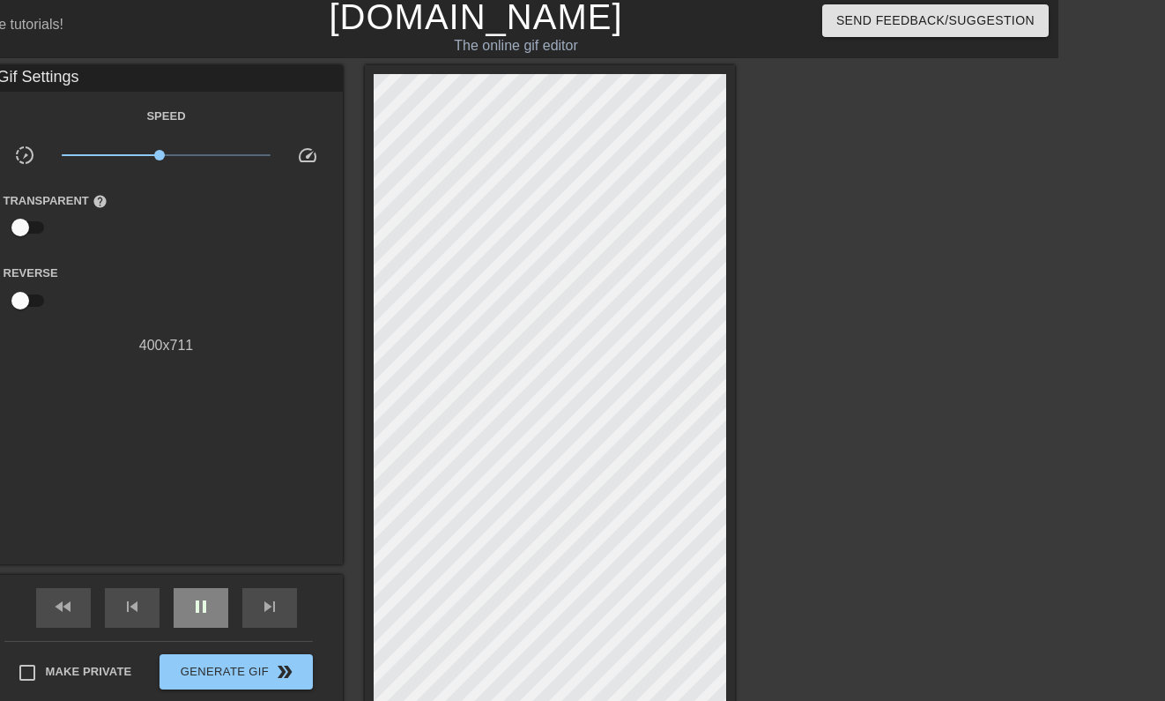
scroll to position [2, 107]
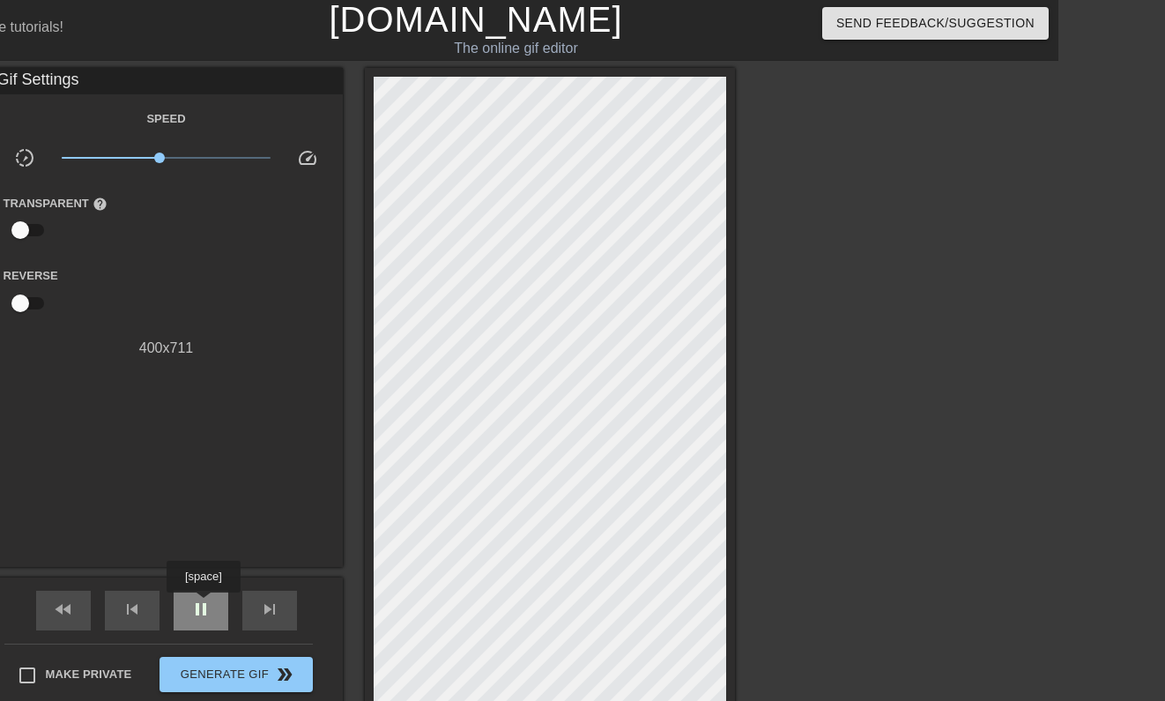
click at [205, 605] on span "pause" at bounding box center [200, 608] width 21 height 21
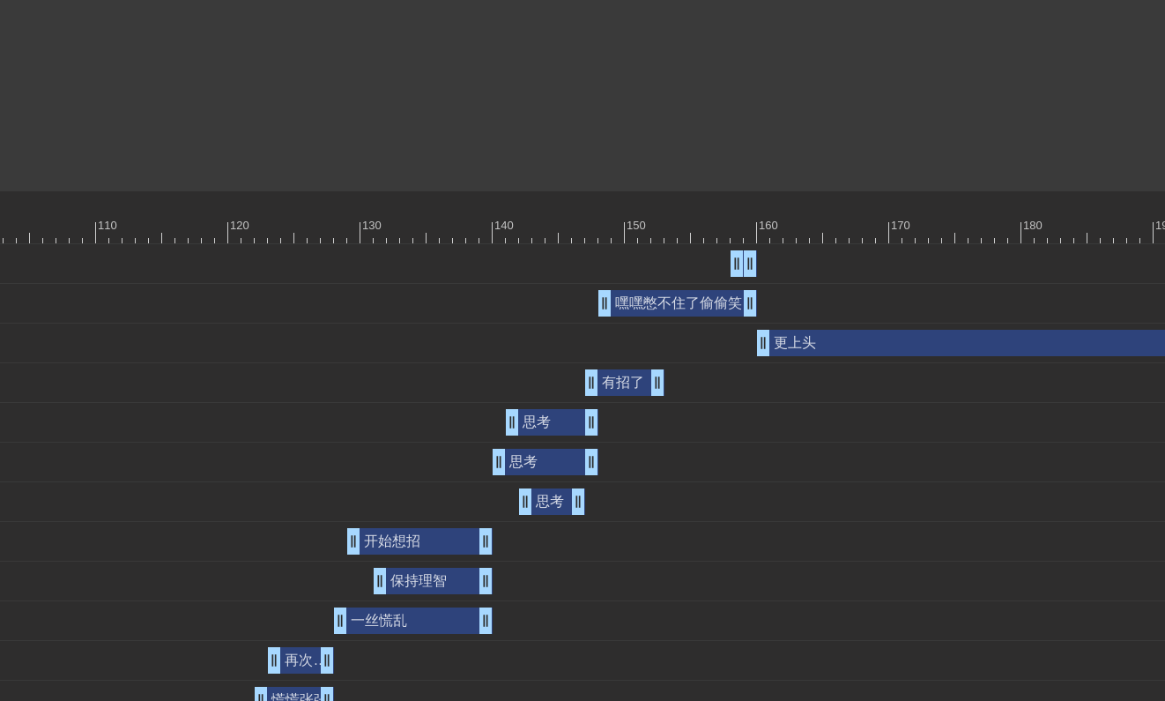
scroll to position [543, 2043]
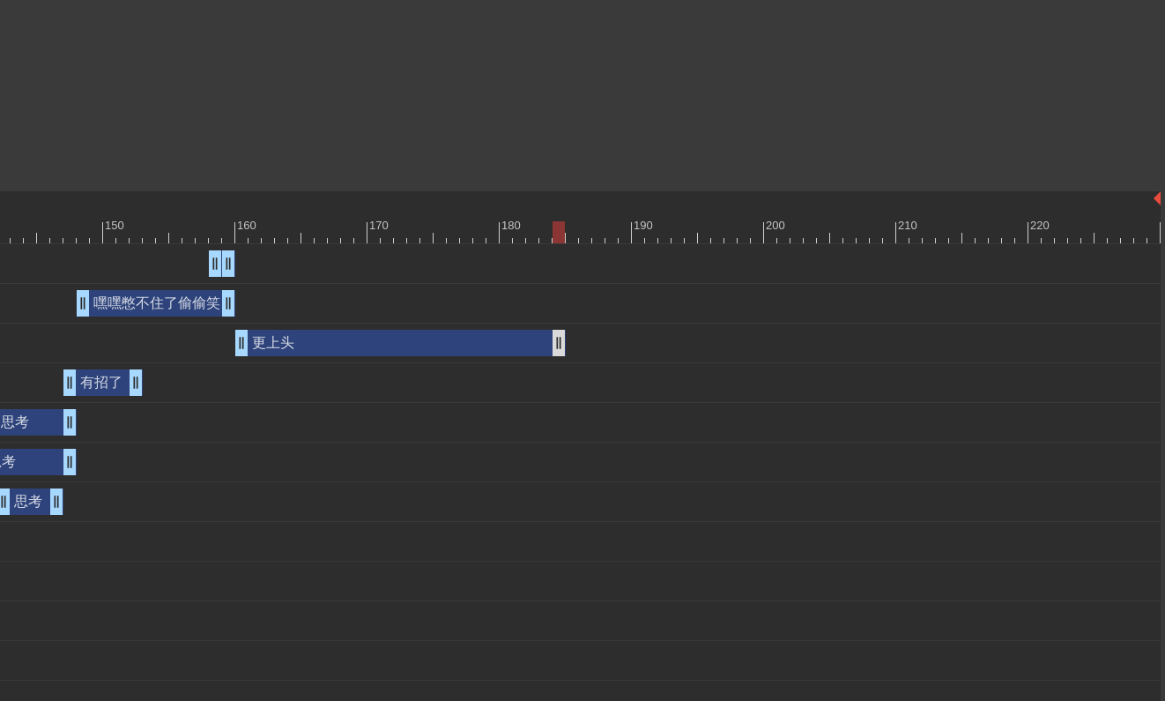
drag, startPoint x: 1148, startPoint y: 338, endPoint x: 556, endPoint y: 338, distance: 592.2
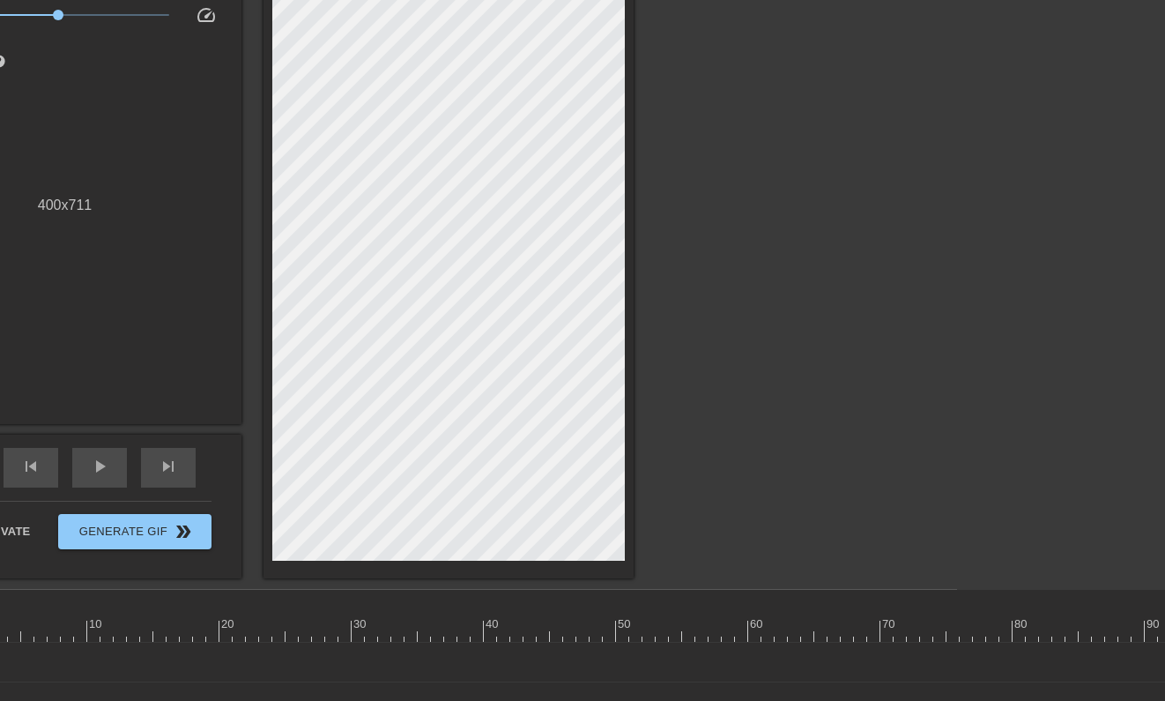
scroll to position [144, 172]
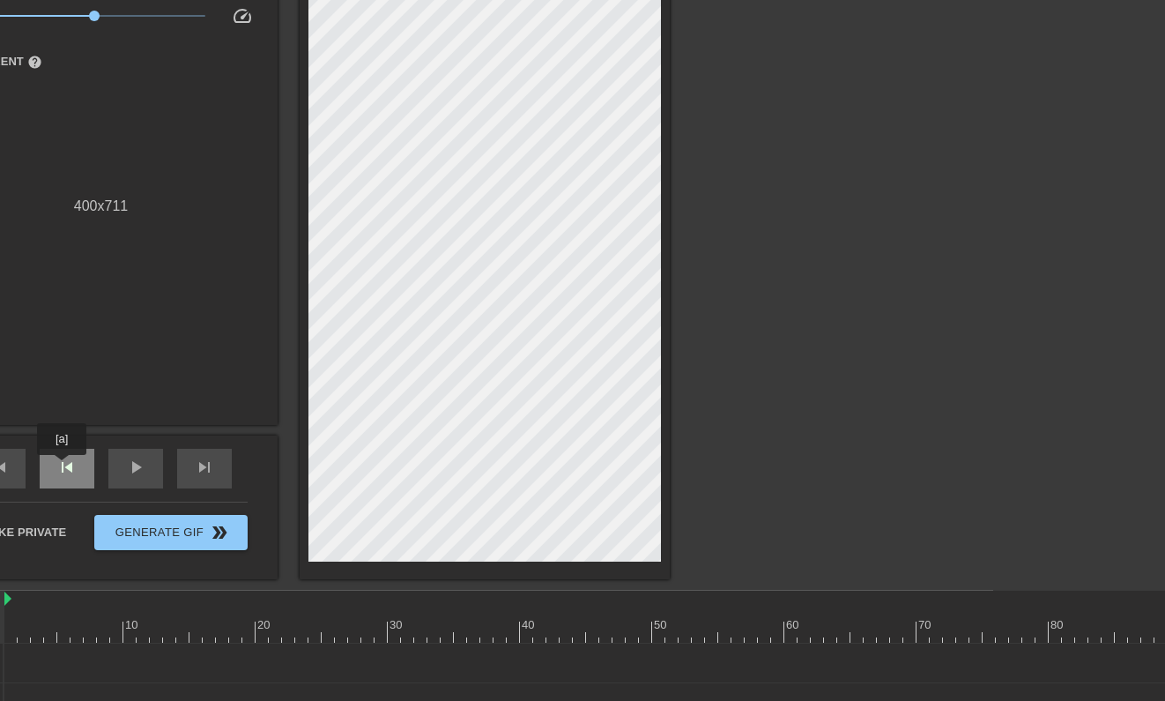
click at [63, 467] on span "skip_previous" at bounding box center [66, 466] width 21 height 21
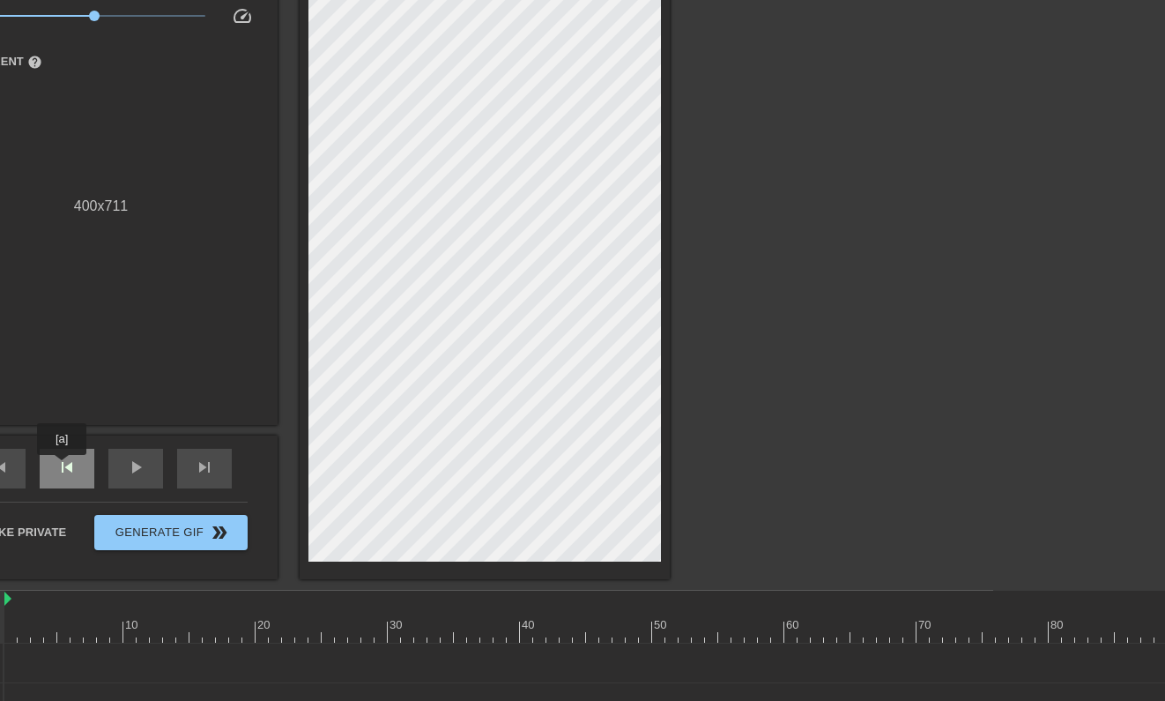
click at [63, 467] on span "skip_previous" at bounding box center [66, 466] width 21 height 21
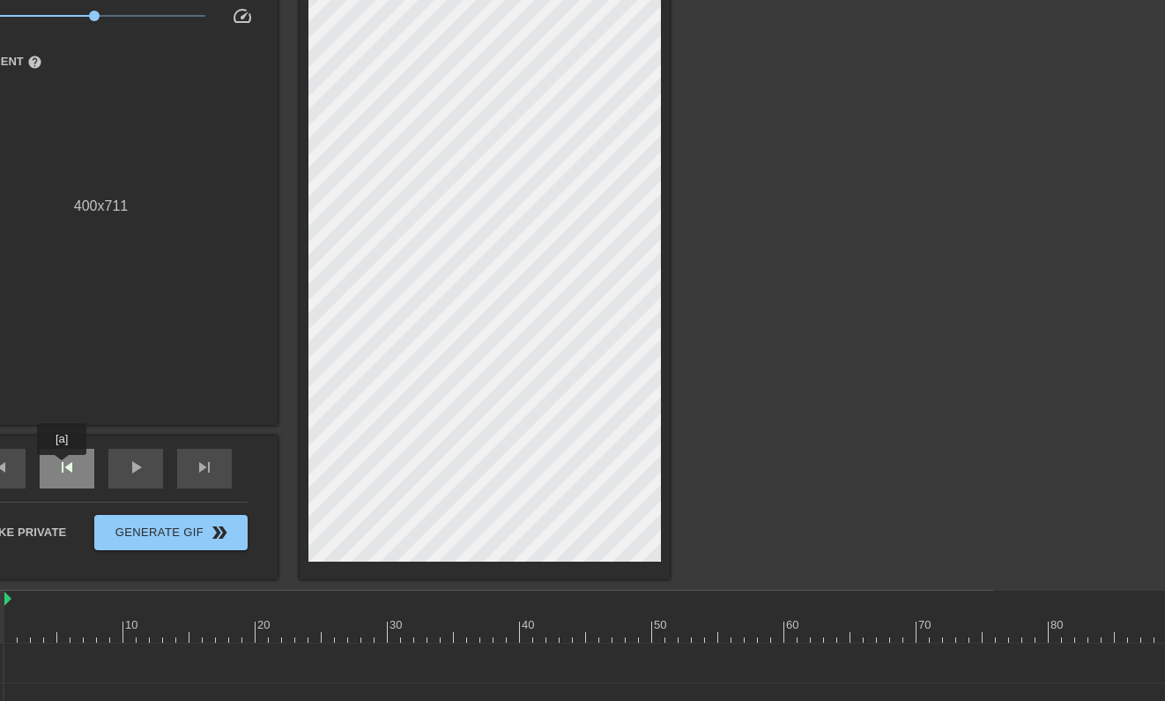
click at [63, 467] on span "skip_previous" at bounding box center [66, 466] width 21 height 21
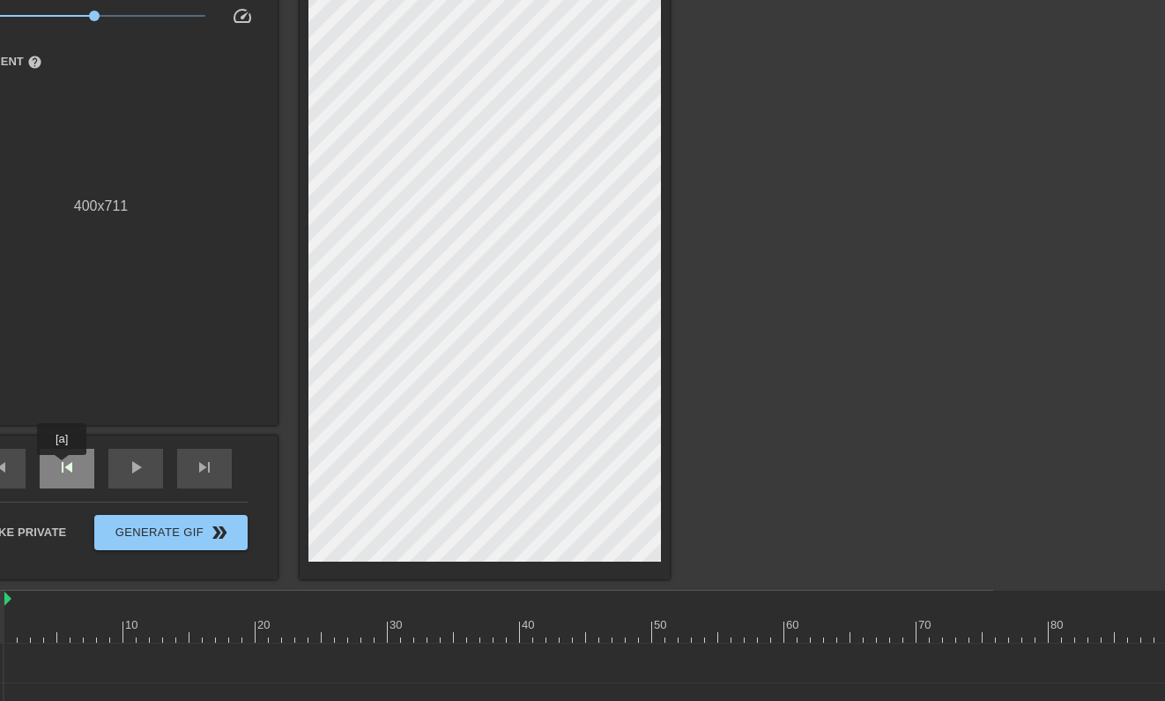
click at [63, 467] on span "skip_previous" at bounding box center [66, 466] width 21 height 21
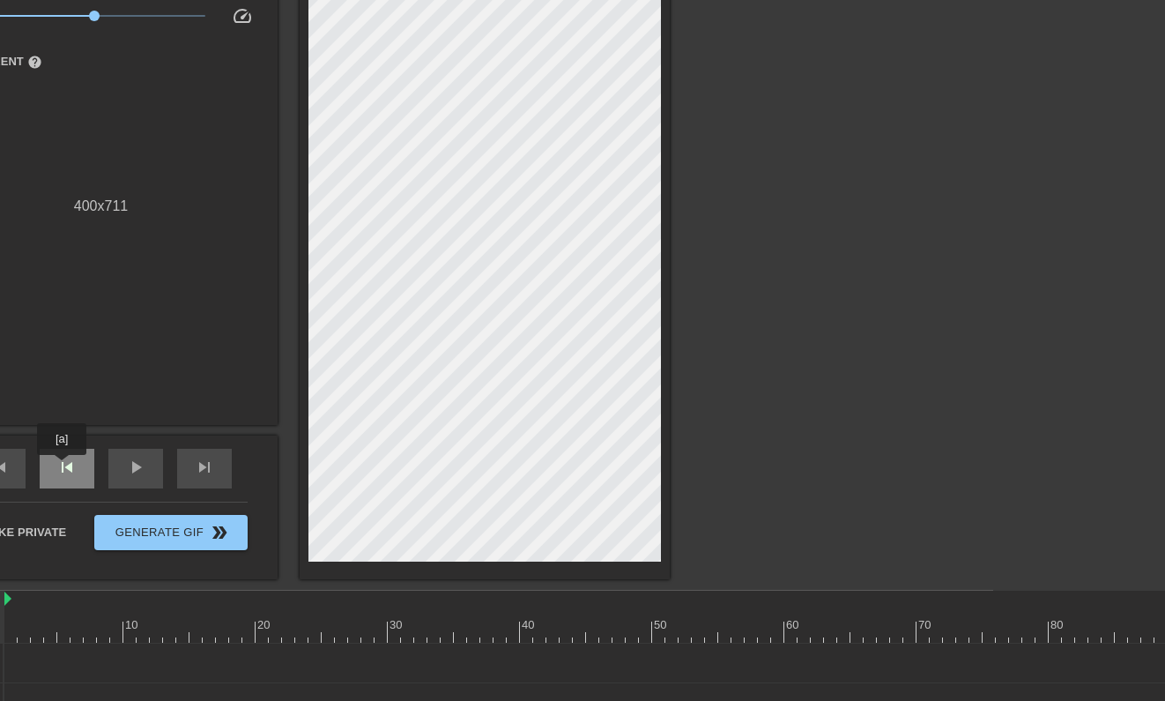
click at [63, 467] on span "skip_previous" at bounding box center [66, 466] width 21 height 21
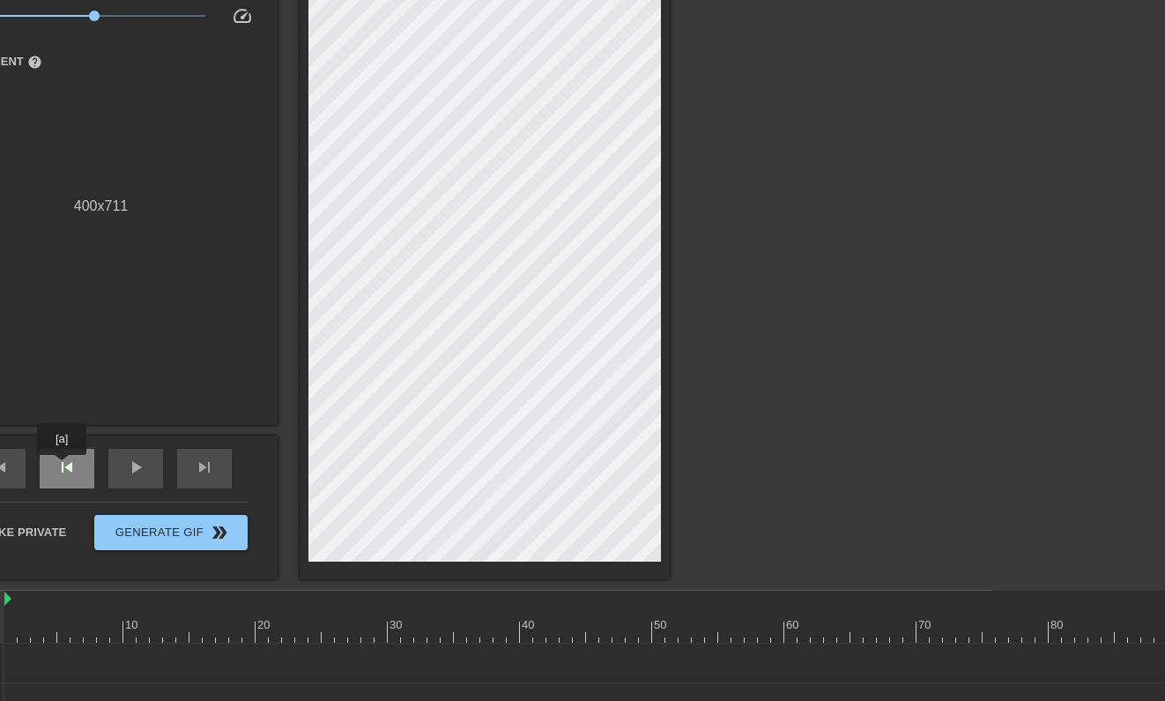
click at [63, 467] on span "skip_previous" at bounding box center [66, 466] width 21 height 21
click at [200, 473] on span "skip_next" at bounding box center [204, 466] width 21 height 21
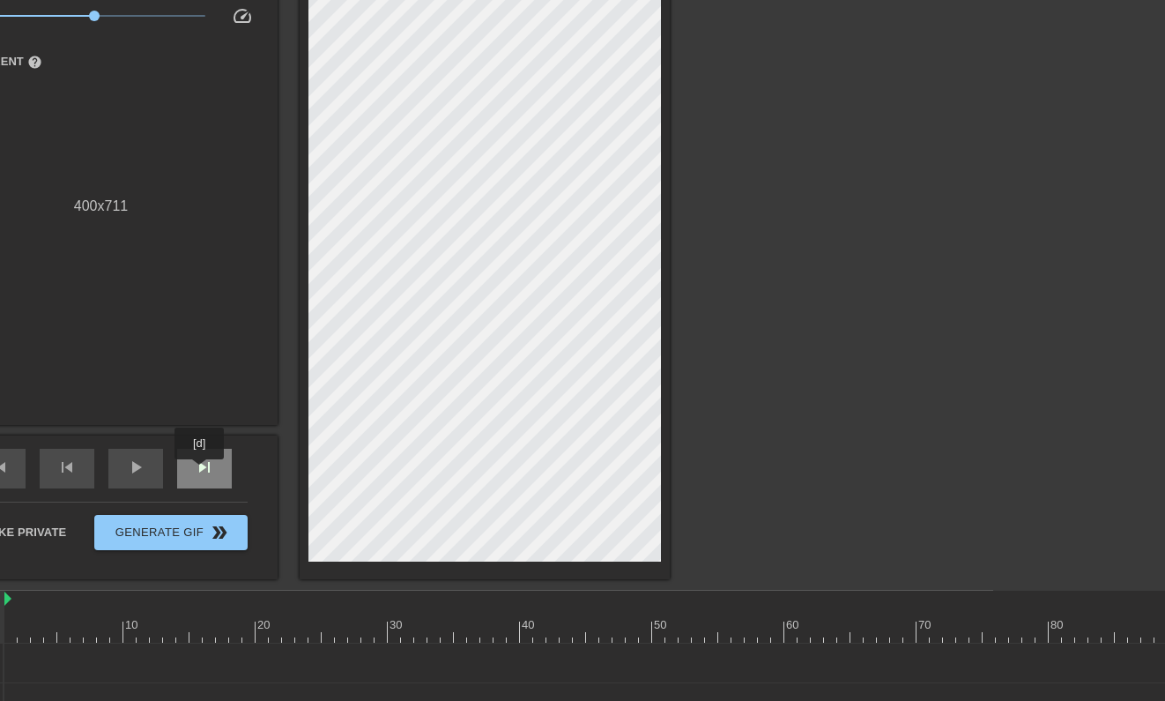
click at [201, 471] on span "skip_next" at bounding box center [204, 466] width 21 height 21
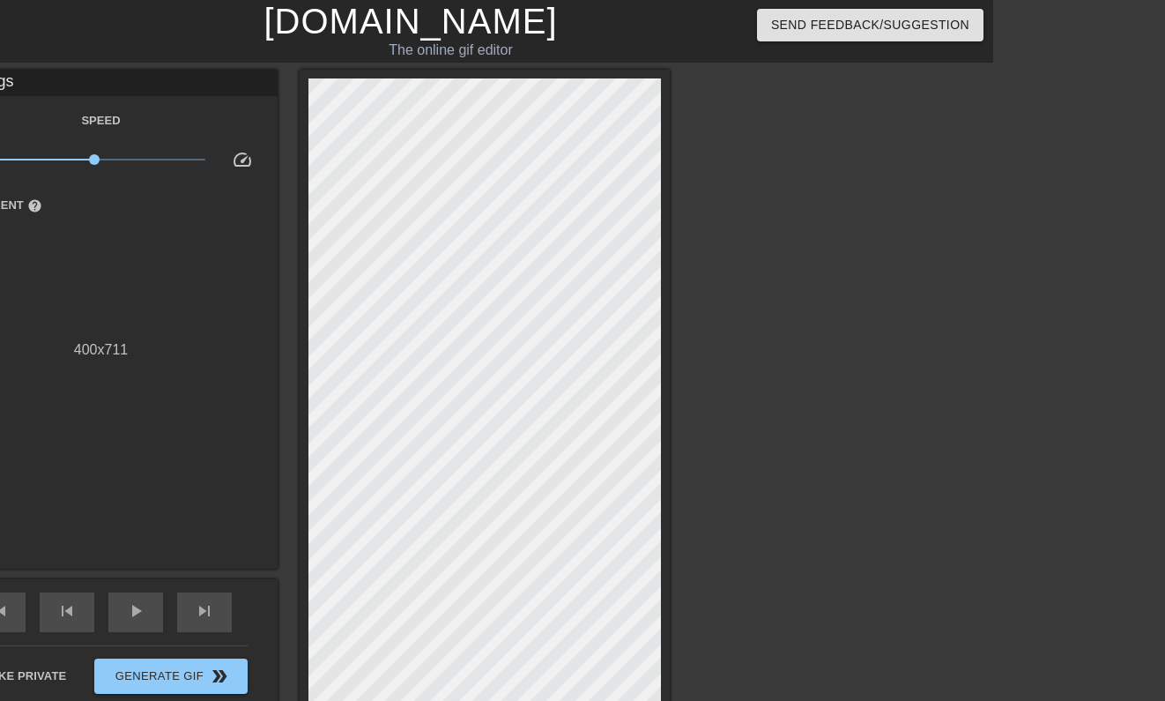
scroll to position [1, 0]
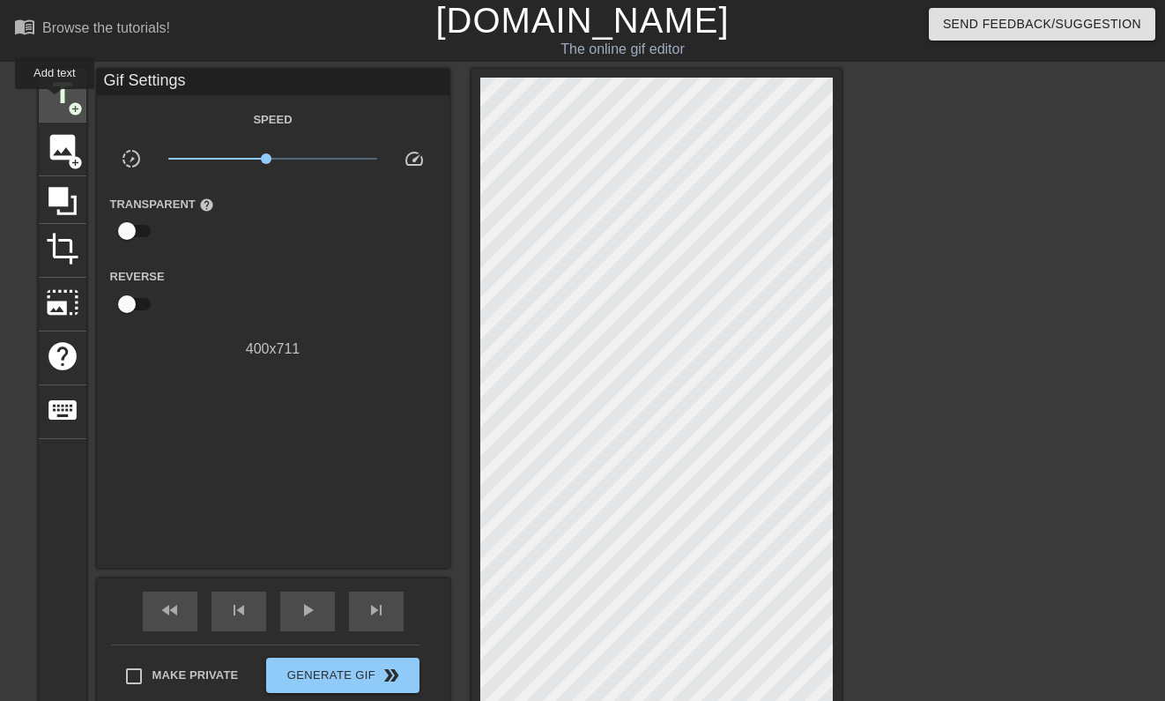
click at [56, 100] on span "title" at bounding box center [62, 93] width 33 height 33
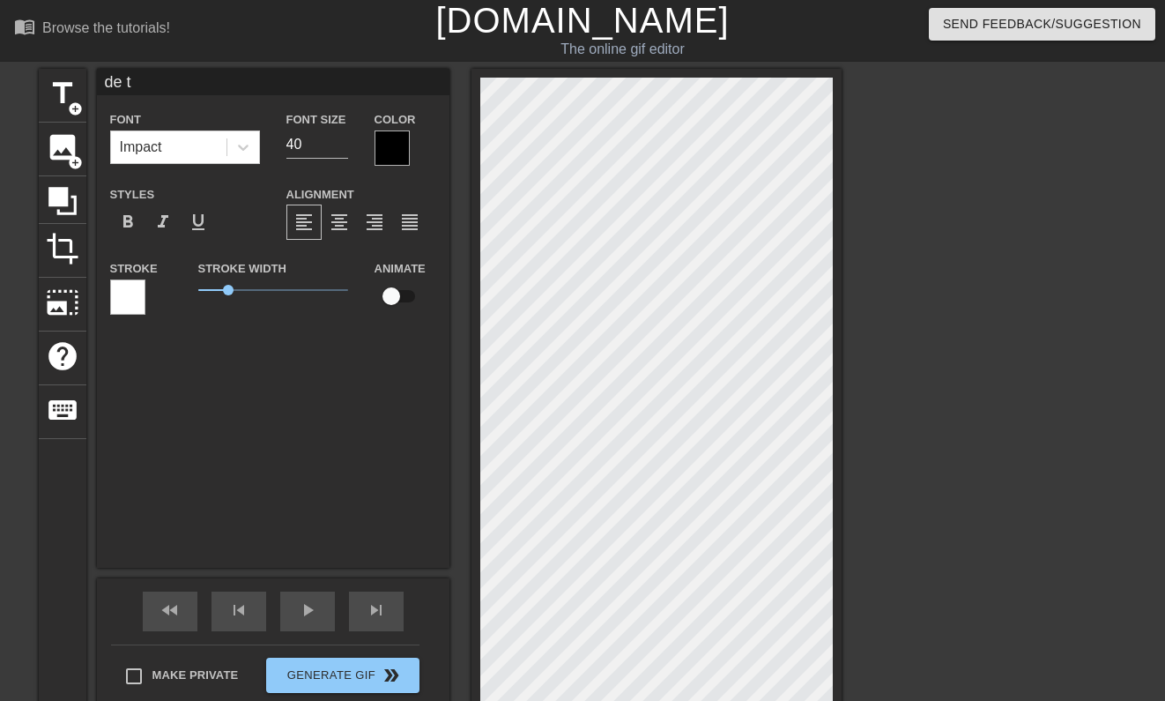
scroll to position [0, 0]
click at [54, 87] on span "title" at bounding box center [62, 93] width 33 height 33
click at [64, 93] on span "title" at bounding box center [62, 93] width 33 height 33
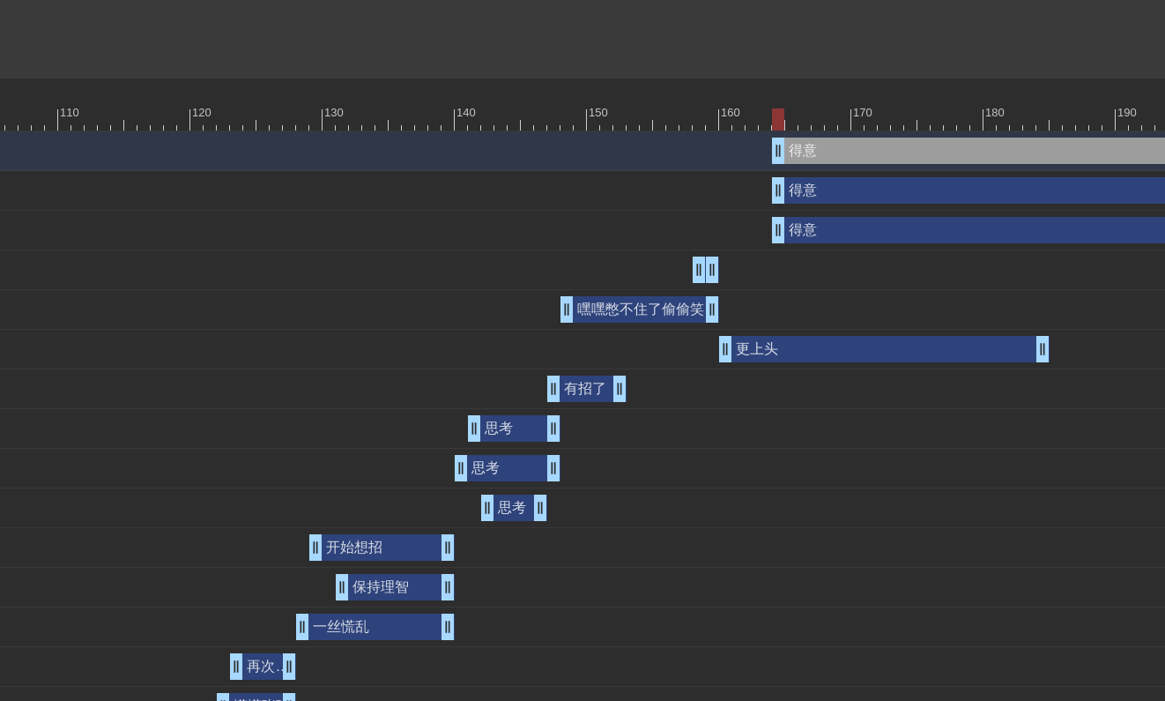
scroll to position [656, 1633]
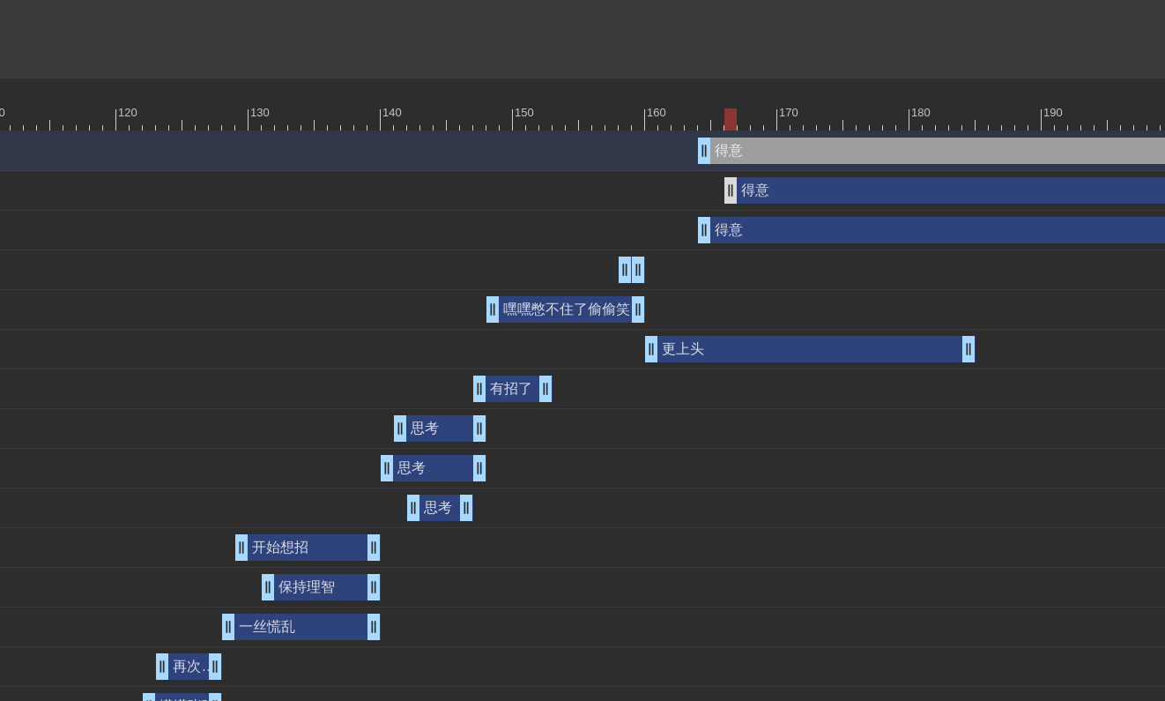
drag, startPoint x: 708, startPoint y: 191, endPoint x: 736, endPoint y: 190, distance: 27.3
drag, startPoint x: 708, startPoint y: 231, endPoint x: 766, endPoint y: 230, distance: 57.3
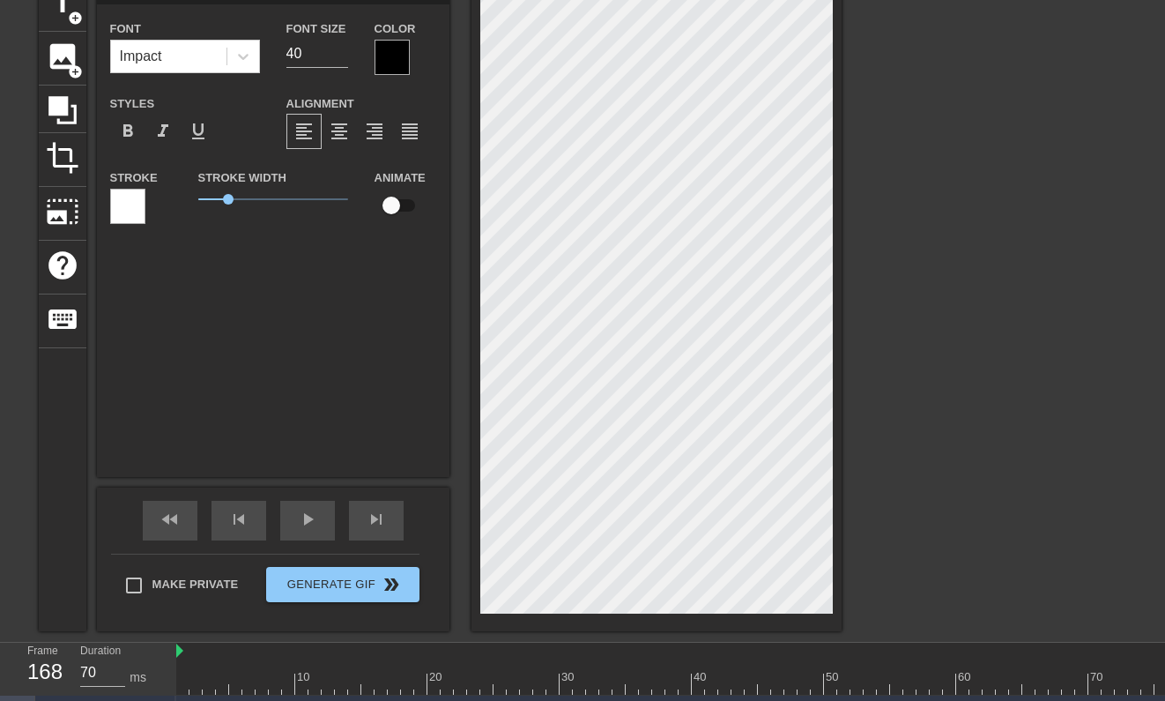
scroll to position [93, 0]
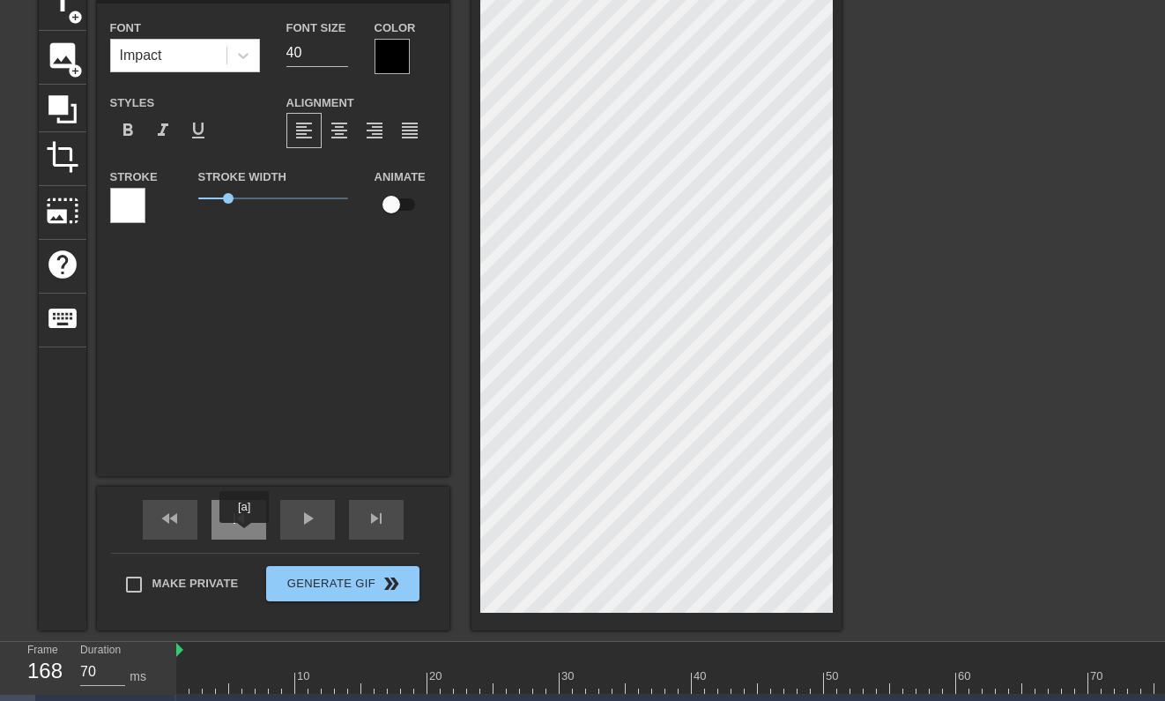
click at [244, 535] on div "skip_previous" at bounding box center [238, 520] width 55 height 40
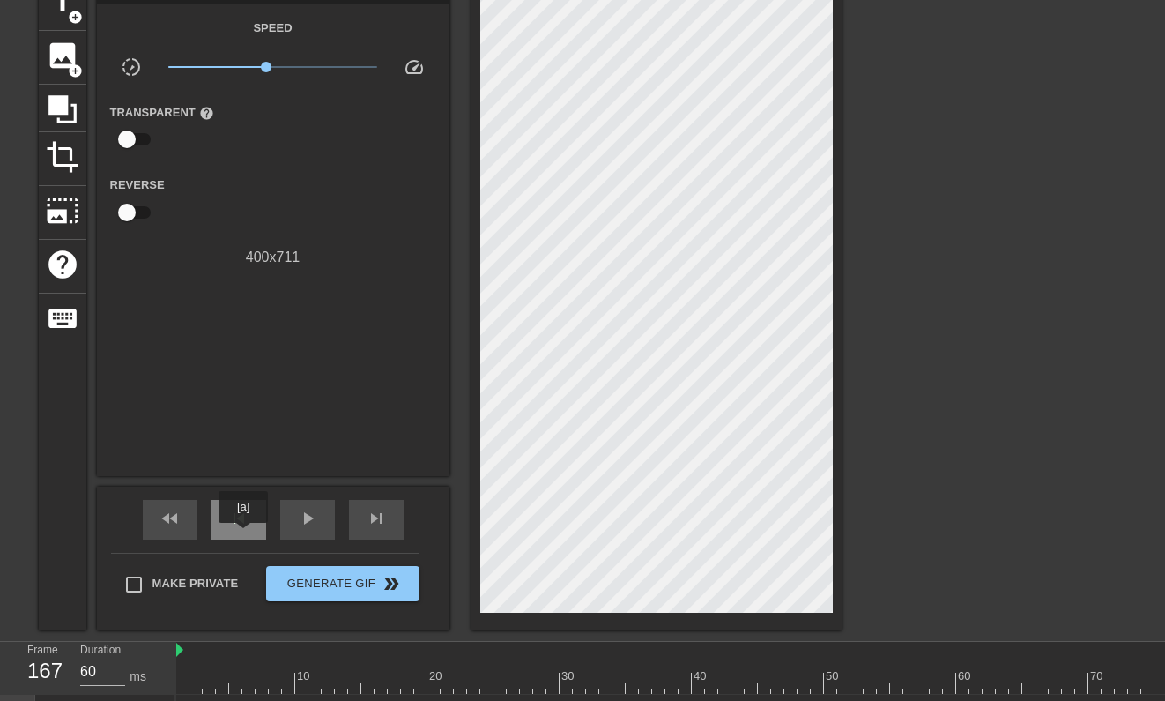
click at [244, 535] on div "skip_previous" at bounding box center [238, 520] width 55 height 40
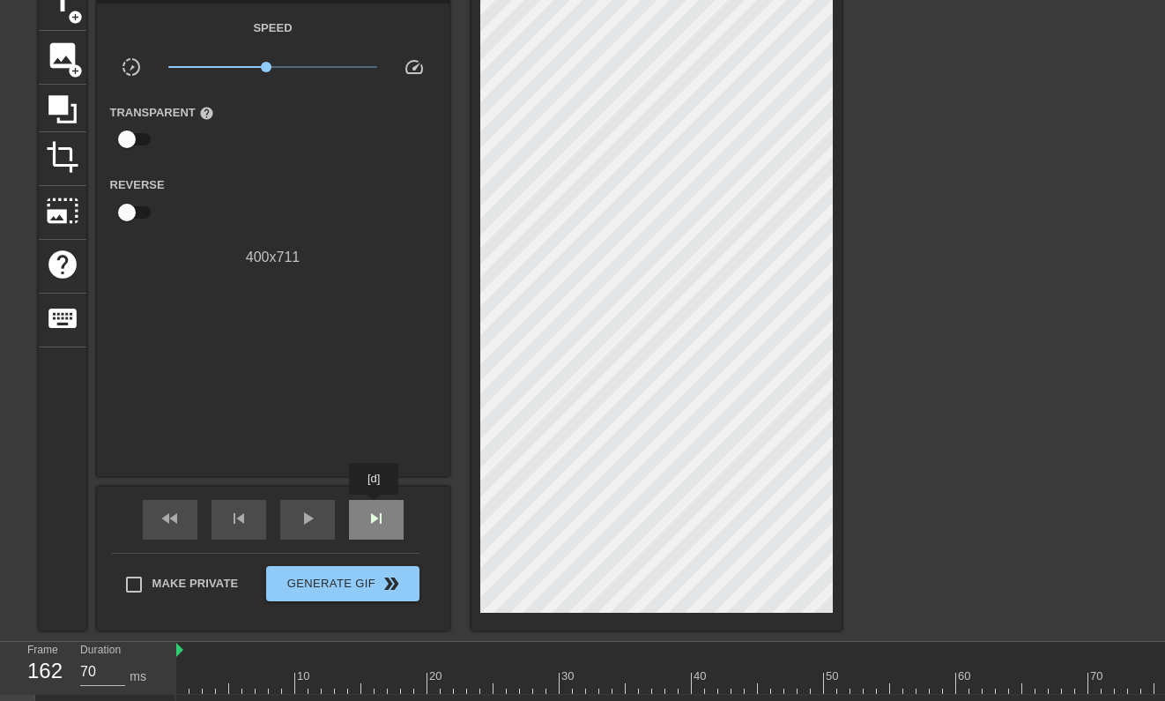
click at [375, 508] on div "skip_next" at bounding box center [376, 520] width 55 height 40
click at [375, 508] on span "skip_next" at bounding box center [376, 518] width 21 height 21
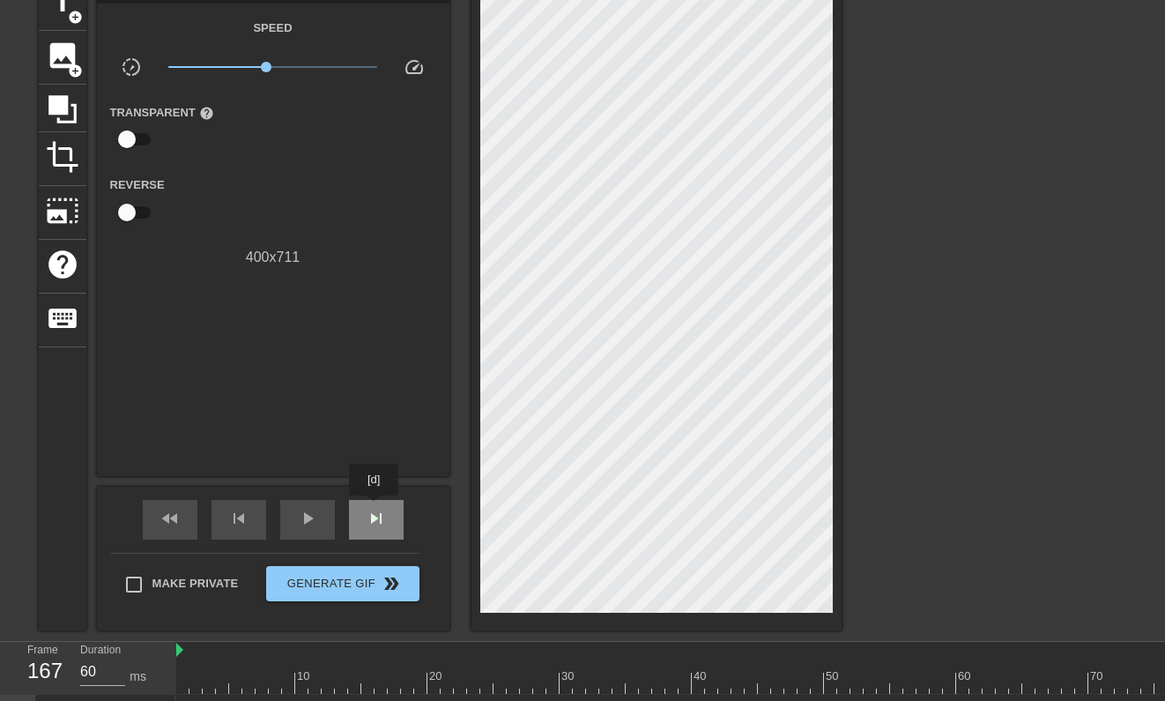
click at [375, 508] on span "skip_next" at bounding box center [376, 518] width 21 height 21
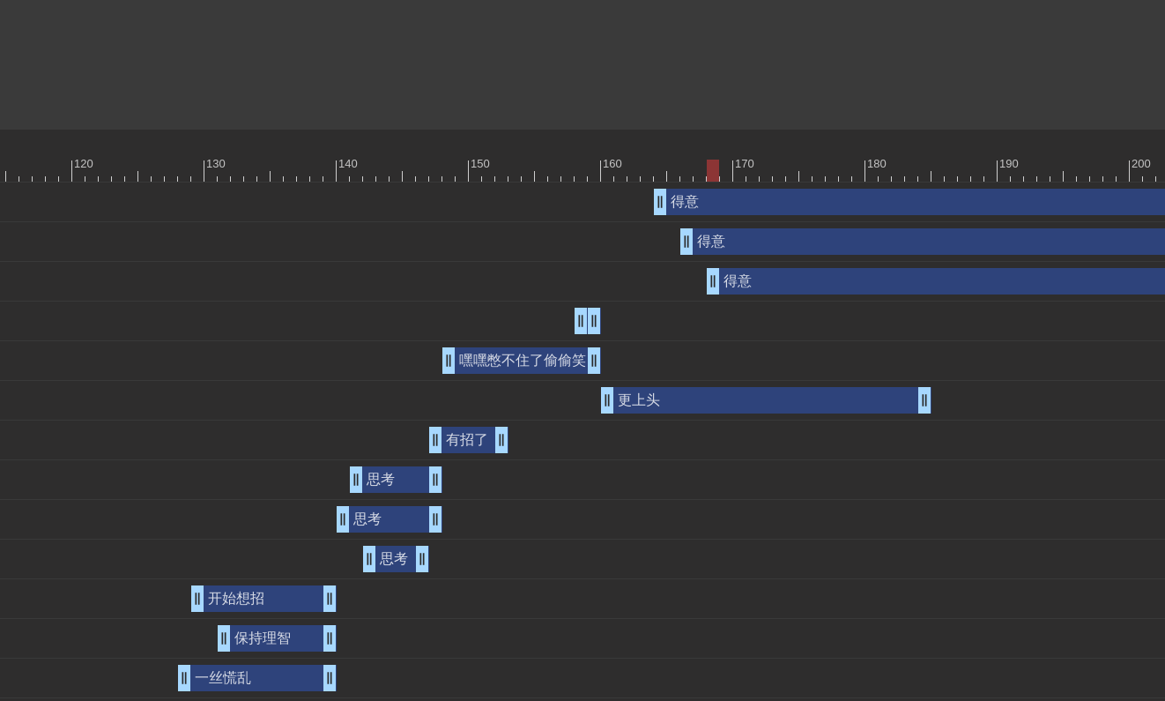
scroll to position [568, 1677]
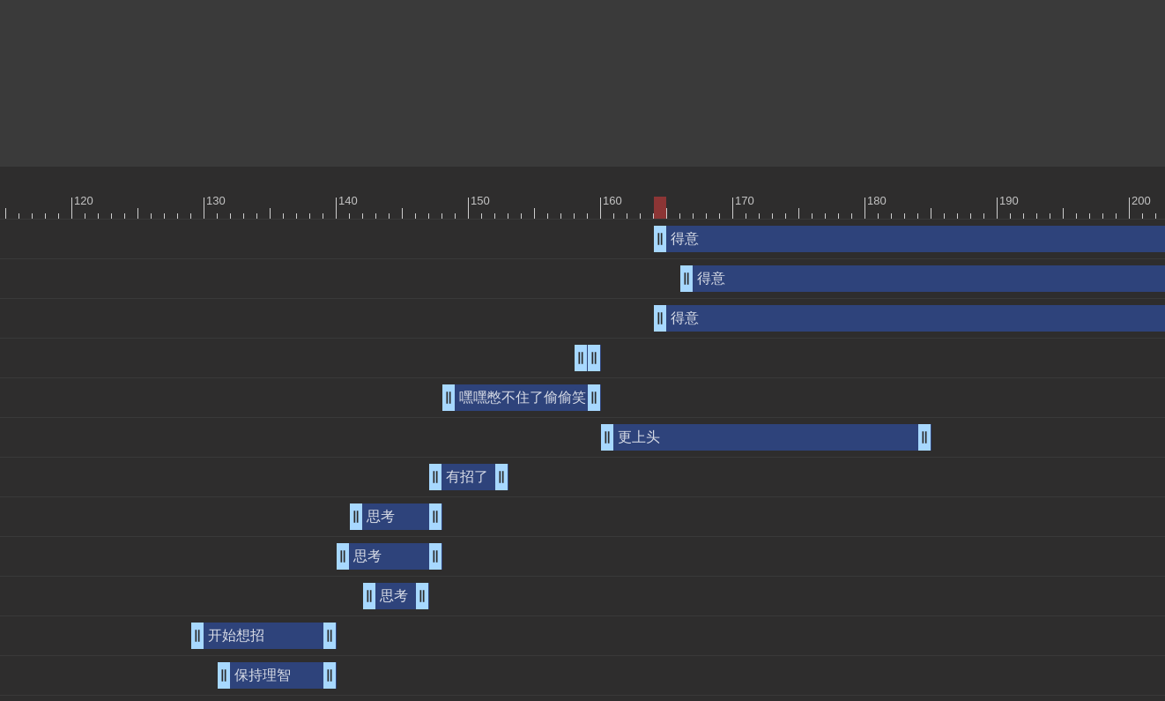
drag, startPoint x: 716, startPoint y: 320, endPoint x: 663, endPoint y: 323, distance: 53.9
drag, startPoint x: 659, startPoint y: 245, endPoint x: 705, endPoint y: 247, distance: 45.9
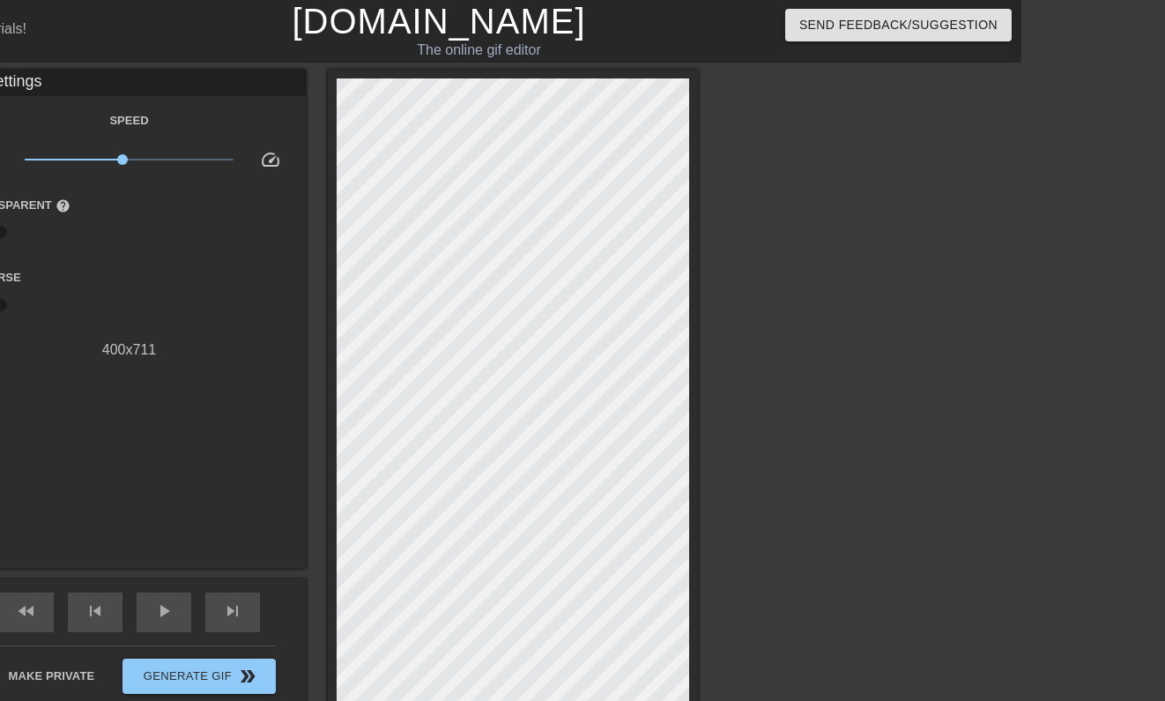
scroll to position [0, 144]
click at [220, 612] on div "skip_next" at bounding box center [232, 612] width 55 height 40
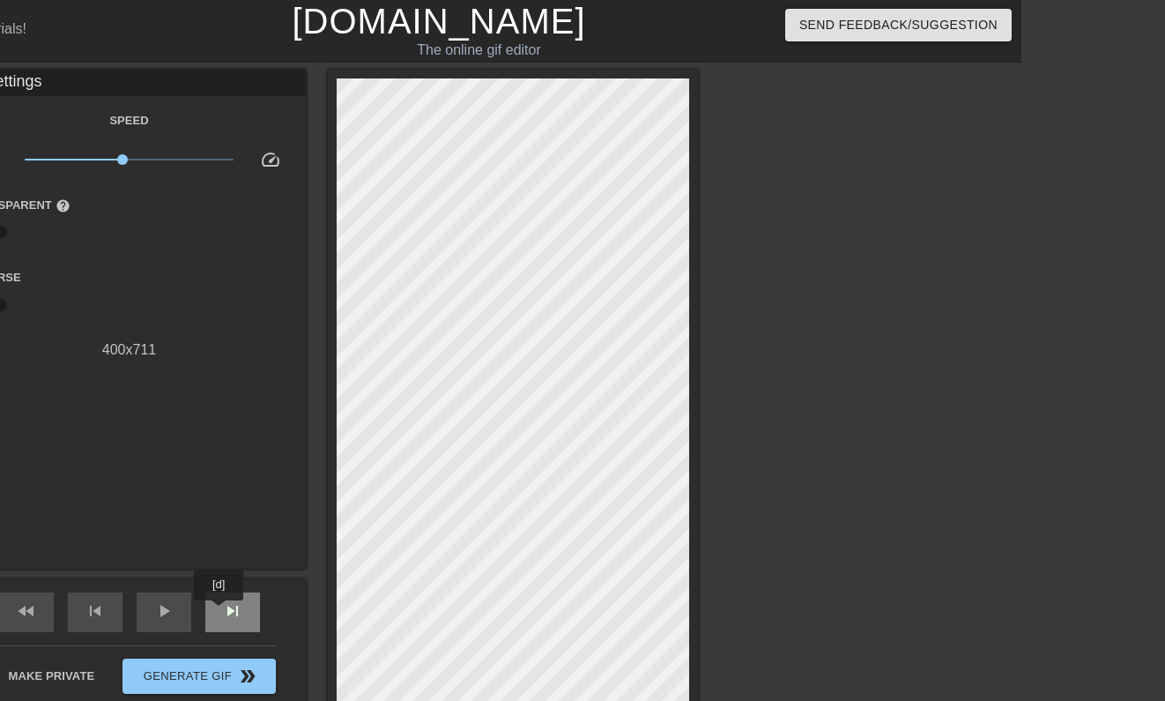
click at [220, 612] on div "skip_next" at bounding box center [232, 612] width 55 height 40
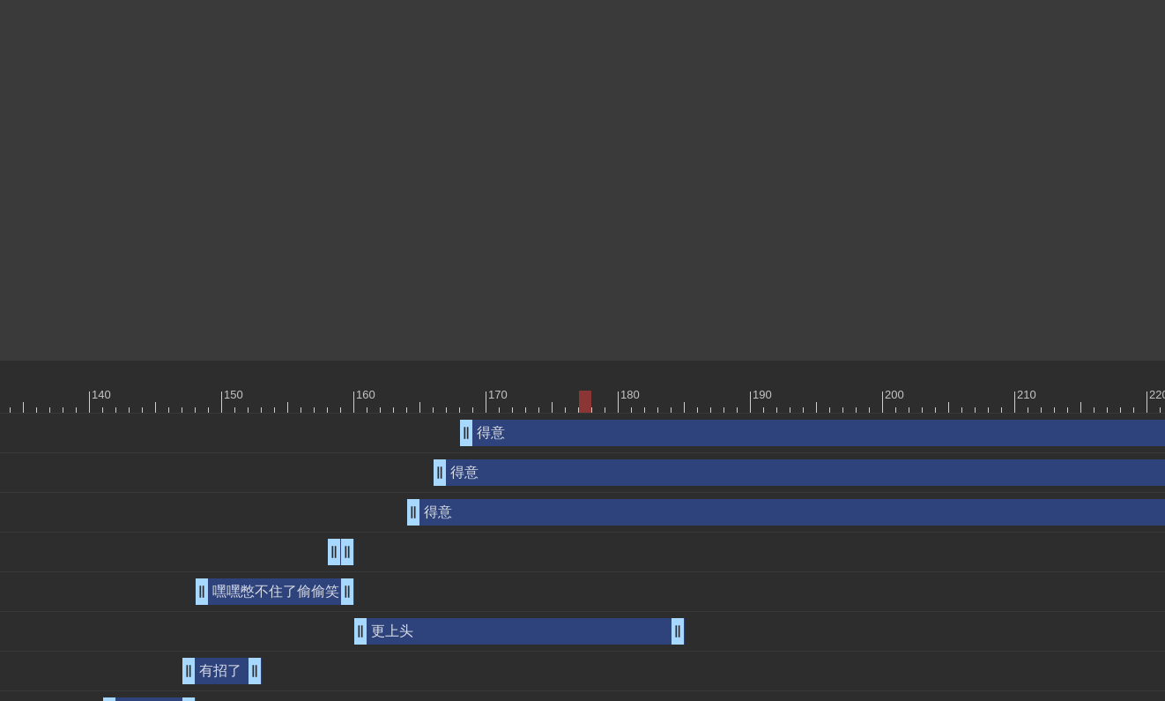
scroll to position [374, 2043]
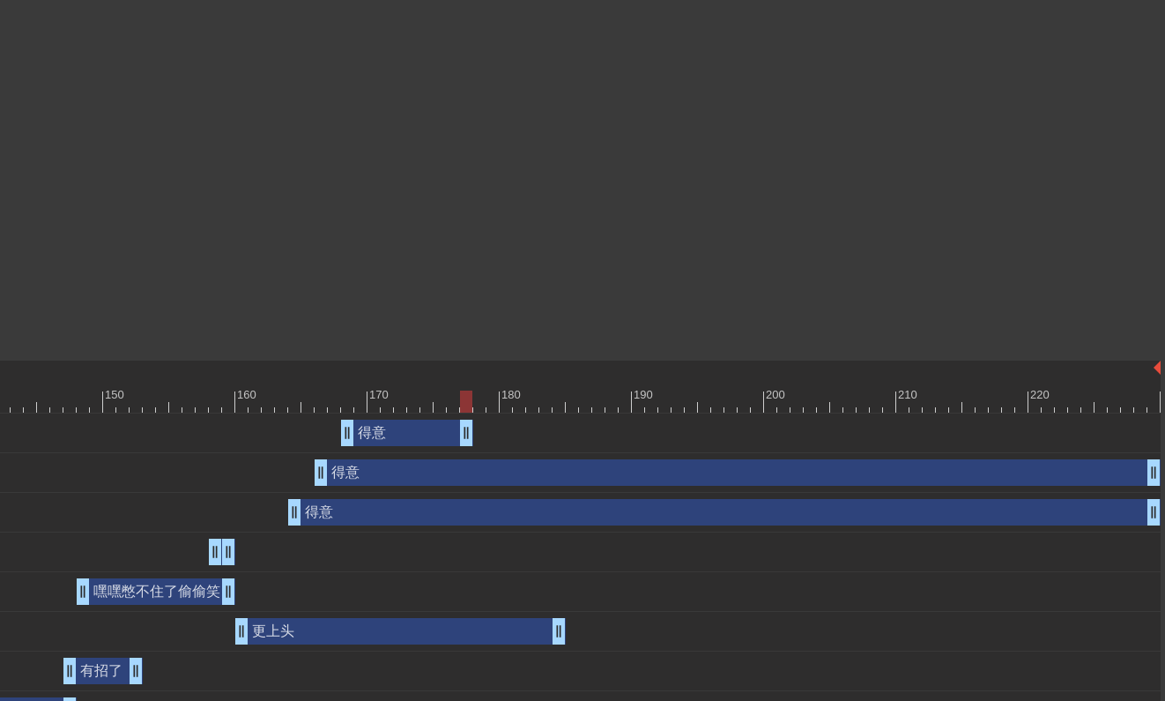
drag, startPoint x: 1150, startPoint y: 430, endPoint x: 464, endPoint y: 491, distance: 688.3
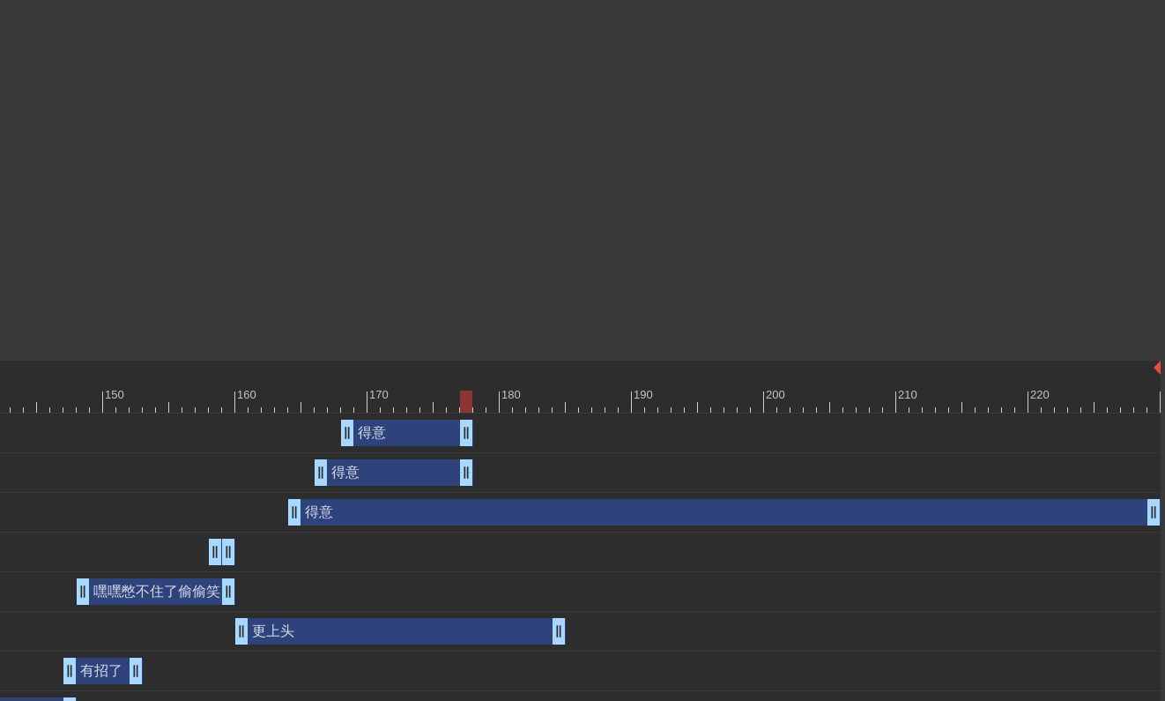
drag, startPoint x: 1152, startPoint y: 474, endPoint x: 463, endPoint y: 553, distance: 693.6
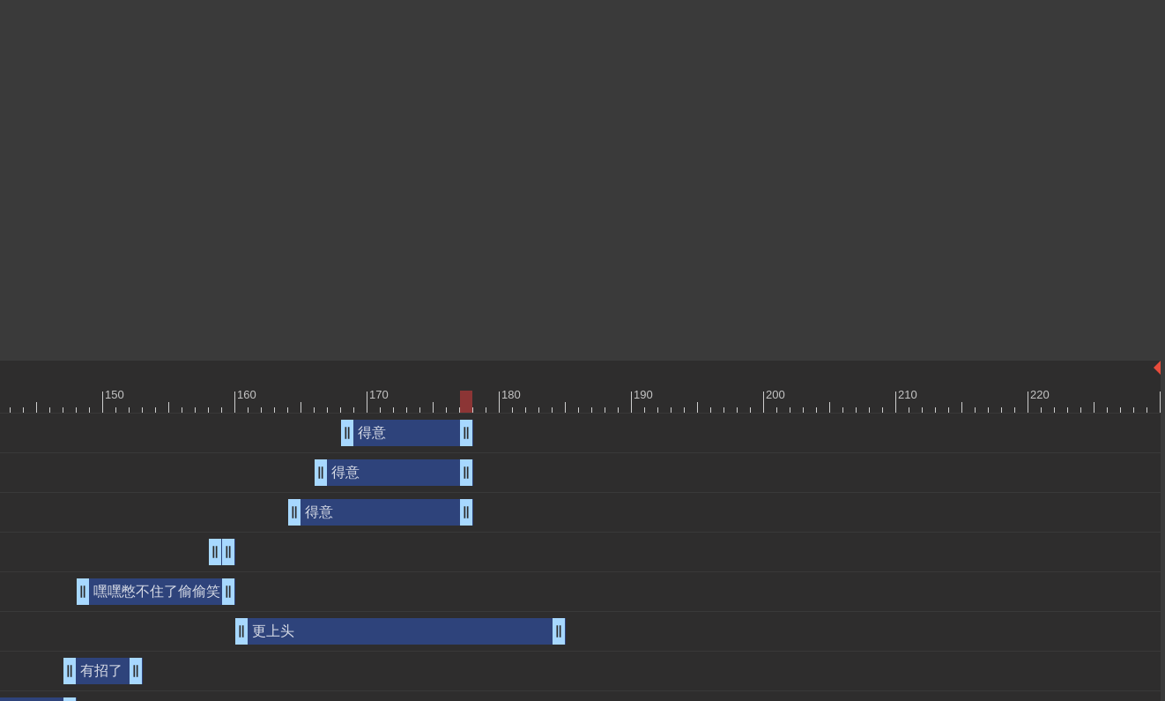
drag, startPoint x: 1150, startPoint y: 509, endPoint x: 463, endPoint y: 547, distance: 688.4
click
drag, startPoint x: 560, startPoint y: 641, endPoint x: 469, endPoint y: 639, distance: 90.8
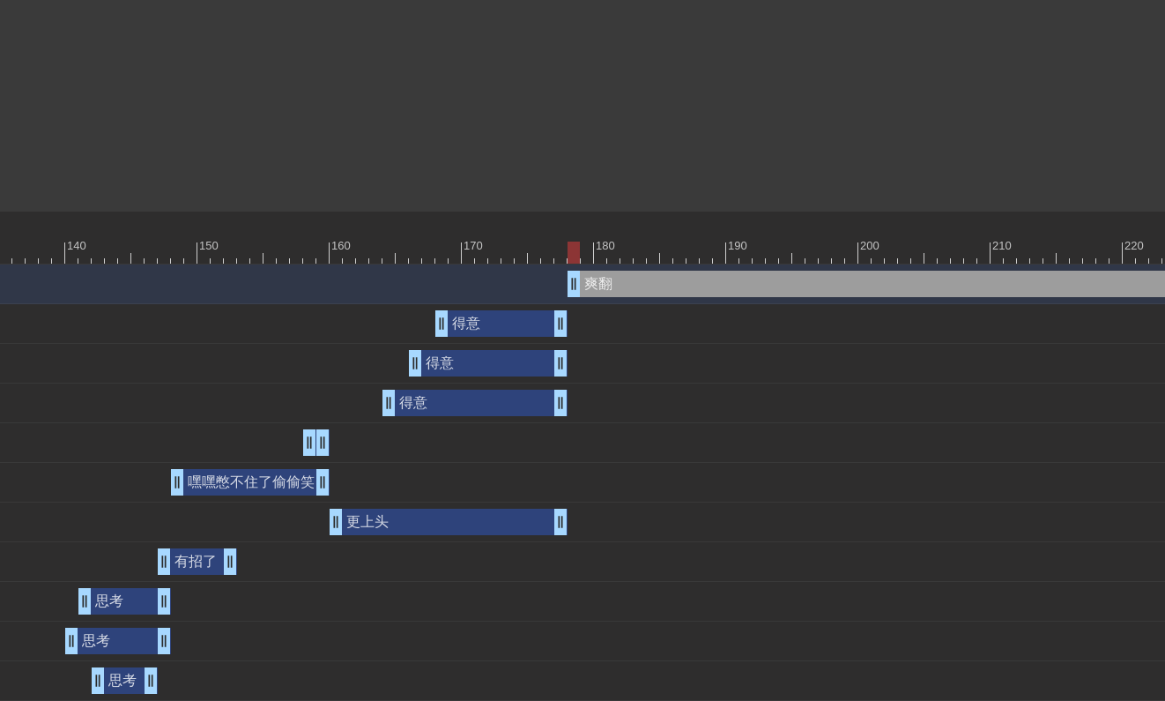
scroll to position [523, 2043]
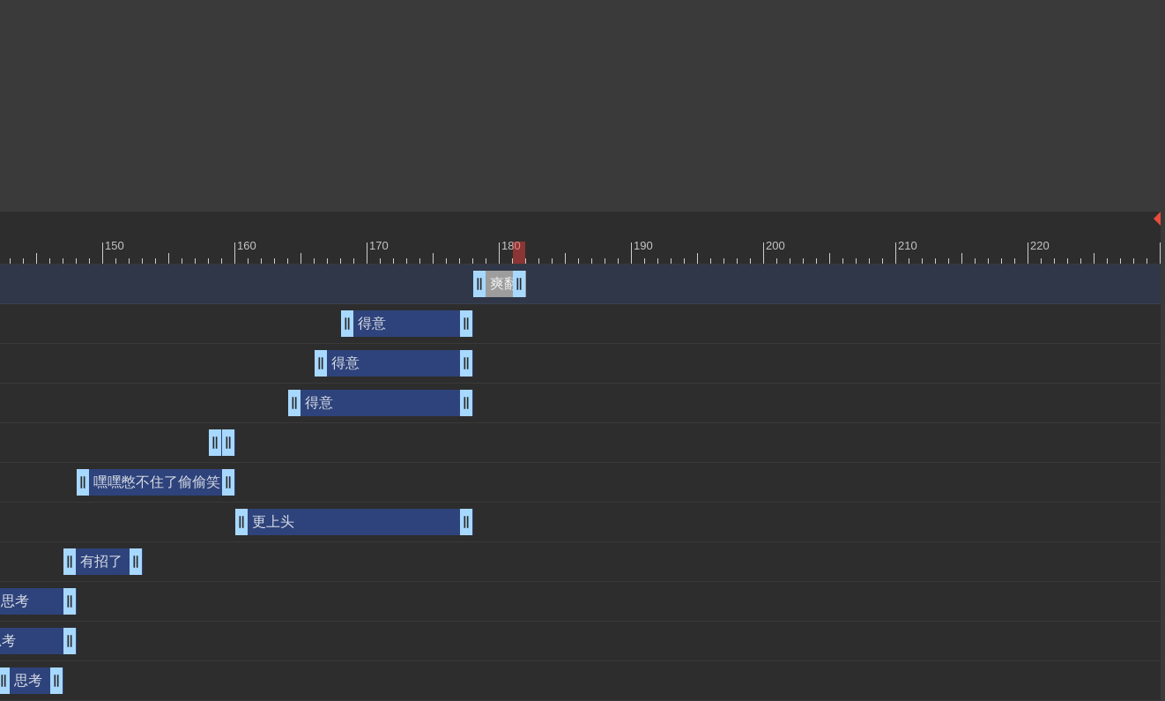
drag, startPoint x: 1152, startPoint y: 279, endPoint x: 513, endPoint y: 280, distance: 638.9
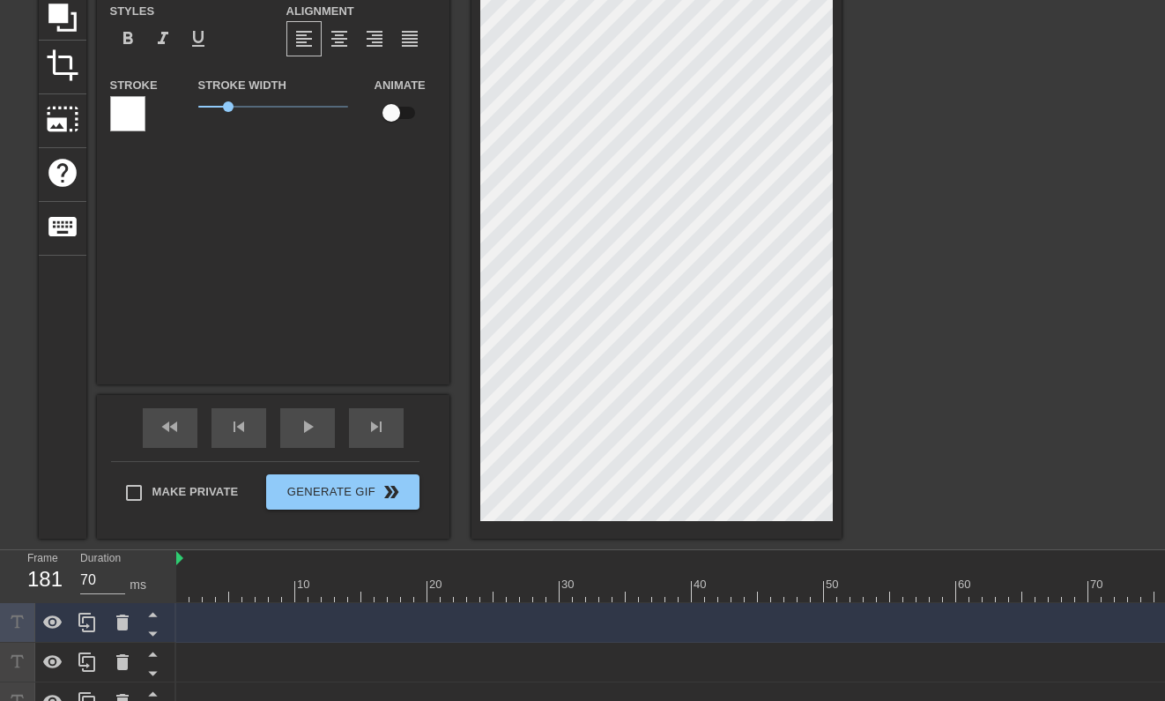
scroll to position [135, 0]
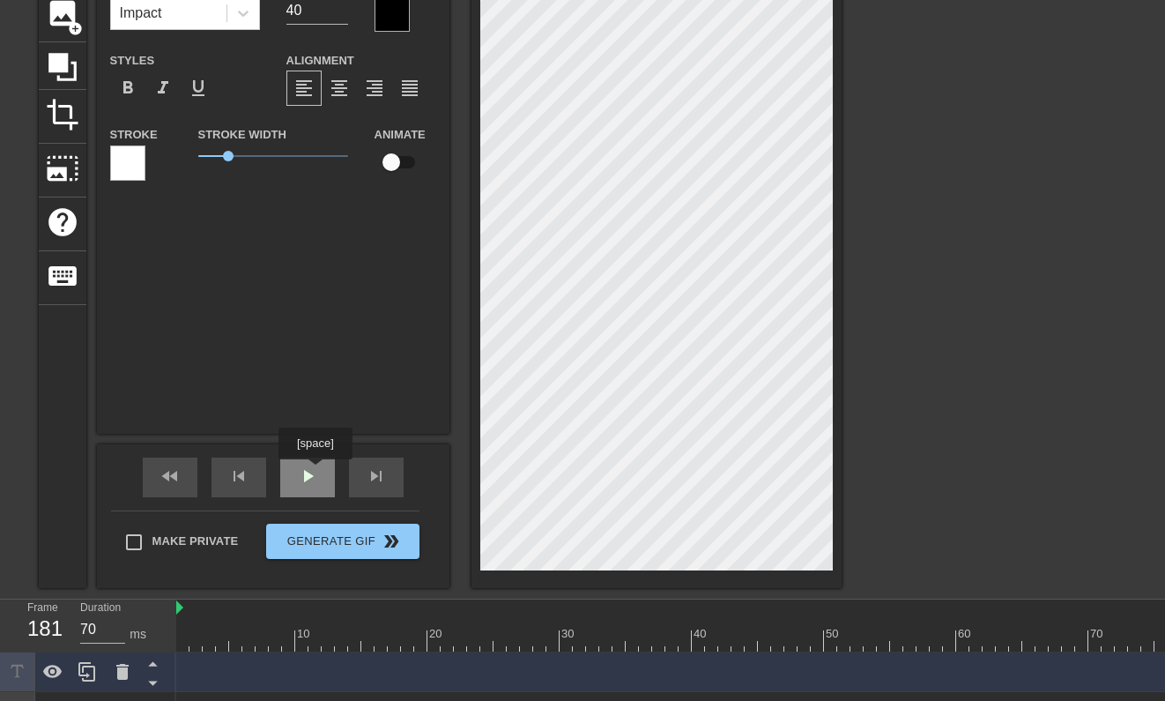
click at [313, 471] on span "play_arrow" at bounding box center [307, 475] width 21 height 21
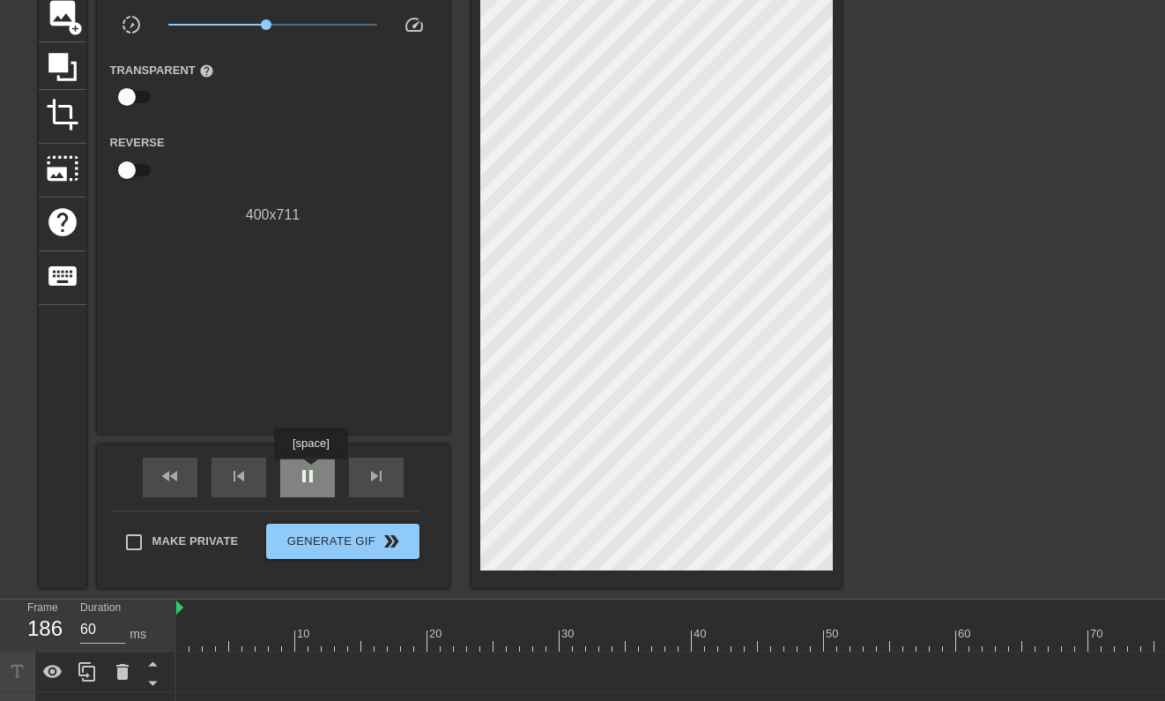
click at [313, 471] on span "pause" at bounding box center [307, 475] width 21 height 21
click at [159, 481] on span "fast_rewind" at bounding box center [169, 475] width 21 height 21
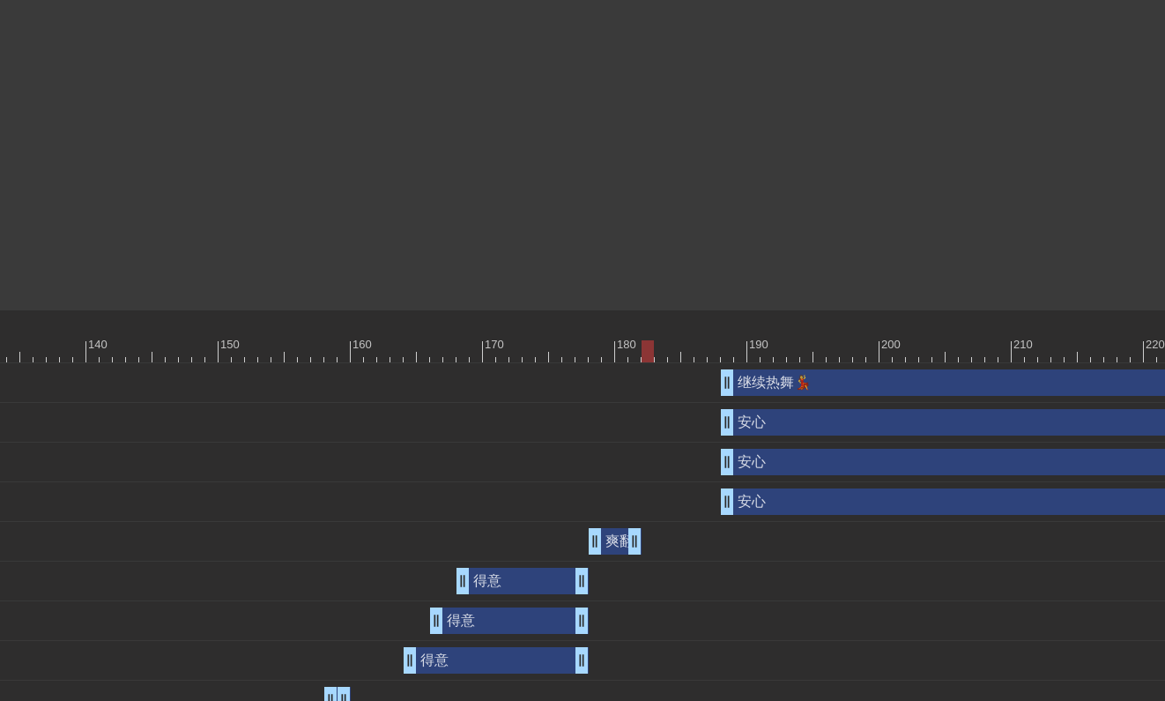
scroll to position [424, 2043]
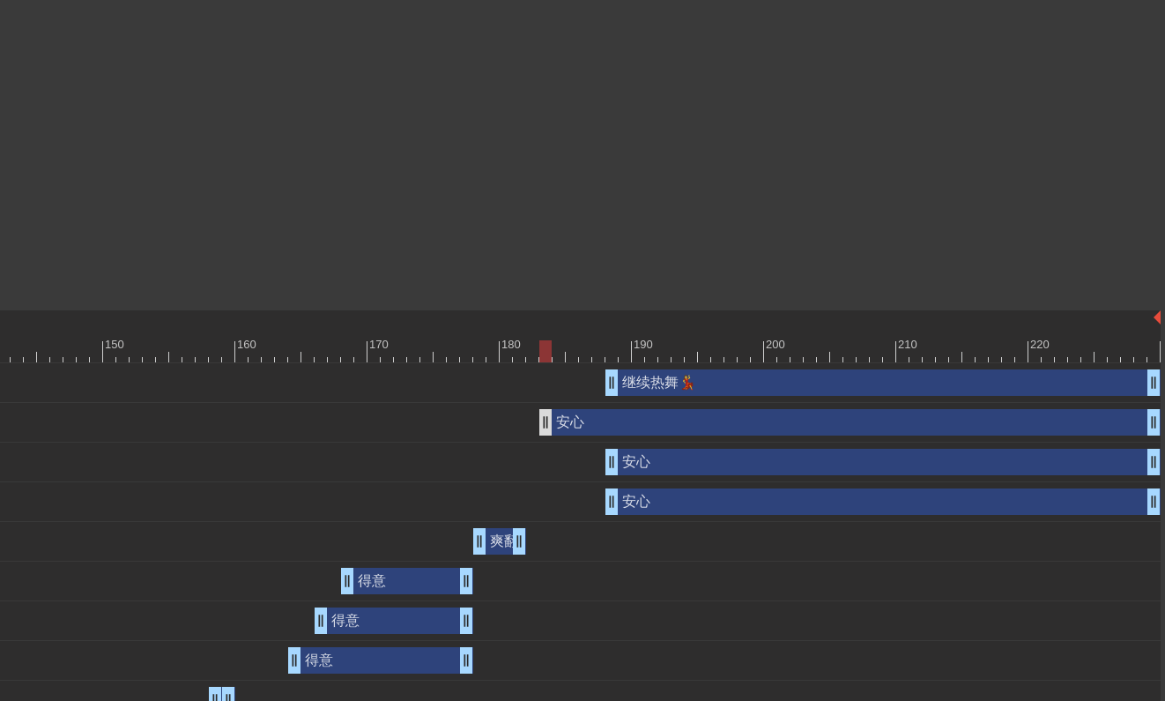
drag, startPoint x: 617, startPoint y: 427, endPoint x: 550, endPoint y: 430, distance: 67.1
drag, startPoint x: 614, startPoint y: 464, endPoint x: 578, endPoint y: 464, distance: 36.1
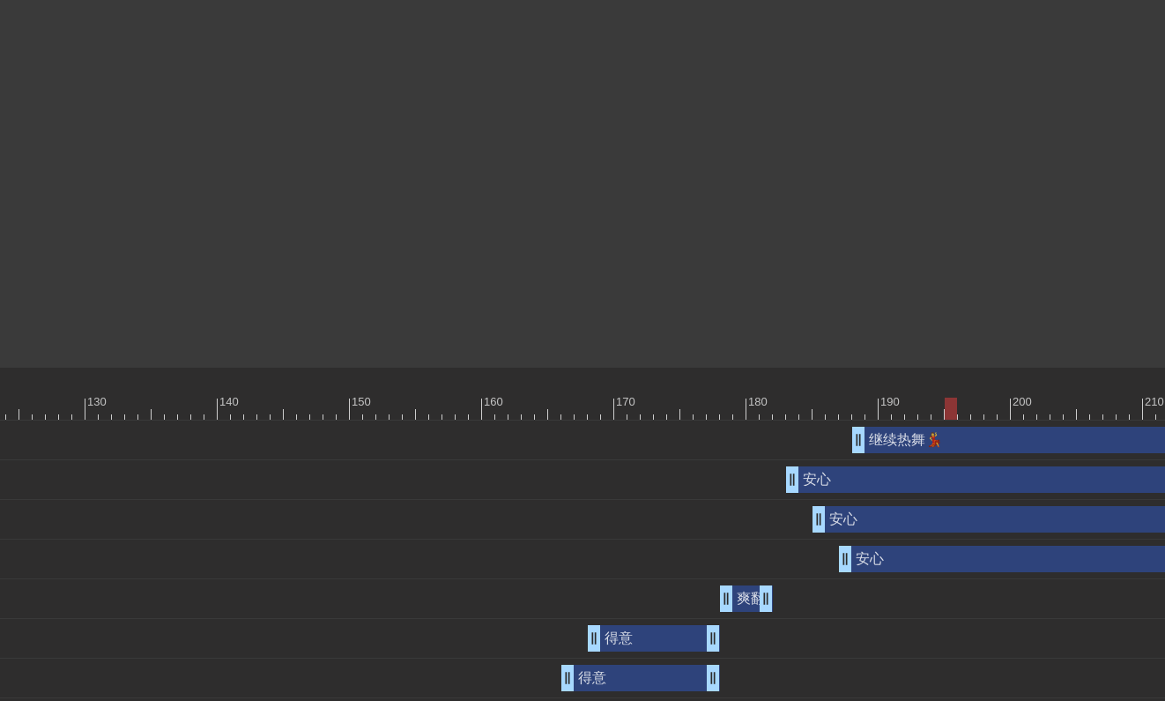
scroll to position [367, 1807]
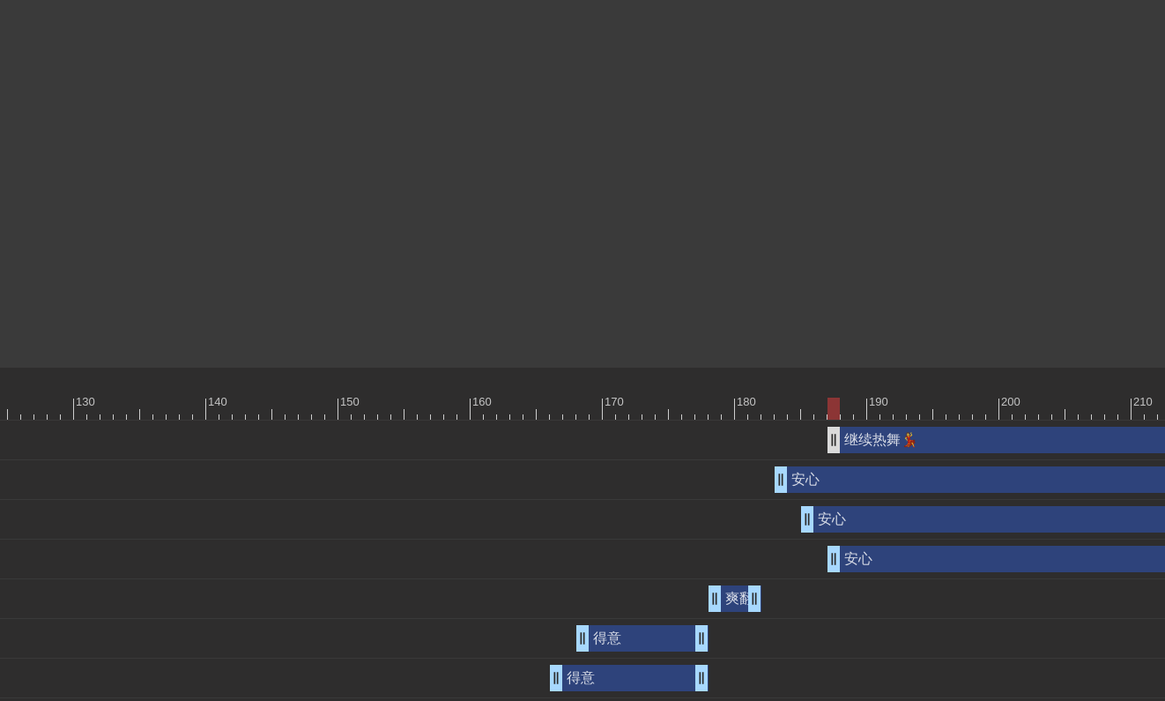
drag, startPoint x: 841, startPoint y: 441, endPoint x: 827, endPoint y: 442, distance: 13.2
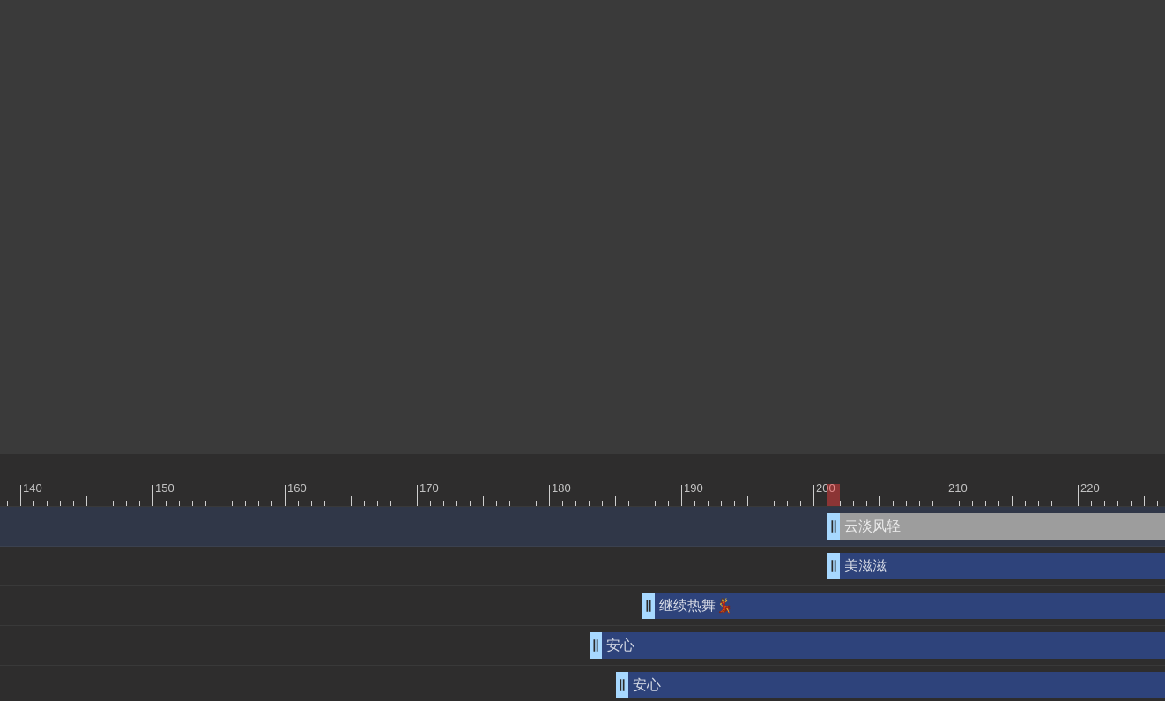
scroll to position [280, 2043]
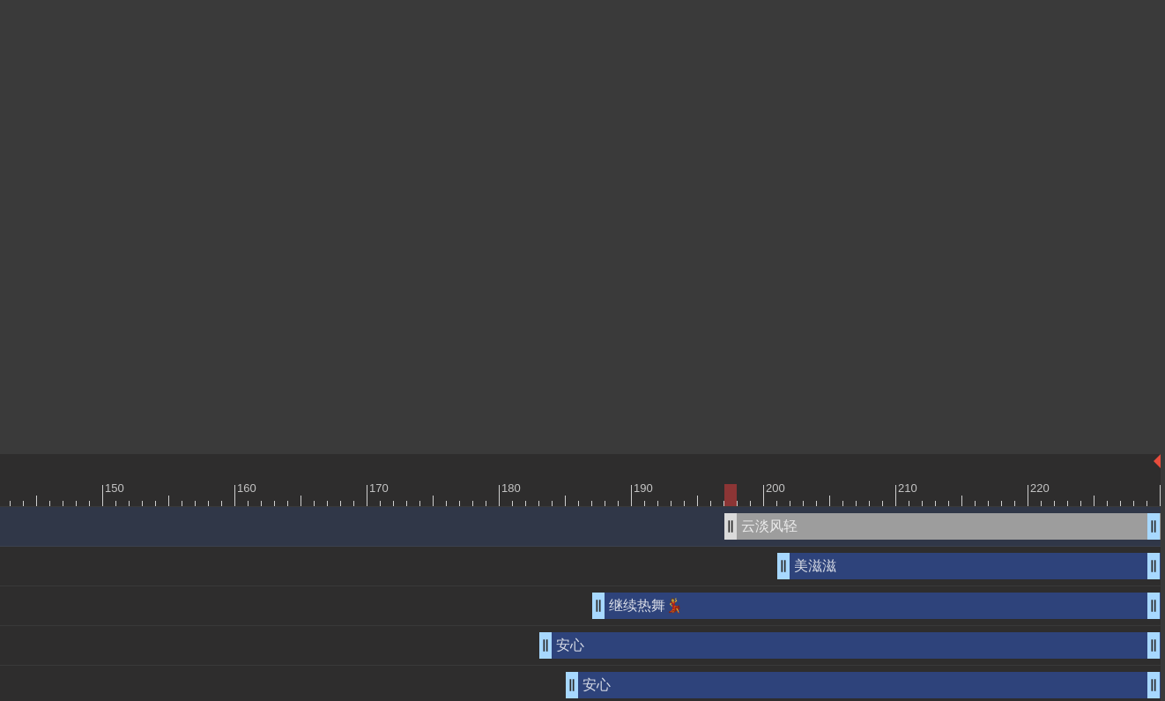
drag, startPoint x: 783, startPoint y: 528, endPoint x: 728, endPoint y: 527, distance: 55.5
drag, startPoint x: 735, startPoint y: 530, endPoint x: 790, endPoint y: 530, distance: 54.6
drag, startPoint x: 781, startPoint y: 569, endPoint x: 731, endPoint y: 568, distance: 49.4
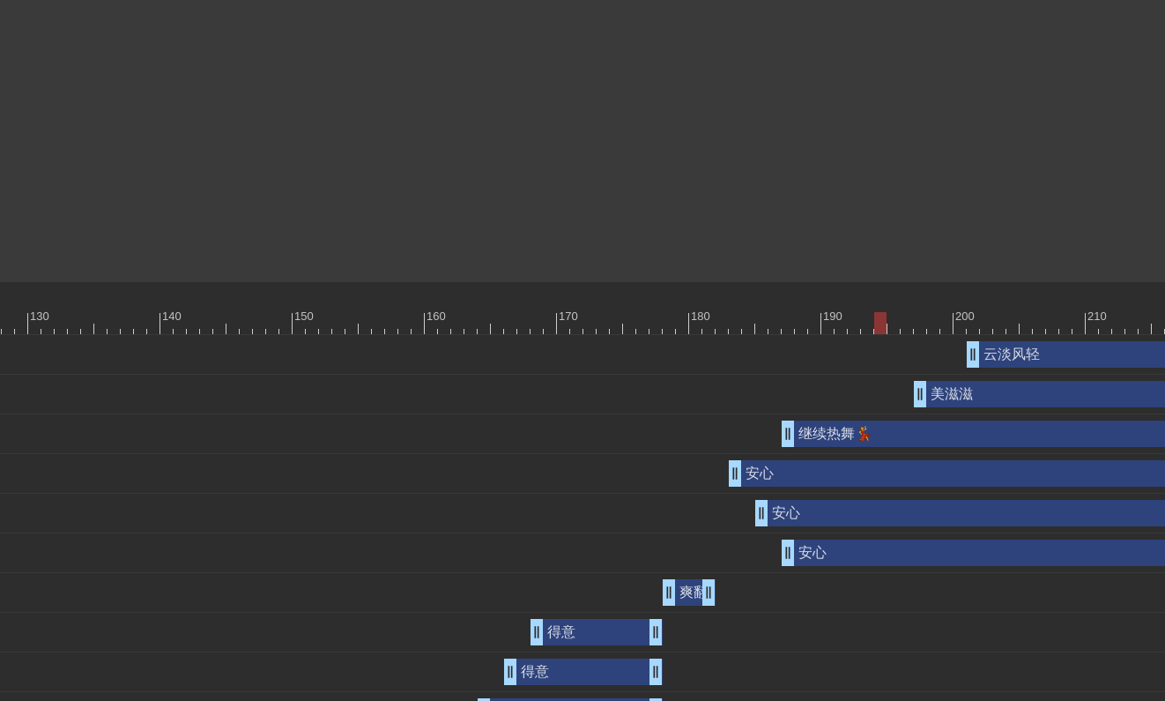
scroll to position [452, 1864]
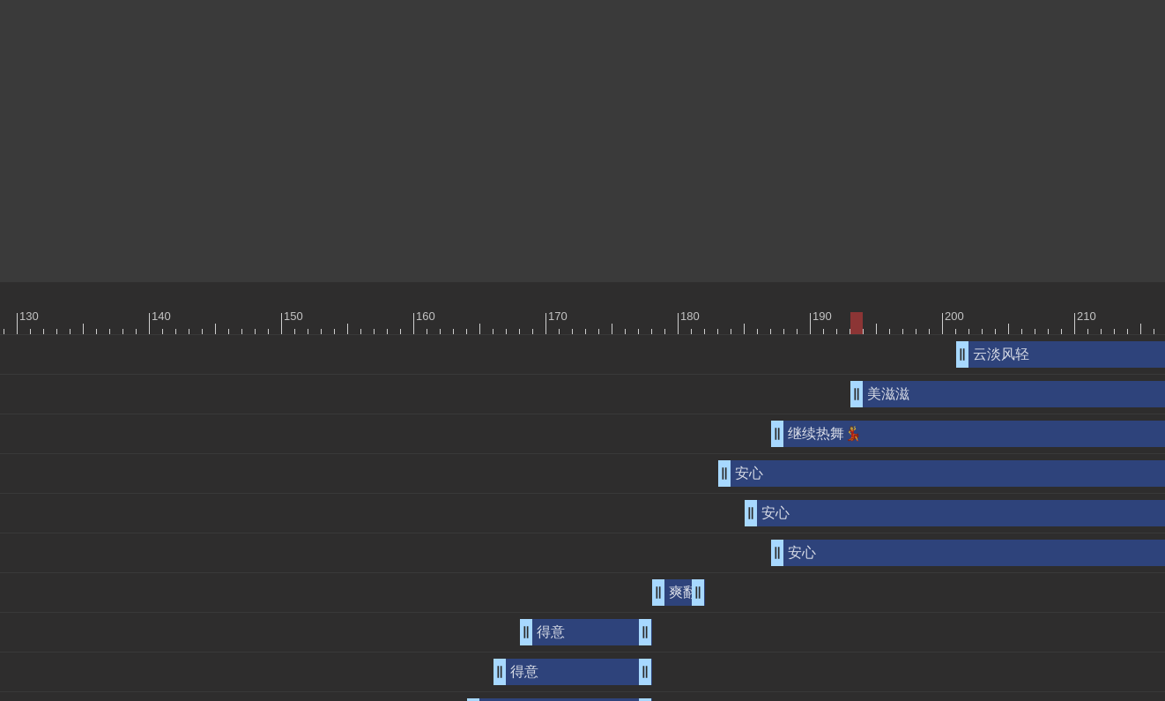
drag, startPoint x: 907, startPoint y: 399, endPoint x: 856, endPoint y: 399, distance: 51.1
drag, startPoint x: 964, startPoint y: 356, endPoint x: 907, endPoint y: 361, distance: 57.5
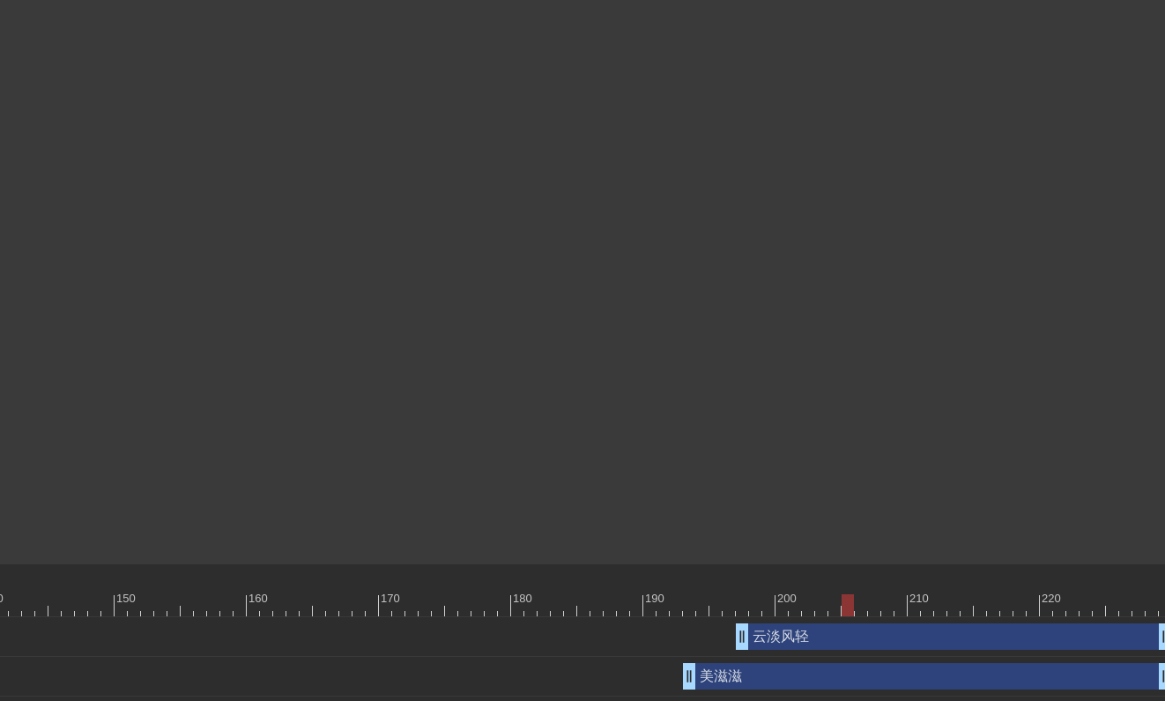
scroll to position [170, 2043]
drag, startPoint x: 729, startPoint y: 644, endPoint x: 775, endPoint y: 639, distance: 46.1
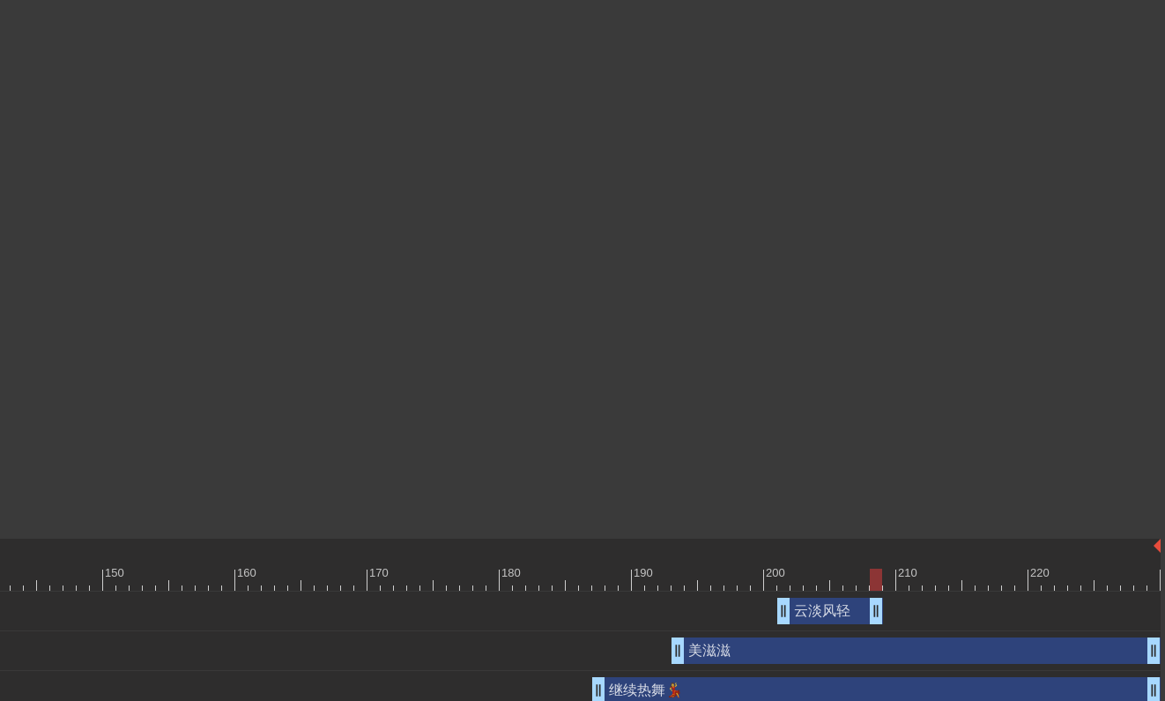
drag, startPoint x: 1147, startPoint y: 608, endPoint x: 874, endPoint y: 632, distance: 274.2
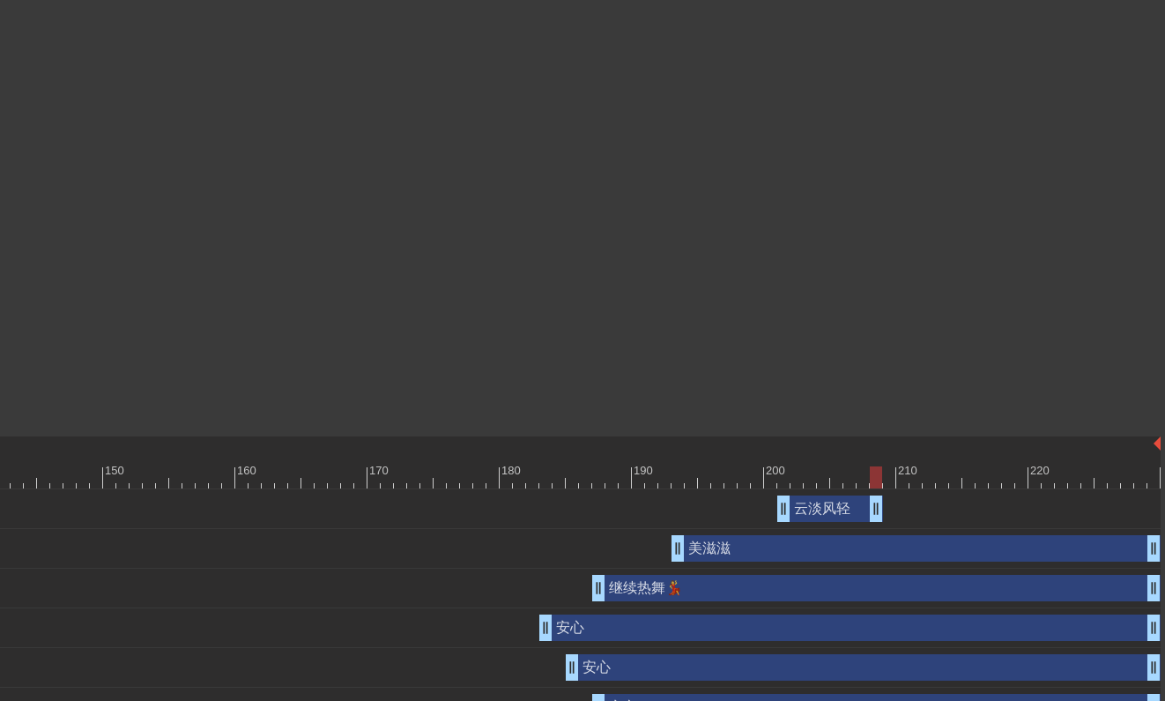
scroll to position [471, 2043]
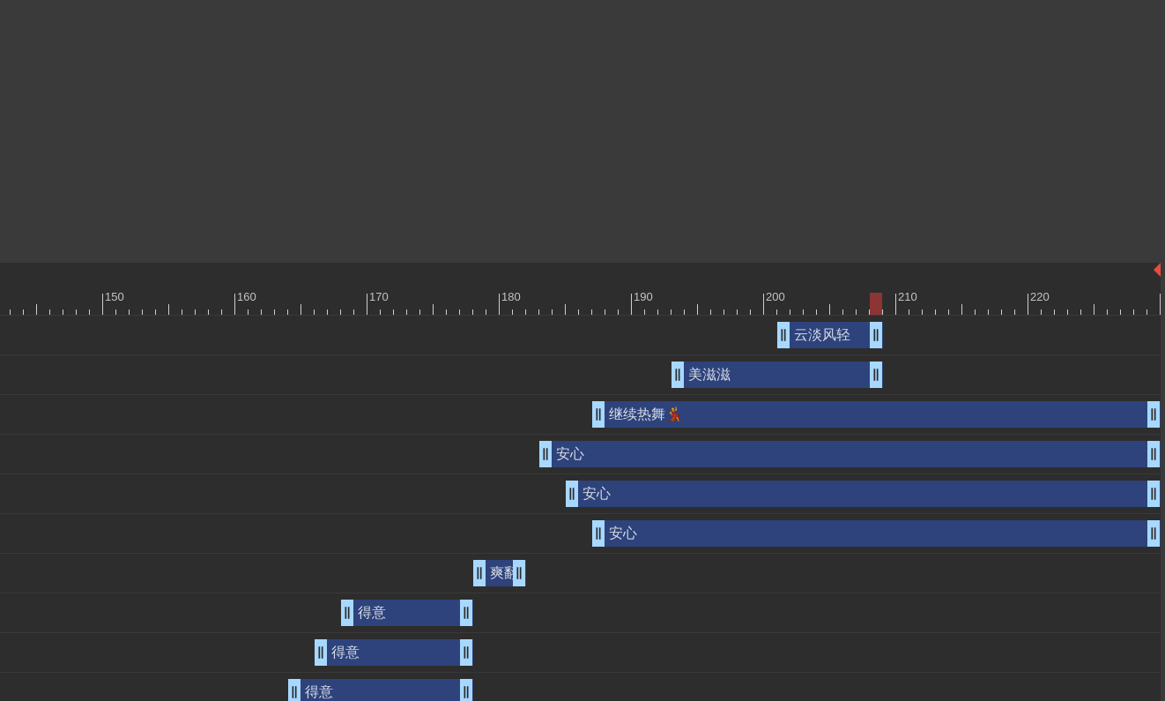
drag, startPoint x: 1146, startPoint y: 376, endPoint x: 868, endPoint y: 390, distance: 278.8
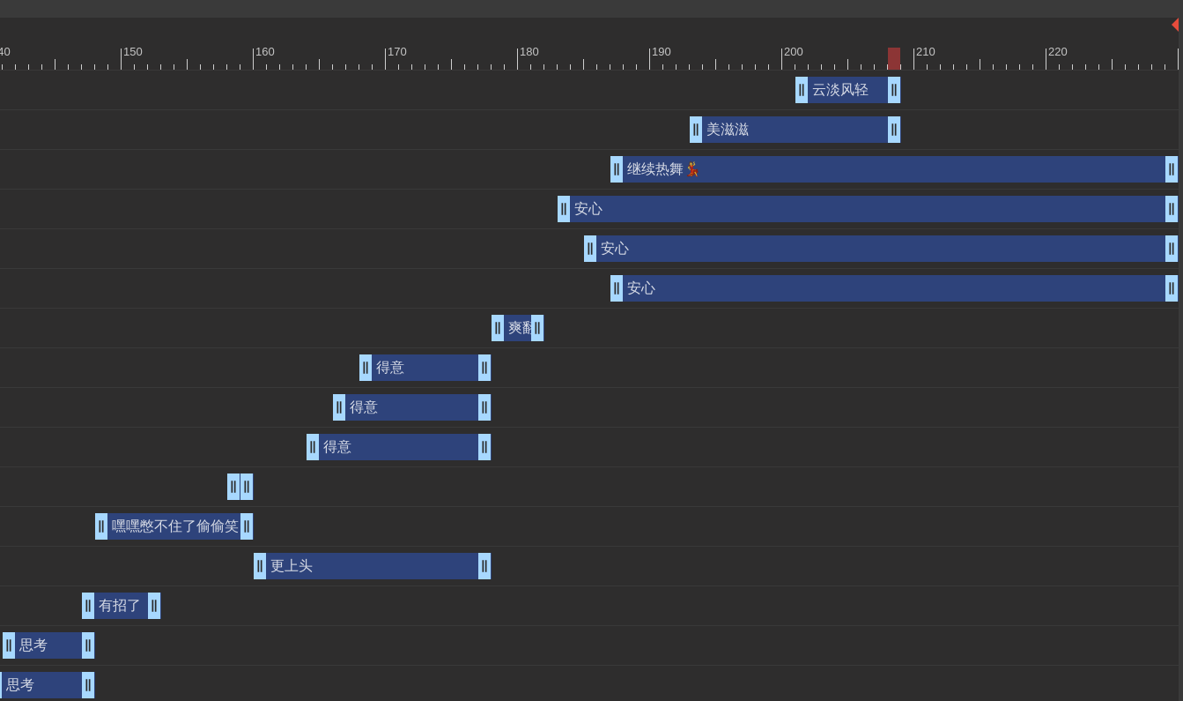
scroll to position [712, 2024]
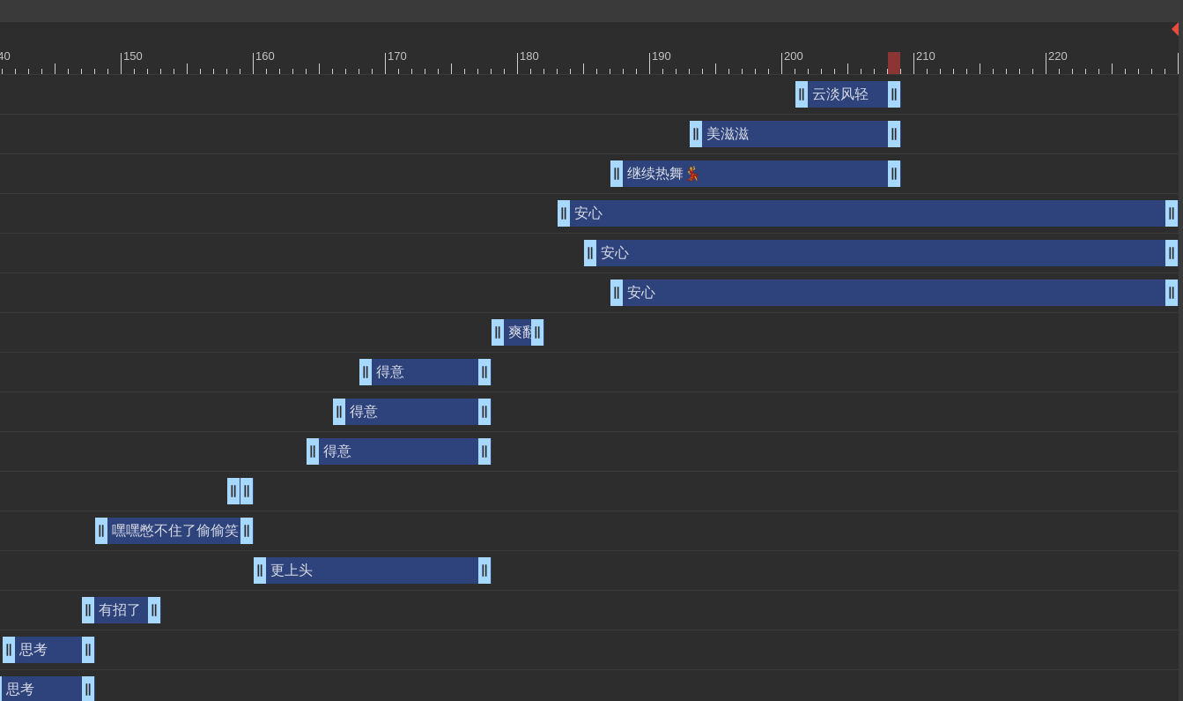
drag, startPoint x: 1166, startPoint y: 177, endPoint x: 887, endPoint y: 196, distance: 280.0
drag, startPoint x: 1166, startPoint y: 208, endPoint x: 894, endPoint y: 208, distance: 272.3
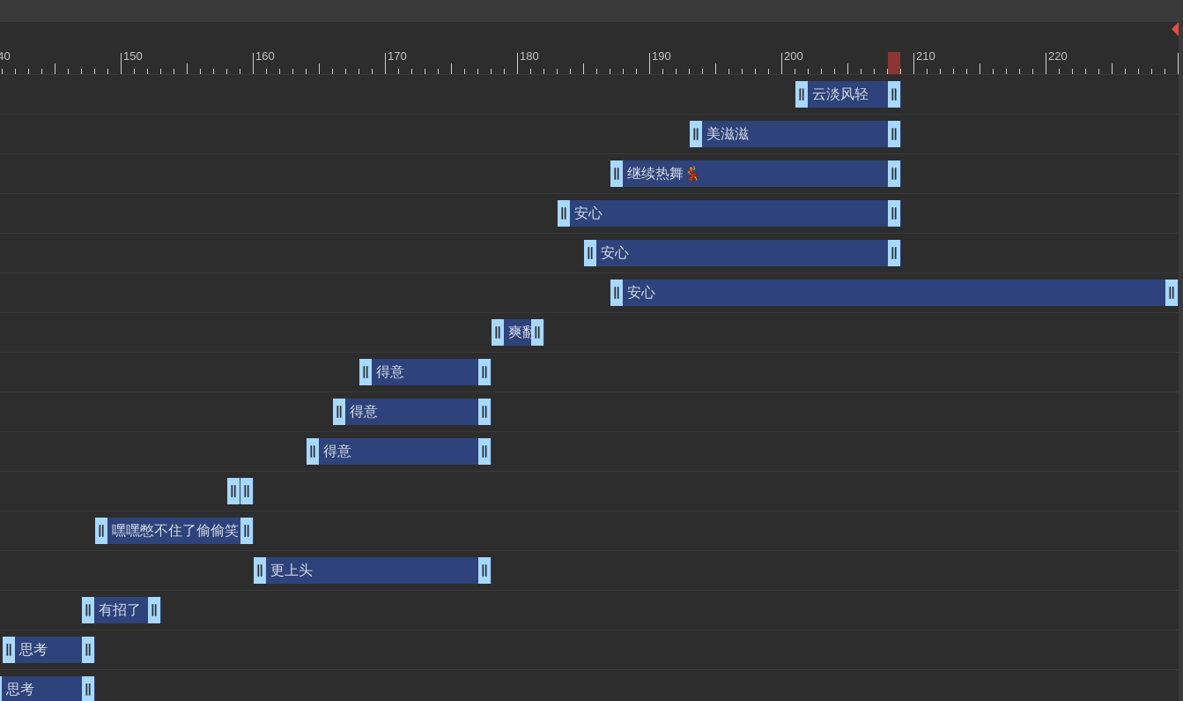
drag, startPoint x: 1167, startPoint y: 248, endPoint x: 892, endPoint y: 244, distance: 275.0
drag, startPoint x: 1167, startPoint y: 297, endPoint x: 891, endPoint y: 296, distance: 275.8
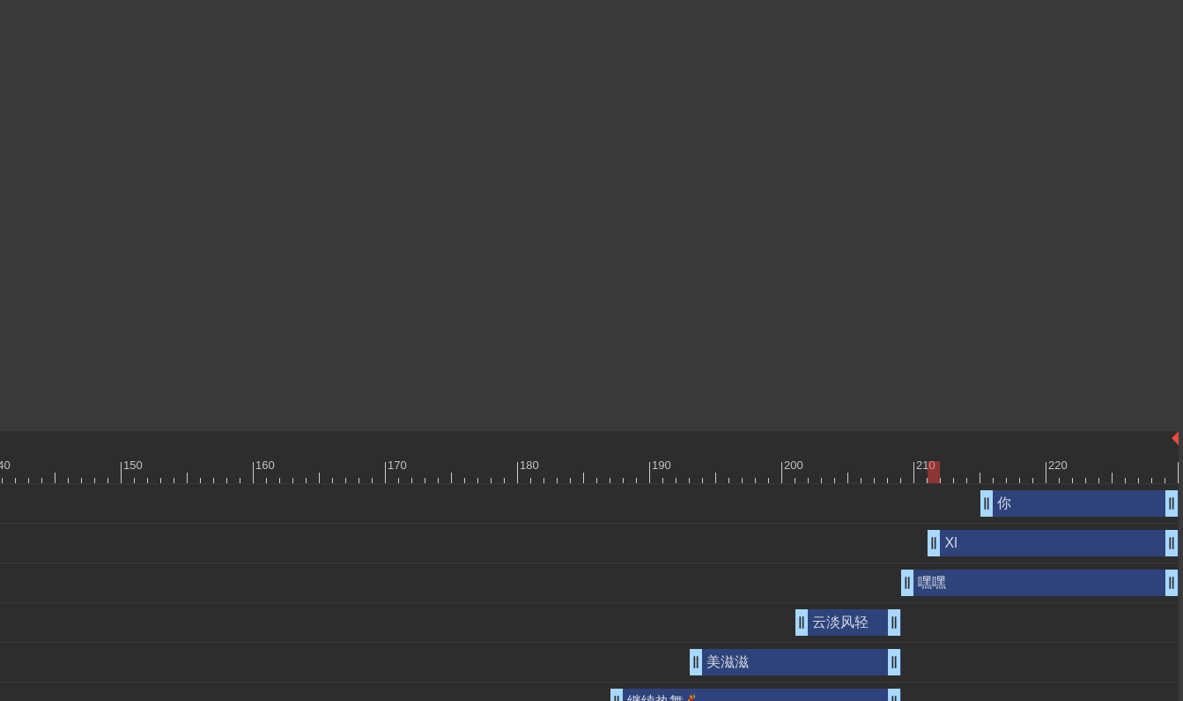
scroll to position [308, 2024]
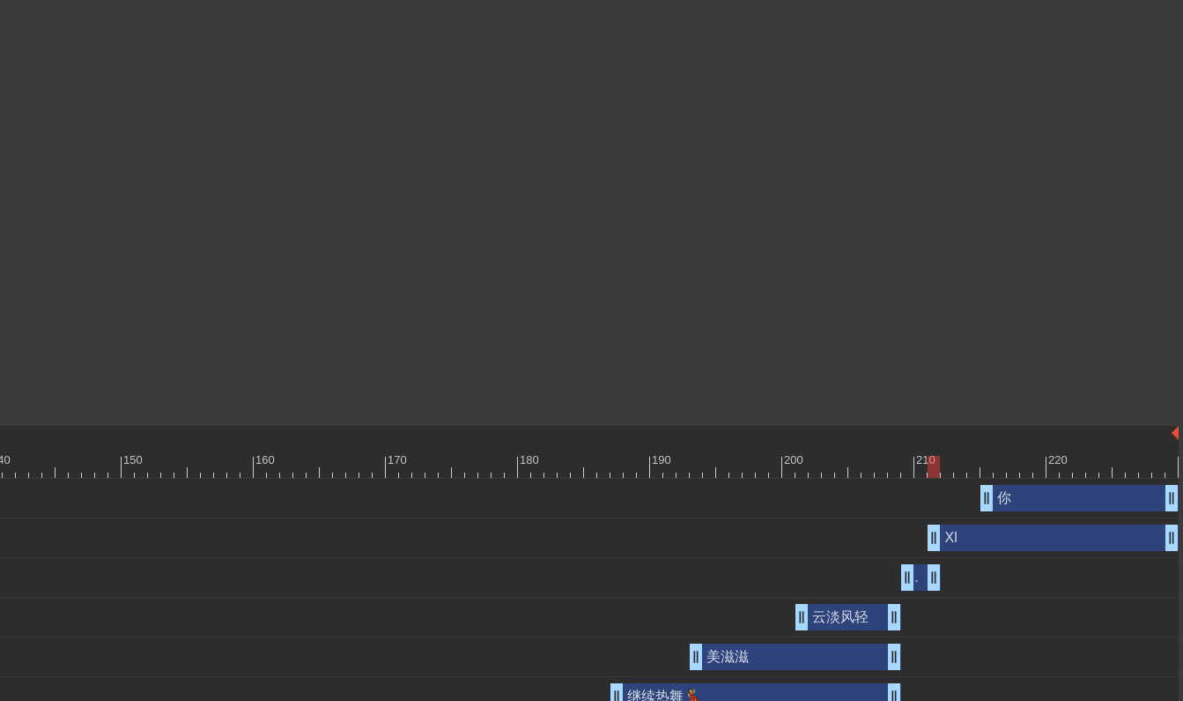
drag, startPoint x: 1166, startPoint y: 576, endPoint x: 925, endPoint y: 589, distance: 240.9
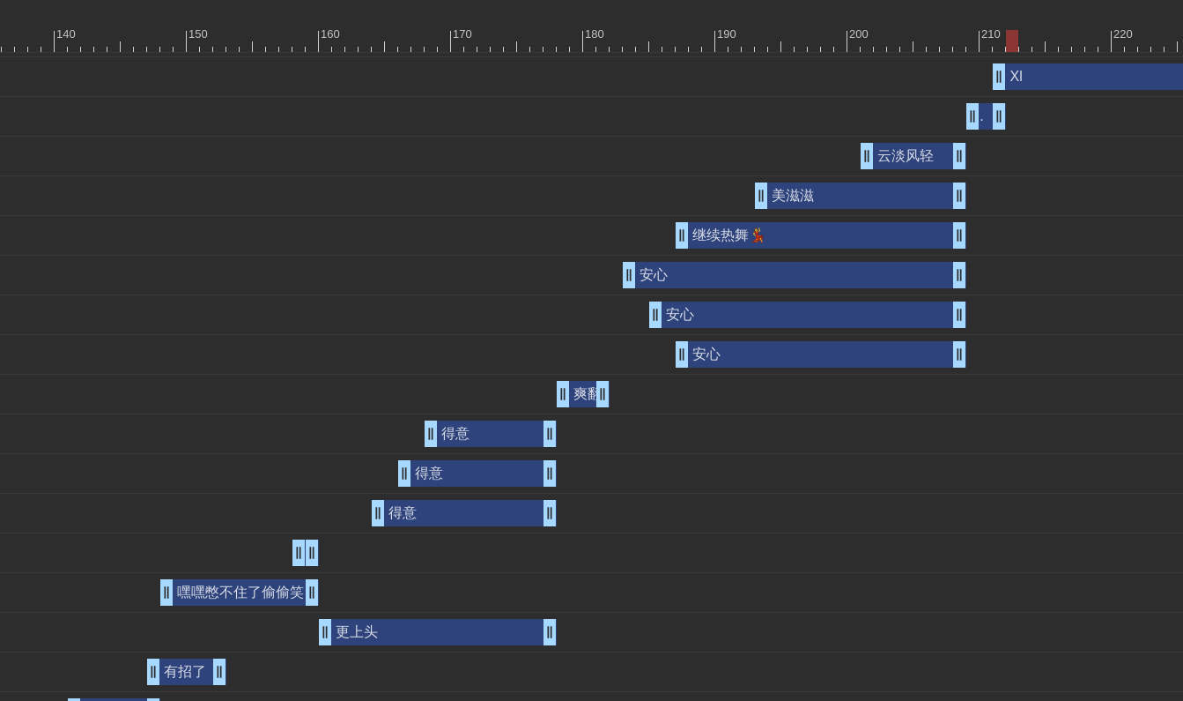
scroll to position [731, 2024]
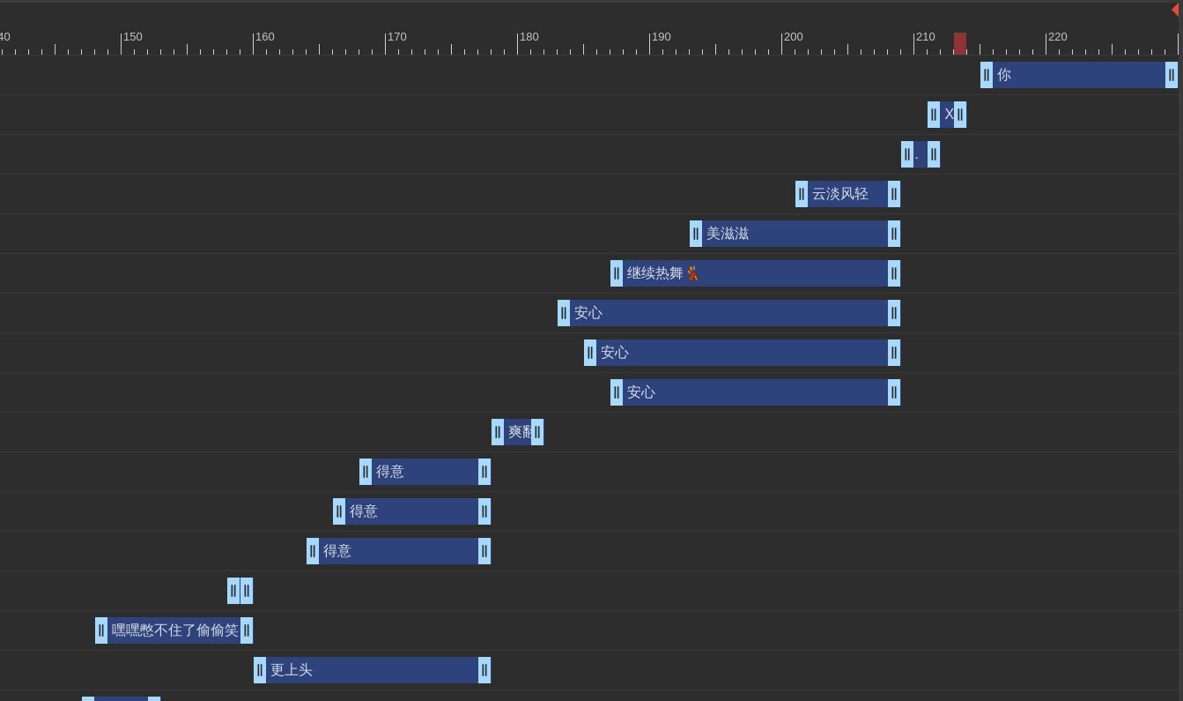
drag, startPoint x: 1168, startPoint y: 116, endPoint x: 951, endPoint y: 127, distance: 217.9
drag, startPoint x: 987, startPoint y: 71, endPoint x: 977, endPoint y: 72, distance: 9.7
drag, startPoint x: 1167, startPoint y: 73, endPoint x: 994, endPoint y: 86, distance: 173.2
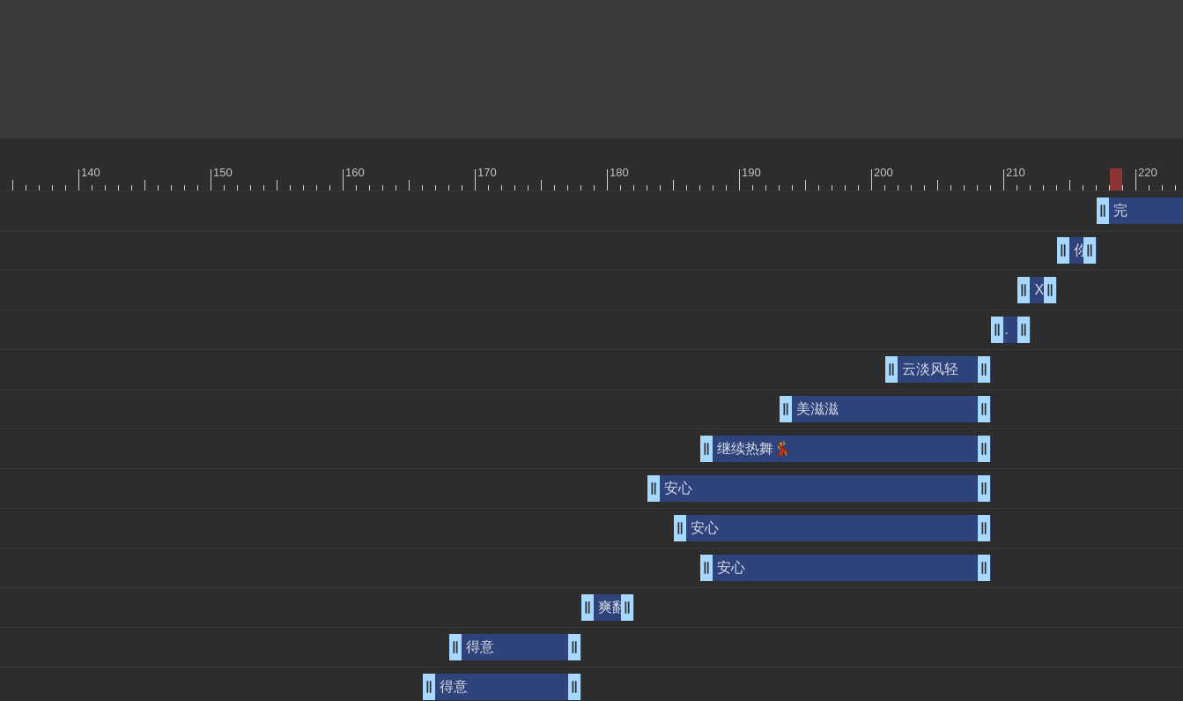
scroll to position [596, 2024]
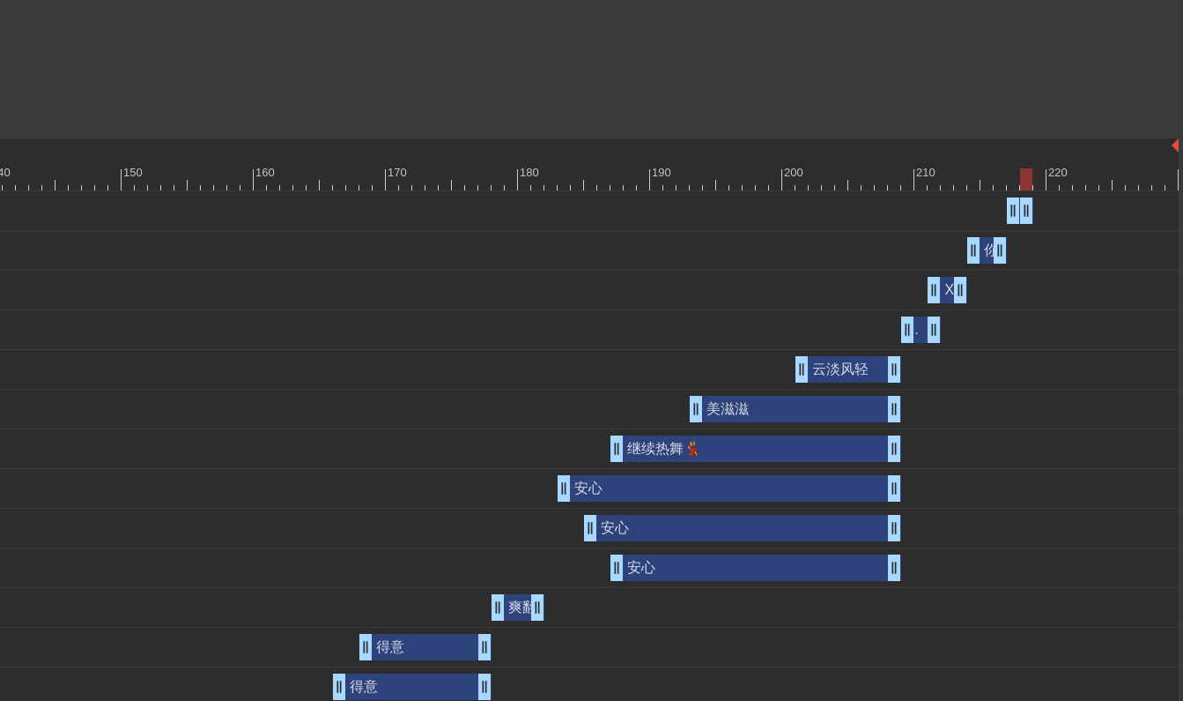
drag, startPoint x: 1170, startPoint y: 214, endPoint x: 1025, endPoint y: 212, distance: 145.4
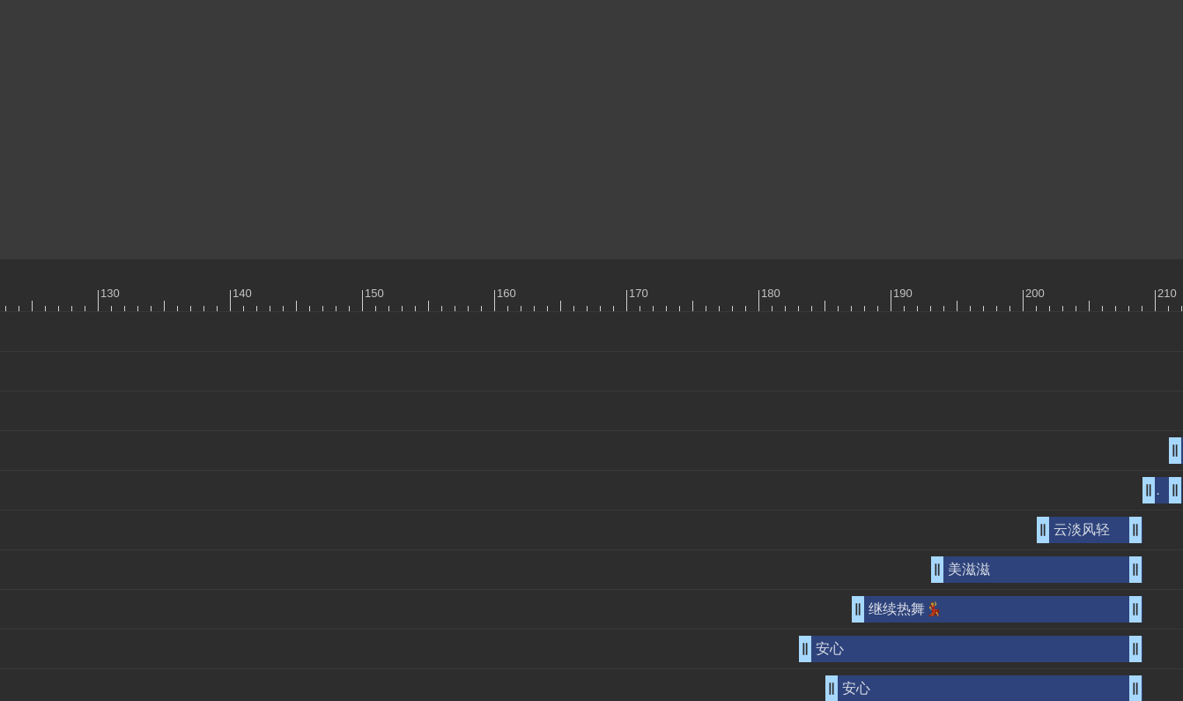
scroll to position [475, 2024]
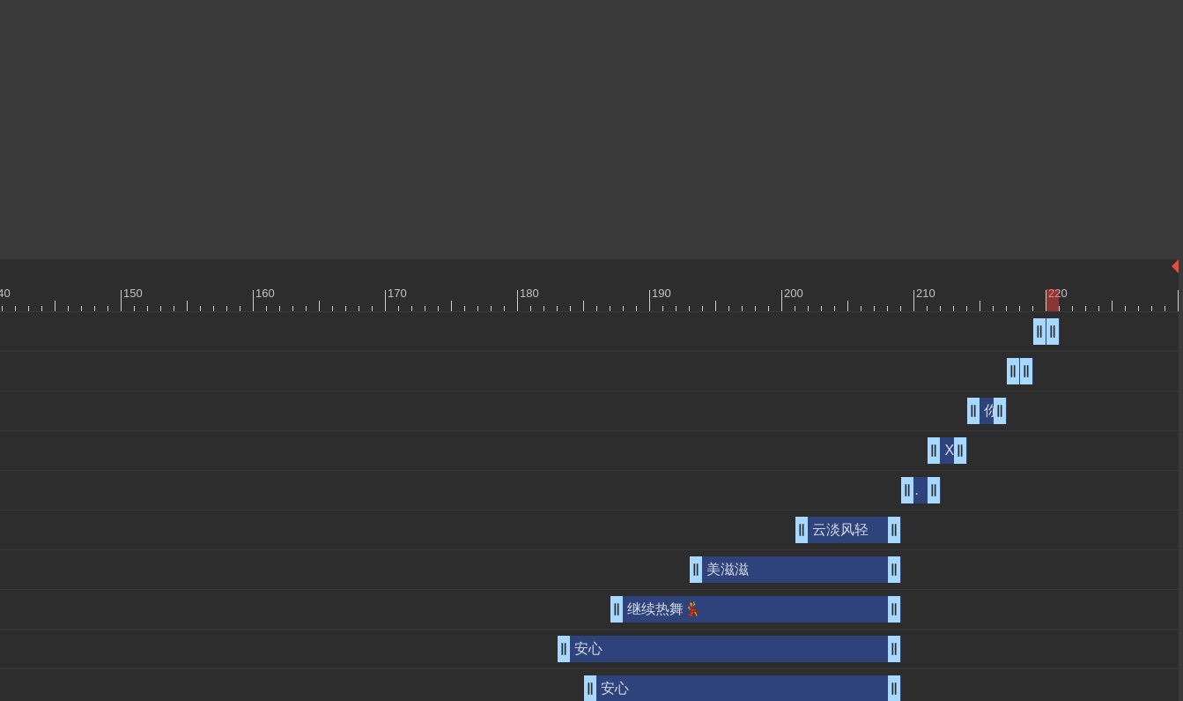
drag, startPoint x: 1169, startPoint y: 329, endPoint x: 1049, endPoint y: 335, distance: 120.9
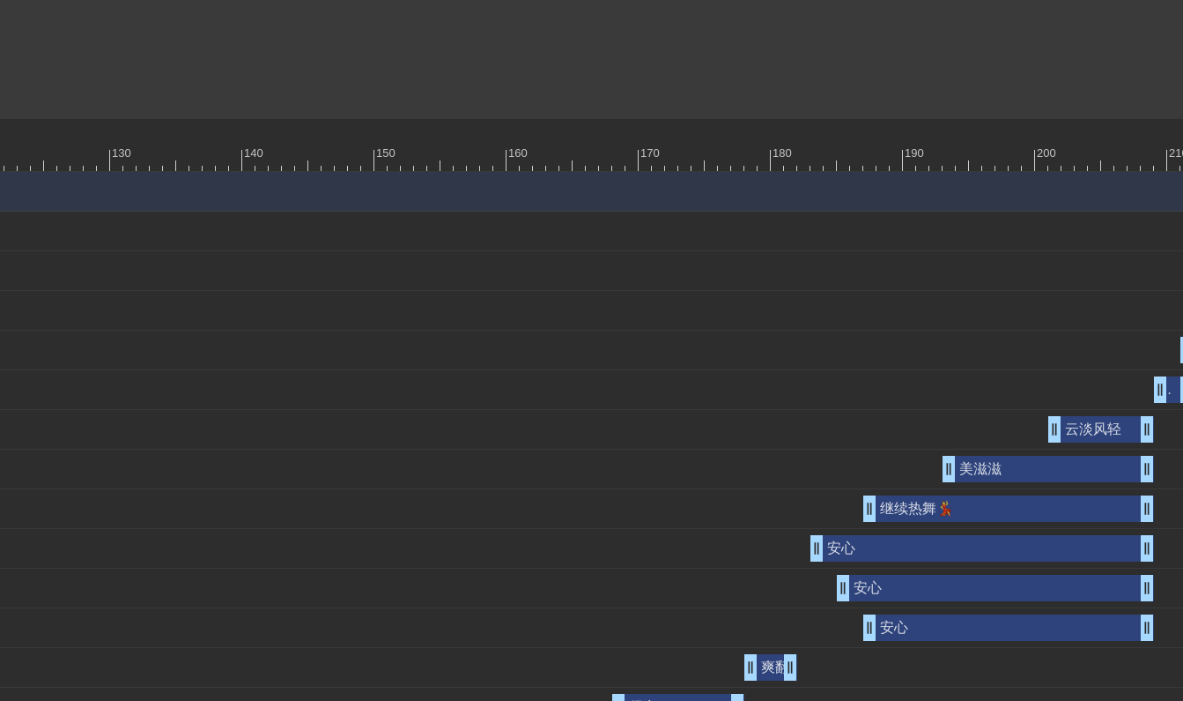
scroll to position [615, 2024]
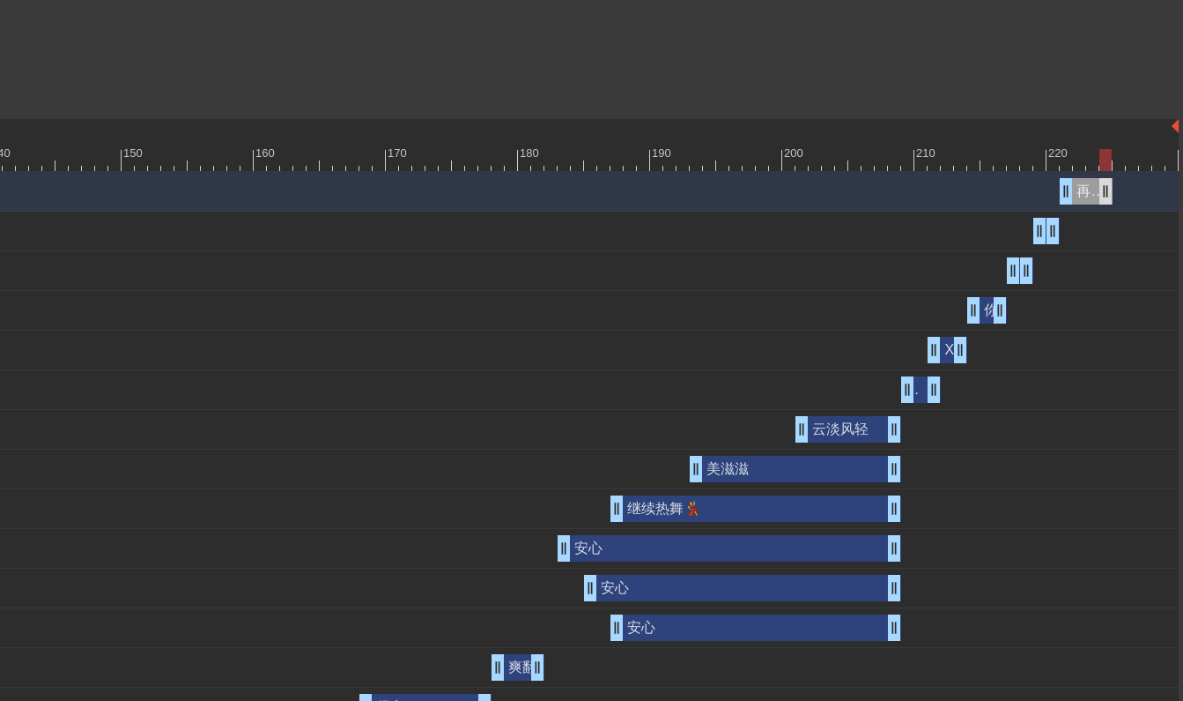
drag, startPoint x: 1174, startPoint y: 194, endPoint x: 1098, endPoint y: 197, distance: 75.9
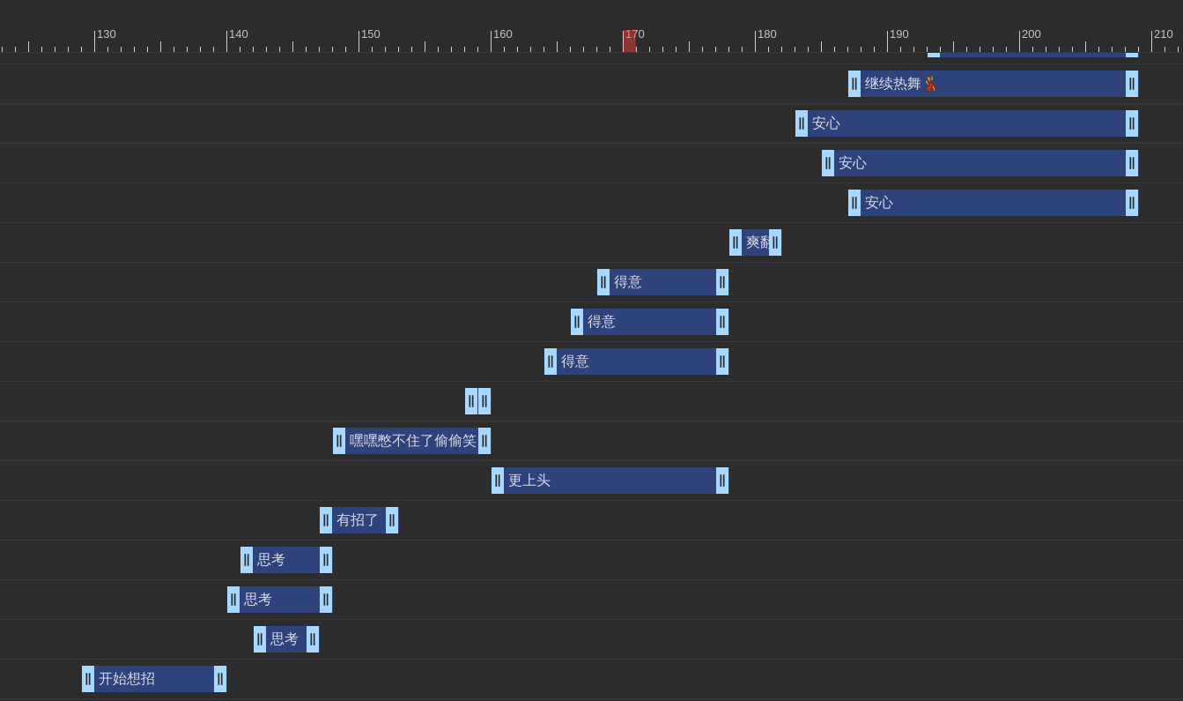
scroll to position [1040, 1777]
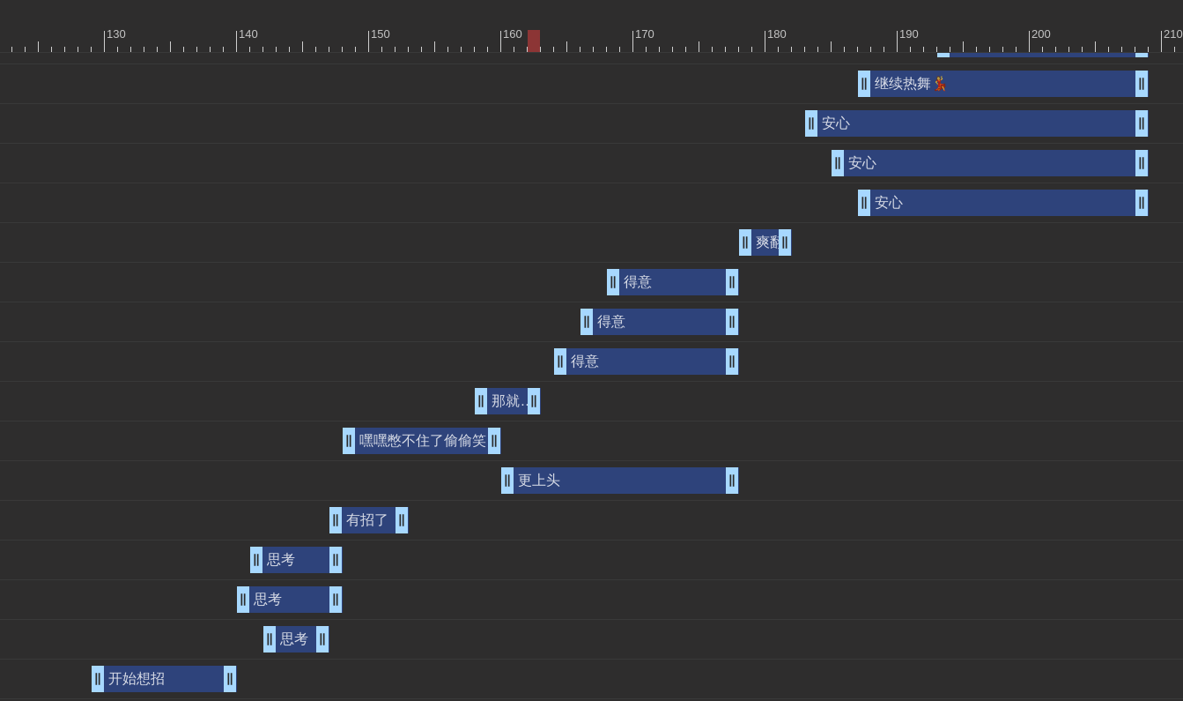
drag, startPoint x: 498, startPoint y: 403, endPoint x: 540, endPoint y: 399, distance: 42.4
drag, startPoint x: 507, startPoint y: 477, endPoint x: 540, endPoint y: 475, distance: 33.5
drag, startPoint x: 734, startPoint y: 485, endPoint x: 757, endPoint y: 483, distance: 23.0
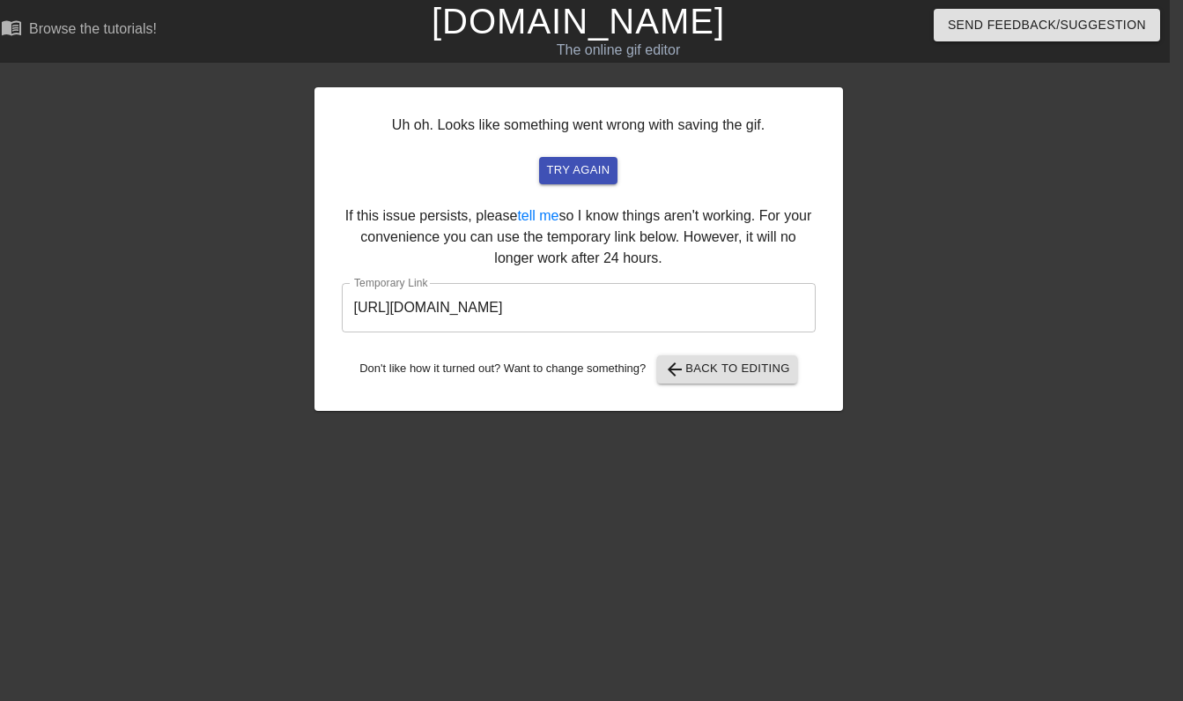
scroll to position [0, 13]
click at [597, 299] on input "[URL][DOMAIN_NAME]" at bounding box center [579, 307] width 474 height 49
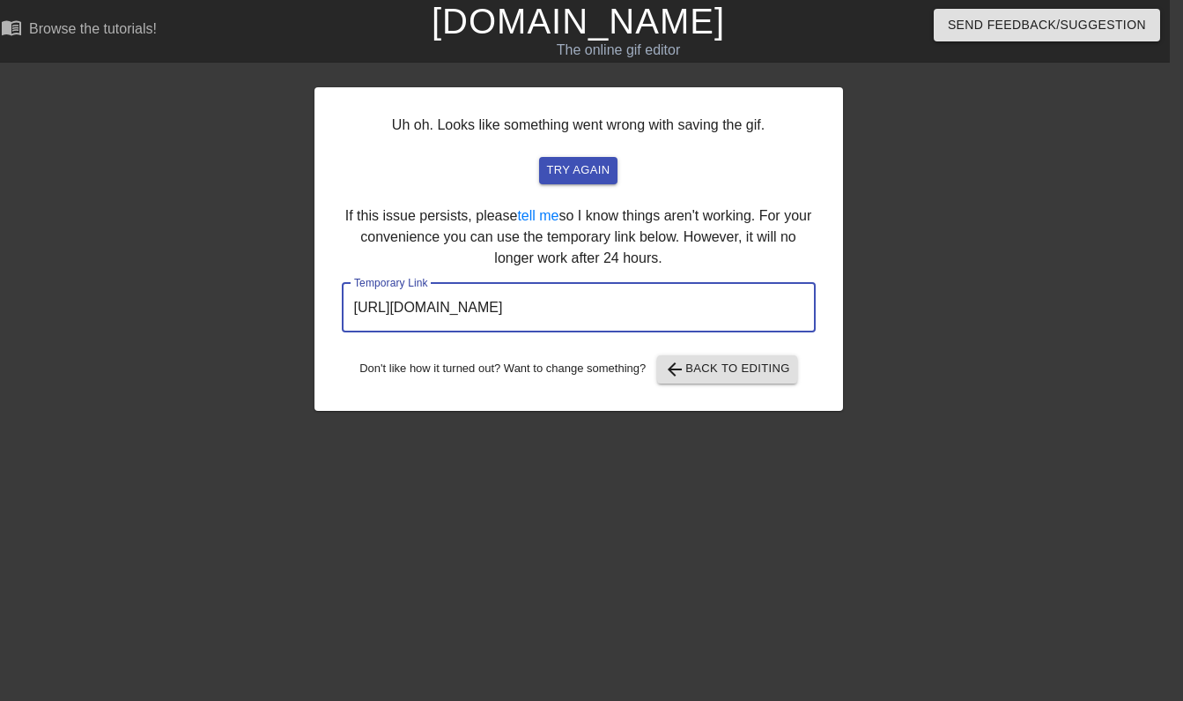
click at [597, 299] on input "[URL][DOMAIN_NAME]" at bounding box center [579, 307] width 474 height 49
click at [724, 376] on span "arrow_back Back to Editing" at bounding box center [727, 369] width 126 height 21
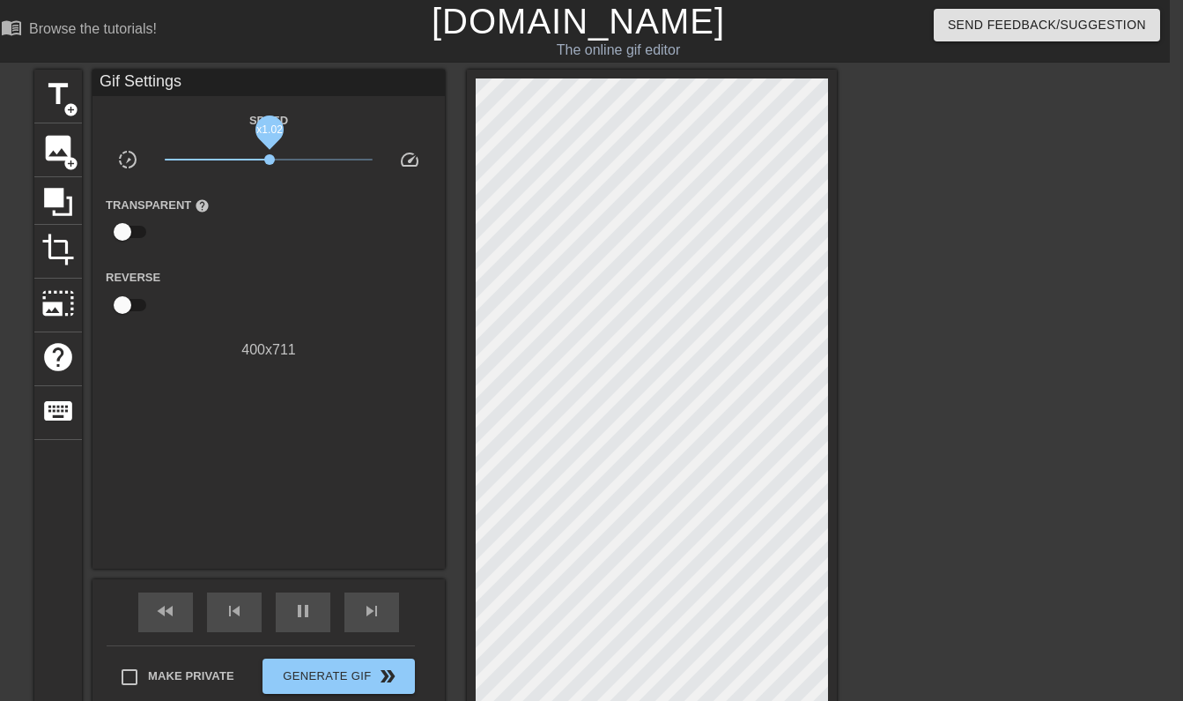
click at [270, 162] on span "x1.02" at bounding box center [269, 159] width 11 height 11
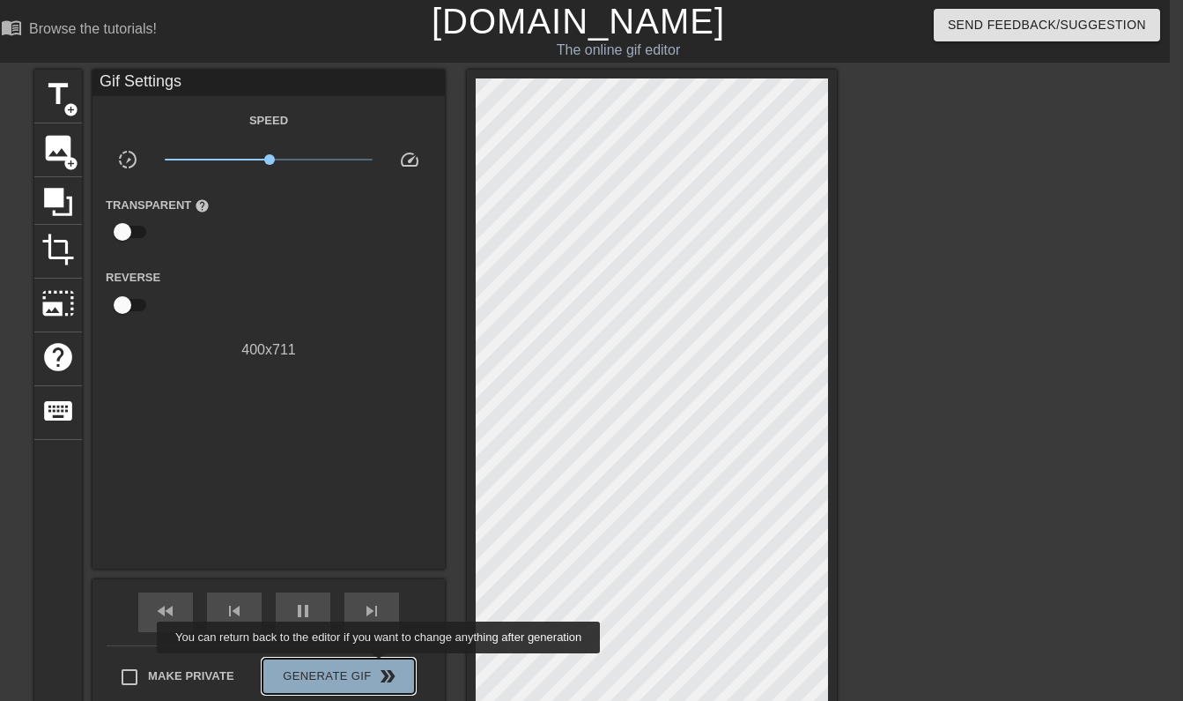
click at [390, 665] on span "double_arrow" at bounding box center [387, 675] width 21 height 21
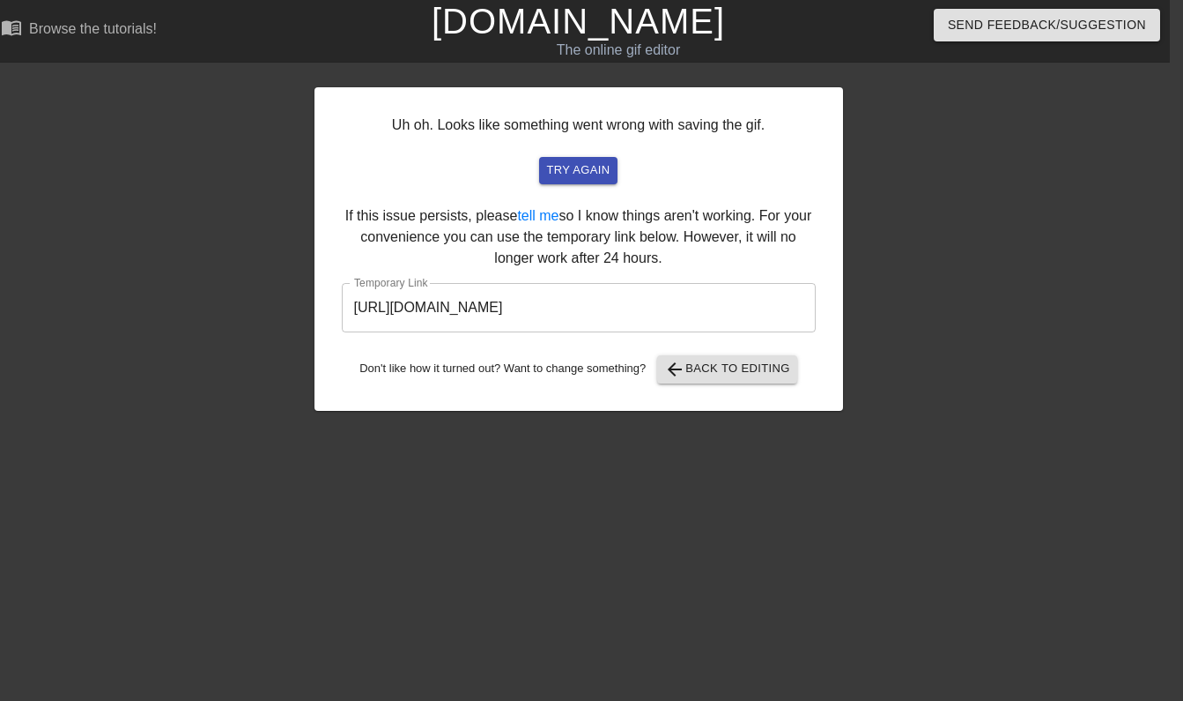
click at [722, 295] on input "[URL][DOMAIN_NAME]" at bounding box center [579, 307] width 474 height 49
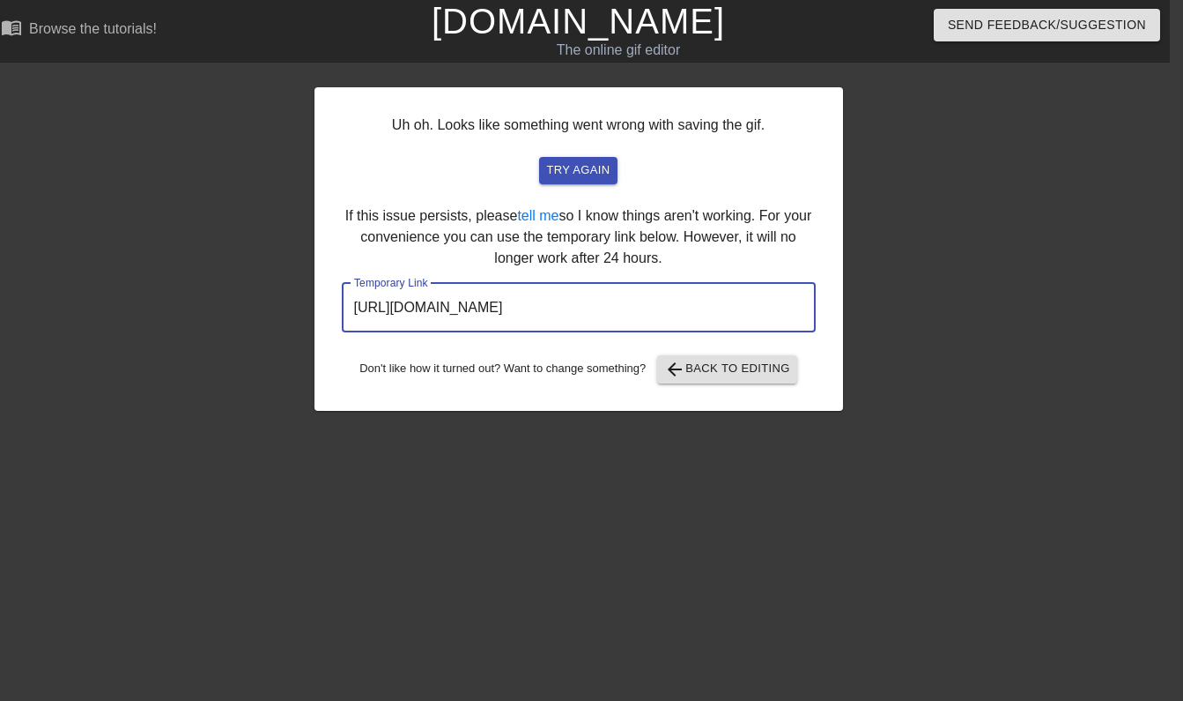
click at [722, 295] on input "[URL][DOMAIN_NAME]" at bounding box center [579, 307] width 474 height 49
